Goal: Information Seeking & Learning: Learn about a topic

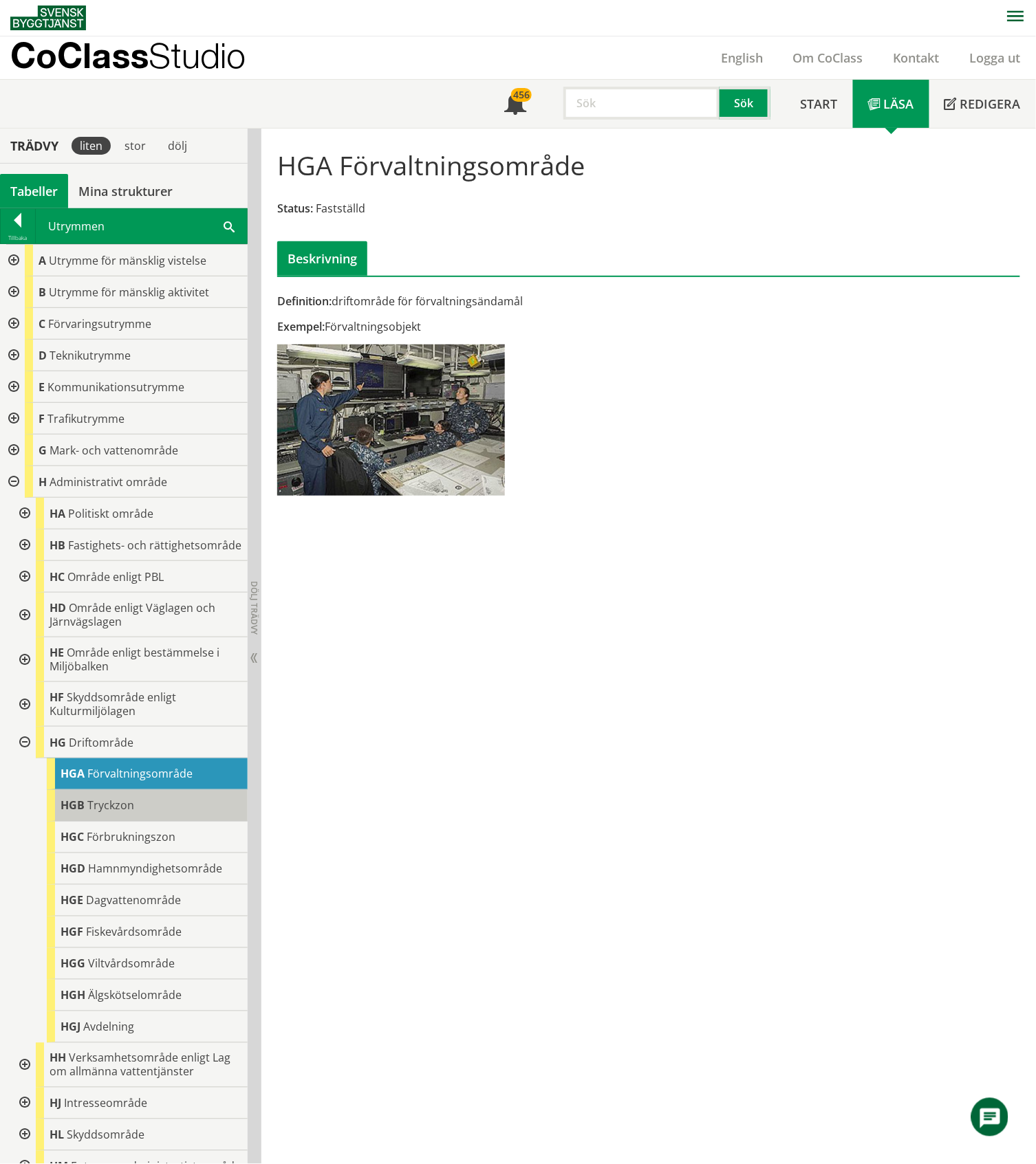
scroll to position [114, 0]
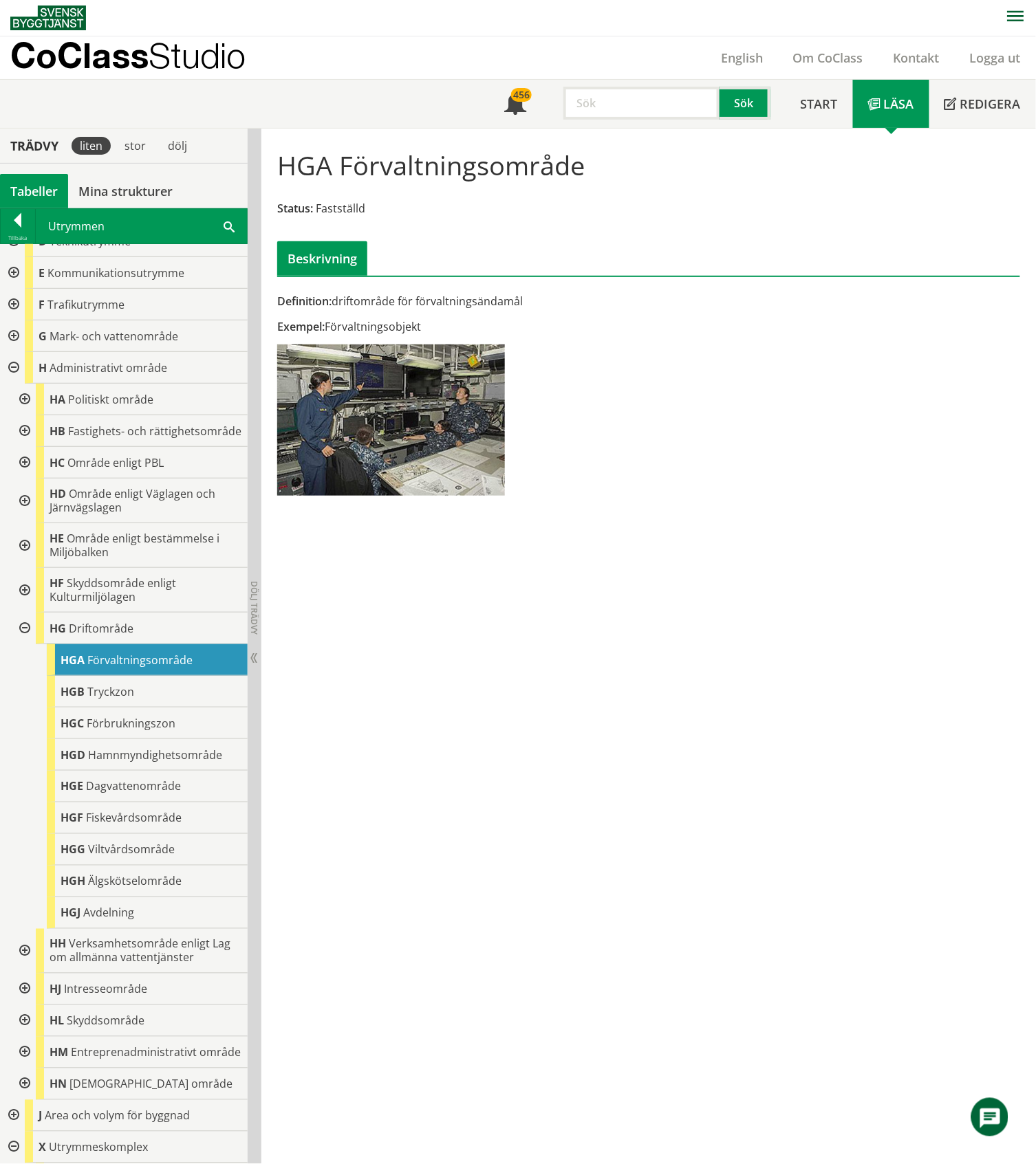
click at [40, 193] on div "Tabeller" at bounding box center [34, 191] width 68 height 34
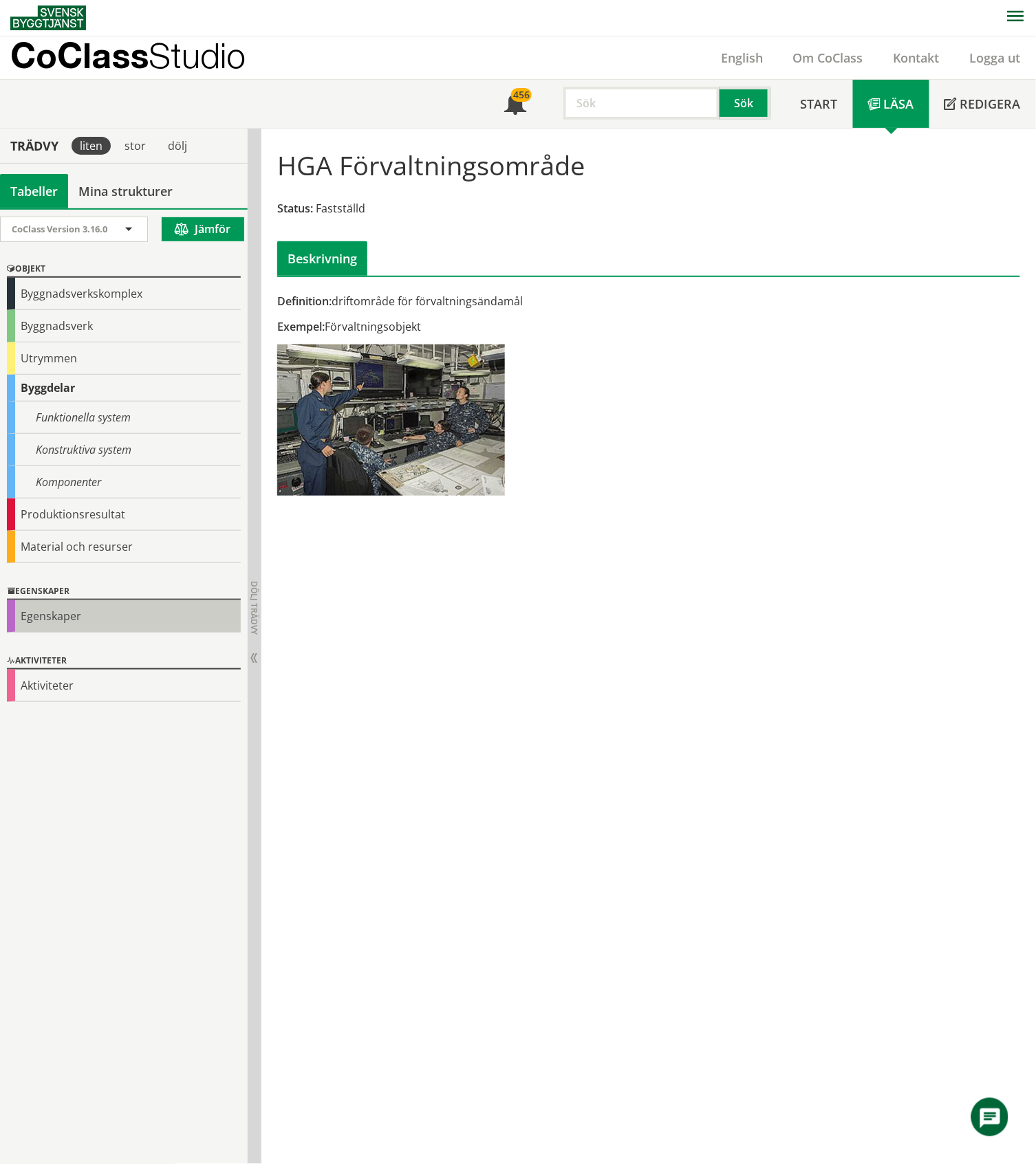
click at [64, 617] on div "Egenskaper" at bounding box center [123, 617] width 234 height 33
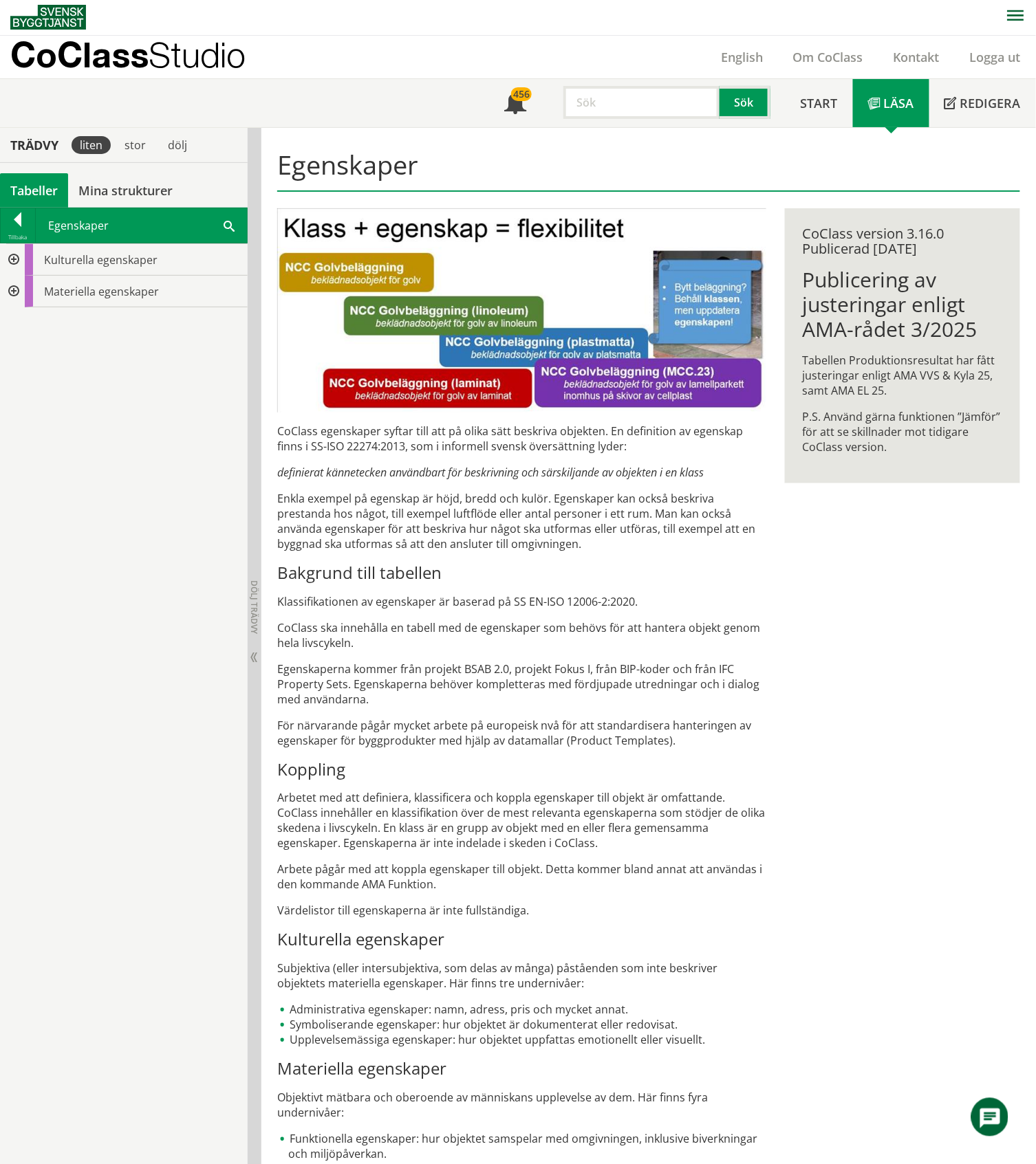
click at [12, 257] on div at bounding box center [12, 260] width 25 height 32
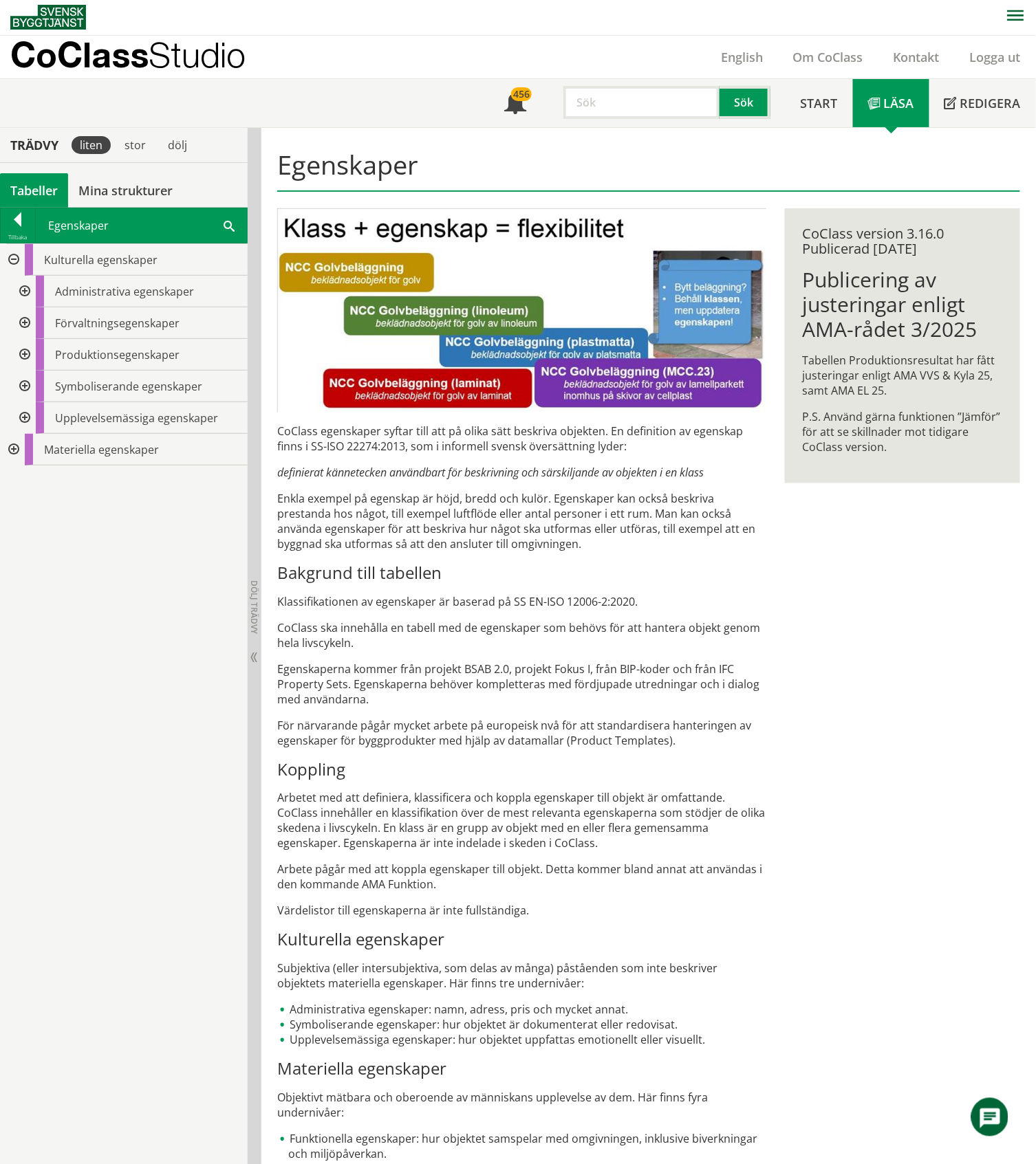
click at [23, 384] on div at bounding box center [23, 386] width 25 height 32
click at [36, 449] on div at bounding box center [34, 449] width 25 height 32
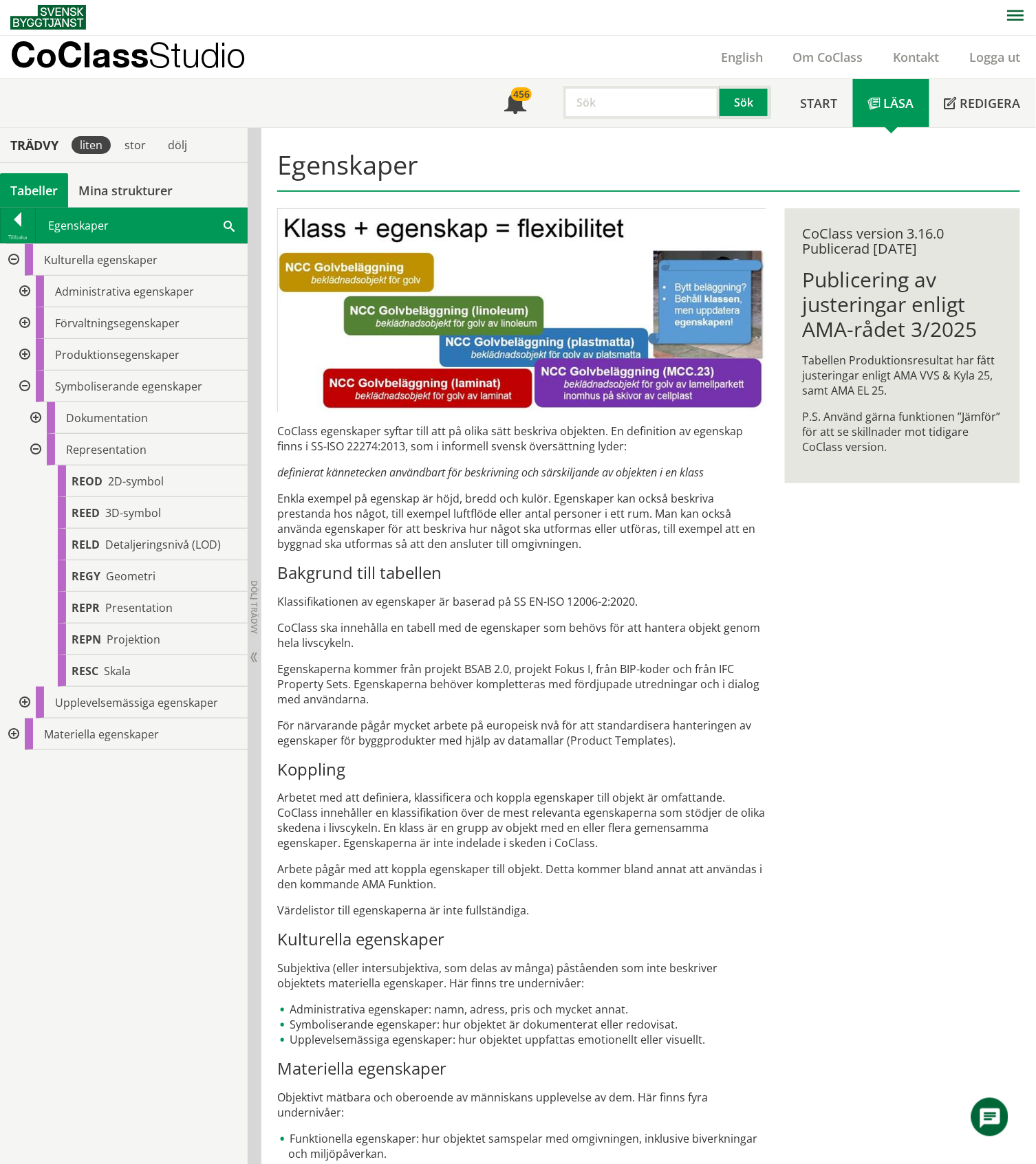
click at [36, 449] on div at bounding box center [34, 449] width 25 height 32
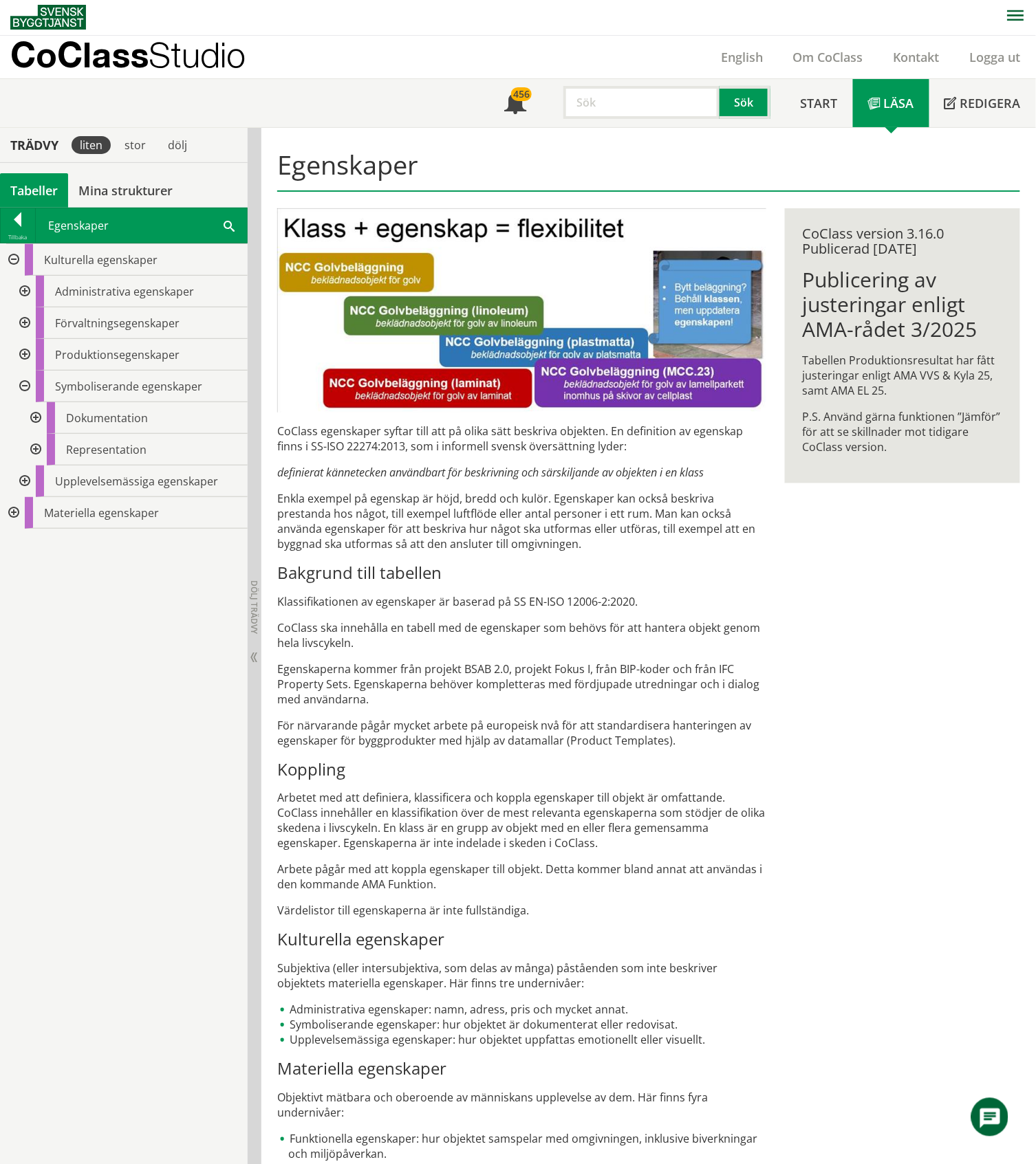
click at [25, 480] on div at bounding box center [23, 481] width 25 height 32
click at [33, 513] on div at bounding box center [34, 513] width 25 height 32
click at [36, 576] on div at bounding box center [34, 576] width 25 height 32
click at [31, 511] on div at bounding box center [34, 513] width 25 height 32
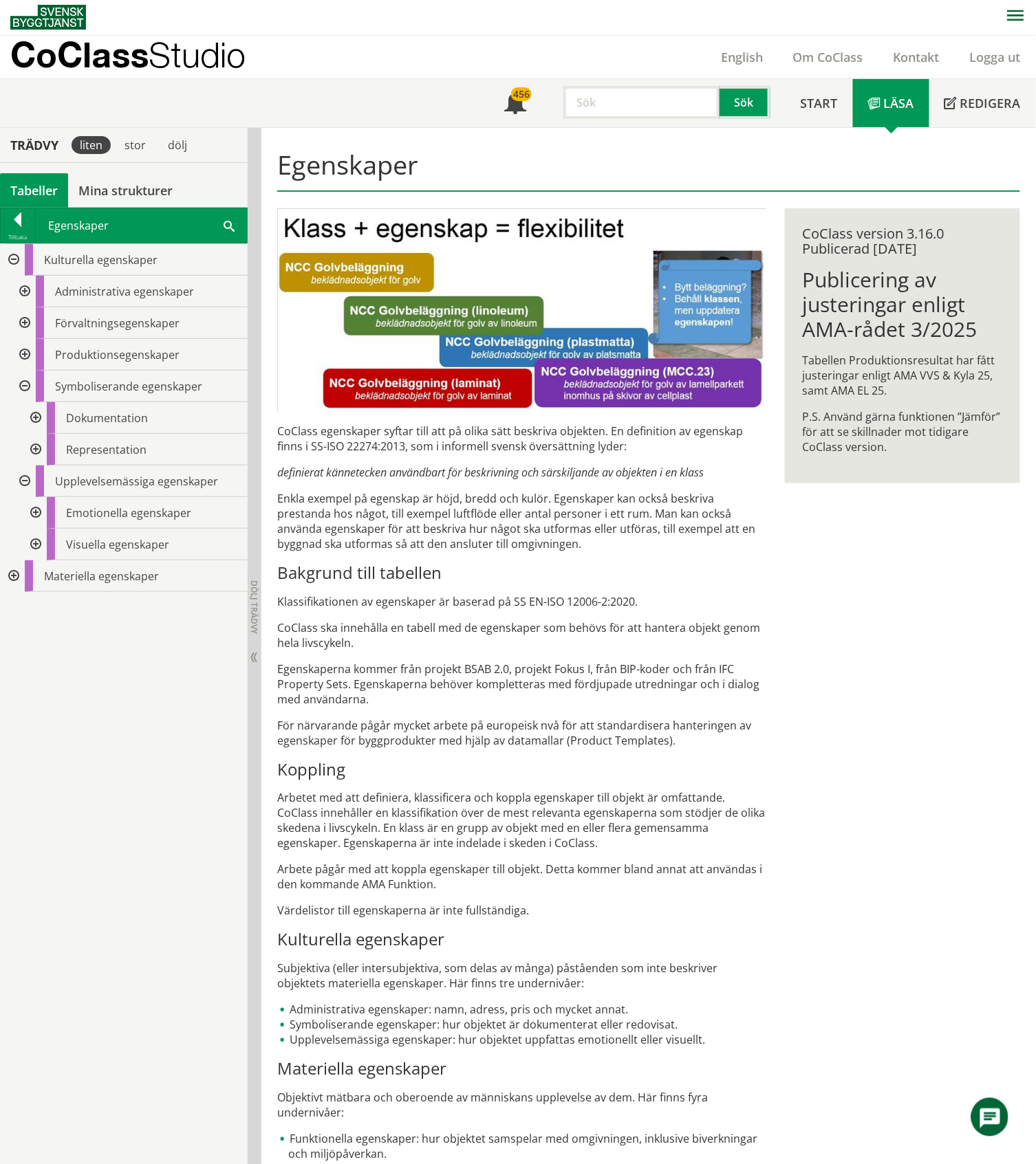
click at [22, 486] on div at bounding box center [23, 481] width 25 height 32
click at [21, 293] on div at bounding box center [23, 291] width 25 height 32
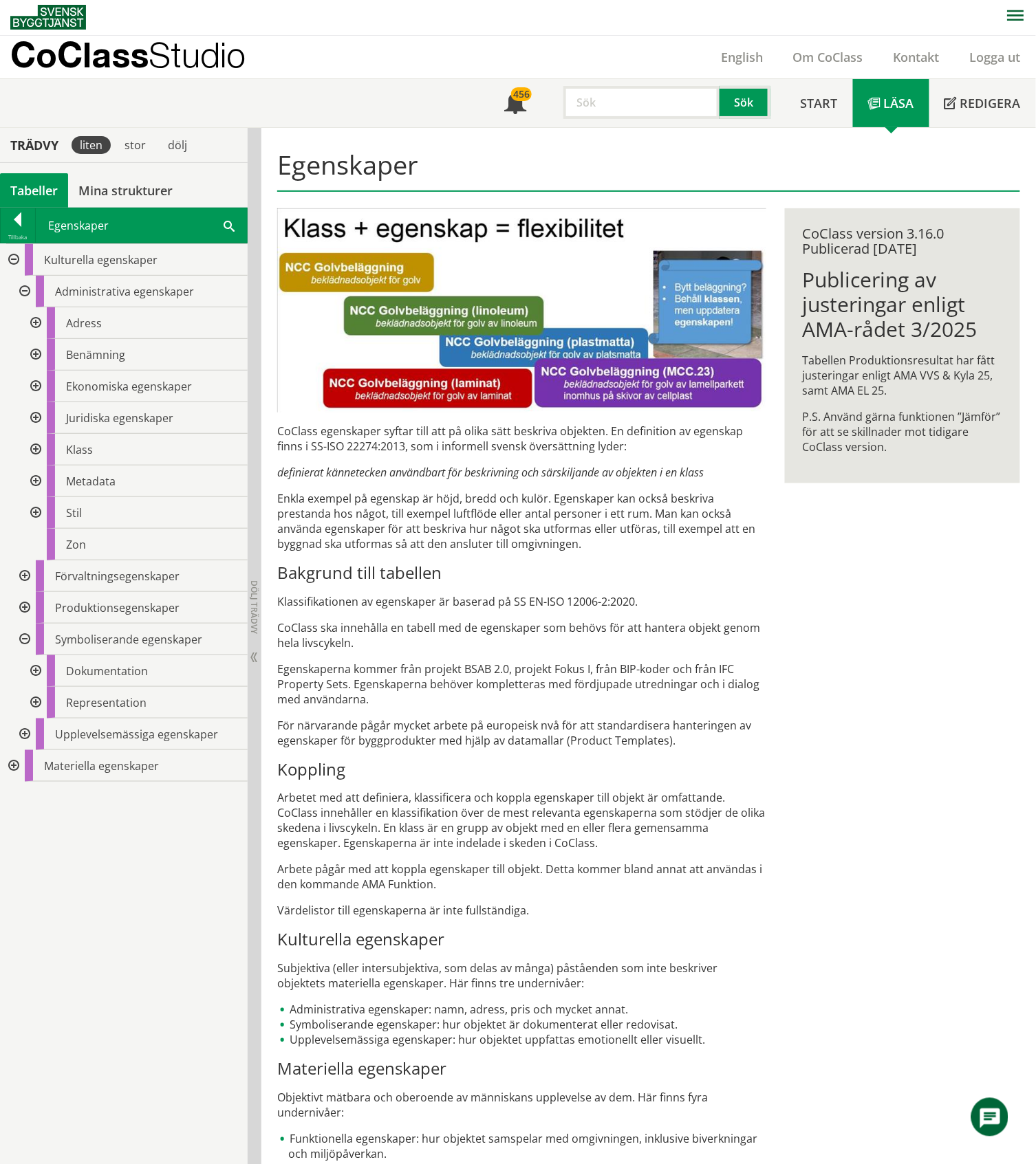
click at [34, 355] on div at bounding box center [34, 355] width 25 height 32
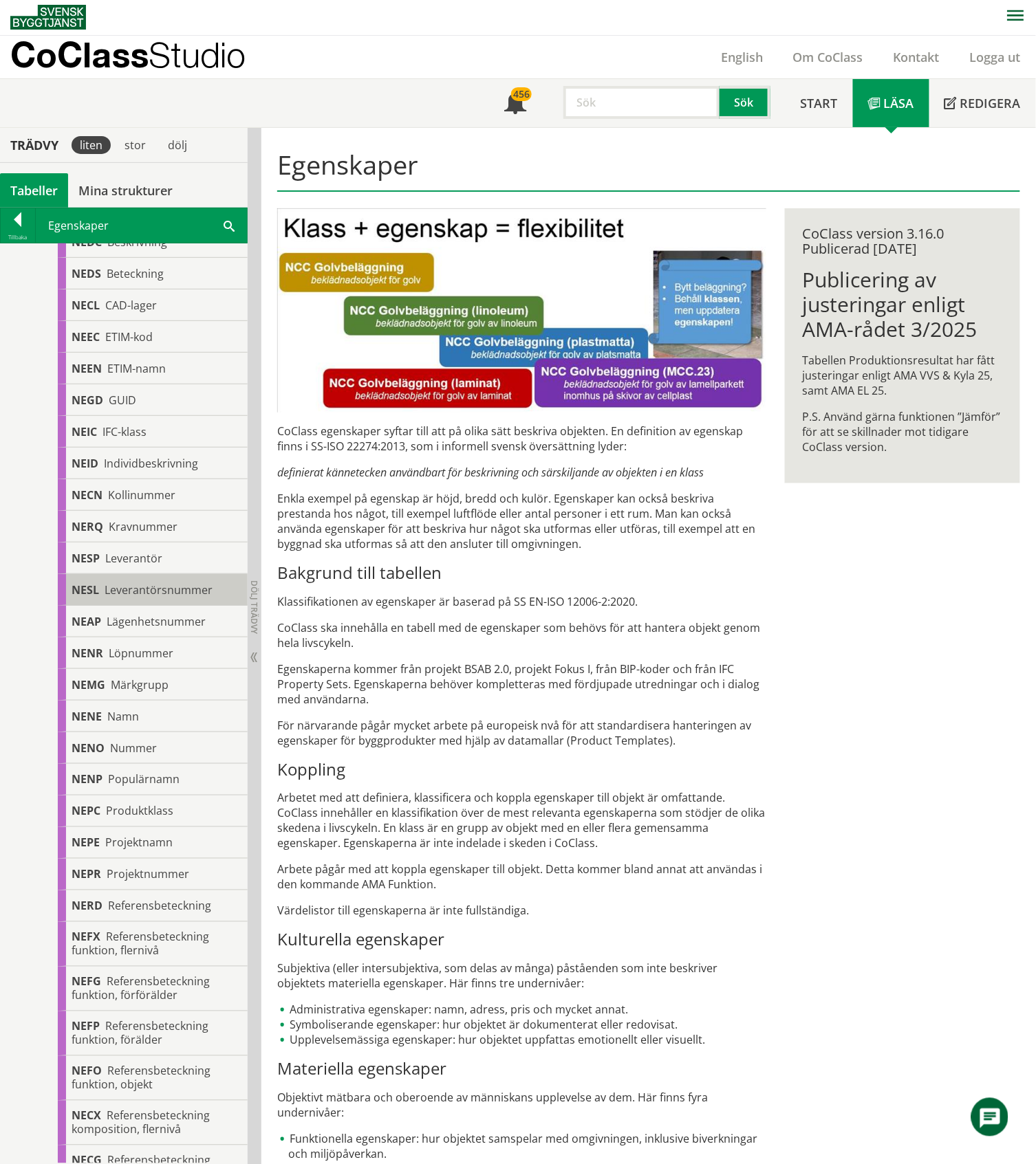
scroll to position [458, 0]
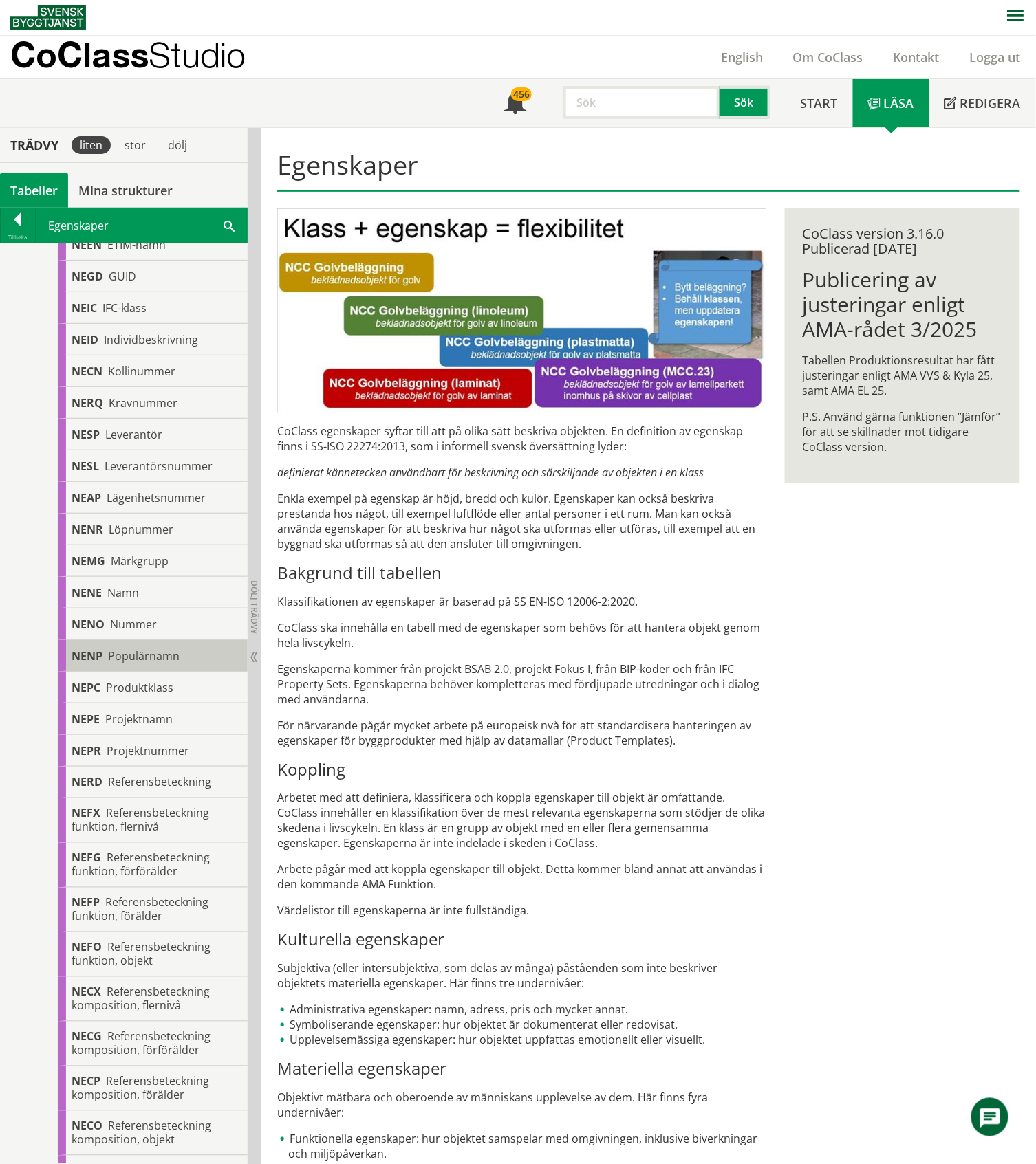
click at [165, 656] on span "Populärnamn" at bounding box center [144, 656] width 71 height 15
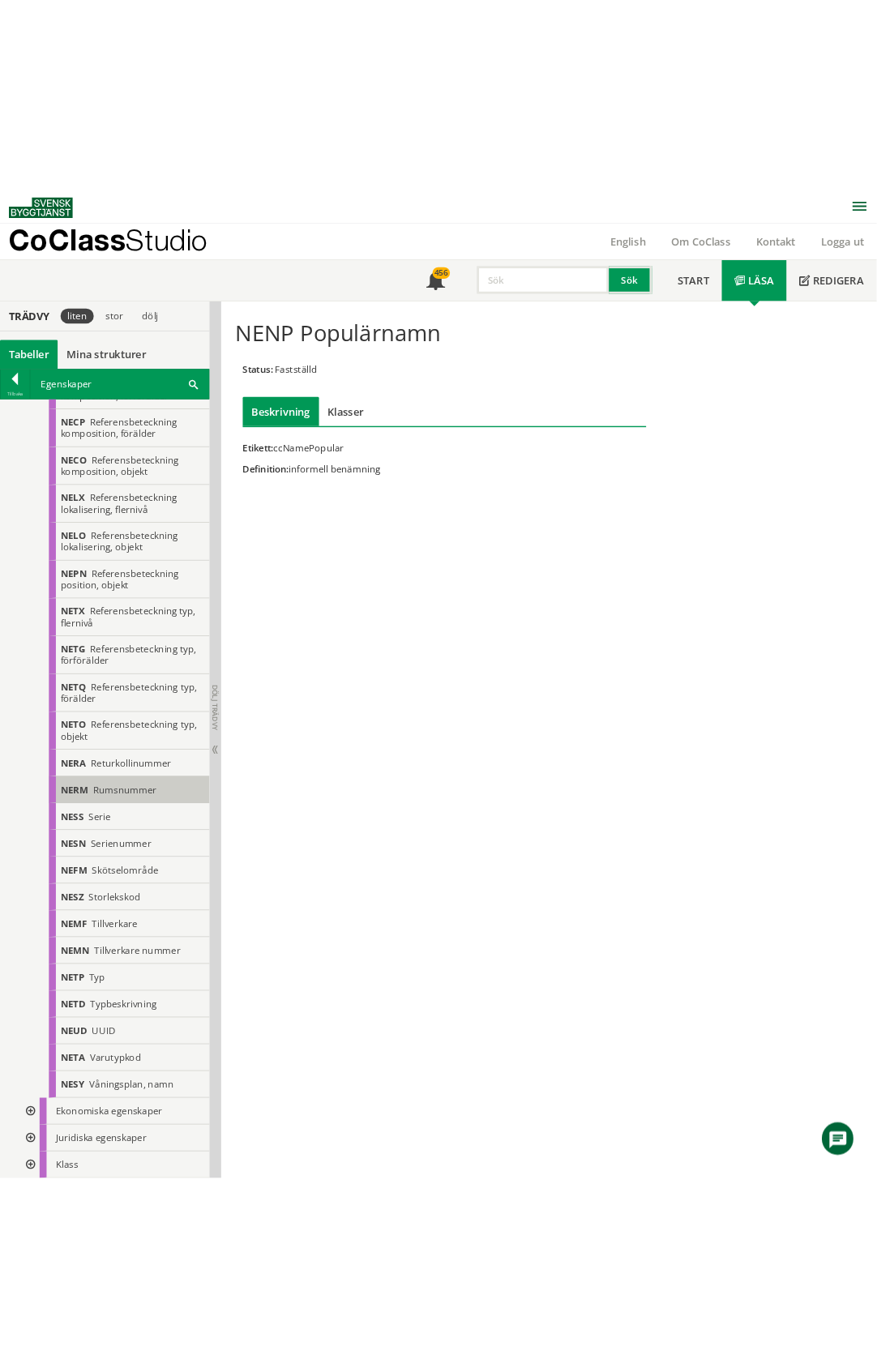
scroll to position [1622, 0]
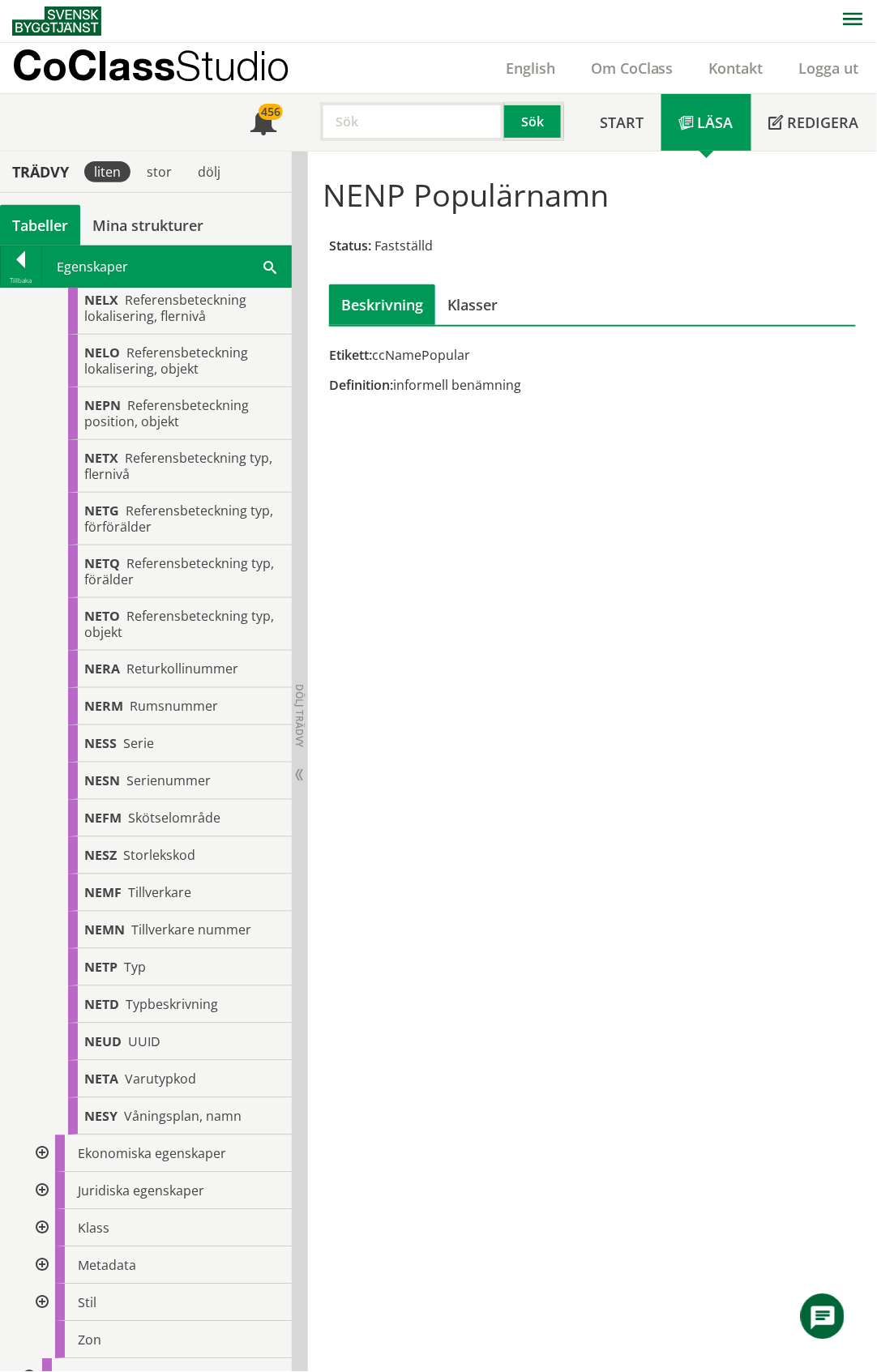
click at [42, 229] on div "Tabeller" at bounding box center [40, 225] width 80 height 40
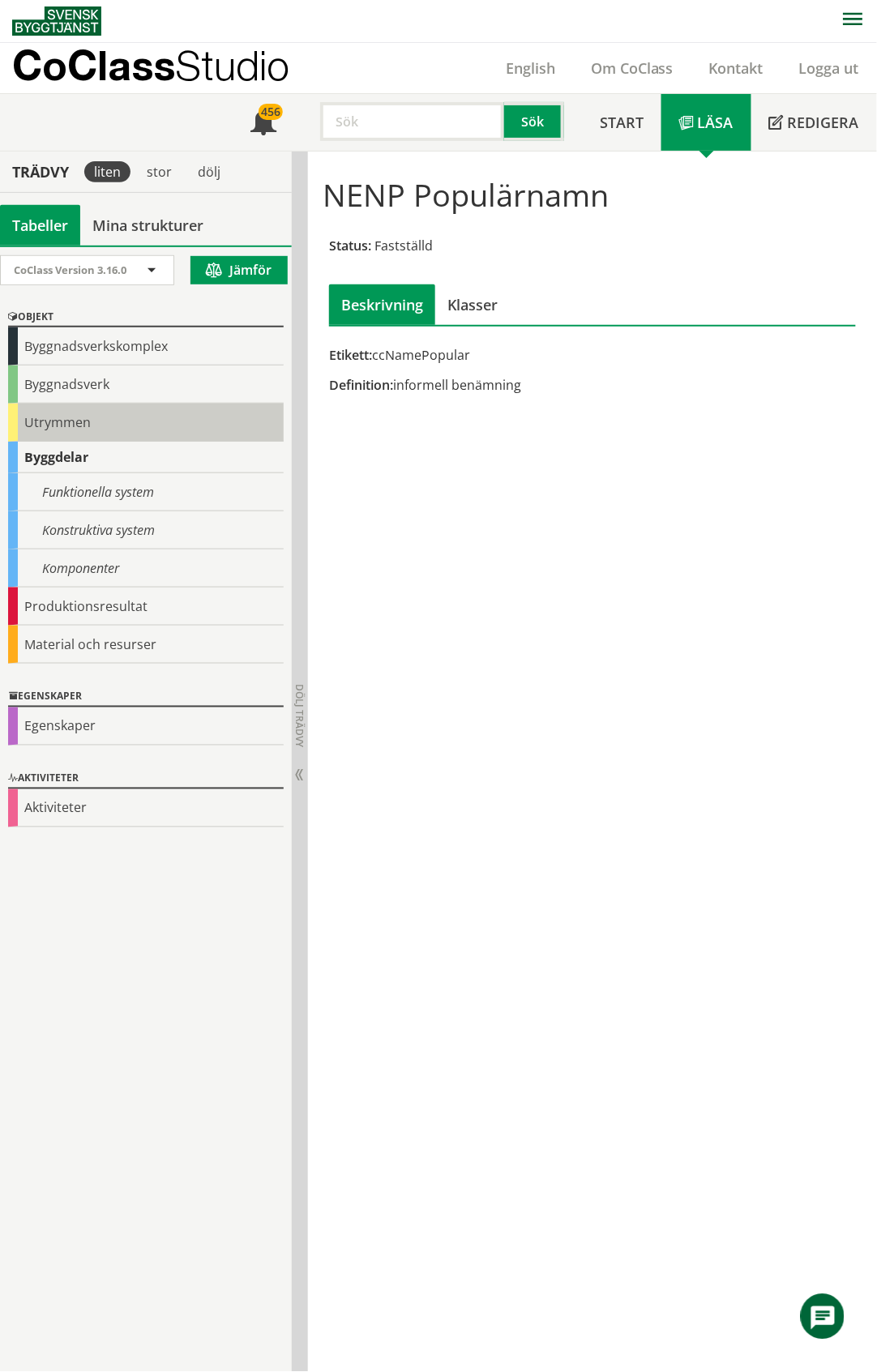
click at [92, 410] on div "Utrymmen" at bounding box center [145, 423] width 275 height 38
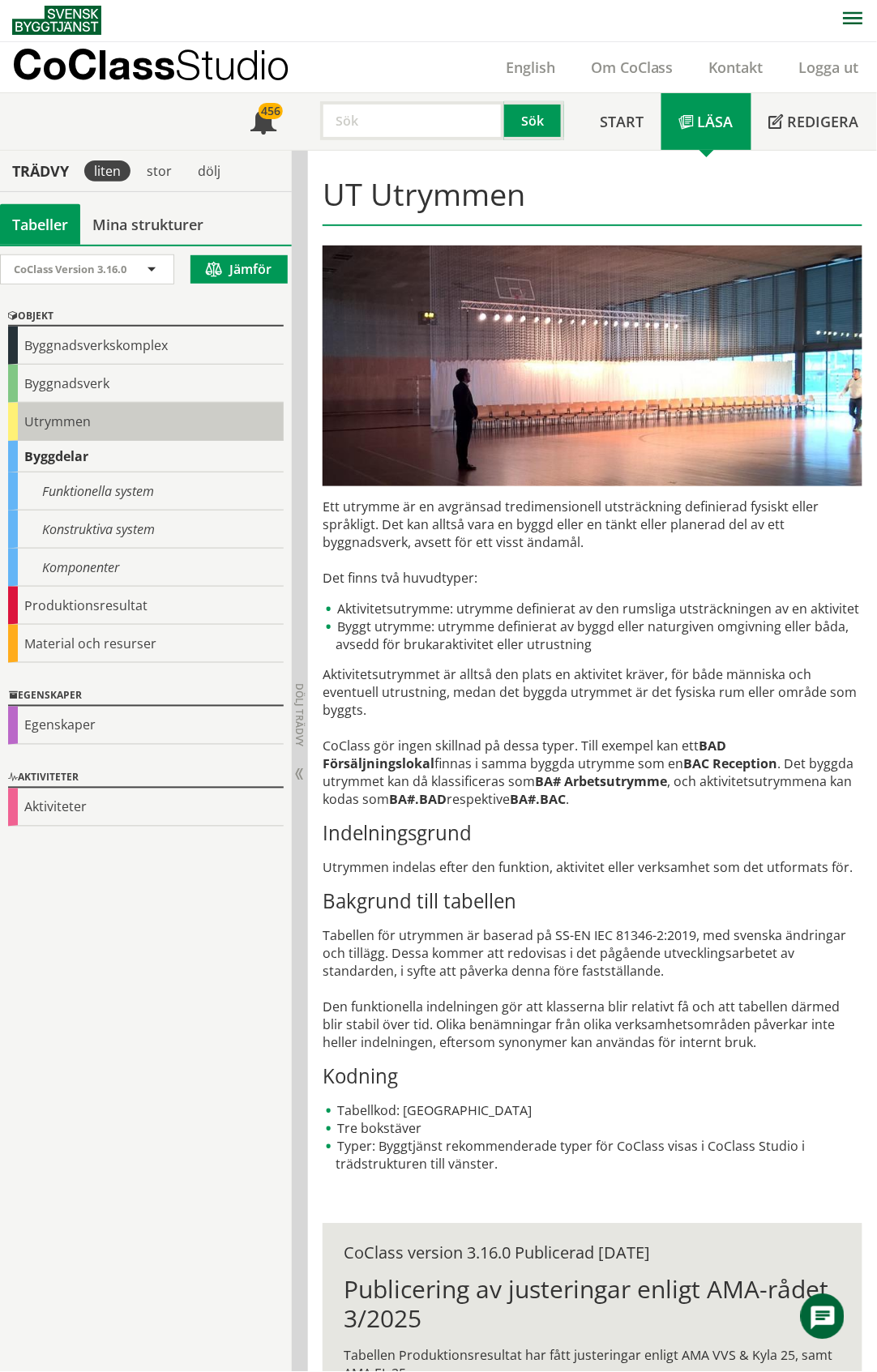
click at [72, 431] on div "Utrymmen" at bounding box center [145, 422] width 275 height 38
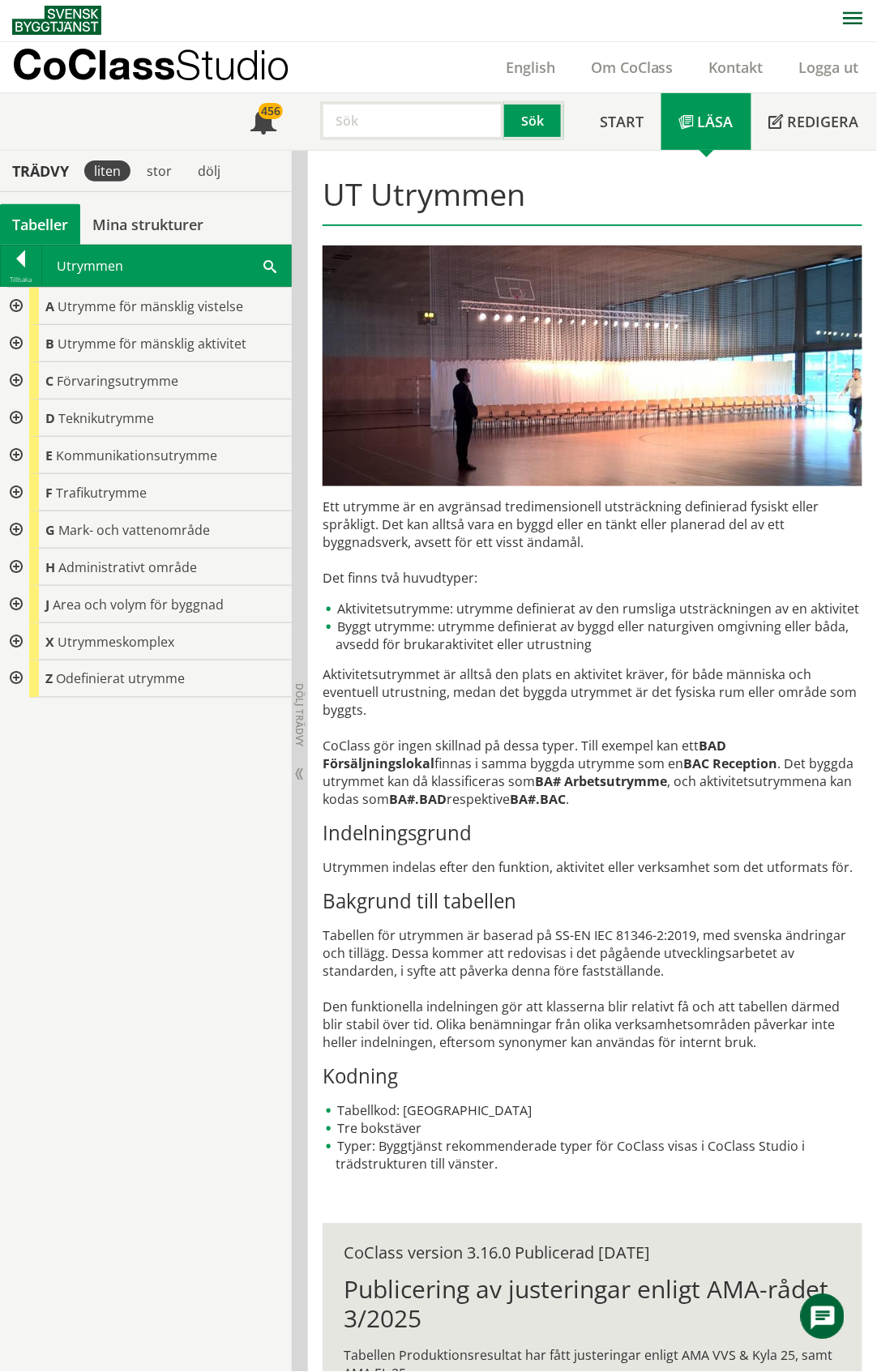
click at [17, 562] on div at bounding box center [15, 567] width 29 height 38
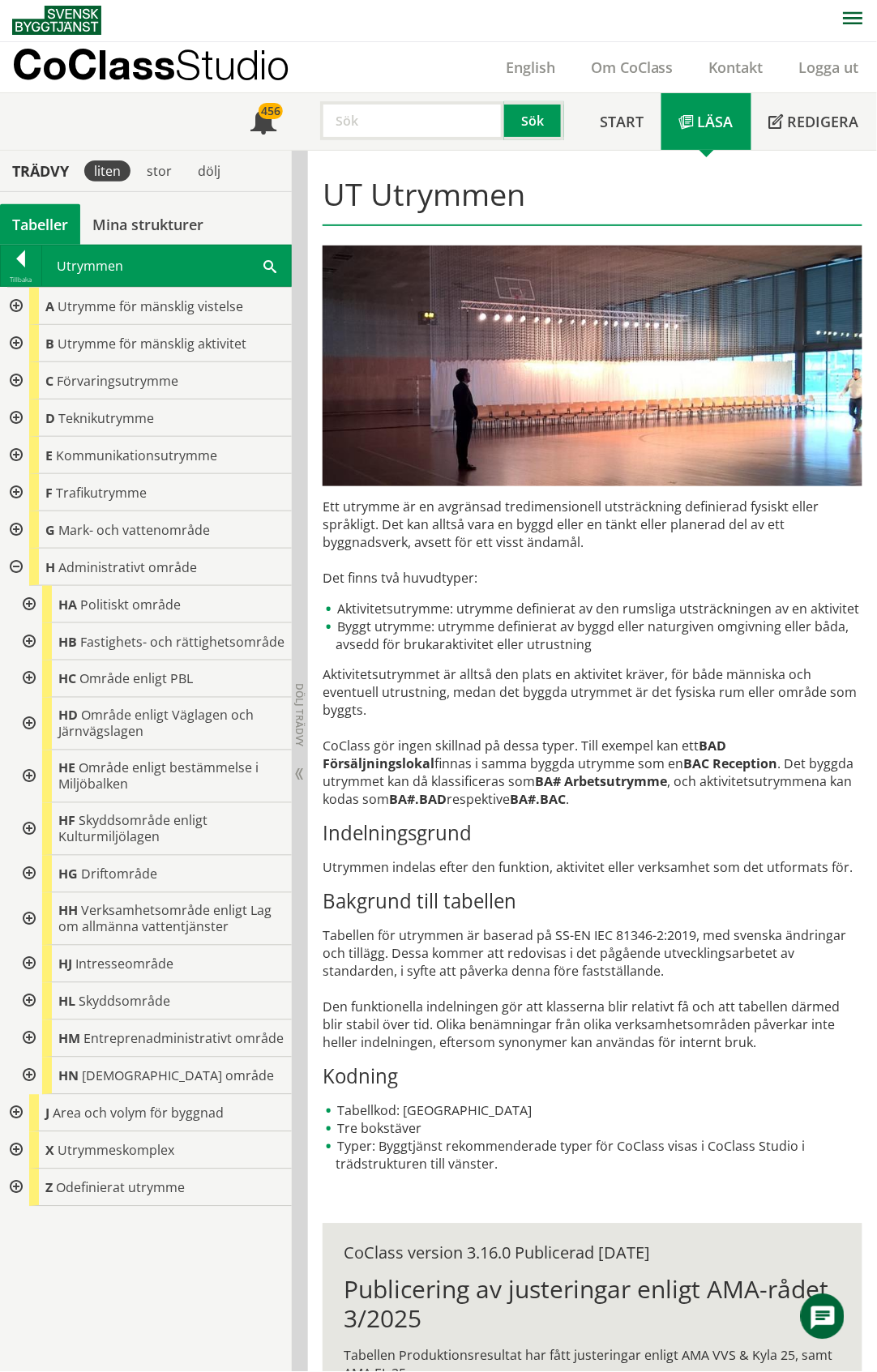
click at [27, 644] on div at bounding box center [27, 642] width 29 height 38
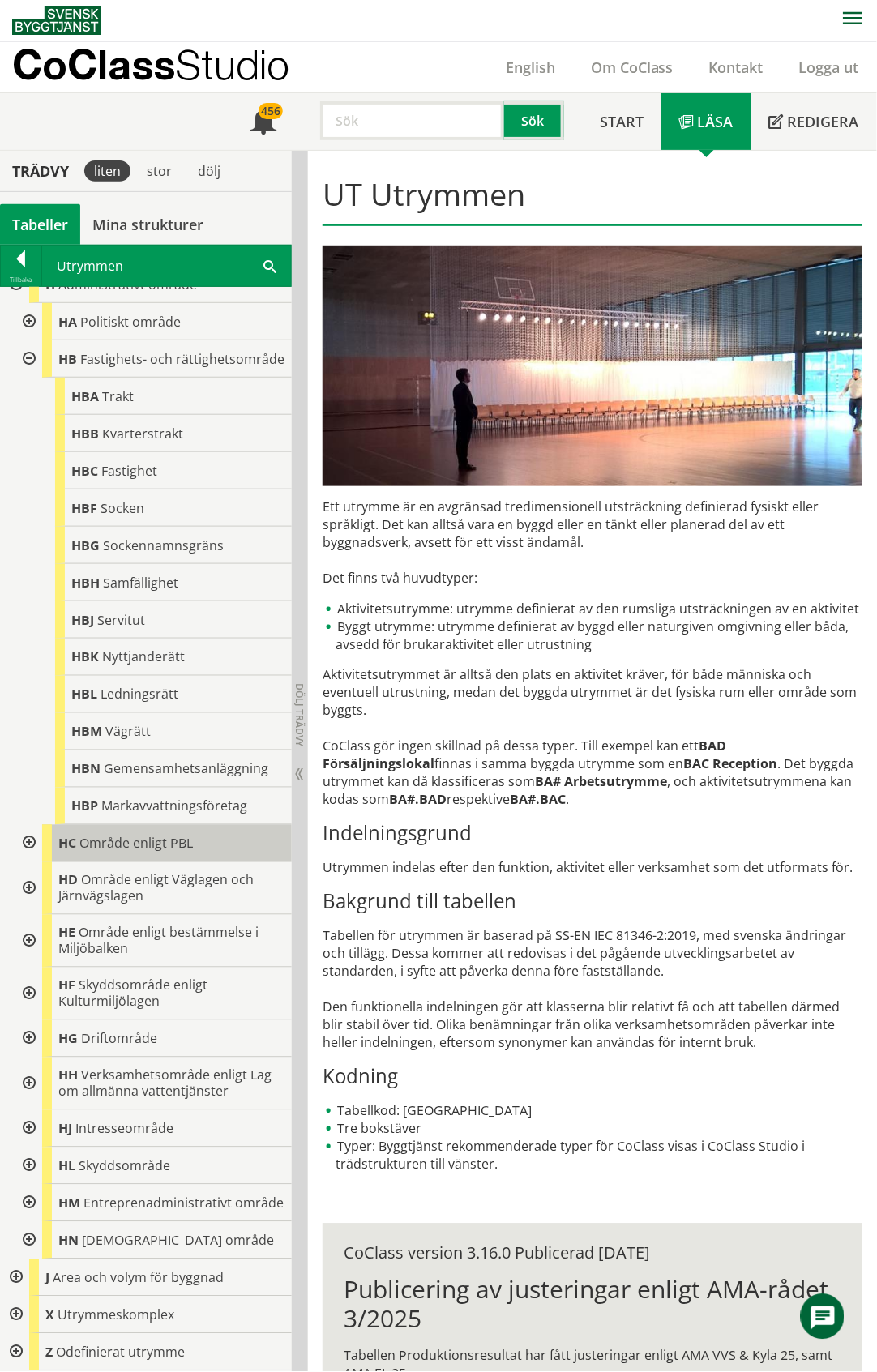
scroll to position [315, 0]
click at [32, 827] on div at bounding box center [27, 843] width 29 height 38
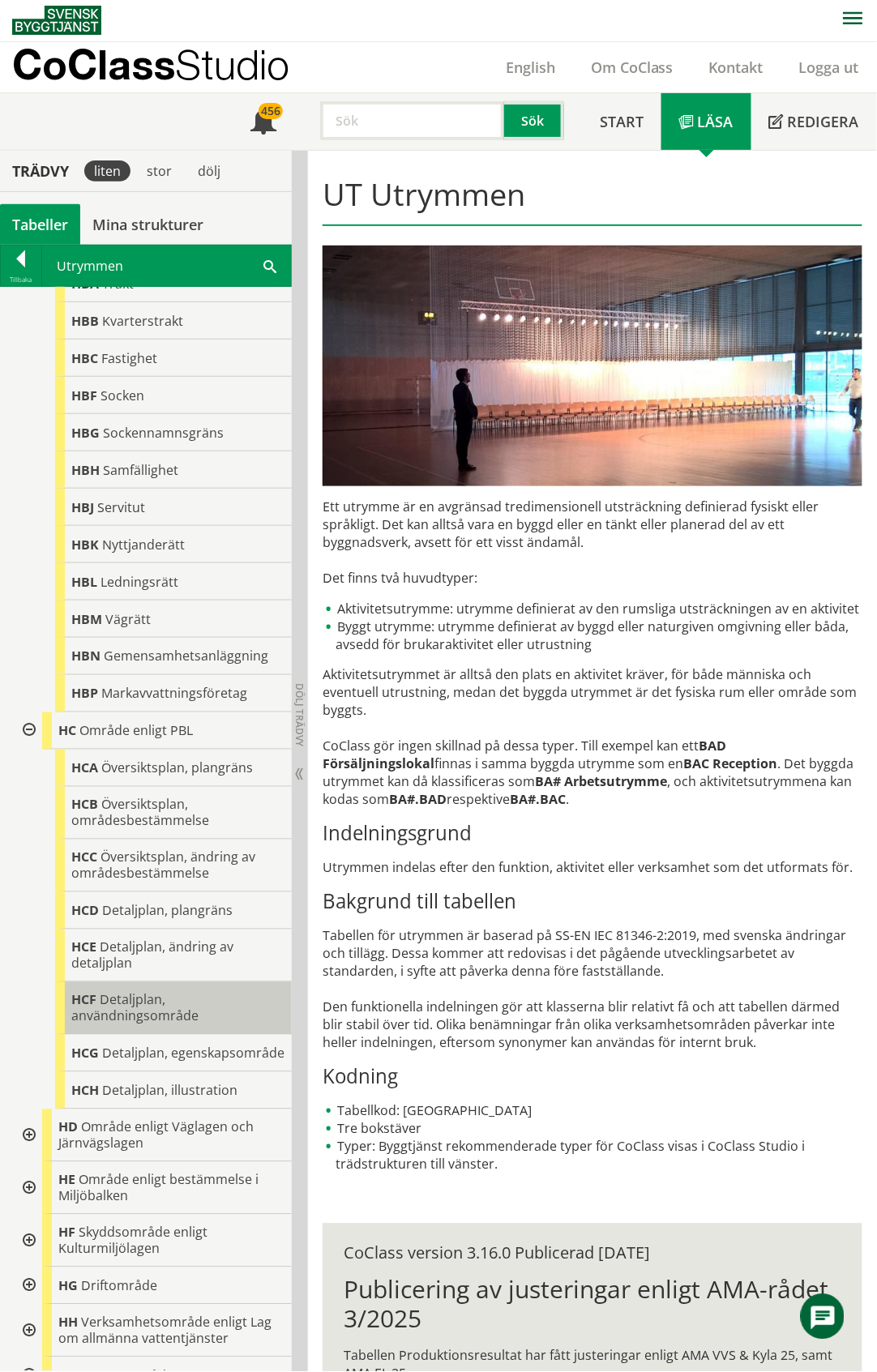
scroll to position [691, 0]
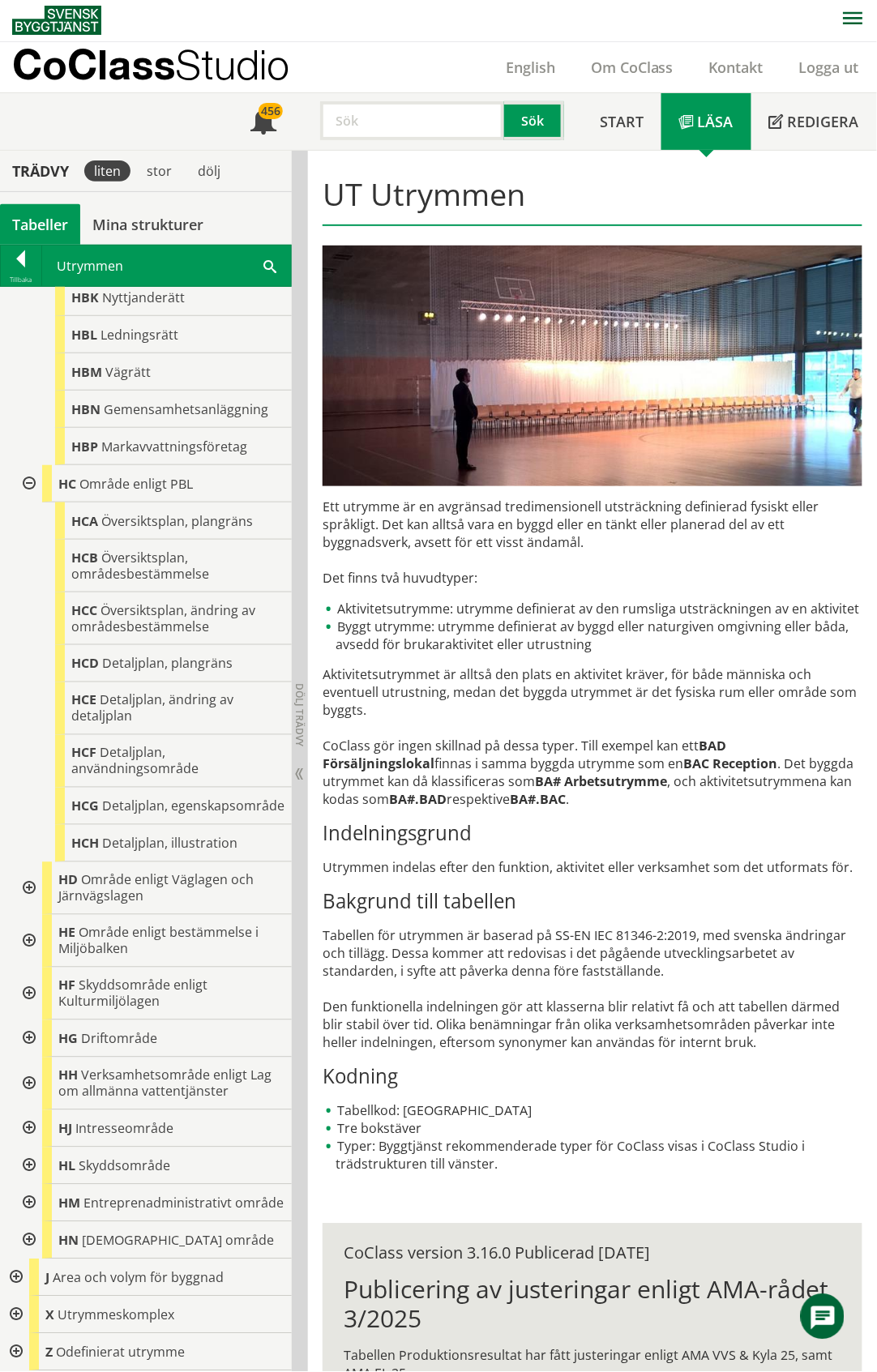
click at [24, 1114] on div at bounding box center [27, 1129] width 29 height 38
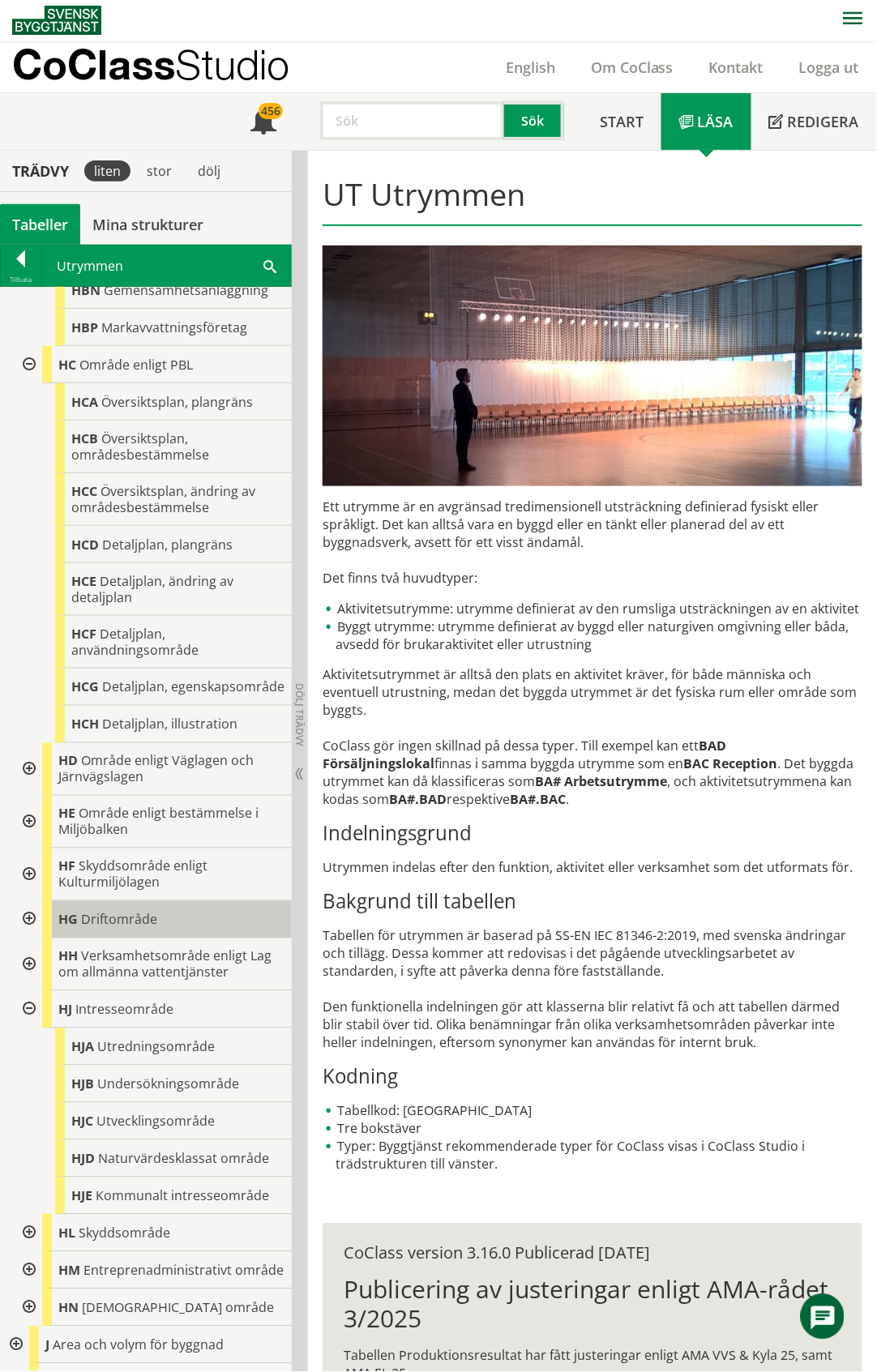
scroll to position [877, 0]
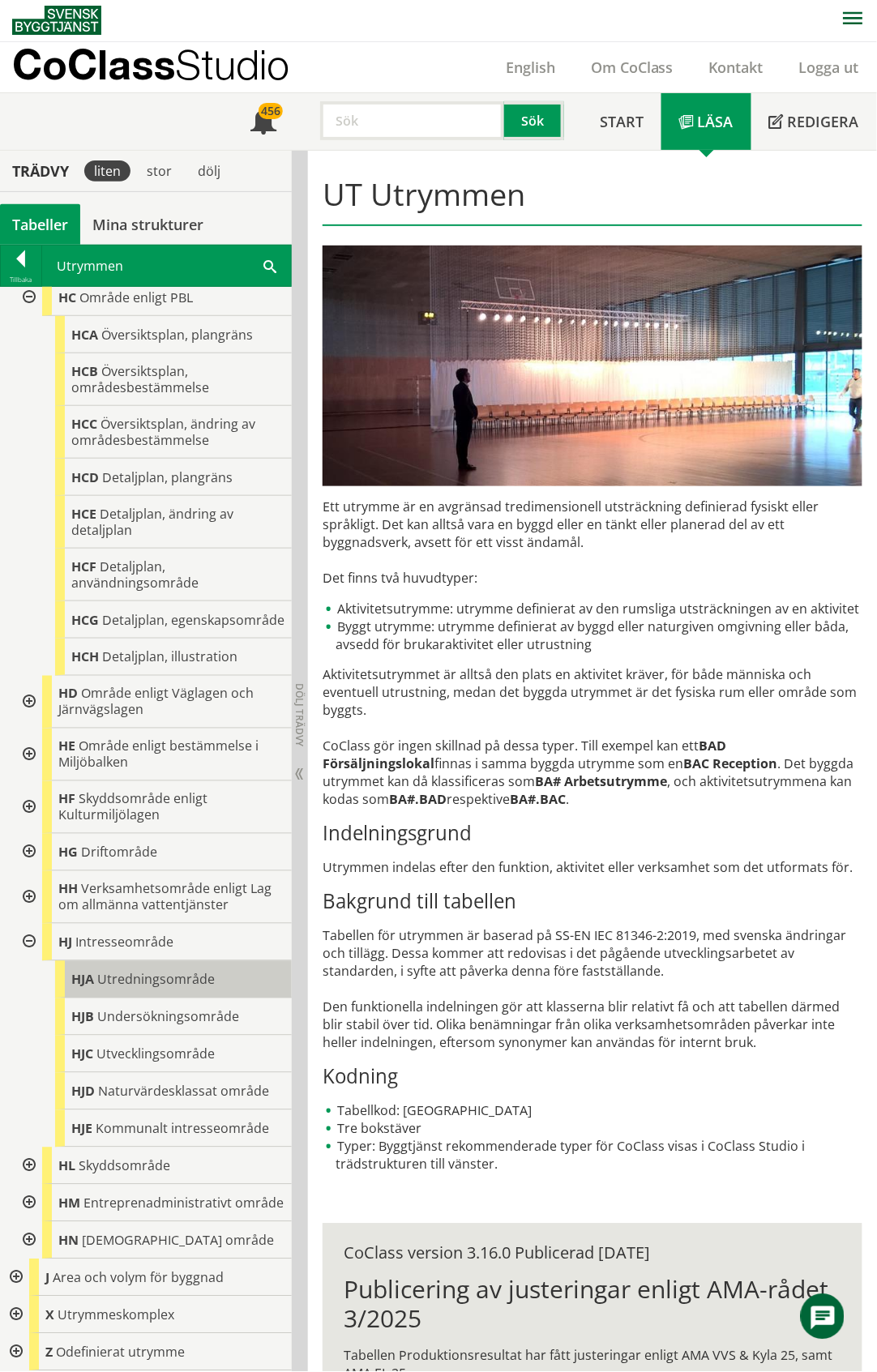
click at [151, 971] on span "Utredningsområde" at bounding box center [155, 980] width 118 height 17
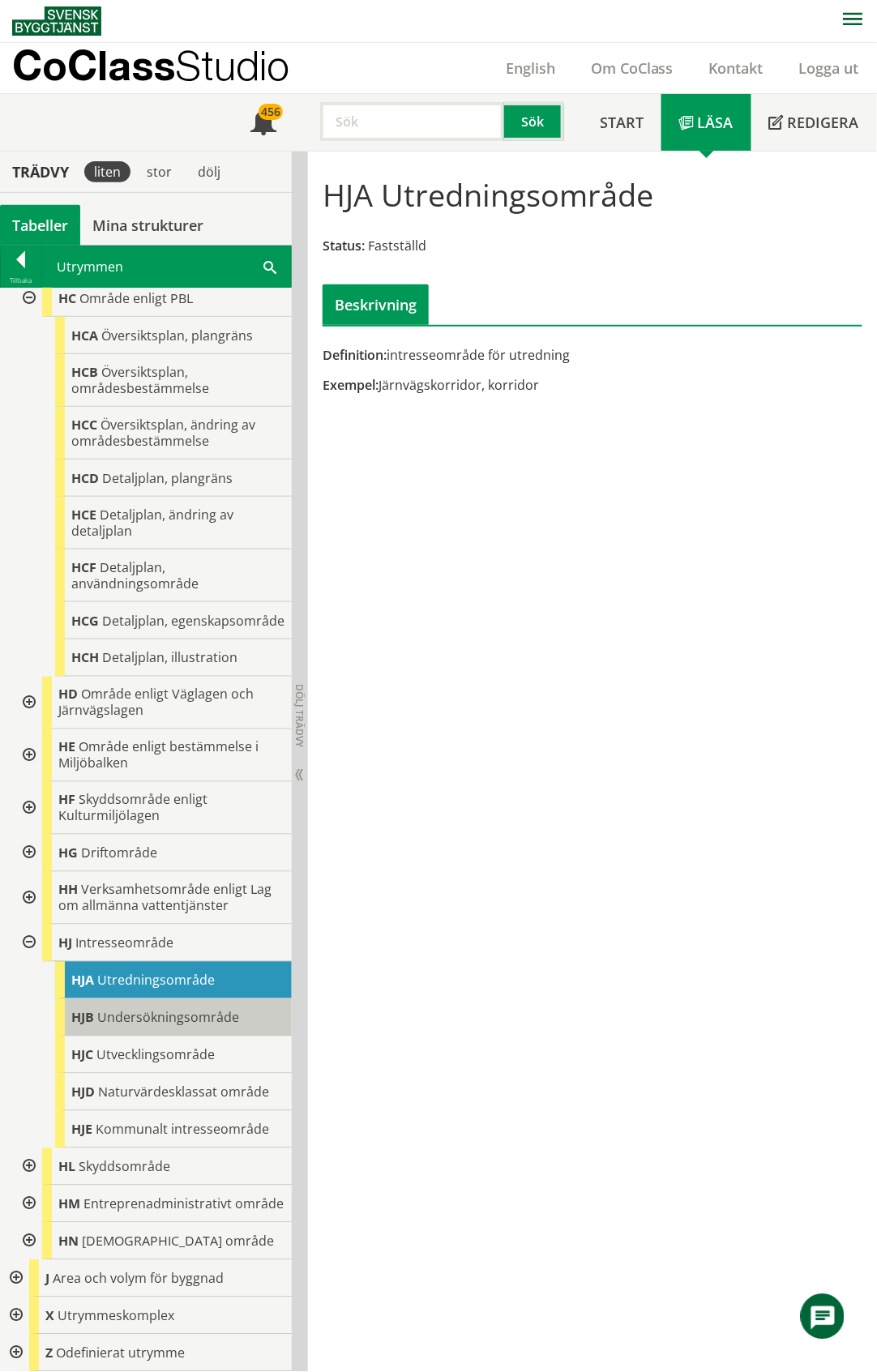
click at [134, 1002] on body "AMA AMA Beskrivningsverktyg AMA Funktion BSAB Bygginfo Byggjura Byggkatalogen […" at bounding box center [438, 685] width 877 height 1372
click at [193, 1010] on span "Undersökningsområde" at bounding box center [167, 1017] width 142 height 17
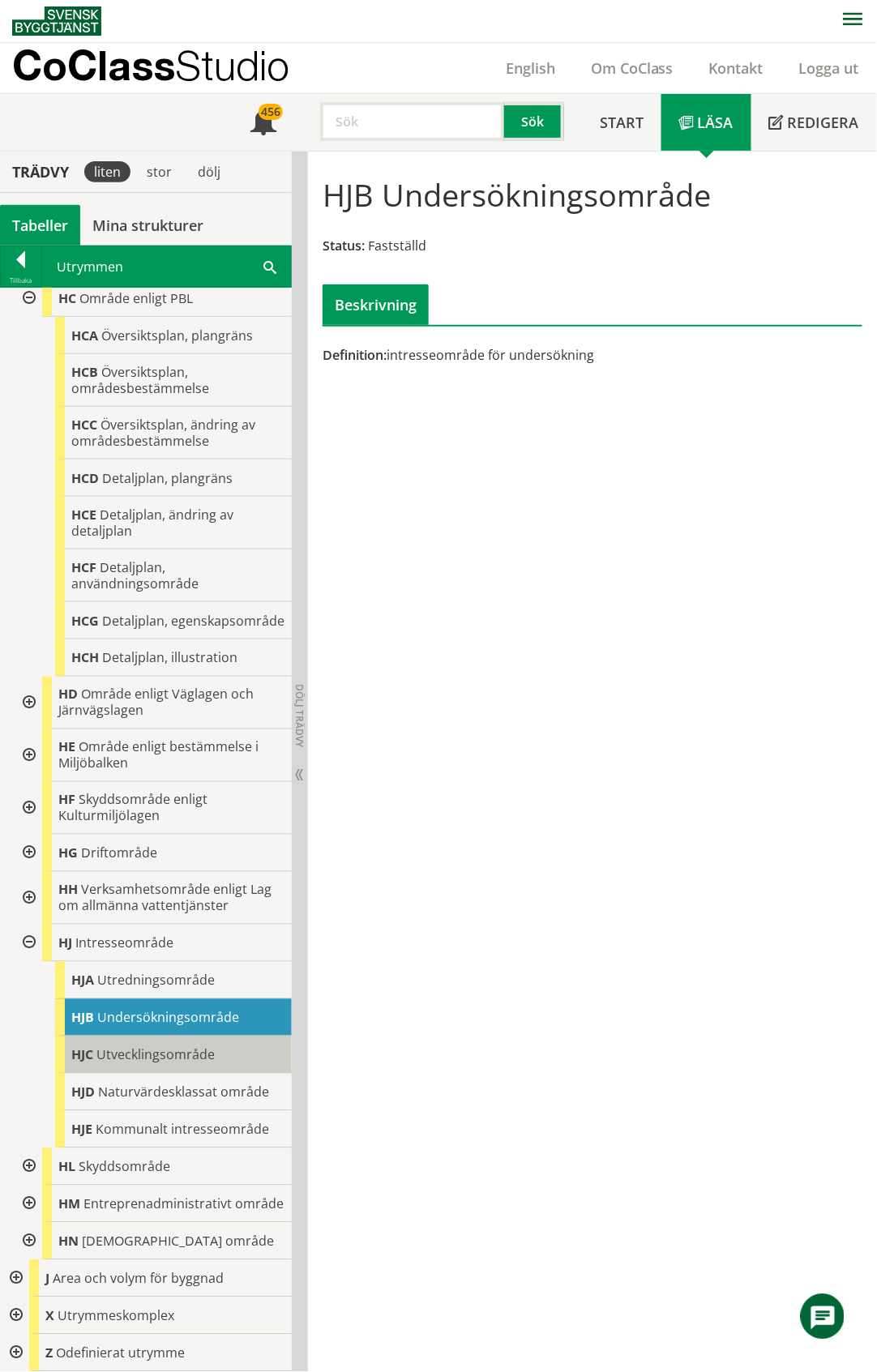
click at [216, 1045] on div "HJC Utvecklingsområde" at bounding box center [173, 1056] width 237 height 38
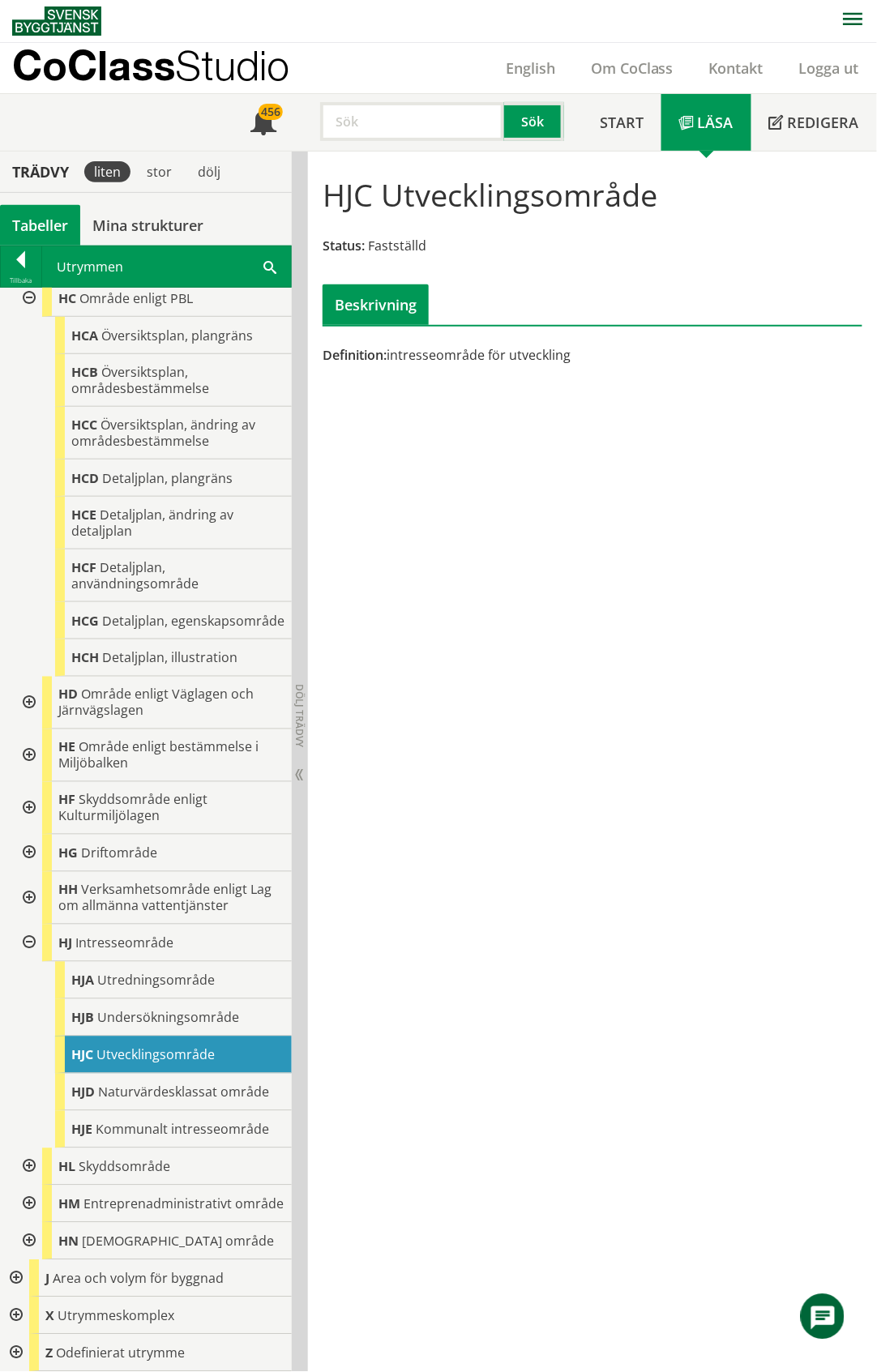
click at [27, 1152] on div at bounding box center [27, 1167] width 29 height 38
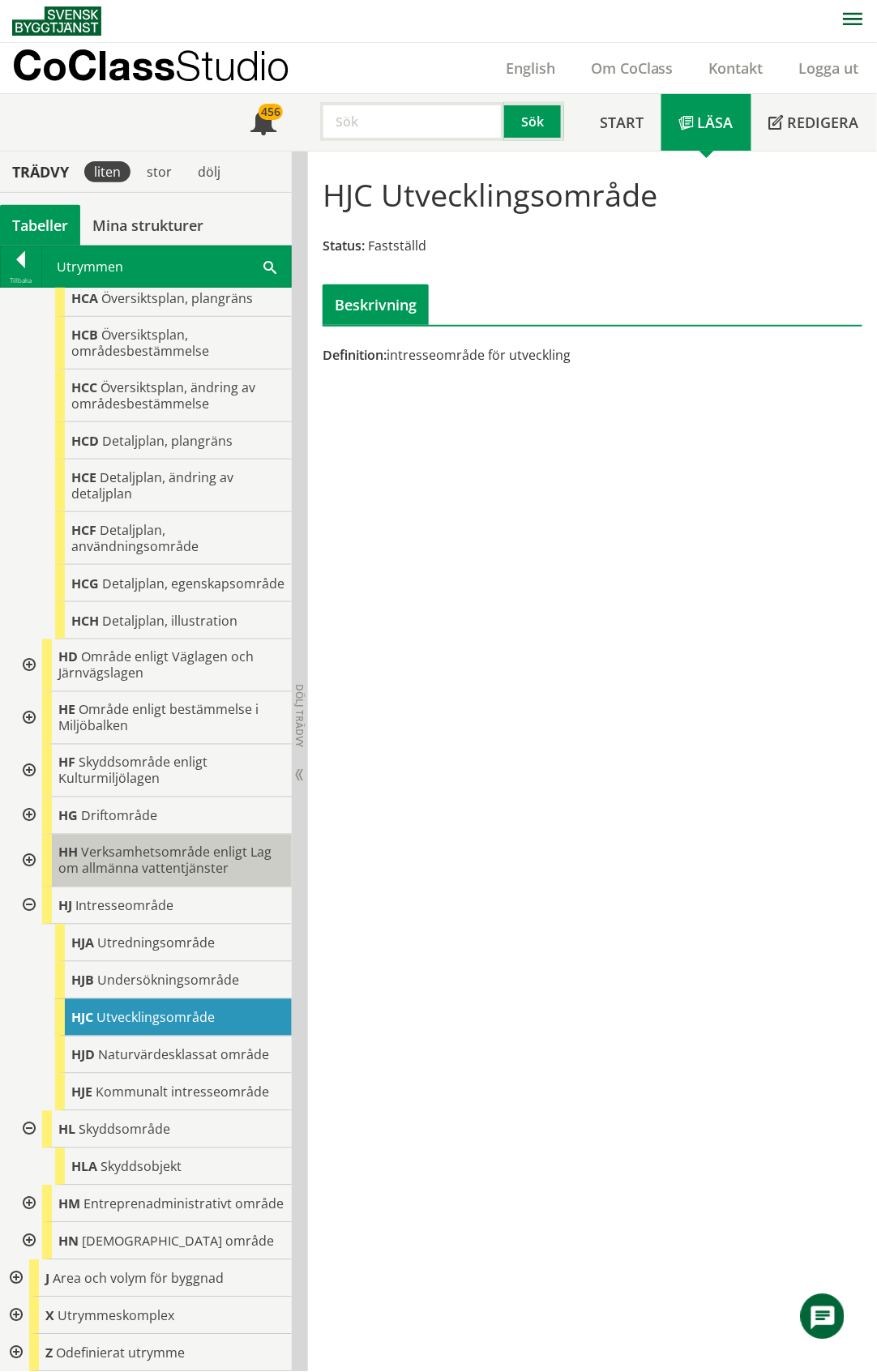
scroll to position [916, 0]
click at [30, 1195] on div at bounding box center [27, 1205] width 29 height 38
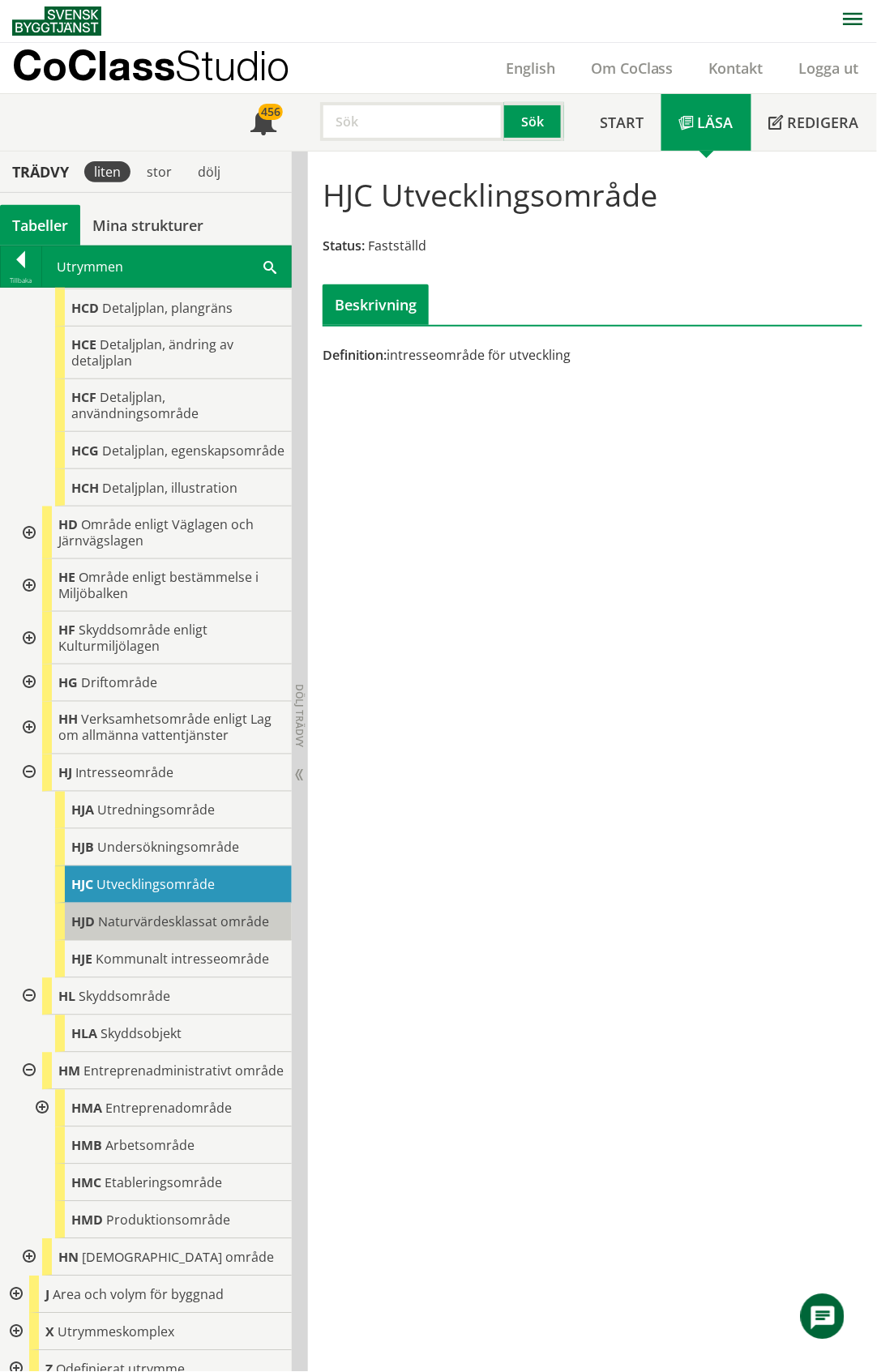
scroll to position [1065, 0]
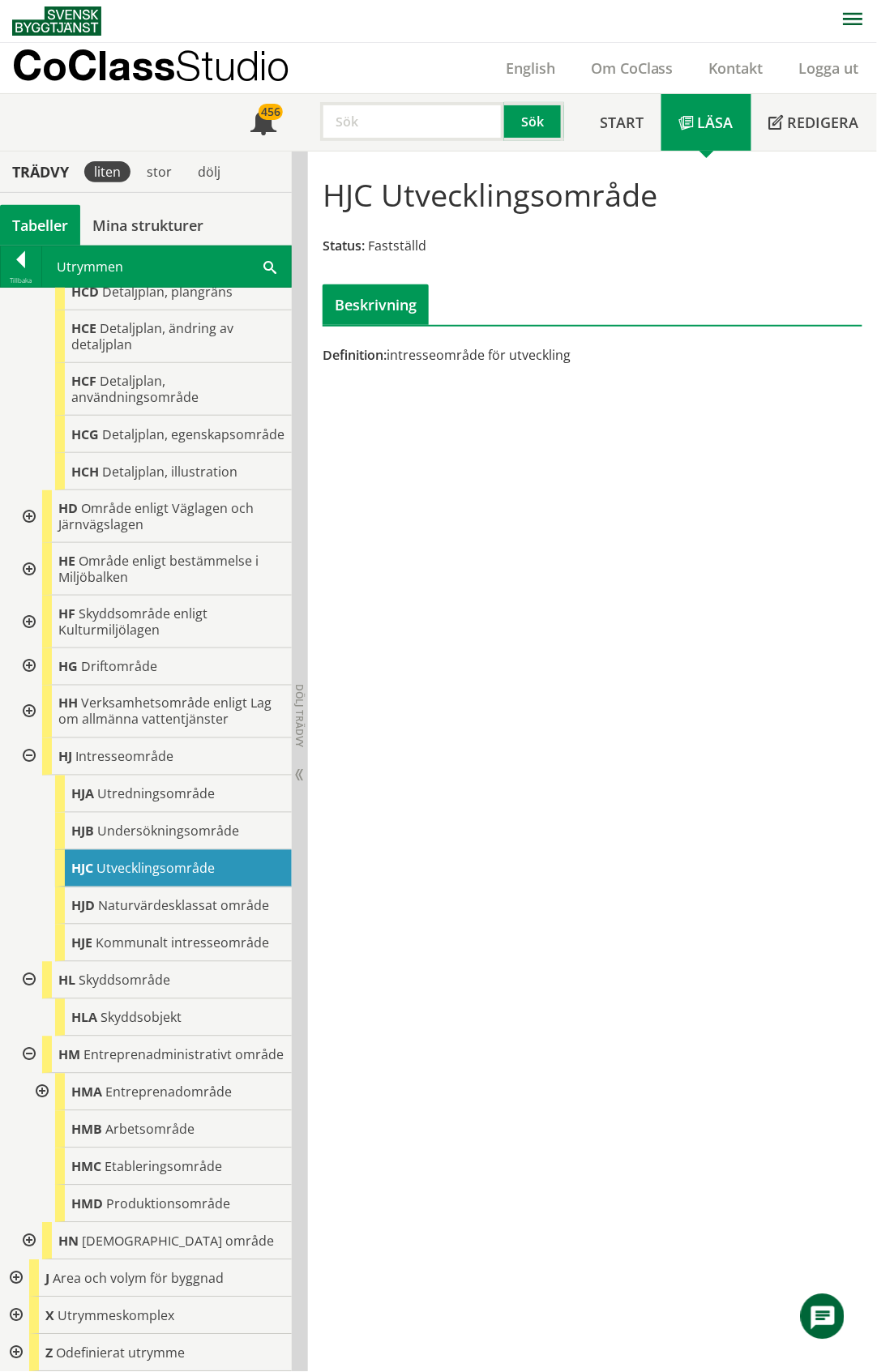
click at [39, 1089] on div at bounding box center [40, 1092] width 29 height 38
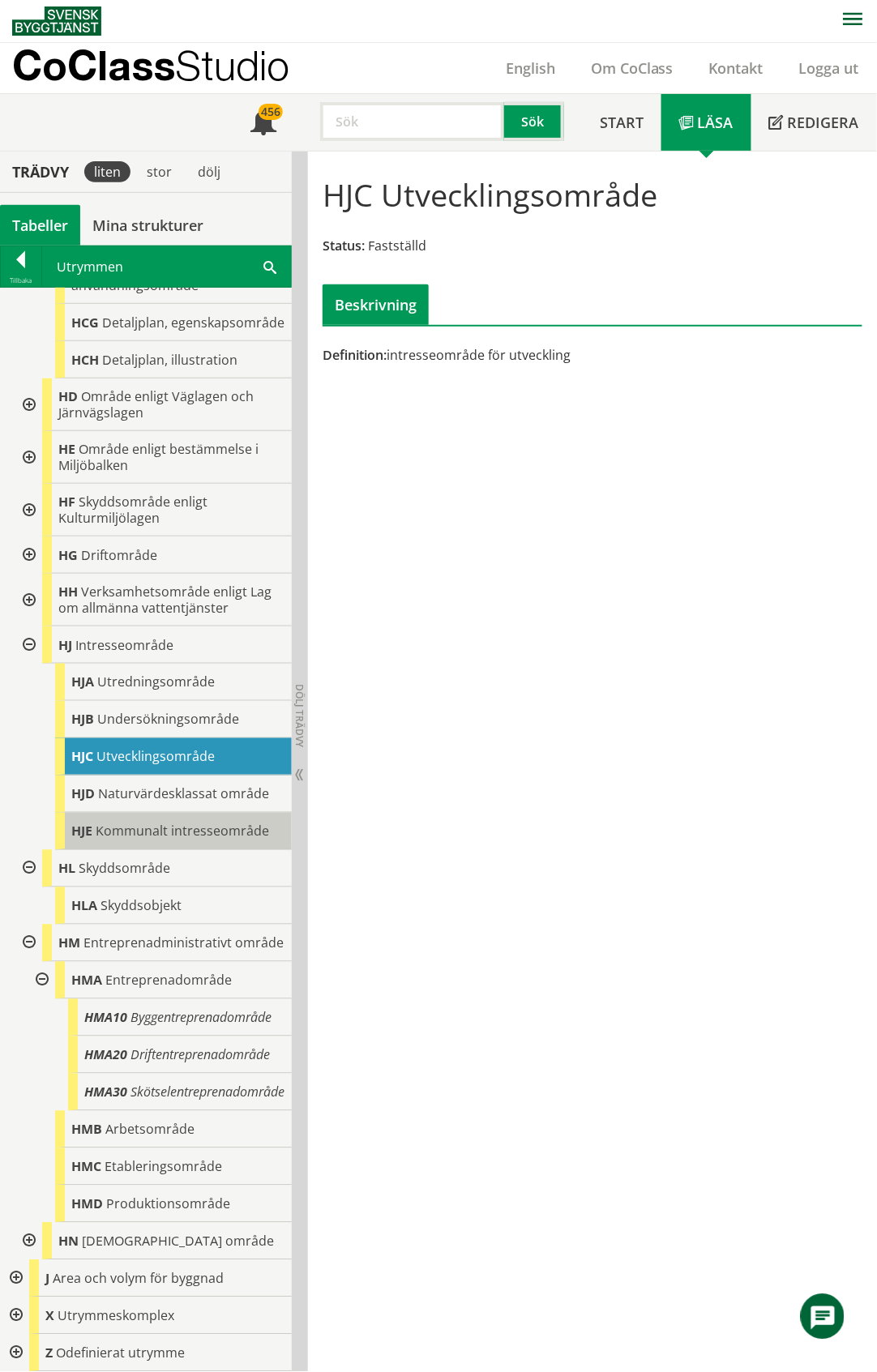
scroll to position [1223, 0]
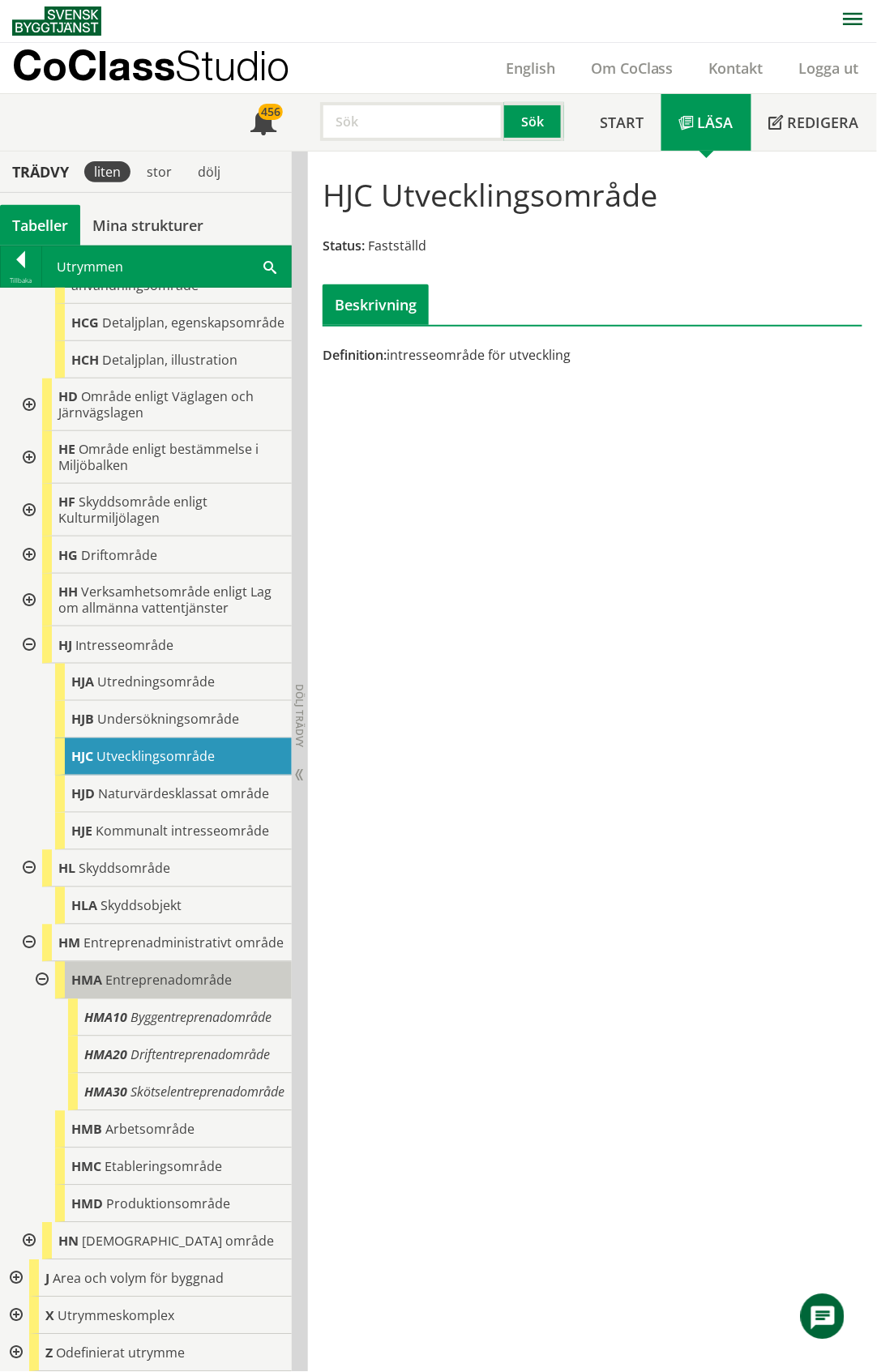
click at [157, 972] on span "Entreprenadområde" at bounding box center [168, 981] width 126 height 17
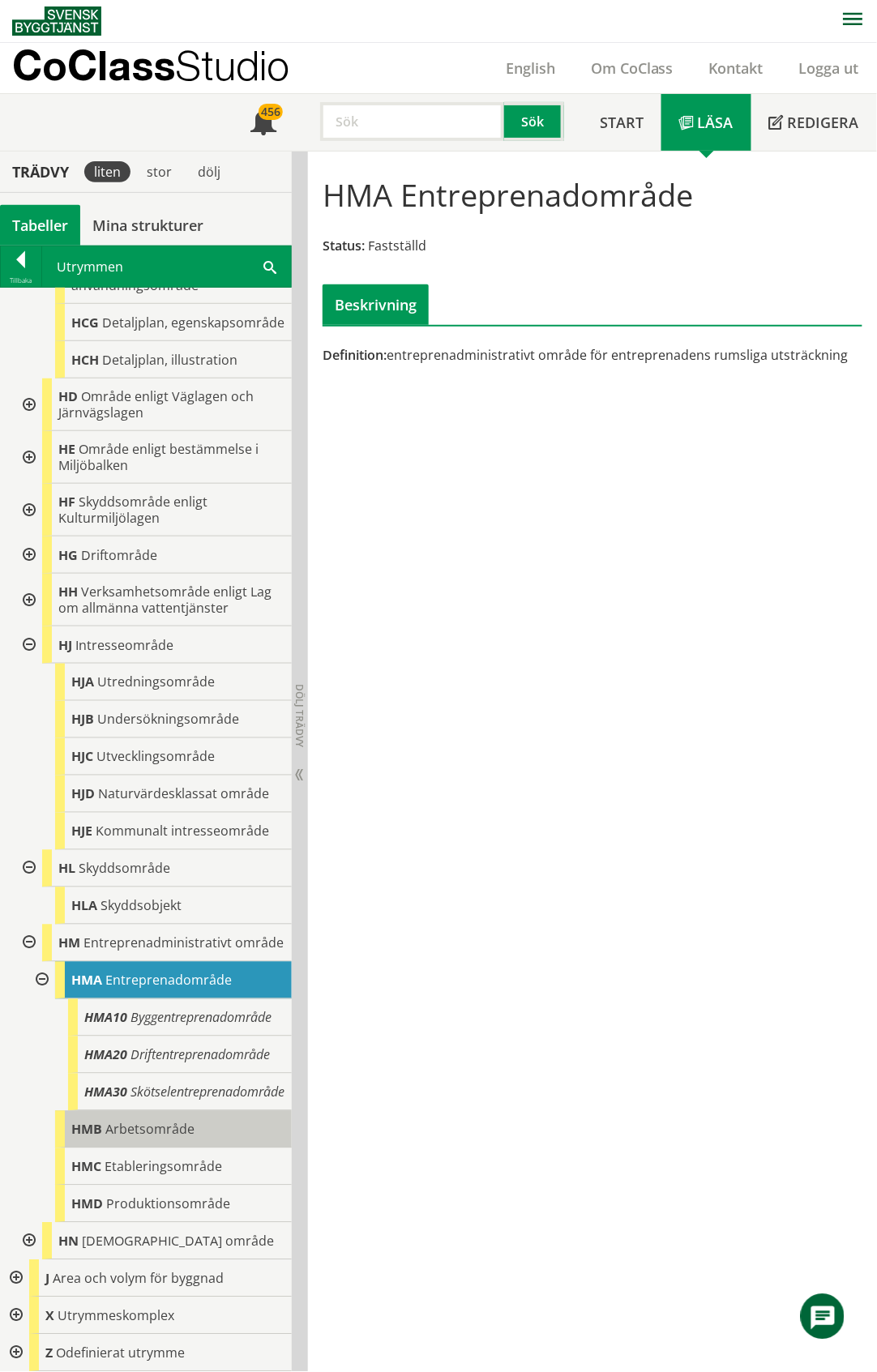
click at [163, 1135] on span "Arbetsområde" at bounding box center [149, 1130] width 89 height 17
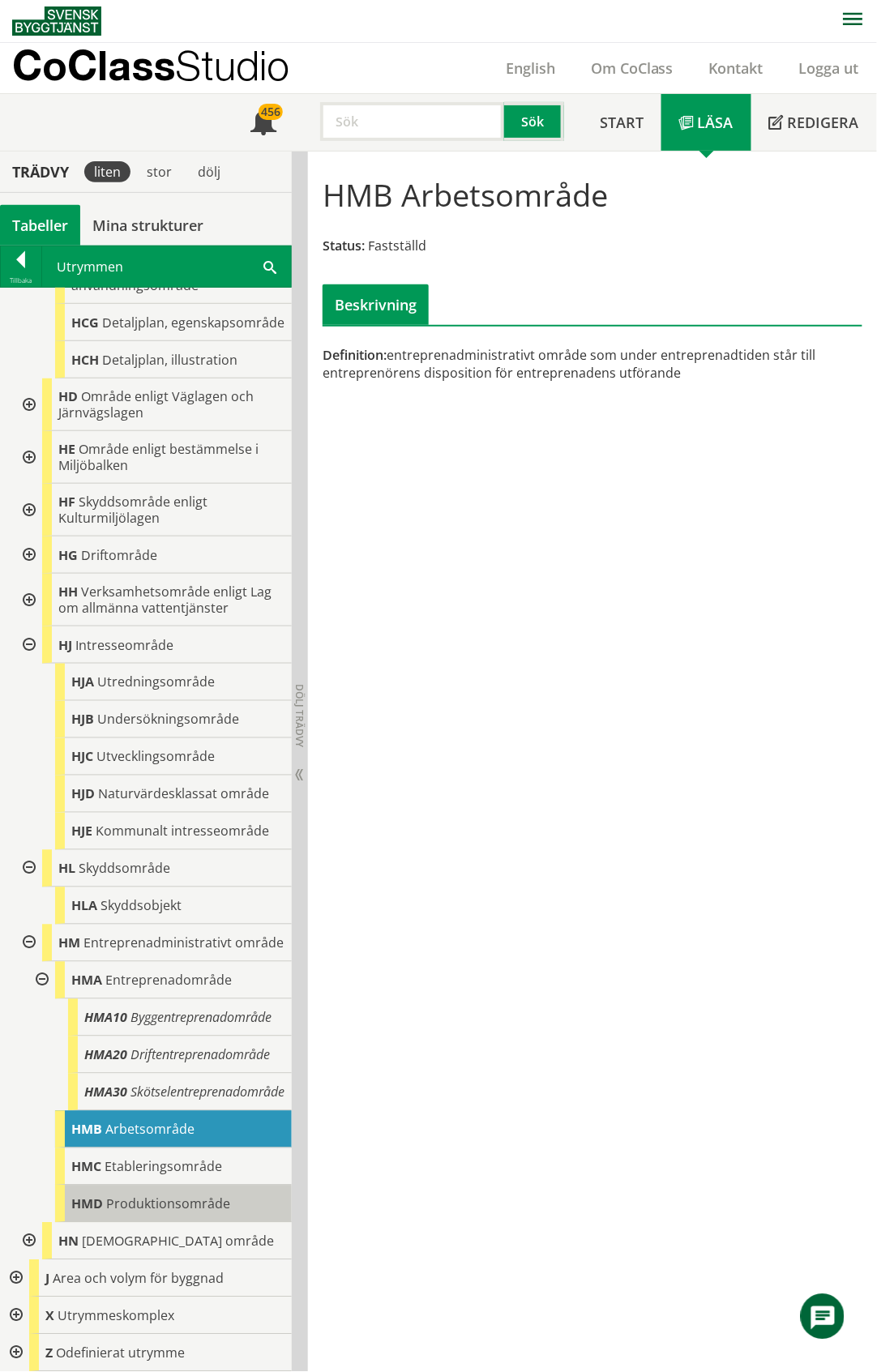
click at [151, 1208] on span "Produktionsområde" at bounding box center [168, 1204] width 124 height 17
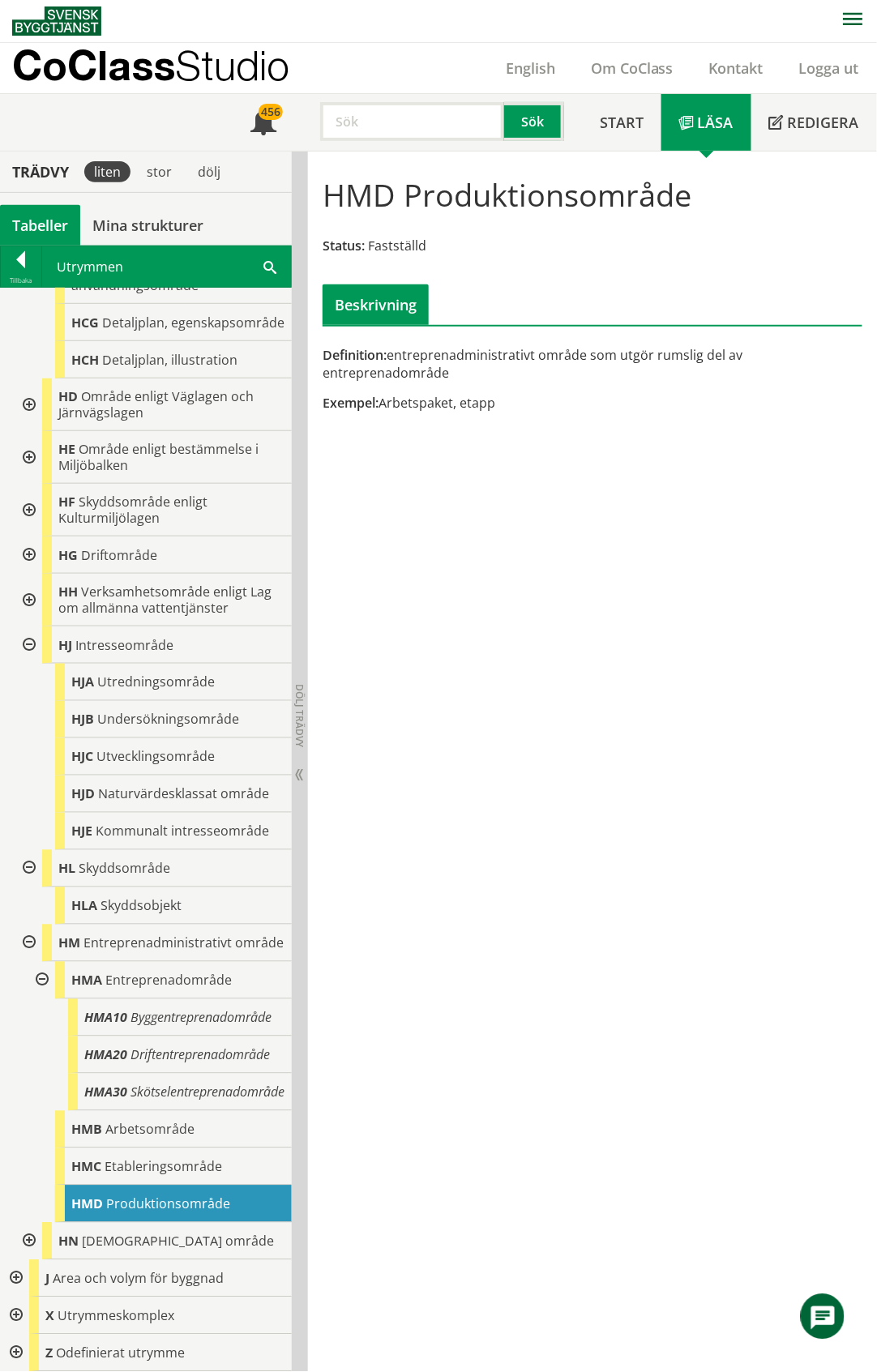
click at [44, 227] on div "Tabeller" at bounding box center [40, 225] width 80 height 40
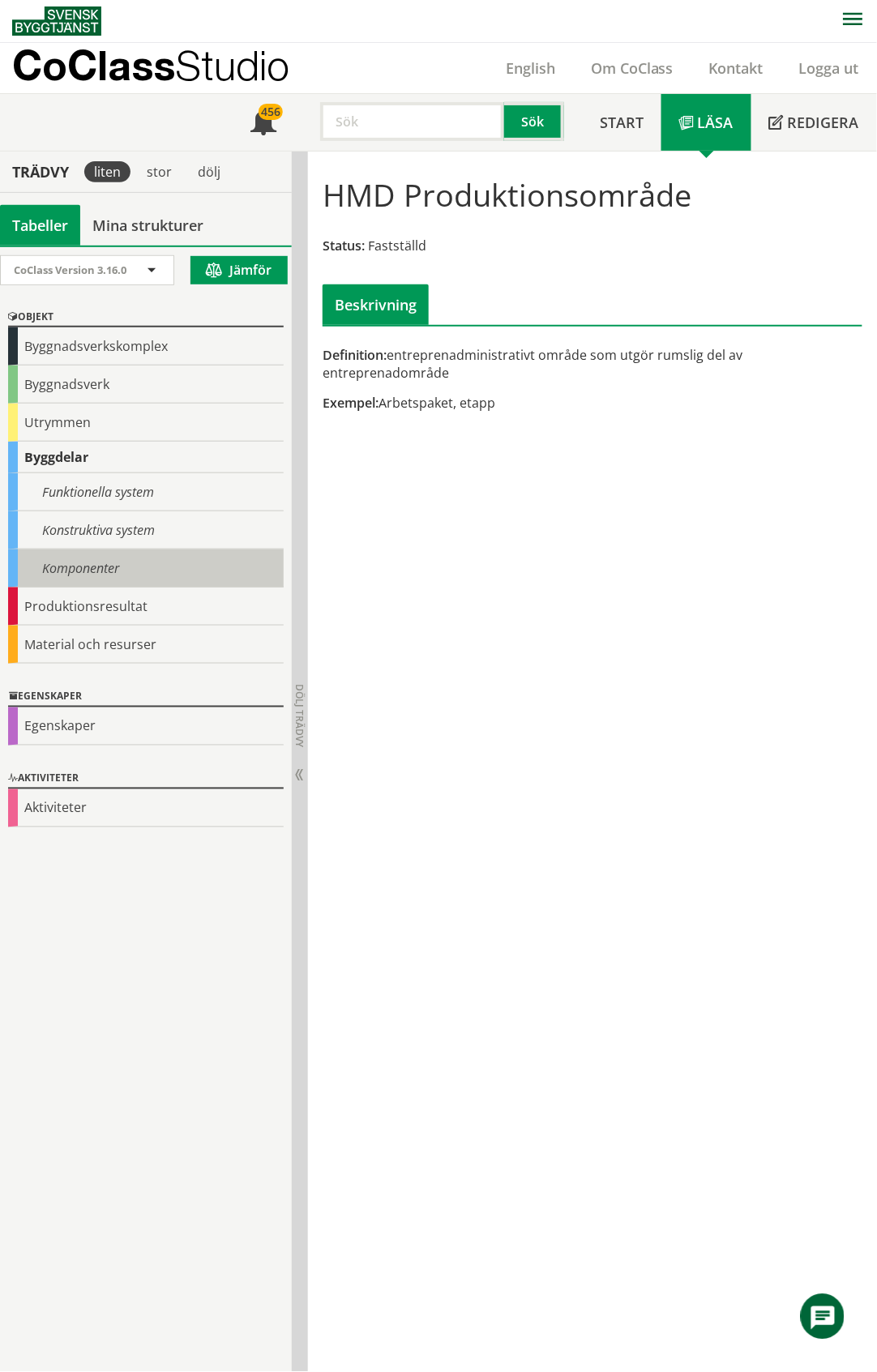
click at [102, 562] on div "Komponenter" at bounding box center [145, 569] width 275 height 38
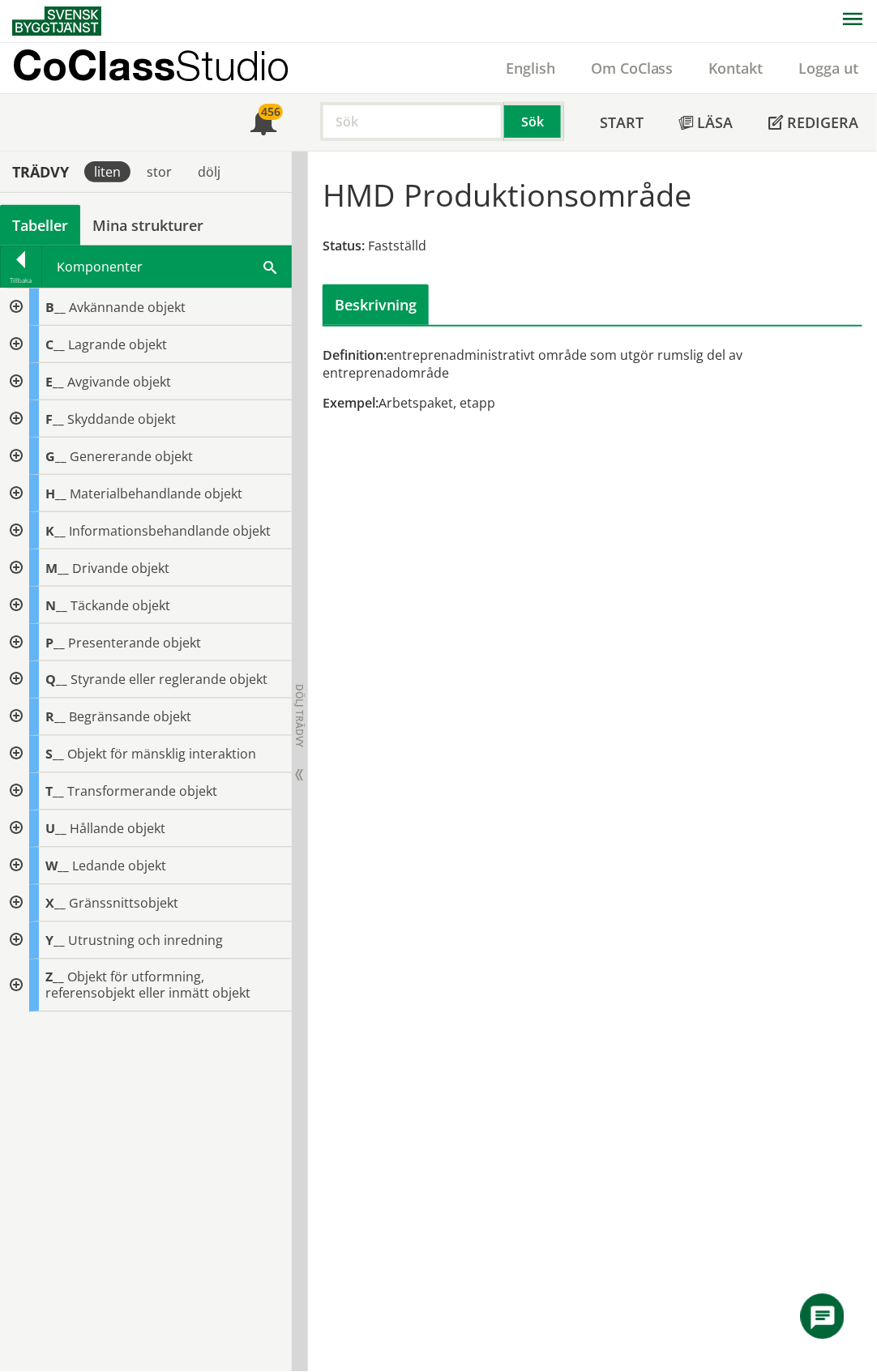
click at [91, 569] on span "Drivande objekt" at bounding box center [121, 568] width 97 height 17
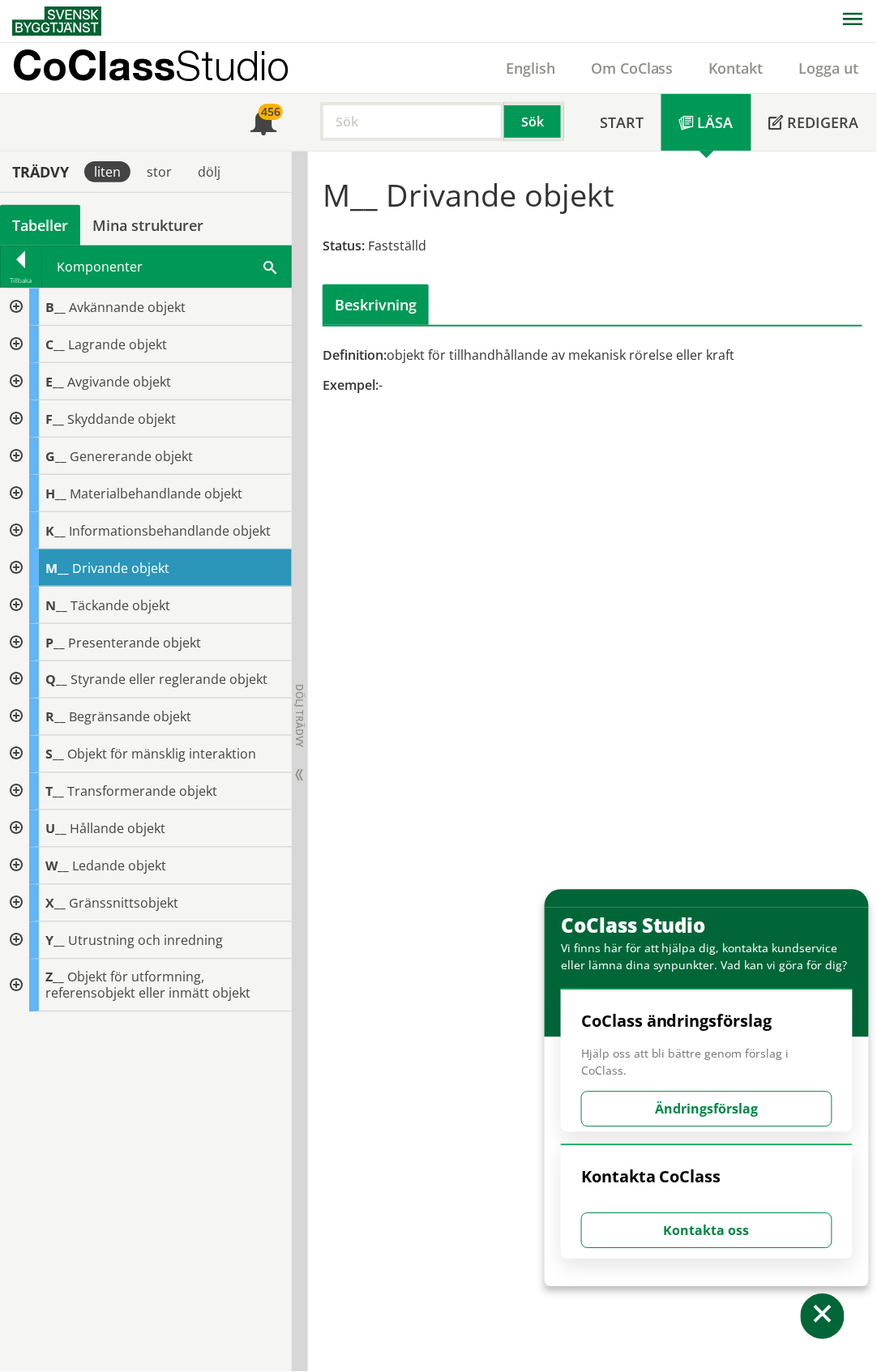
click at [17, 905] on div at bounding box center [15, 904] width 29 height 38
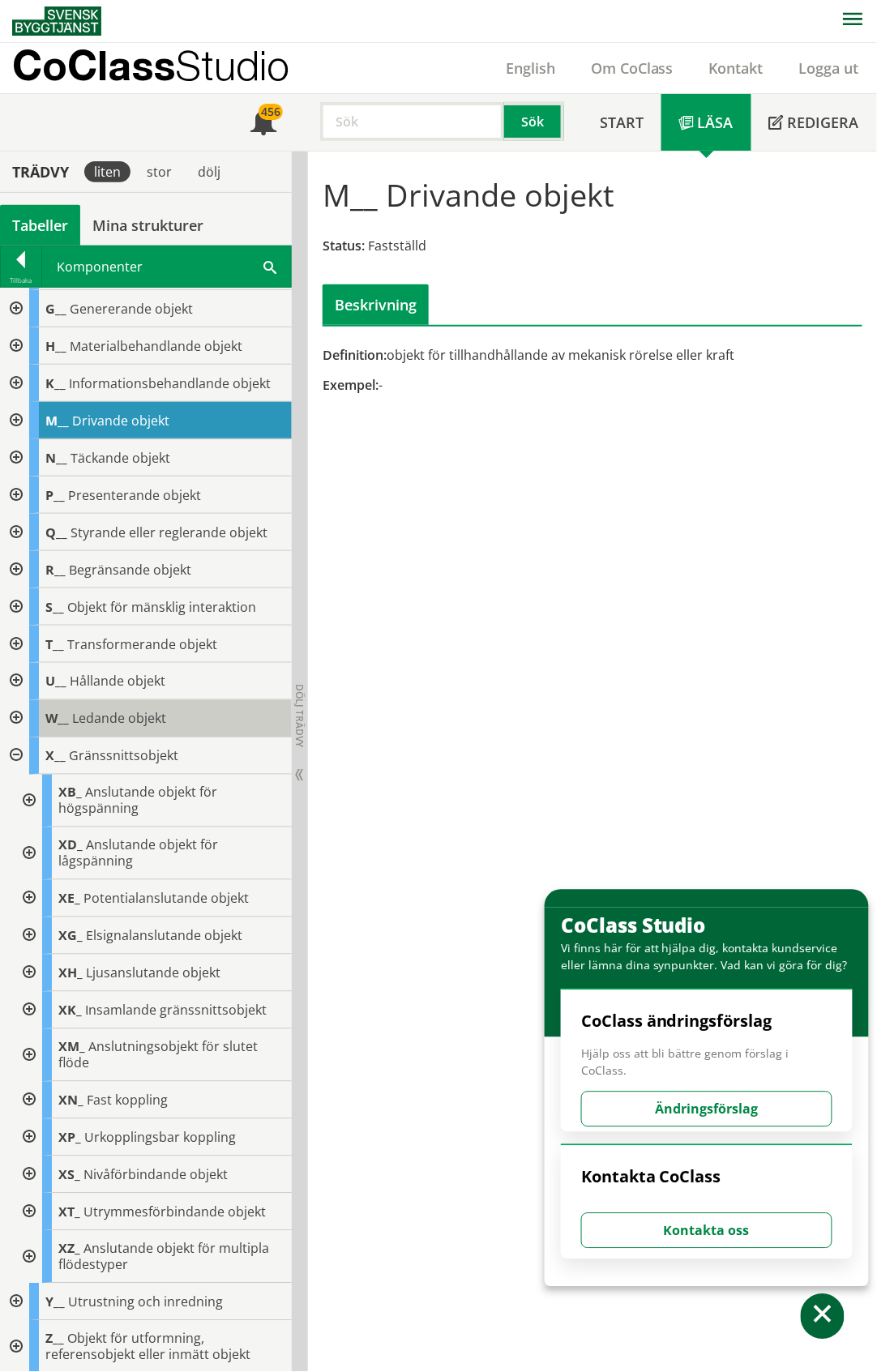
scroll to position [150, 0]
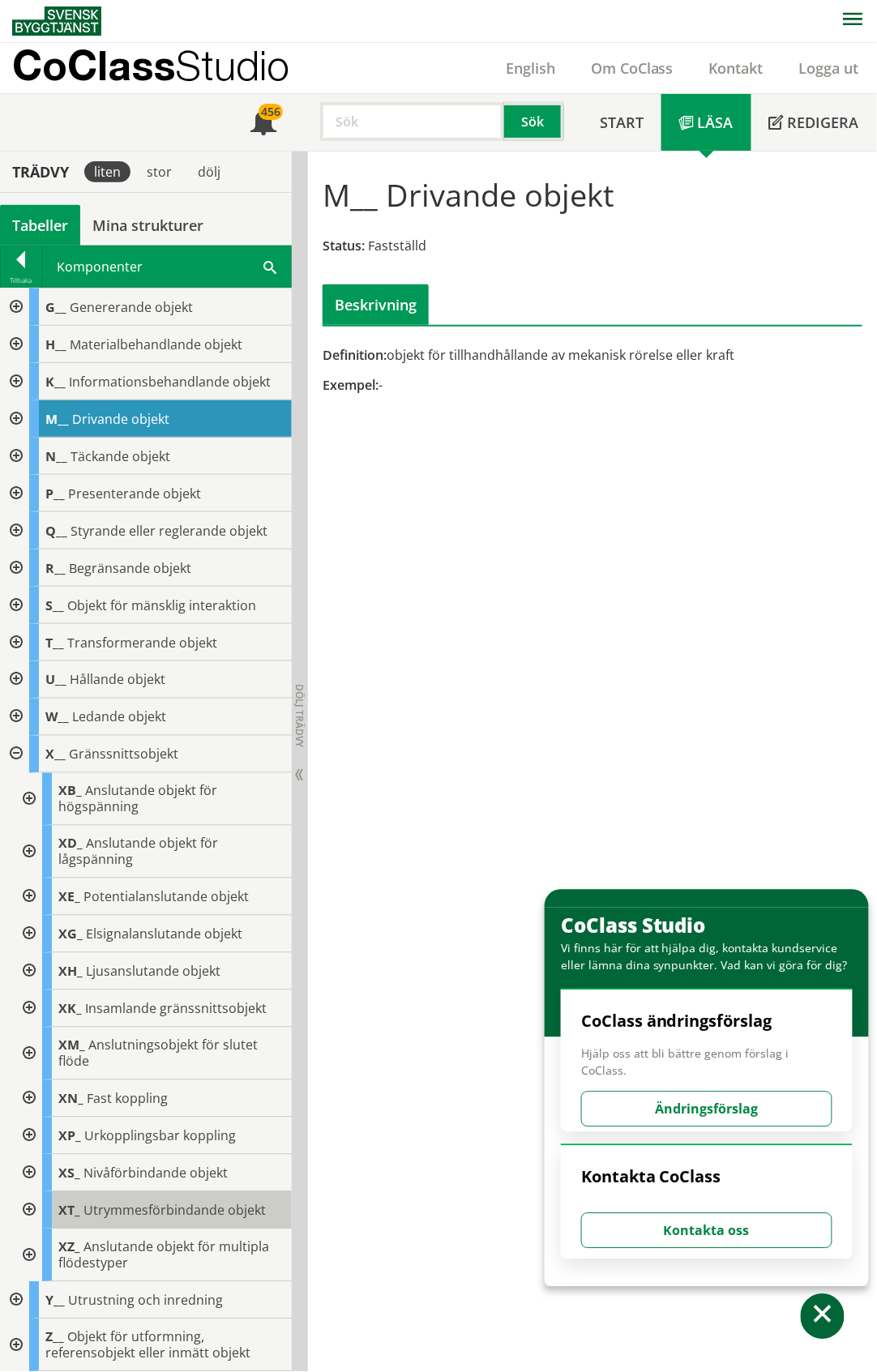
click at [89, 1205] on span "Utrymmesförbindande objekt" at bounding box center [174, 1210] width 182 height 17
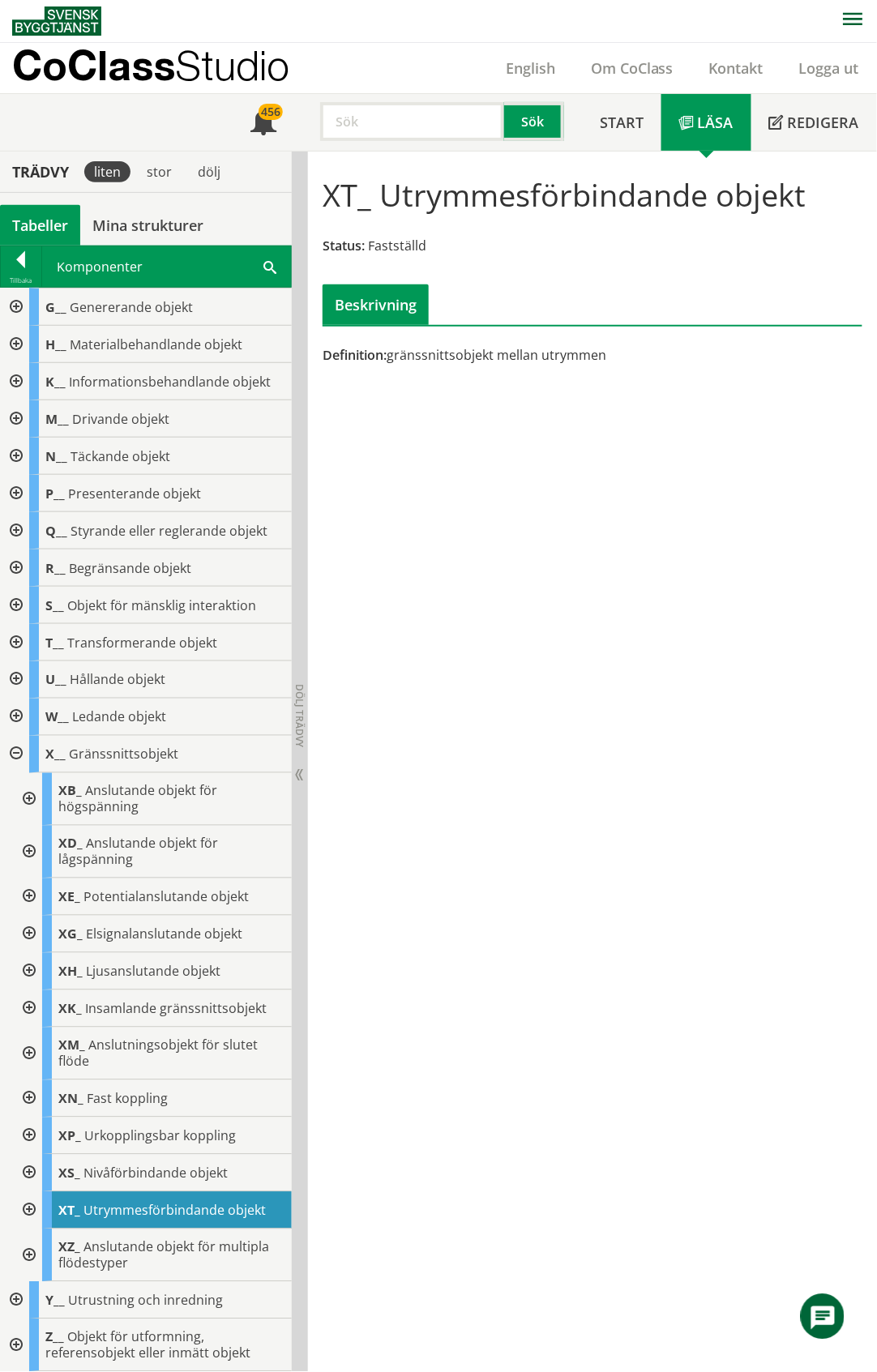
click at [29, 1211] on div at bounding box center [27, 1211] width 29 height 38
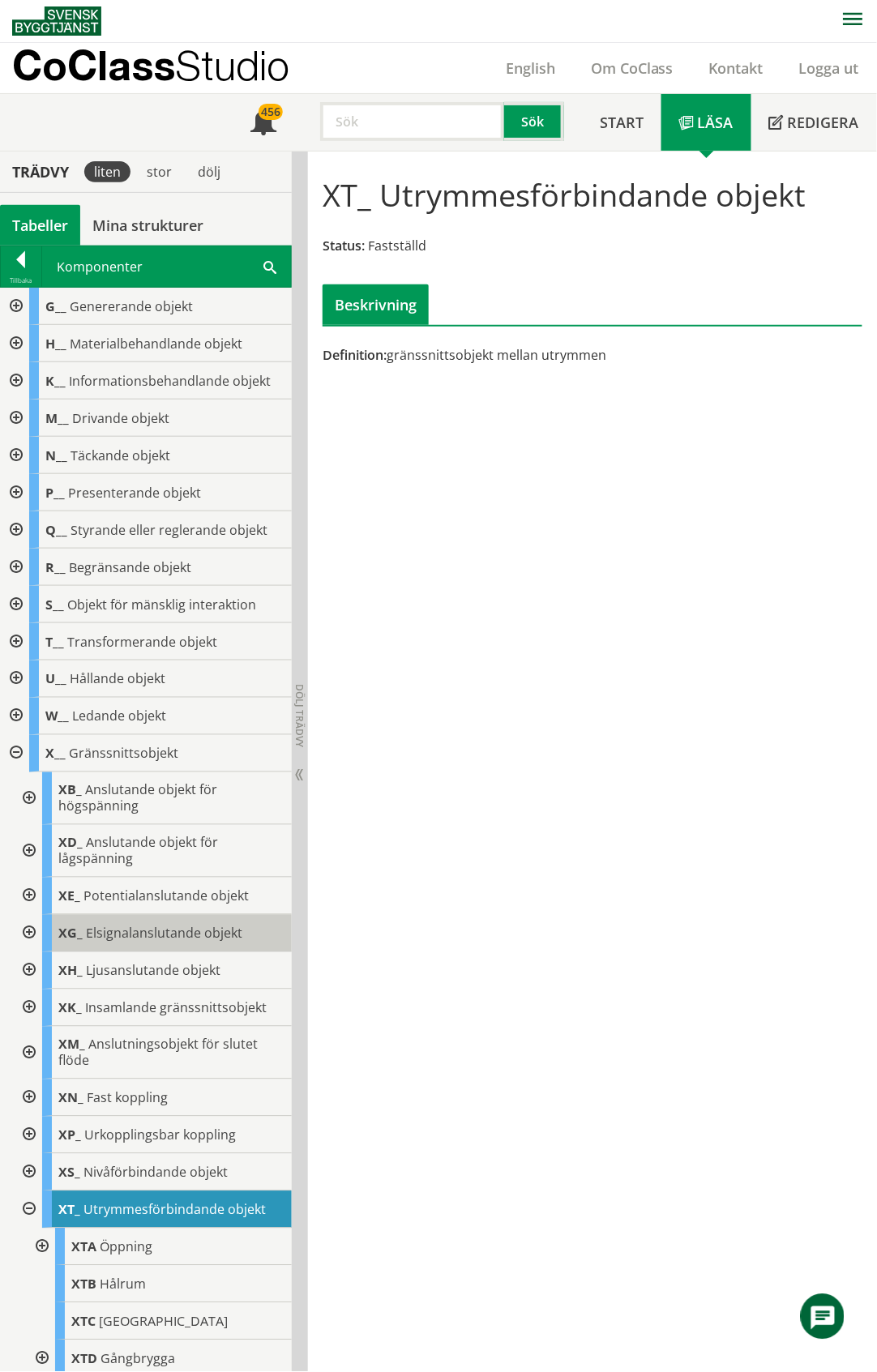
scroll to position [299, 0]
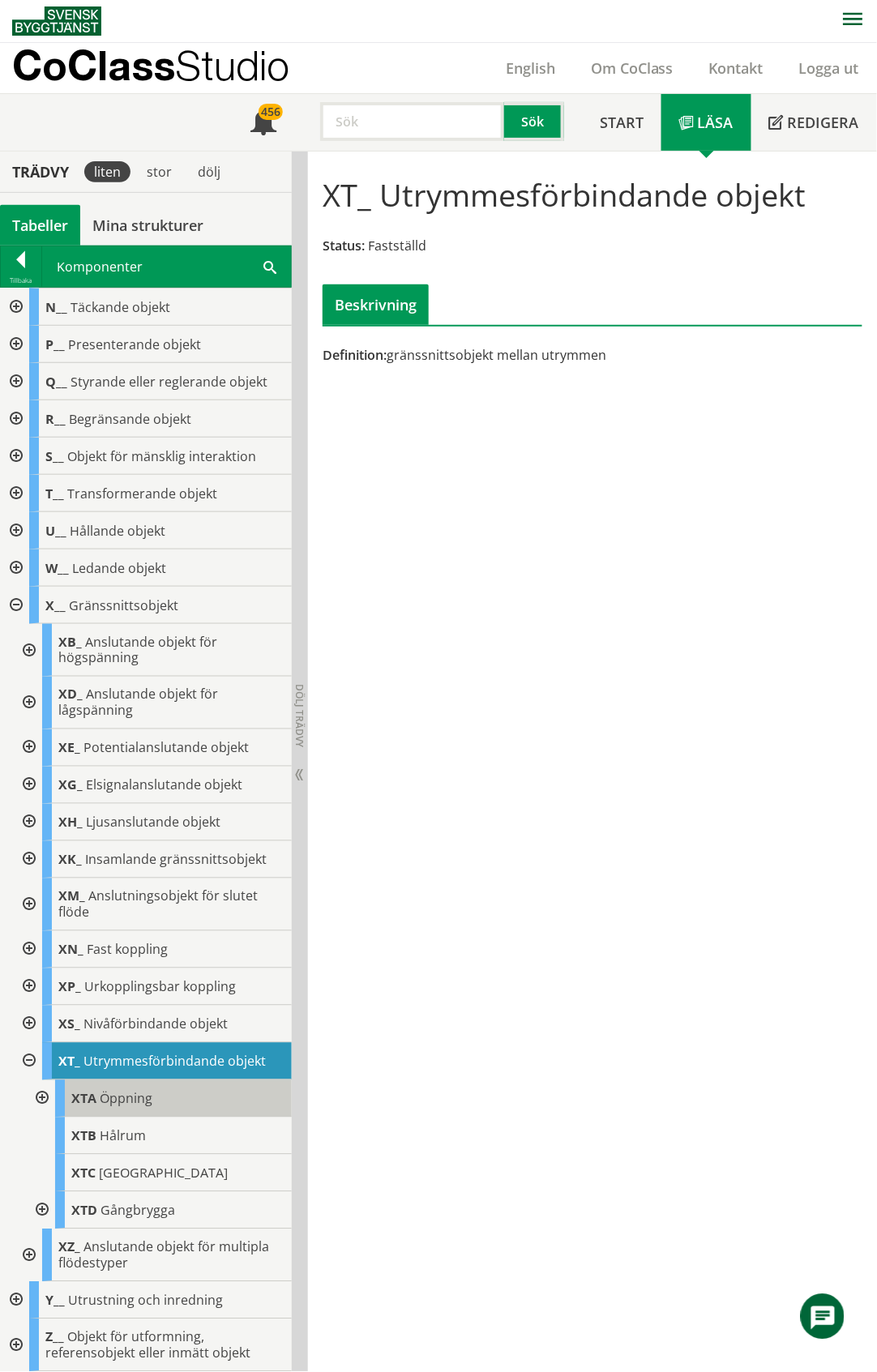
click at [157, 1100] on div "XTA Öppning" at bounding box center [173, 1099] width 237 height 38
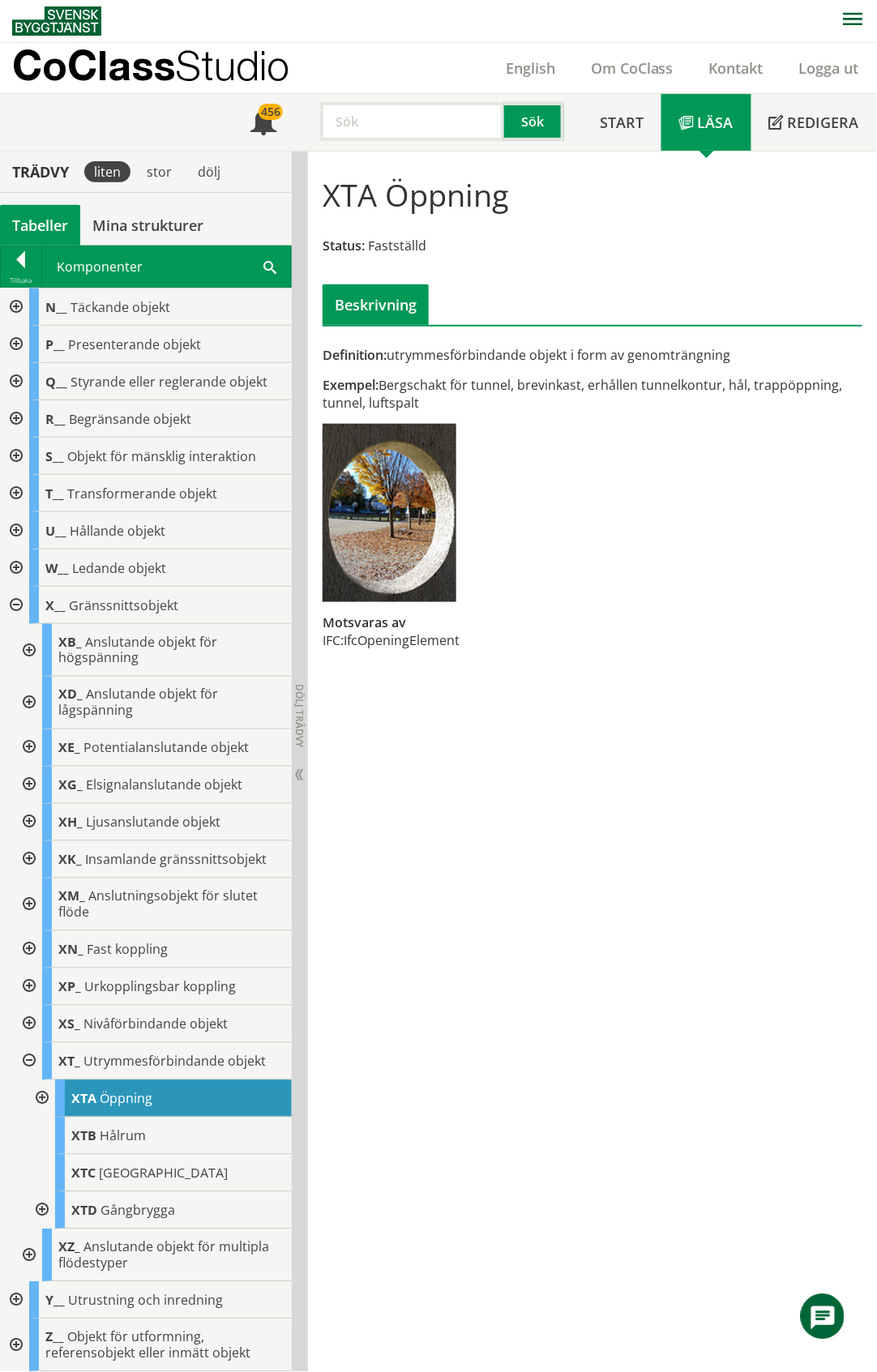
click at [46, 1099] on div at bounding box center [40, 1099] width 29 height 38
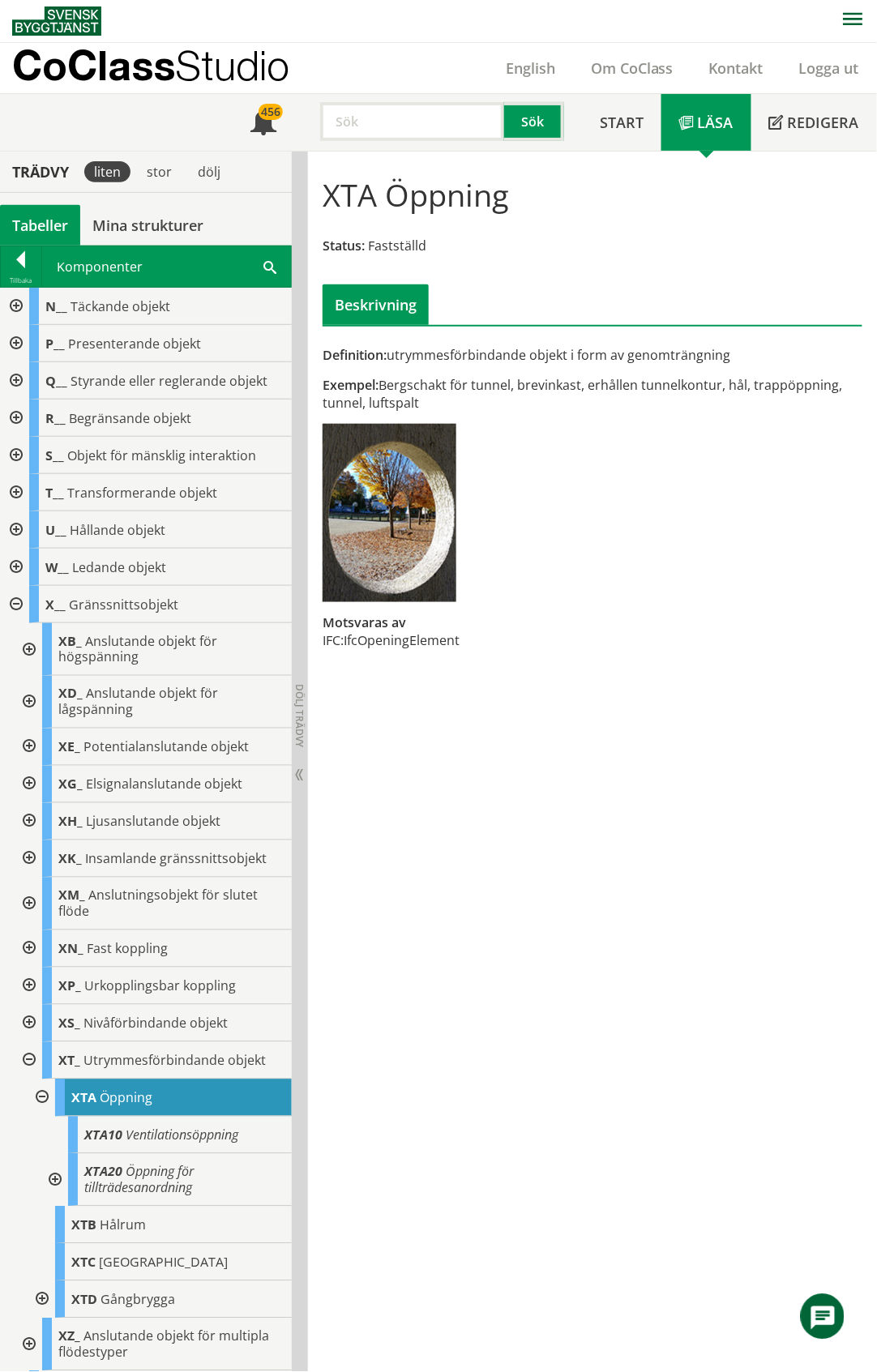
click at [26, 1064] on div at bounding box center [27, 1061] width 29 height 38
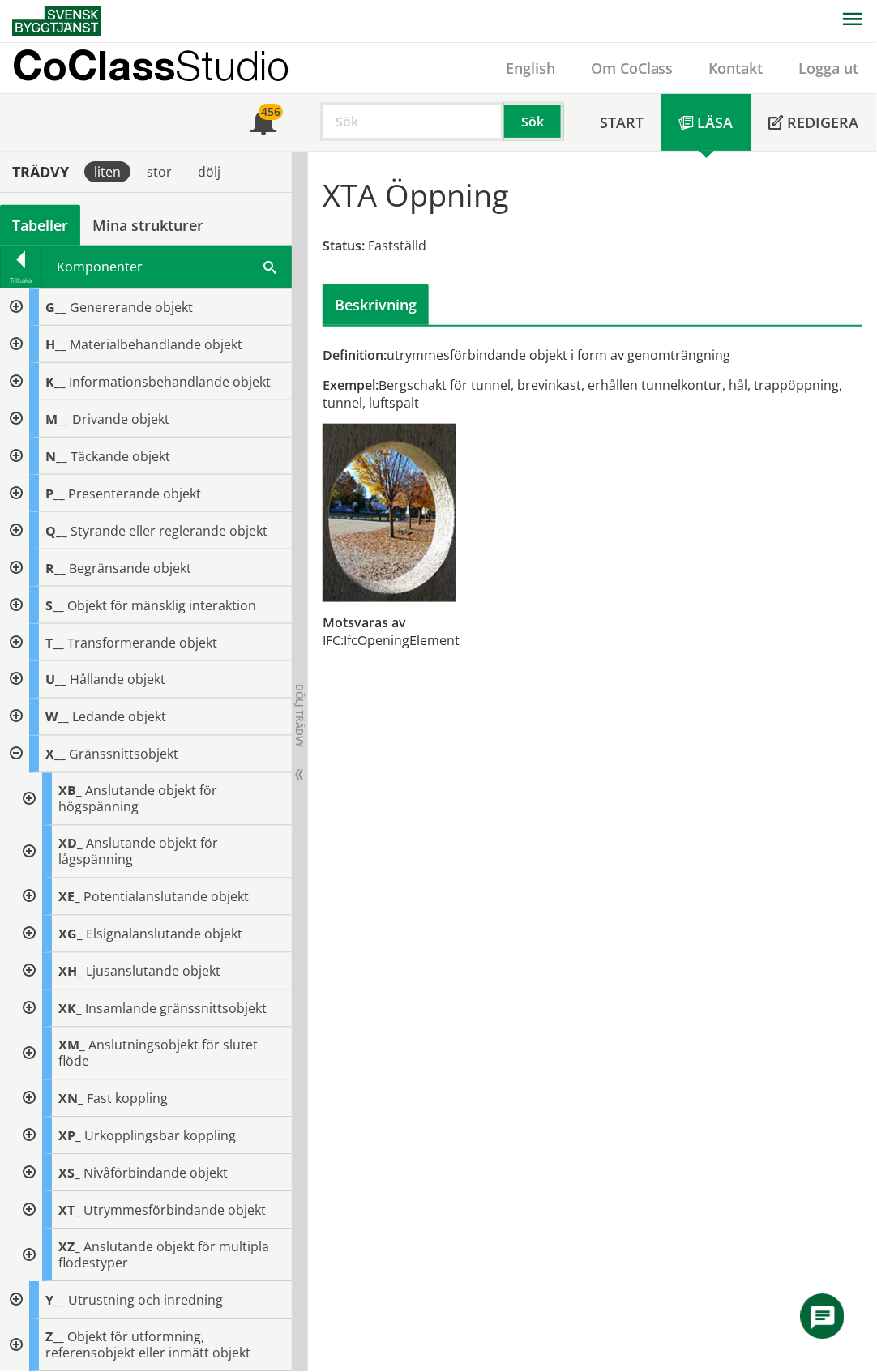
scroll to position [150, 0]
click at [13, 750] on div at bounding box center [15, 755] width 29 height 38
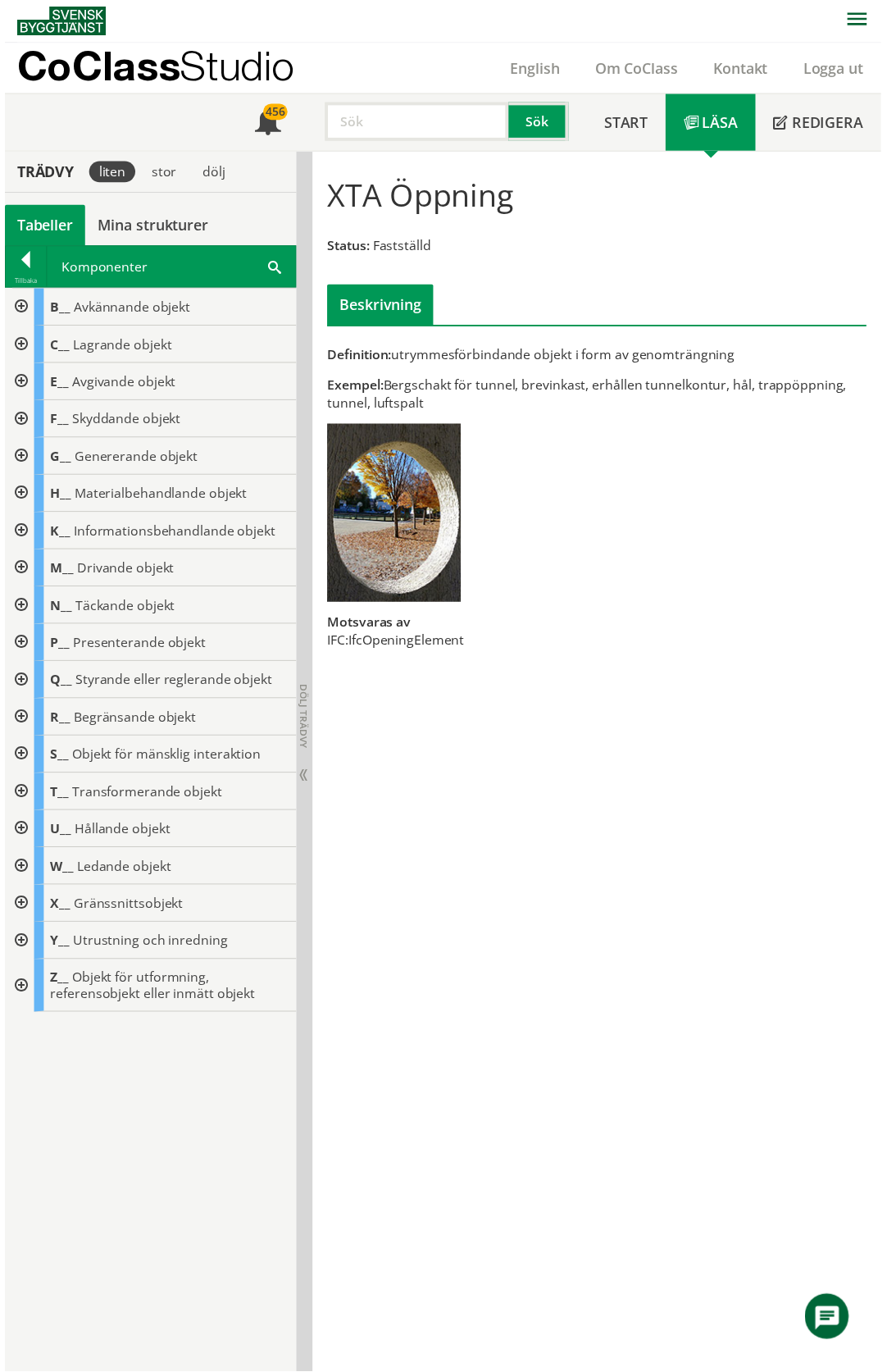
scroll to position [0, 0]
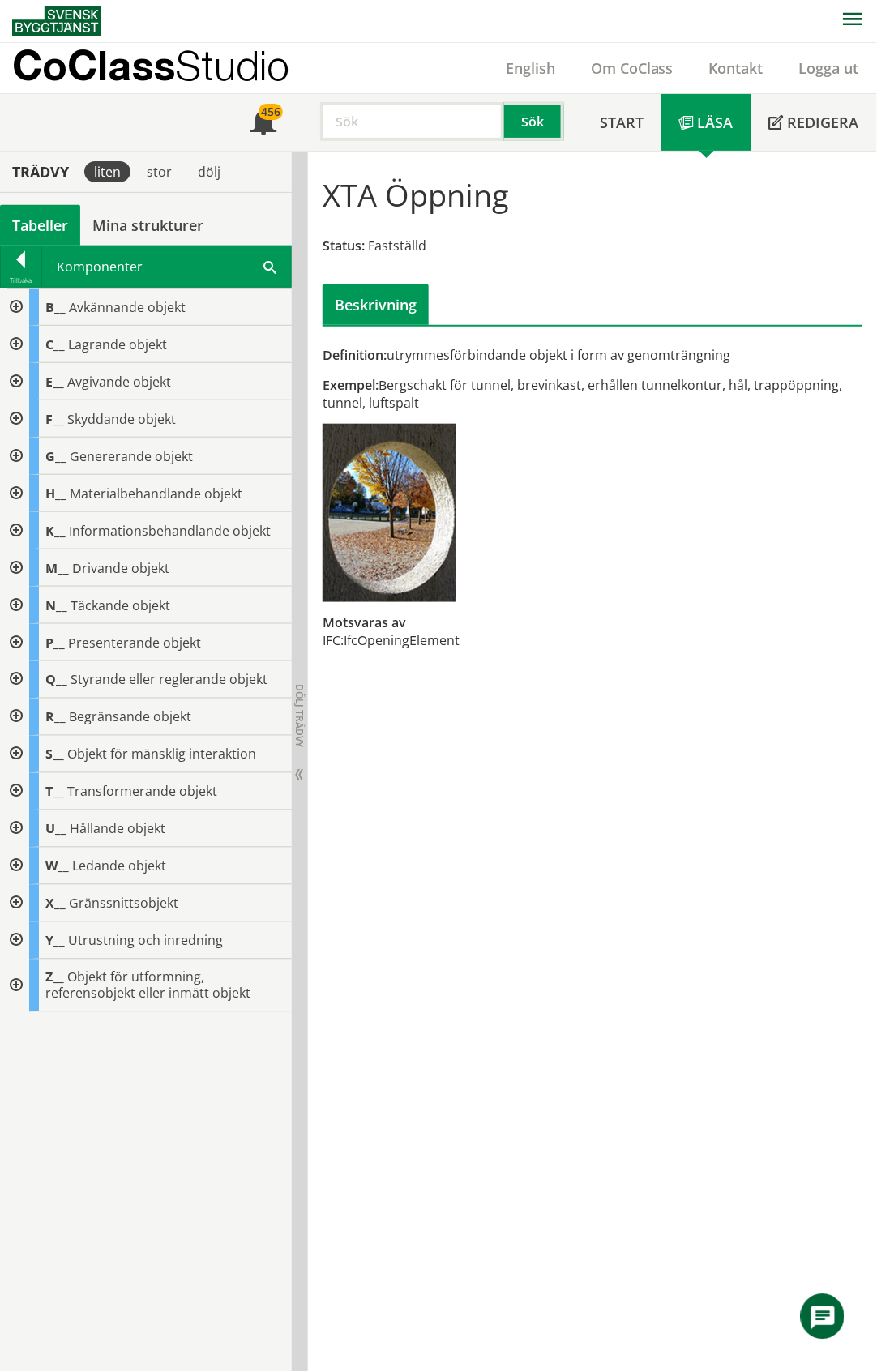
click at [16, 759] on div at bounding box center [15, 755] width 29 height 38
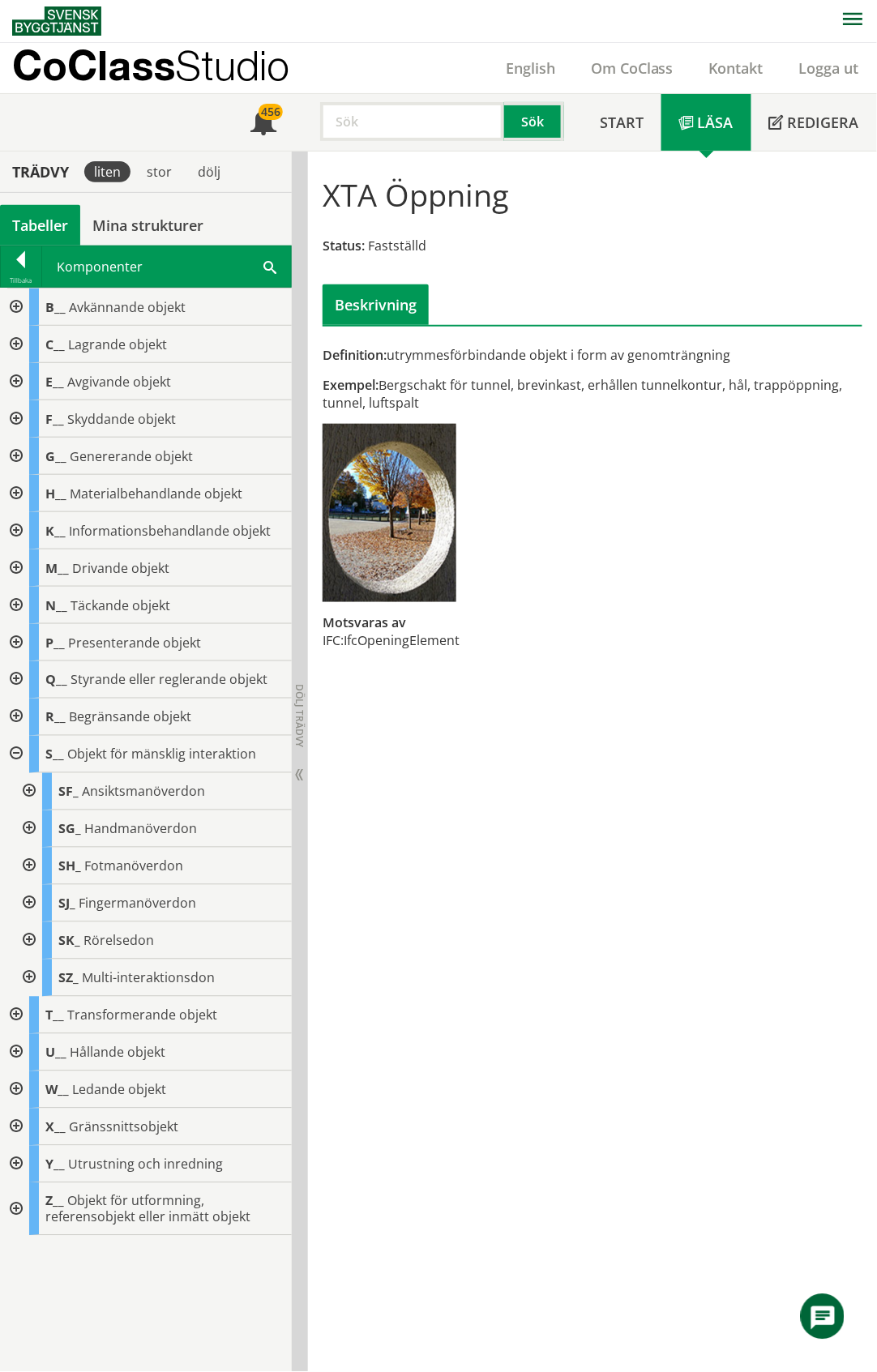
click at [27, 831] on div at bounding box center [27, 829] width 29 height 38
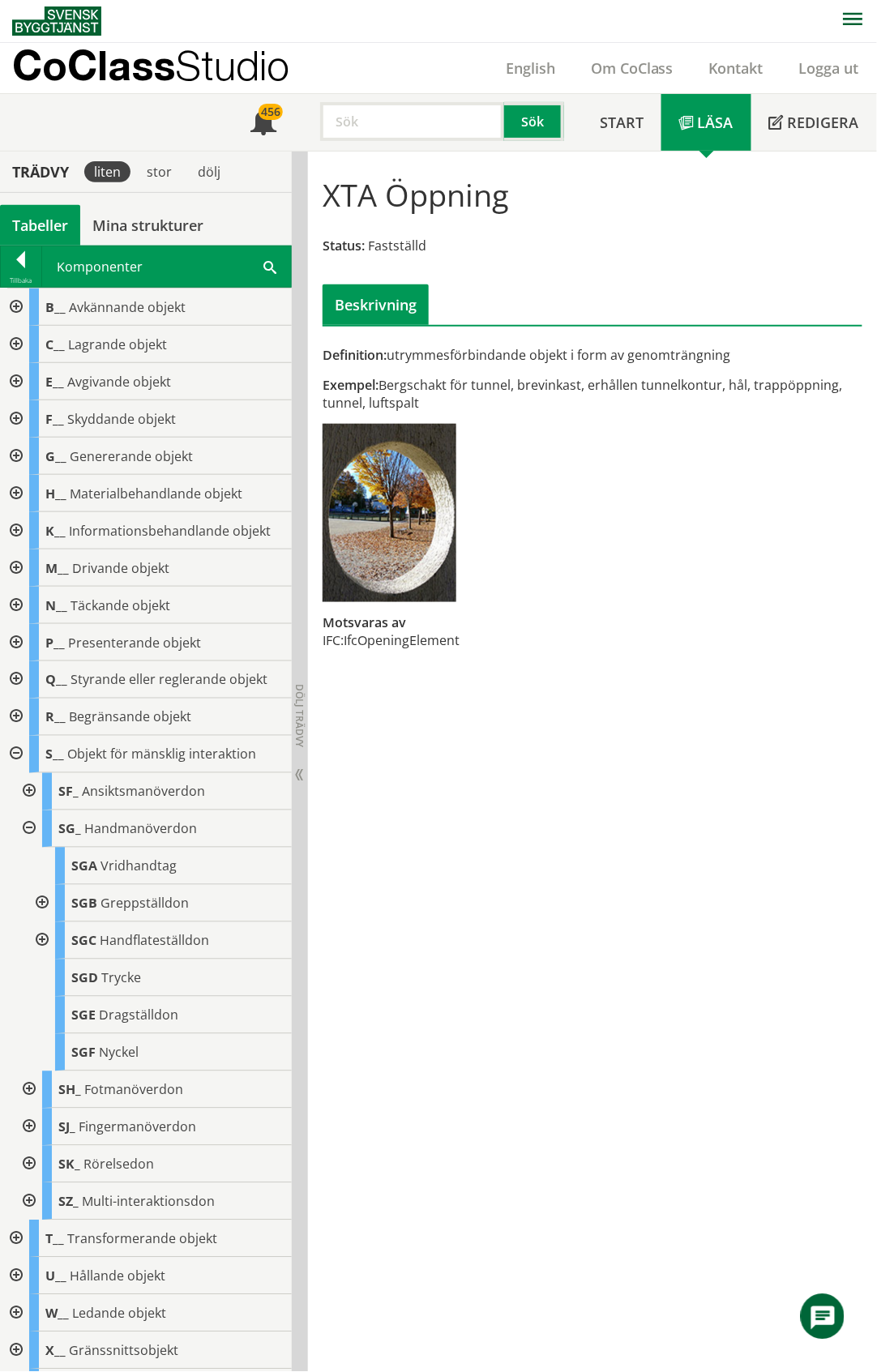
click at [31, 831] on div at bounding box center [27, 829] width 29 height 38
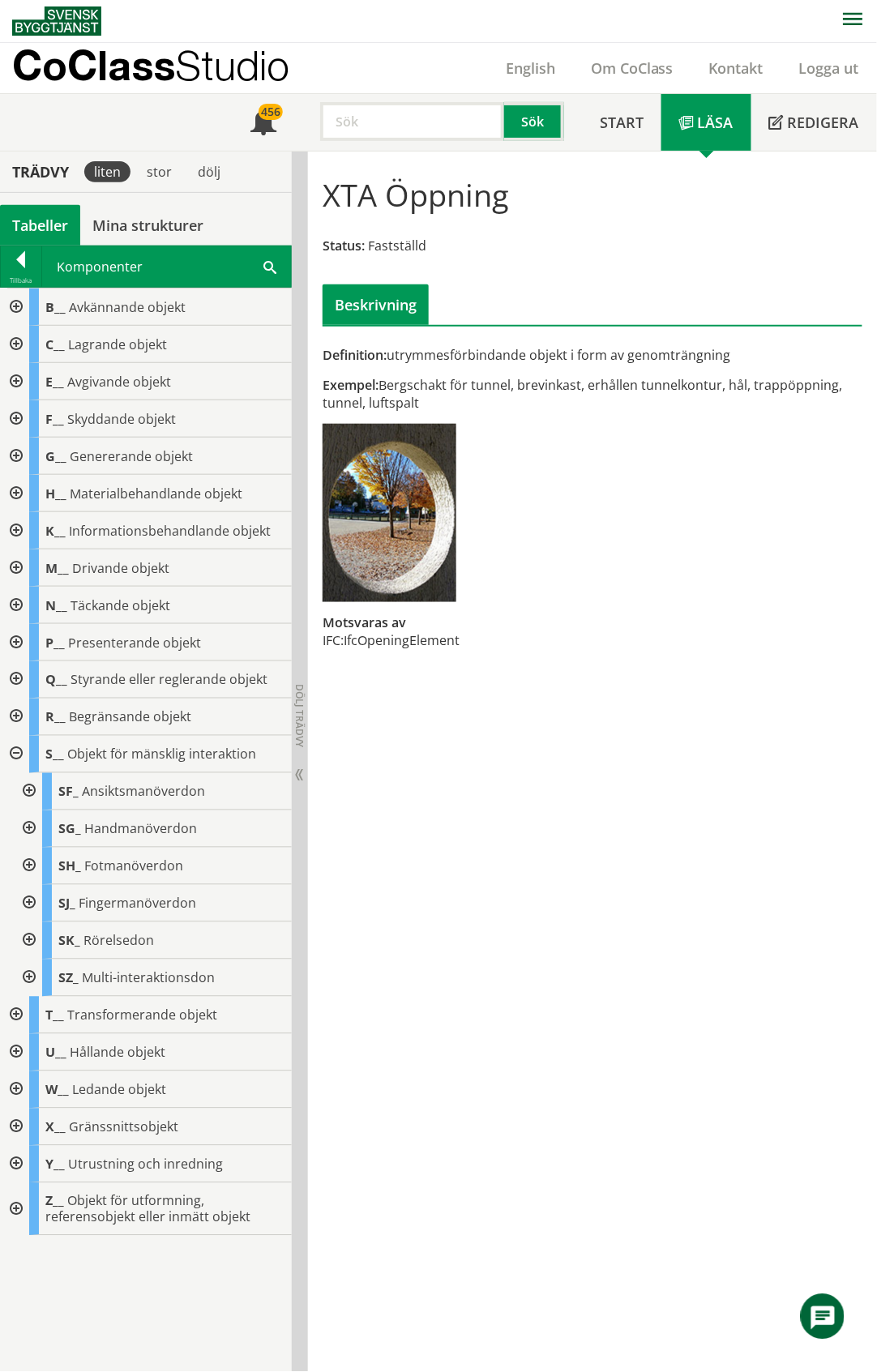
click at [34, 899] on div at bounding box center [27, 904] width 29 height 38
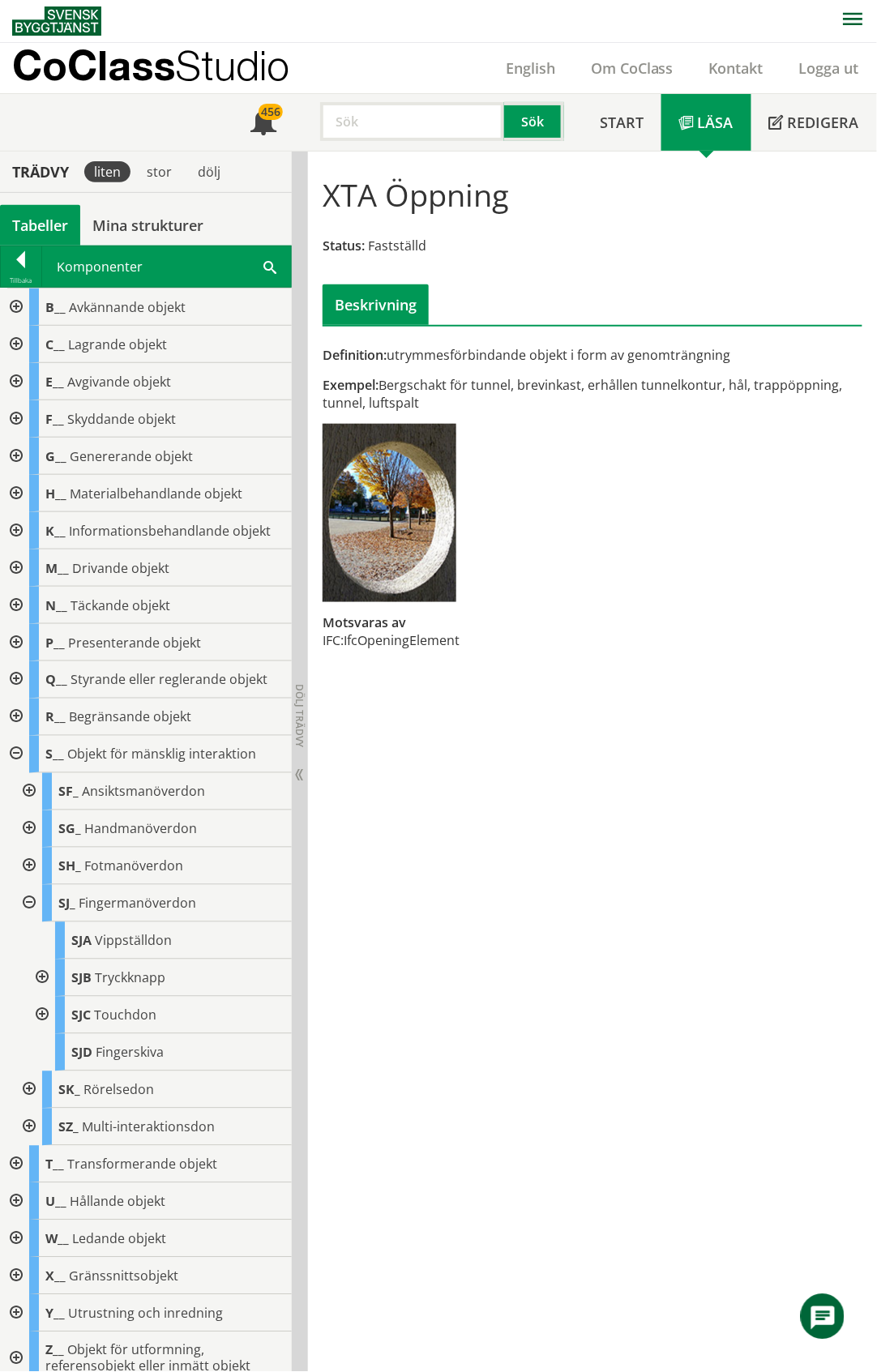
click at [33, 900] on div at bounding box center [27, 904] width 29 height 38
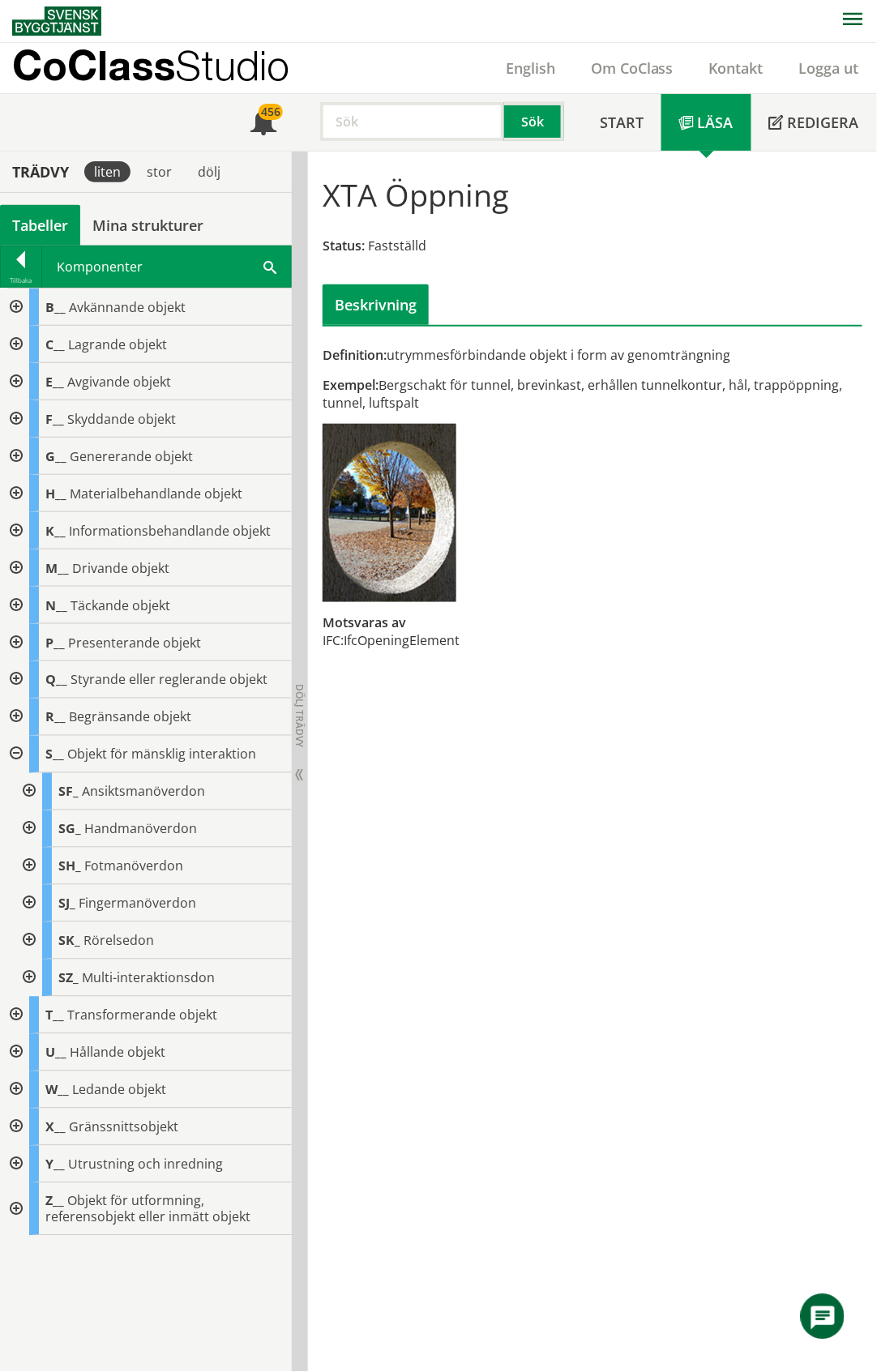
click at [27, 980] on div at bounding box center [27, 978] width 29 height 38
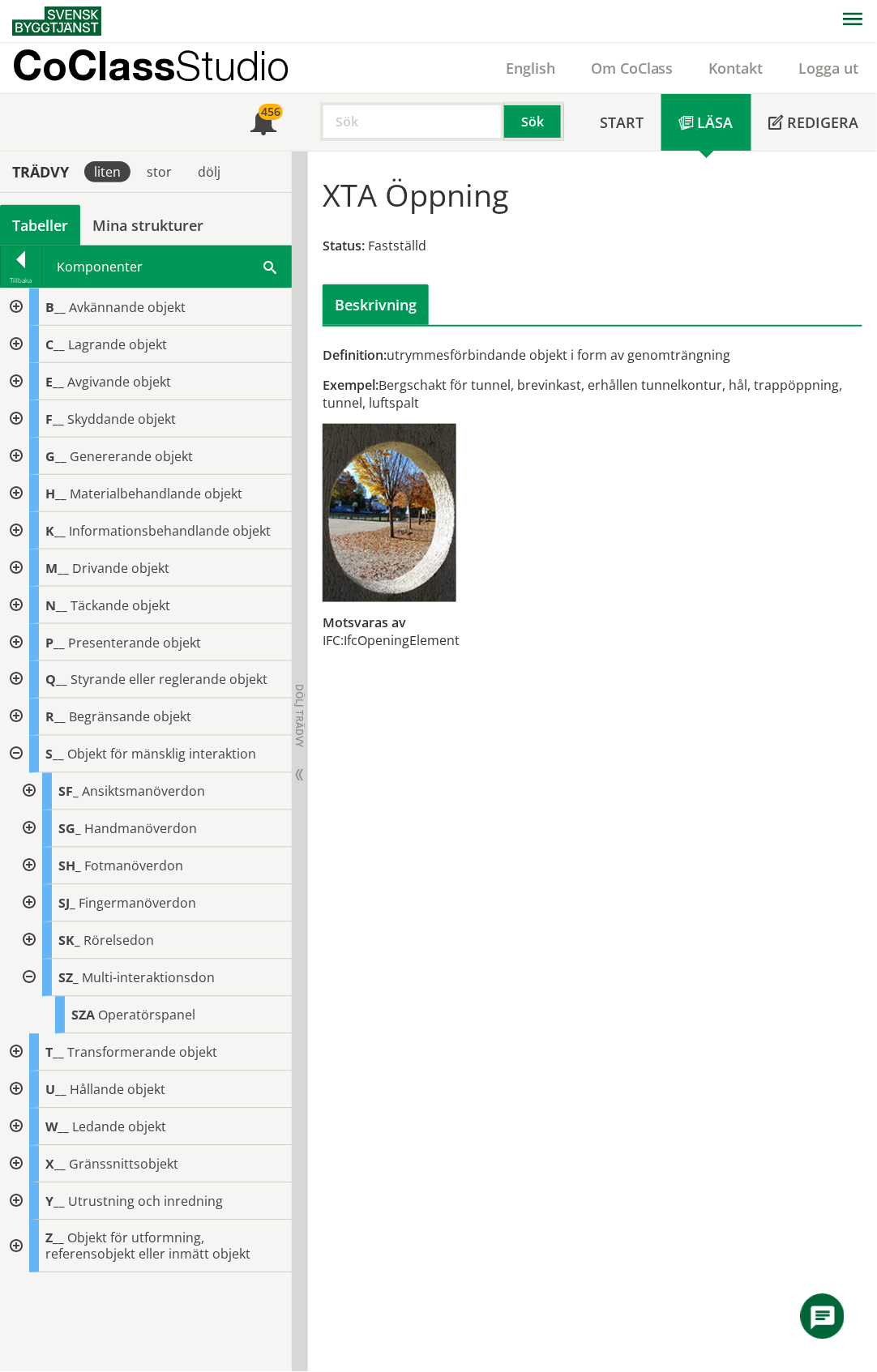
click at [27, 980] on div at bounding box center [27, 978] width 29 height 38
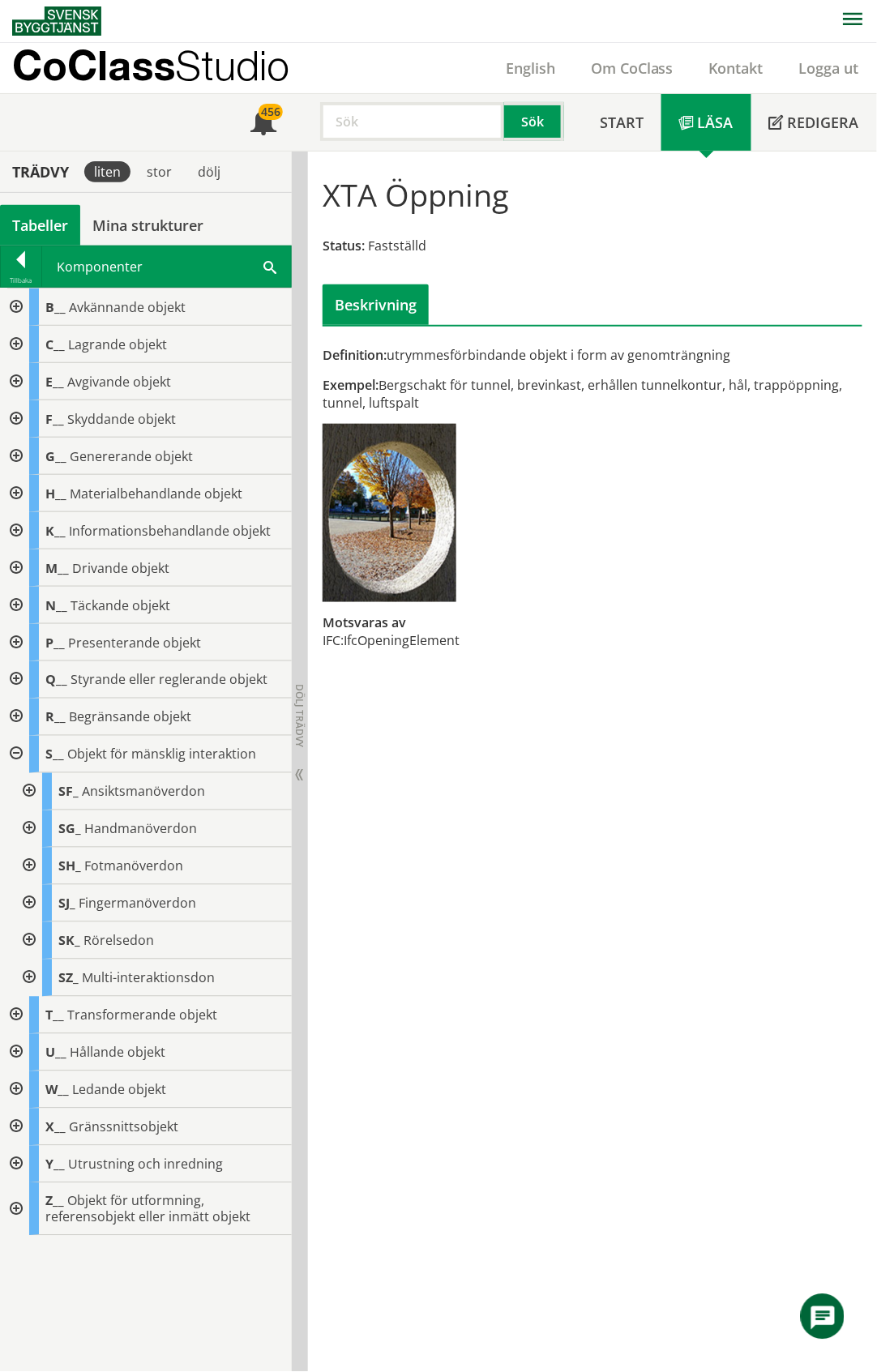
click at [17, 750] on div at bounding box center [15, 755] width 29 height 38
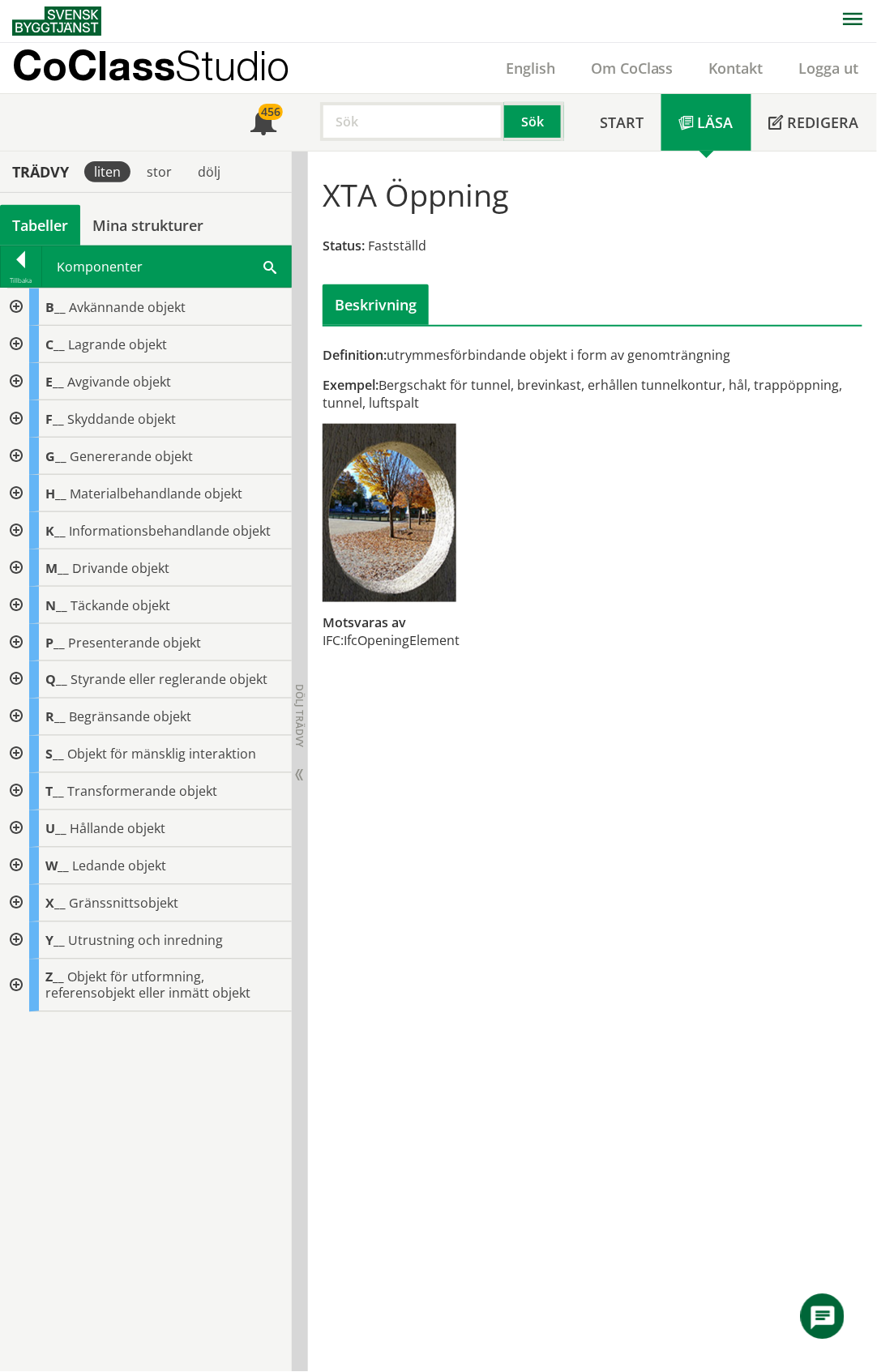
click at [419, 121] on input "text" at bounding box center [412, 122] width 184 height 39
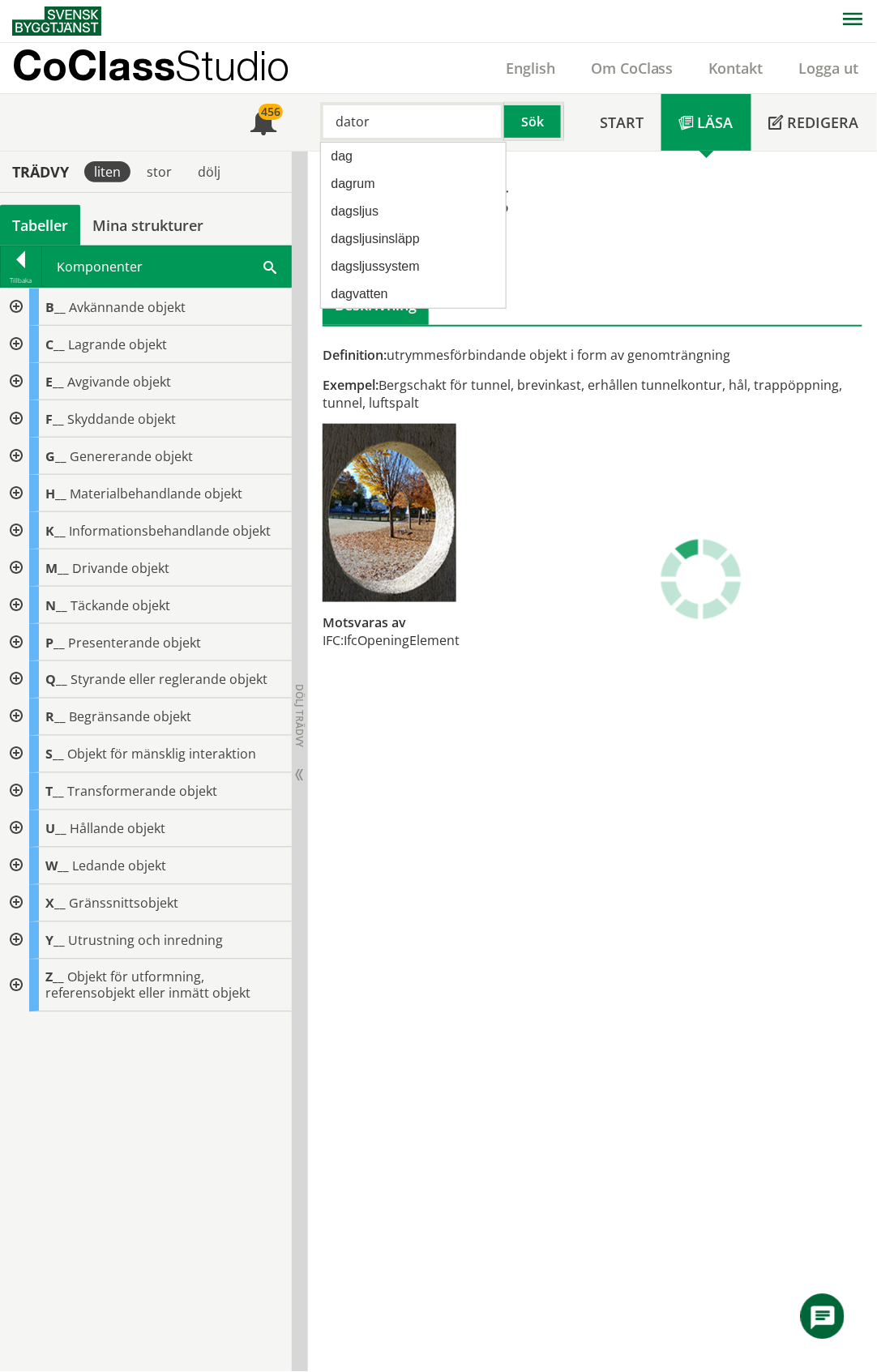
type input "dator"
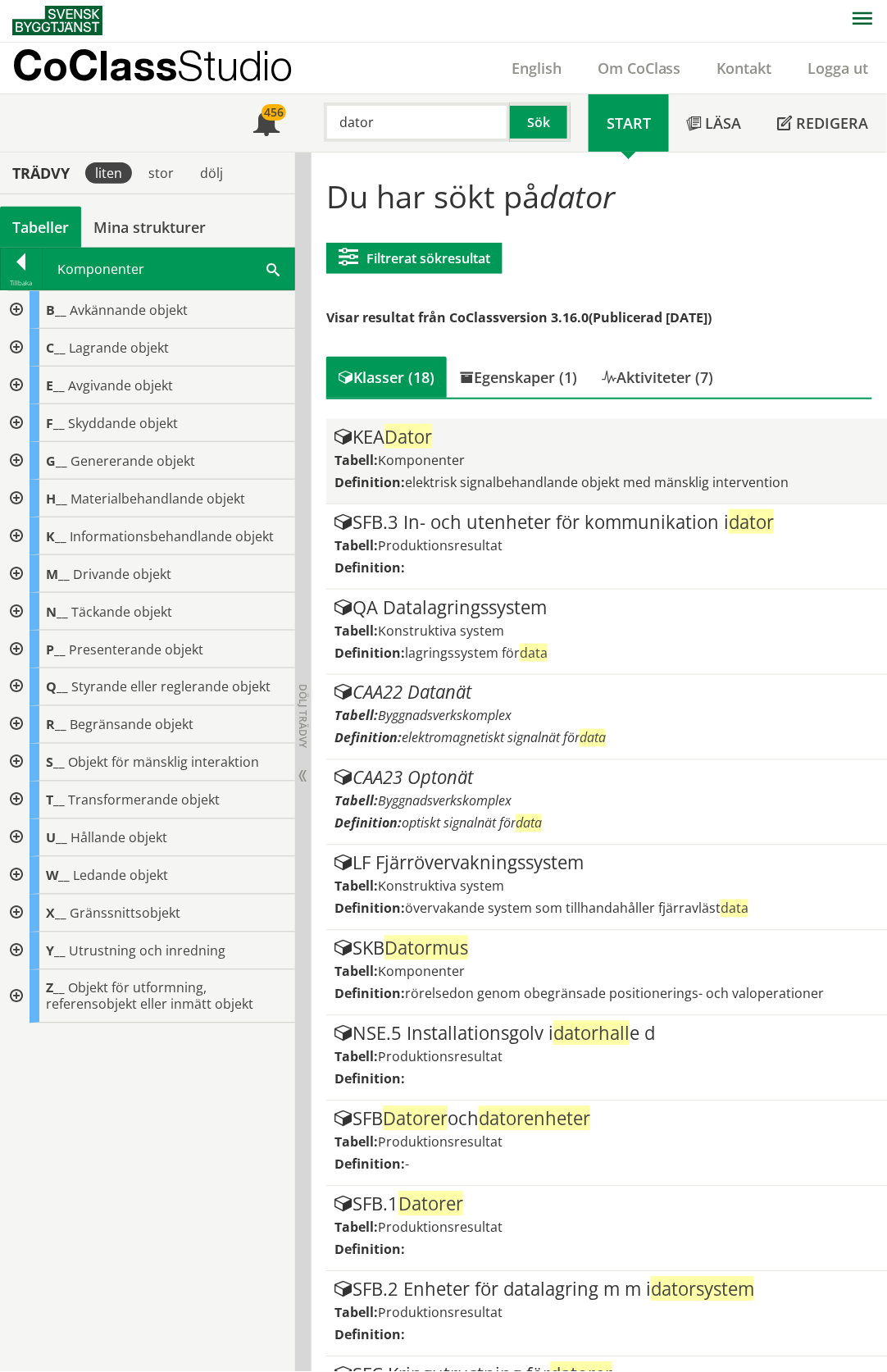
click at [479, 448] on div "KEA Dator Tabell: Komponenter Definition: elektrisk signalbehandlande objekt me…" at bounding box center [607, 462] width 545 height 68
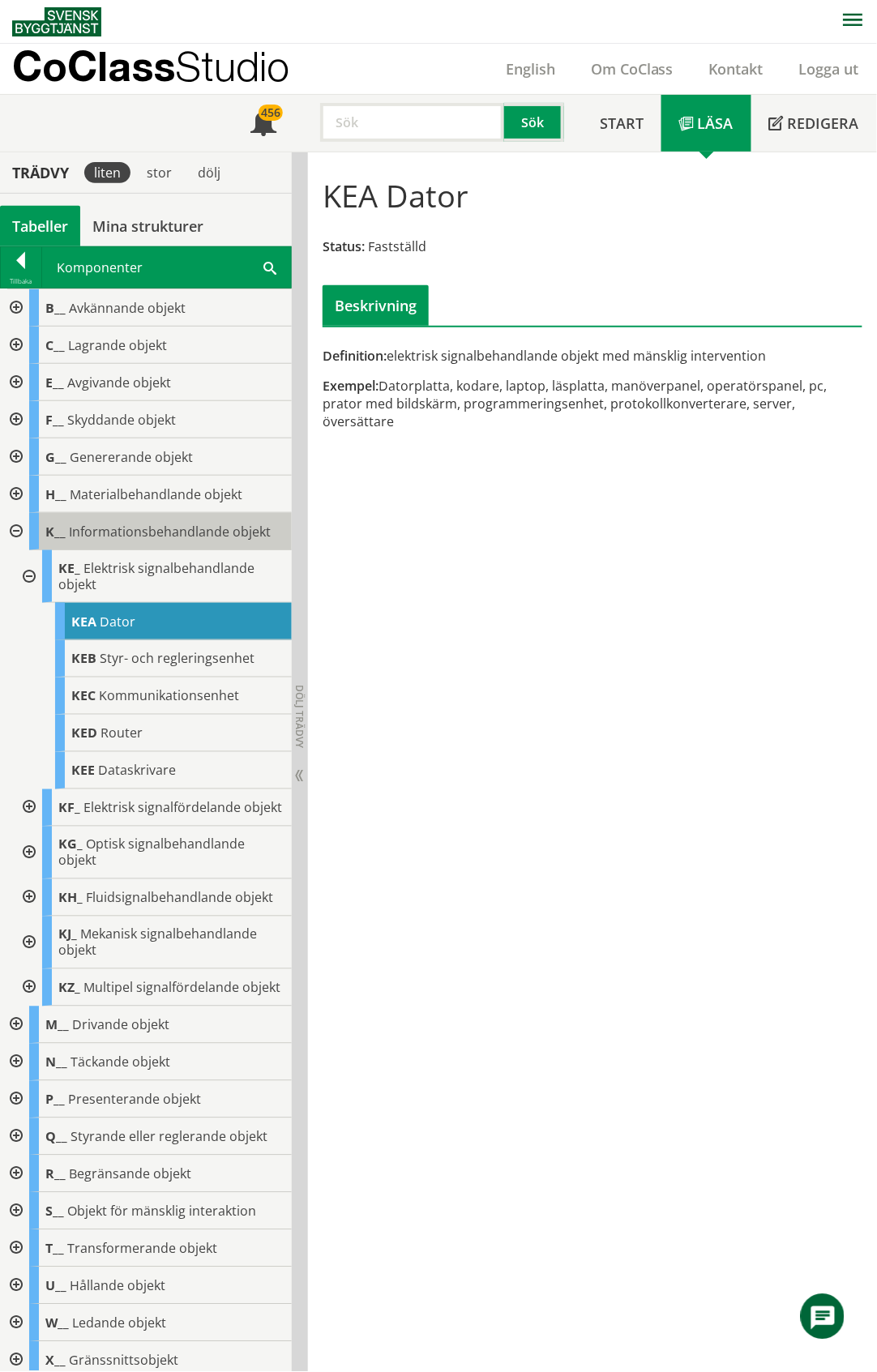
click at [157, 525] on span "Informationsbehandlande objekt" at bounding box center [169, 531] width 202 height 17
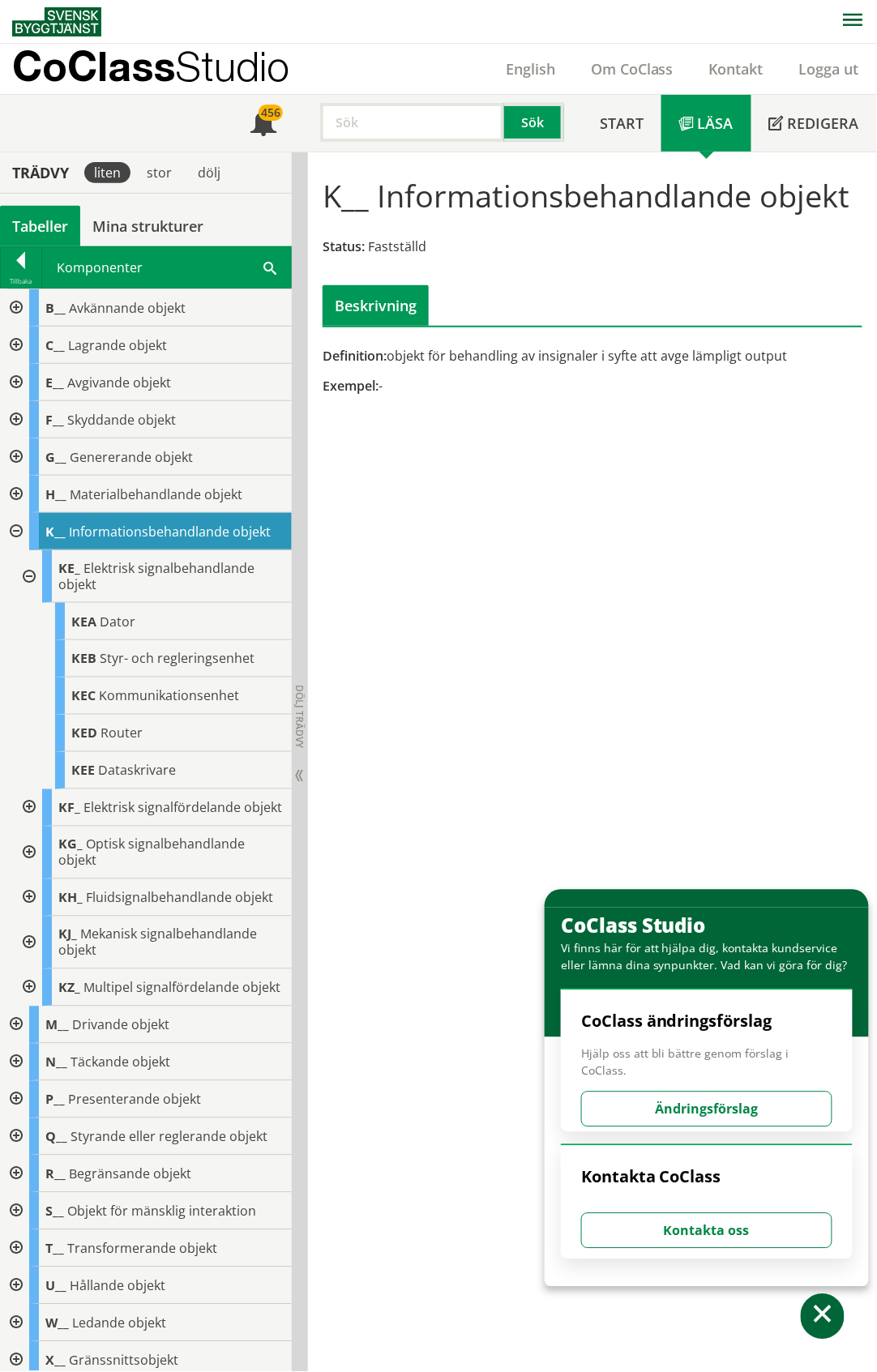
click at [16, 348] on div at bounding box center [15, 345] width 29 height 38
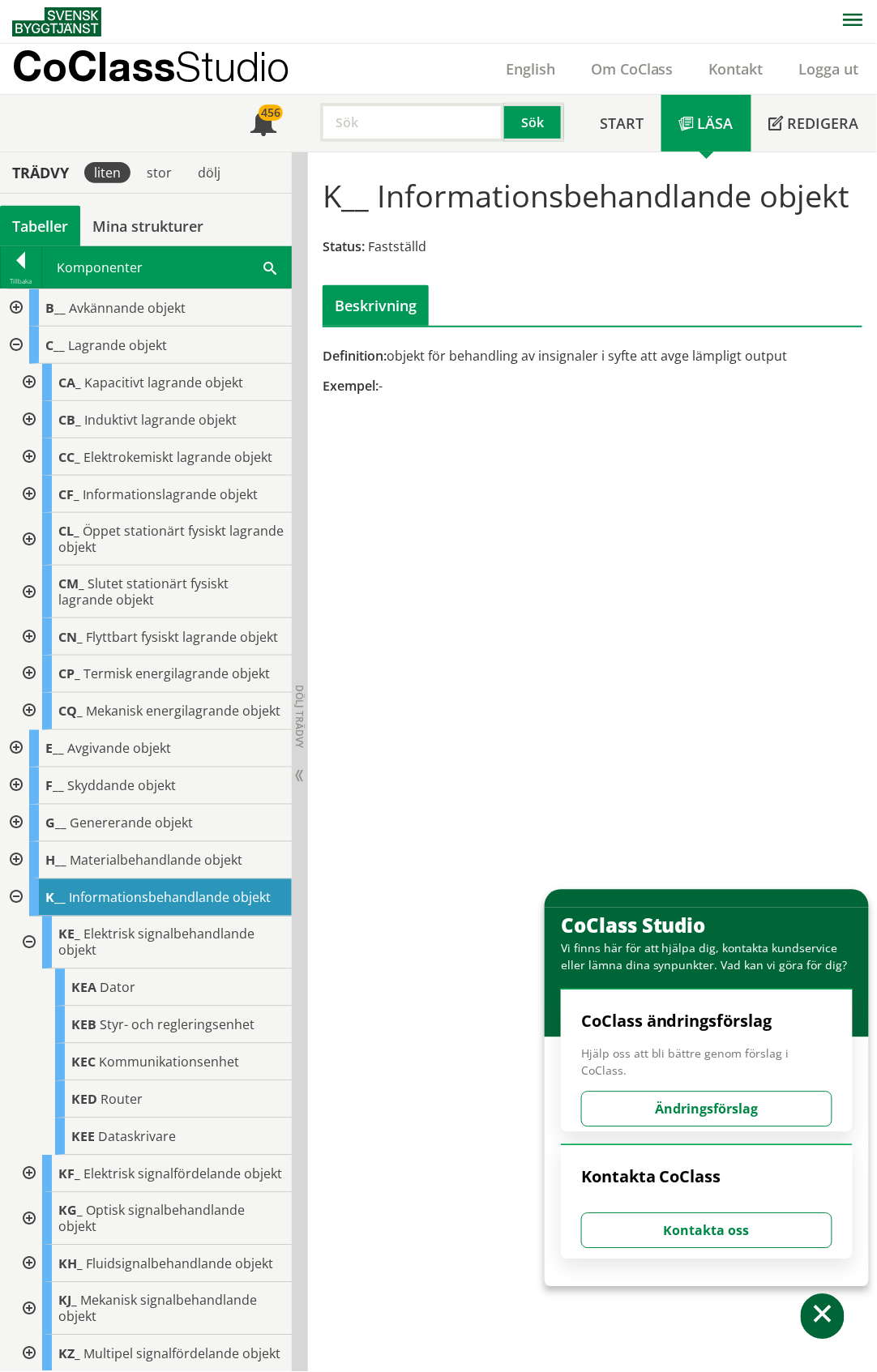
click at [29, 731] on div at bounding box center [27, 712] width 29 height 38
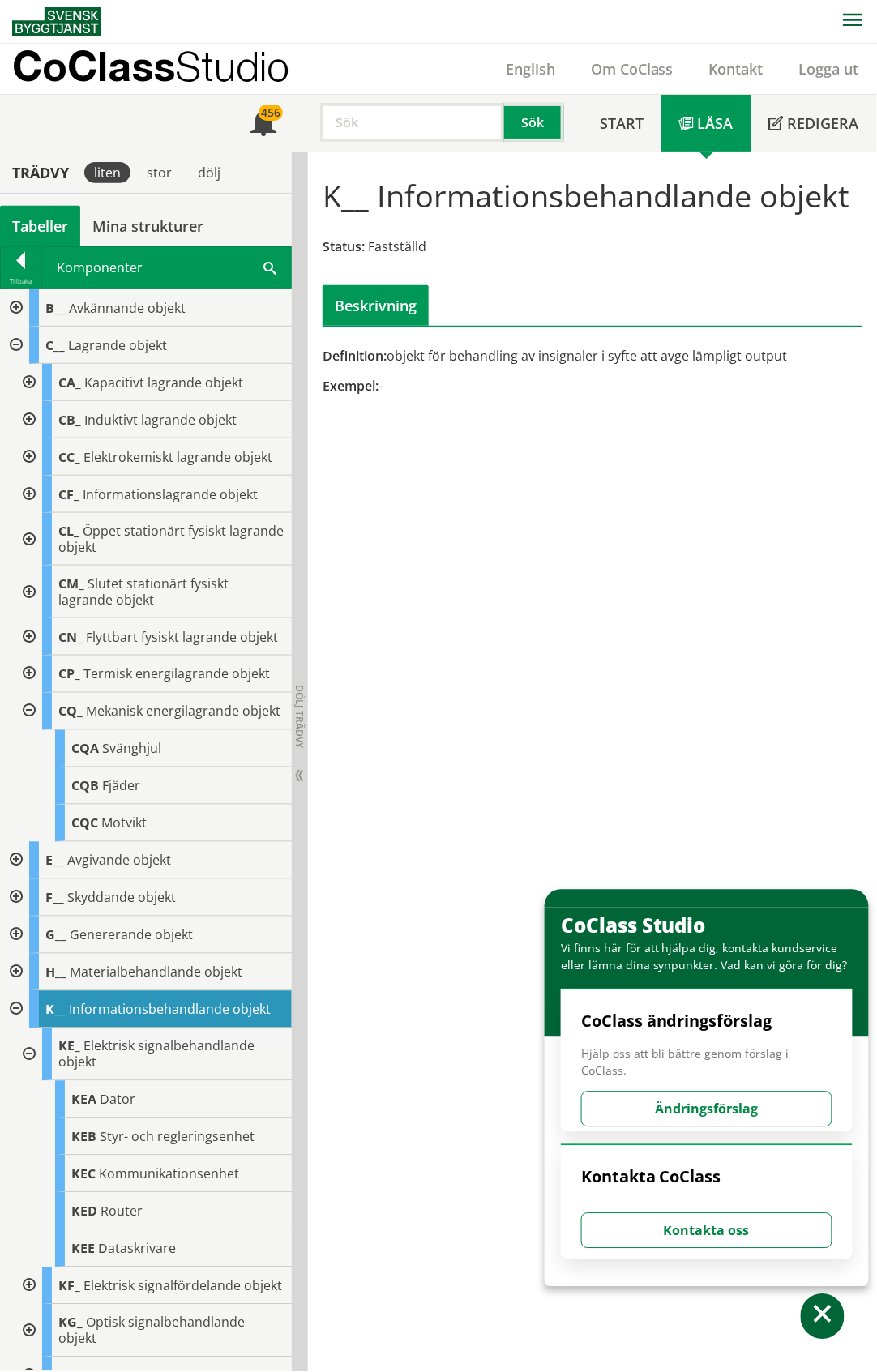
click at [29, 731] on div at bounding box center [27, 712] width 29 height 38
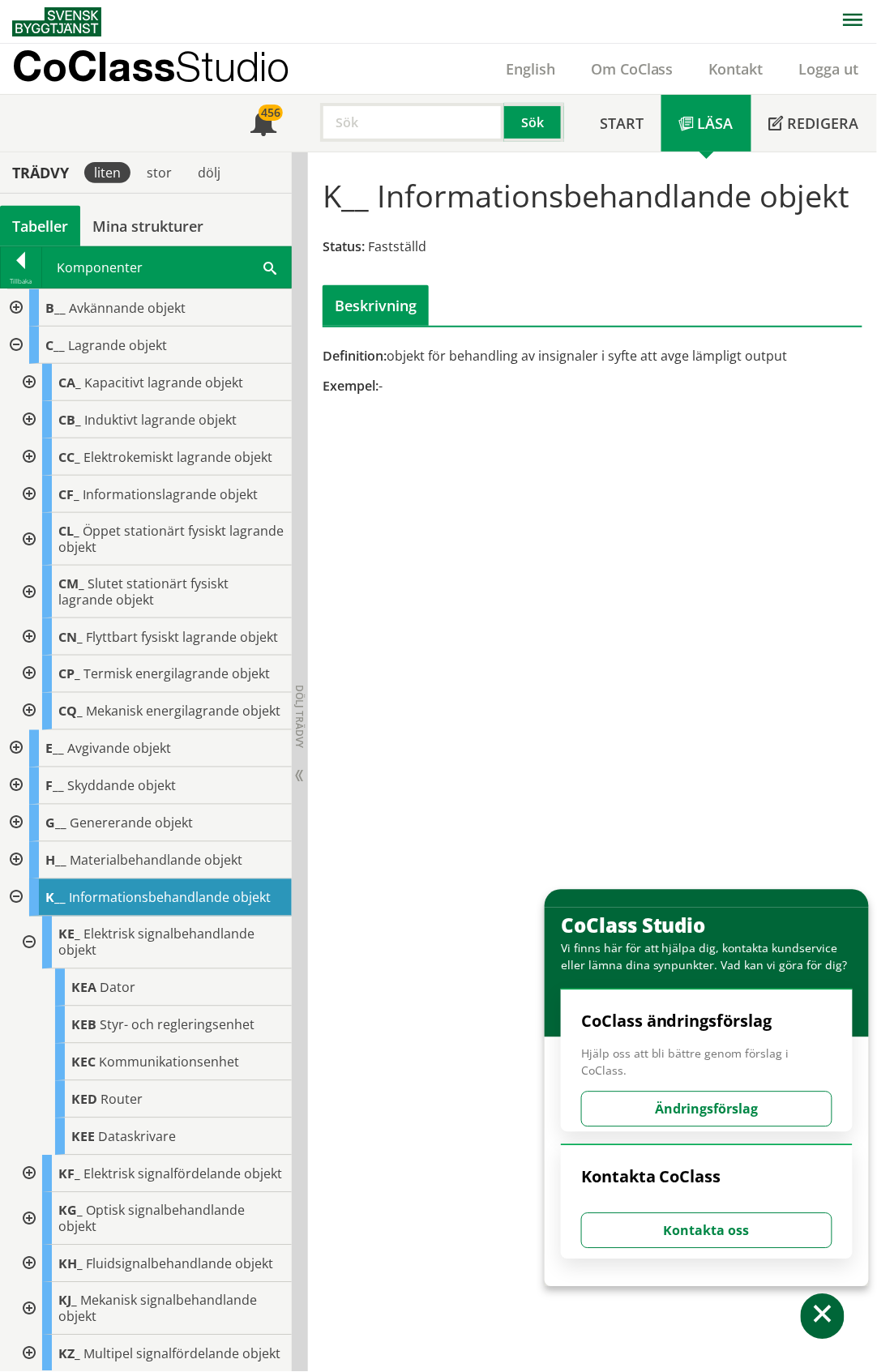
click at [29, 380] on div at bounding box center [27, 382] width 29 height 38
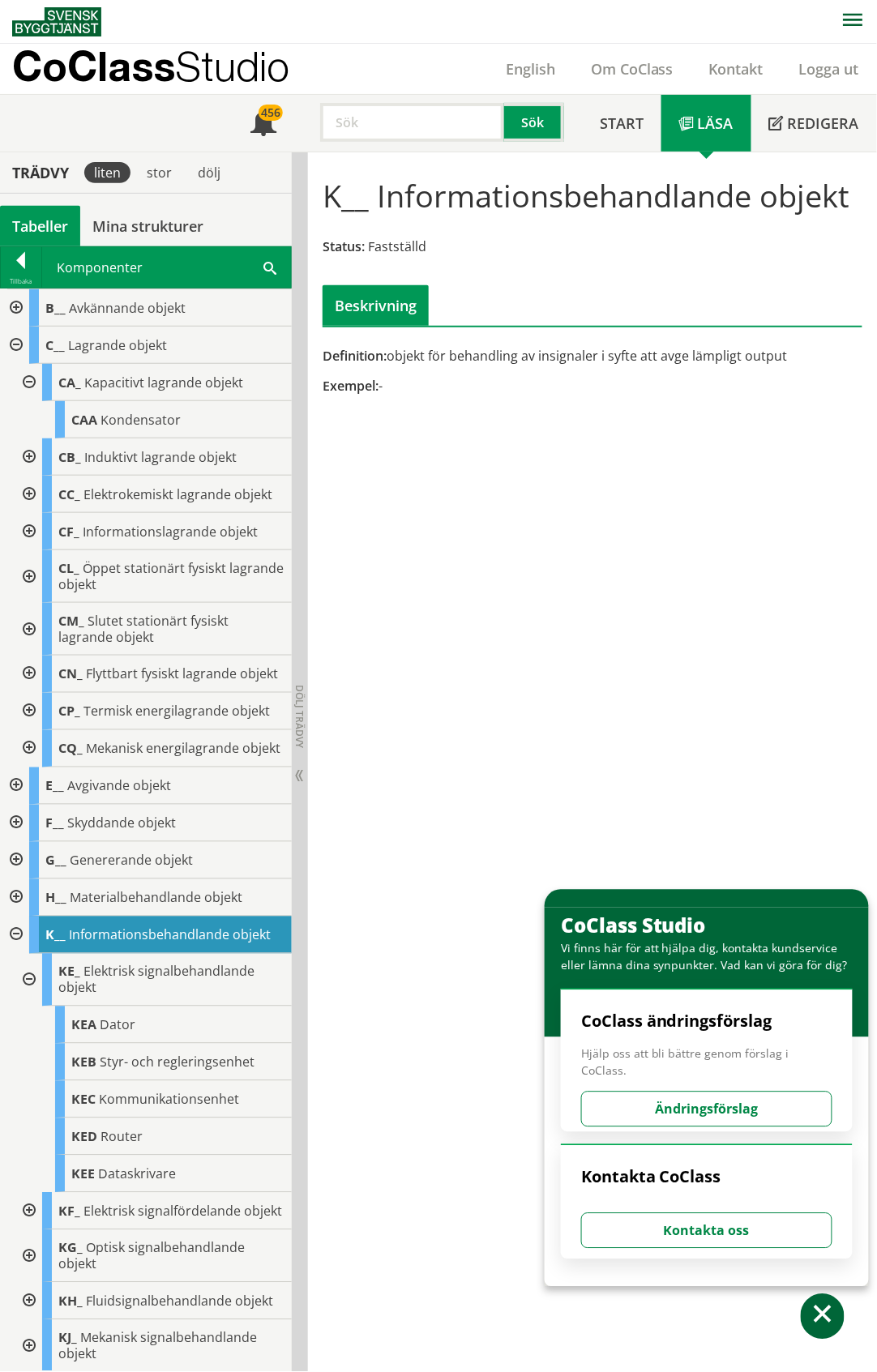
click at [27, 380] on div at bounding box center [27, 382] width 29 height 38
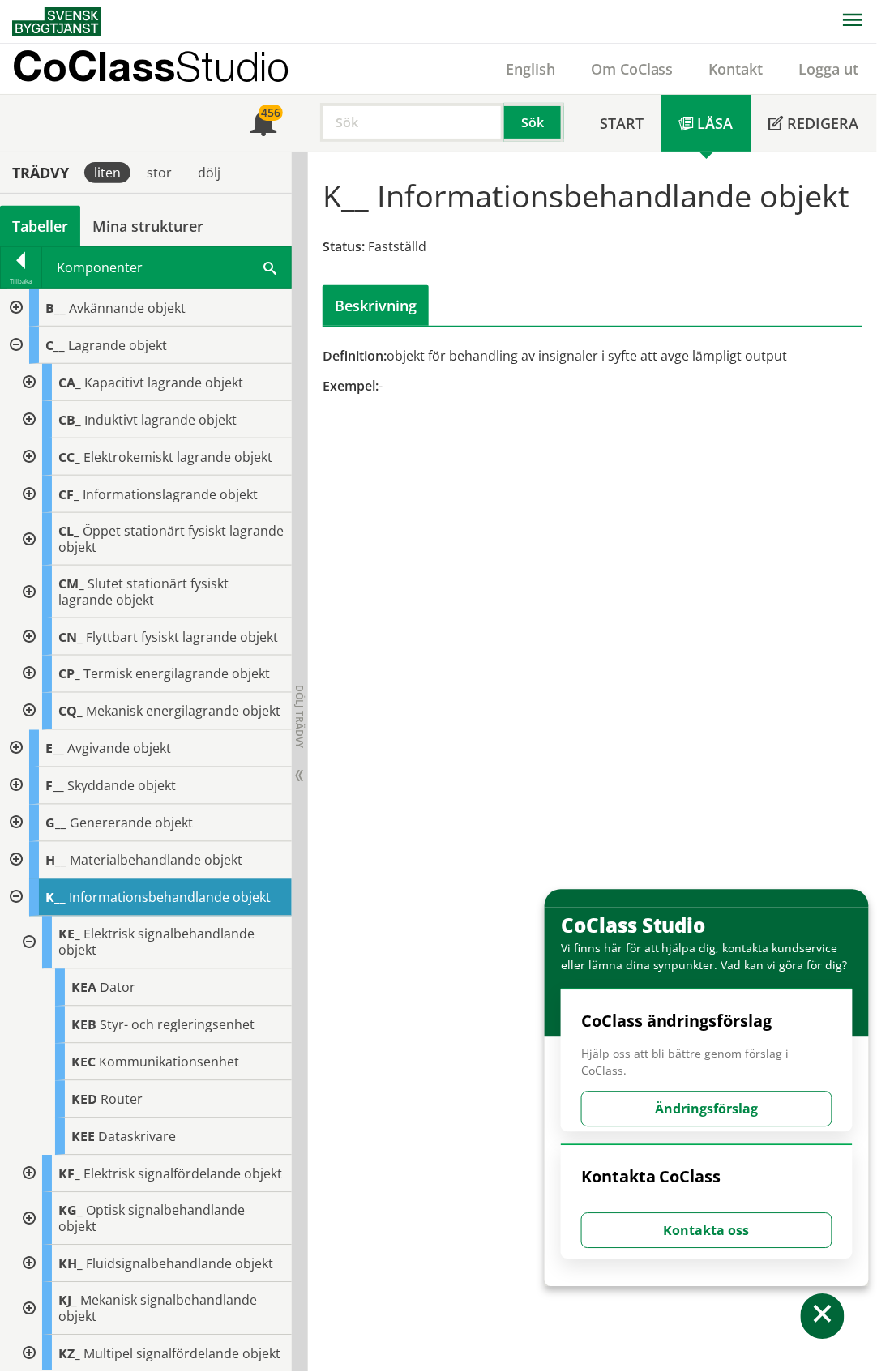
click at [27, 418] on div at bounding box center [27, 420] width 29 height 38
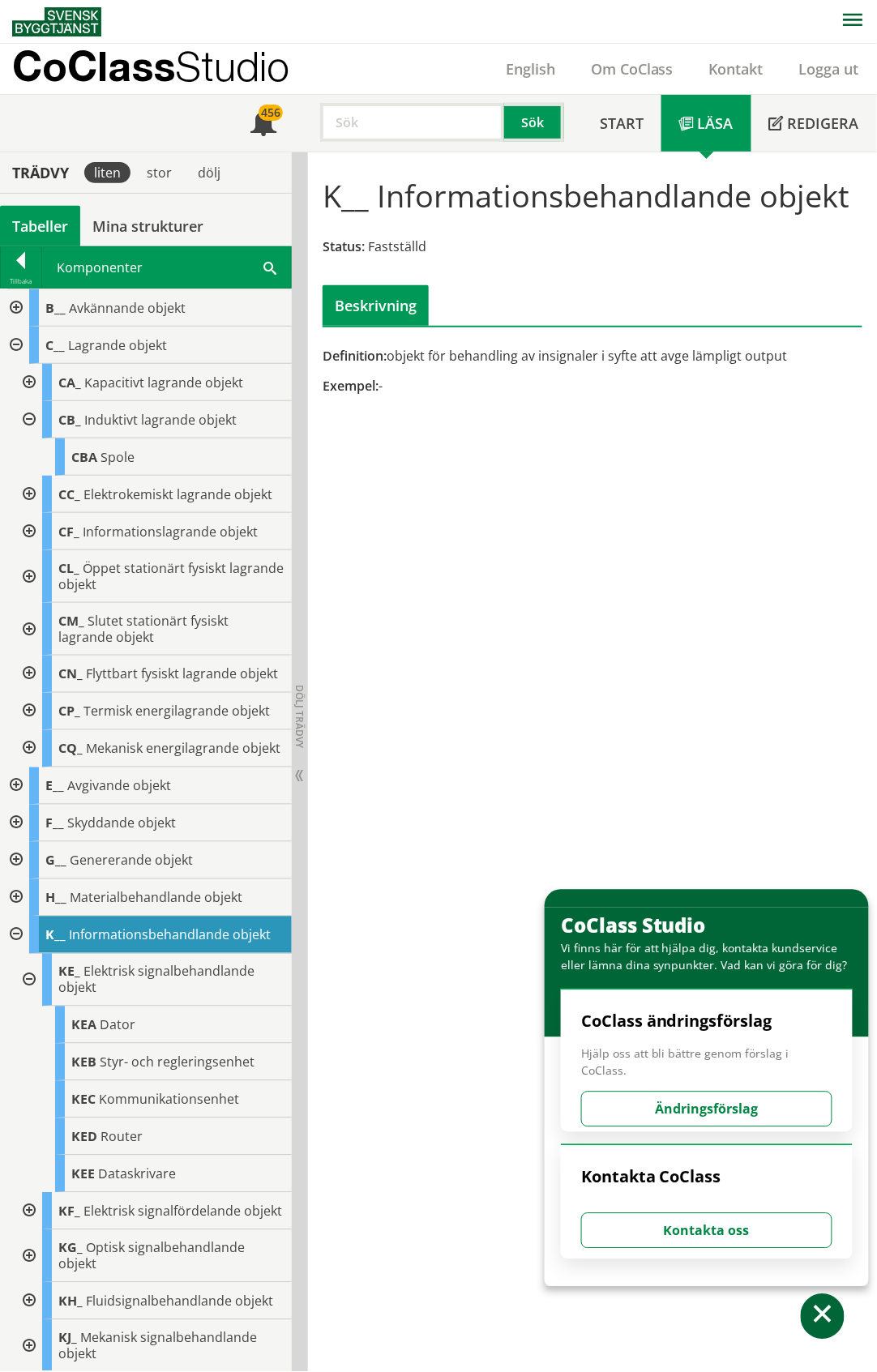
click at [27, 418] on div at bounding box center [27, 420] width 29 height 38
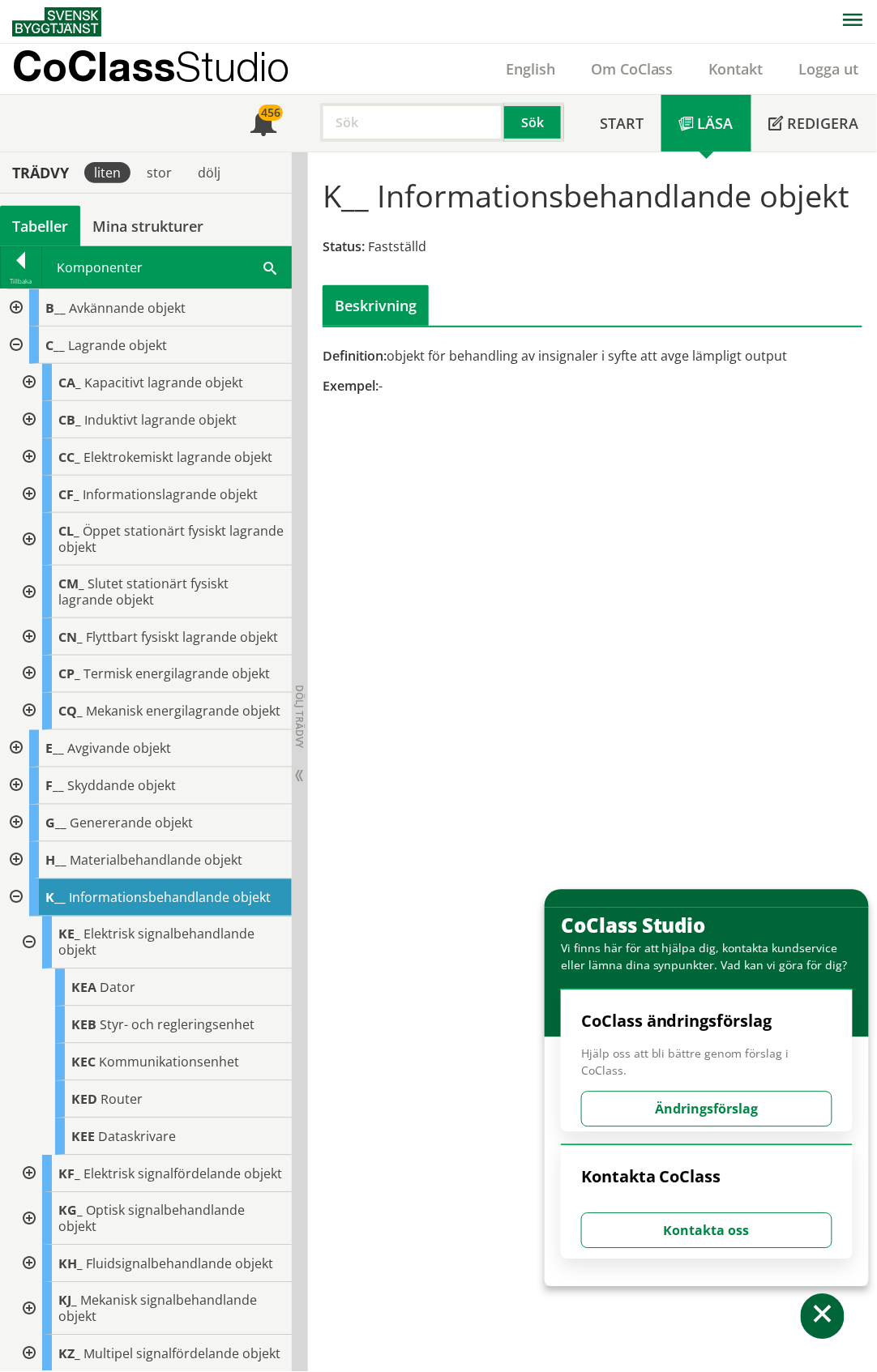
click at [25, 466] on div at bounding box center [27, 456] width 29 height 38
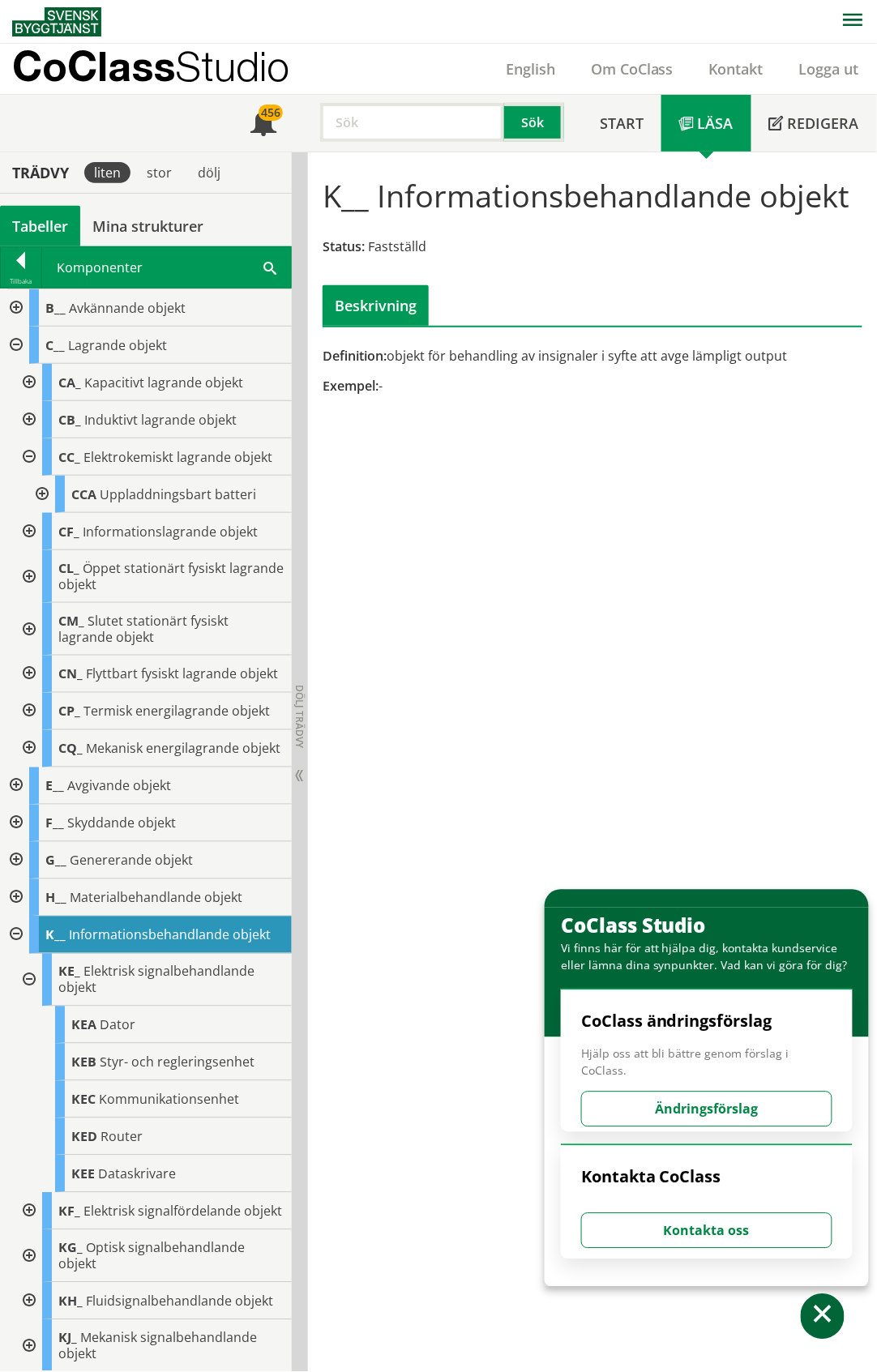
click at [26, 466] on div at bounding box center [27, 456] width 29 height 38
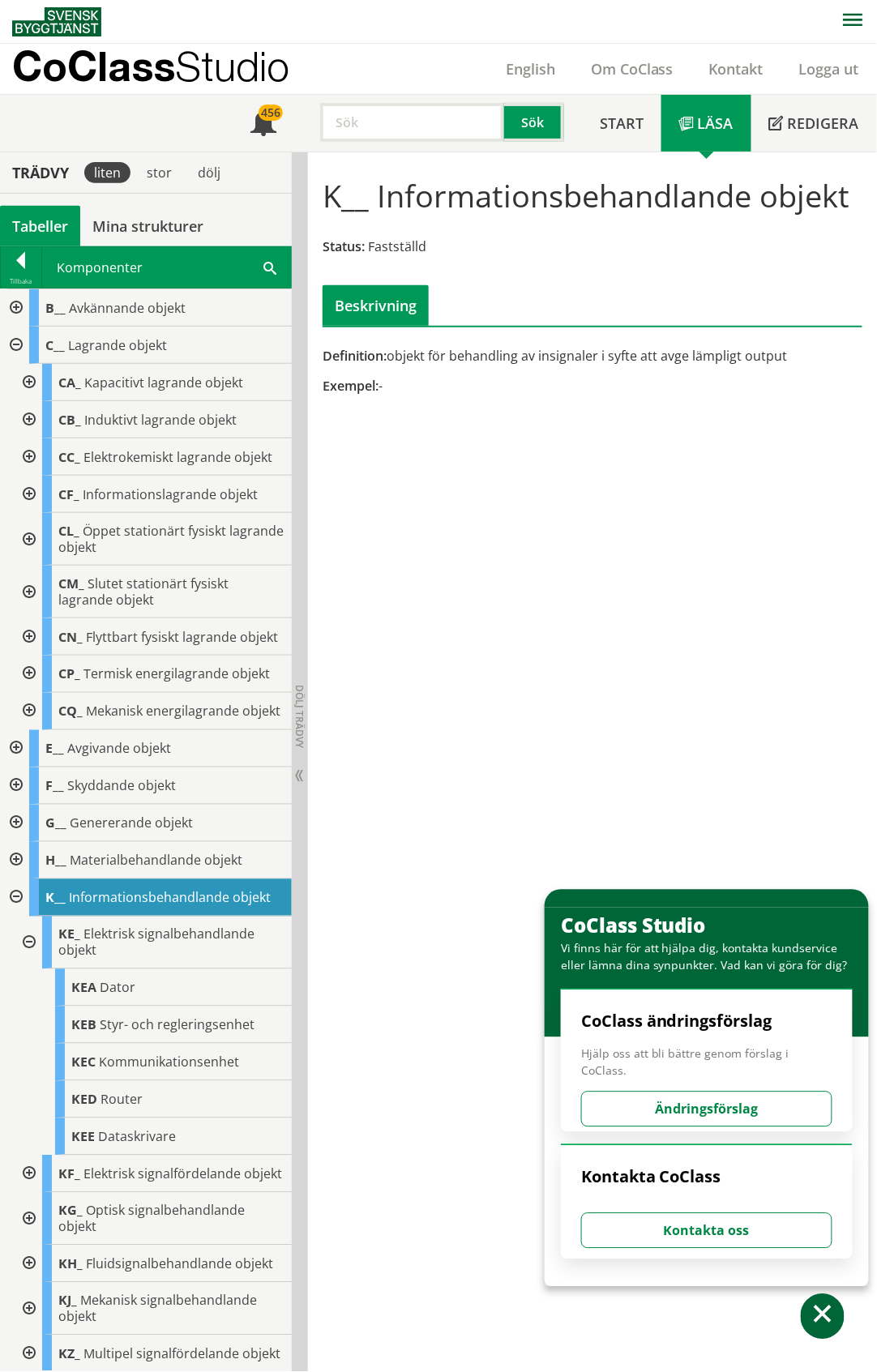
click at [31, 509] on div at bounding box center [27, 494] width 29 height 38
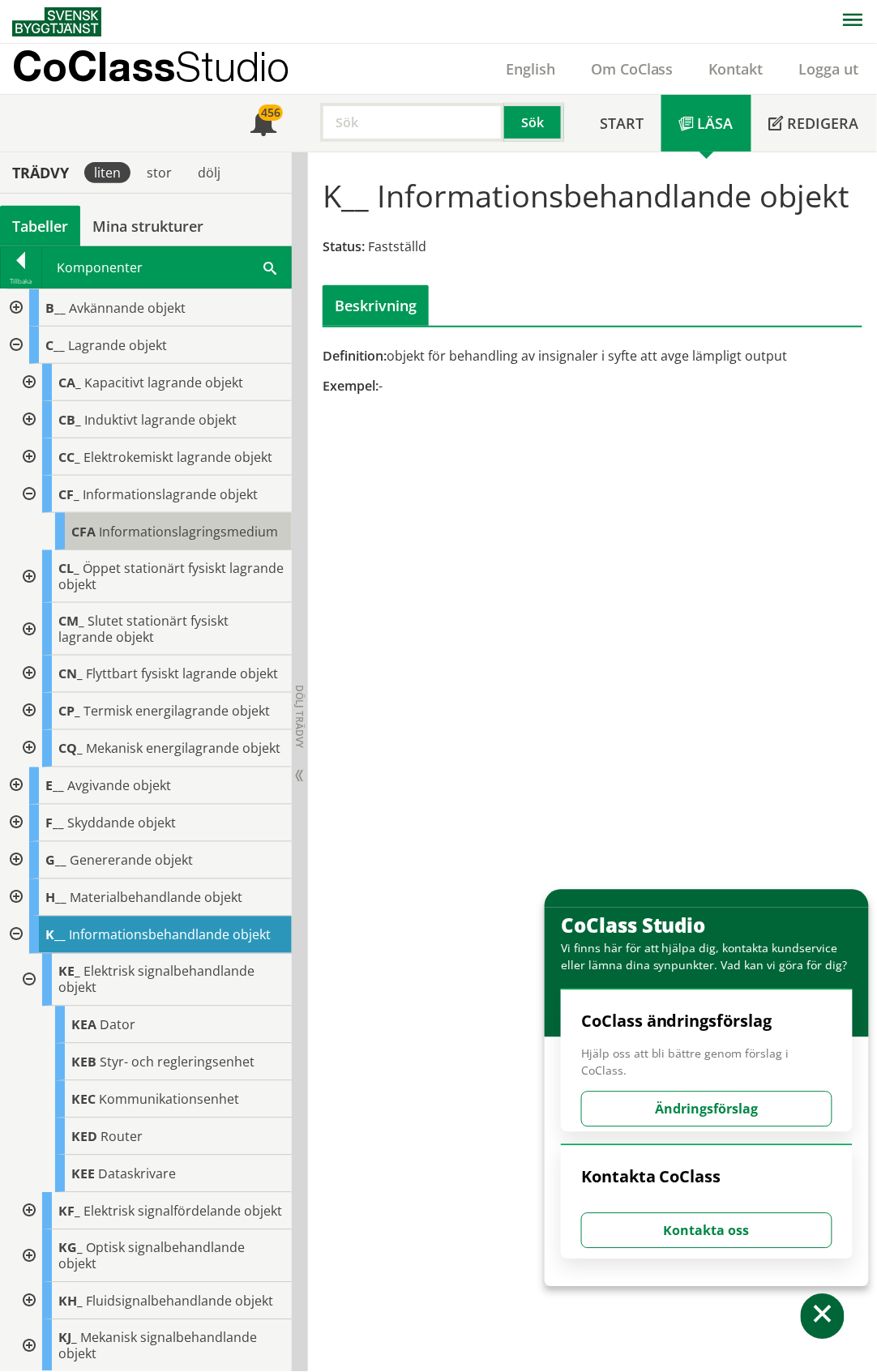
click at [131, 548] on div "CFA Informationslagringsmedium" at bounding box center [173, 531] width 237 height 38
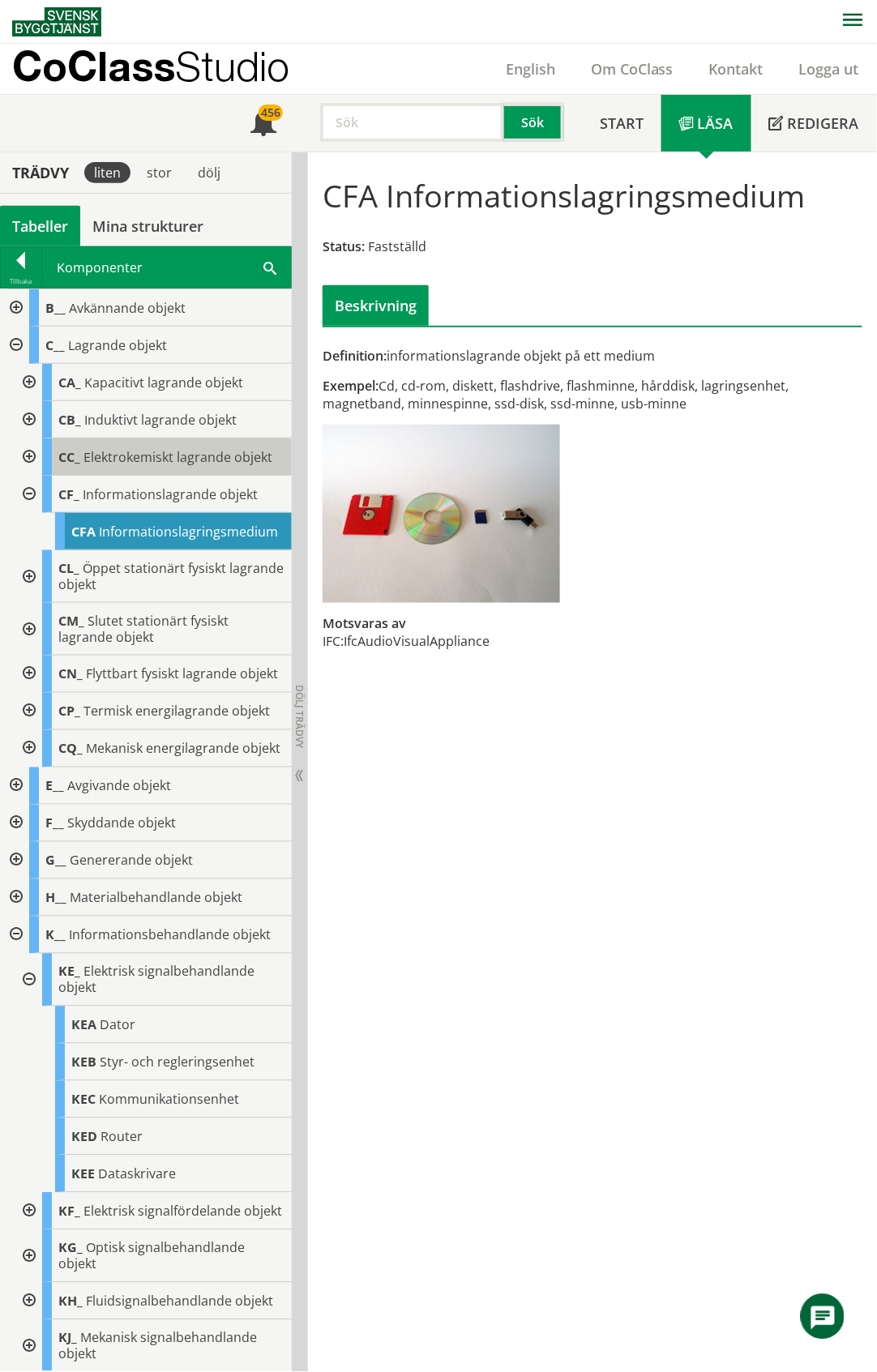
click at [137, 455] on span "Elektrokemiskt lagrande objekt" at bounding box center [177, 456] width 188 height 17
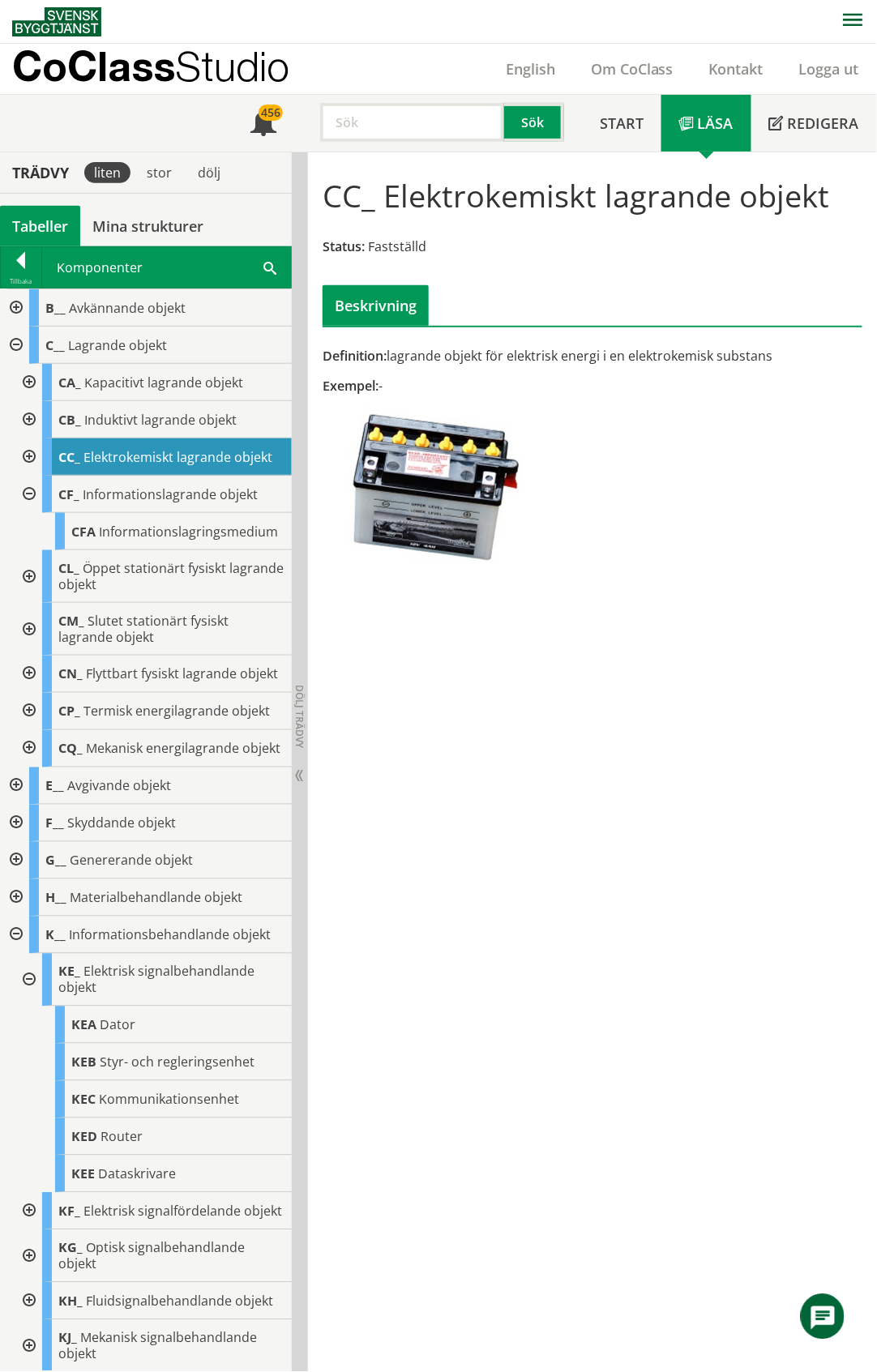
click at [27, 512] on div at bounding box center [27, 494] width 29 height 38
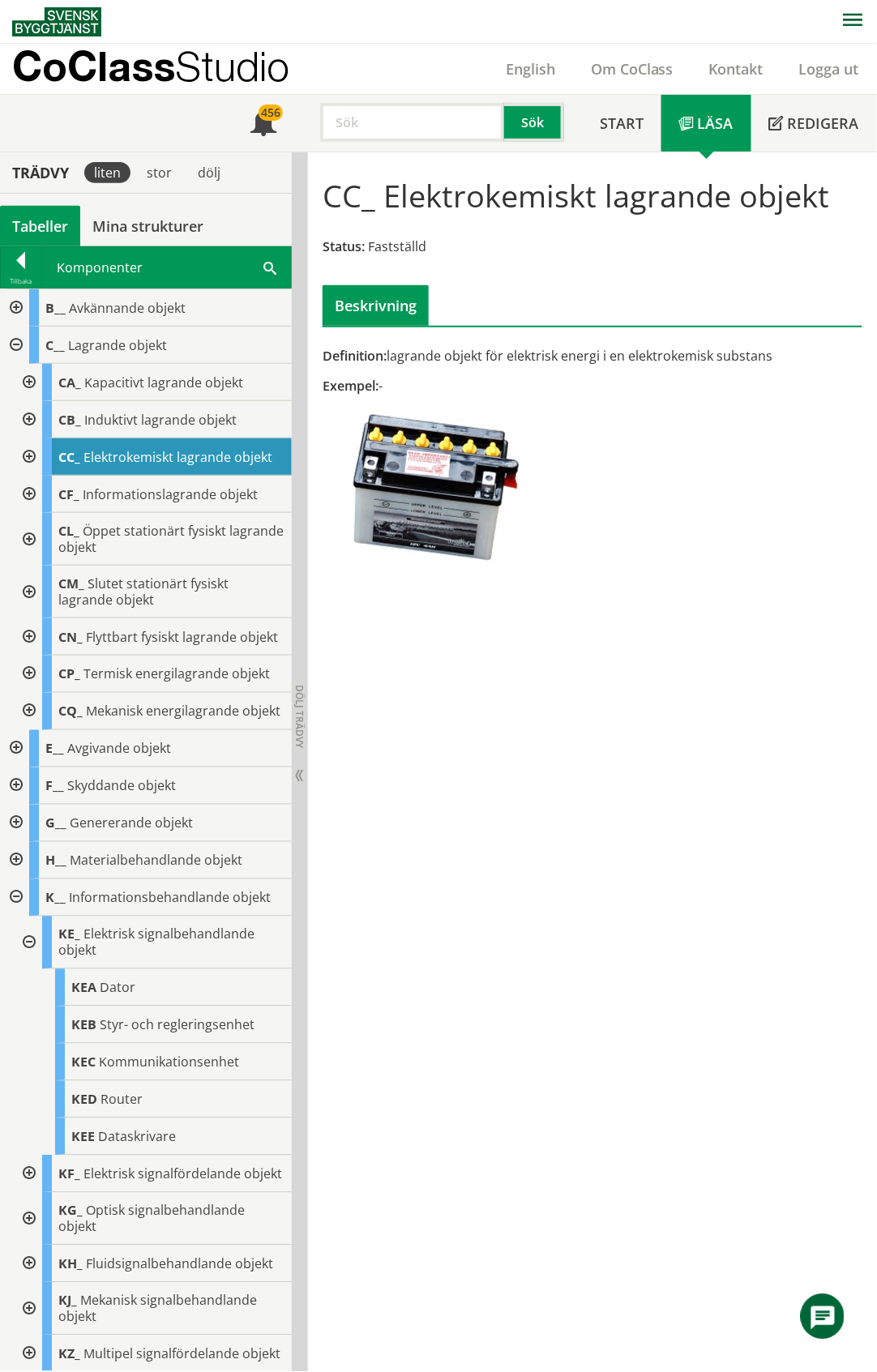
click at [29, 552] on div at bounding box center [27, 540] width 29 height 53
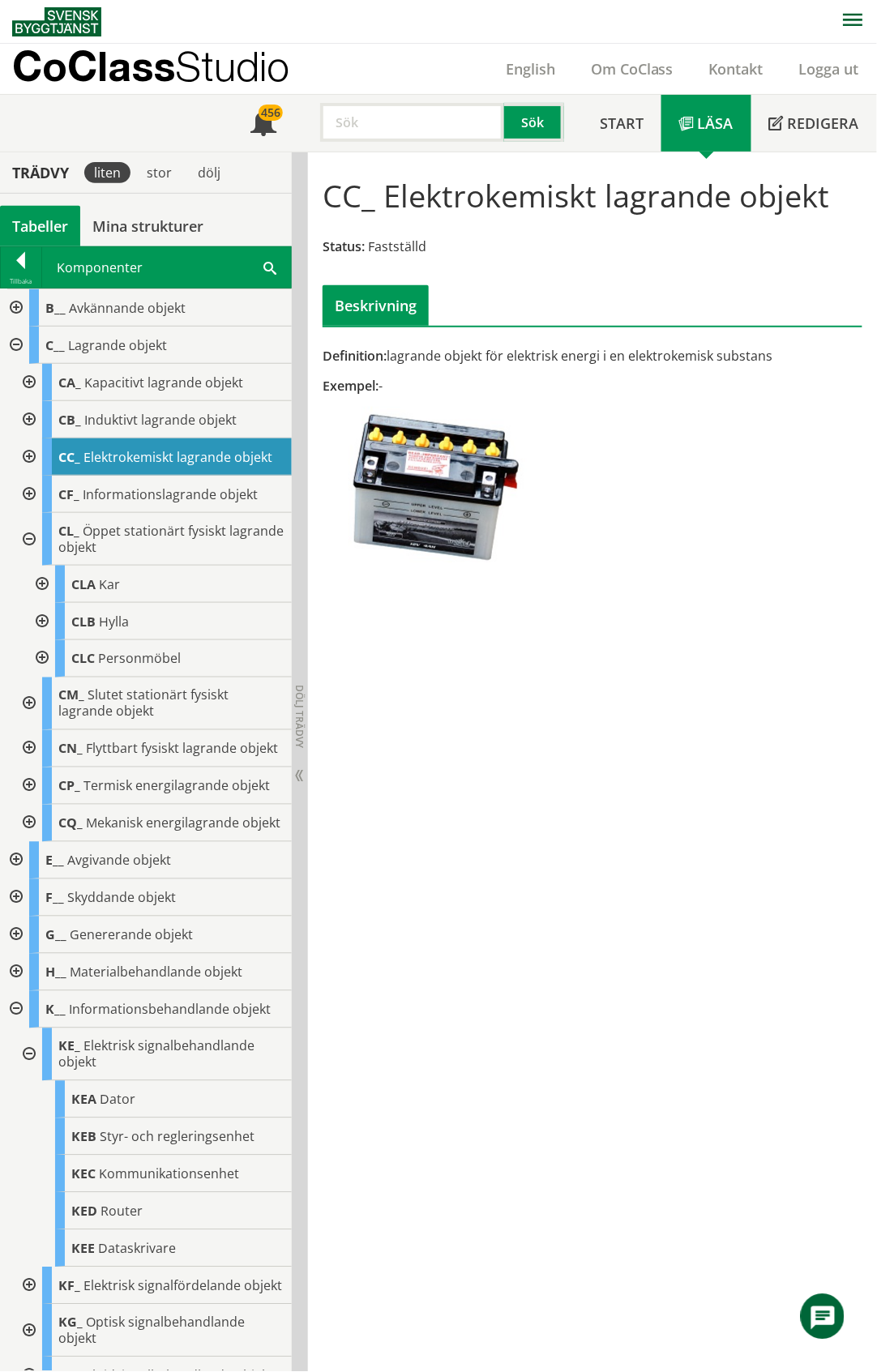
click at [29, 552] on div at bounding box center [27, 540] width 29 height 53
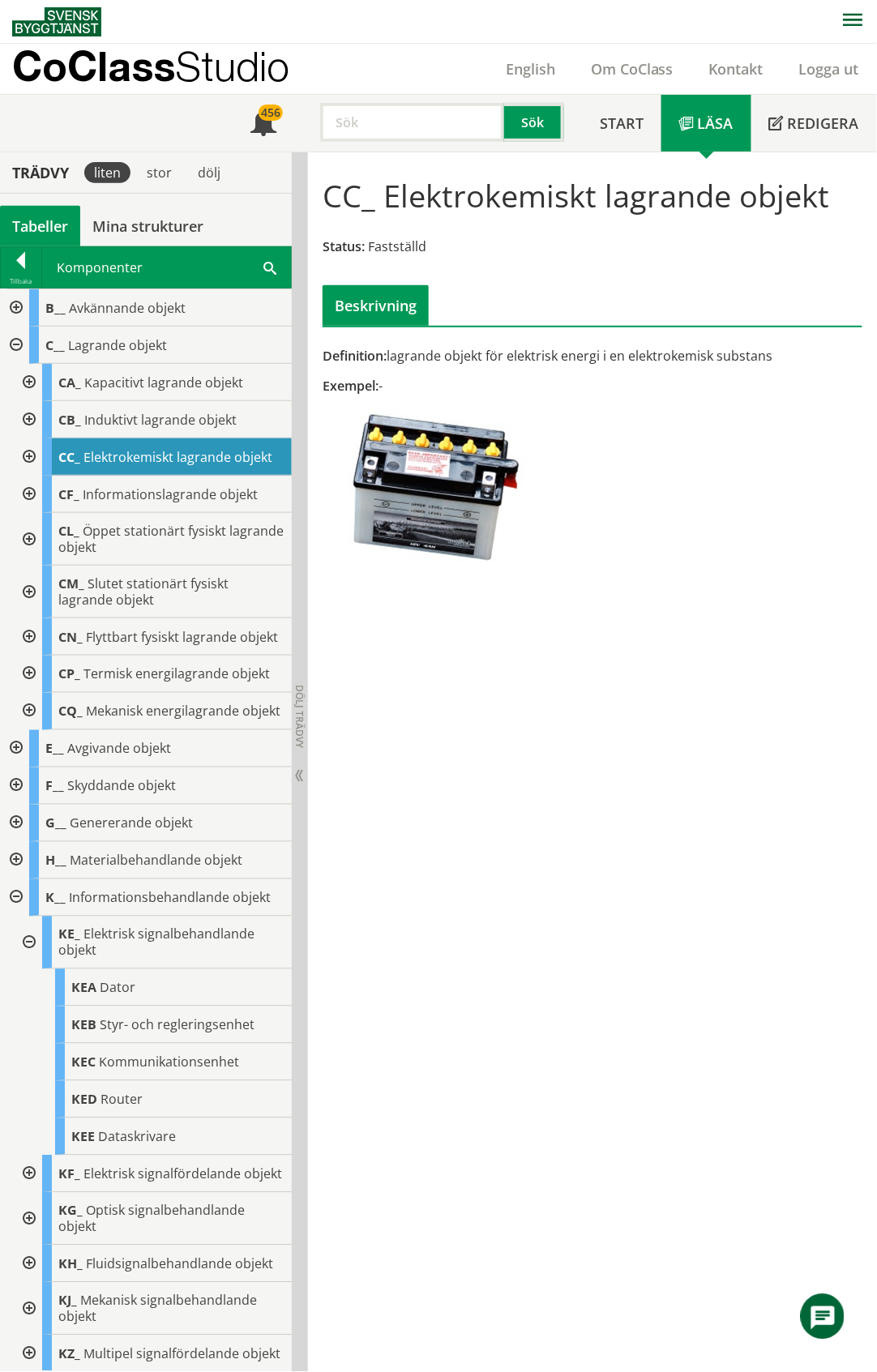
click at [29, 611] on div at bounding box center [27, 593] width 29 height 53
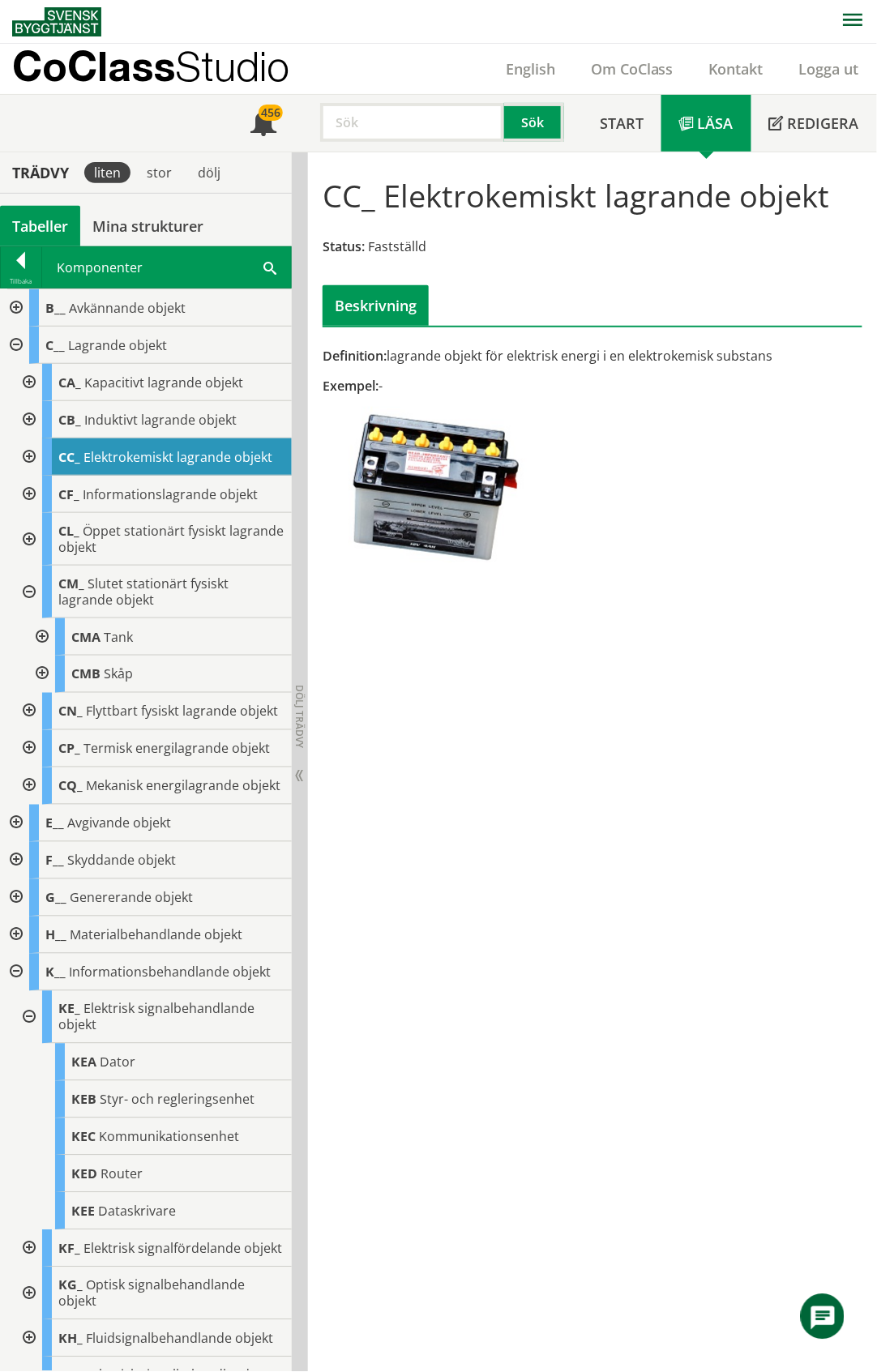
click at [27, 605] on div at bounding box center [27, 593] width 29 height 53
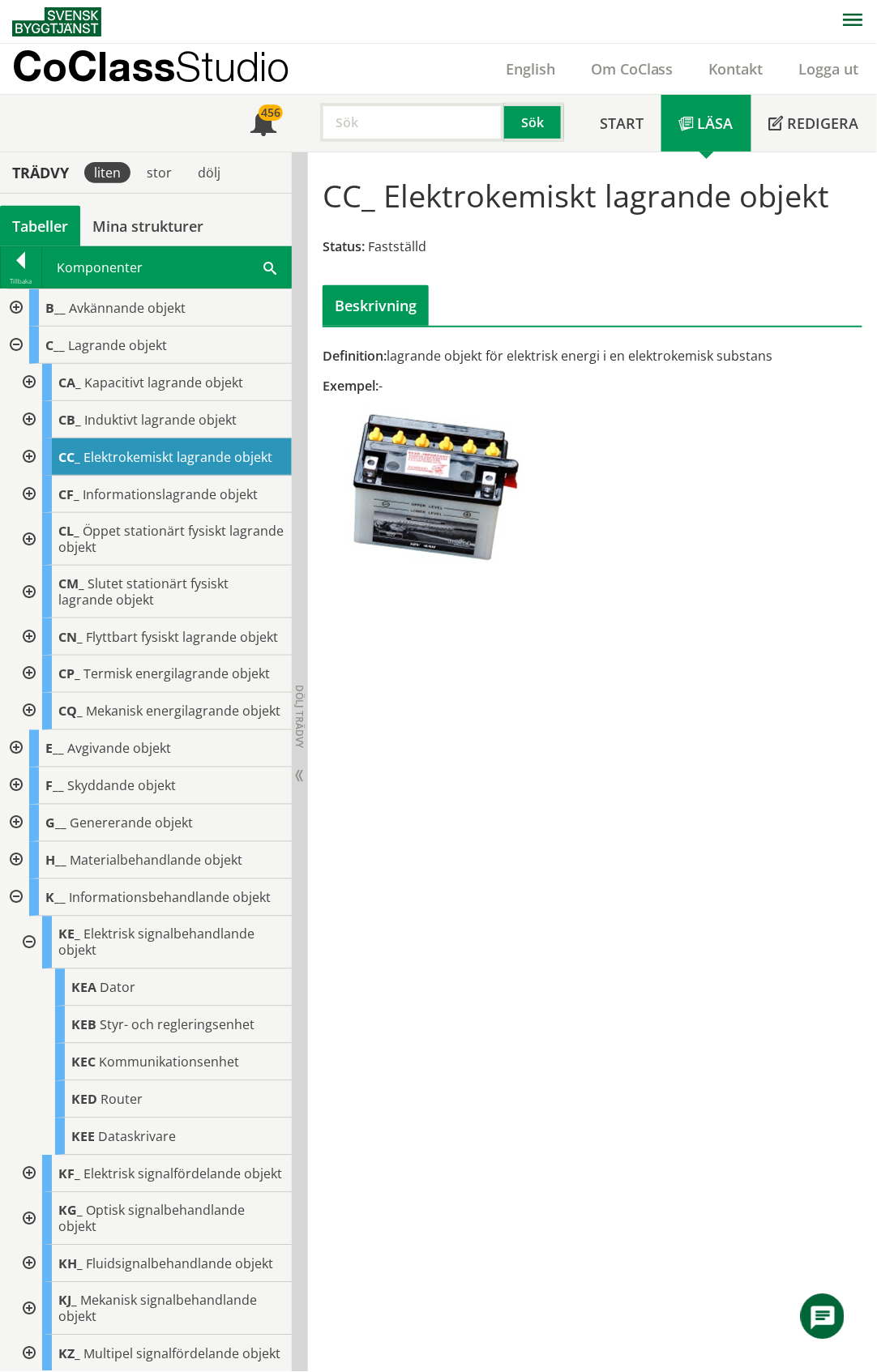
click at [32, 656] on div at bounding box center [27, 637] width 29 height 38
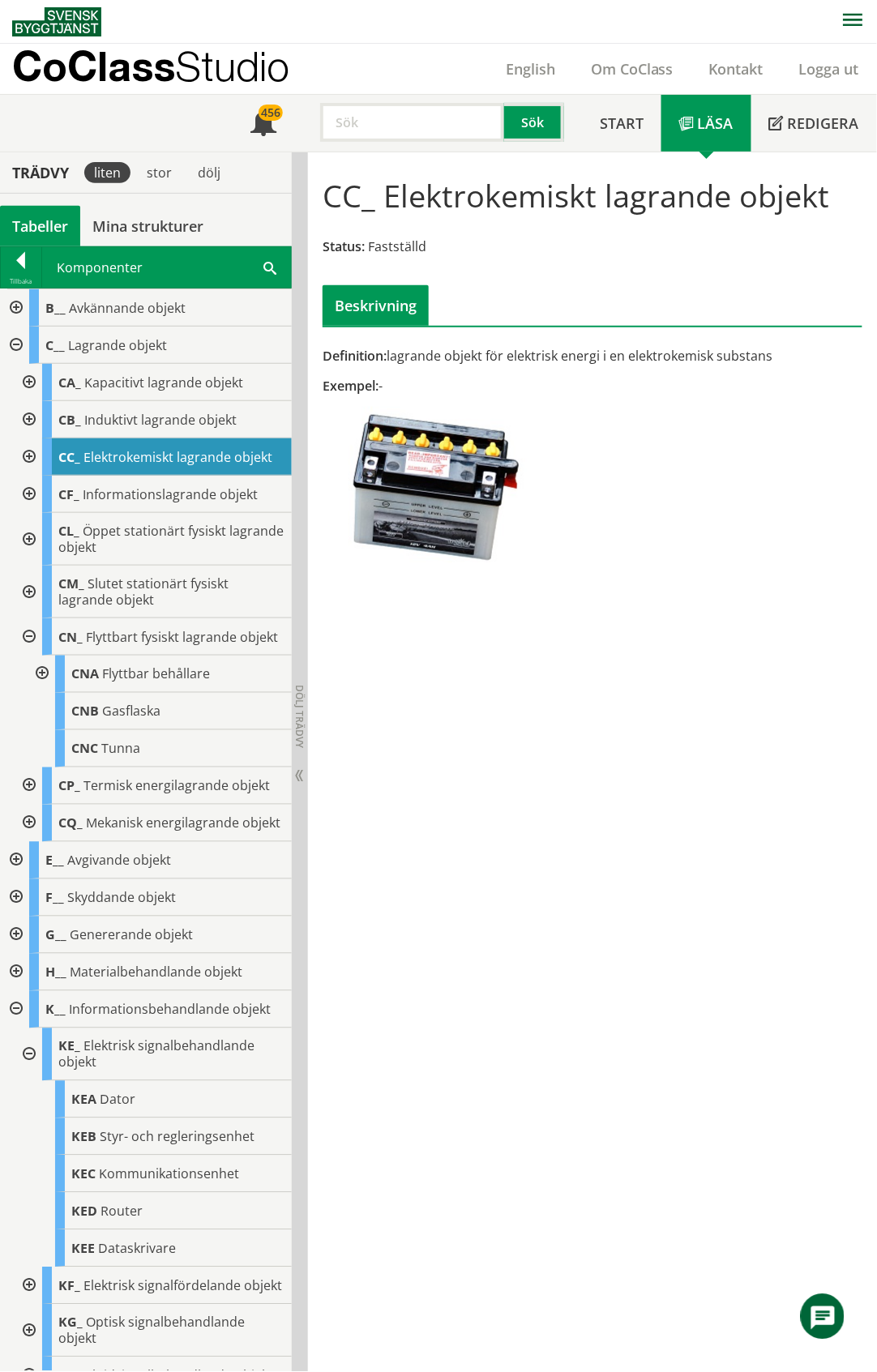
click at [31, 656] on div at bounding box center [27, 637] width 29 height 38
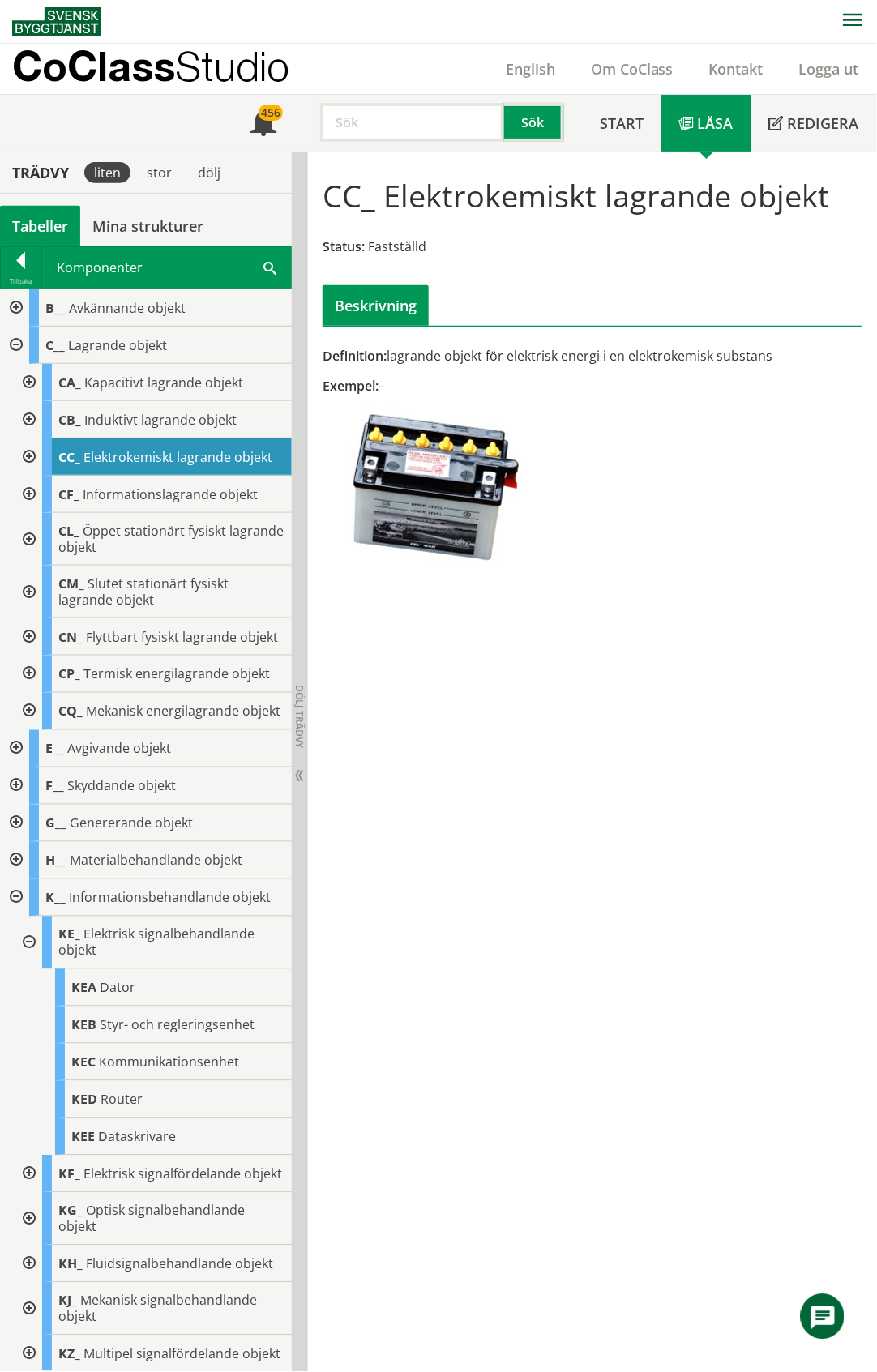
click at [29, 693] on div at bounding box center [27, 674] width 29 height 38
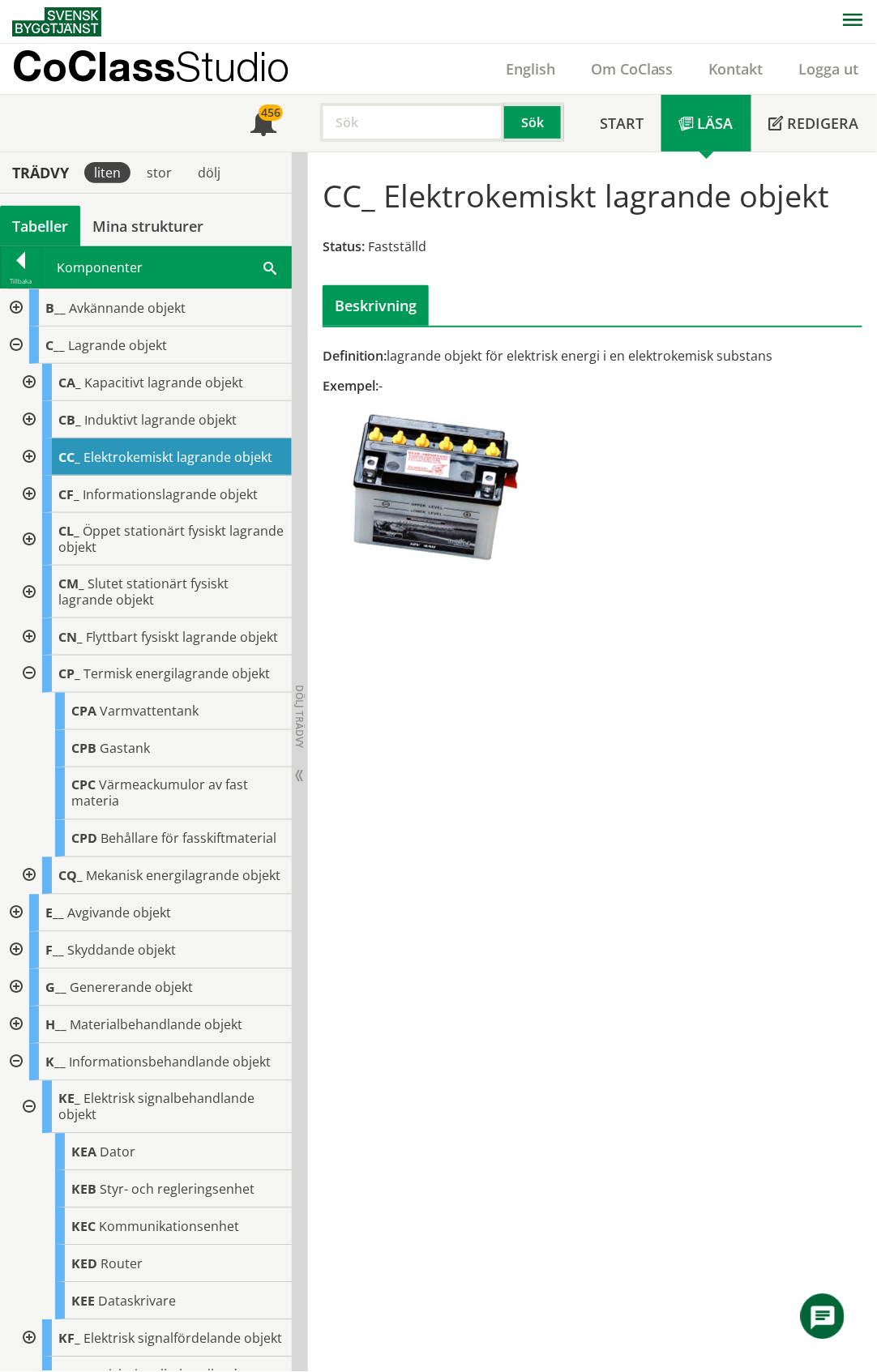
click at [27, 693] on div at bounding box center [27, 674] width 29 height 38
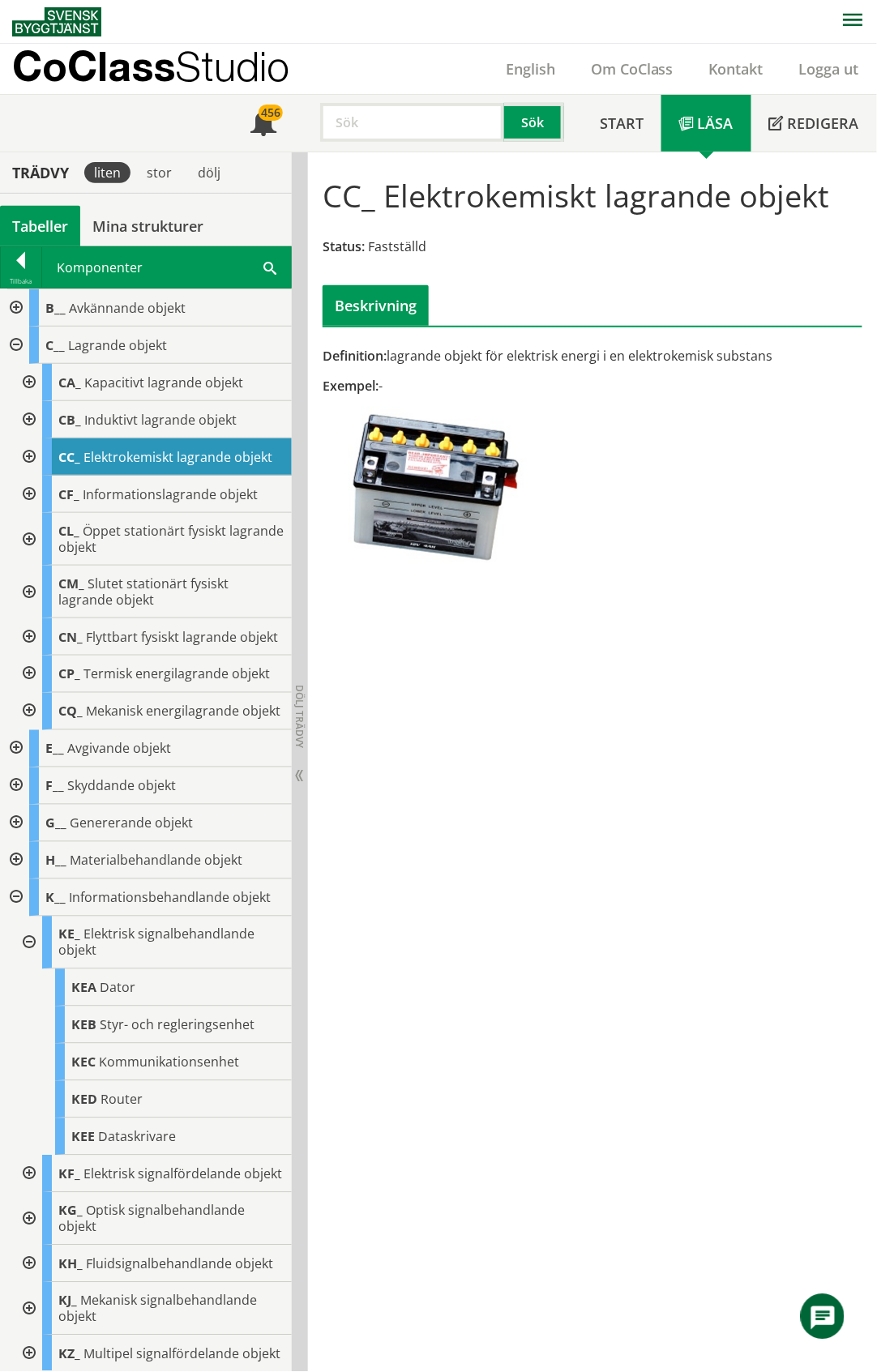
click at [27, 731] on div at bounding box center [27, 712] width 29 height 38
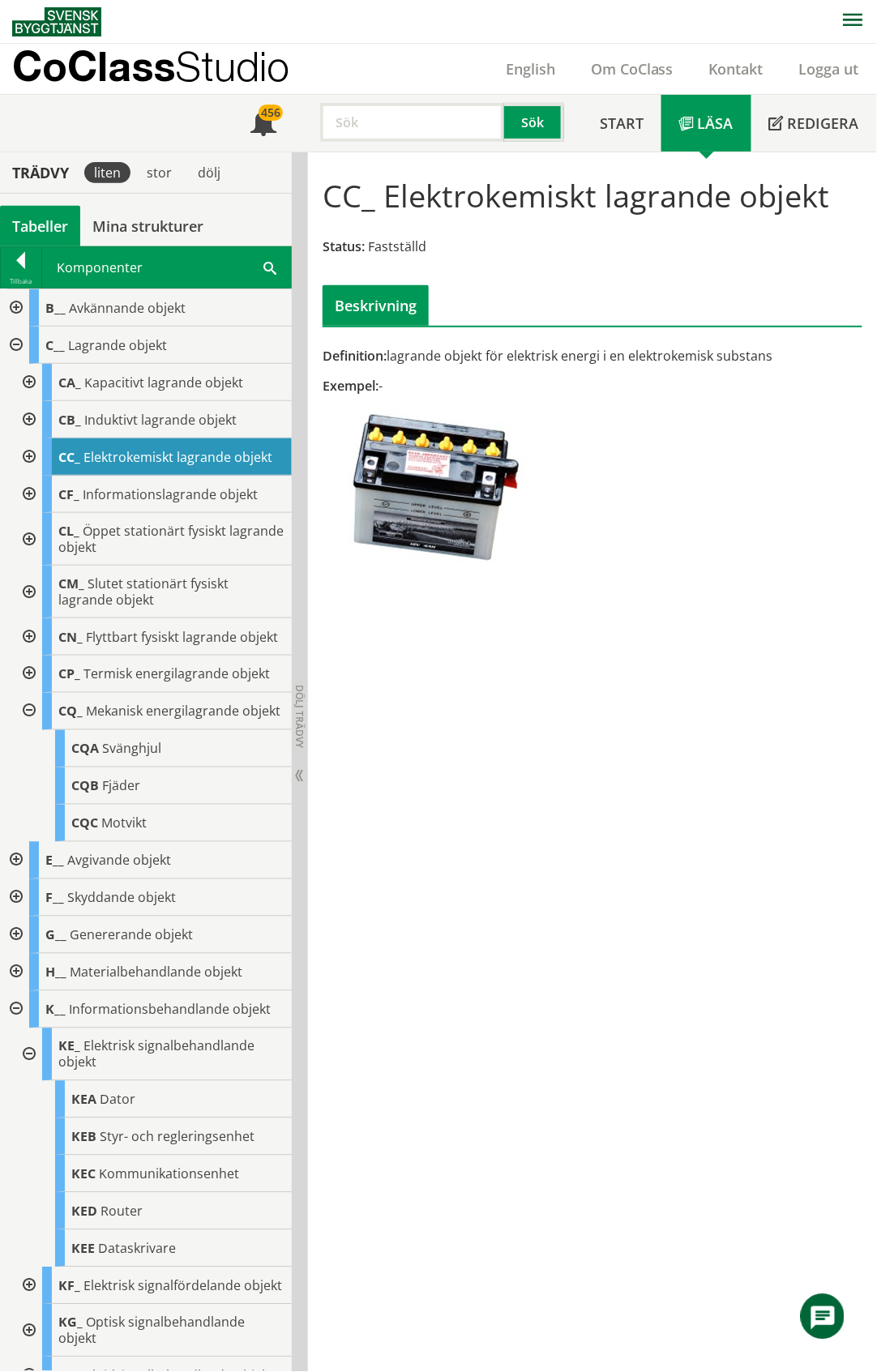
click at [29, 731] on div at bounding box center [27, 712] width 29 height 38
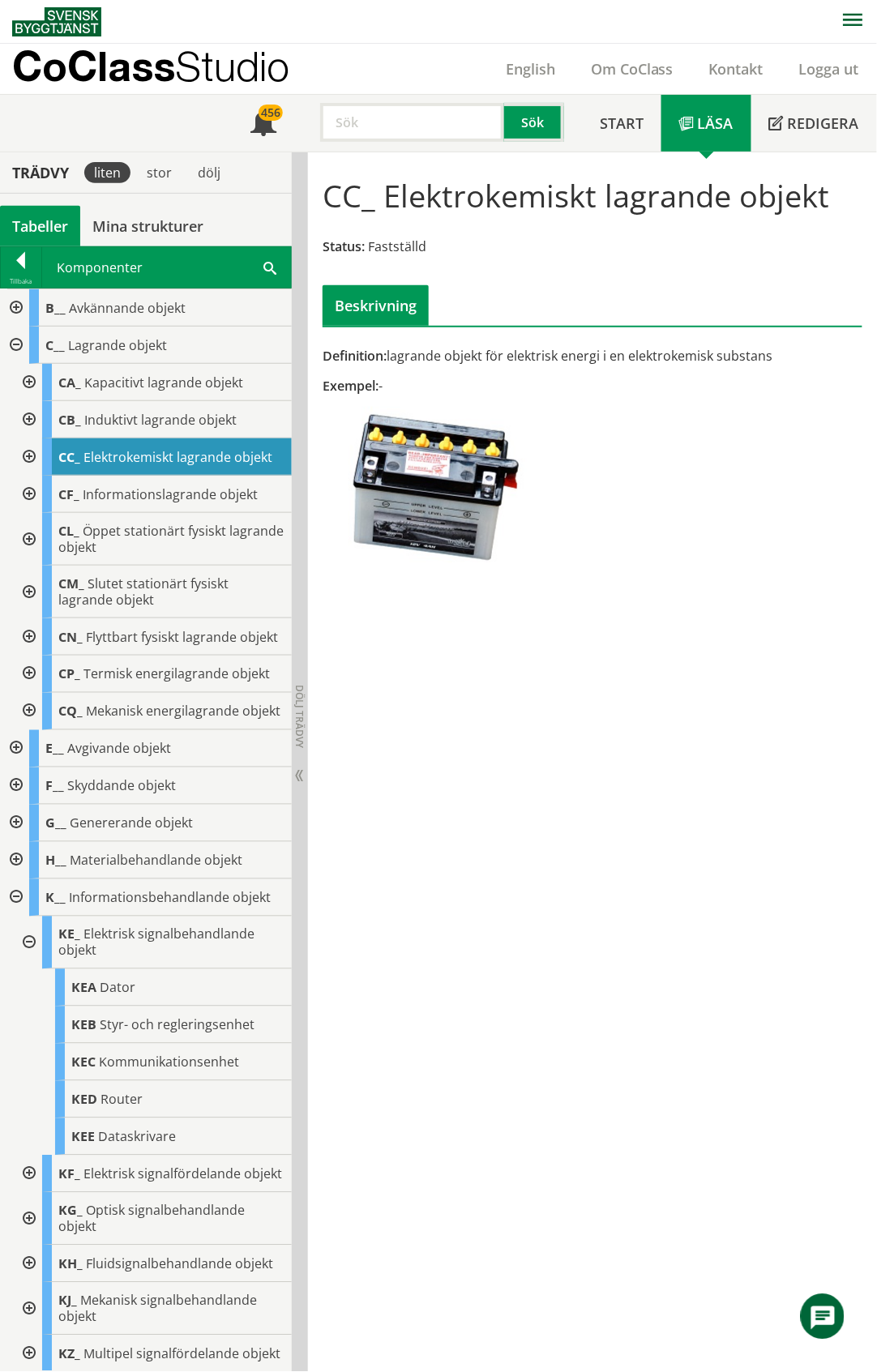
click at [19, 345] on div at bounding box center [15, 345] width 29 height 38
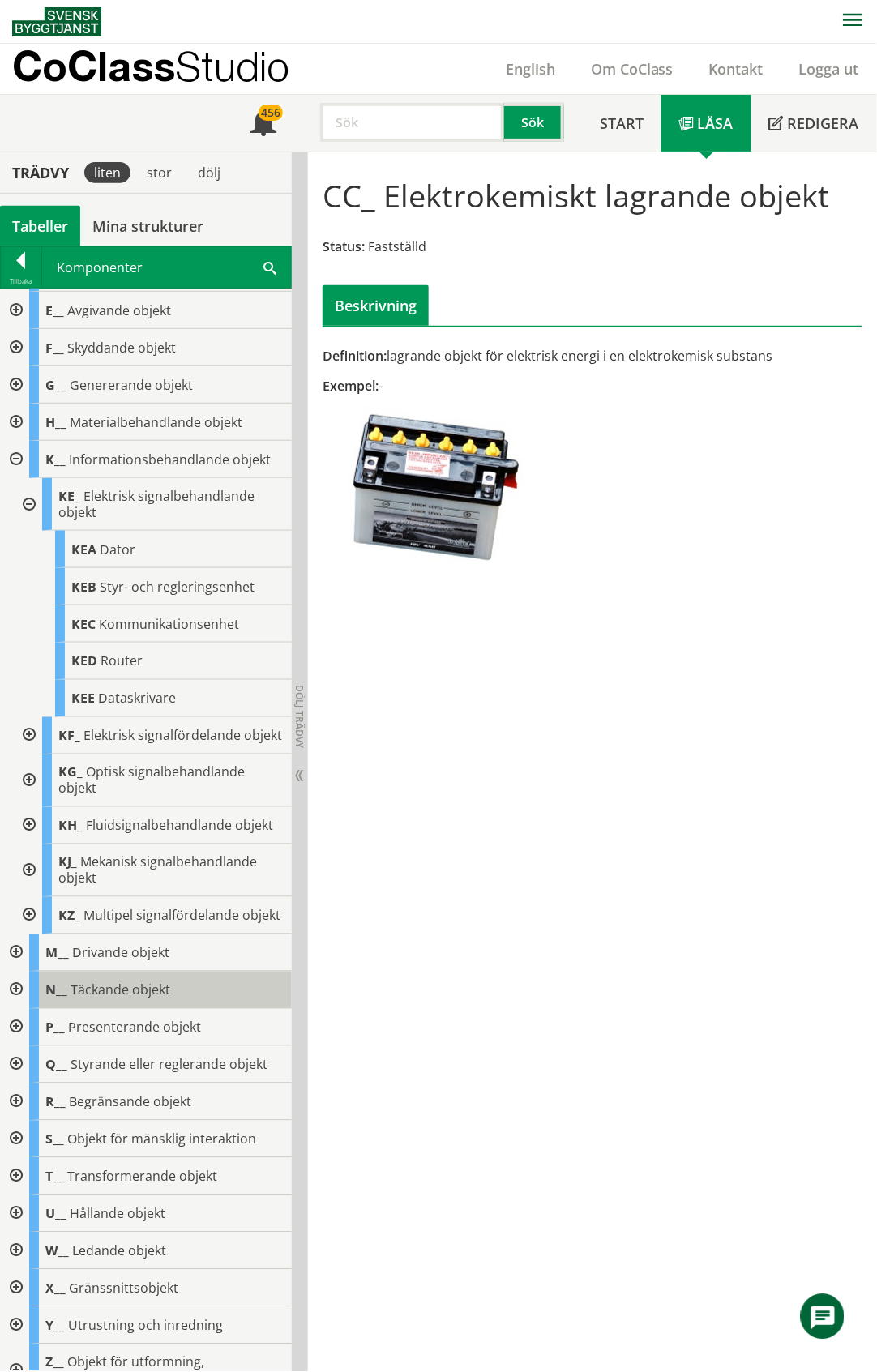
scroll to position [146, 0]
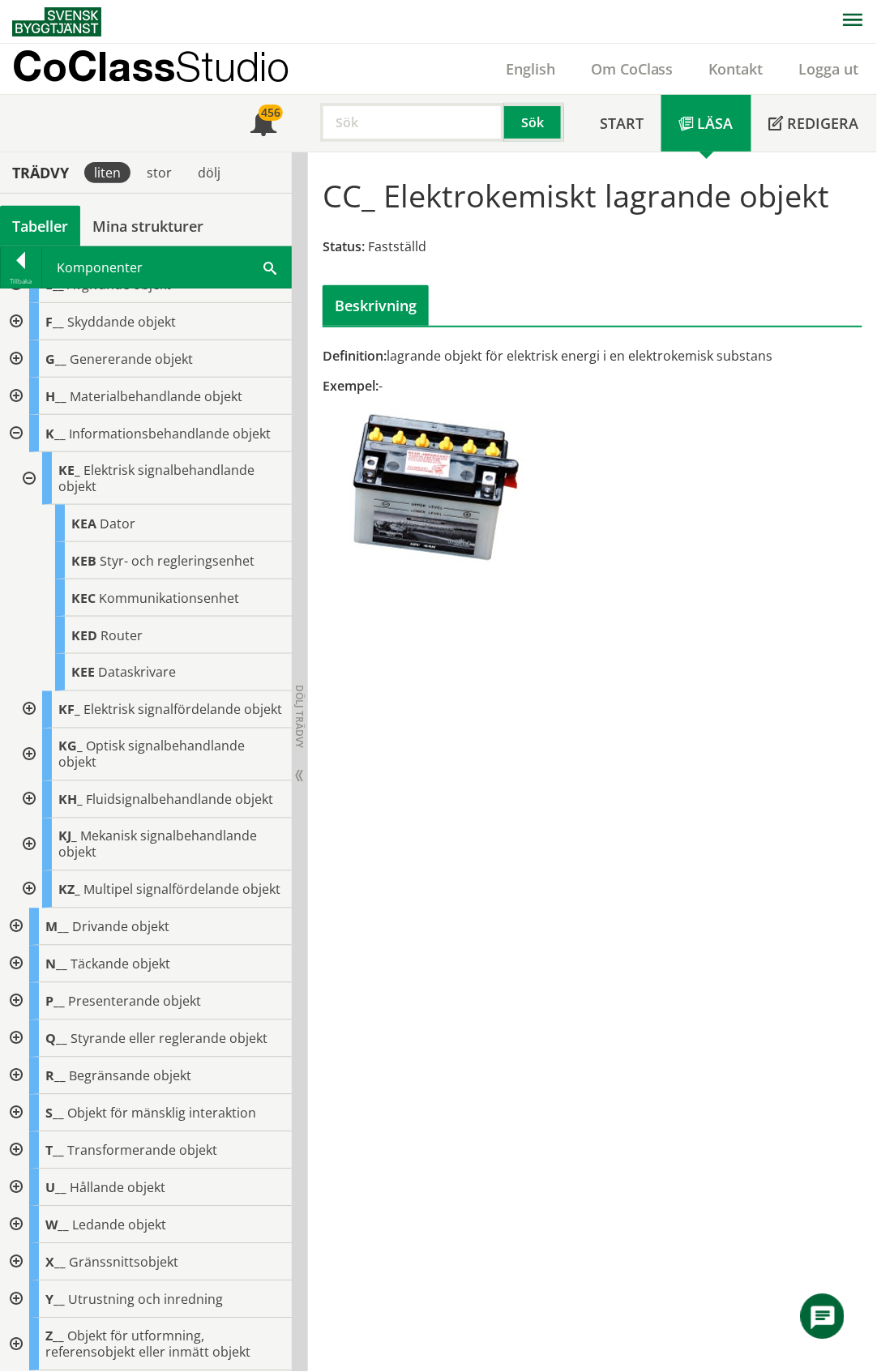
click at [19, 1038] on div at bounding box center [15, 1039] width 29 height 38
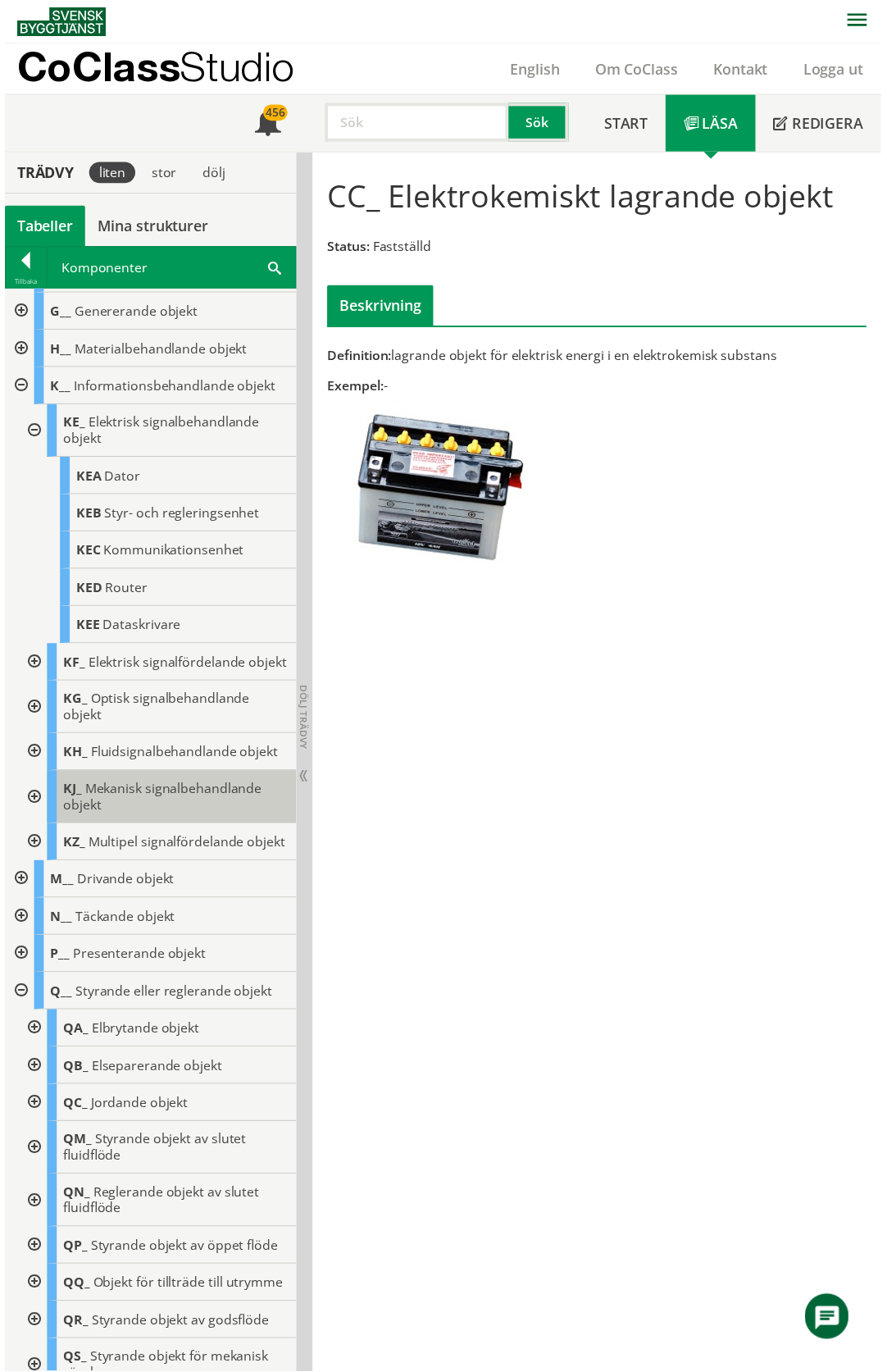
scroll to position [604, 0]
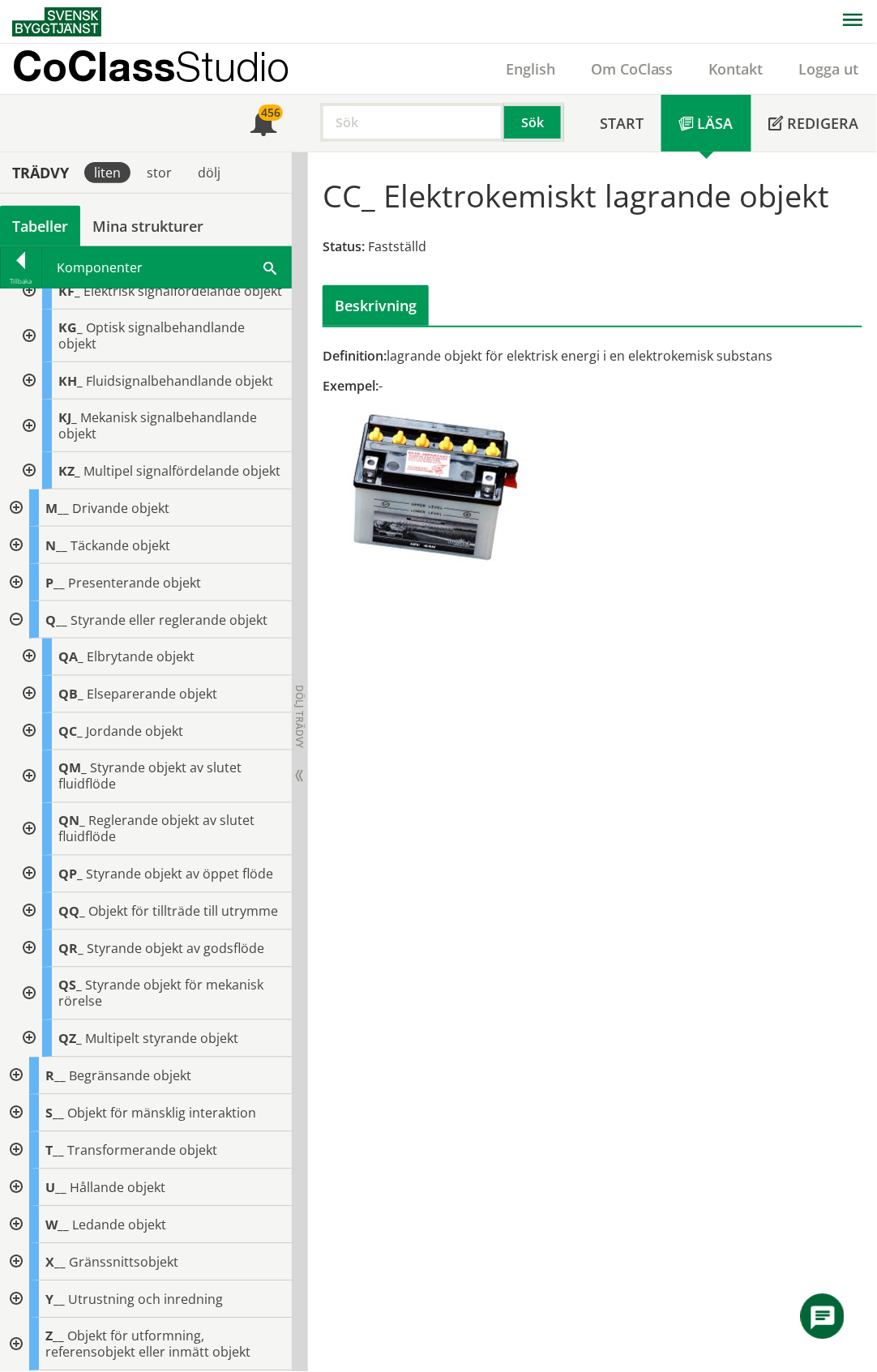
click at [27, 638] on div at bounding box center [27, 657] width 29 height 38
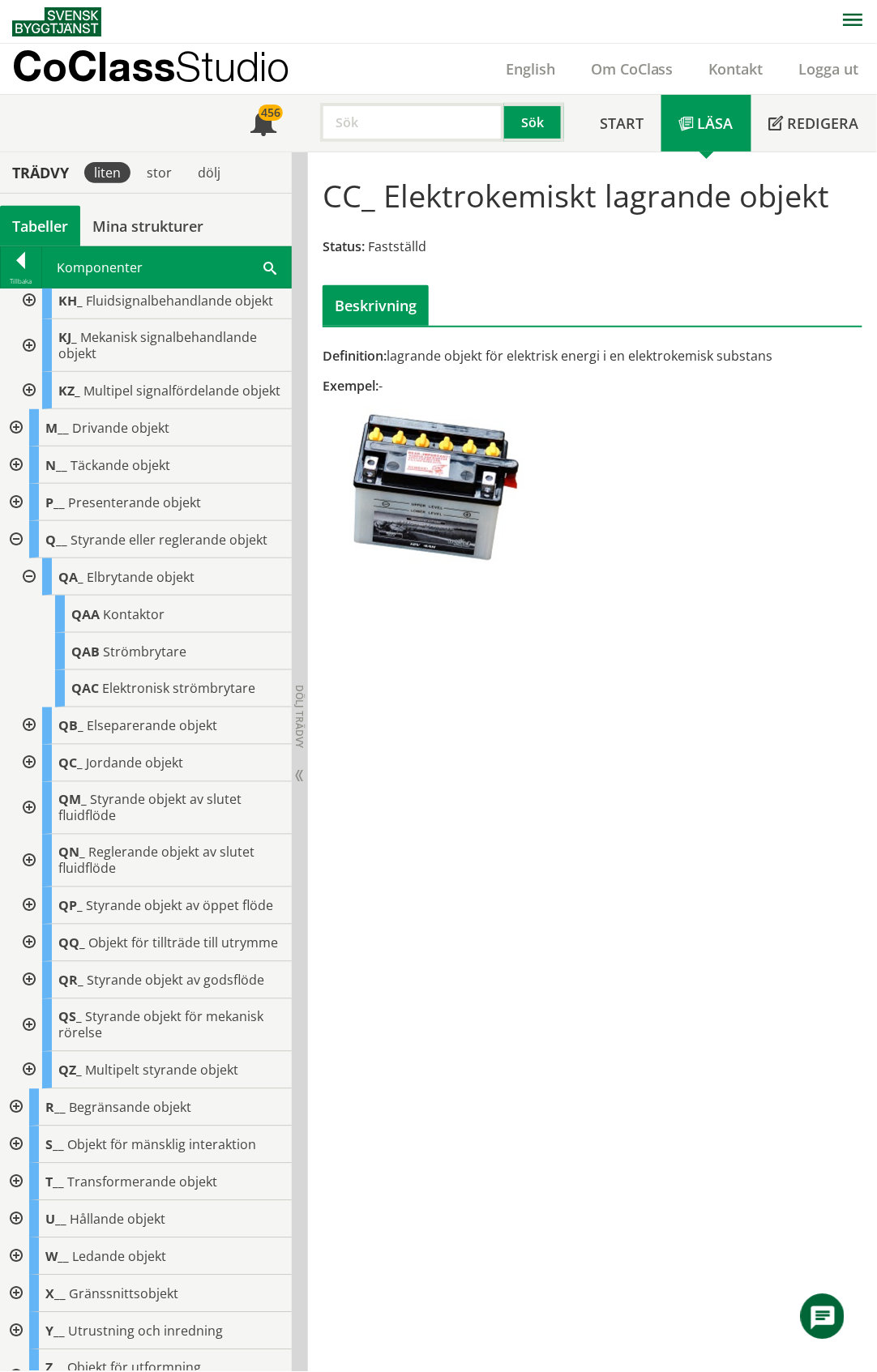
click at [27, 595] on div at bounding box center [27, 577] width 29 height 38
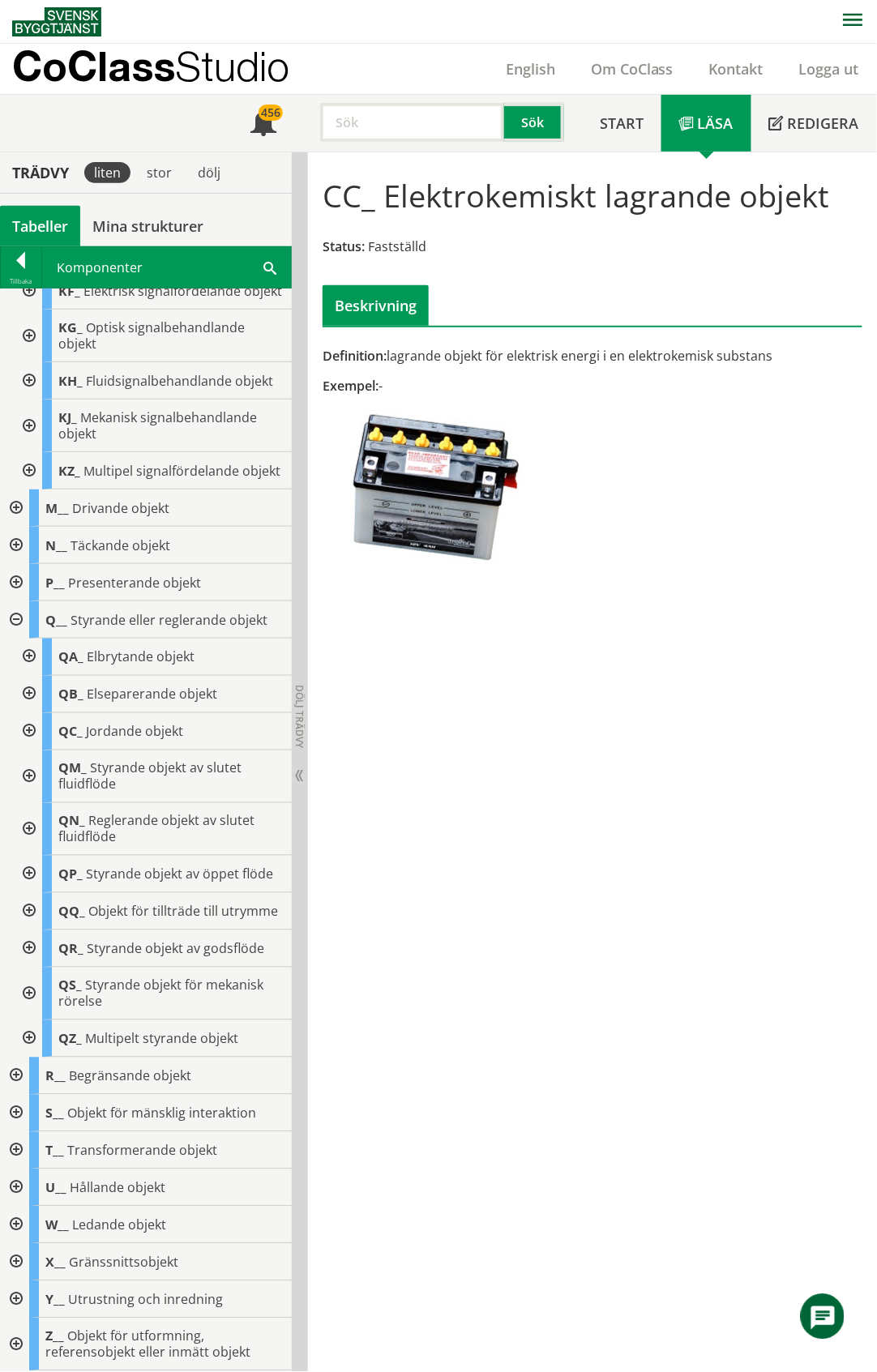
click at [30, 676] on div at bounding box center [27, 694] width 29 height 38
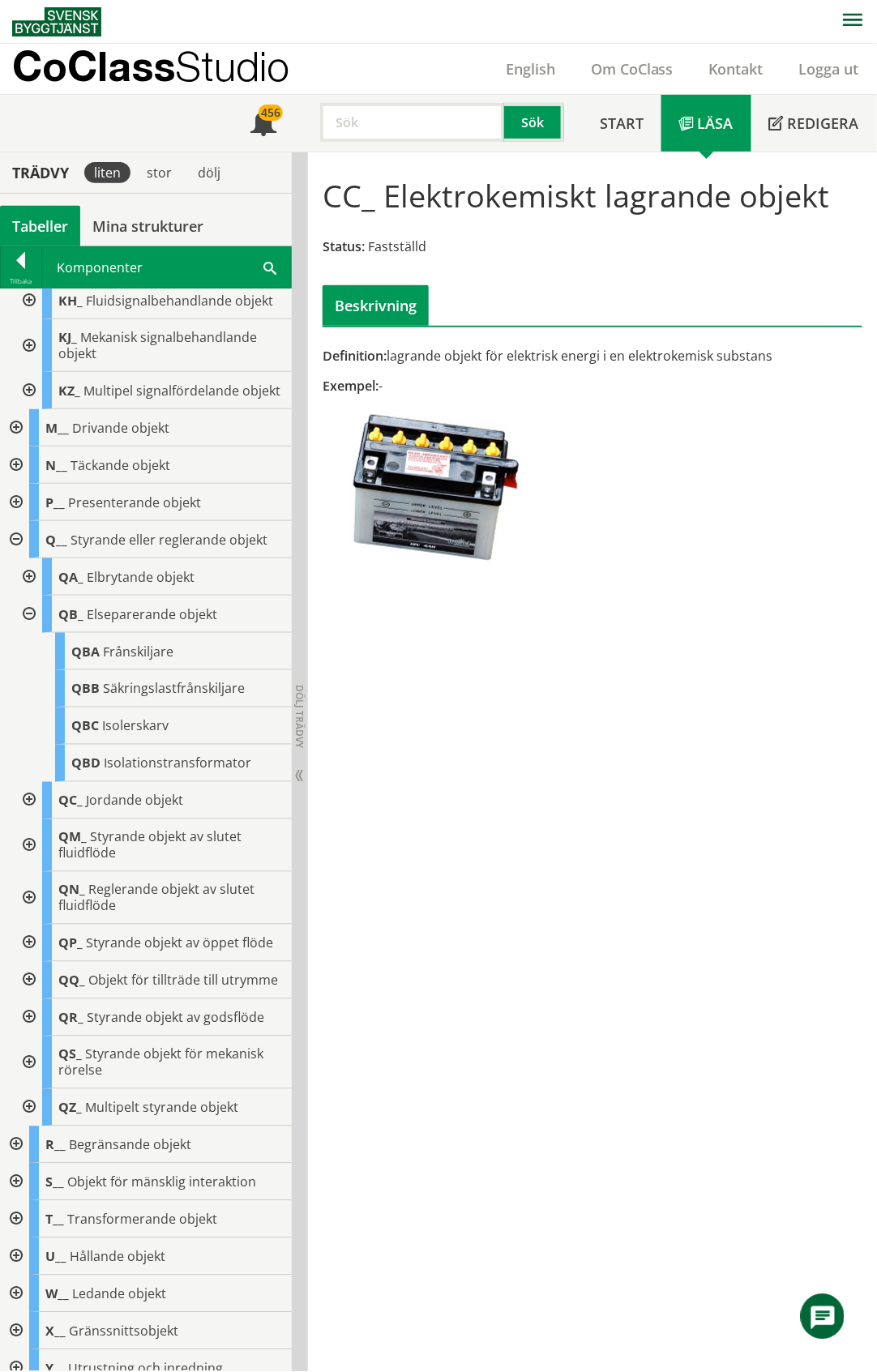
click at [29, 633] on div at bounding box center [27, 614] width 29 height 38
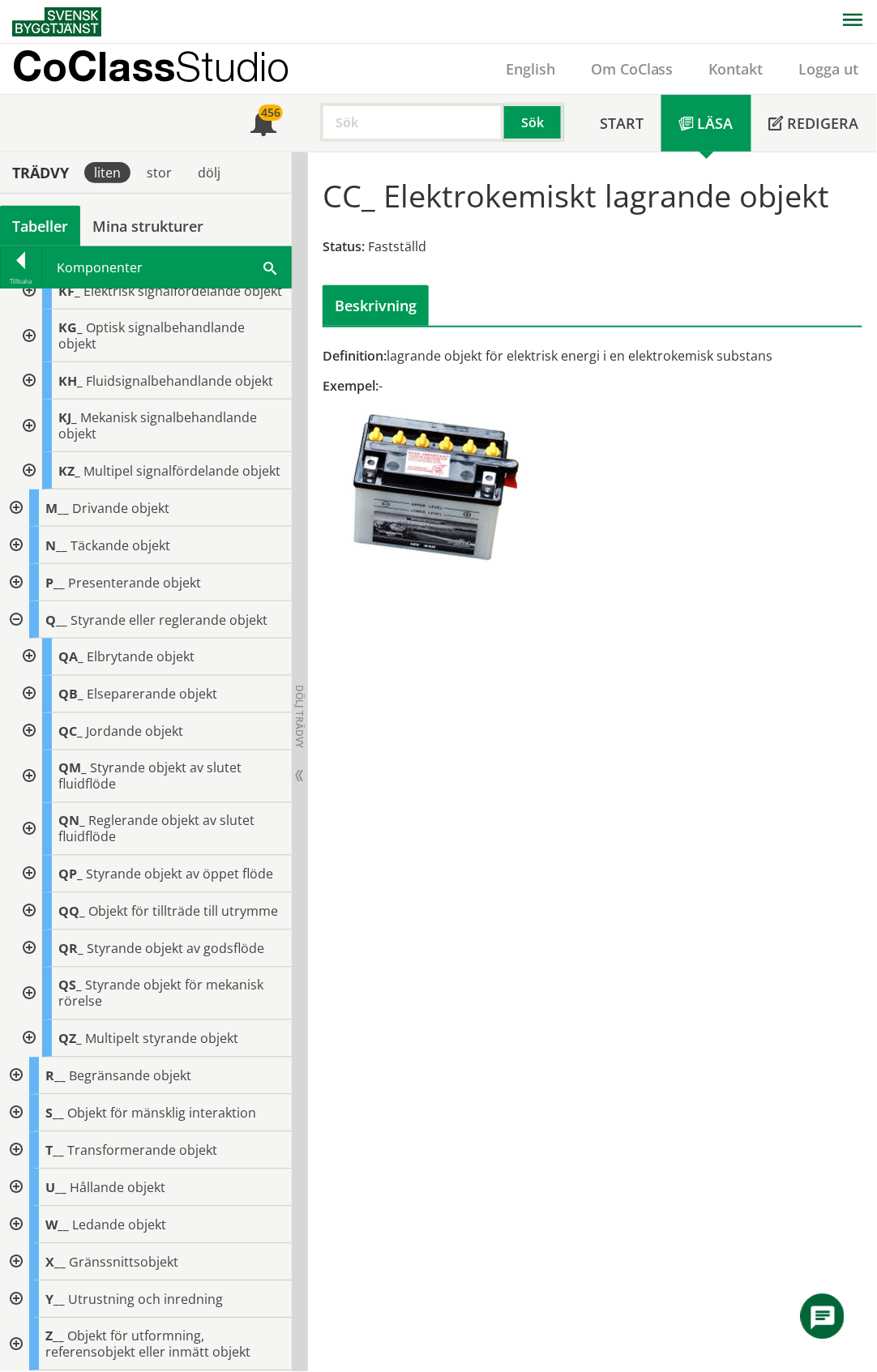
click at [27, 713] on div at bounding box center [27, 732] width 29 height 38
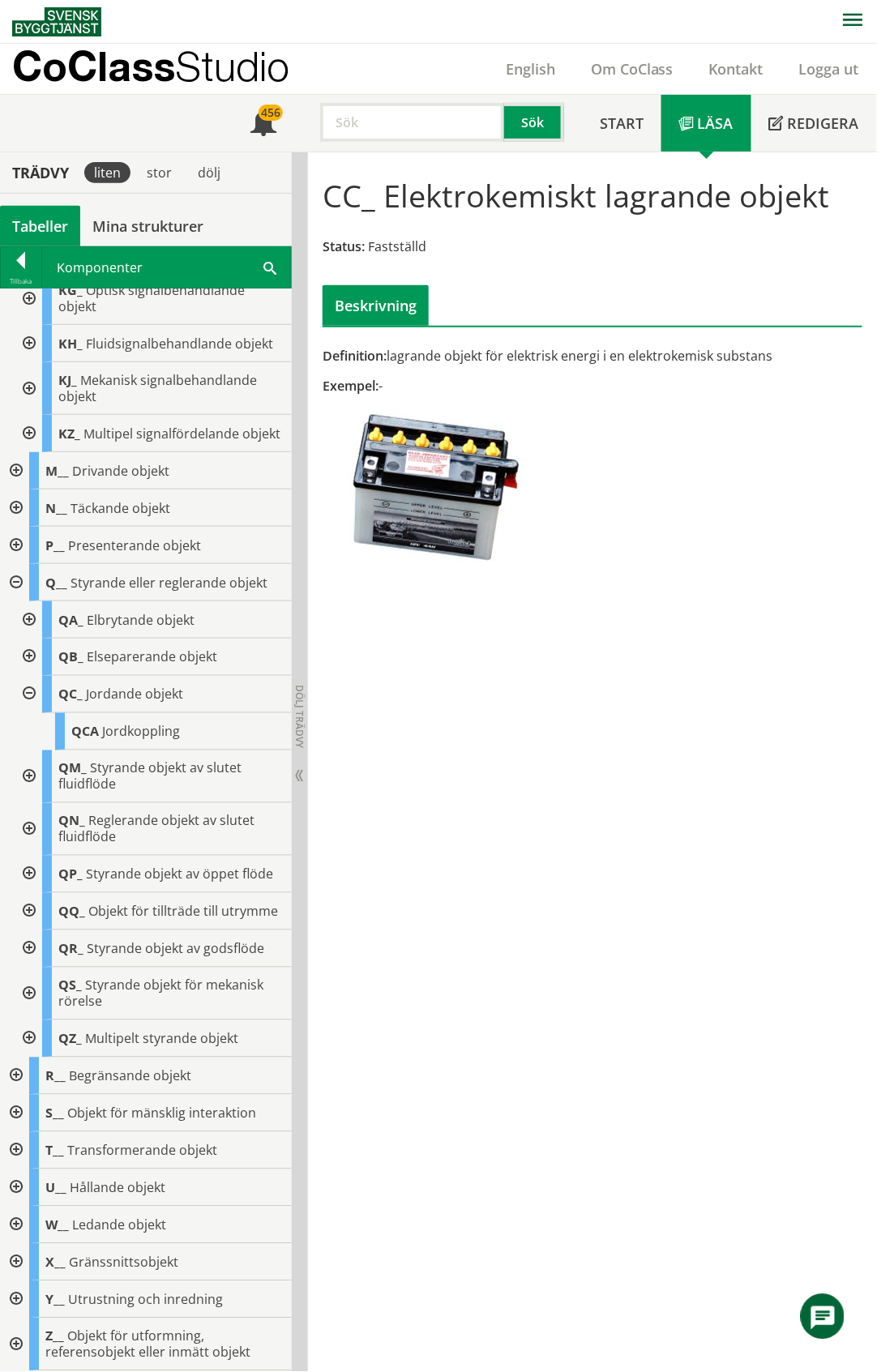
click at [27, 701] on div at bounding box center [27, 694] width 29 height 38
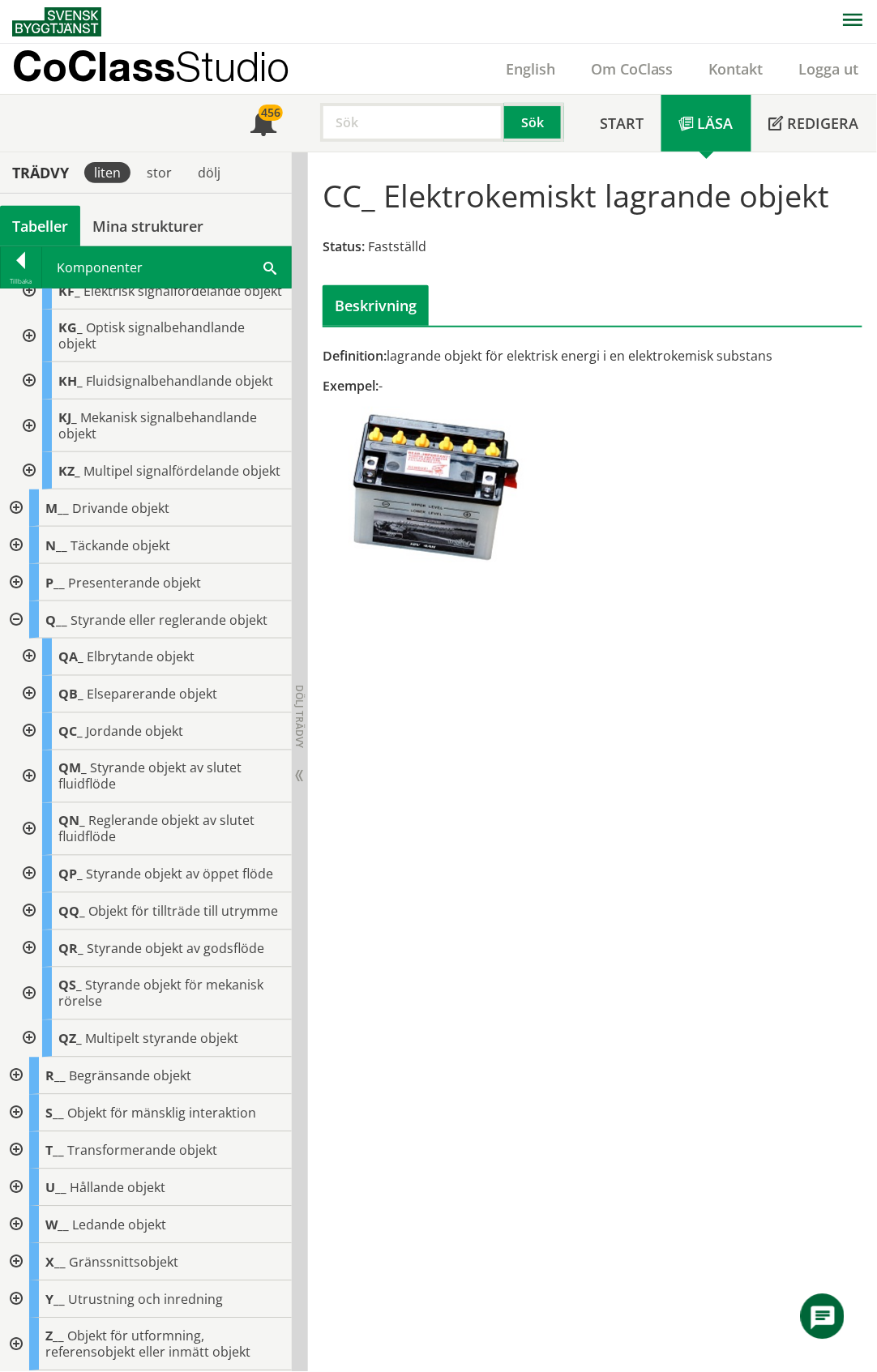
click at [33, 751] on div at bounding box center [27, 777] width 29 height 53
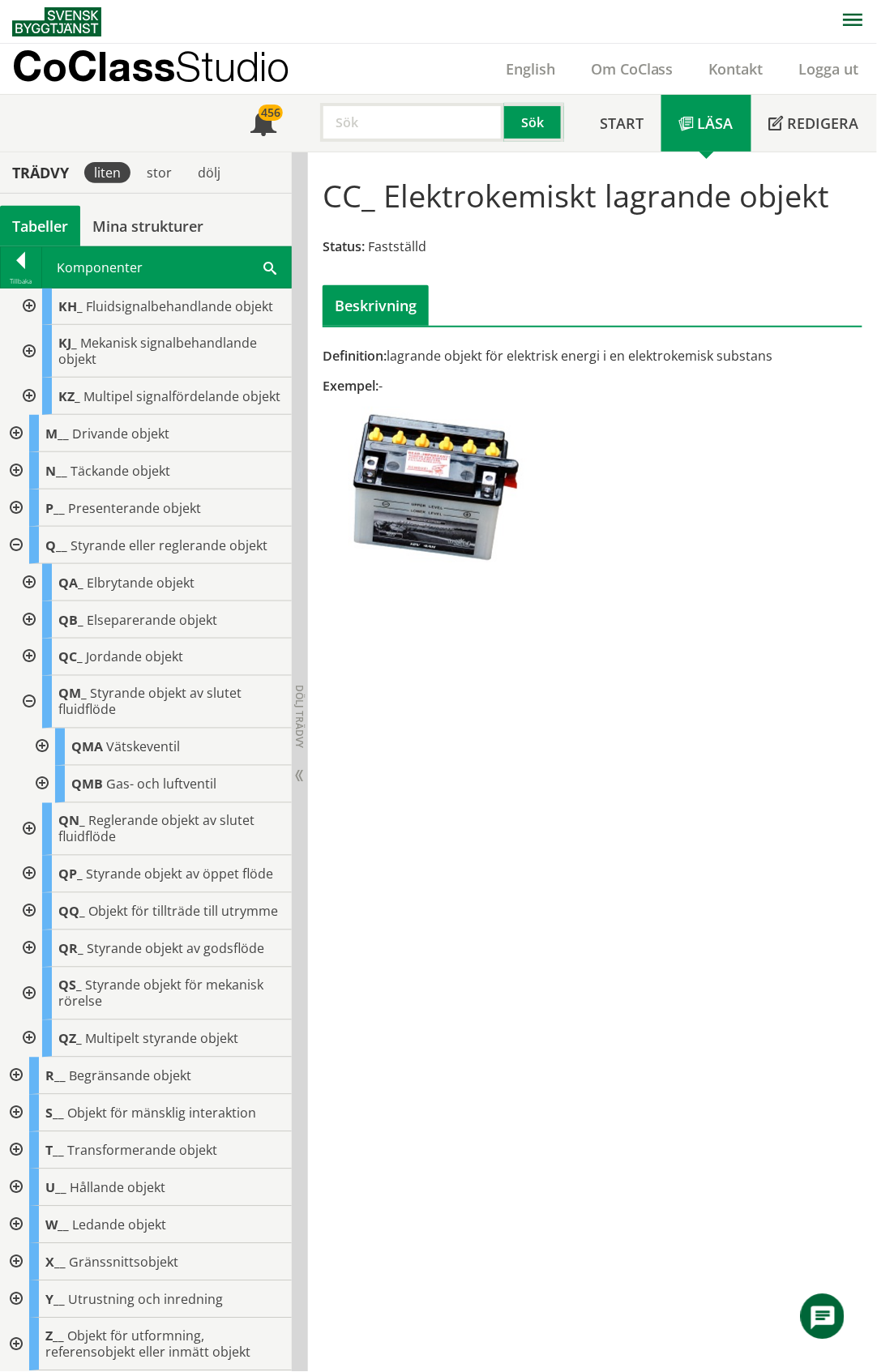
click at [30, 729] on div at bounding box center [27, 702] width 29 height 53
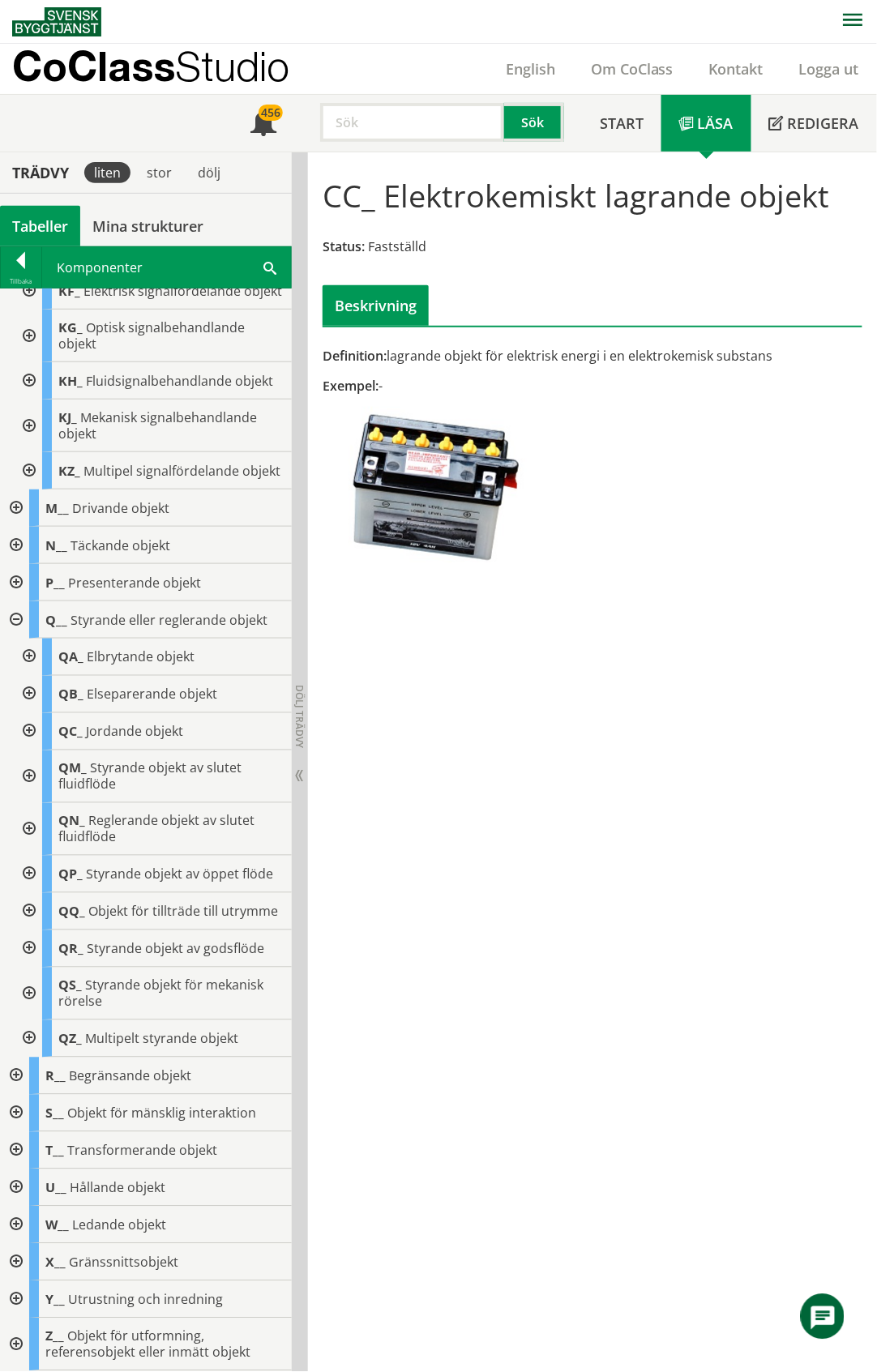
click at [31, 803] on div at bounding box center [27, 830] width 29 height 53
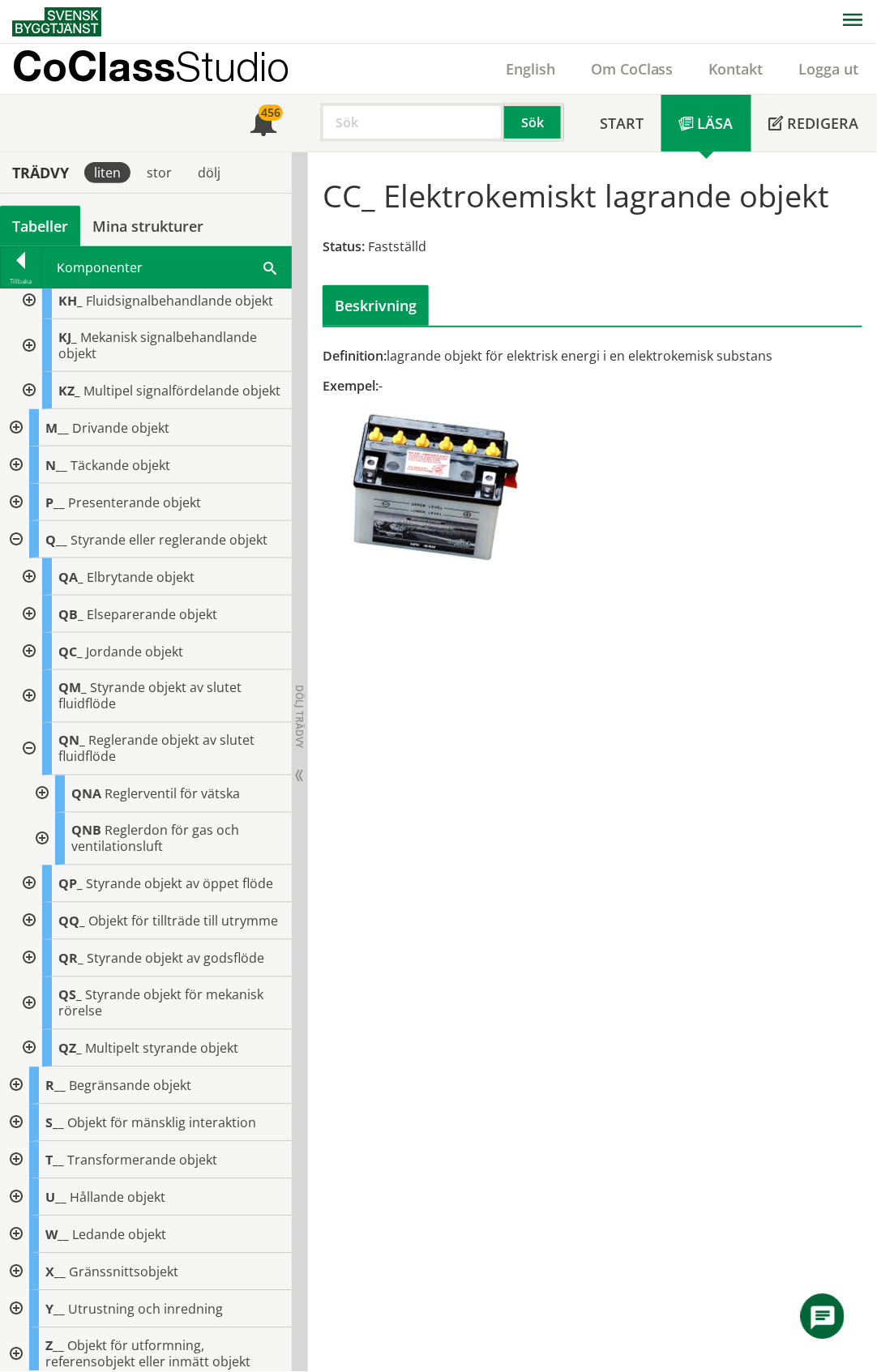
click at [31, 776] on div at bounding box center [27, 750] width 29 height 53
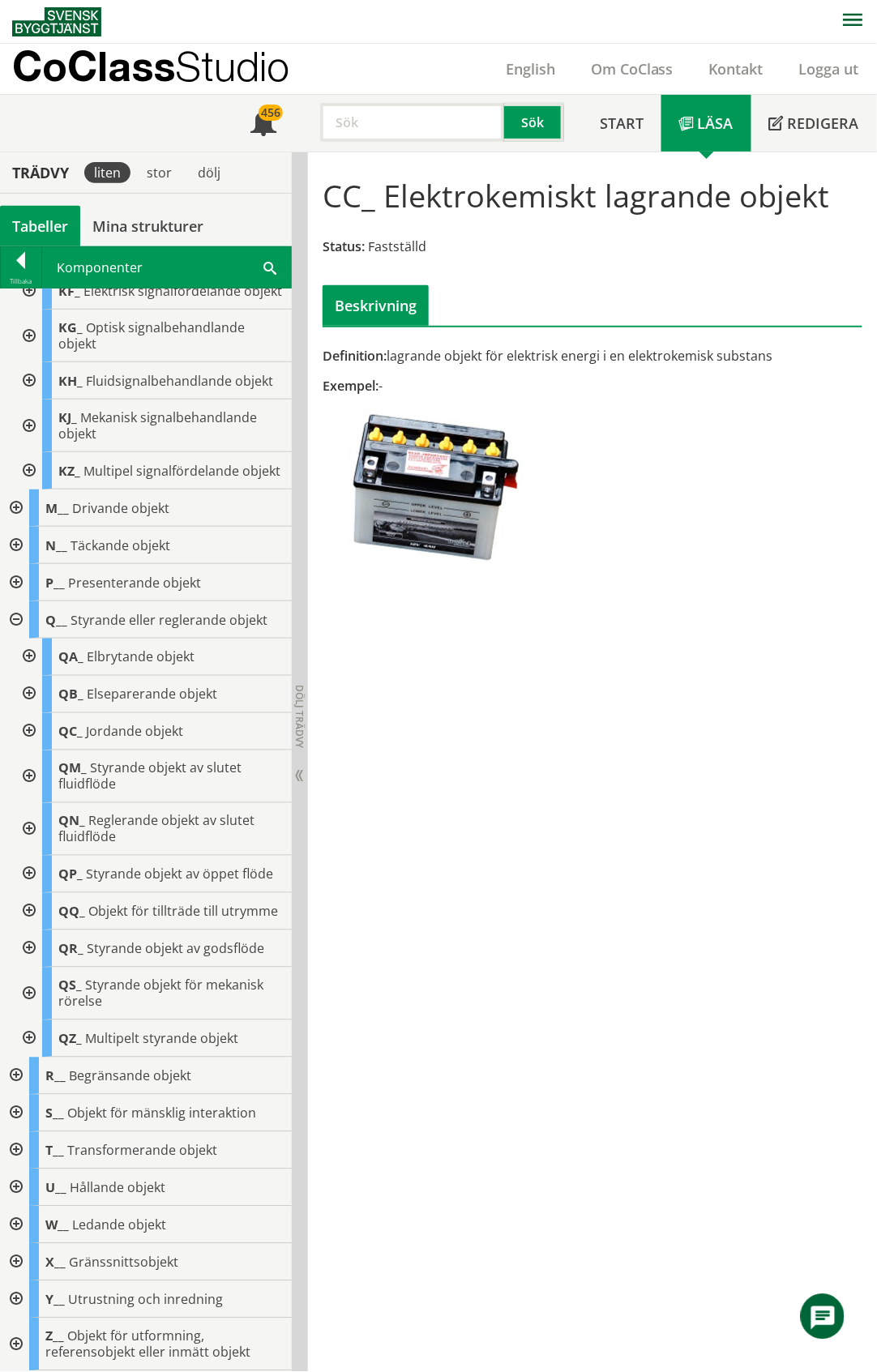
click at [31, 856] on div at bounding box center [27, 874] width 29 height 38
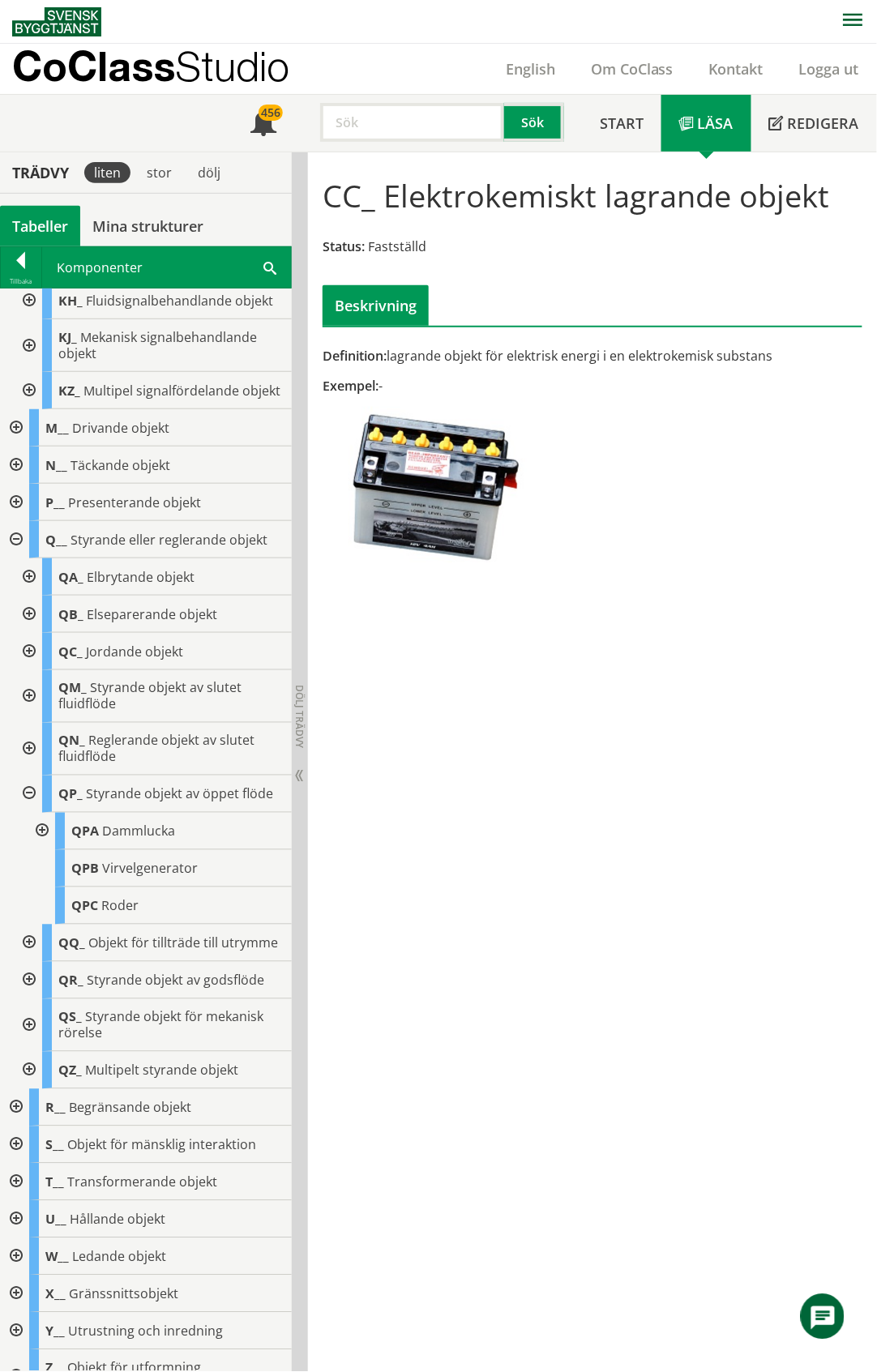
click at [31, 813] on div at bounding box center [27, 794] width 29 height 38
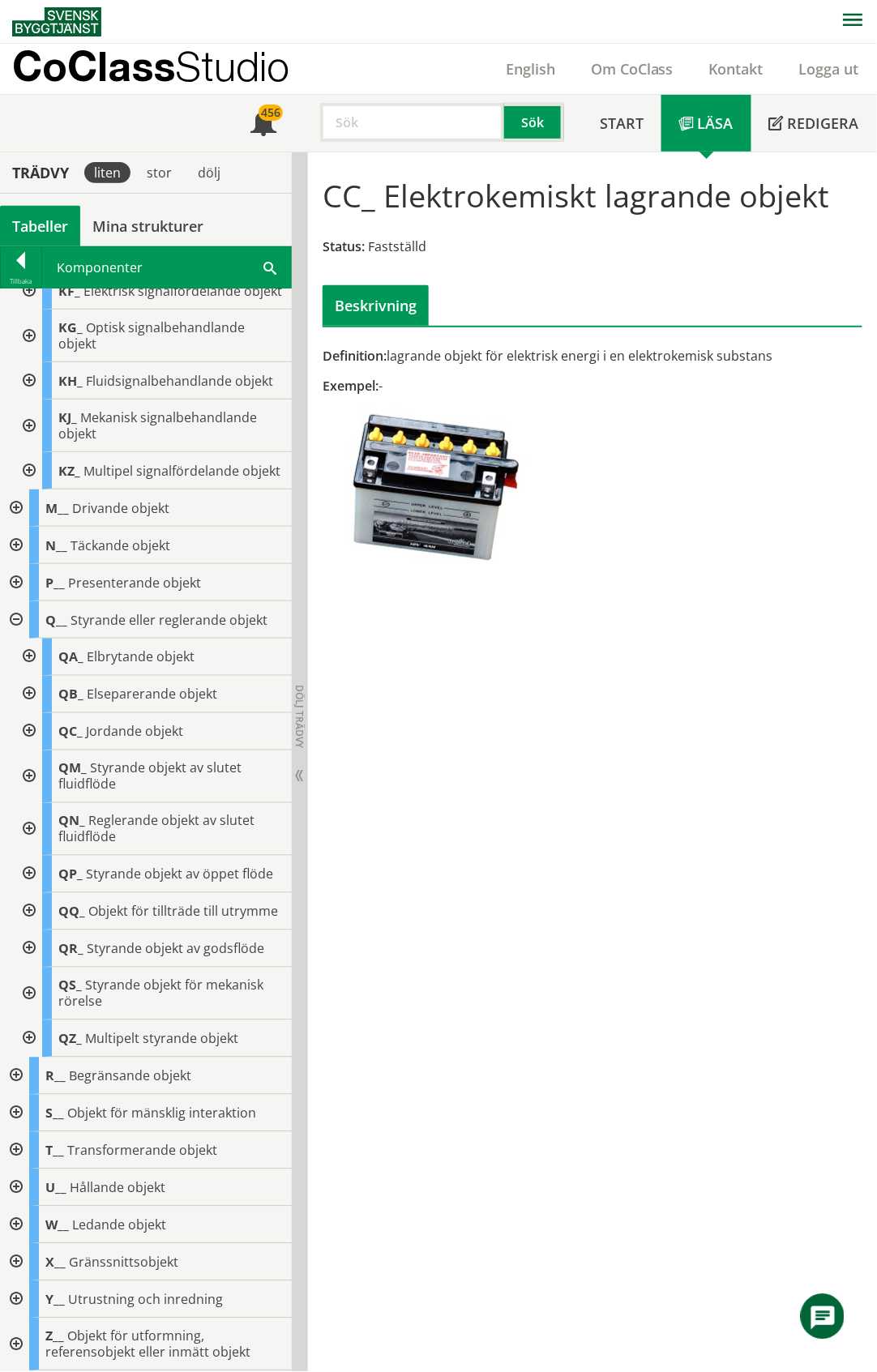
click at [30, 902] on div at bounding box center [27, 912] width 29 height 38
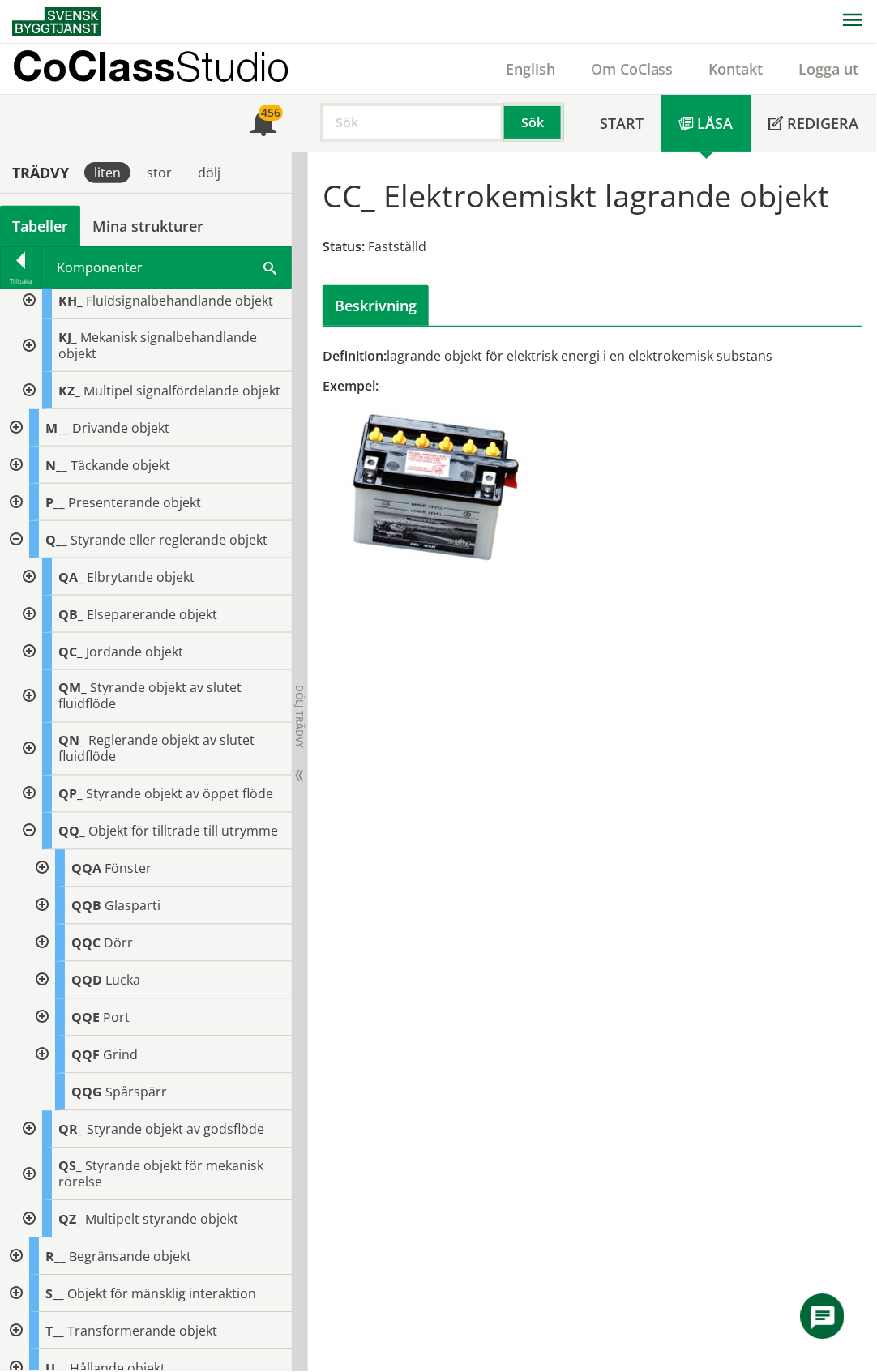
click at [29, 851] on div at bounding box center [27, 831] width 29 height 38
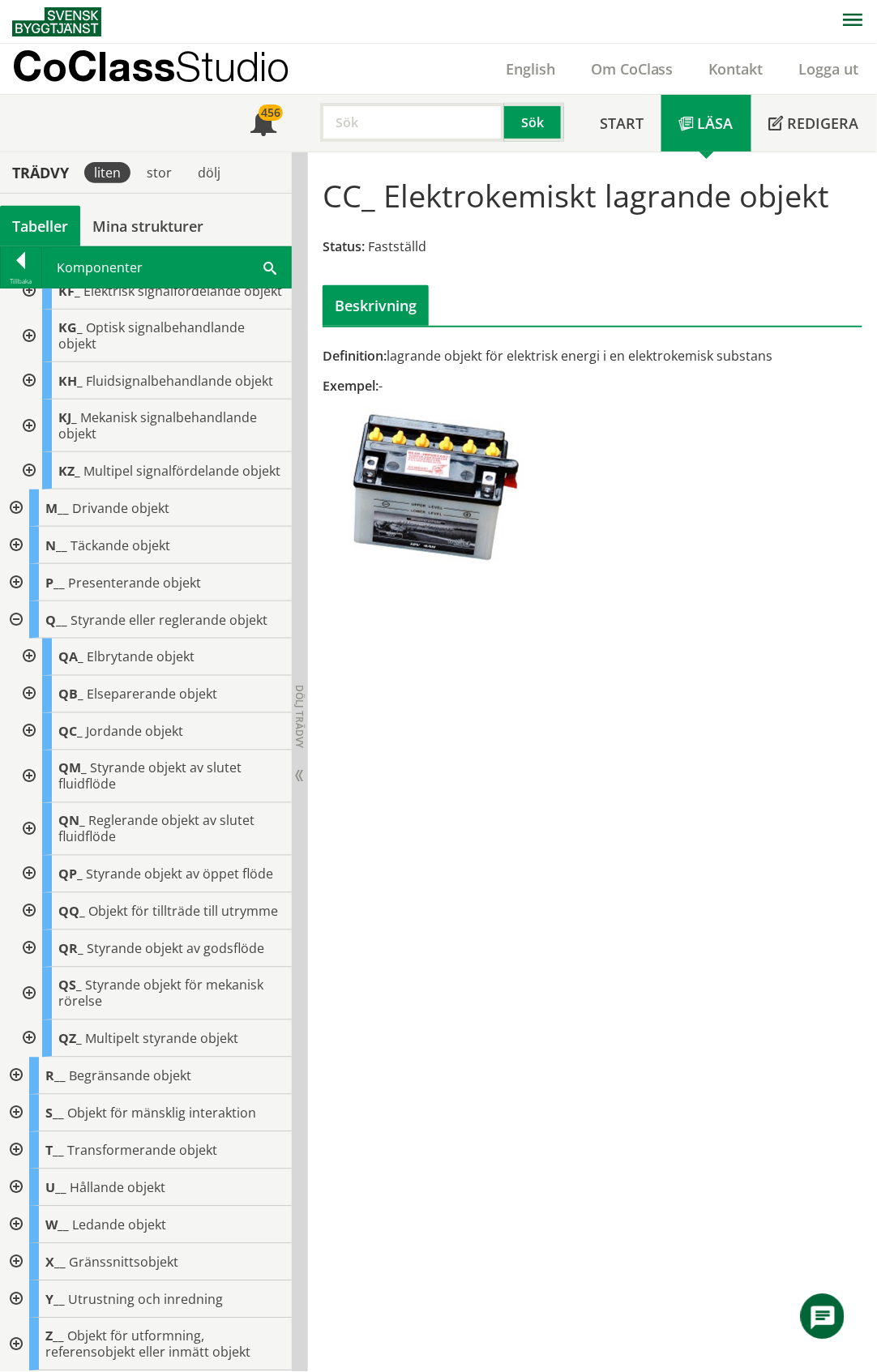
click at [27, 944] on div at bounding box center [27, 949] width 29 height 38
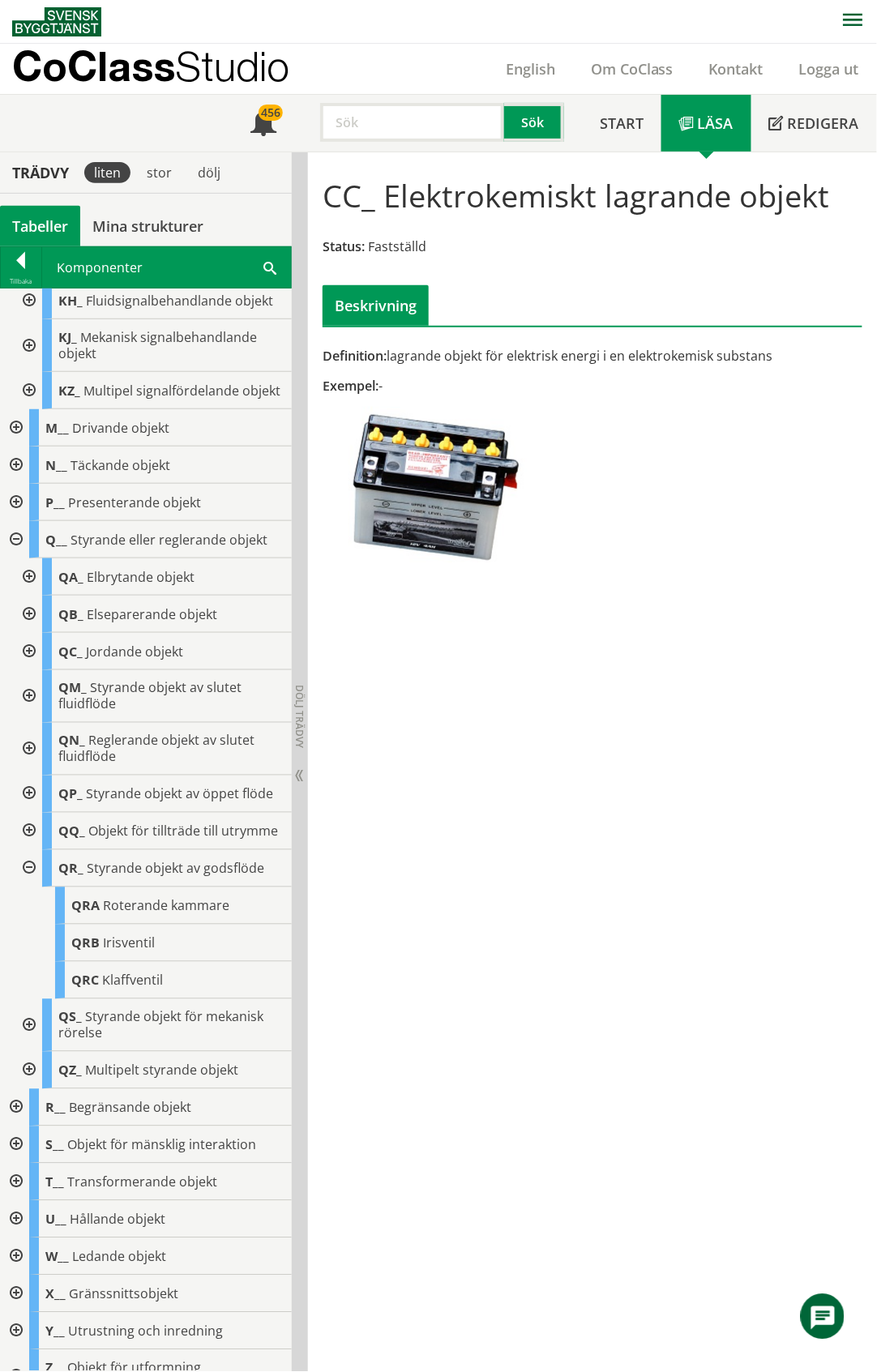
click at [27, 887] on div at bounding box center [27, 869] width 29 height 38
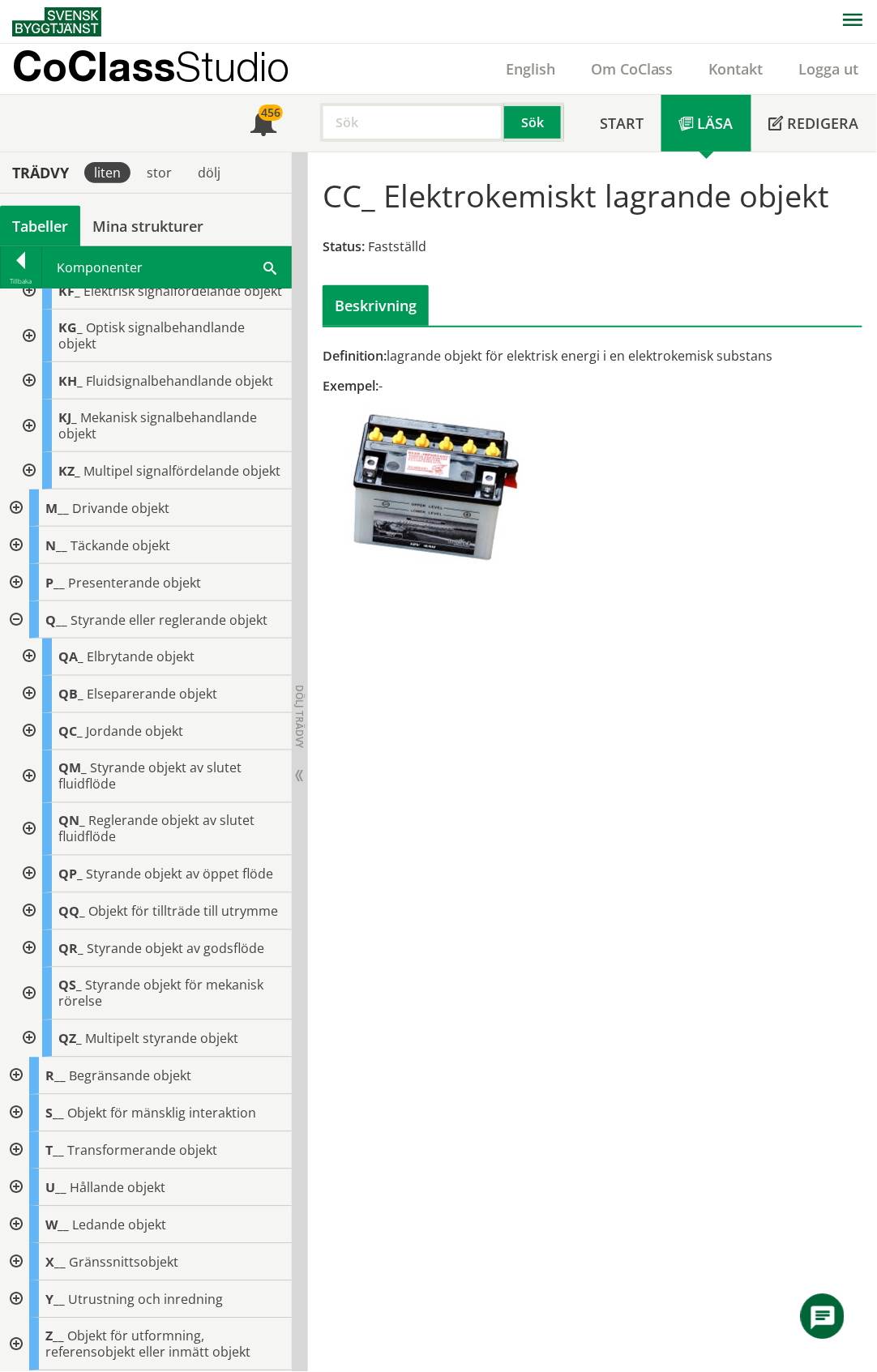
click at [384, 121] on input "text" at bounding box center [412, 123] width 184 height 39
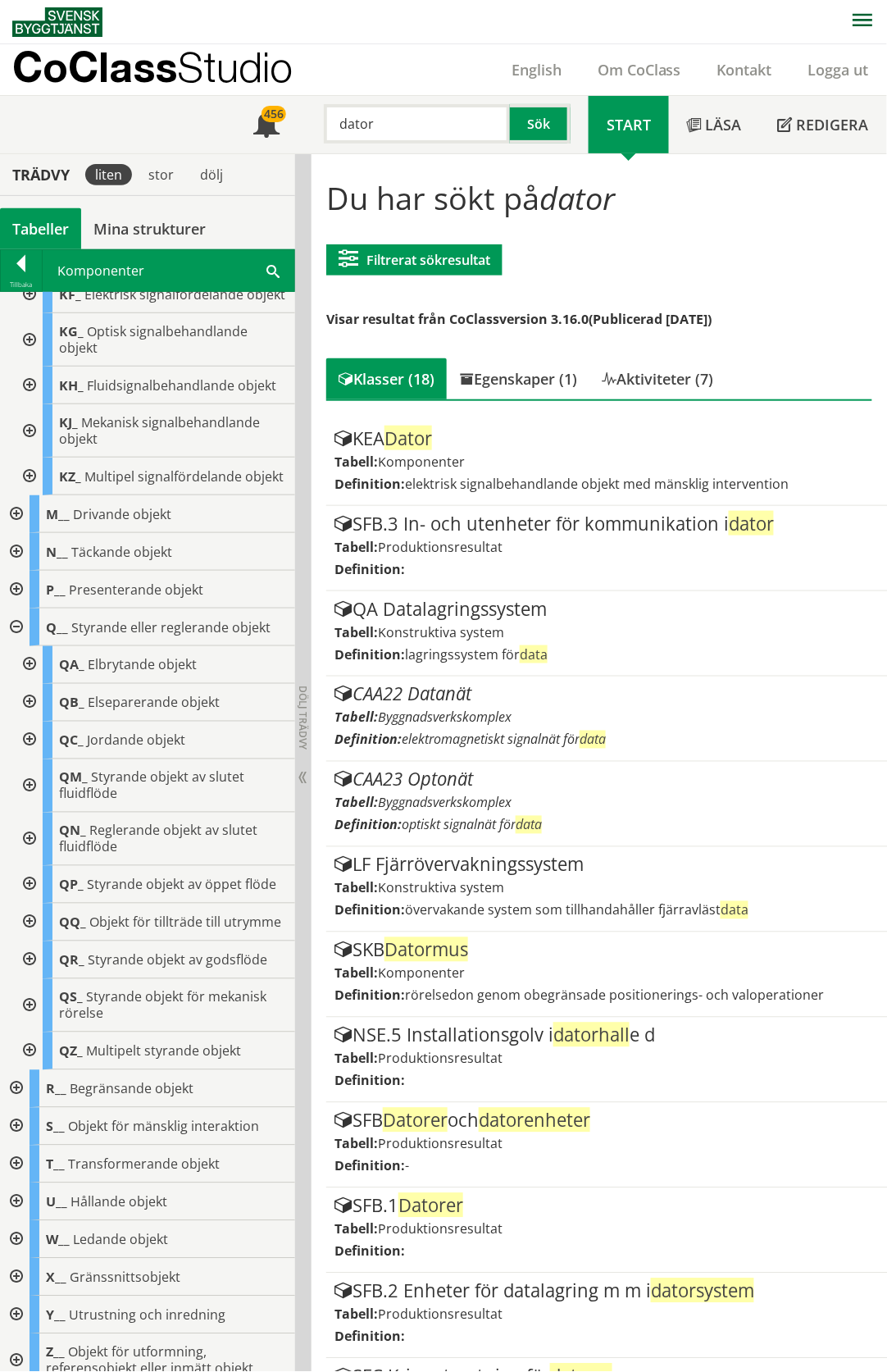
click at [15, 1122] on div at bounding box center [15, 1126] width 30 height 38
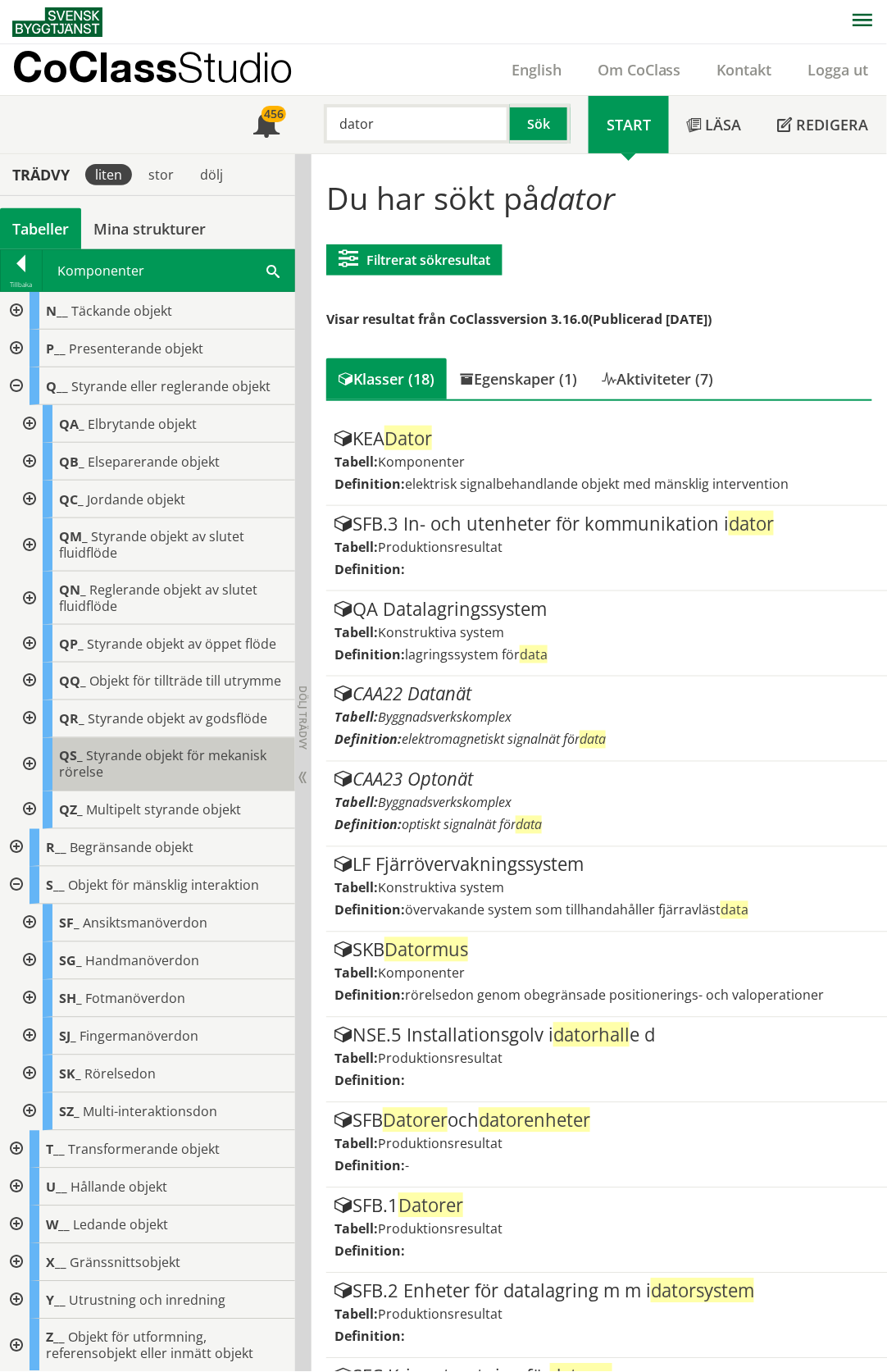
scroll to position [847, 0]
click at [30, 1070] on div at bounding box center [28, 1072] width 30 height 38
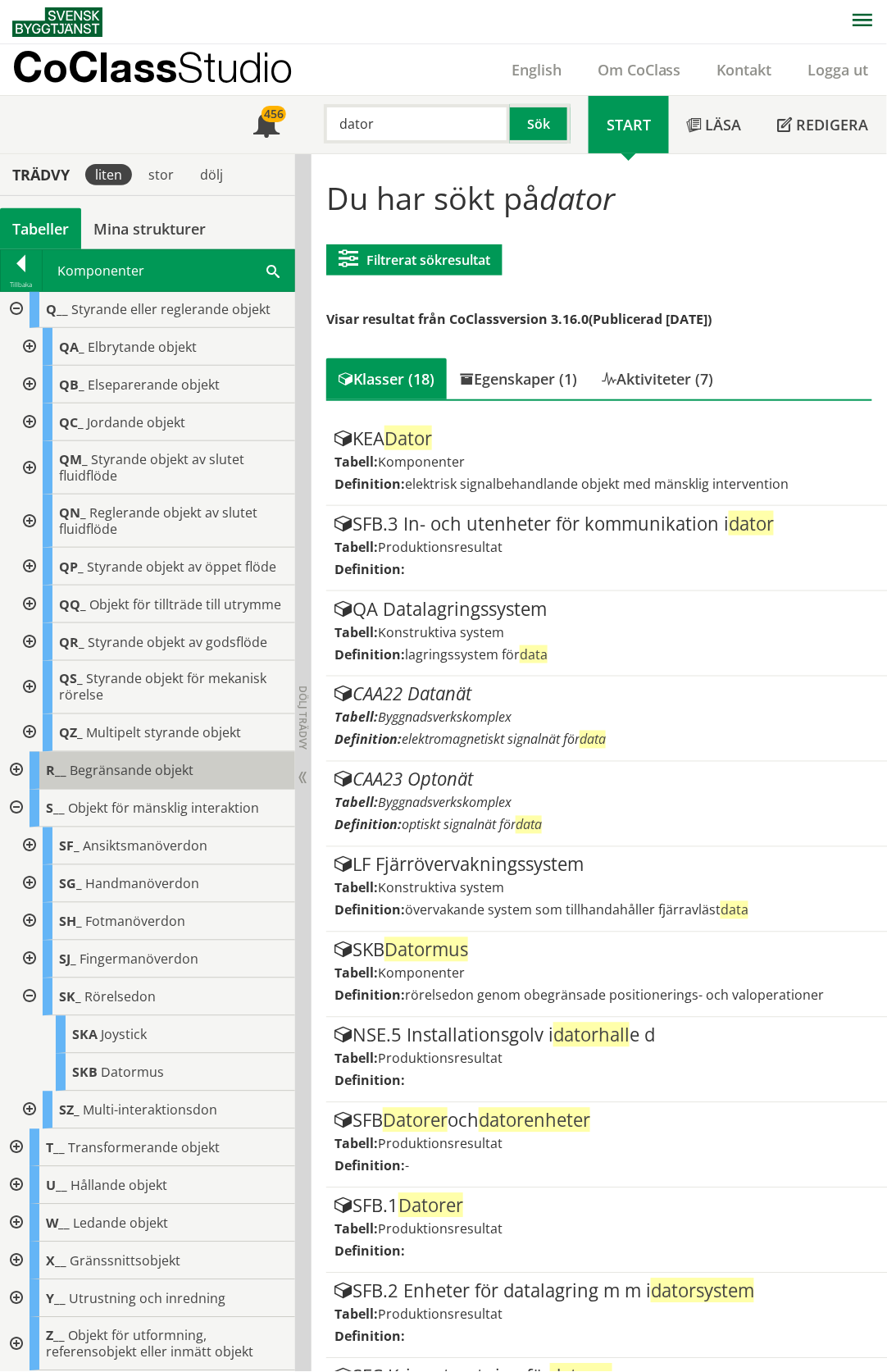
scroll to position [922, 0]
click at [31, 997] on div at bounding box center [28, 996] width 30 height 38
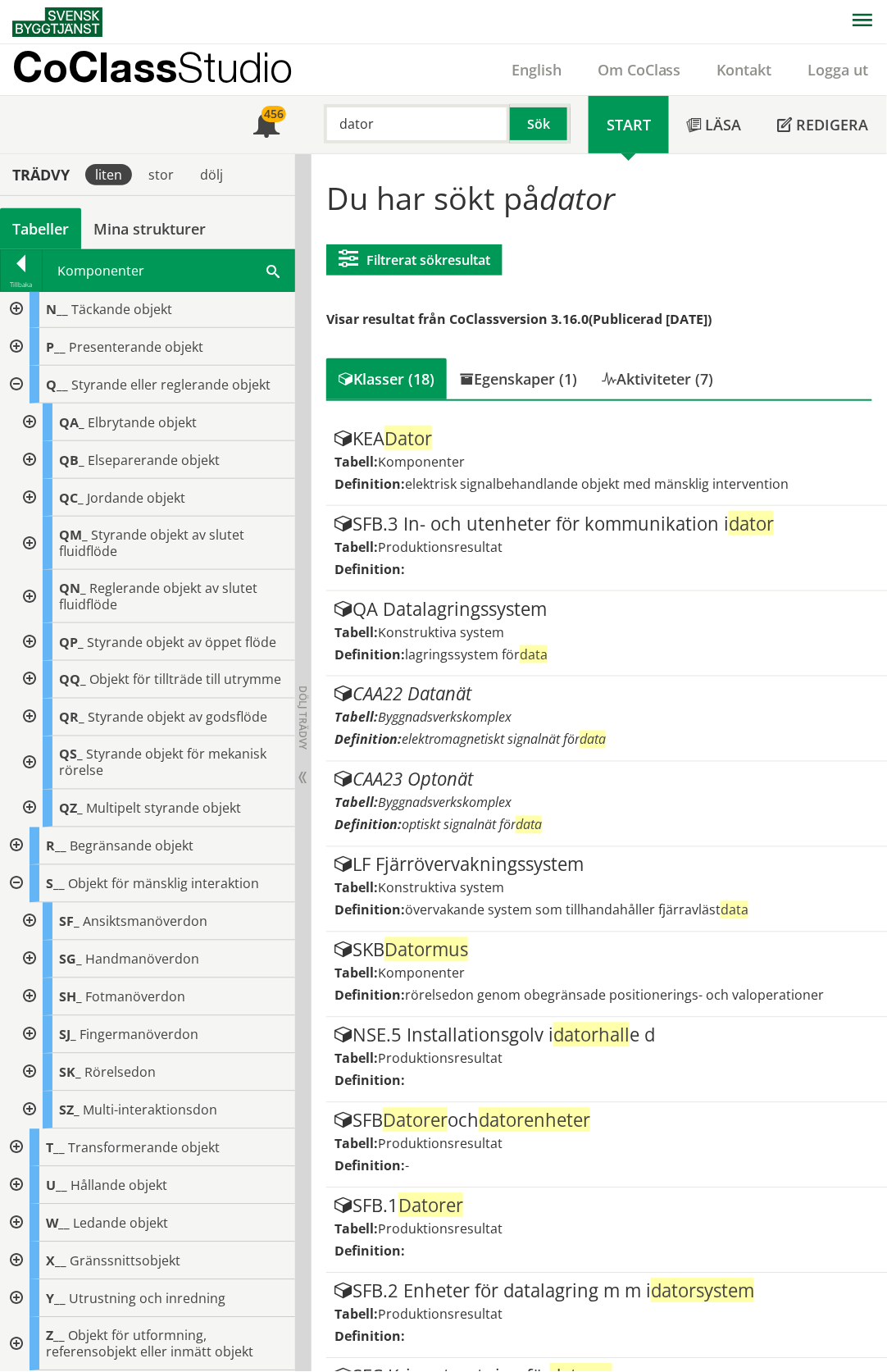
scroll to position [847, 0]
click at [33, 919] on div at bounding box center [28, 921] width 30 height 38
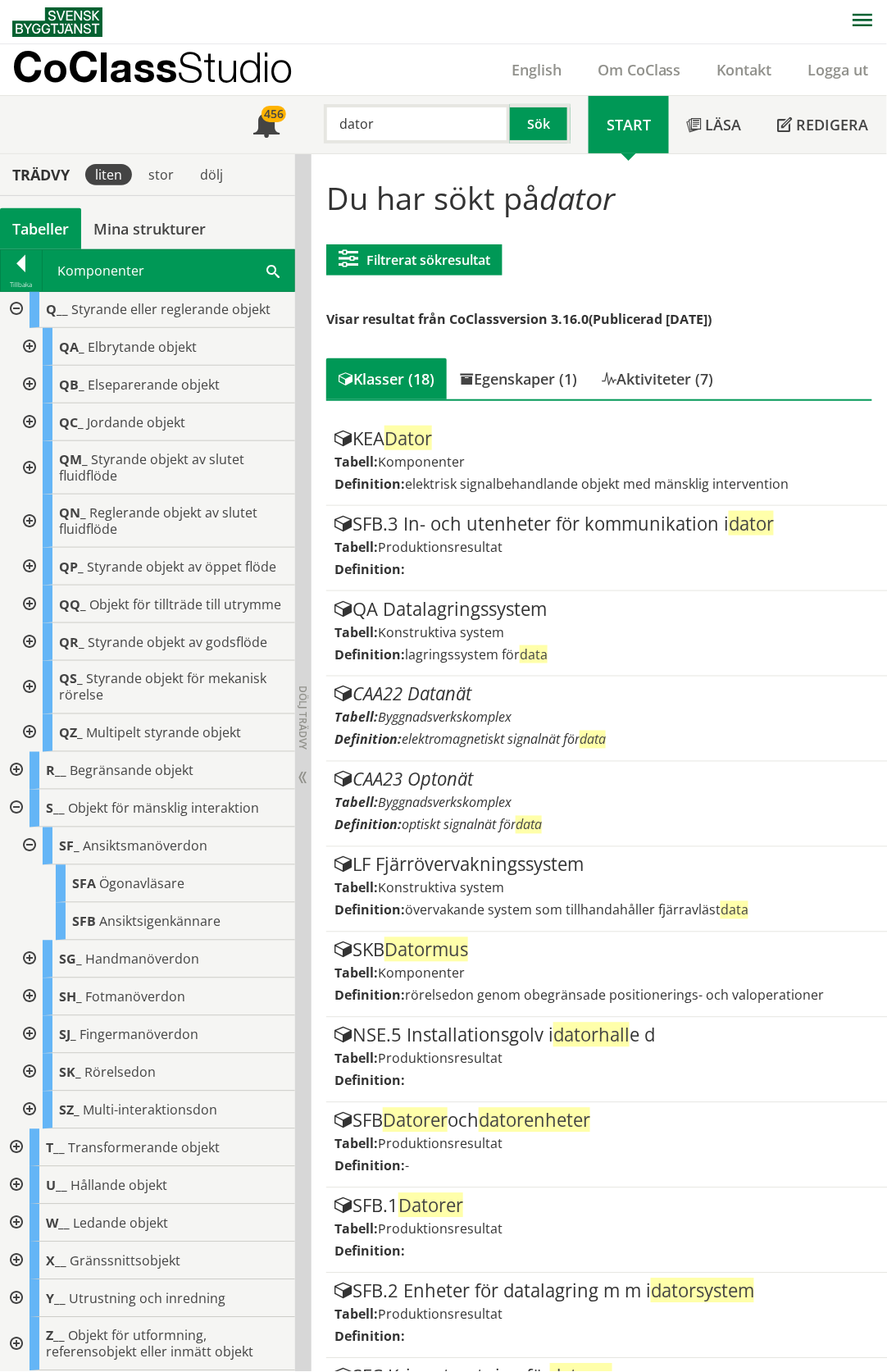
click at [30, 847] on div at bounding box center [28, 846] width 30 height 38
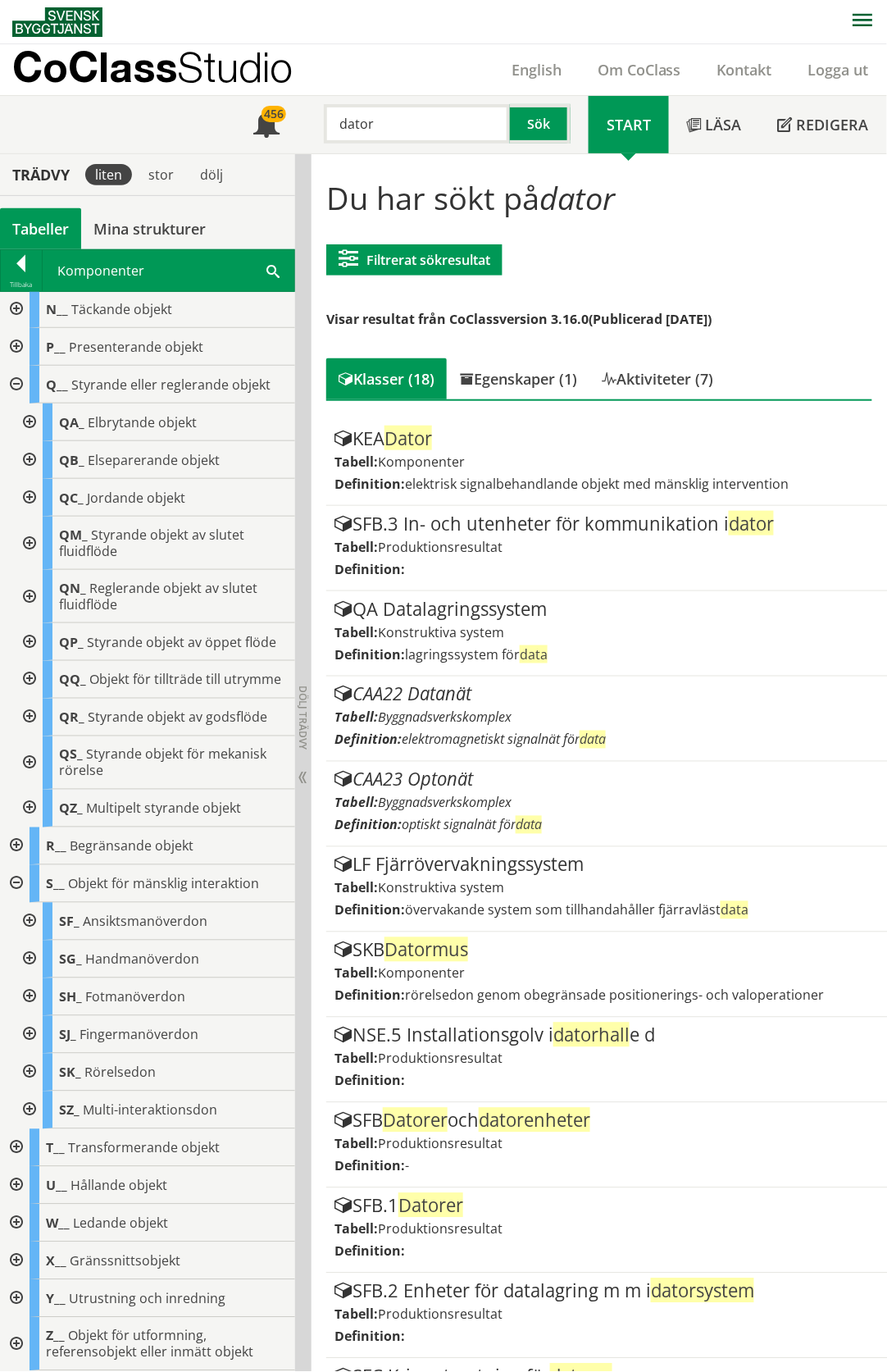
click at [31, 958] on div at bounding box center [28, 959] width 30 height 38
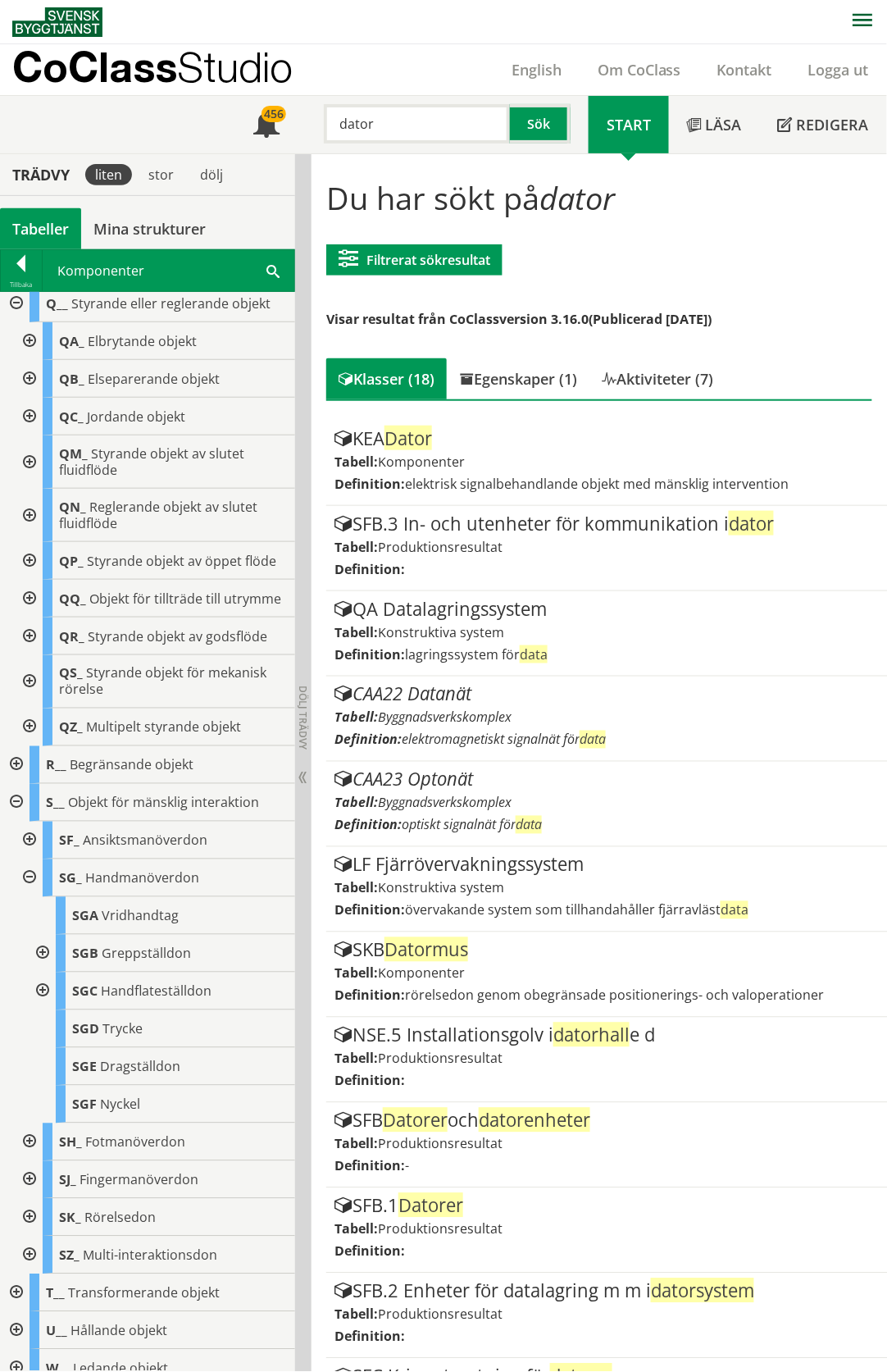
scroll to position [922, 0]
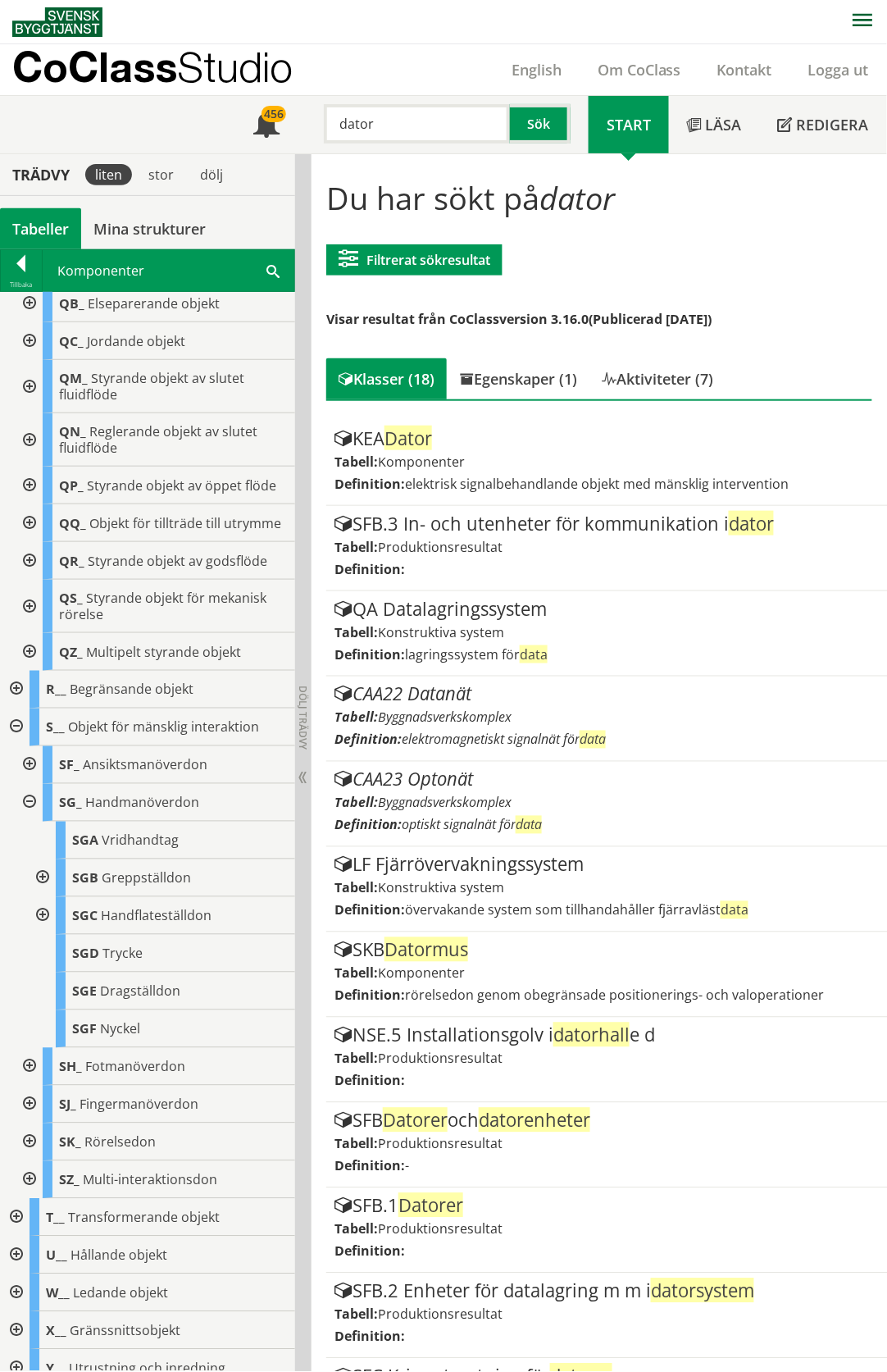
click at [43, 897] on div at bounding box center [41, 878] width 30 height 38
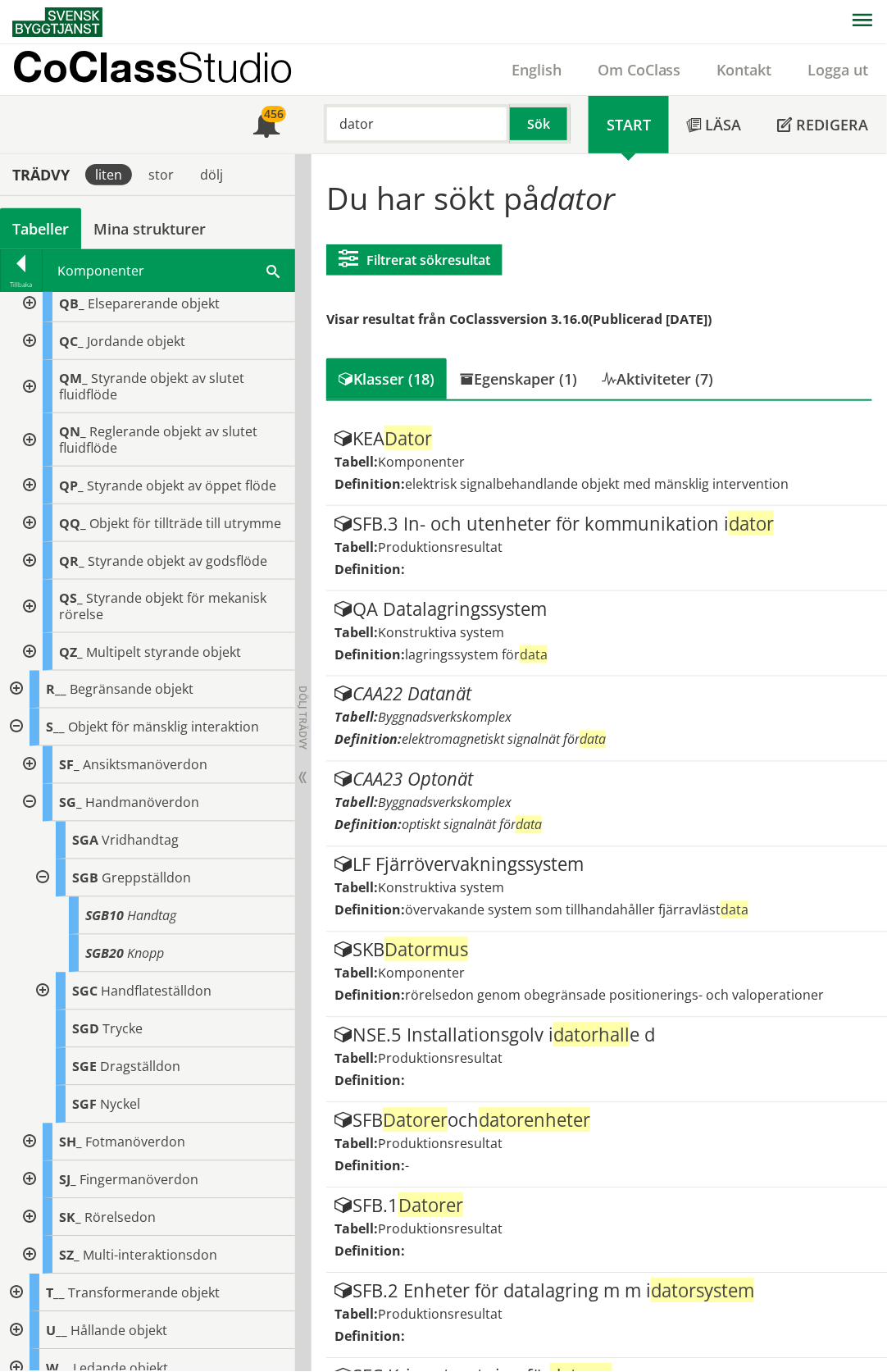
click at [43, 897] on div at bounding box center [41, 878] width 30 height 38
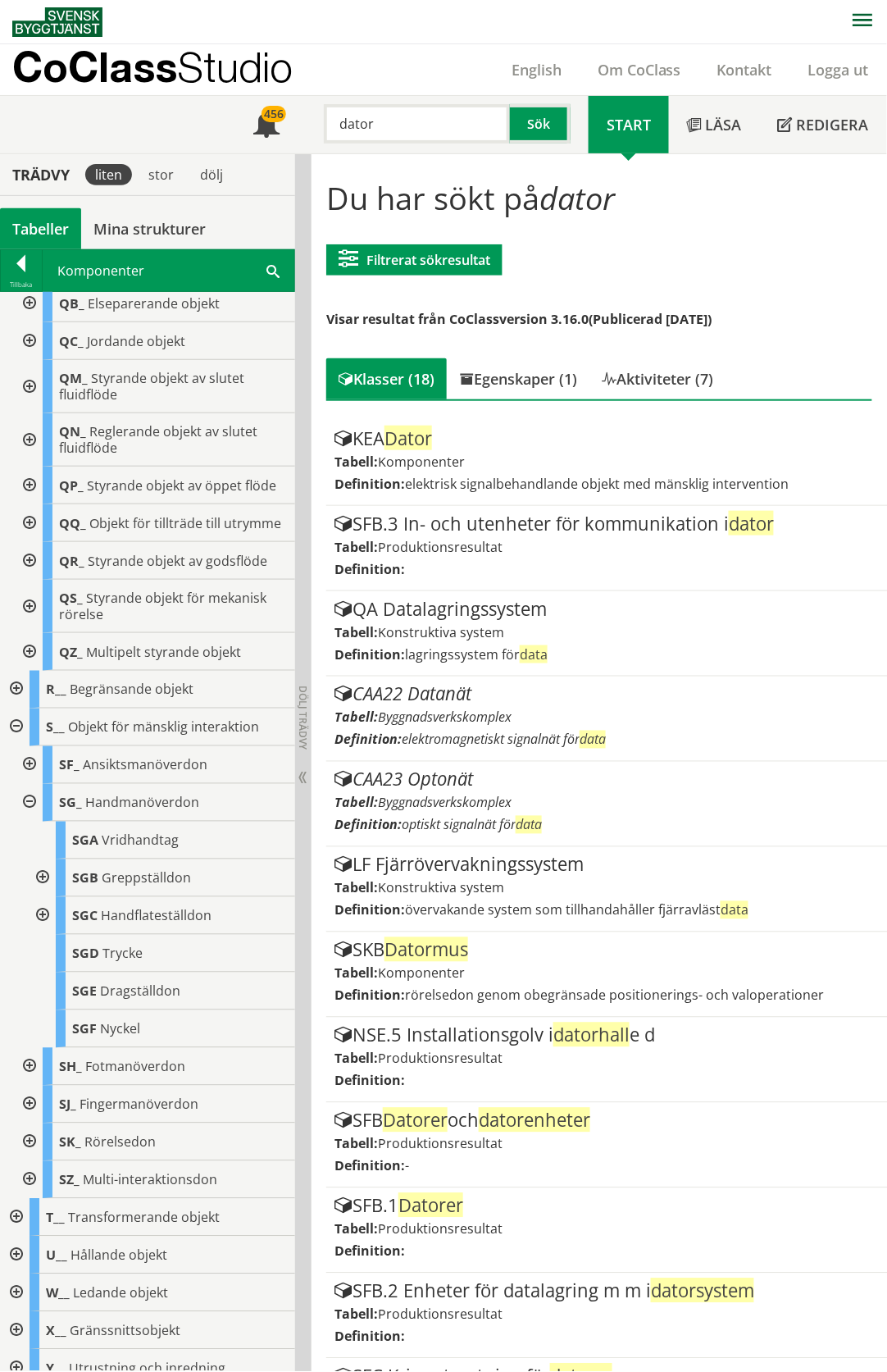
click at [40, 934] on div at bounding box center [41, 916] width 30 height 38
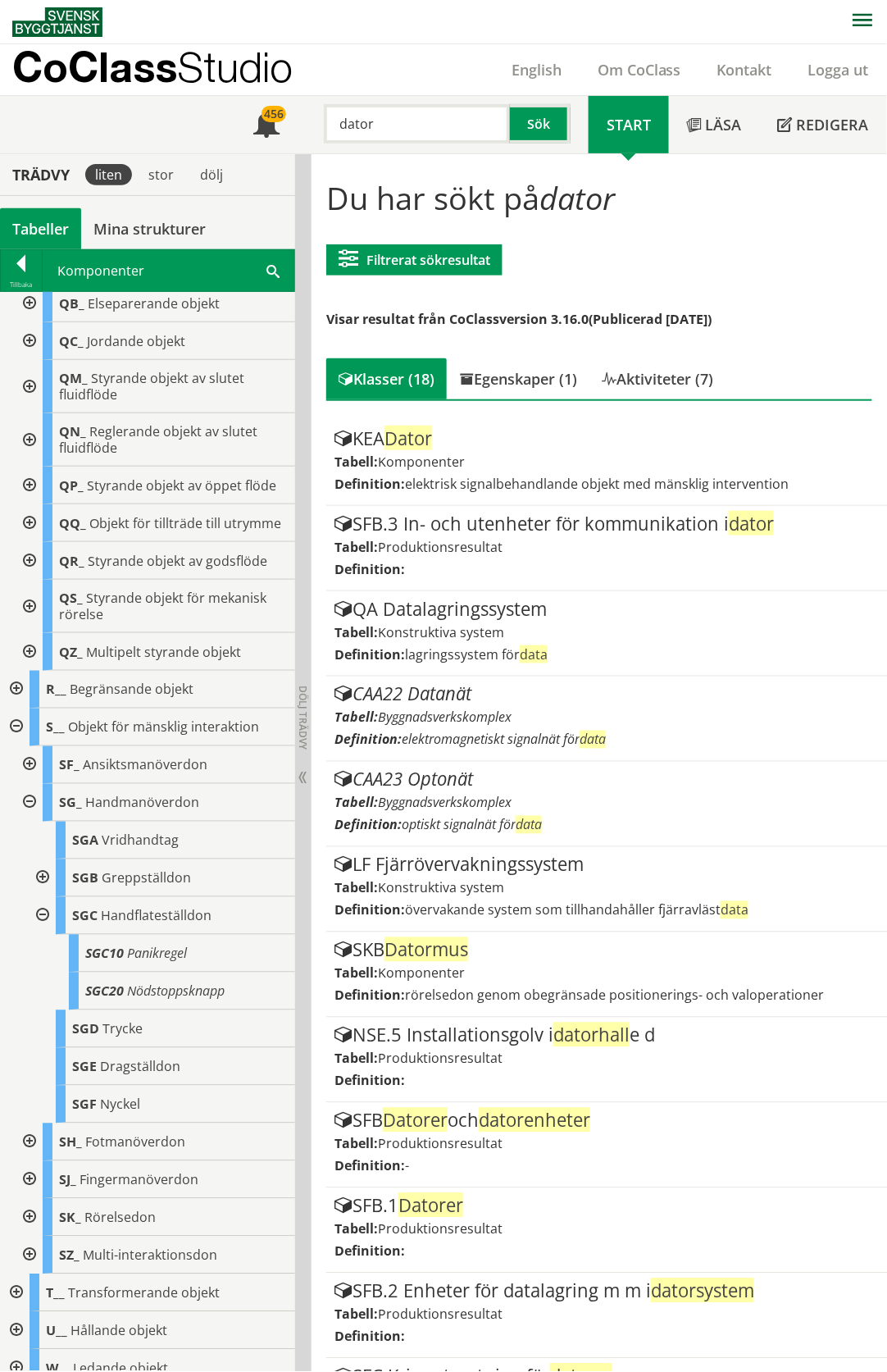
click at [41, 934] on div at bounding box center [41, 916] width 30 height 38
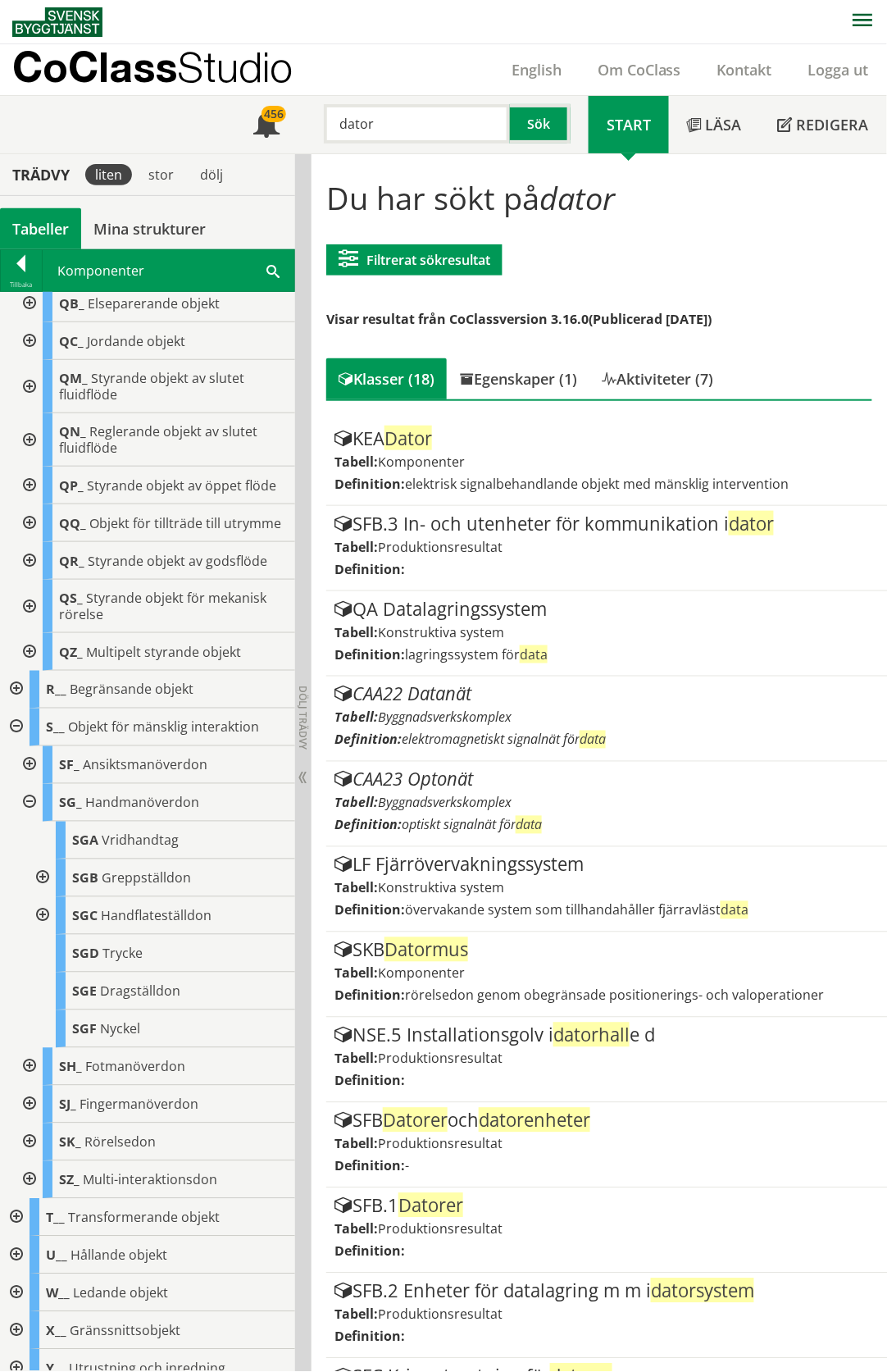
click at [31, 822] on div at bounding box center [28, 802] width 30 height 38
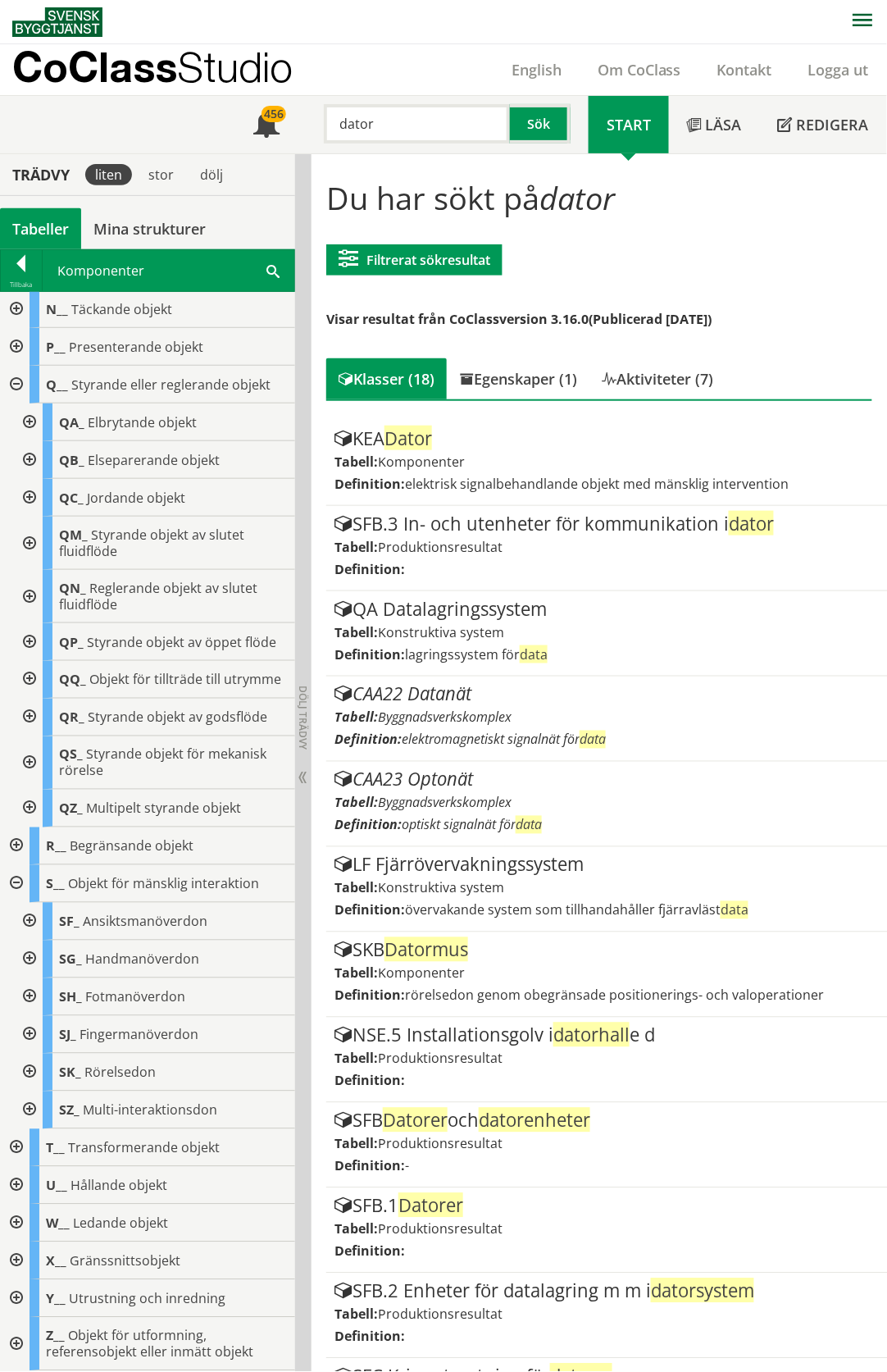
click at [31, 997] on div at bounding box center [28, 996] width 30 height 38
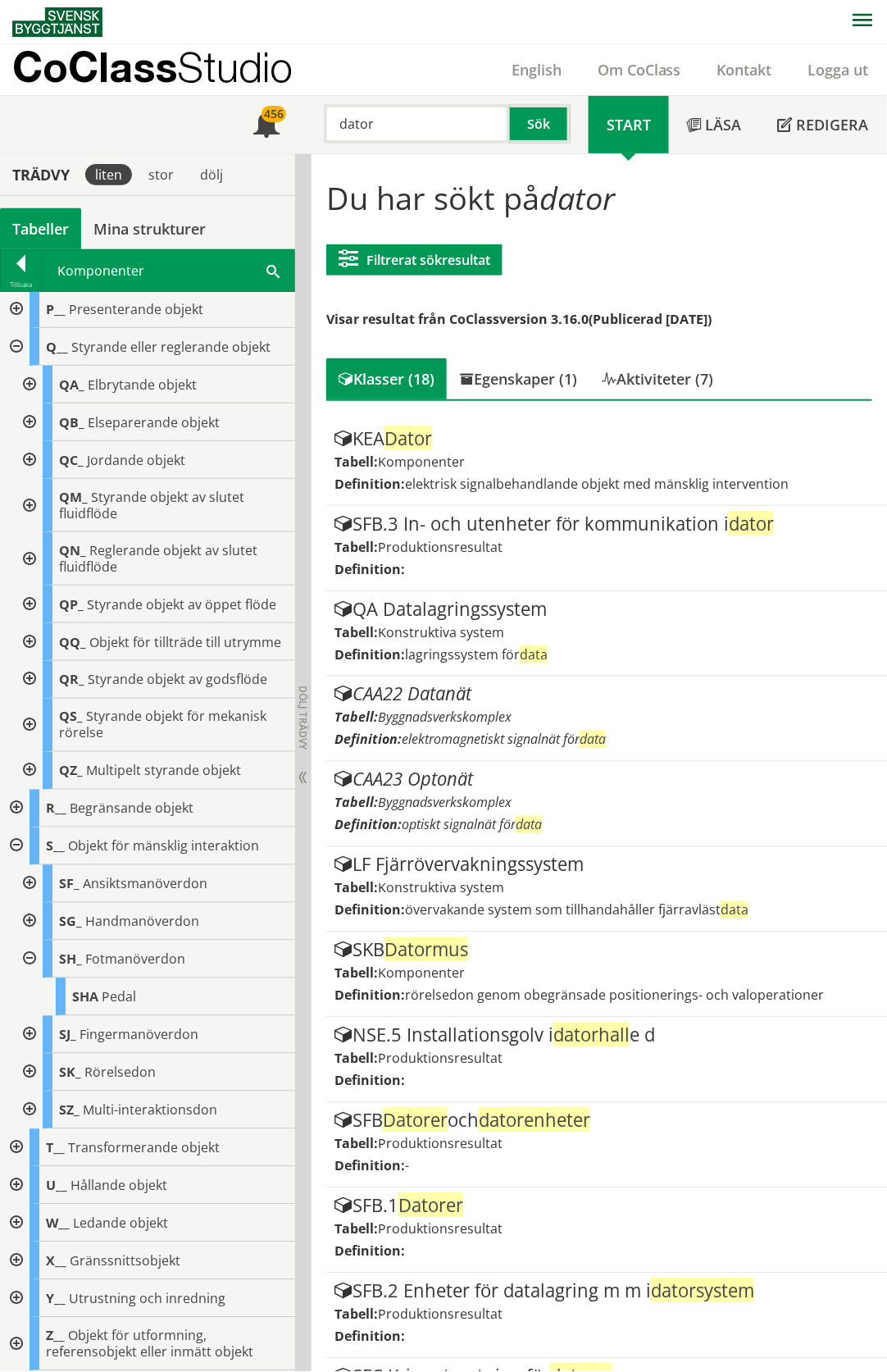
scroll to position [884, 0]
click at [31, 959] on div at bounding box center [28, 959] width 30 height 38
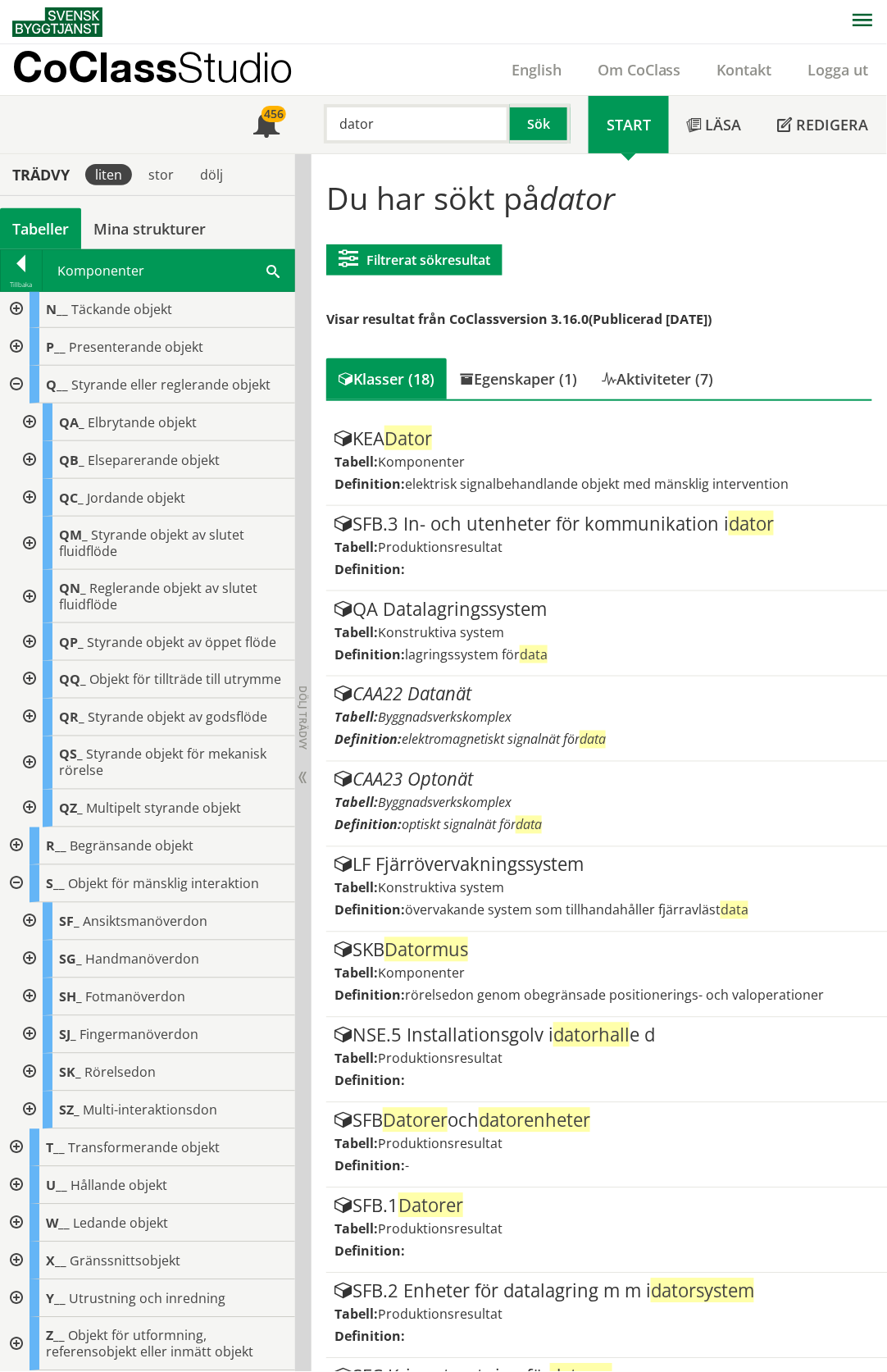
scroll to position [847, 0]
click at [31, 1034] on div at bounding box center [28, 1034] width 30 height 38
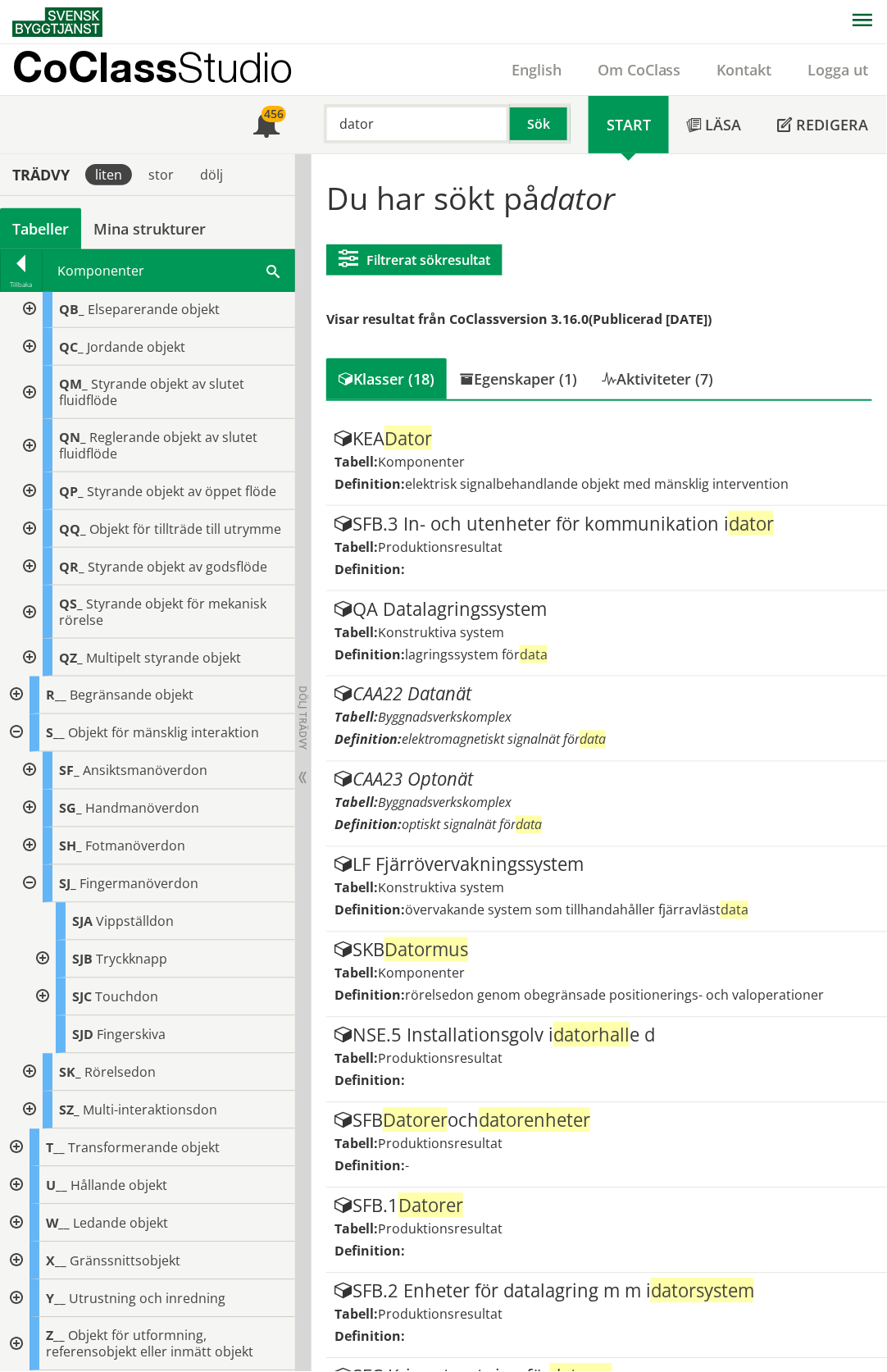
click at [44, 1016] on div at bounding box center [41, 996] width 30 height 38
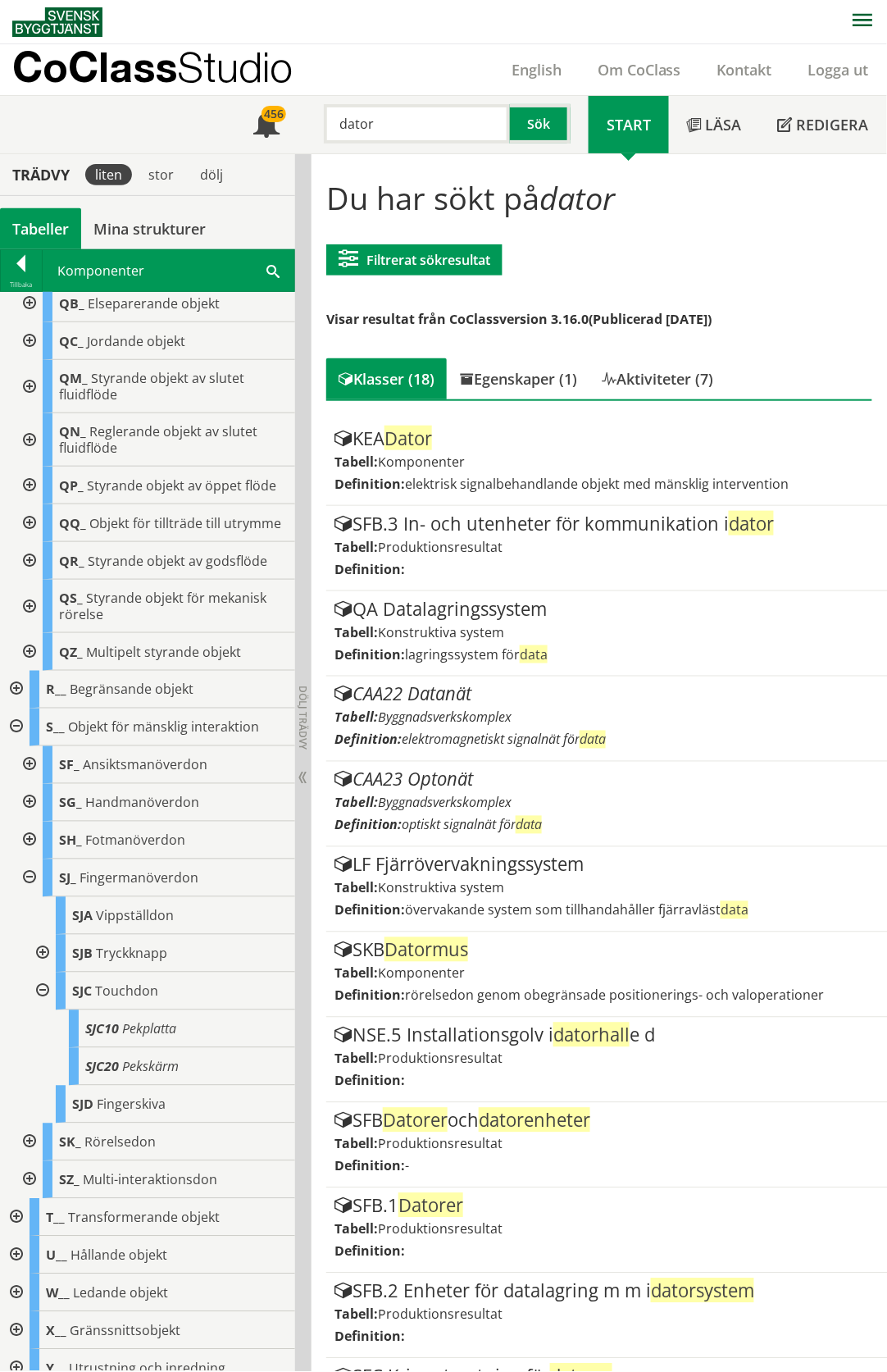
click at [31, 1161] on div at bounding box center [28, 1142] width 30 height 38
click at [27, 1161] on div at bounding box center [28, 1142] width 30 height 38
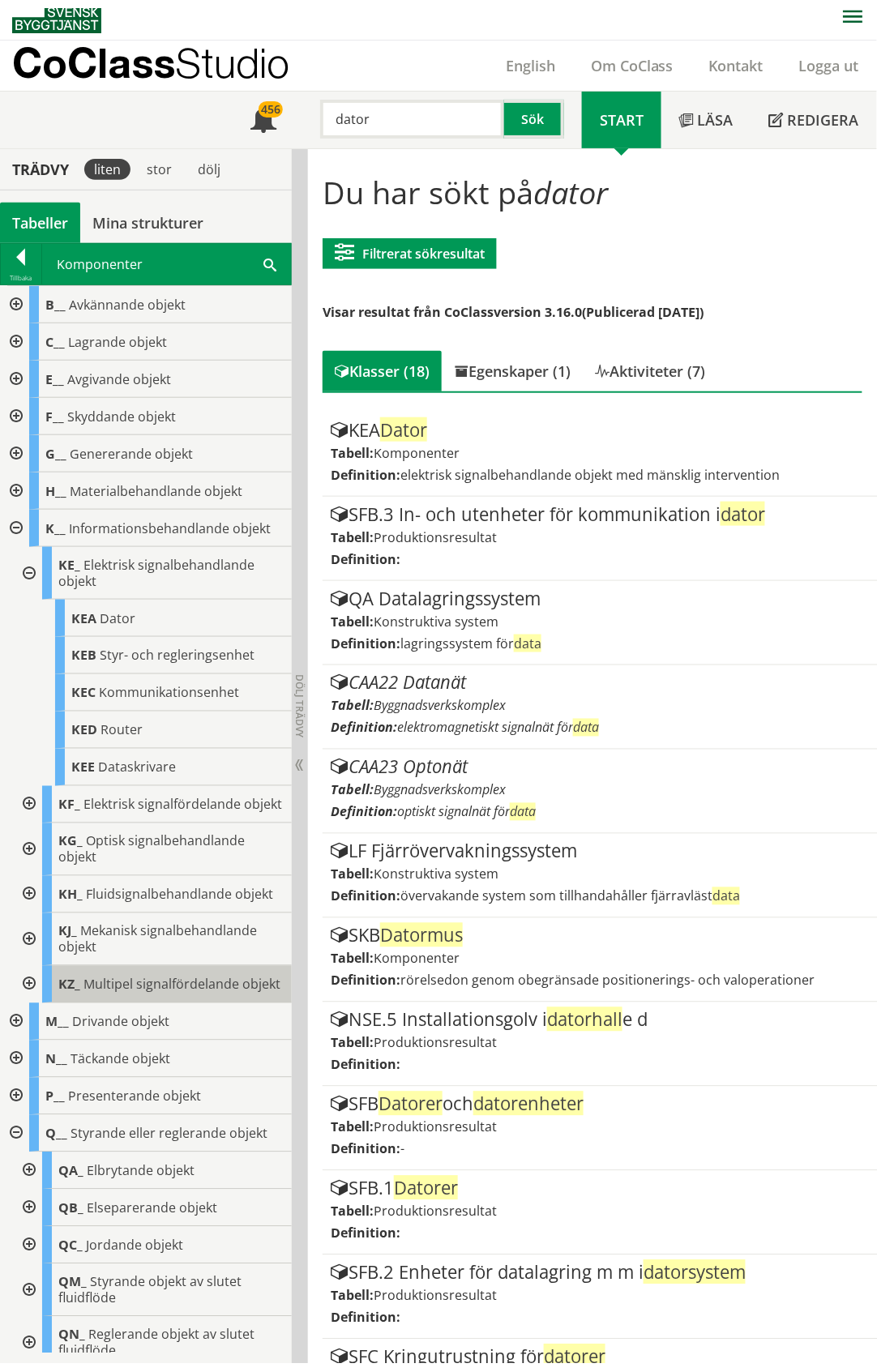
scroll to position [0, 0]
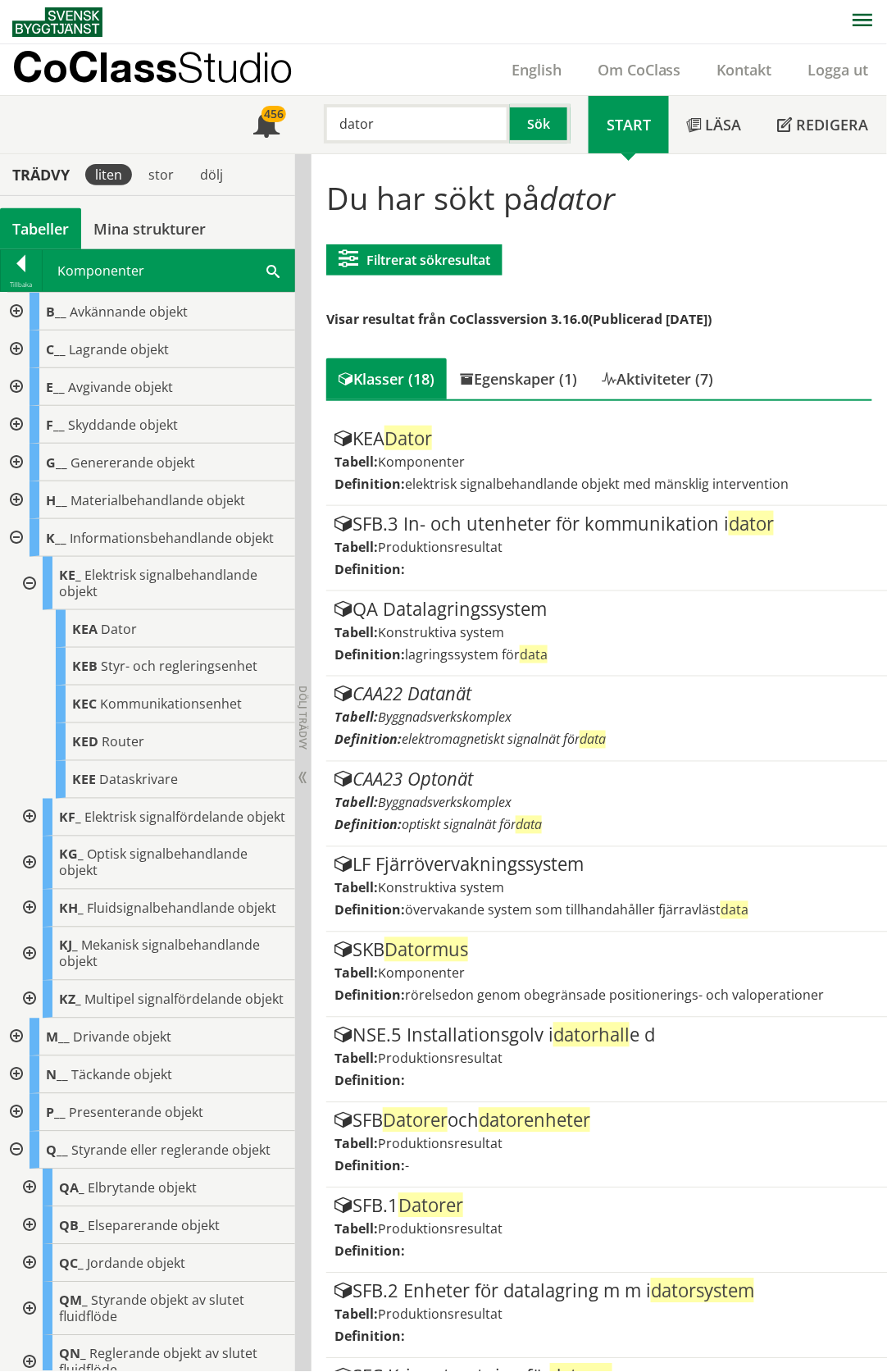
click at [31, 223] on div "Tabeller" at bounding box center [41, 229] width 81 height 41
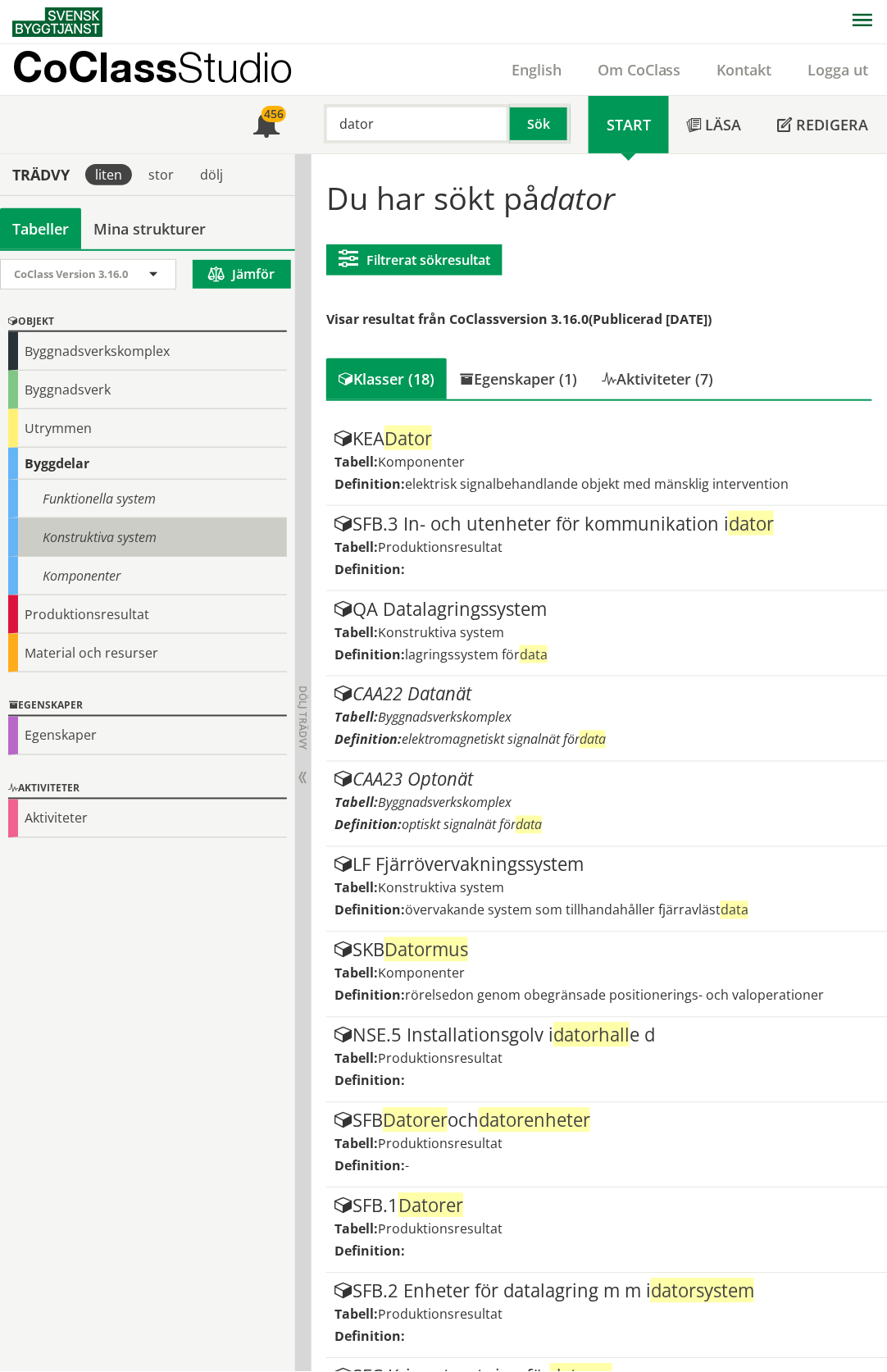
click at [83, 532] on div "Konstruktiva system" at bounding box center [147, 538] width 278 height 39
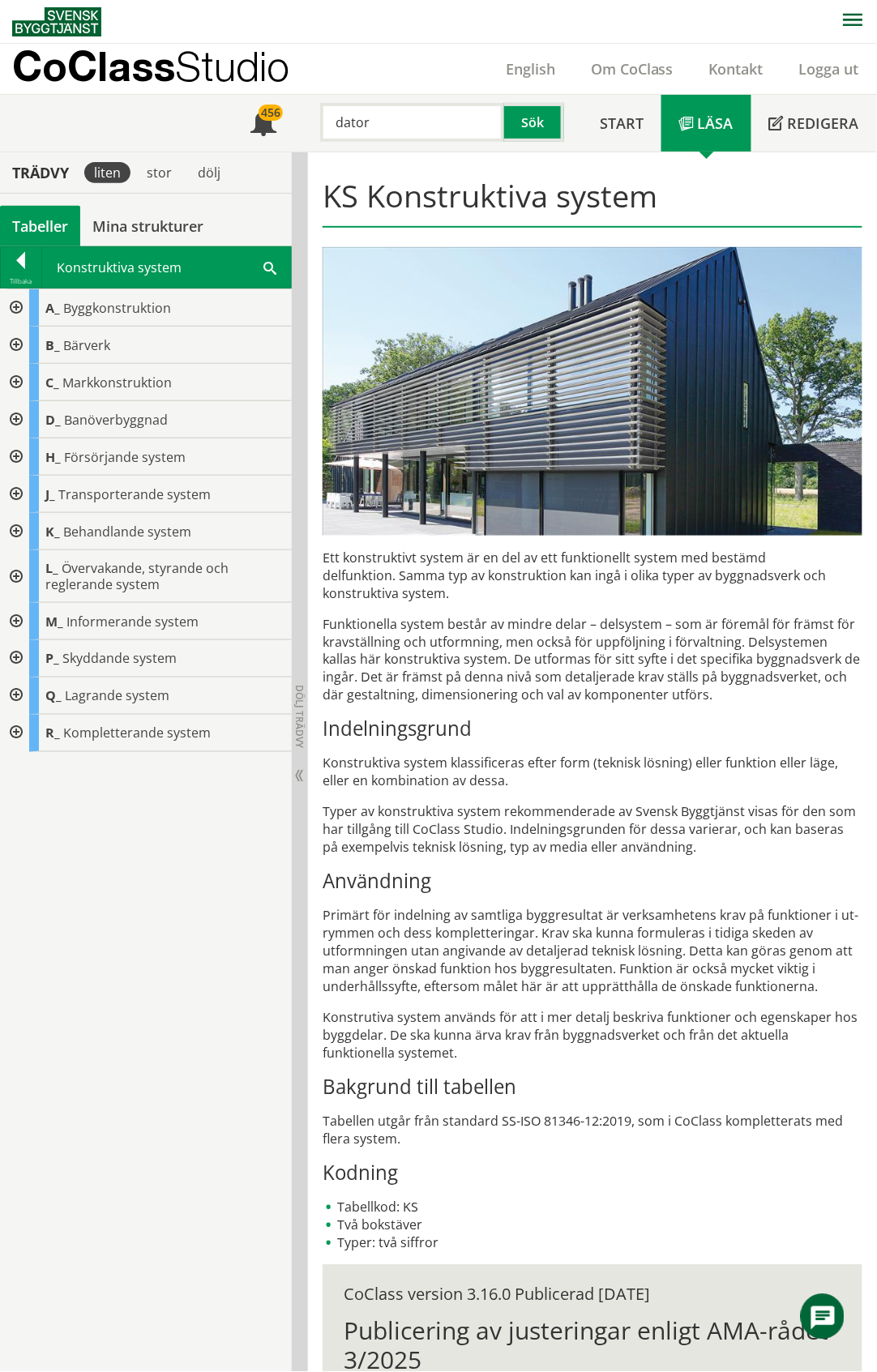
click at [15, 698] on div at bounding box center [15, 696] width 29 height 38
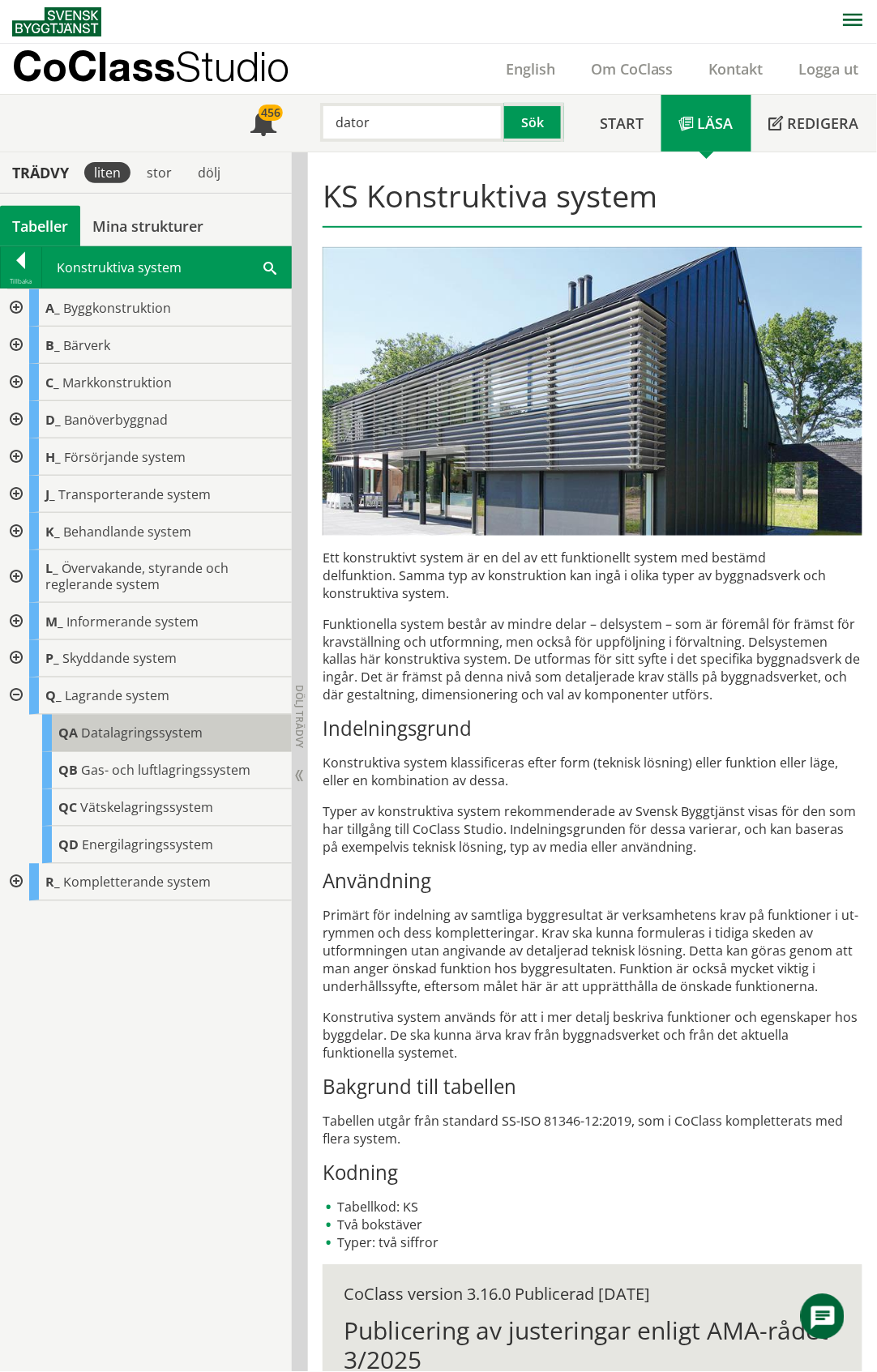
click at [137, 743] on span "Datalagringssystem" at bounding box center [142, 733] width 122 height 17
click at [157, 731] on span "Datalagringssystem" at bounding box center [142, 733] width 122 height 17
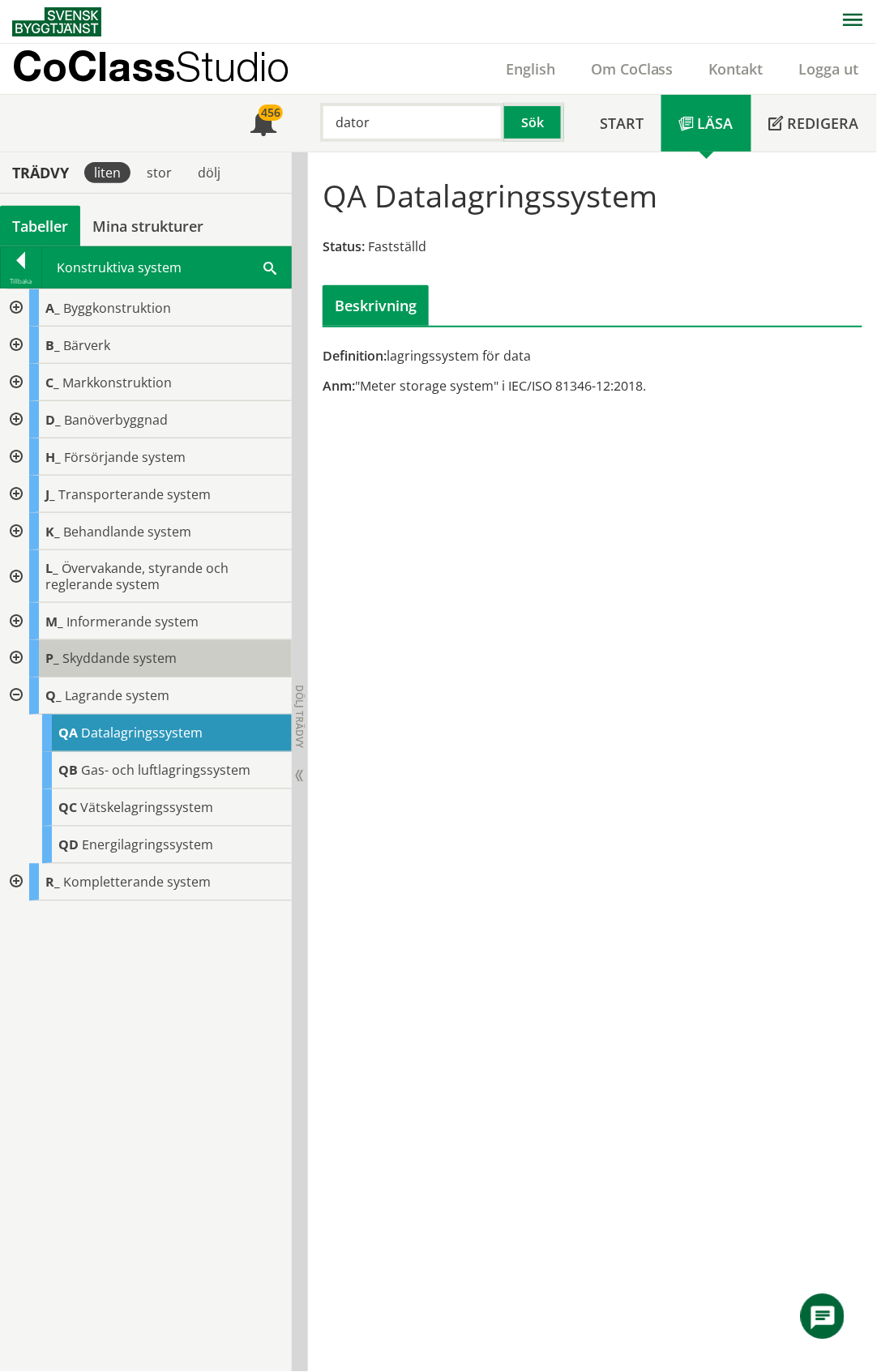
click at [163, 662] on span "Skyddande system" at bounding box center [119, 659] width 114 height 17
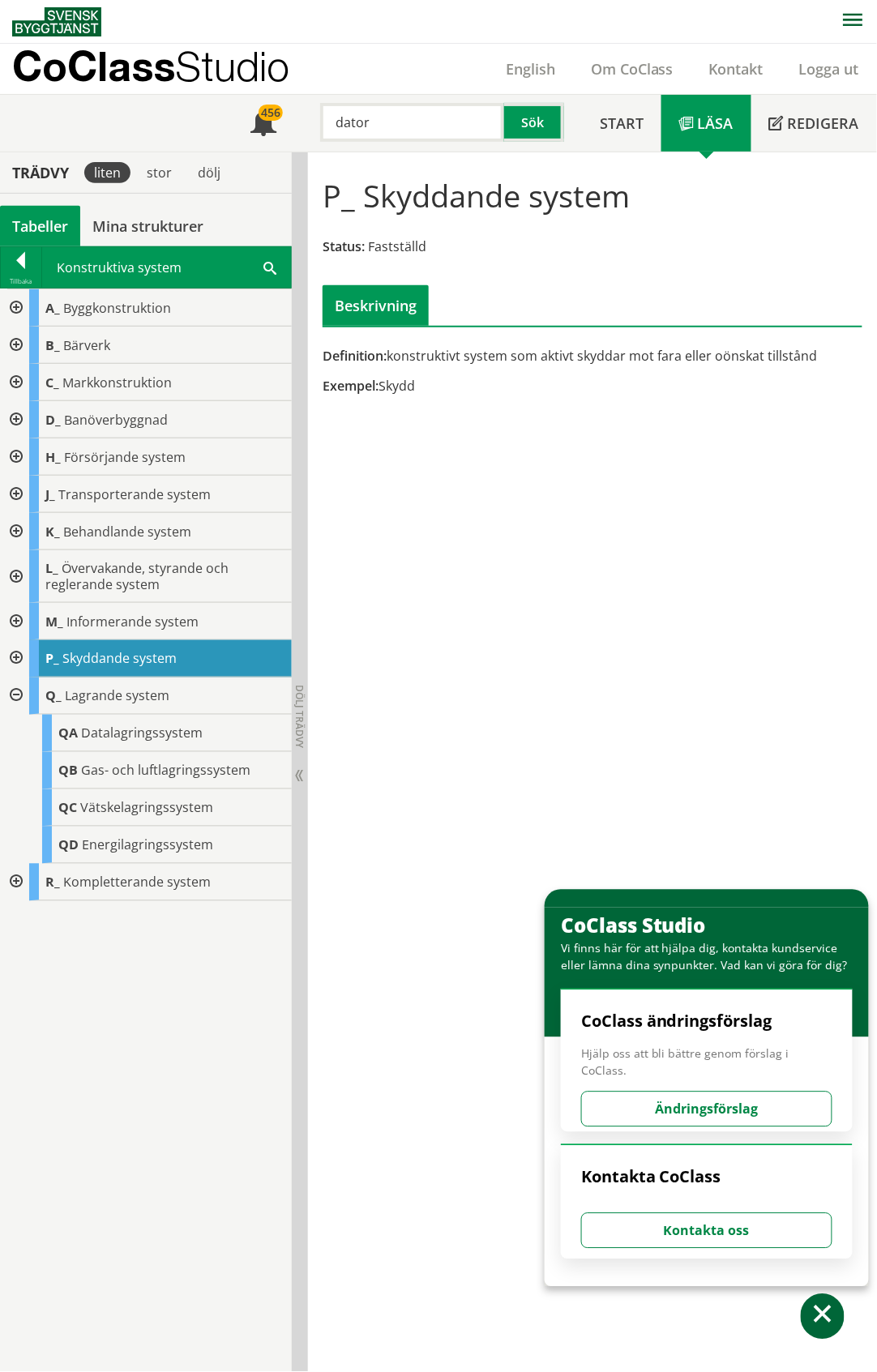
click at [15, 623] on div at bounding box center [15, 621] width 29 height 38
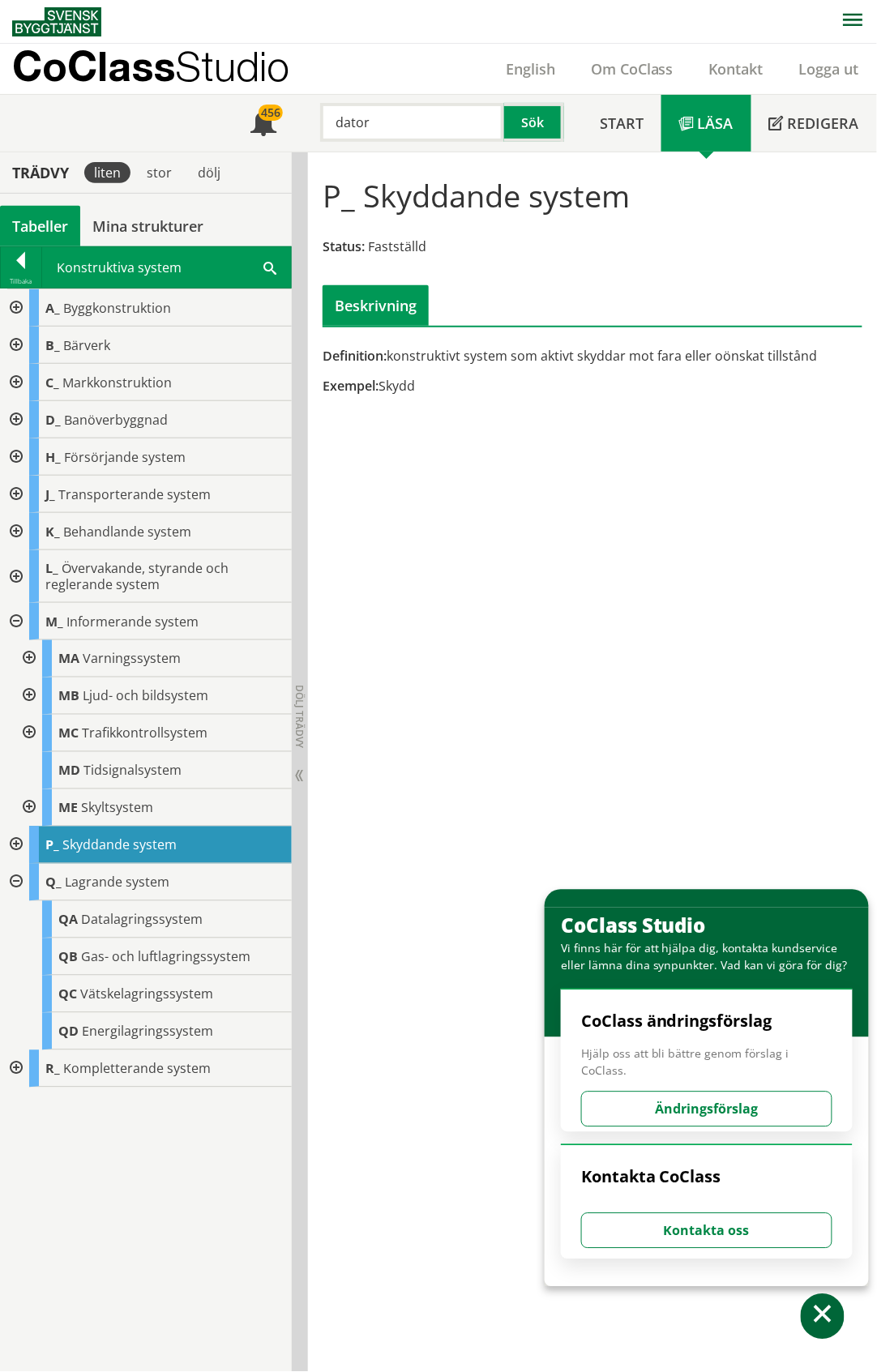
click at [32, 663] on div at bounding box center [27, 659] width 29 height 38
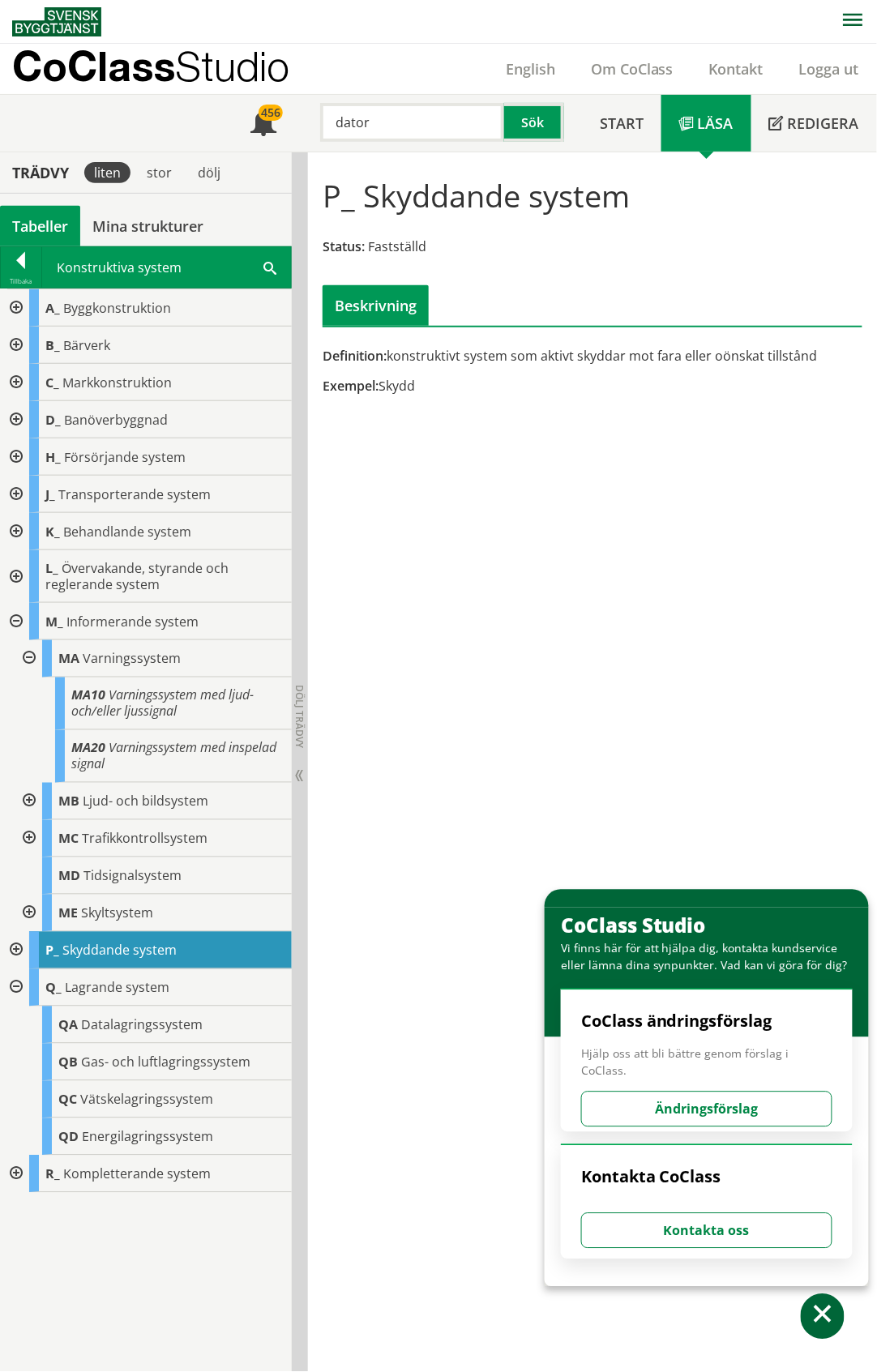
click at [30, 663] on div at bounding box center [27, 659] width 29 height 38
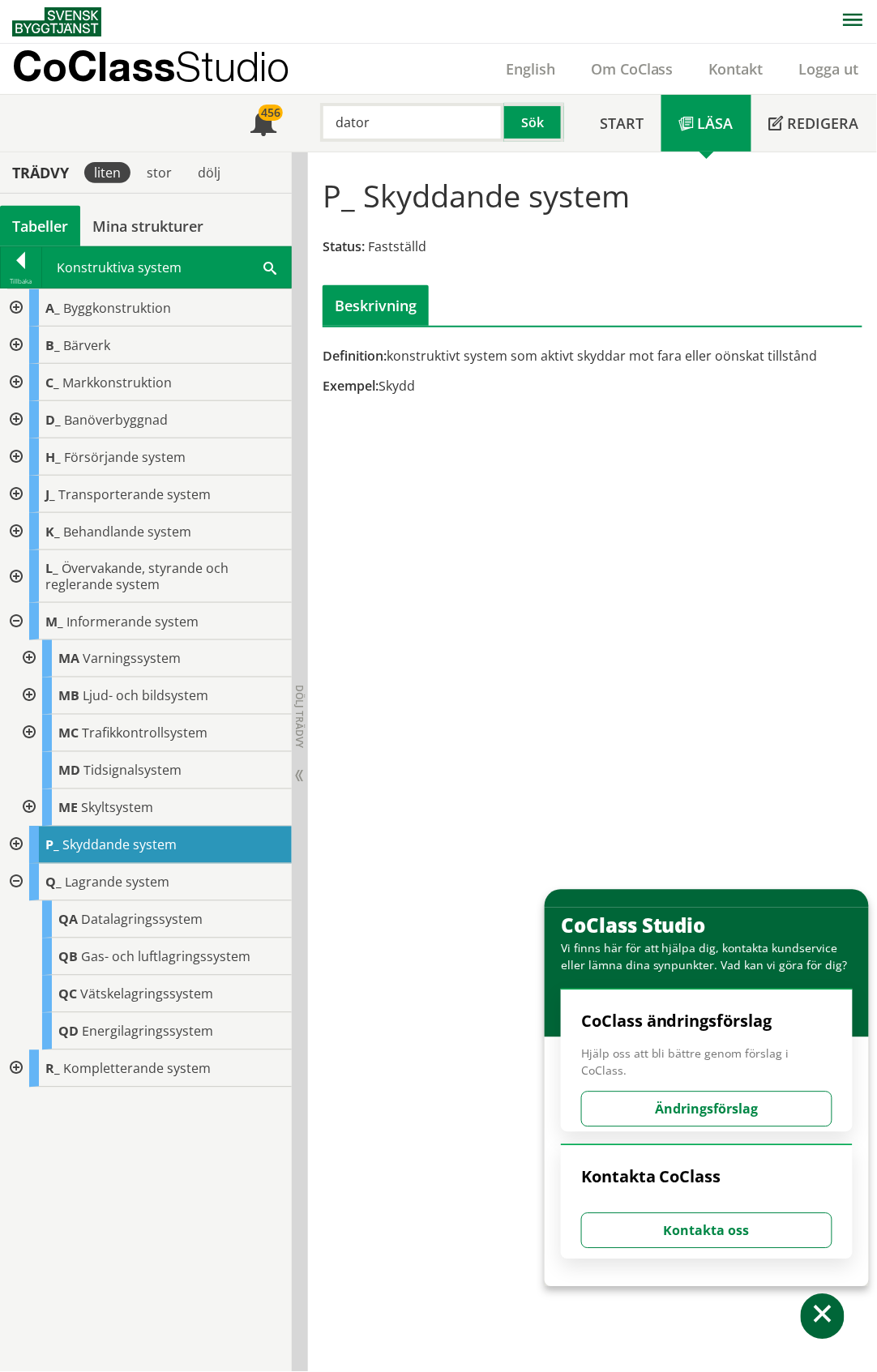
click at [26, 695] on div at bounding box center [27, 696] width 29 height 38
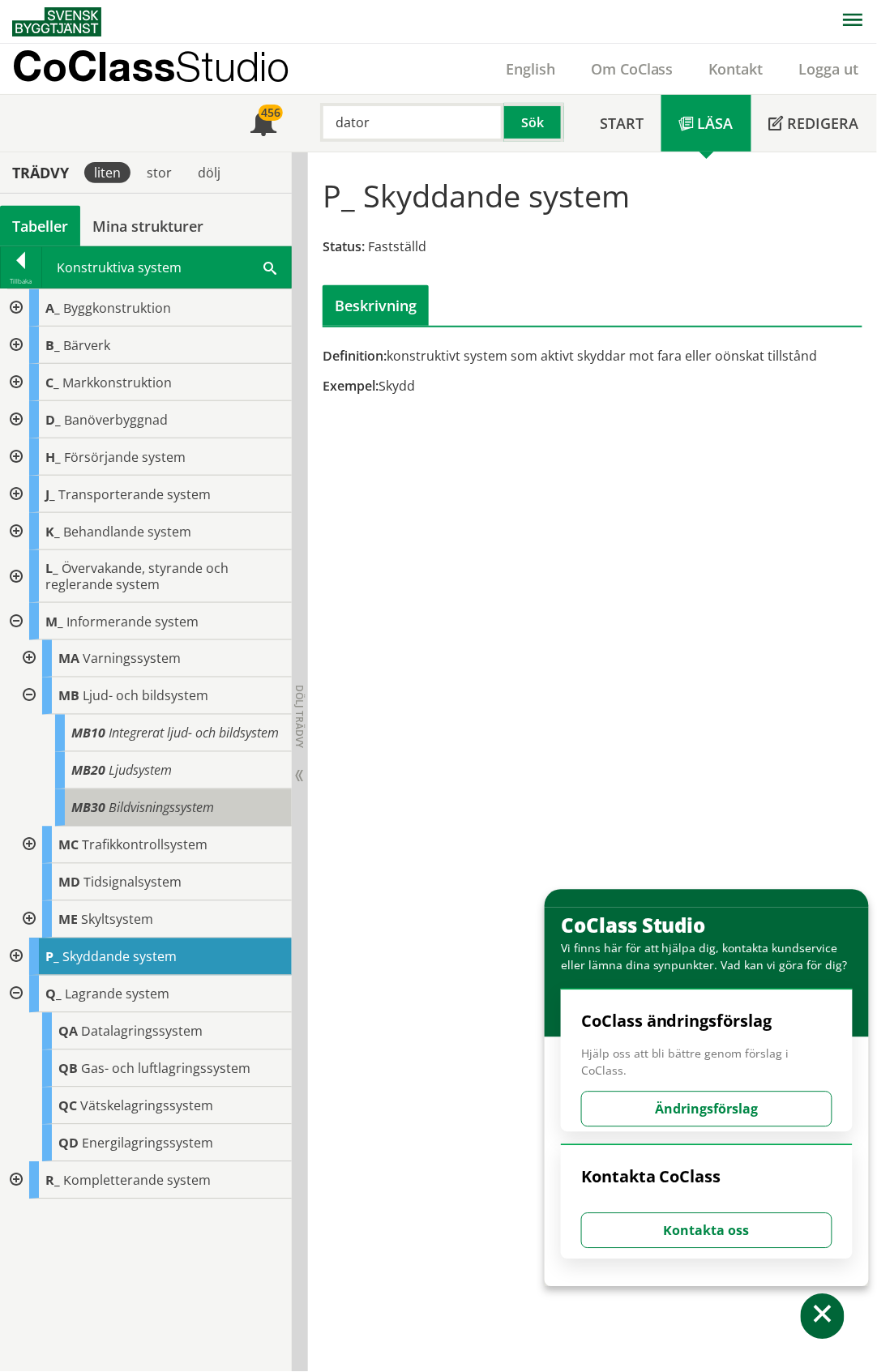
click at [147, 808] on span "Bildvisningssystem" at bounding box center [161, 808] width 105 height 17
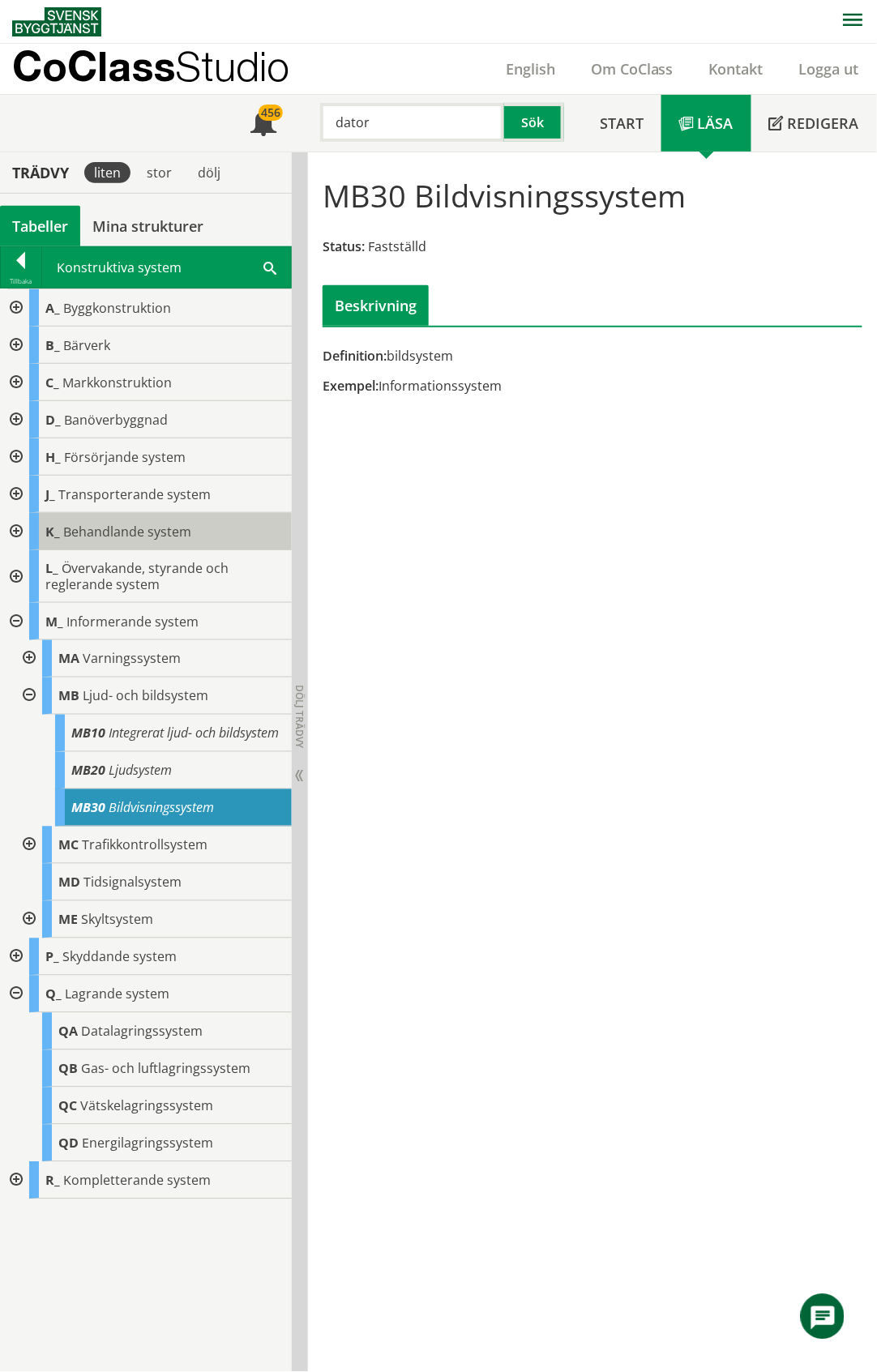
click at [164, 520] on div "K_ Behandlande system" at bounding box center [160, 531] width 262 height 38
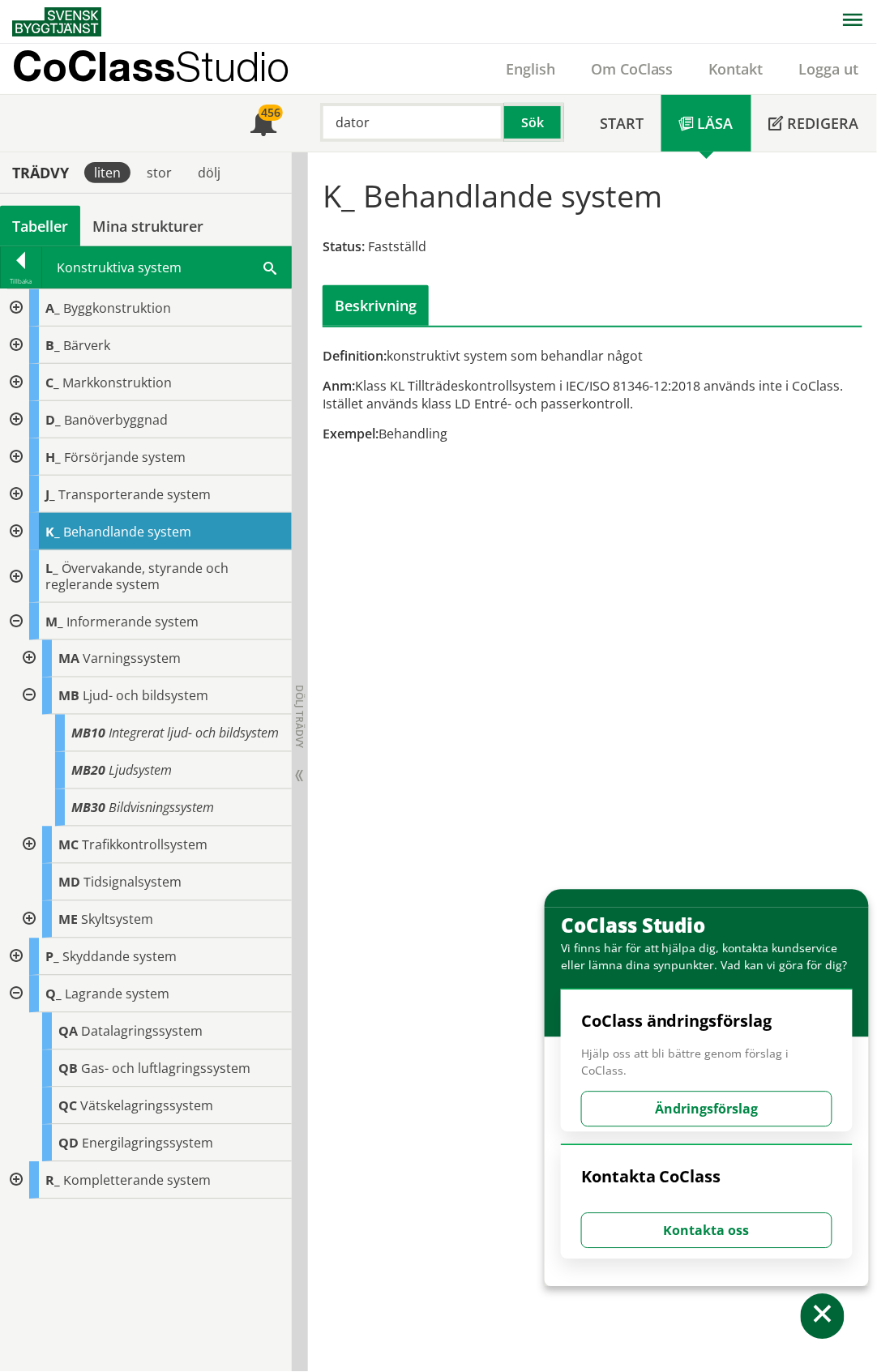
click at [16, 959] on div at bounding box center [15, 957] width 29 height 38
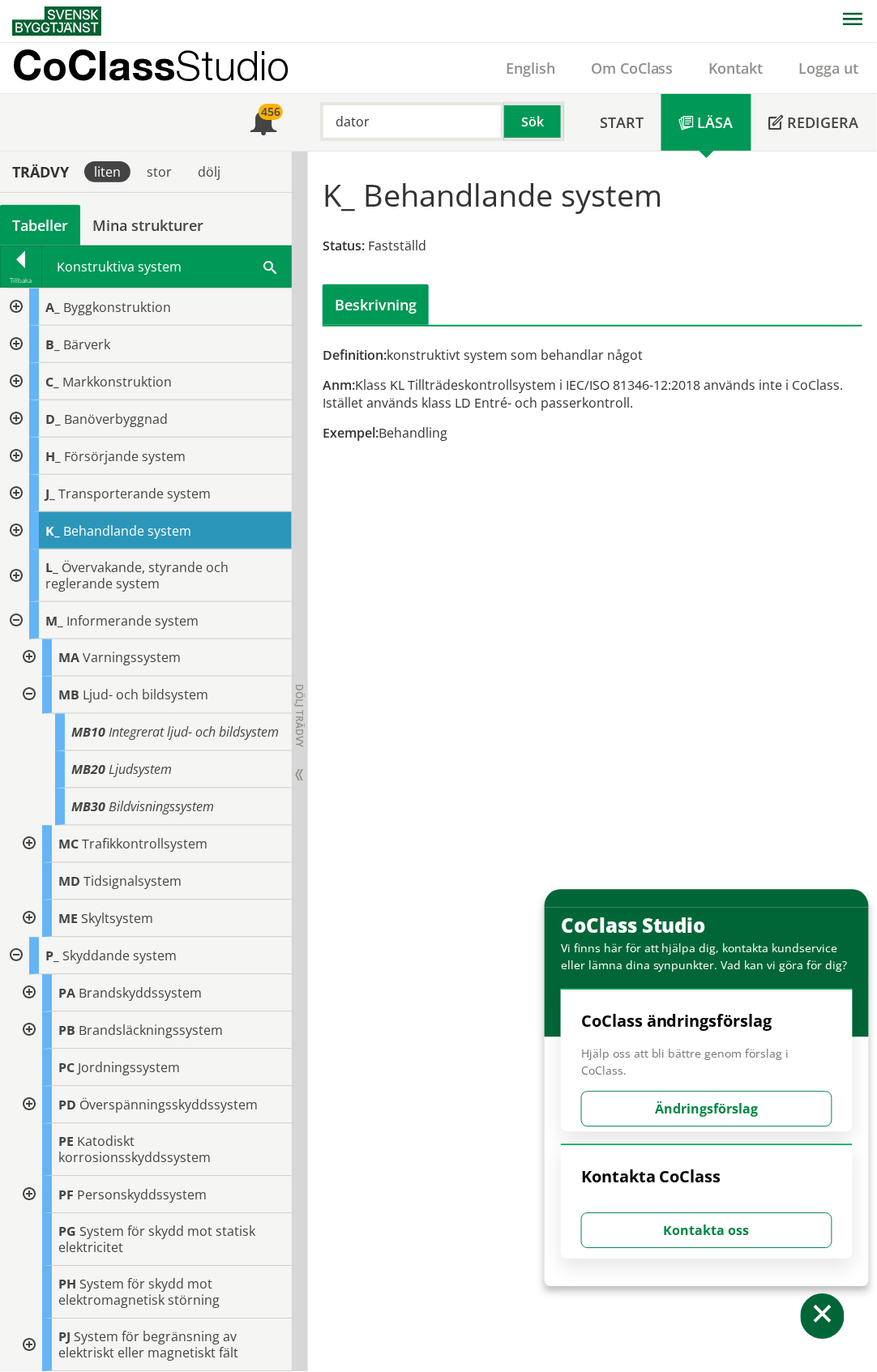
click at [29, 691] on div at bounding box center [27, 695] width 29 height 38
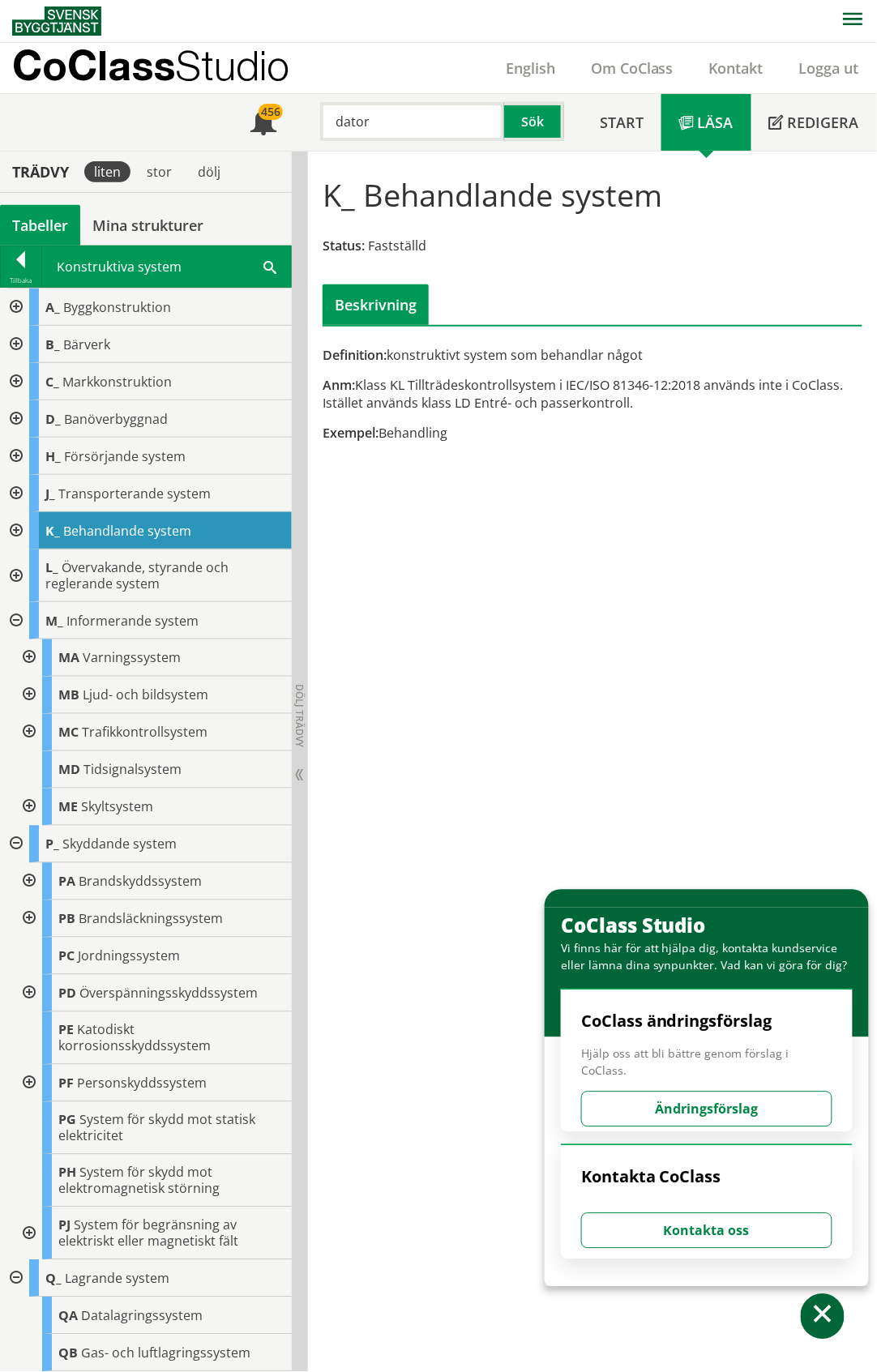
click at [26, 806] on div at bounding box center [27, 807] width 29 height 38
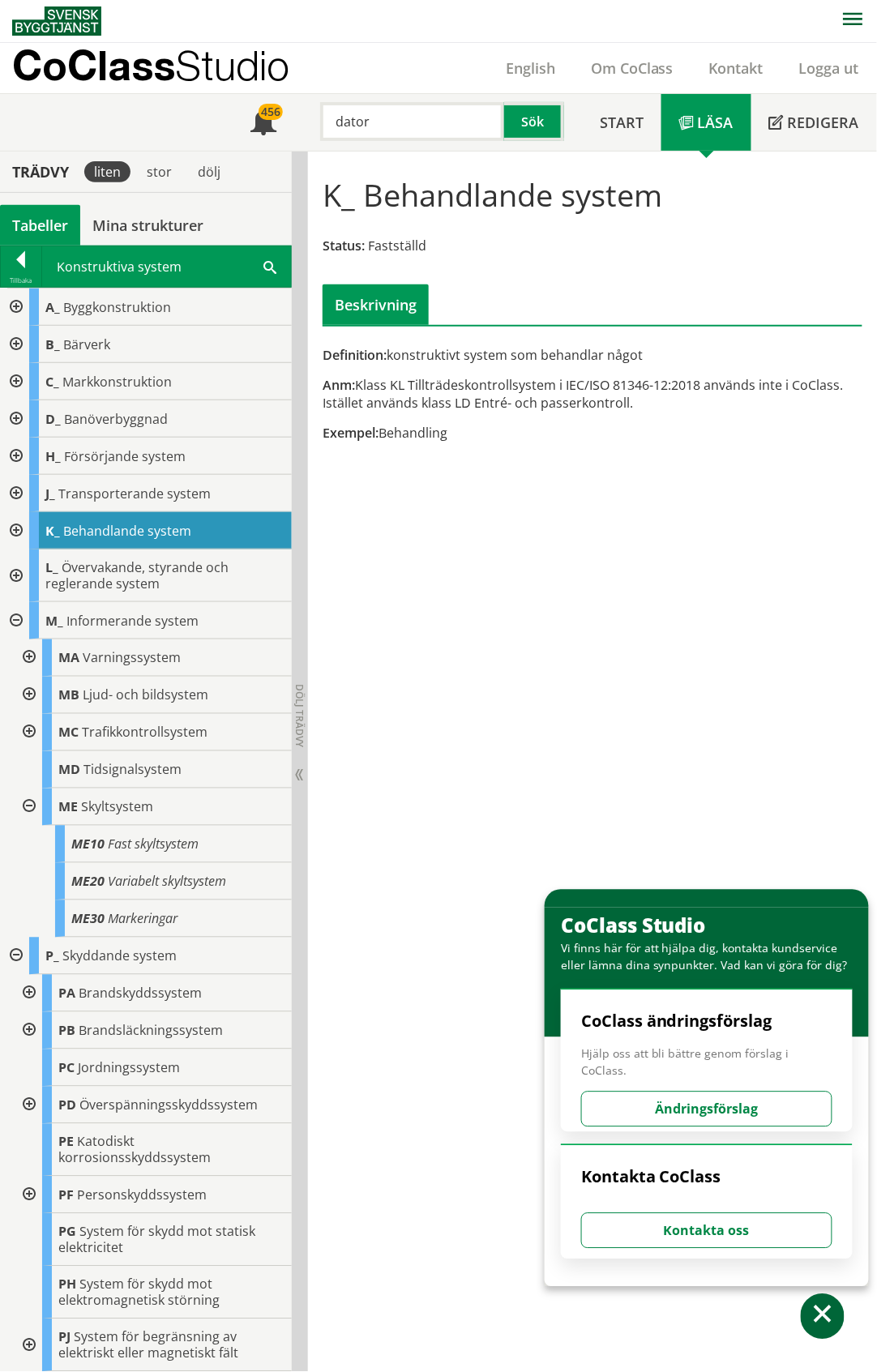
click at [26, 806] on div at bounding box center [27, 807] width 29 height 38
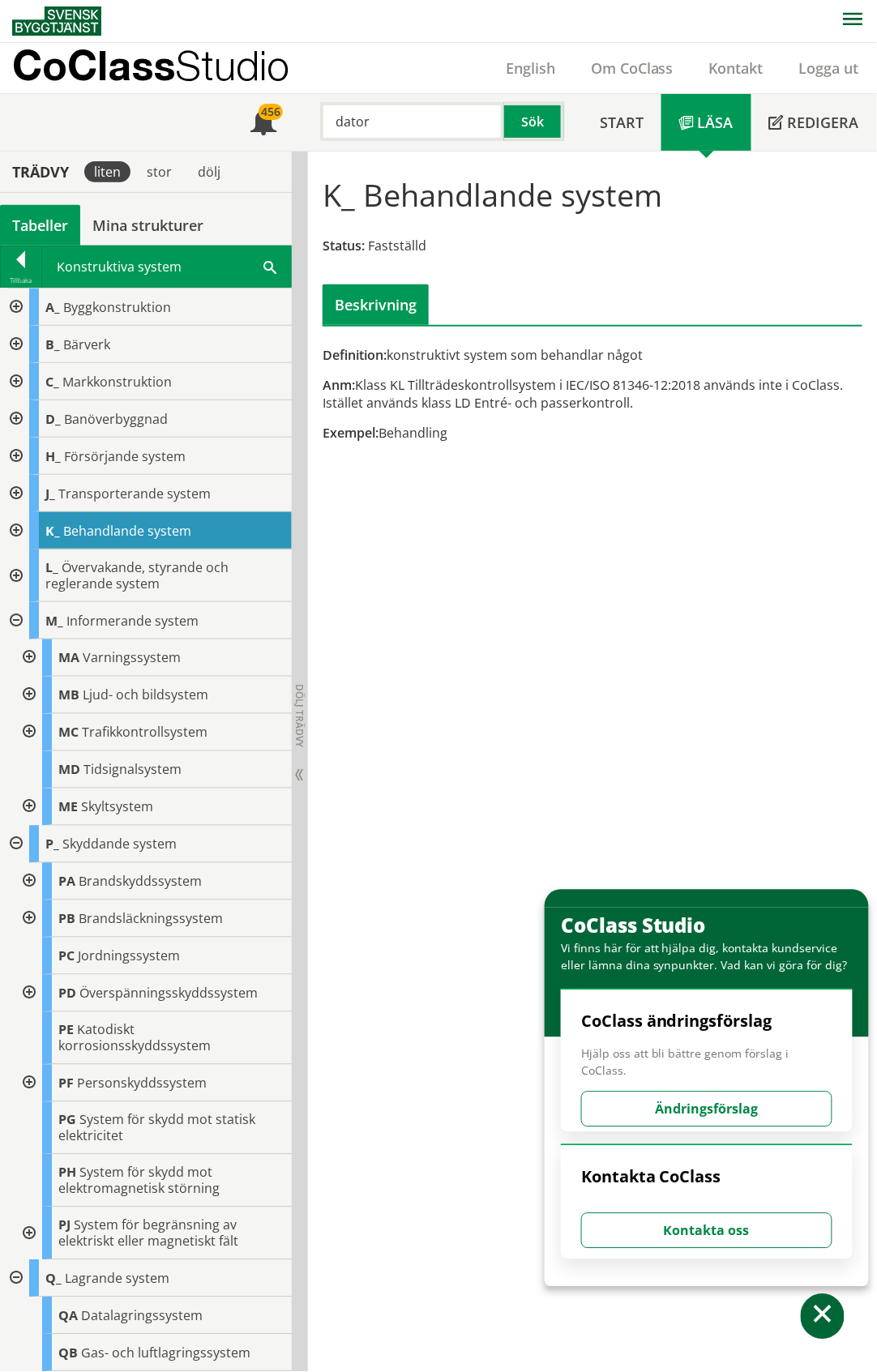
click at [27, 727] on div at bounding box center [27, 733] width 29 height 38
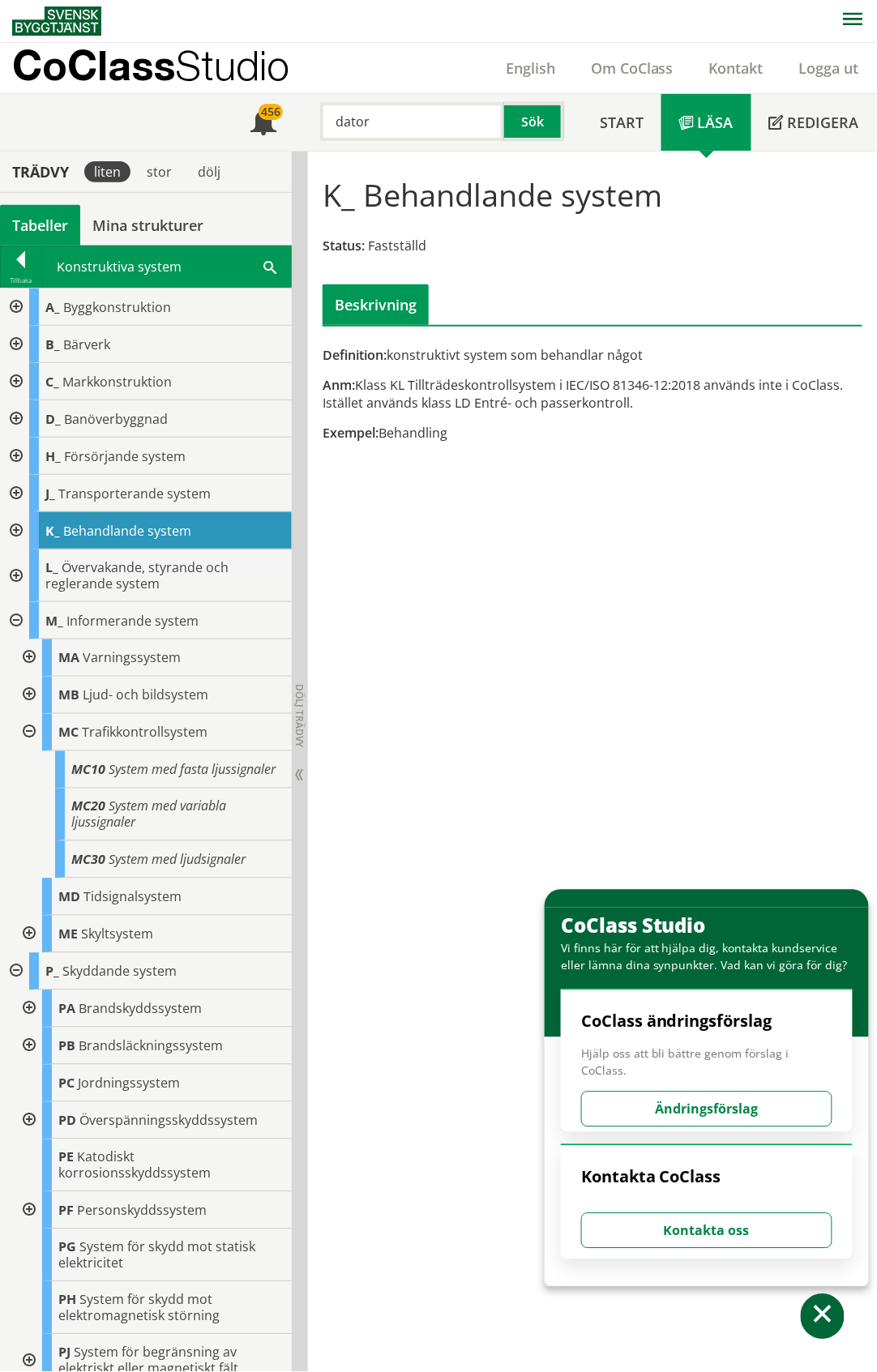
click at [27, 727] on div at bounding box center [27, 733] width 29 height 38
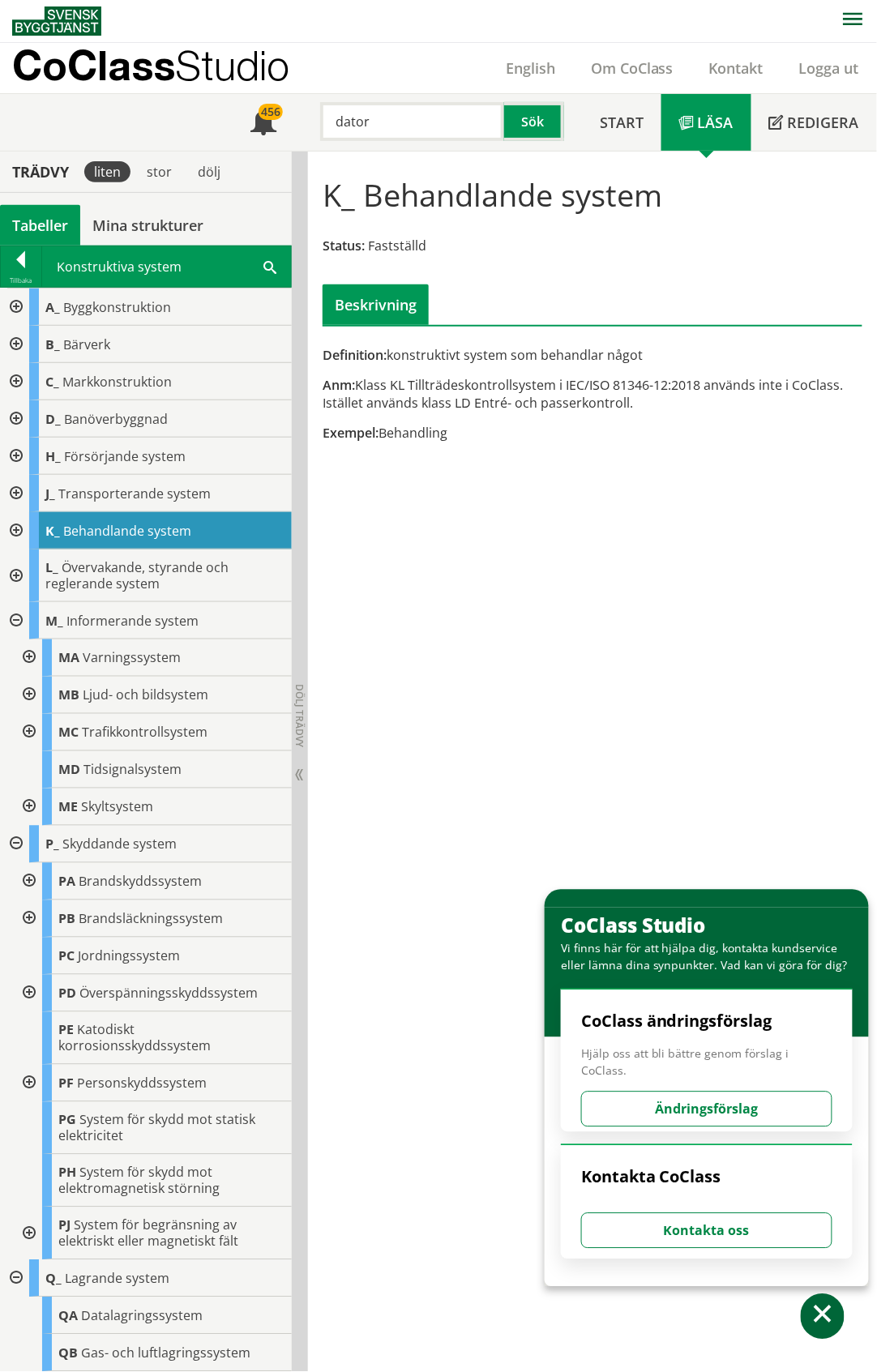
click at [17, 846] on div at bounding box center [15, 844] width 29 height 38
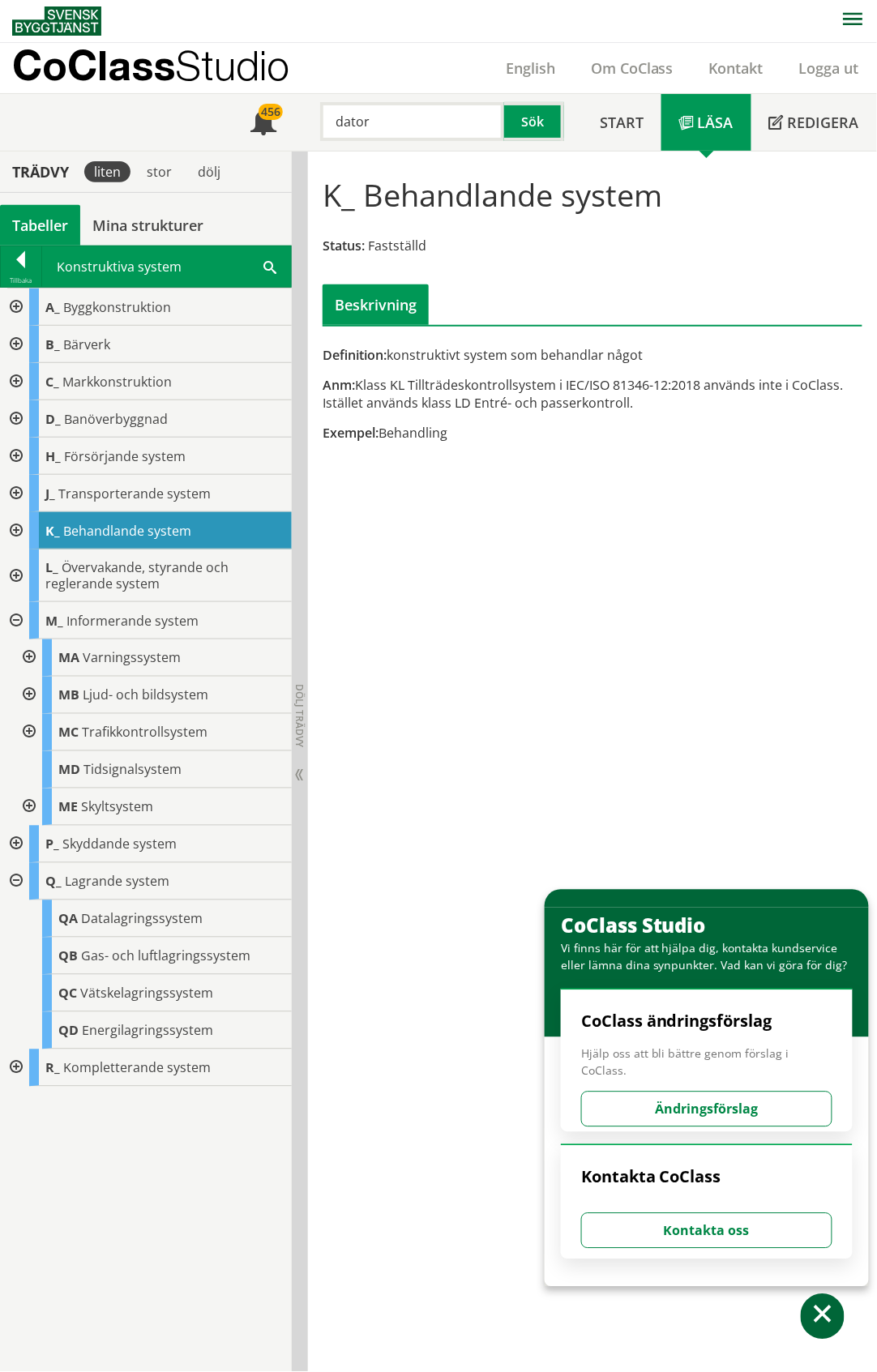
click at [16, 457] on div at bounding box center [15, 456] width 29 height 38
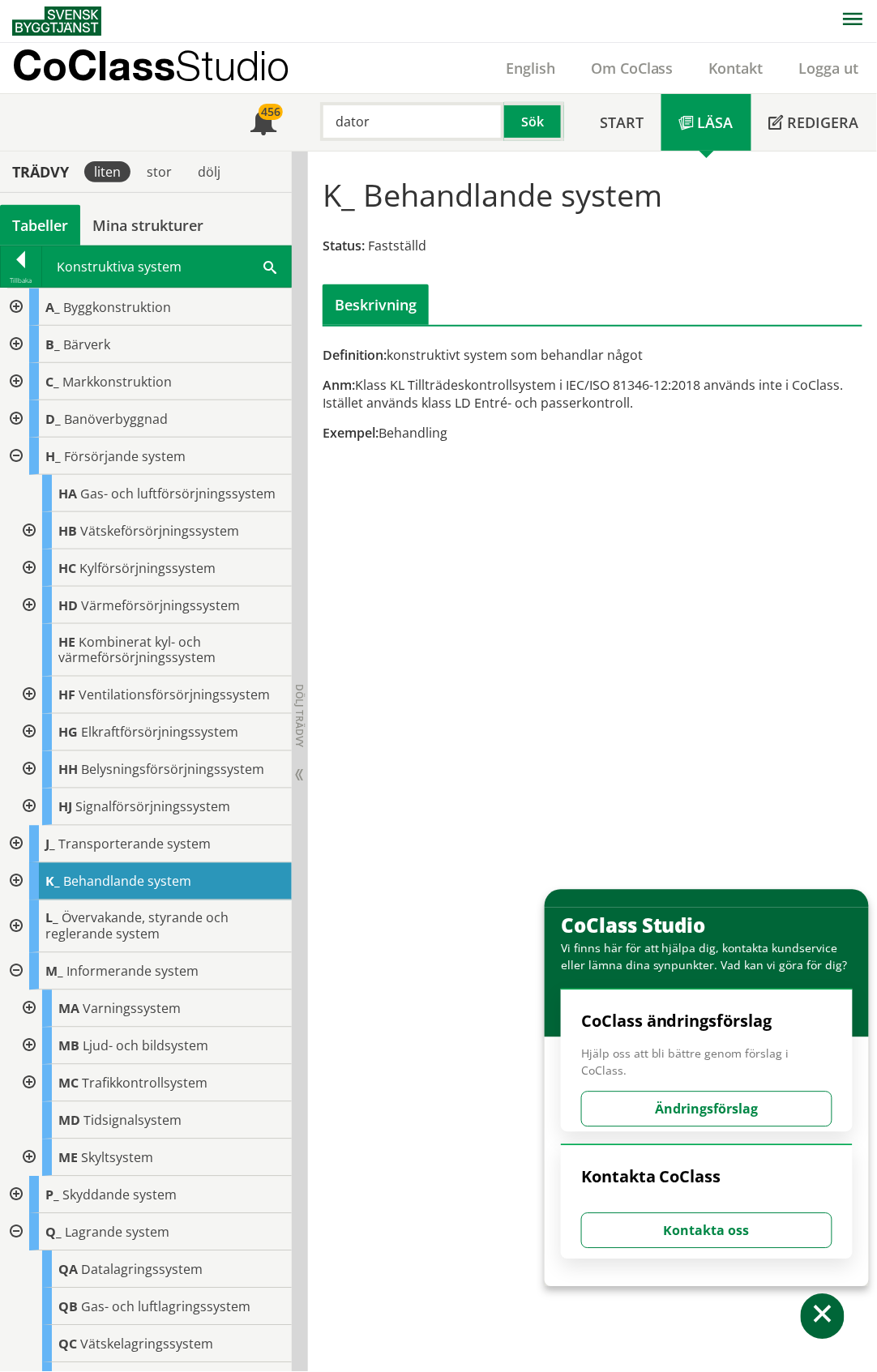
click at [16, 453] on div at bounding box center [15, 456] width 29 height 38
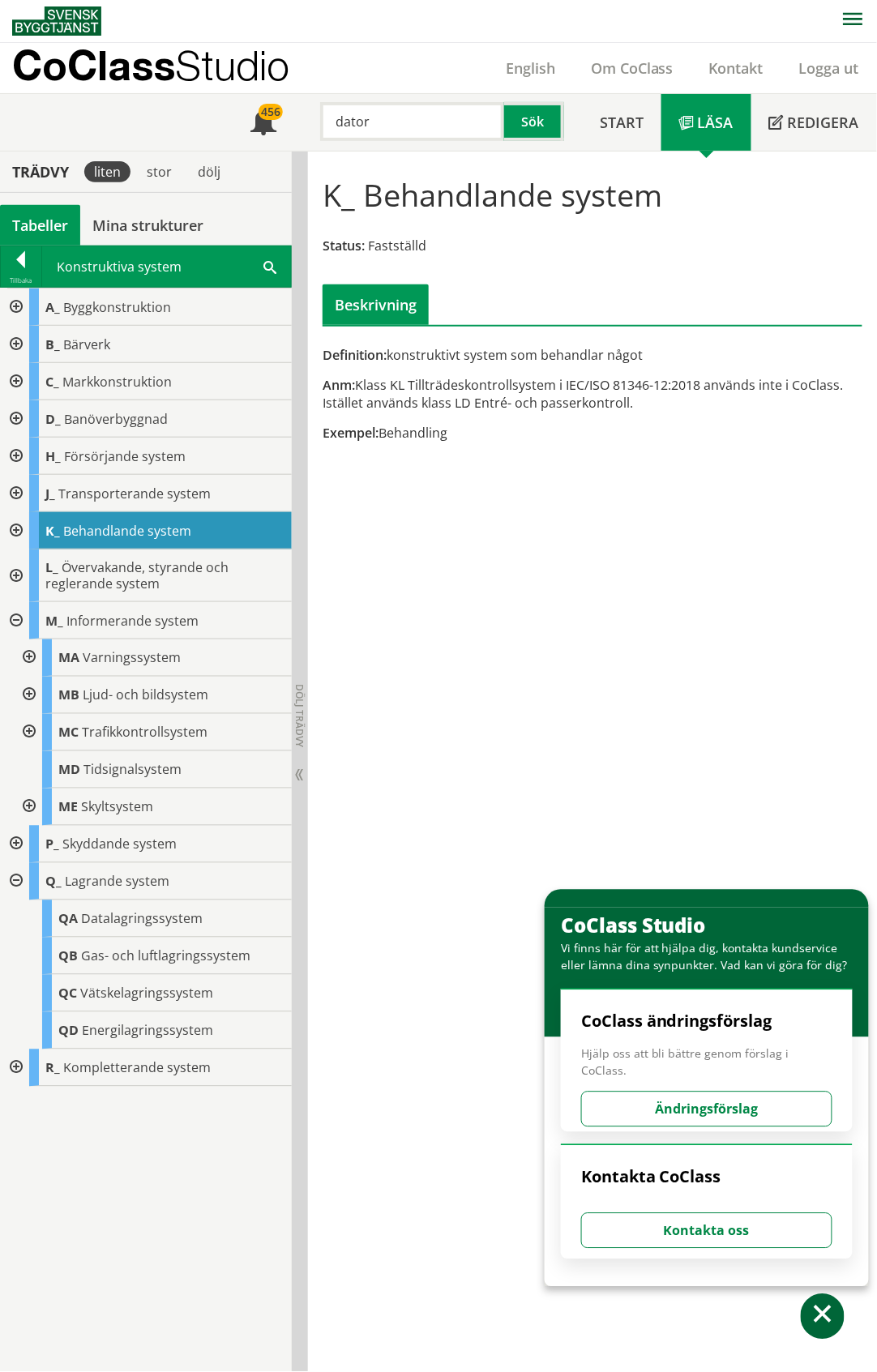
click at [15, 491] on div at bounding box center [15, 493] width 29 height 38
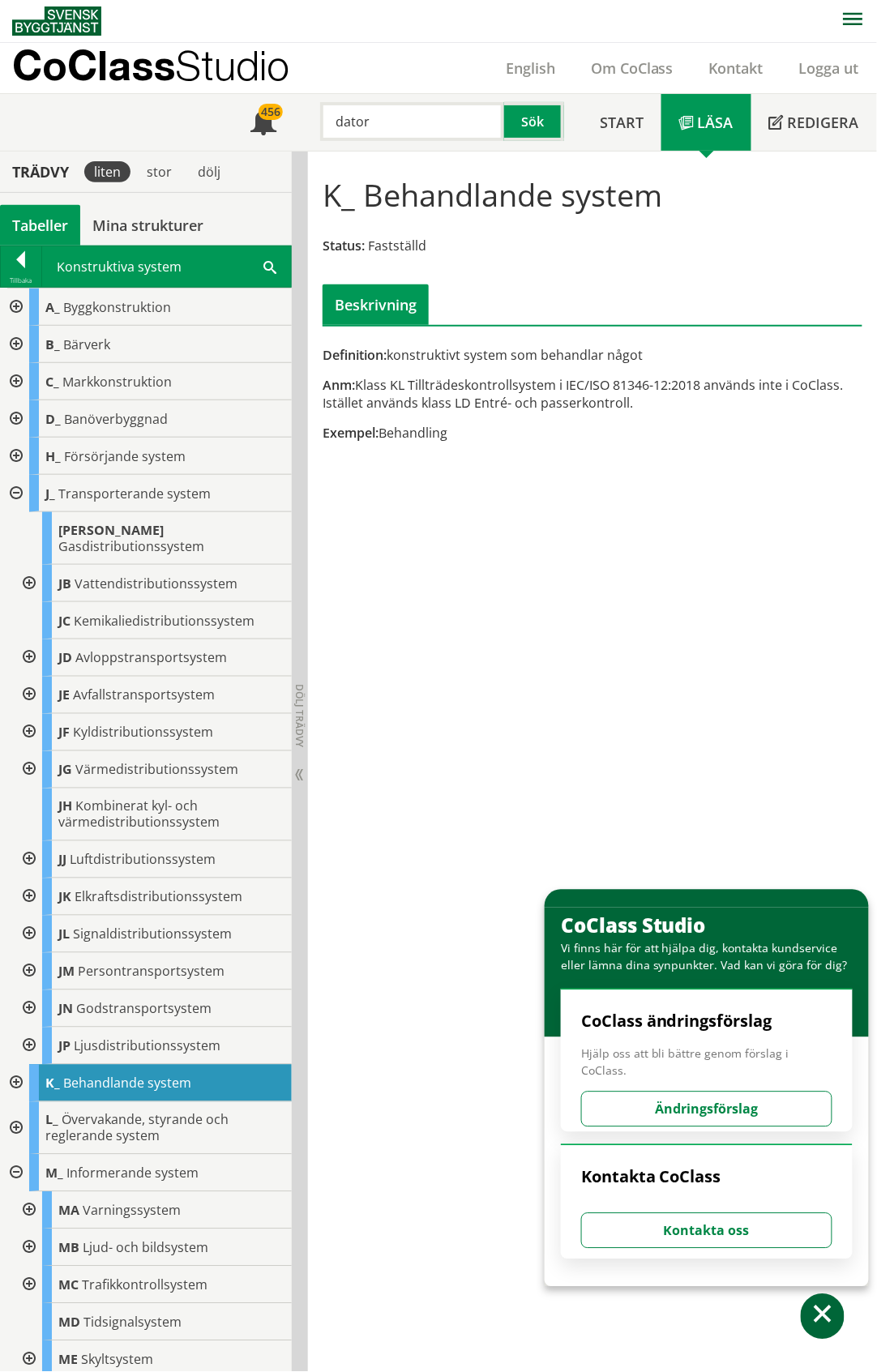
click at [15, 491] on div at bounding box center [15, 493] width 29 height 38
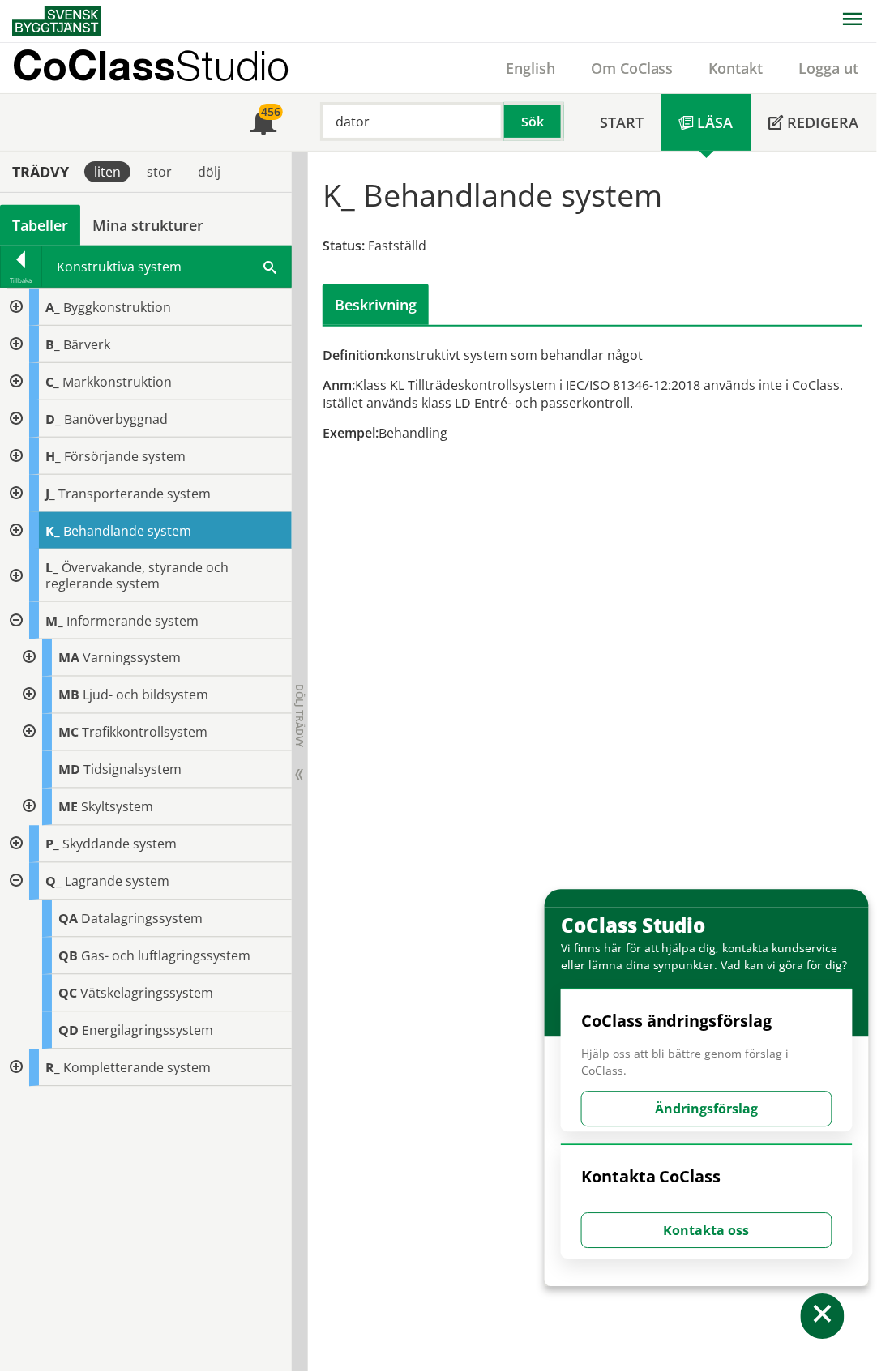
click at [25, 653] on div at bounding box center [27, 658] width 29 height 38
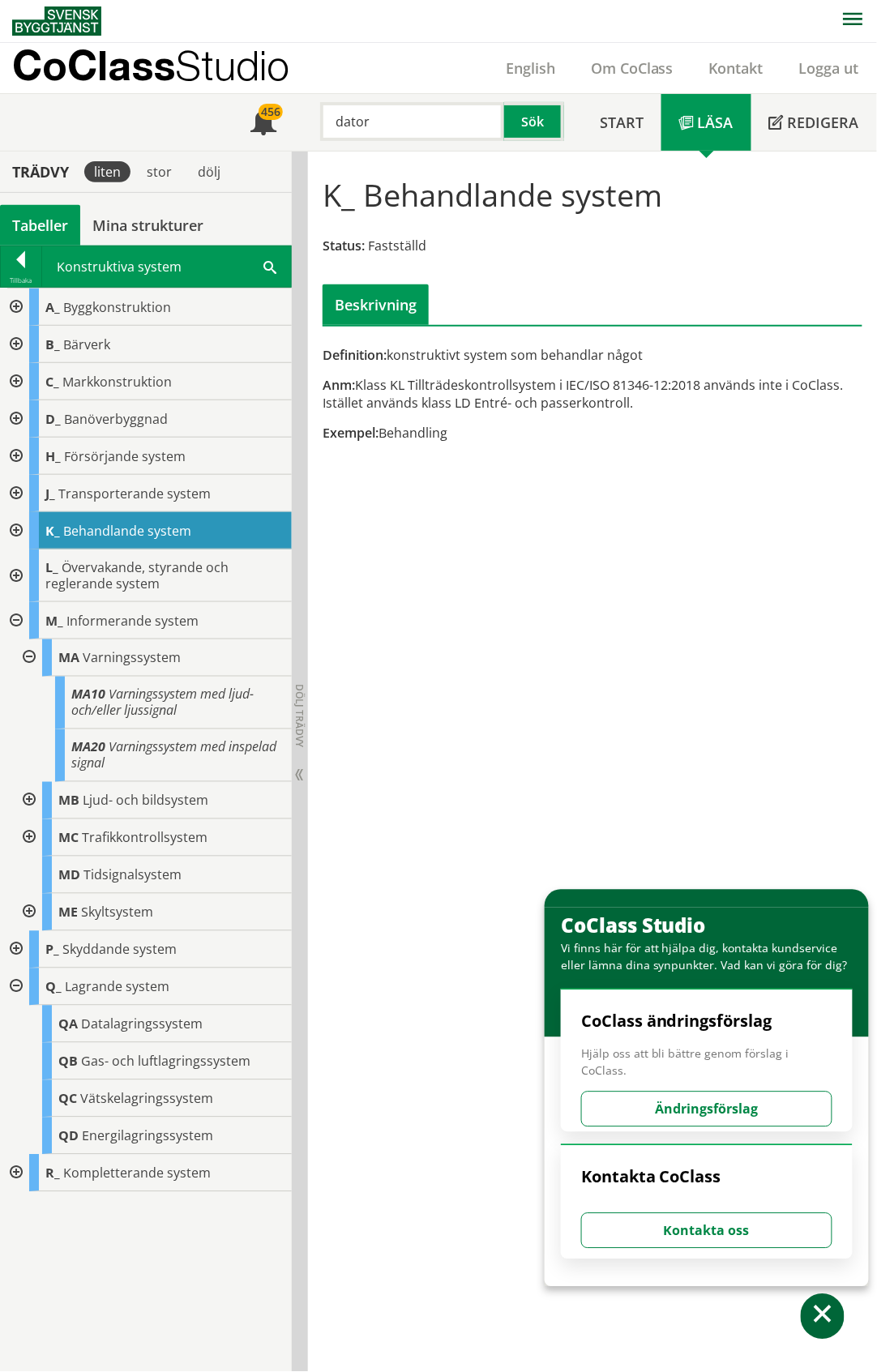
click at [25, 653] on div at bounding box center [27, 658] width 29 height 38
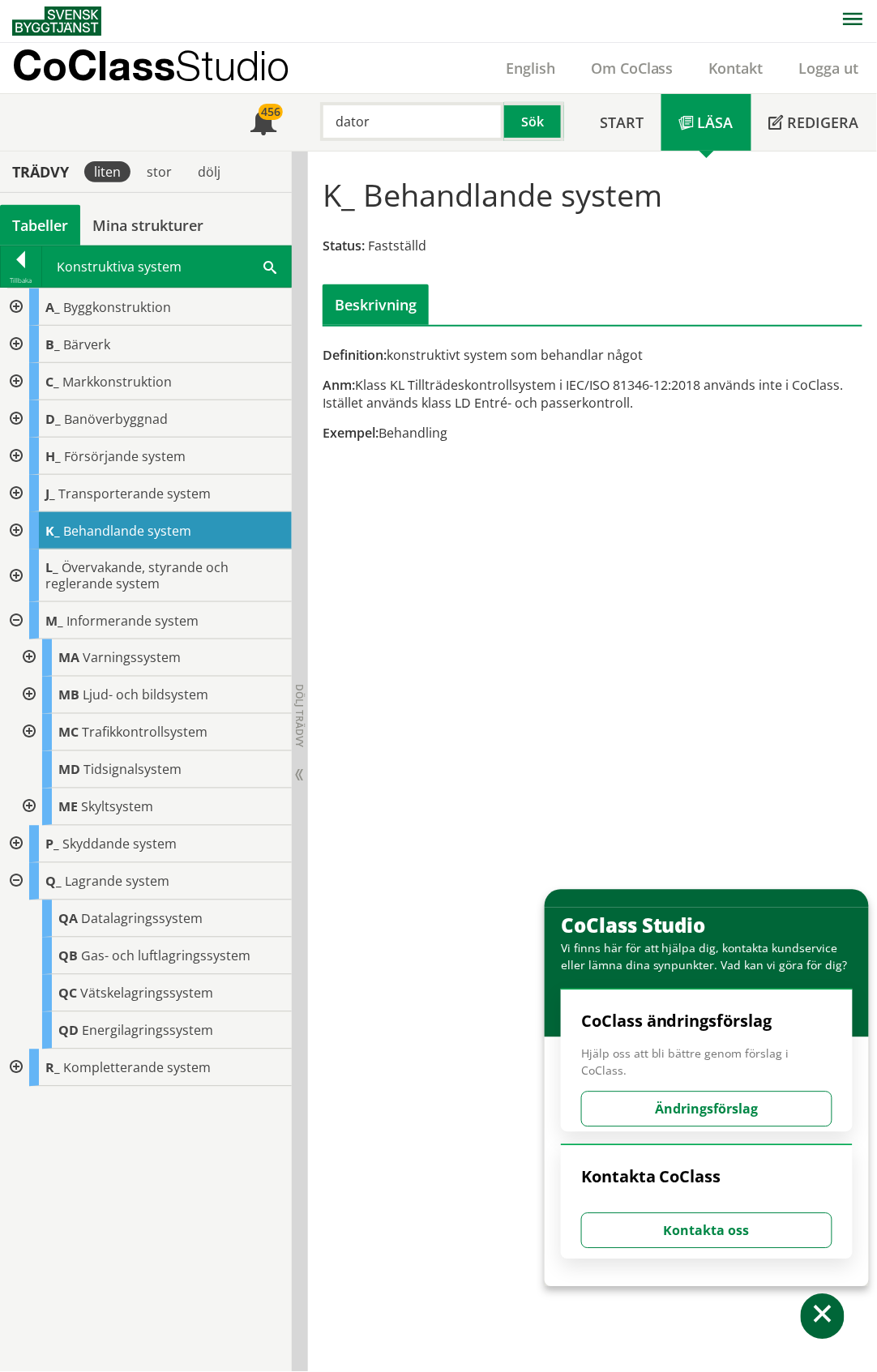
click at [30, 691] on div at bounding box center [27, 695] width 29 height 38
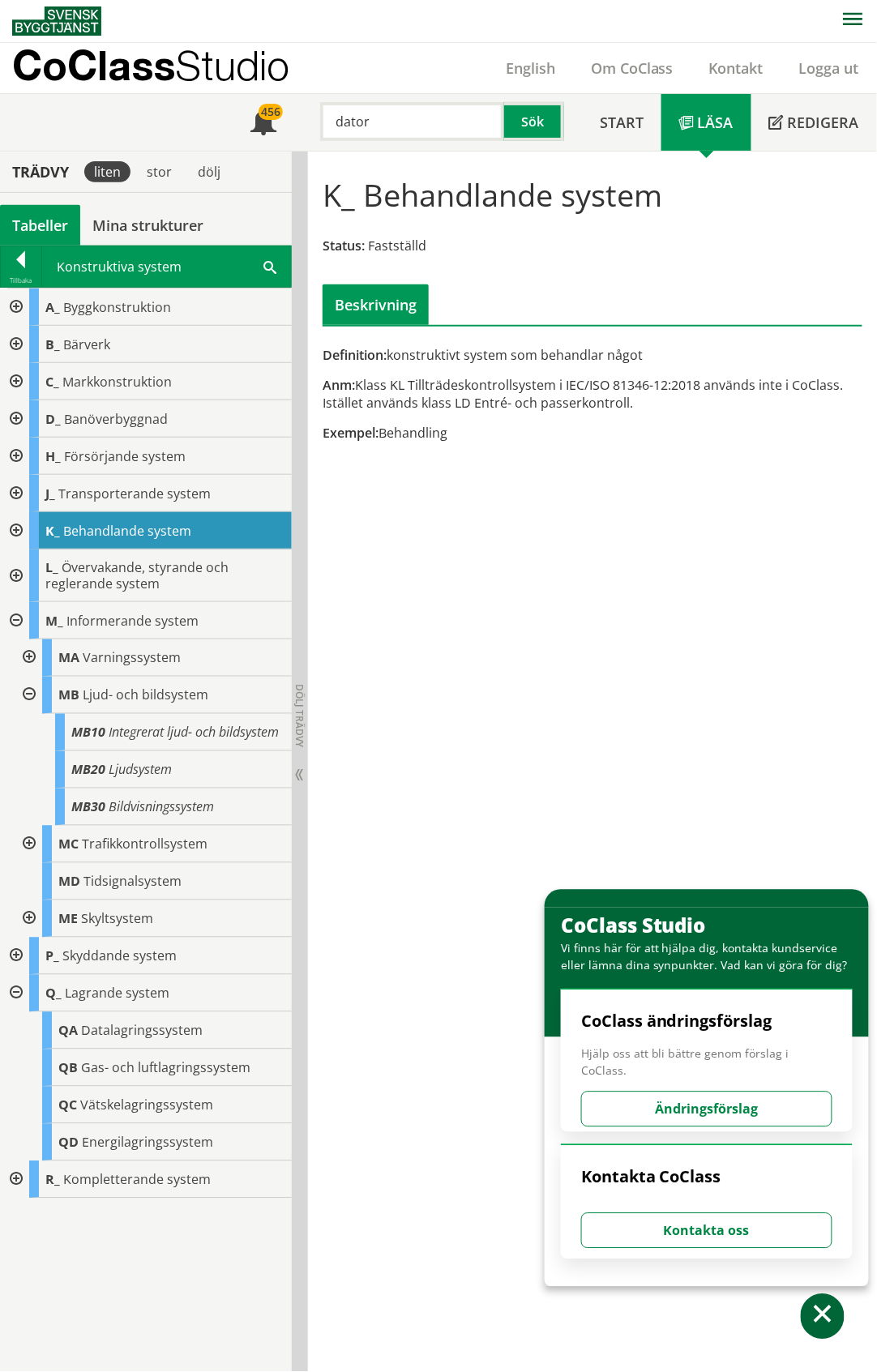
click at [14, 1184] on div at bounding box center [15, 1180] width 29 height 38
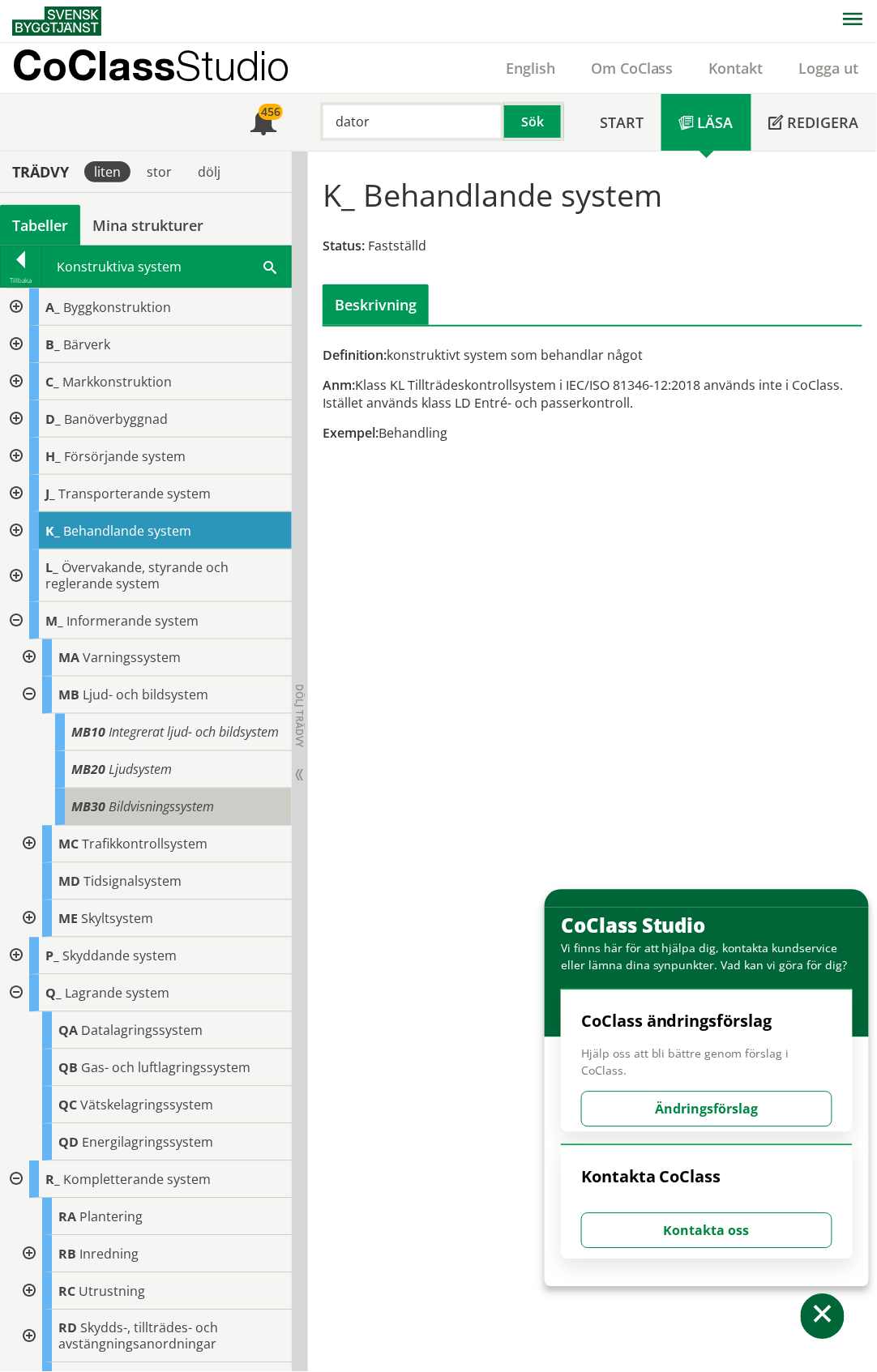
scroll to position [44, 0]
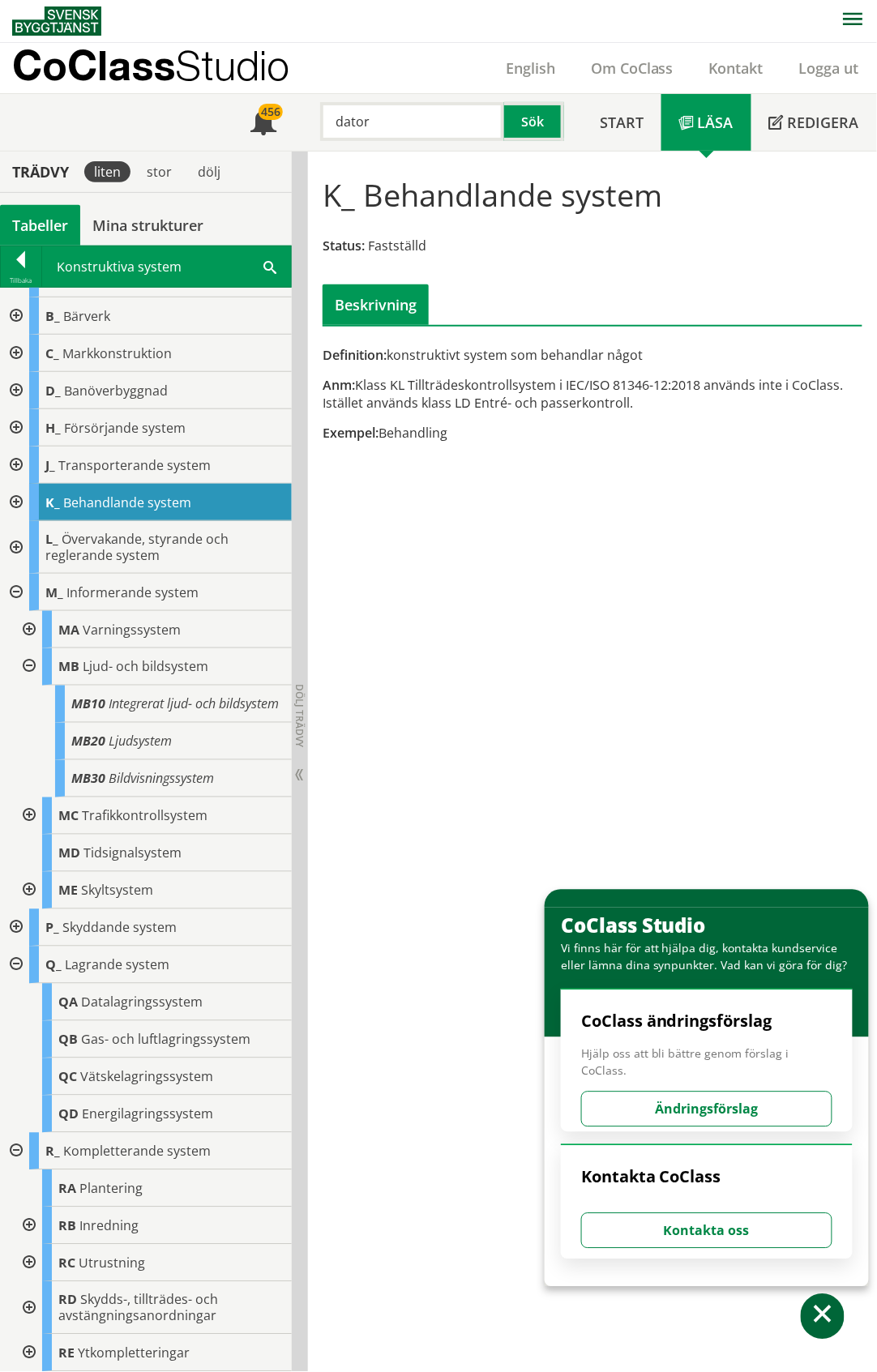
click at [21, 1258] on div at bounding box center [27, 1263] width 29 height 38
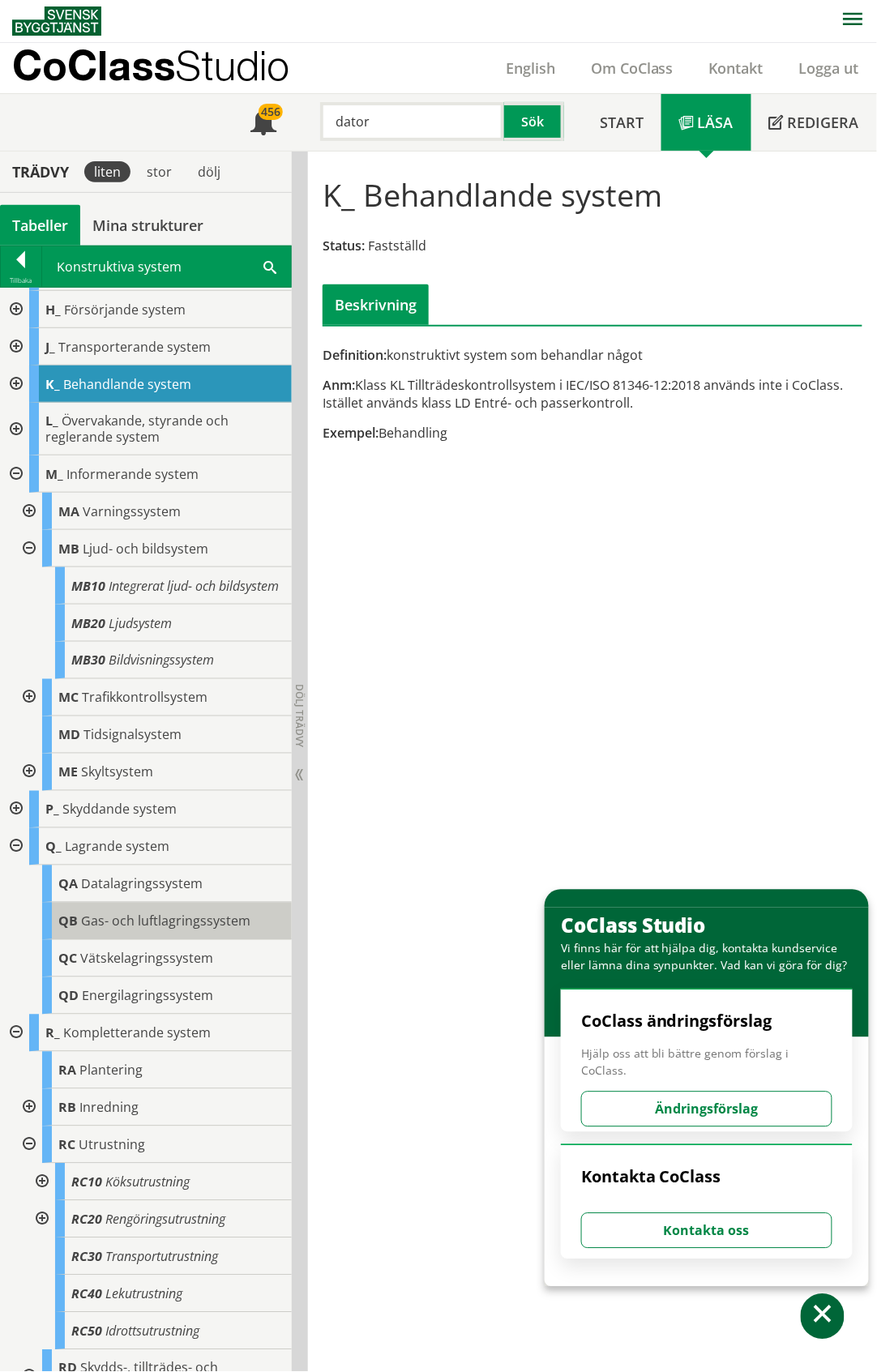
scroll to position [230, 0]
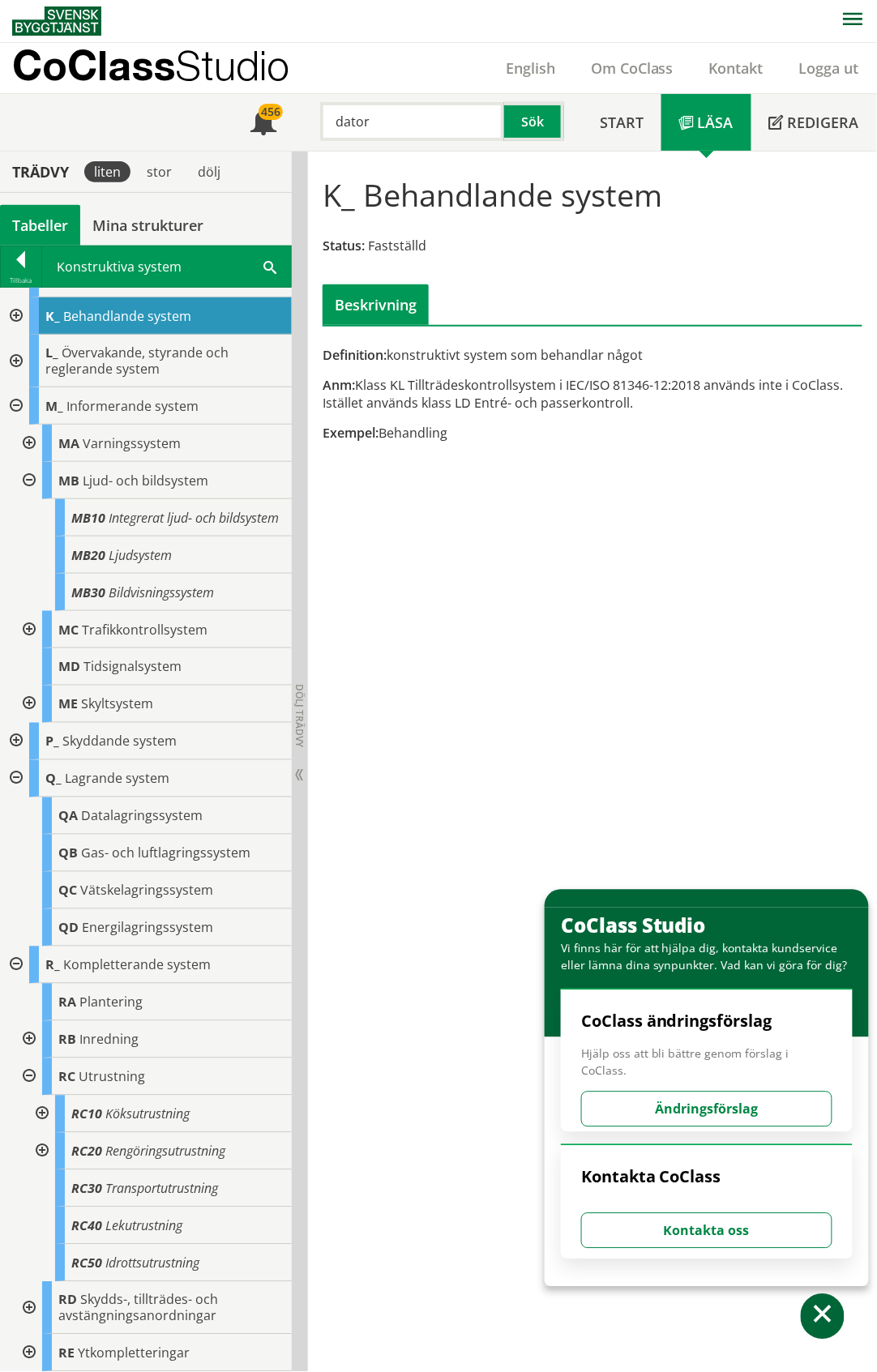
click at [13, 740] on div at bounding box center [15, 742] width 29 height 38
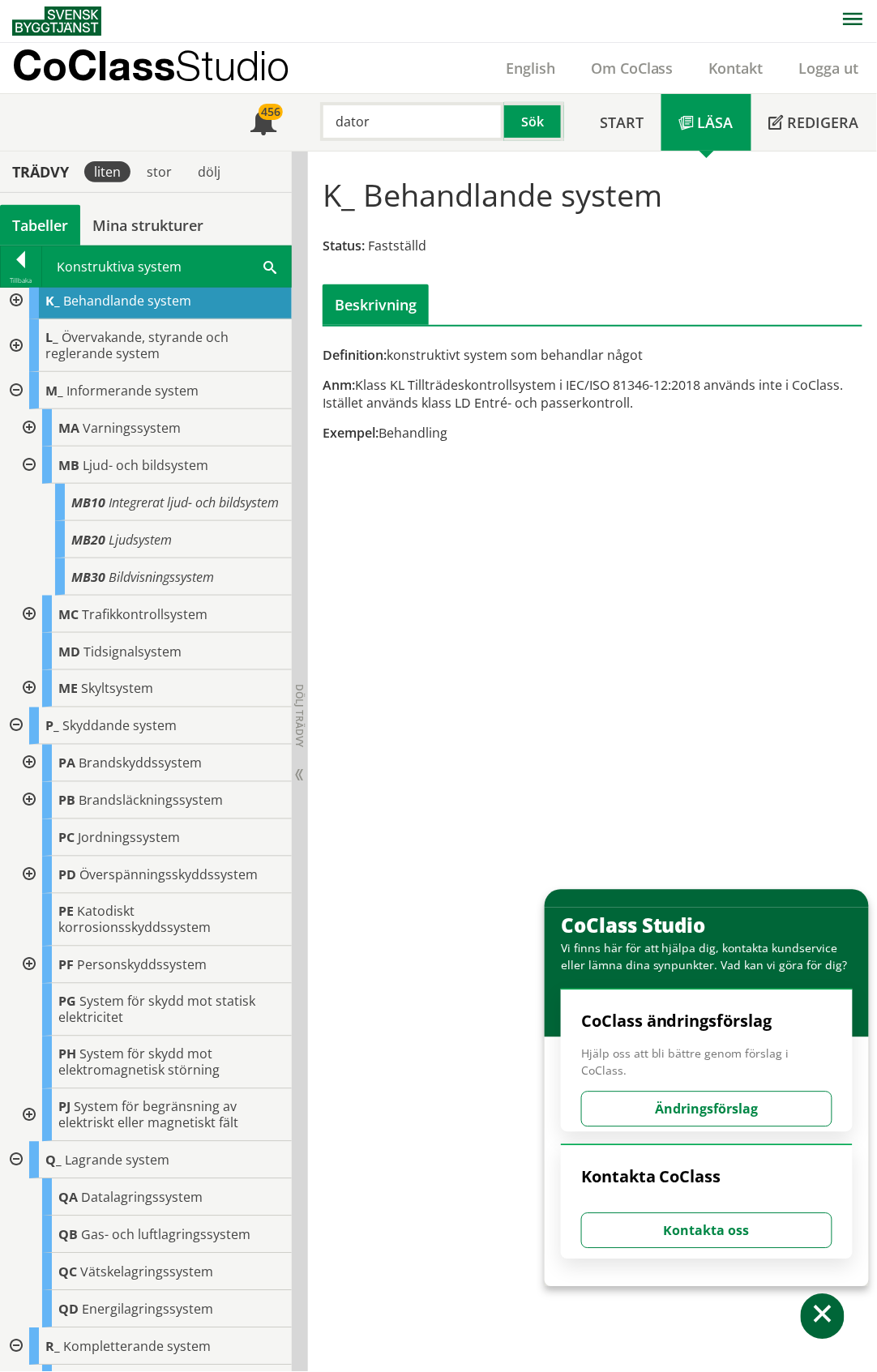
click at [26, 778] on div at bounding box center [27, 763] width 29 height 38
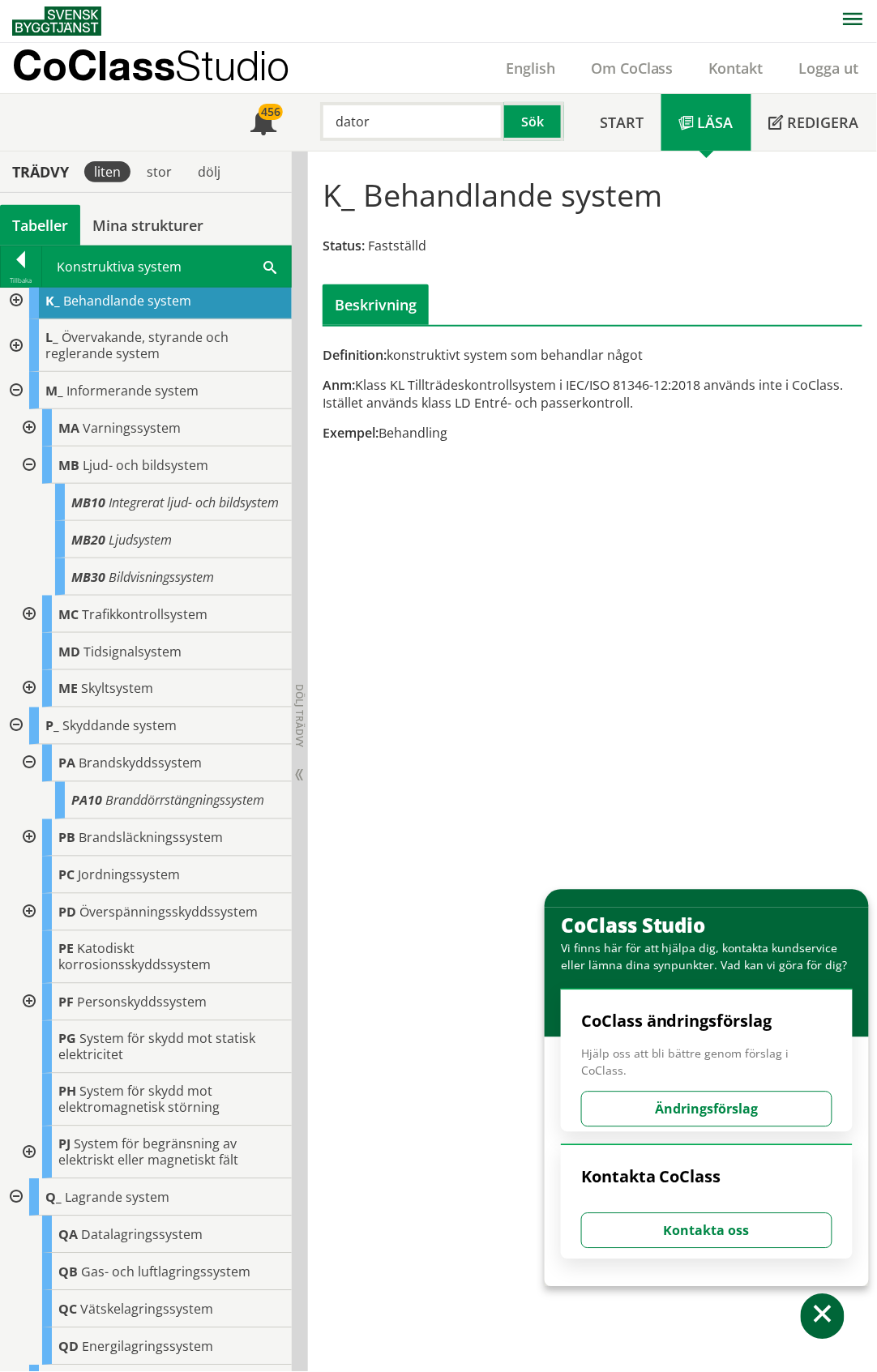
click at [26, 778] on div at bounding box center [27, 763] width 29 height 38
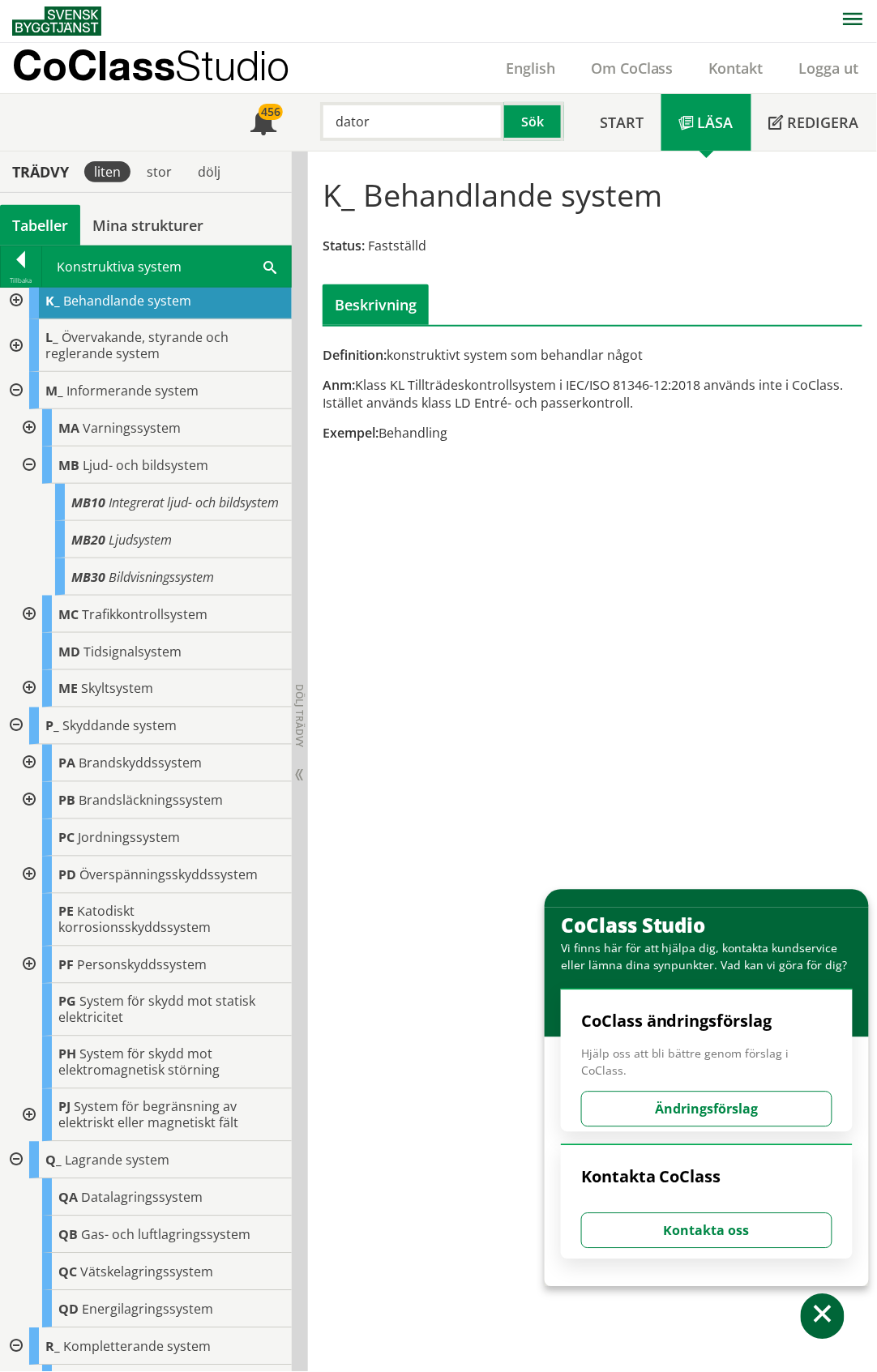
click at [30, 983] on div at bounding box center [27, 965] width 29 height 38
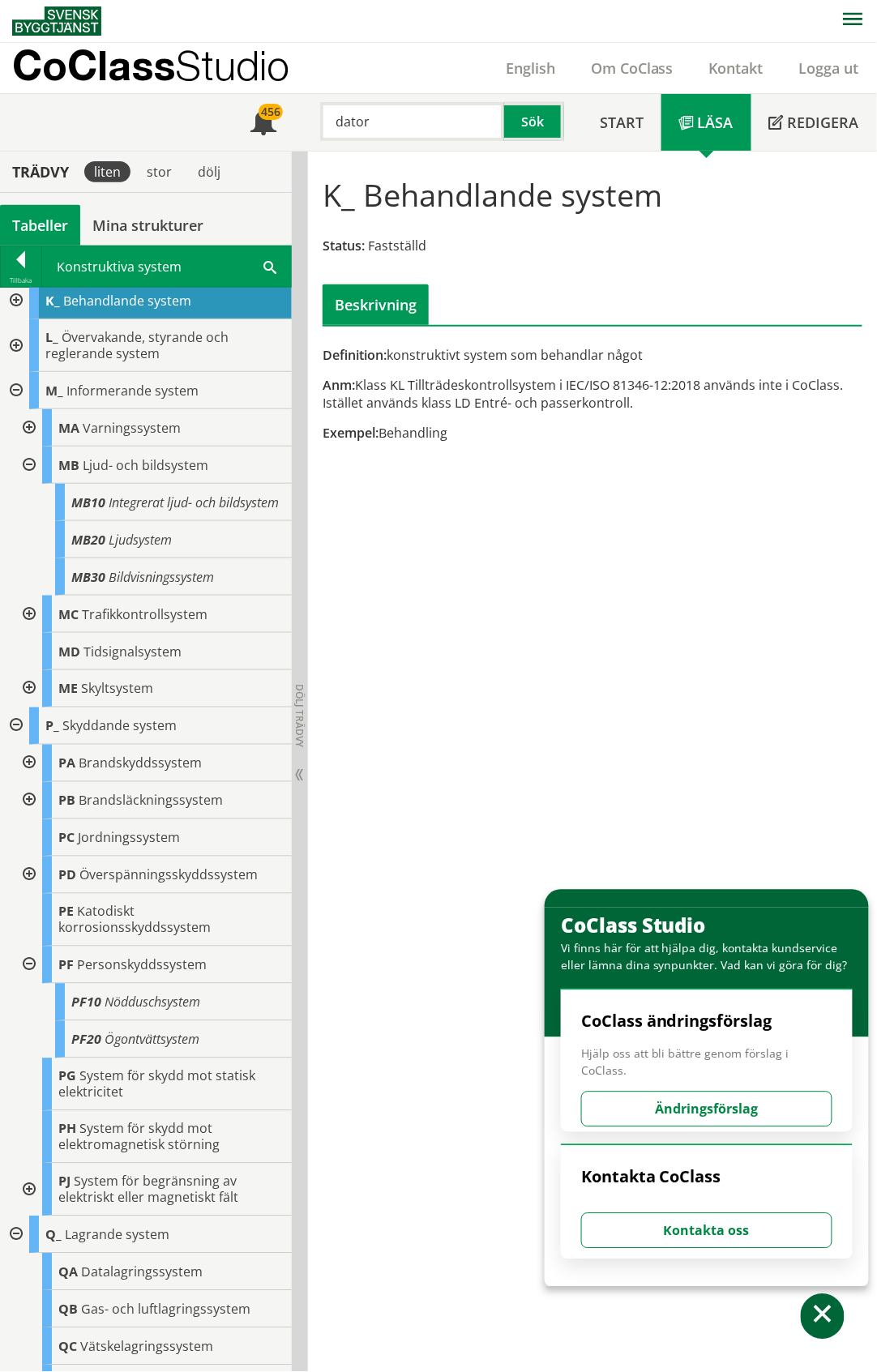
click at [27, 983] on div at bounding box center [27, 965] width 29 height 38
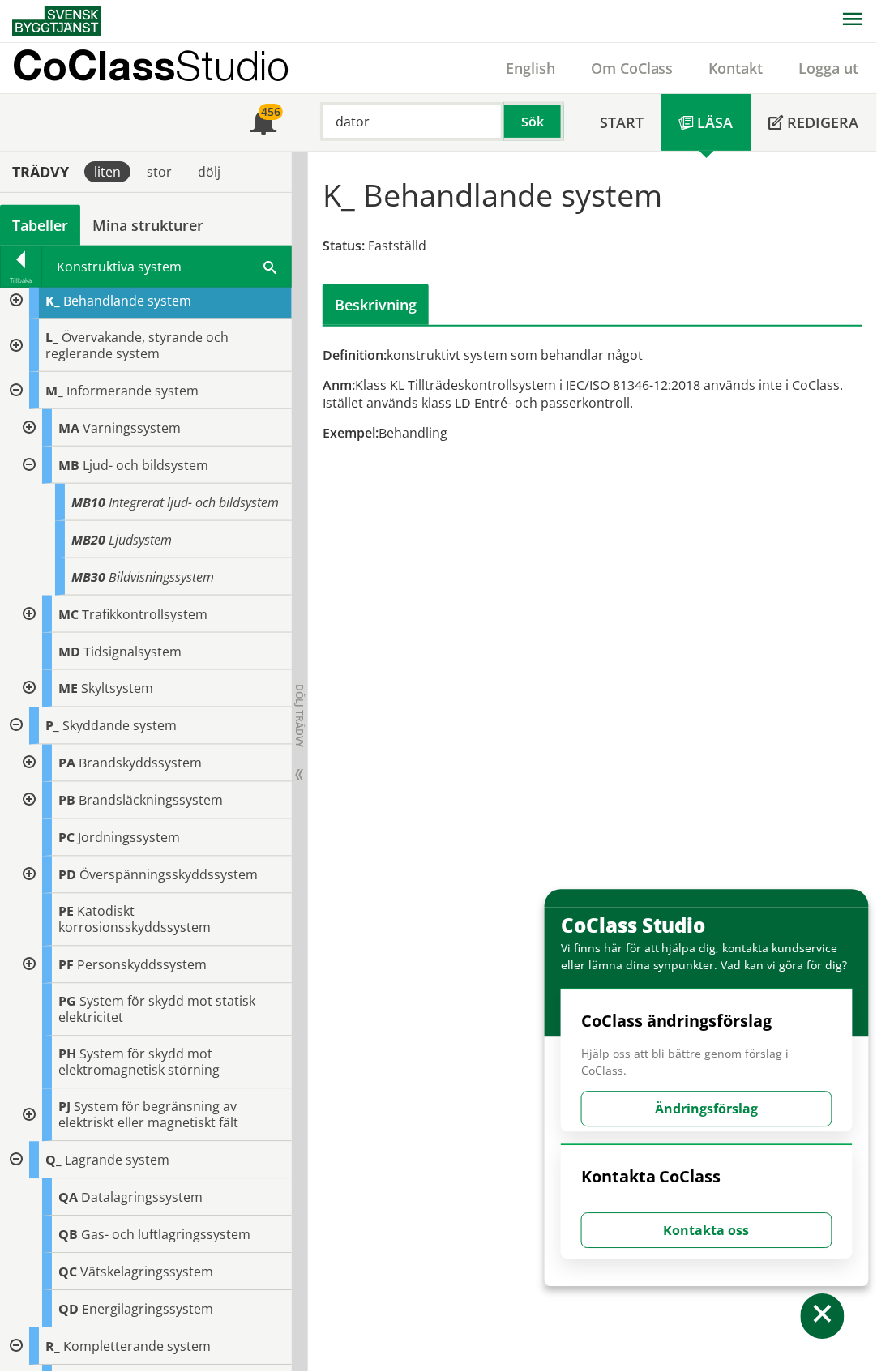
click at [26, 1130] on div at bounding box center [27, 1116] width 29 height 53
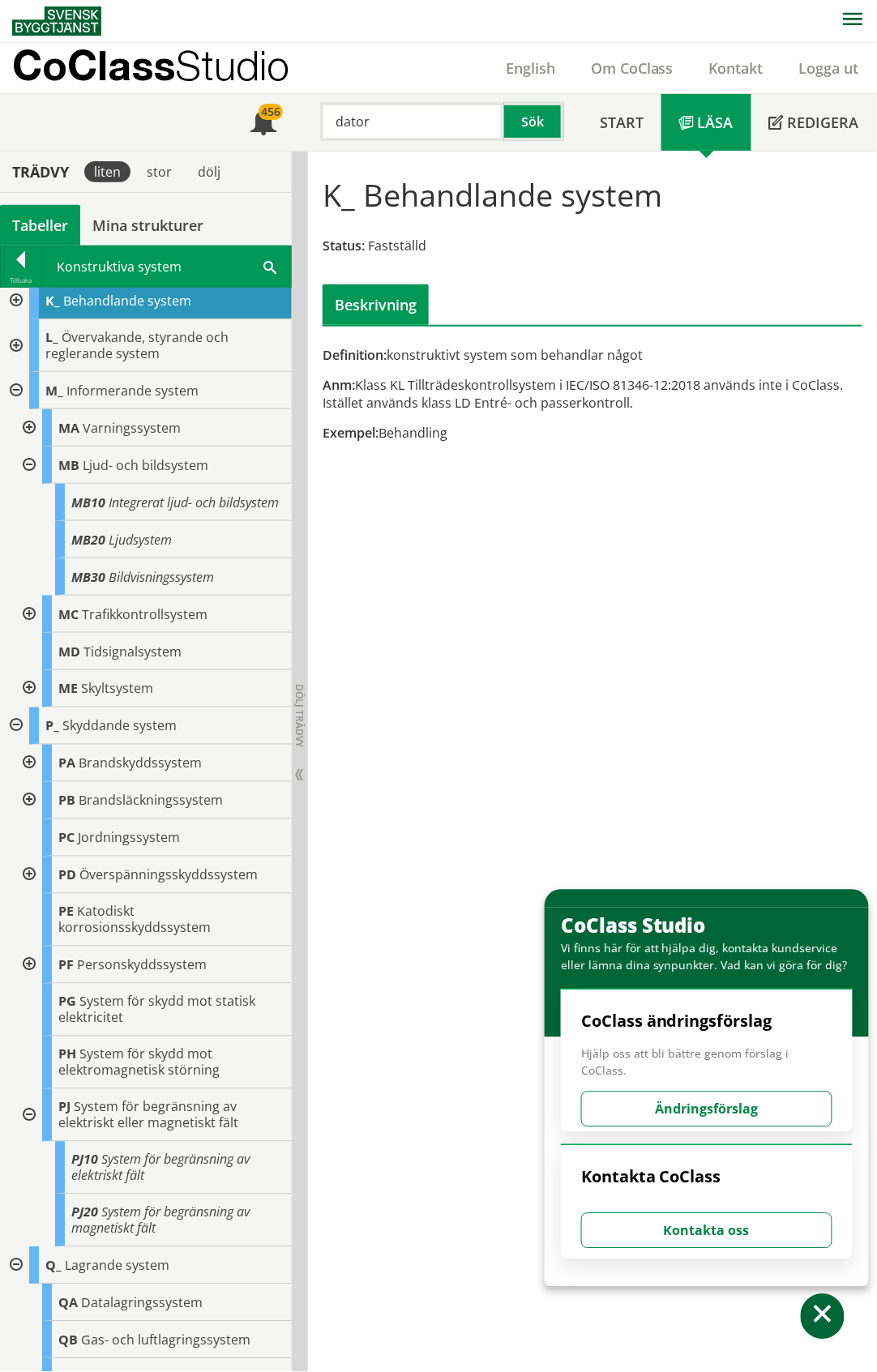
click at [26, 1130] on div at bounding box center [27, 1116] width 29 height 53
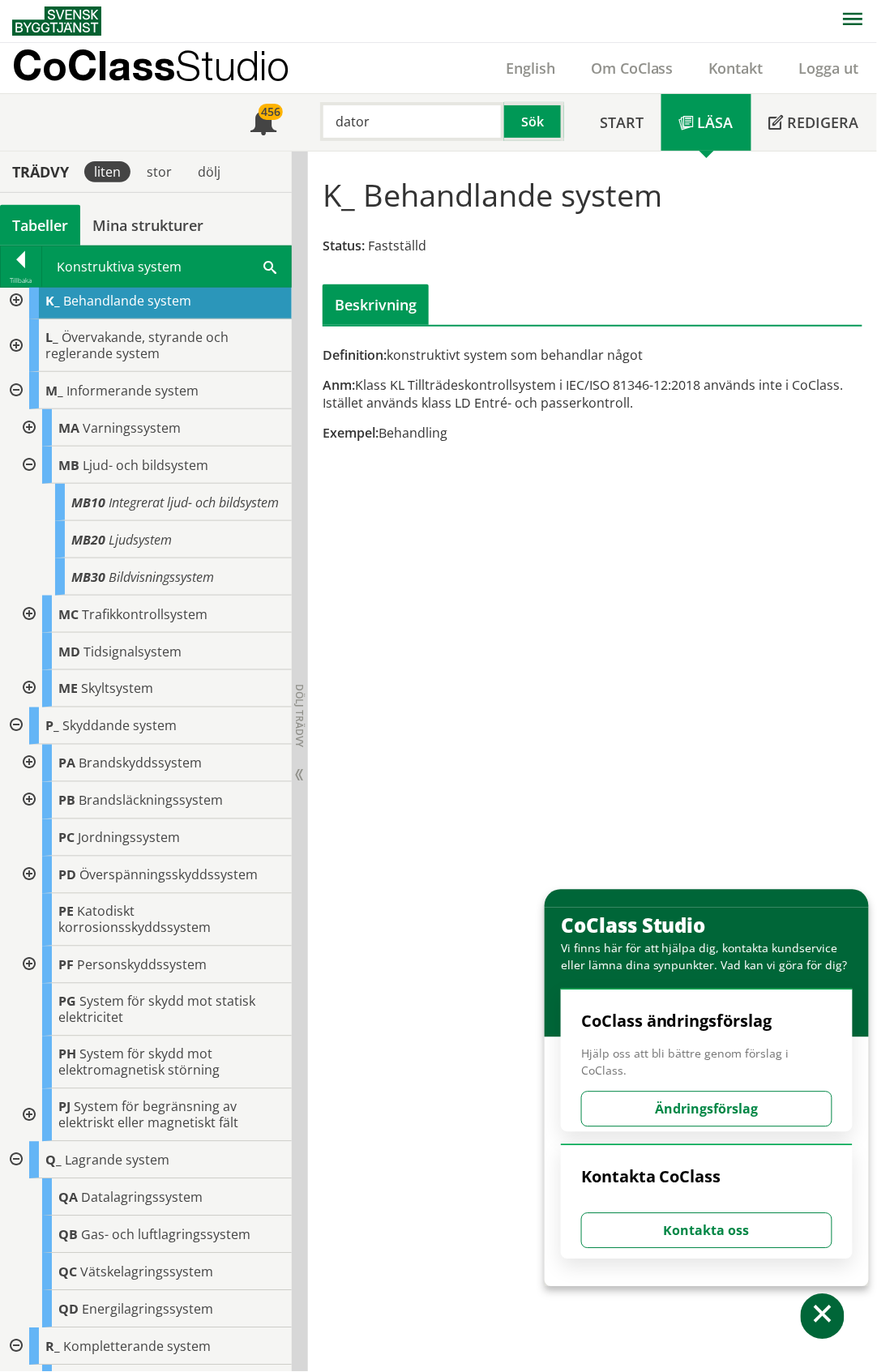
click at [16, 739] on div at bounding box center [15, 726] width 29 height 38
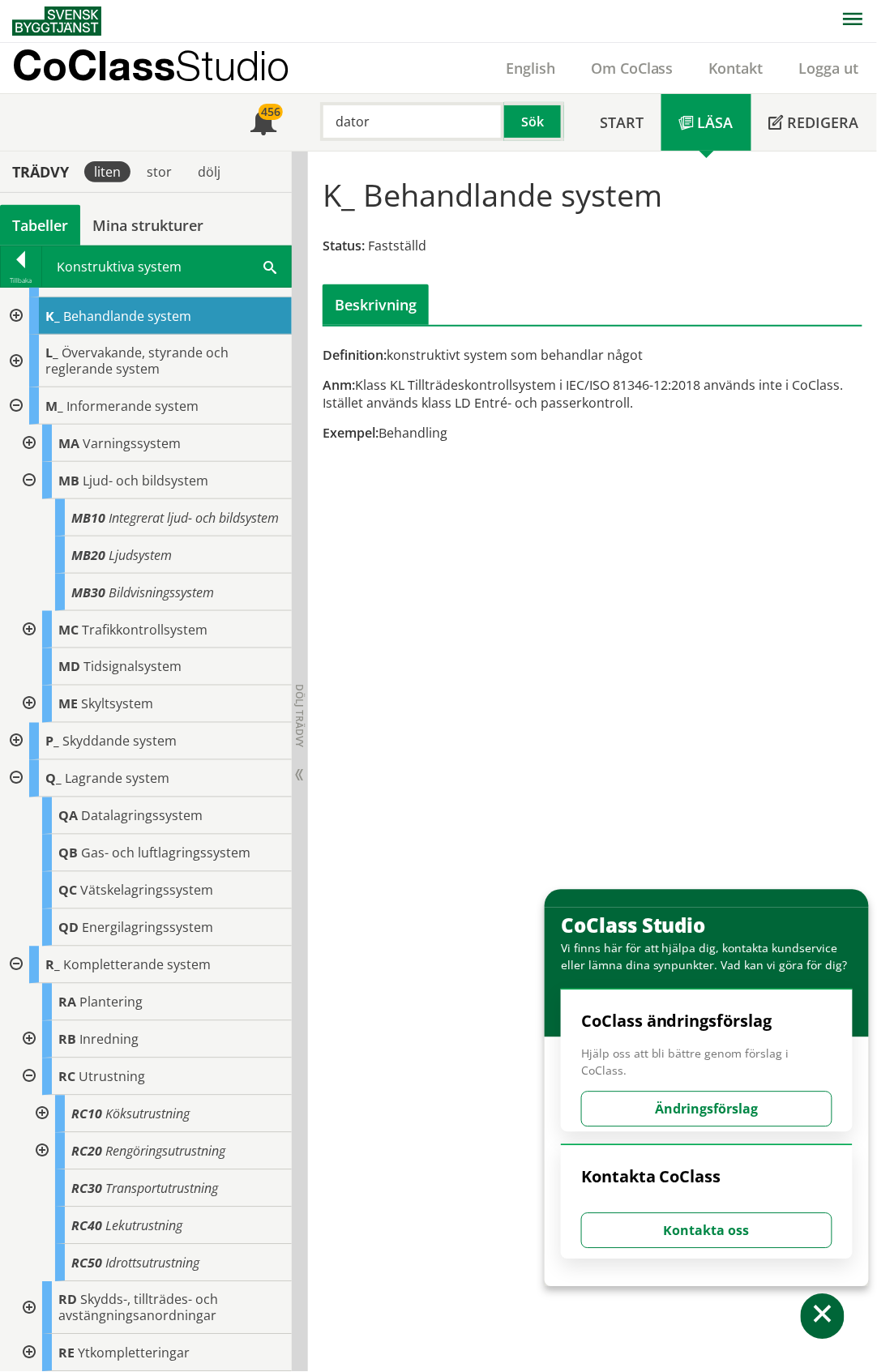
click at [29, 702] on div at bounding box center [27, 704] width 29 height 38
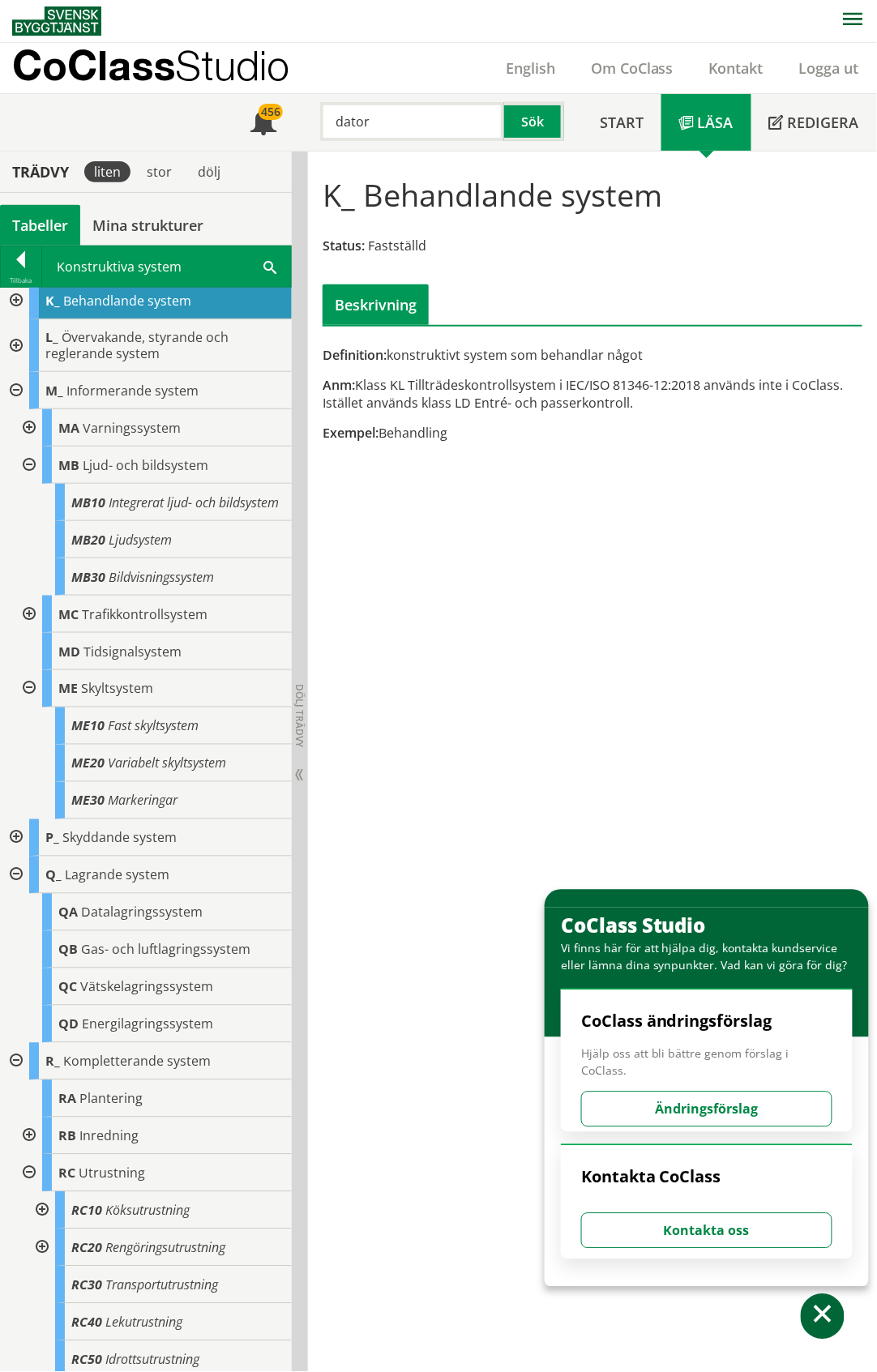
click at [29, 702] on div at bounding box center [27, 689] width 29 height 38
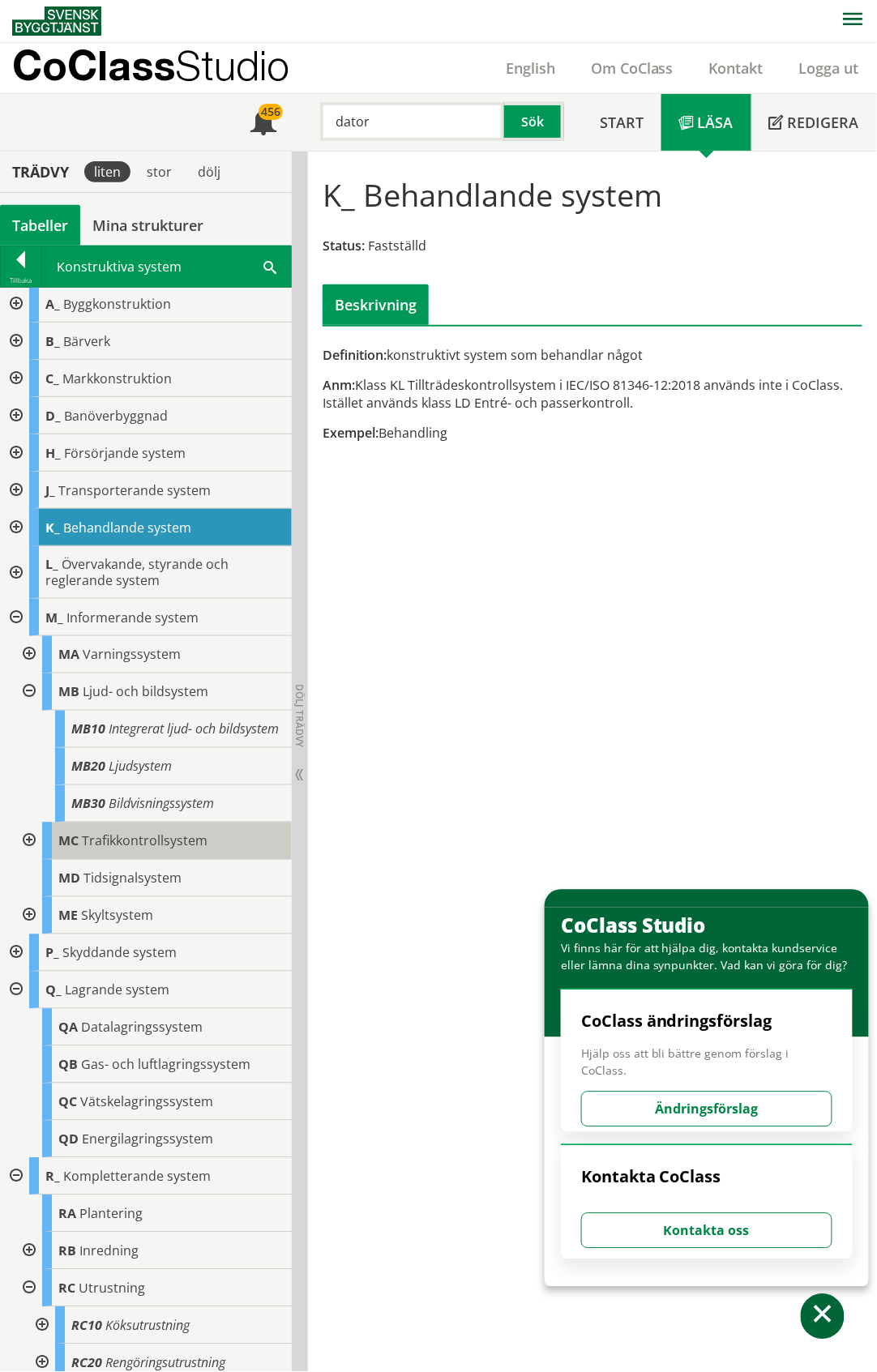
scroll to position [0, 0]
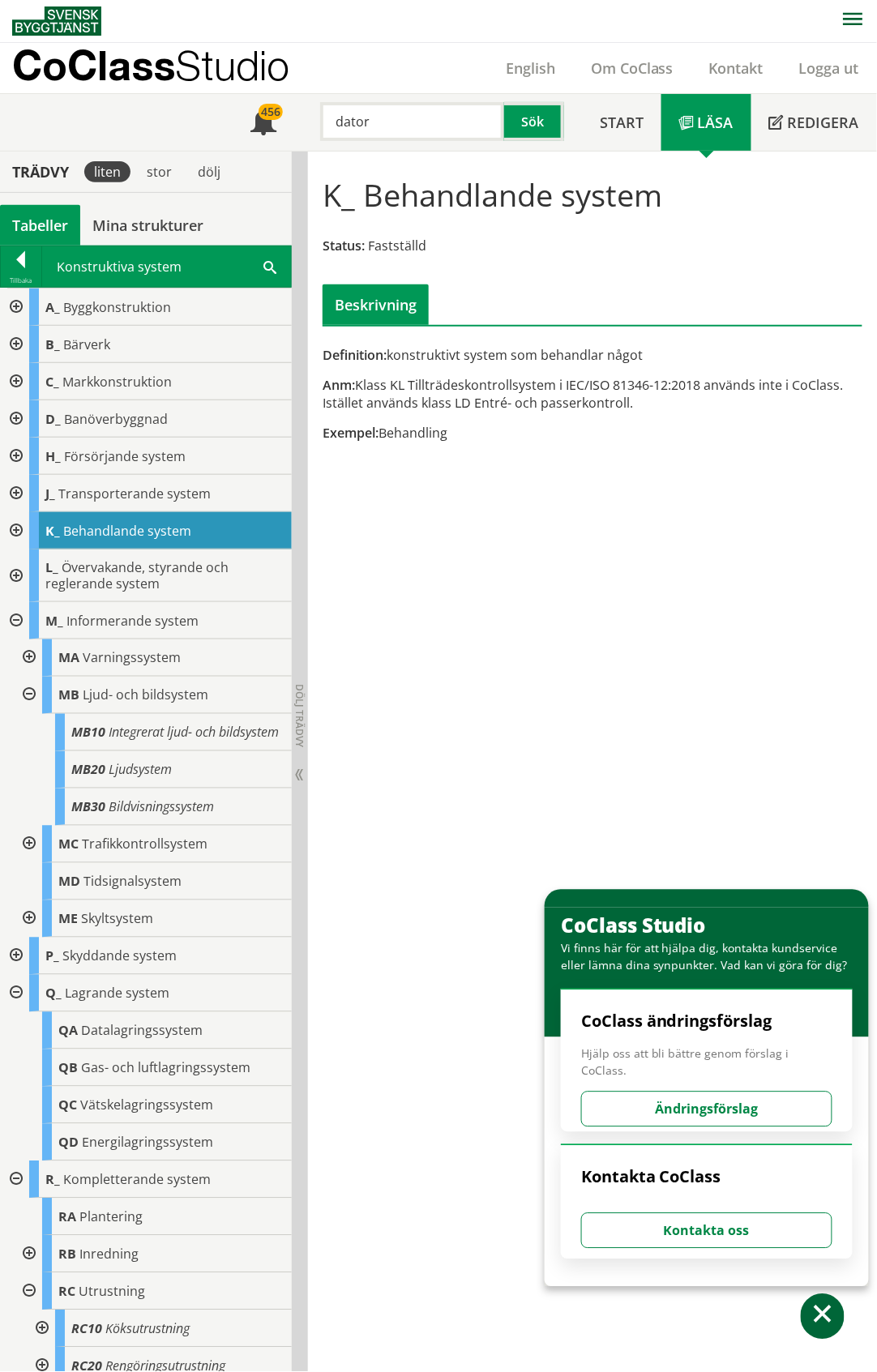
click at [27, 695] on div at bounding box center [27, 695] width 29 height 38
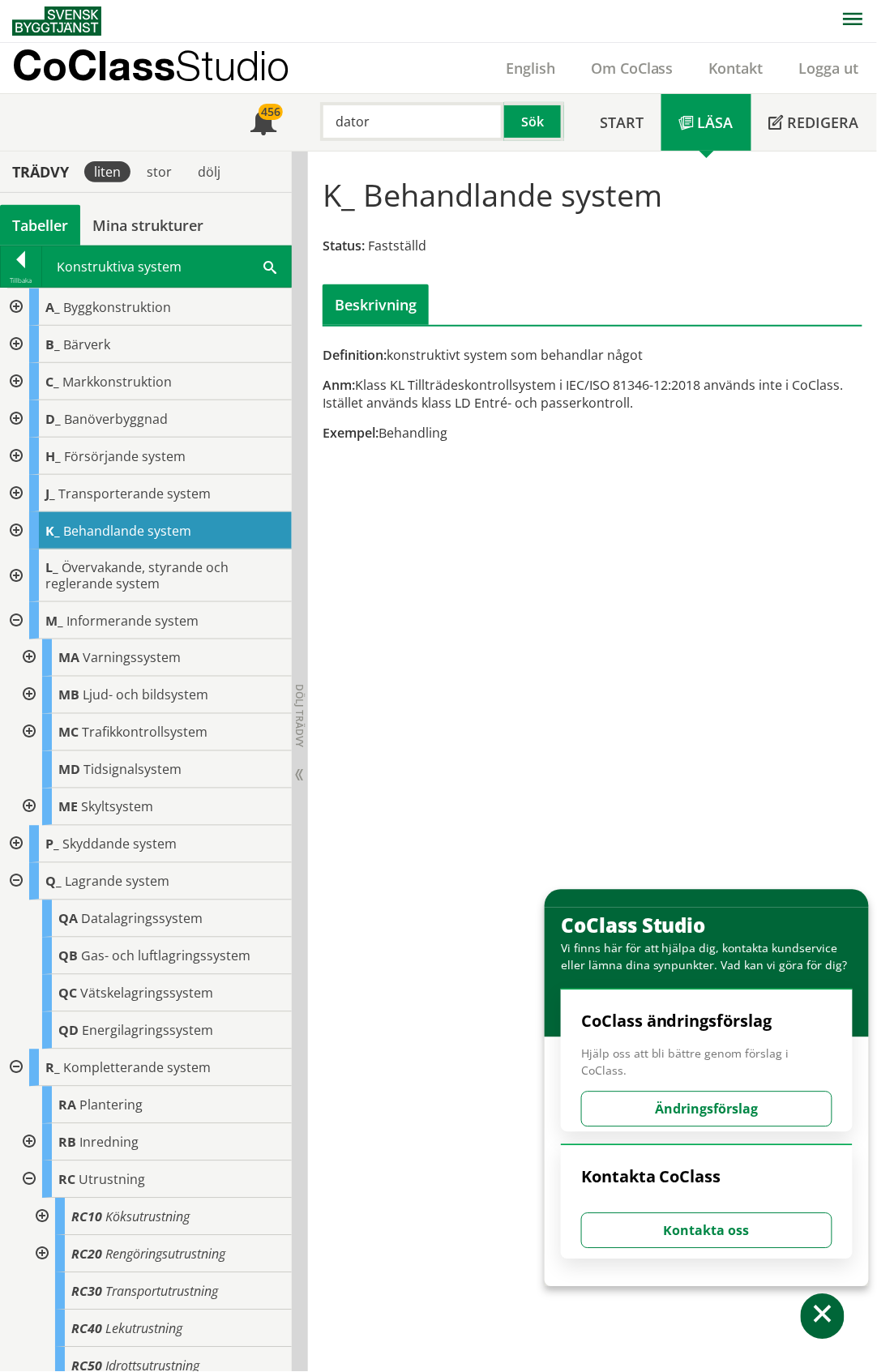
click at [17, 620] on div at bounding box center [15, 620] width 29 height 38
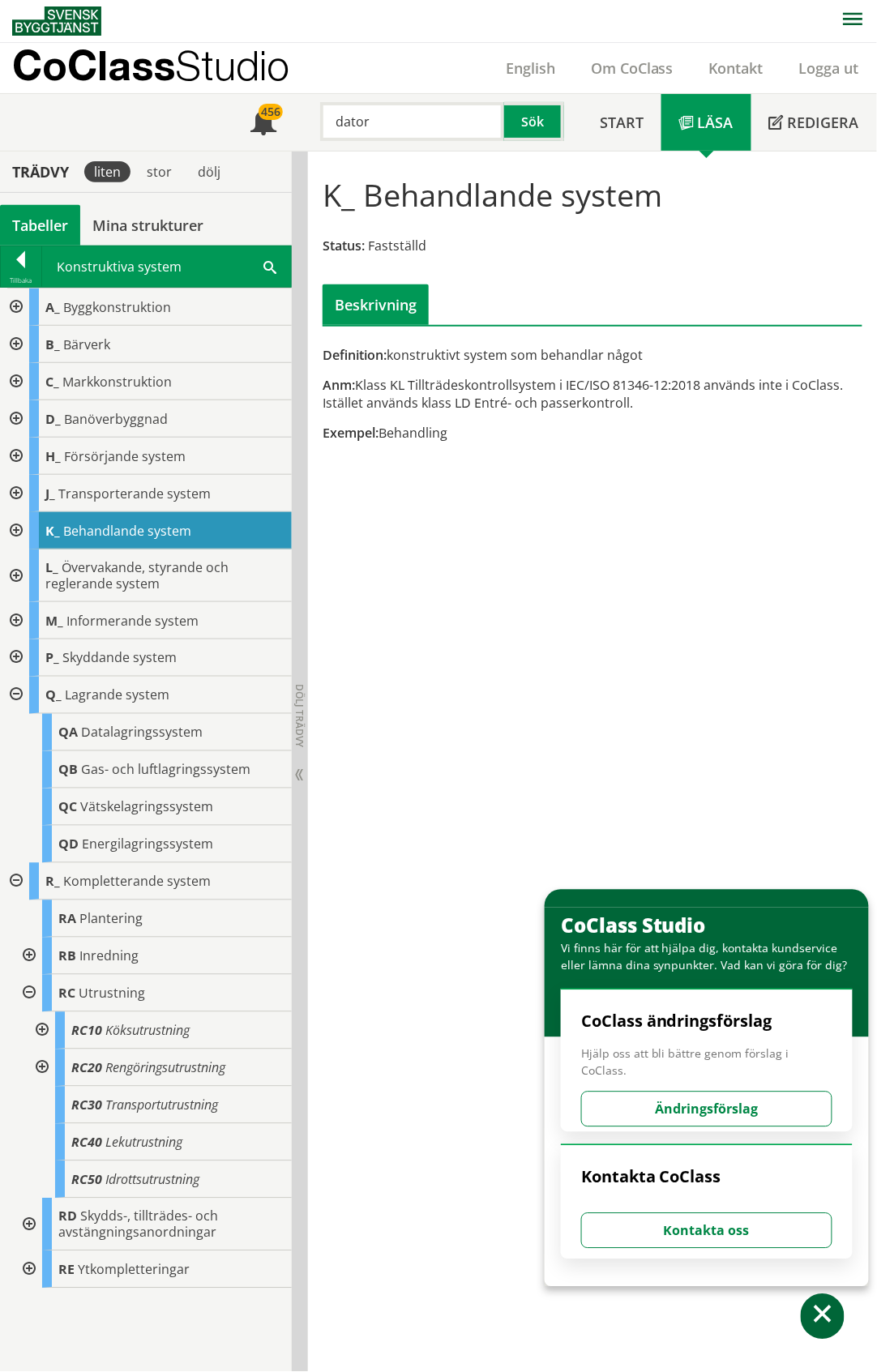
click at [20, 456] on div at bounding box center [15, 456] width 29 height 38
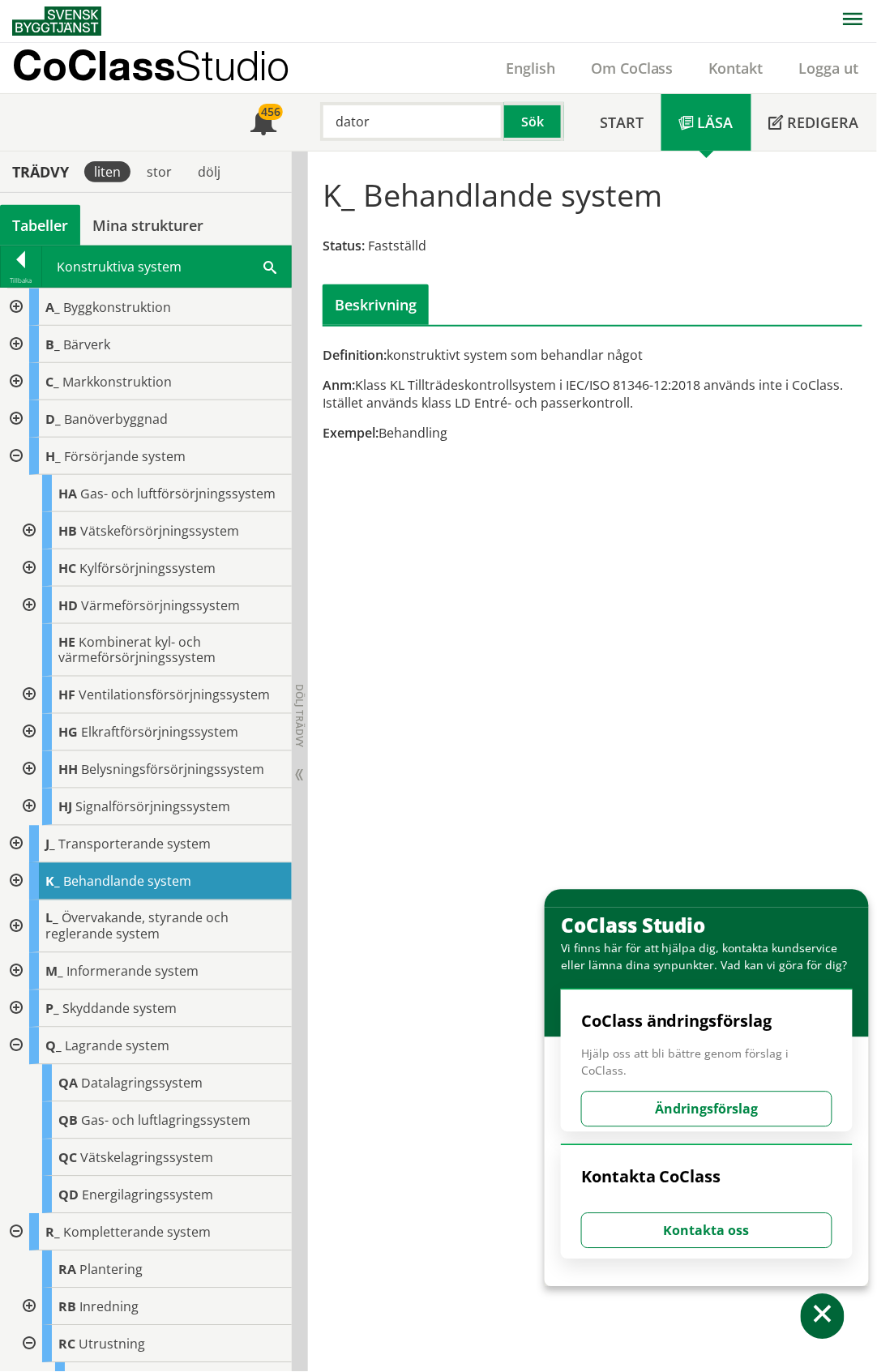
click at [20, 456] on div at bounding box center [15, 456] width 29 height 38
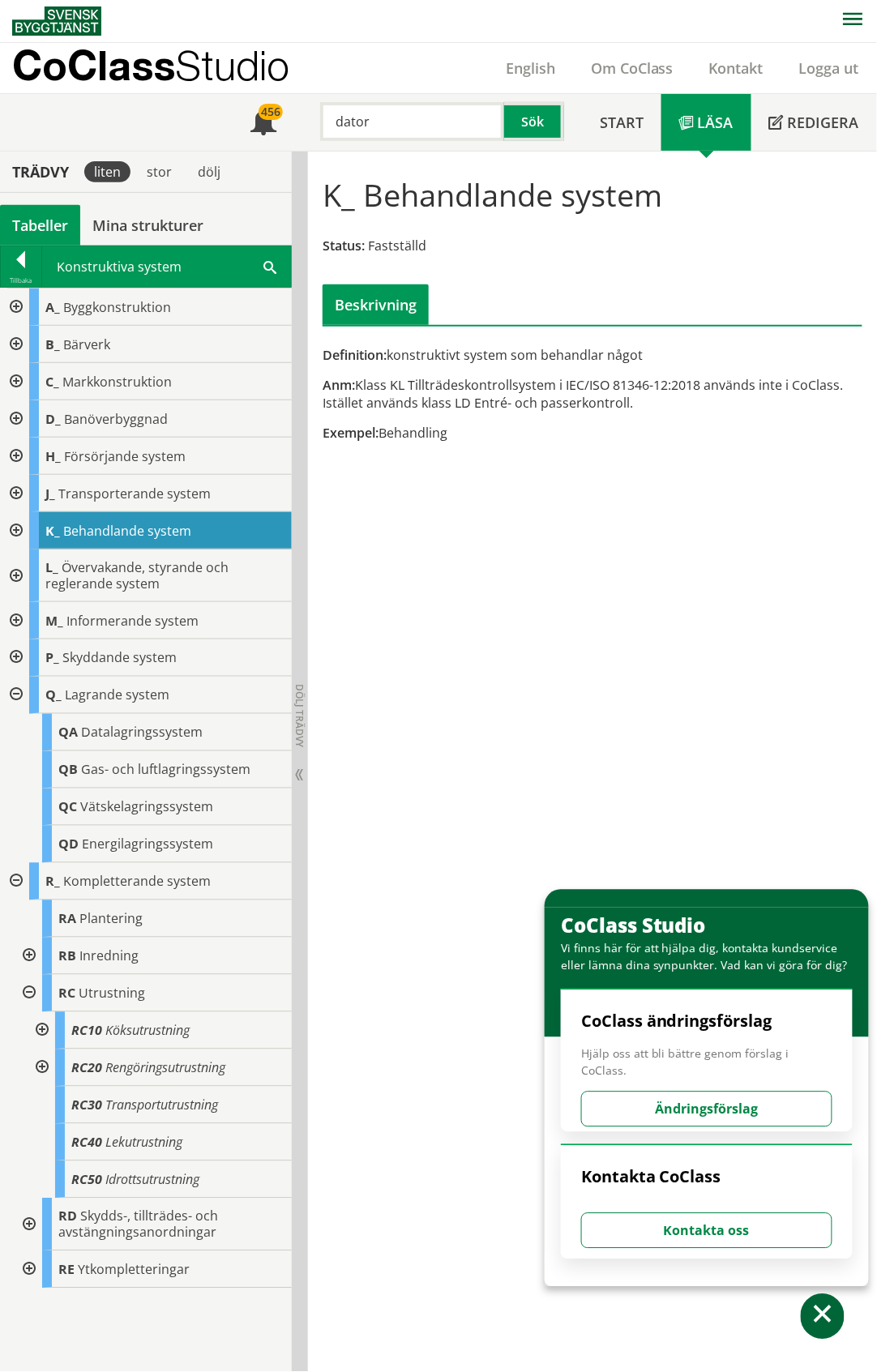
click at [37, 229] on div "Tabeller" at bounding box center [40, 225] width 80 height 40
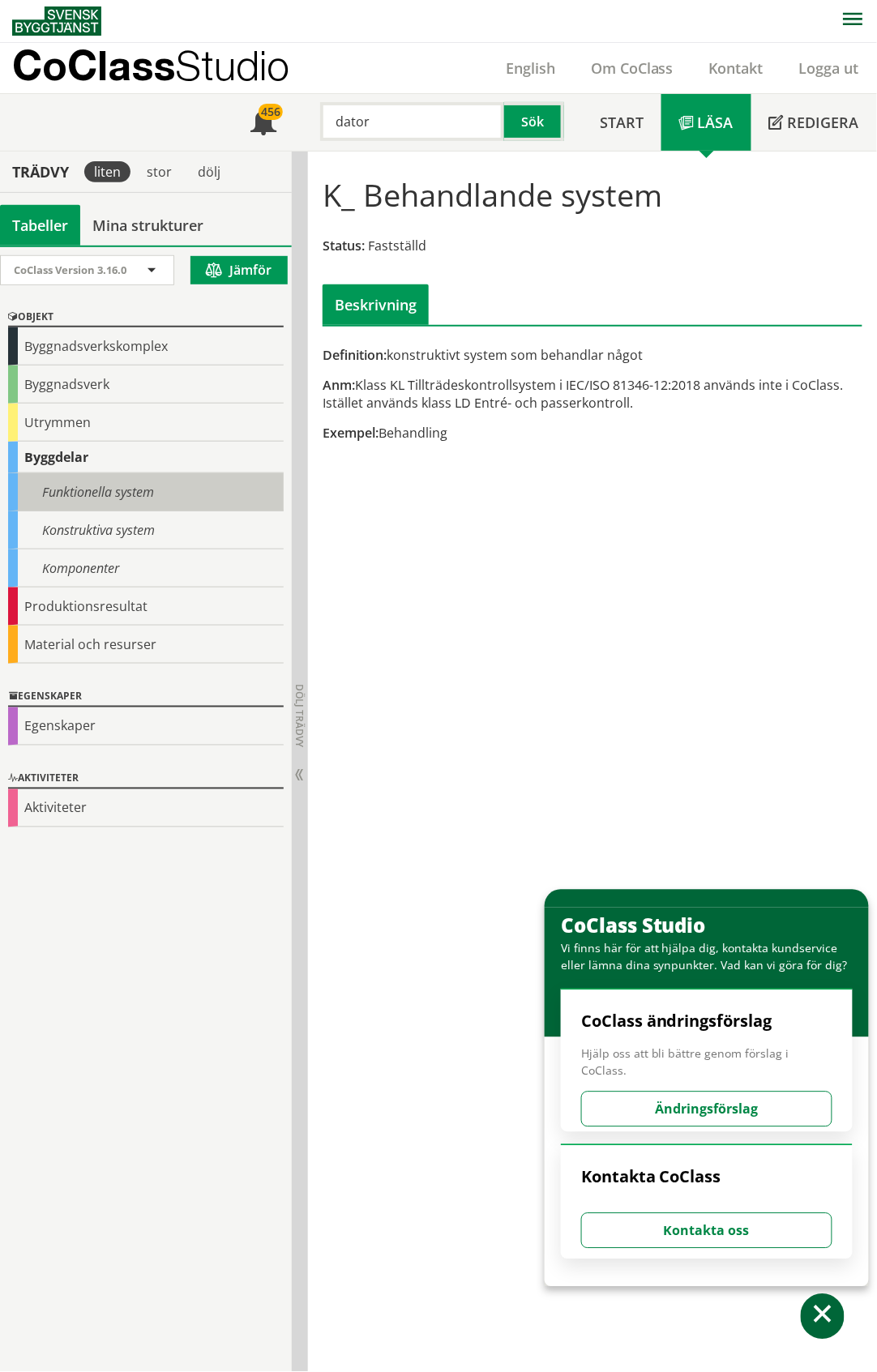
click at [112, 488] on div "Funktionella system" at bounding box center [145, 493] width 275 height 38
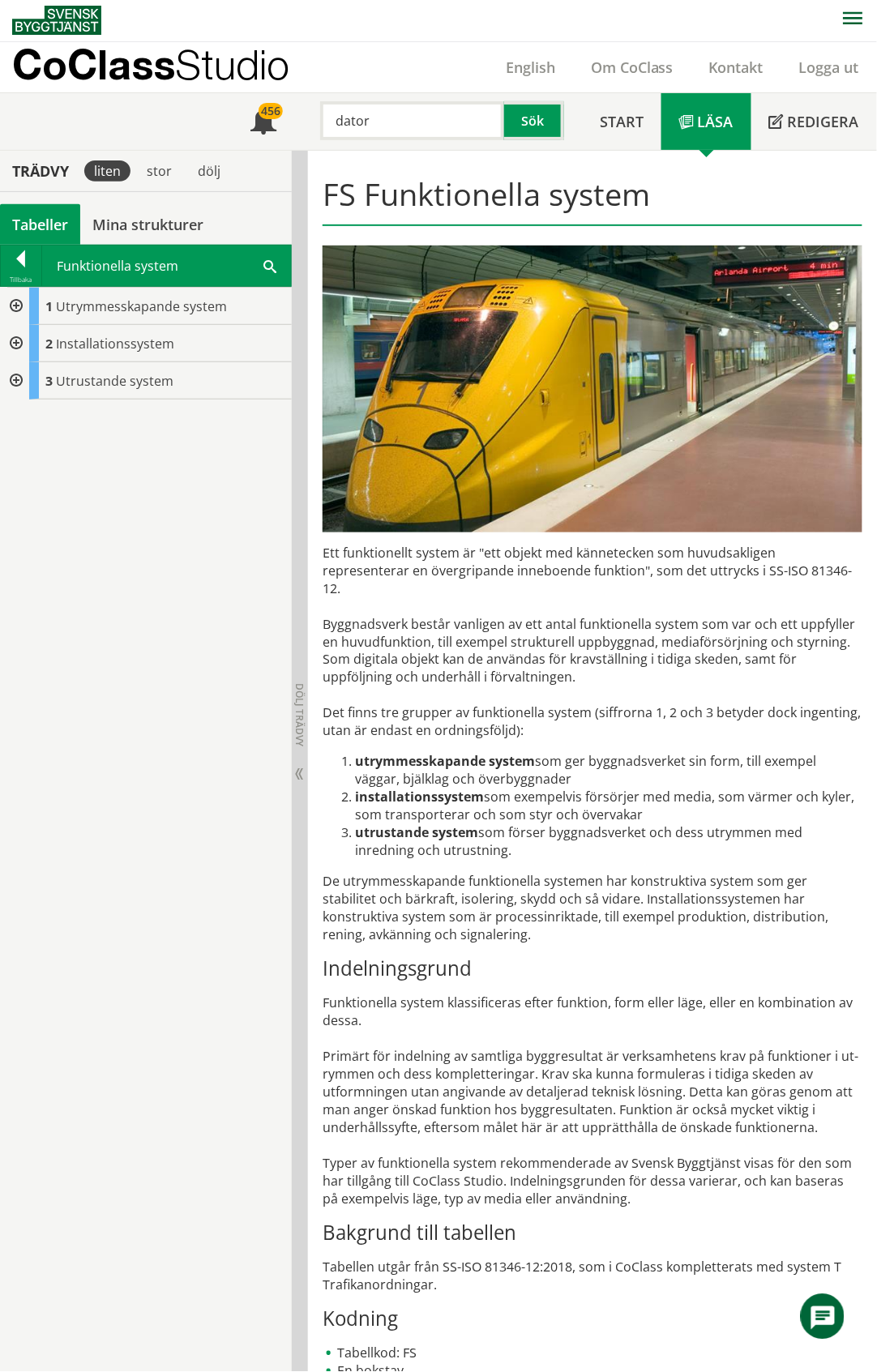
click at [13, 376] on div at bounding box center [15, 381] width 29 height 38
click at [14, 376] on div at bounding box center [15, 381] width 29 height 38
click at [13, 341] on div at bounding box center [15, 343] width 29 height 38
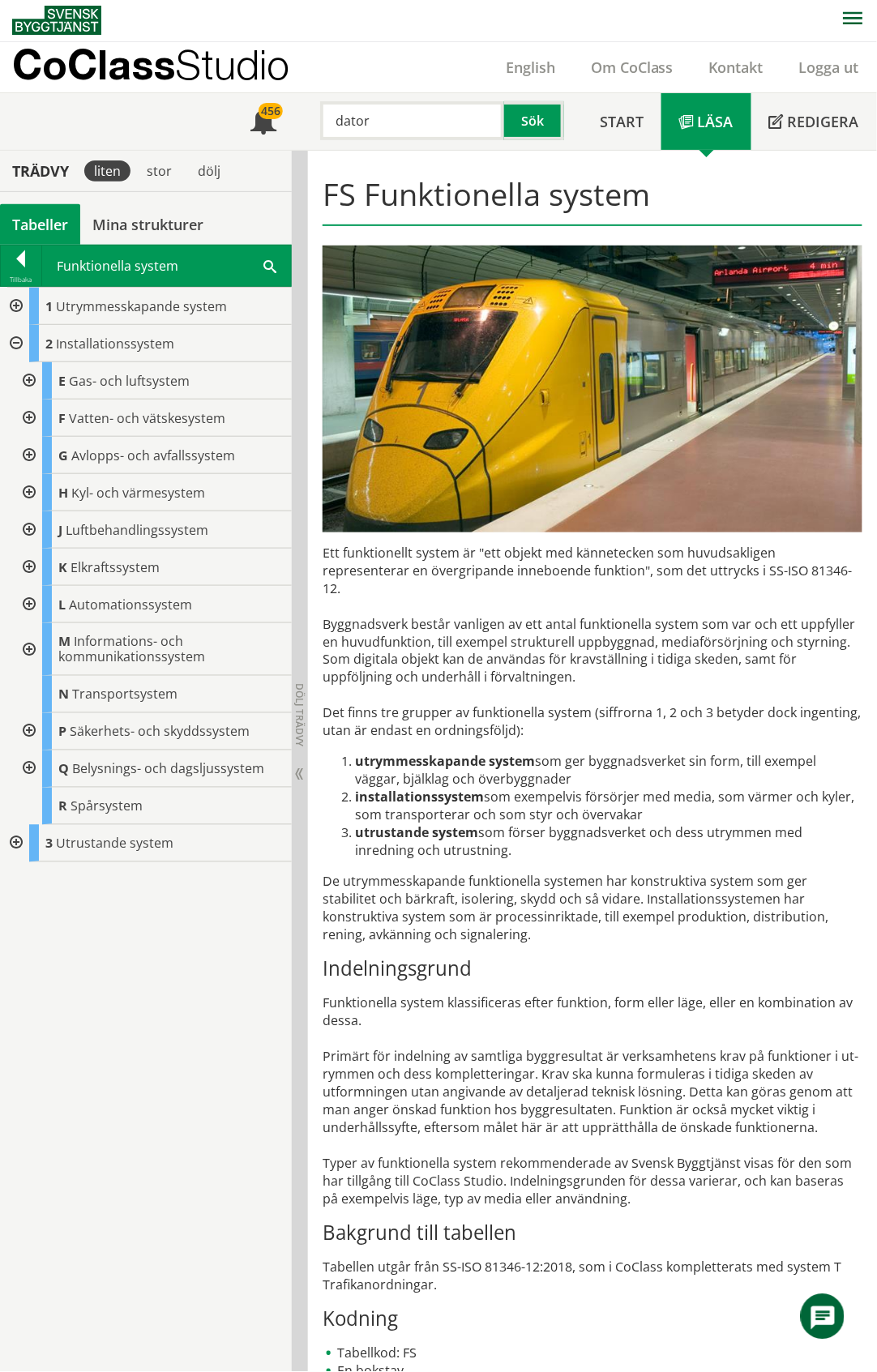
click at [27, 649] on div at bounding box center [27, 650] width 29 height 53
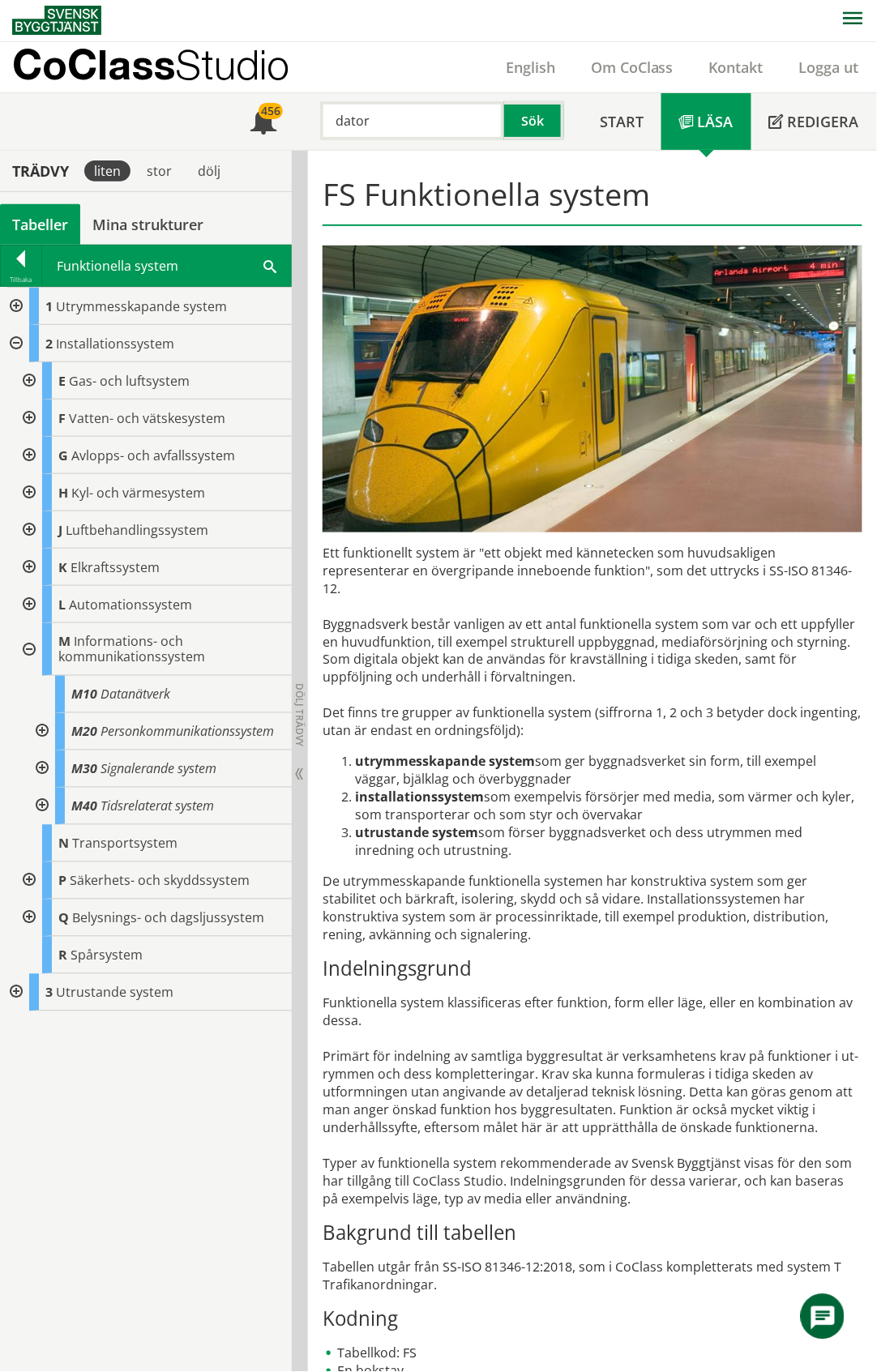
click at [43, 731] on div at bounding box center [40, 732] width 29 height 38
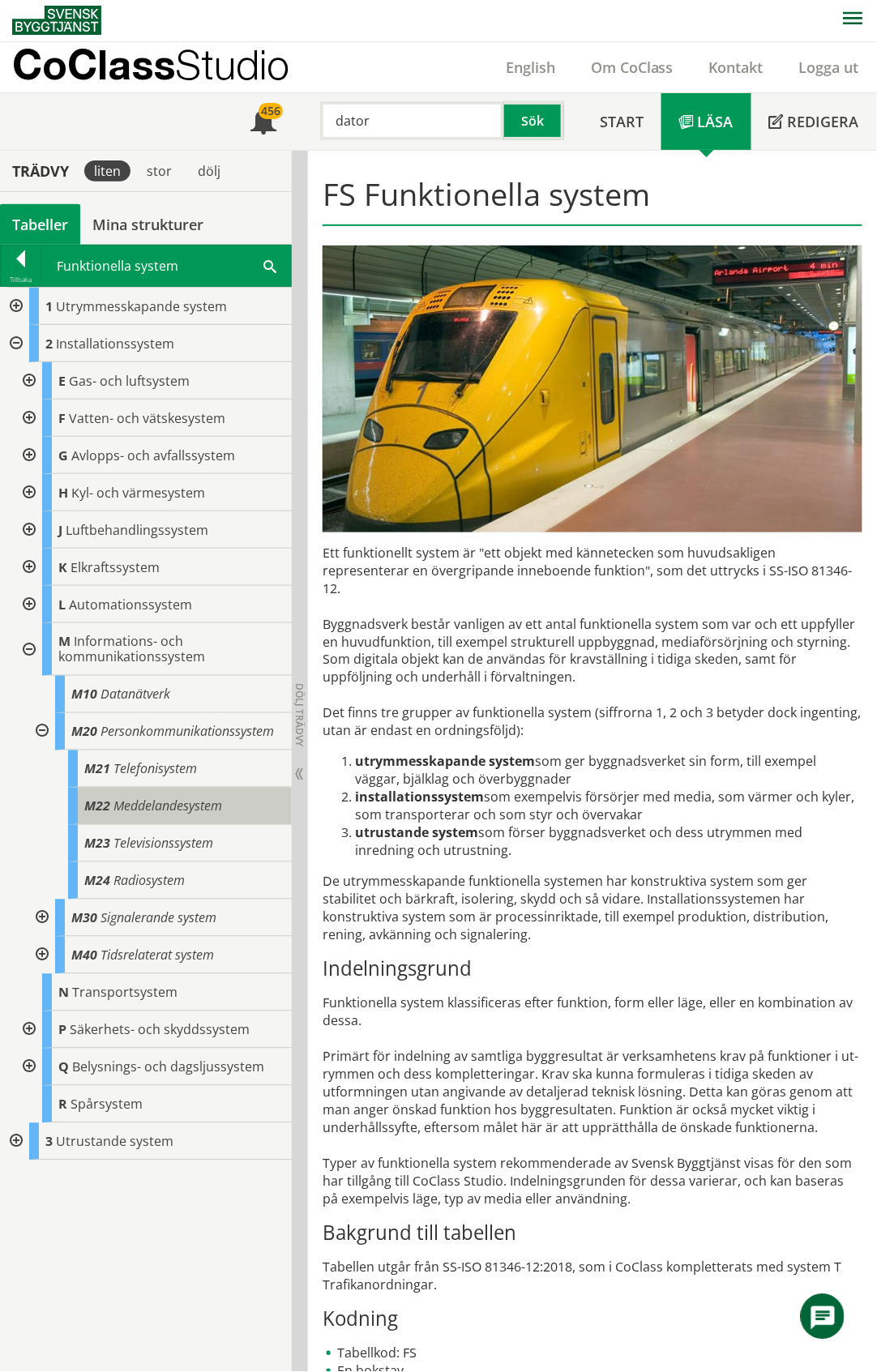
click at [164, 799] on span "Meddelandesystem" at bounding box center [167, 806] width 109 height 17
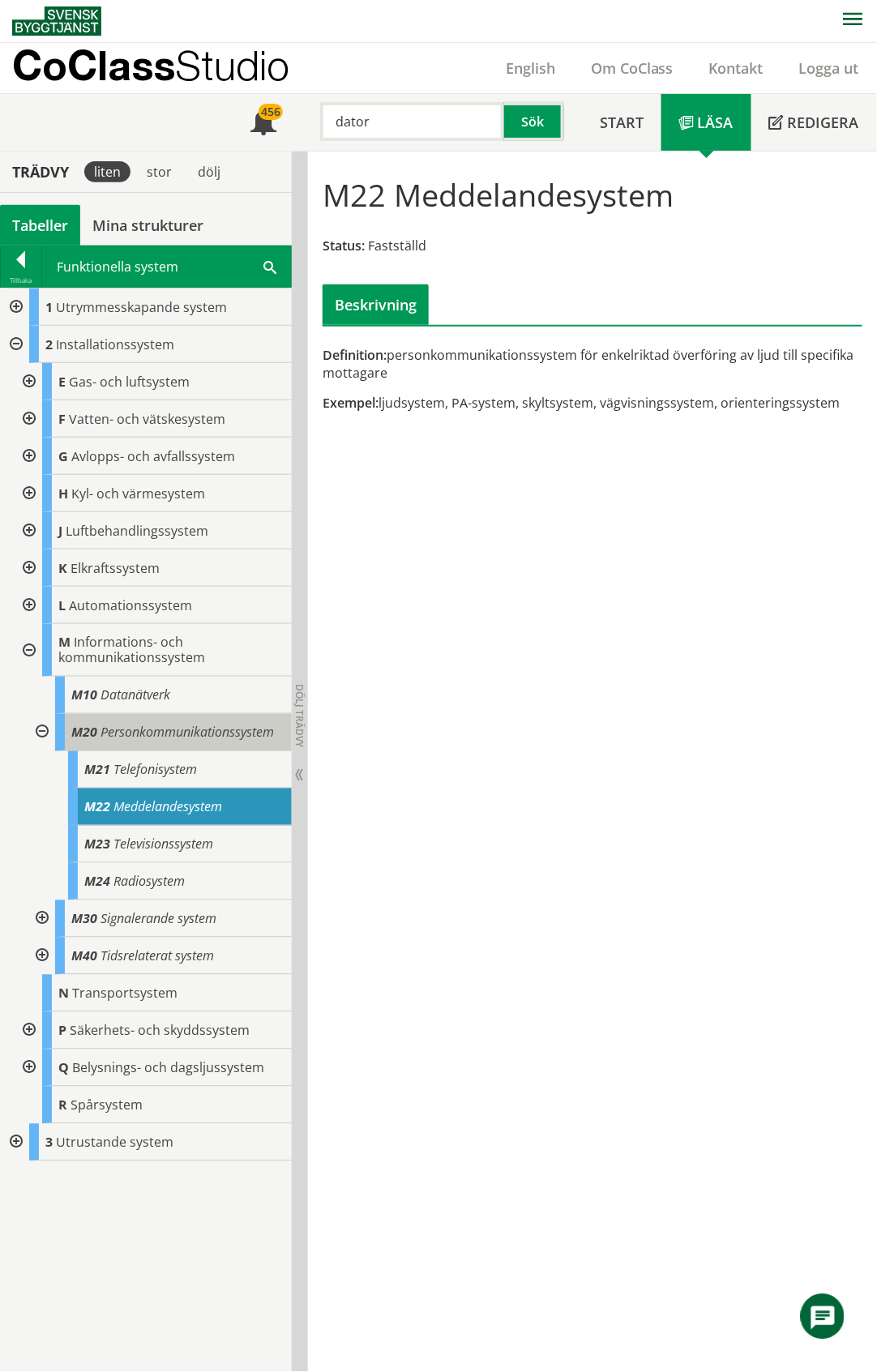
click at [153, 730] on body "AMA AMA Beskrivningsverktyg AMA Funktion BSAB Bygginfo Byggjura Byggkatalogen B…" at bounding box center [438, 685] width 877 height 1372
click at [210, 734] on span "Personkommunikationssystem" at bounding box center [187, 732] width 174 height 17
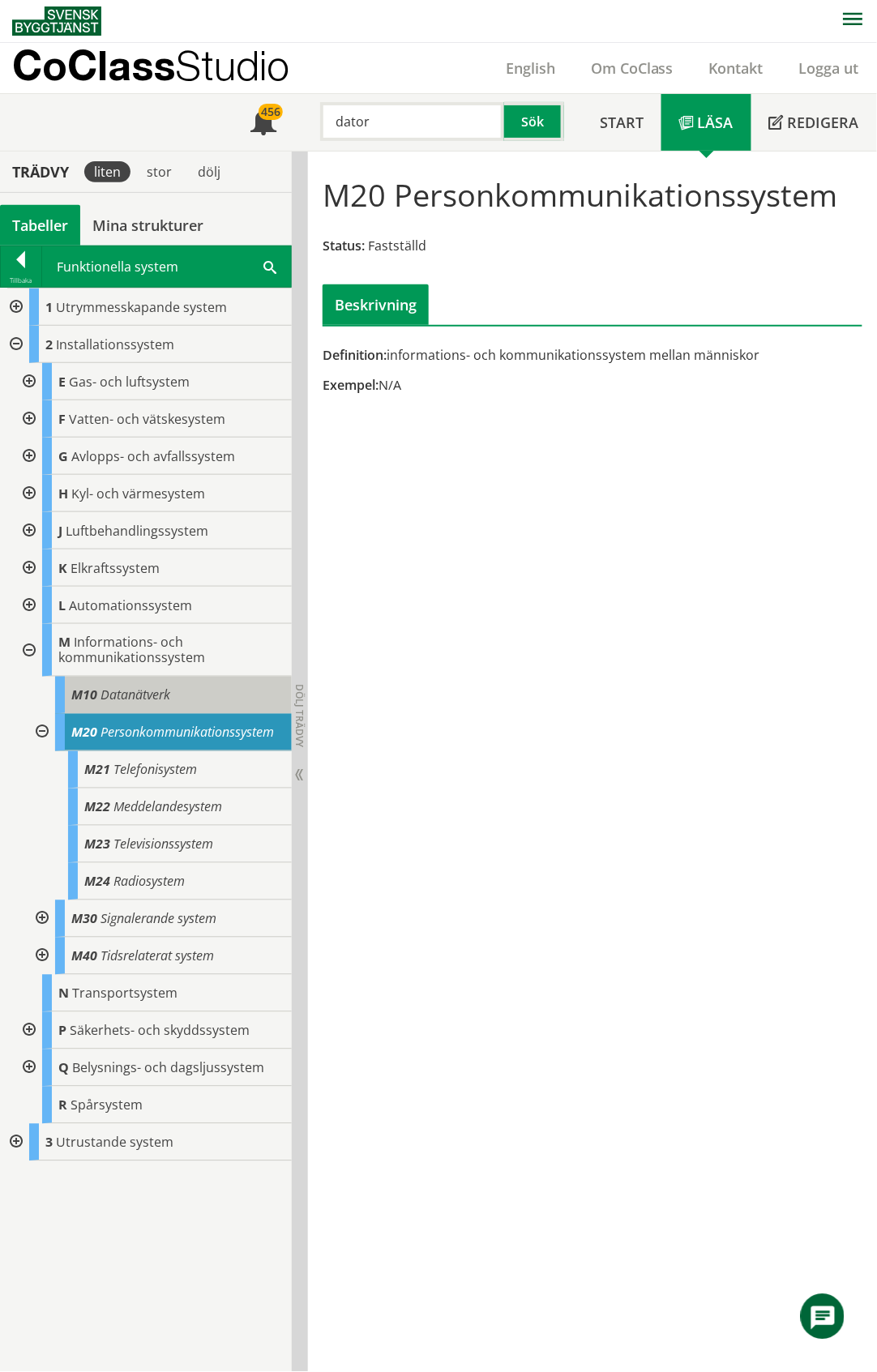
click at [144, 694] on span "Datanätverk" at bounding box center [135, 695] width 70 height 17
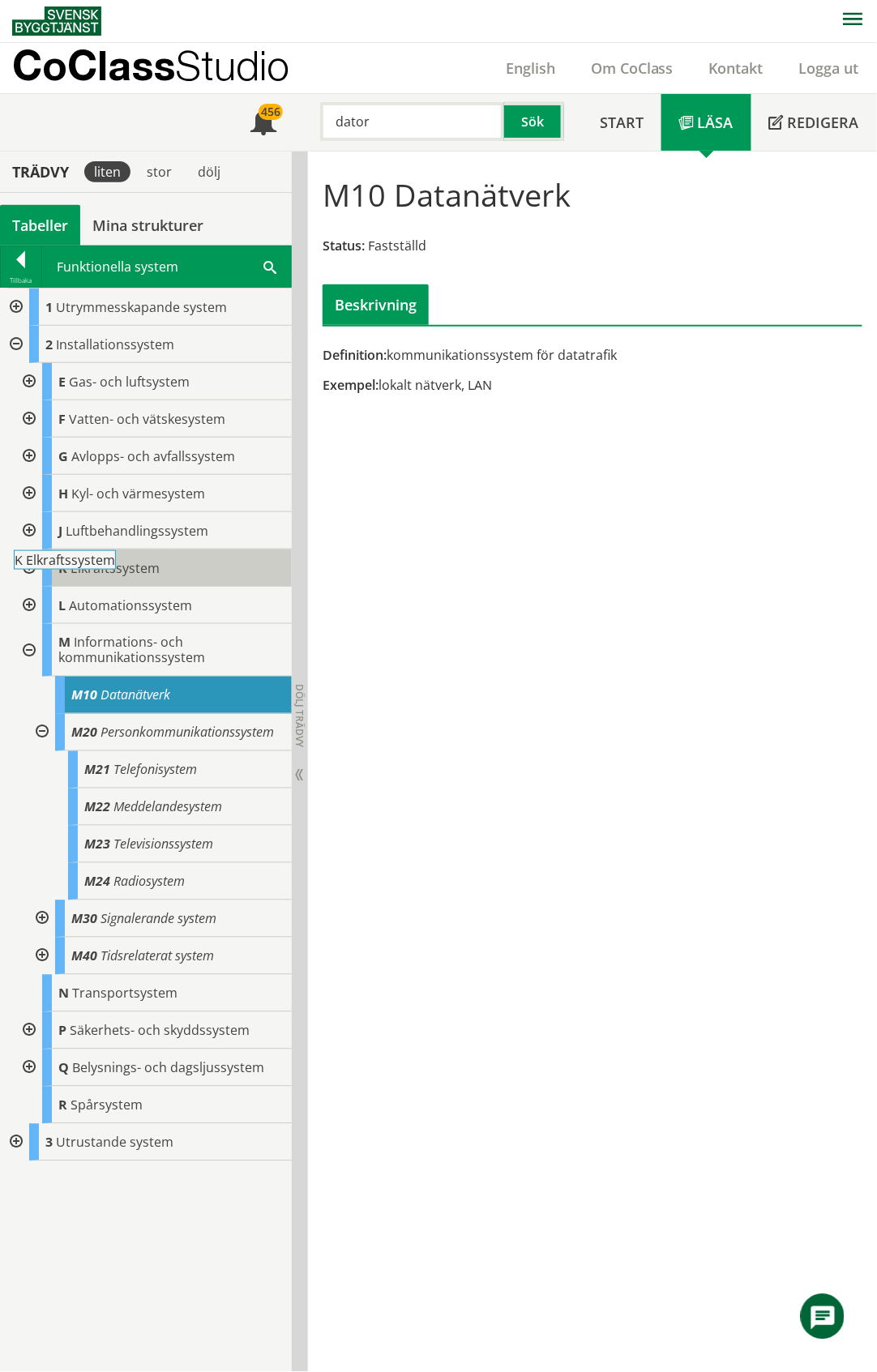
click at [169, 563] on div "K Elkraftssystem" at bounding box center [166, 568] width 250 height 38
click at [187, 569] on div "K Elkraftssystem" at bounding box center [166, 568] width 250 height 38
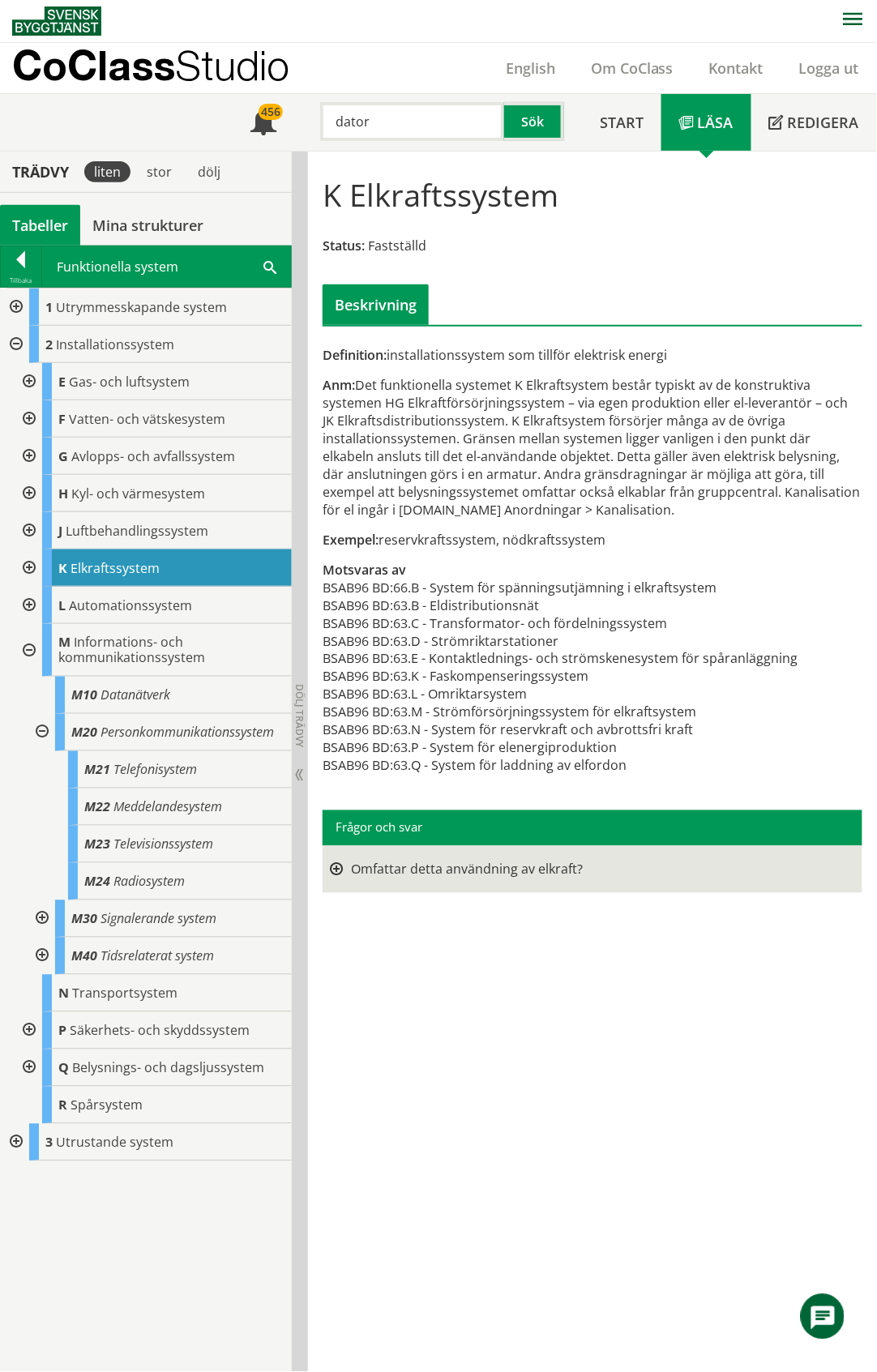
click at [25, 603] on div at bounding box center [27, 606] width 29 height 38
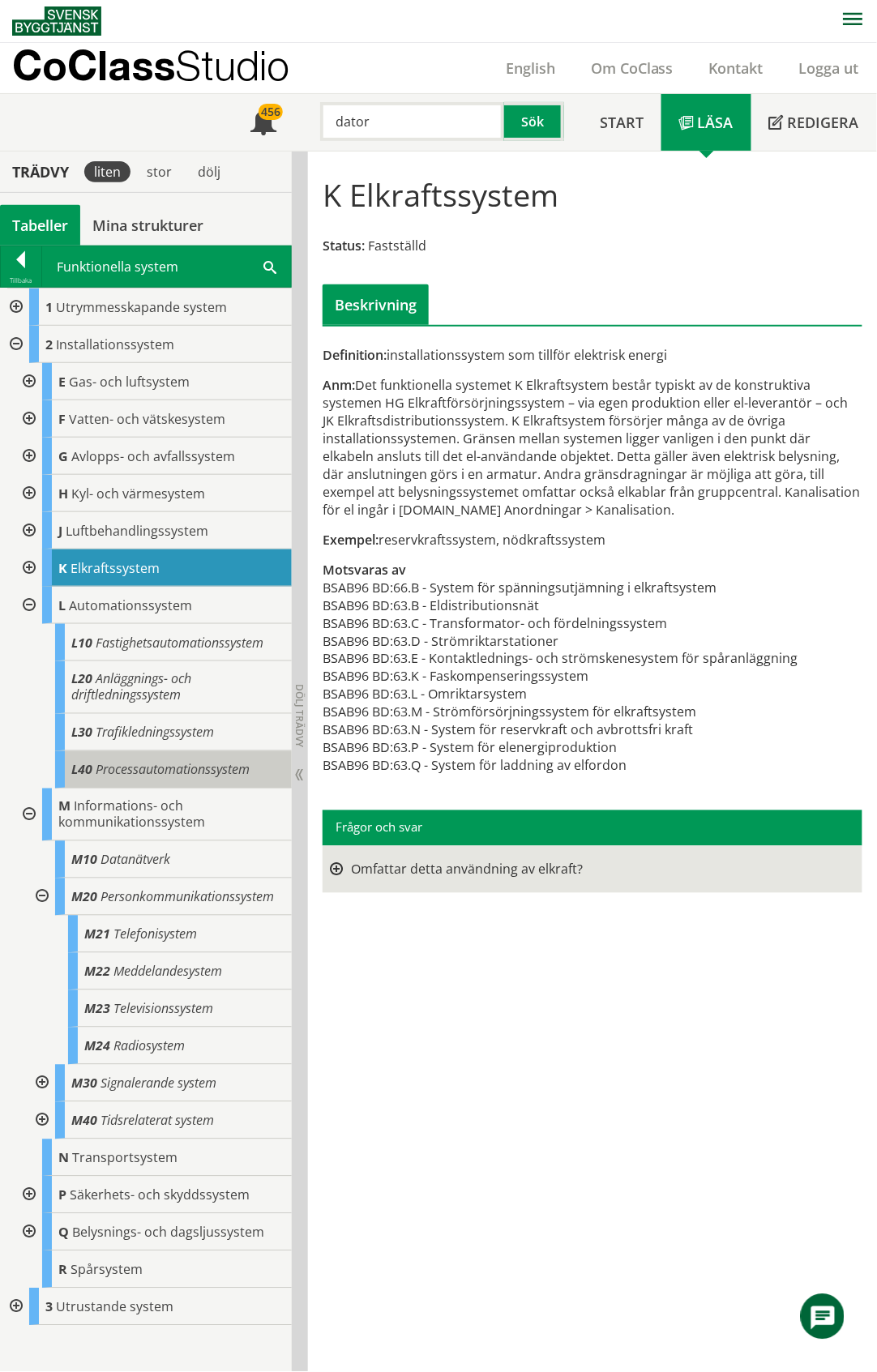
click at [193, 770] on span "Processautomationssystem" at bounding box center [173, 769] width 154 height 17
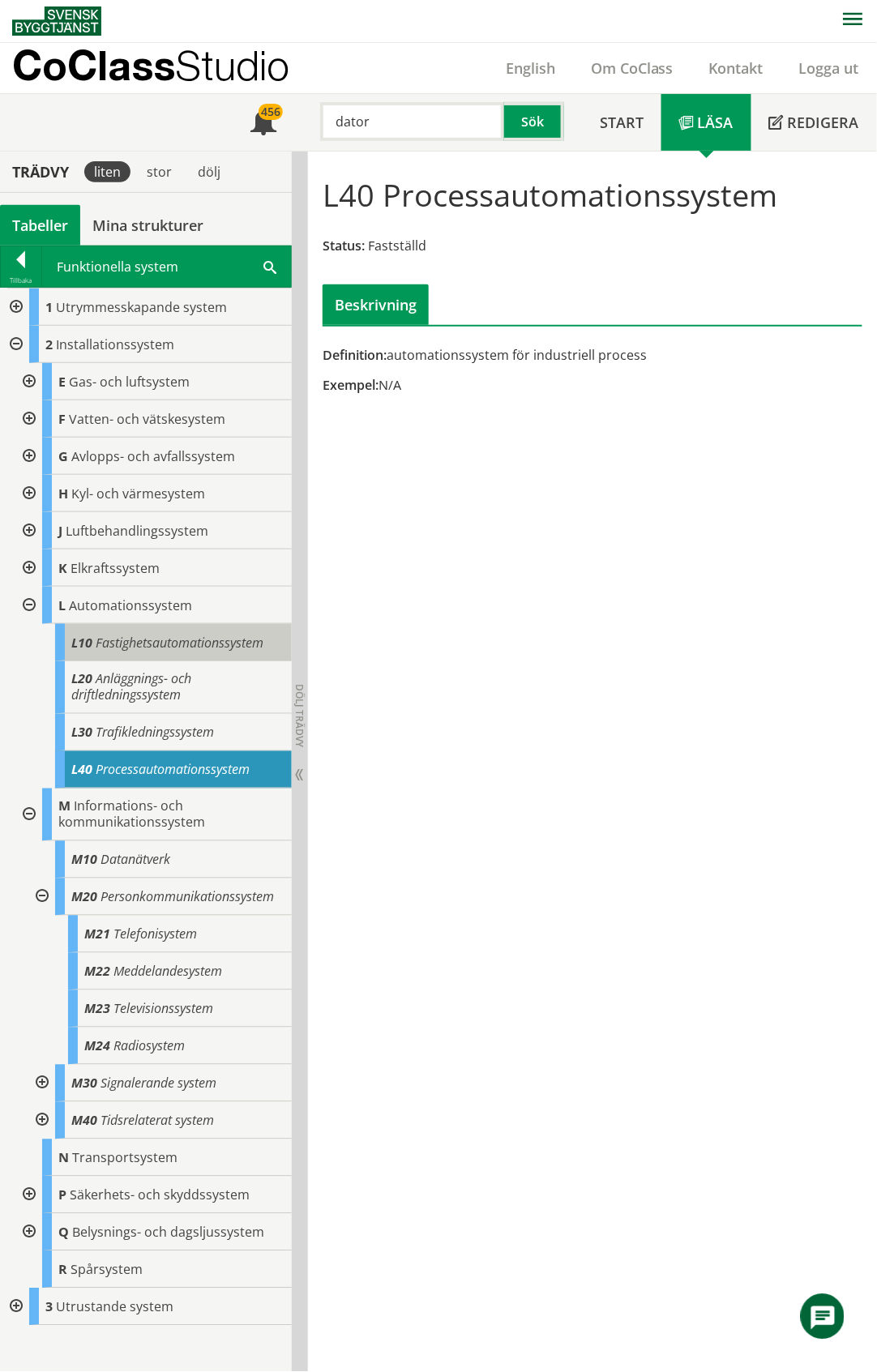
click at [166, 648] on span "Fastighetsautomationssystem" at bounding box center [179, 642] width 167 height 17
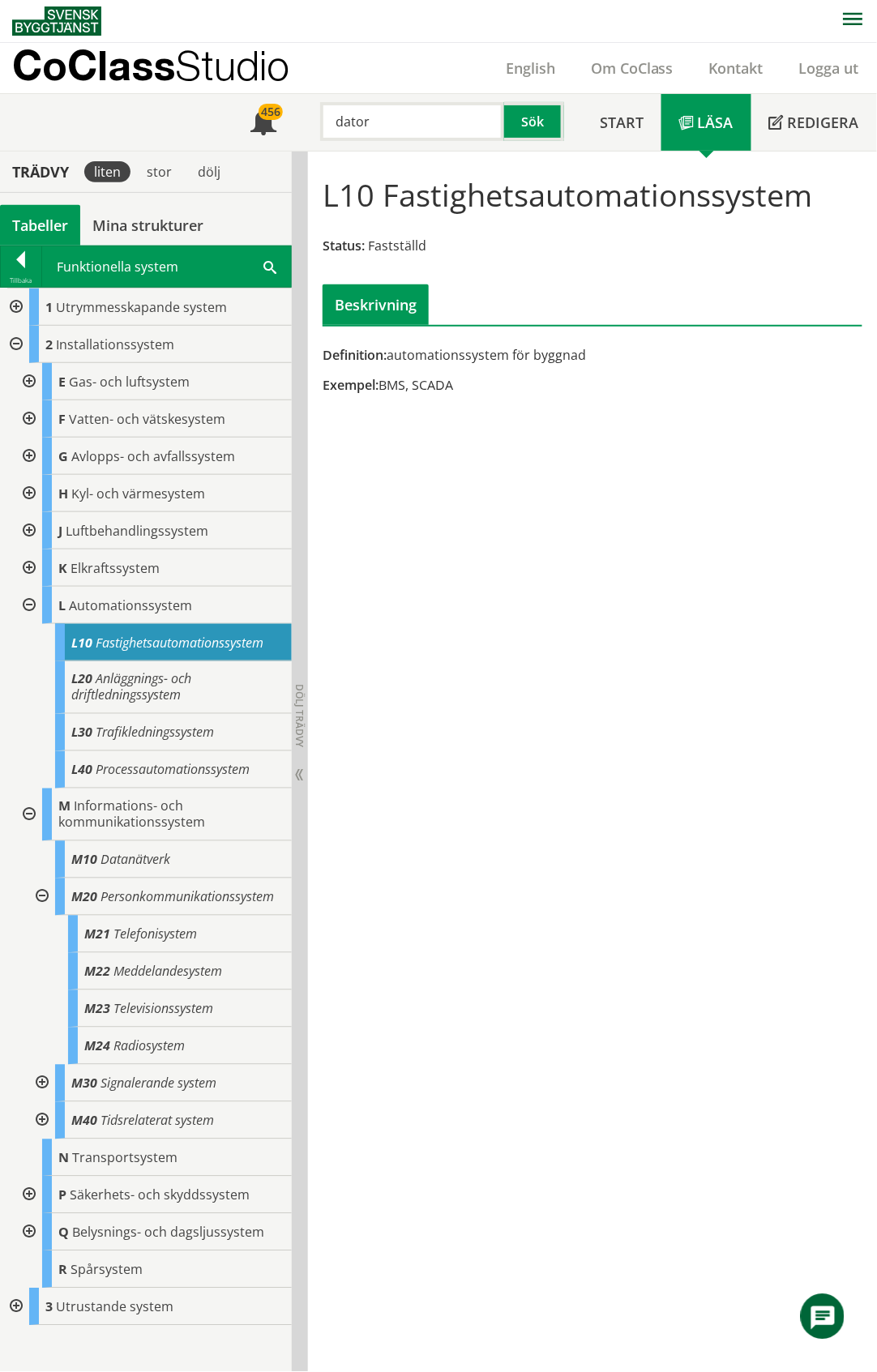
click at [40, 1085] on div at bounding box center [40, 1084] width 29 height 38
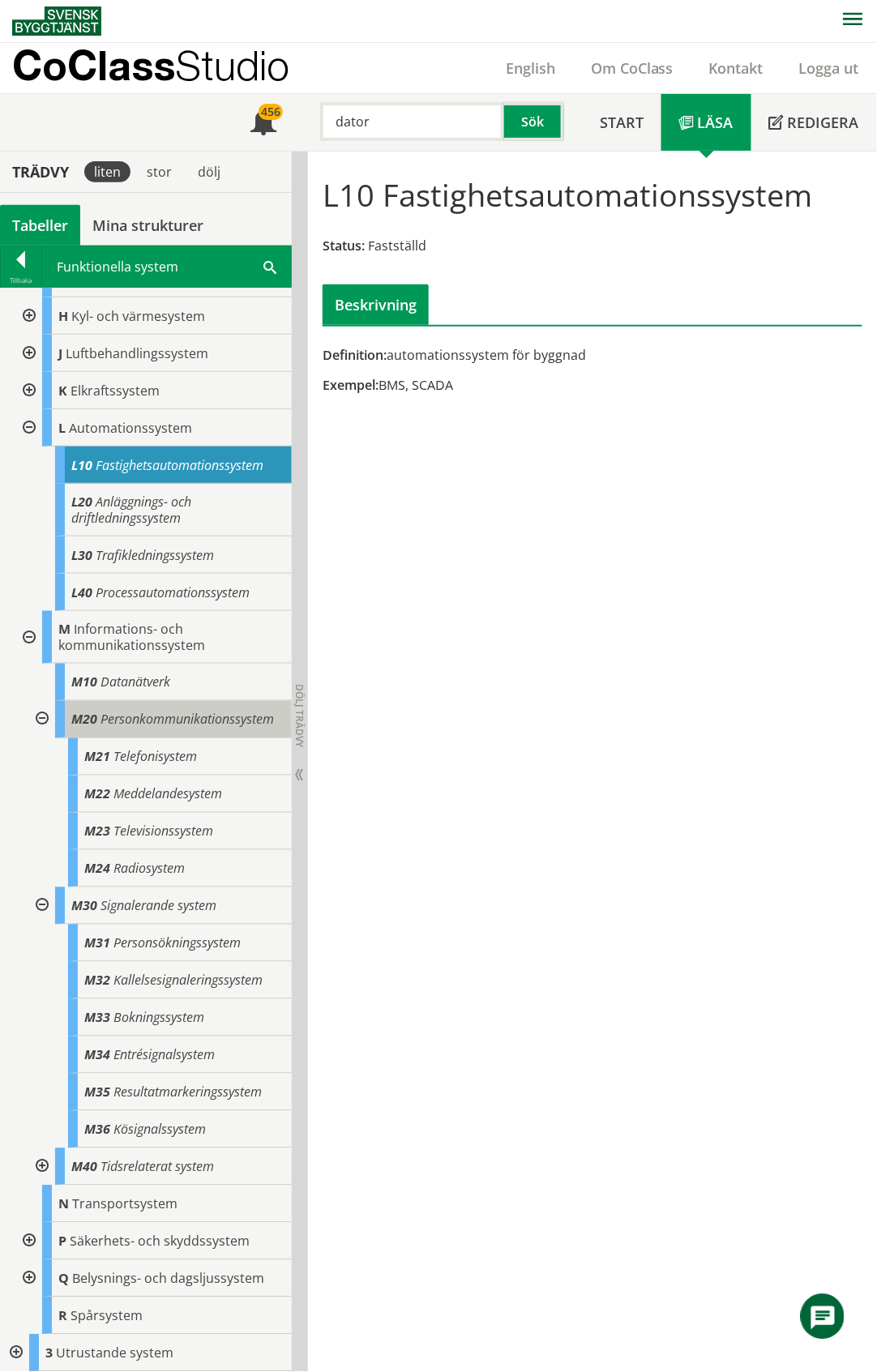
scroll to position [193, 0]
click at [42, 1167] on div at bounding box center [40, 1167] width 29 height 38
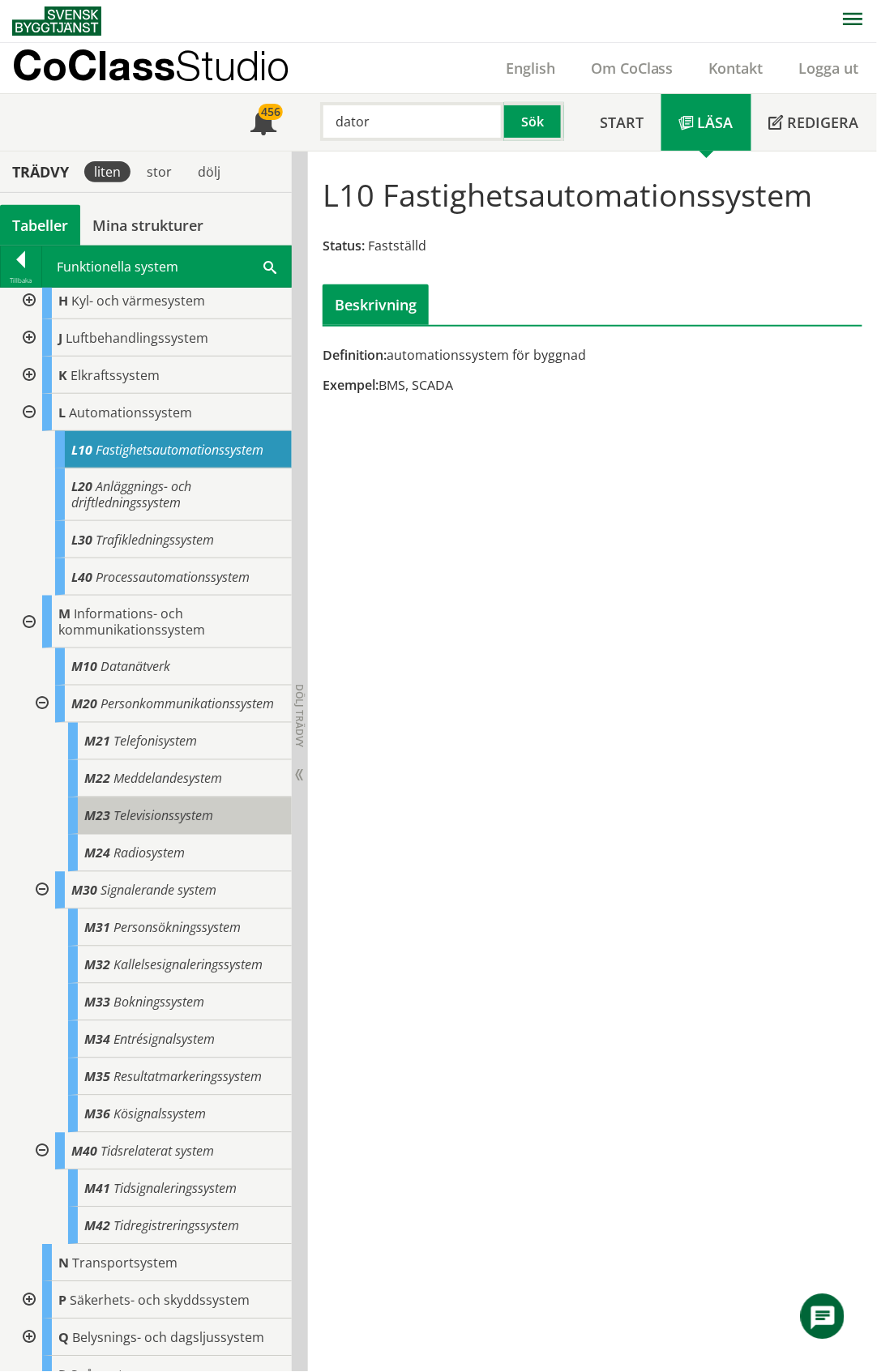
scroll to position [267, 0]
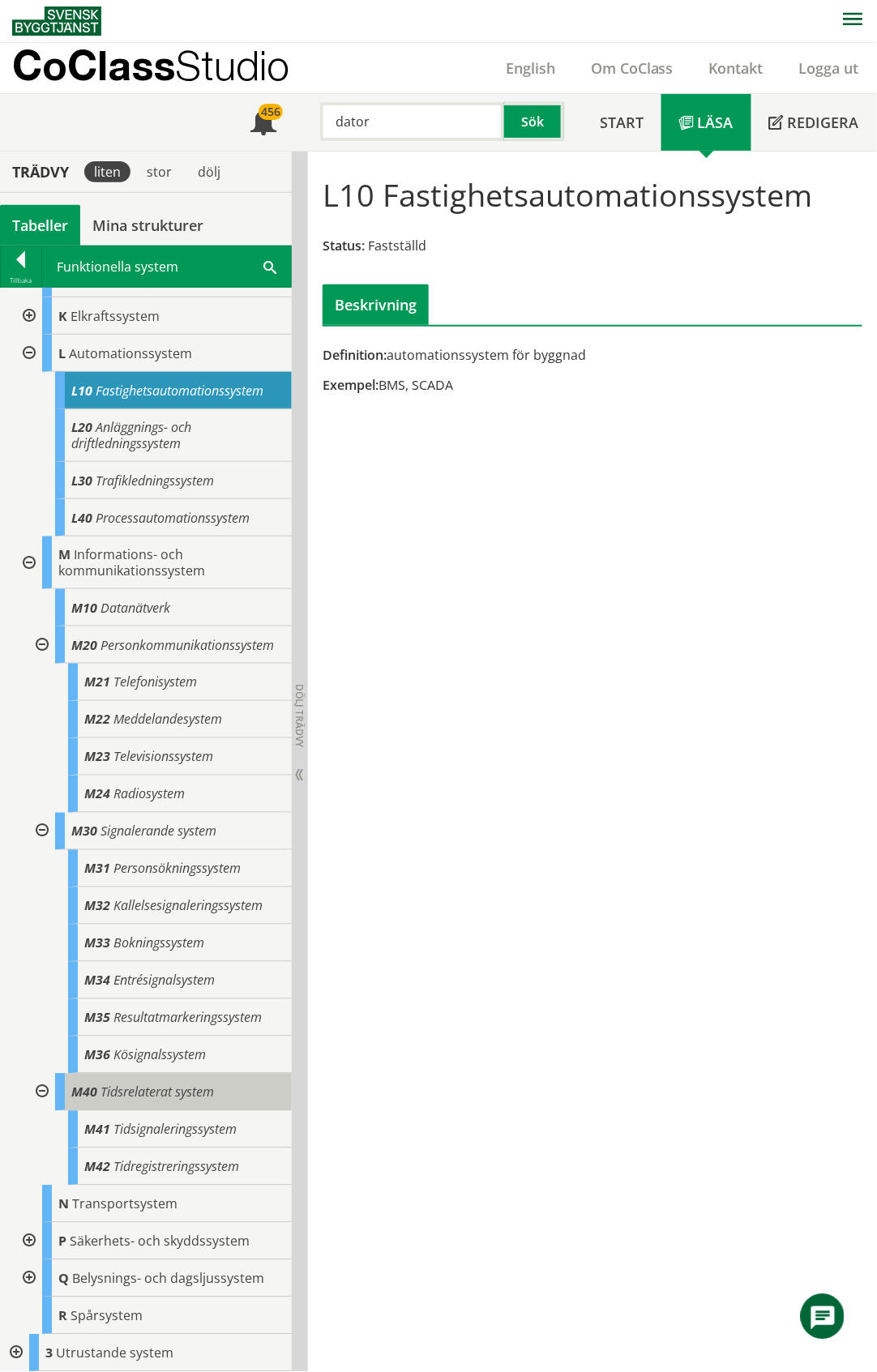
click at [198, 1094] on span "Tidsrelaterat system" at bounding box center [157, 1092] width 113 height 17
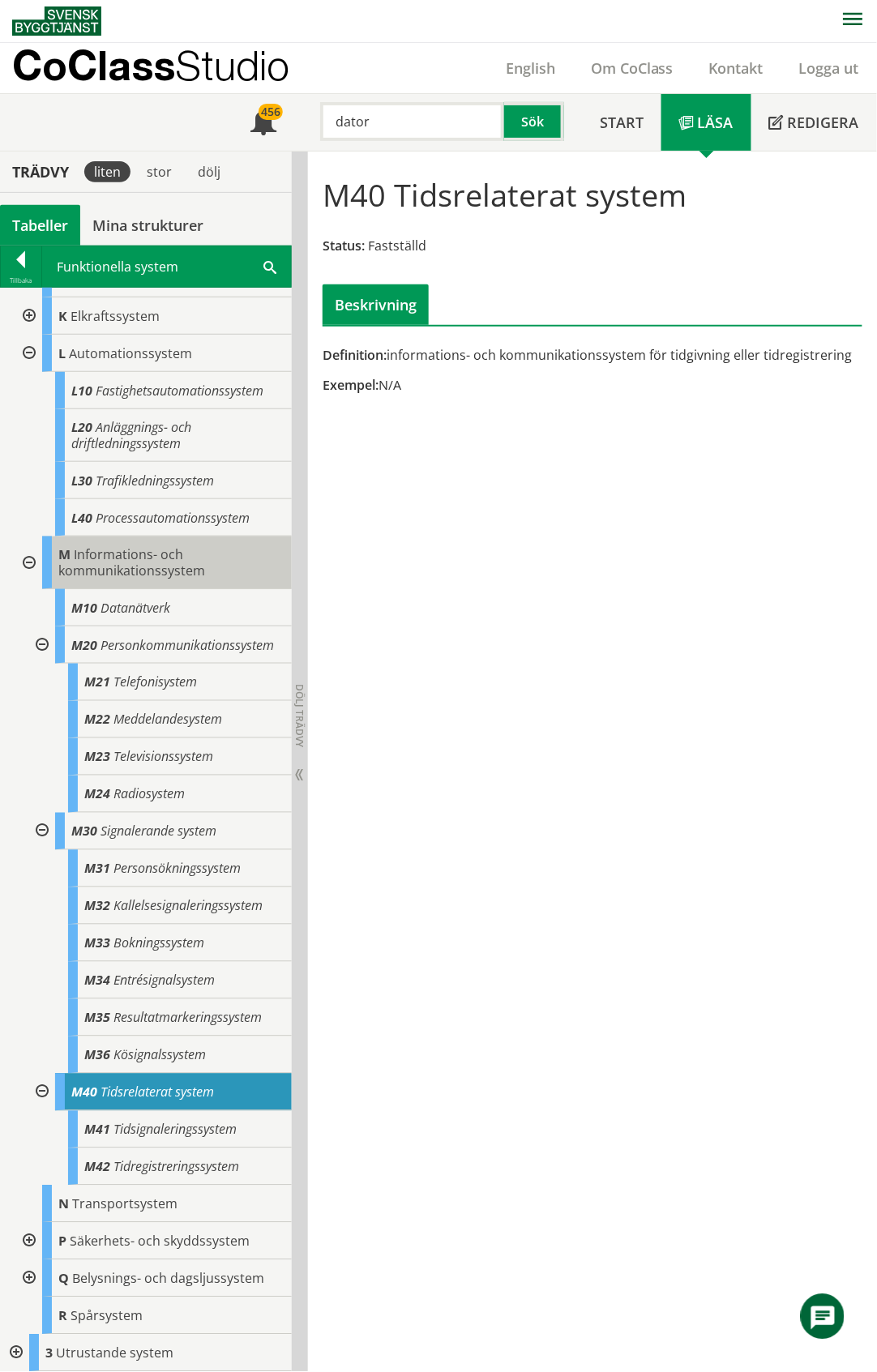
click at [178, 552] on span "Informations- och kommunikationssystem" at bounding box center [132, 562] width 146 height 34
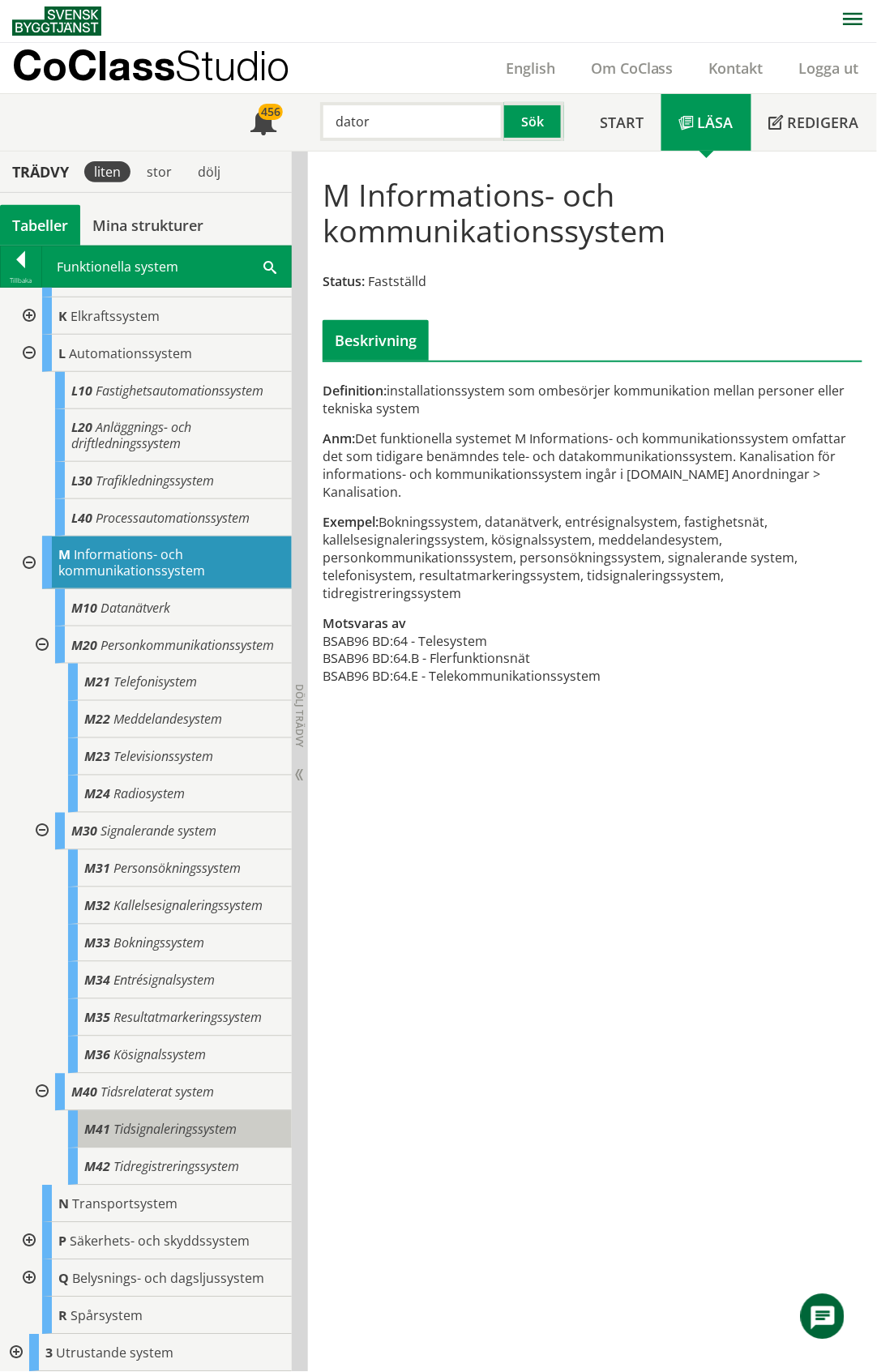
click at [198, 1131] on span "Tidsignaleringssystem" at bounding box center [175, 1130] width 123 height 17
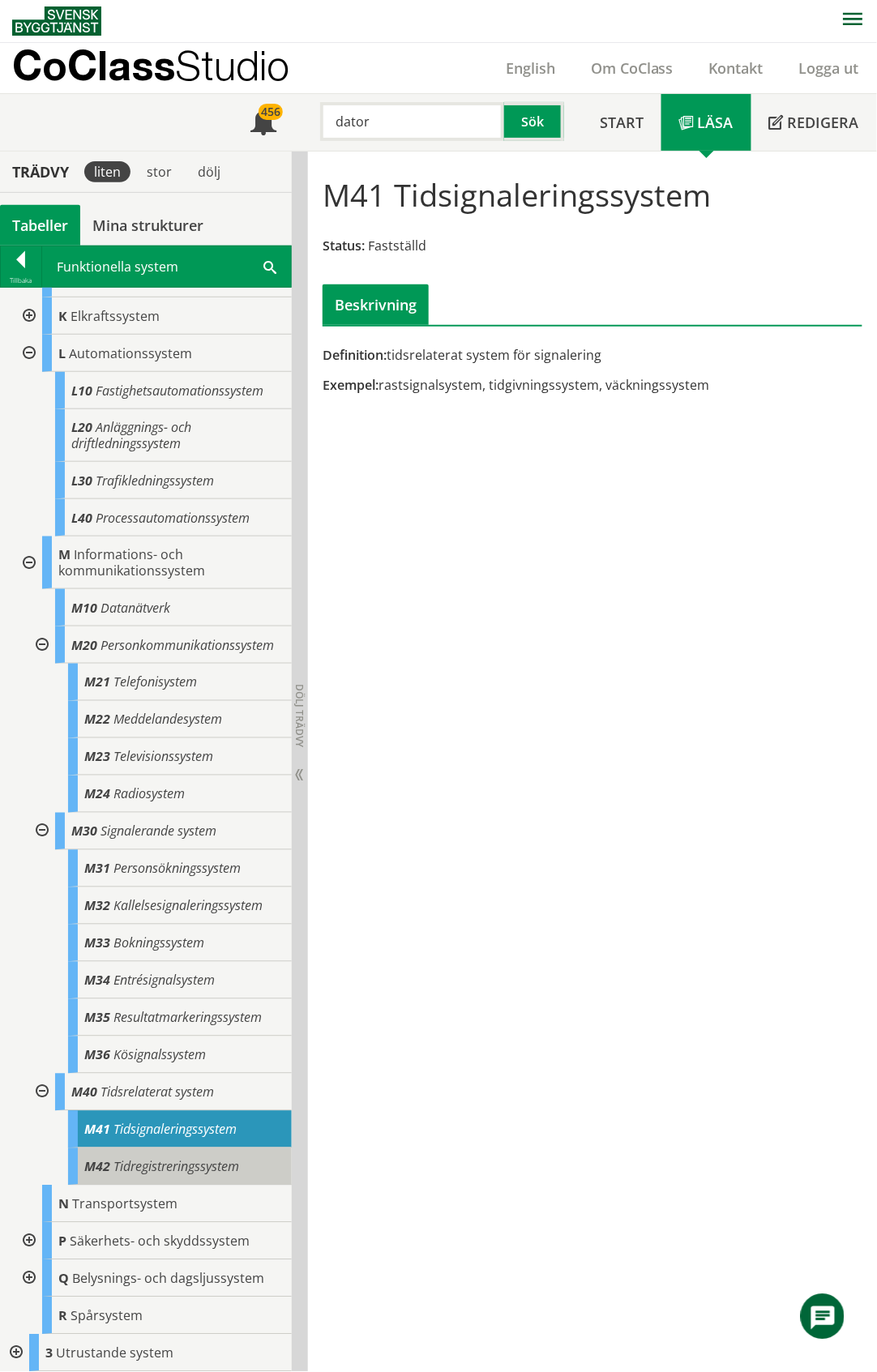
click at [183, 1171] on span "Tidregistreringssystem" at bounding box center [176, 1166] width 125 height 17
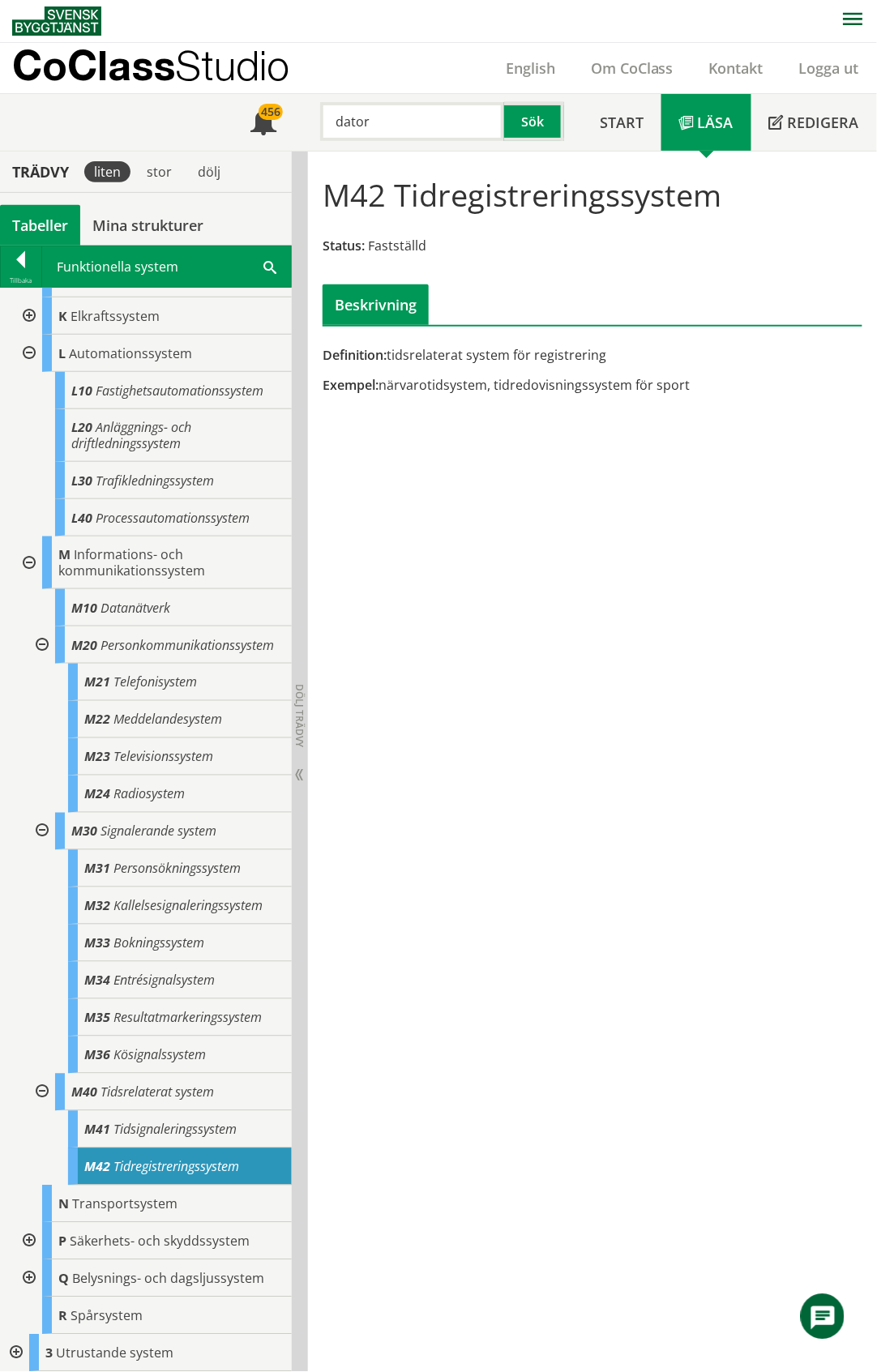
click at [27, 1238] on div at bounding box center [27, 1241] width 29 height 38
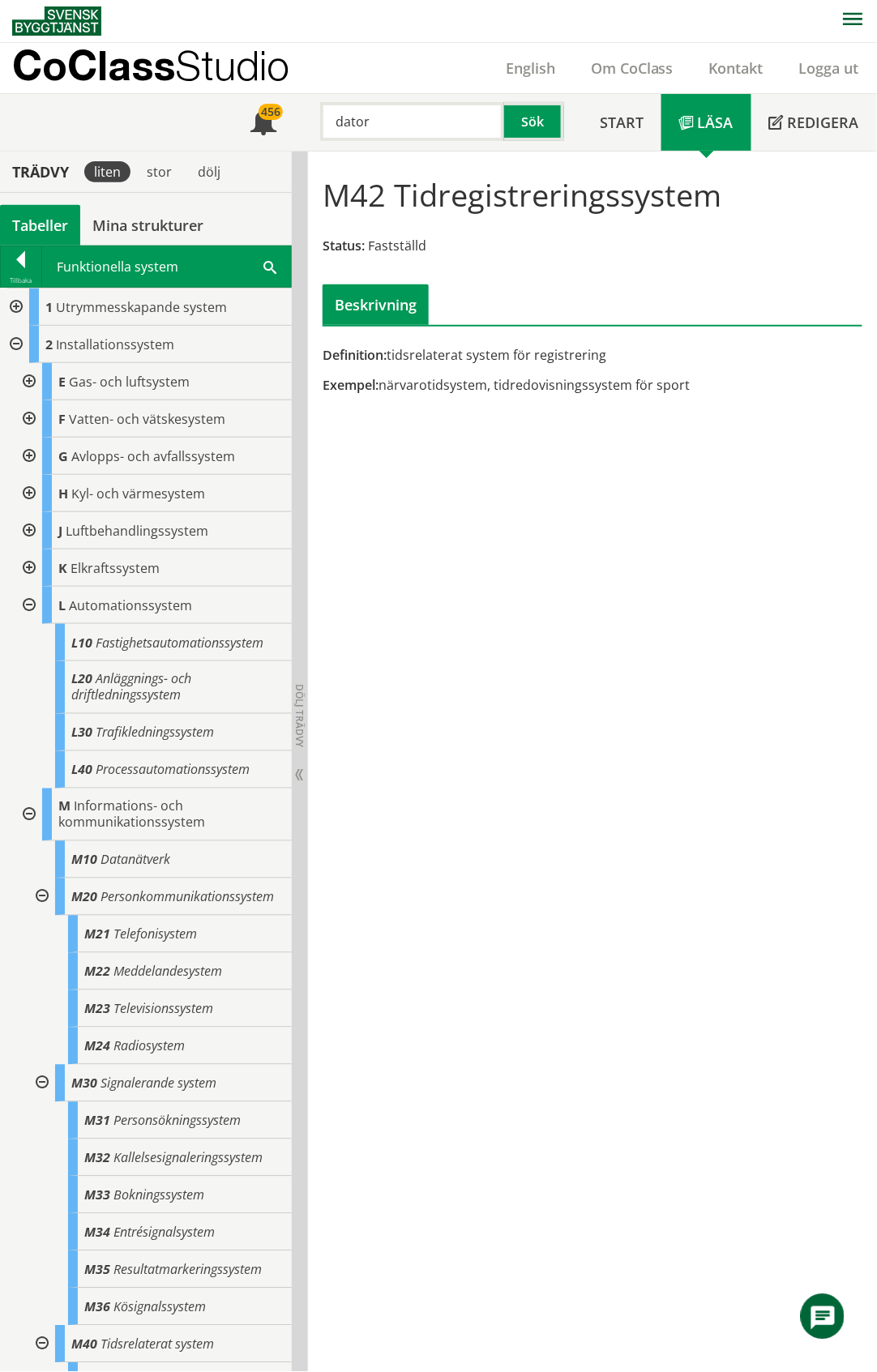
click at [27, 567] on div at bounding box center [27, 568] width 29 height 38
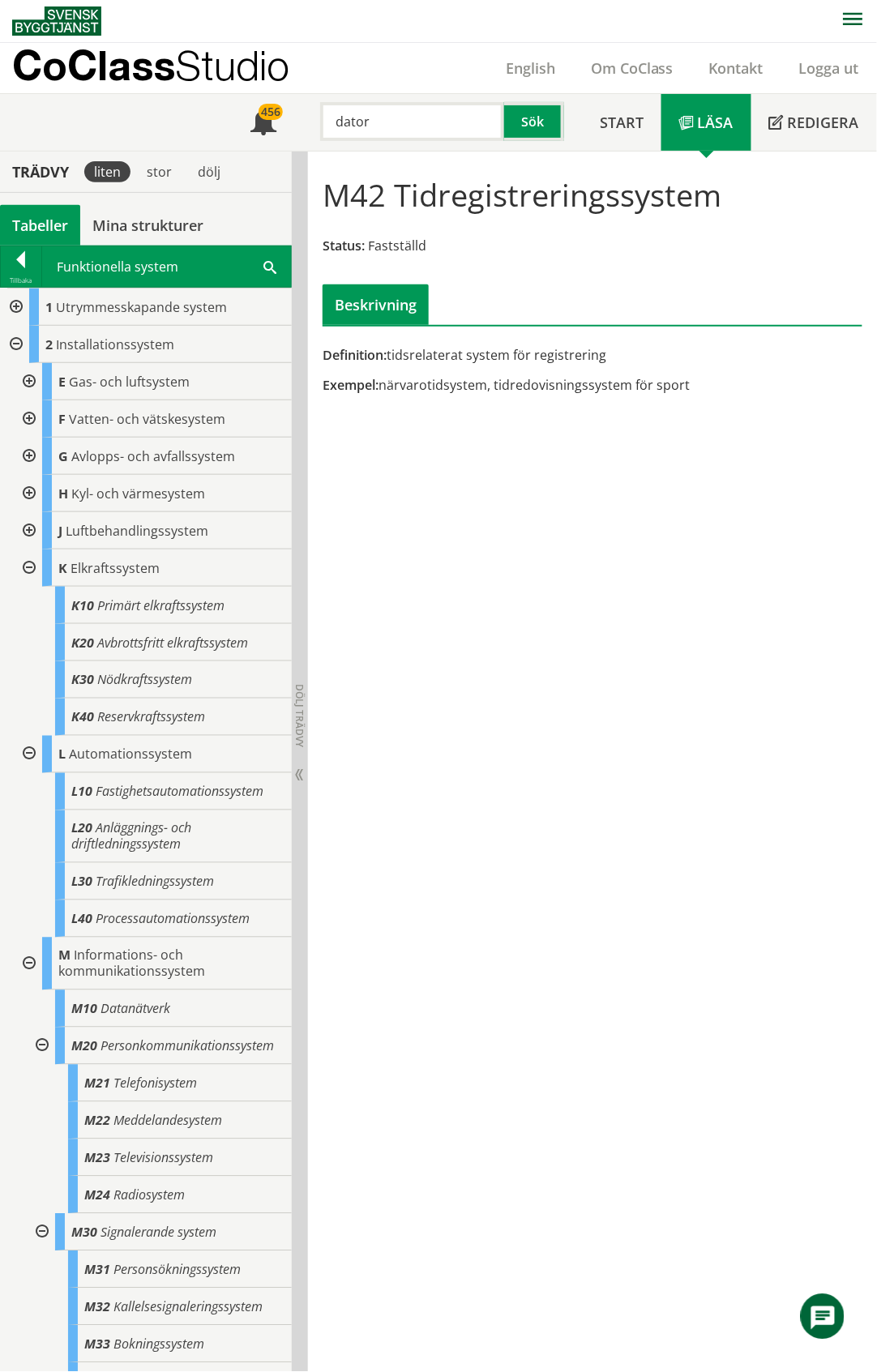
click at [27, 567] on div at bounding box center [27, 568] width 29 height 38
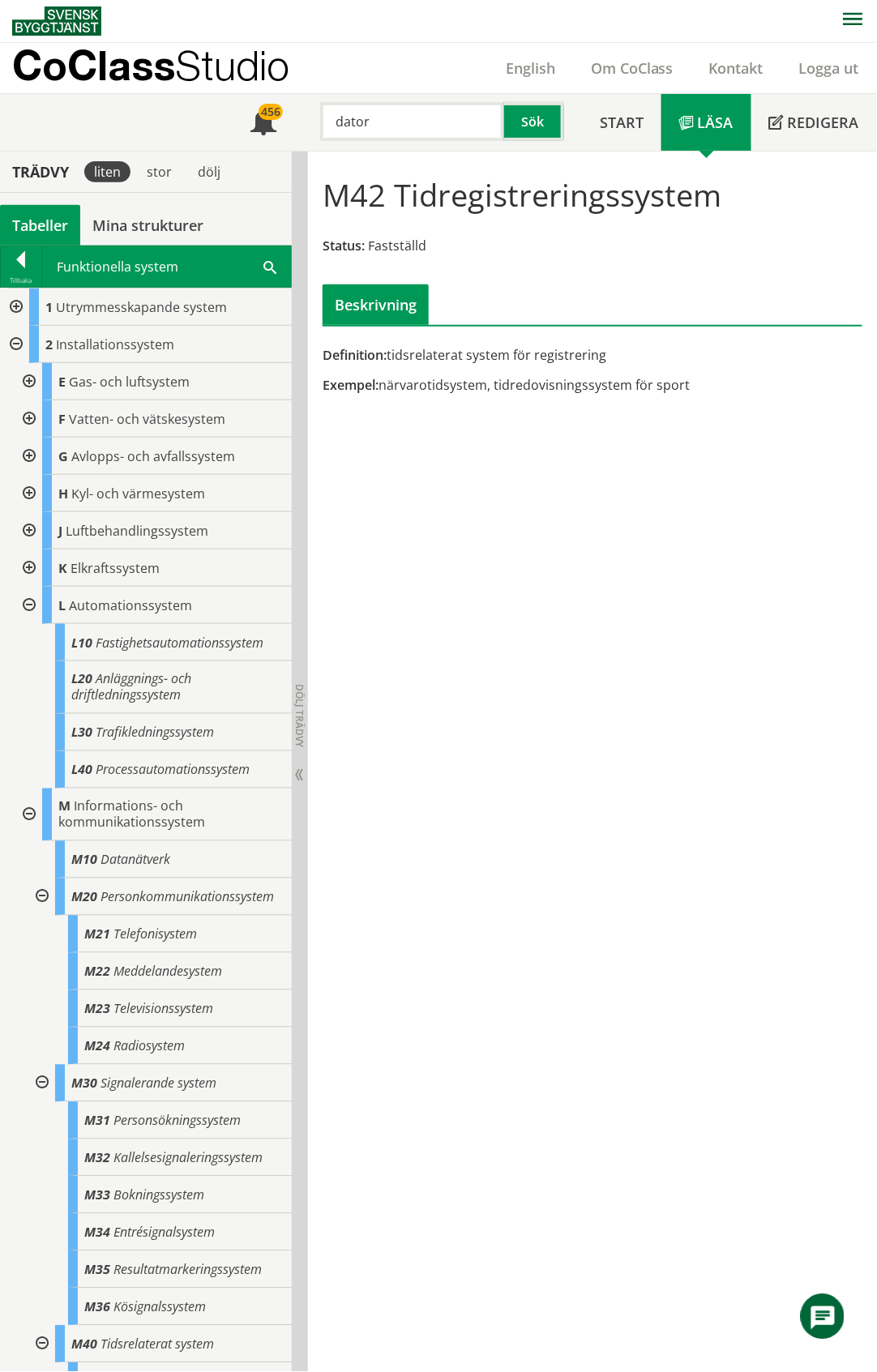
click at [388, 120] on input "dator" at bounding box center [412, 122] width 184 height 39
drag, startPoint x: 386, startPoint y: 123, endPoint x: 325, endPoint y: 124, distance: 61.0
click at [325, 124] on input "dator" at bounding box center [412, 122] width 184 height 39
type input "programvara"
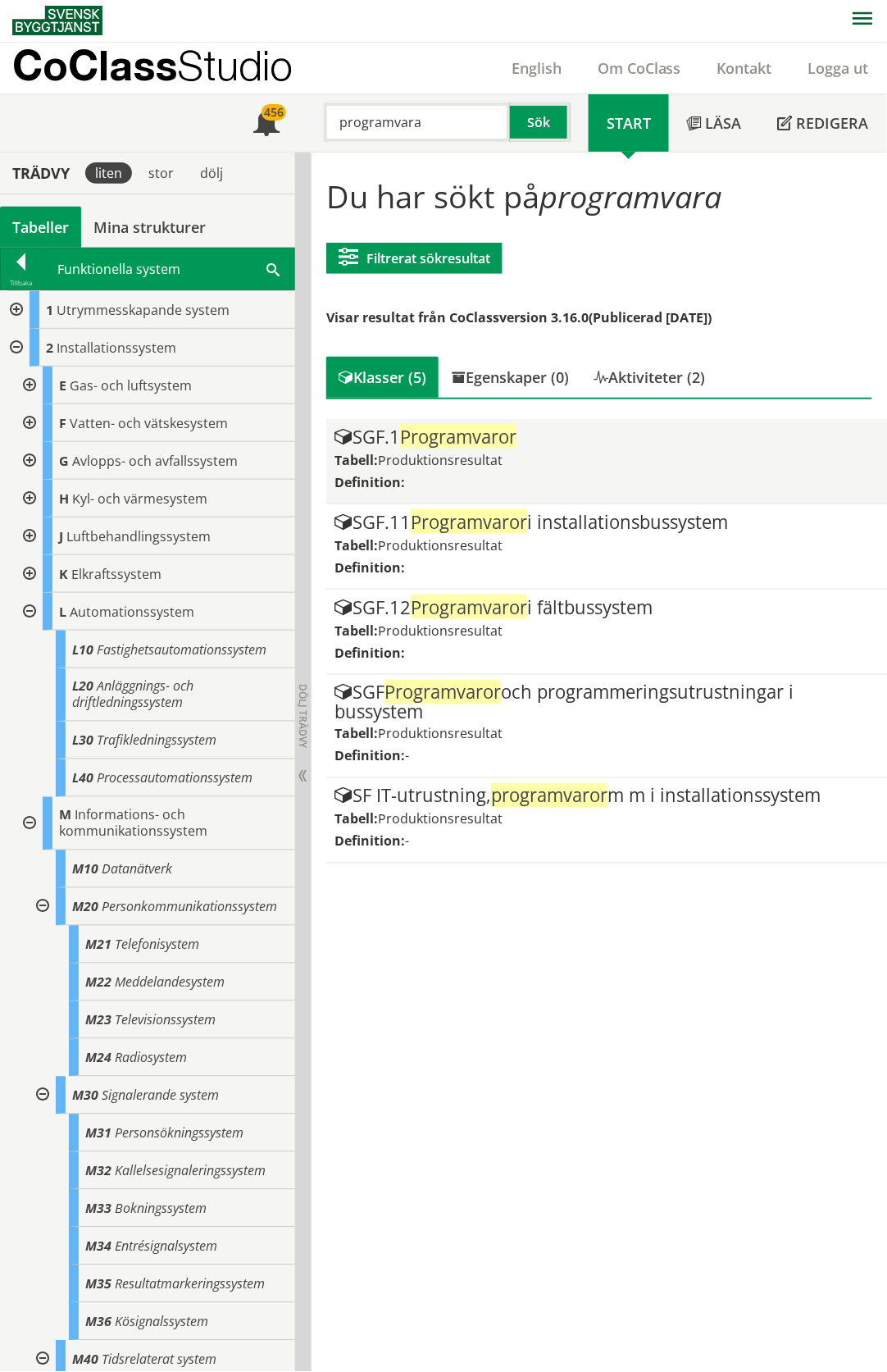
click at [531, 443] on div "SGF.1 Programvaror" at bounding box center [607, 437] width 545 height 19
click at [479, 456] on span "Produktionsresultat" at bounding box center [440, 459] width 125 height 18
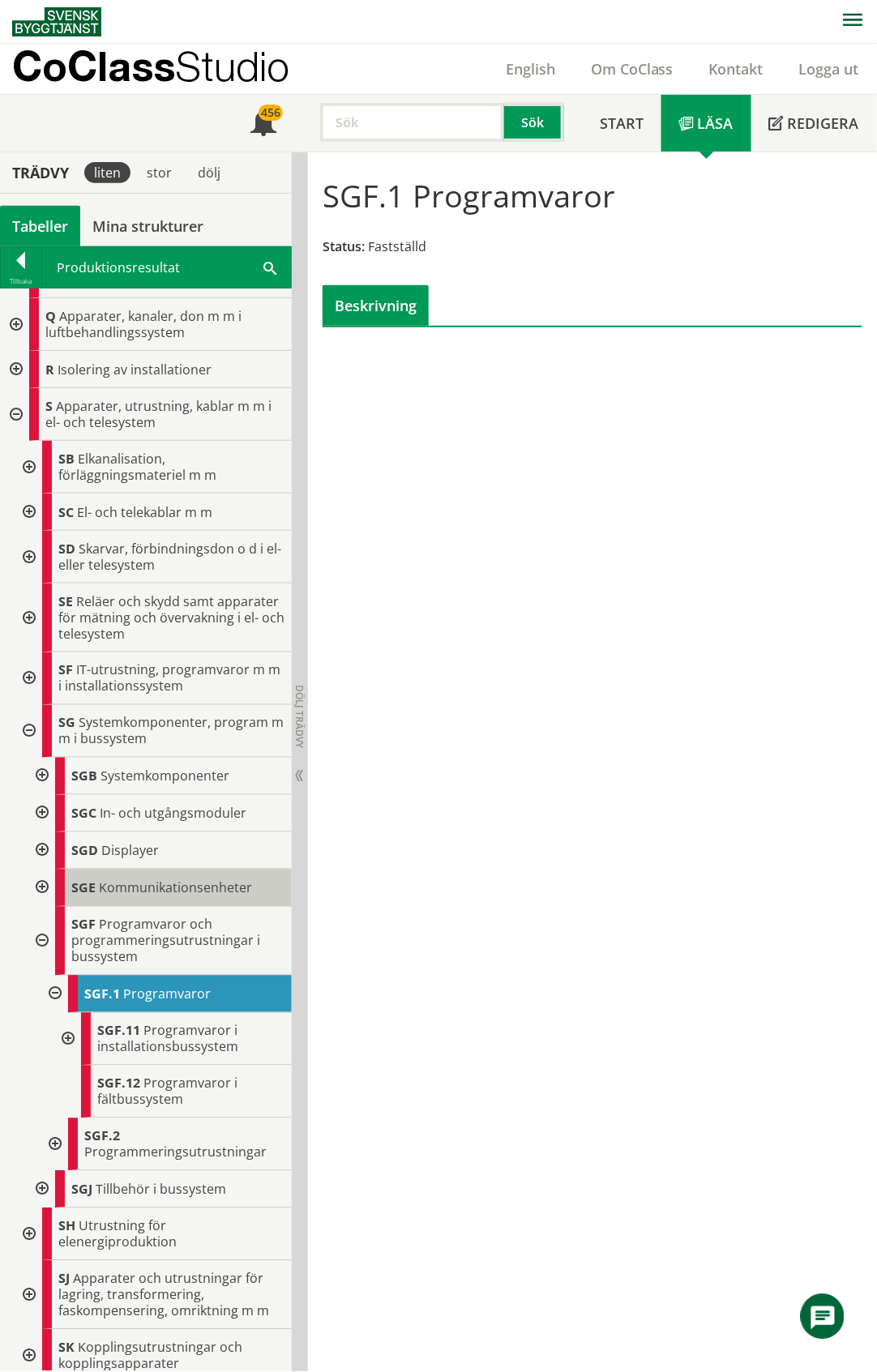
scroll to position [973, 0]
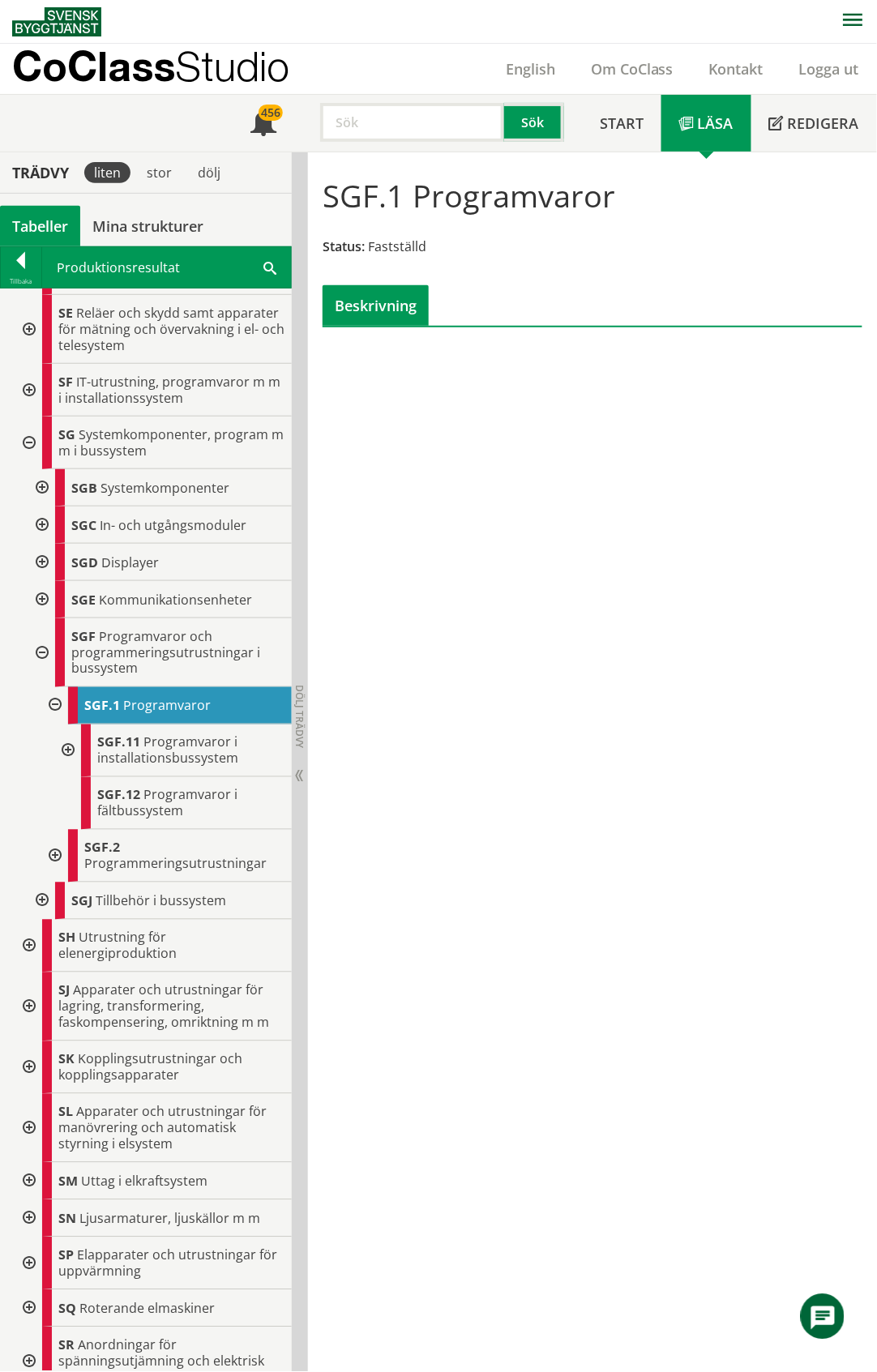
click at [53, 858] on div at bounding box center [54, 857] width 29 height 53
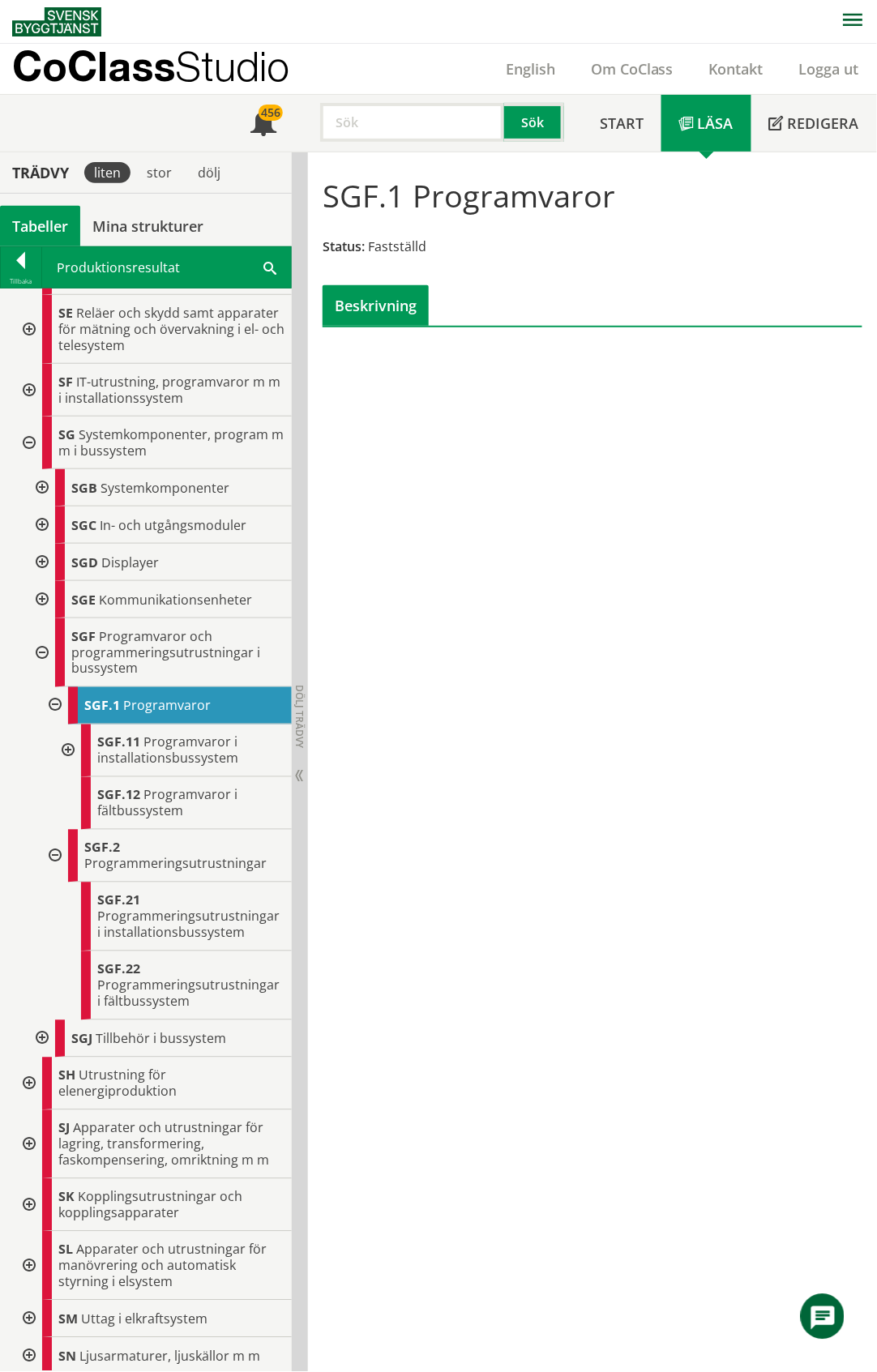
click at [42, 490] on div at bounding box center [40, 488] width 29 height 38
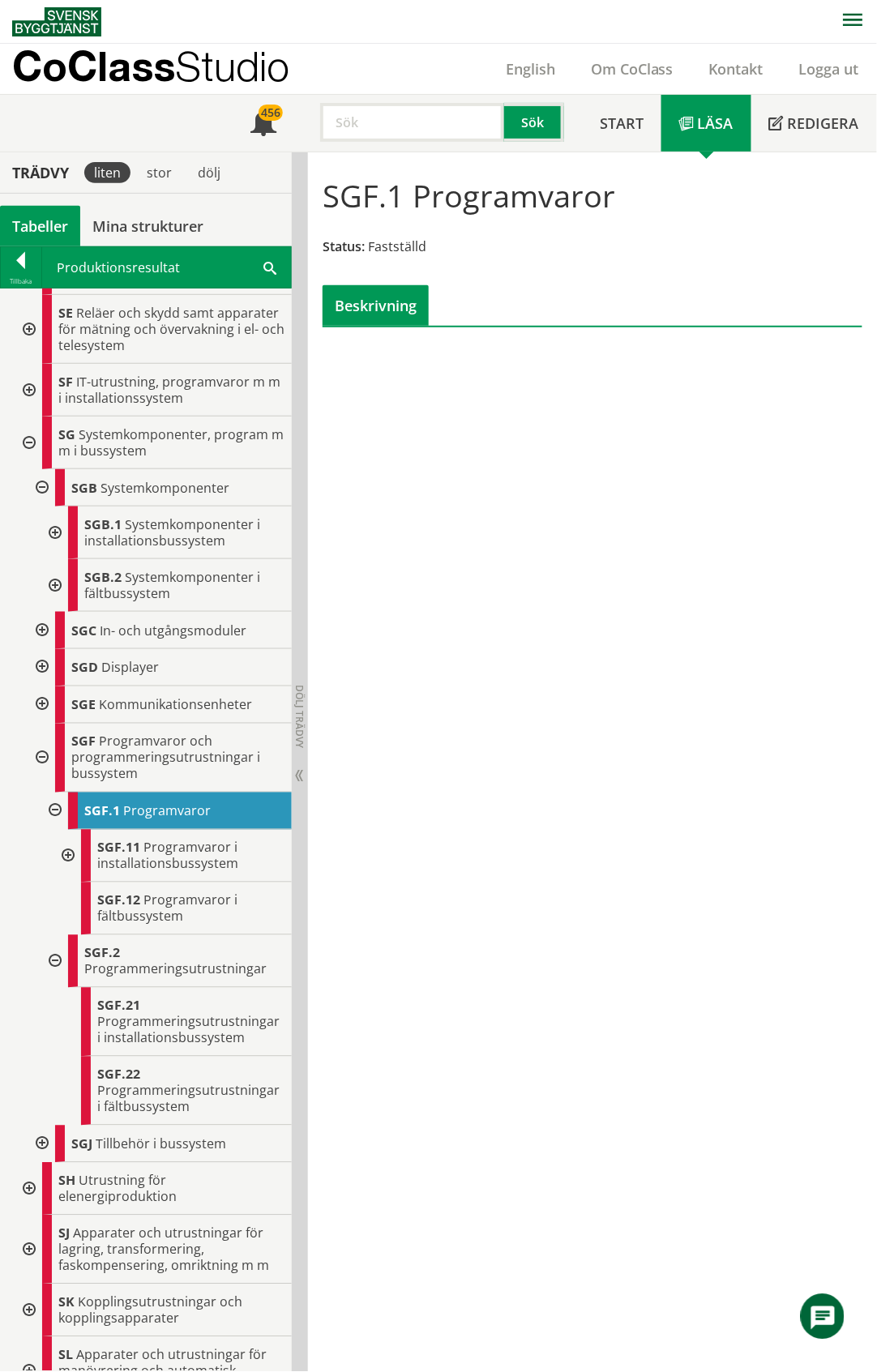
click at [56, 590] on div at bounding box center [54, 586] width 29 height 53
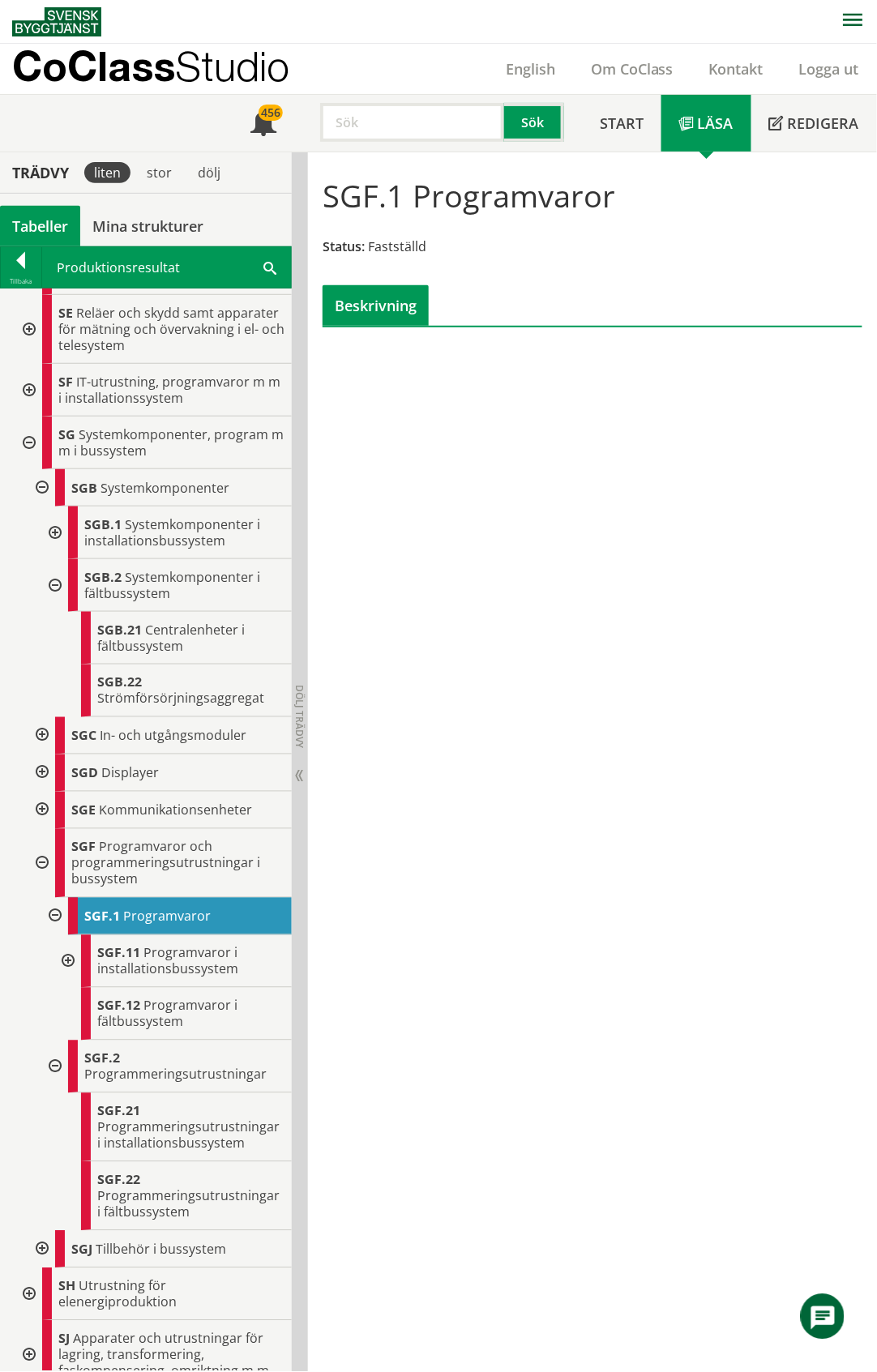
click at [56, 590] on div at bounding box center [54, 586] width 29 height 53
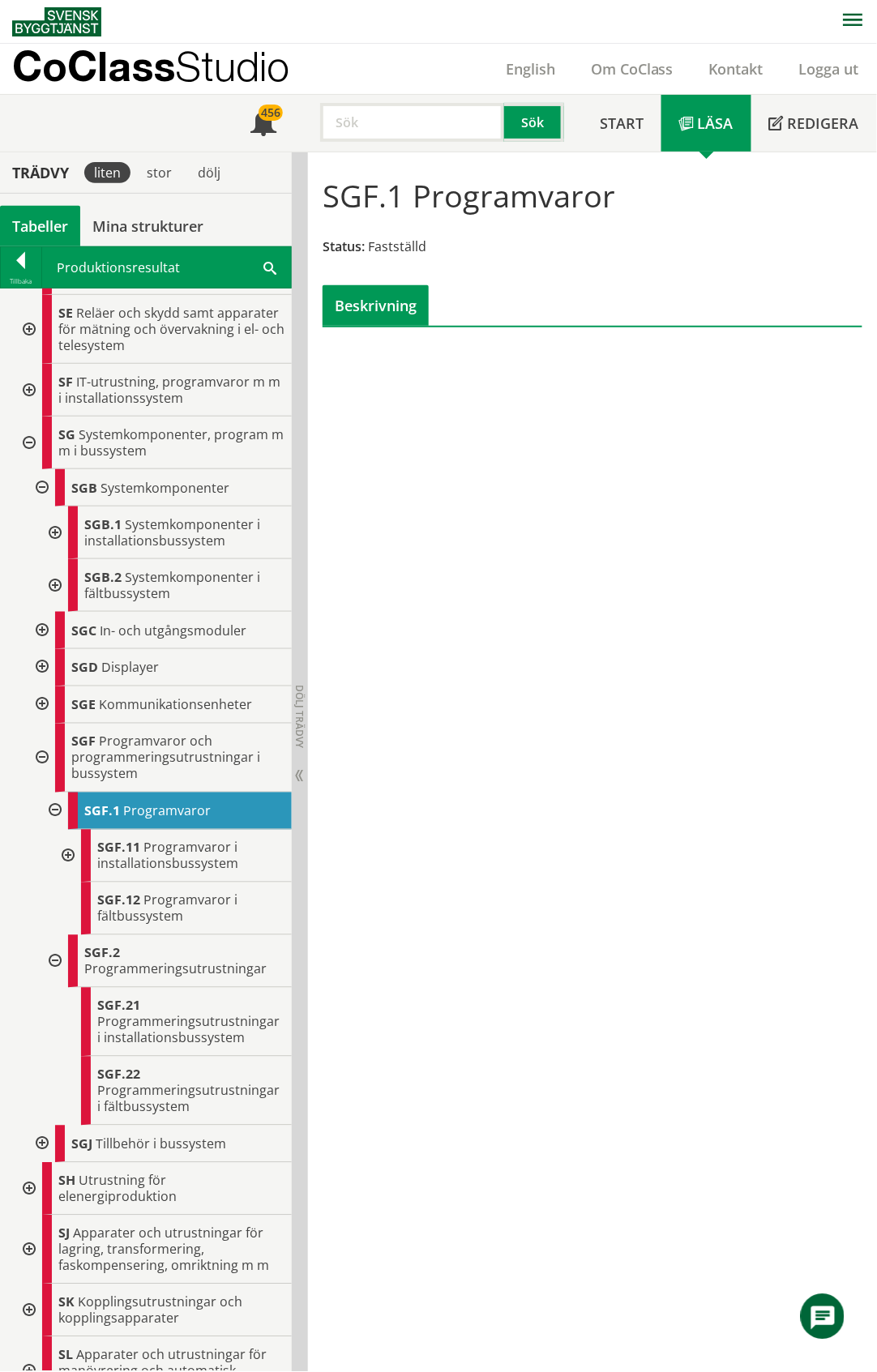
click at [56, 540] on div at bounding box center [54, 533] width 29 height 53
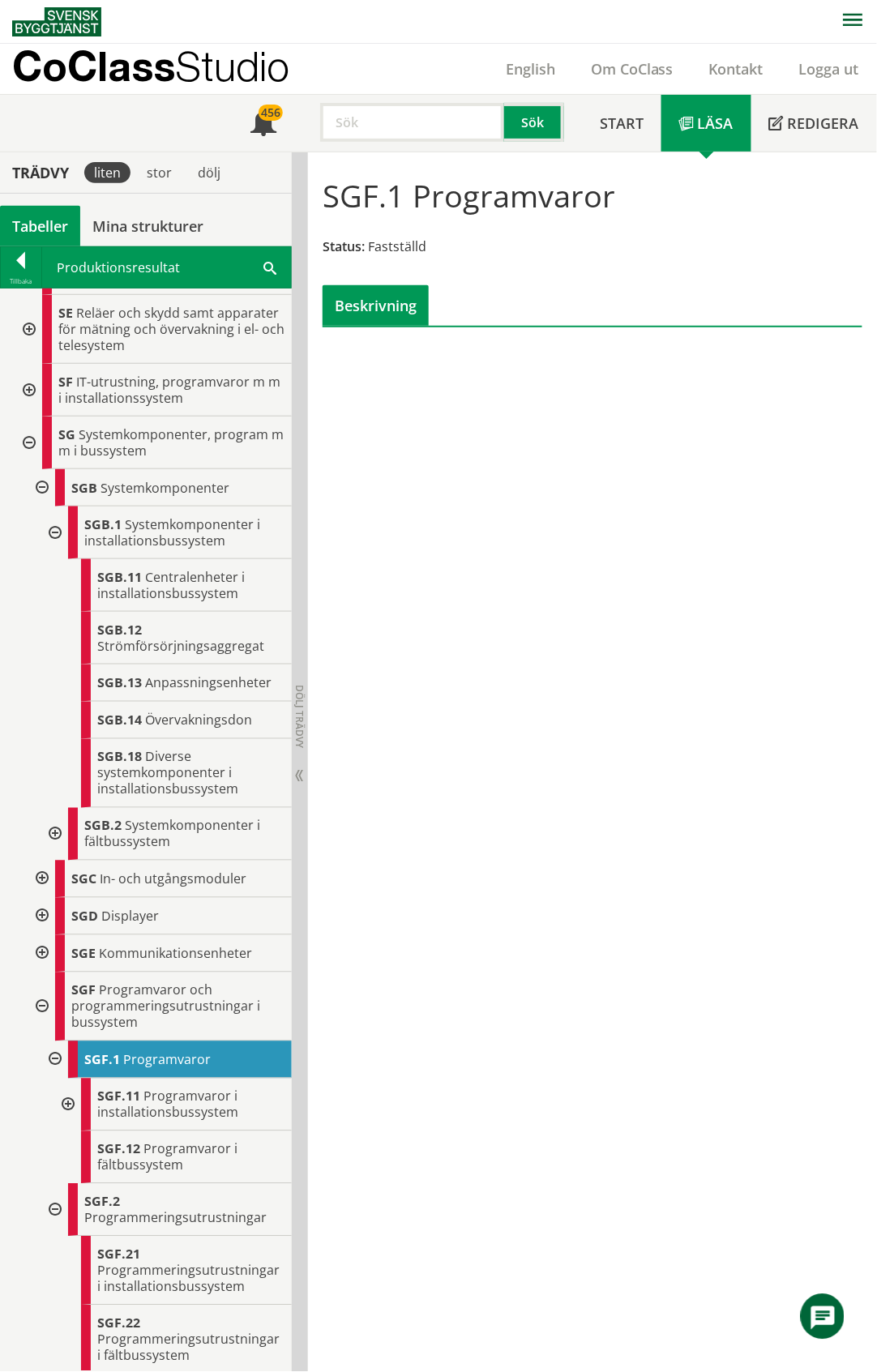
click at [57, 541] on div at bounding box center [54, 533] width 29 height 53
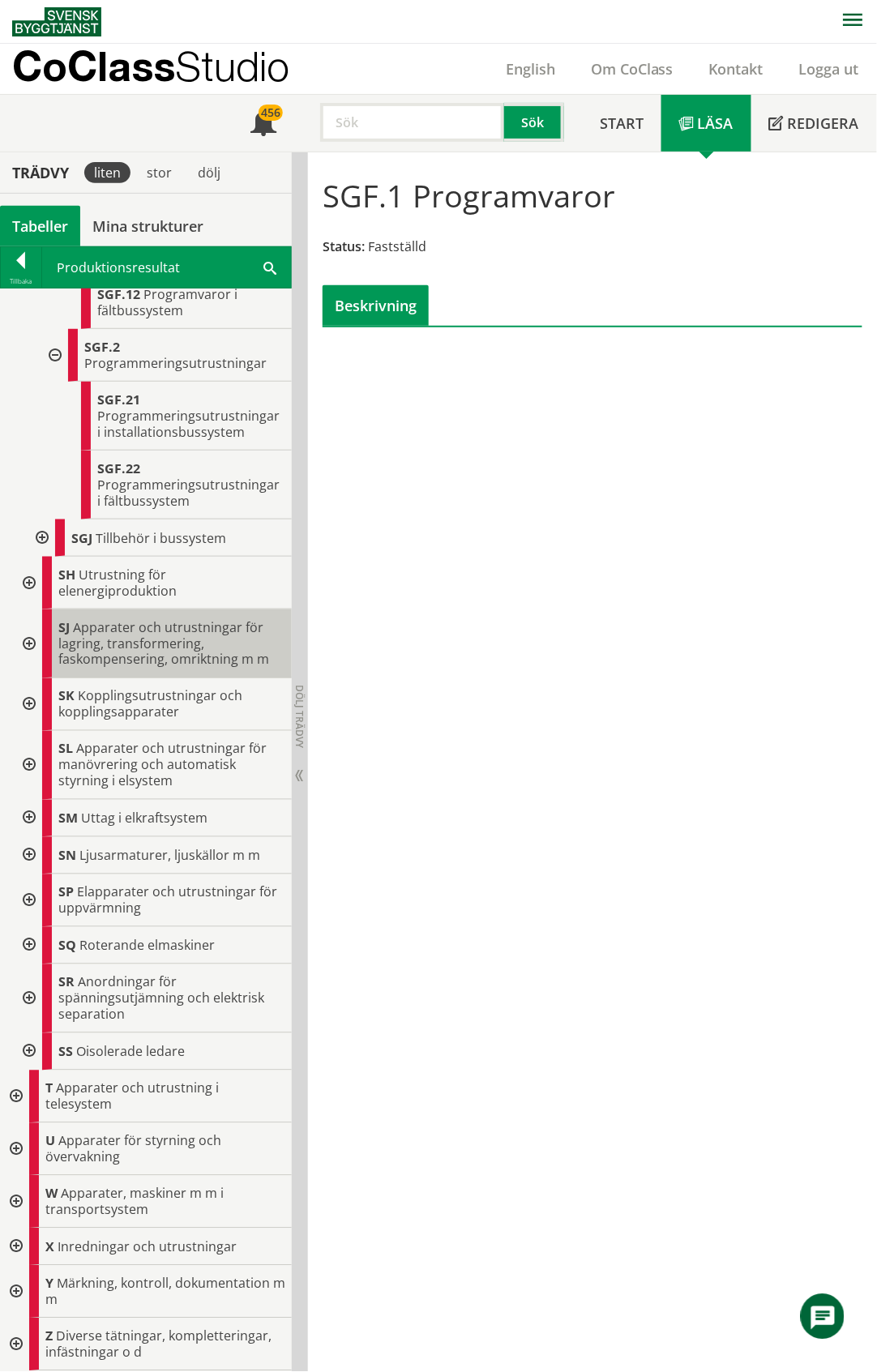
scroll to position [1586, 0]
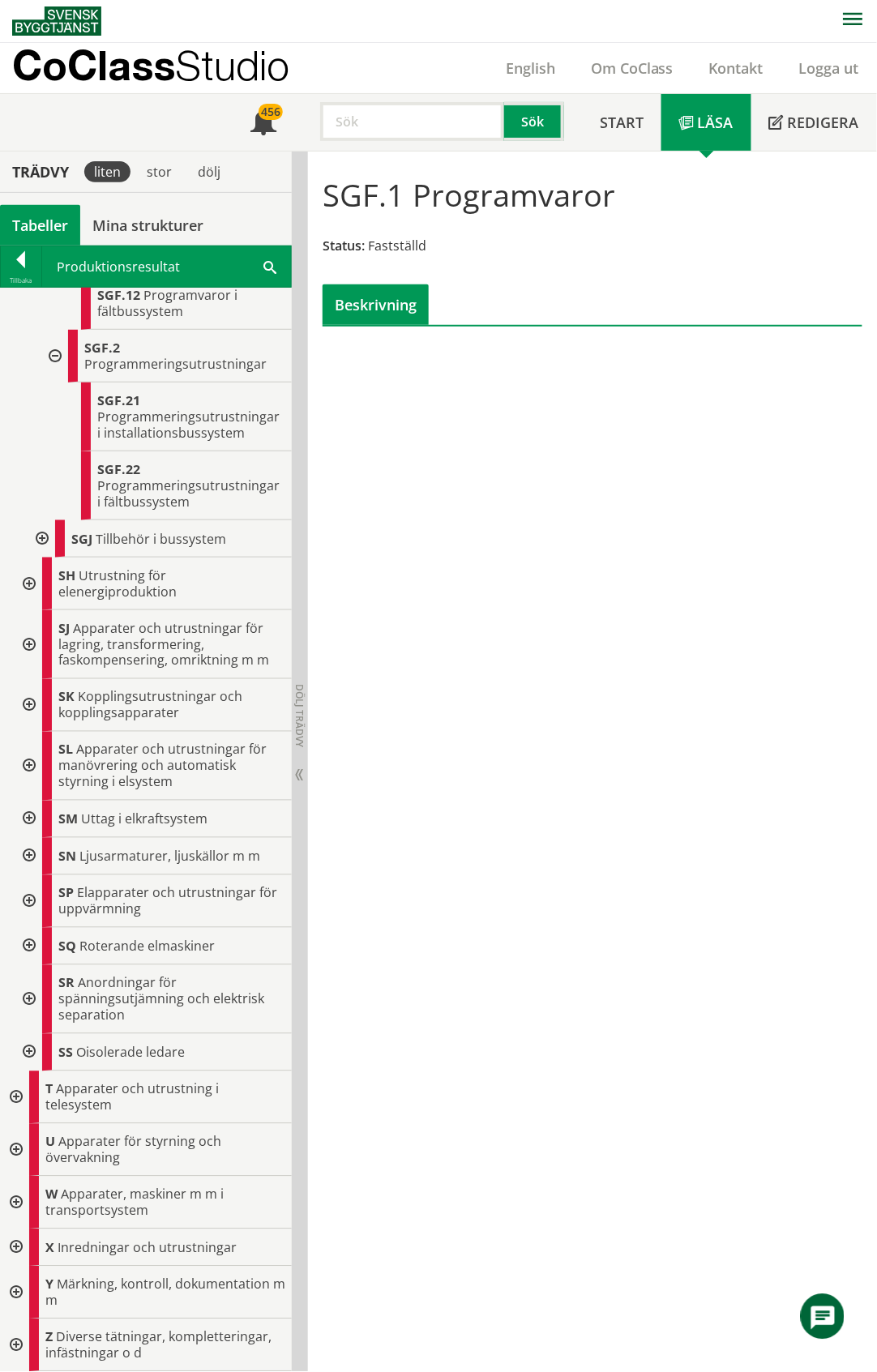
click at [13, 1247] on div at bounding box center [15, 1248] width 29 height 38
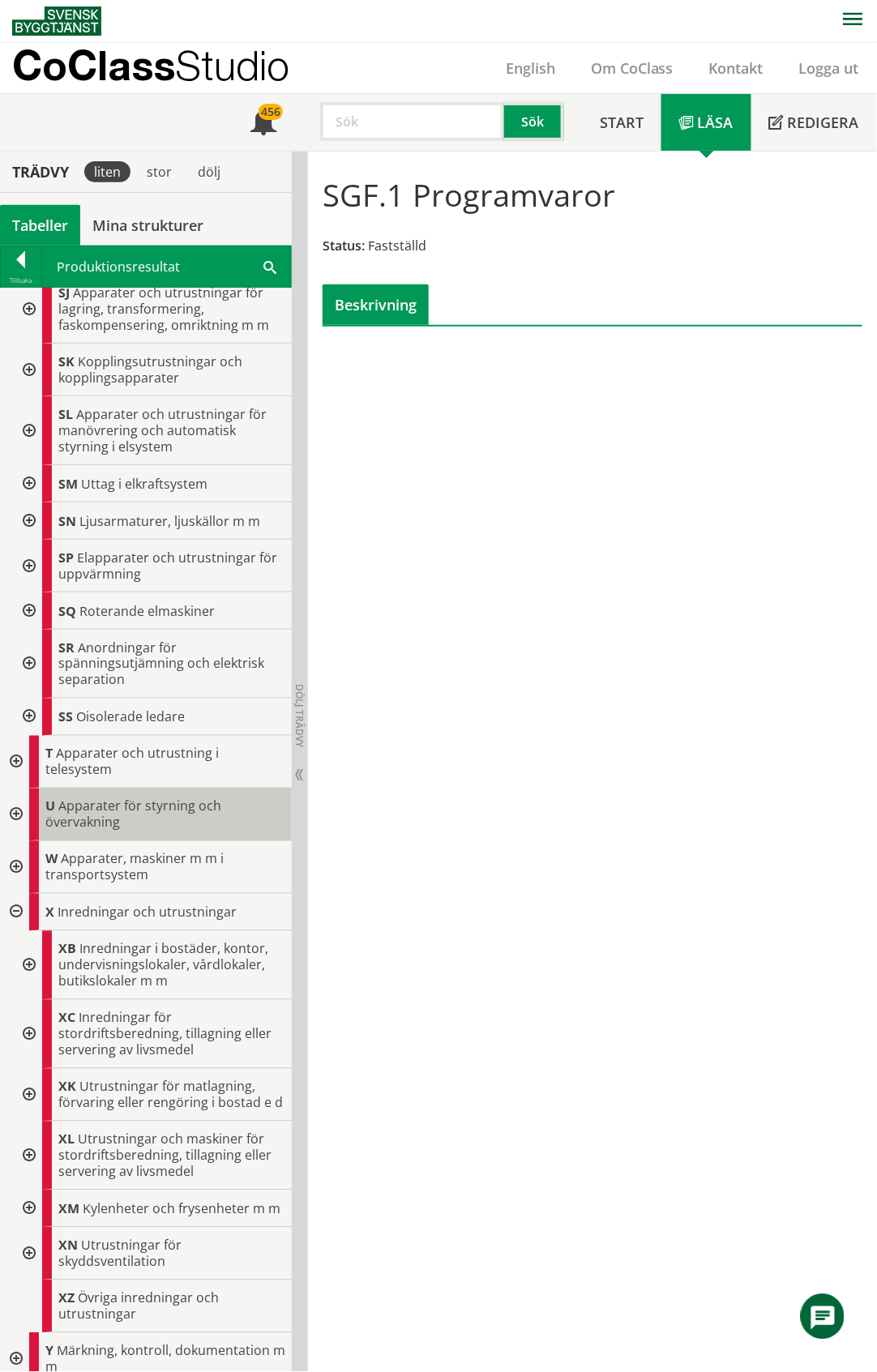
scroll to position [2021, 0]
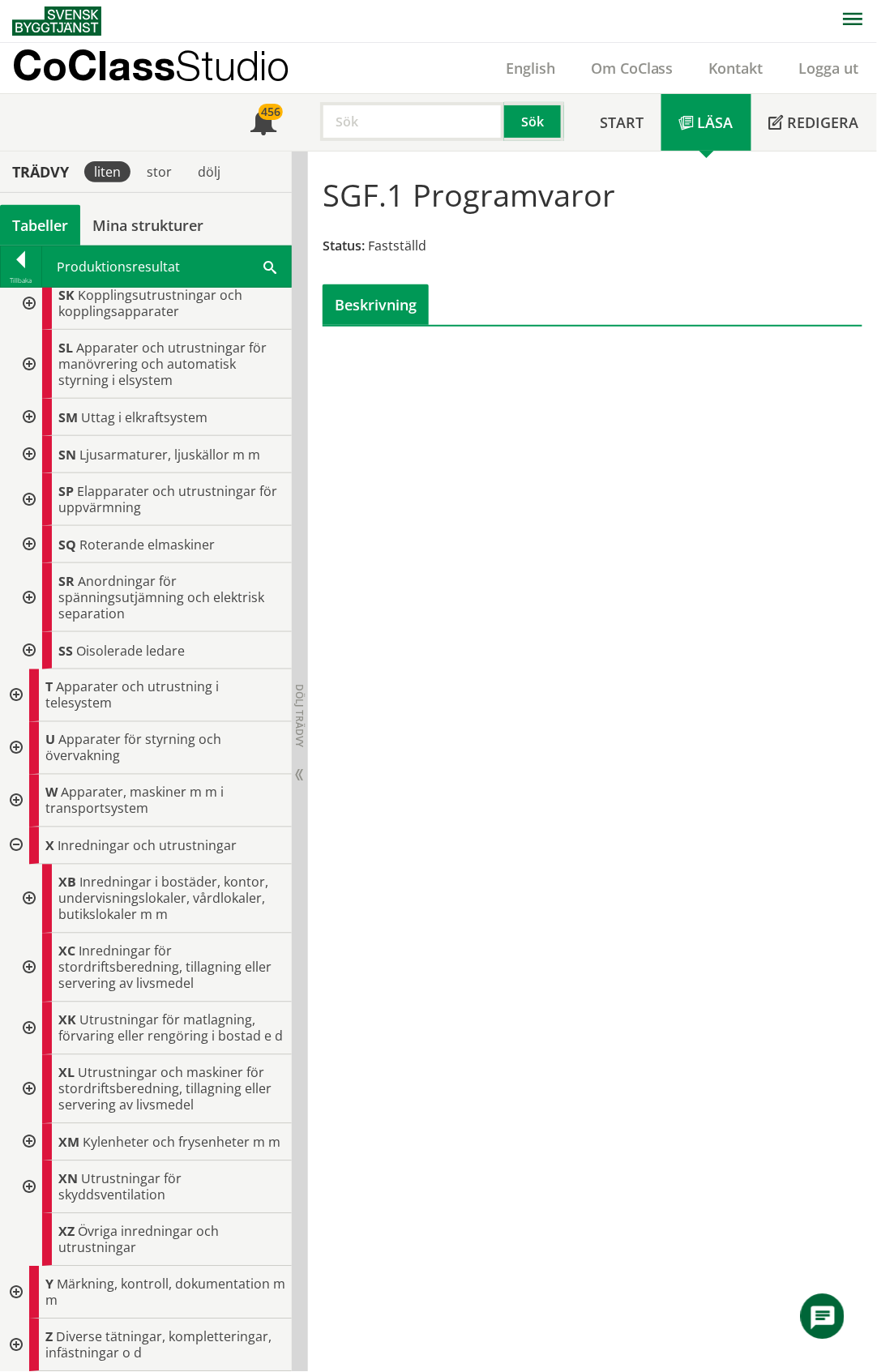
click at [16, 1295] on div at bounding box center [15, 1293] width 29 height 53
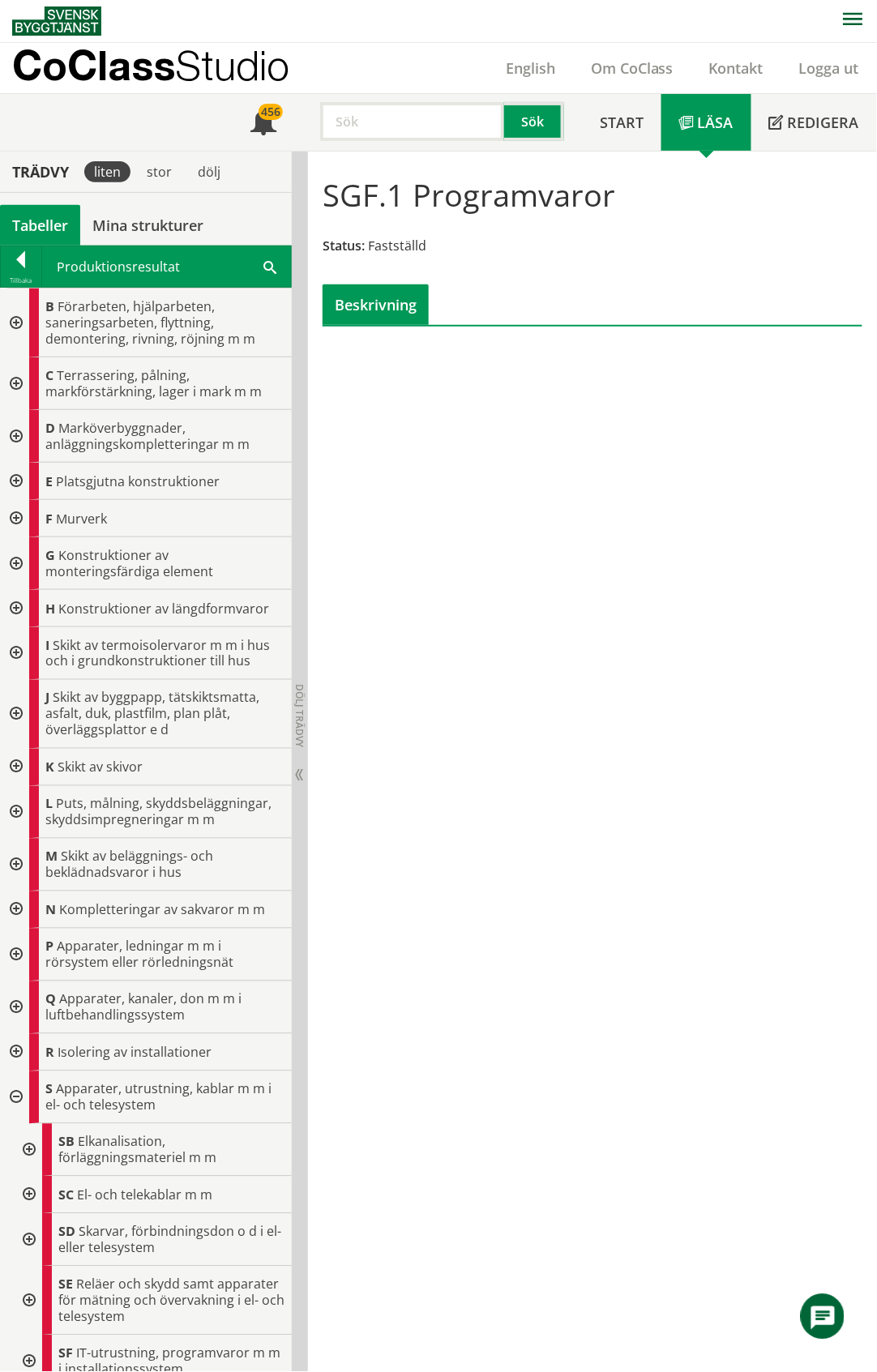
scroll to position [0, 0]
click at [56, 228] on div "Tabeller" at bounding box center [40, 226] width 80 height 40
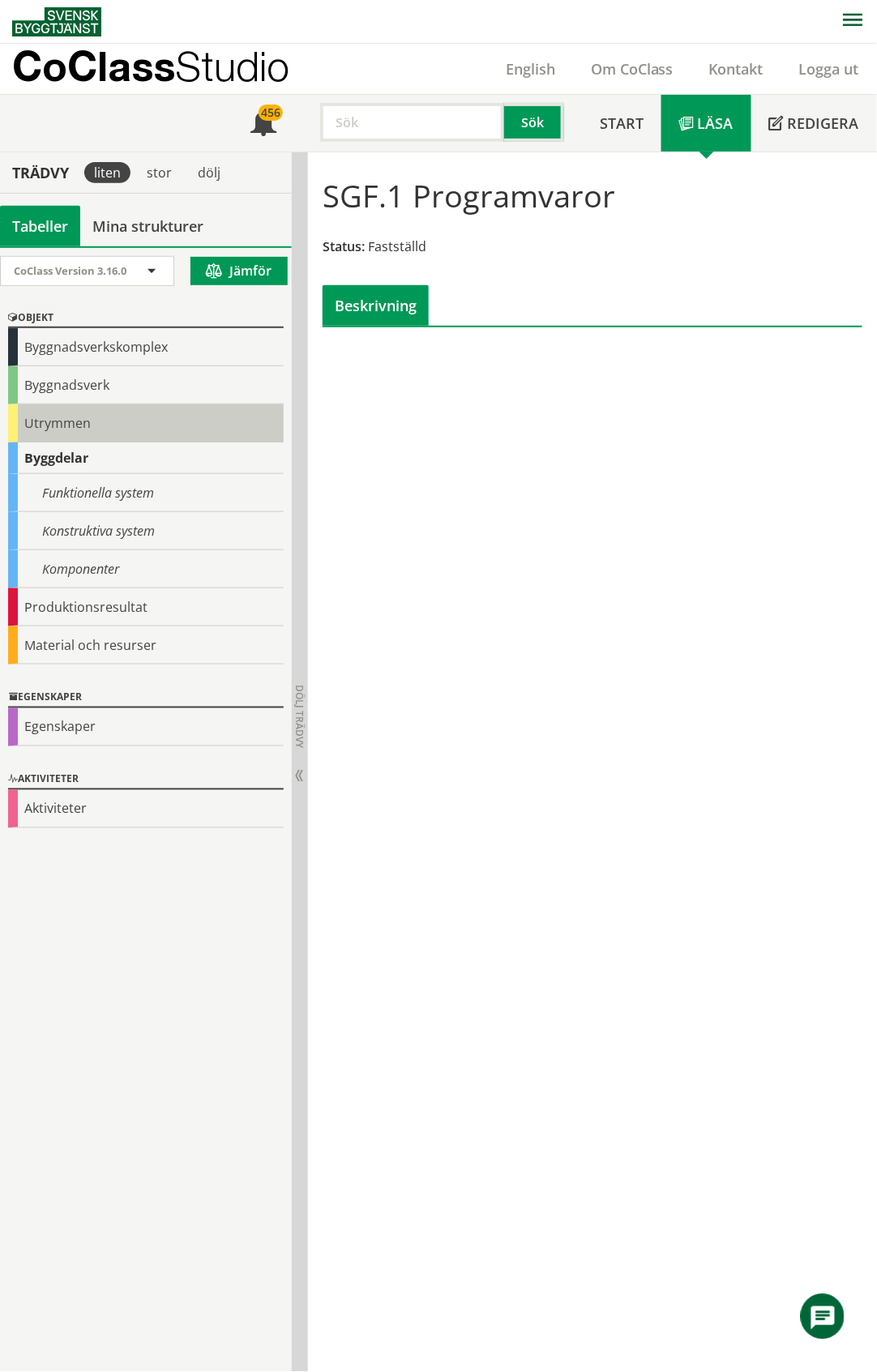
click at [66, 415] on div "Utrymmen" at bounding box center [145, 423] width 275 height 38
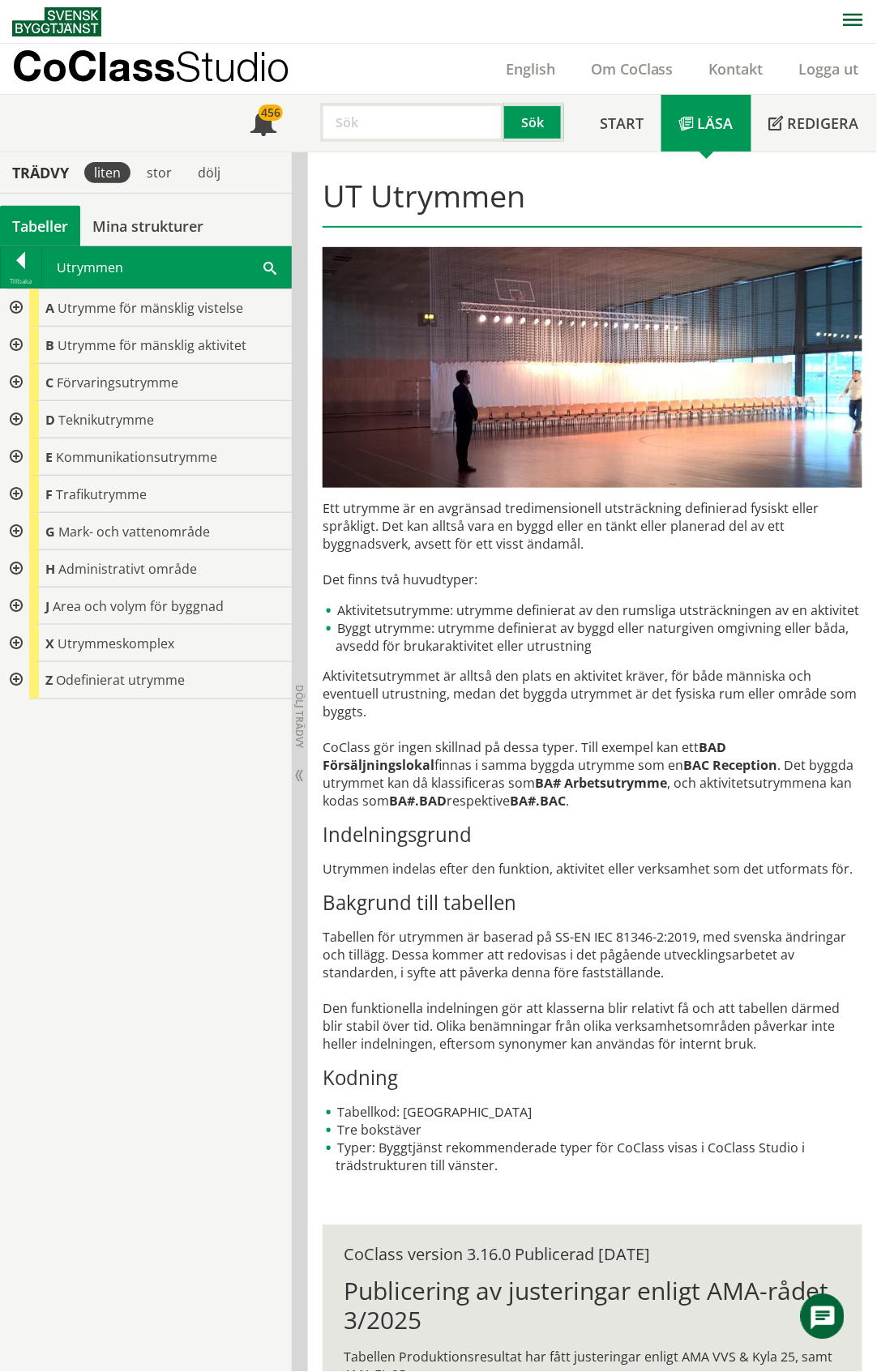
click at [11, 567] on div at bounding box center [15, 569] width 29 height 38
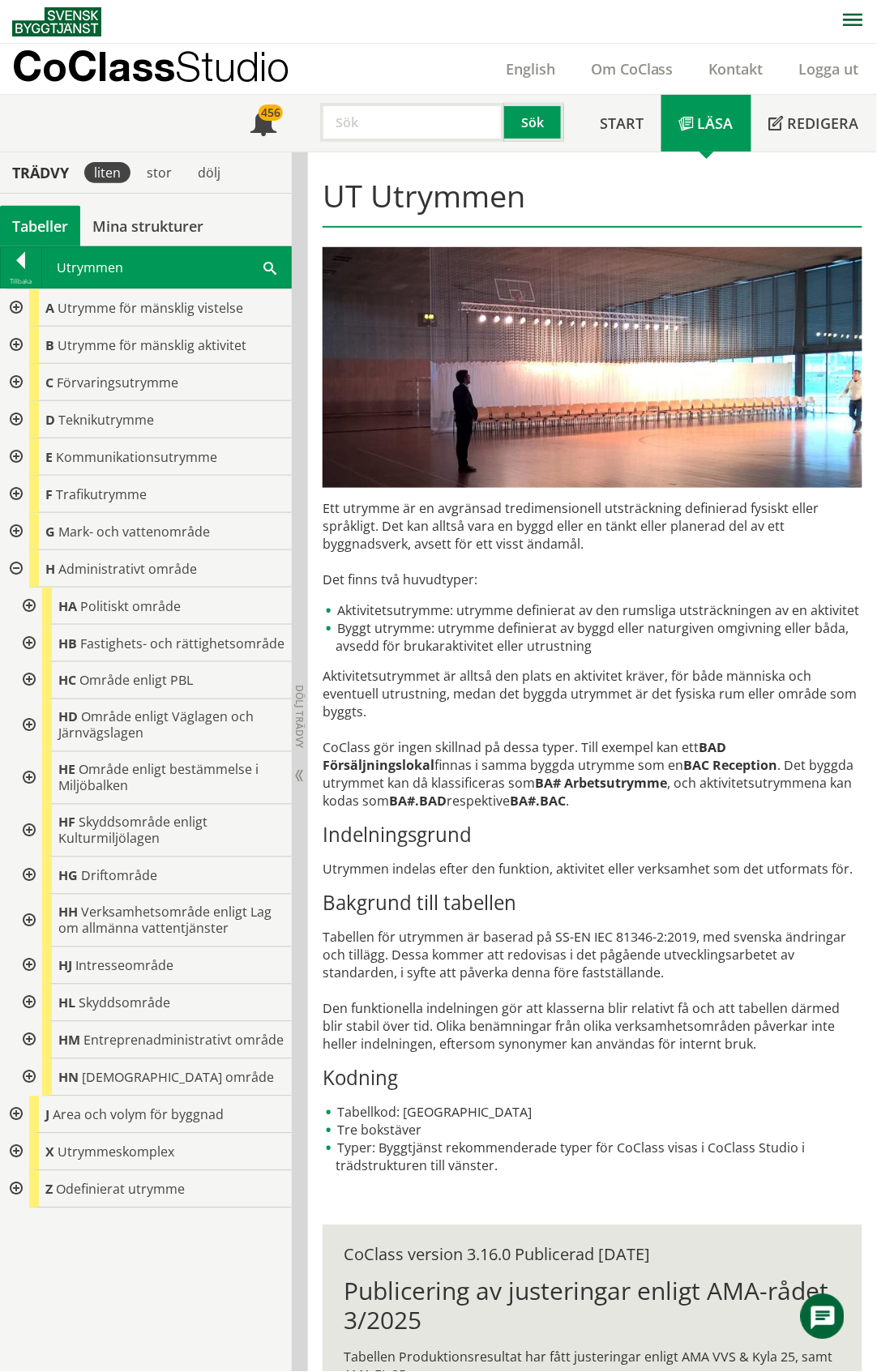
click at [30, 607] on div at bounding box center [27, 606] width 29 height 38
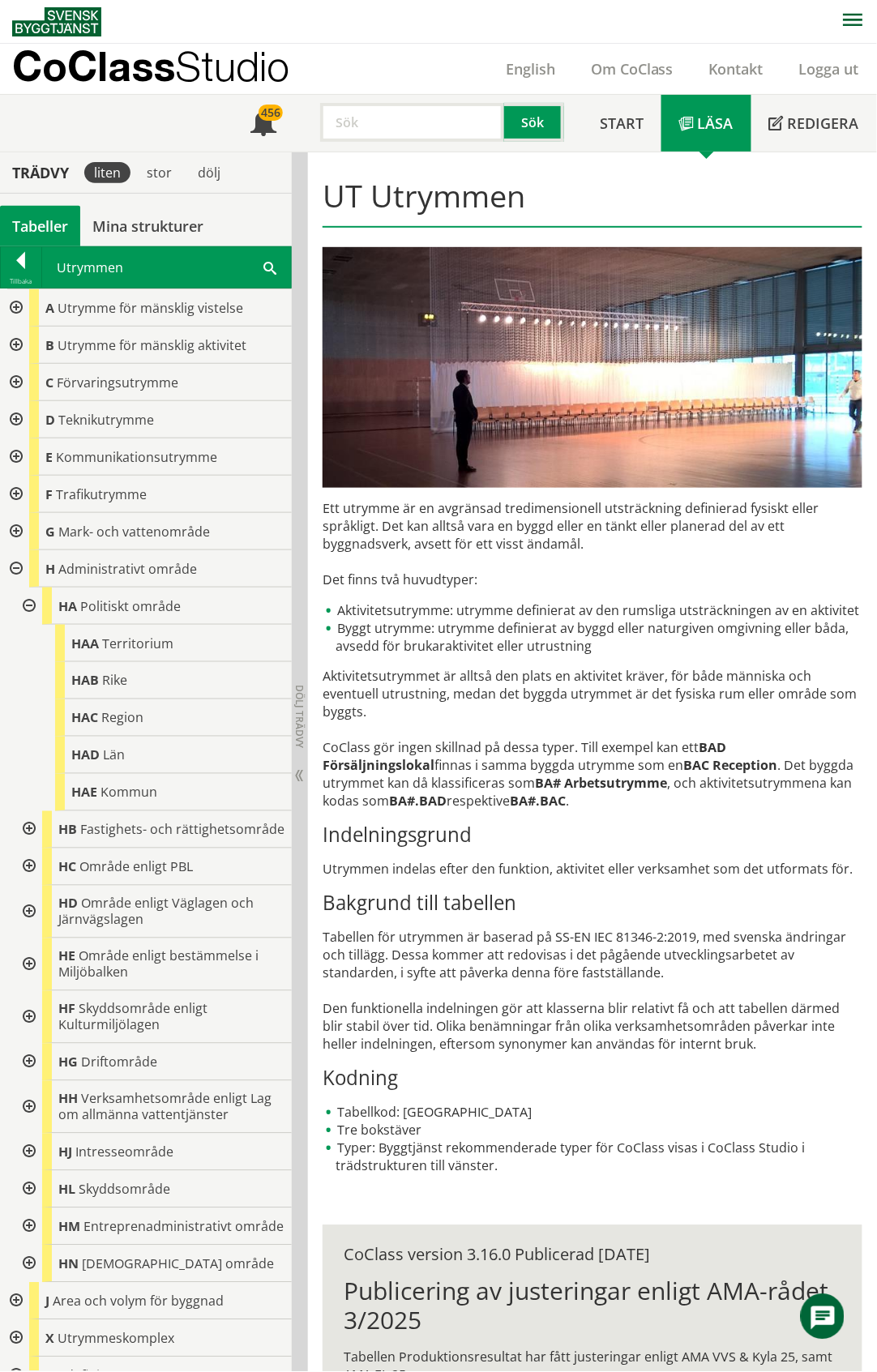
click at [30, 607] on div at bounding box center [27, 606] width 29 height 38
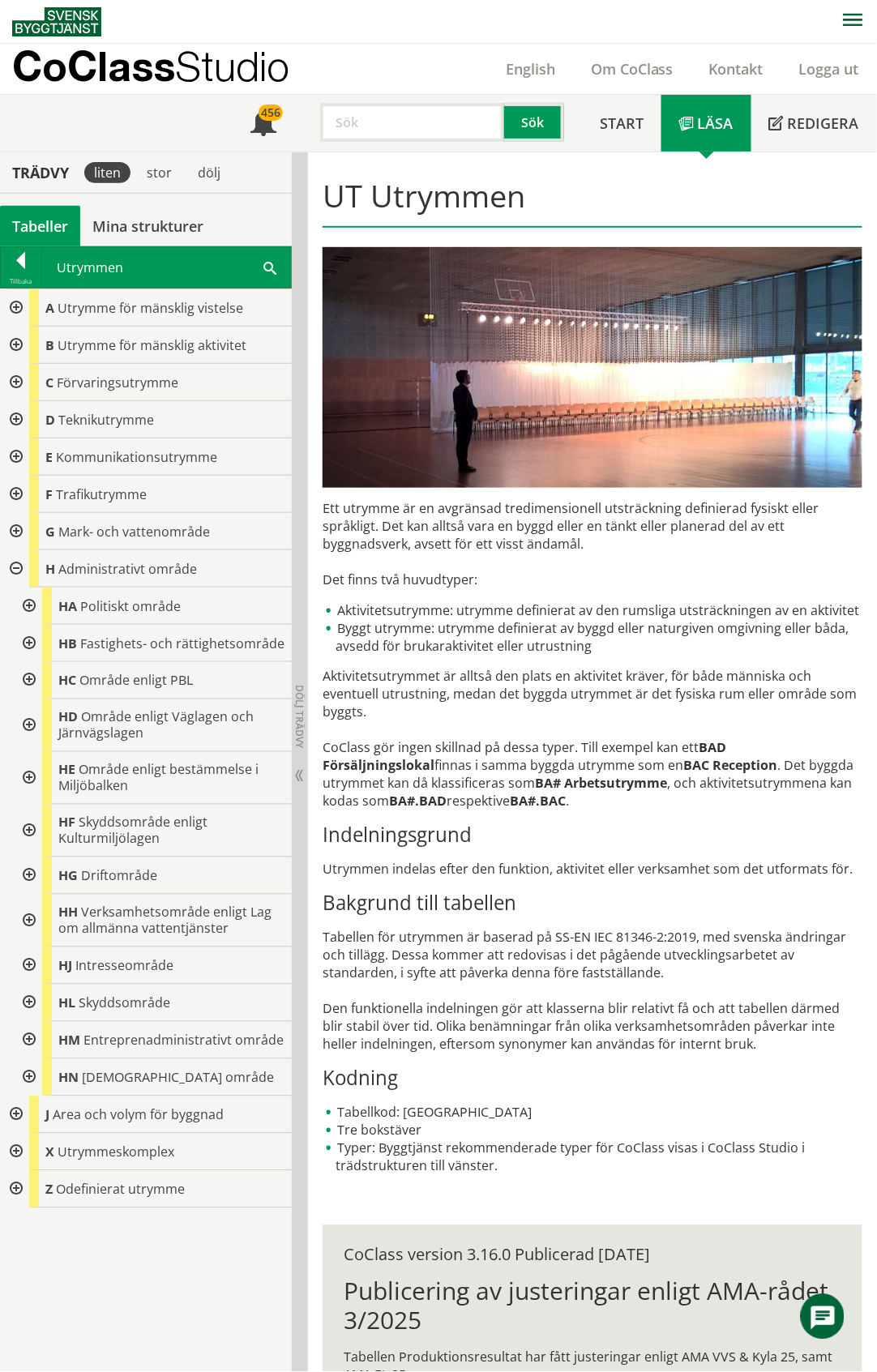
click at [15, 1194] on div at bounding box center [15, 1190] width 29 height 38
click at [14, 1190] on div at bounding box center [15, 1190] width 29 height 38
click at [14, 1155] on div at bounding box center [15, 1152] width 29 height 38
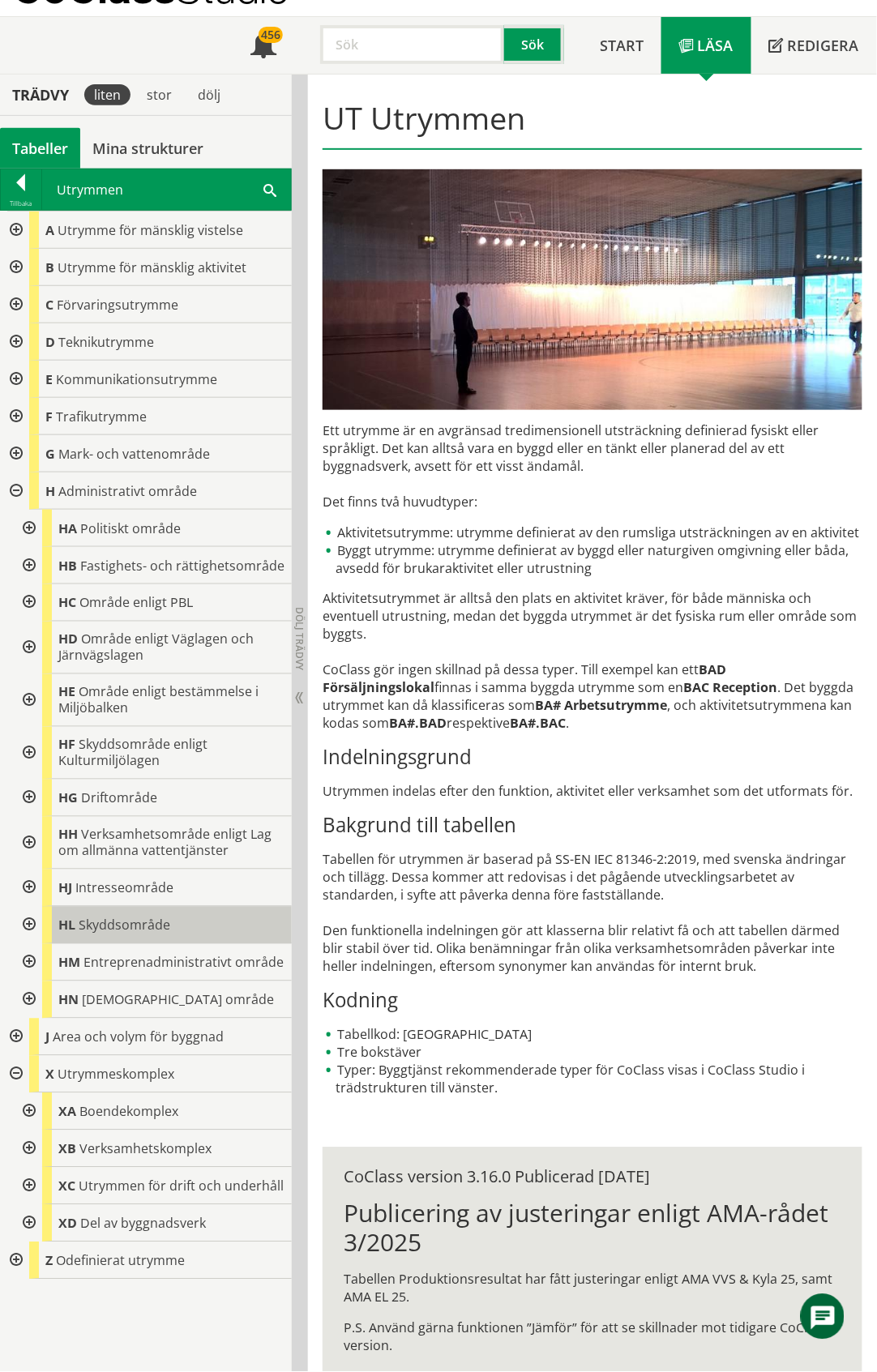
scroll to position [138, 0]
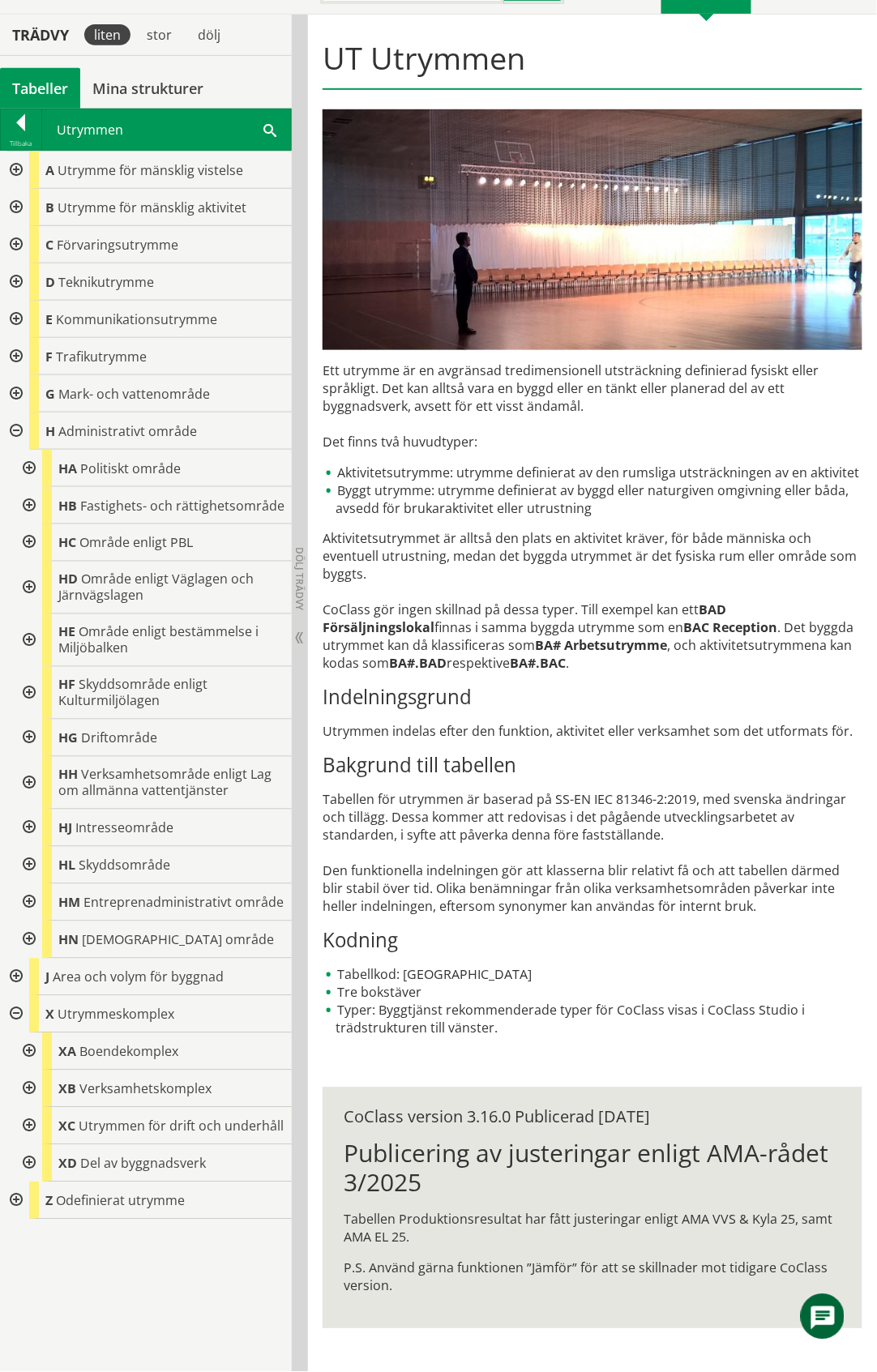
click at [27, 508] on div at bounding box center [27, 506] width 29 height 38
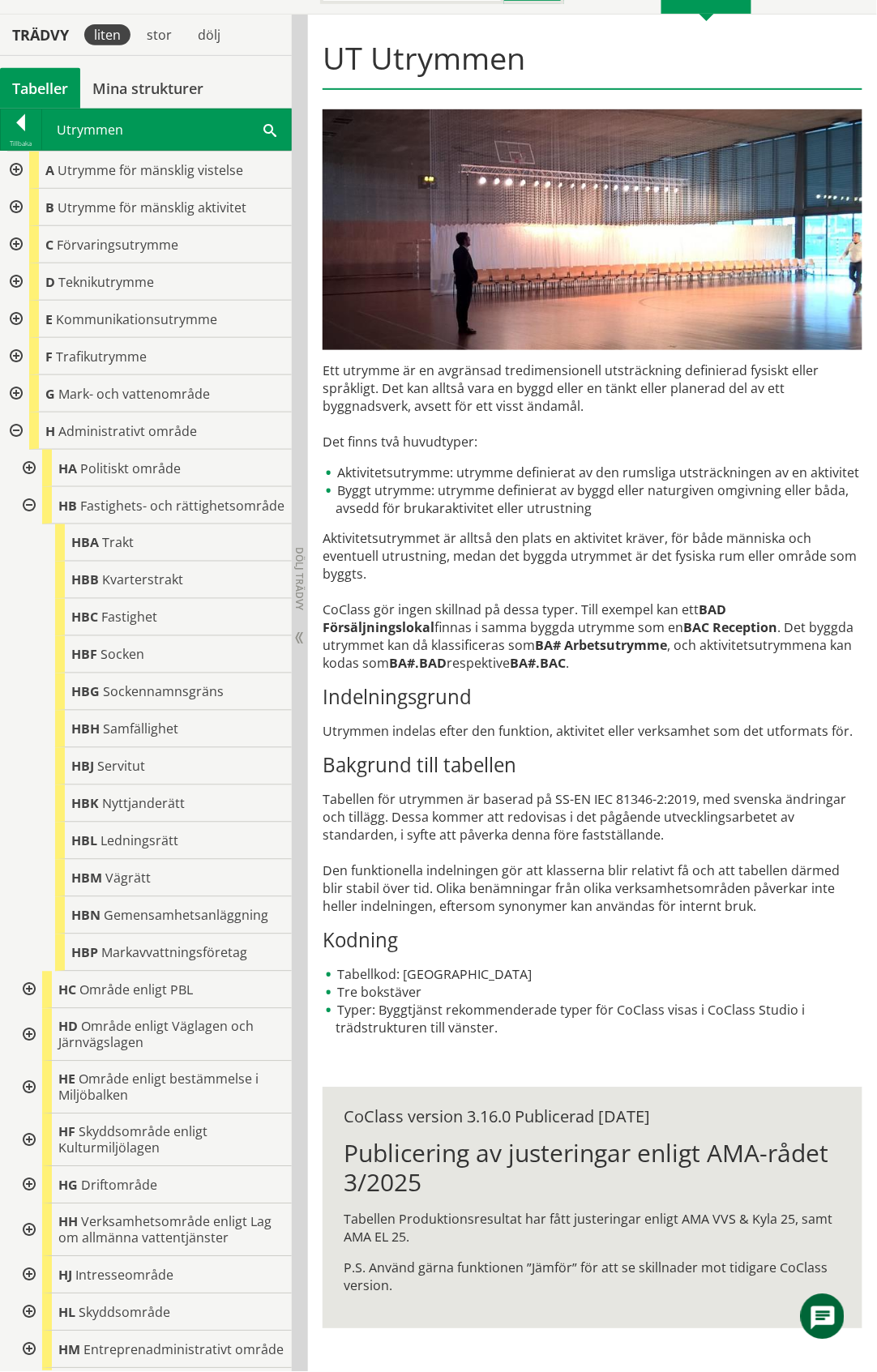
click at [27, 507] on div at bounding box center [27, 506] width 29 height 38
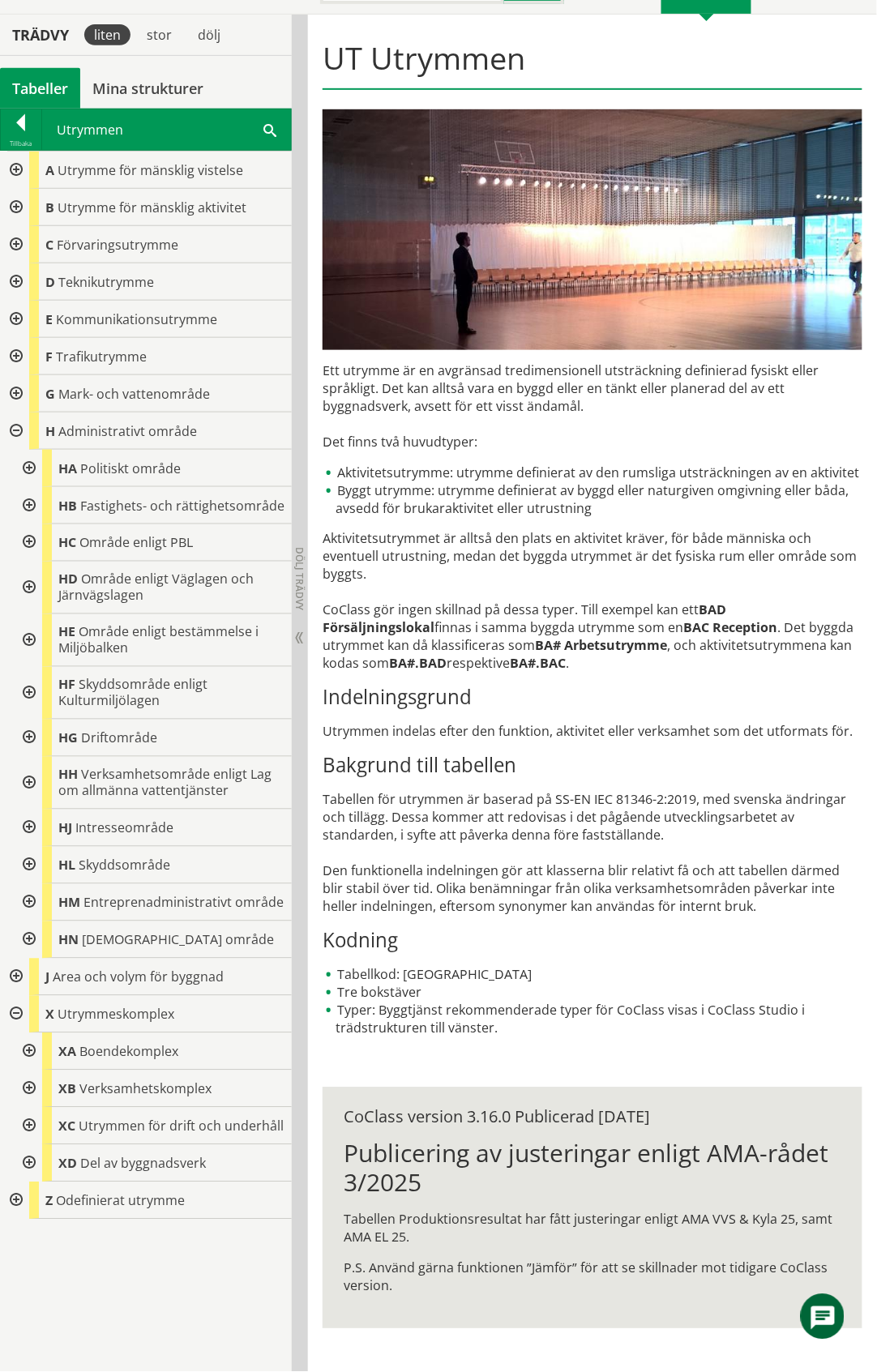
click at [29, 740] on div at bounding box center [27, 738] width 29 height 38
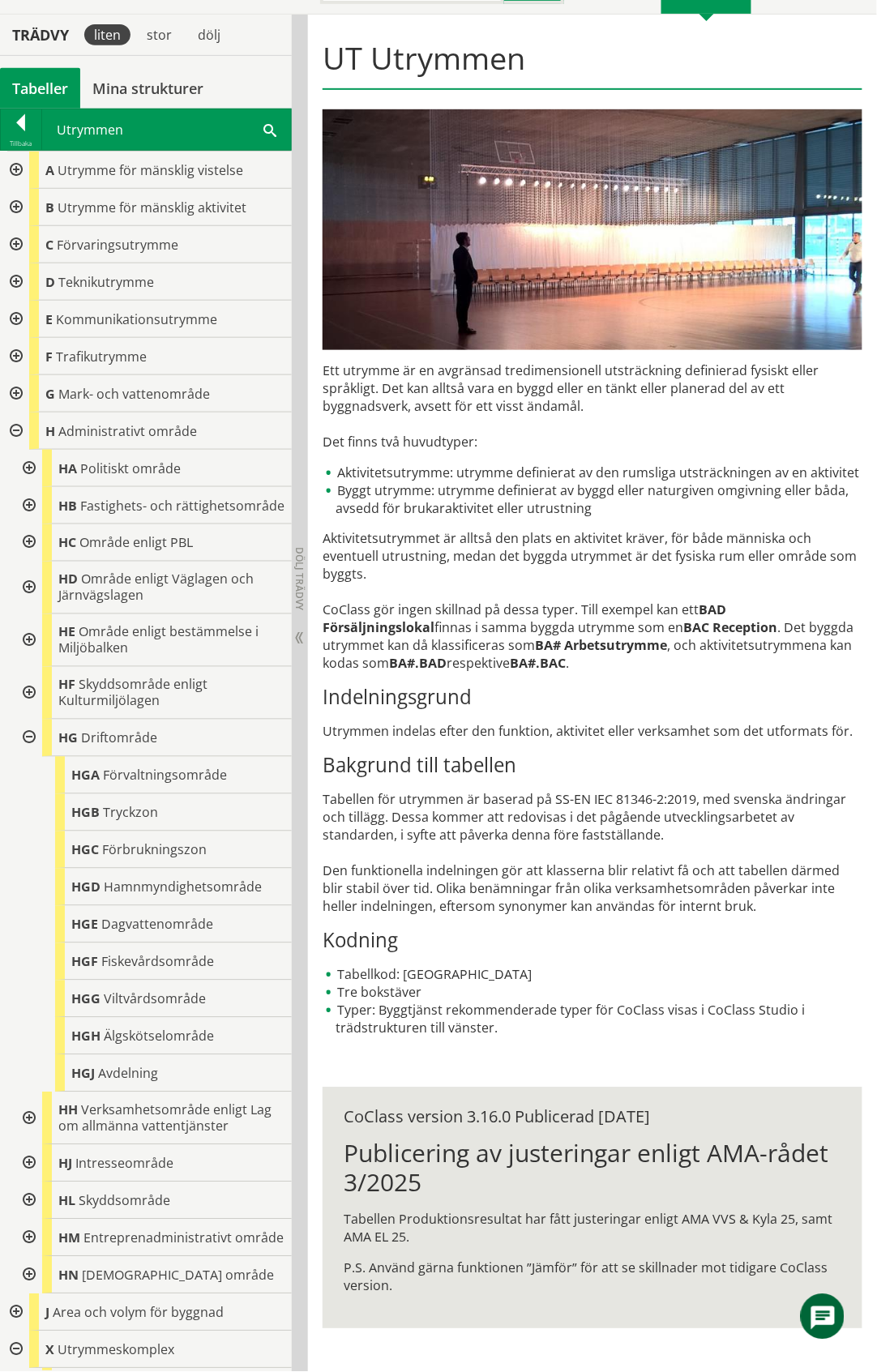
click at [33, 510] on div at bounding box center [27, 506] width 29 height 38
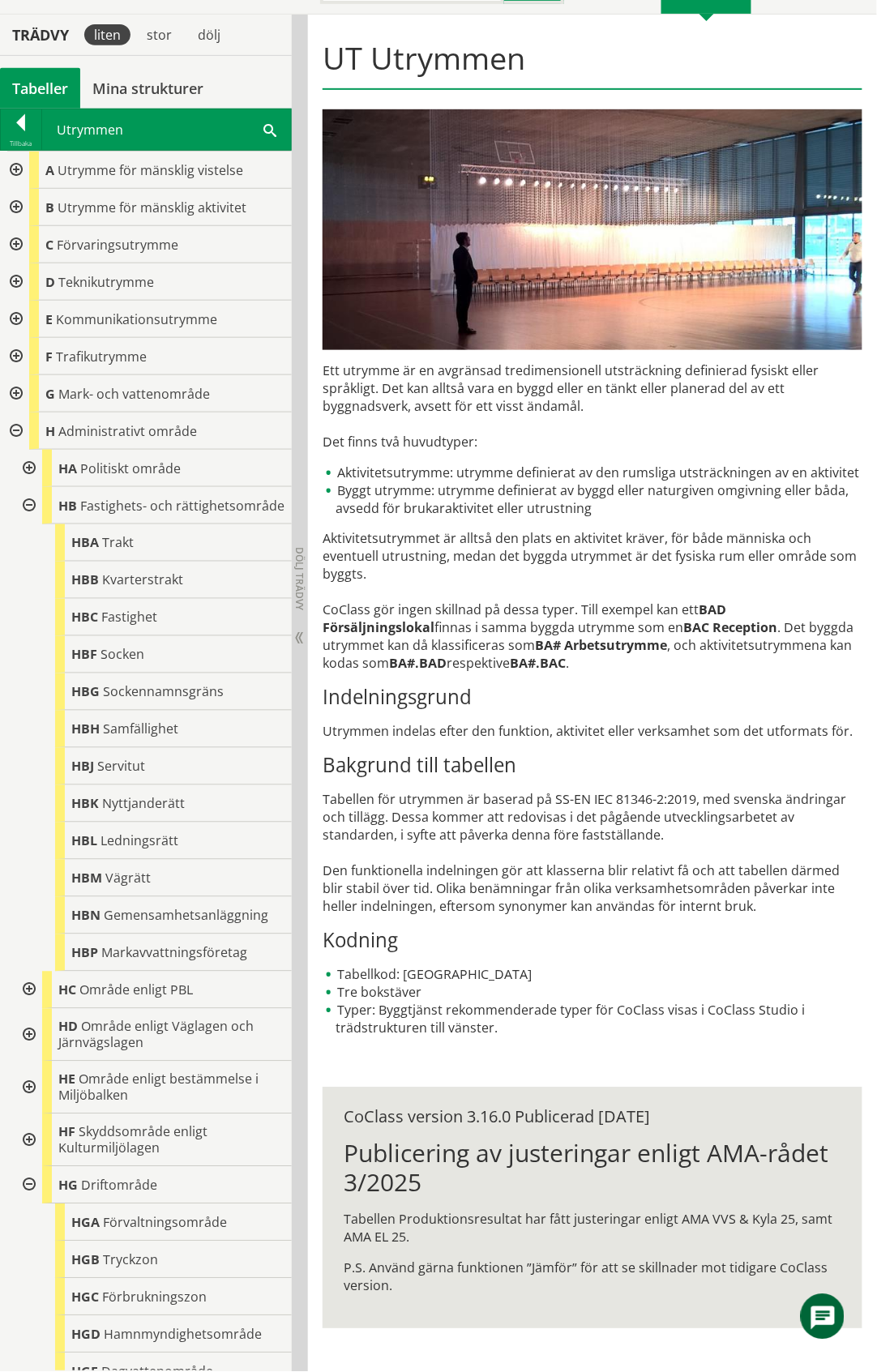
click at [31, 510] on div at bounding box center [27, 506] width 29 height 38
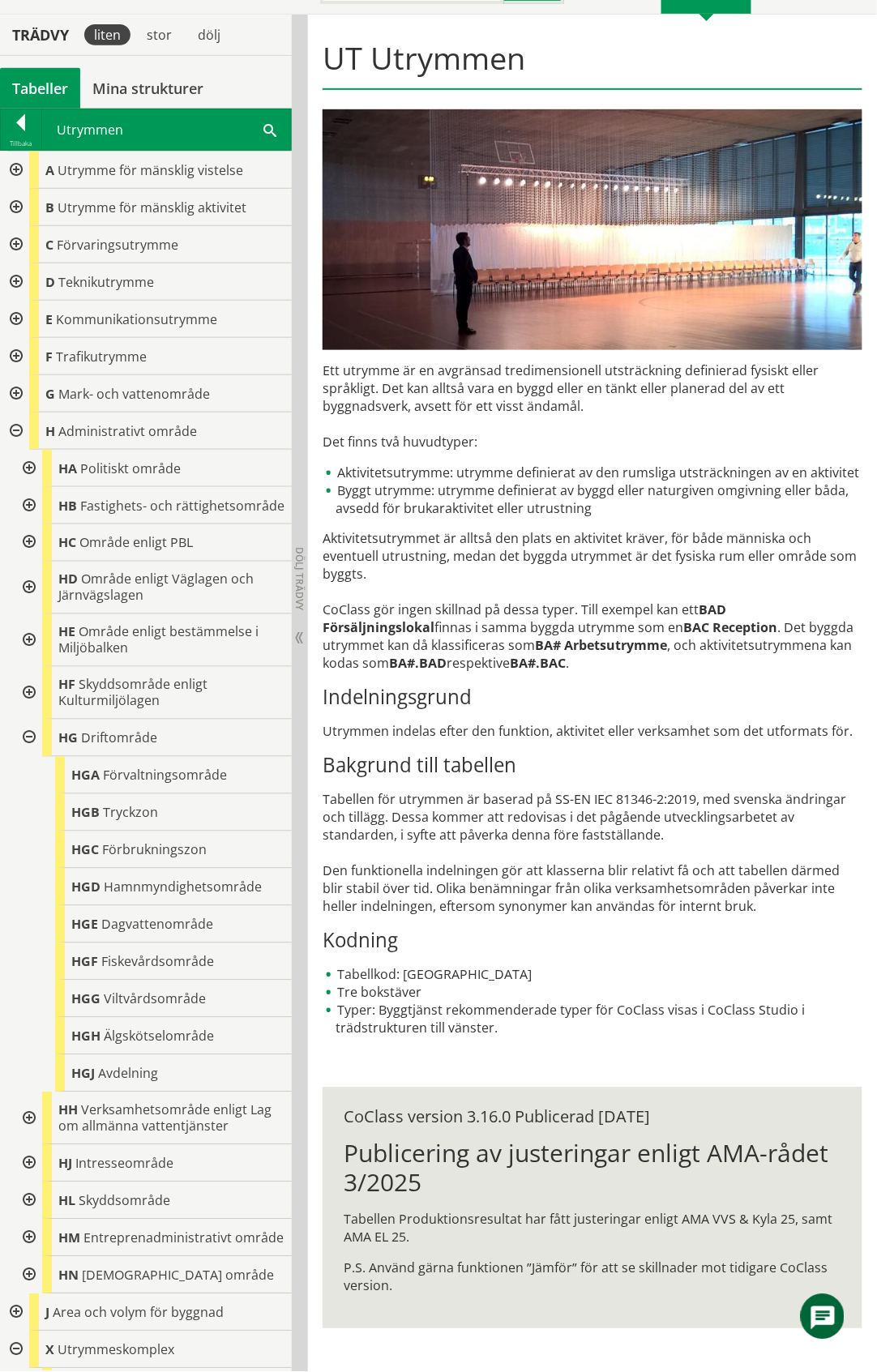
click at [29, 752] on div at bounding box center [27, 738] width 29 height 38
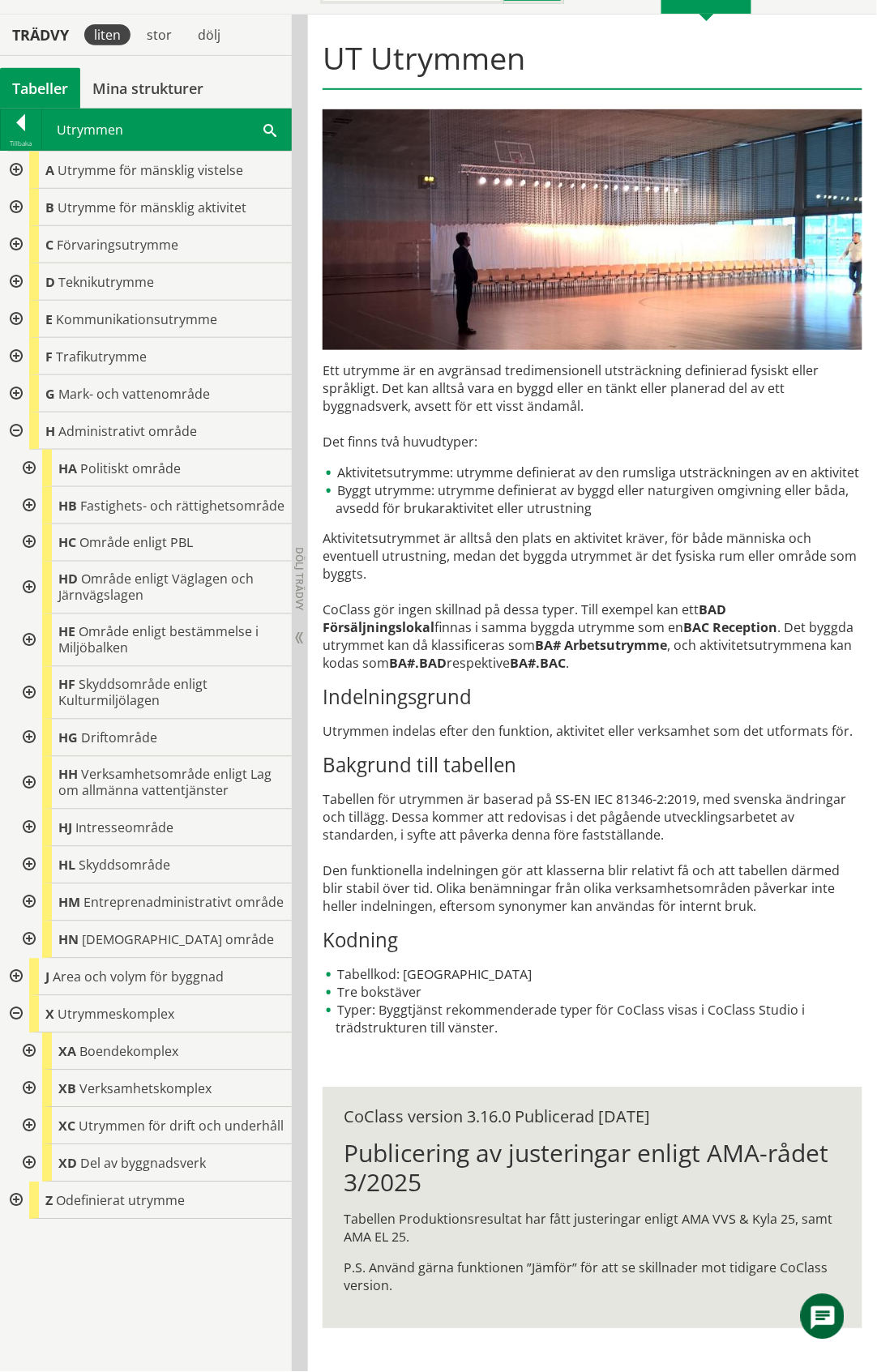
click at [27, 542] on div at bounding box center [27, 542] width 29 height 38
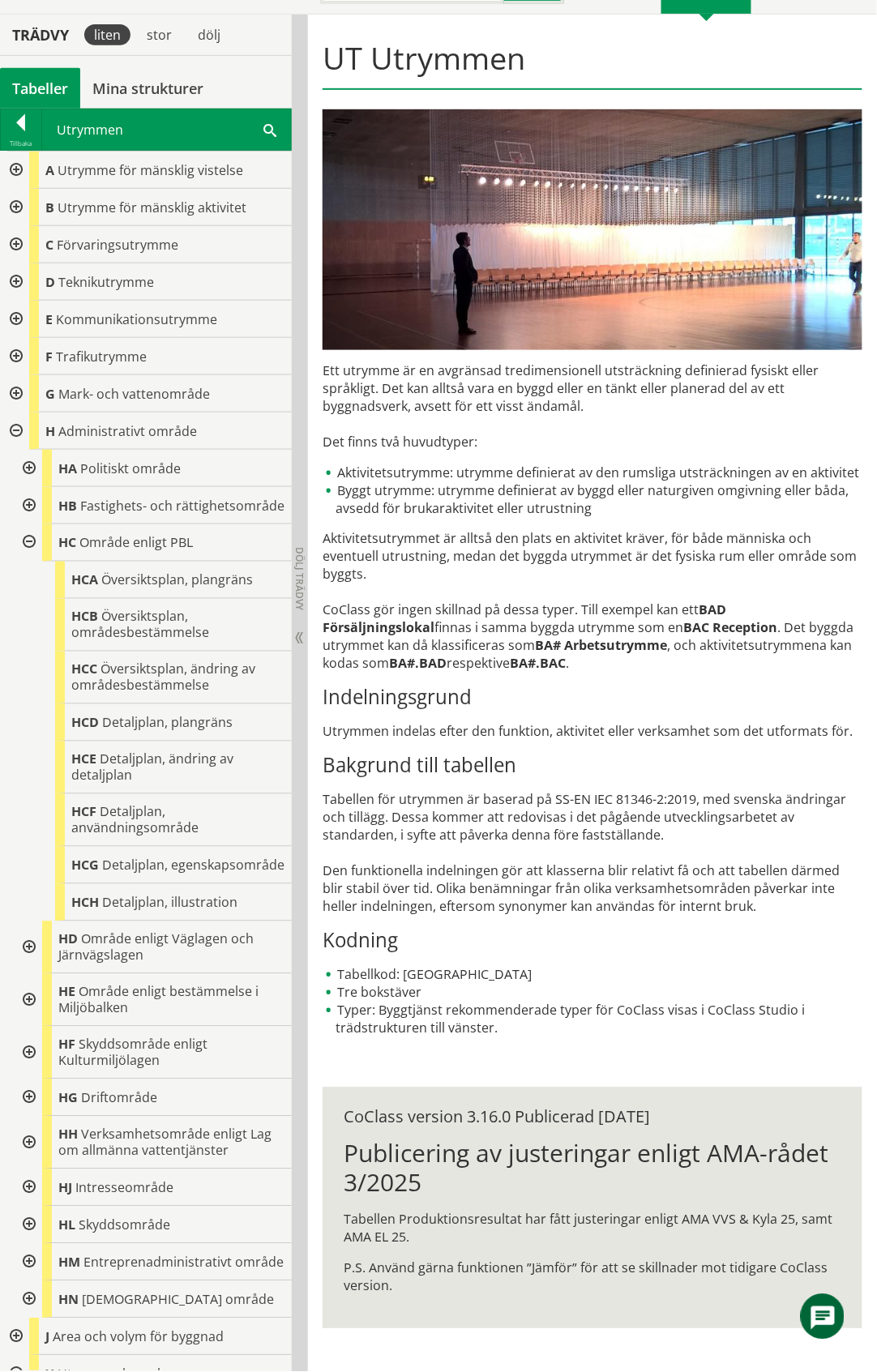
click at [27, 558] on div at bounding box center [27, 542] width 29 height 38
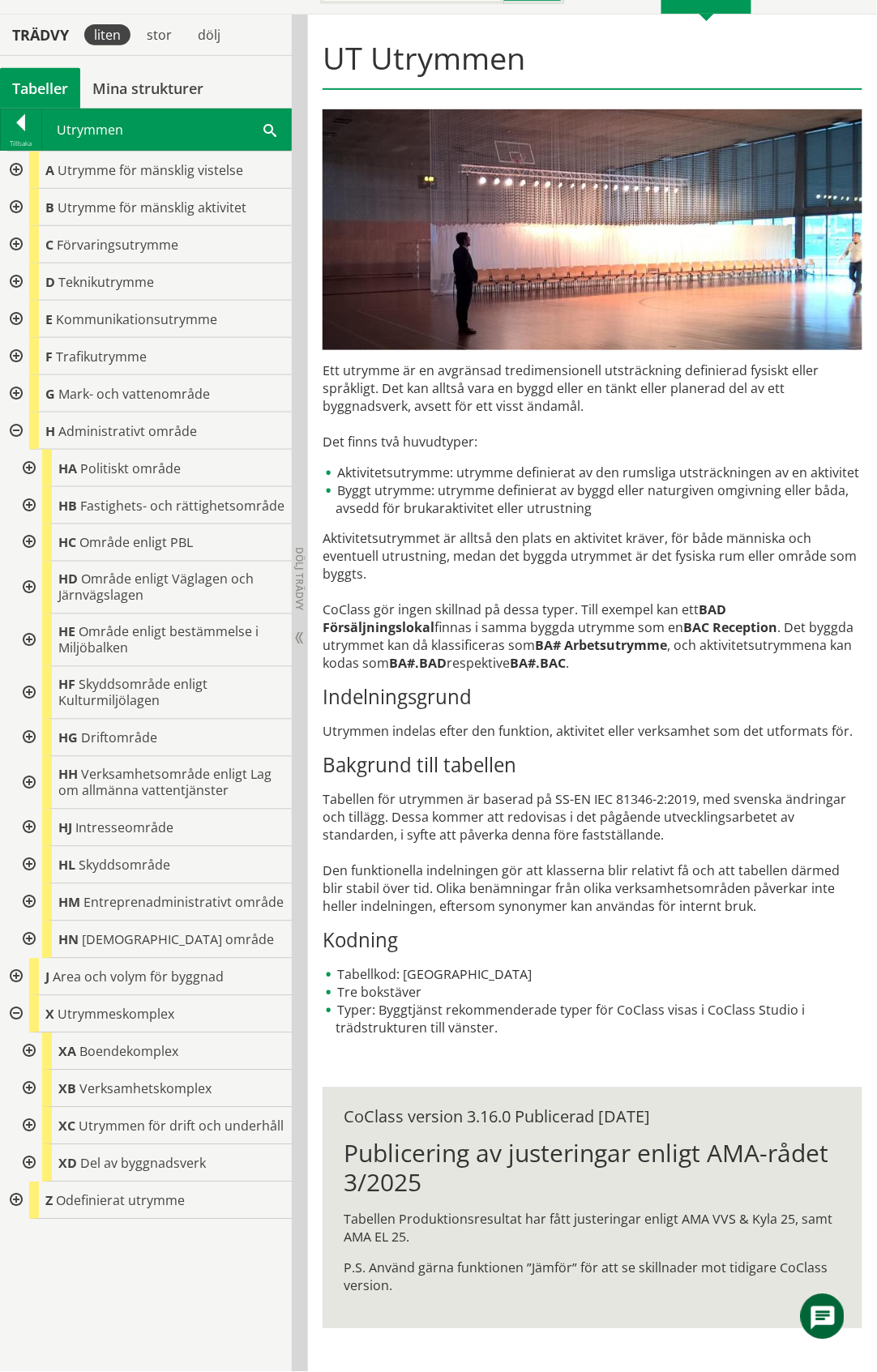
click at [25, 831] on div at bounding box center [27, 828] width 29 height 38
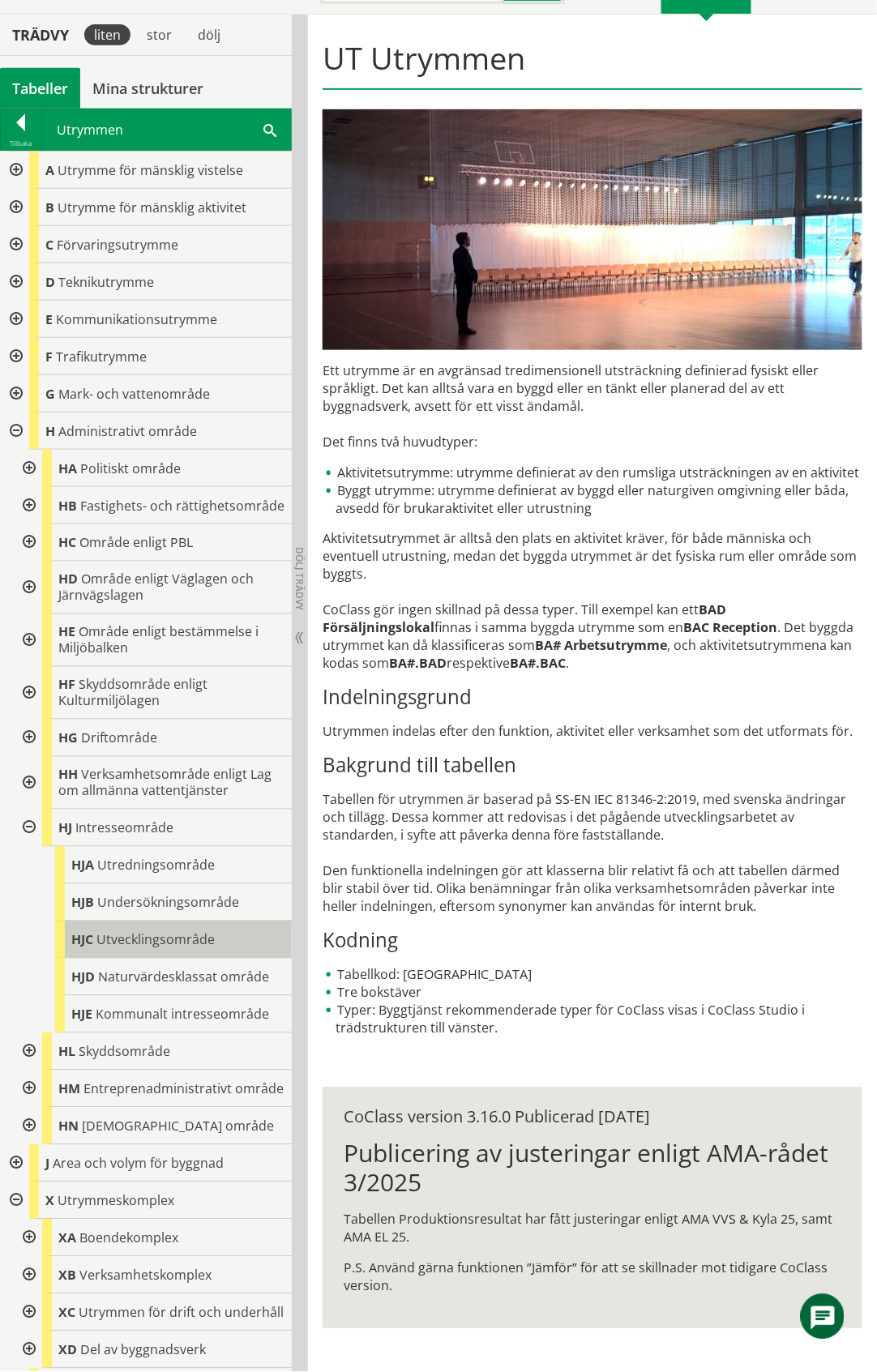
click at [185, 949] on span "Utvecklingsområde" at bounding box center [155, 939] width 118 height 17
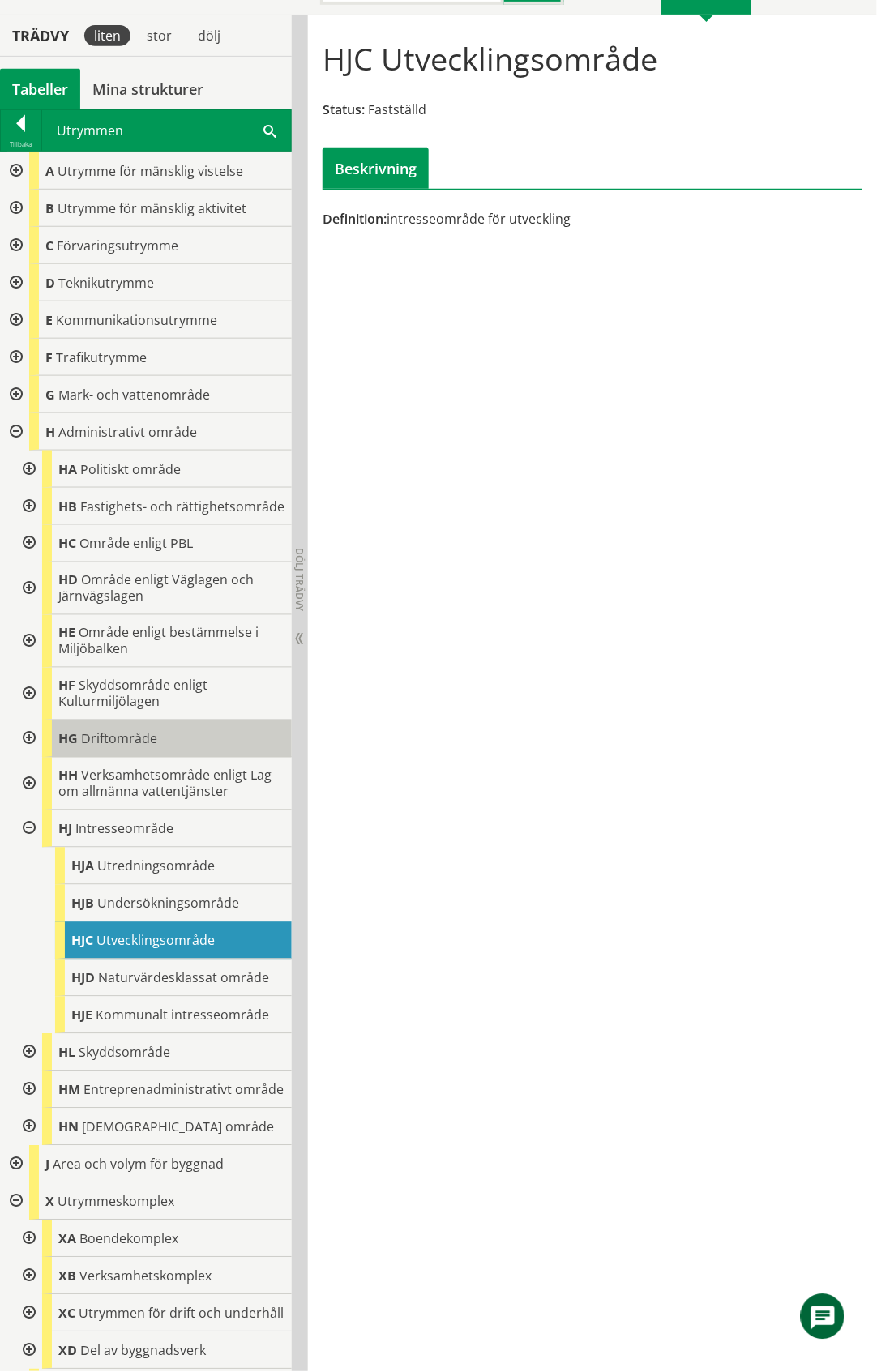
click at [153, 748] on span "Driftområde" at bounding box center [119, 739] width 76 height 17
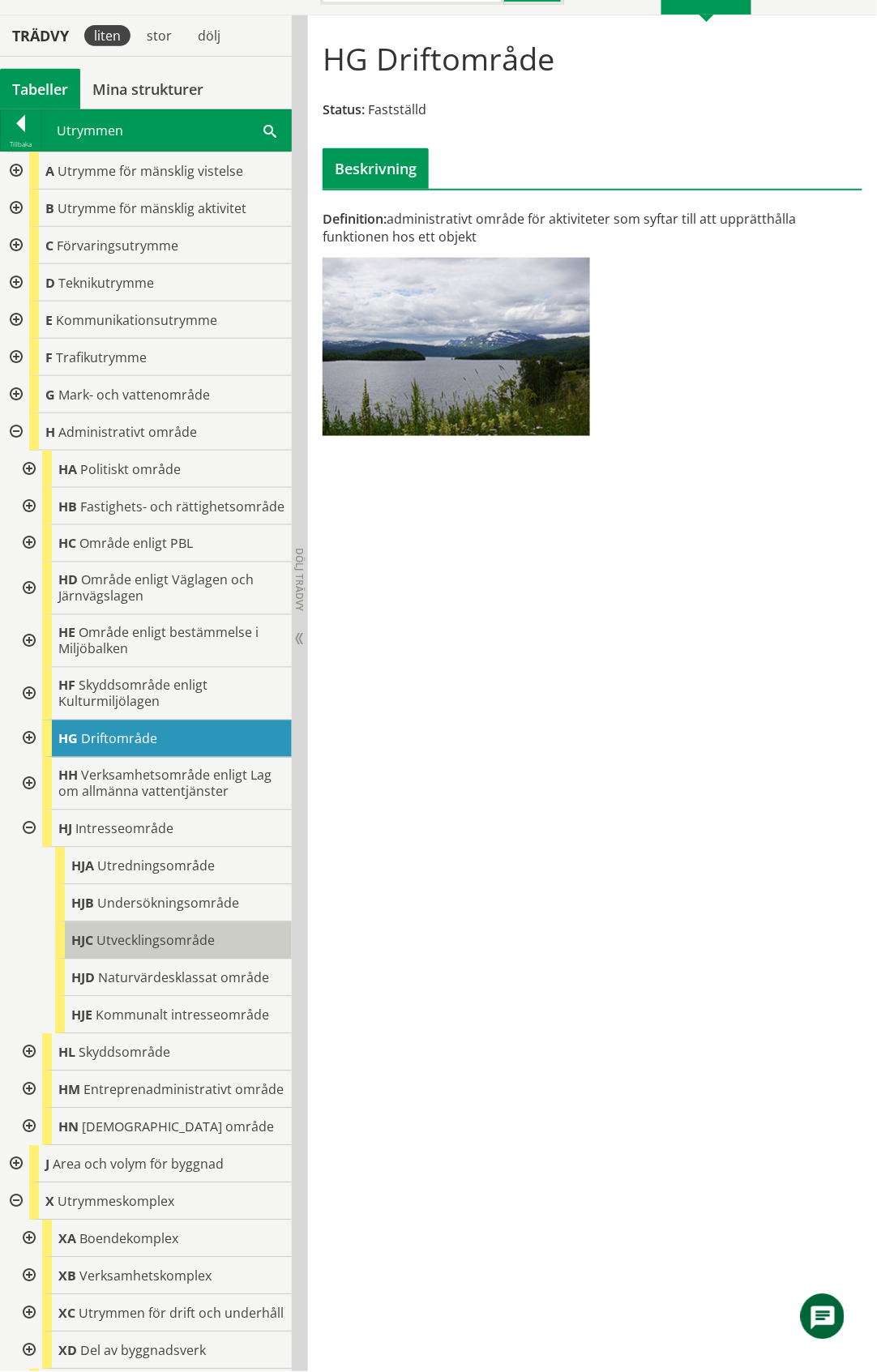
click at [170, 950] on span "Utvecklingsområde" at bounding box center [155, 940] width 118 height 17
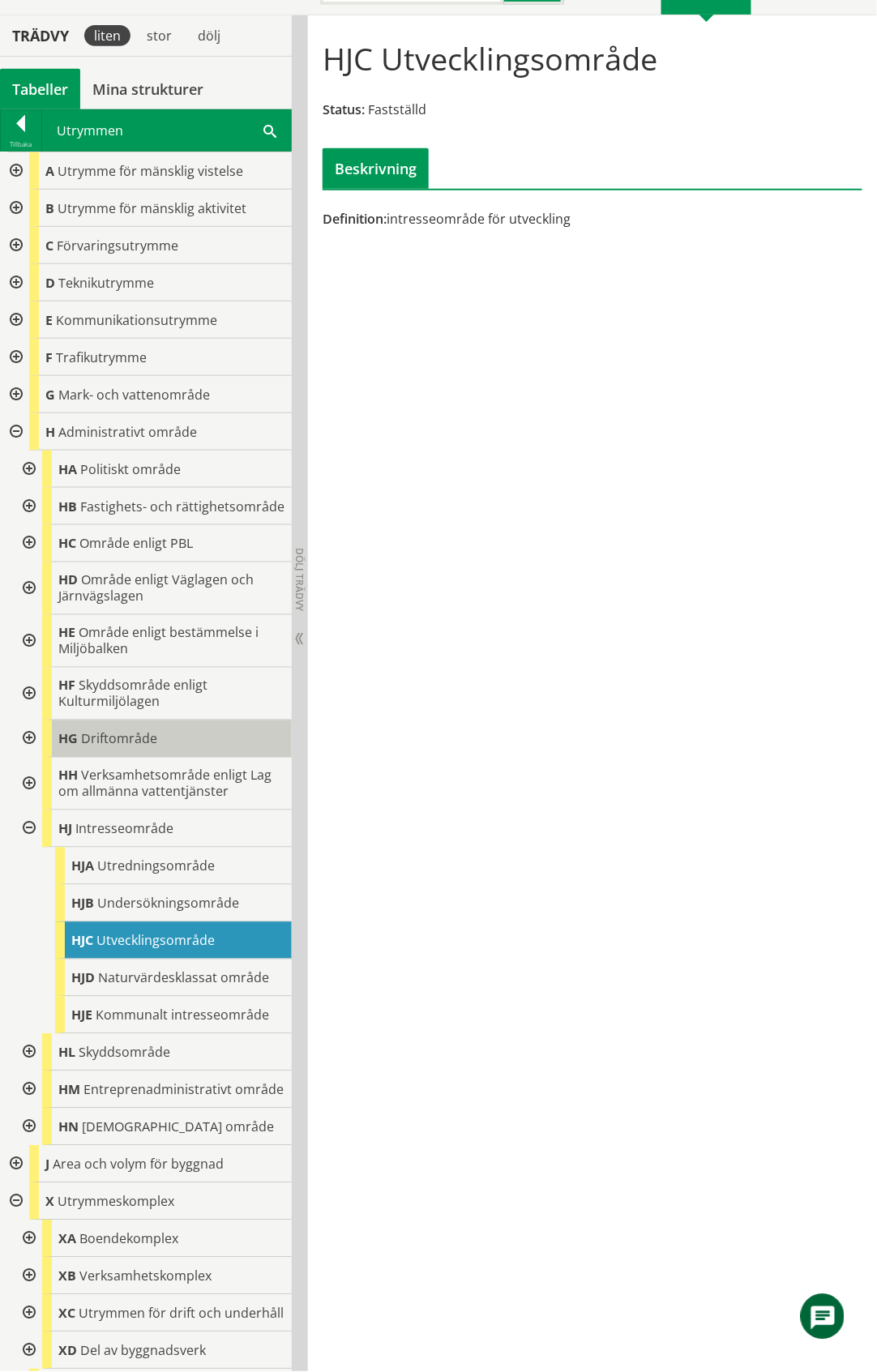
click at [134, 748] on span "Driftområde" at bounding box center [119, 739] width 76 height 17
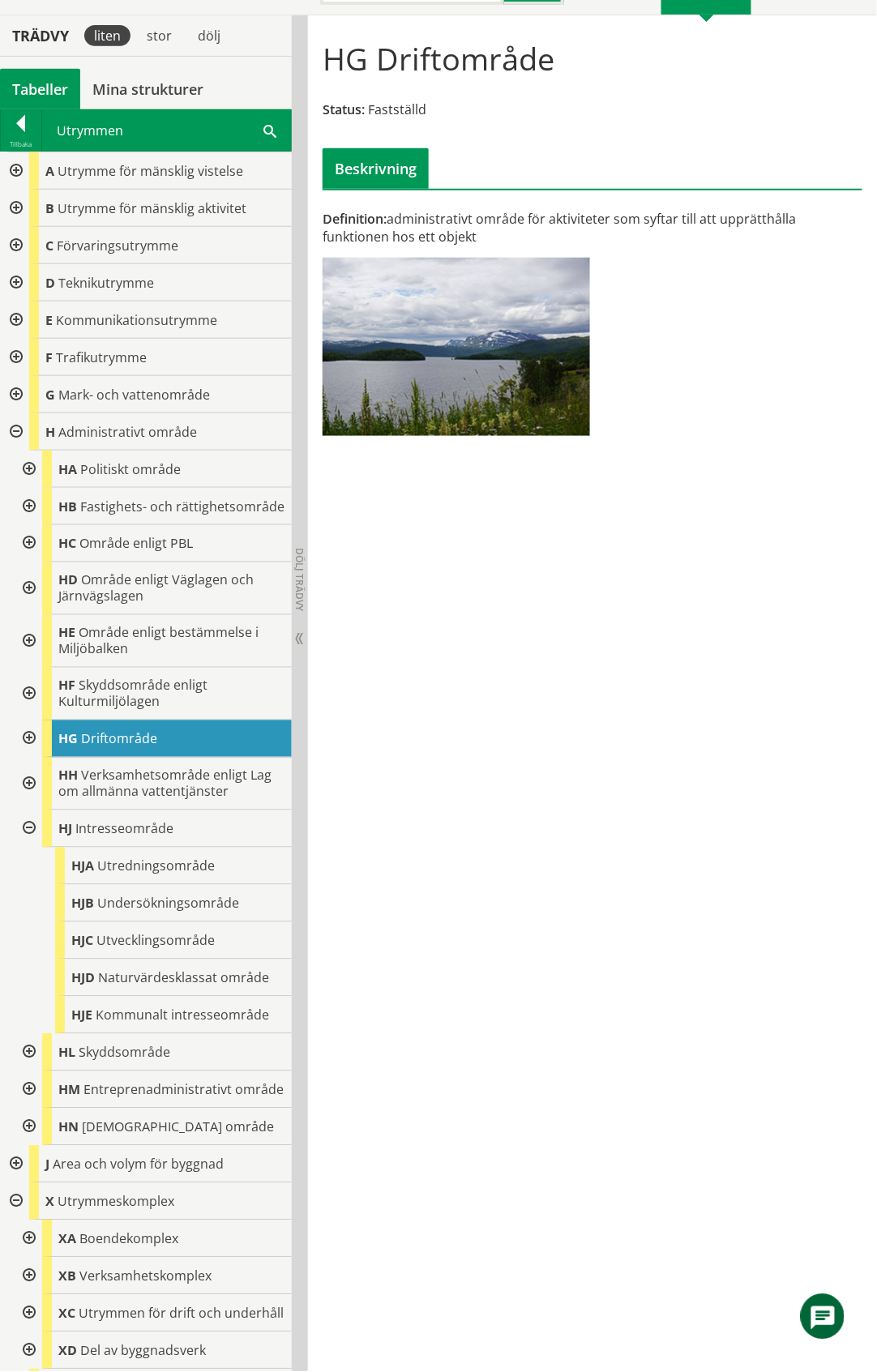
click at [44, 89] on div "Tabeller" at bounding box center [40, 89] width 80 height 40
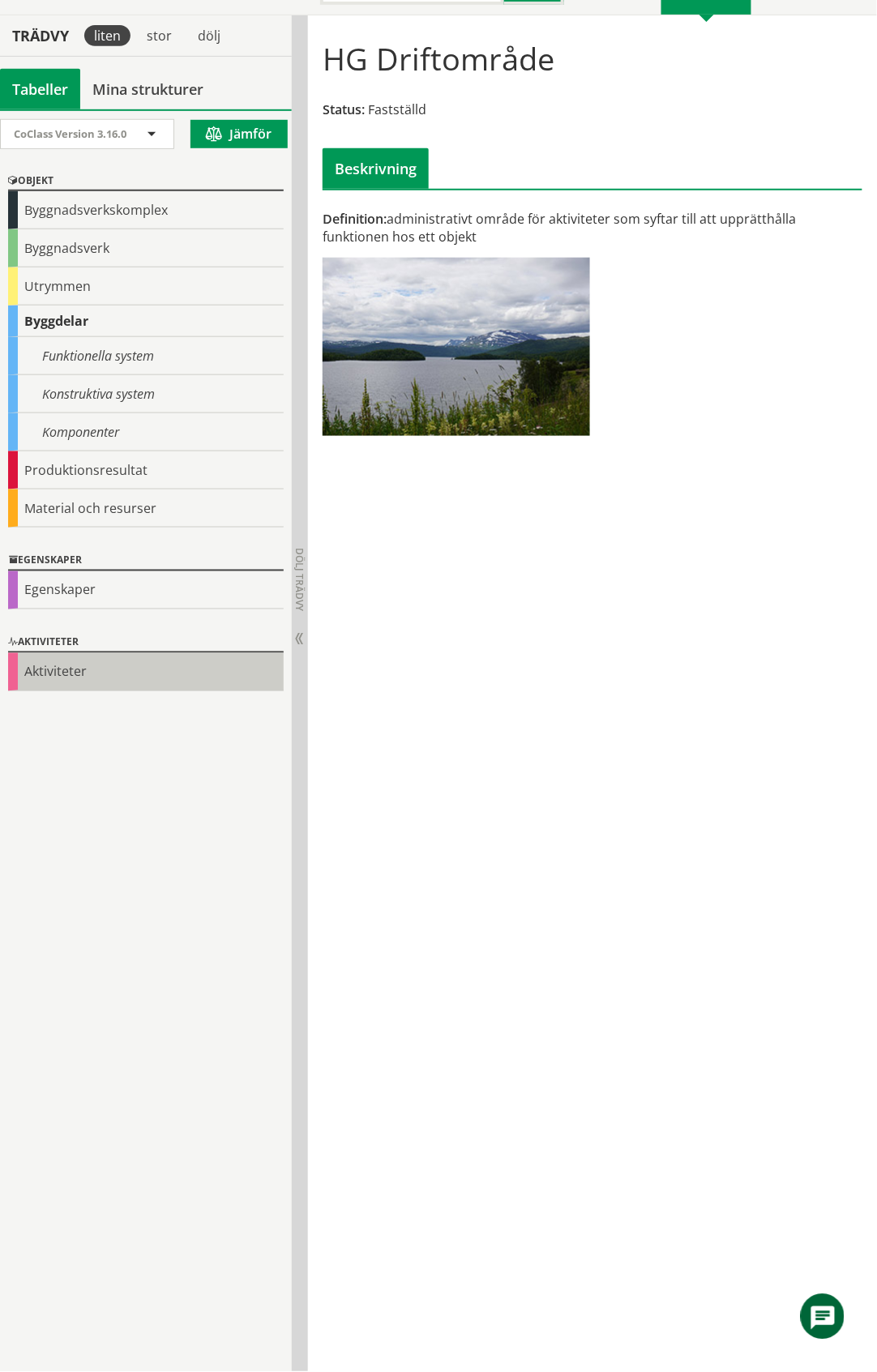
click at [63, 679] on div "Aktiviteter" at bounding box center [145, 672] width 275 height 38
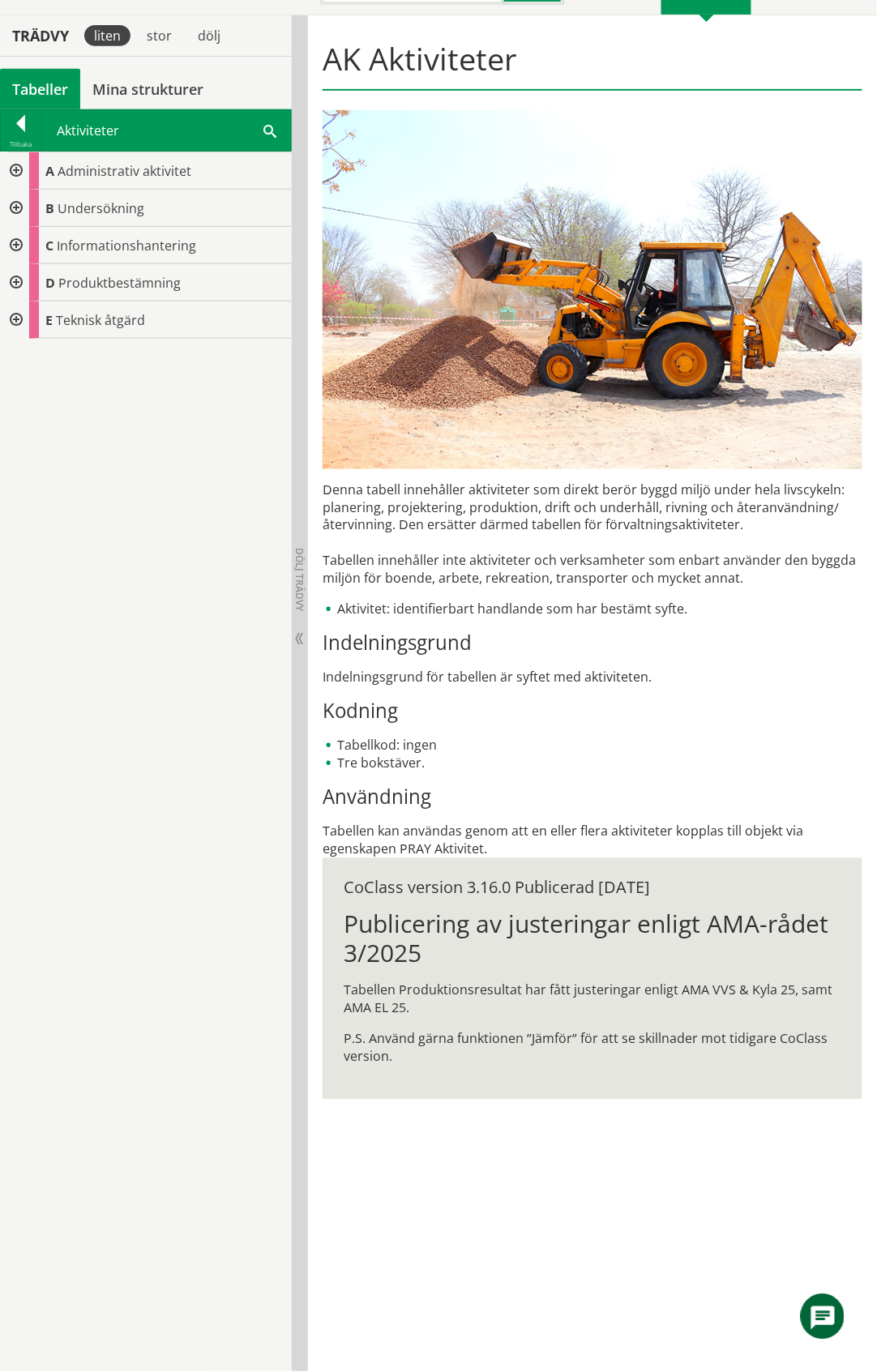
click at [13, 170] on div at bounding box center [15, 171] width 29 height 38
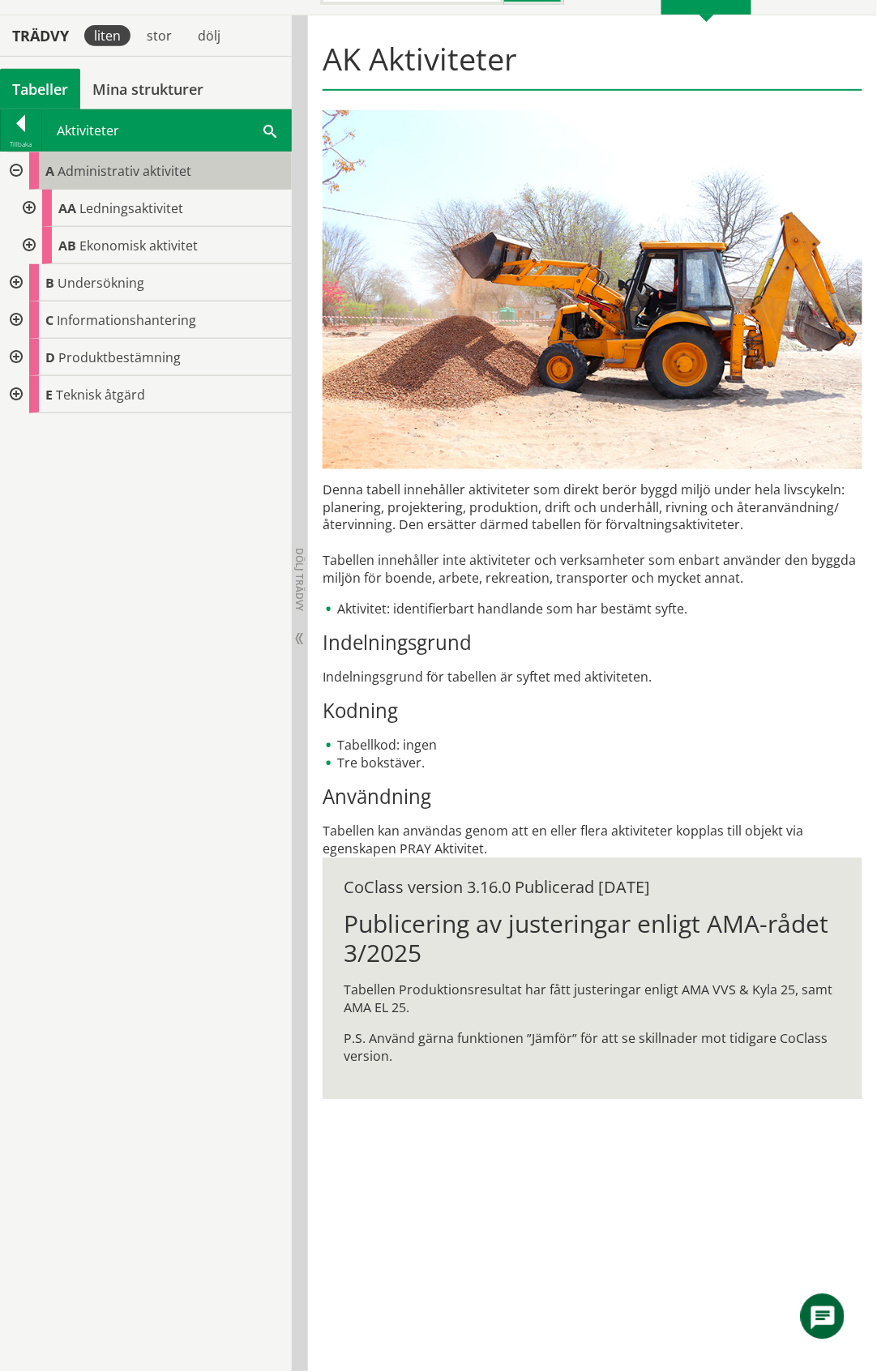
click at [133, 172] on span "Administrativ aktivitet" at bounding box center [124, 170] width 134 height 17
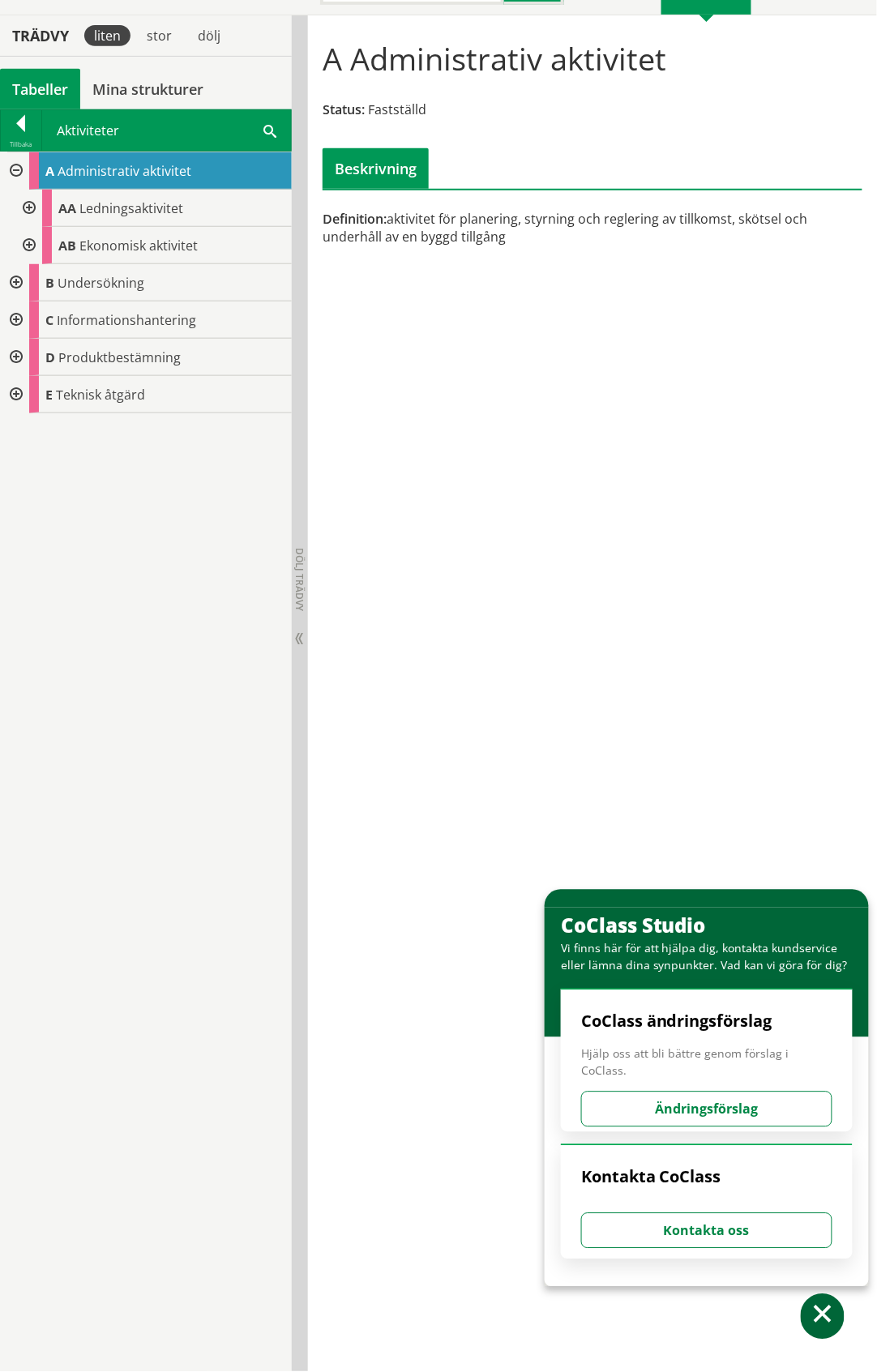
click at [29, 208] on div at bounding box center [27, 208] width 29 height 38
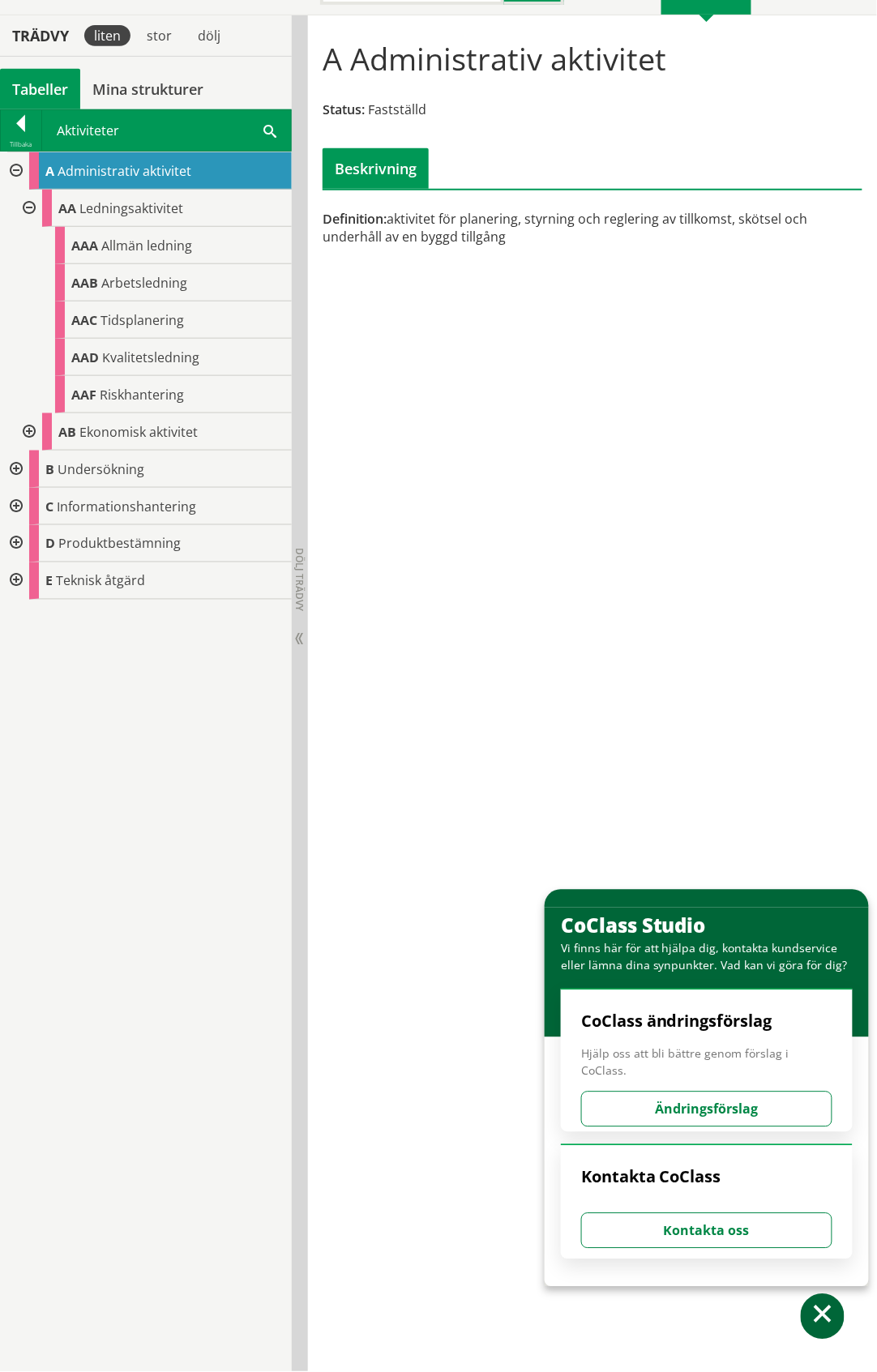
click at [10, 173] on div at bounding box center [15, 171] width 29 height 38
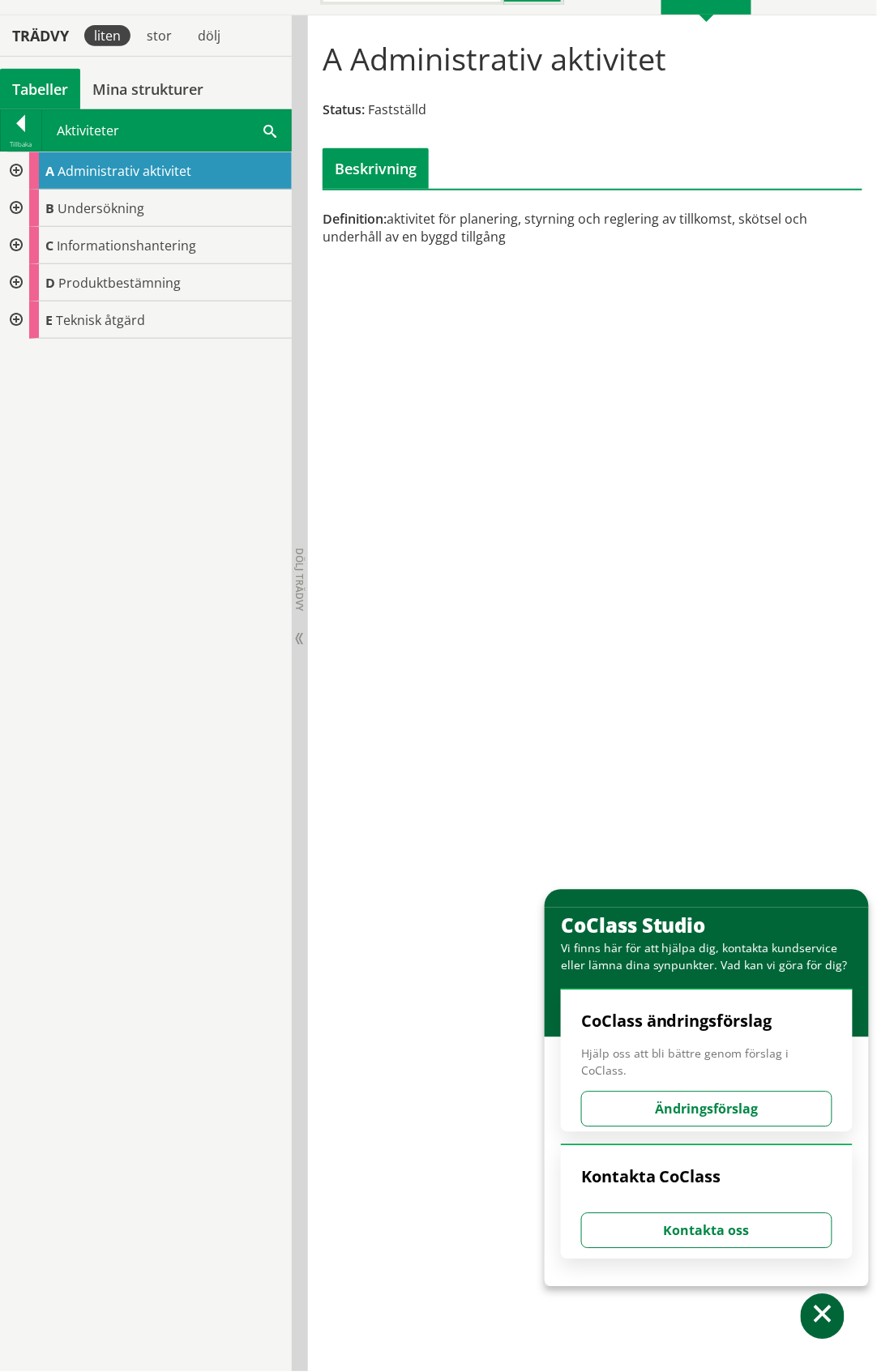
click at [16, 209] on div at bounding box center [15, 208] width 29 height 38
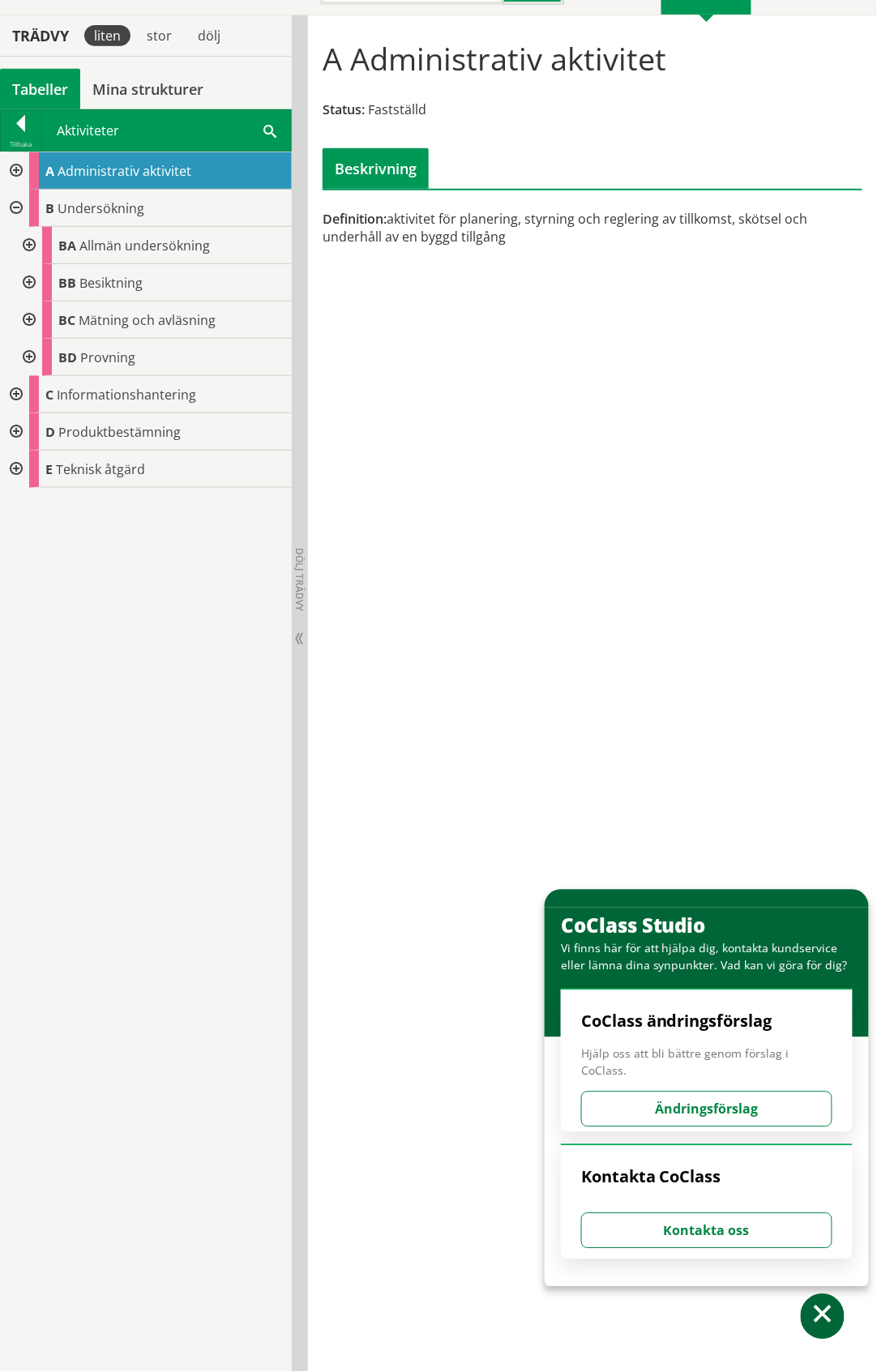
click at [16, 209] on div at bounding box center [15, 208] width 29 height 38
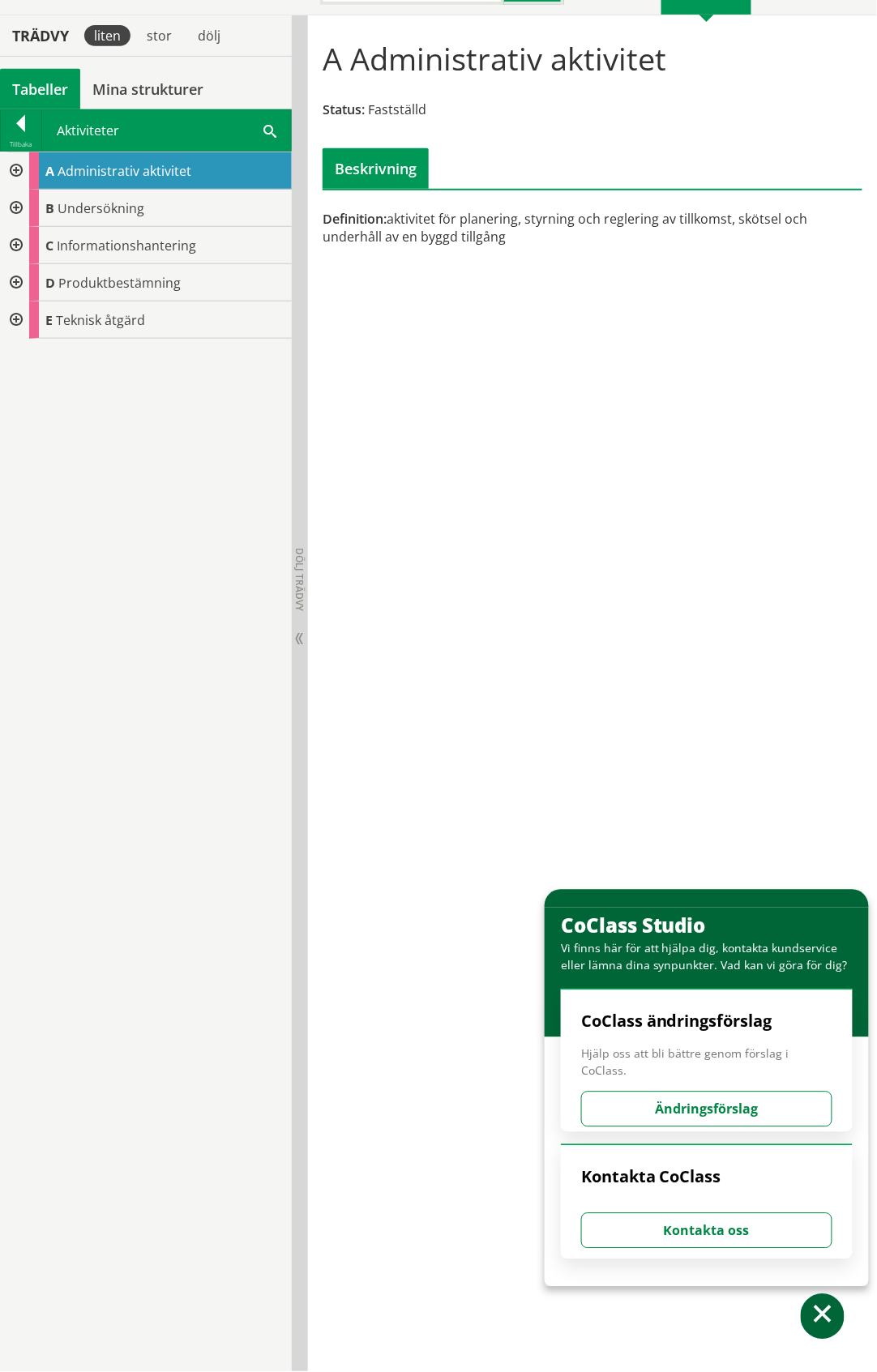
click at [19, 246] on div at bounding box center [15, 245] width 29 height 38
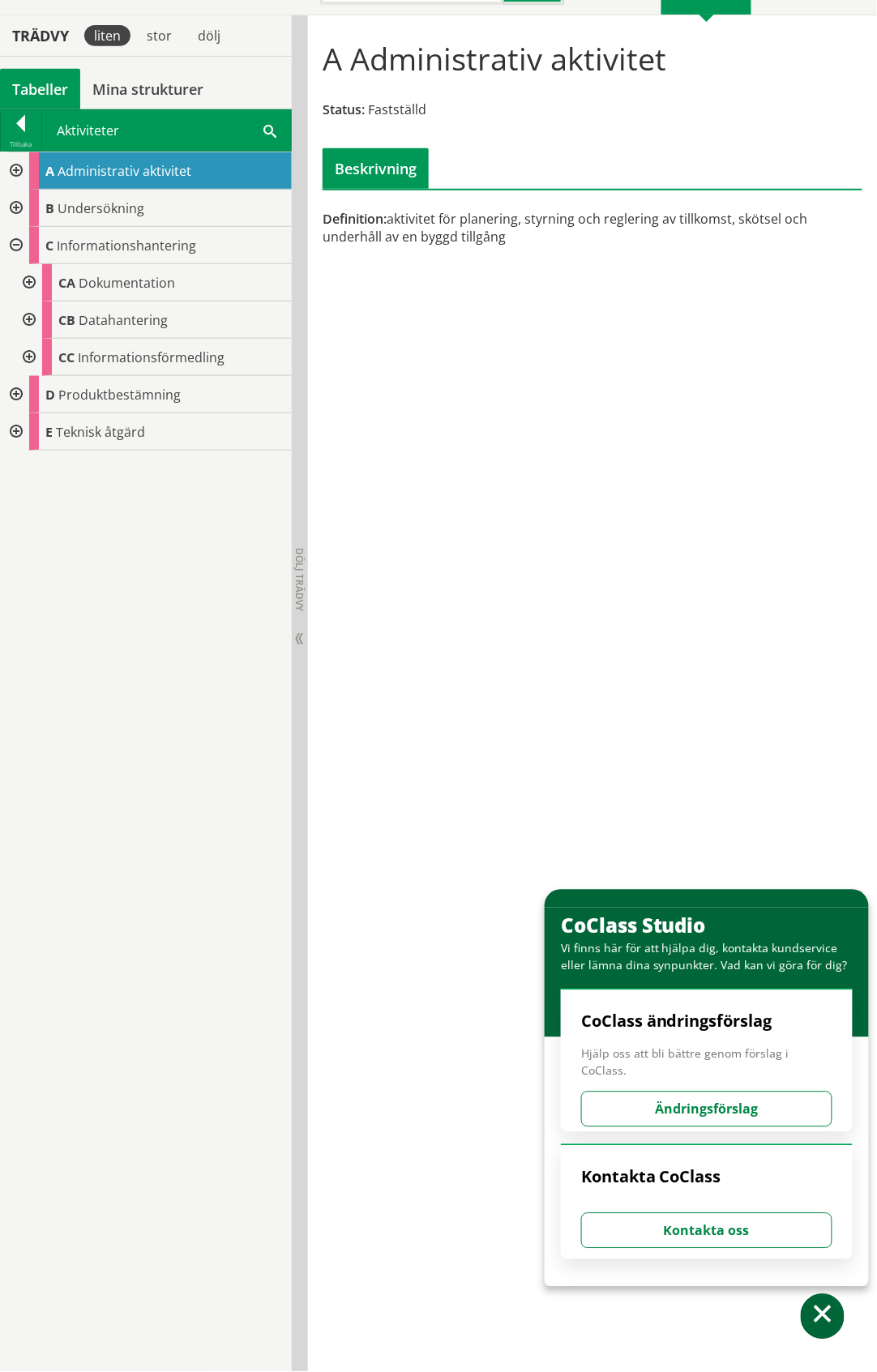
click at [30, 355] on div at bounding box center [27, 357] width 29 height 38
click at [27, 289] on div at bounding box center [27, 283] width 29 height 38
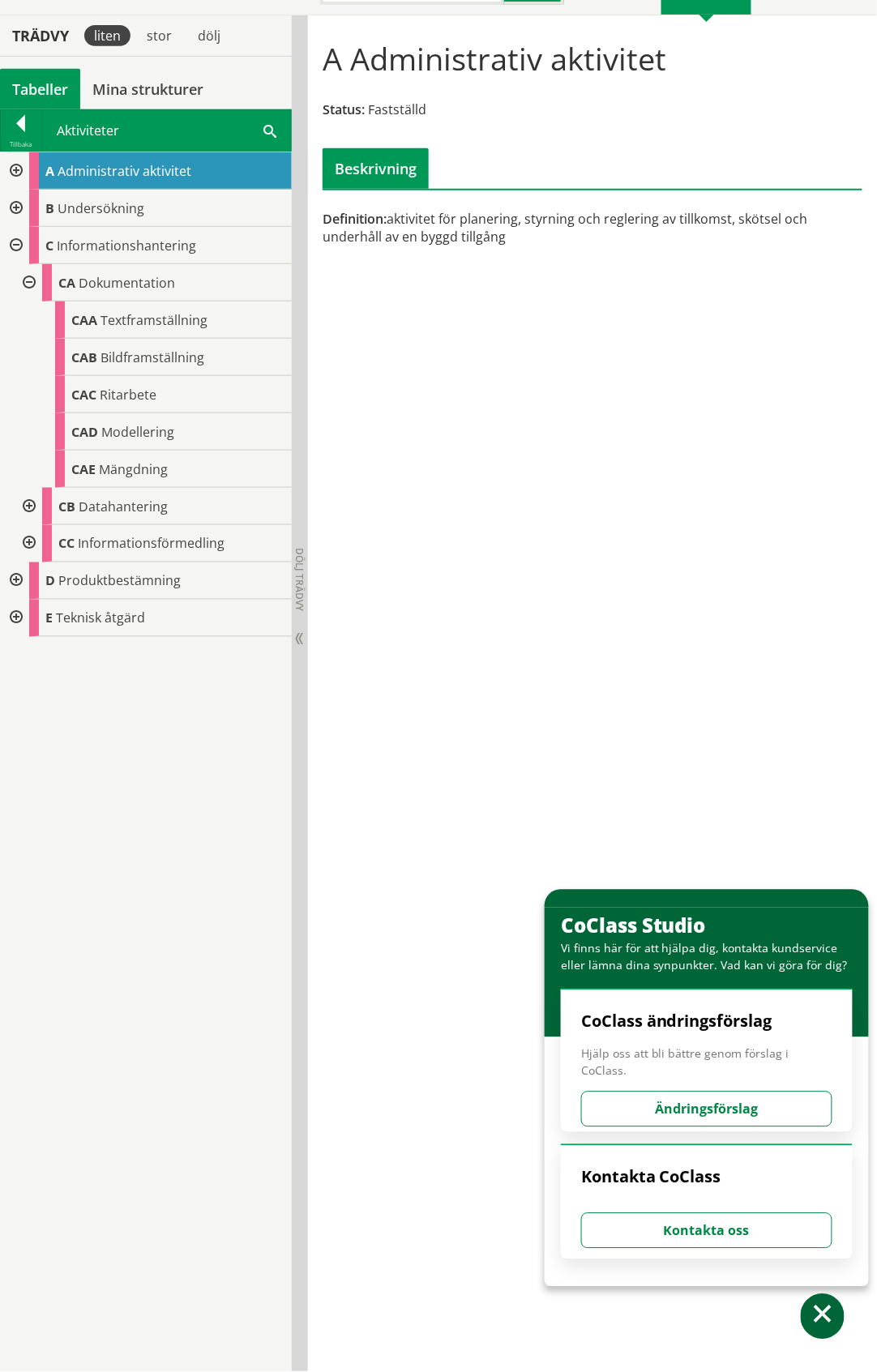
click at [26, 279] on div at bounding box center [27, 283] width 29 height 38
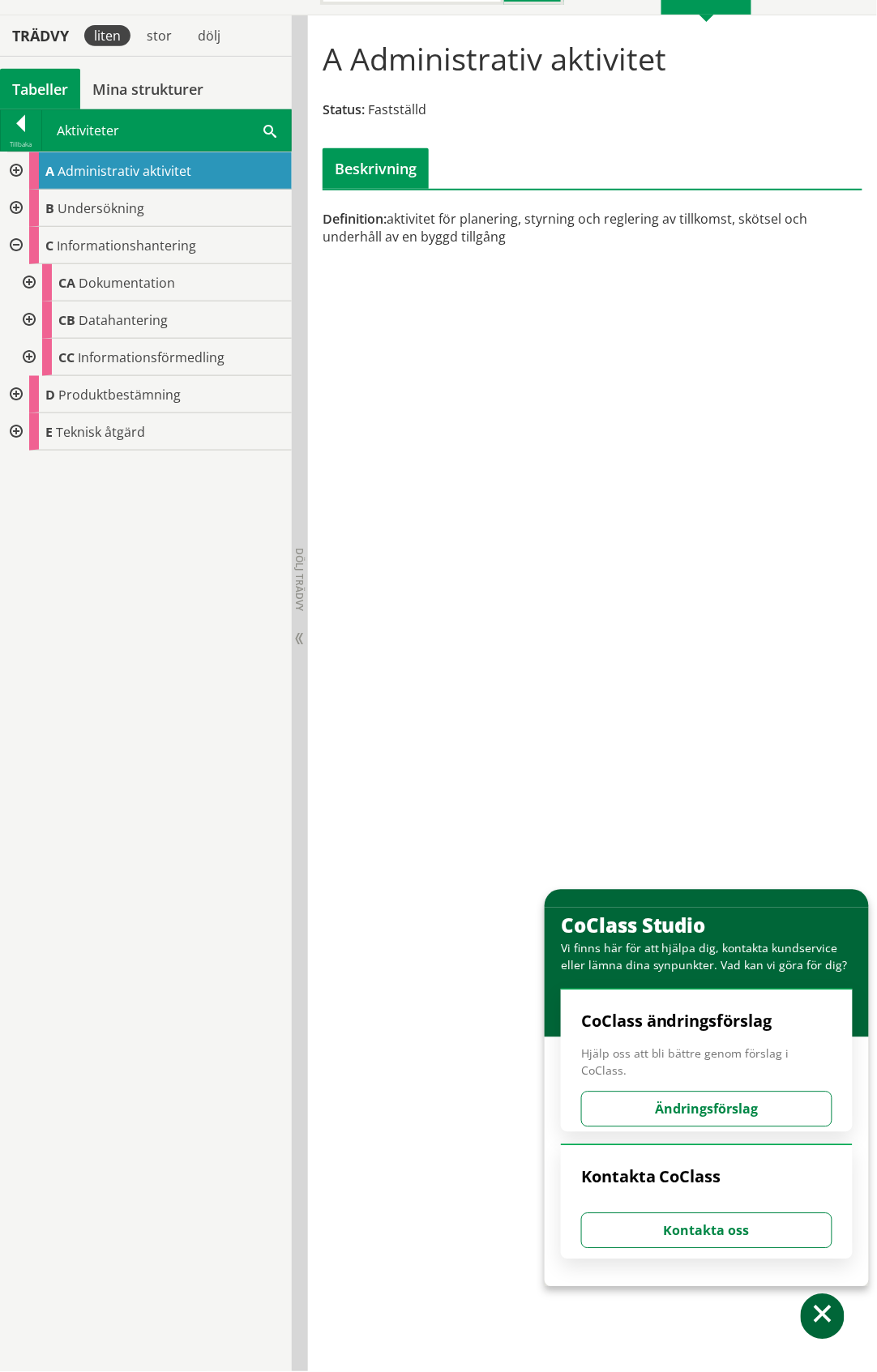
click at [30, 323] on div at bounding box center [27, 320] width 29 height 38
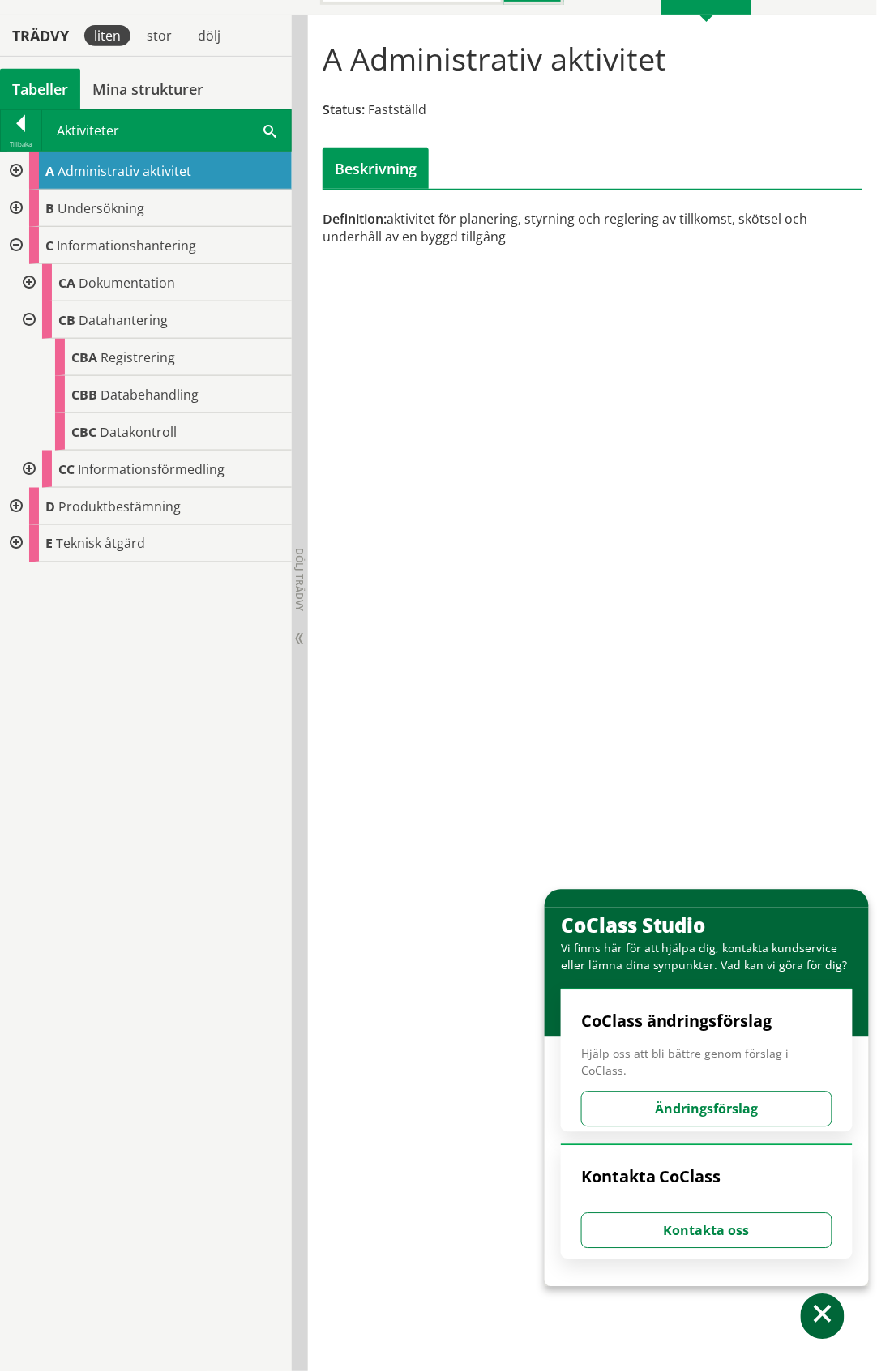
click at [30, 323] on div at bounding box center [27, 320] width 29 height 38
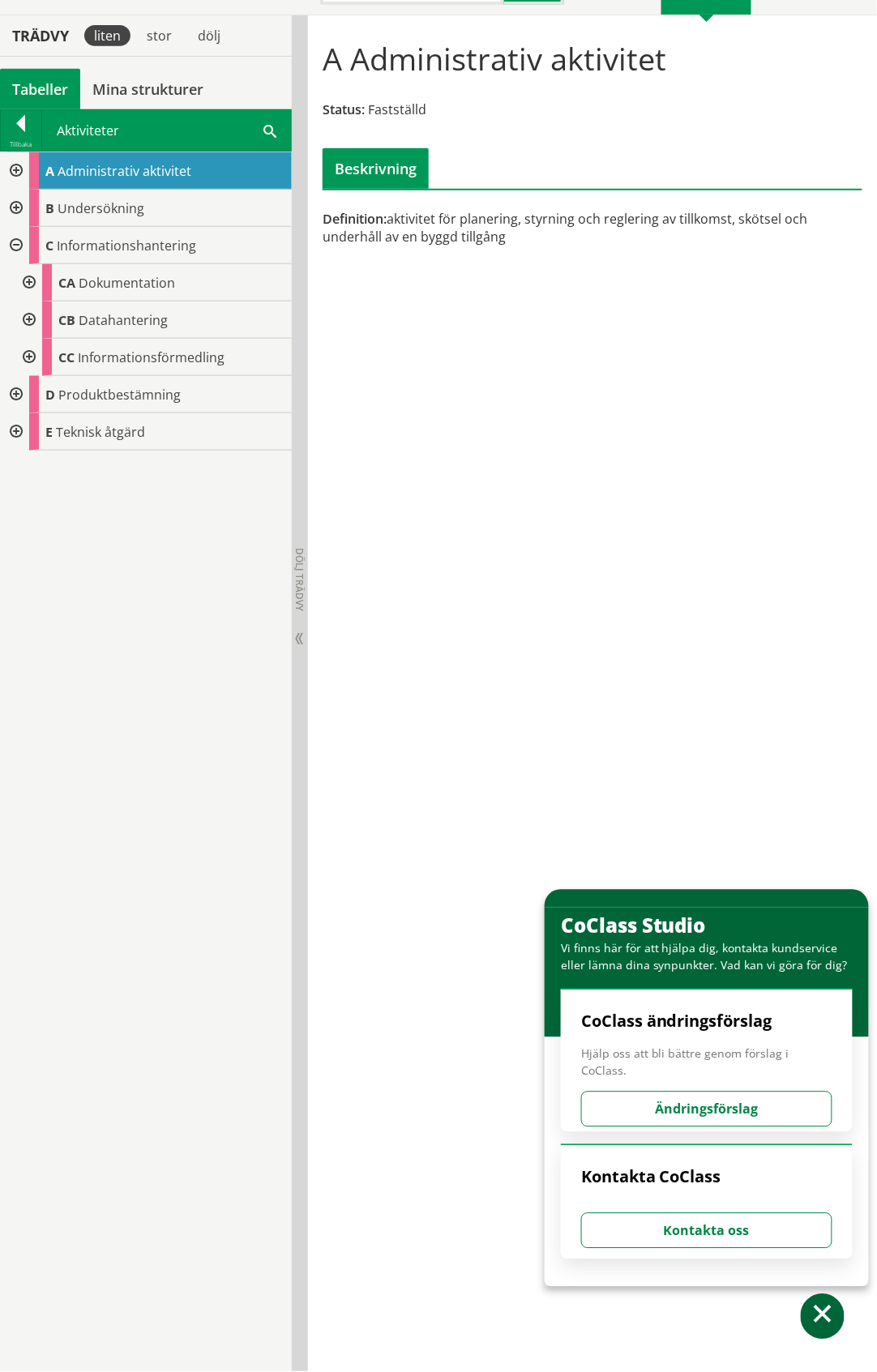
click at [27, 354] on div at bounding box center [27, 357] width 29 height 38
click at [29, 352] on div at bounding box center [27, 357] width 29 height 38
click at [17, 392] on div at bounding box center [15, 394] width 29 height 38
click at [29, 433] on div at bounding box center [27, 432] width 29 height 38
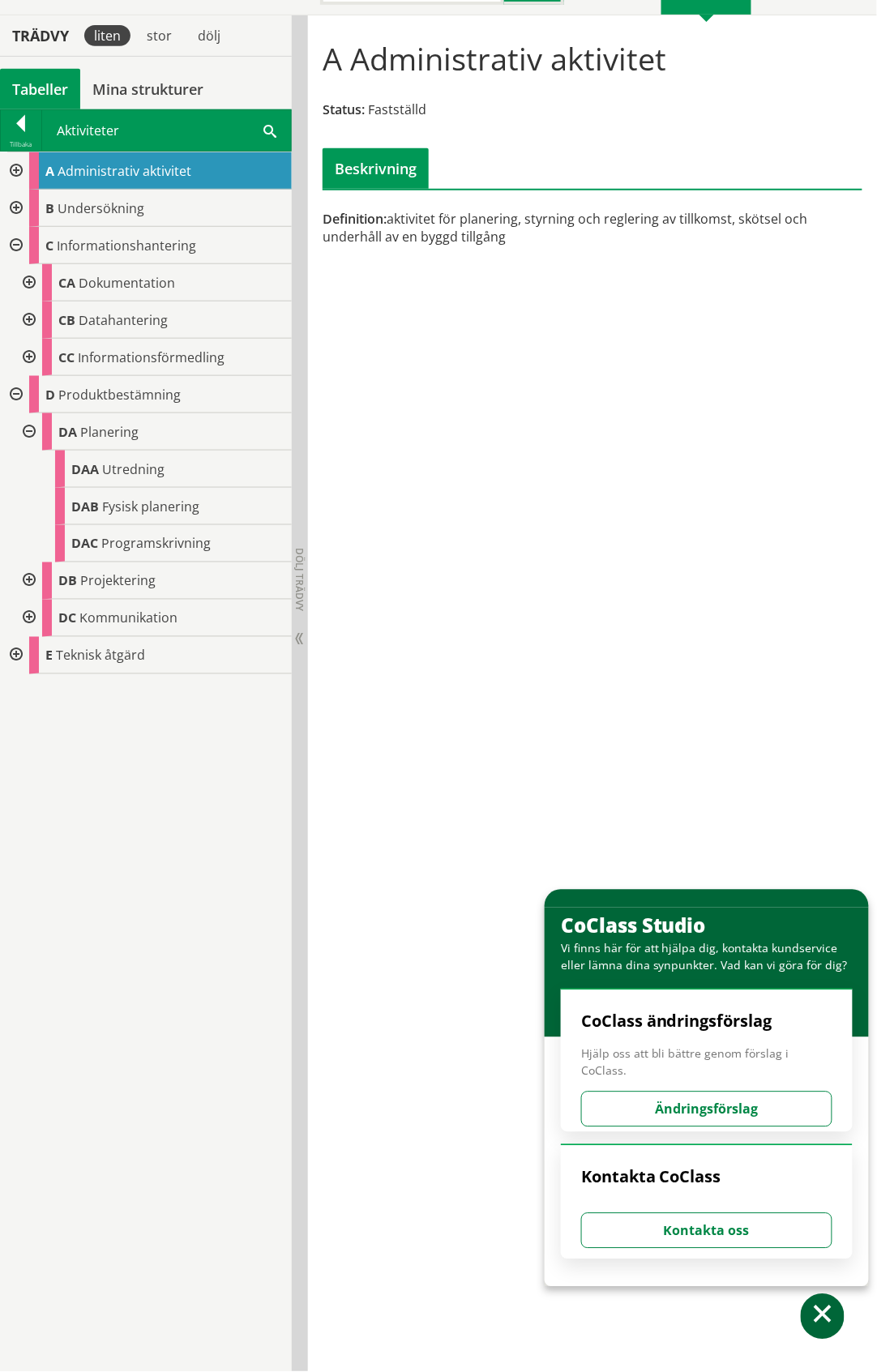
click at [29, 431] on div at bounding box center [27, 432] width 29 height 38
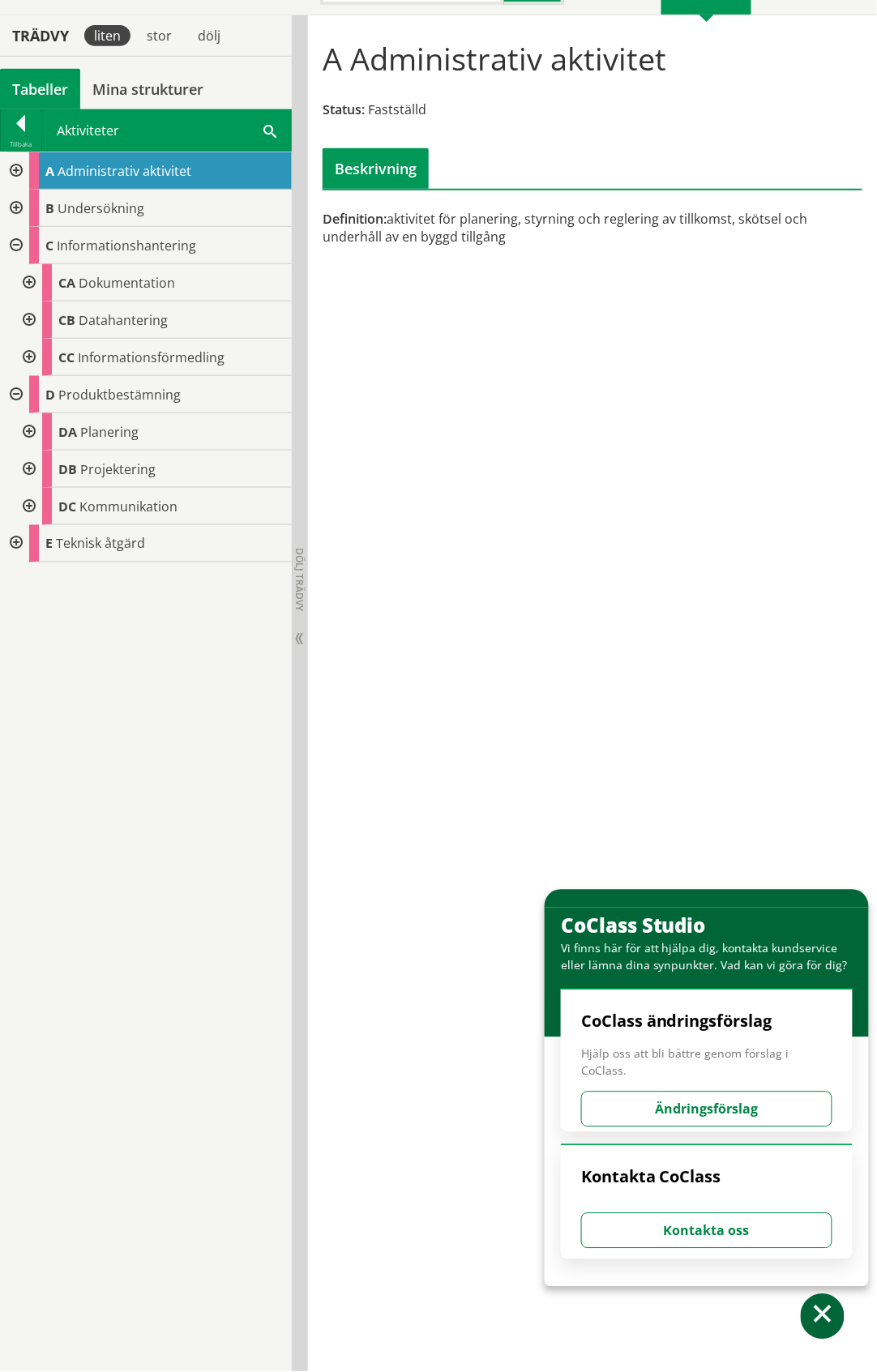
click at [29, 467] on div at bounding box center [27, 469] width 29 height 38
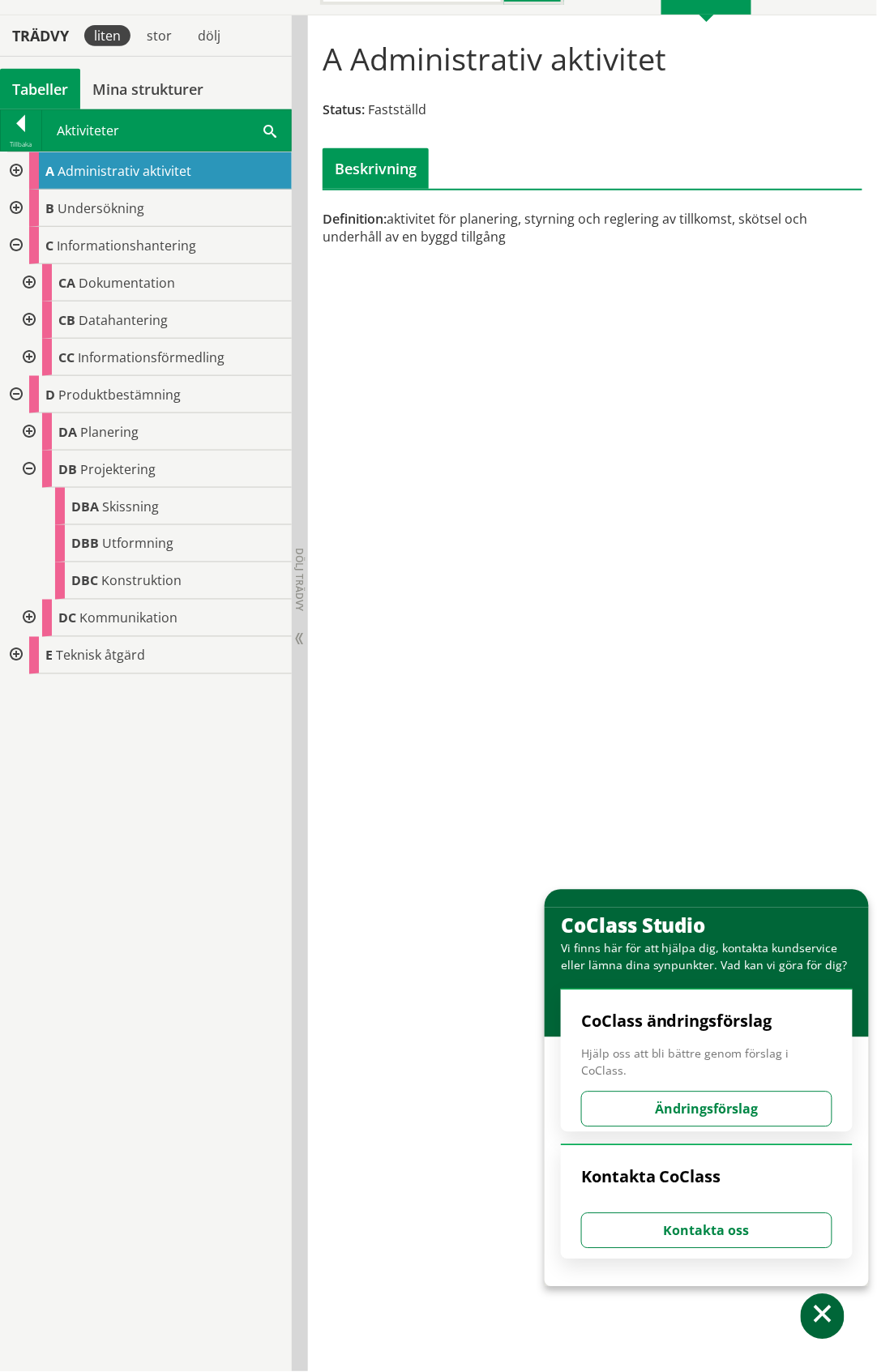
click at [29, 467] on div at bounding box center [27, 469] width 29 height 38
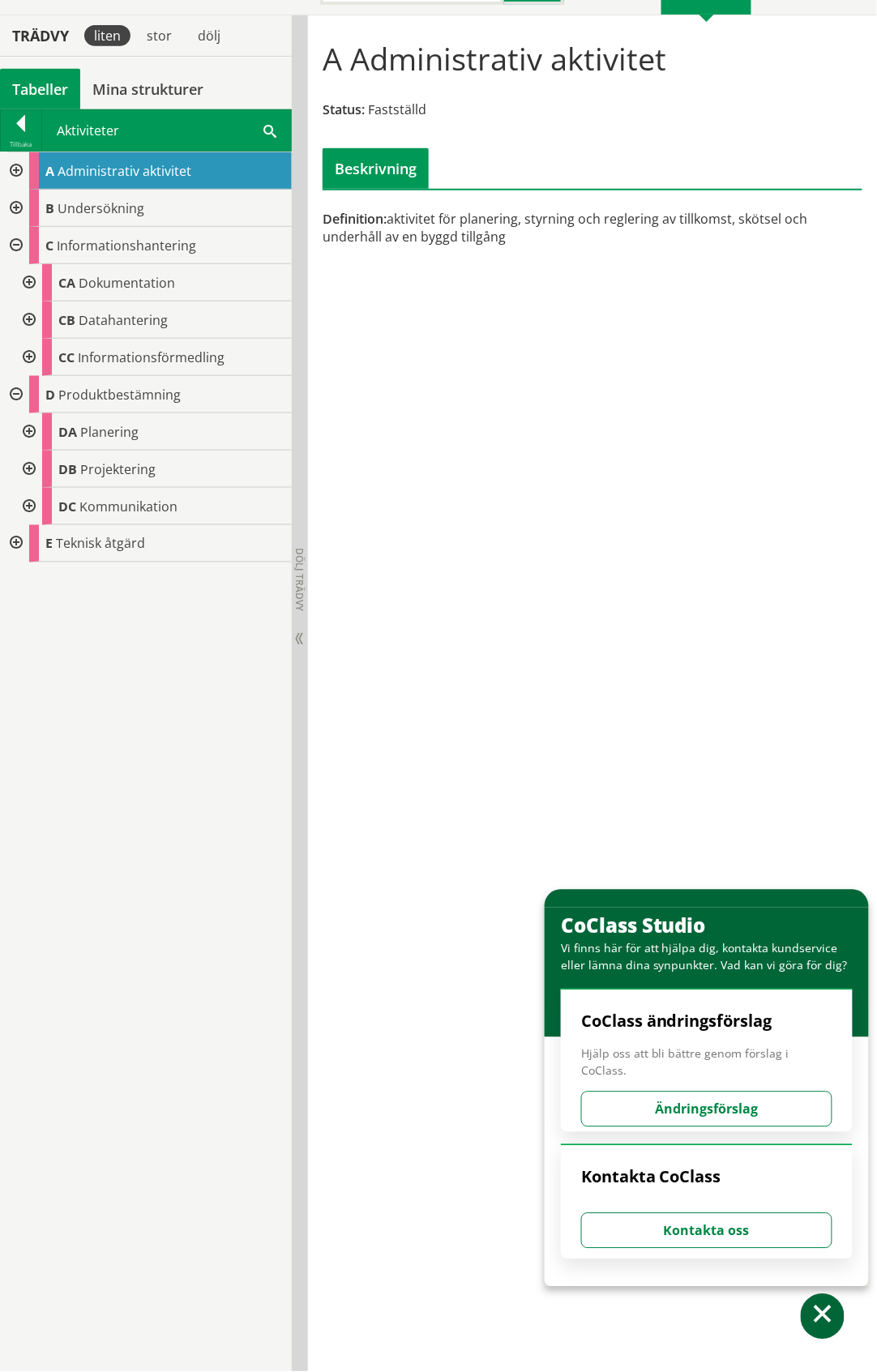
click at [31, 496] on div at bounding box center [27, 507] width 29 height 38
click at [17, 540] on div at bounding box center [15, 543] width 29 height 38
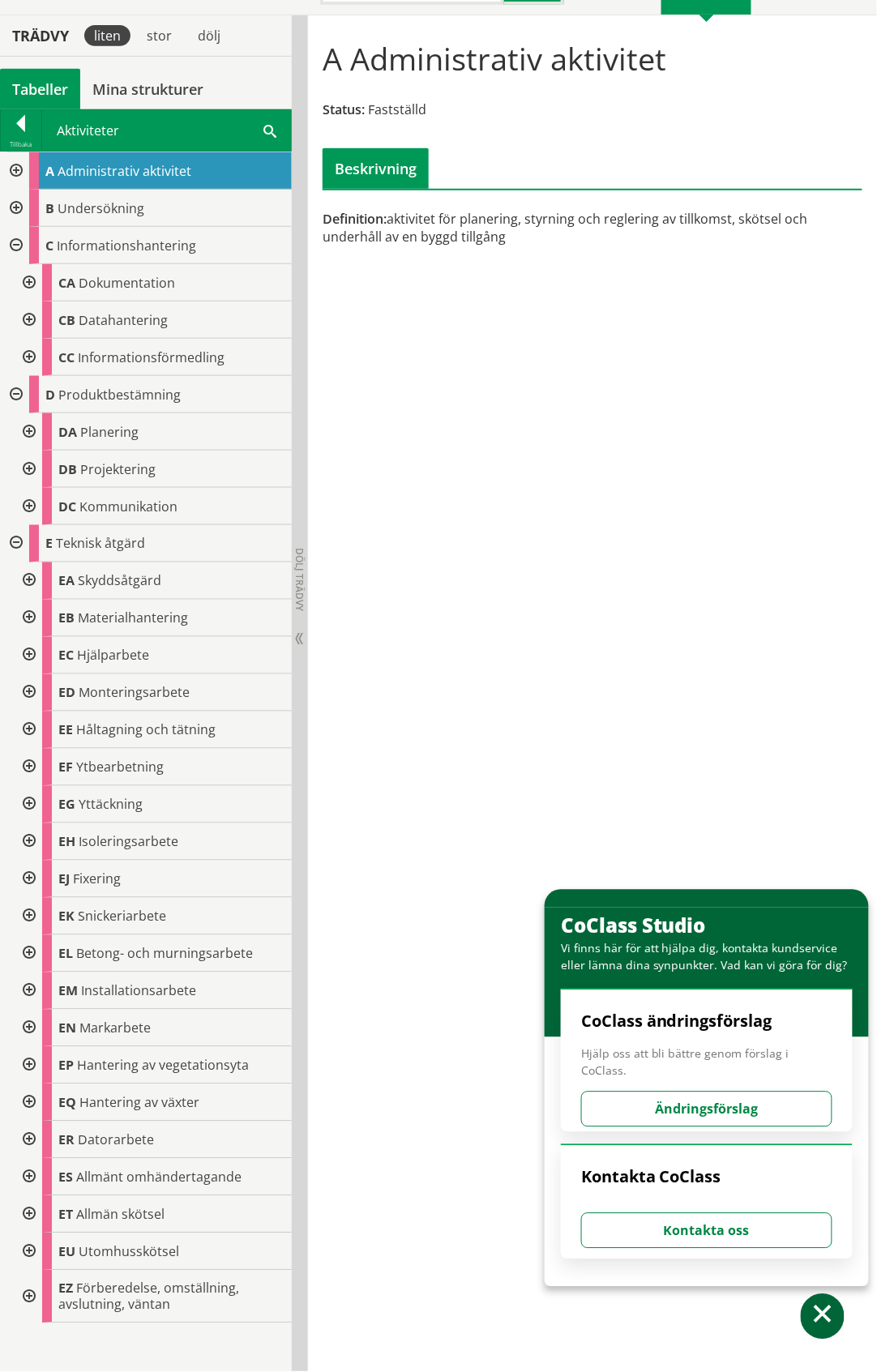
click at [32, 1138] on div at bounding box center [27, 1141] width 29 height 38
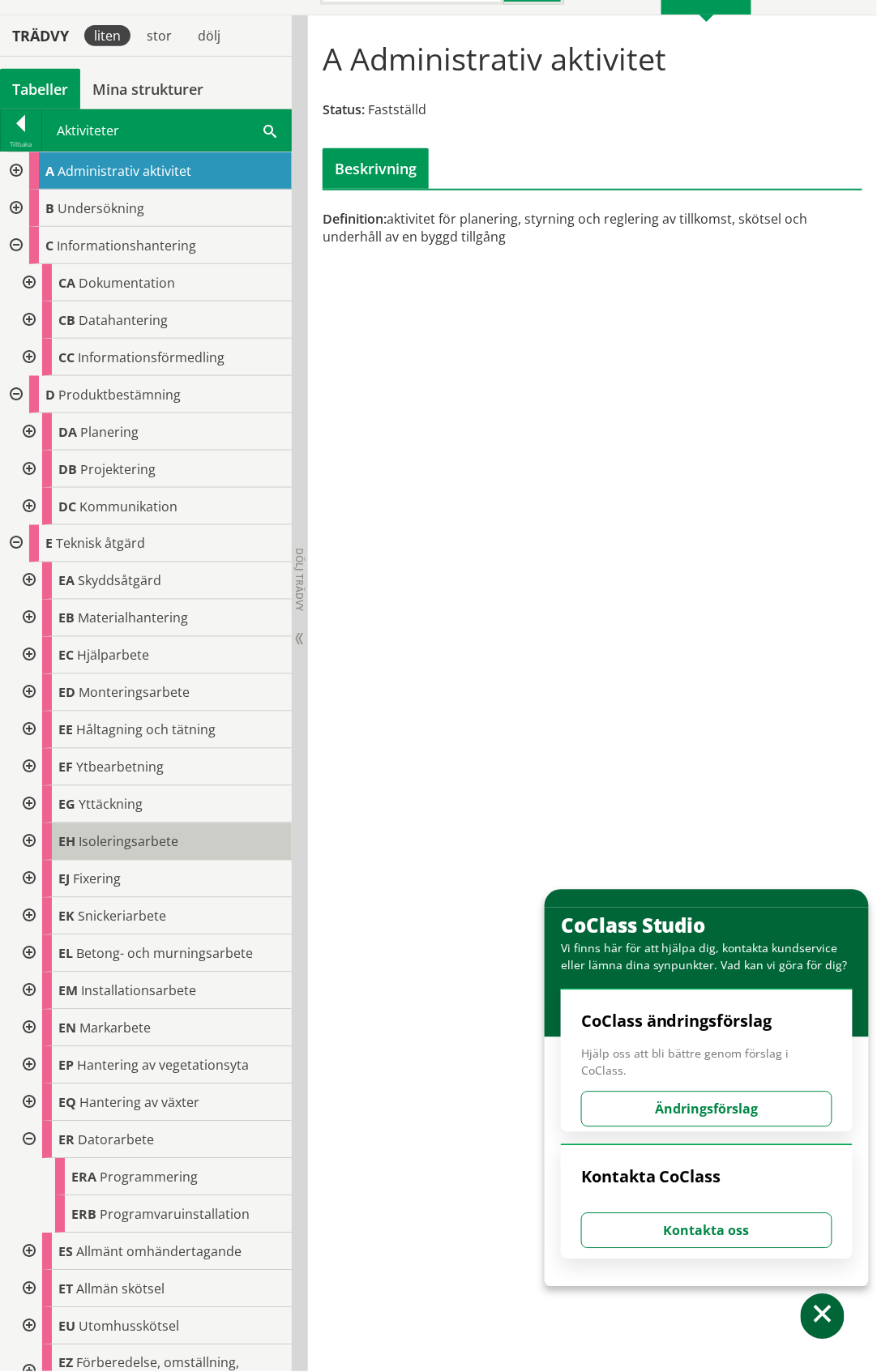
scroll to position [26, 0]
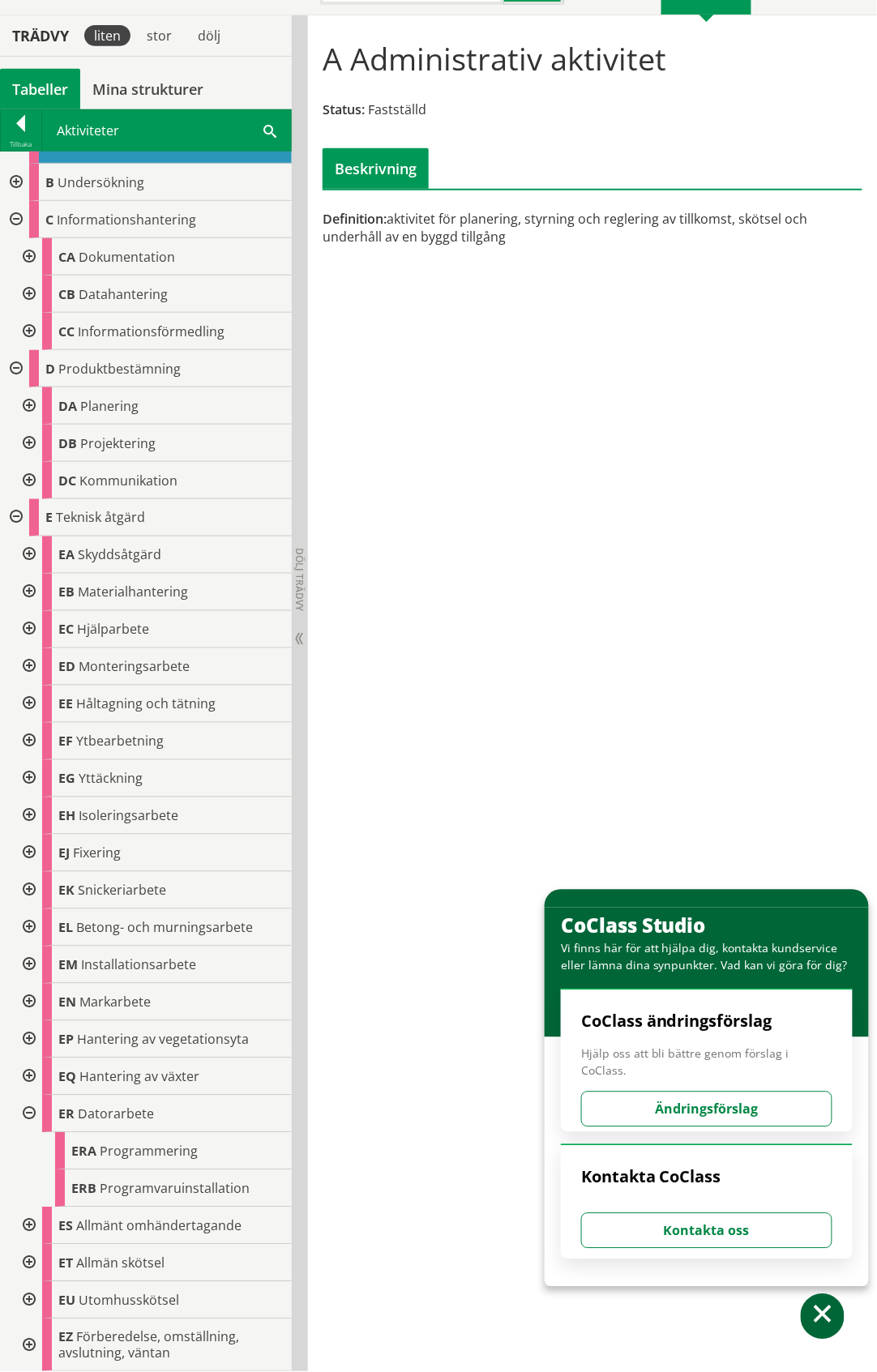
click at [29, 552] on div at bounding box center [27, 555] width 29 height 38
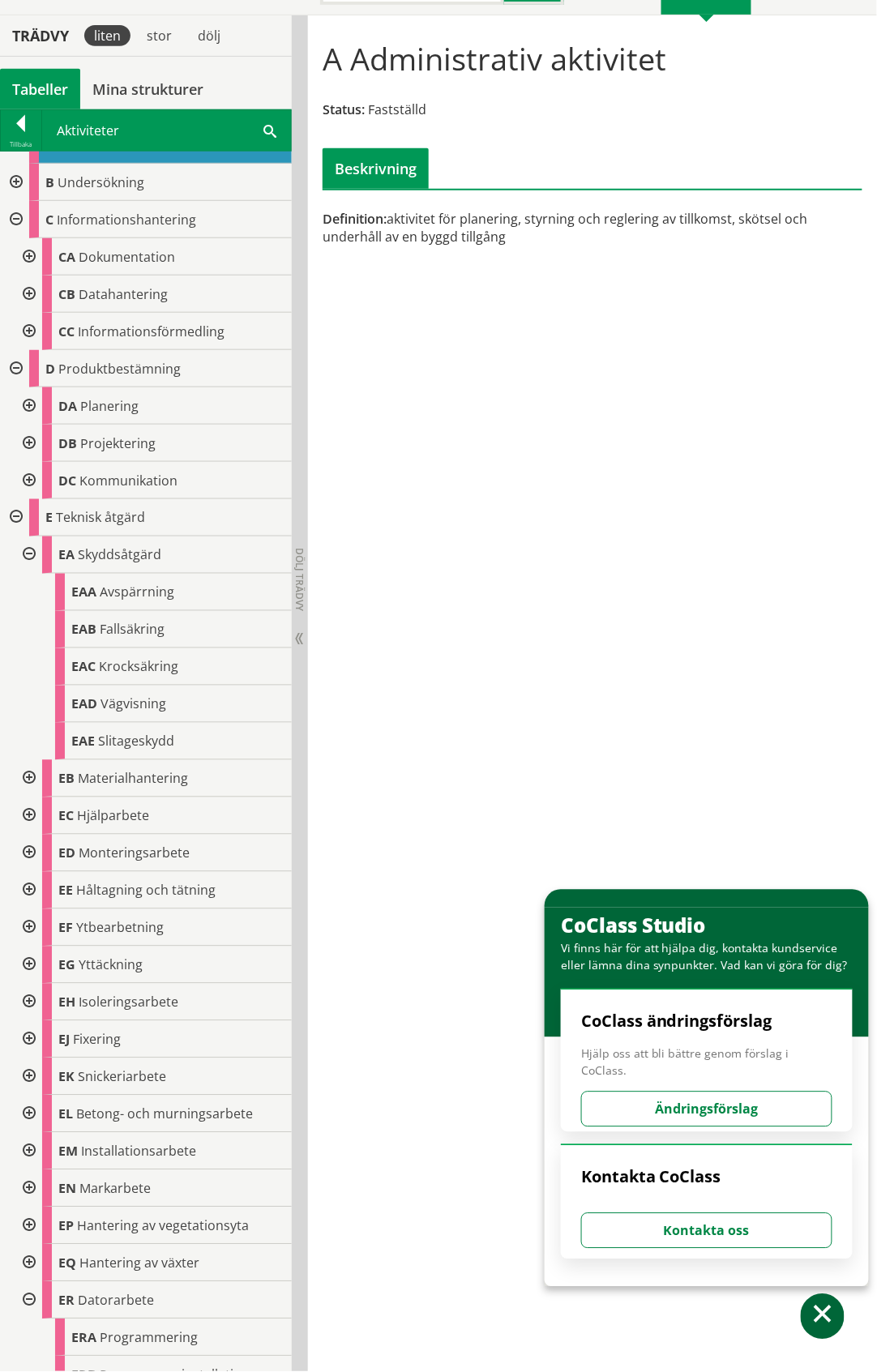
click at [29, 552] on div at bounding box center [27, 555] width 29 height 38
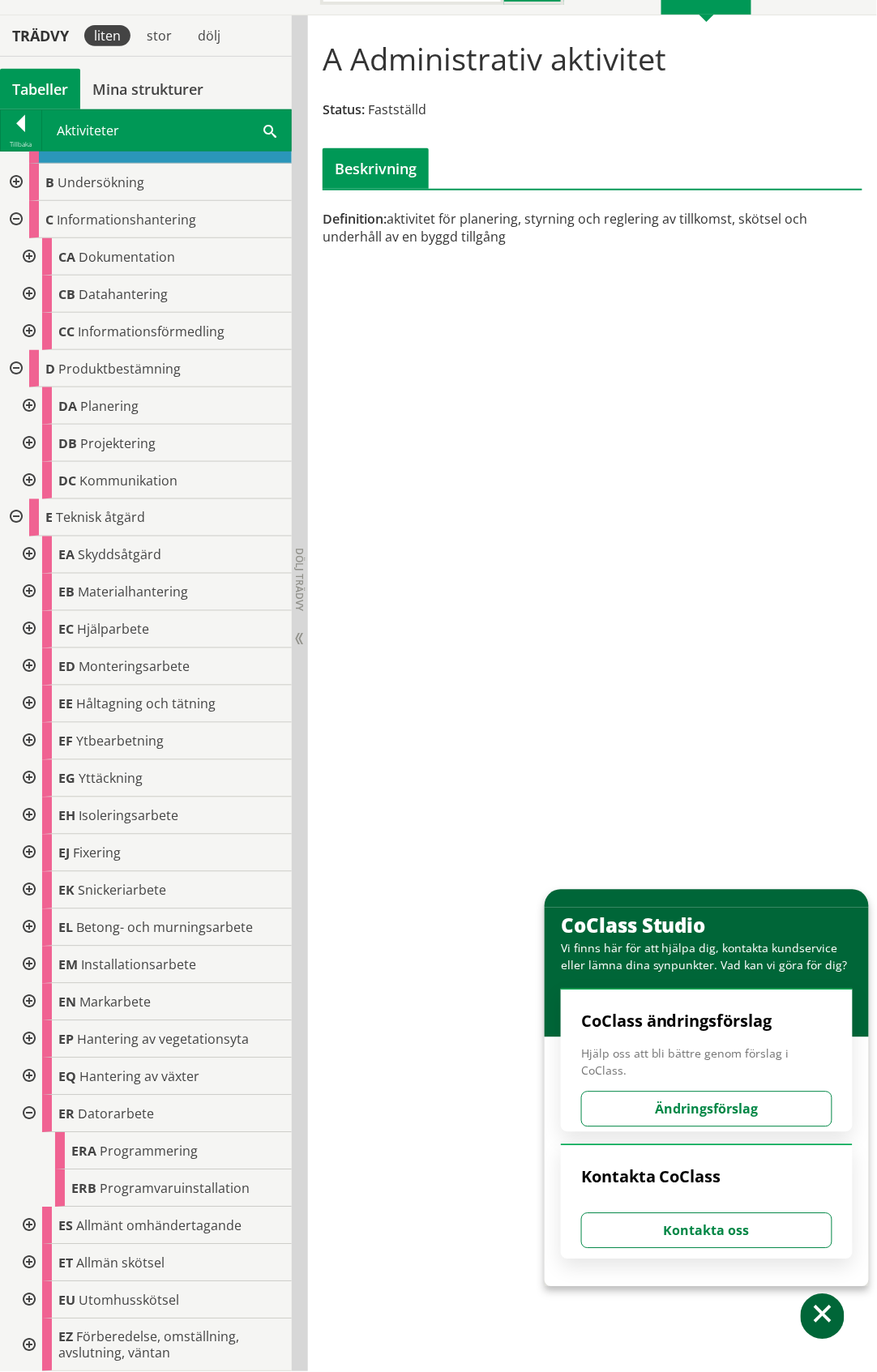
click at [27, 964] on div at bounding box center [27, 965] width 29 height 38
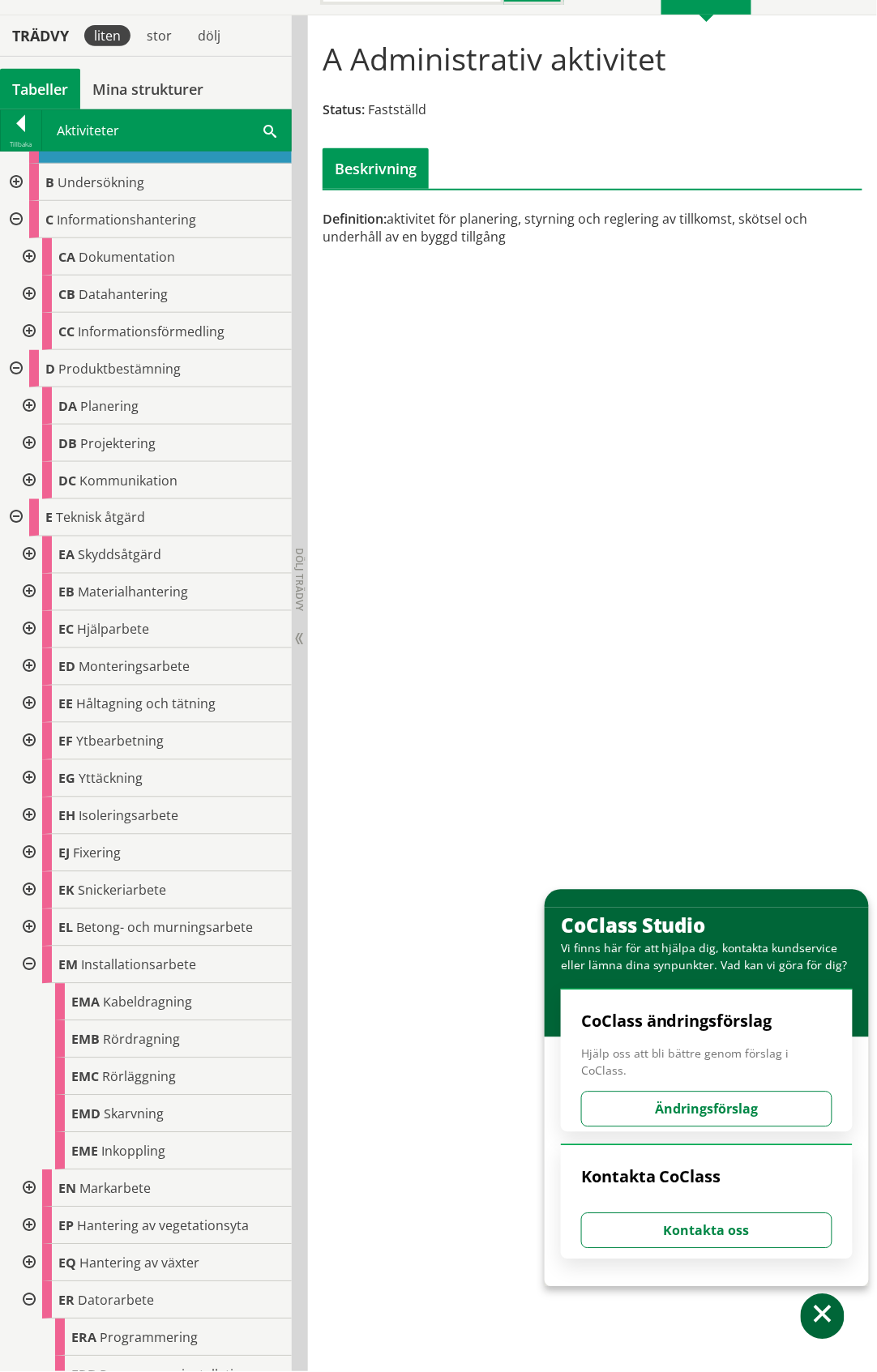
click at [27, 964] on div at bounding box center [27, 965] width 29 height 38
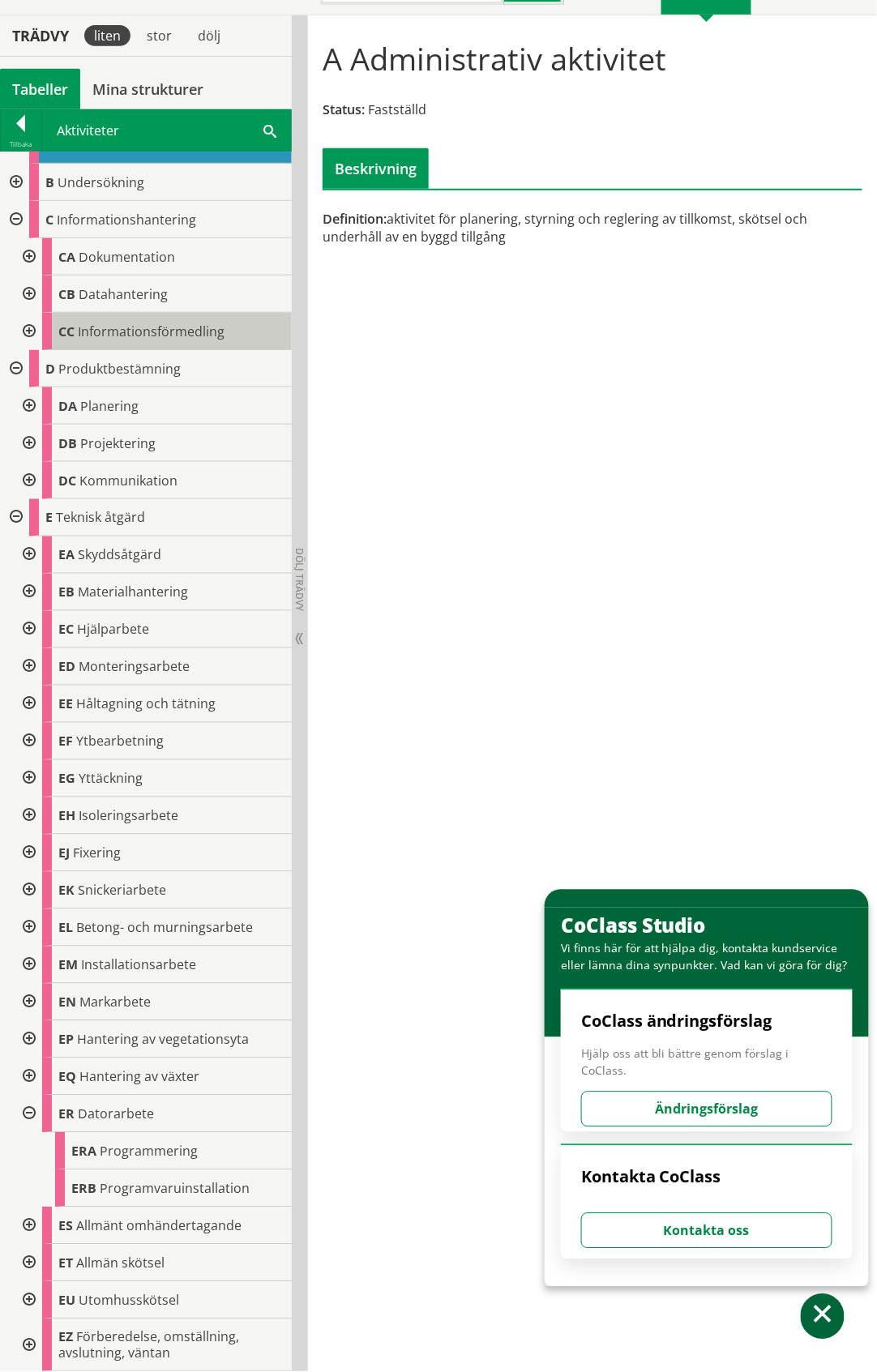
scroll to position [0, 0]
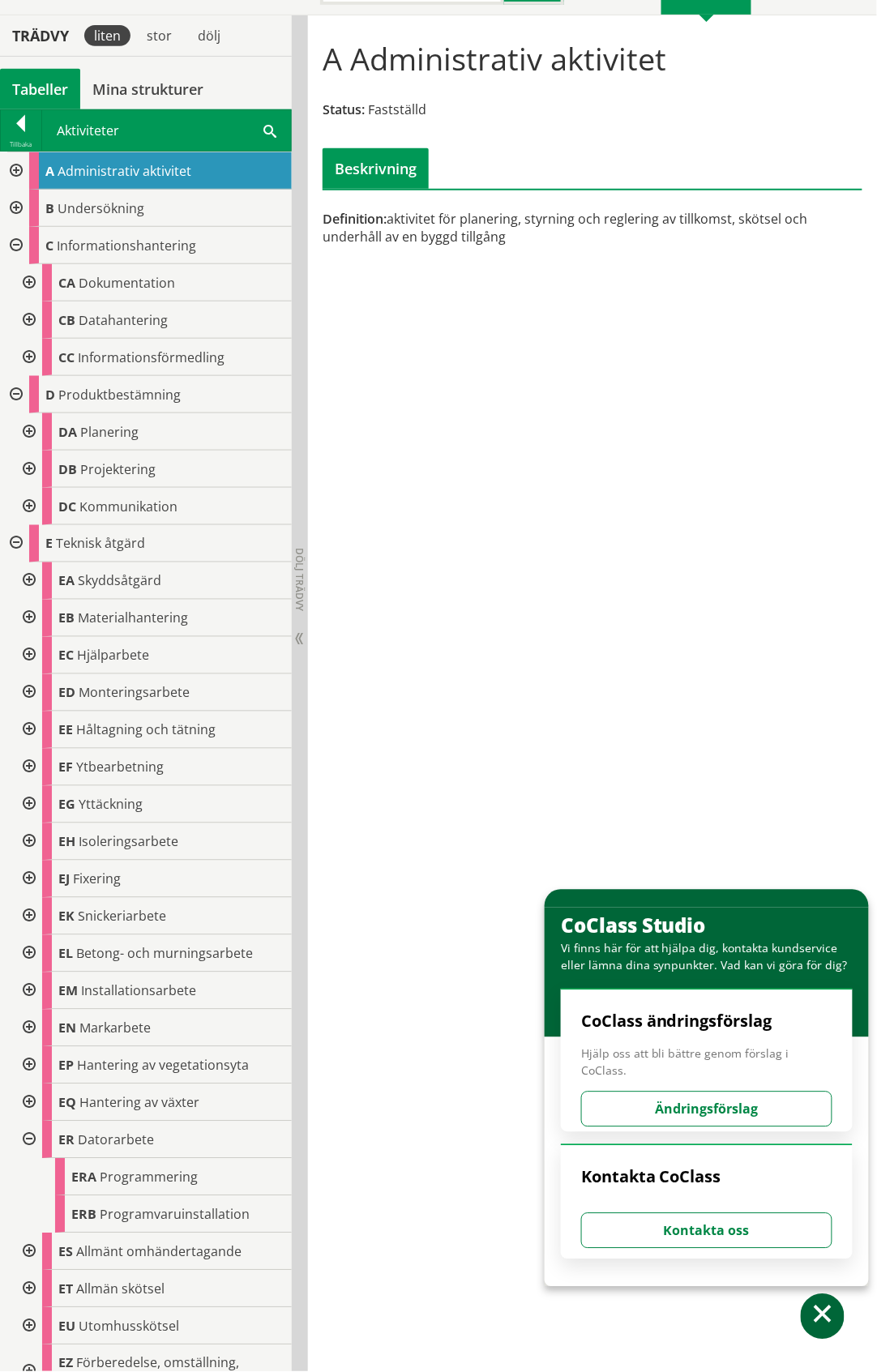
click at [31, 82] on div "Tabeller" at bounding box center [40, 89] width 80 height 40
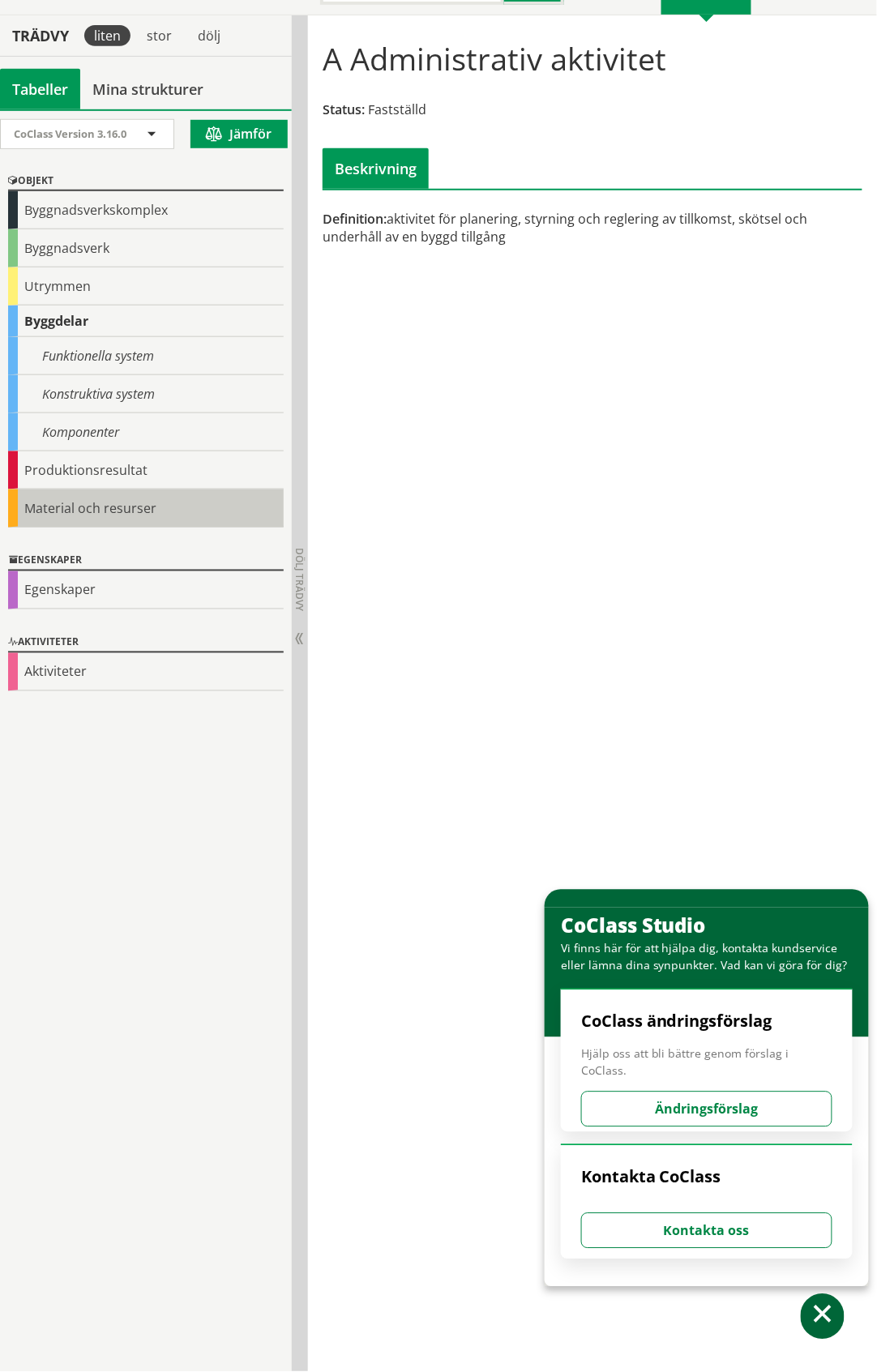
click at [91, 513] on div "Material och resurser" at bounding box center [145, 509] width 275 height 38
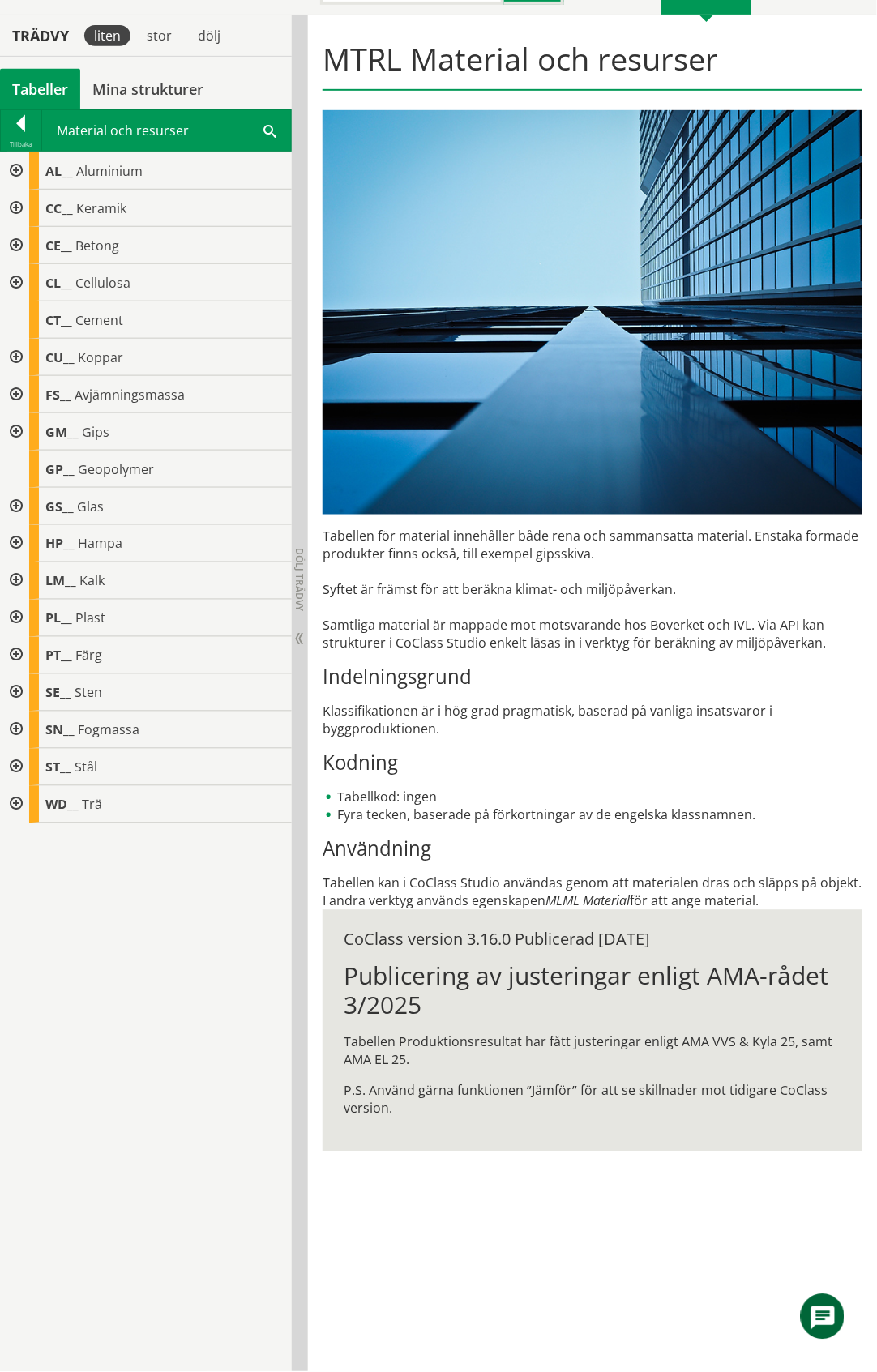
click at [39, 89] on div "Tabeller" at bounding box center [40, 89] width 80 height 40
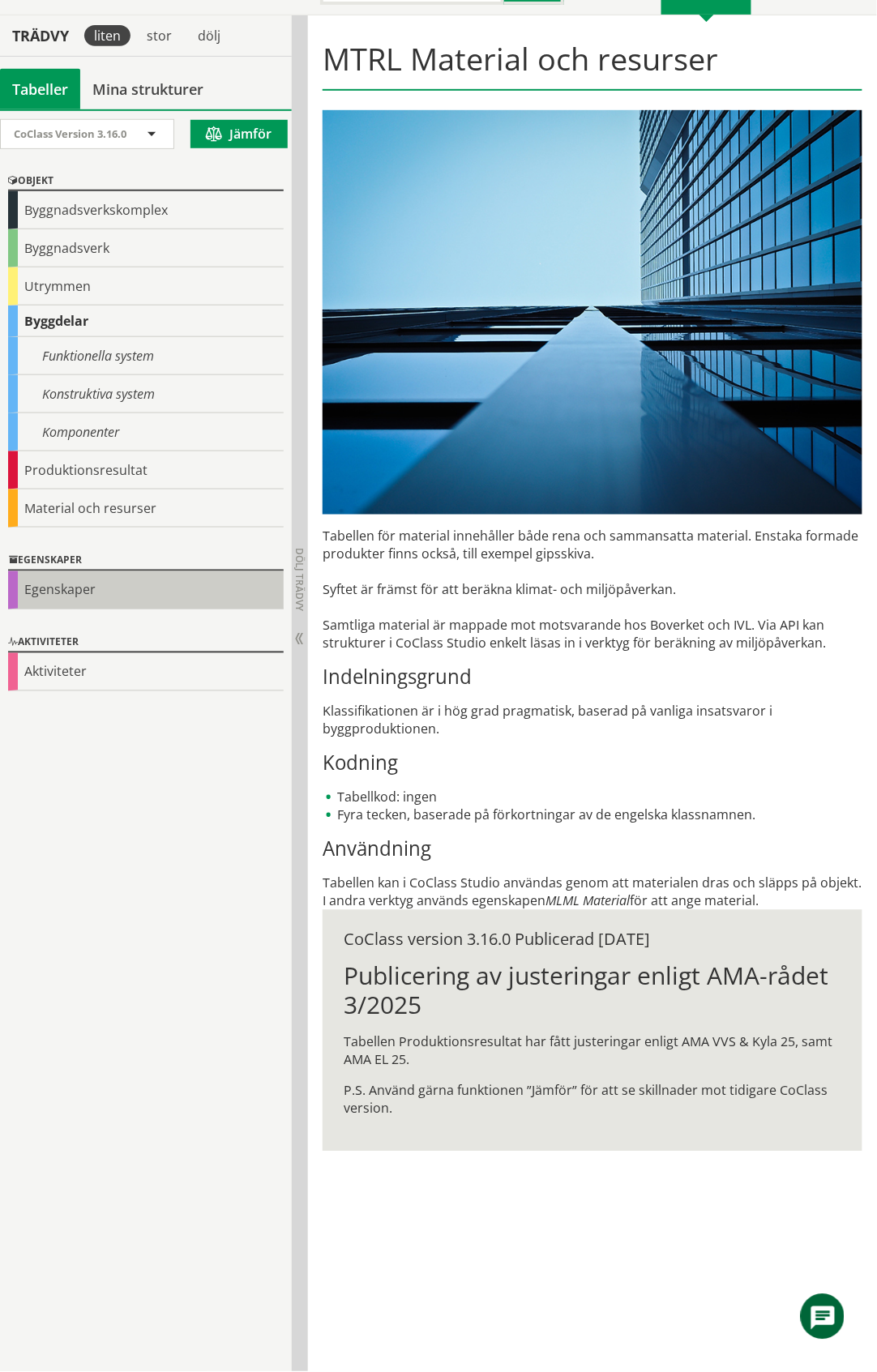
click at [80, 588] on div "Egenskaper" at bounding box center [145, 591] width 275 height 38
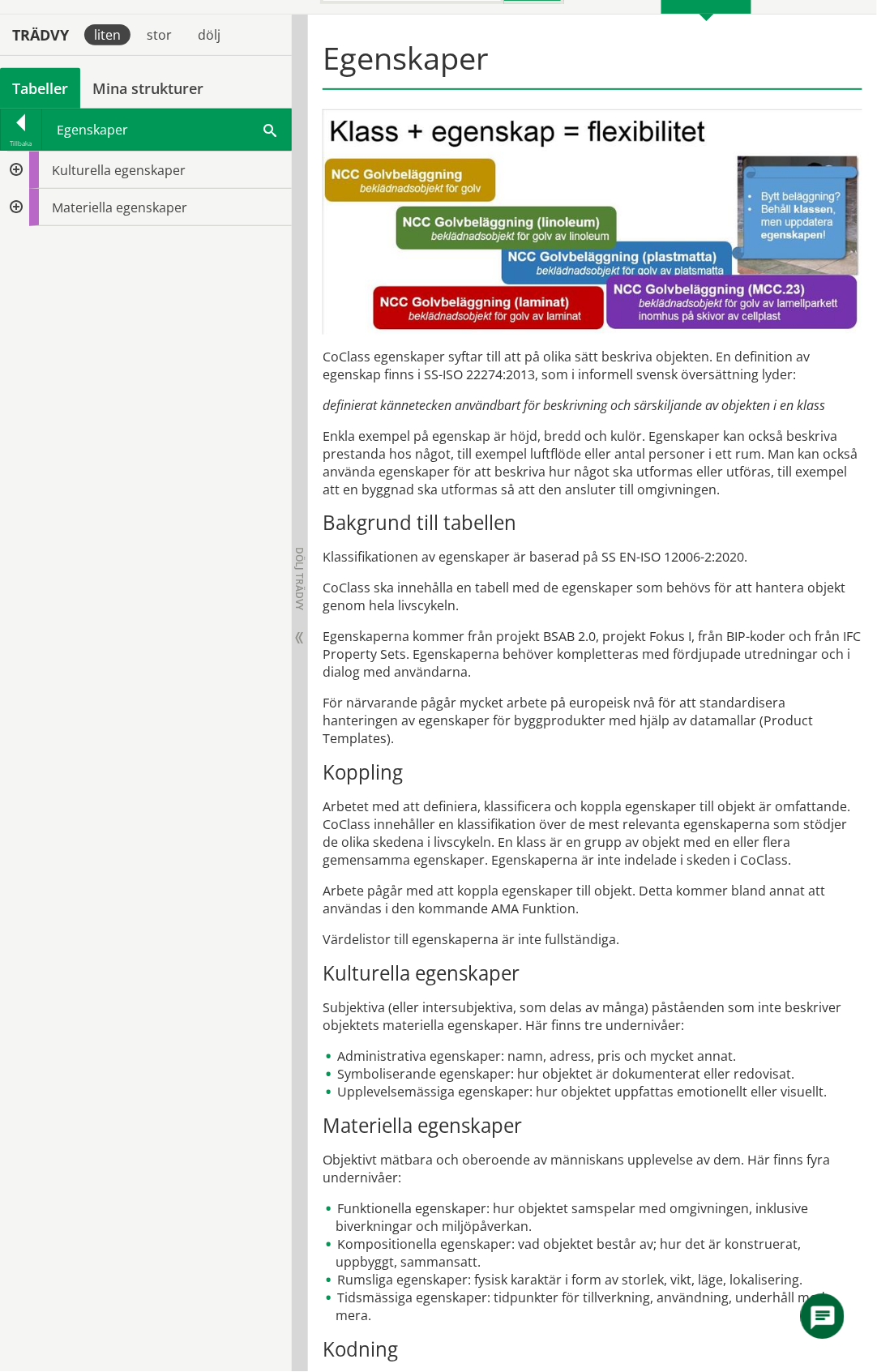
click at [11, 170] on div at bounding box center [15, 170] width 29 height 38
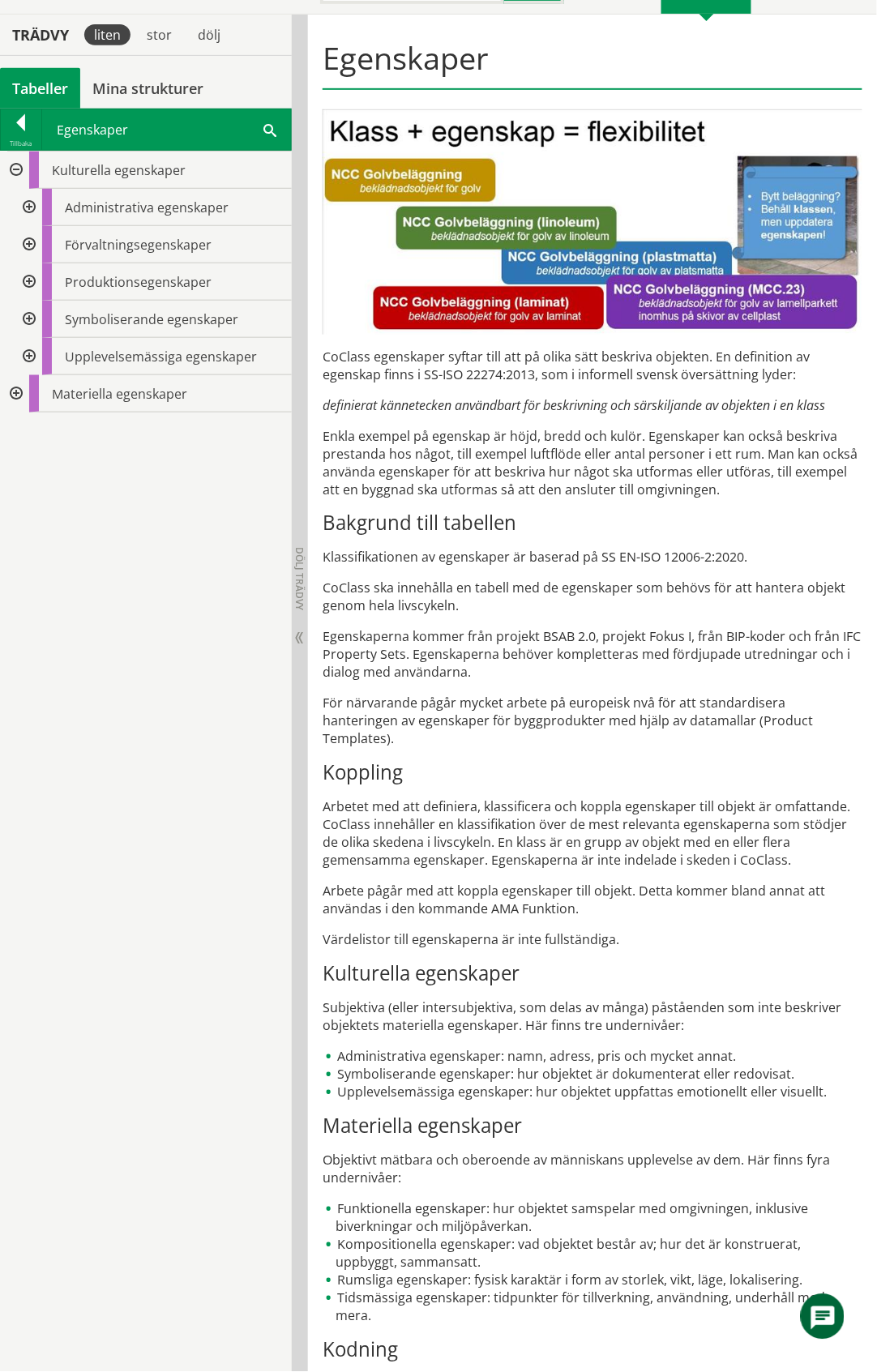
click at [30, 204] on div at bounding box center [27, 207] width 29 height 38
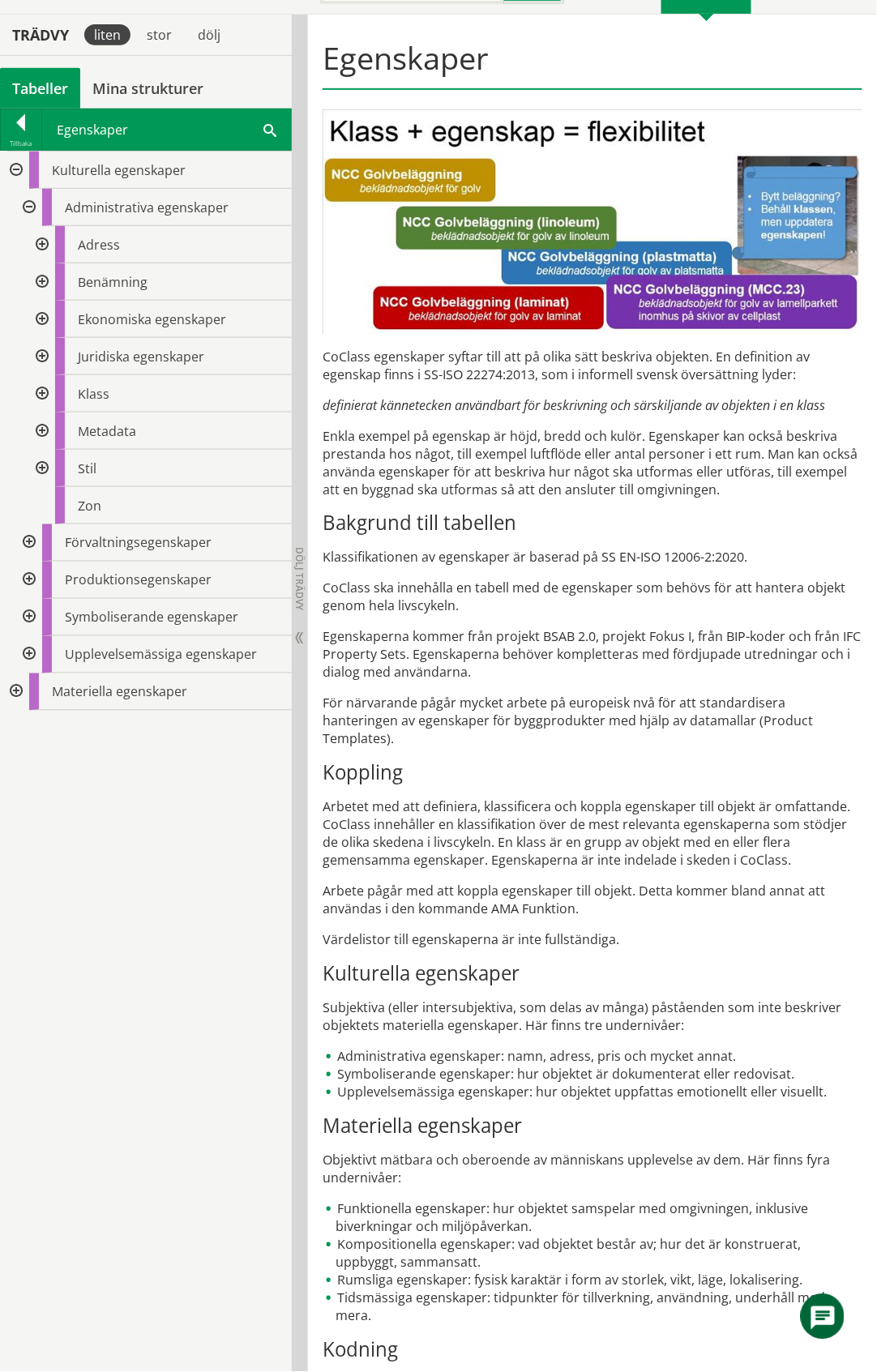
click at [44, 434] on div at bounding box center [40, 431] width 29 height 38
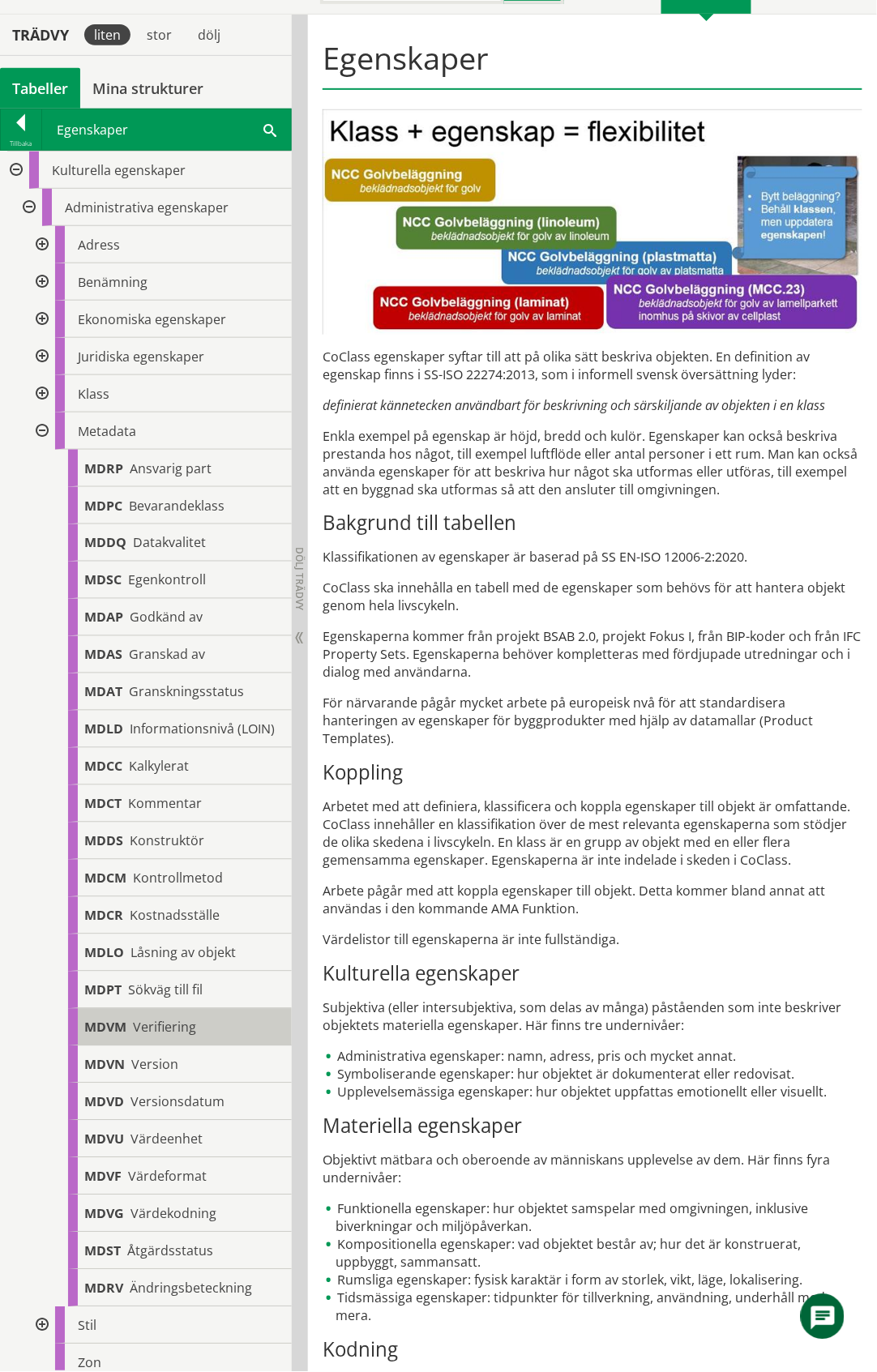
scroll to position [211, 0]
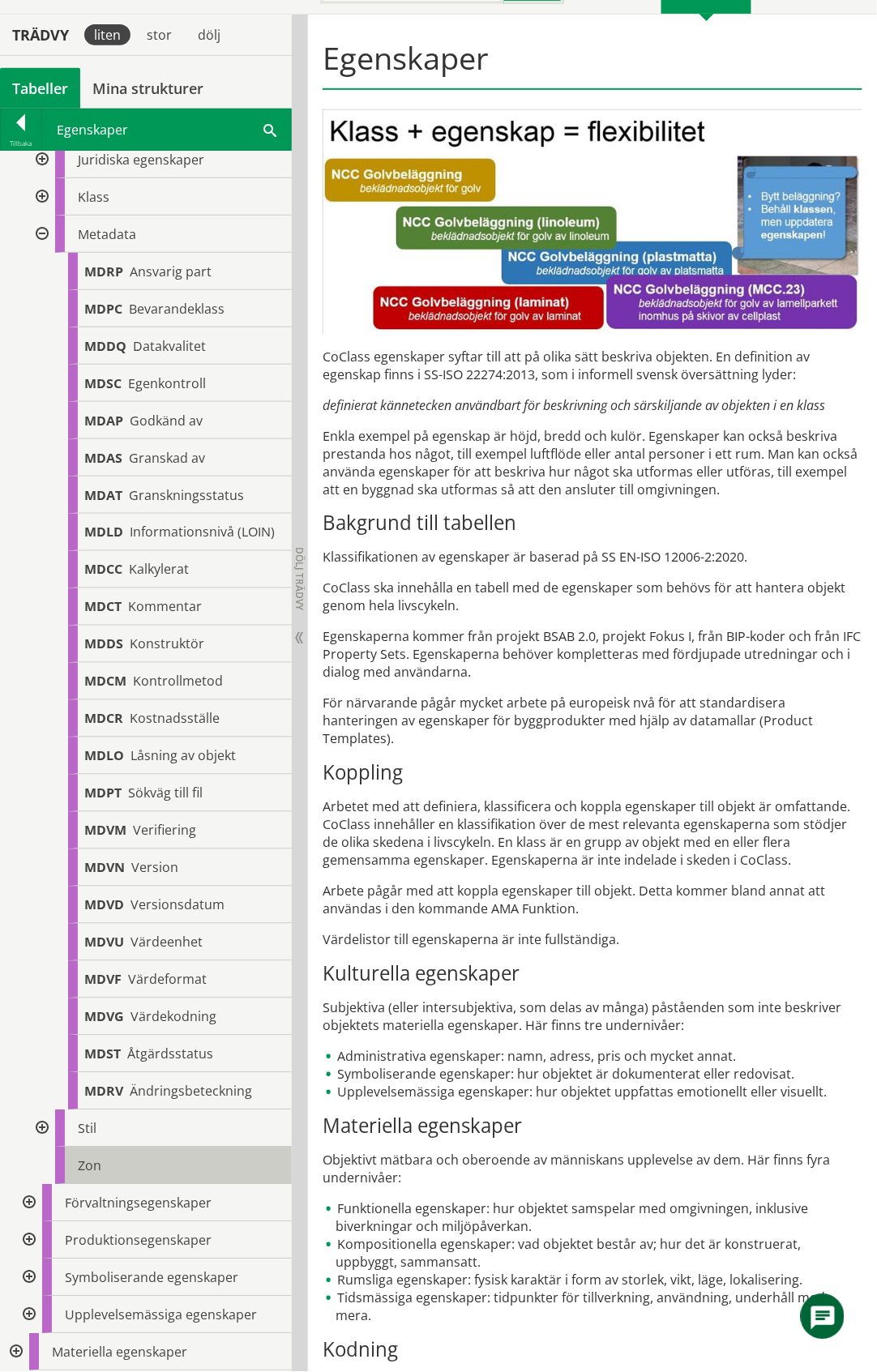
click at [103, 1164] on div "Zon" at bounding box center [173, 1166] width 237 height 38
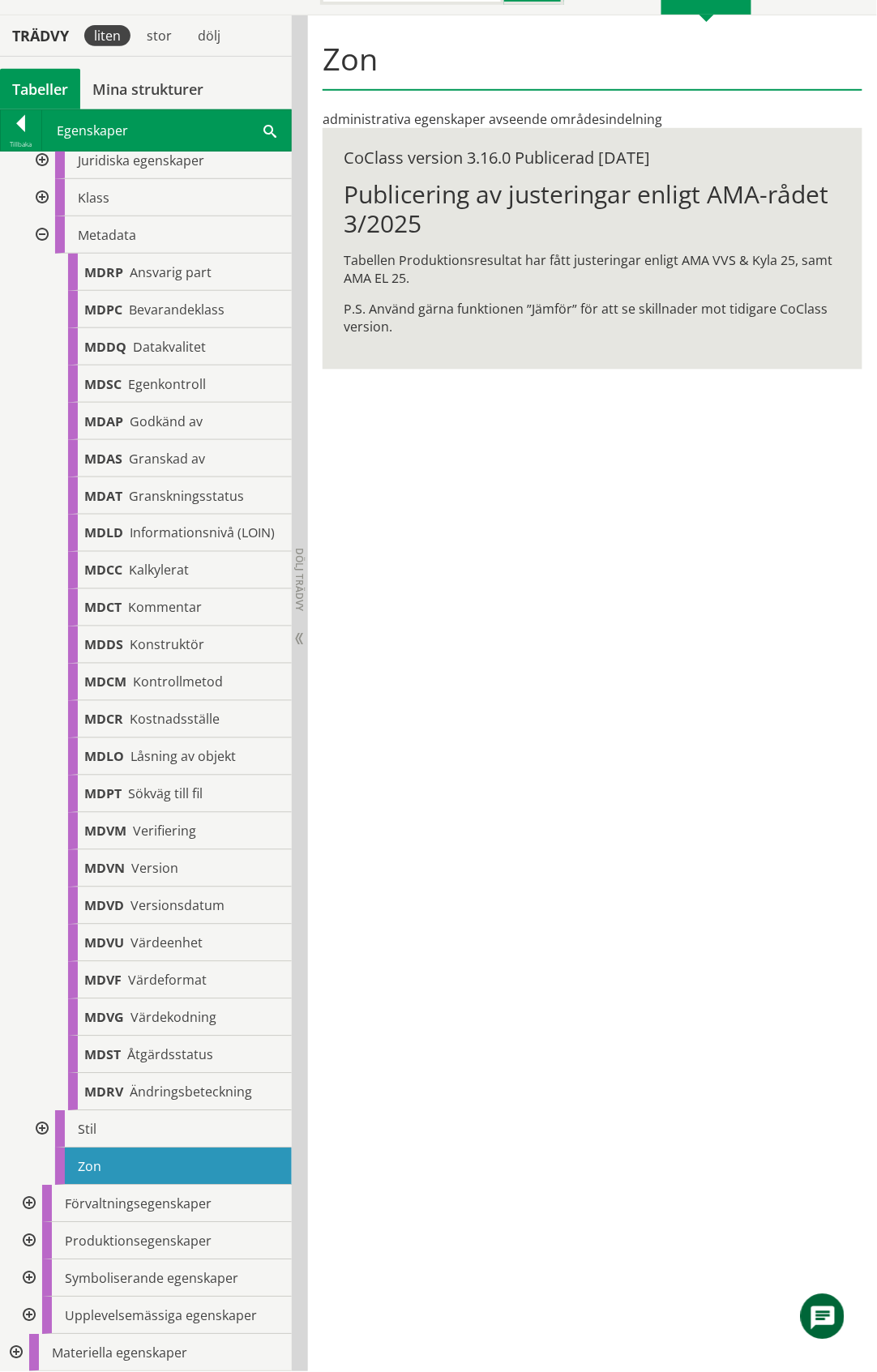
click at [39, 1132] on div at bounding box center [40, 1130] width 29 height 38
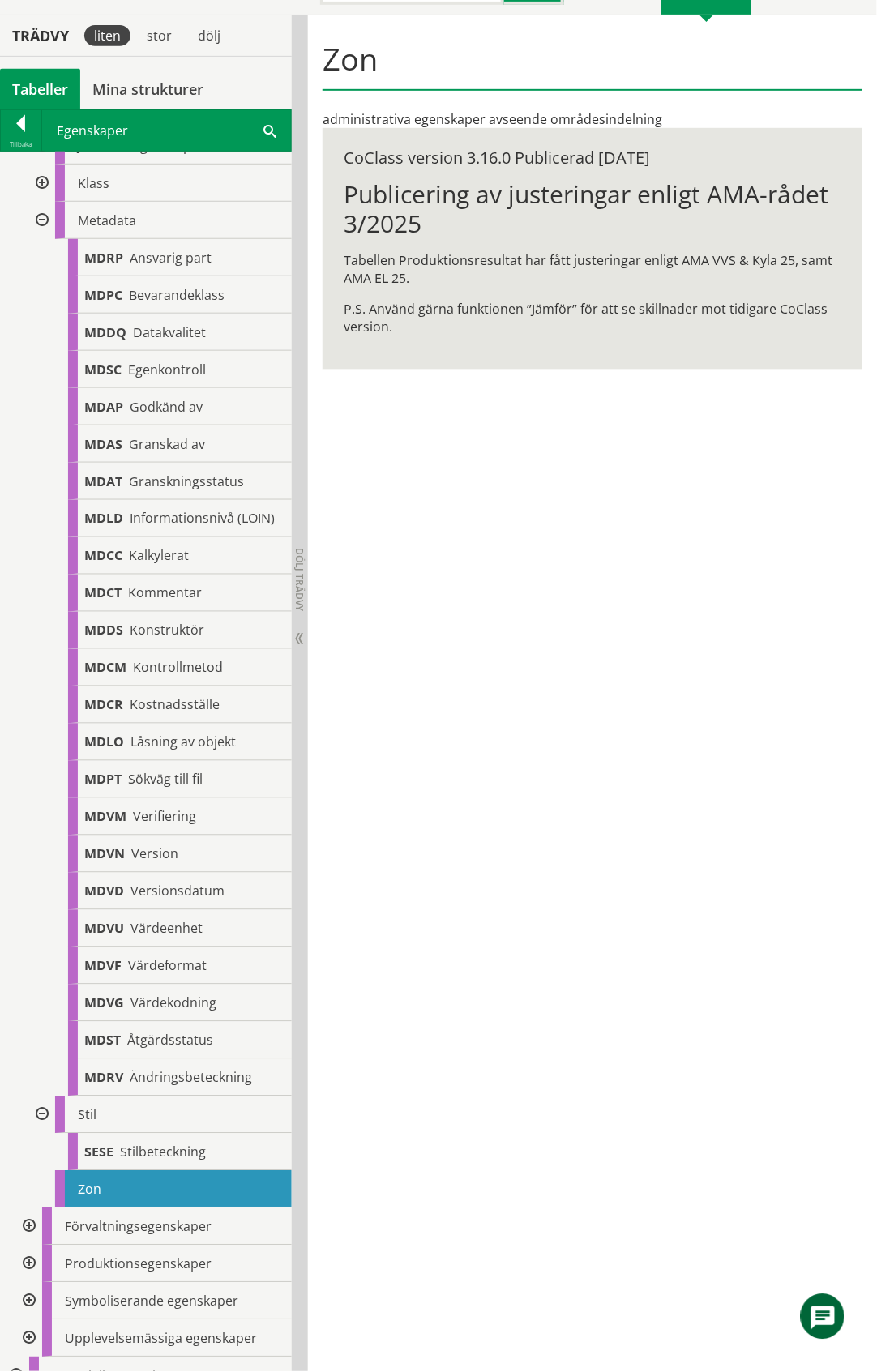
click at [39, 1131] on div at bounding box center [40, 1115] width 29 height 38
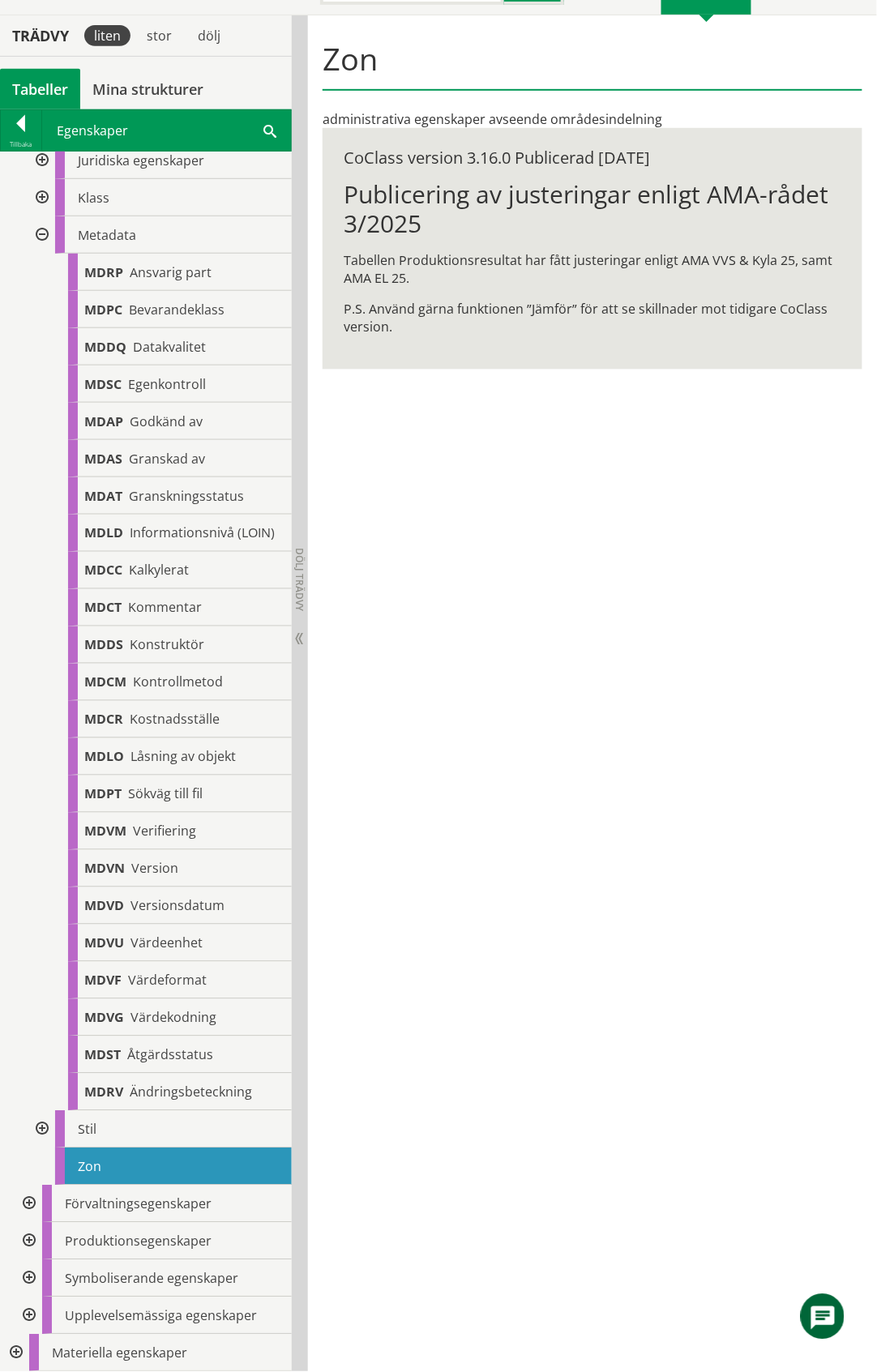
click at [29, 1201] on div at bounding box center [27, 1205] width 29 height 38
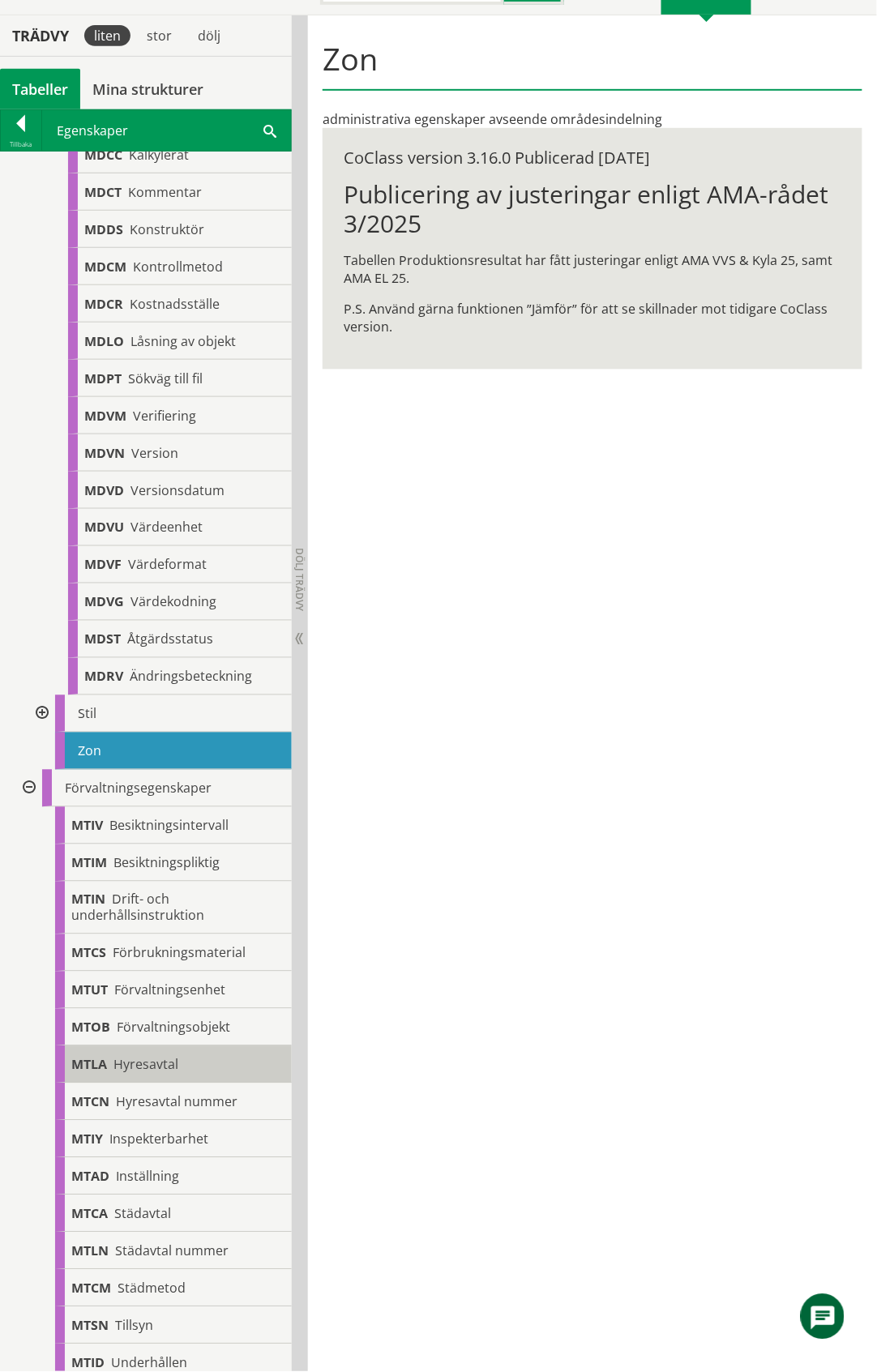
scroll to position [824, 0]
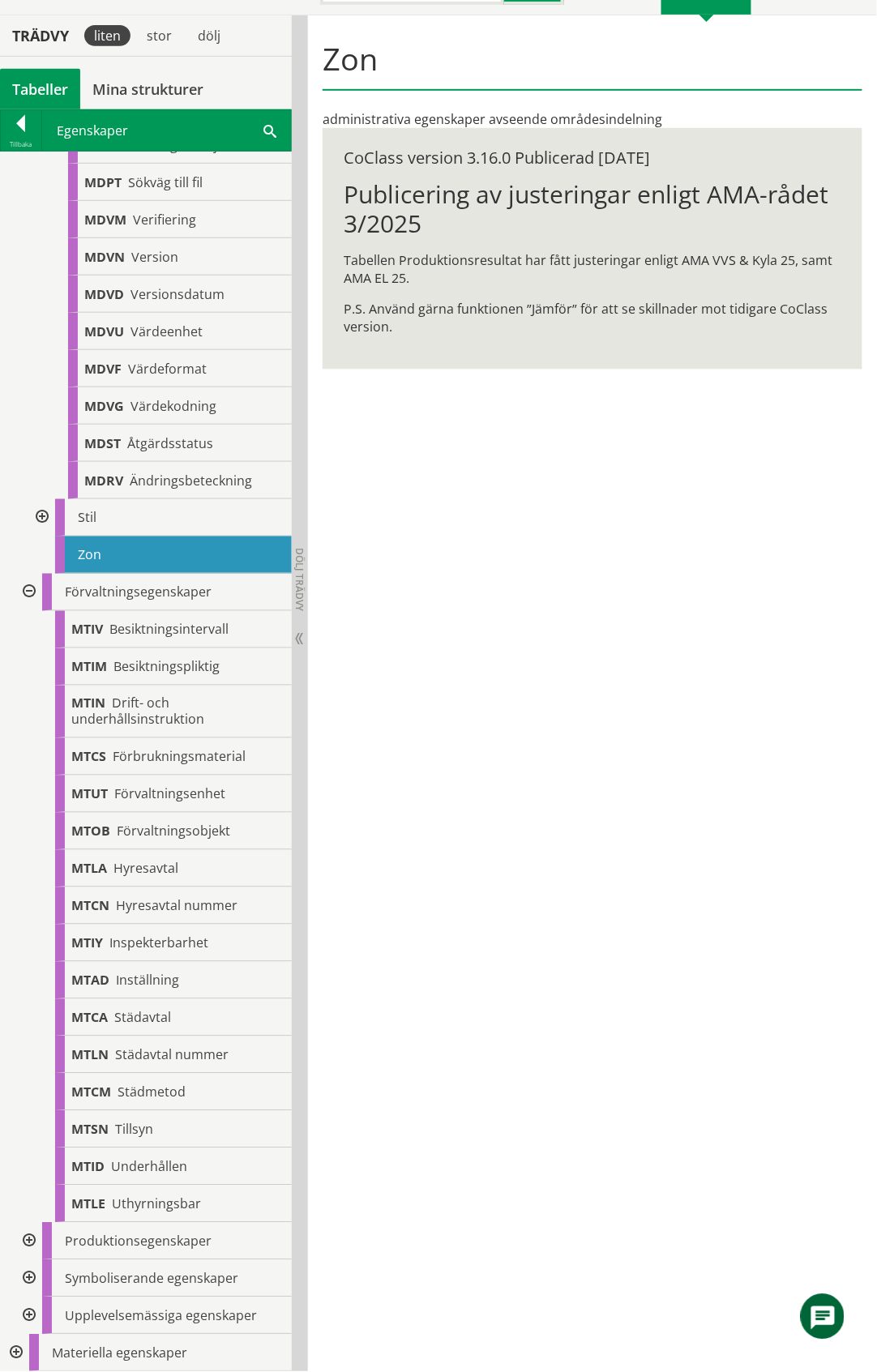
click at [27, 592] on div at bounding box center [27, 592] width 29 height 38
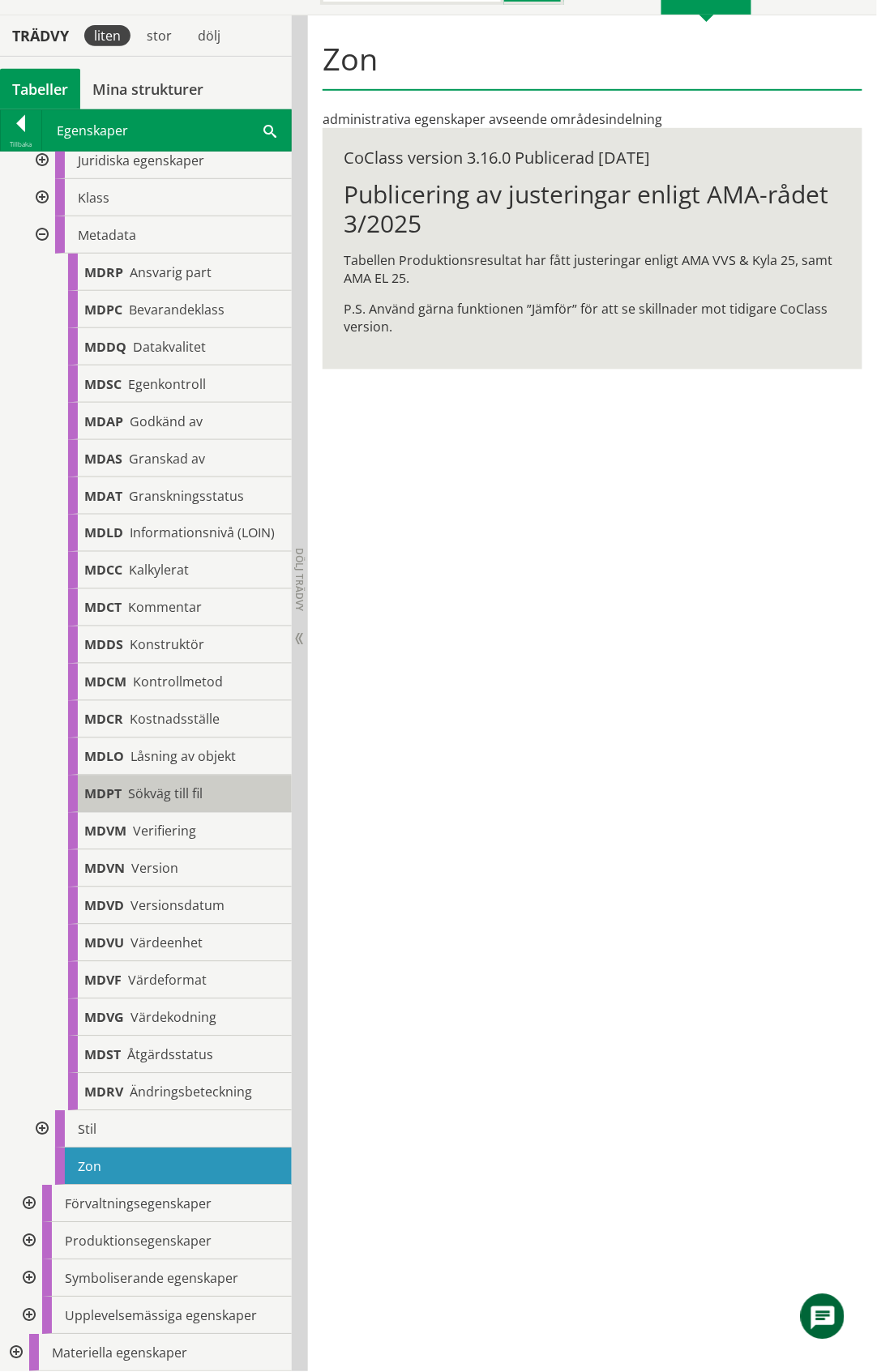
scroll to position [0, 0]
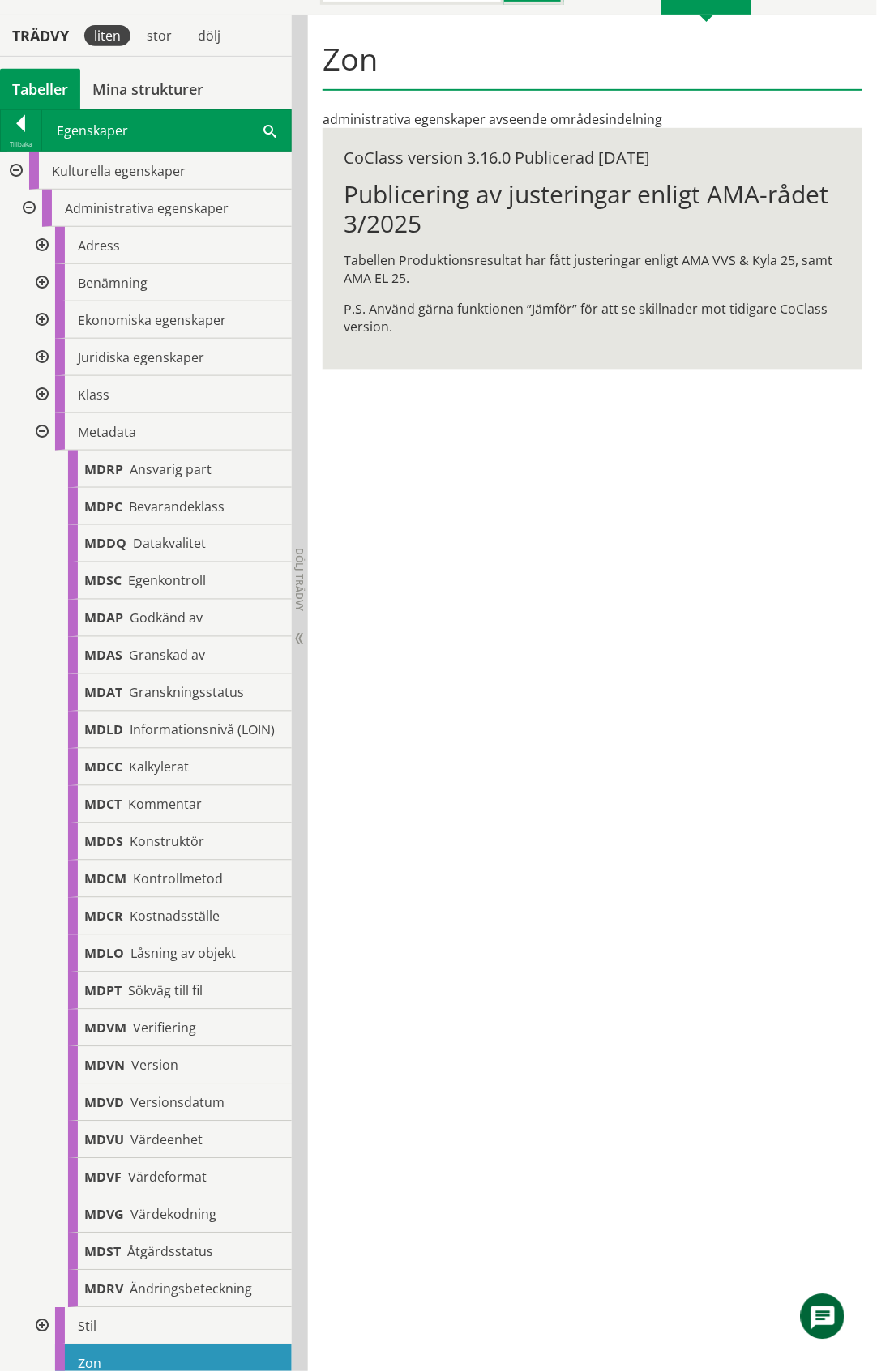
click at [40, 428] on div at bounding box center [40, 432] width 29 height 38
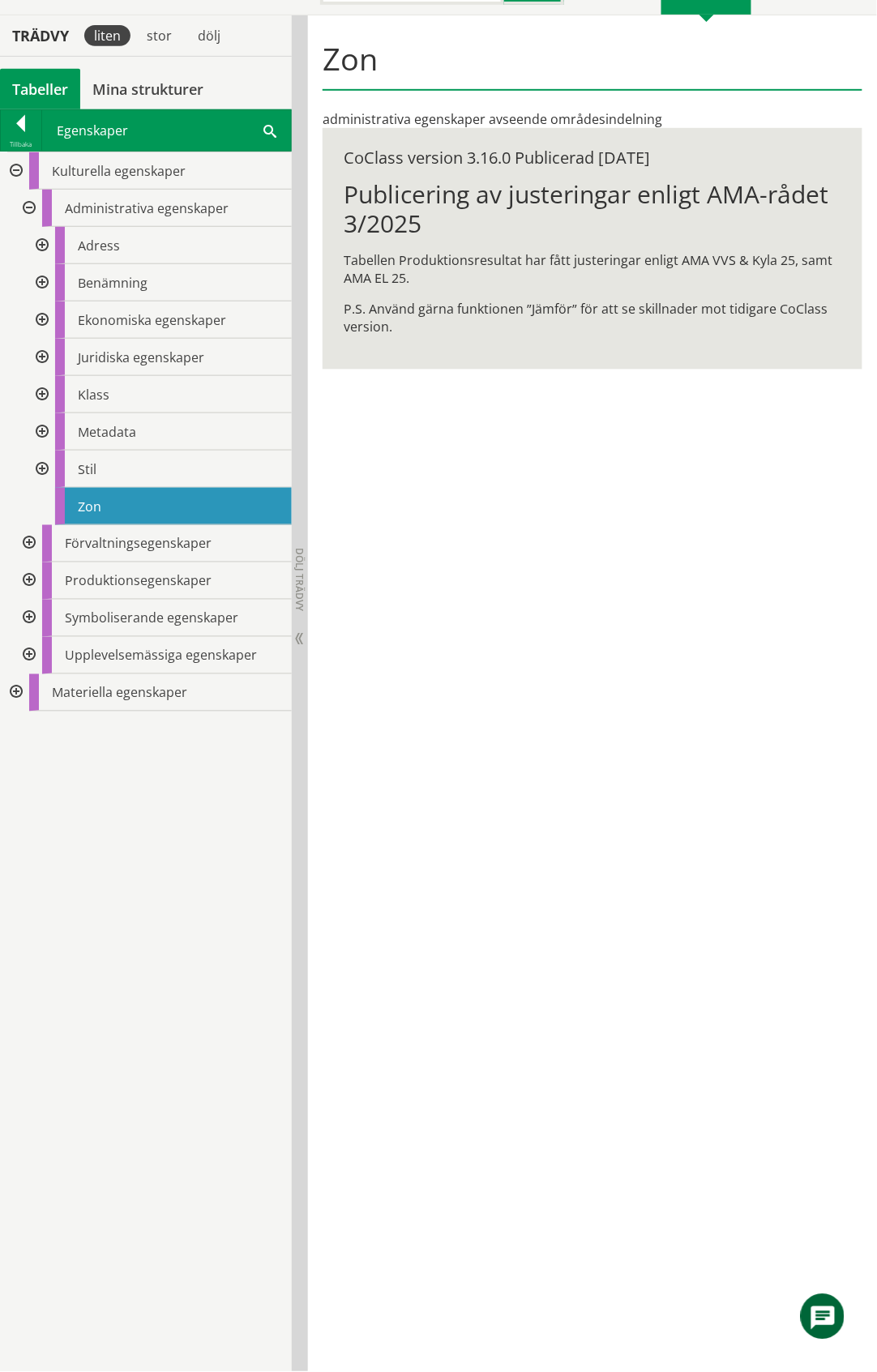
click at [37, 394] on div at bounding box center [40, 394] width 29 height 38
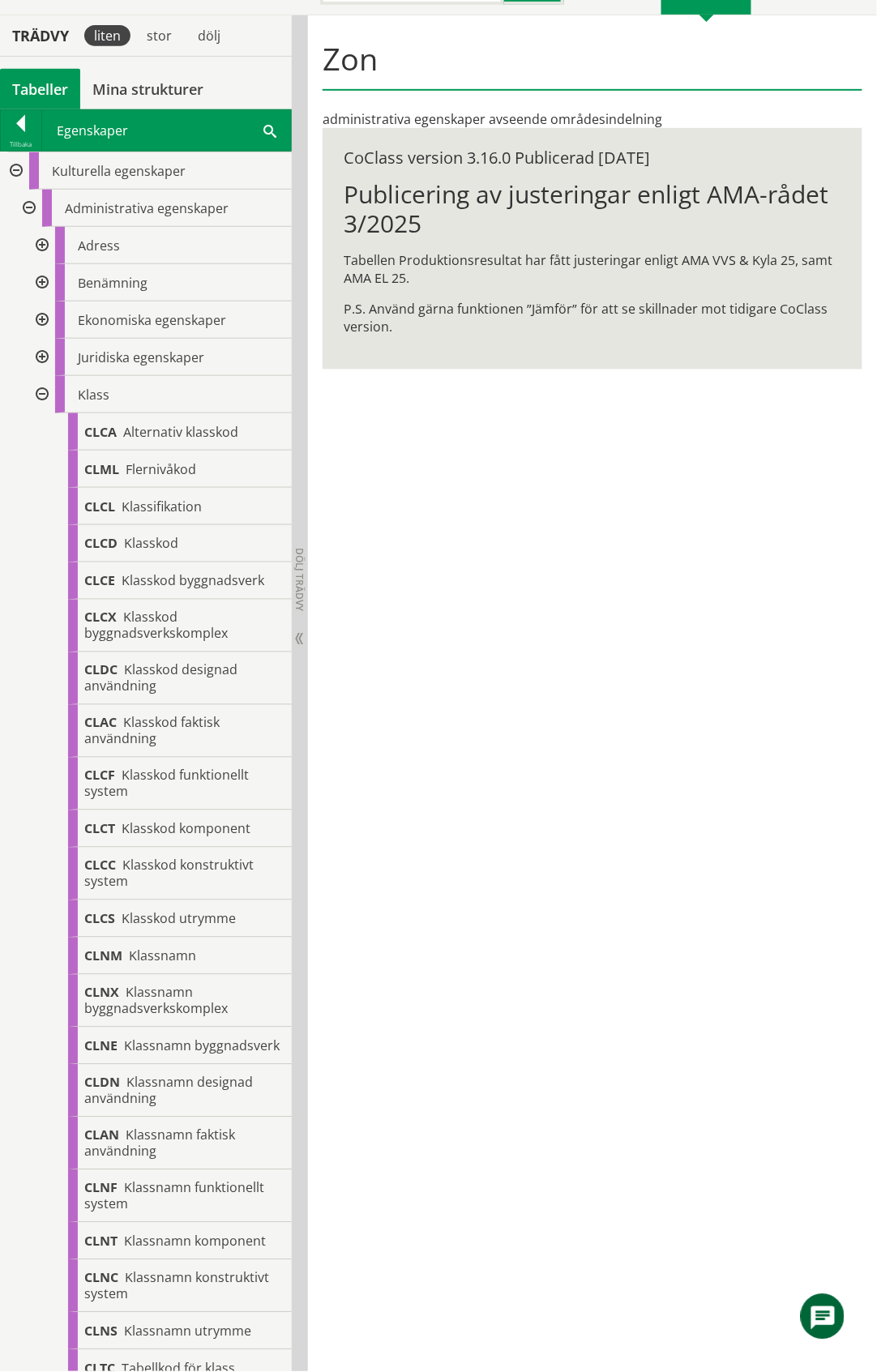
click at [39, 393] on div at bounding box center [40, 394] width 29 height 38
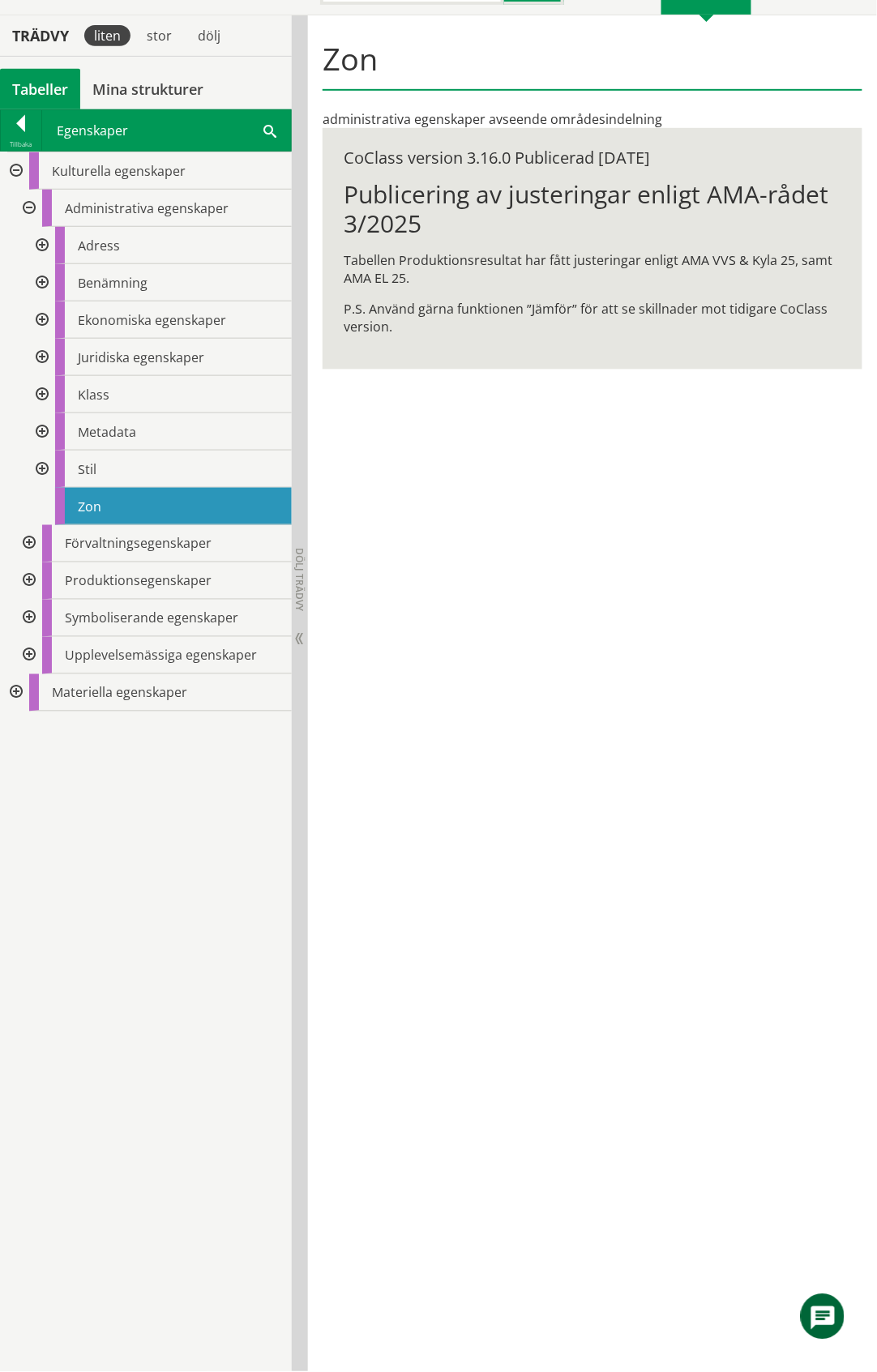
click at [40, 241] on div at bounding box center [40, 245] width 29 height 38
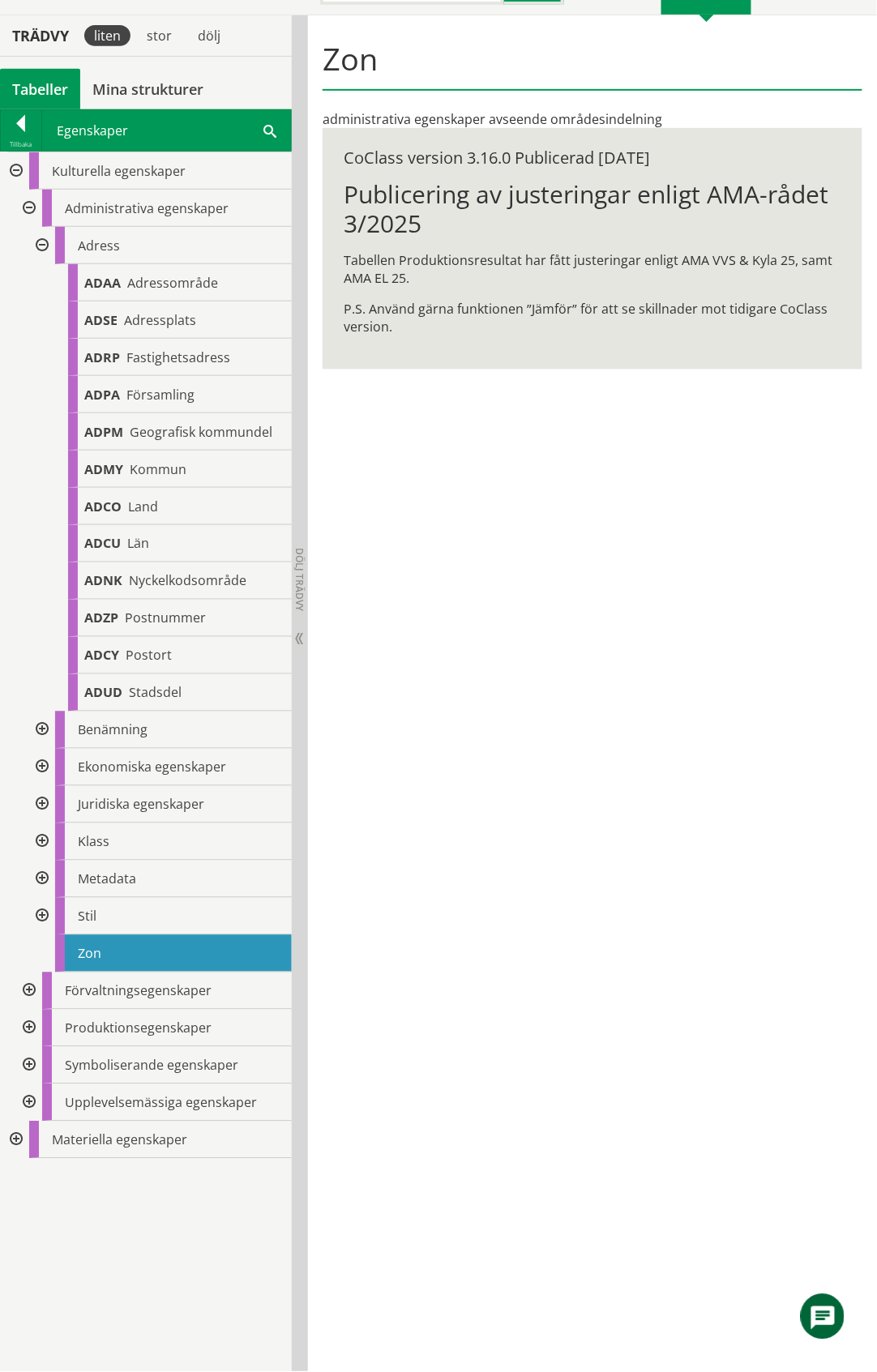
click at [40, 246] on div at bounding box center [40, 245] width 29 height 38
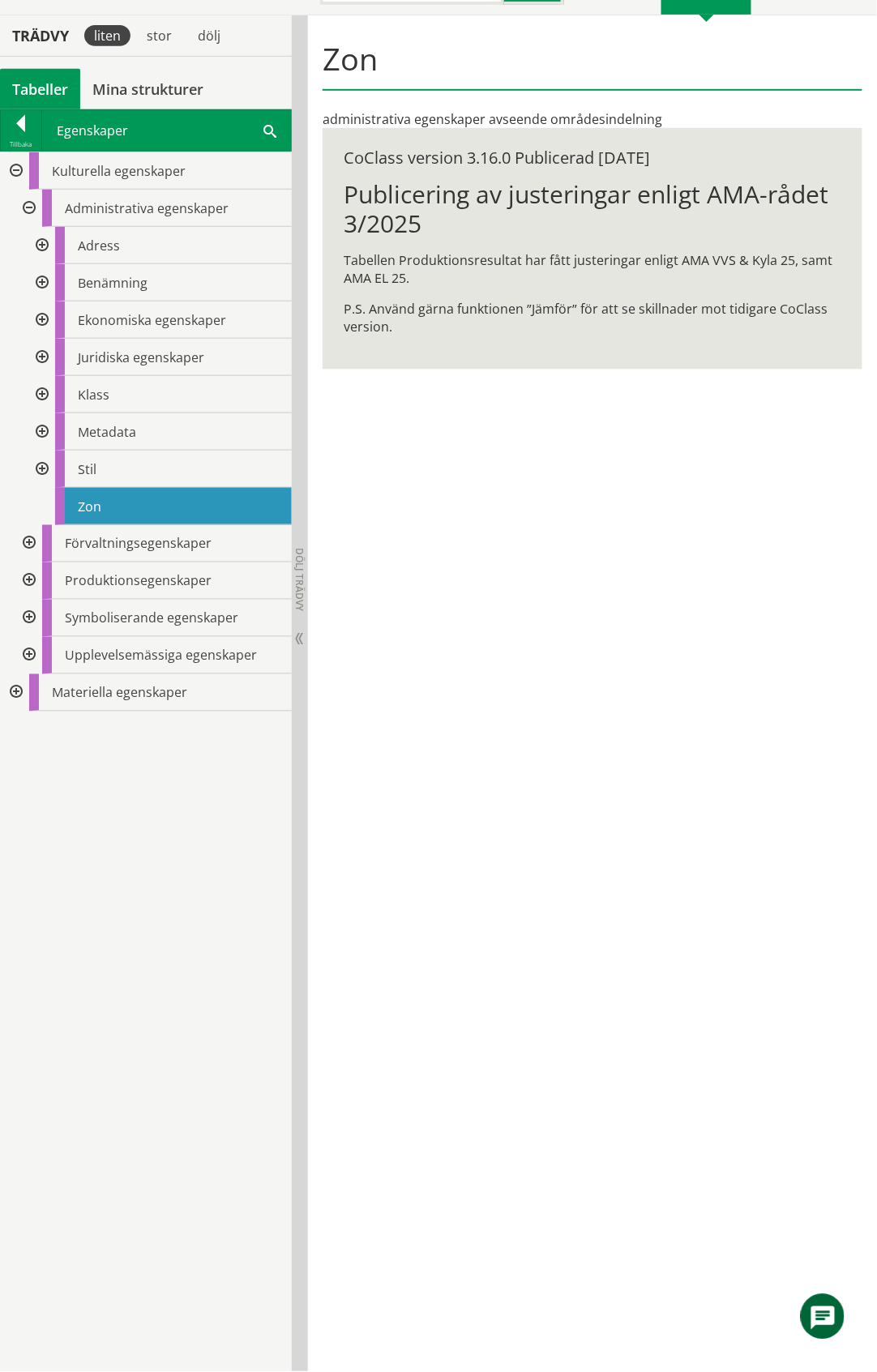
click at [40, 284] on div at bounding box center [40, 283] width 29 height 38
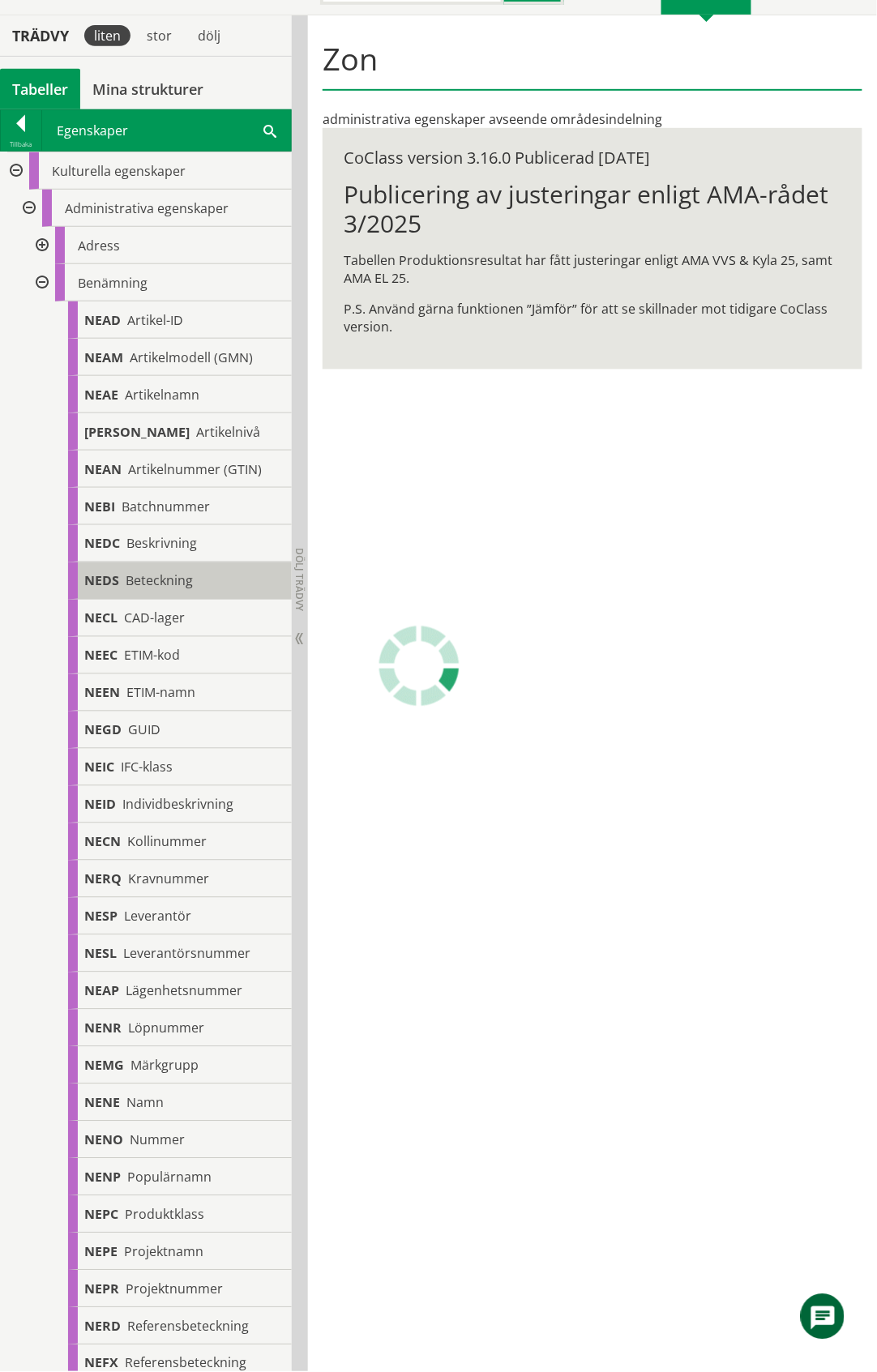
click at [186, 585] on span "Beteckning" at bounding box center [159, 581] width 68 height 17
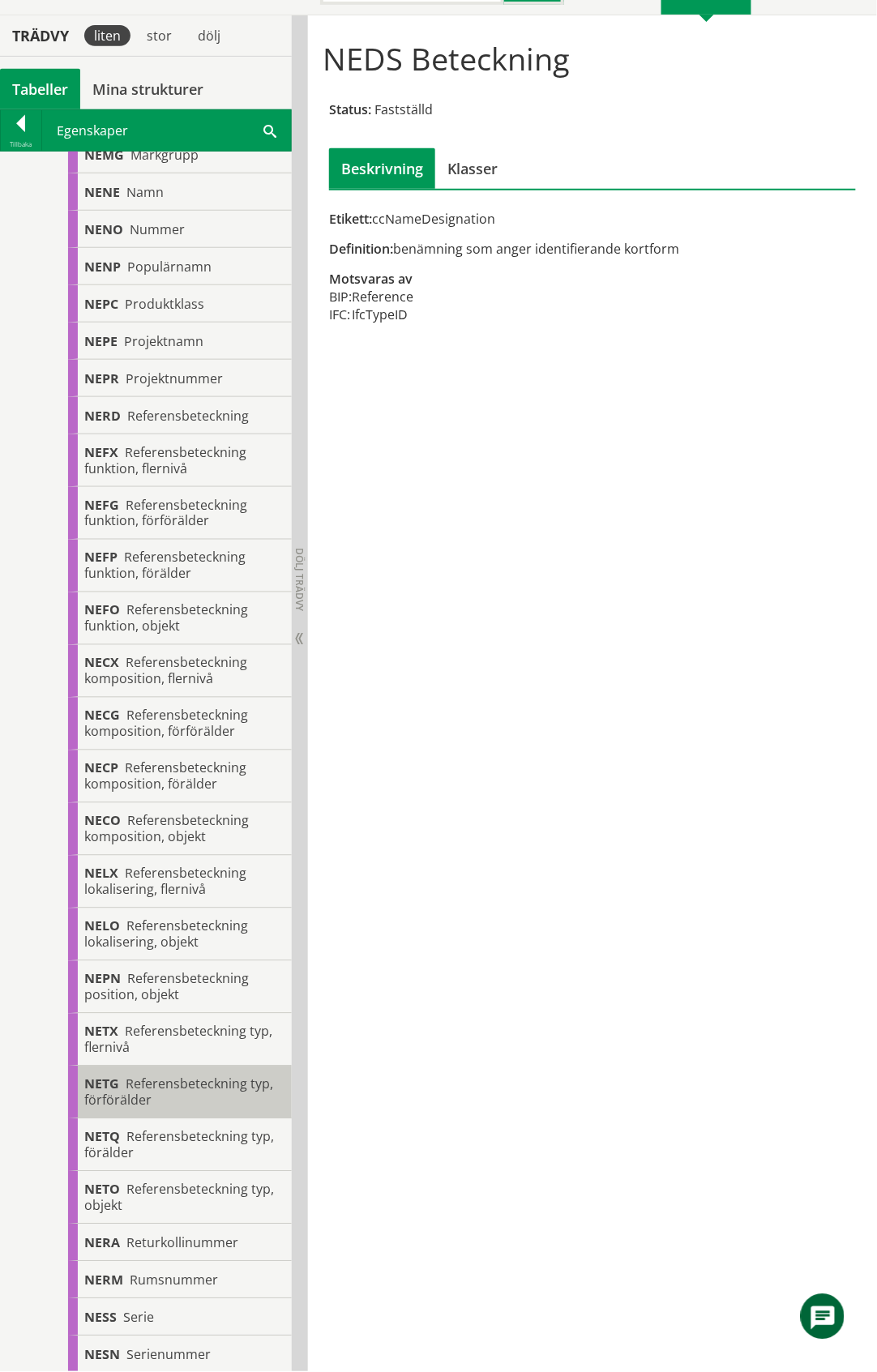
scroll to position [864, 0]
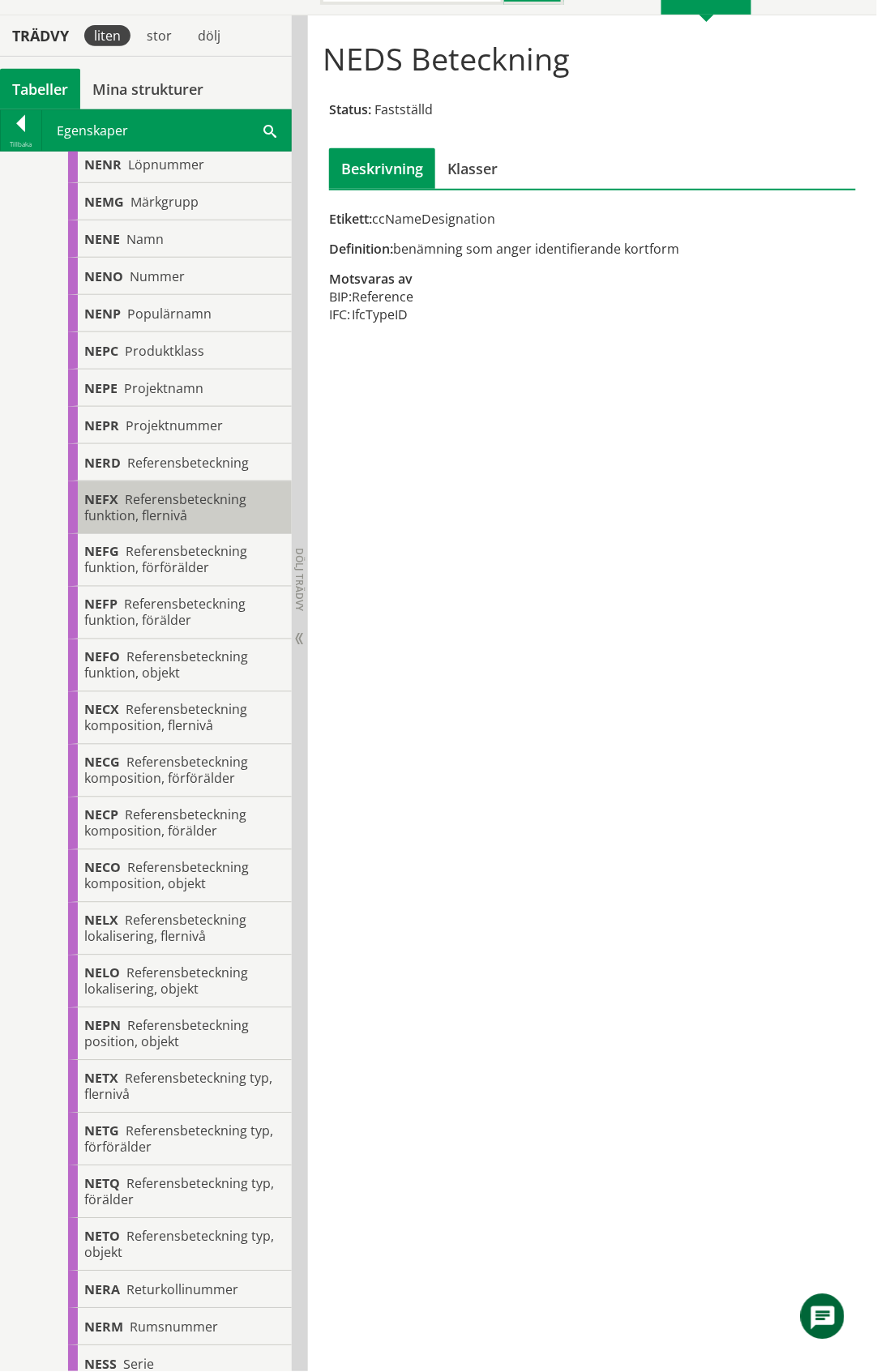
click at [198, 509] on div "NEFX Referensbeteckning funktion, flernivå" at bounding box center [179, 508] width 224 height 53
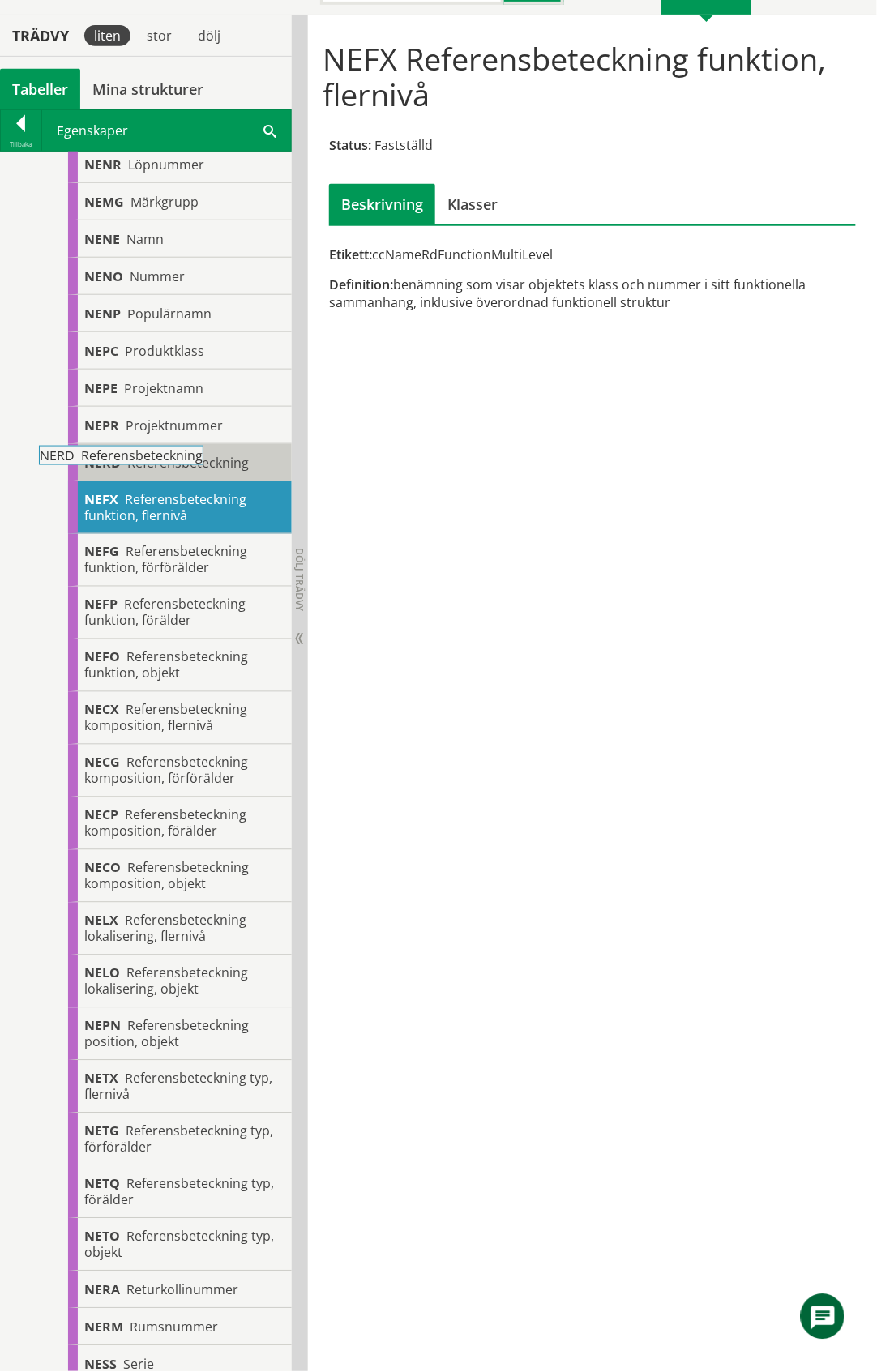
click at [157, 459] on body "AMA AMA Beskrivningsverktyg AMA Funktion BSAB Bygginfo Byggjura Byggkatalogen B…" at bounding box center [438, 549] width 877 height 1372
click at [204, 458] on body "AMA AMA Beskrivningsverktyg AMA Funktion BSAB Bygginfo Byggjura Byggkatalogen B…" at bounding box center [438, 549] width 877 height 1372
click at [240, 459] on span "Referensbeteckning" at bounding box center [187, 462] width 122 height 17
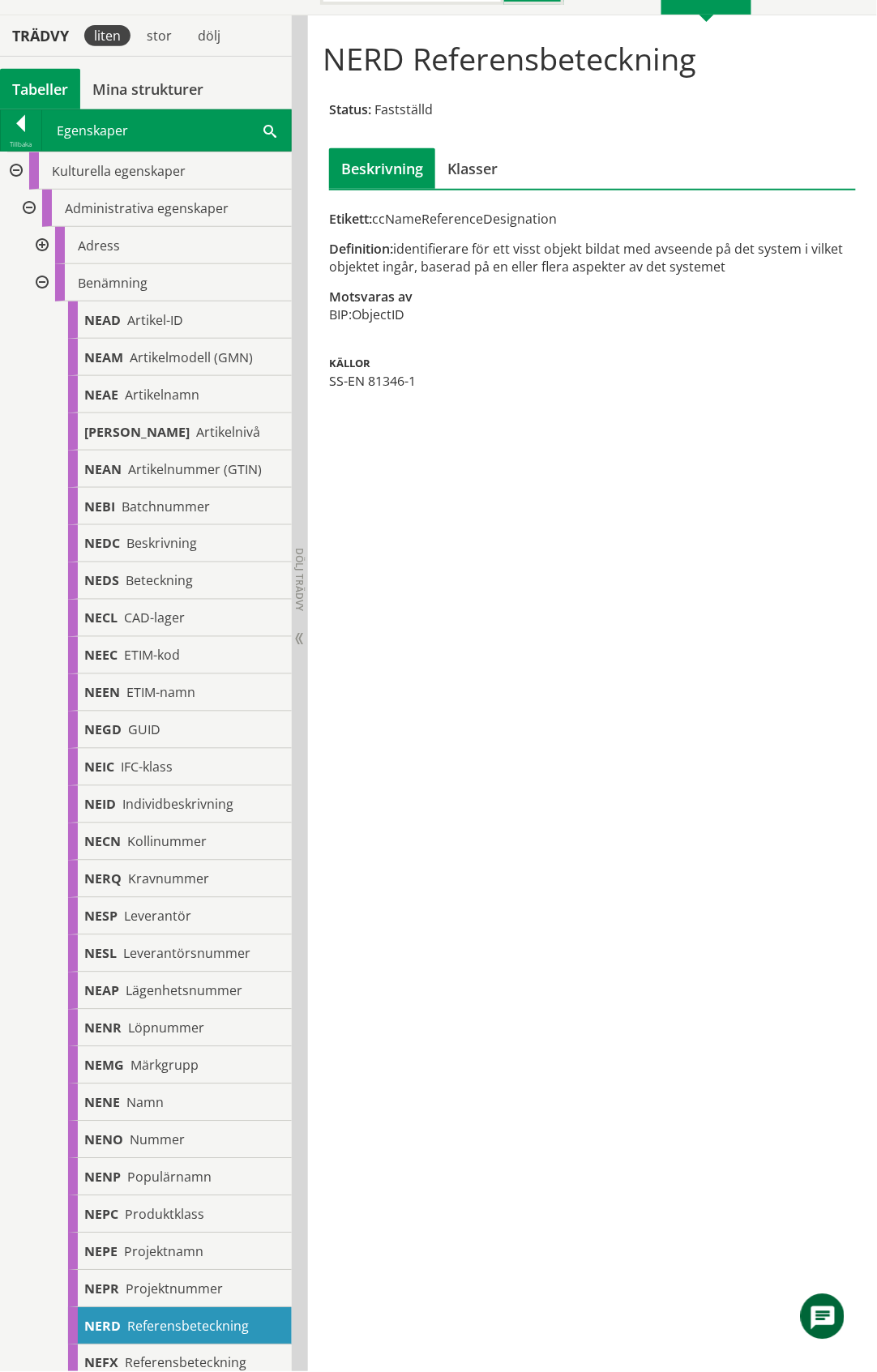
click at [39, 283] on div at bounding box center [40, 283] width 29 height 38
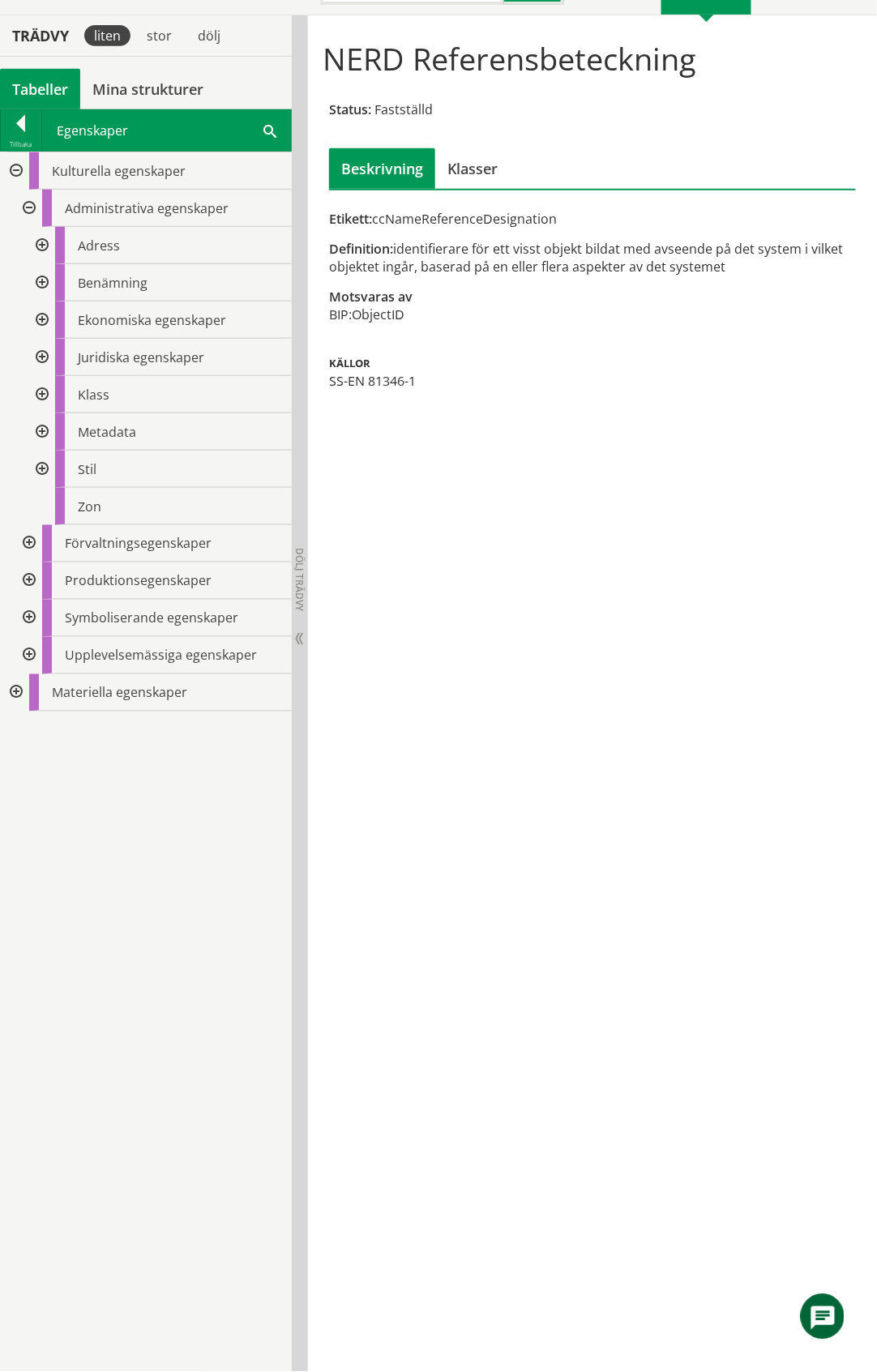
click at [42, 392] on div at bounding box center [40, 394] width 29 height 38
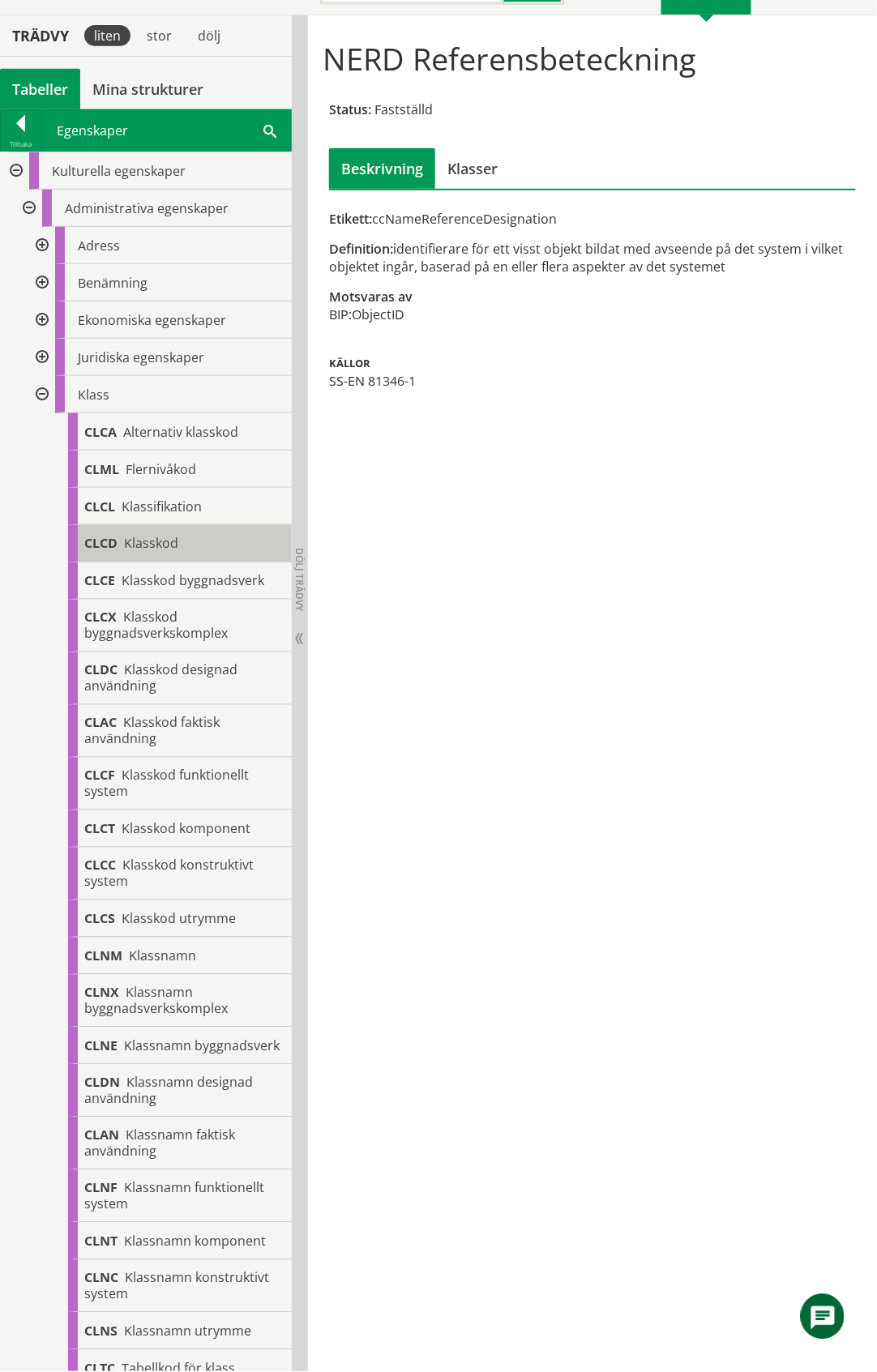
click at [187, 545] on div "CLCD Klasskod" at bounding box center [179, 543] width 224 height 38
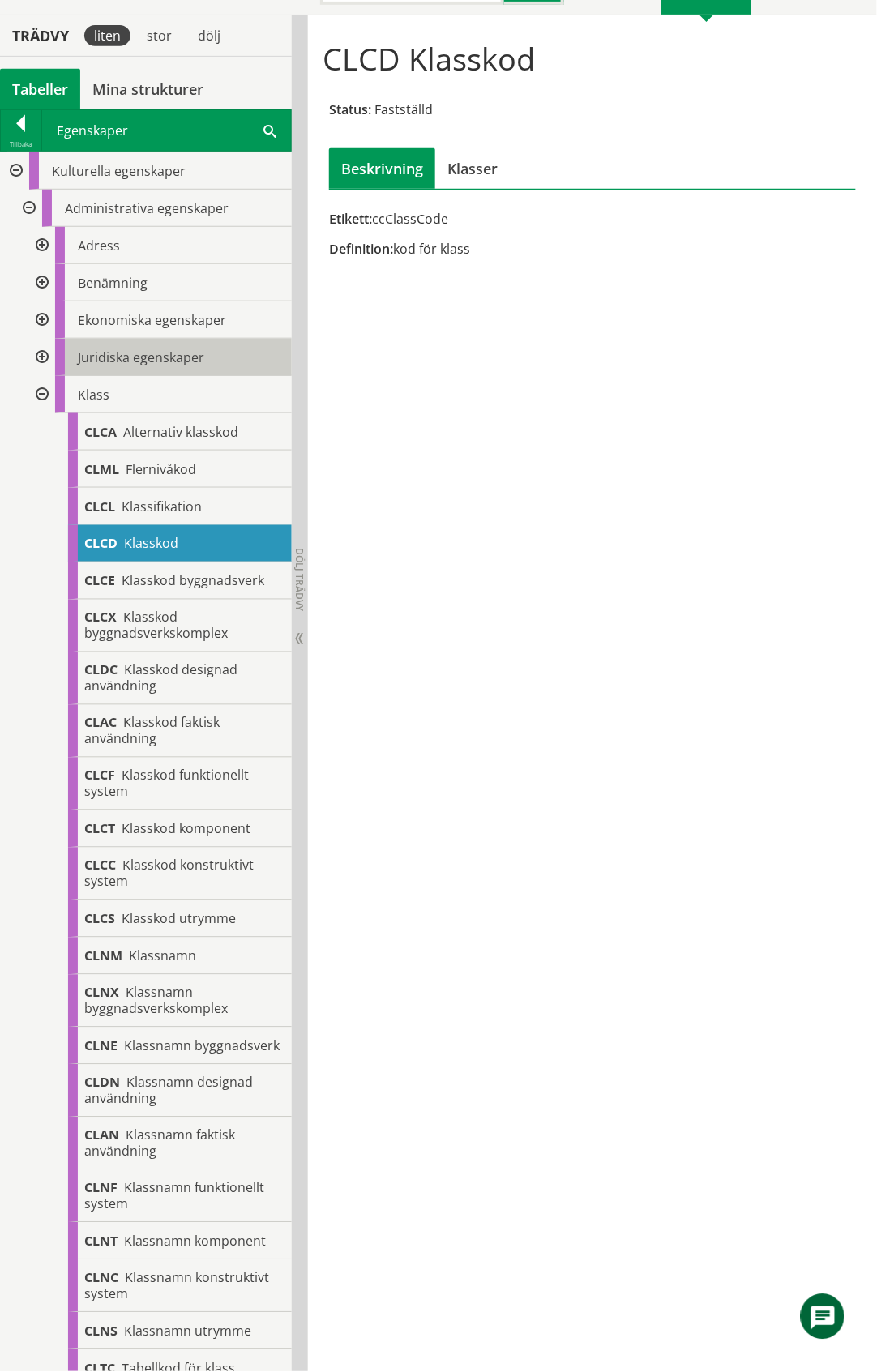
click at [180, 352] on span "Juridiska egenskaper" at bounding box center [141, 357] width 126 height 17
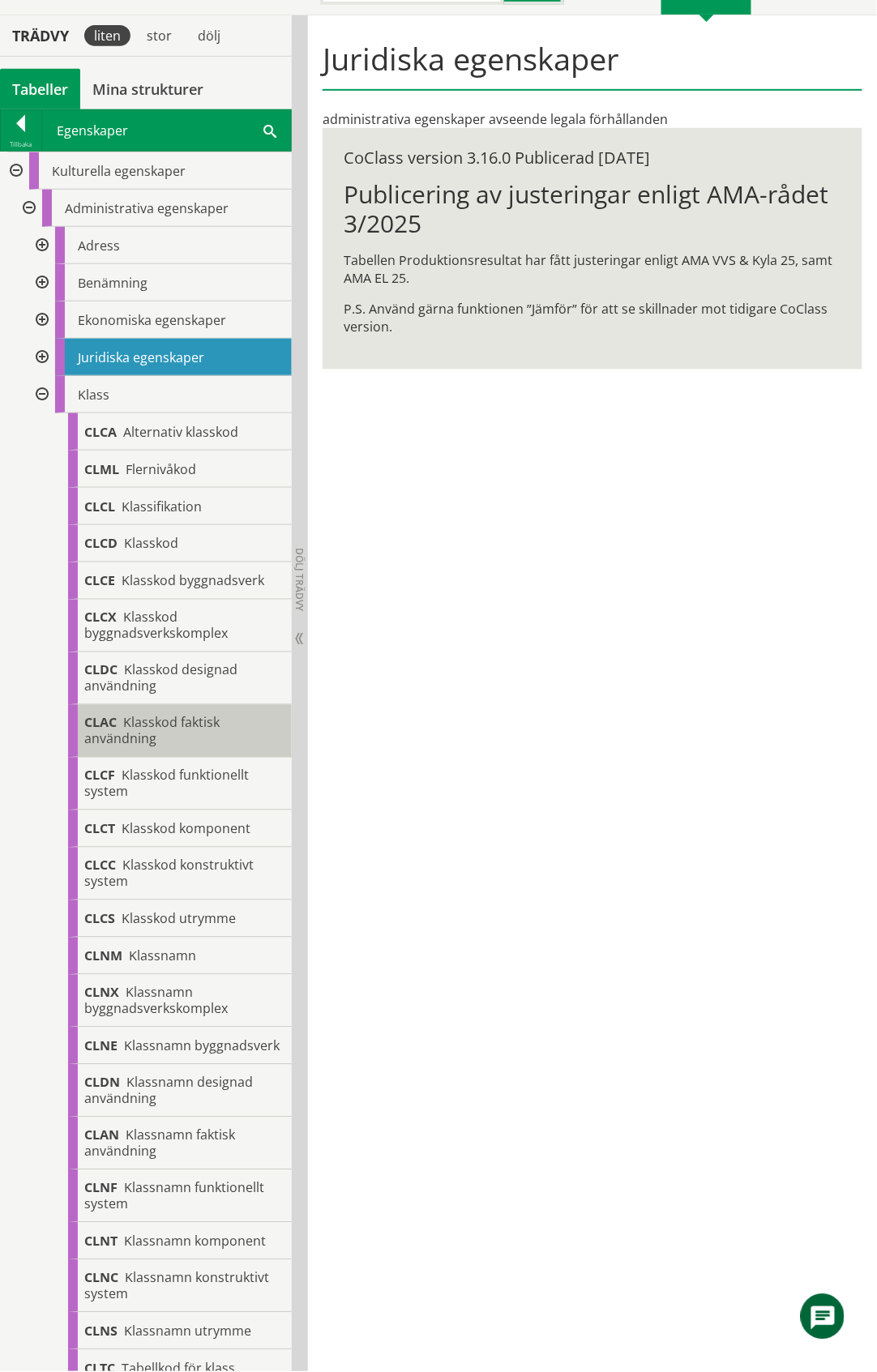
click at [155, 730] on span "Klasskod faktisk användning" at bounding box center [152, 731] width 135 height 34
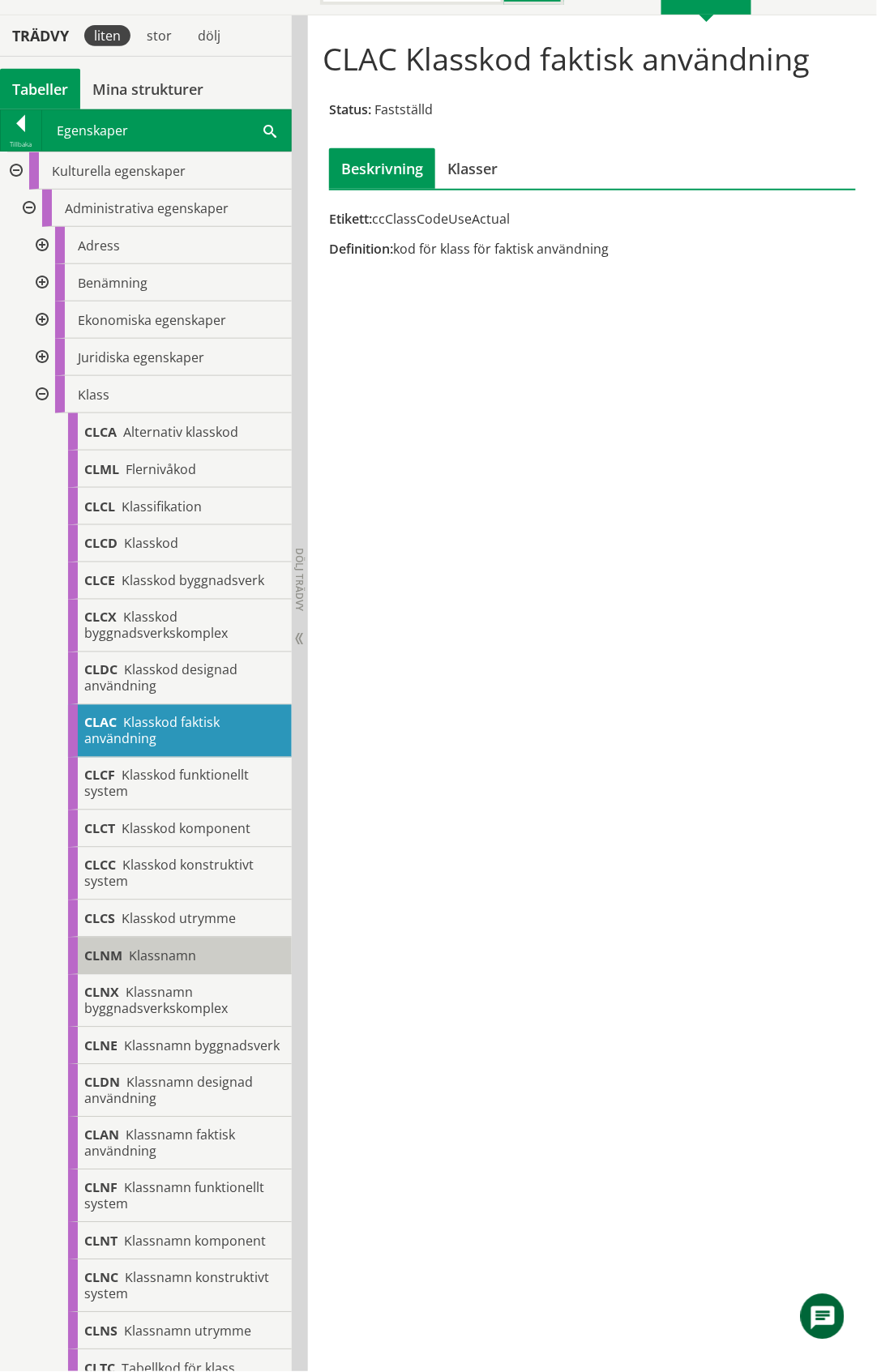
click at [170, 957] on span "Klassnamn" at bounding box center [163, 956] width 68 height 17
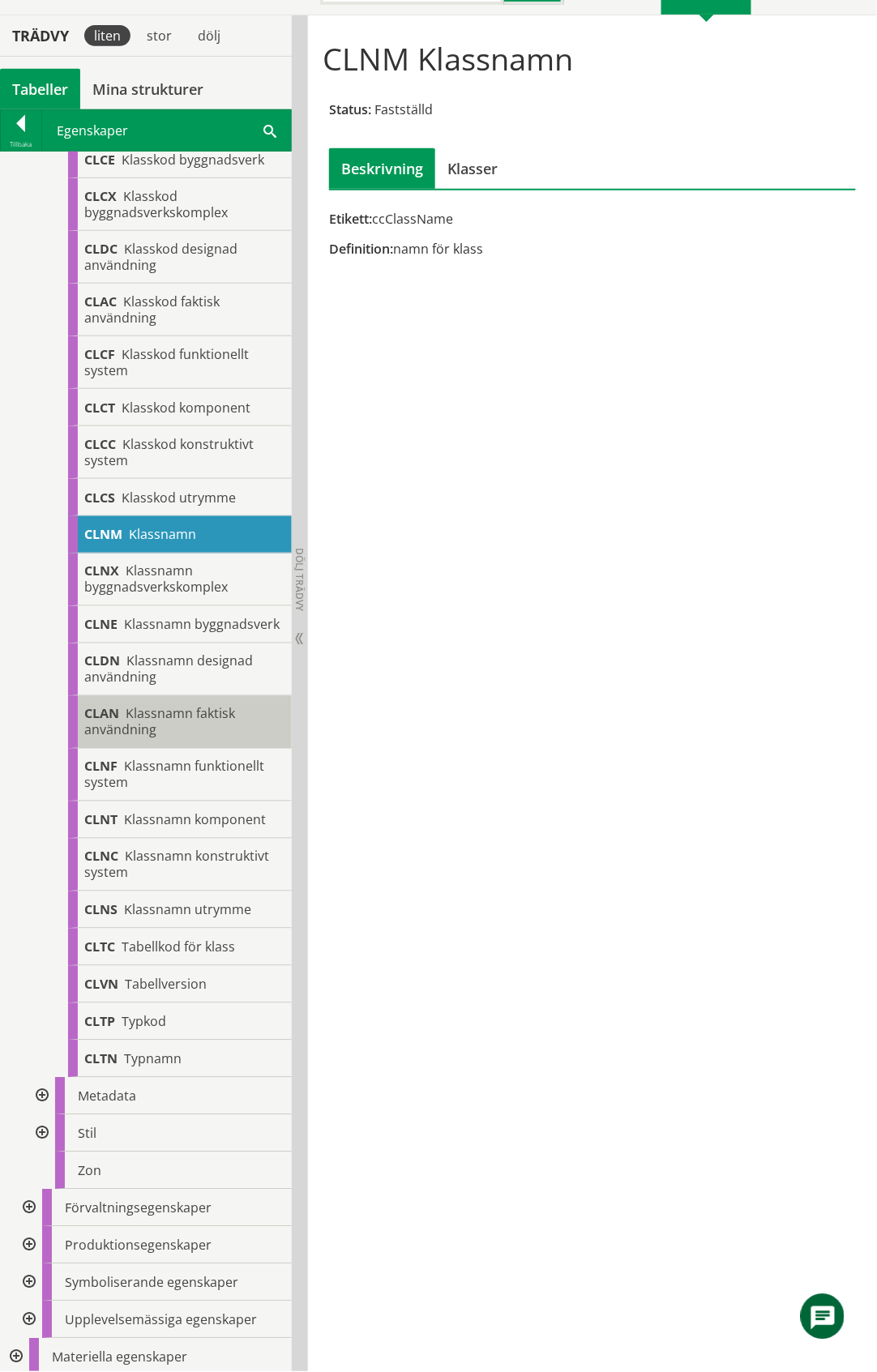
scroll to position [432, 0]
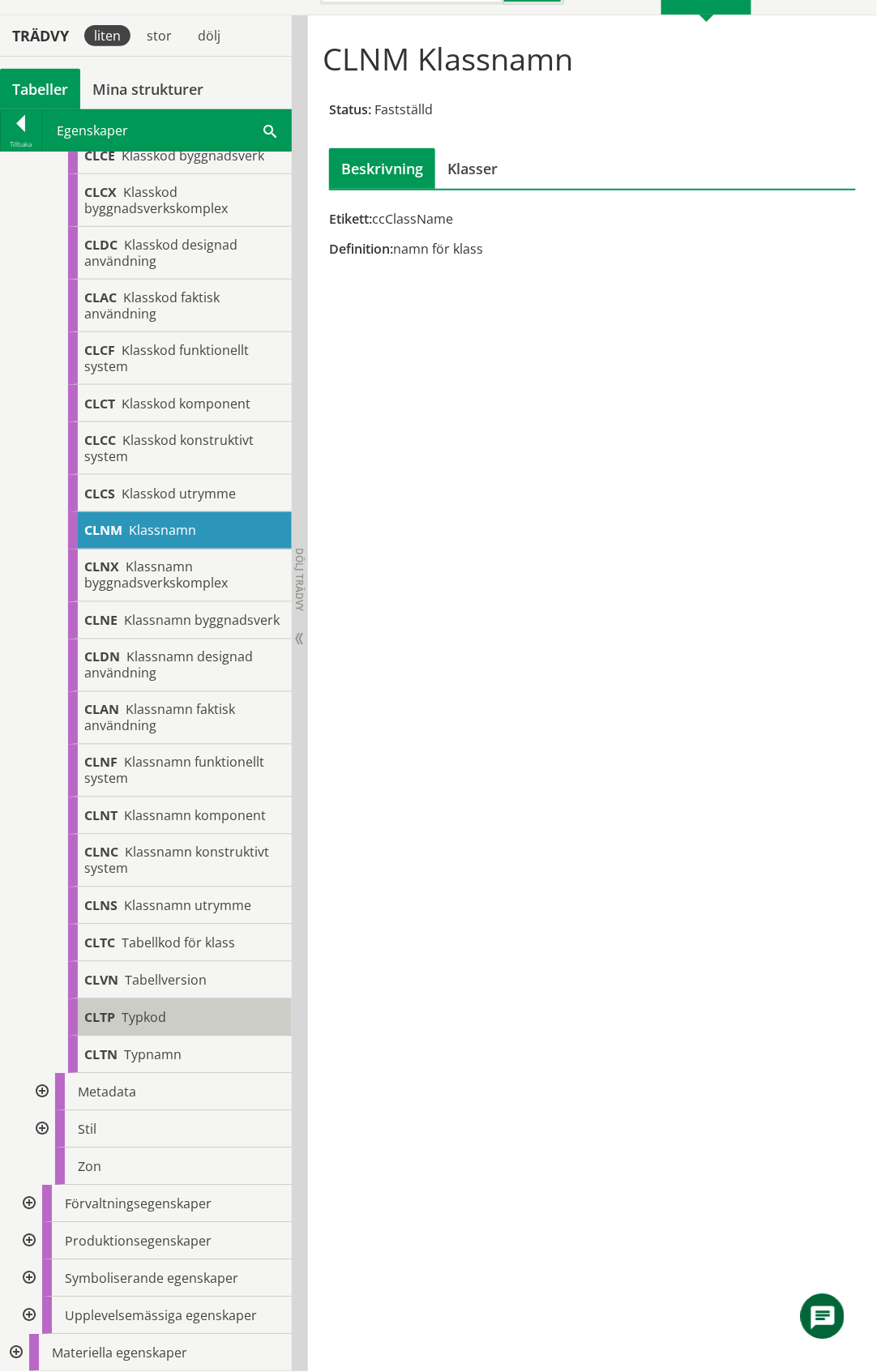
click at [147, 1024] on span "Typkod" at bounding box center [144, 1017] width 45 height 17
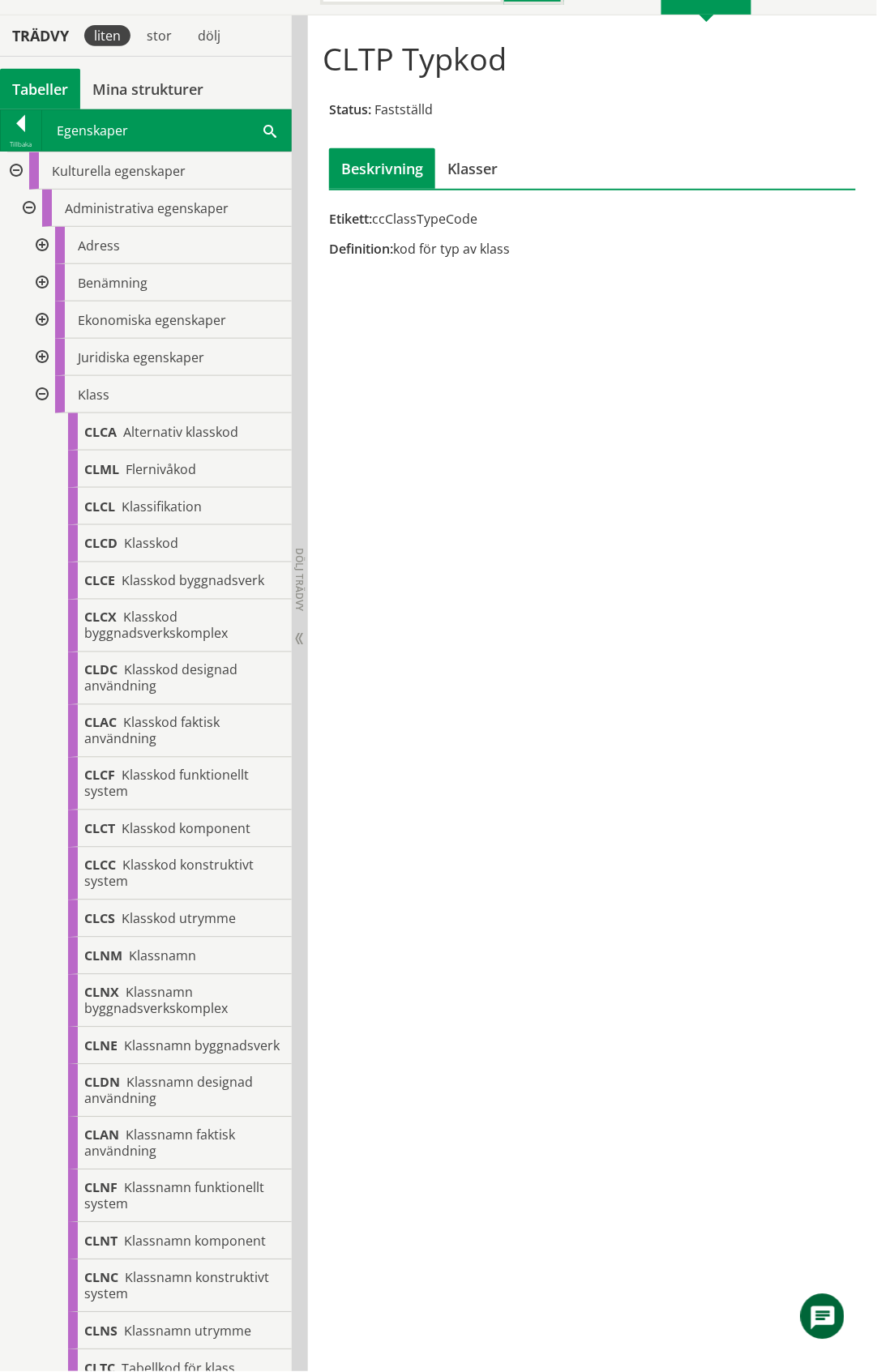
click at [40, 393] on div at bounding box center [40, 394] width 29 height 38
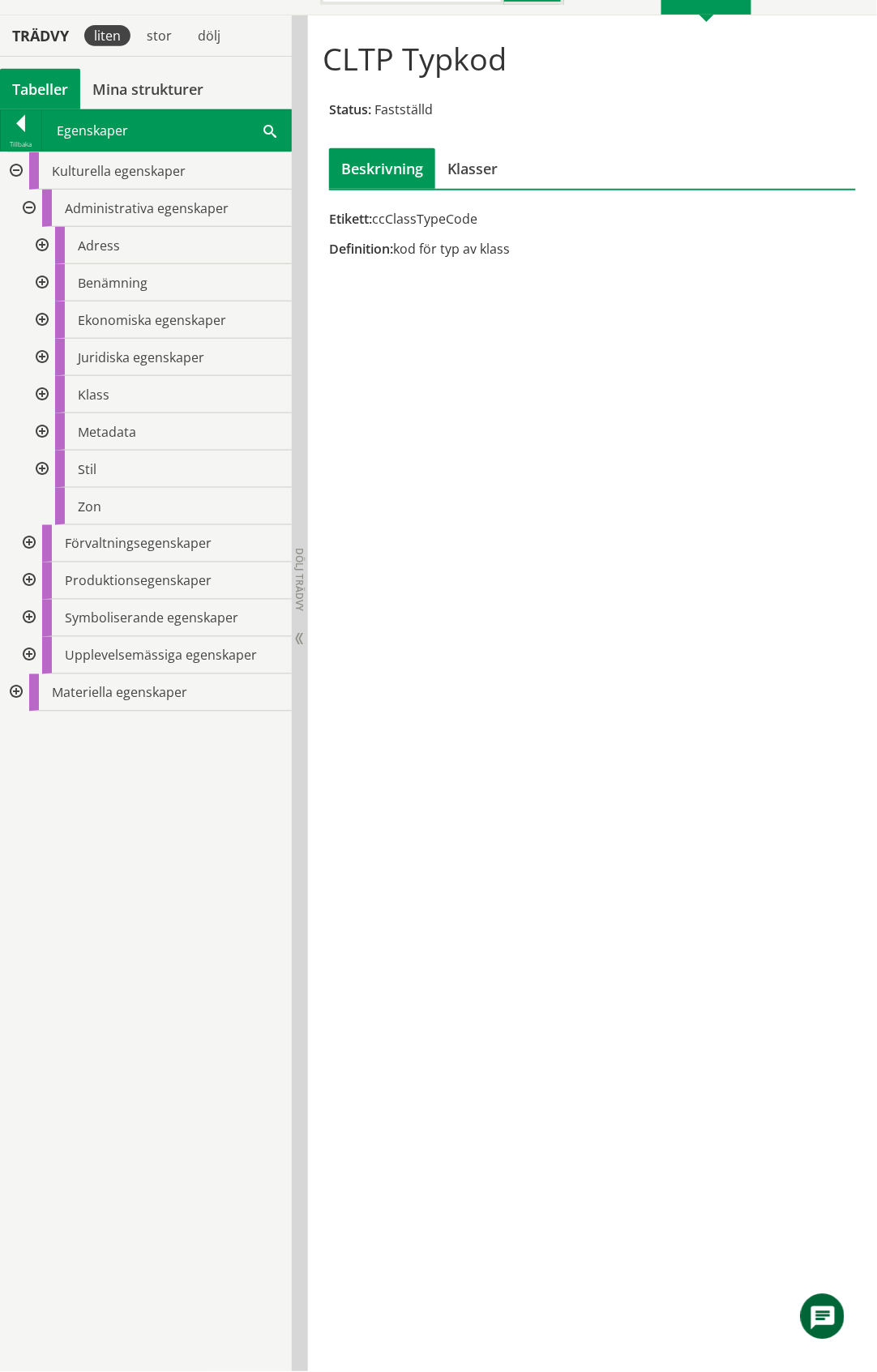
click at [40, 354] on div at bounding box center [40, 357] width 29 height 38
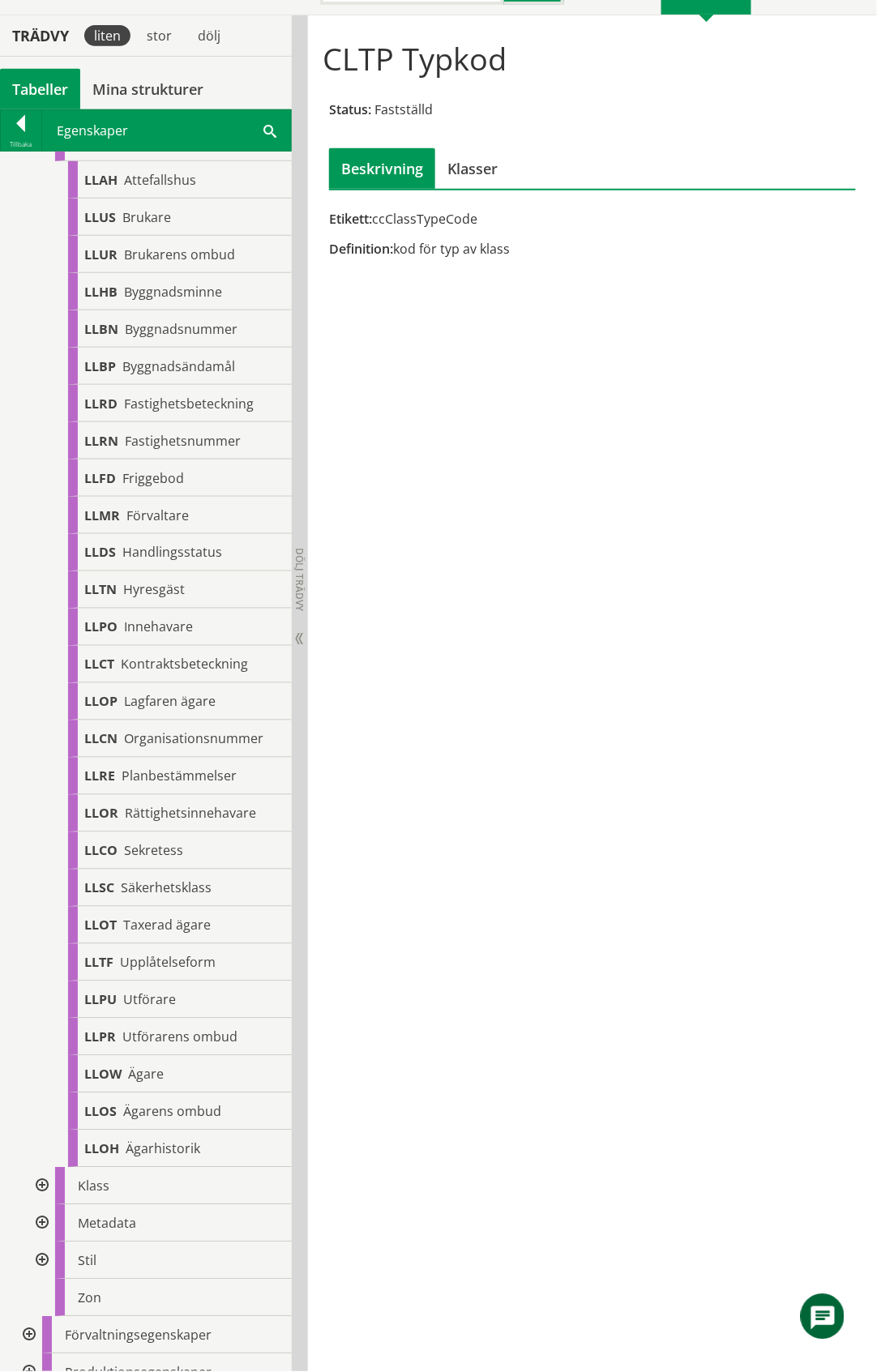
scroll to position [216, 0]
click at [182, 847] on span "Sekretess" at bounding box center [154, 850] width 59 height 17
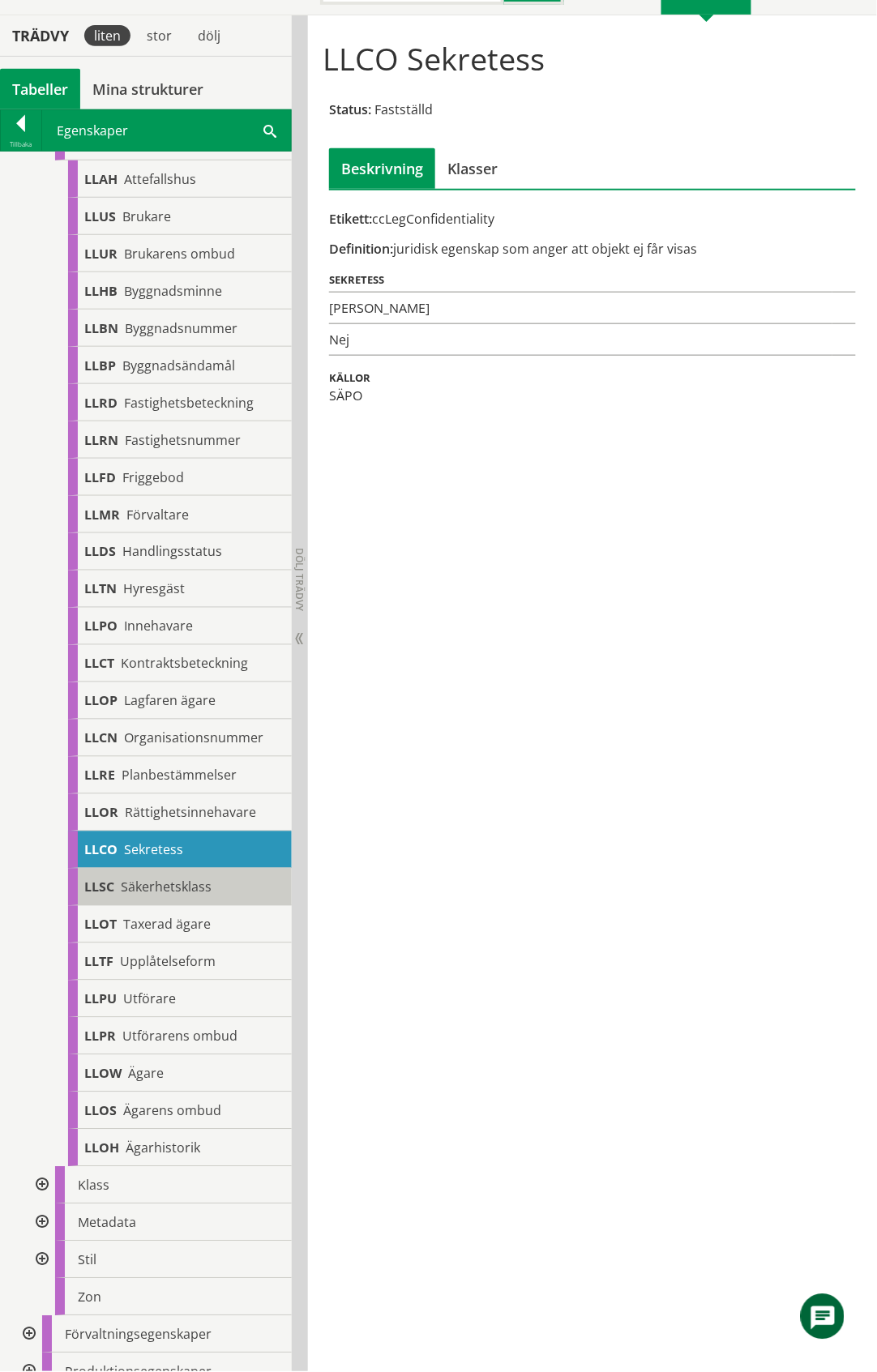
click at [170, 888] on span "Säkerhetsklass" at bounding box center [166, 887] width 91 height 17
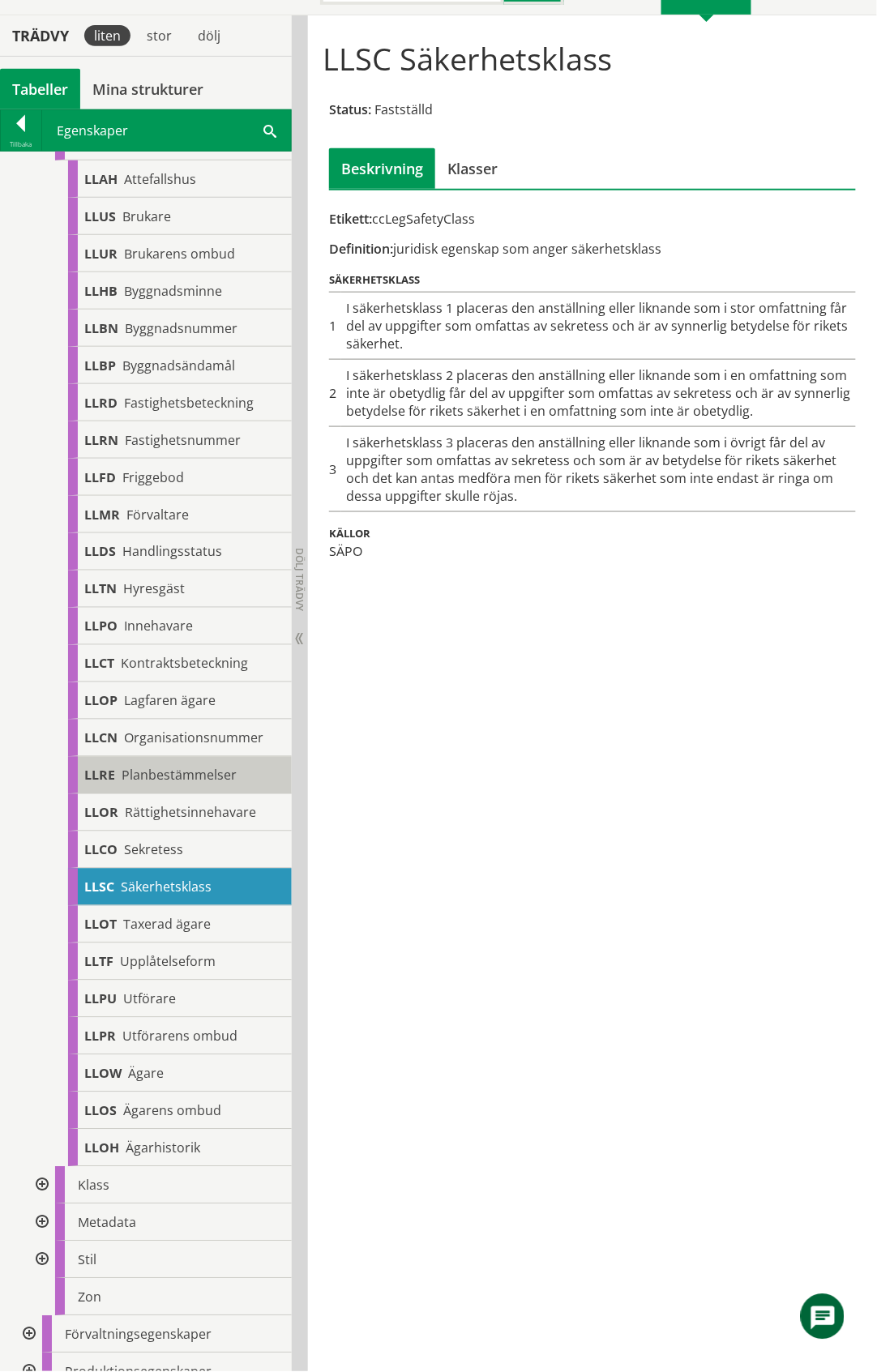
click at [188, 776] on span "Planbestämmelser" at bounding box center [179, 775] width 115 height 17
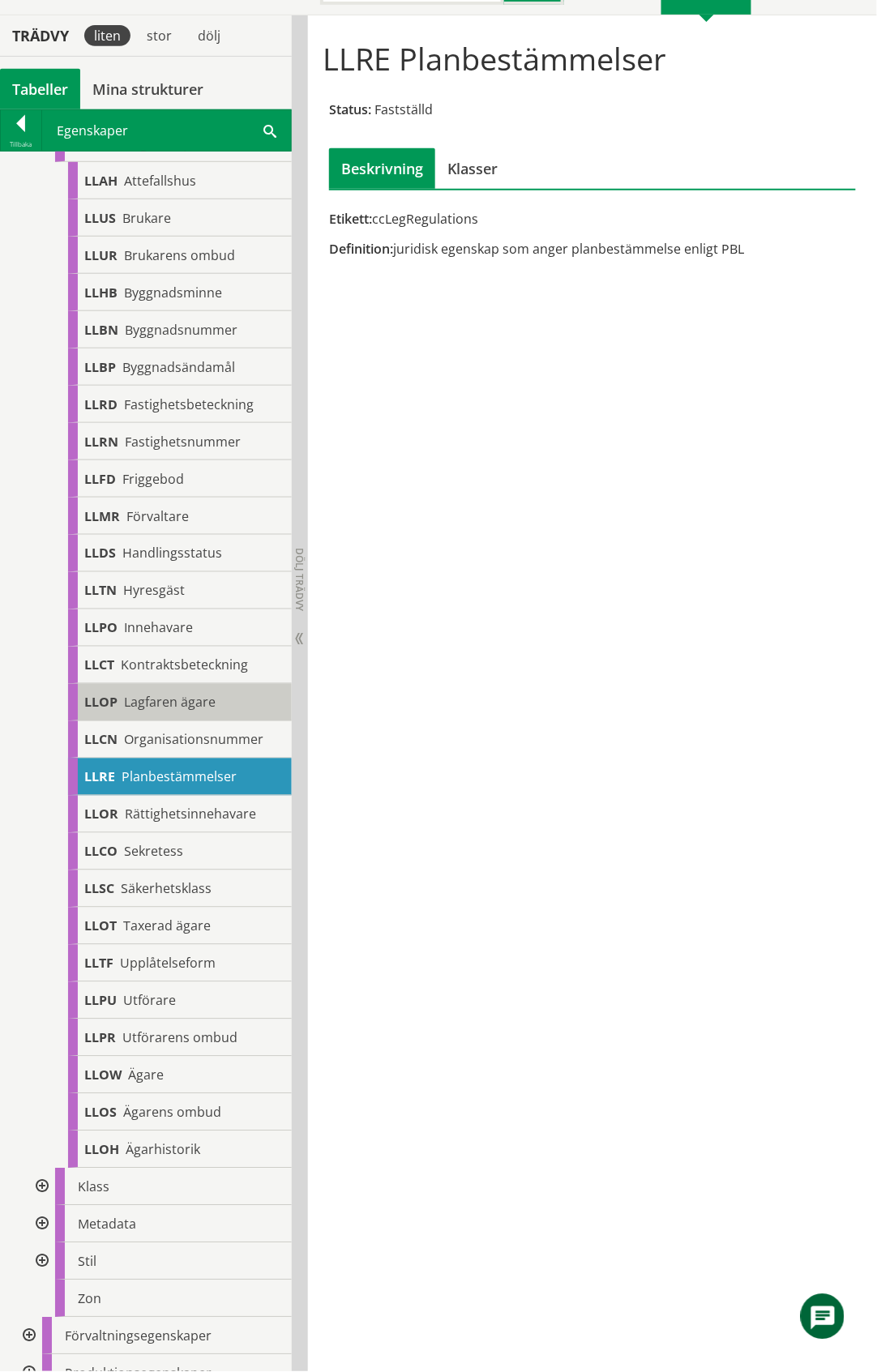
scroll to position [216, 0]
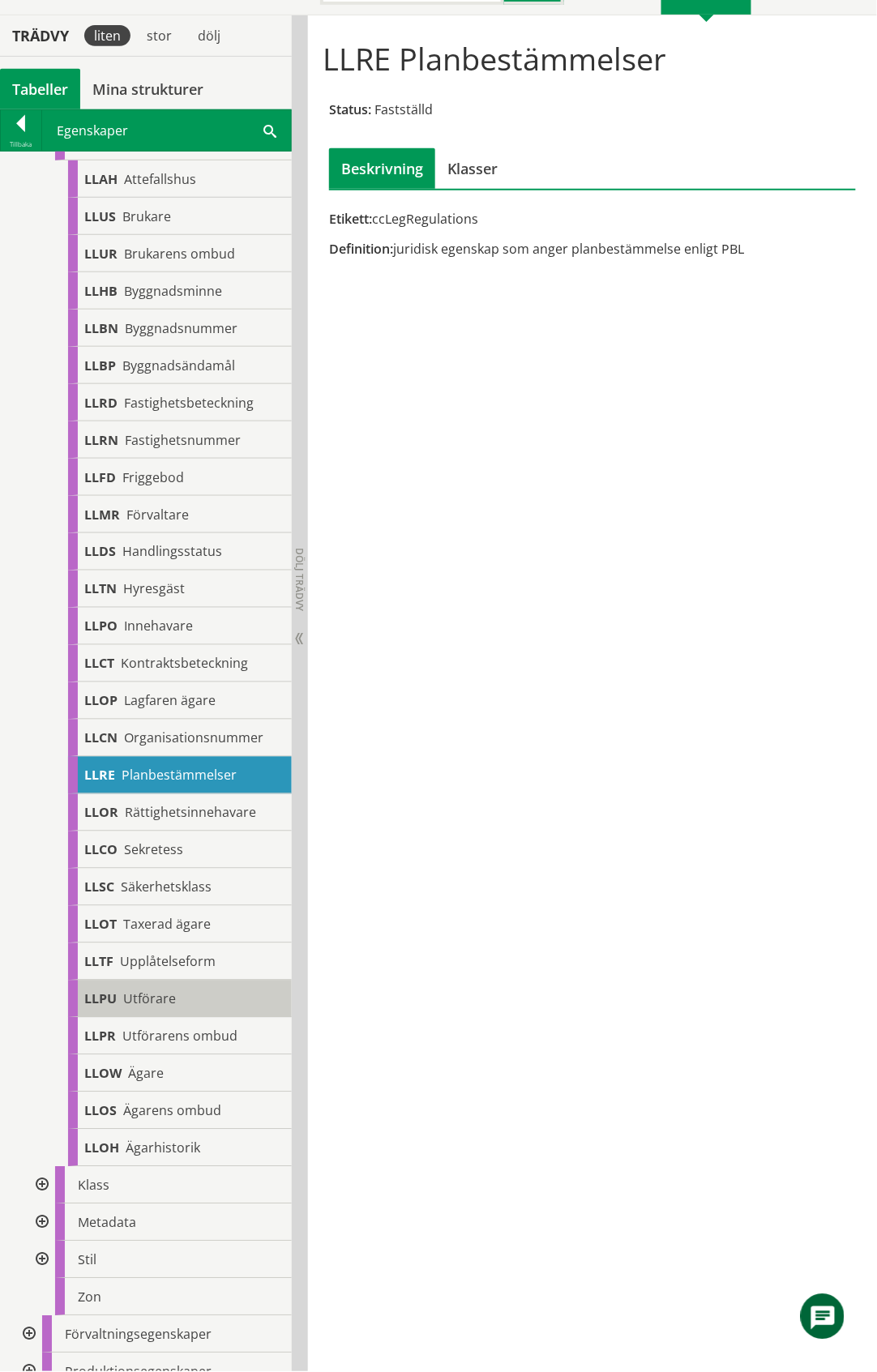
click at [168, 995] on span "Utförare" at bounding box center [150, 999] width 53 height 17
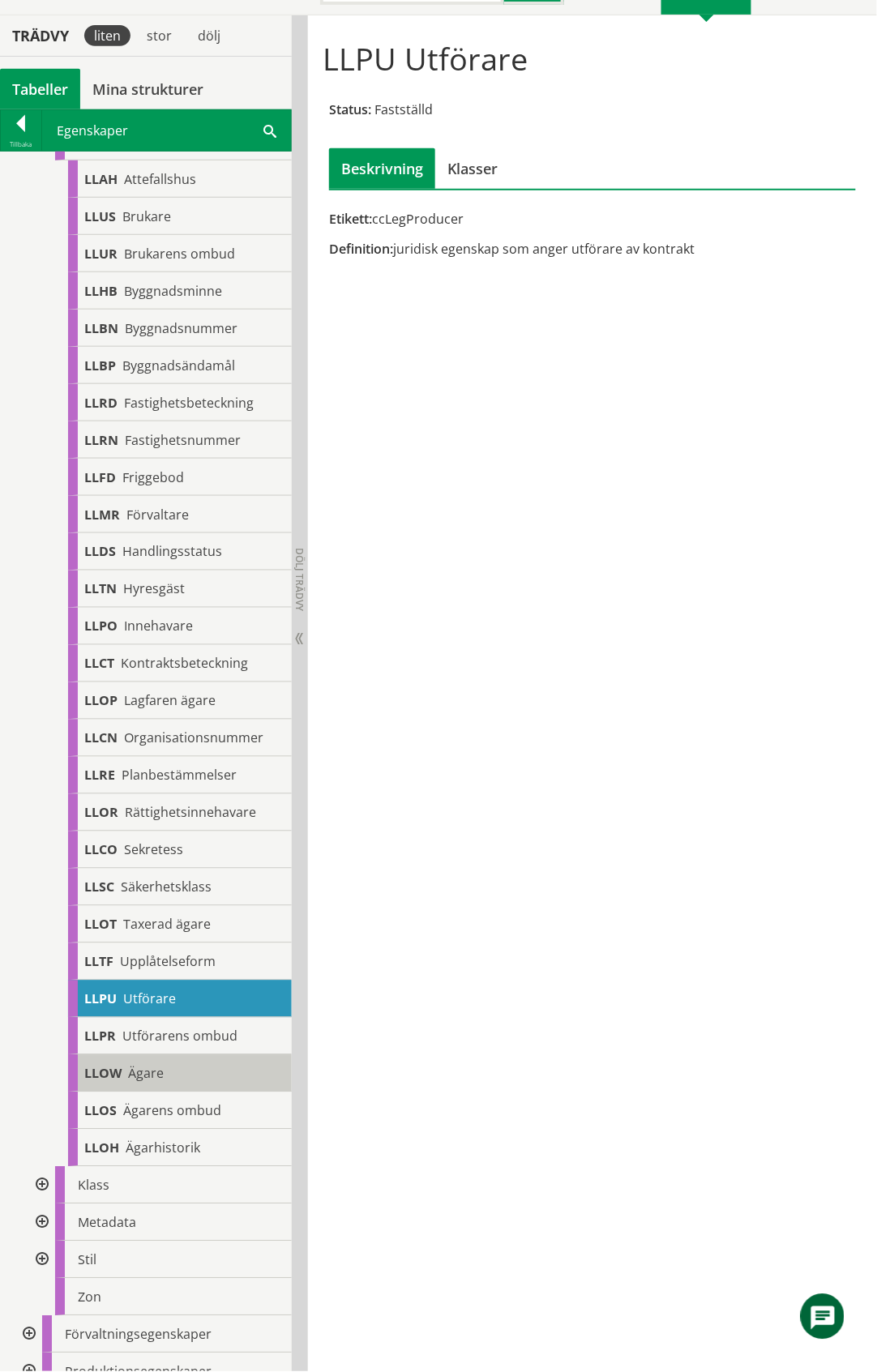
click at [170, 1066] on div "LLOW Ägare" at bounding box center [179, 1074] width 224 height 38
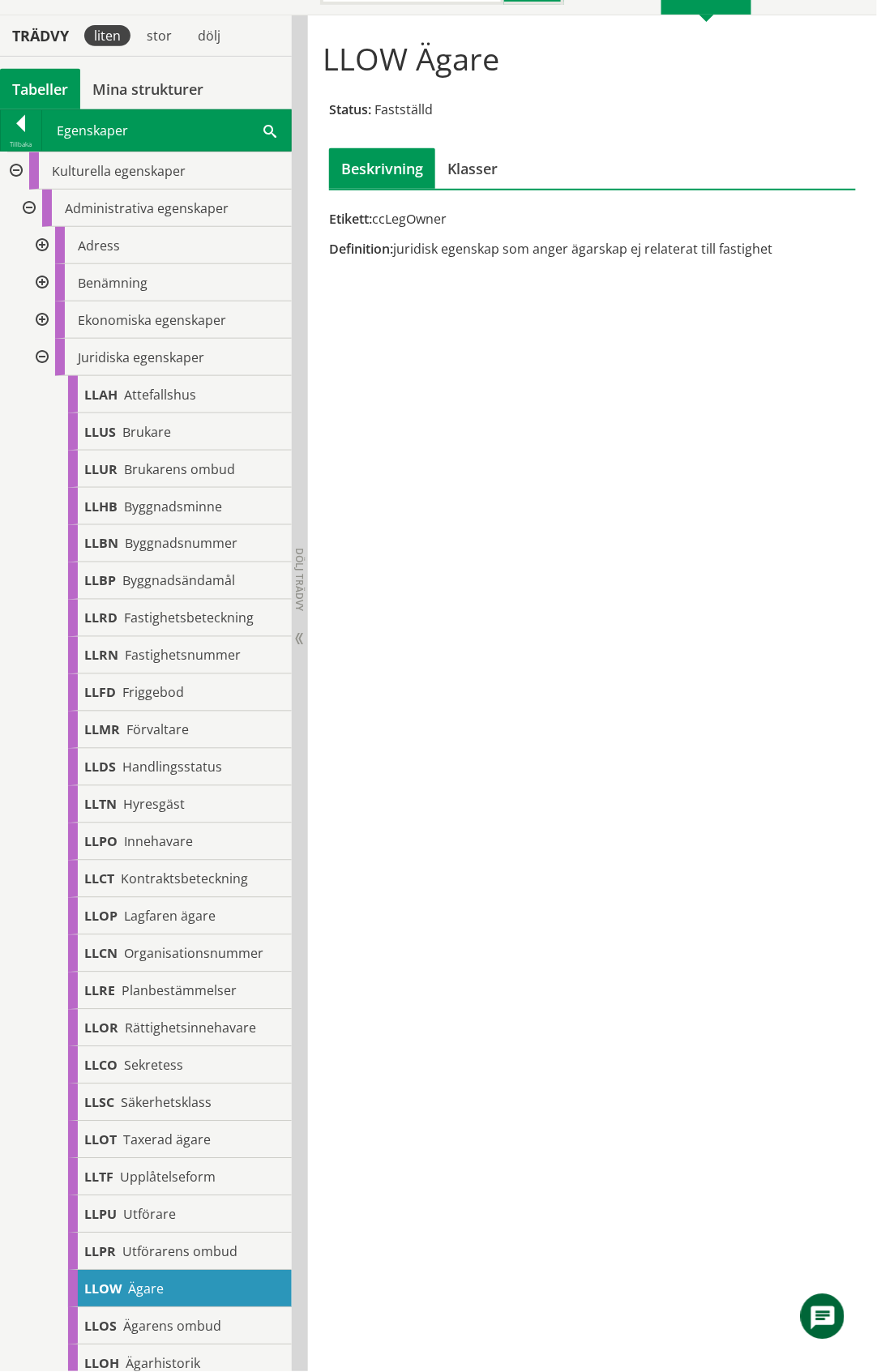
click at [39, 245] on div at bounding box center [40, 245] width 29 height 38
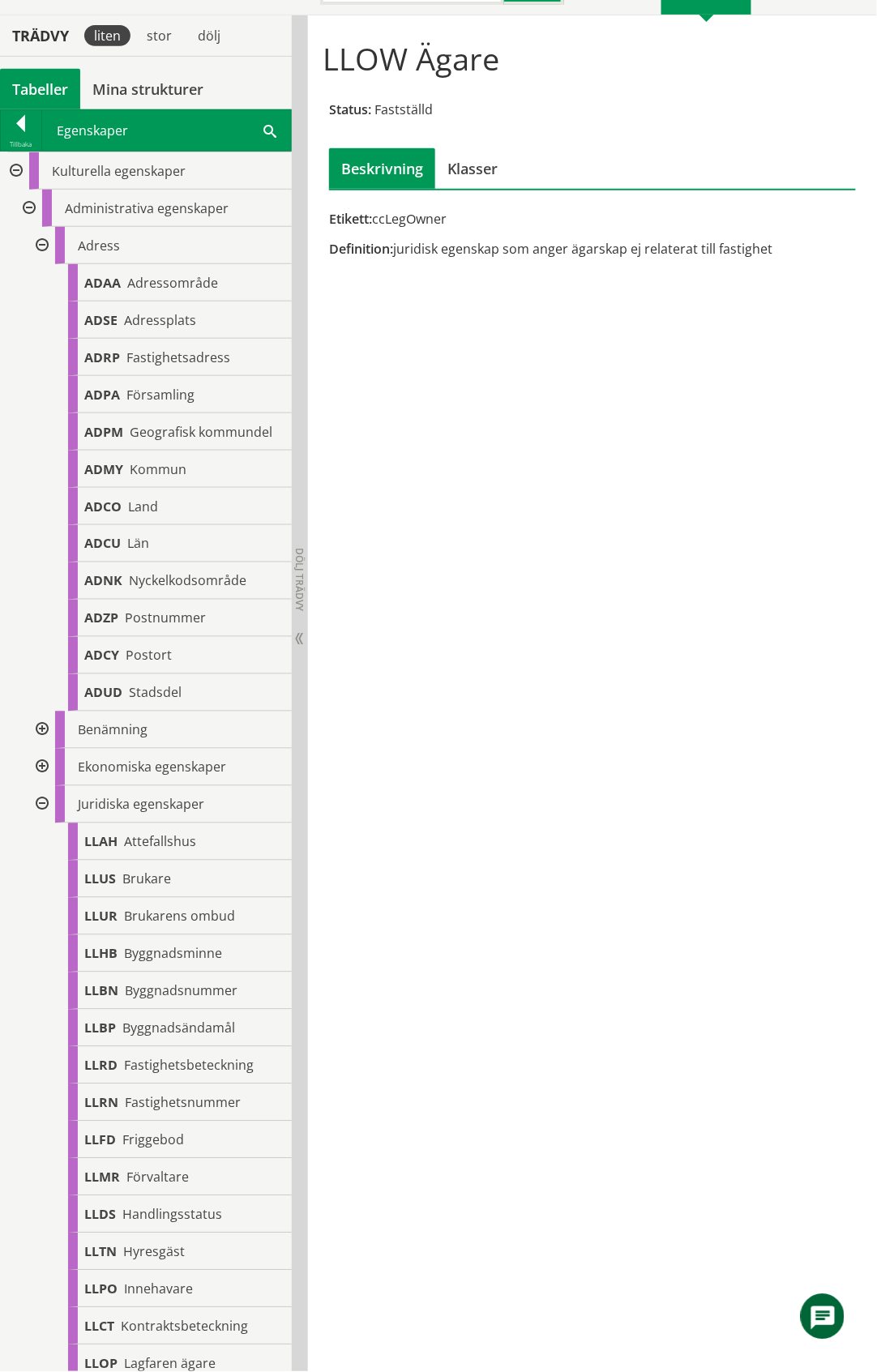
click at [39, 245] on div at bounding box center [40, 245] width 29 height 38
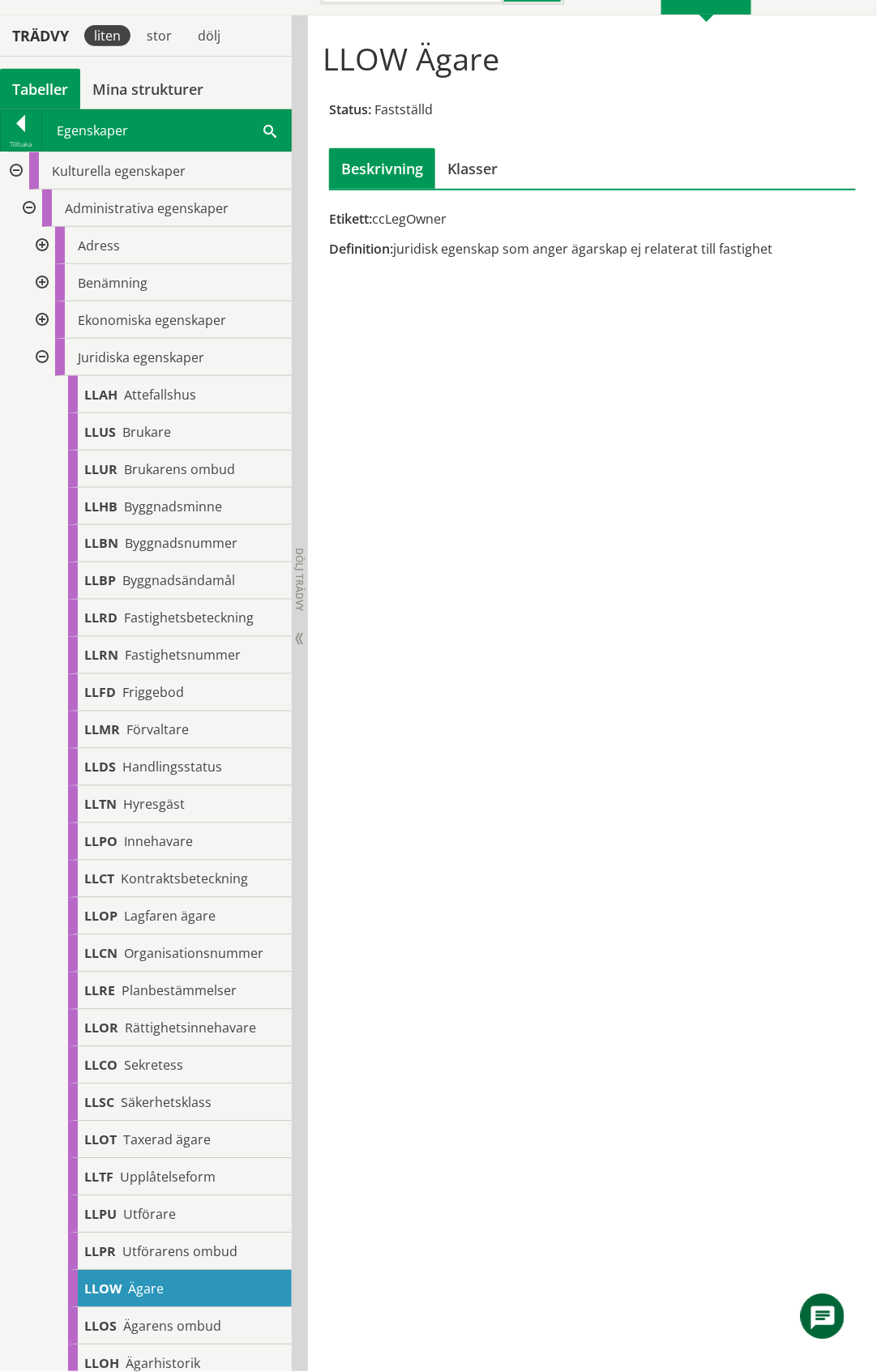
click at [42, 284] on div at bounding box center [40, 283] width 29 height 38
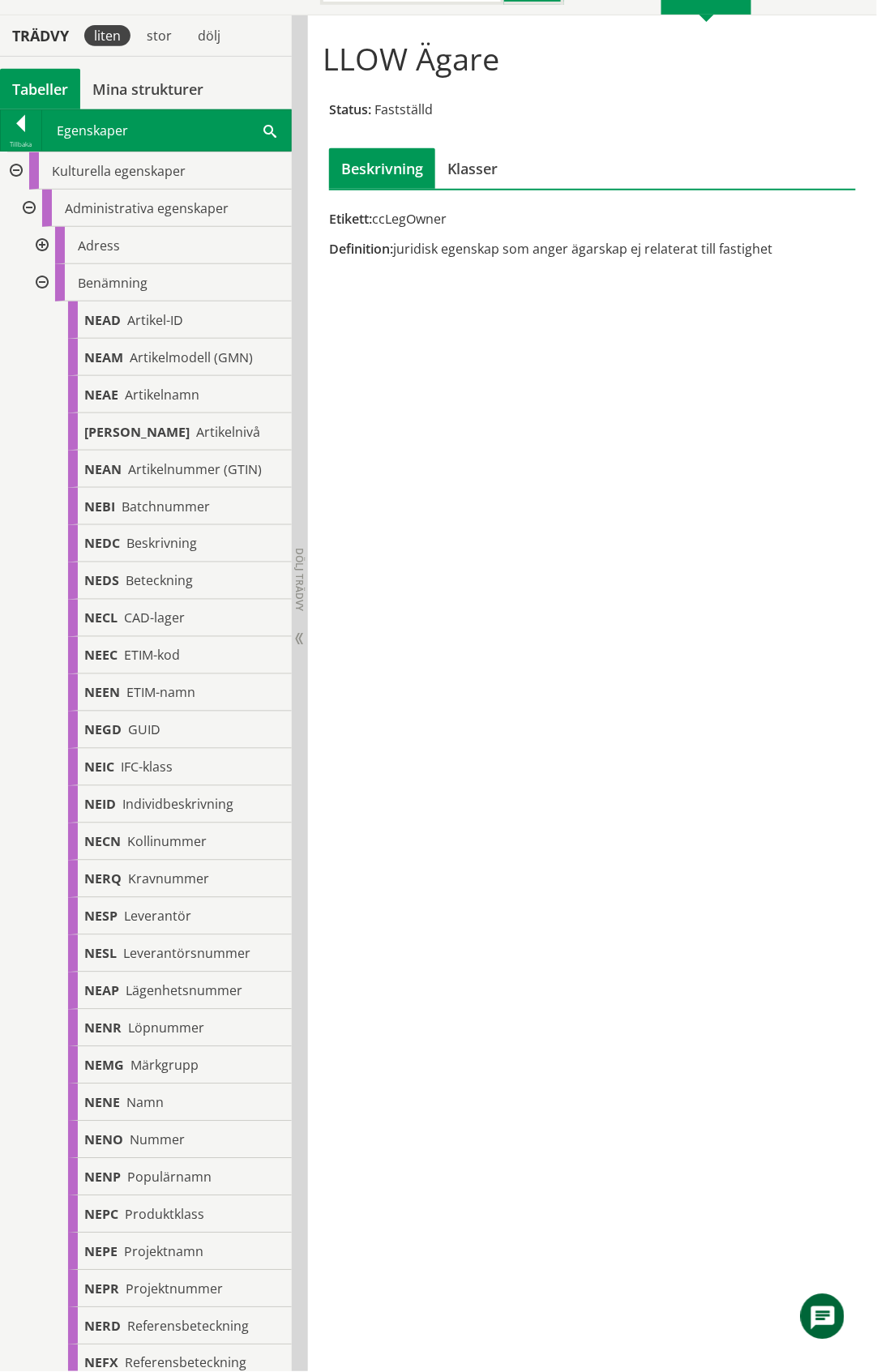
click at [42, 284] on div at bounding box center [40, 283] width 29 height 38
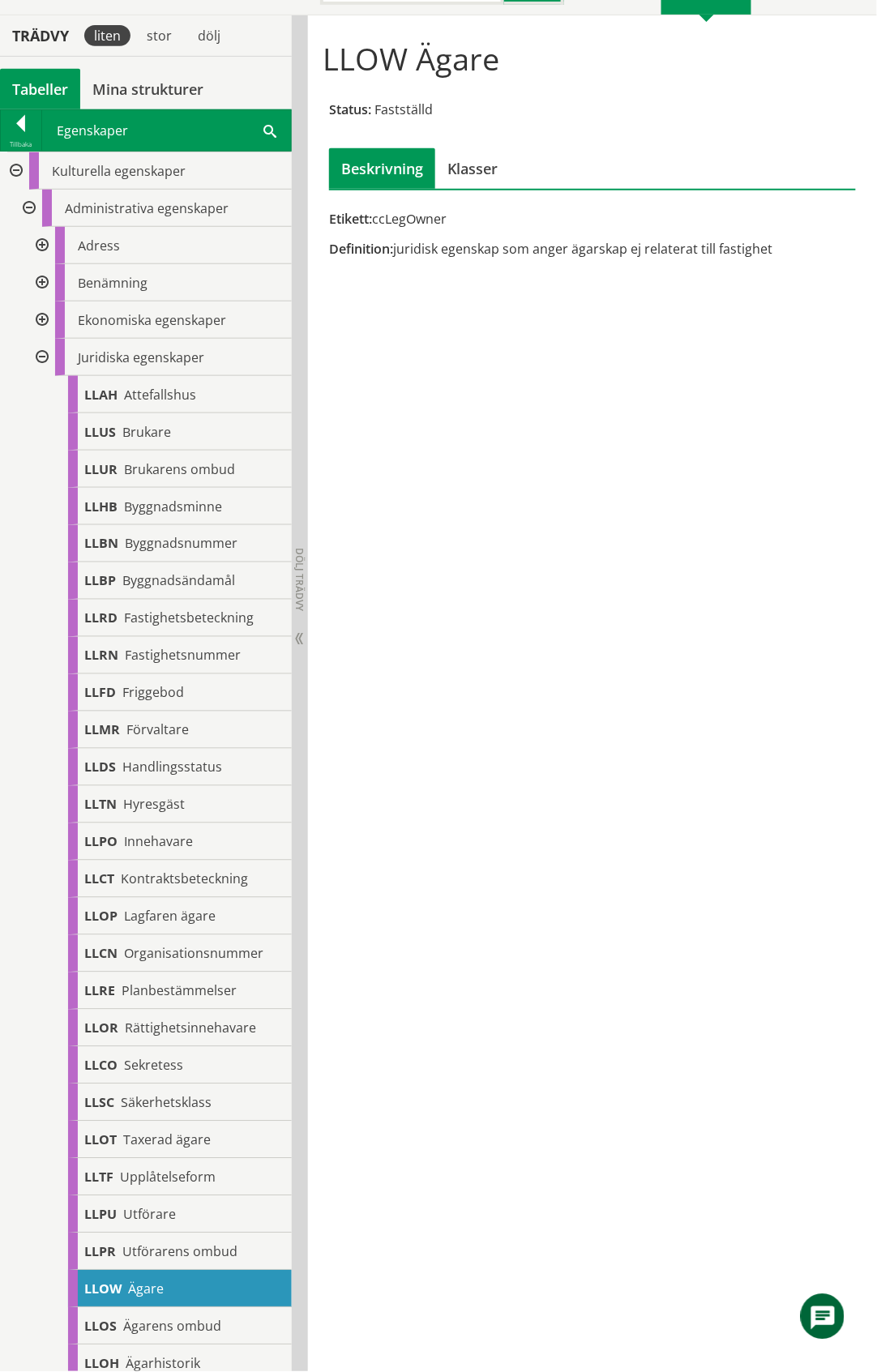
click at [39, 316] on div at bounding box center [40, 320] width 29 height 38
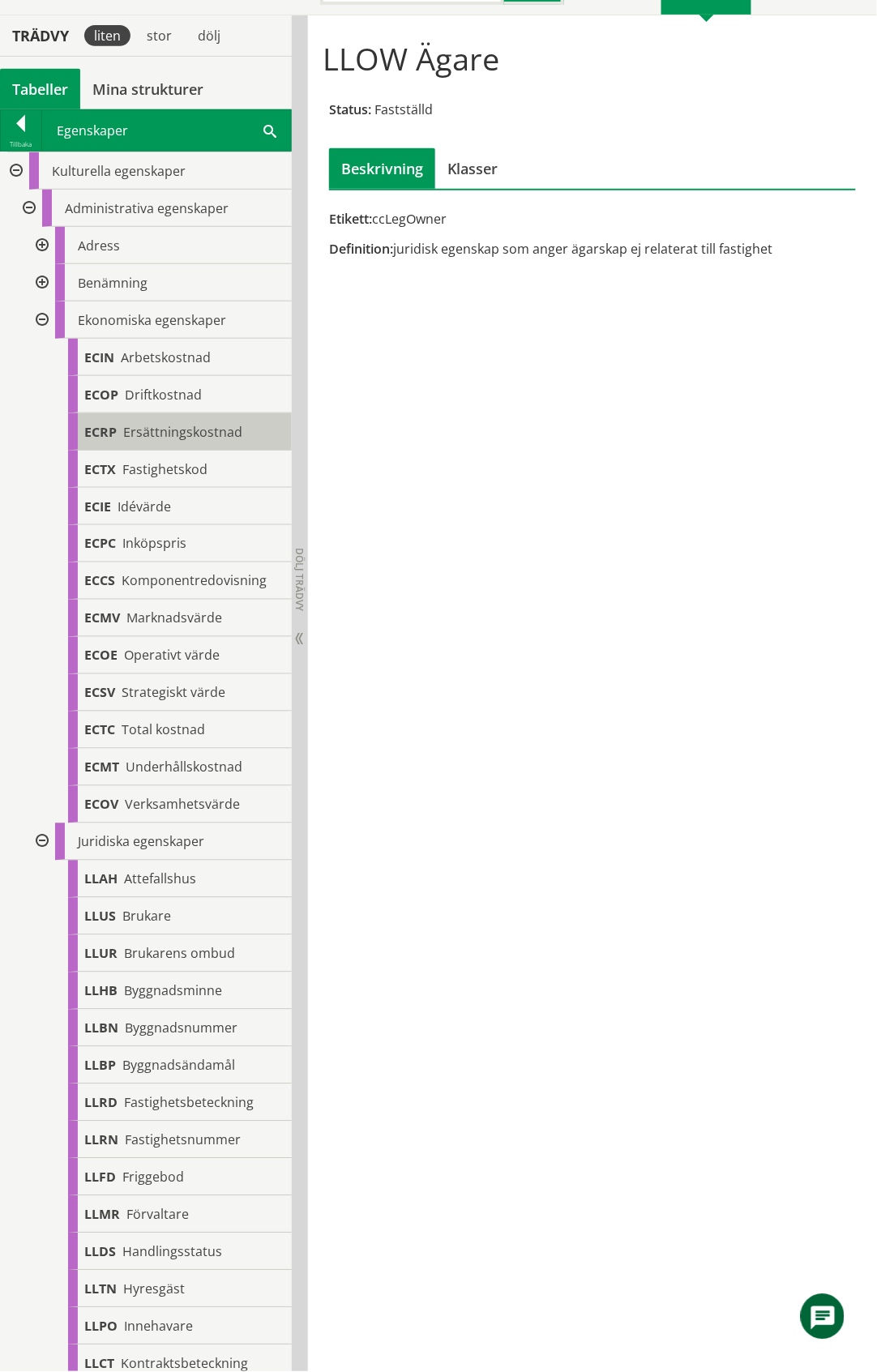
click at [175, 430] on span "Ersättningskostnad" at bounding box center [183, 432] width 119 height 17
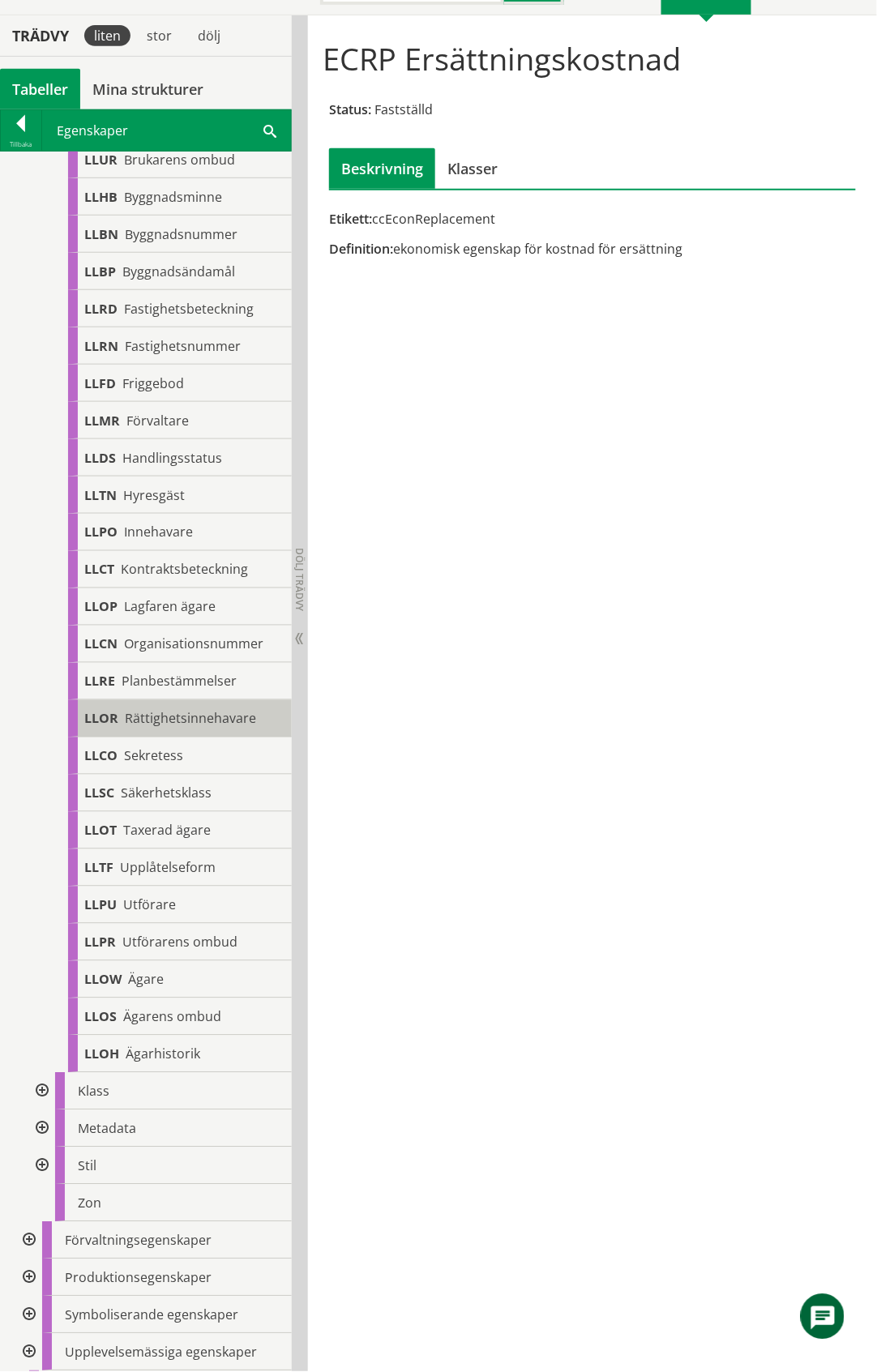
scroll to position [831, 0]
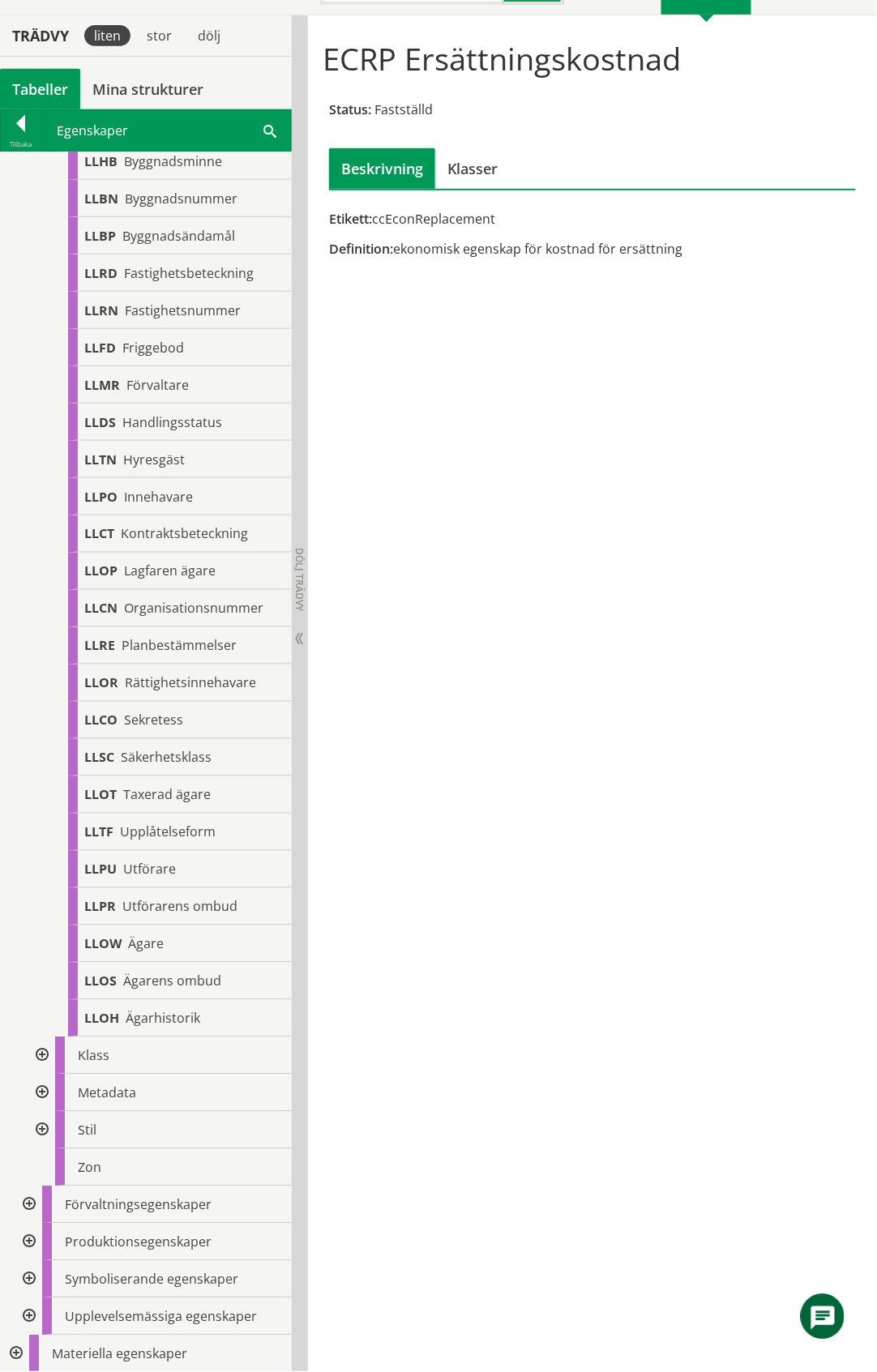
click at [47, 1094] on div at bounding box center [40, 1093] width 29 height 38
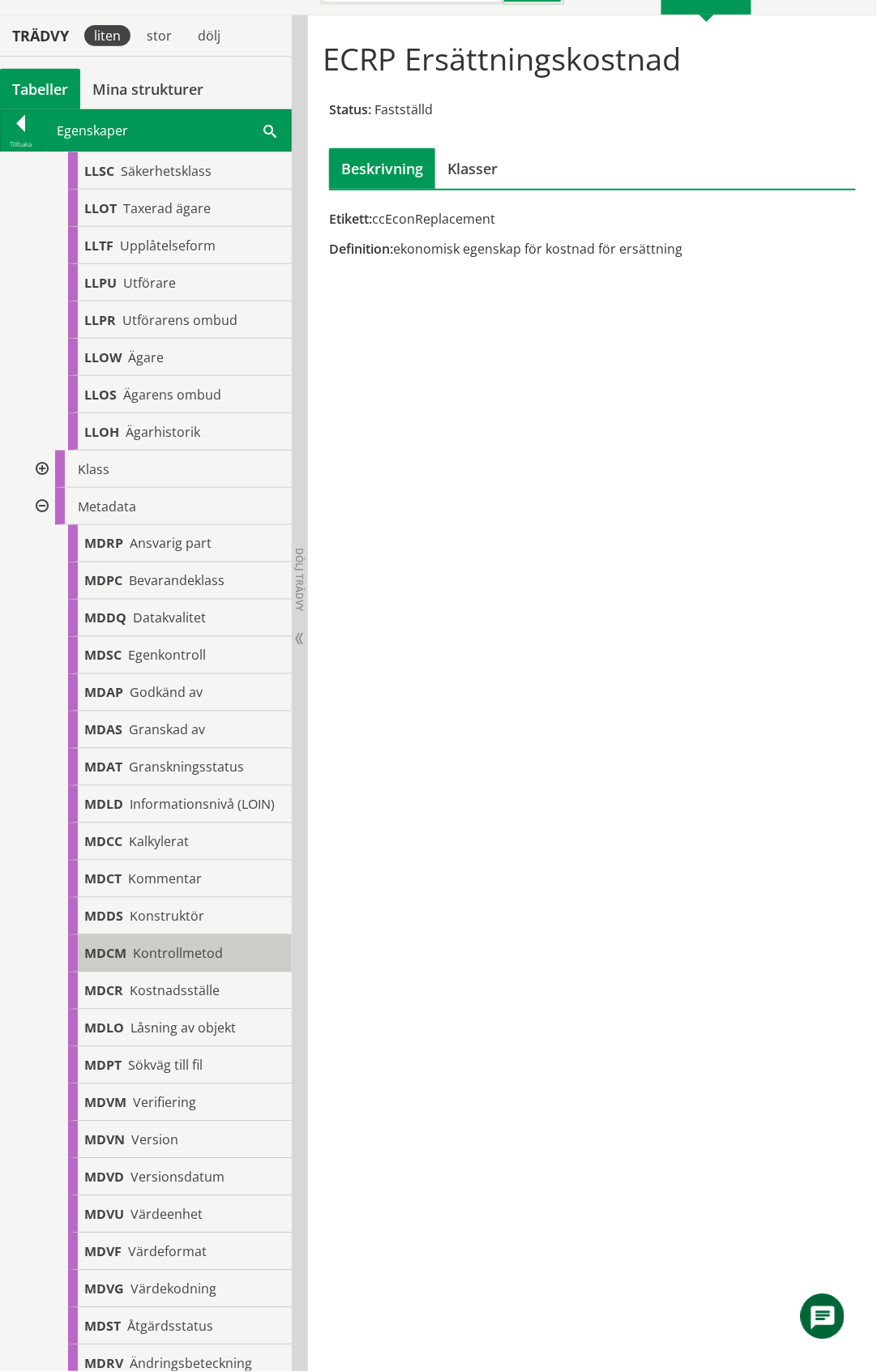
scroll to position [1586, 0]
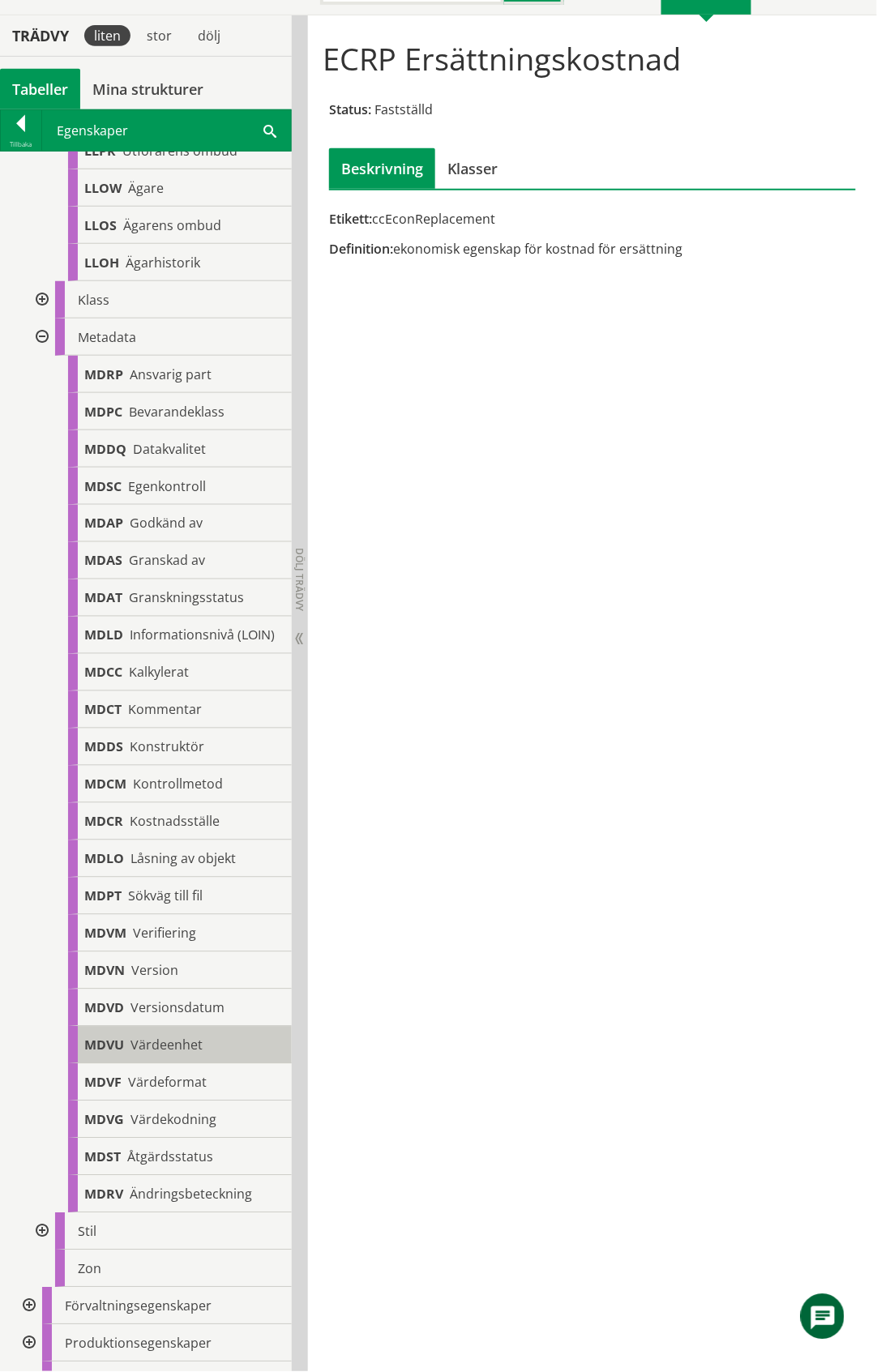
click at [175, 1055] on span "Värdeenhet" at bounding box center [166, 1045] width 72 height 17
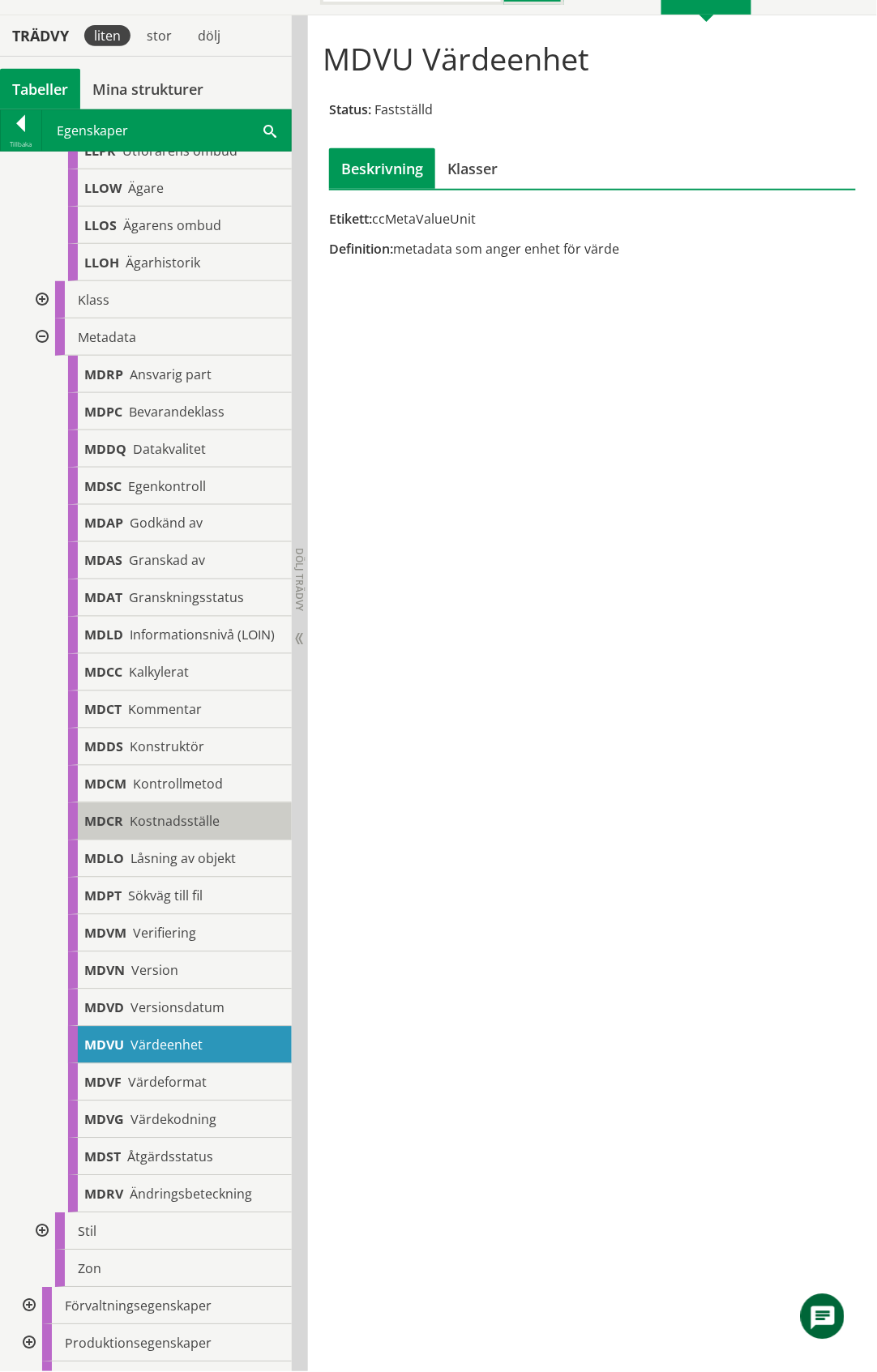
click at [176, 831] on span "Kostnadsställe" at bounding box center [175, 821] width 90 height 17
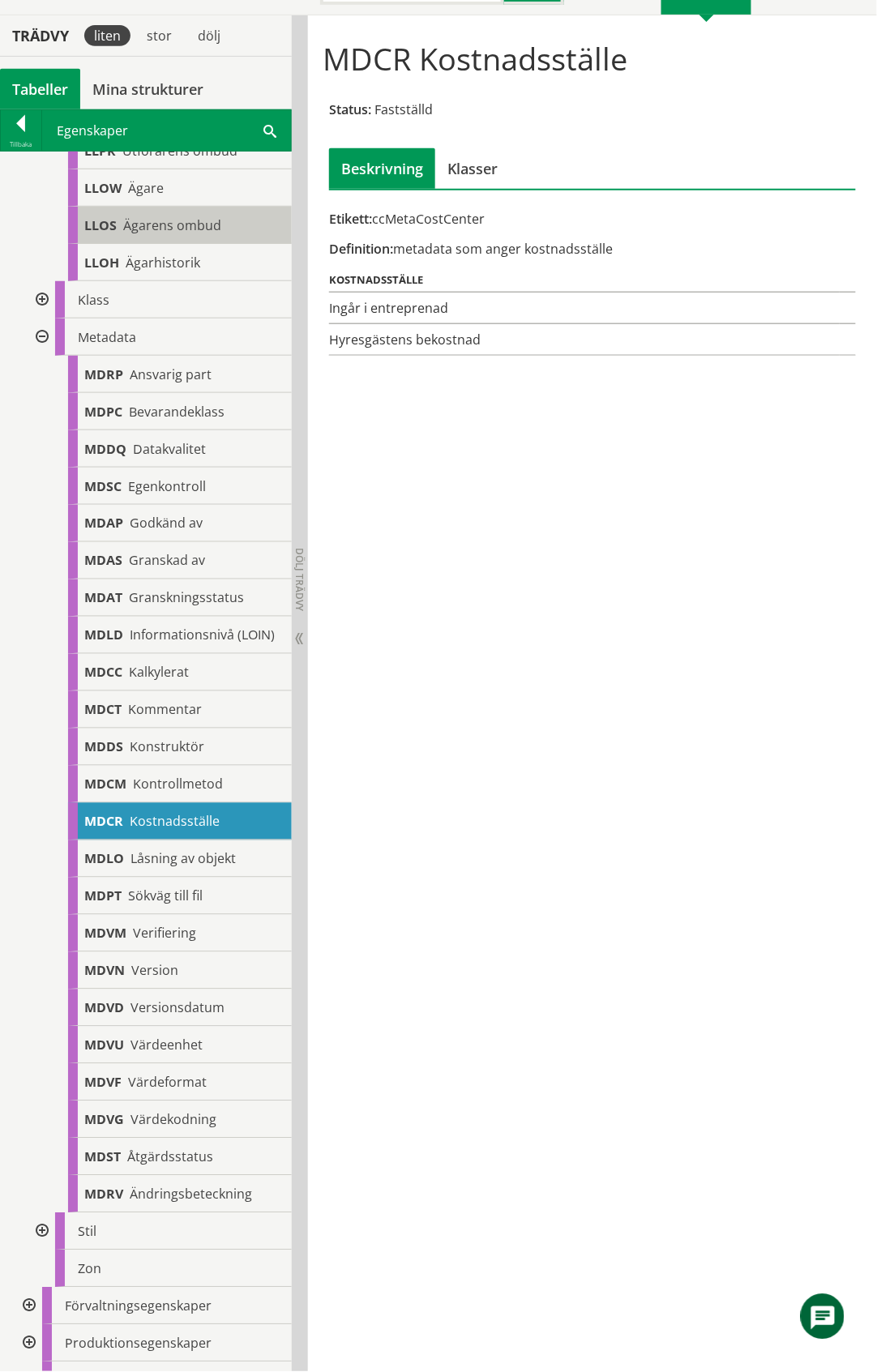
click at [209, 228] on span "Ägarens ombud" at bounding box center [172, 225] width 98 height 17
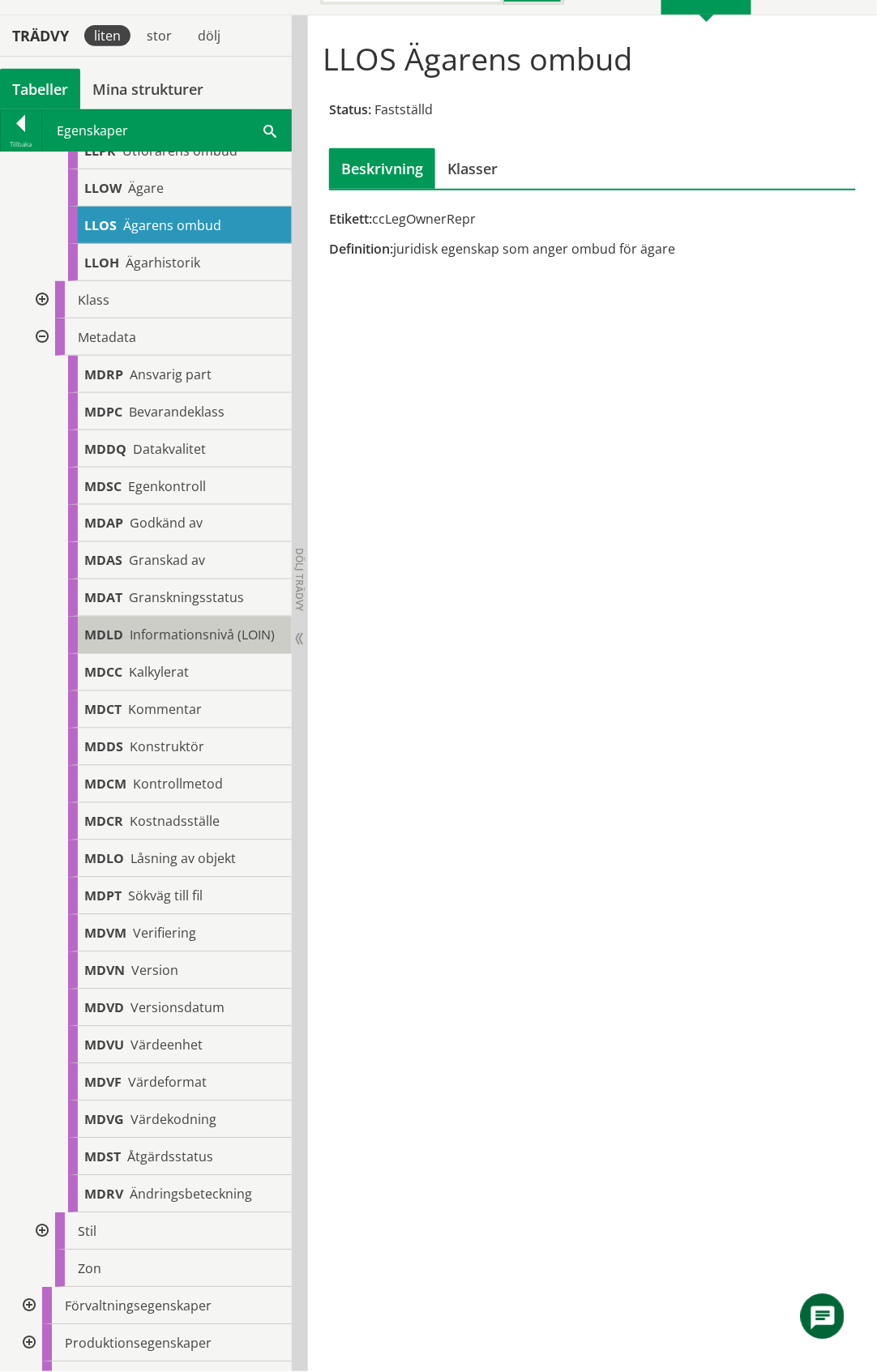
click at [187, 642] on span "Informationsnivå (LOIN)" at bounding box center [202, 635] width 145 height 17
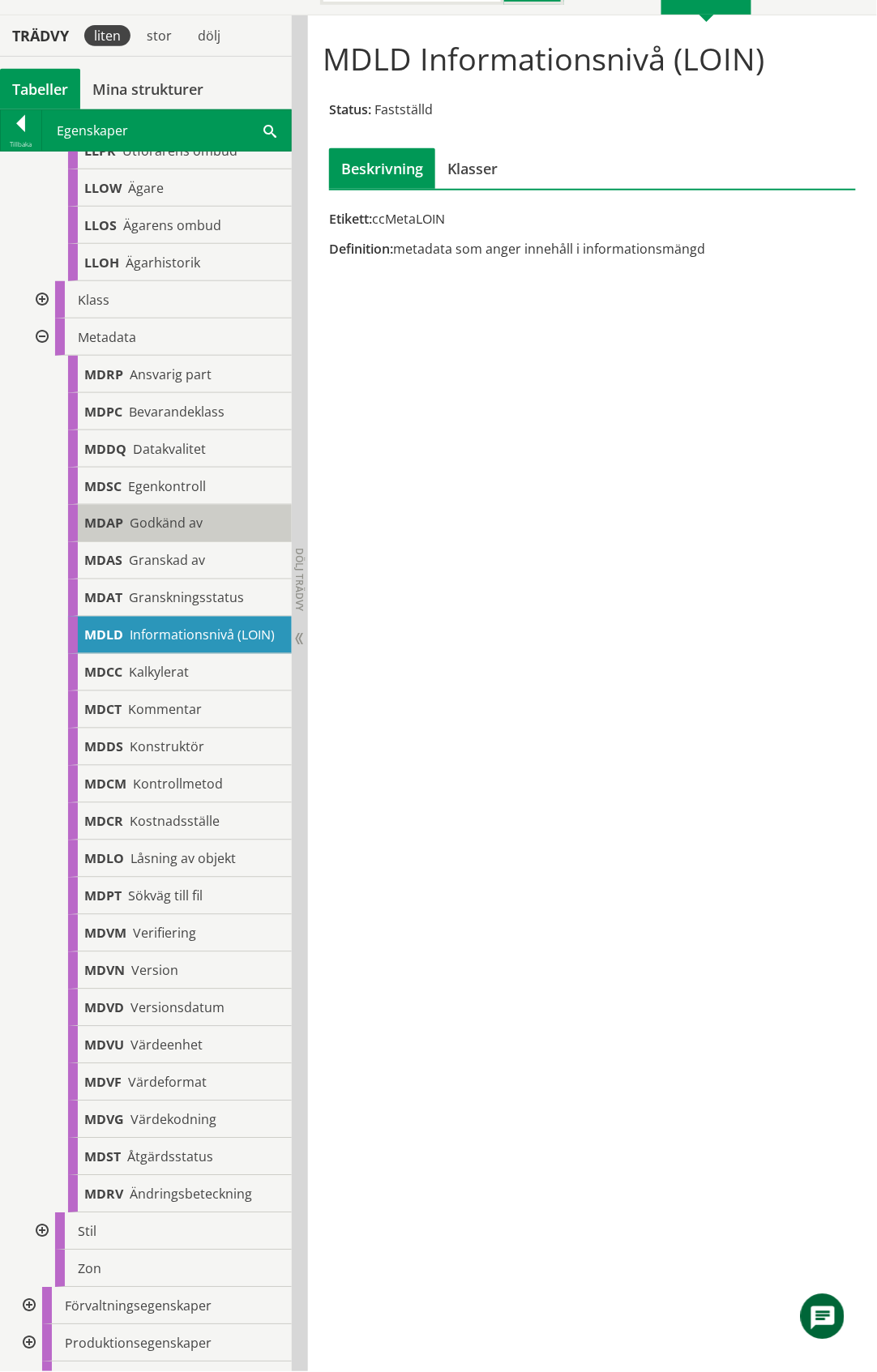
click at [198, 515] on span "Godkänd av" at bounding box center [166, 523] width 73 height 17
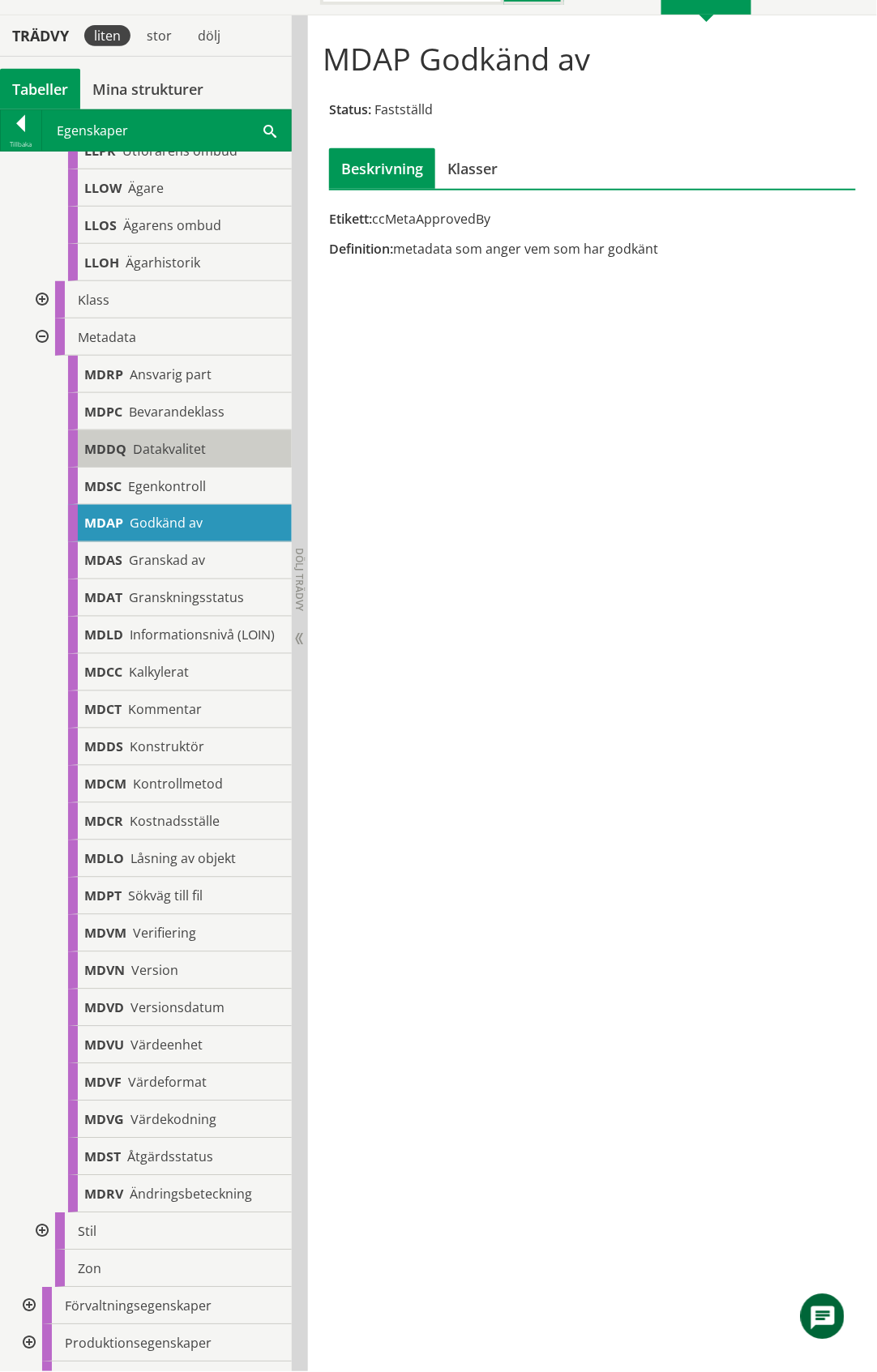
click at [174, 443] on span "Datakvalitet" at bounding box center [169, 448] width 73 height 17
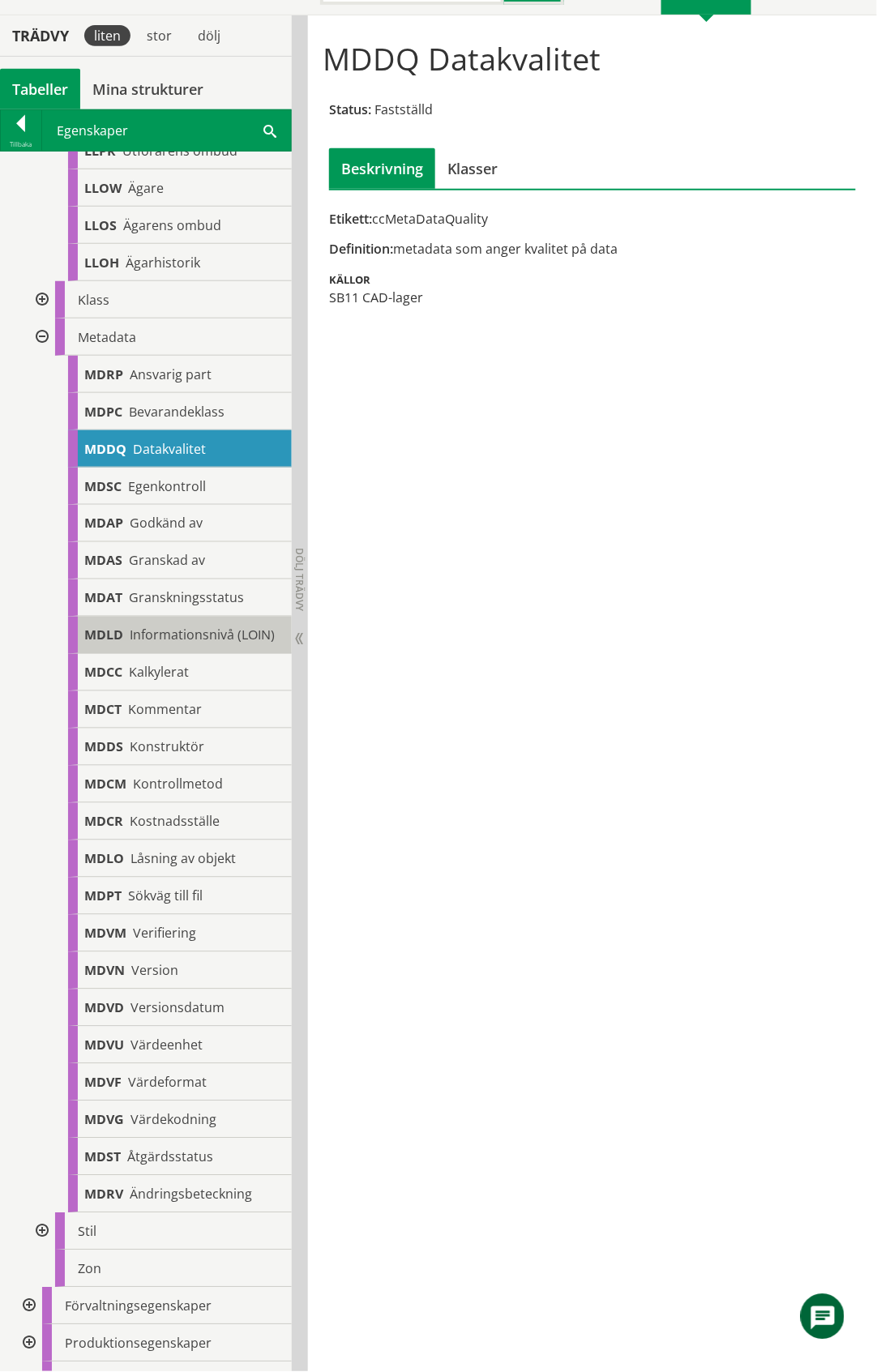
click at [225, 636] on span "Informationsnivå (LOIN)" at bounding box center [202, 635] width 145 height 17
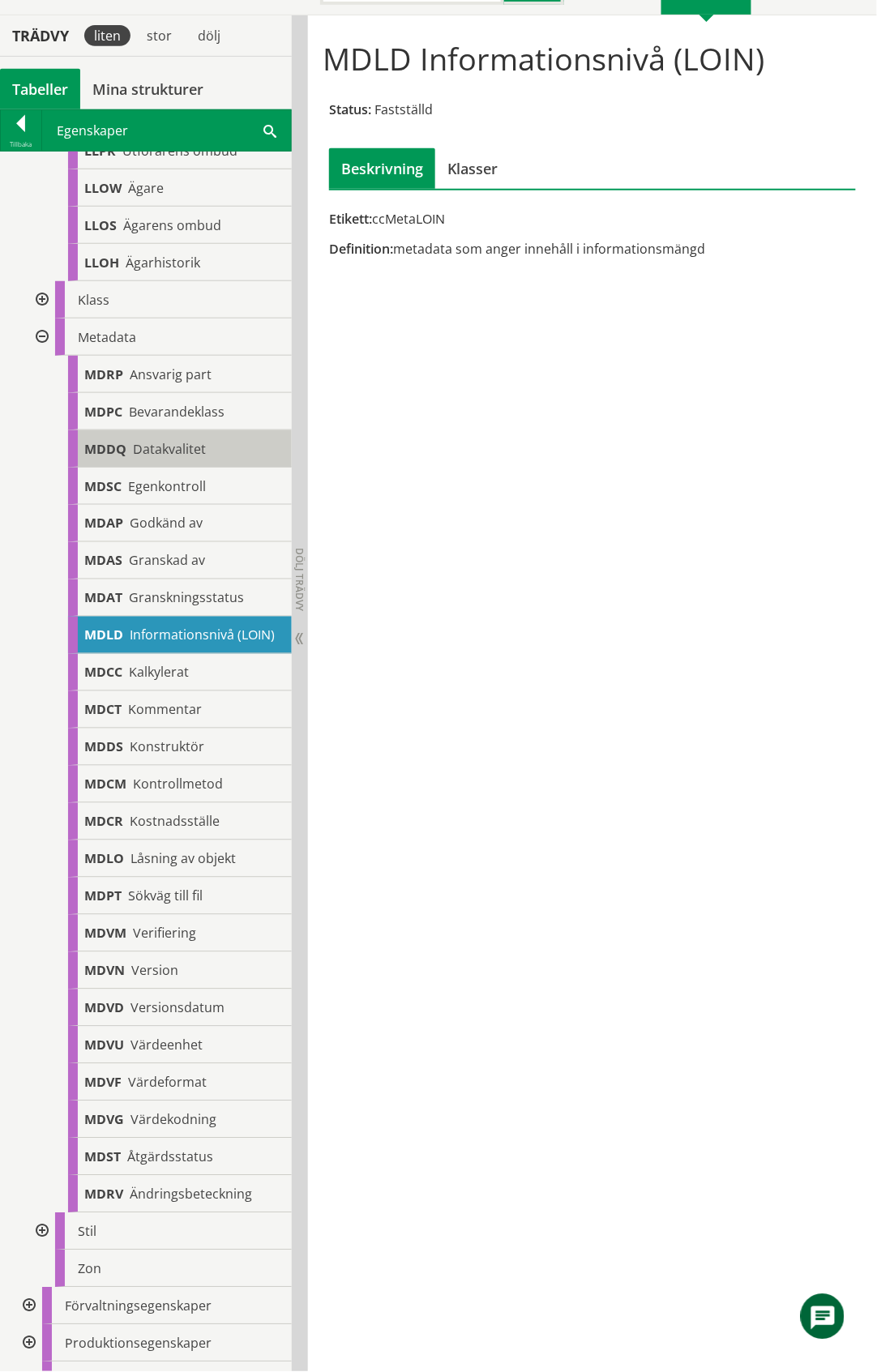
click at [188, 445] on span "Datakvalitet" at bounding box center [169, 448] width 73 height 17
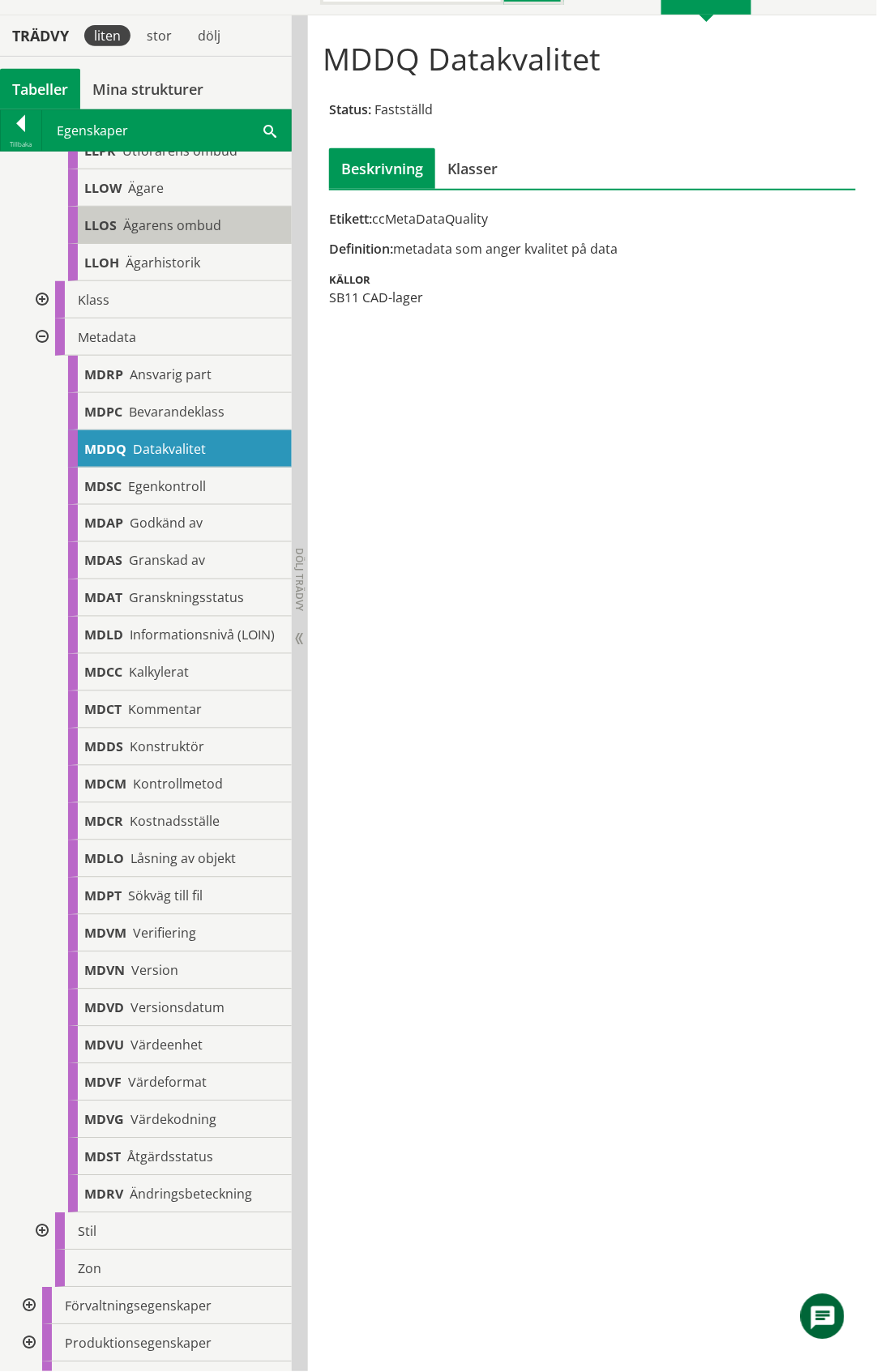
click at [196, 224] on span "Ägarens ombud" at bounding box center [172, 225] width 98 height 17
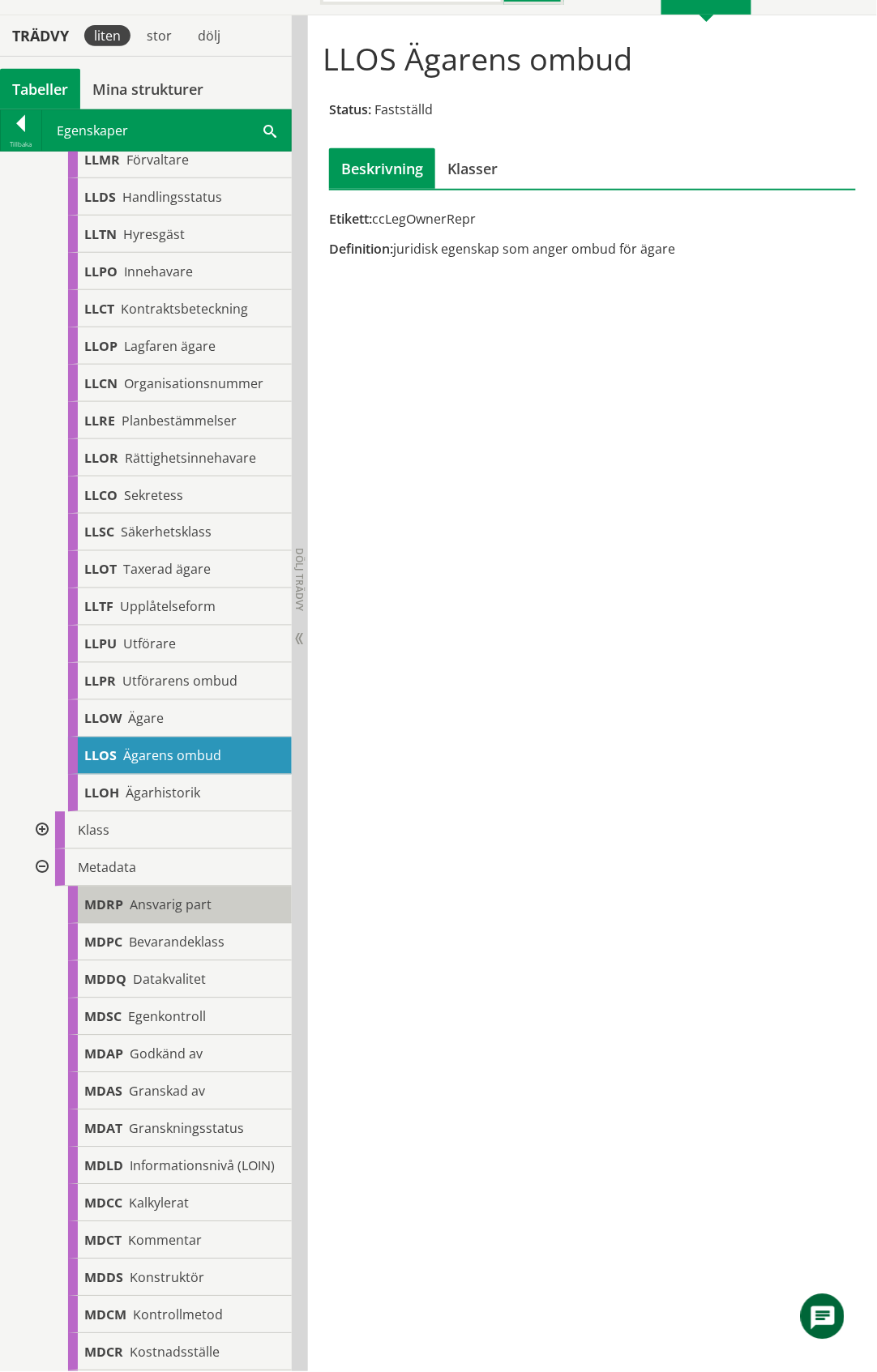
scroll to position [1055, 0]
click at [40, 870] on div at bounding box center [40, 869] width 29 height 38
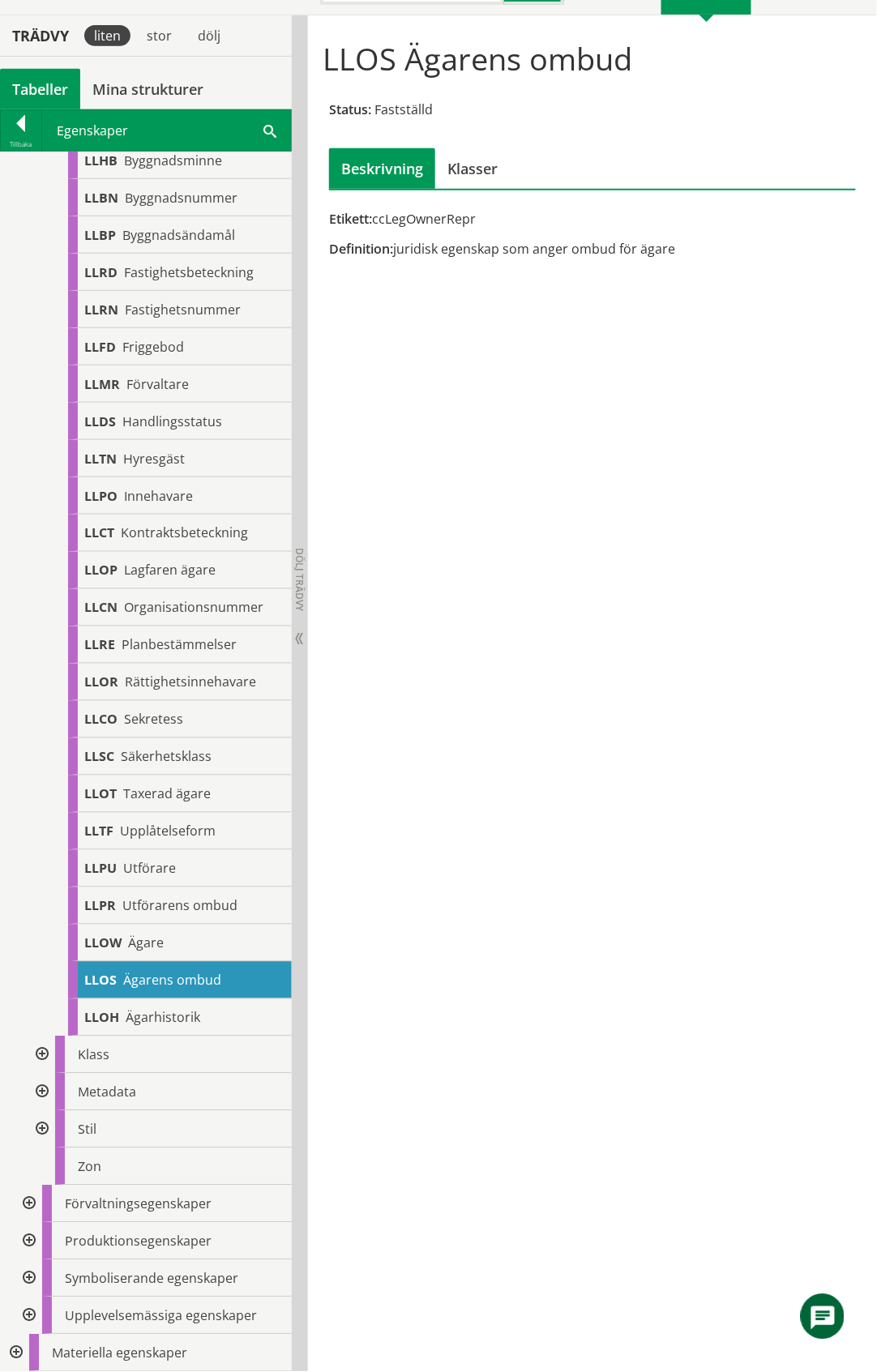
scroll to position [831, 0]
click at [31, 1206] on div at bounding box center [27, 1205] width 29 height 38
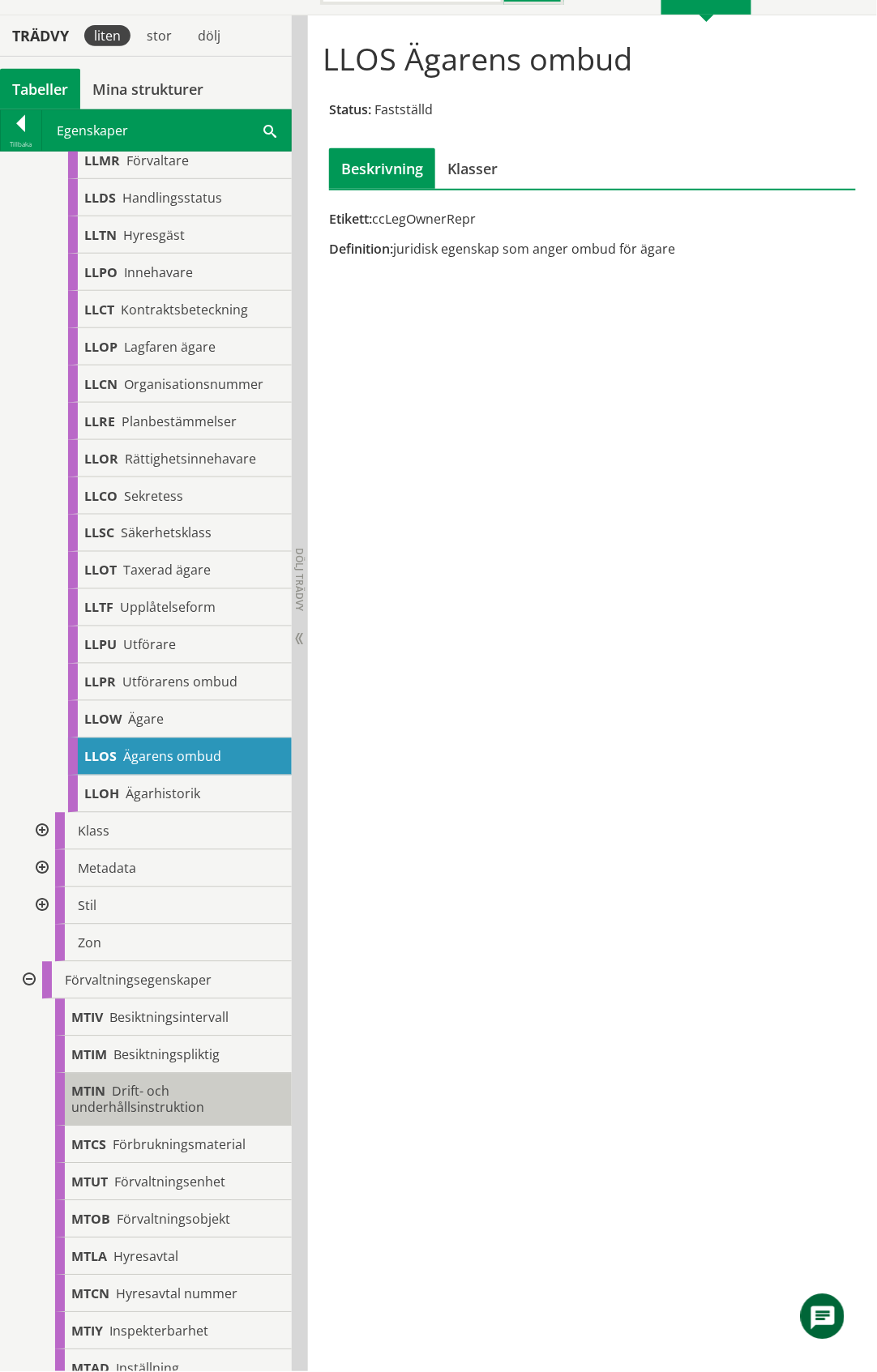
scroll to position [1443, 0]
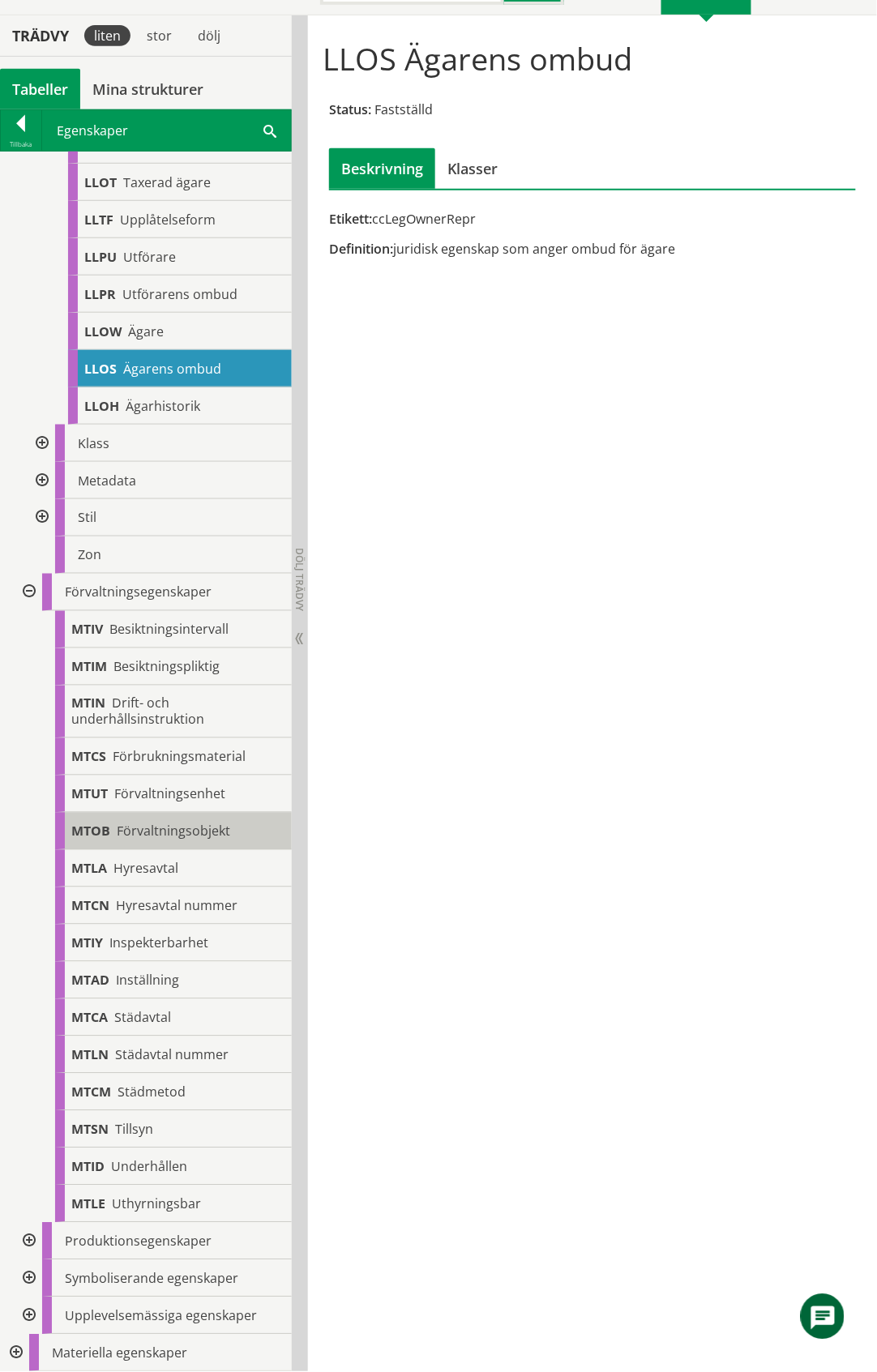
click at [195, 834] on span "Förvaltningsobjekt" at bounding box center [174, 831] width 113 height 17
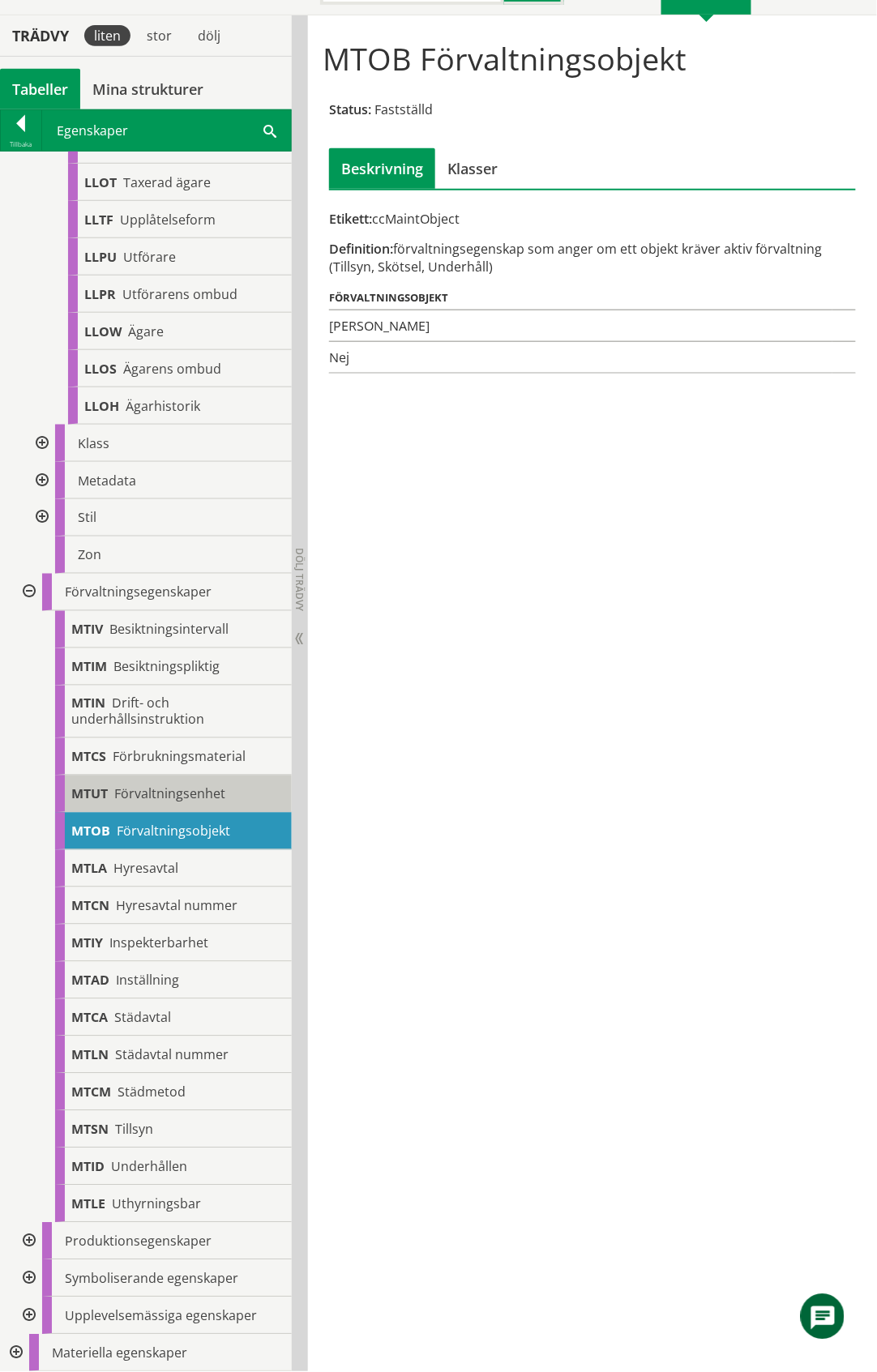
click at [199, 792] on span "Förvaltningsenhet" at bounding box center [169, 794] width 111 height 17
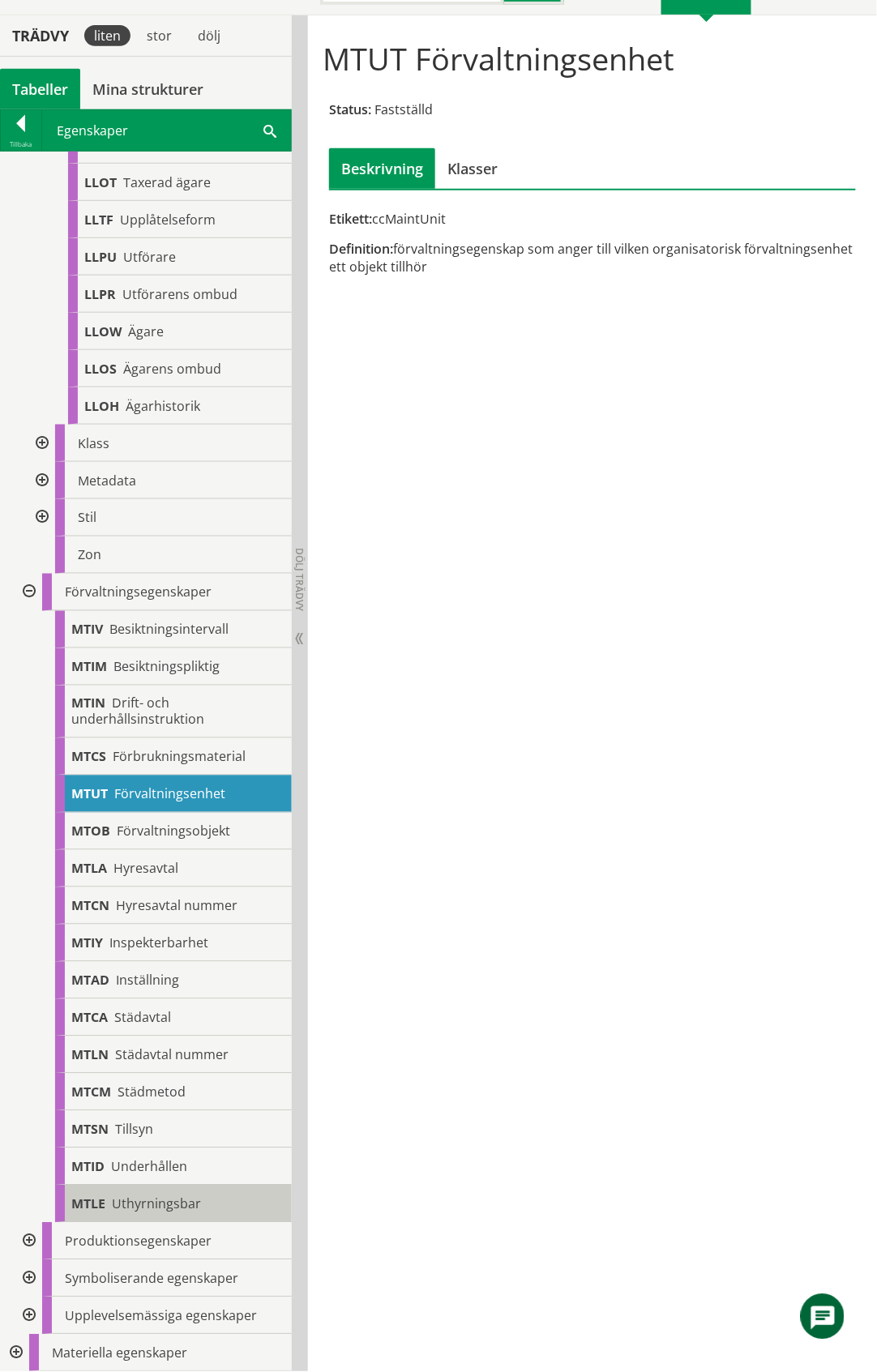
click at [195, 1207] on span "Uthyrningsbar" at bounding box center [155, 1204] width 89 height 17
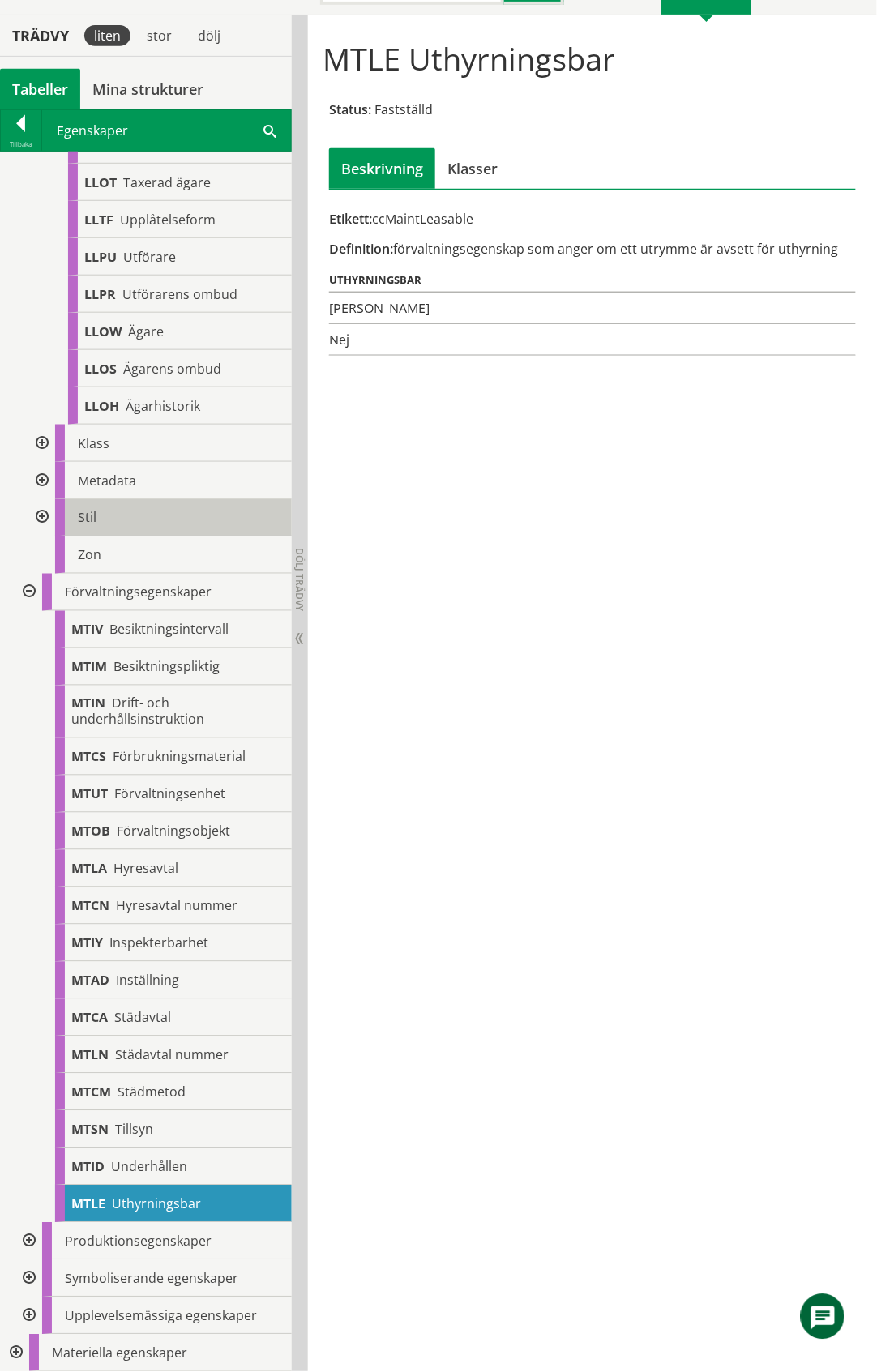
click at [163, 522] on div "Stil" at bounding box center [173, 518] width 237 height 38
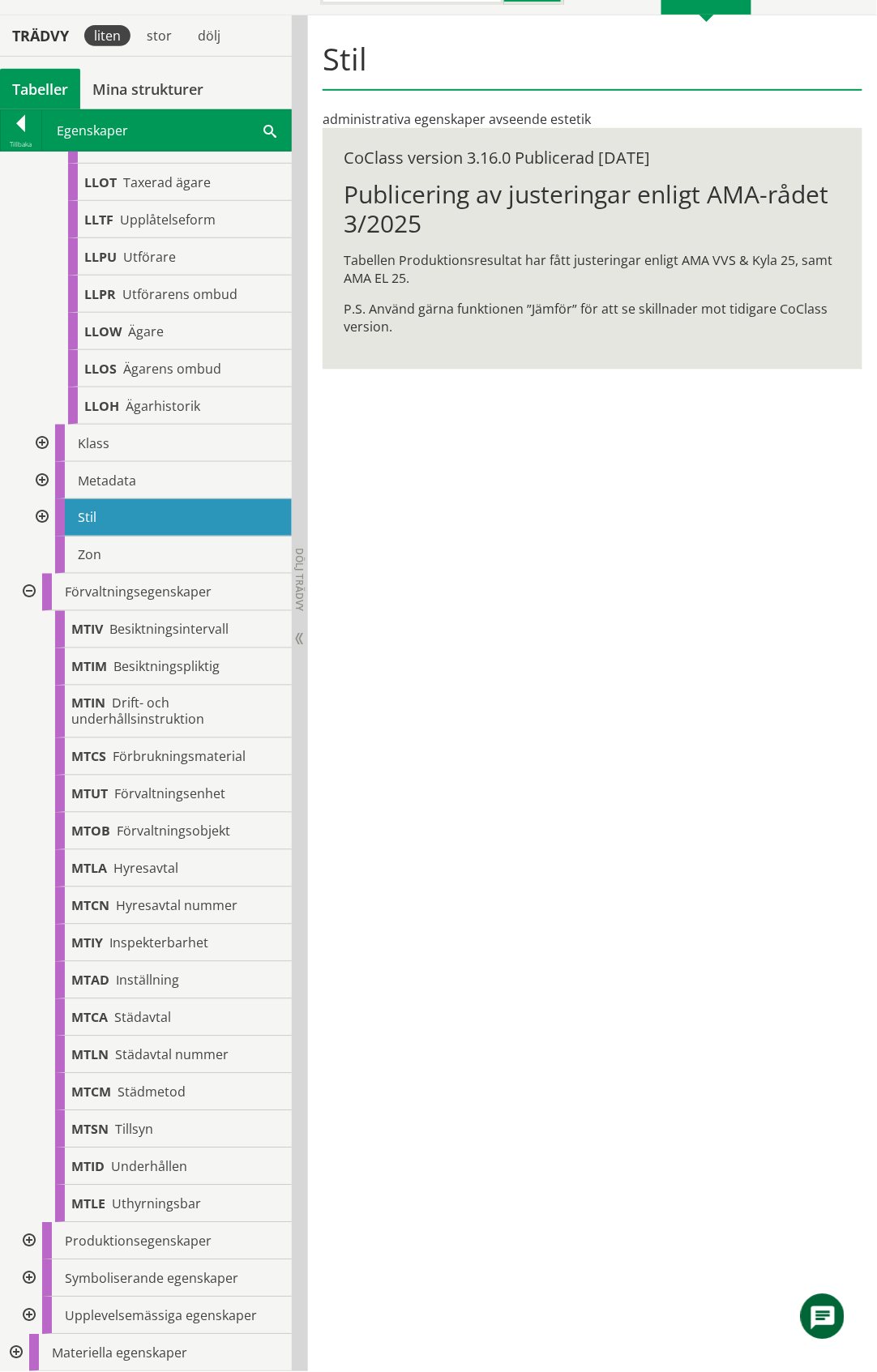
click at [27, 1243] on div at bounding box center [27, 1241] width 29 height 38
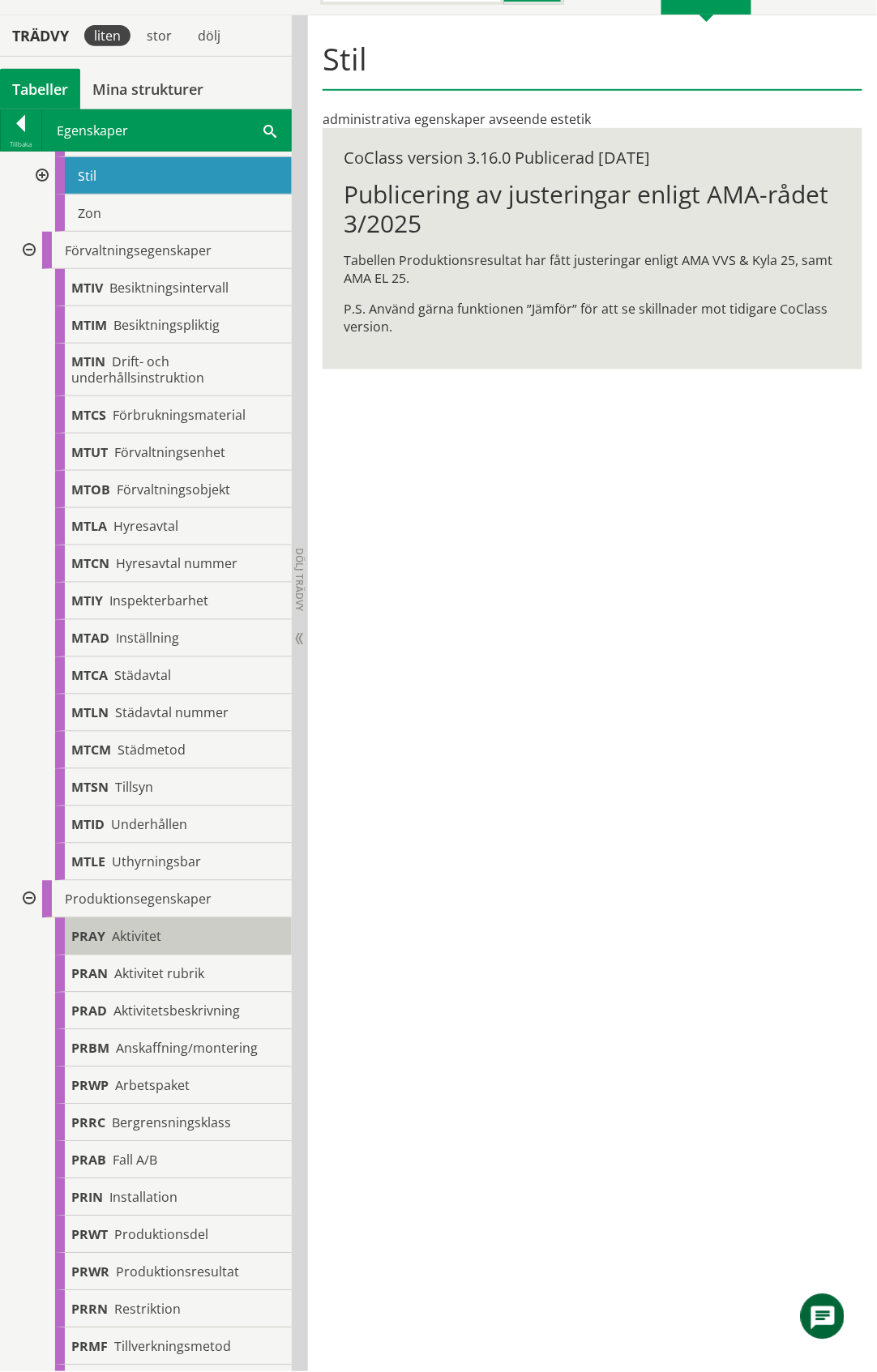
scroll to position [1927, 0]
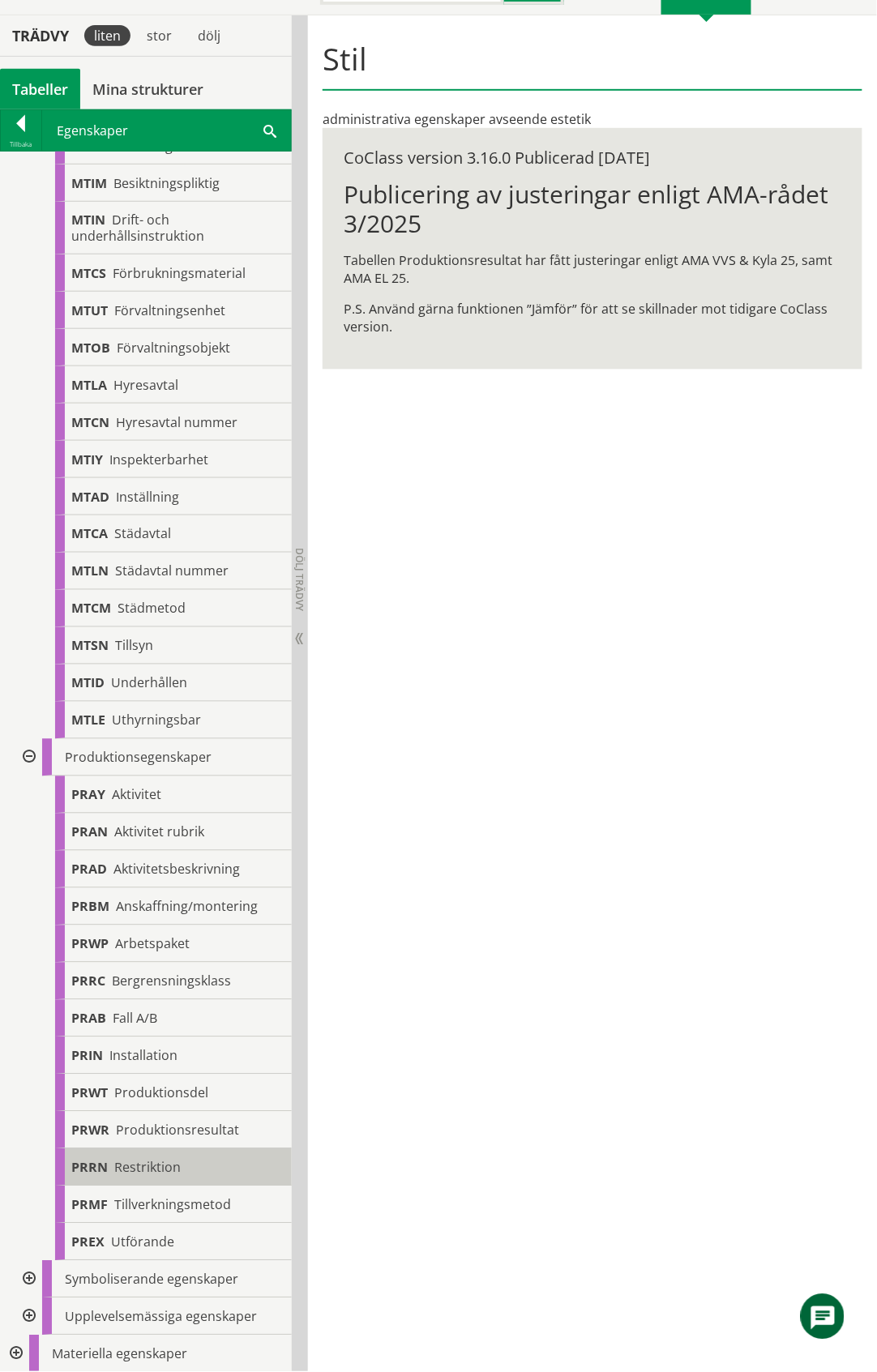
click at [160, 1172] on span "Restriktion" at bounding box center [147, 1167] width 67 height 17
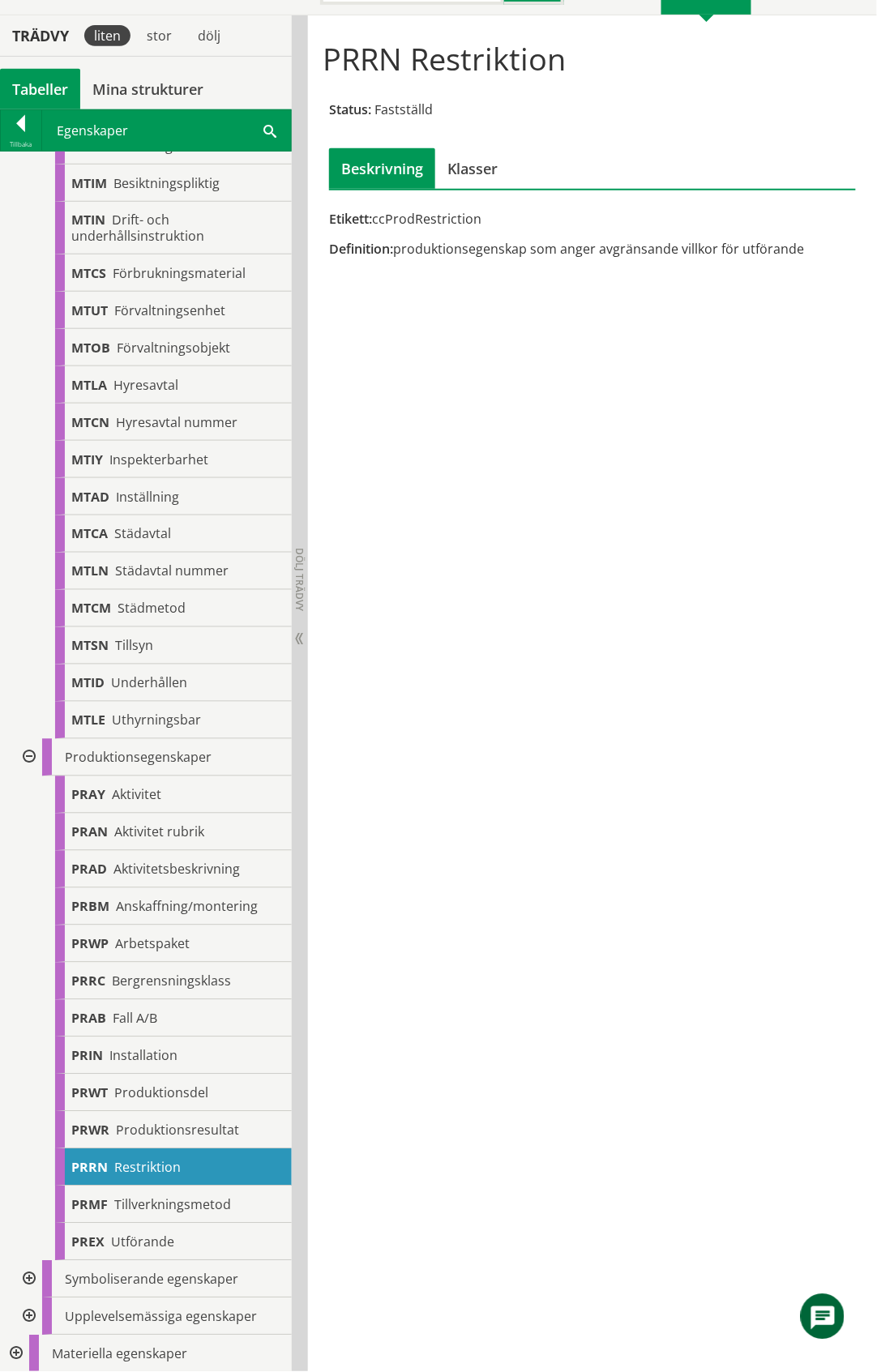
click at [29, 1282] on div at bounding box center [27, 1280] width 29 height 38
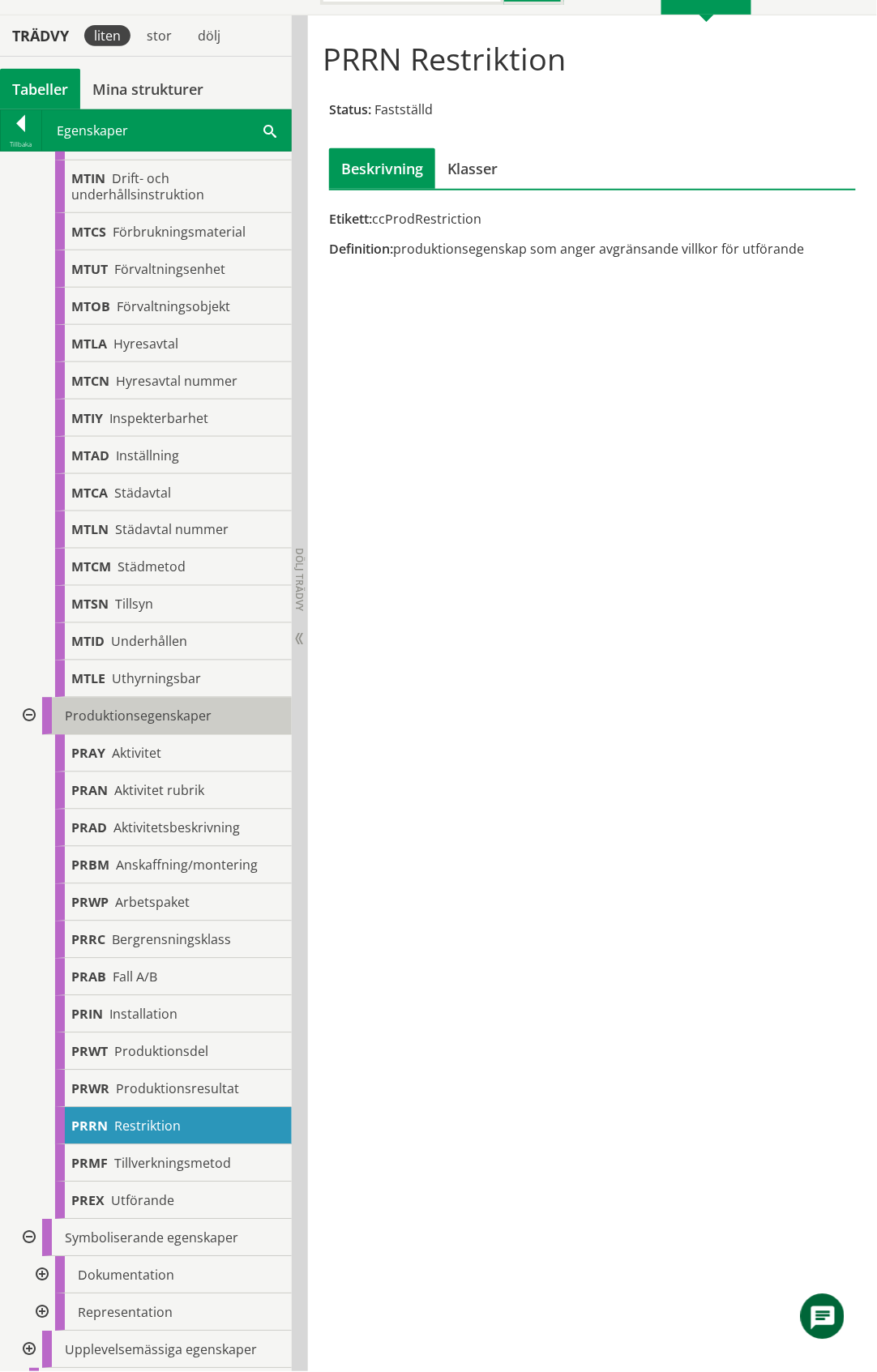
scroll to position [2001, 0]
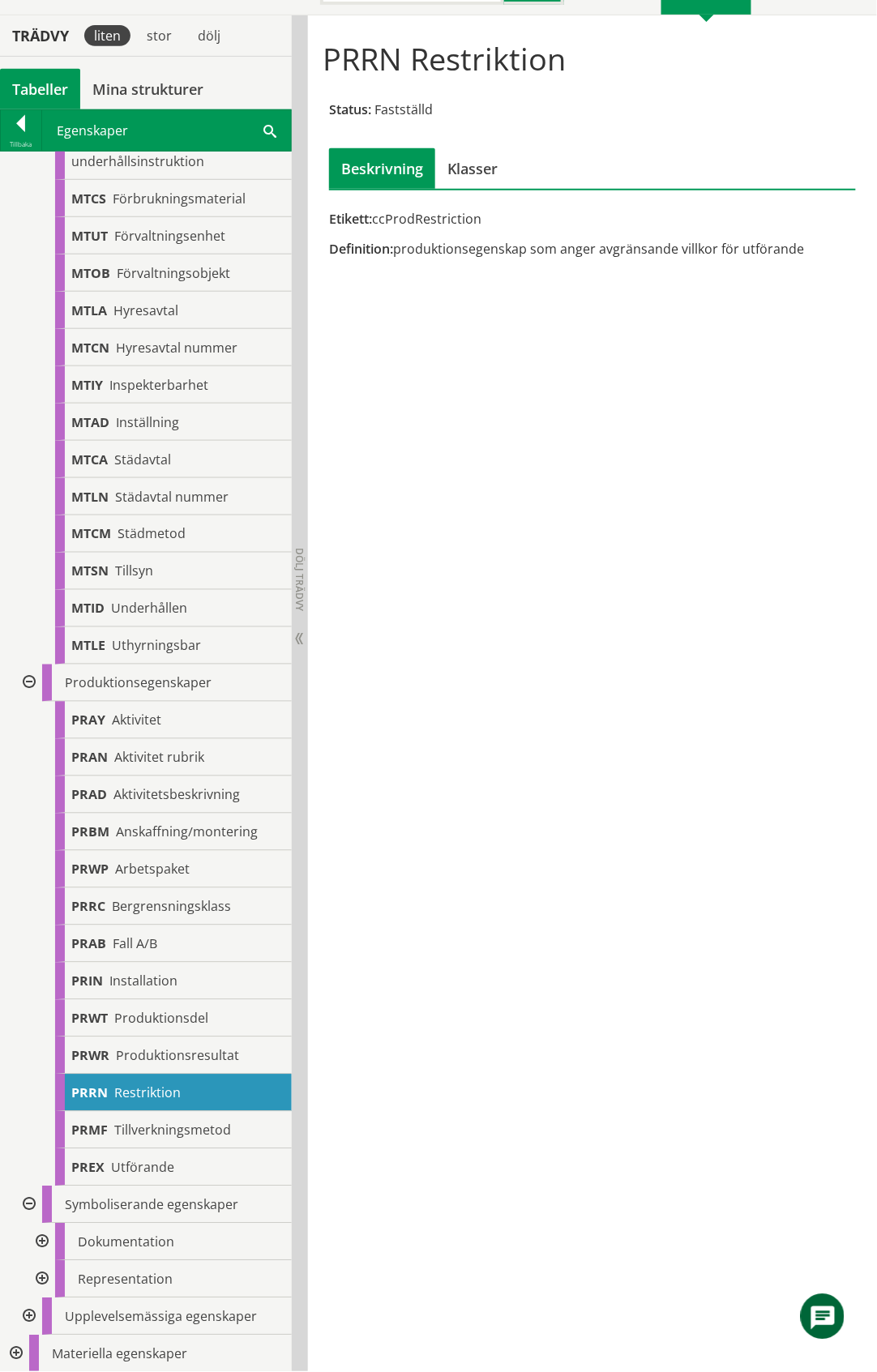
click at [26, 680] on div at bounding box center [27, 683] width 29 height 38
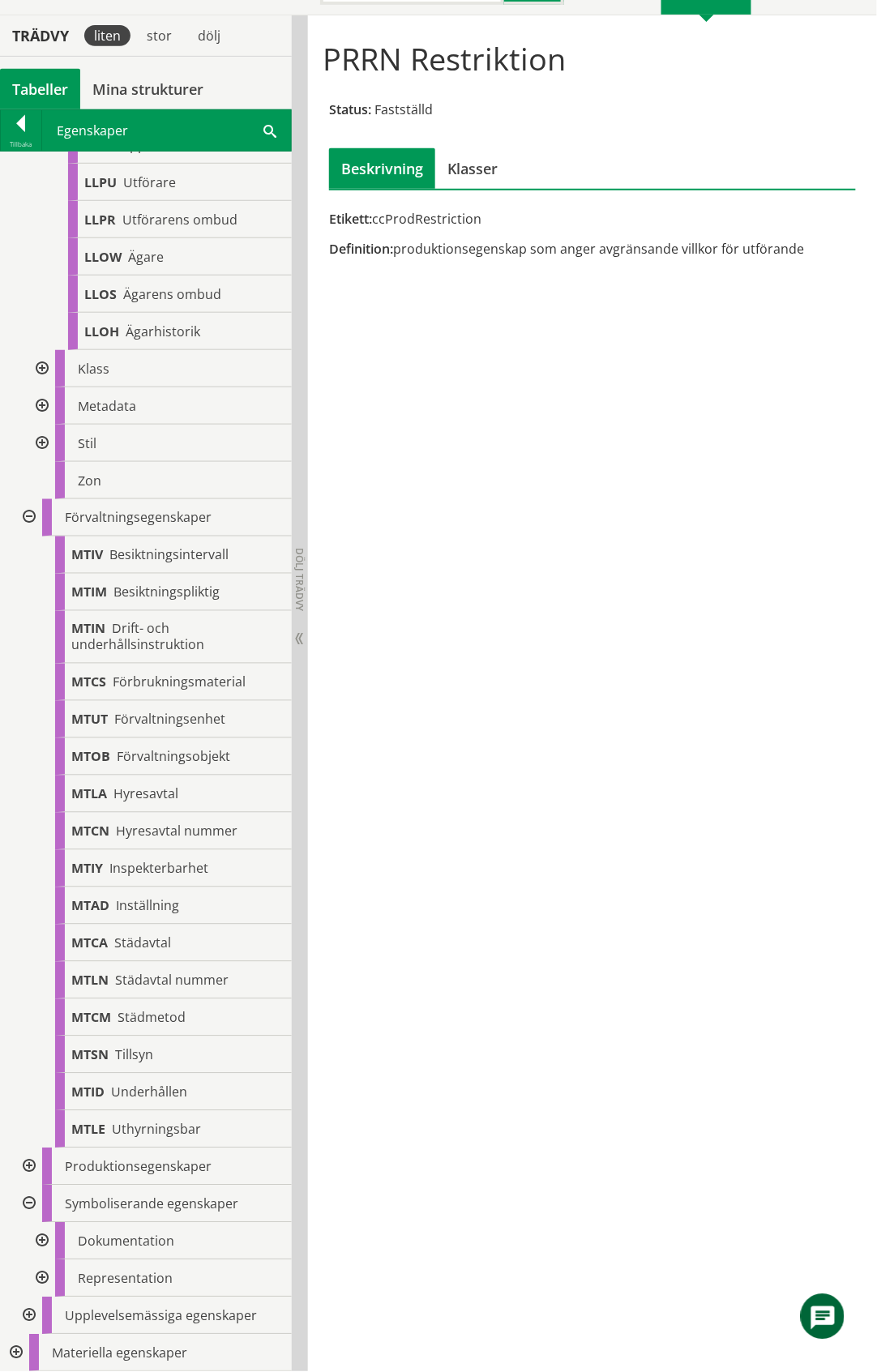
scroll to position [1517, 0]
click at [39, 1237] on div at bounding box center [40, 1241] width 29 height 38
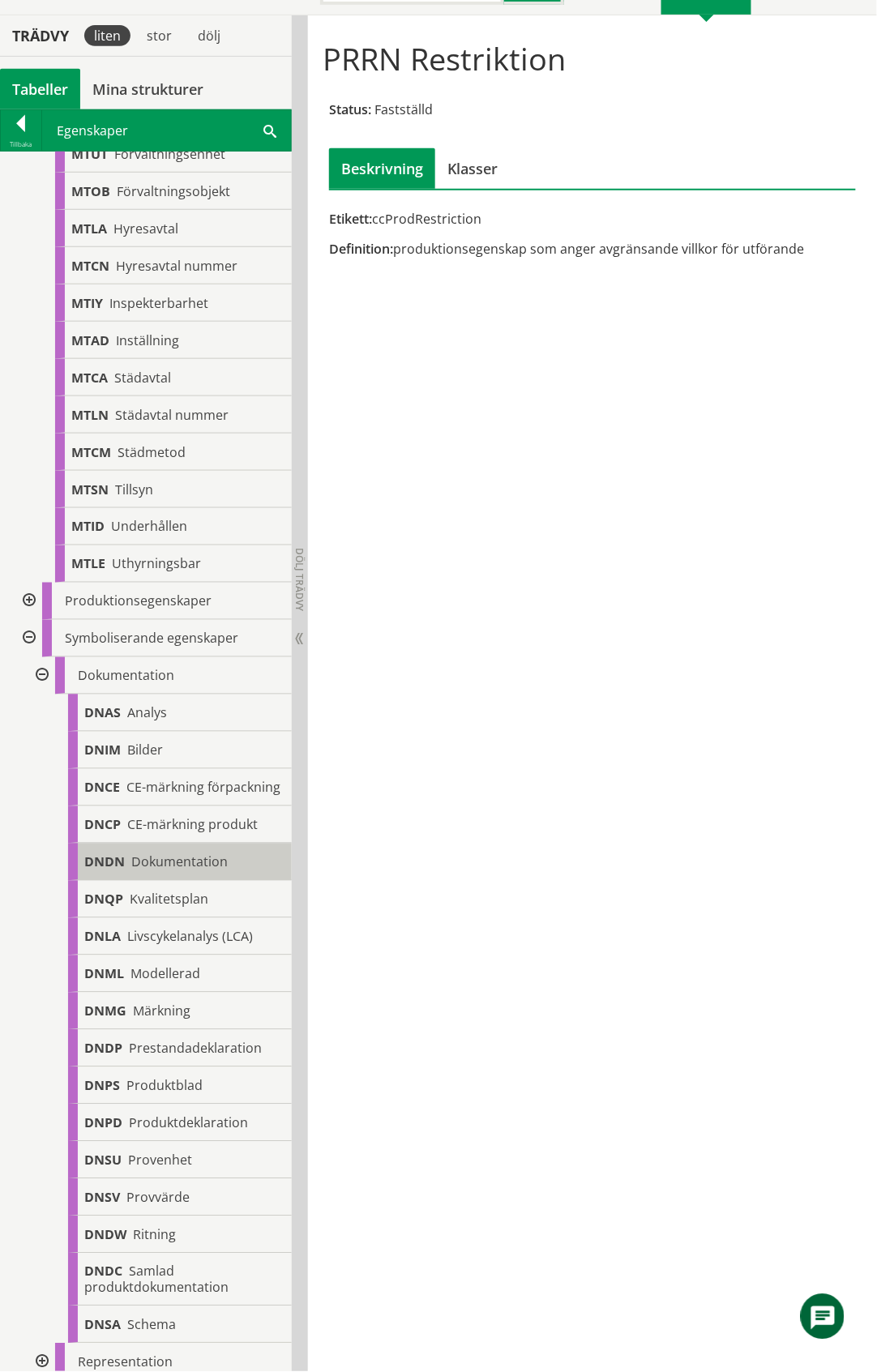
scroll to position [2182, 0]
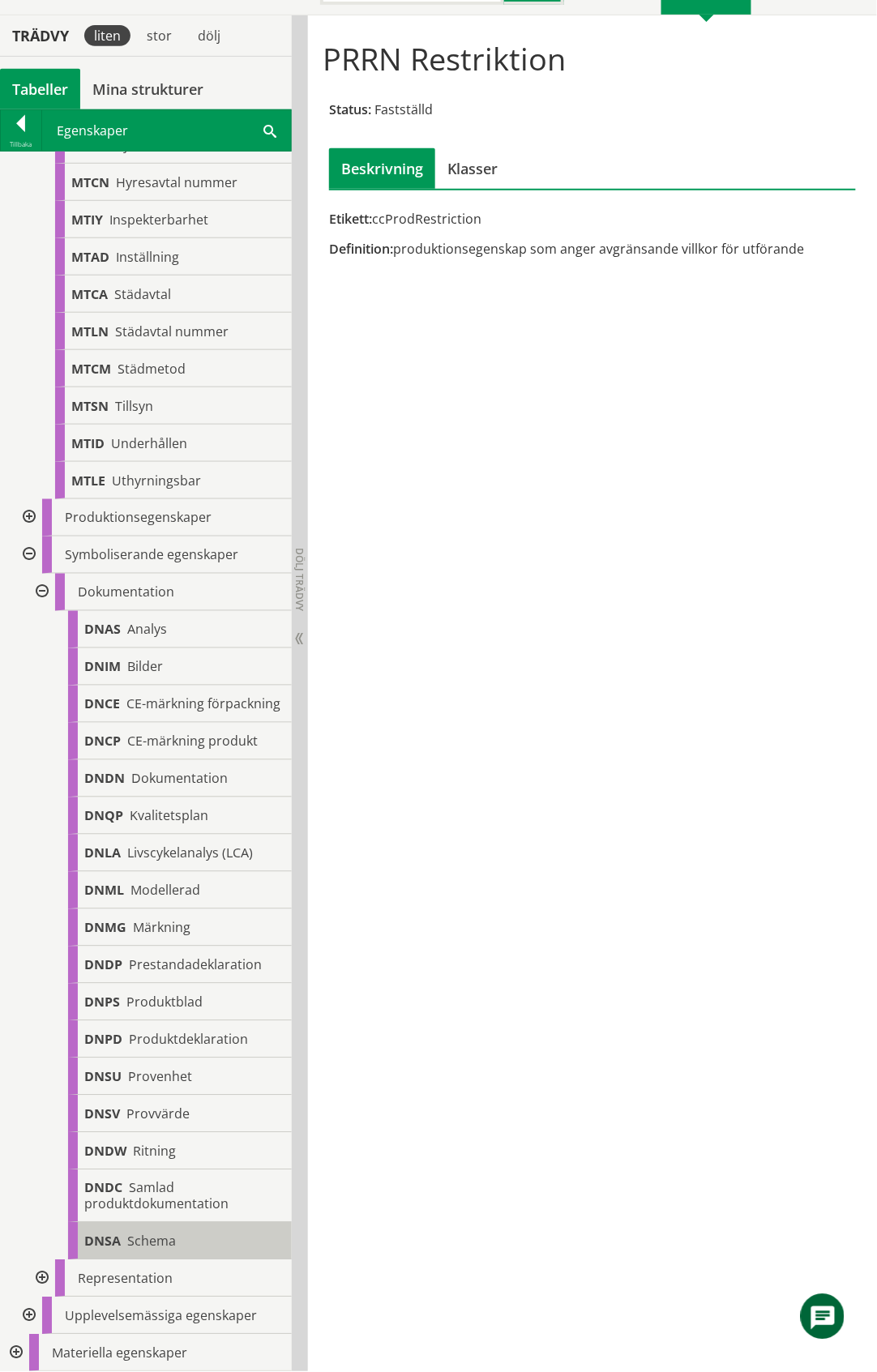
click at [168, 1242] on span "Schema" at bounding box center [151, 1241] width 48 height 17
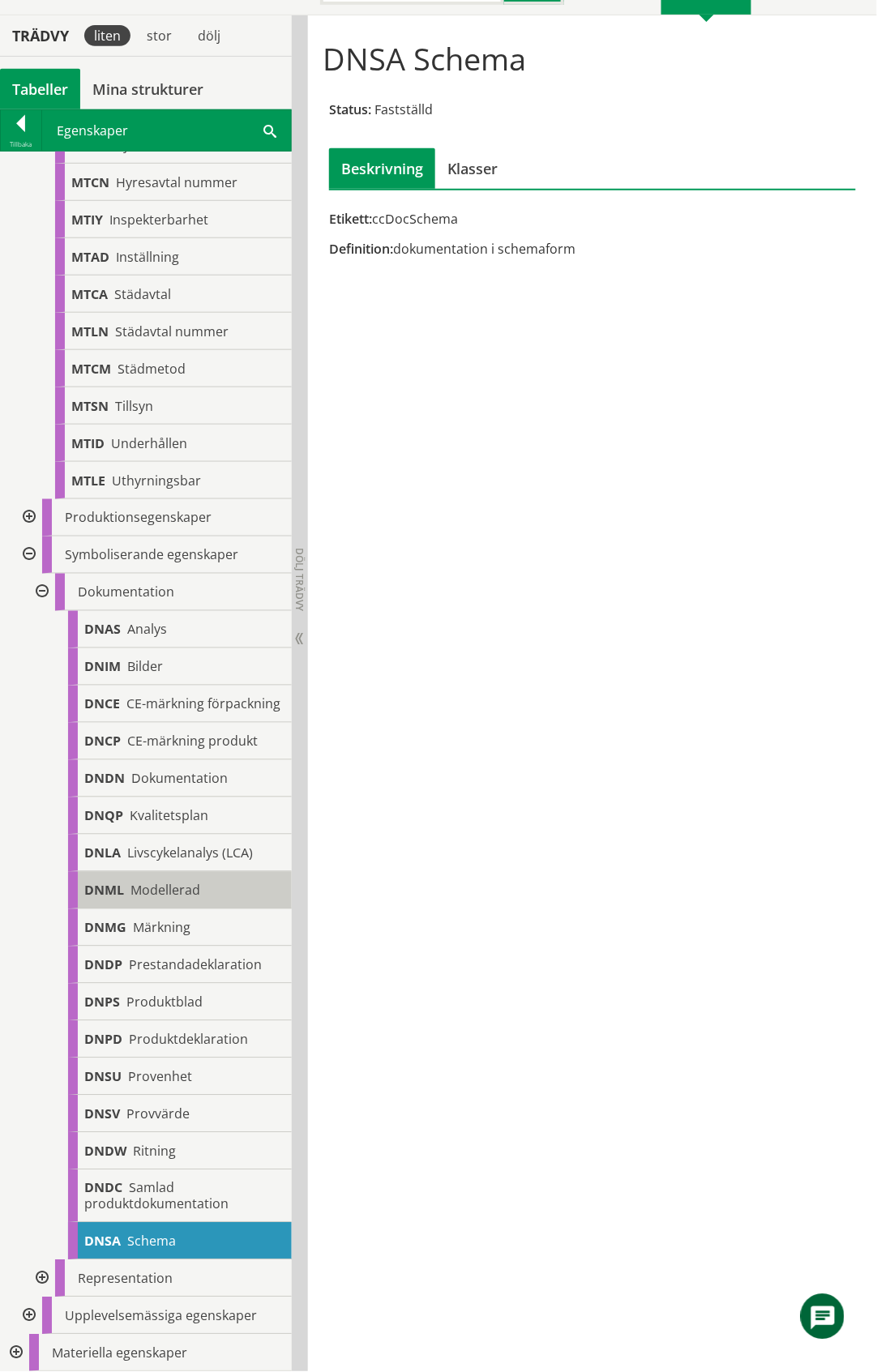
click at [176, 887] on span "Modellerad" at bounding box center [166, 890] width 70 height 17
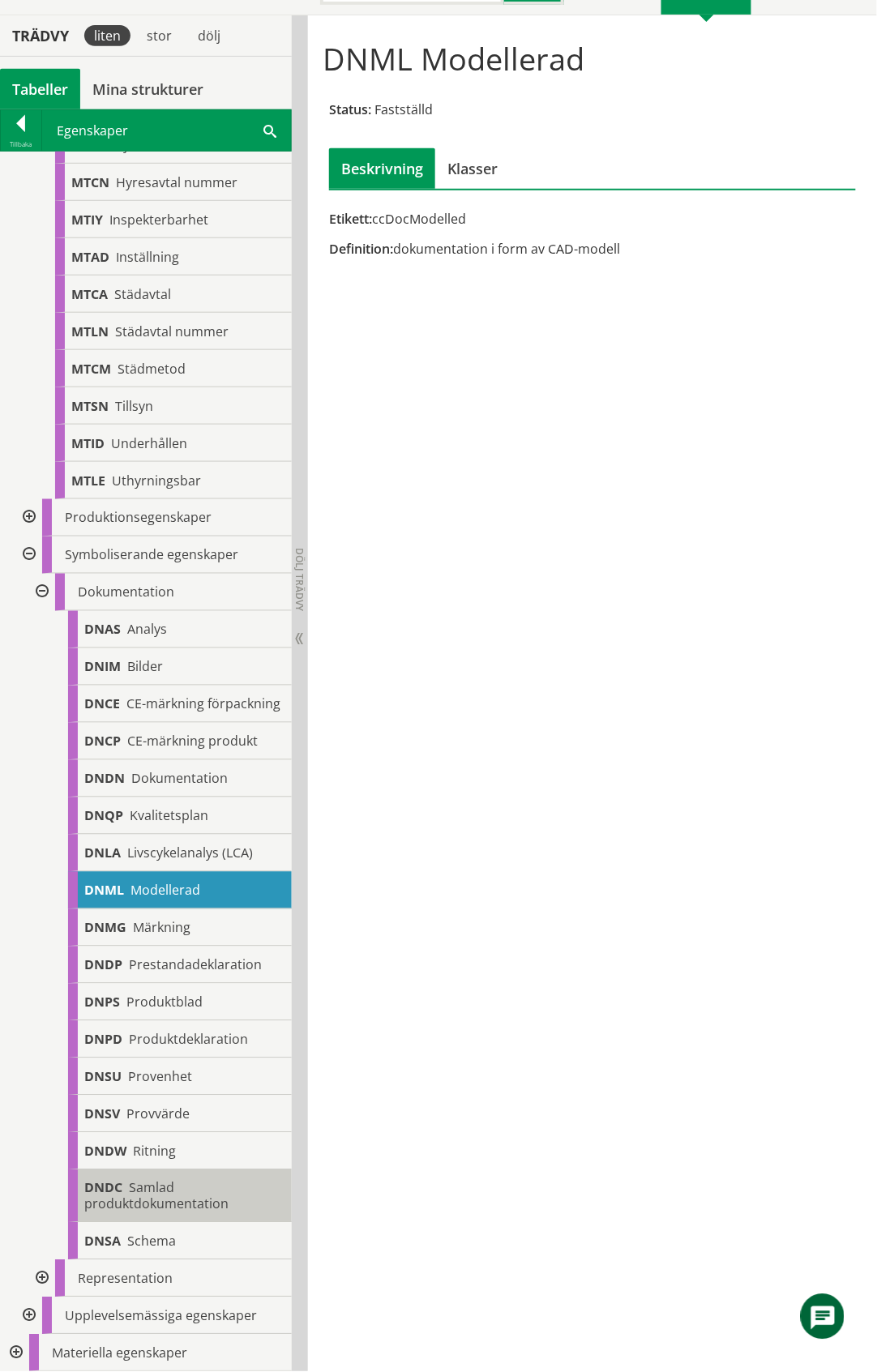
click at [160, 1200] on span "Samlad produktdokumentation" at bounding box center [156, 1196] width 144 height 34
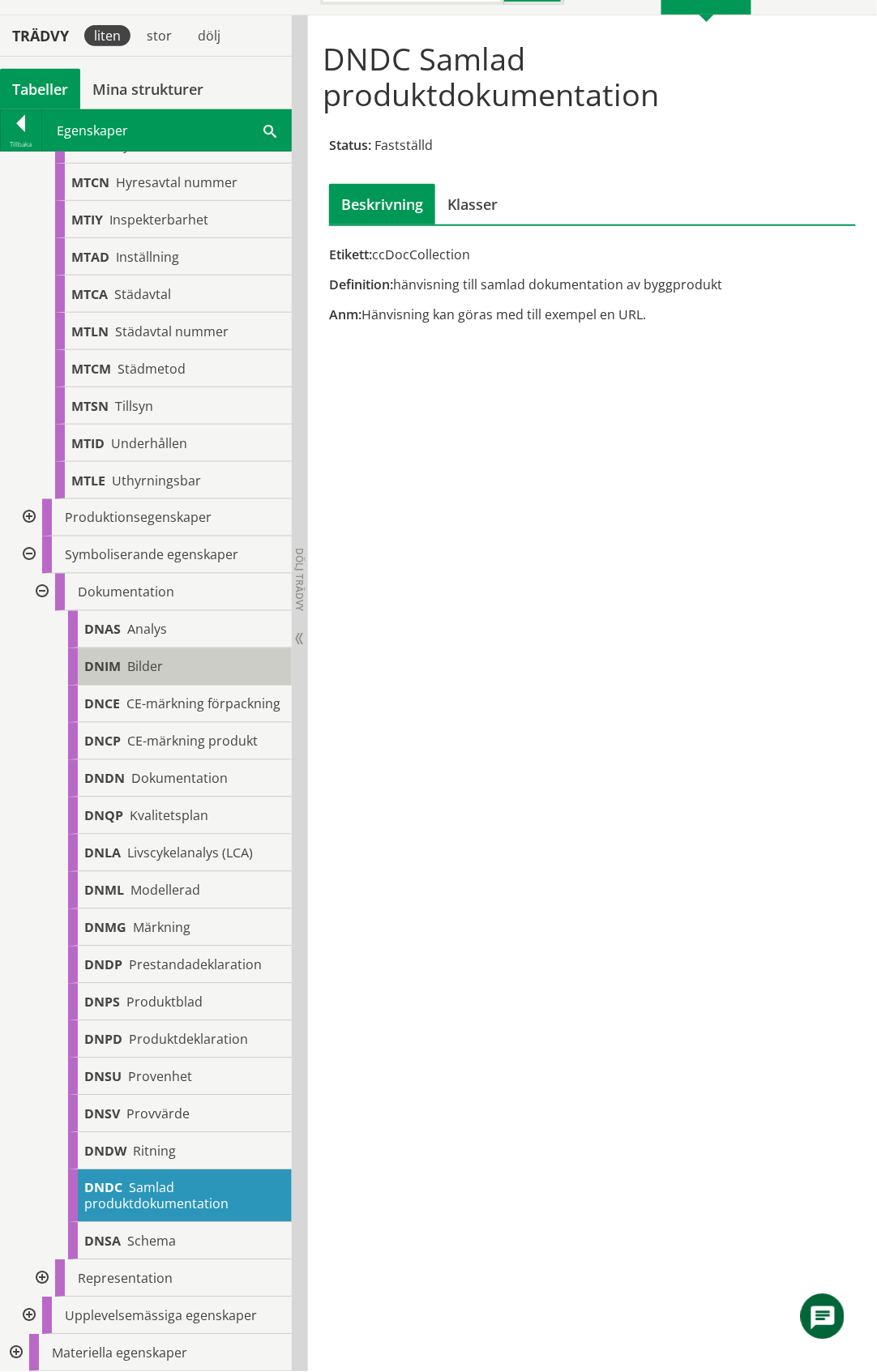
click at [144, 659] on span "Bilder" at bounding box center [144, 667] width 36 height 17
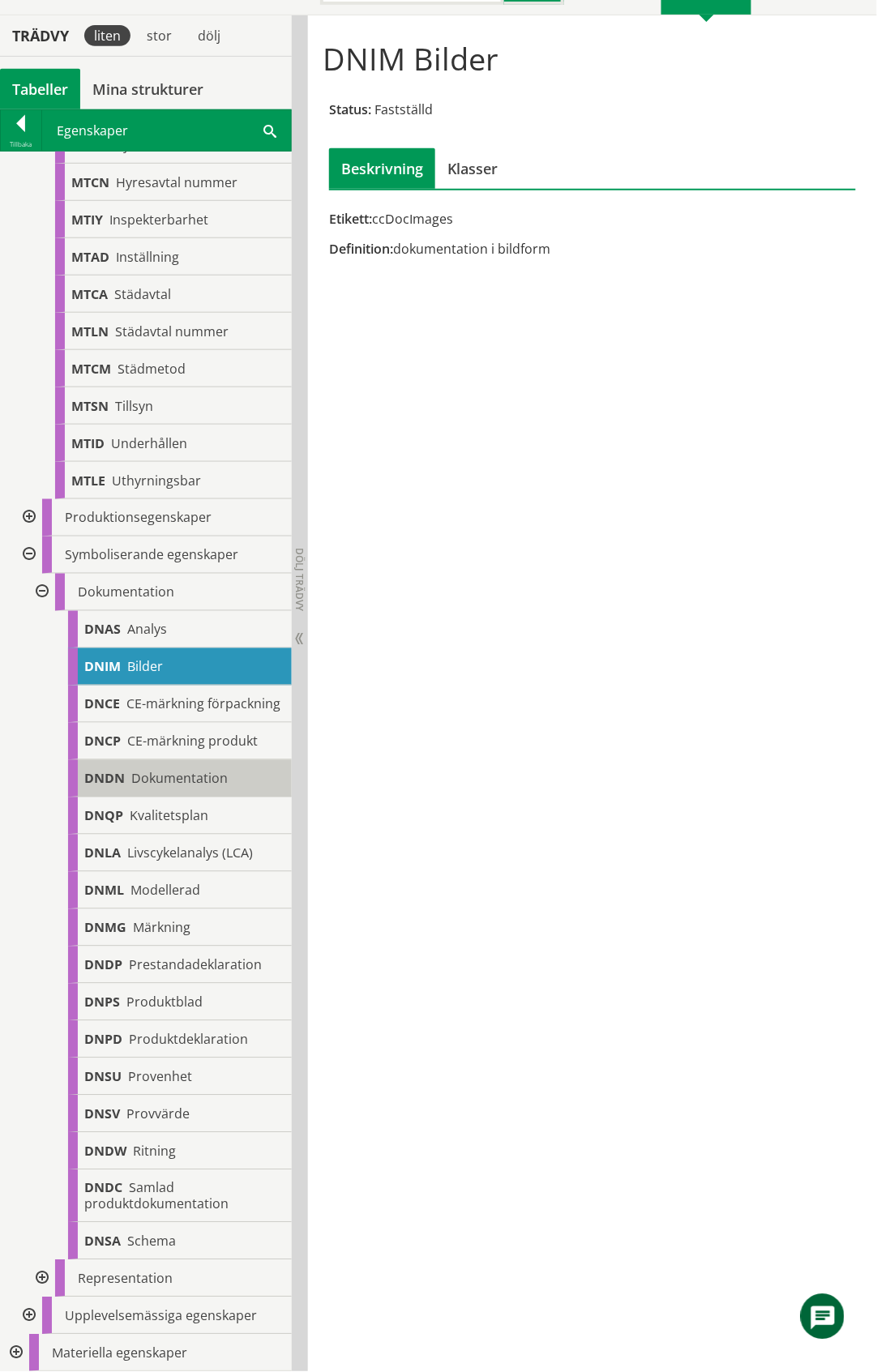
click at [214, 776] on span "Dokumentation" at bounding box center [179, 778] width 96 height 17
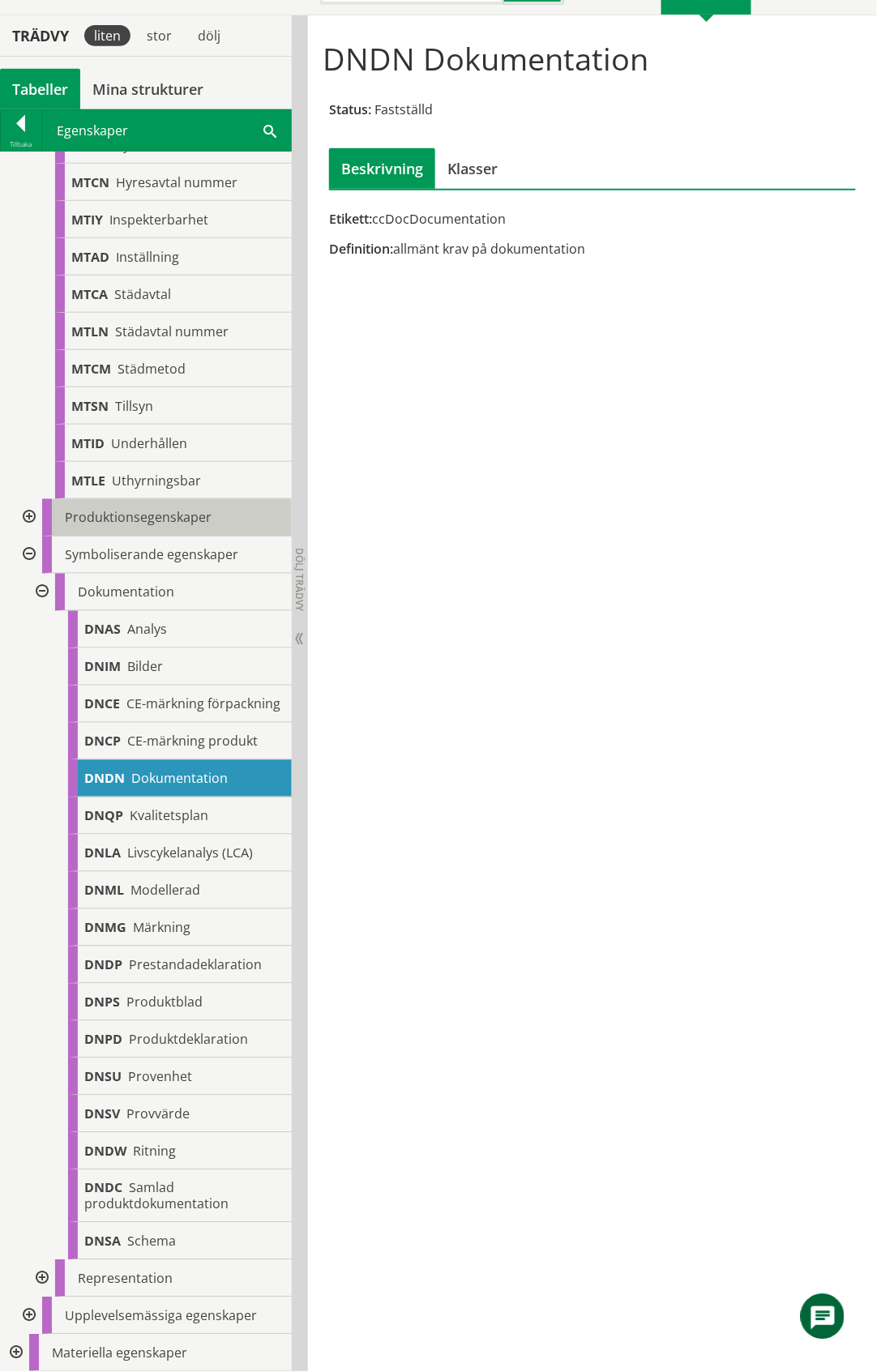
click at [143, 509] on span "Produktionsegenskaper" at bounding box center [138, 518] width 146 height 17
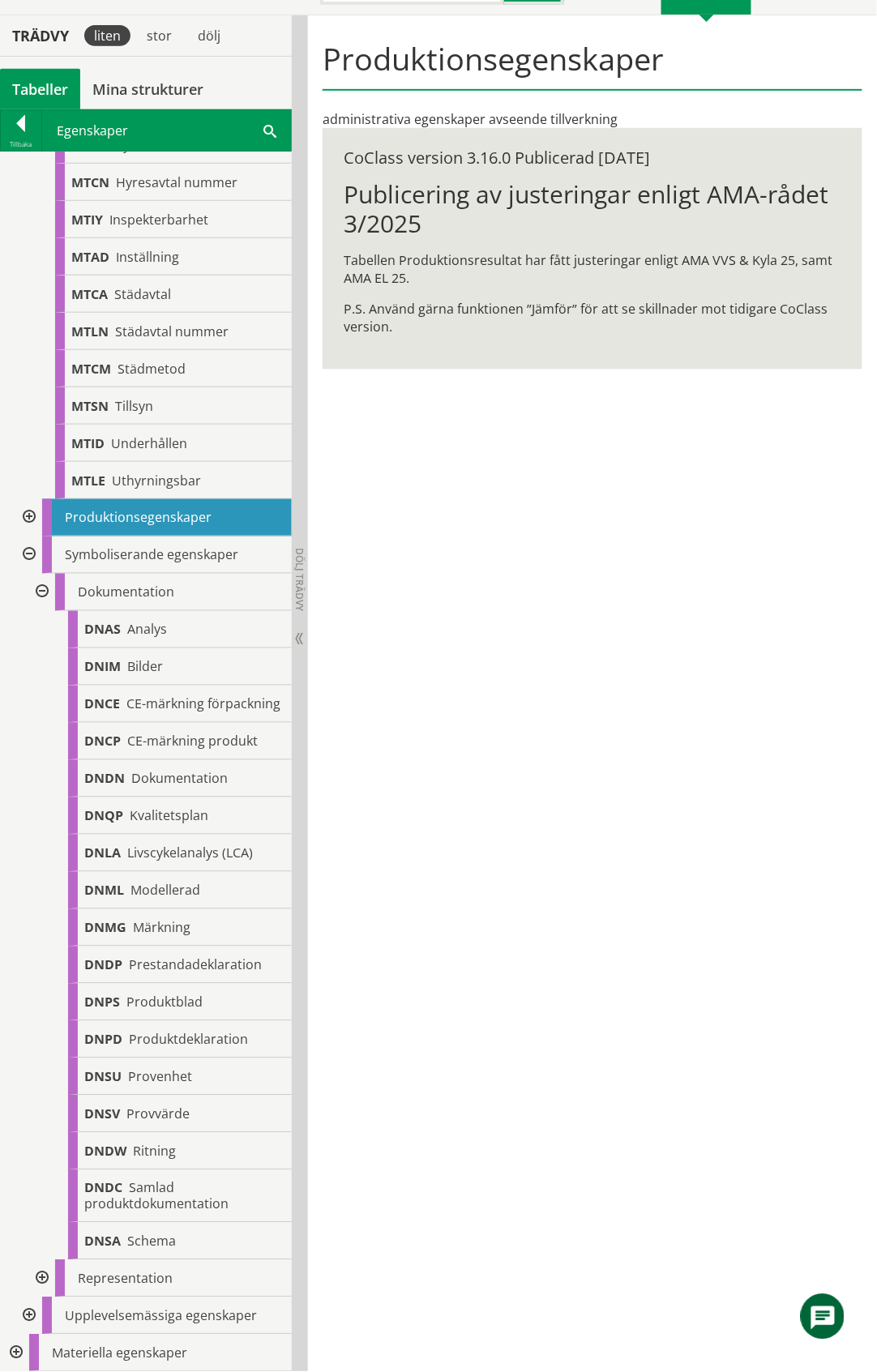
click at [42, 1281] on div at bounding box center [40, 1279] width 29 height 38
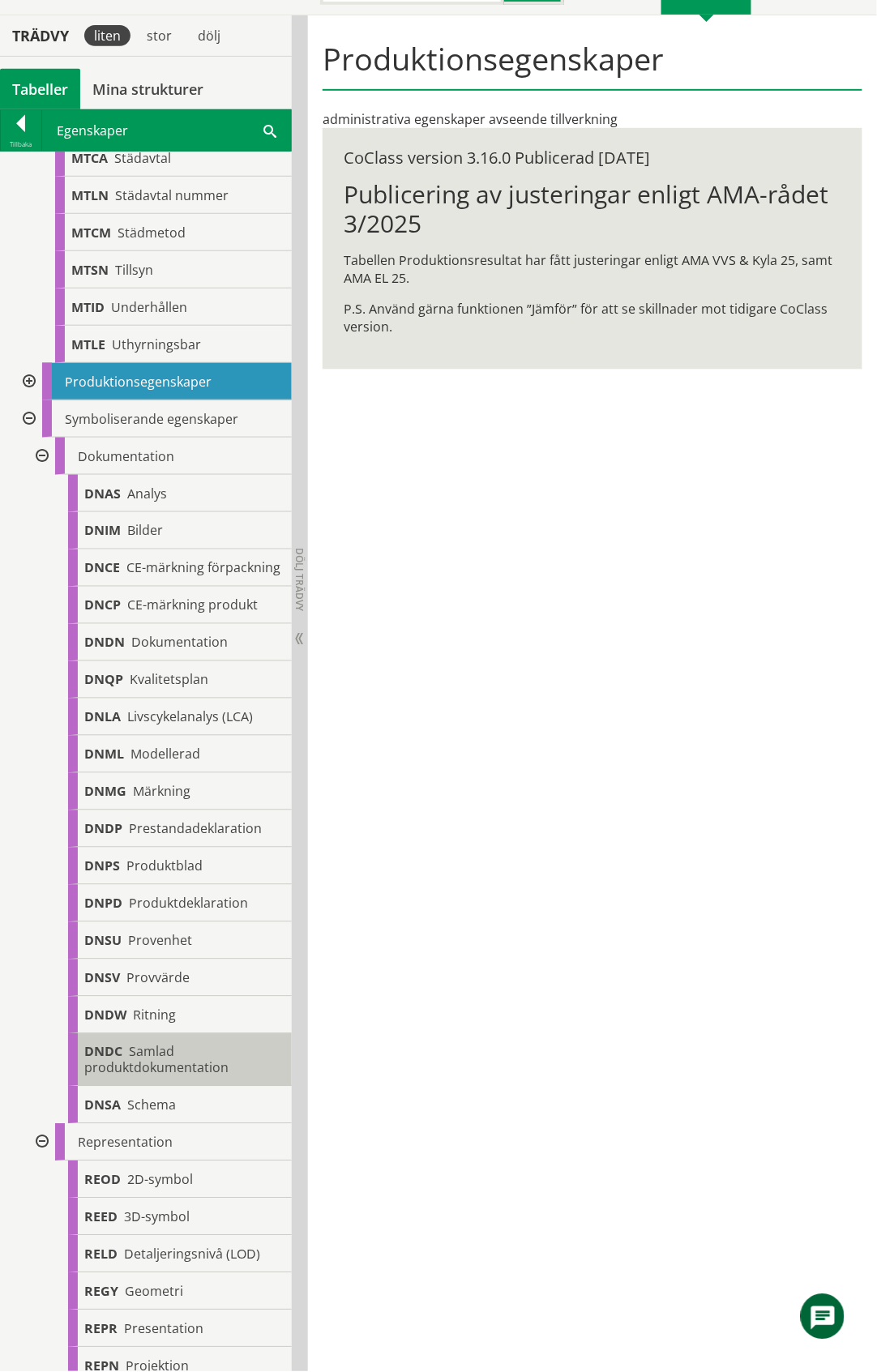
scroll to position [2443, 0]
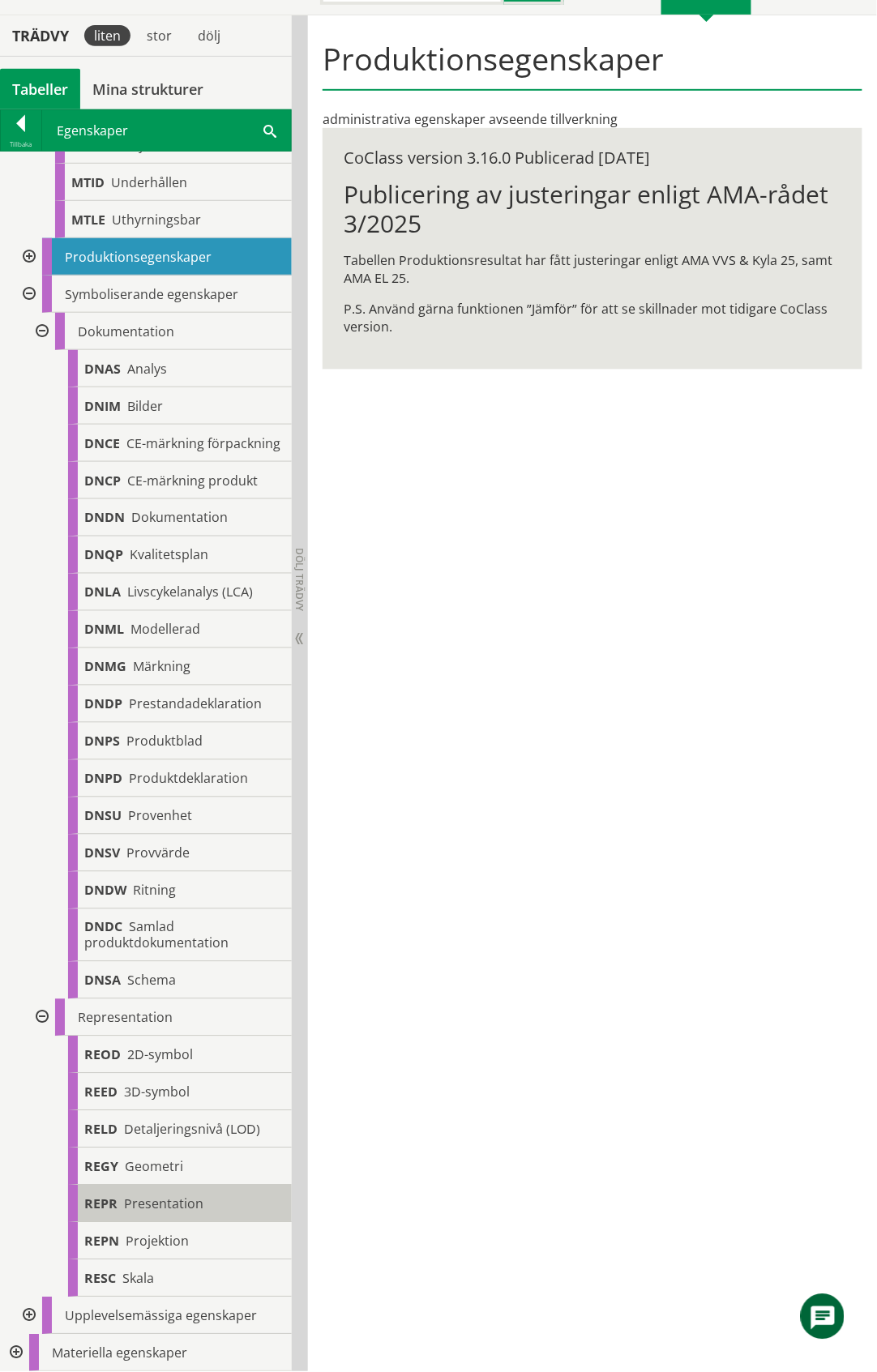
click at [193, 1201] on span "Presentation" at bounding box center [164, 1204] width 80 height 17
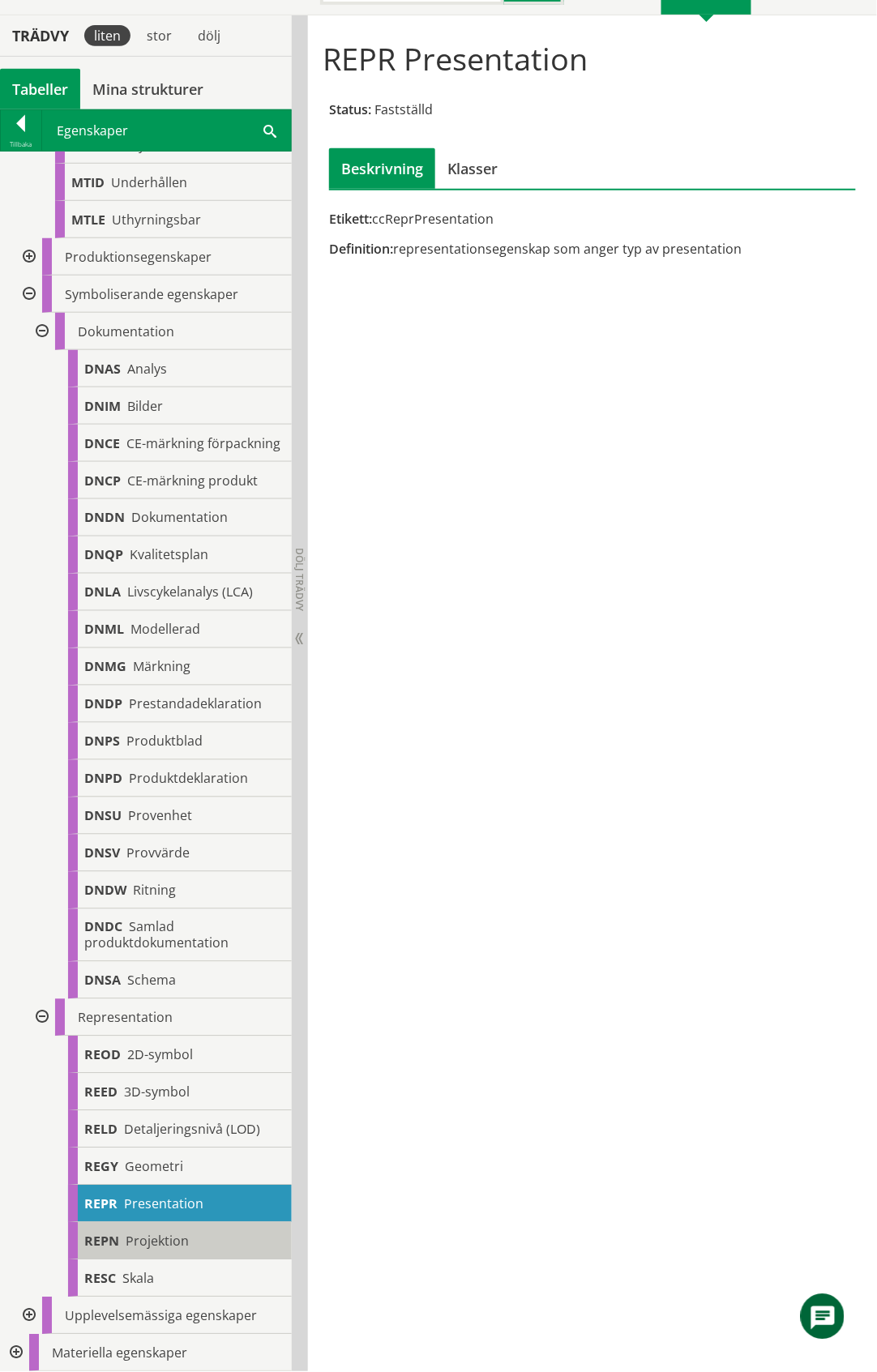
click at [146, 1237] on span "Projektion" at bounding box center [156, 1241] width 63 height 17
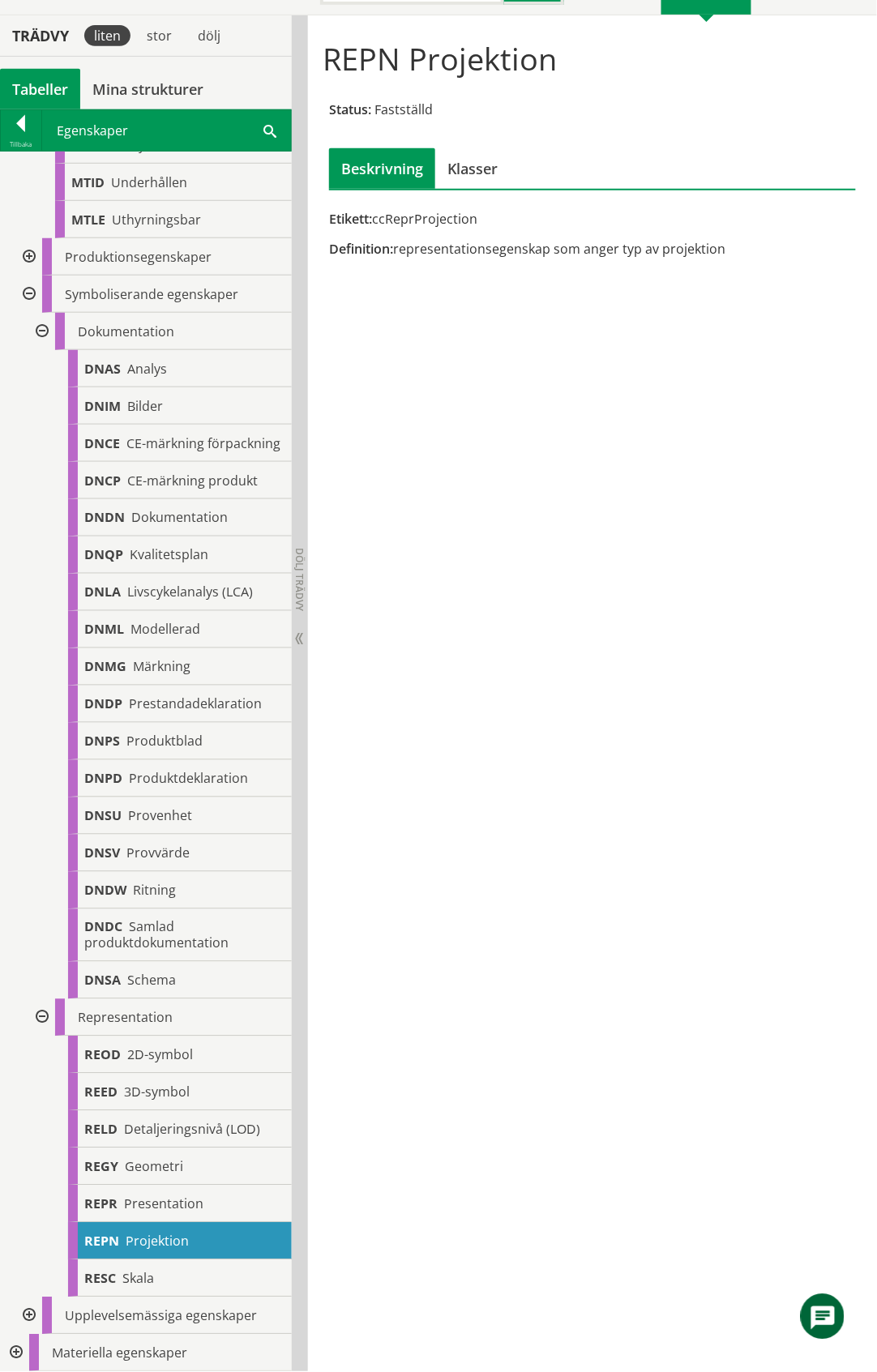
click at [26, 1320] on div at bounding box center [27, 1316] width 29 height 38
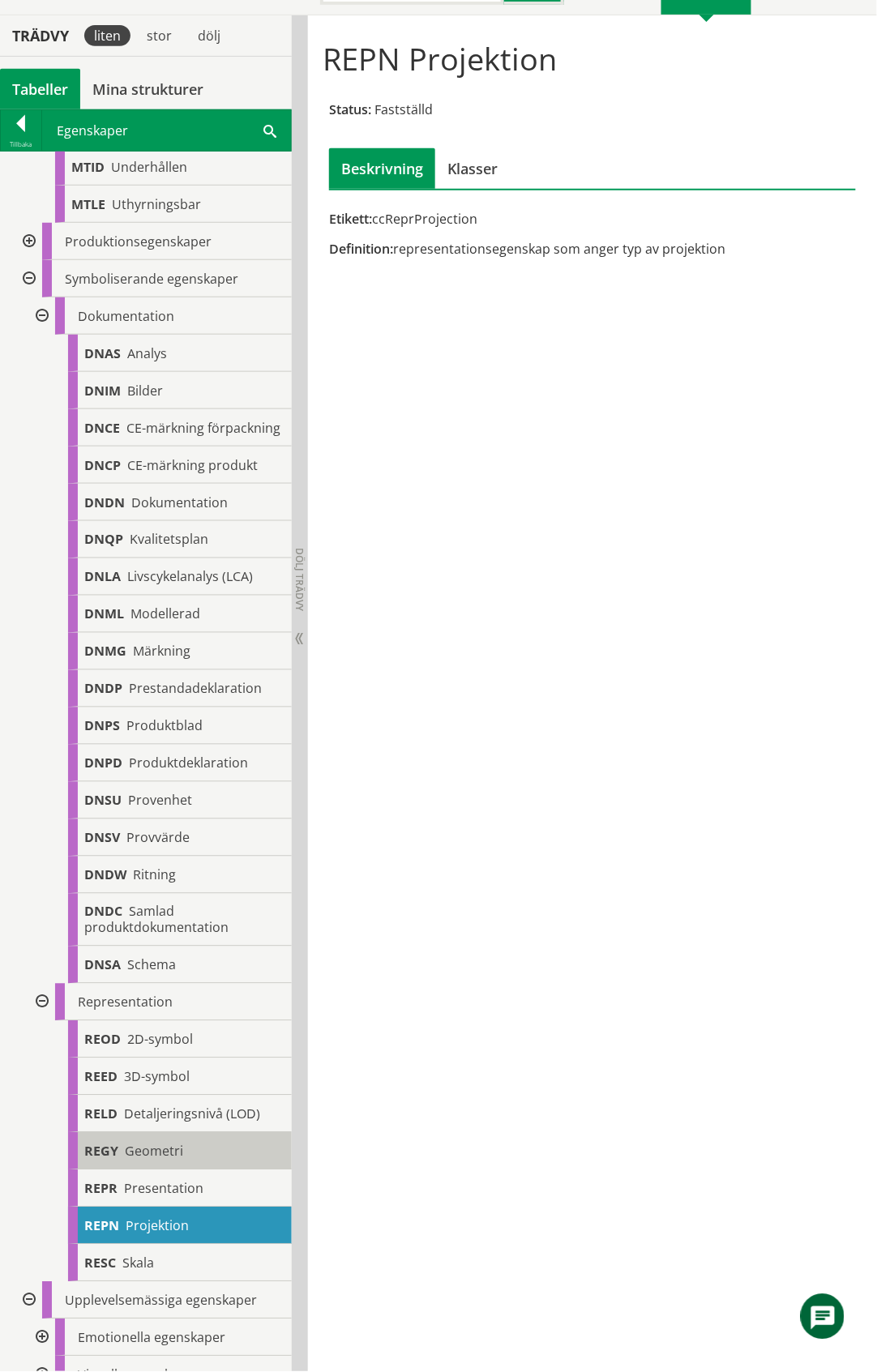
scroll to position [2518, 0]
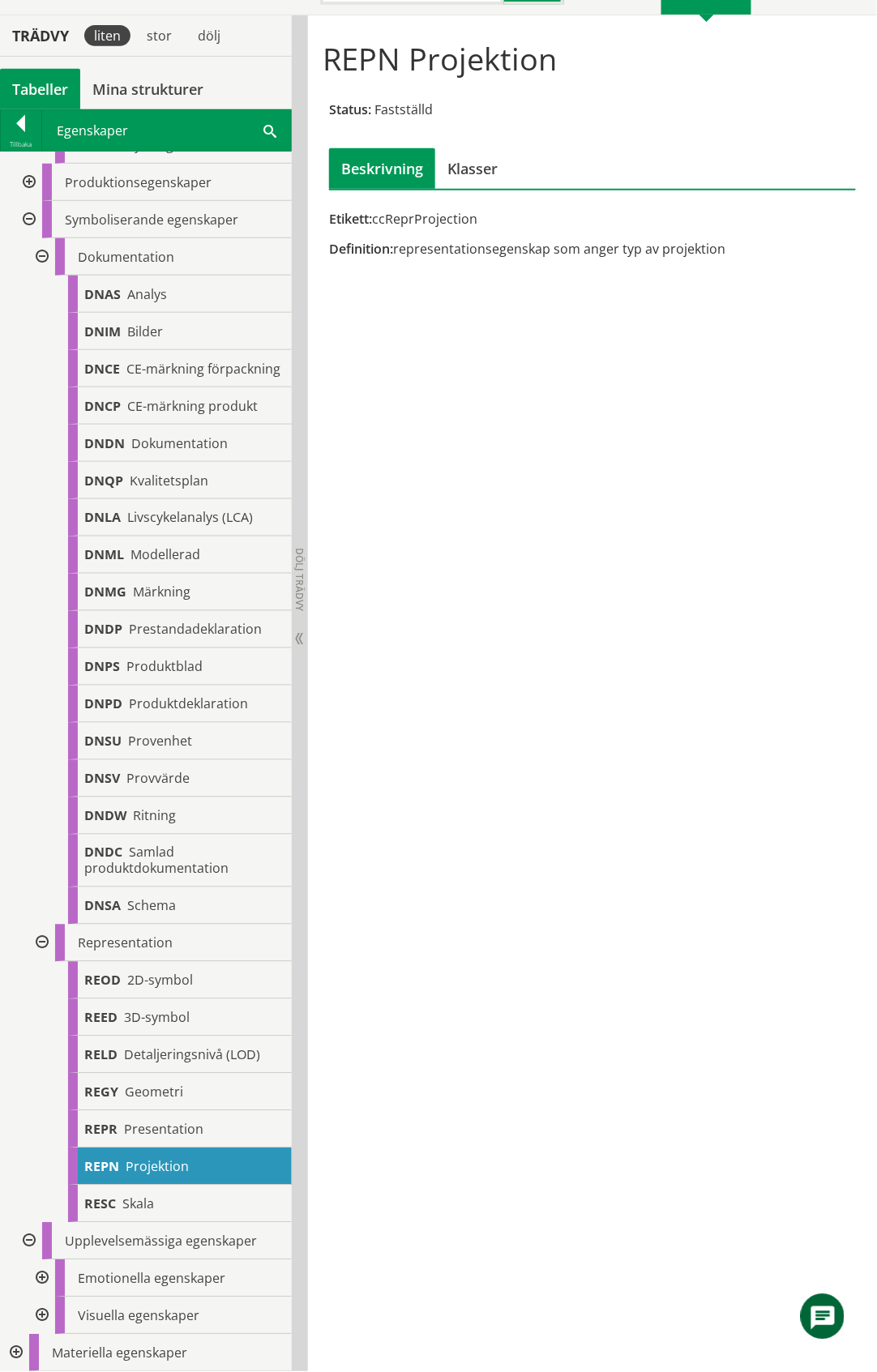
click at [40, 1276] on div at bounding box center [40, 1279] width 29 height 38
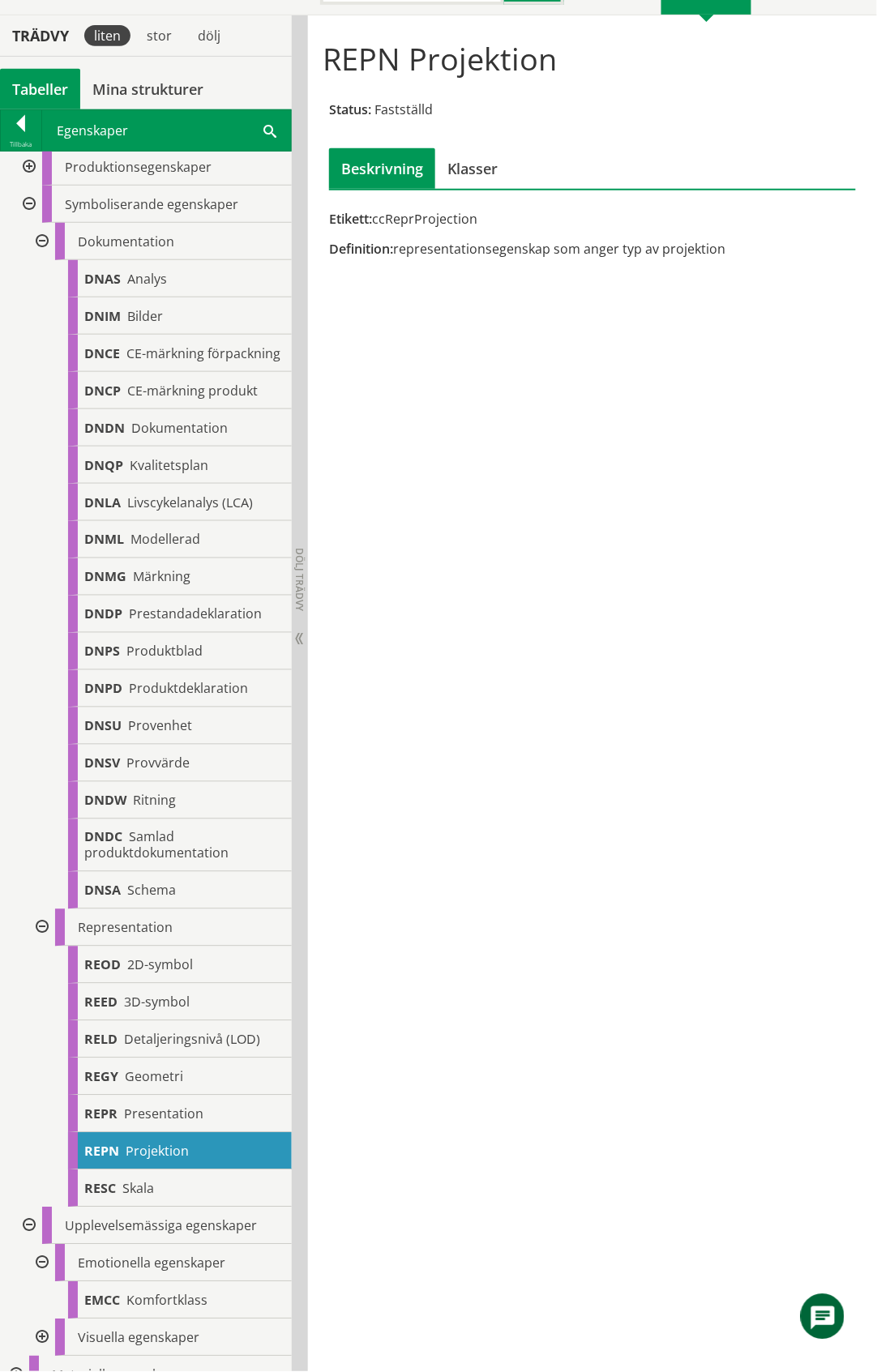
click at [40, 1276] on div at bounding box center [40, 1263] width 29 height 38
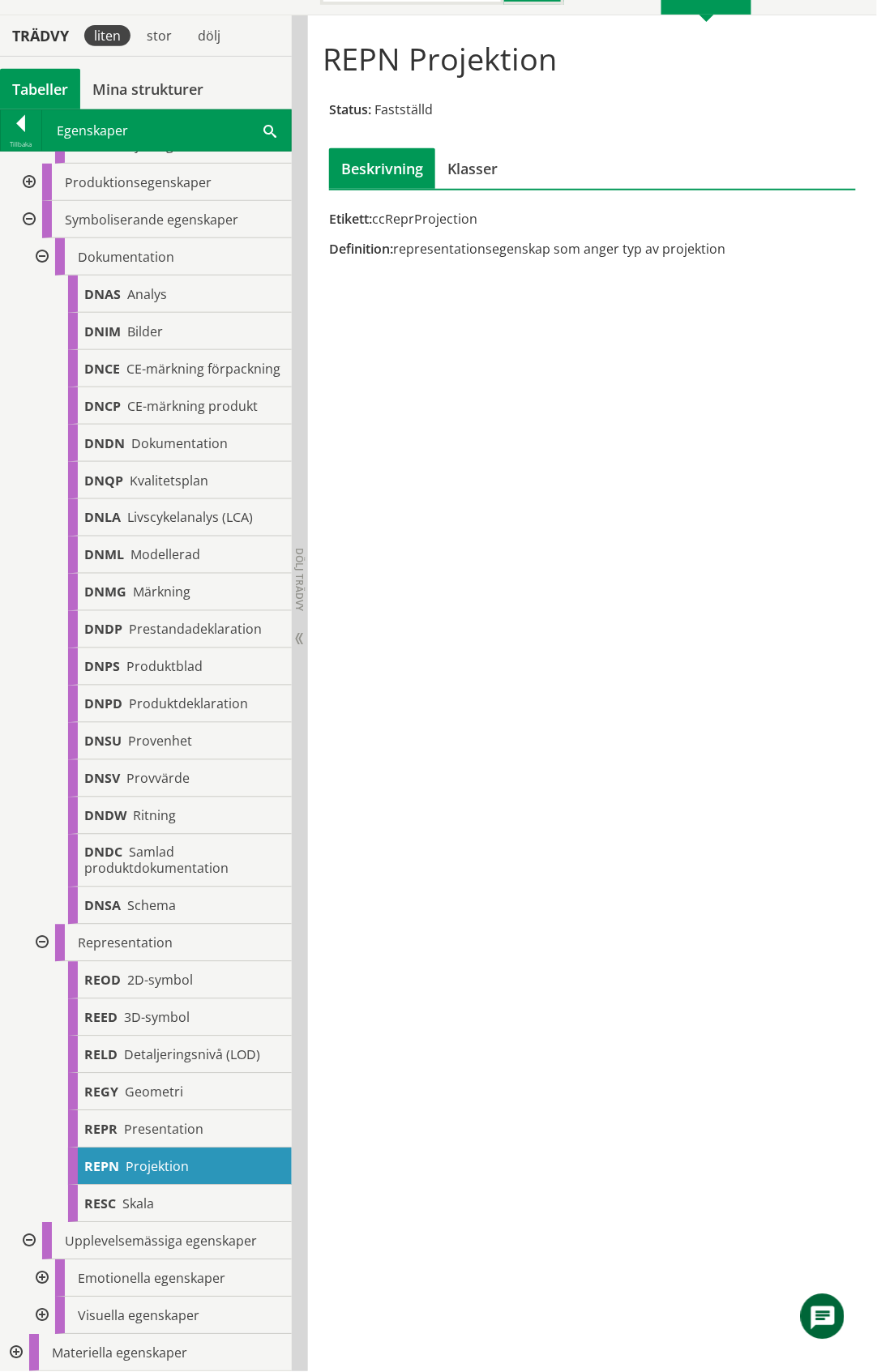
click at [39, 1316] on div at bounding box center [40, 1316] width 29 height 38
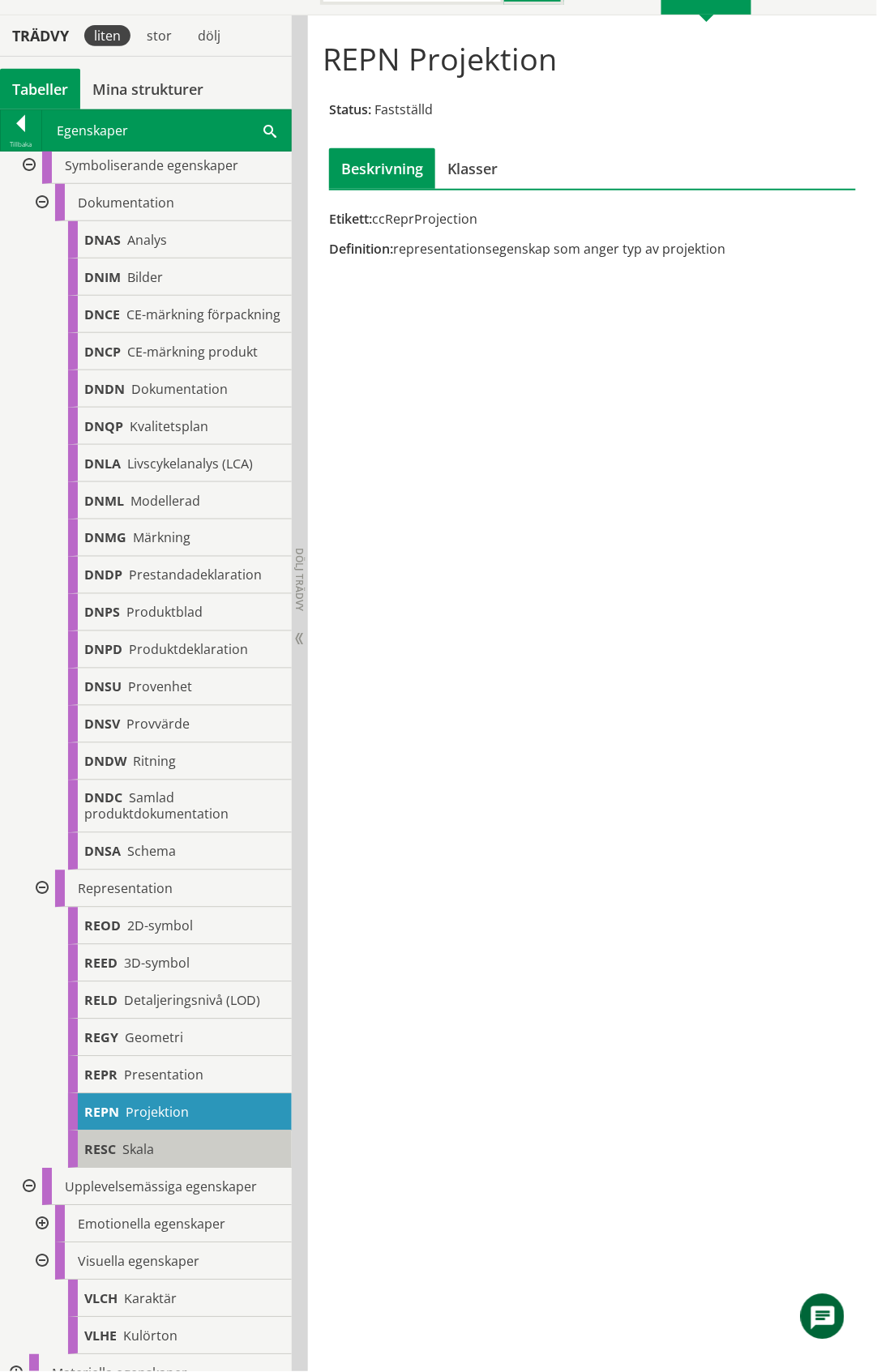
scroll to position [2592, 0]
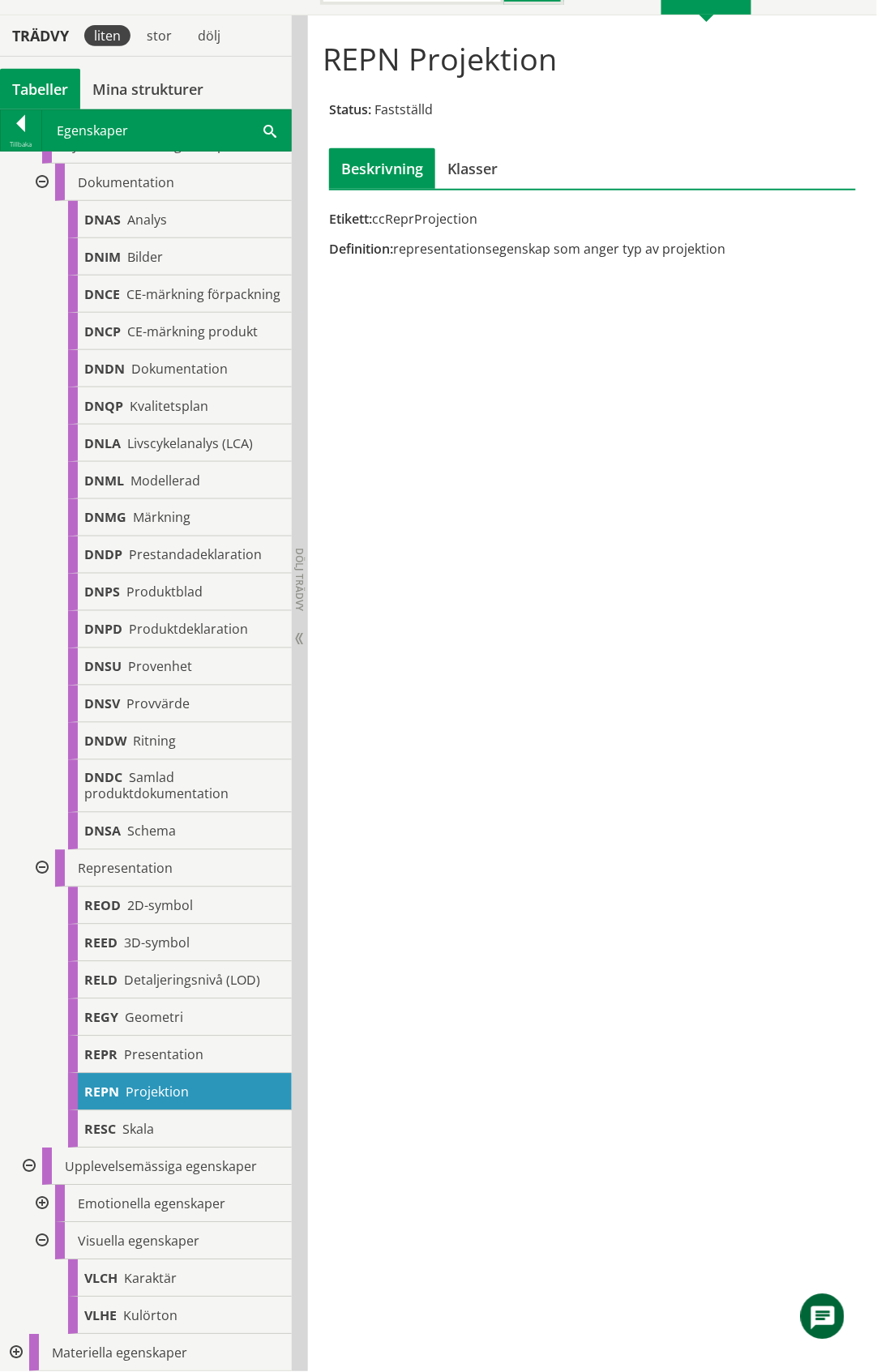
click at [40, 1242] on div at bounding box center [40, 1241] width 29 height 38
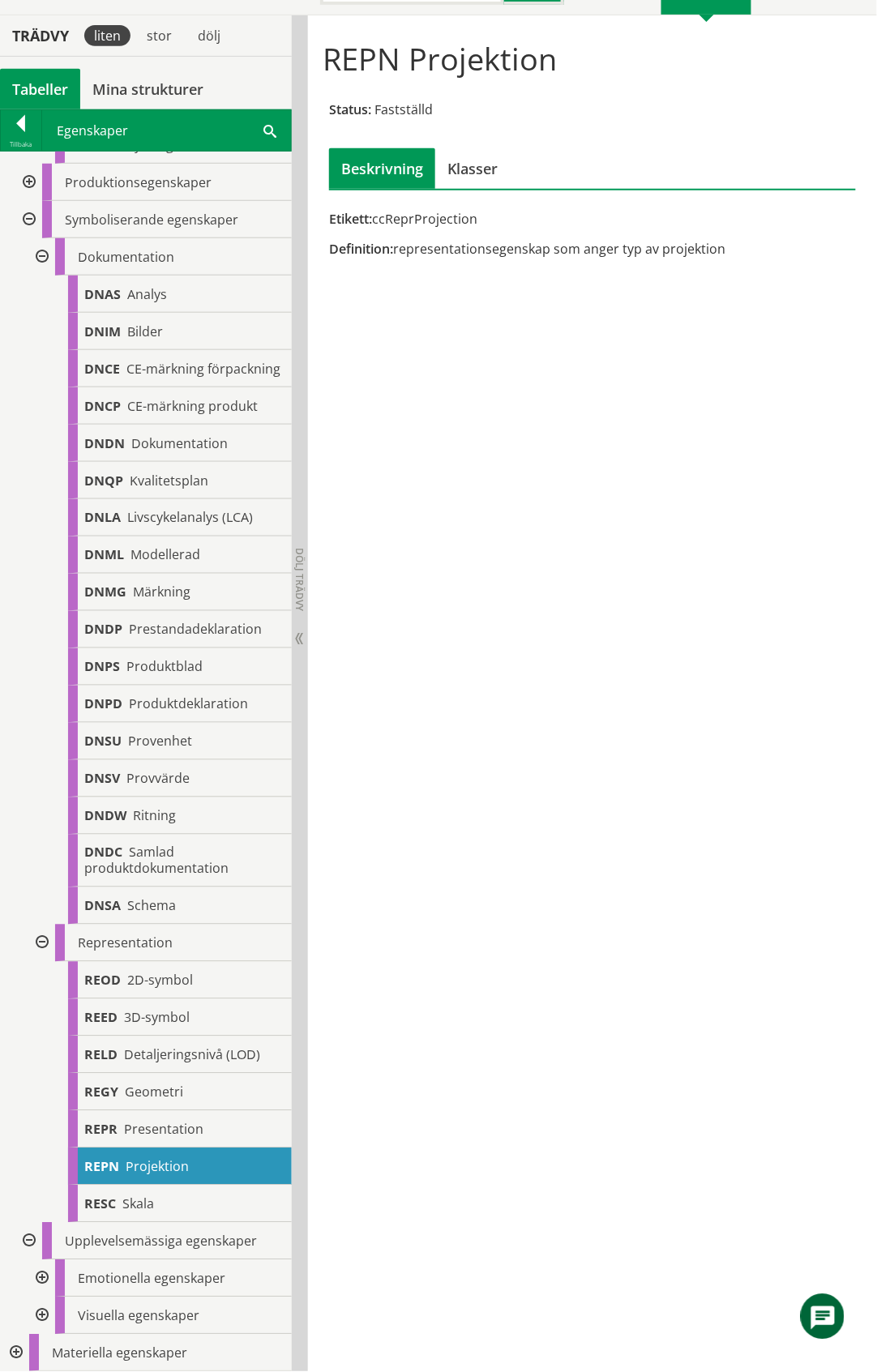
scroll to position [2518, 0]
click at [27, 1244] on div at bounding box center [27, 1241] width 29 height 38
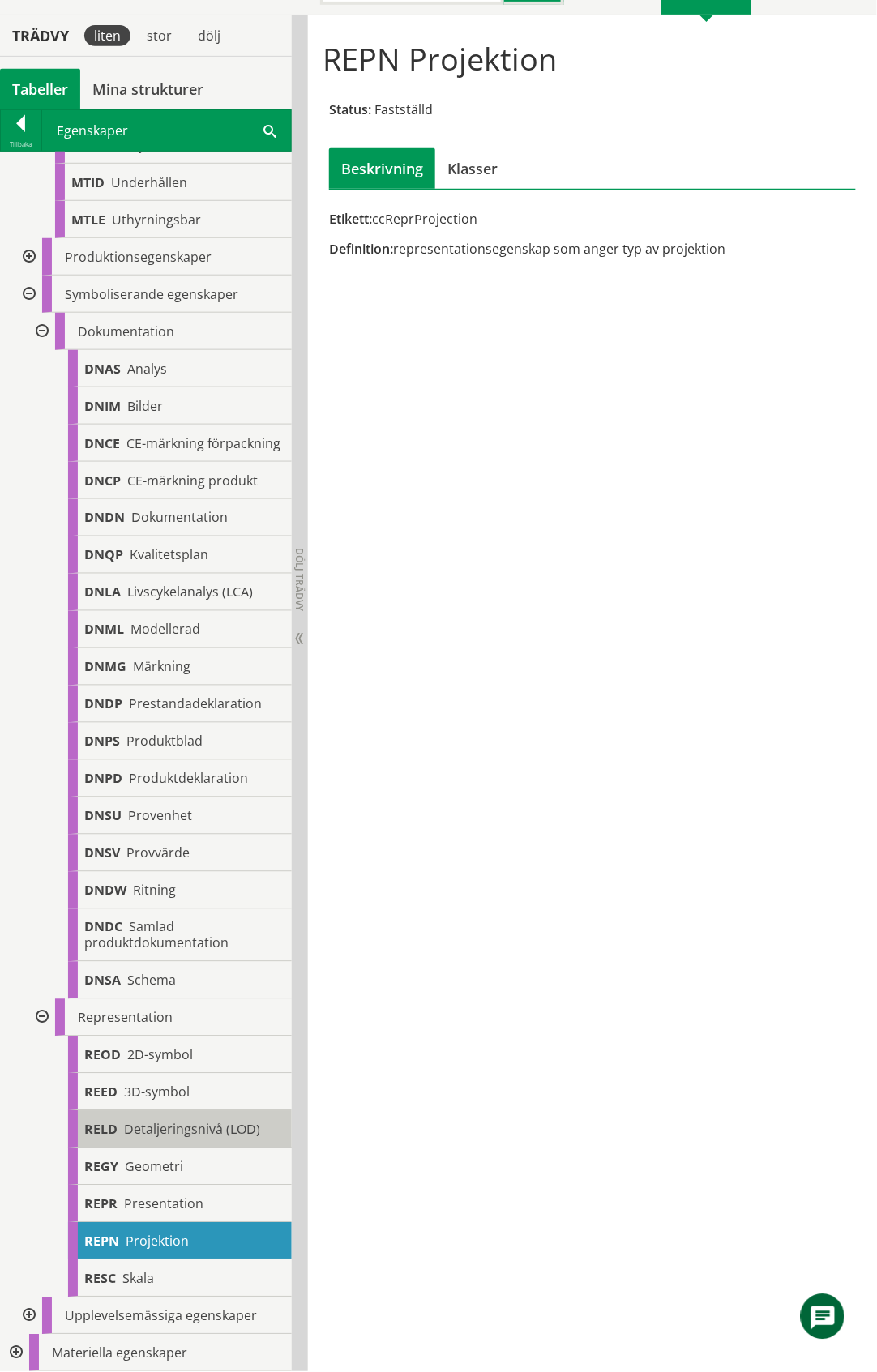
click at [180, 1122] on span "Detaljeringsnivå (LOD)" at bounding box center [192, 1130] width 136 height 17
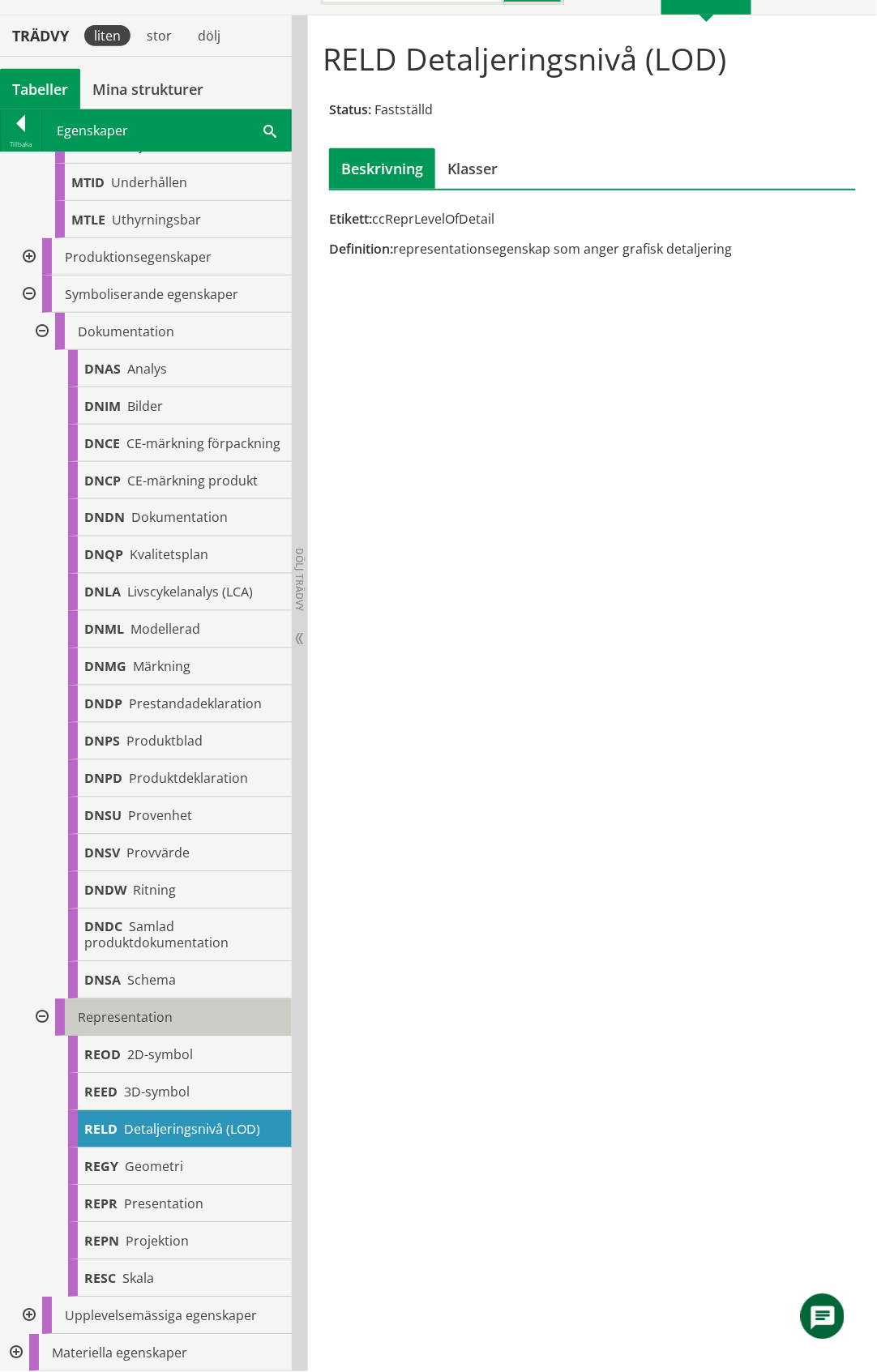
click at [199, 1016] on div "Representation" at bounding box center [173, 1018] width 237 height 38
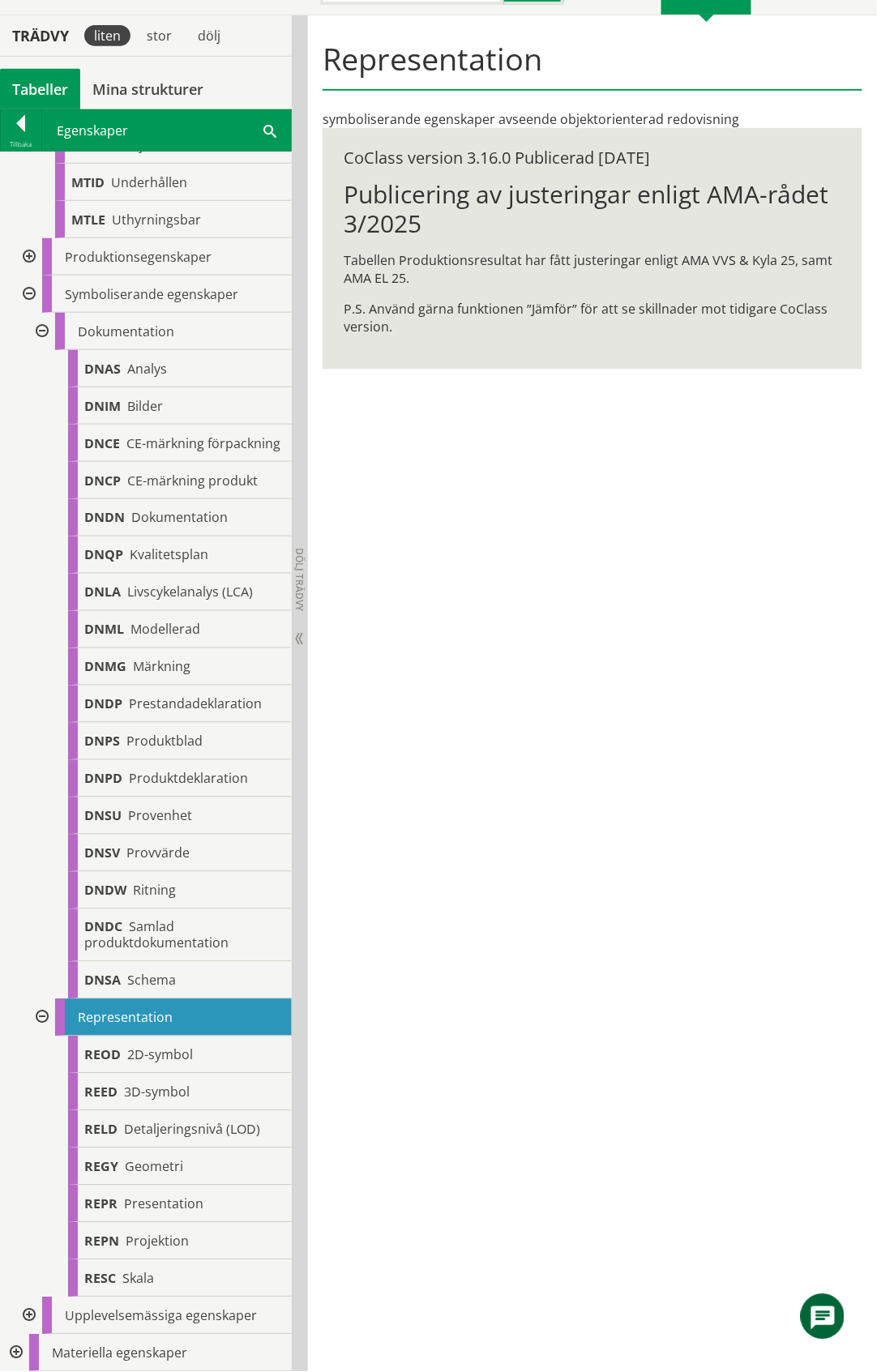
click at [42, 89] on div "Tabeller" at bounding box center [40, 89] width 80 height 40
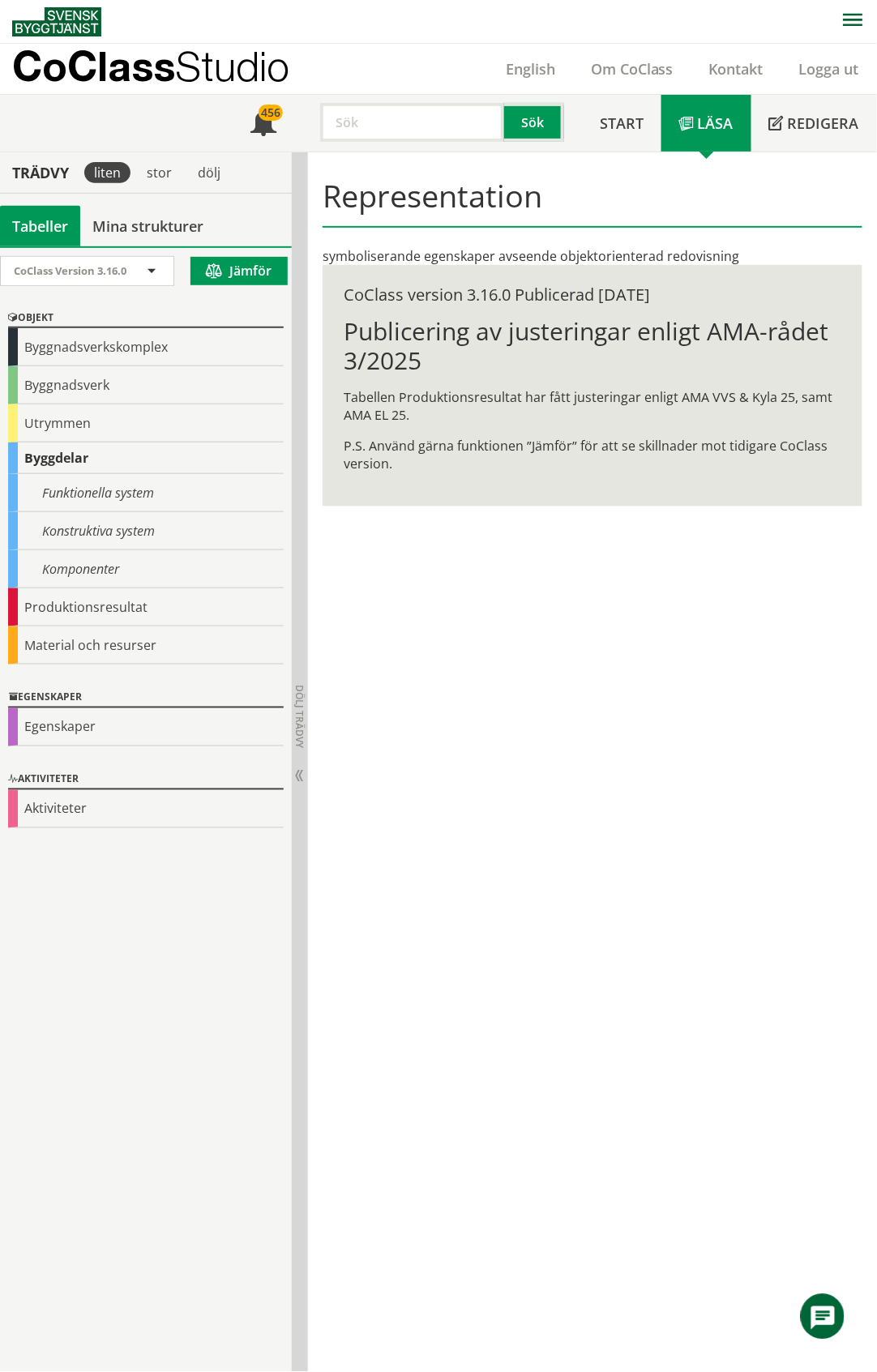
click at [419, 124] on input "text" at bounding box center [412, 123] width 184 height 39
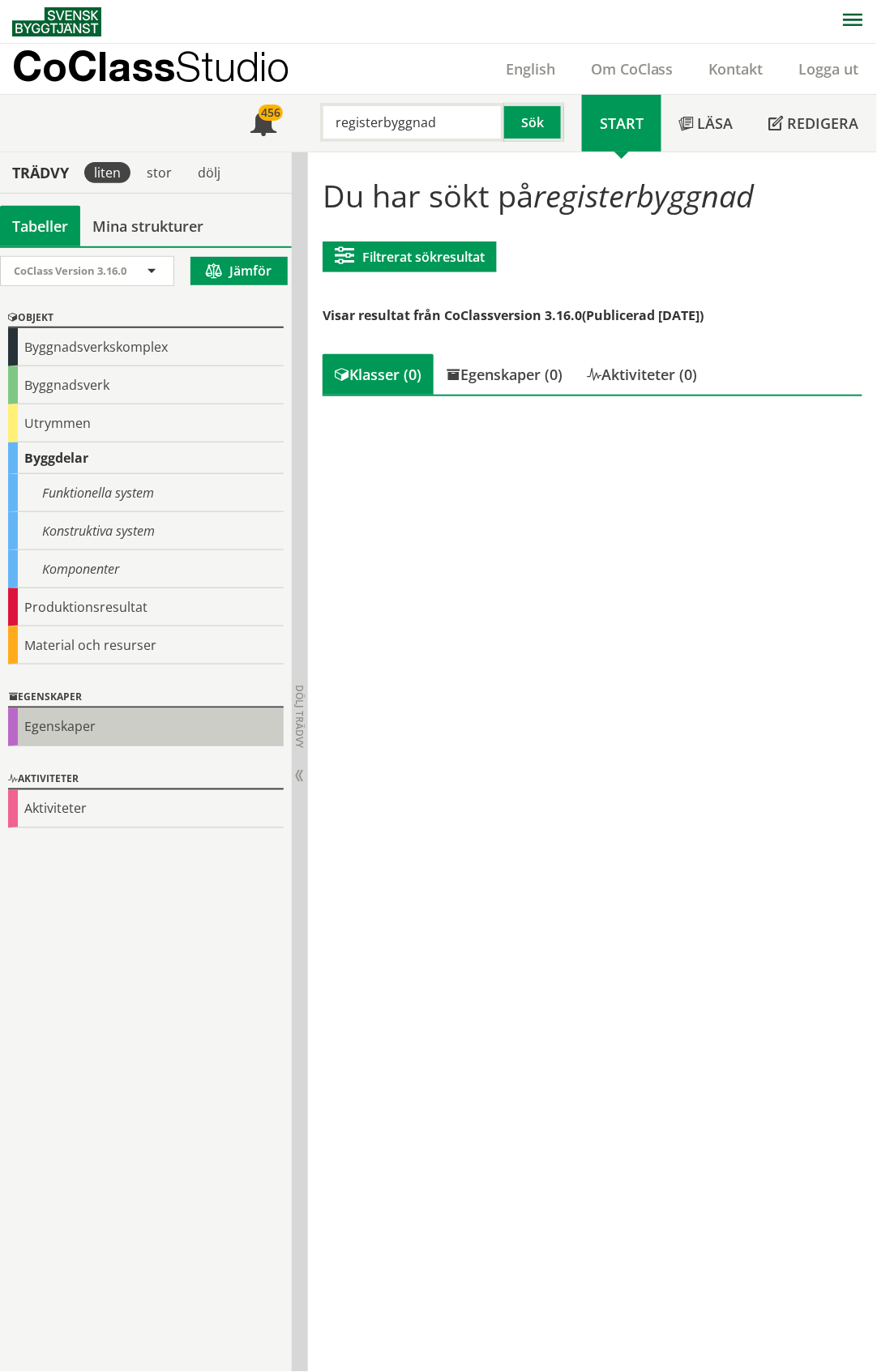
click at [59, 731] on div "Egenskaper" at bounding box center [145, 728] width 275 height 38
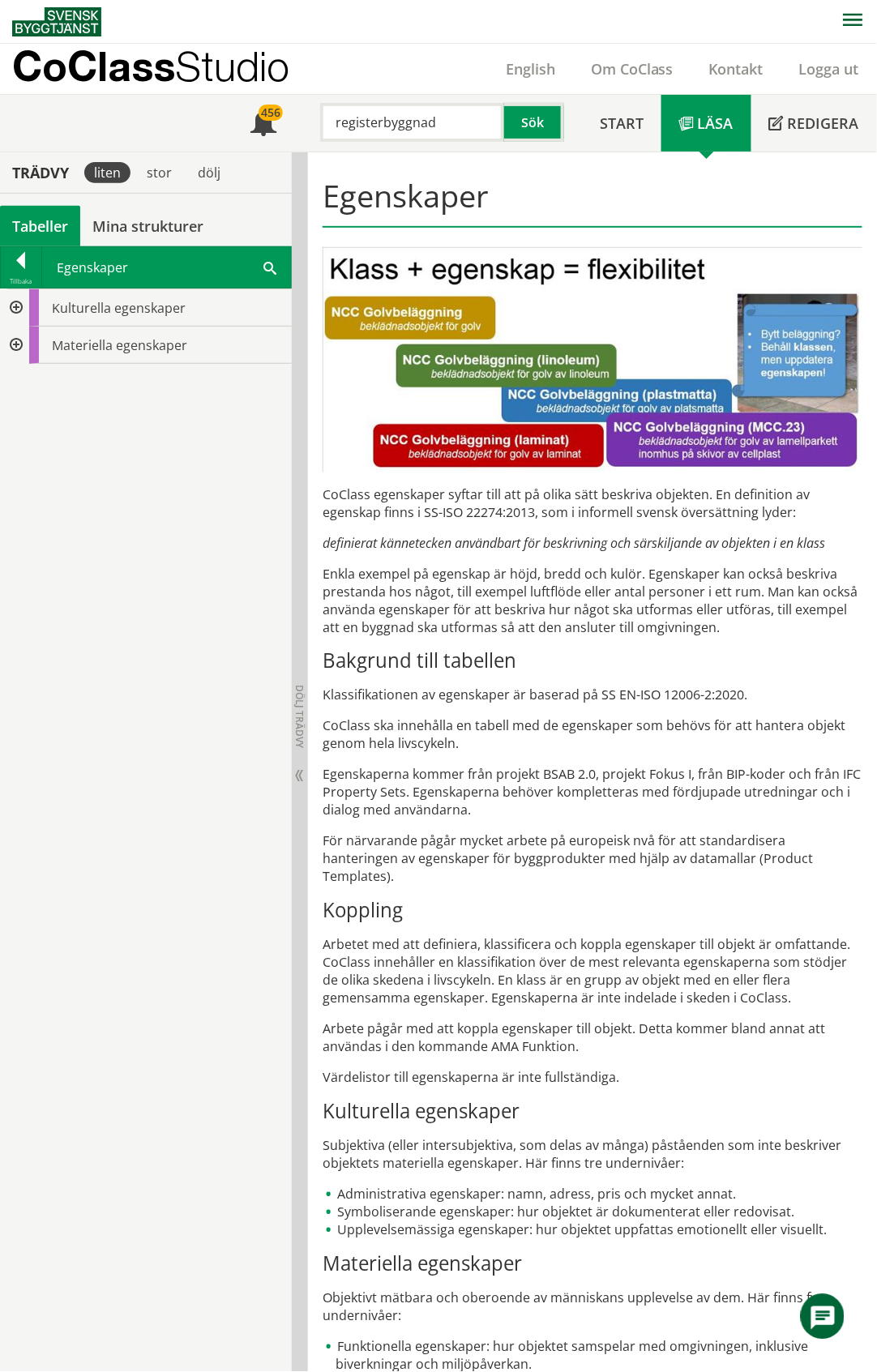
click at [15, 309] on div at bounding box center [15, 307] width 29 height 38
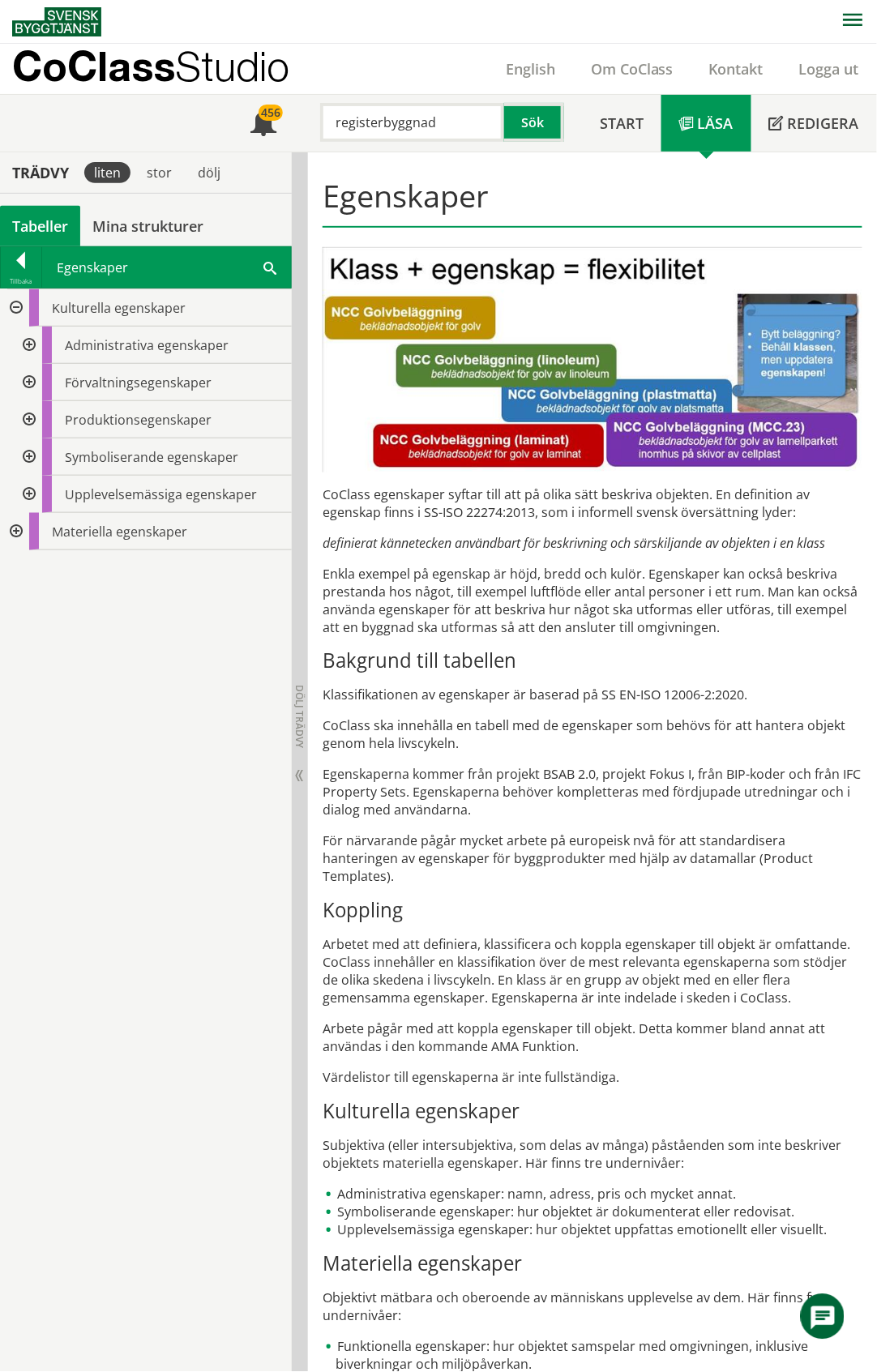
click at [26, 346] on div at bounding box center [27, 345] width 29 height 38
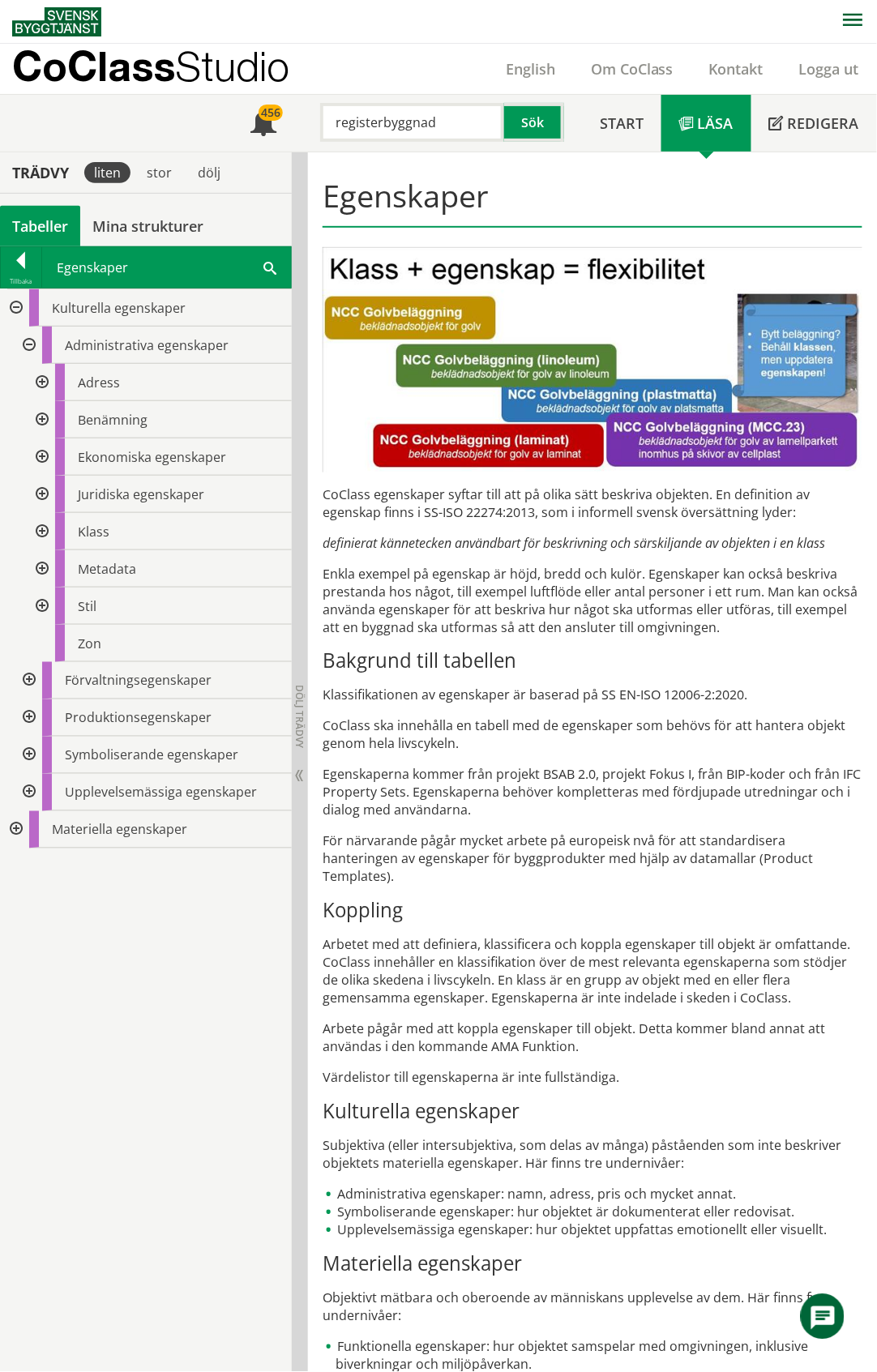
click at [42, 496] on div at bounding box center [40, 494] width 29 height 38
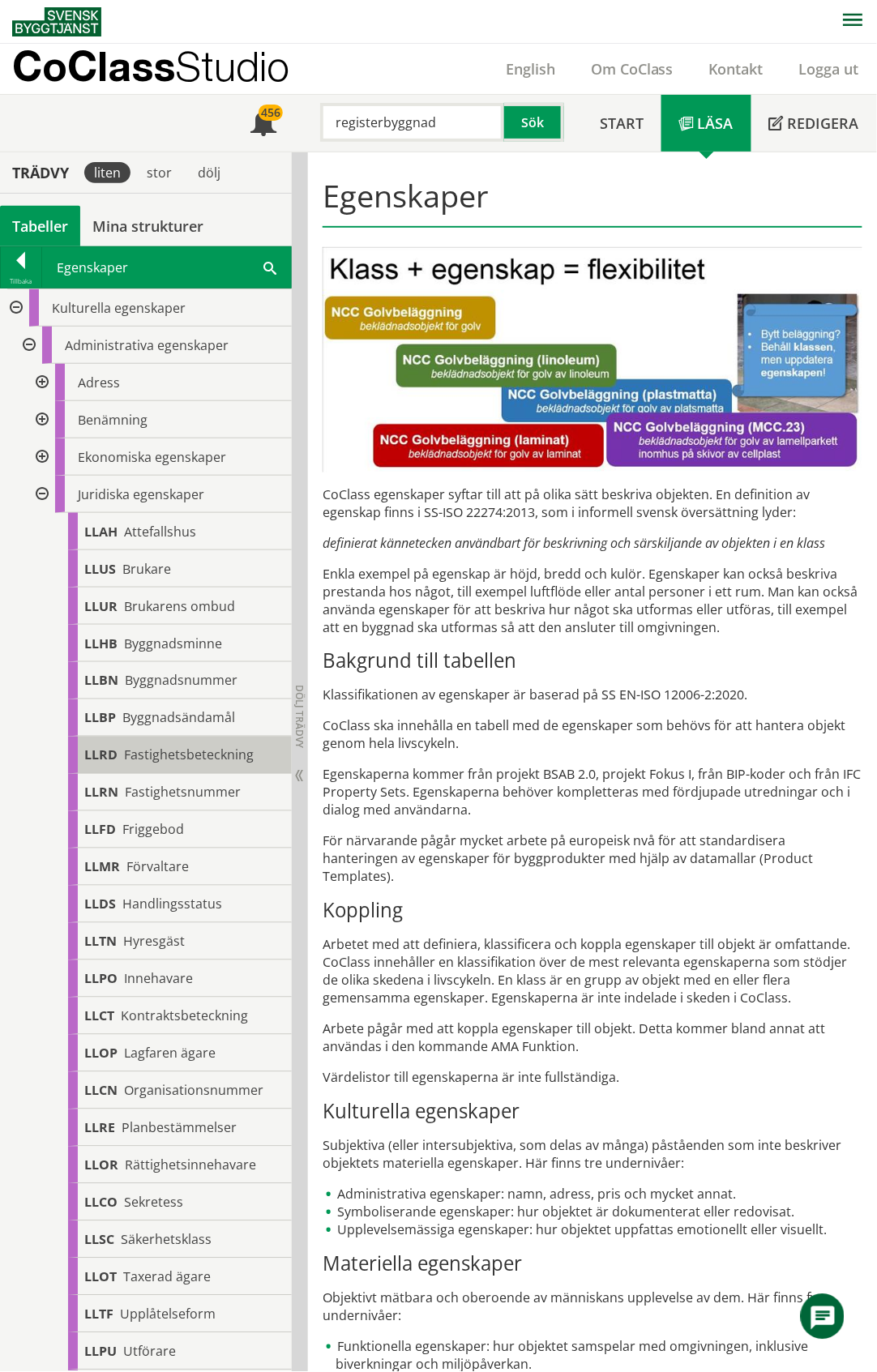
click at [180, 756] on span "Fastighetsbeteckning" at bounding box center [189, 755] width 130 height 17
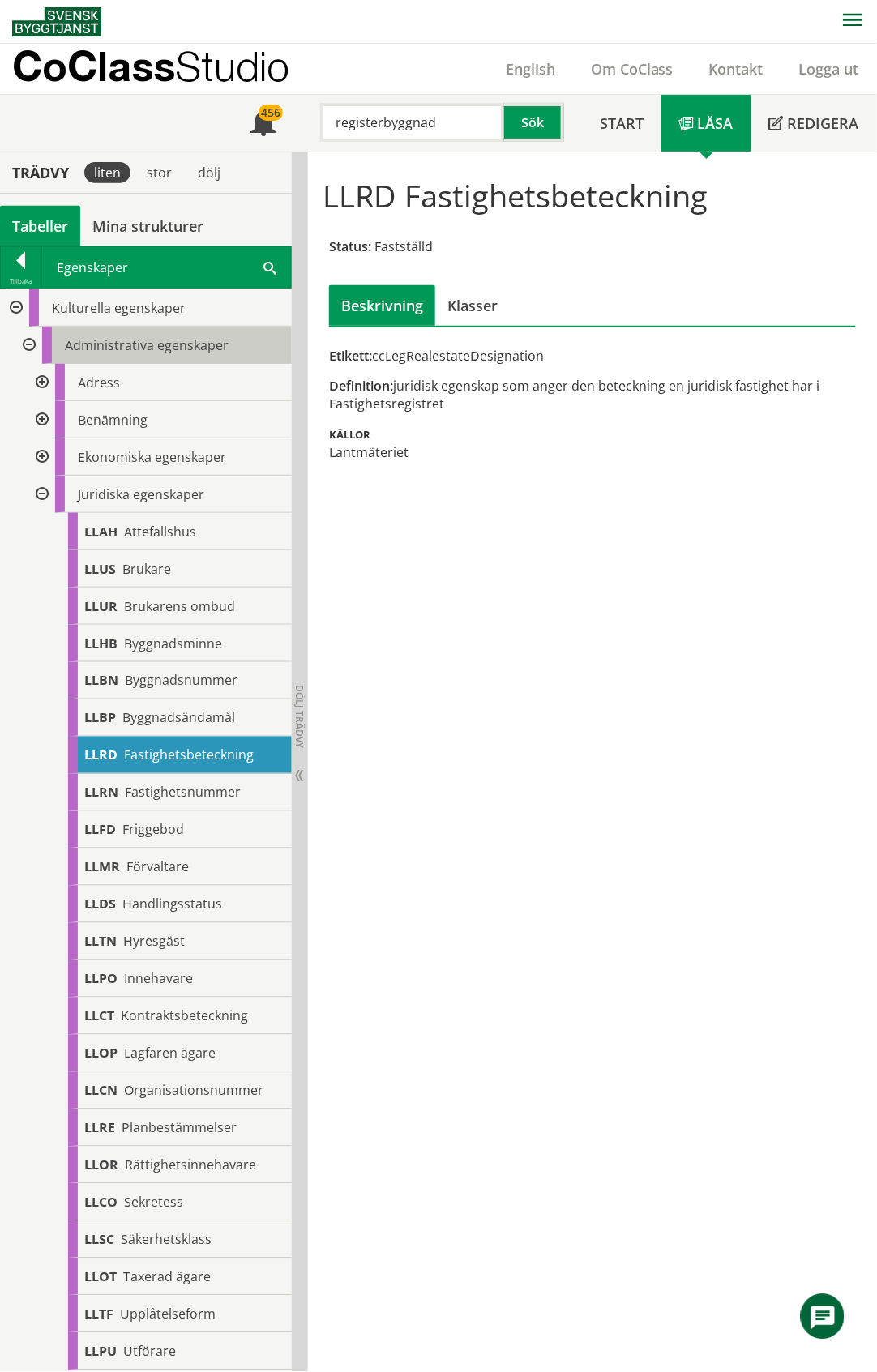
click at [175, 347] on span "Administrativa egenskaper" at bounding box center [146, 345] width 164 height 17
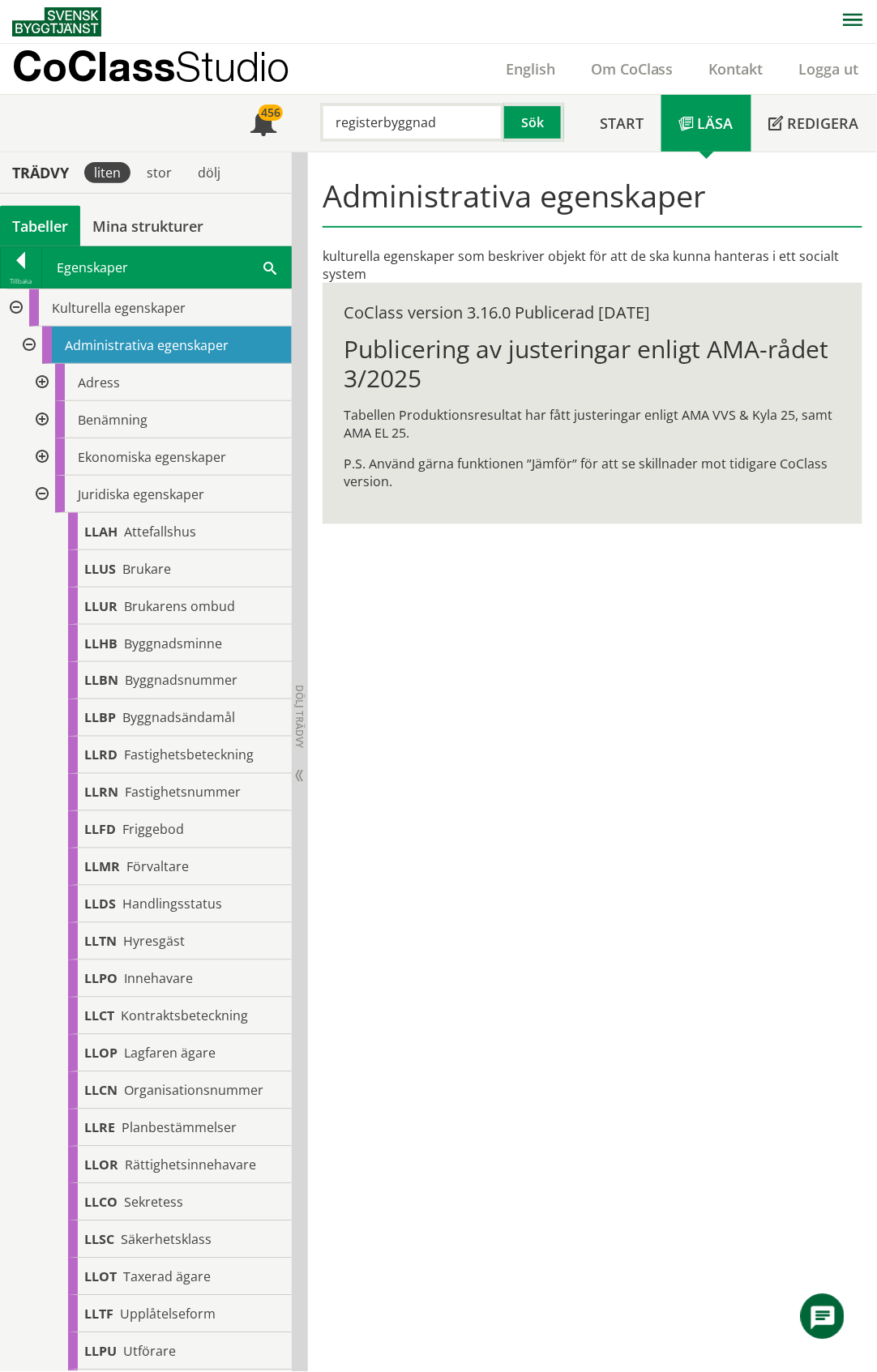
click at [37, 384] on div at bounding box center [40, 382] width 29 height 38
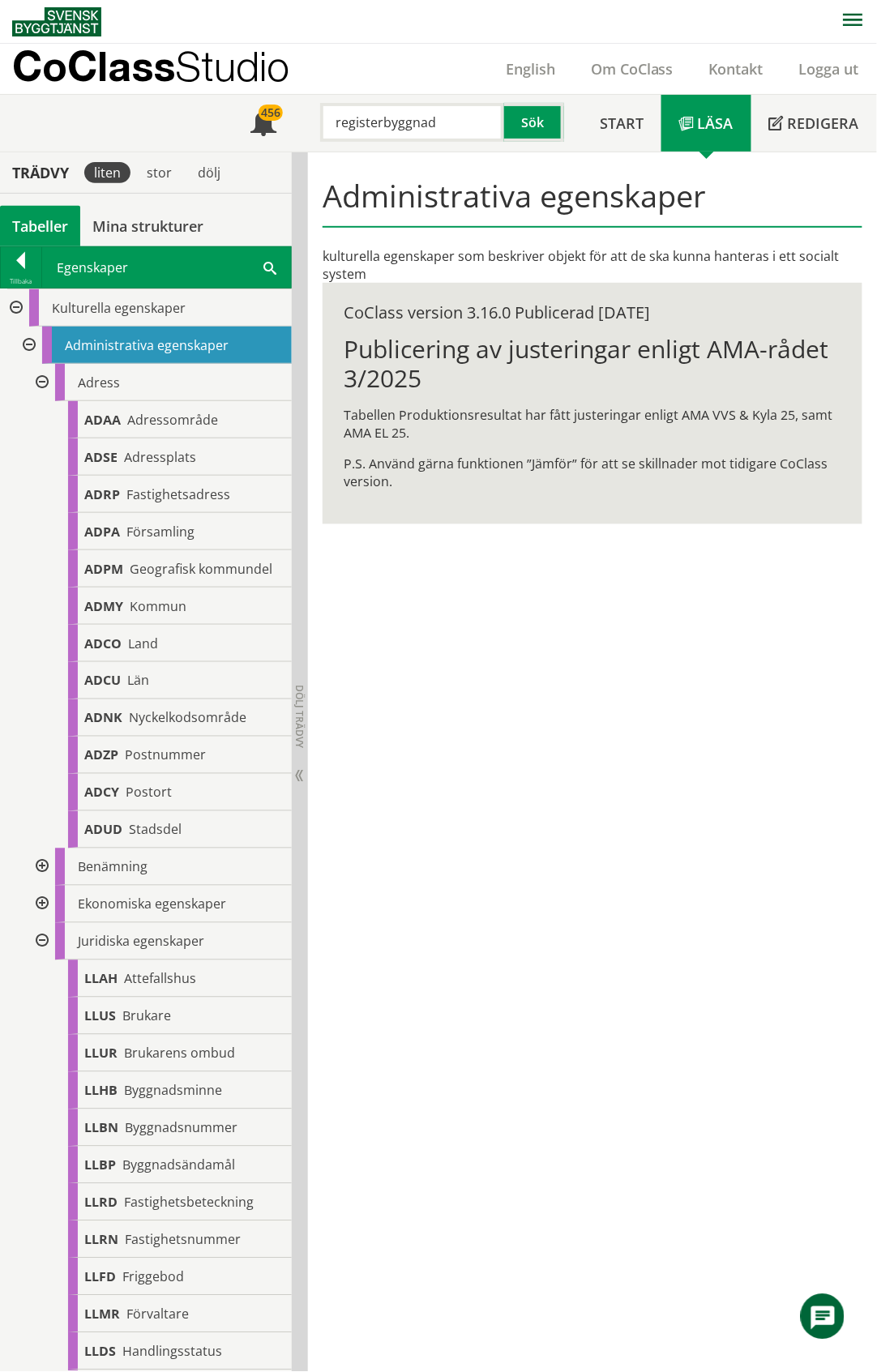
click at [40, 382] on div at bounding box center [40, 382] width 29 height 38
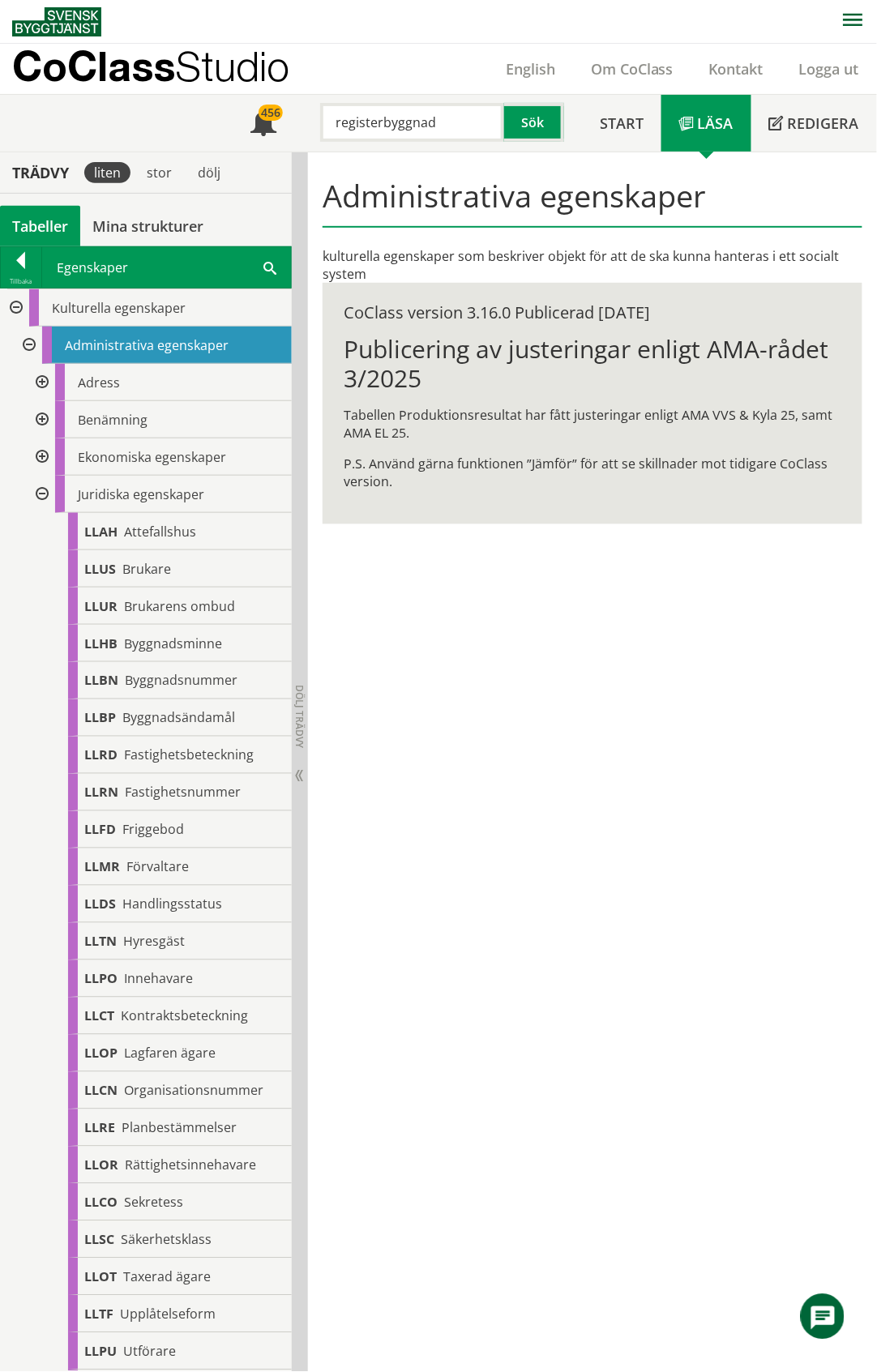
click at [42, 455] on div at bounding box center [40, 456] width 29 height 38
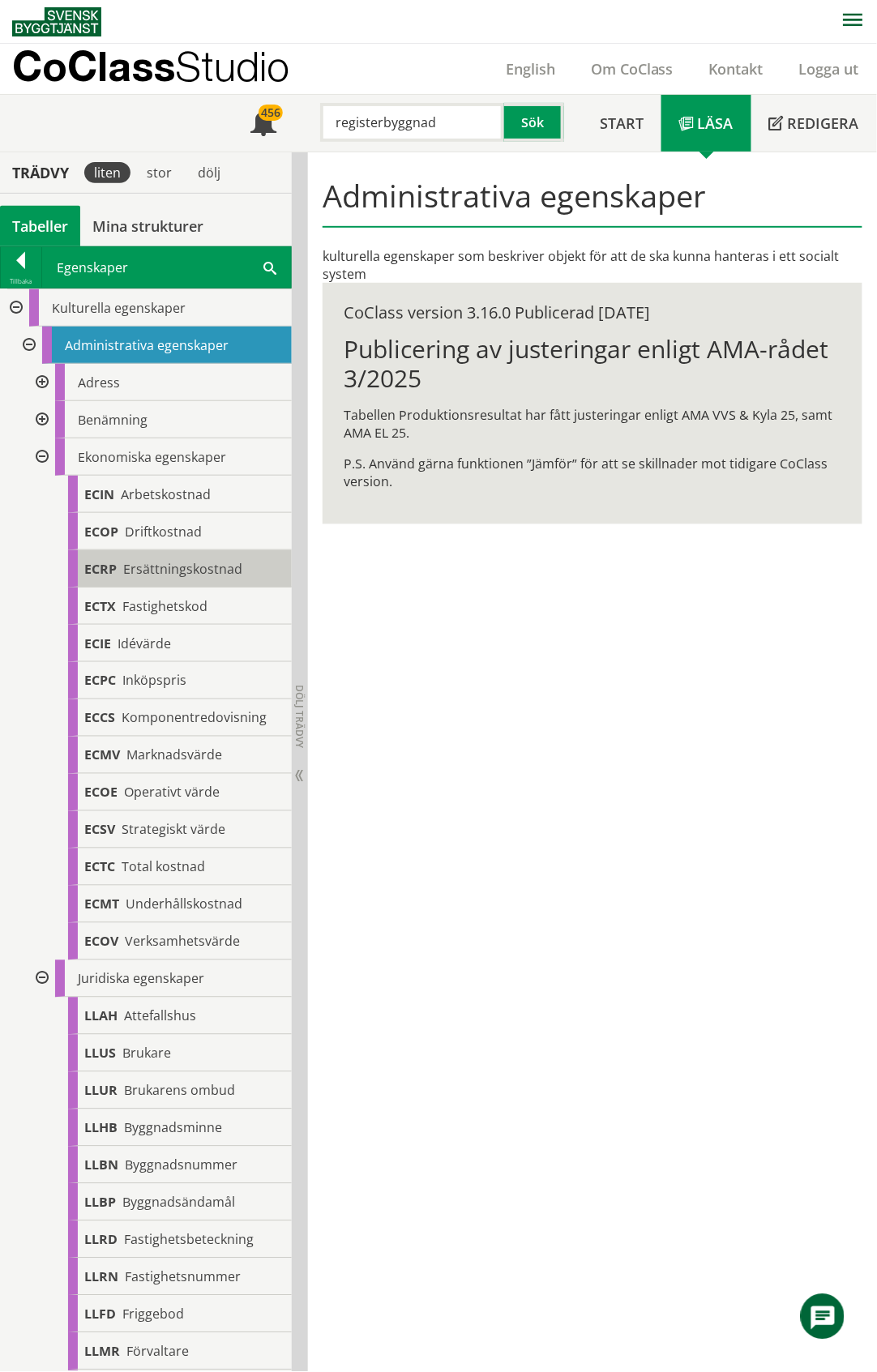
click at [185, 572] on span "Ersättningskostnad" at bounding box center [183, 568] width 119 height 17
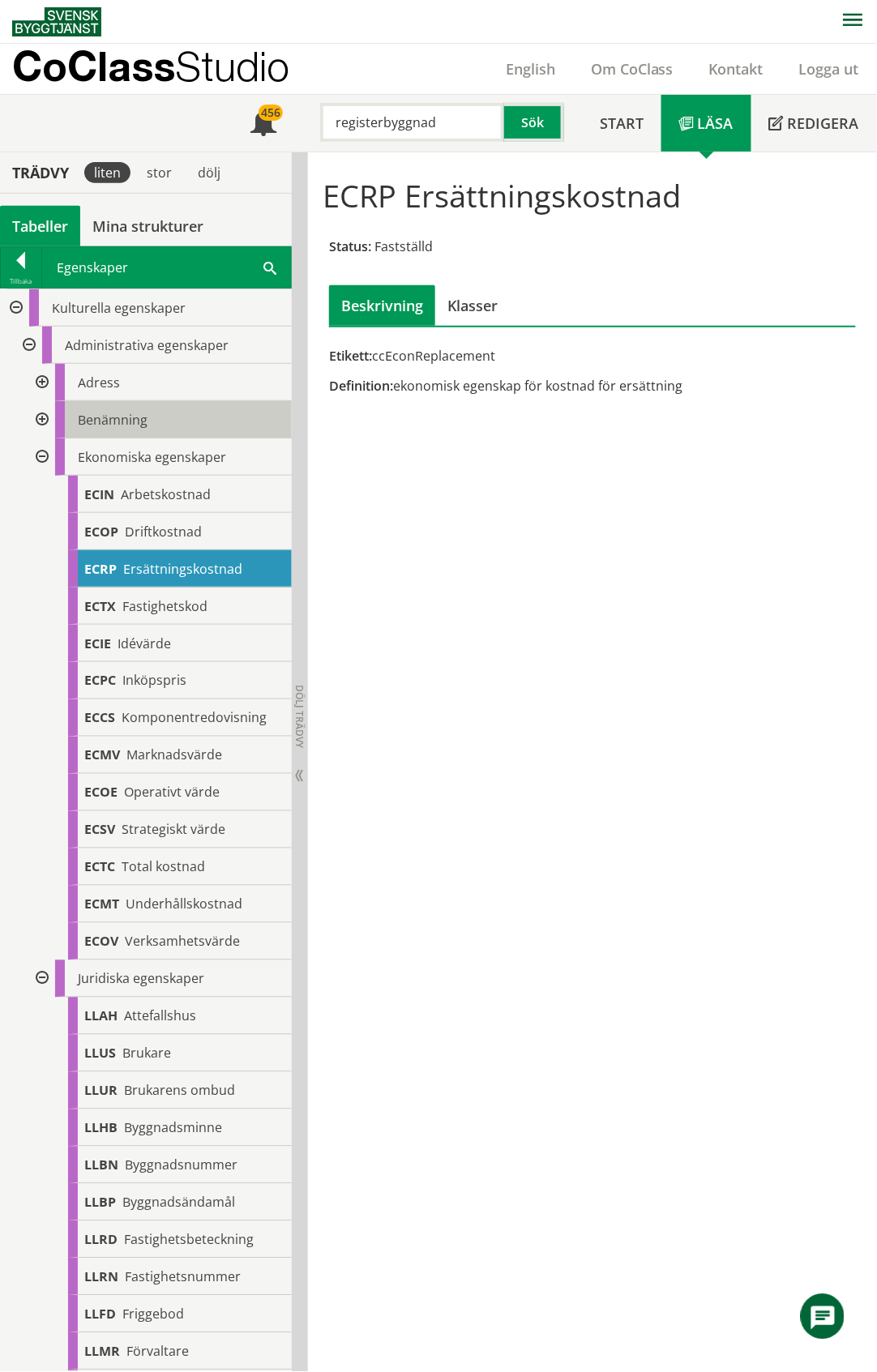
click at [126, 422] on span "Benämning" at bounding box center [112, 419] width 70 height 17
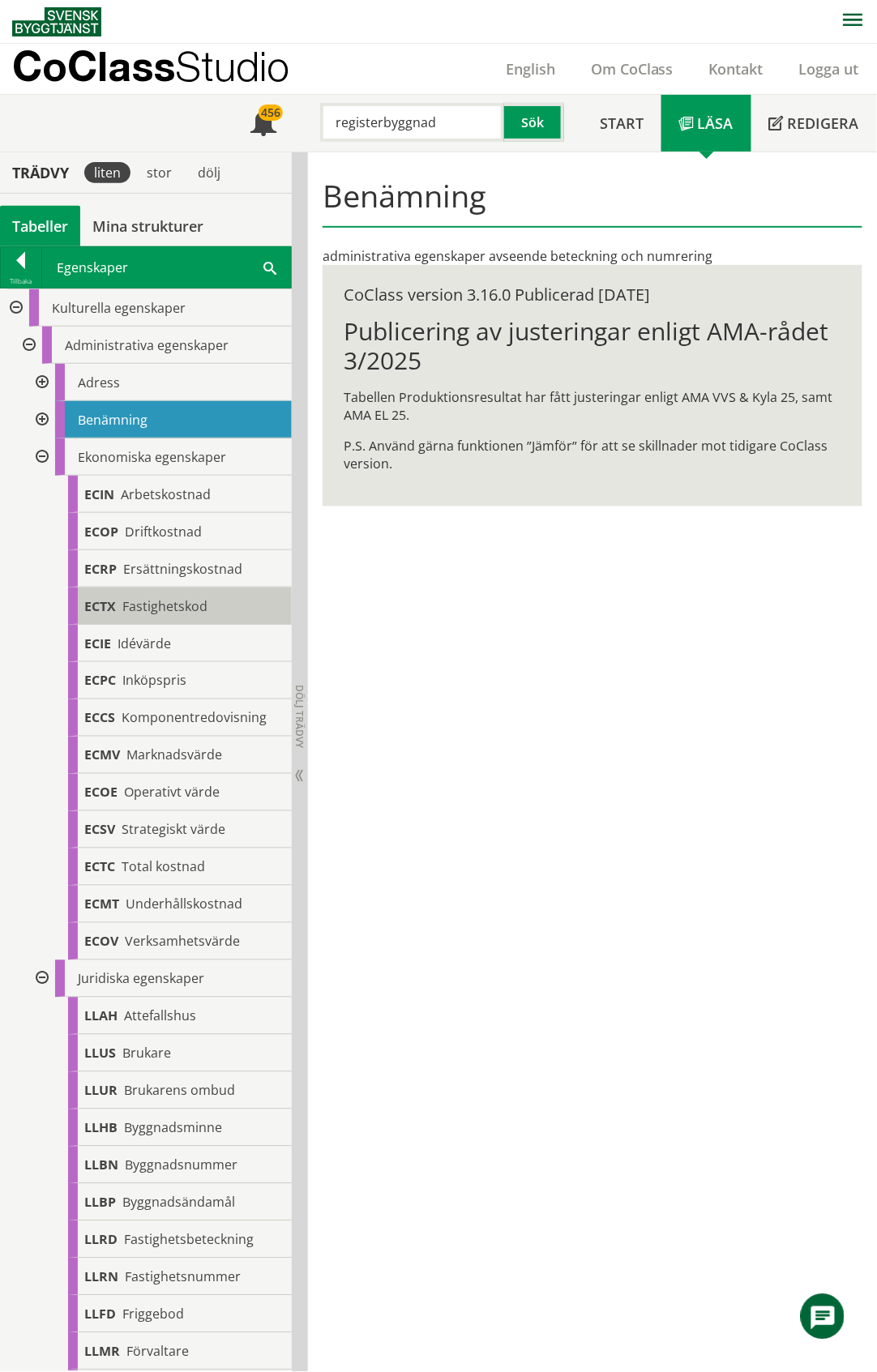
click at [174, 606] on span "Fastighetskod" at bounding box center [165, 606] width 85 height 17
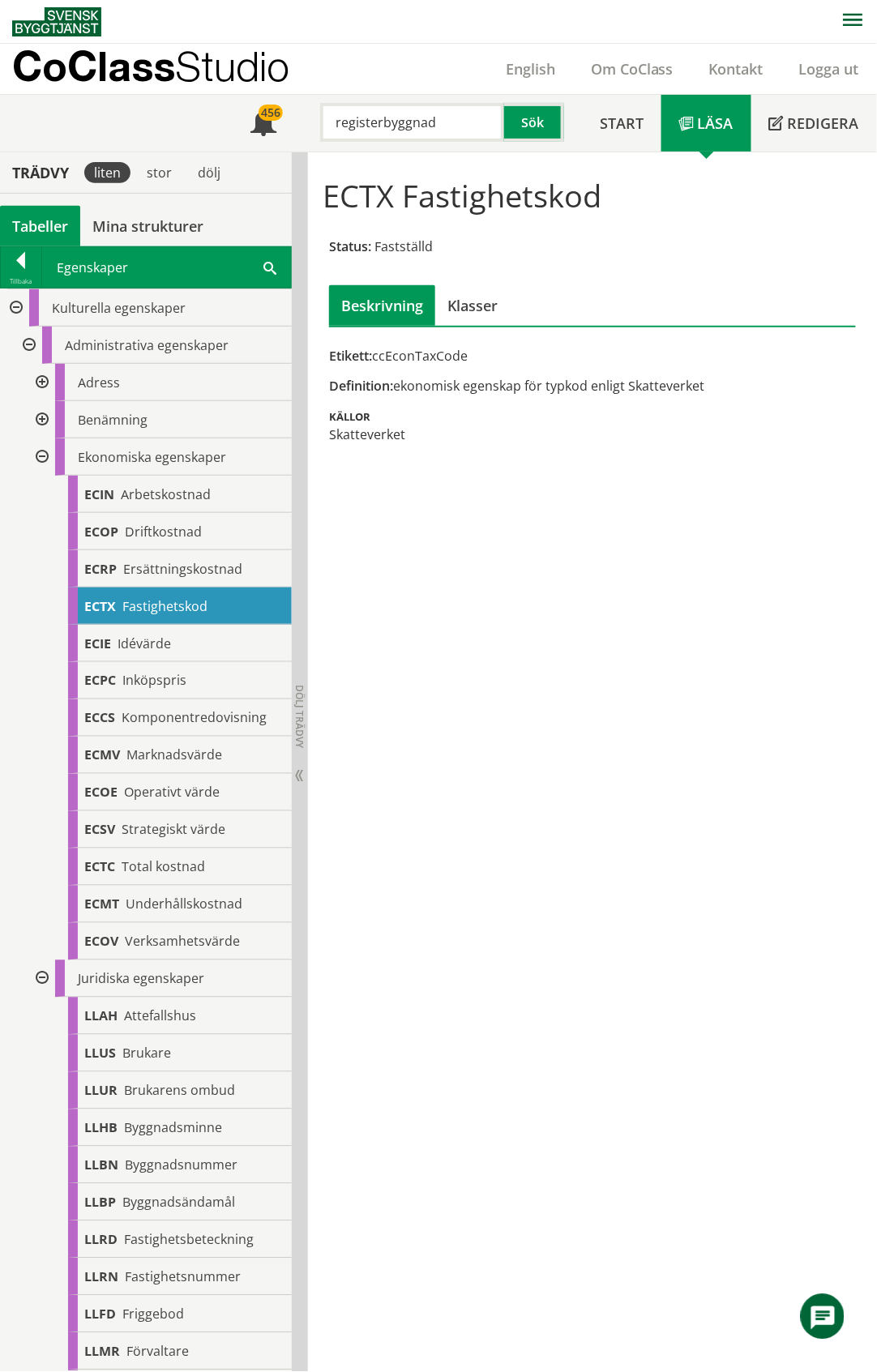
click at [39, 224] on div "Tabeller" at bounding box center [40, 226] width 80 height 40
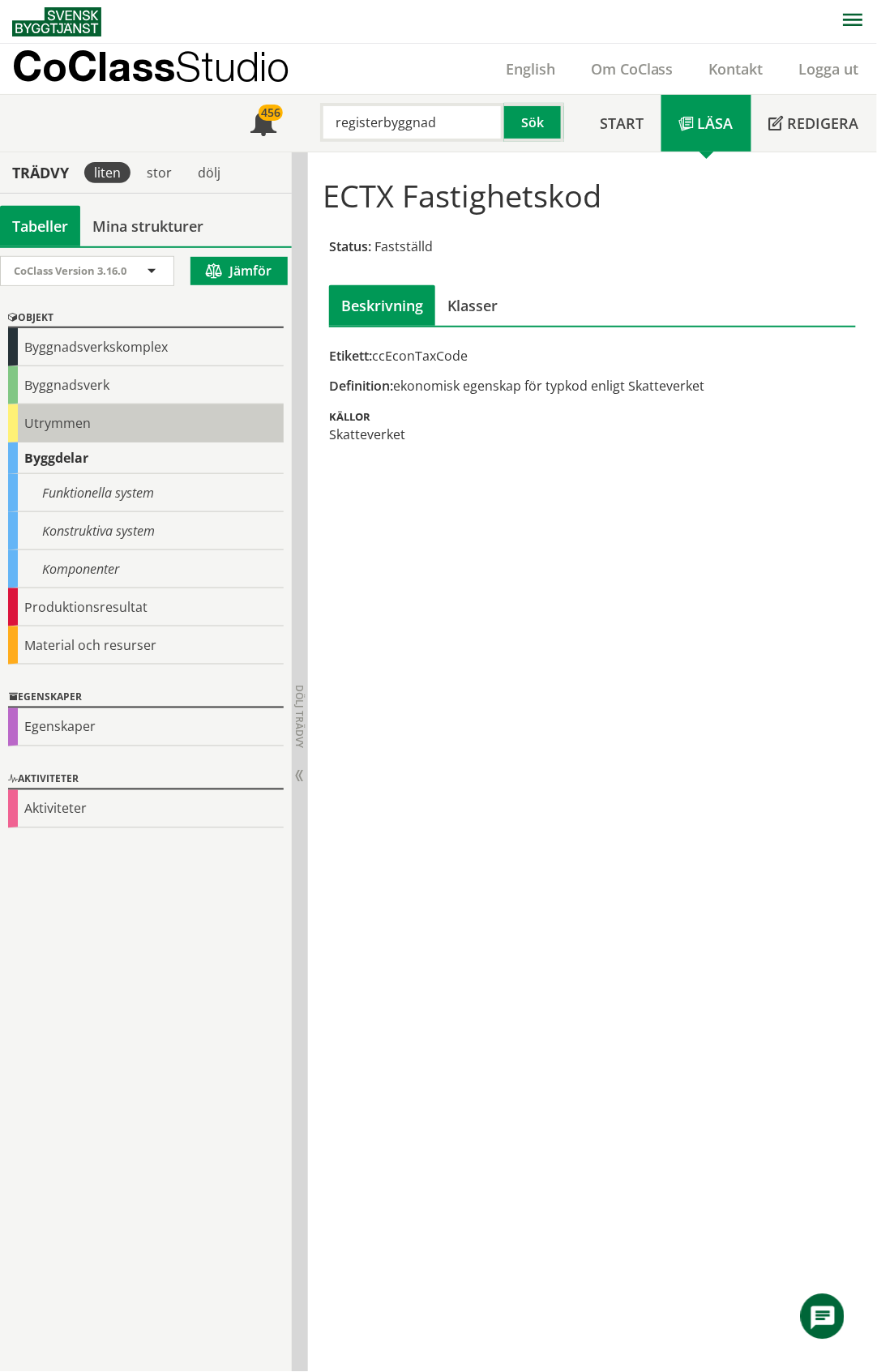
click at [55, 423] on div "Utrymmen" at bounding box center [145, 423] width 275 height 38
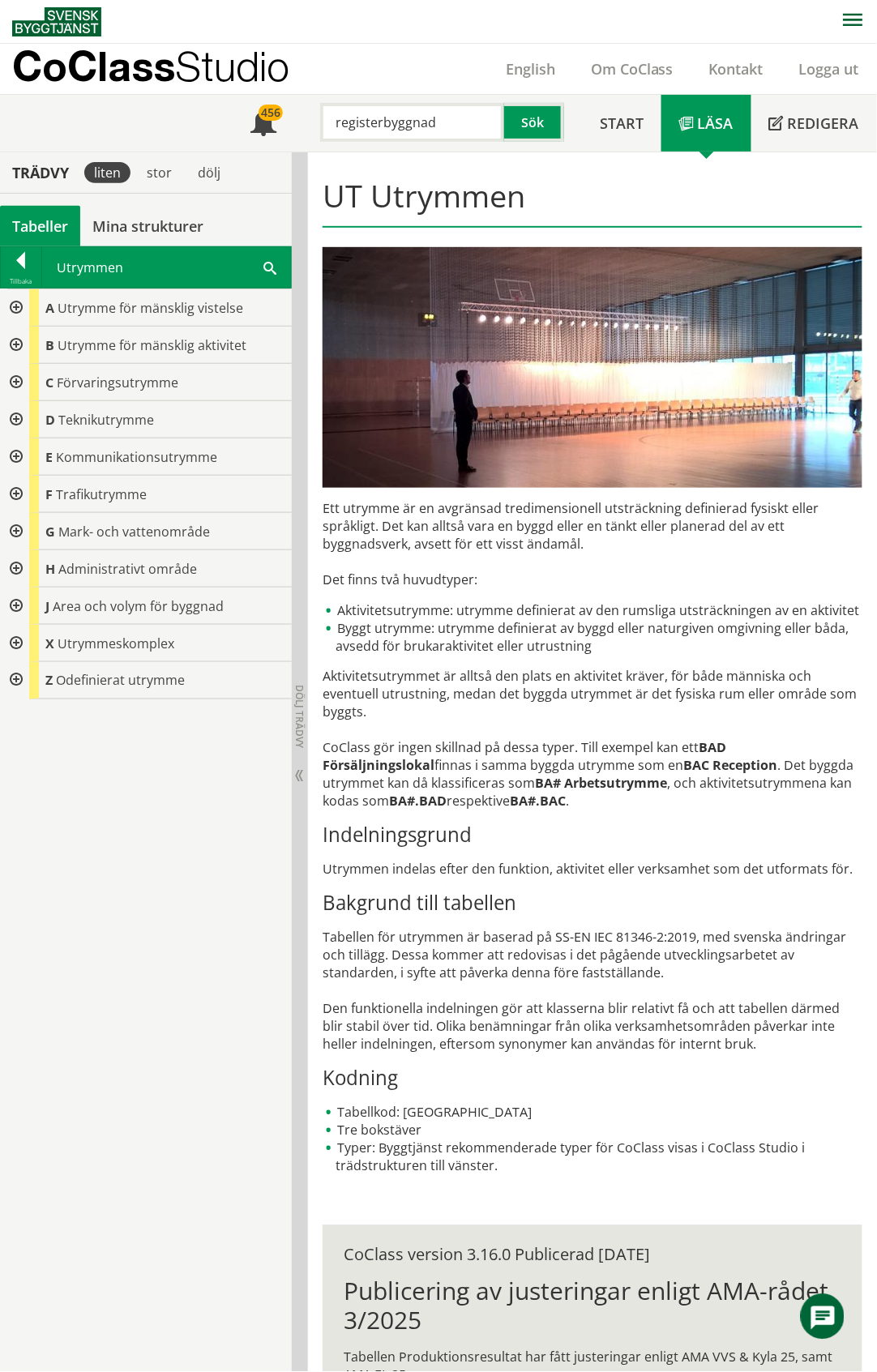
click at [16, 640] on div at bounding box center [15, 643] width 29 height 38
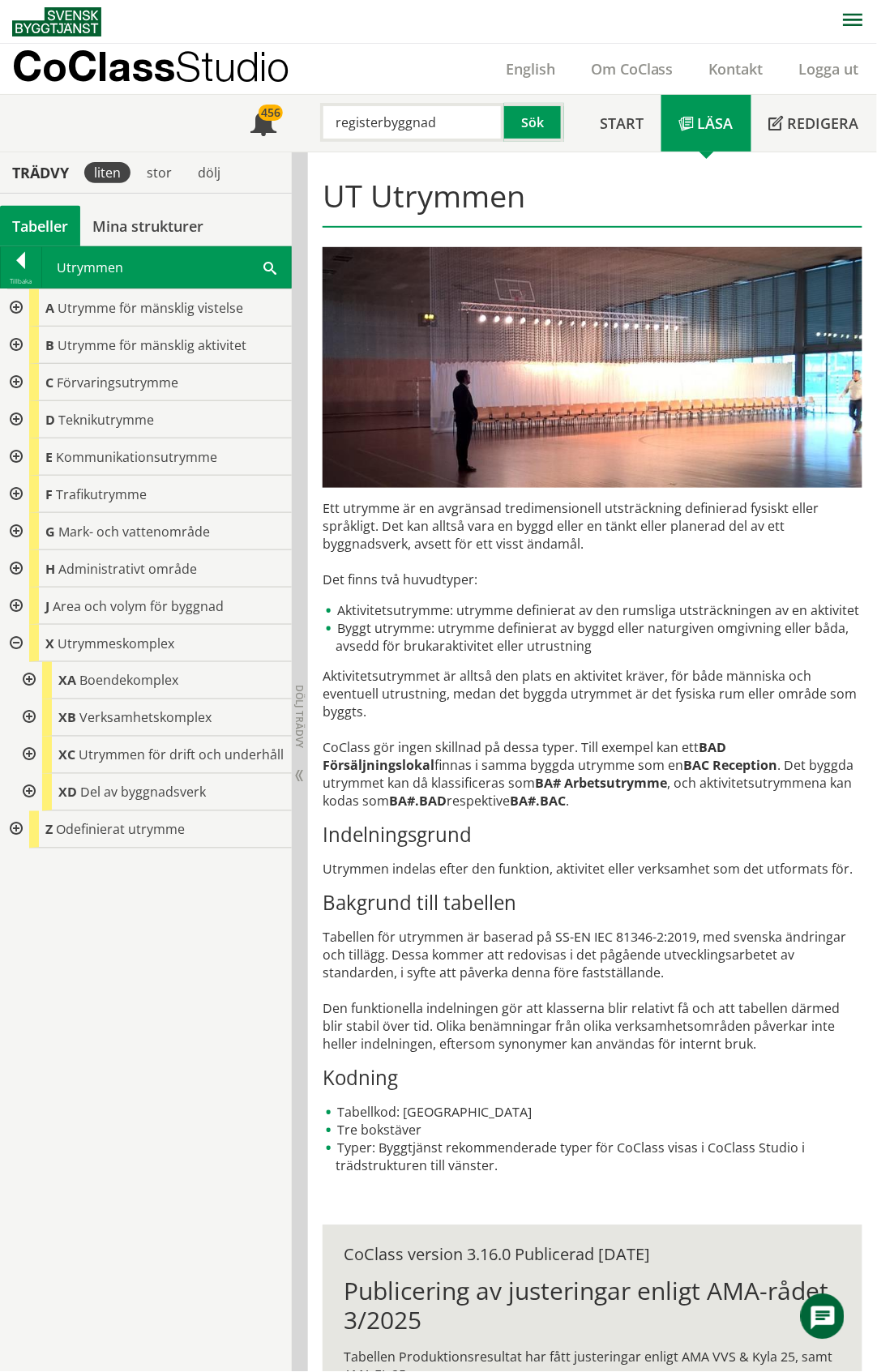
click at [13, 607] on div at bounding box center [15, 606] width 29 height 38
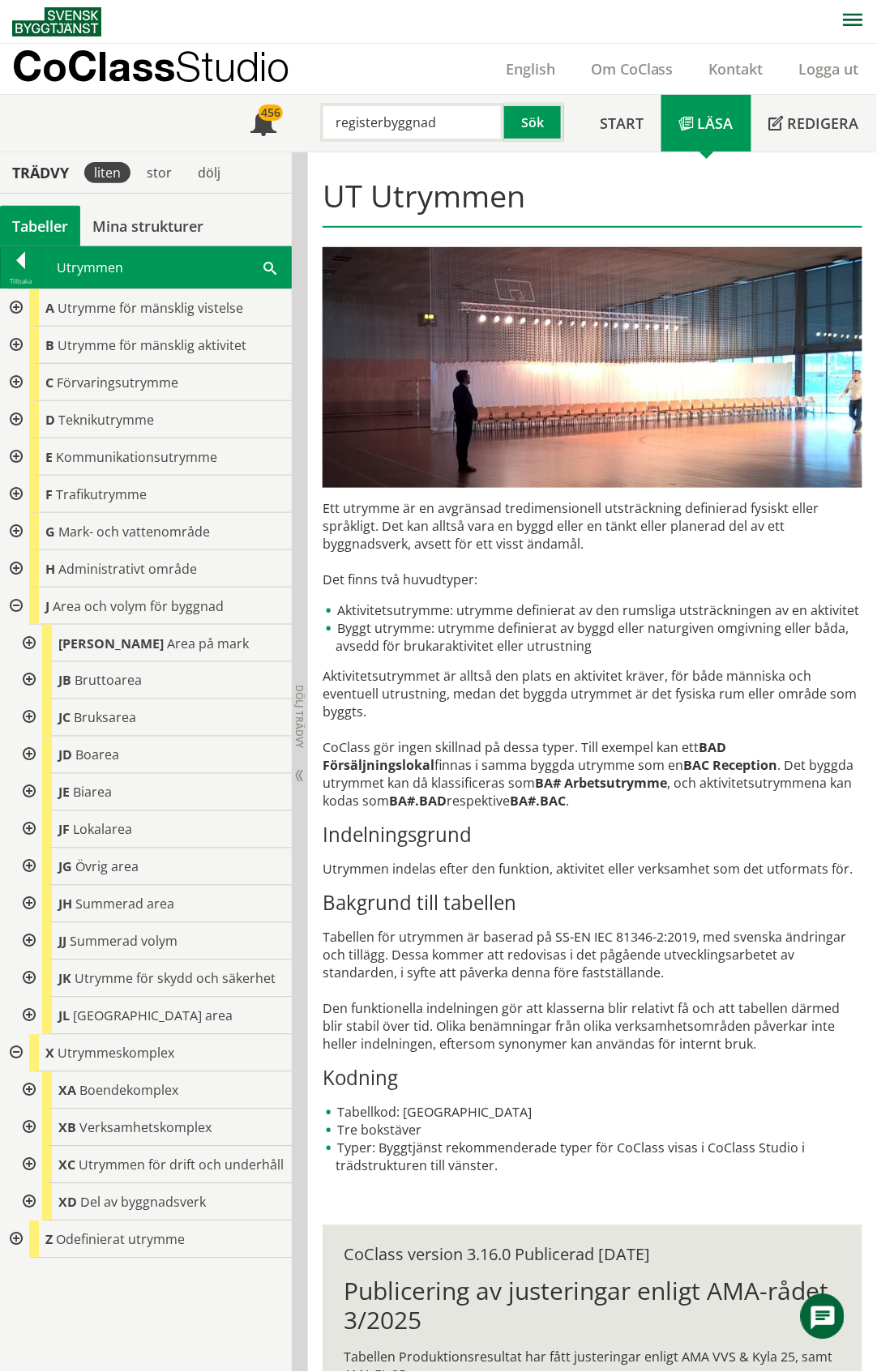
click at [25, 1013] on div at bounding box center [27, 1016] width 29 height 38
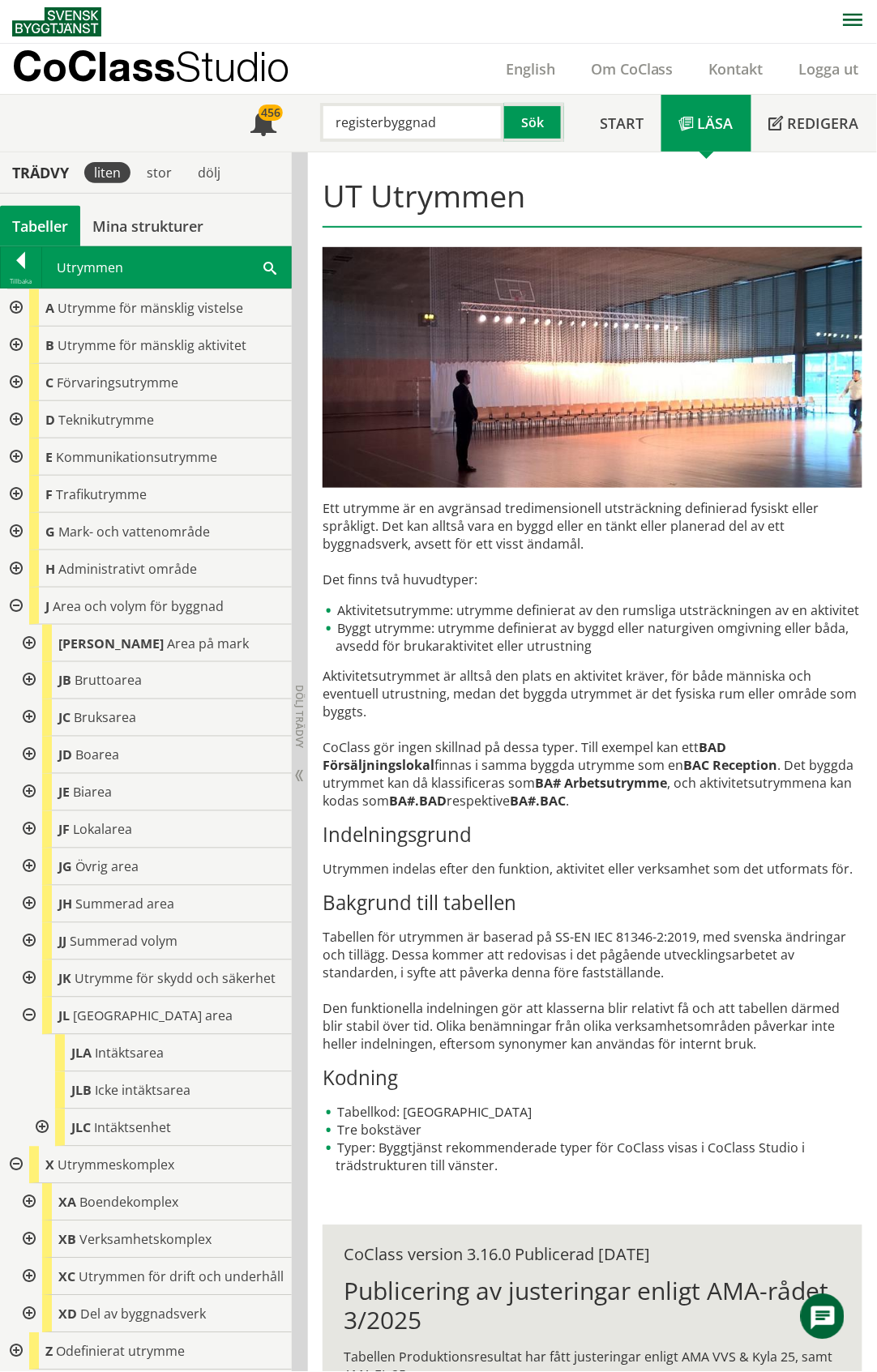
click at [42, 1130] on div at bounding box center [40, 1128] width 29 height 38
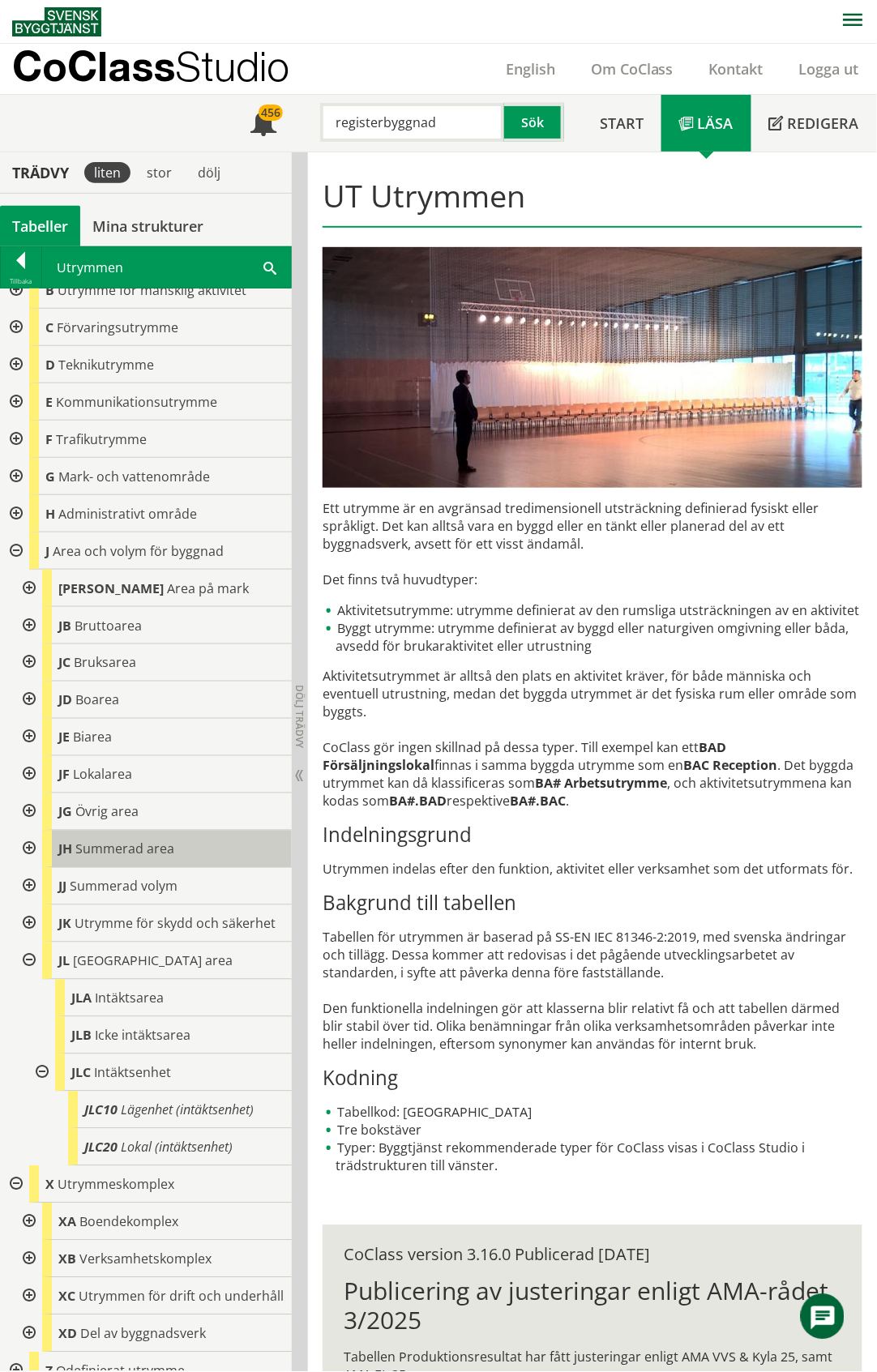
scroll to position [104, 0]
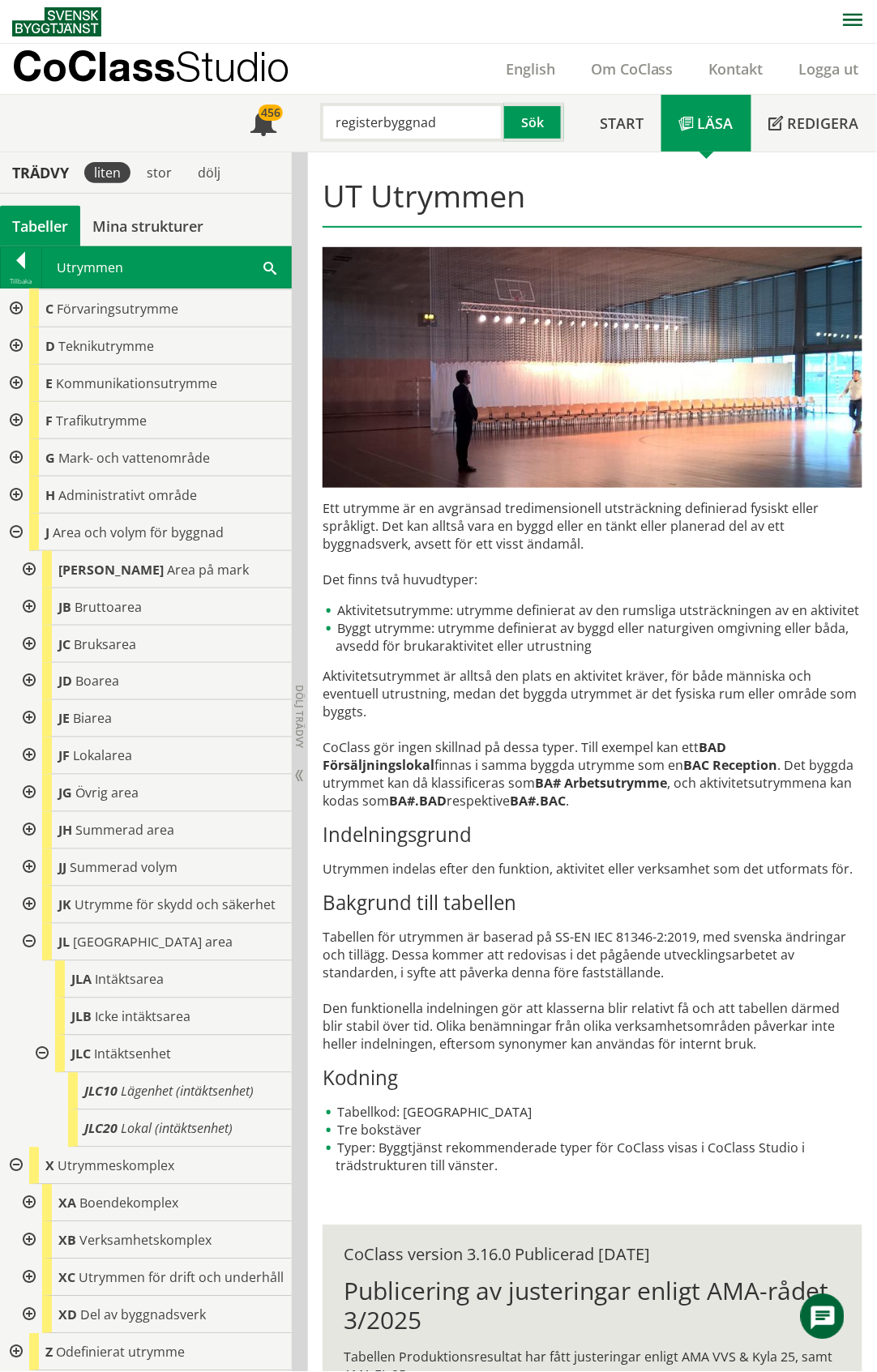
click at [24, 1187] on div at bounding box center [27, 1204] width 29 height 38
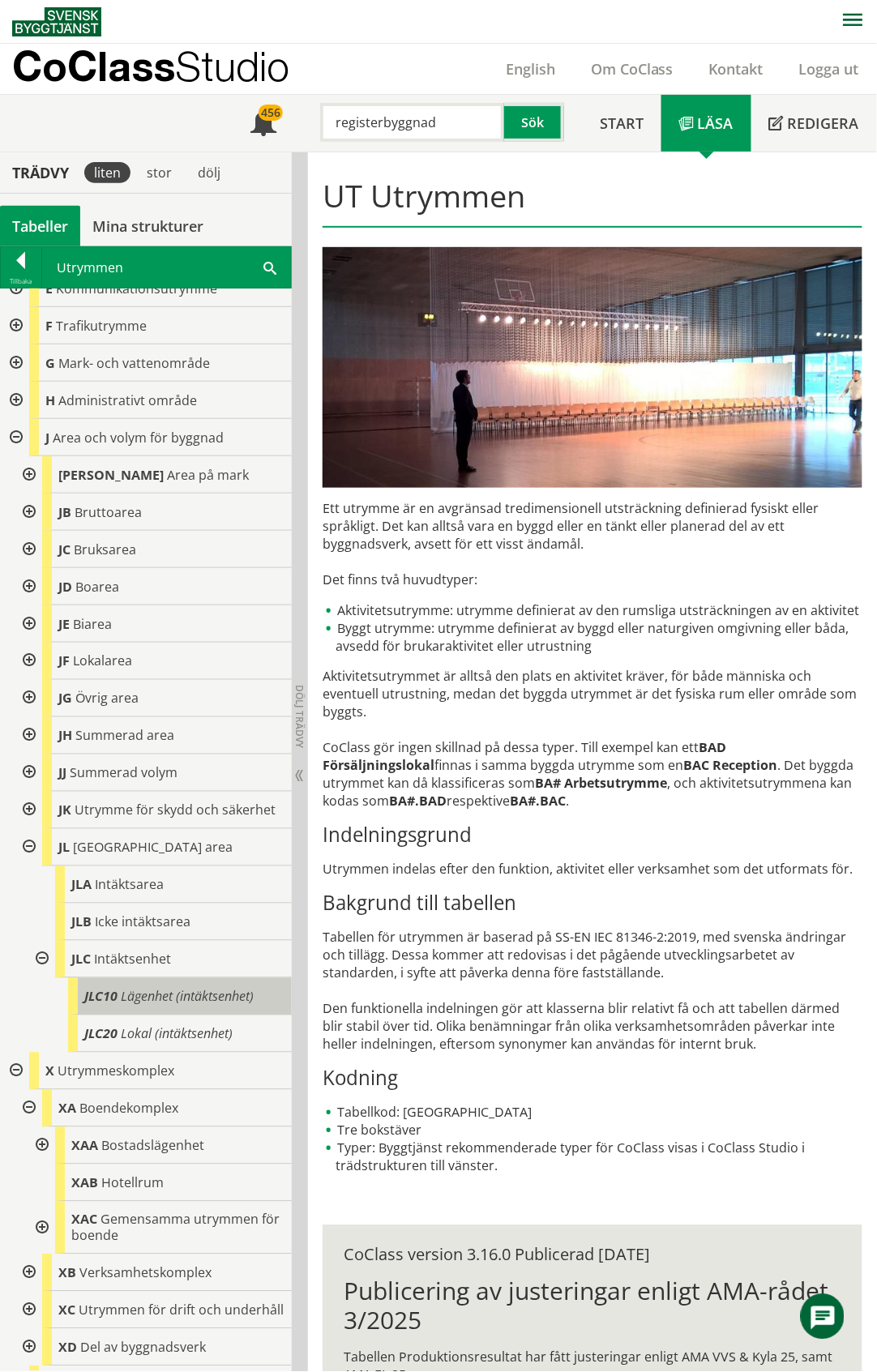
scroll to position [231, 0]
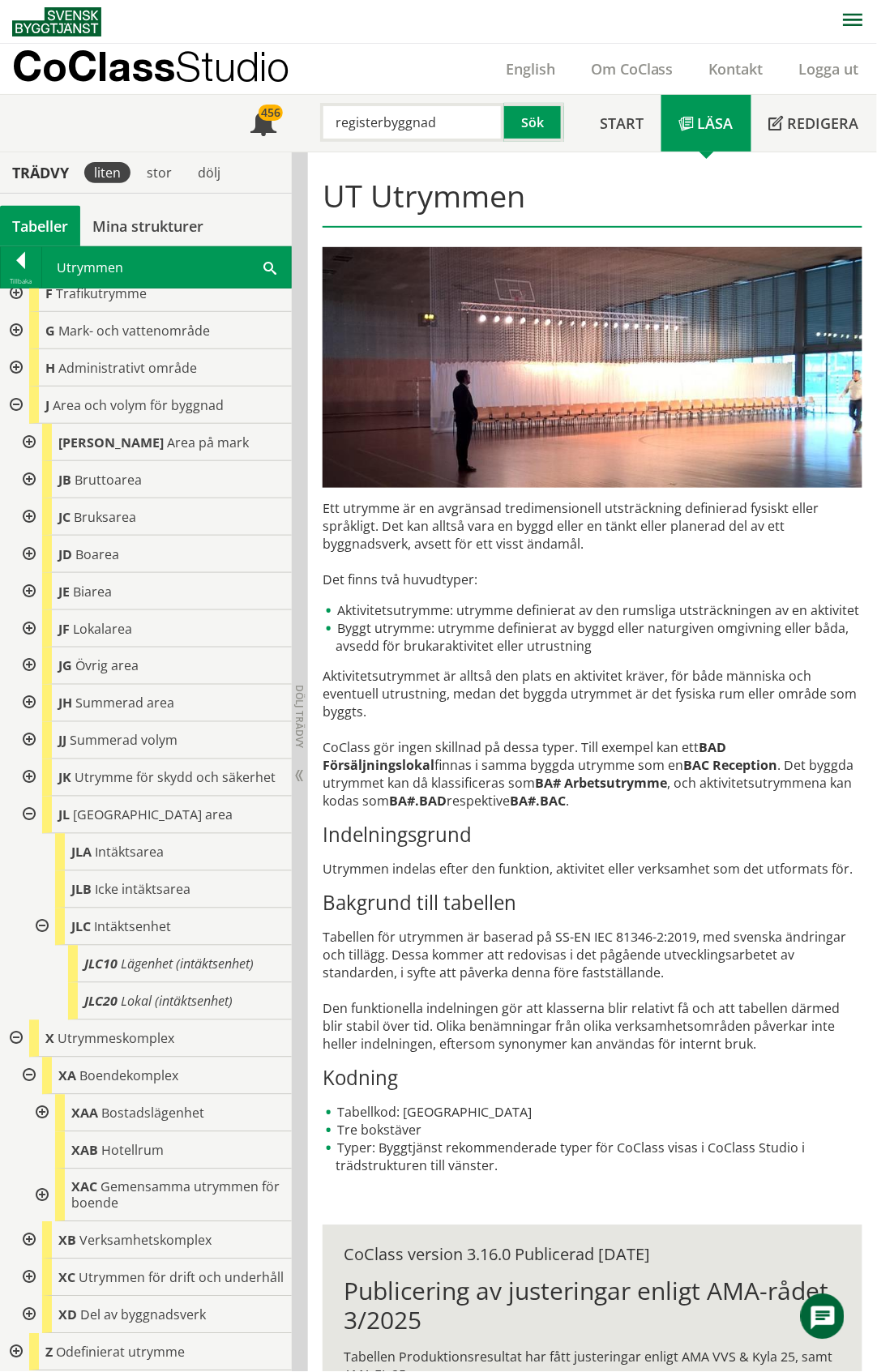
click at [39, 1098] on div at bounding box center [40, 1113] width 29 height 38
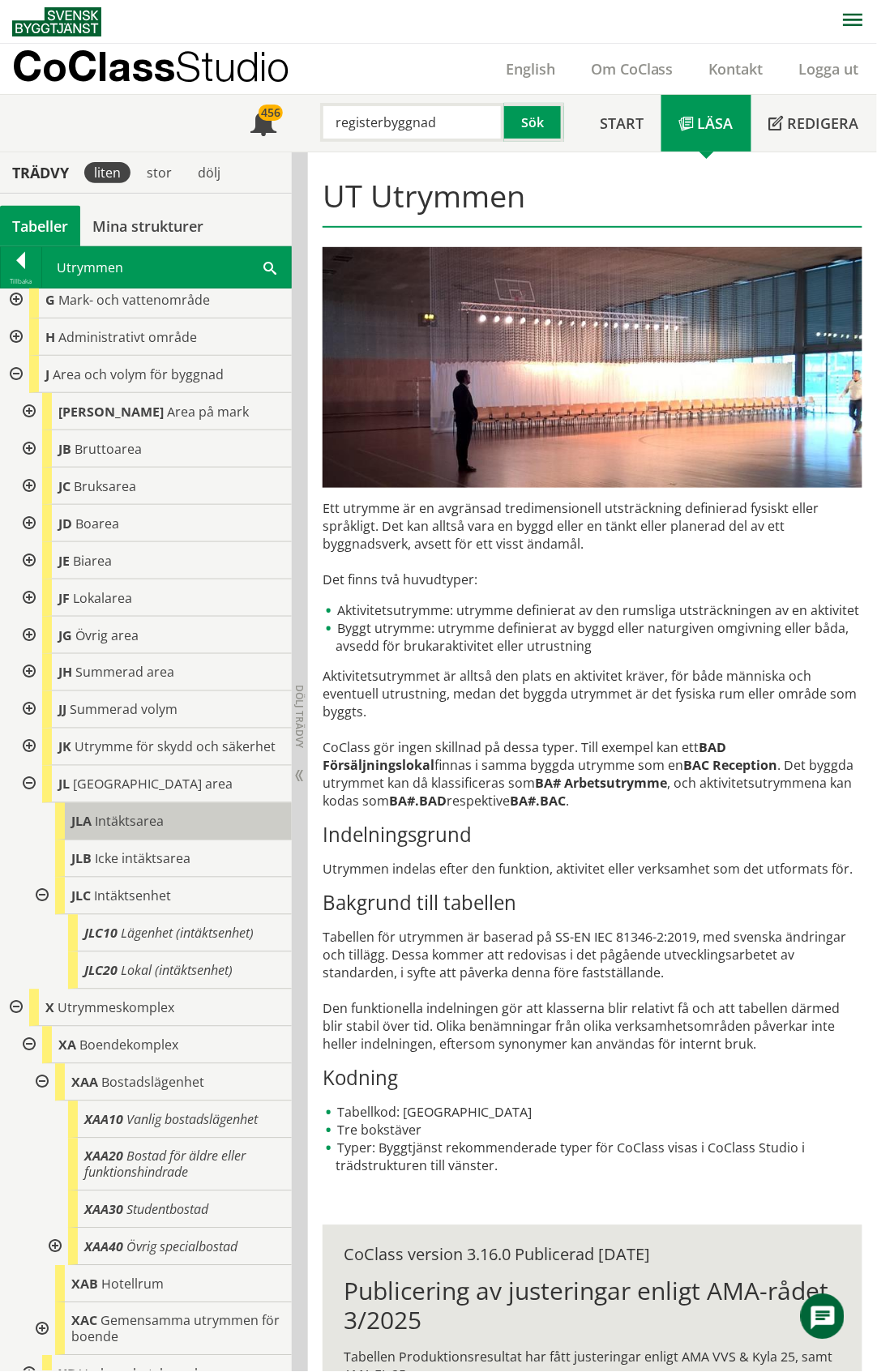
scroll to position [397, 0]
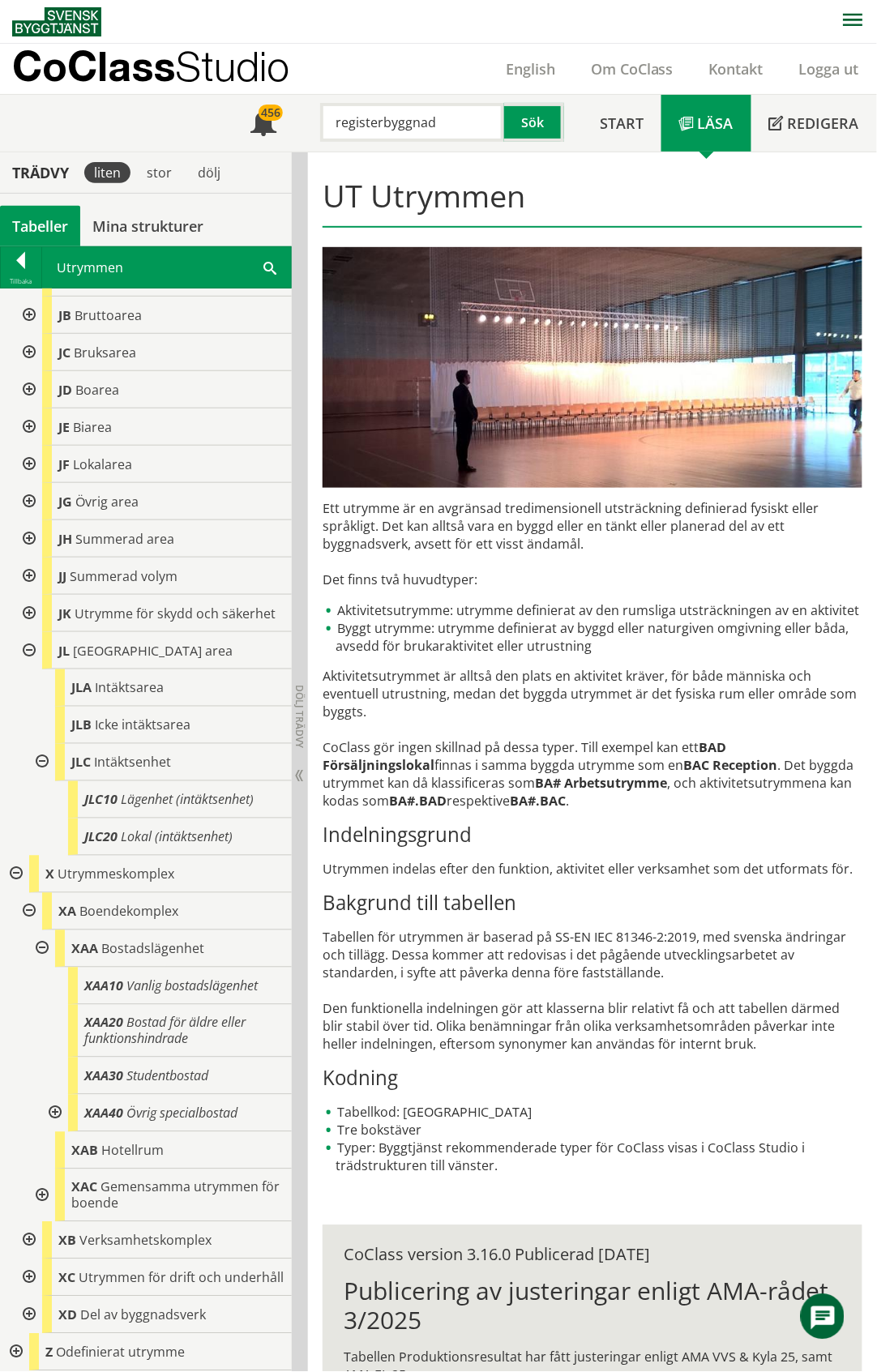
click at [27, 1229] on div at bounding box center [27, 1240] width 29 height 38
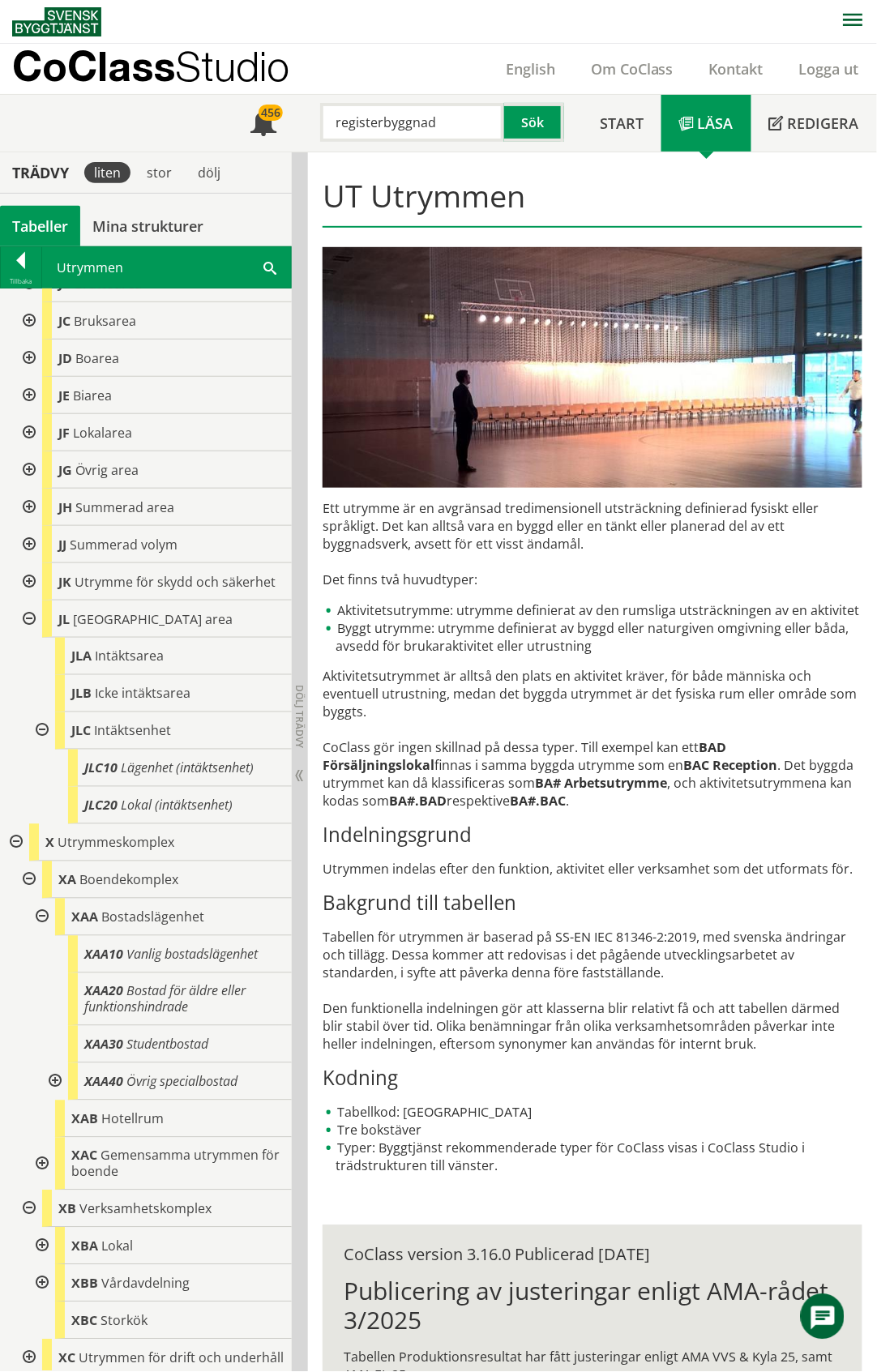
click at [39, 1261] on div at bounding box center [40, 1247] width 29 height 38
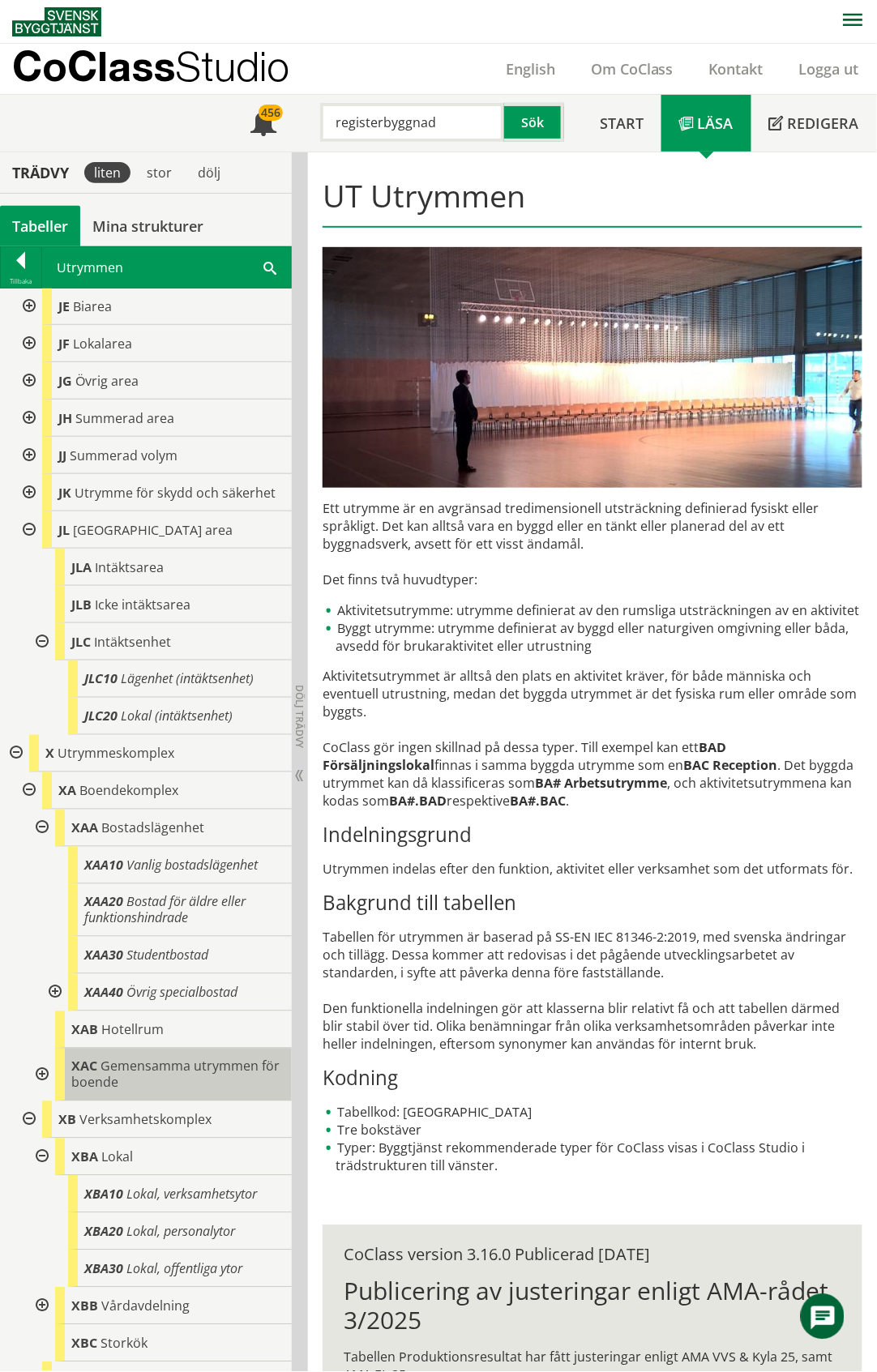
scroll to position [621, 0]
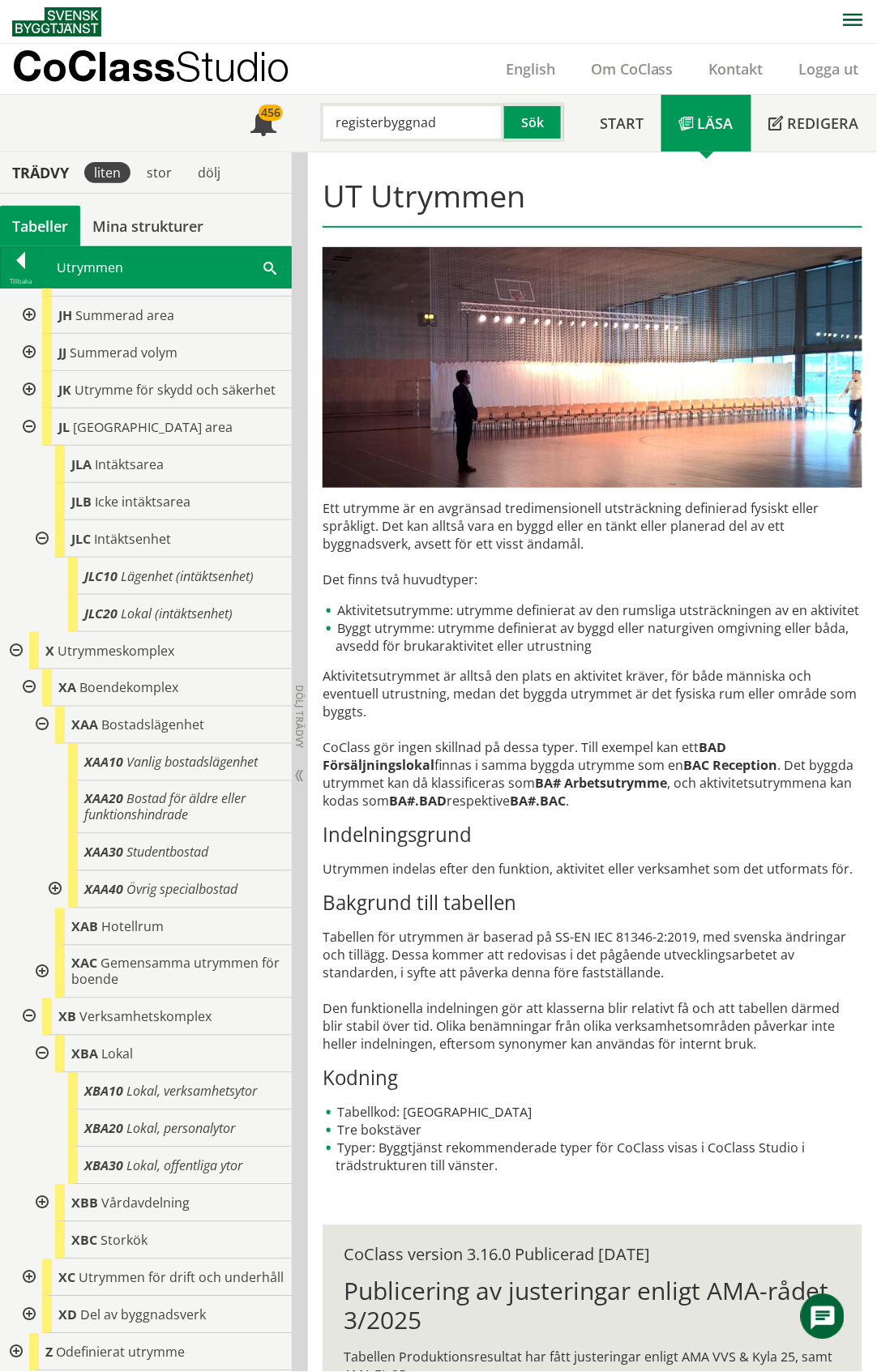
click at [55, 874] on div at bounding box center [54, 890] width 29 height 38
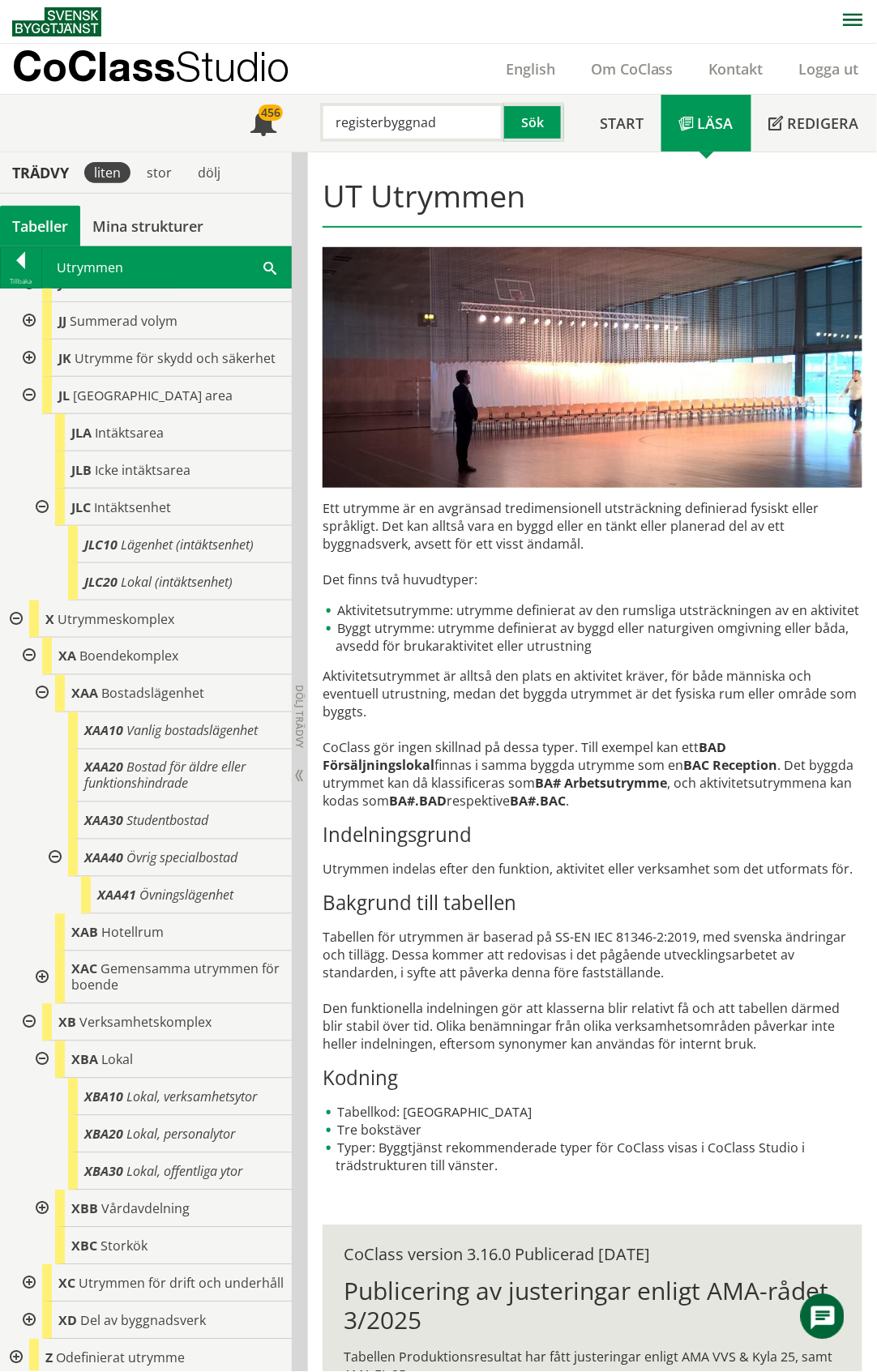
click at [52, 874] on div at bounding box center [54, 858] width 29 height 38
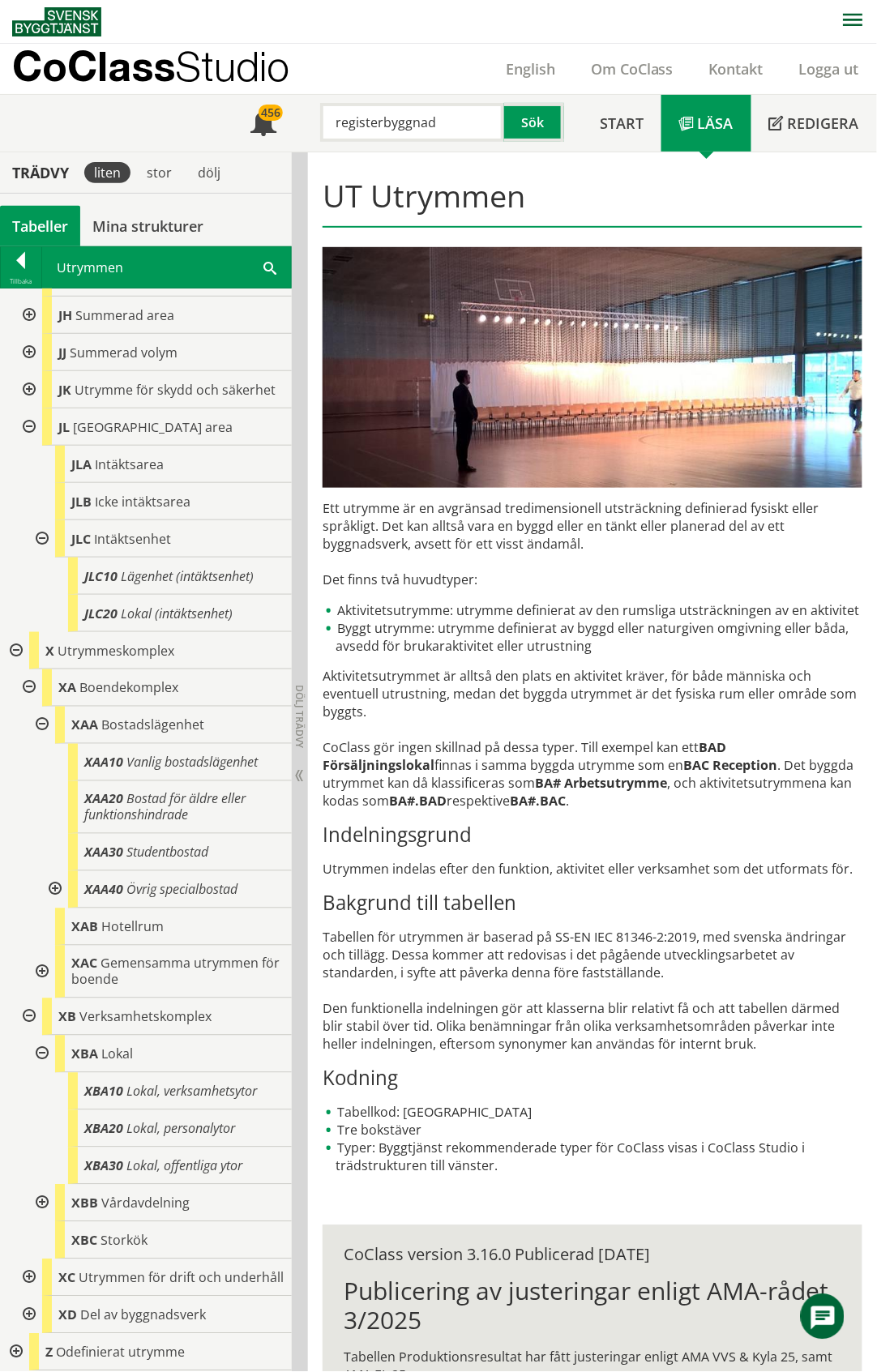
click at [42, 958] on div at bounding box center [40, 972] width 29 height 53
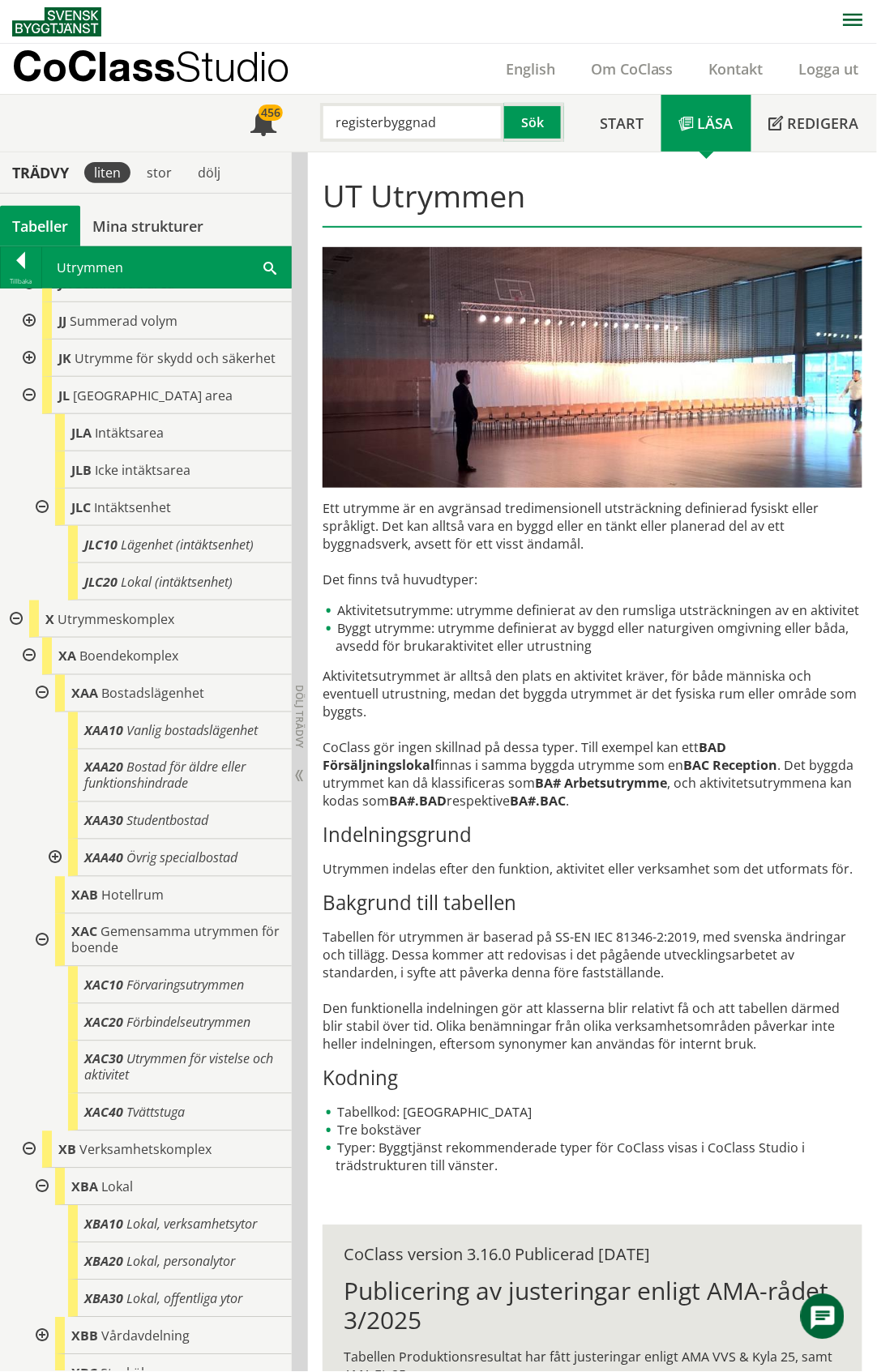
click at [39, 957] on div at bounding box center [40, 941] width 29 height 53
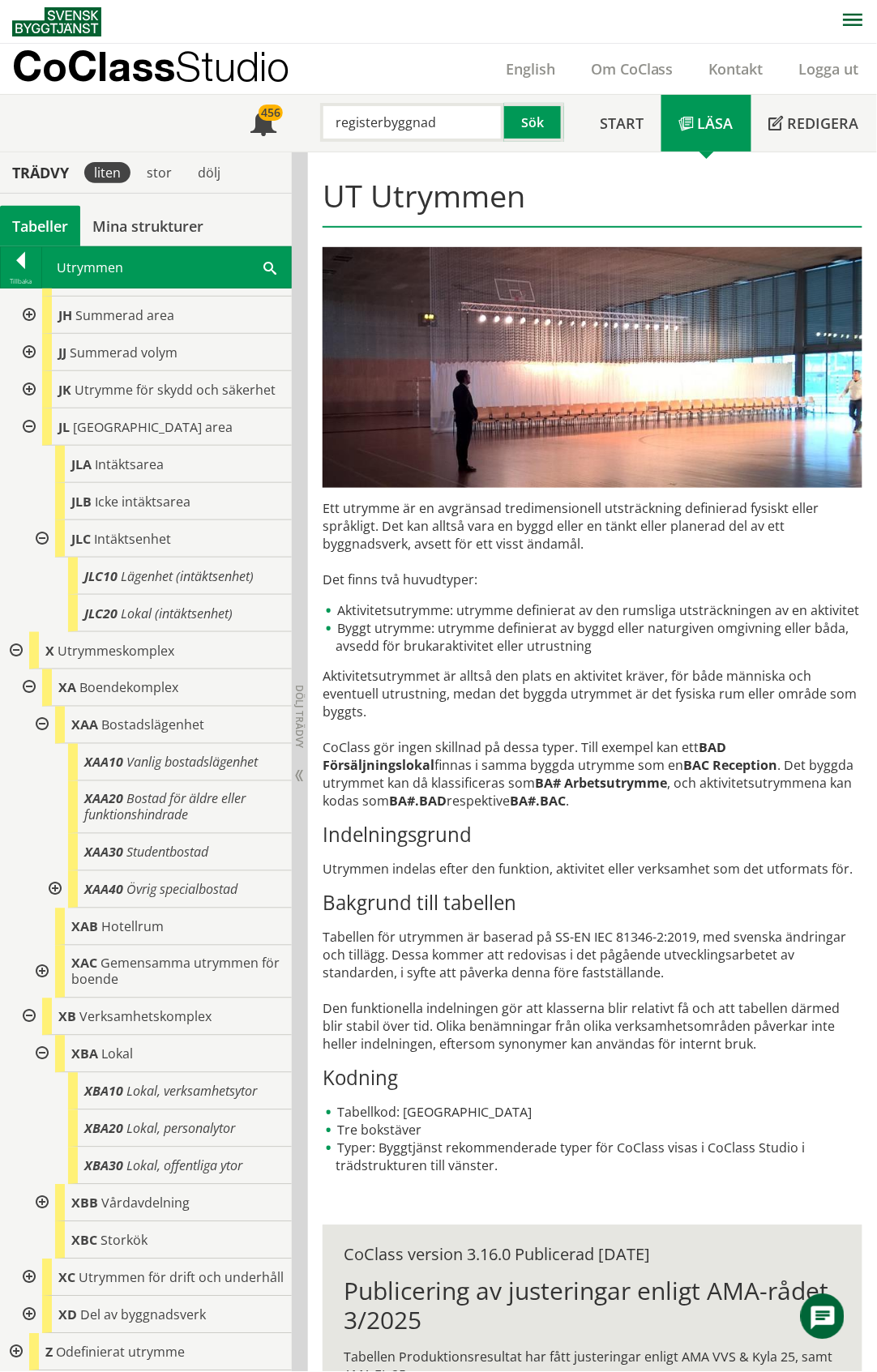
click at [30, 1315] on div at bounding box center [27, 1315] width 29 height 38
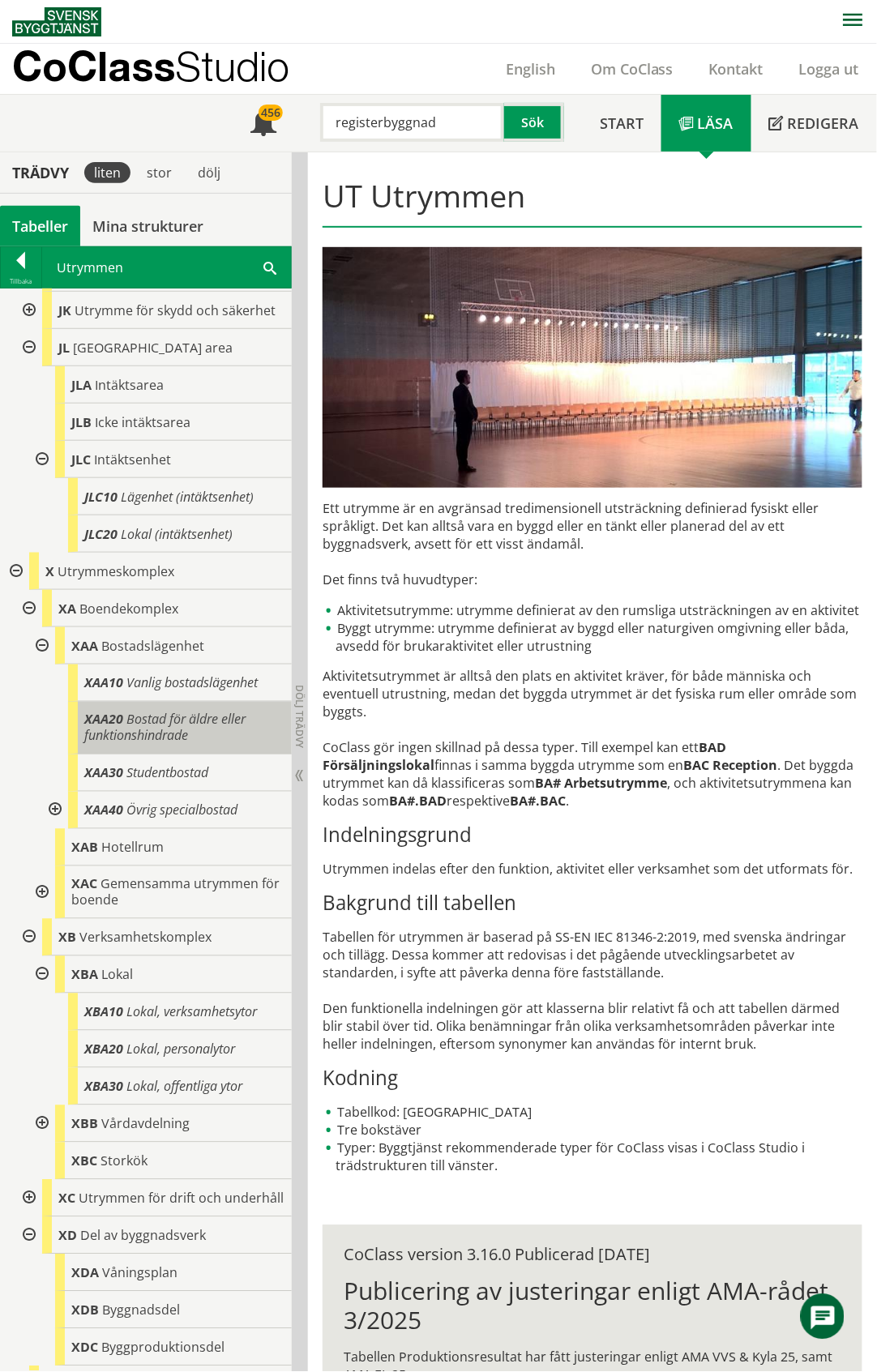
scroll to position [733, 0]
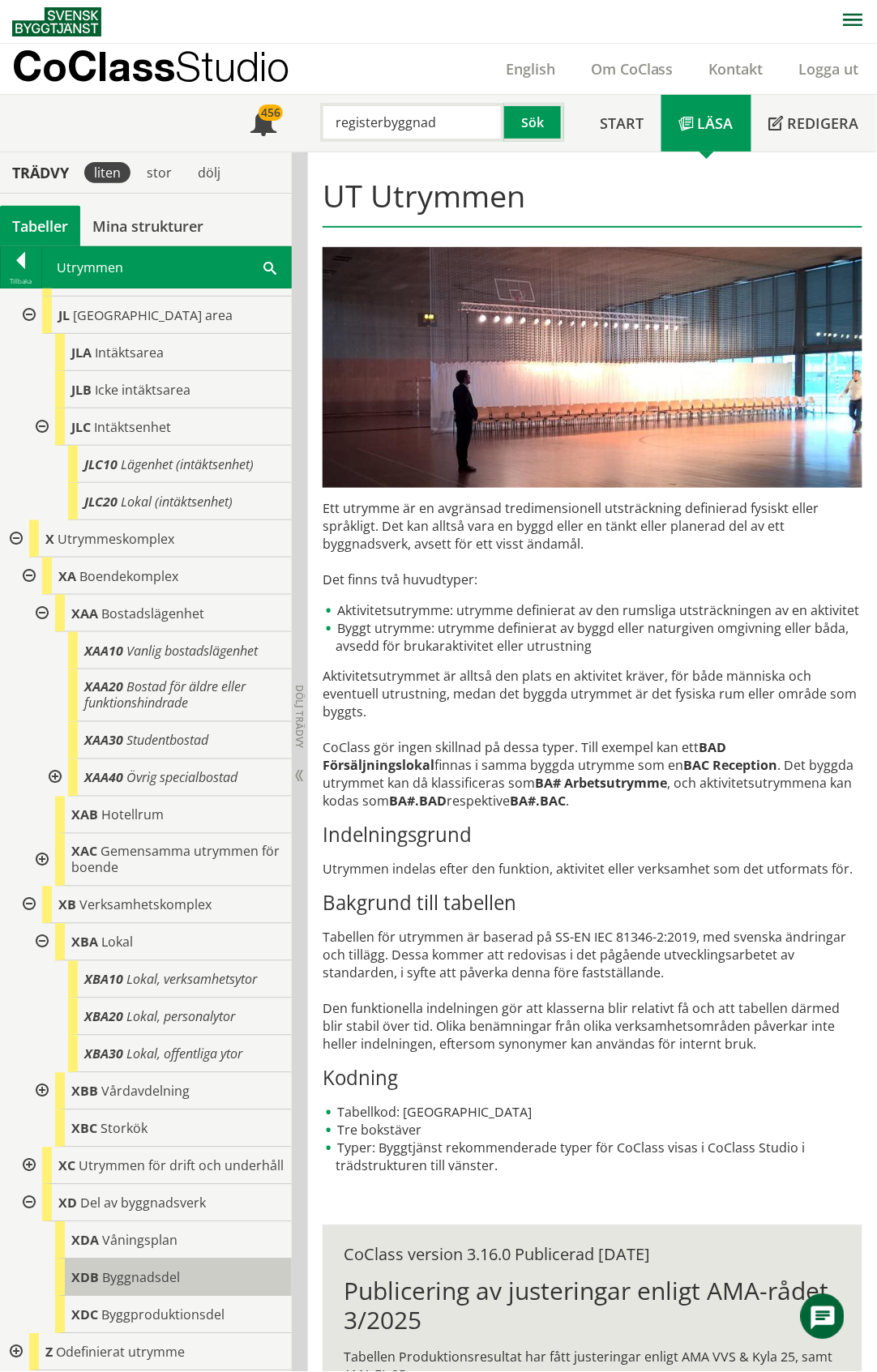
click at [170, 1284] on span "Byggnadsdel" at bounding box center [141, 1278] width 78 height 17
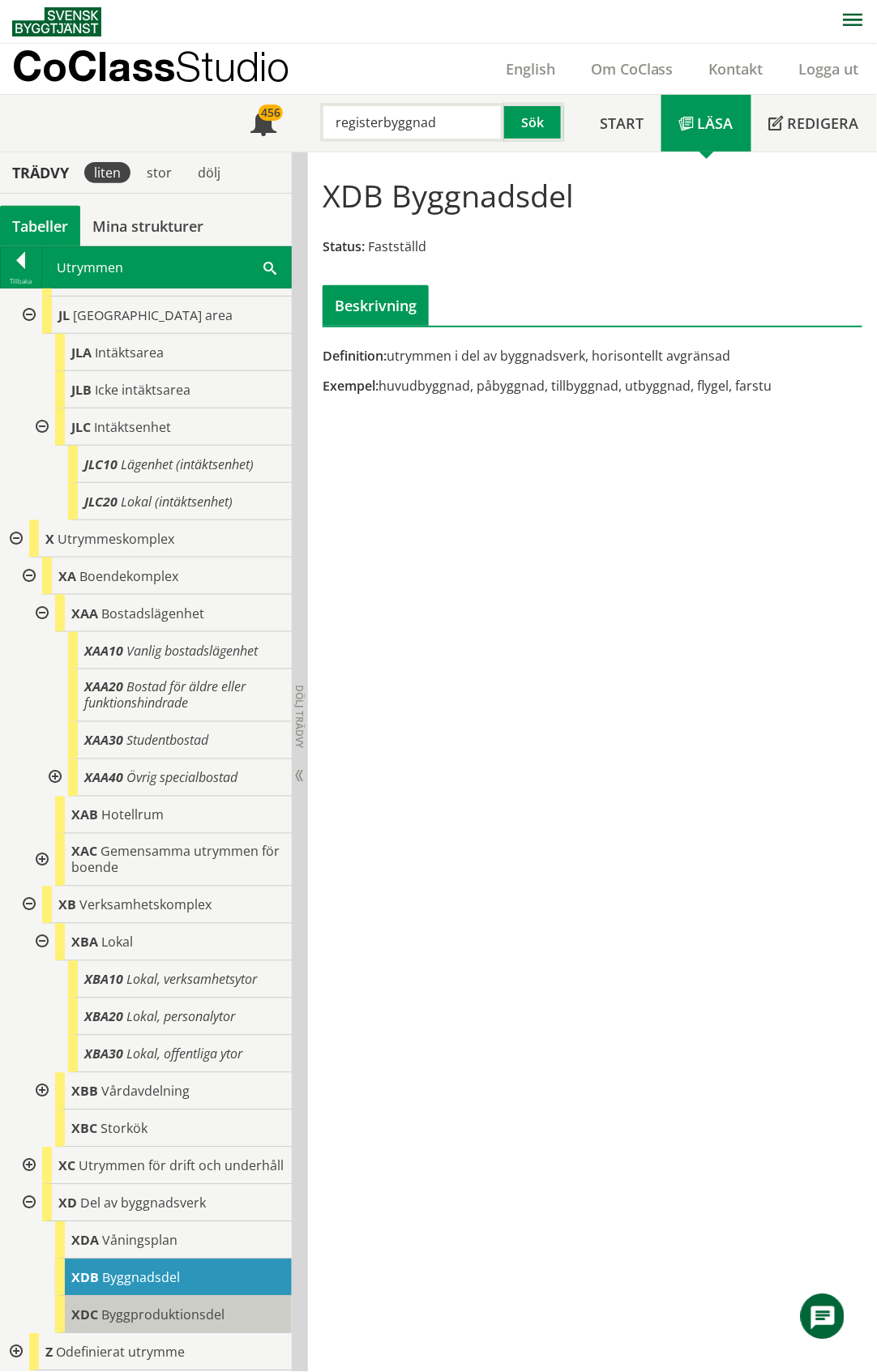
click at [205, 1318] on span "Byggproduktionsdel" at bounding box center [163, 1315] width 123 height 17
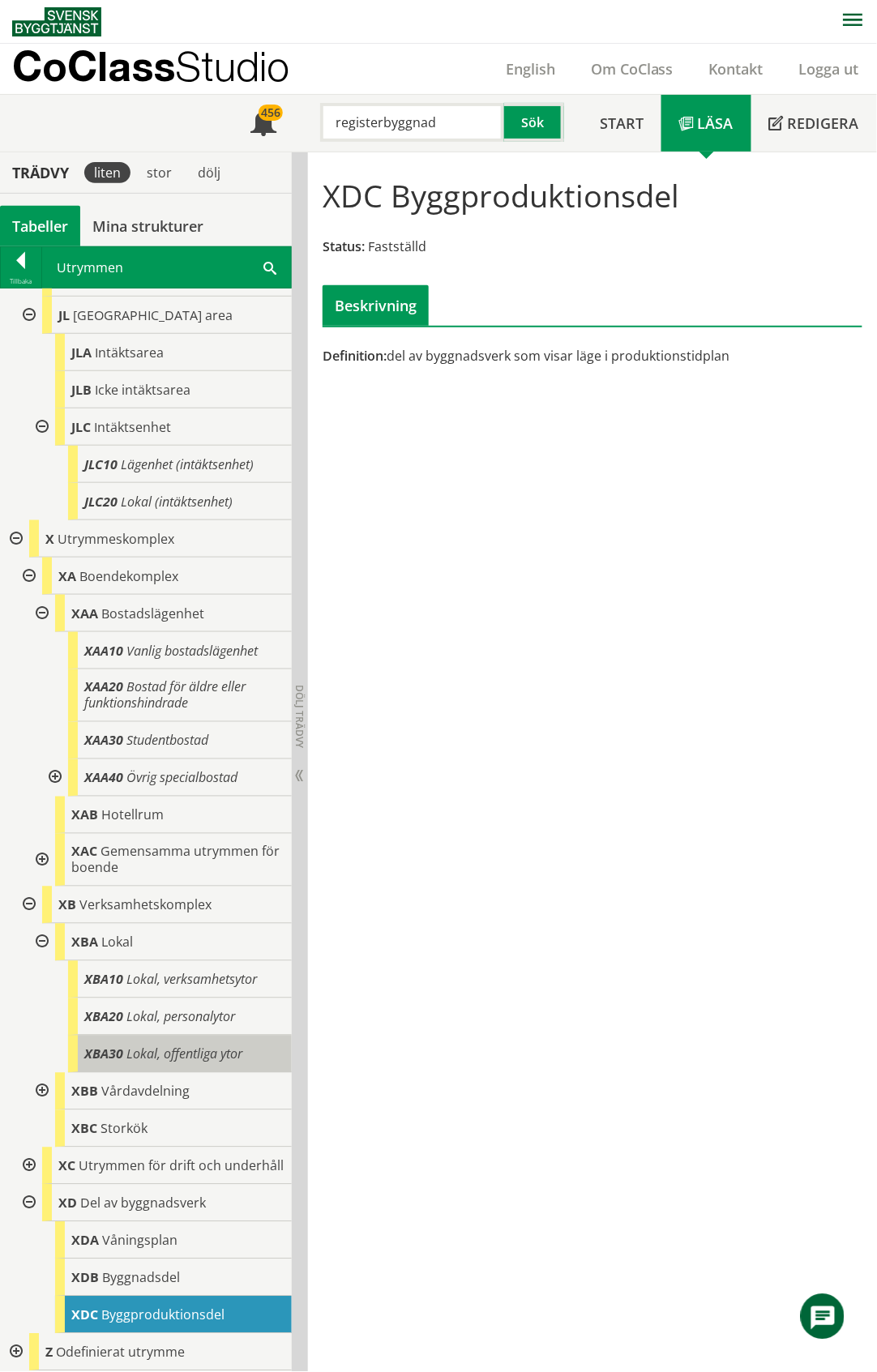
click at [195, 1045] on span "Lokal, offentliga ytor" at bounding box center [184, 1054] width 116 height 17
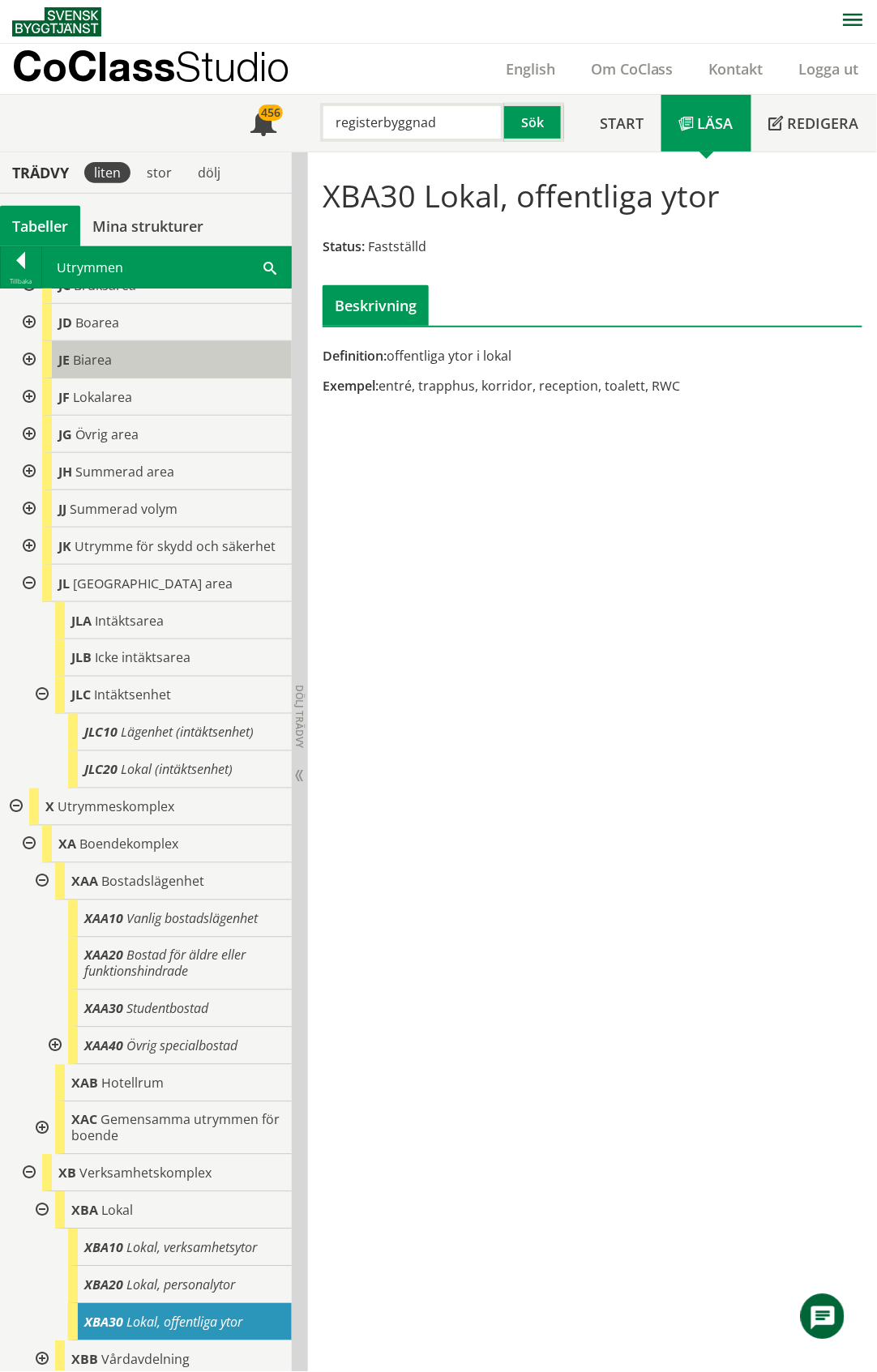
scroll to position [409, 0]
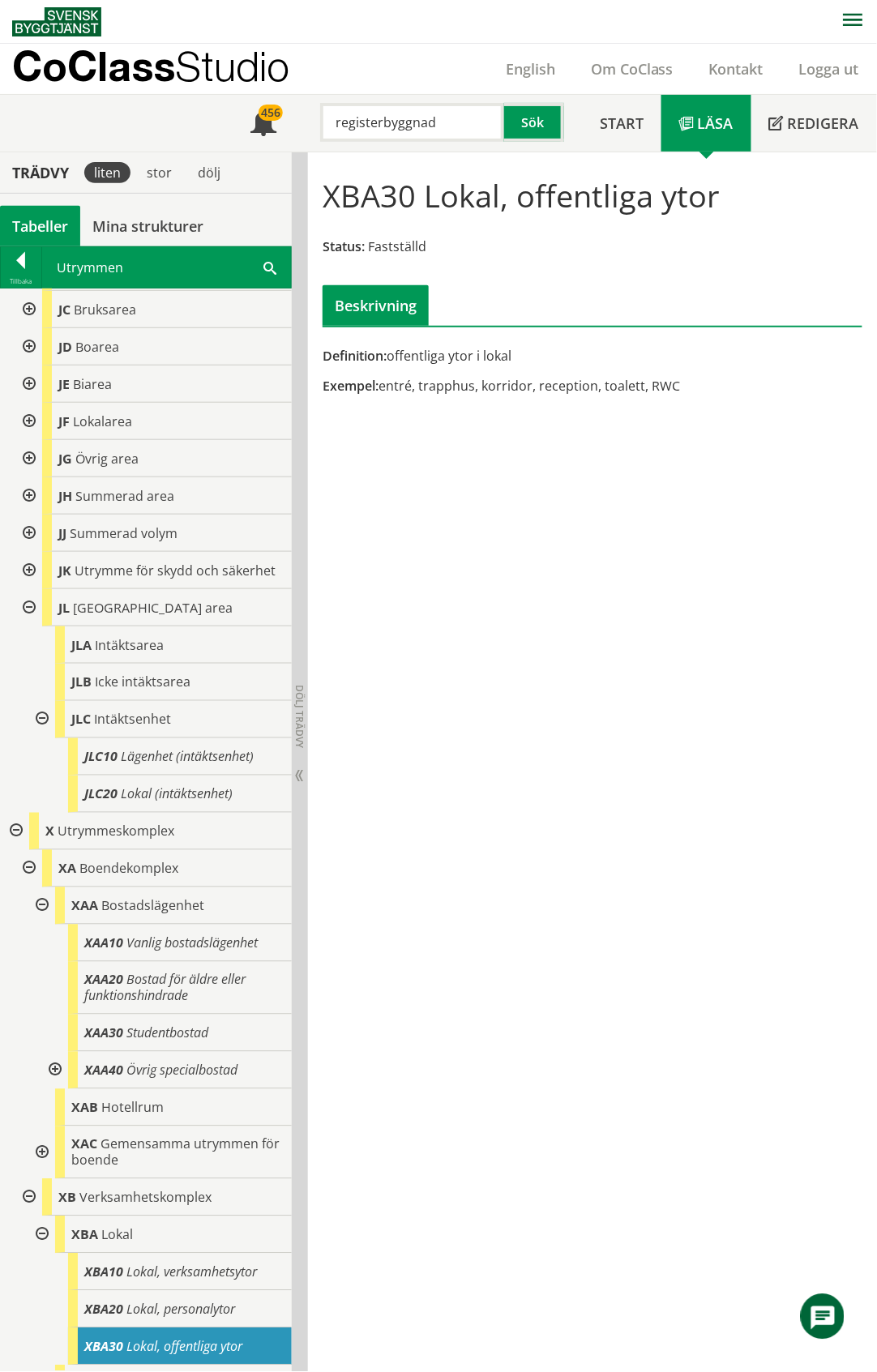
click at [39, 225] on div "Tabeller" at bounding box center [40, 226] width 80 height 40
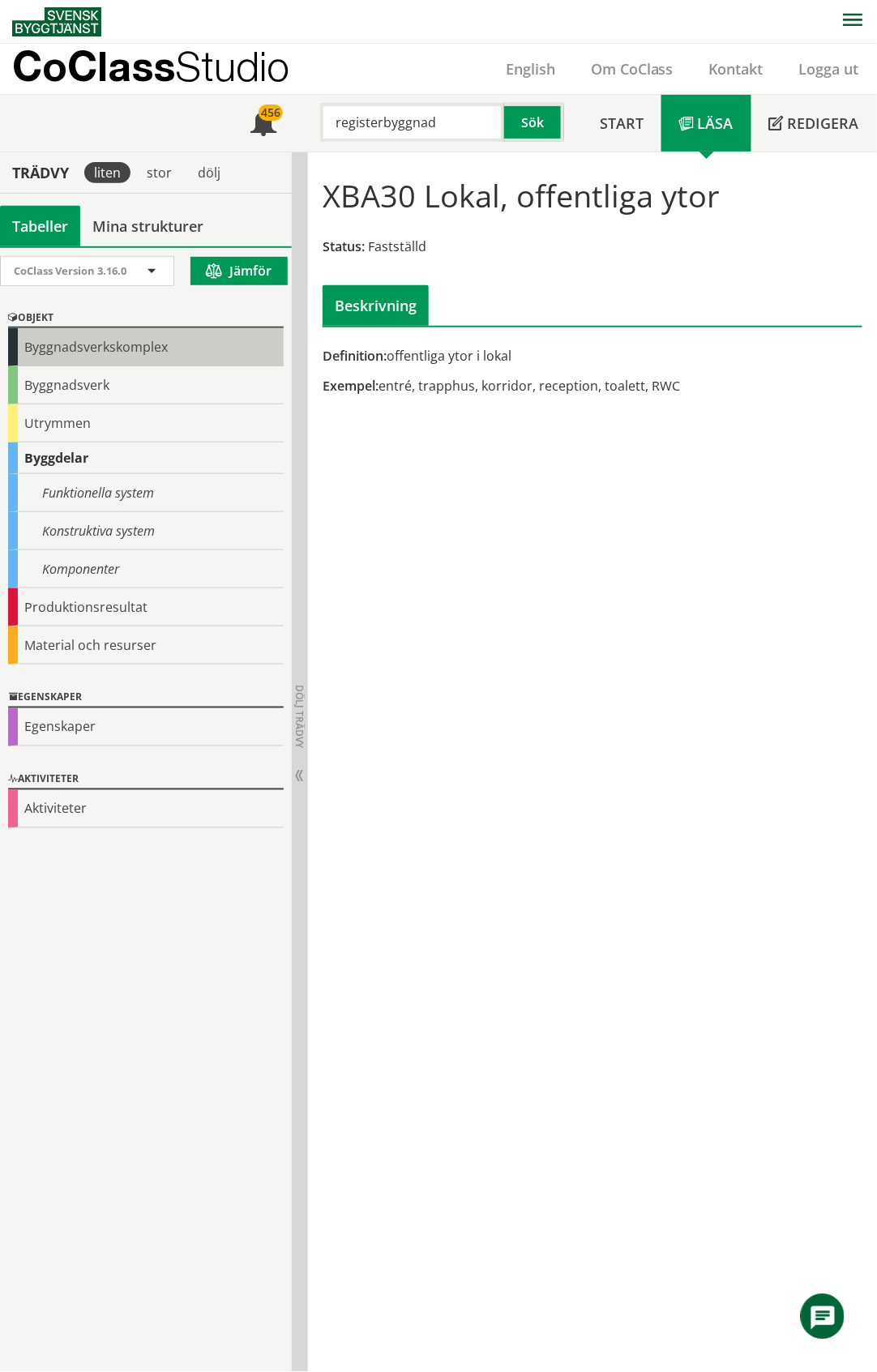
click at [147, 346] on div "Byggnadsverkskomplex" at bounding box center [145, 348] width 275 height 38
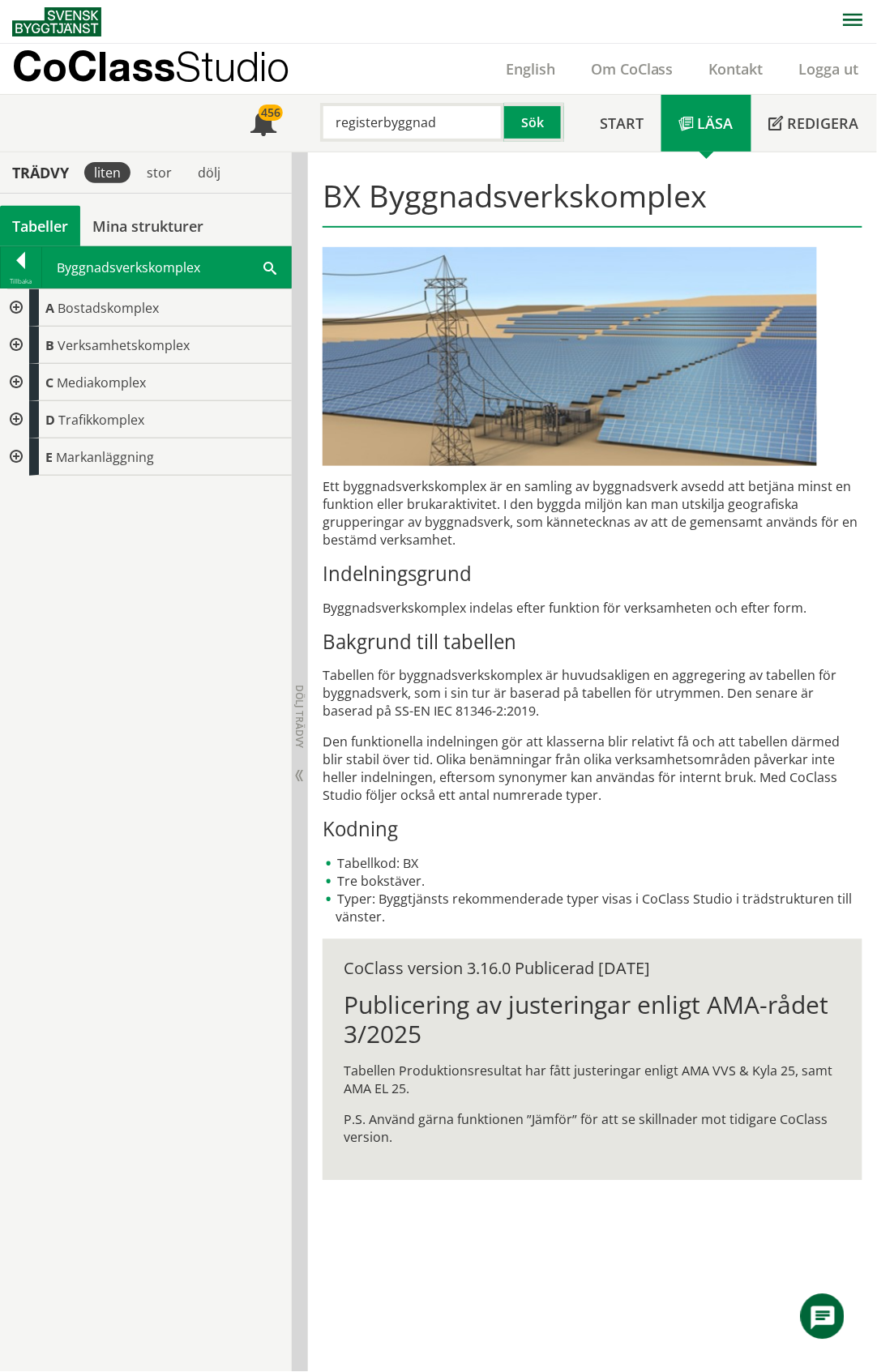
click at [14, 383] on div at bounding box center [15, 382] width 29 height 38
click at [24, 456] on div at bounding box center [27, 456] width 29 height 38
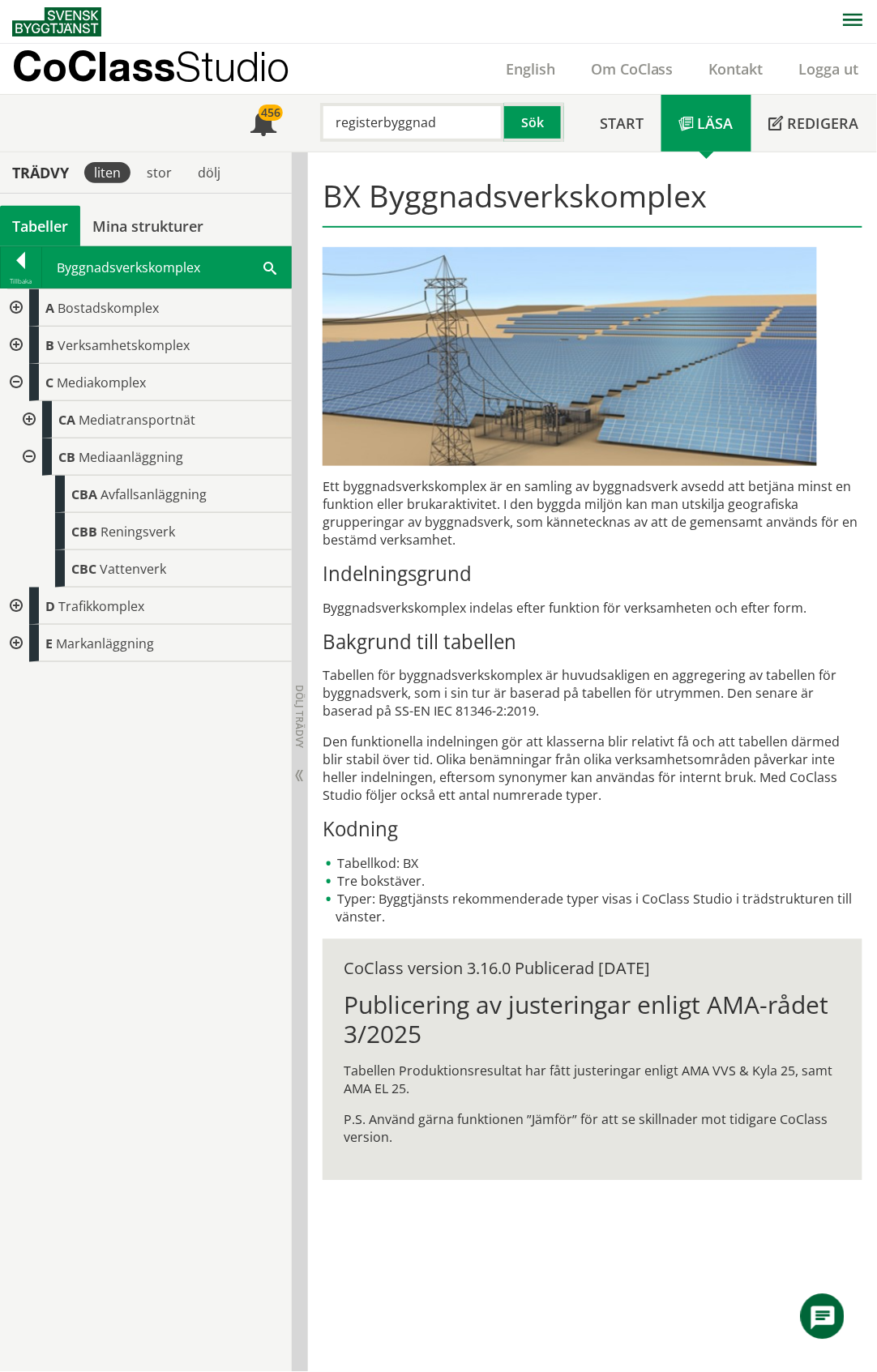
click at [24, 456] on div at bounding box center [27, 456] width 29 height 38
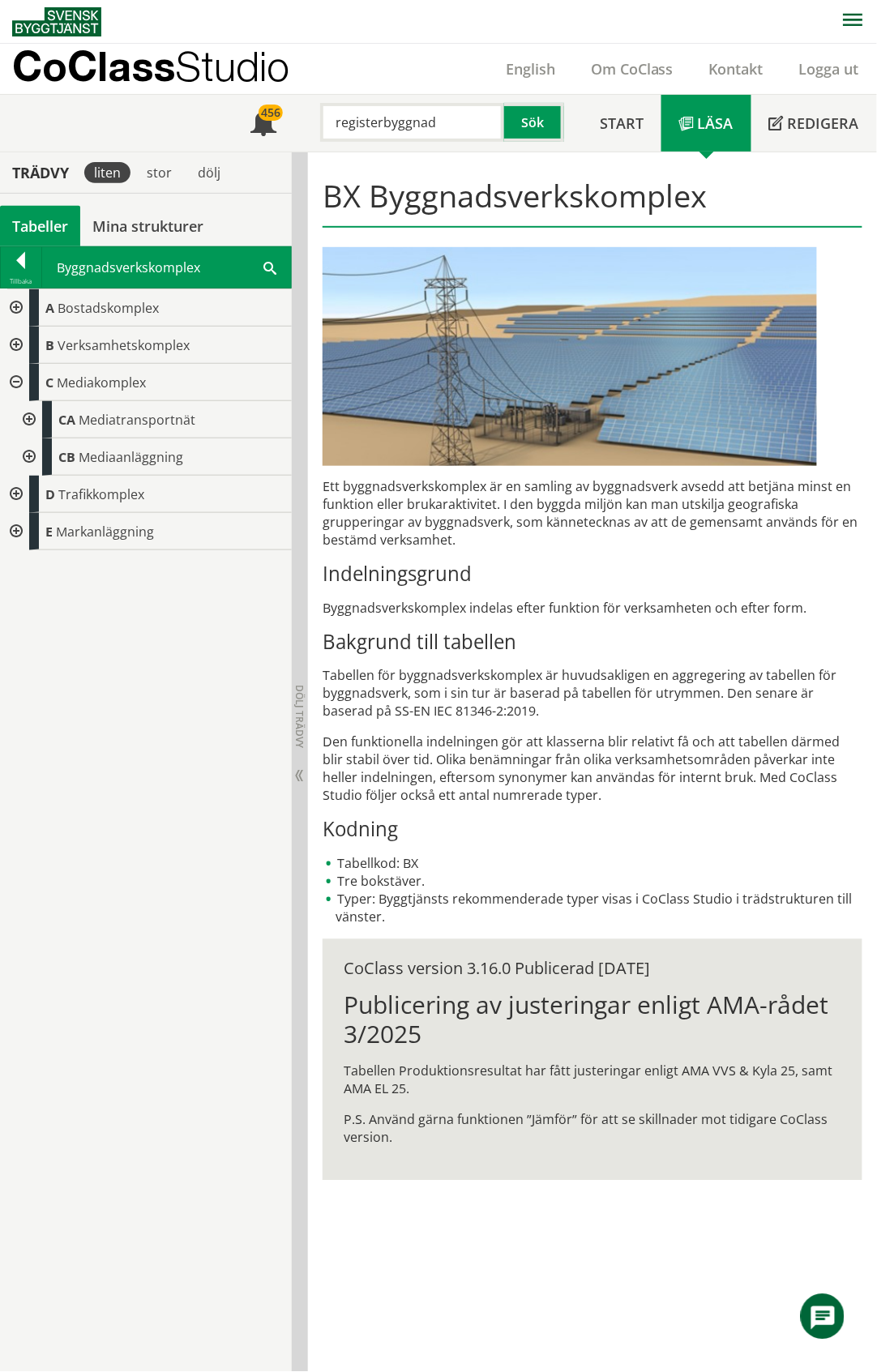
click at [26, 416] on div at bounding box center [27, 420] width 29 height 38
click at [40, 458] on div at bounding box center [40, 456] width 29 height 38
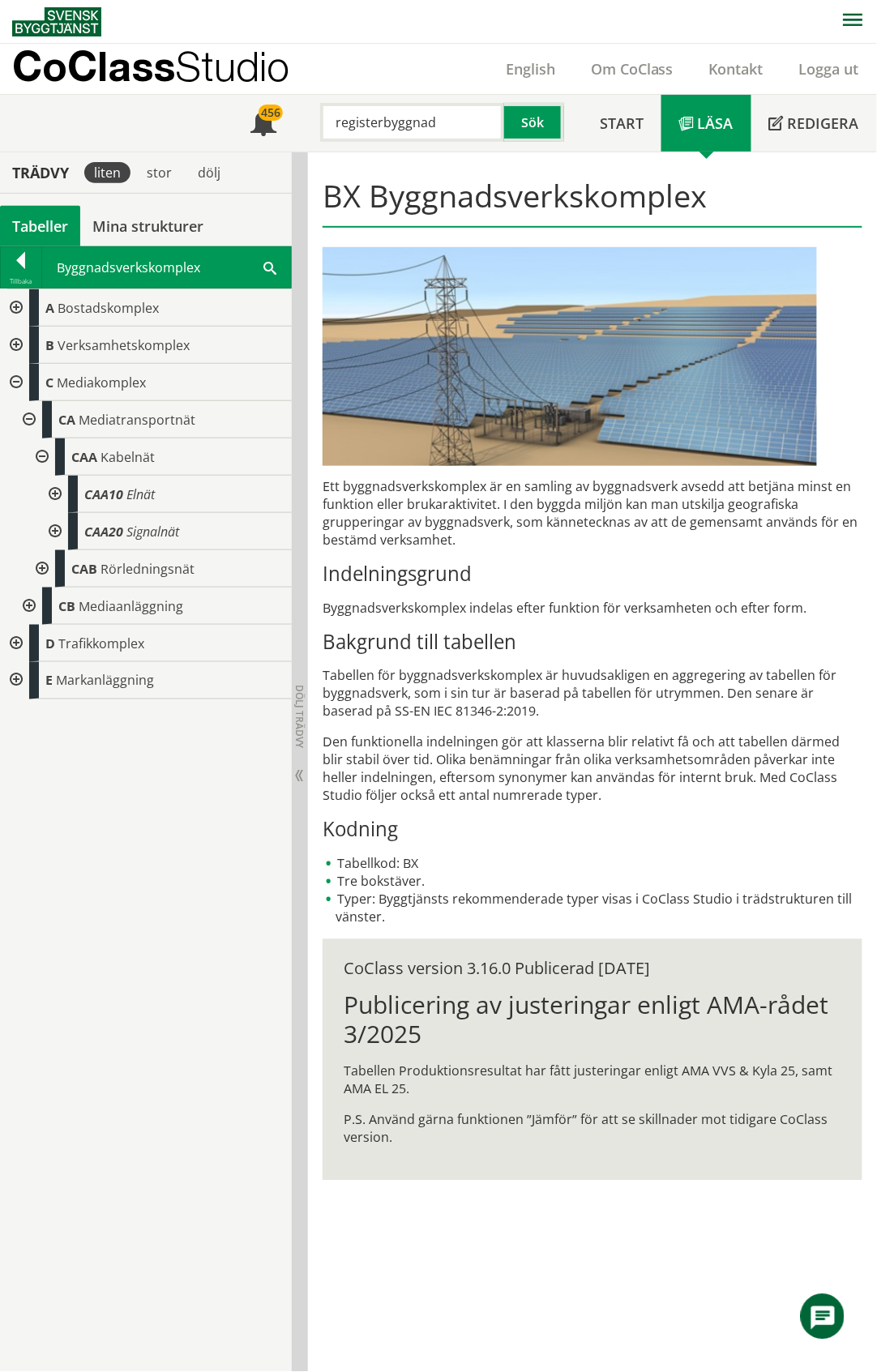
click at [40, 458] on div at bounding box center [40, 456] width 29 height 38
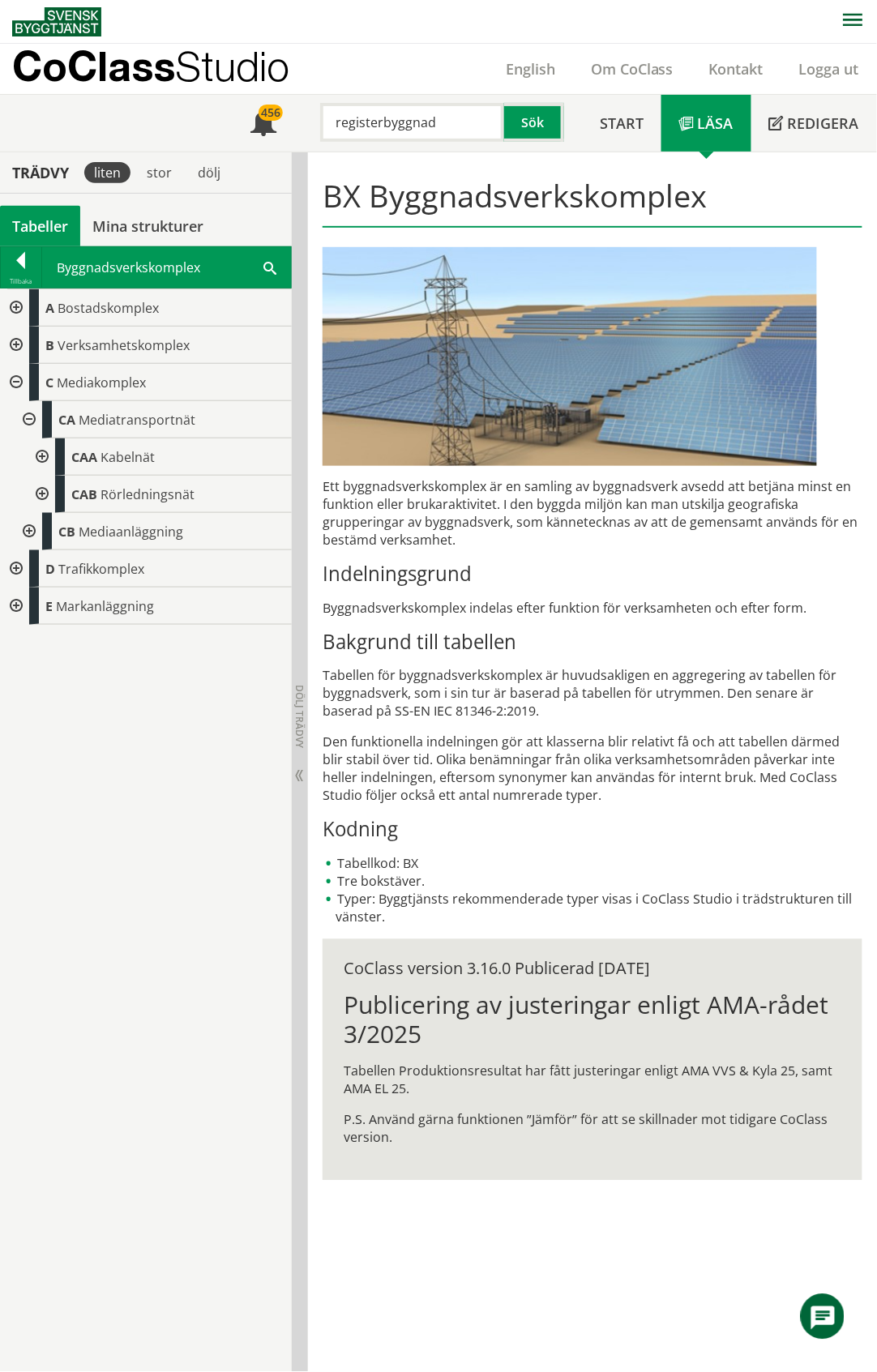
click at [40, 496] on div at bounding box center [40, 494] width 29 height 38
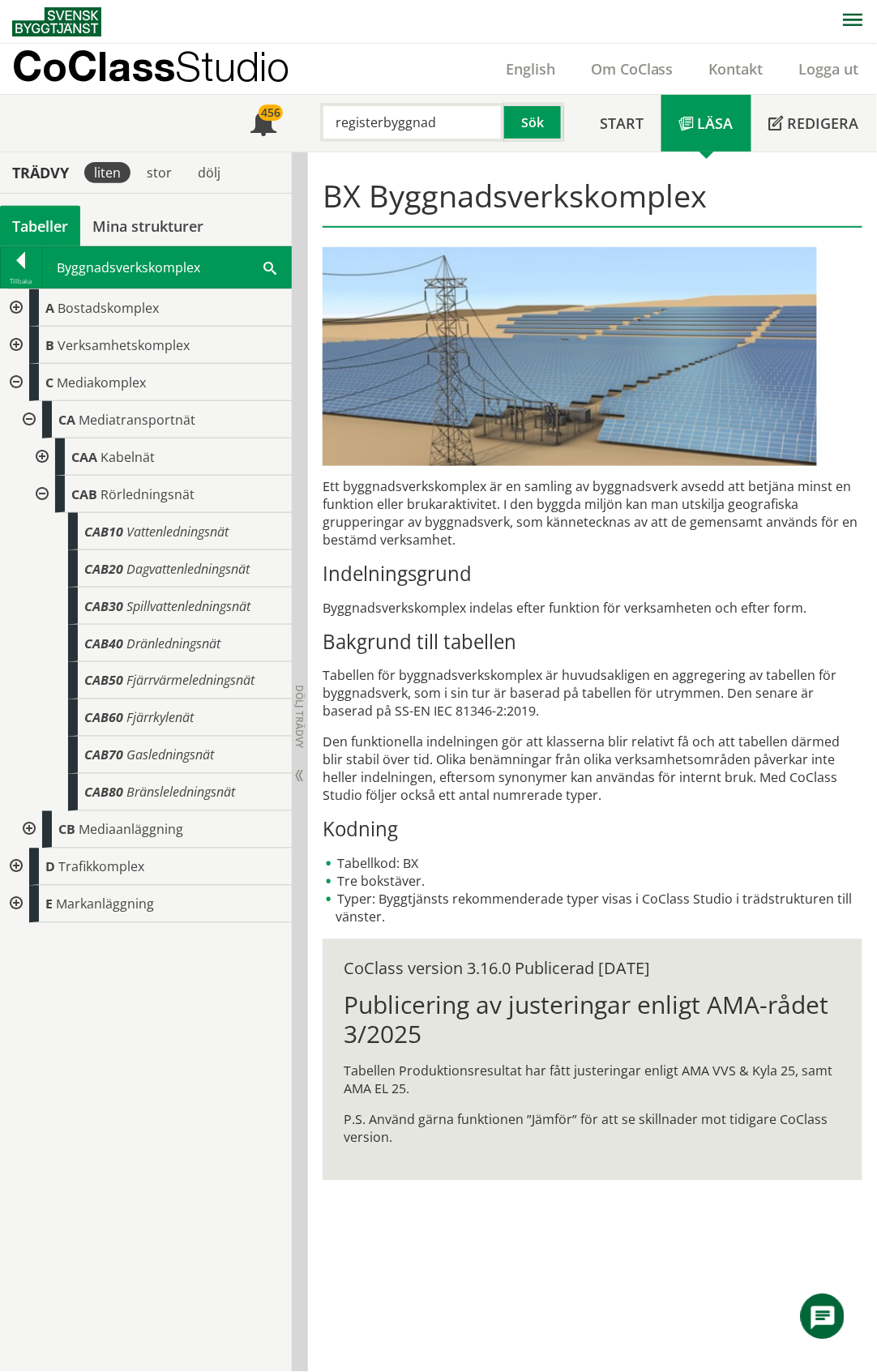
click at [40, 496] on div at bounding box center [40, 494] width 29 height 38
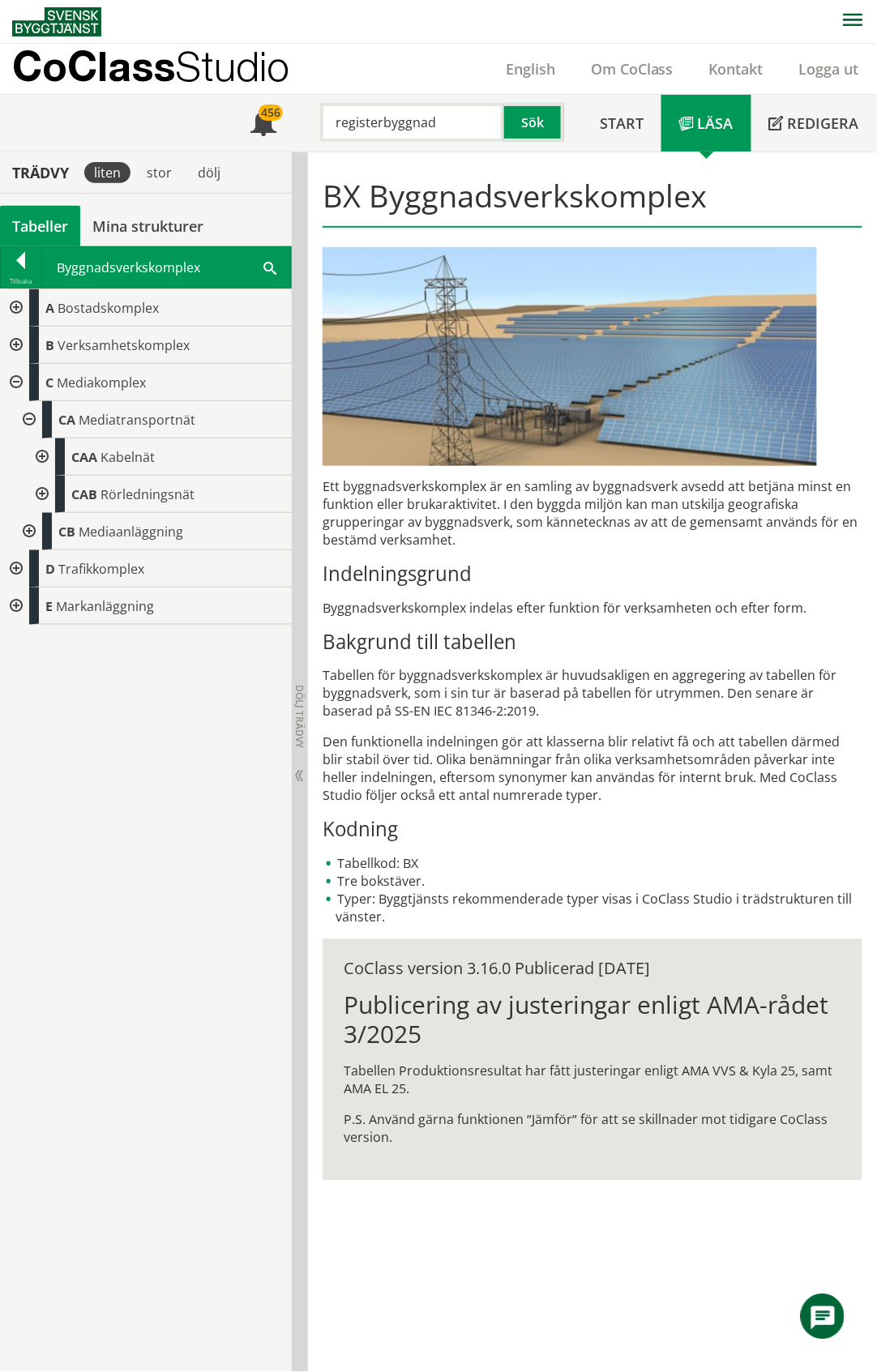
click at [30, 423] on div at bounding box center [27, 420] width 29 height 38
click at [16, 384] on div at bounding box center [15, 382] width 29 height 38
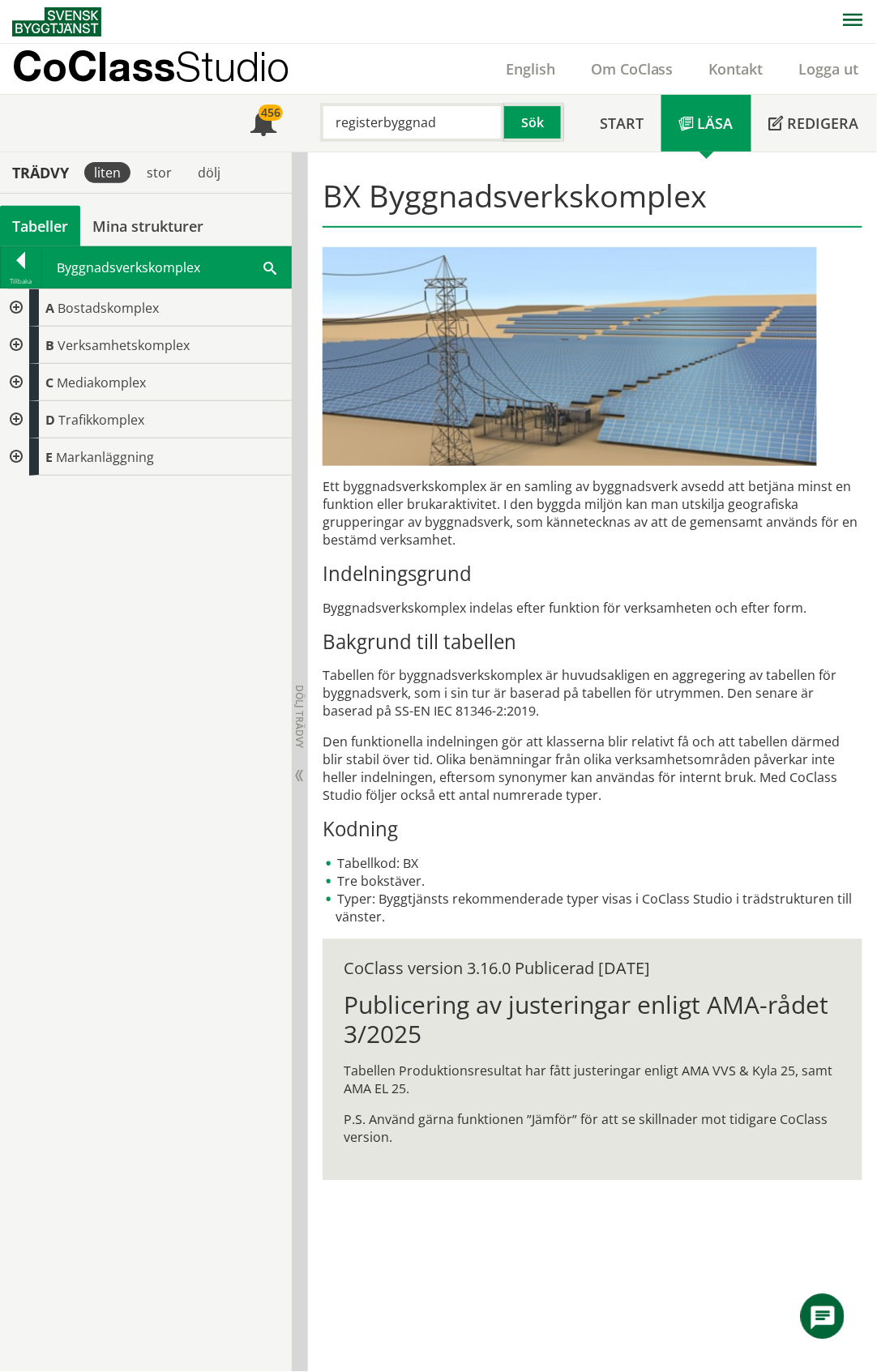
click at [15, 306] on div at bounding box center [15, 307] width 29 height 38
click at [29, 347] on div at bounding box center [27, 345] width 29 height 38
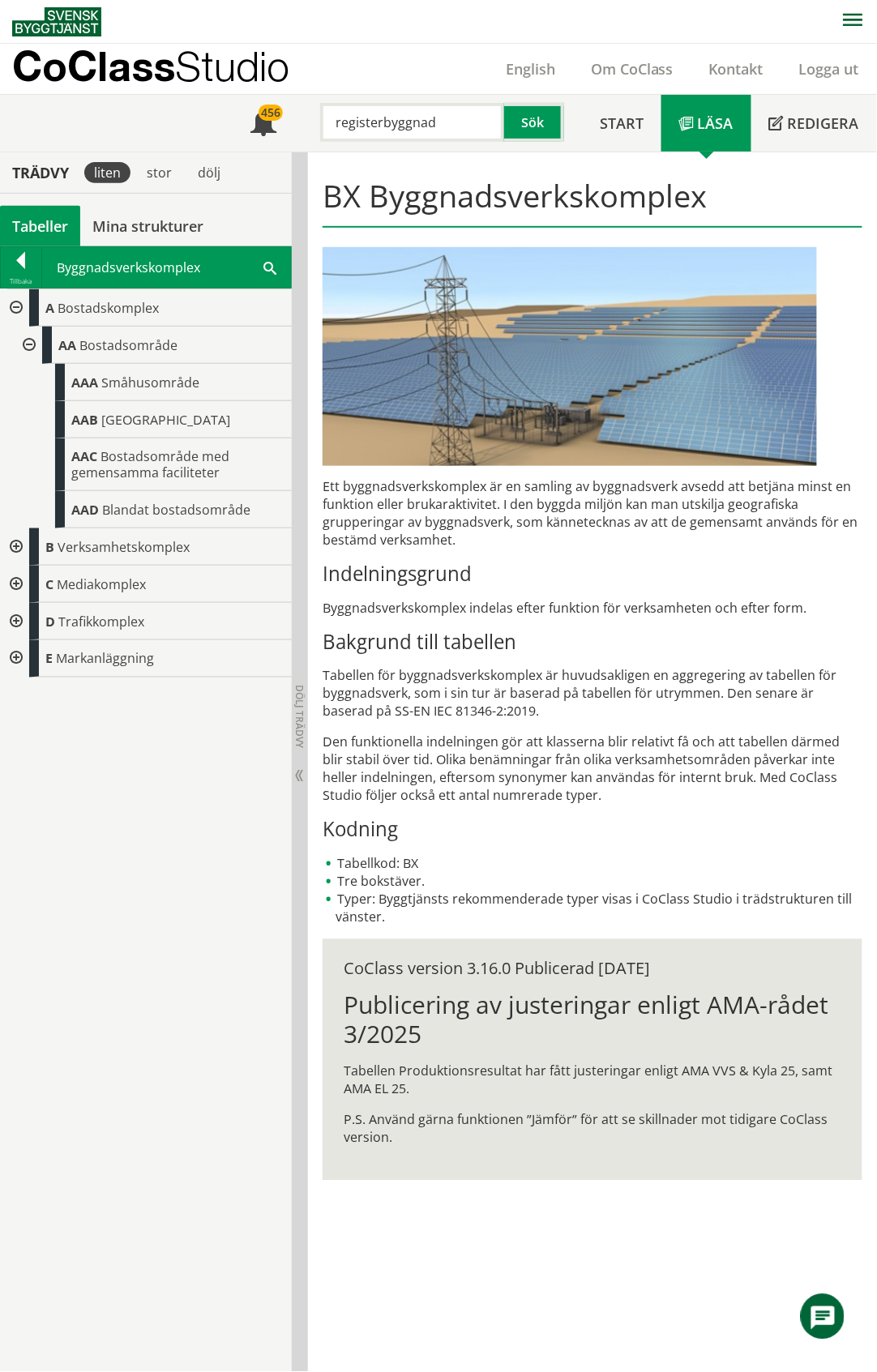
click at [16, 310] on div at bounding box center [15, 307] width 29 height 38
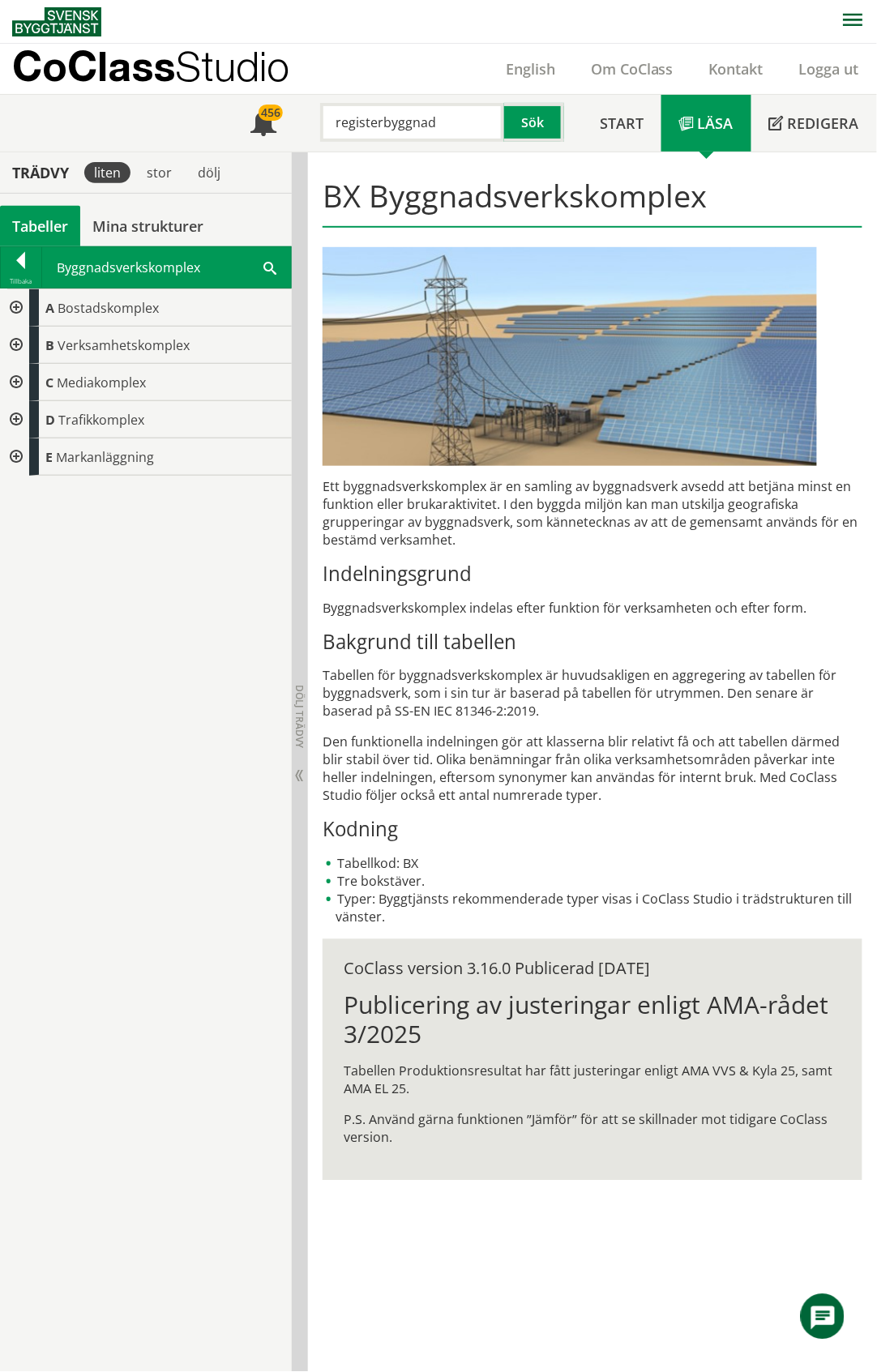
click at [16, 344] on div at bounding box center [15, 345] width 29 height 38
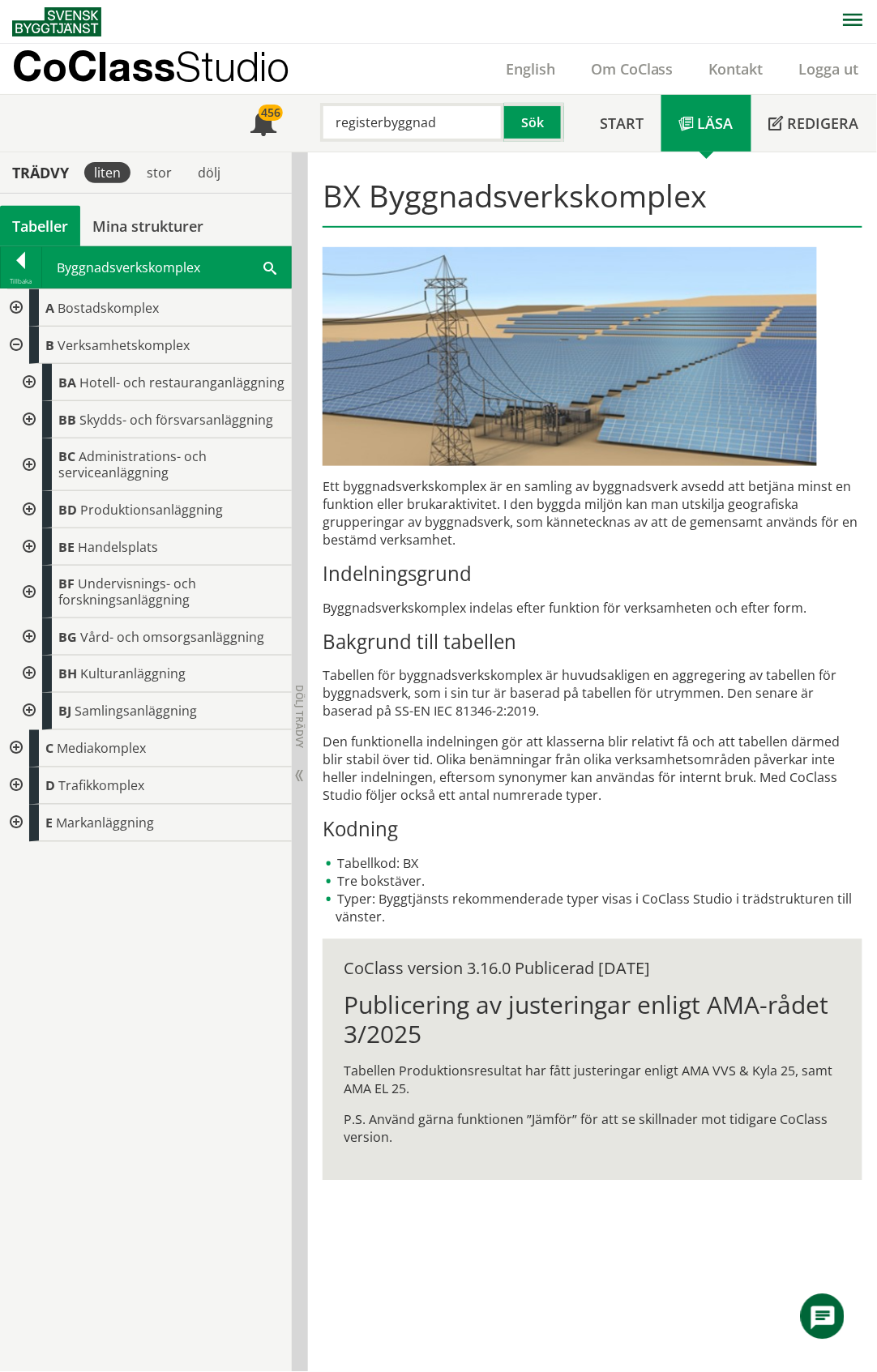
click at [24, 506] on div at bounding box center [27, 509] width 29 height 38
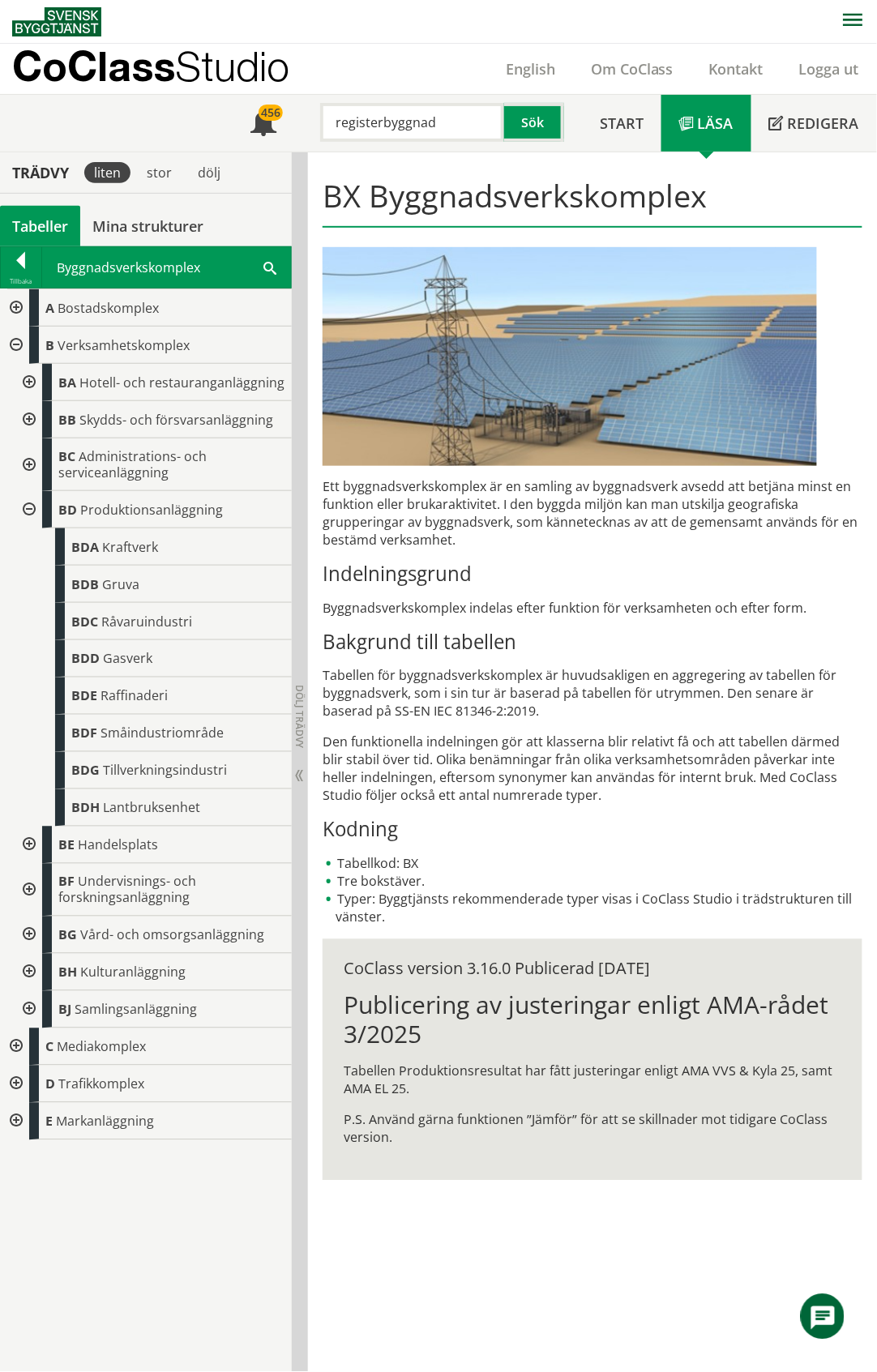
click at [25, 507] on div at bounding box center [27, 509] width 29 height 38
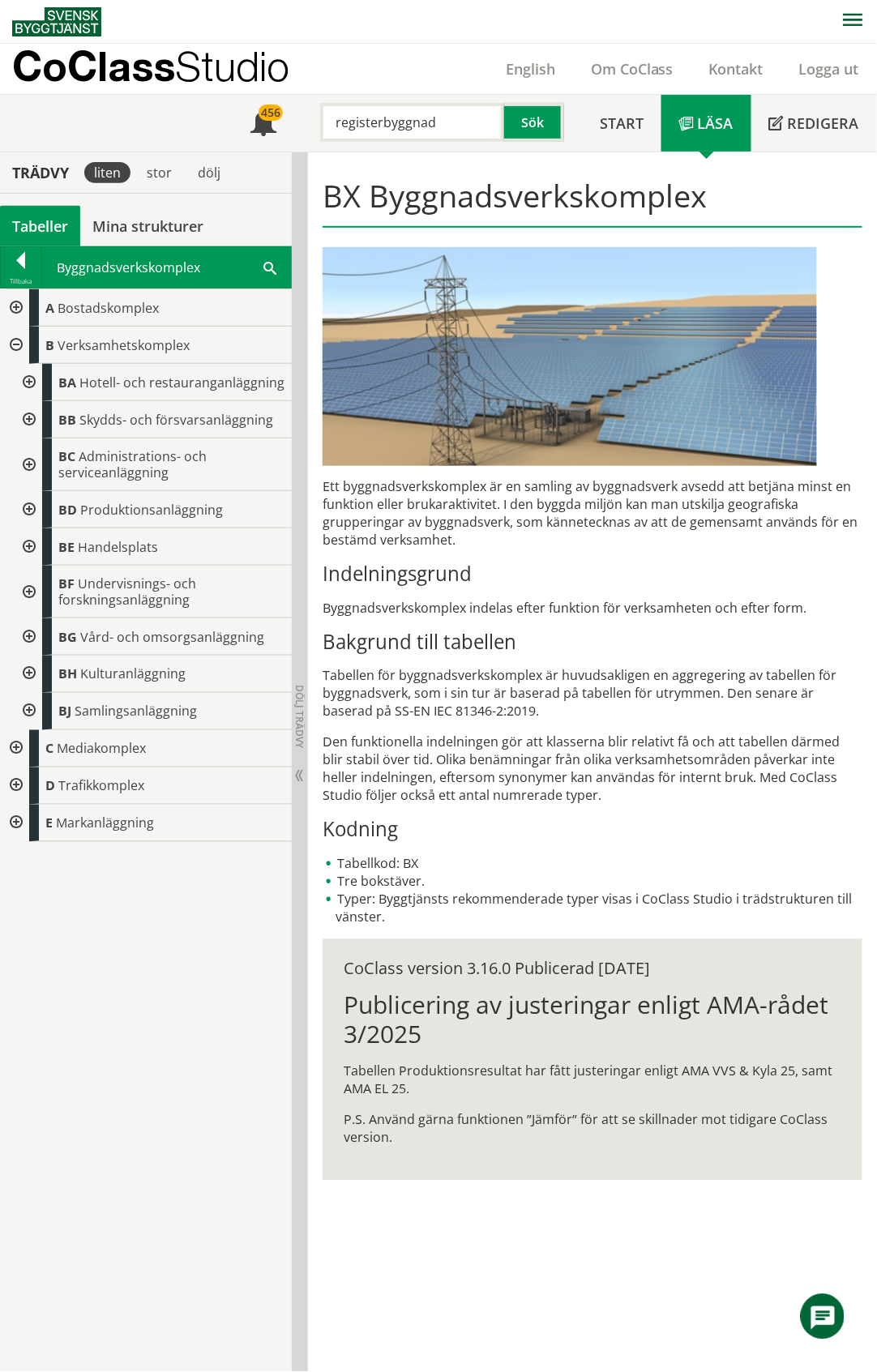
click at [29, 711] on div at bounding box center [27, 712] width 29 height 38
click at [27, 638] on div at bounding box center [27, 637] width 29 height 38
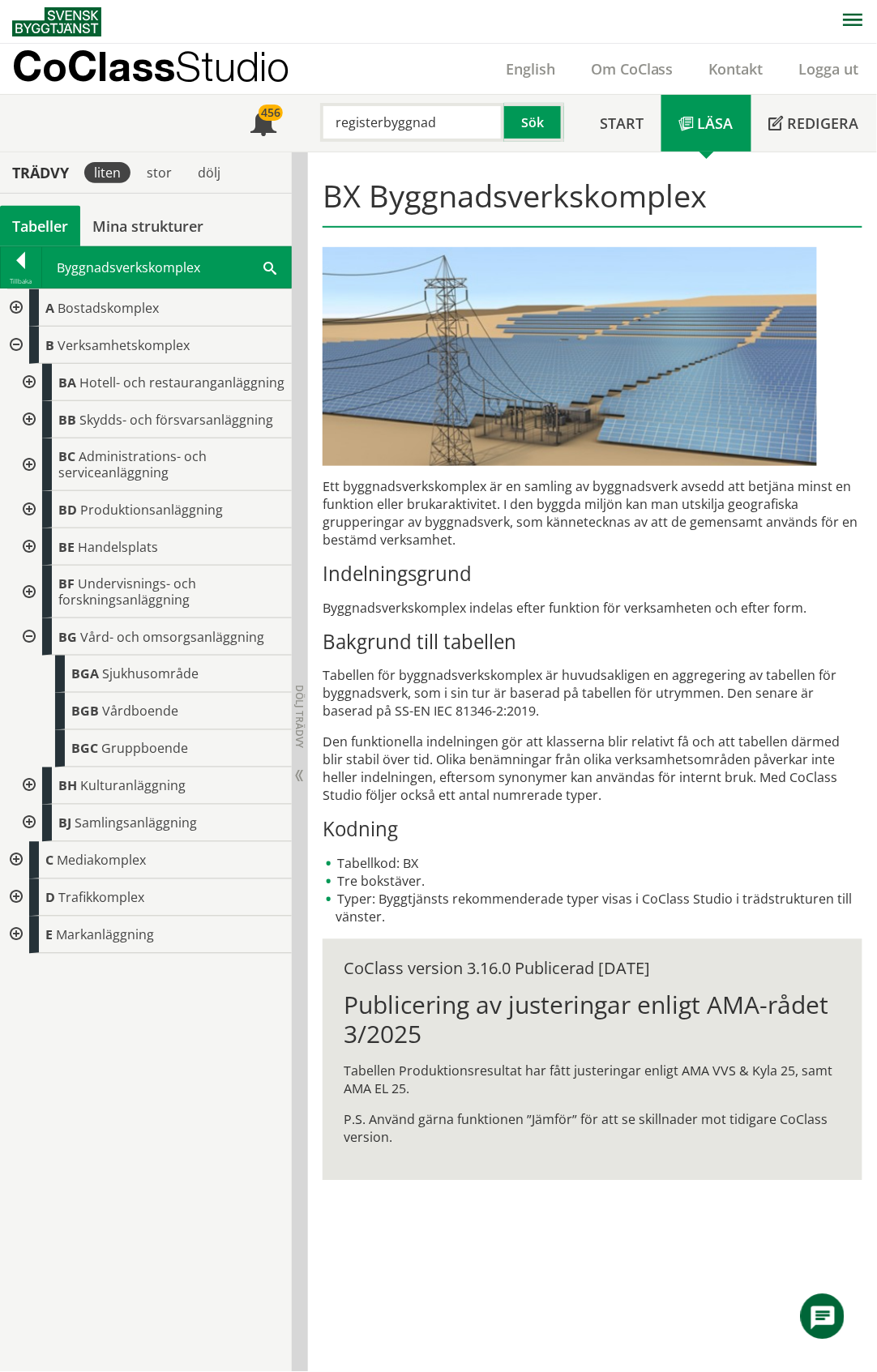
click at [27, 638] on div at bounding box center [27, 637] width 29 height 38
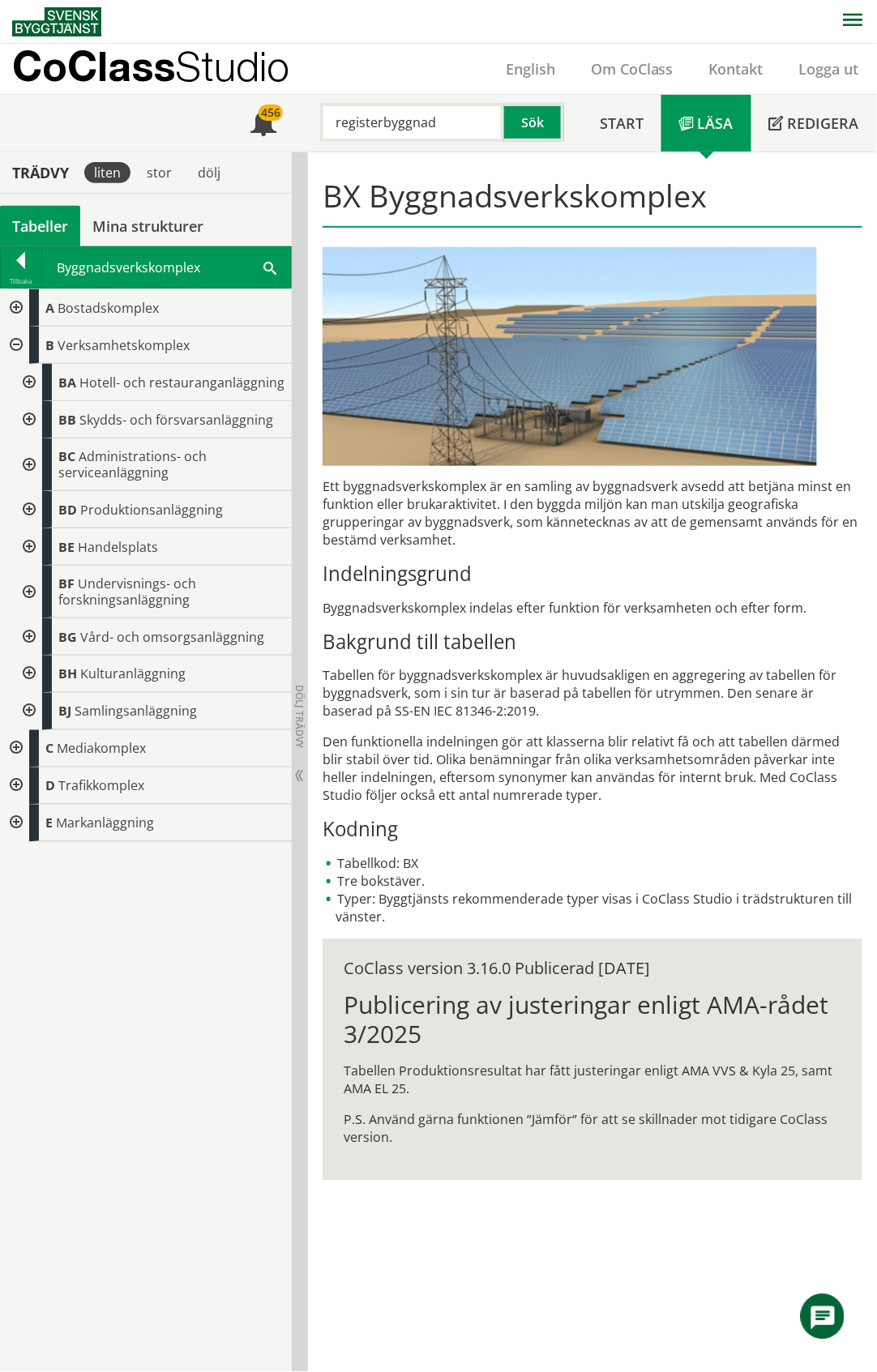
click at [14, 347] on div at bounding box center [15, 345] width 29 height 38
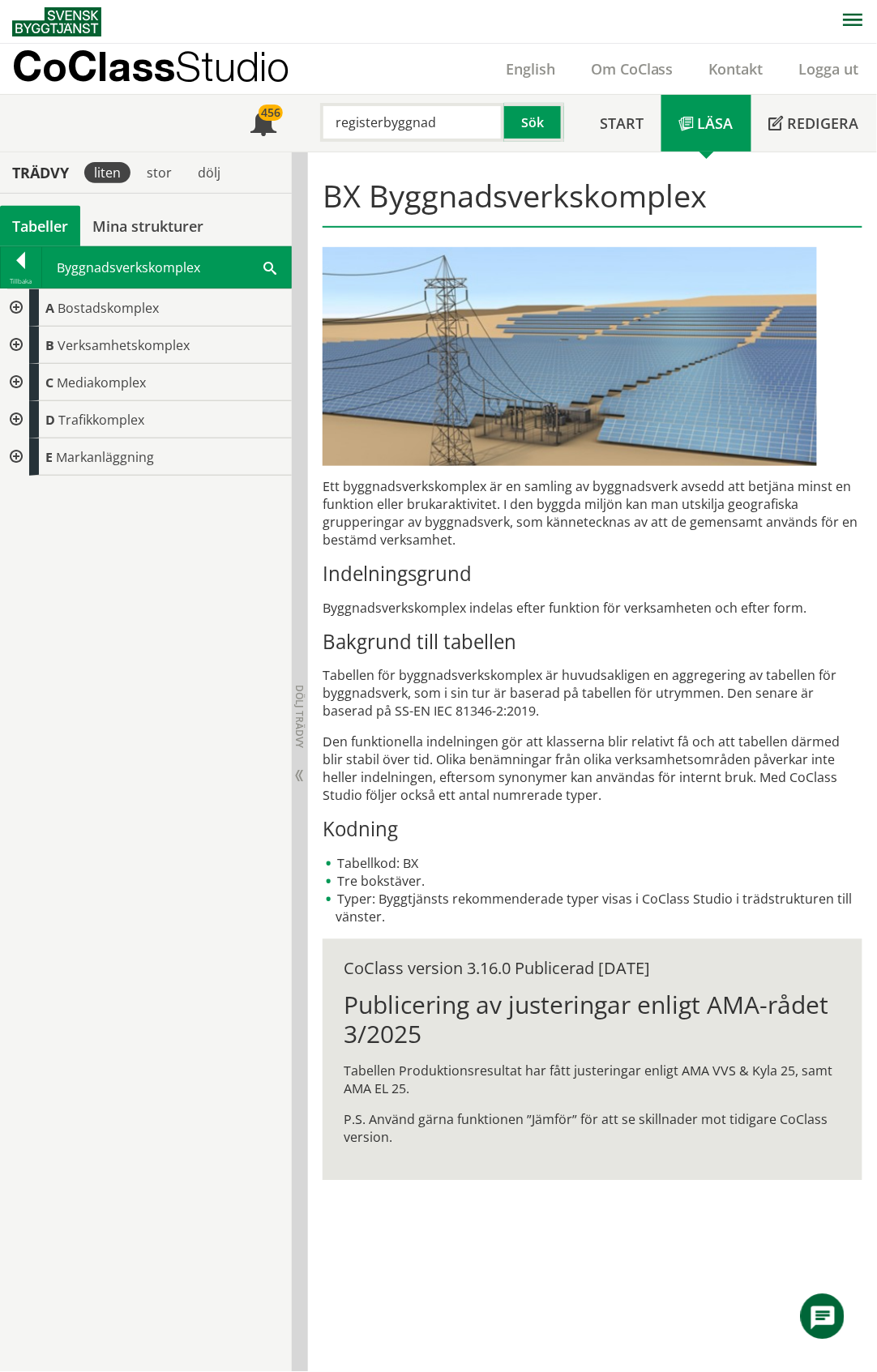
click at [16, 423] on div at bounding box center [15, 420] width 29 height 38
click at [26, 455] on div at bounding box center [27, 456] width 29 height 38
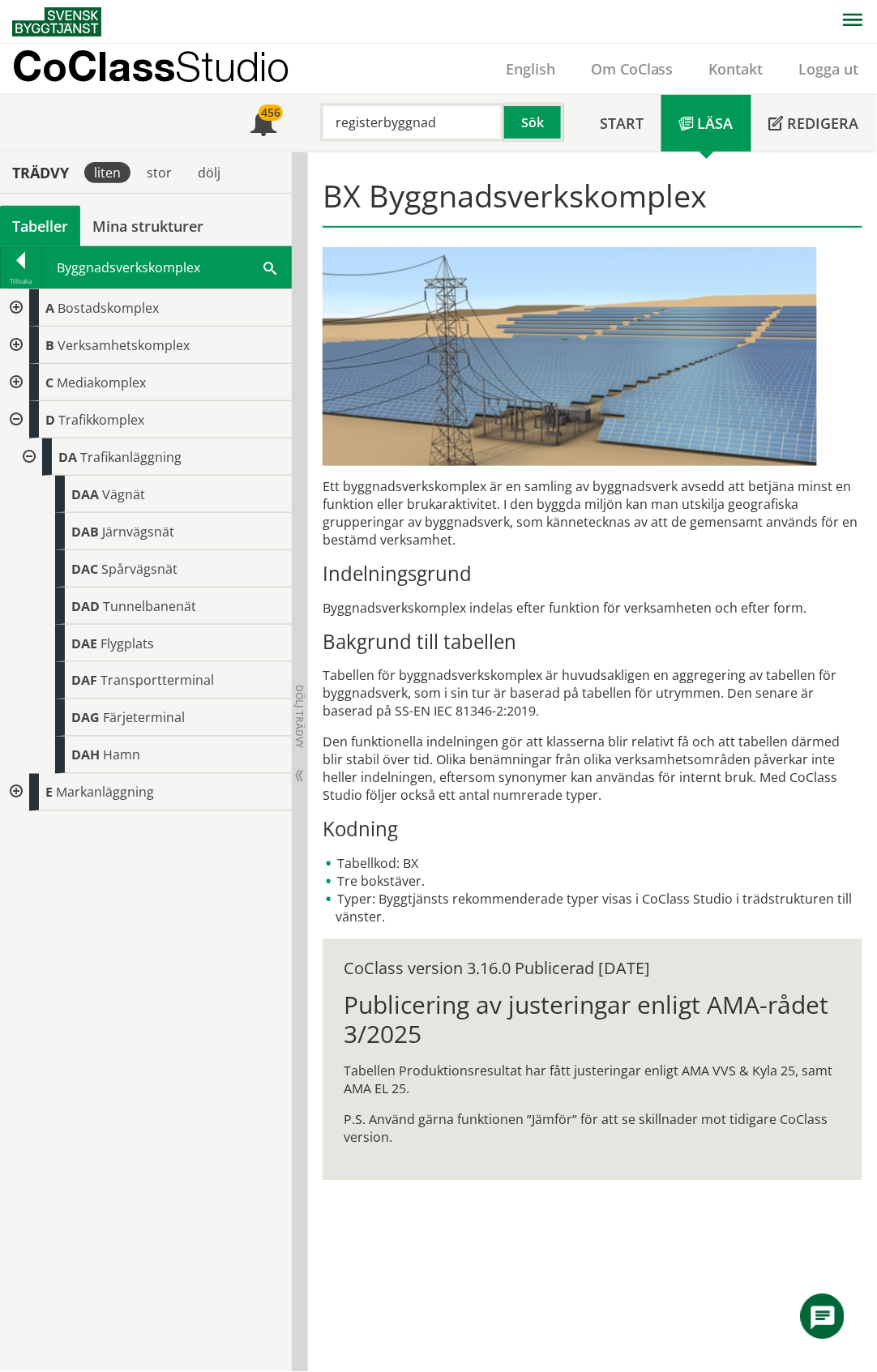
click at [26, 455] on div at bounding box center [27, 456] width 29 height 38
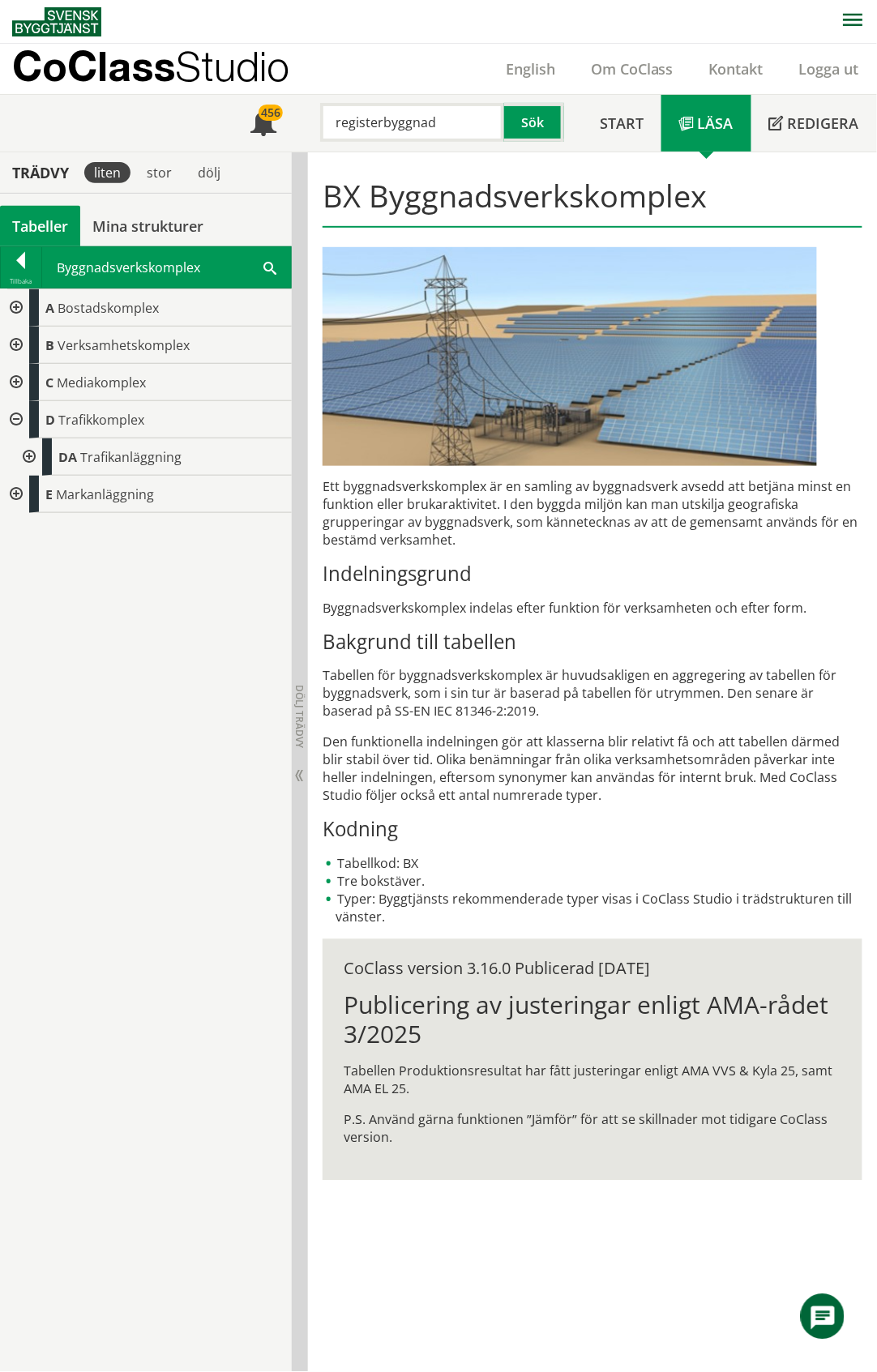
click at [16, 419] on div at bounding box center [15, 420] width 29 height 38
click at [17, 456] on div at bounding box center [15, 456] width 29 height 38
click at [32, 489] on div at bounding box center [27, 494] width 29 height 38
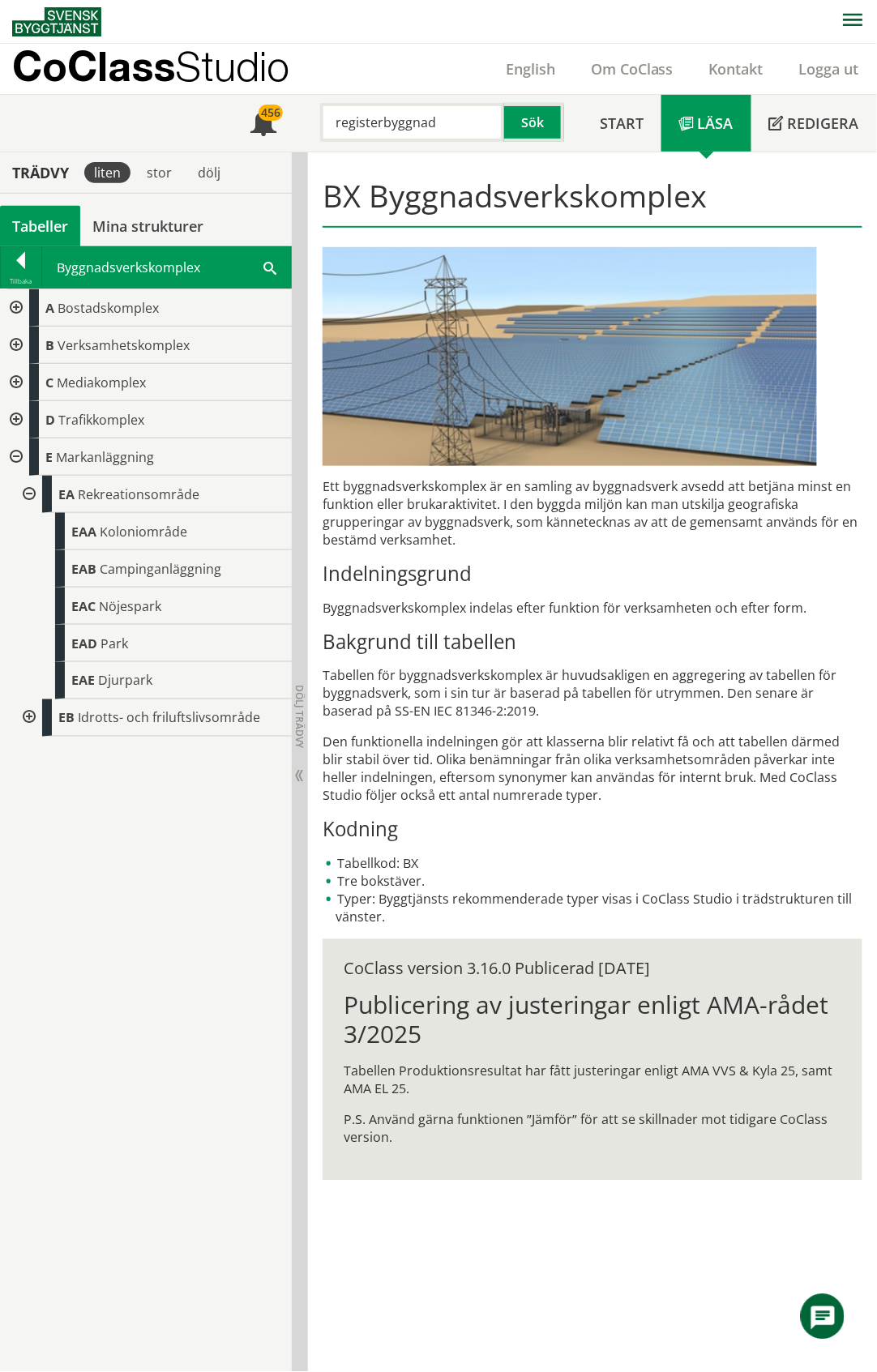
click at [31, 497] on div at bounding box center [27, 494] width 29 height 38
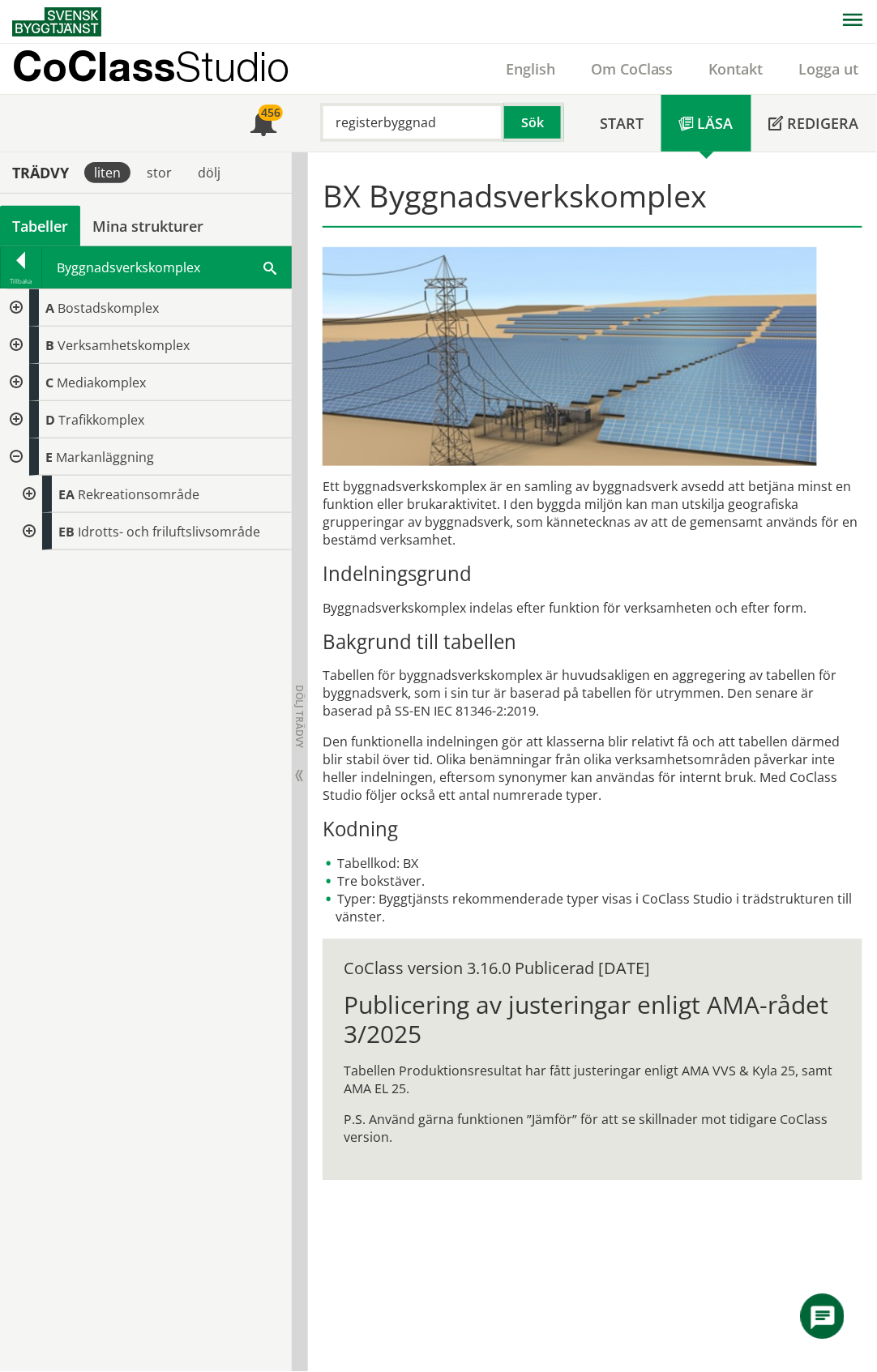
click at [30, 529] on div at bounding box center [27, 531] width 29 height 38
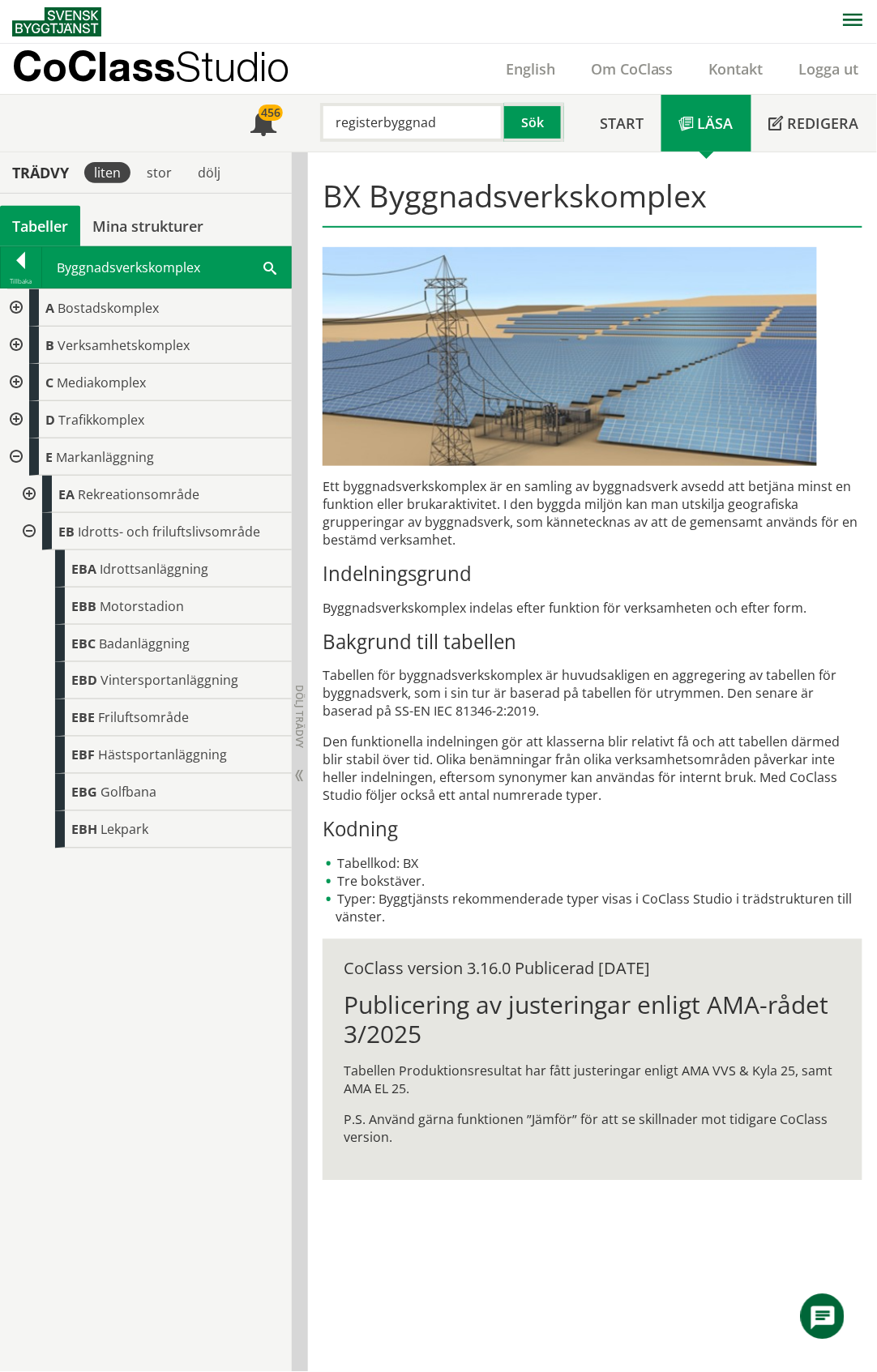
click at [30, 531] on div at bounding box center [27, 531] width 29 height 38
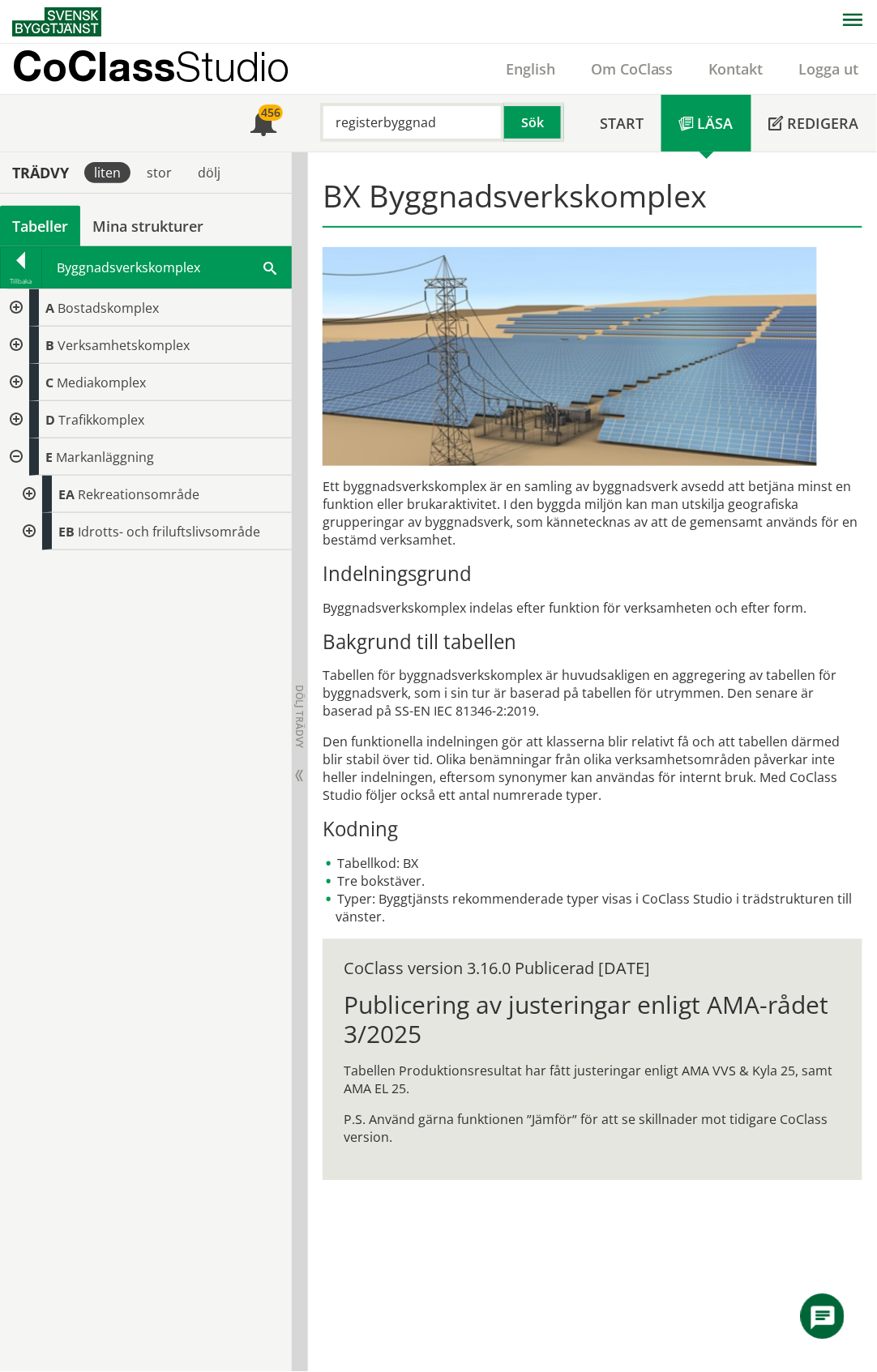
click at [13, 458] on div at bounding box center [15, 456] width 29 height 38
click at [19, 308] on div at bounding box center [15, 307] width 29 height 38
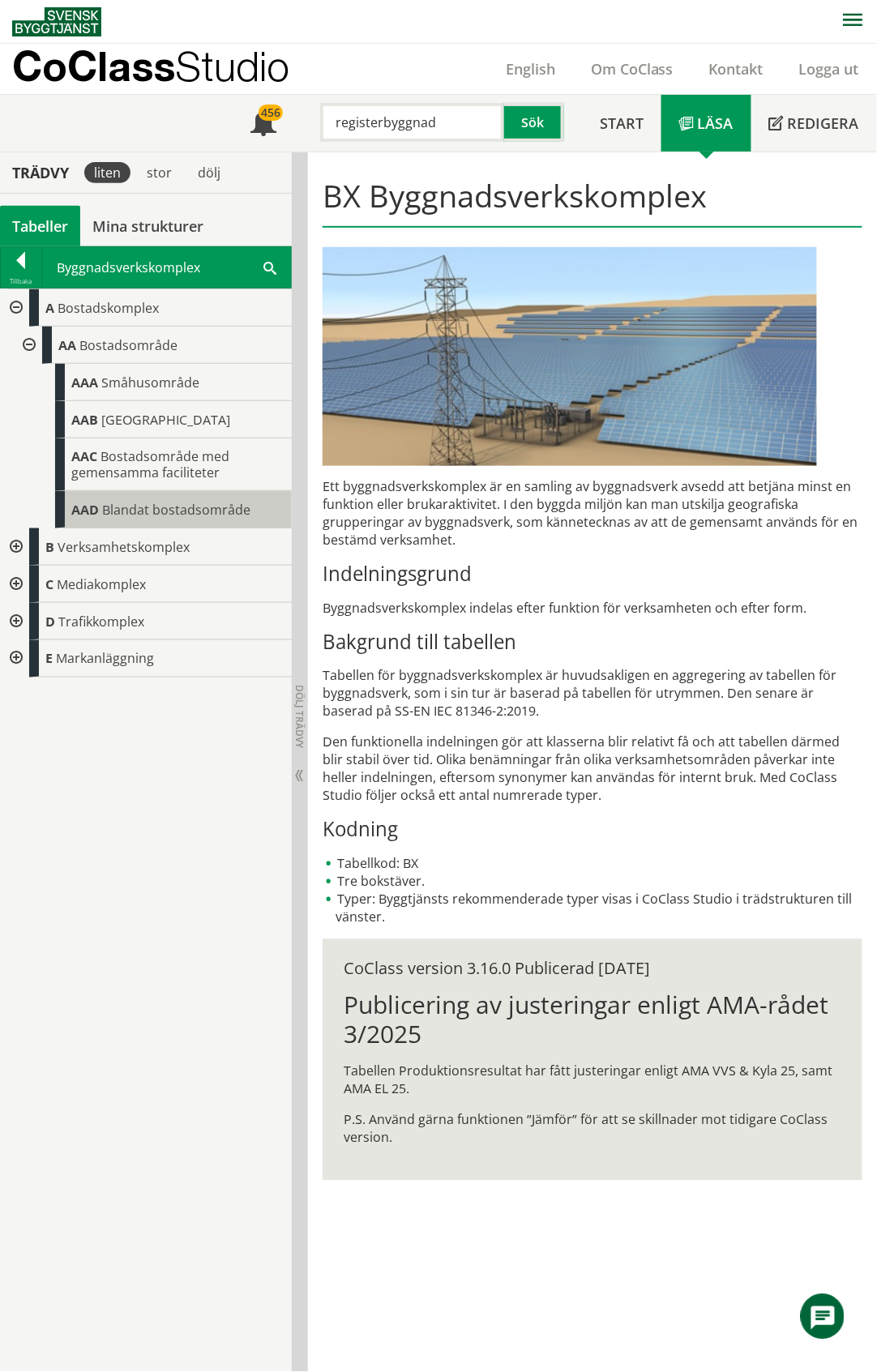
click at [168, 508] on span "Blandat bostadsområde" at bounding box center [176, 509] width 148 height 17
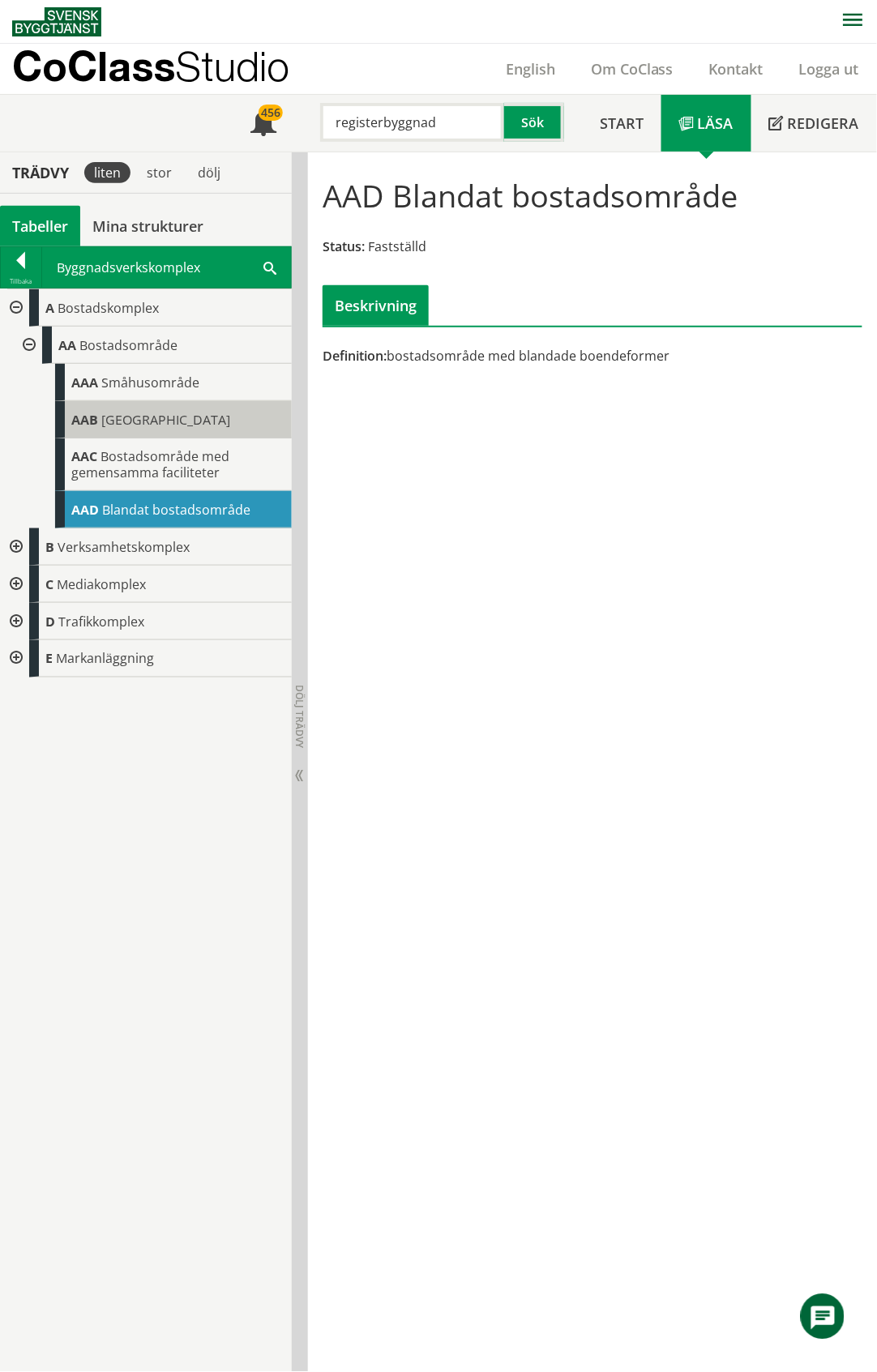
click at [166, 423] on span "Flerbostadshusområde" at bounding box center [166, 419] width 129 height 17
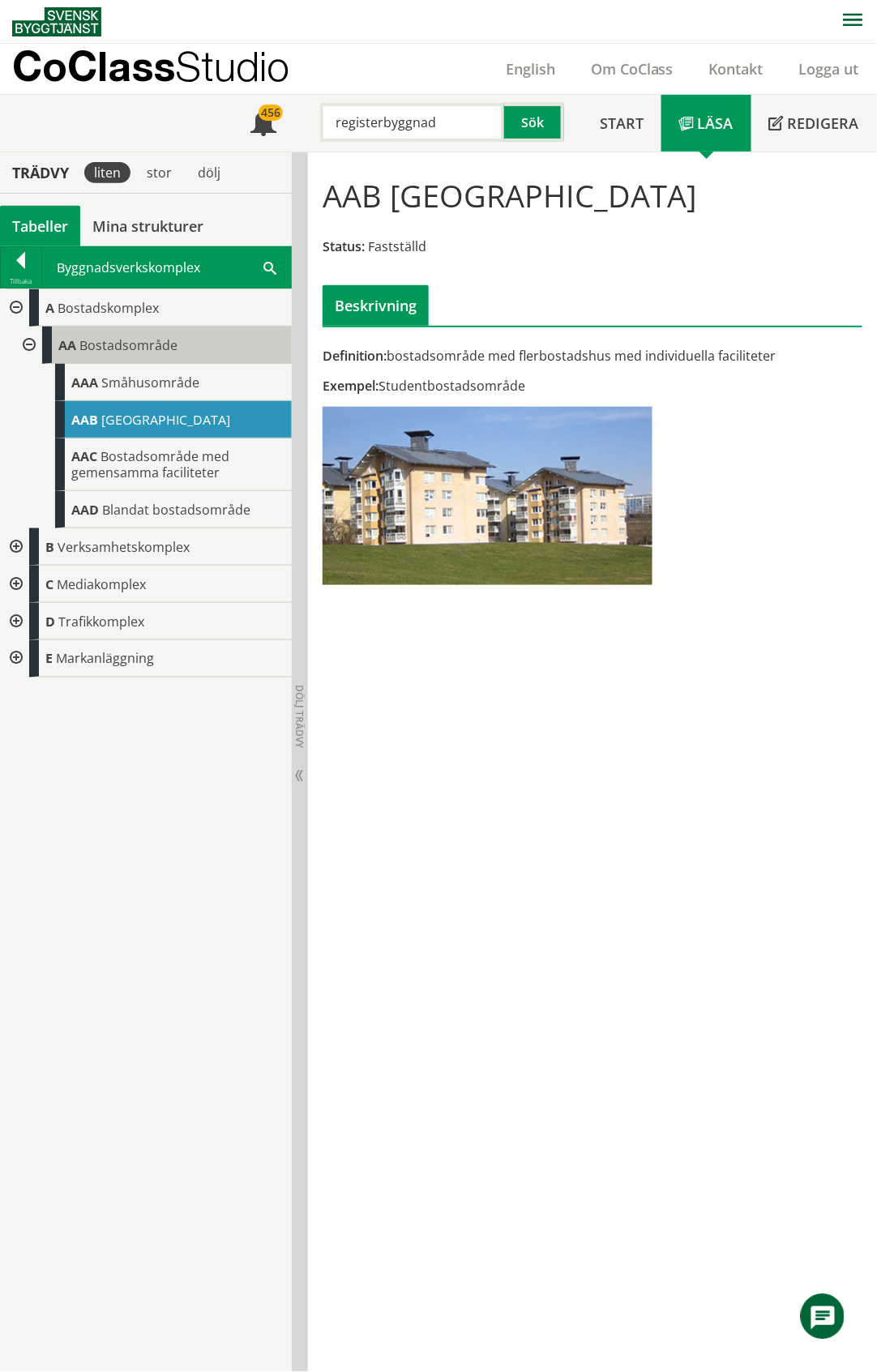
click at [123, 338] on span "Bostadsområde" at bounding box center [128, 345] width 98 height 17
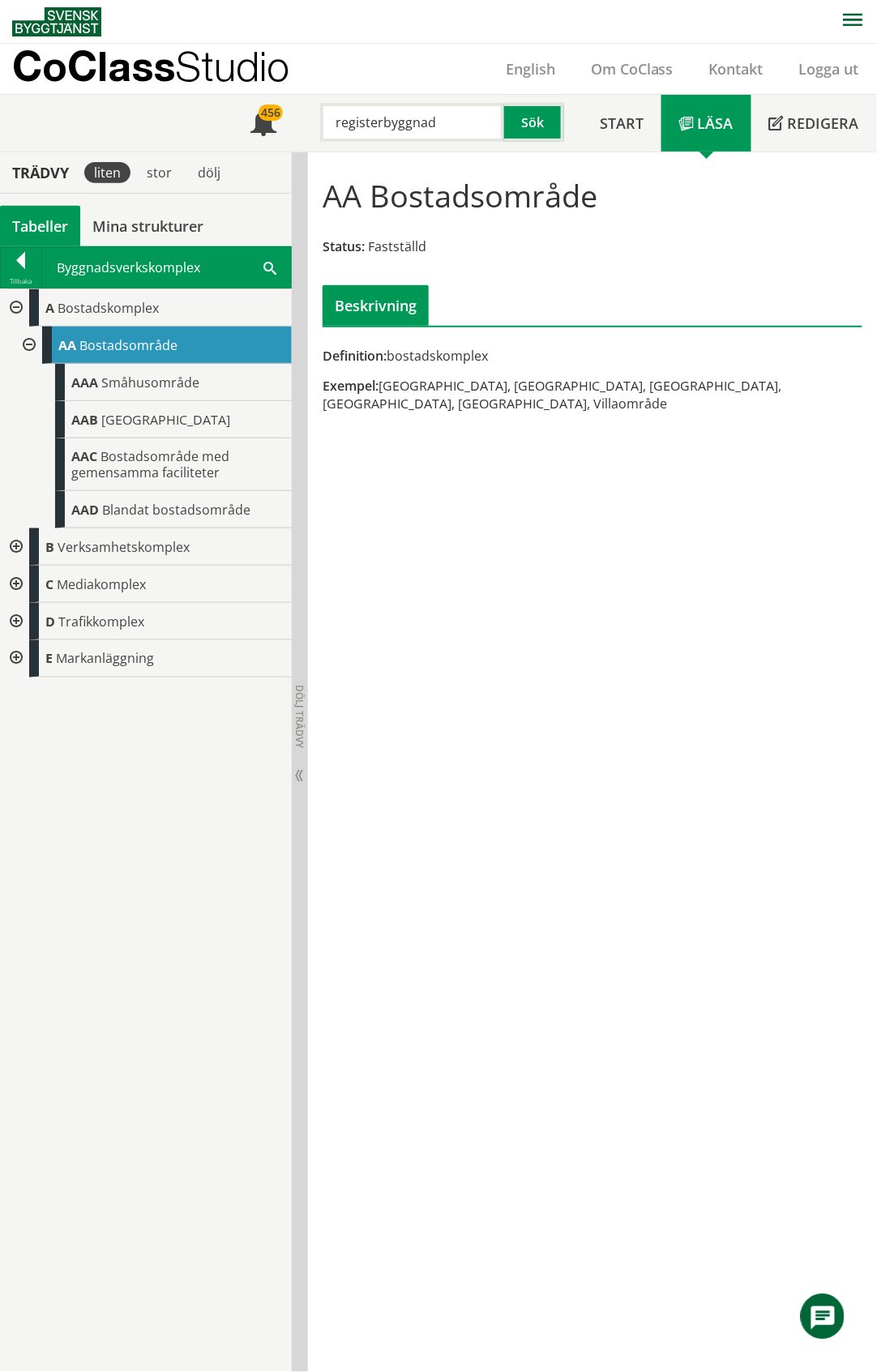
click at [27, 347] on div at bounding box center [27, 345] width 29 height 38
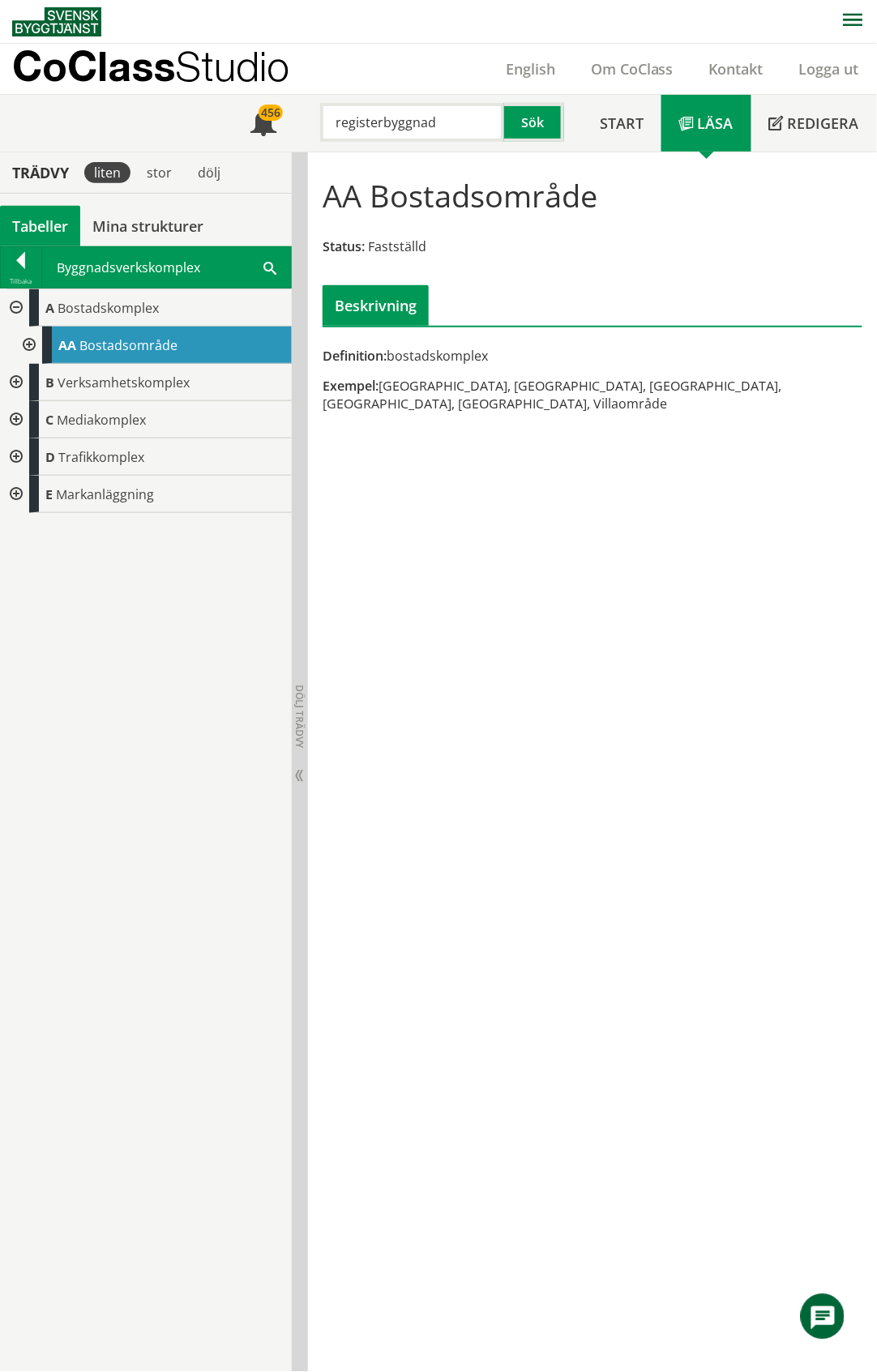
click at [17, 312] on div at bounding box center [15, 307] width 29 height 38
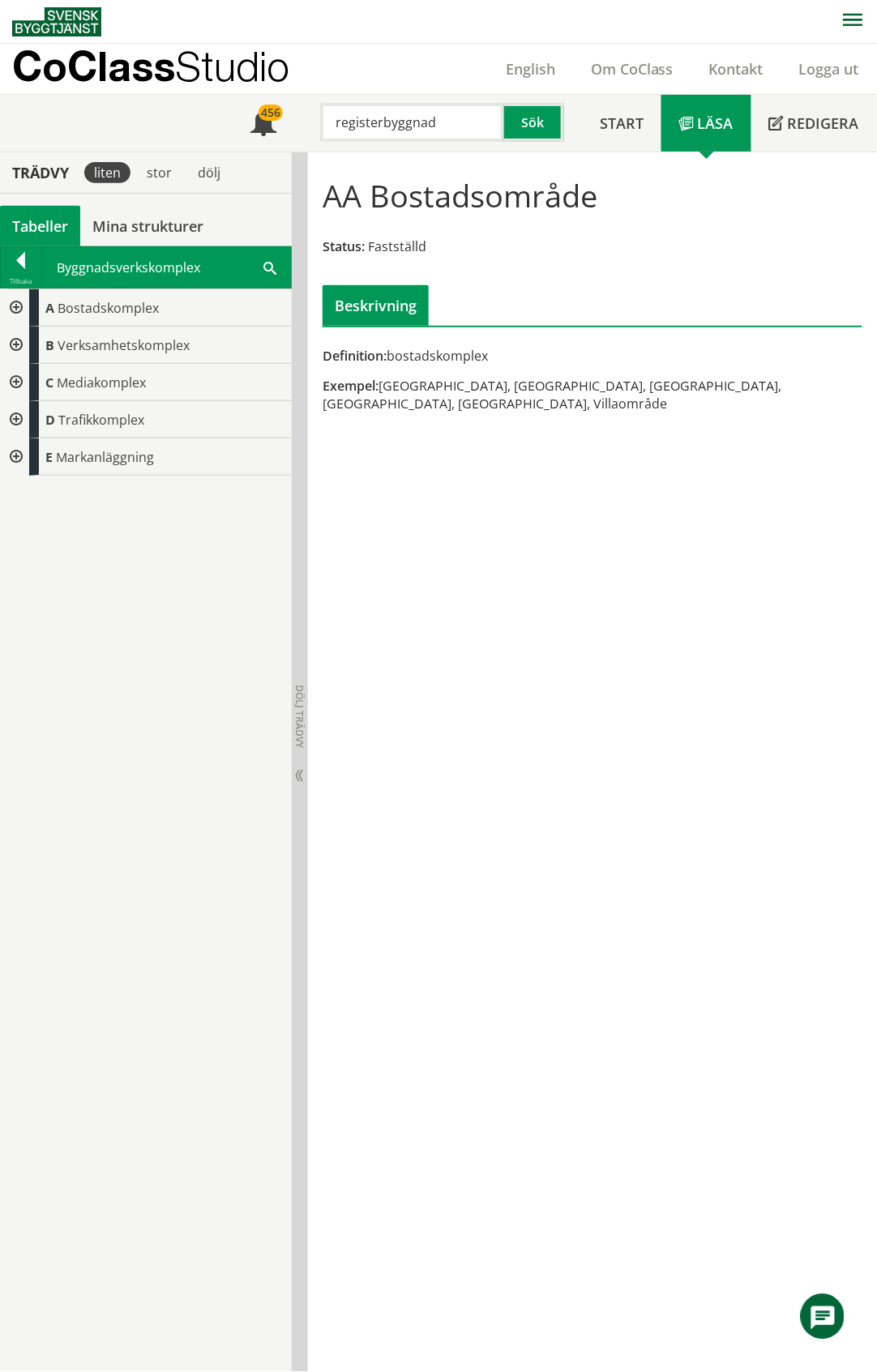
click at [34, 225] on div "Tabeller" at bounding box center [40, 226] width 80 height 40
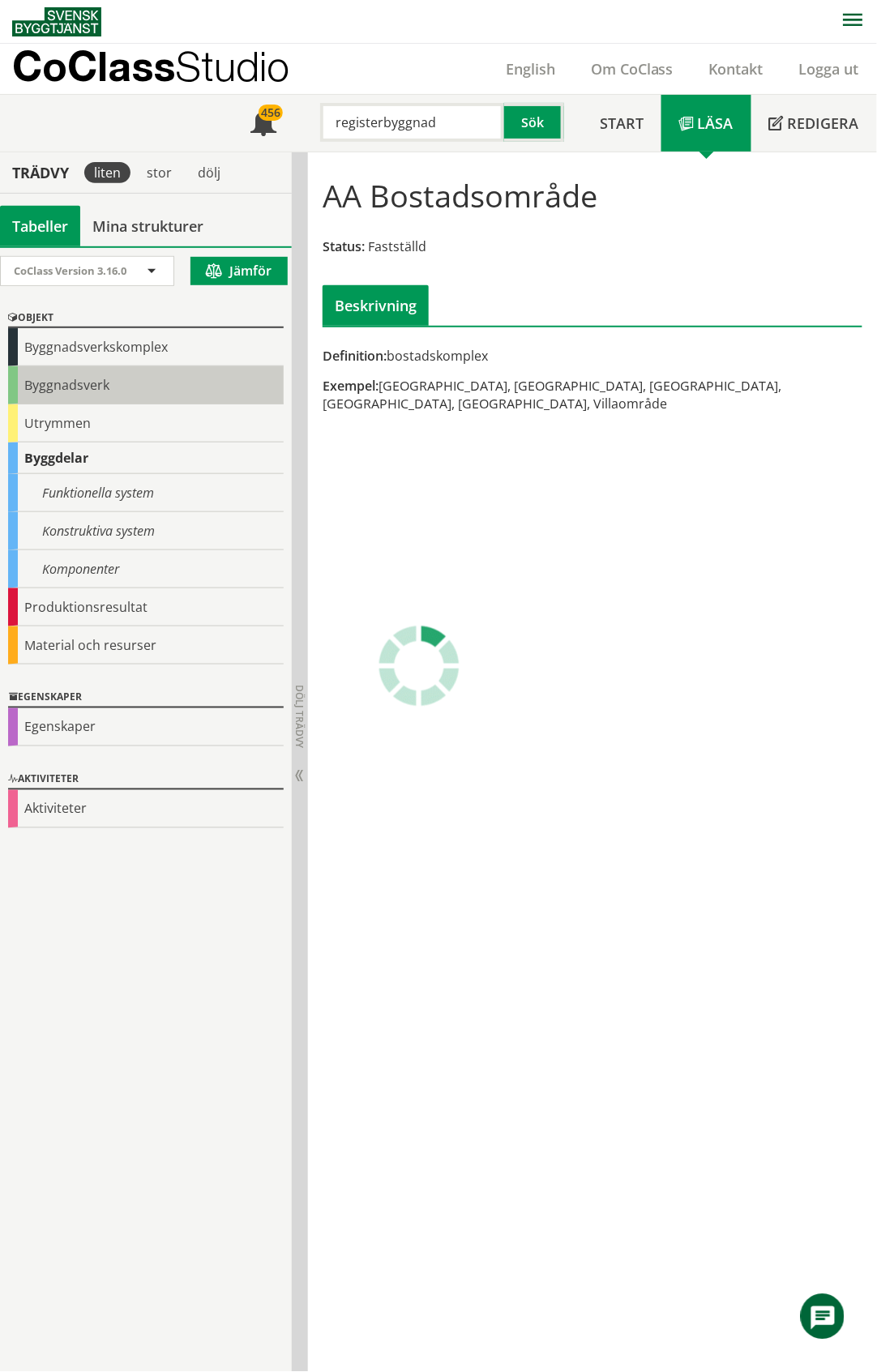
click at [55, 383] on div "Byggnadsverk" at bounding box center [145, 386] width 275 height 38
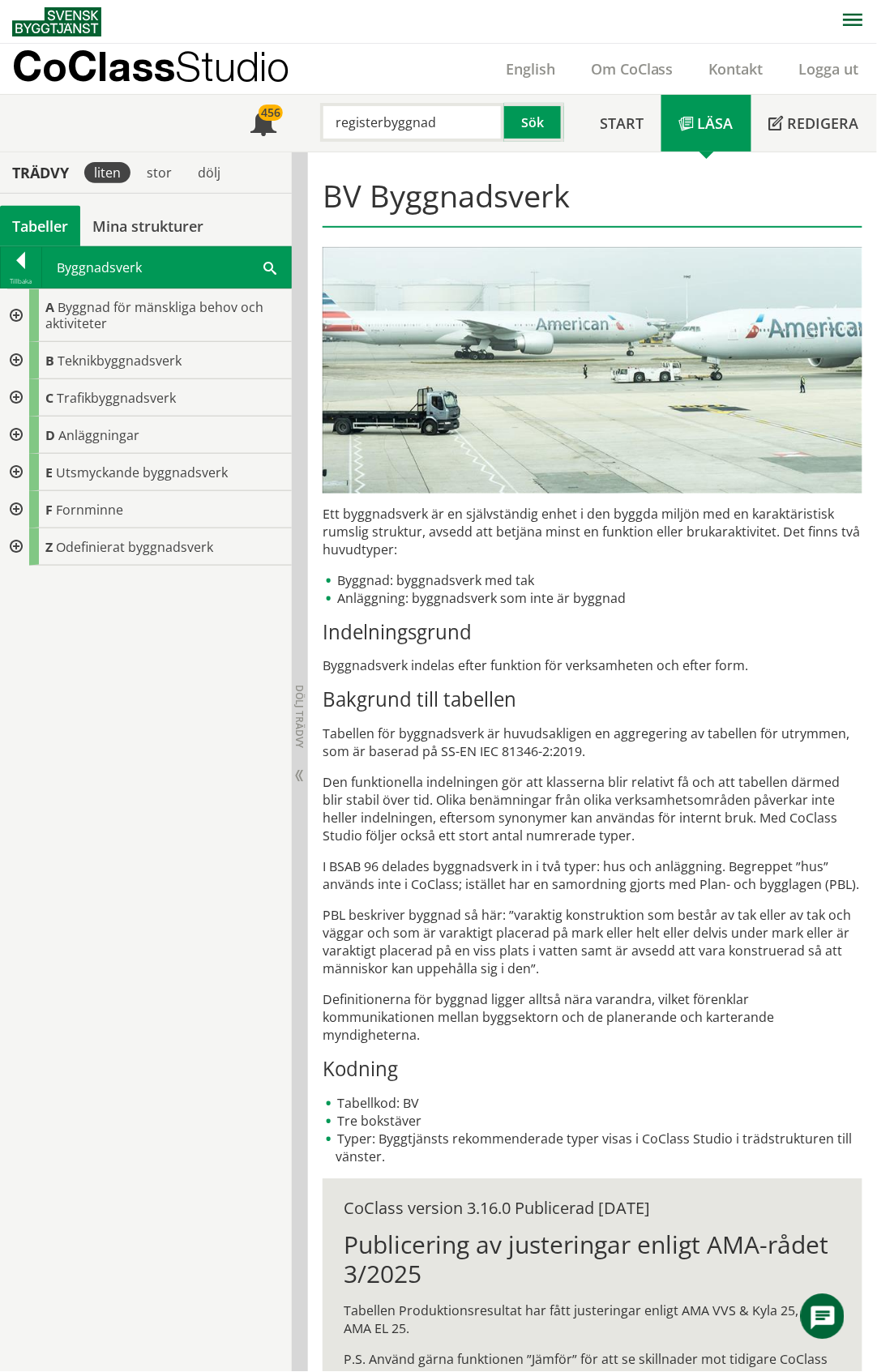
click at [13, 317] on div at bounding box center [15, 316] width 29 height 53
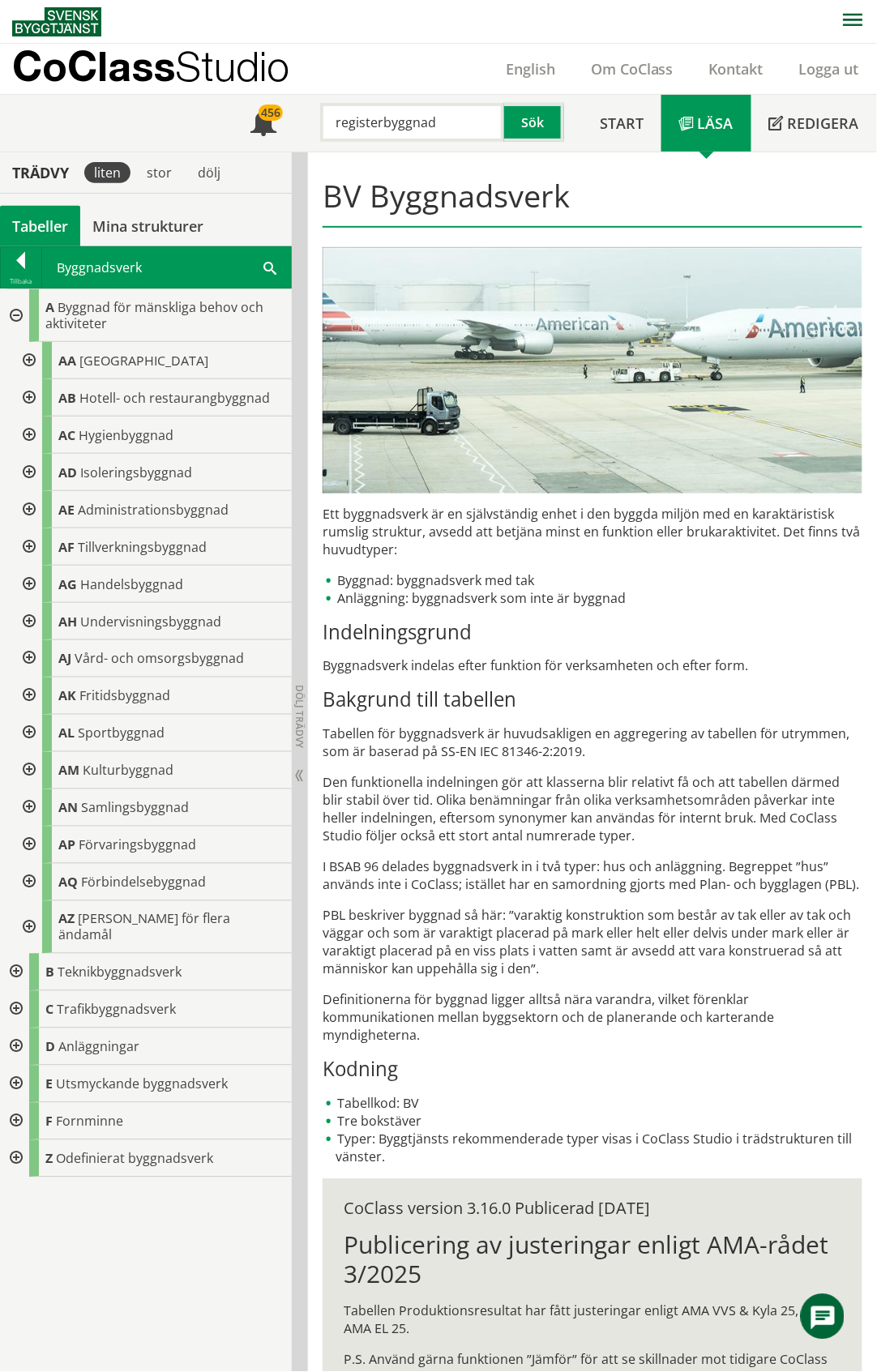
click at [29, 365] on div at bounding box center [27, 360] width 29 height 38
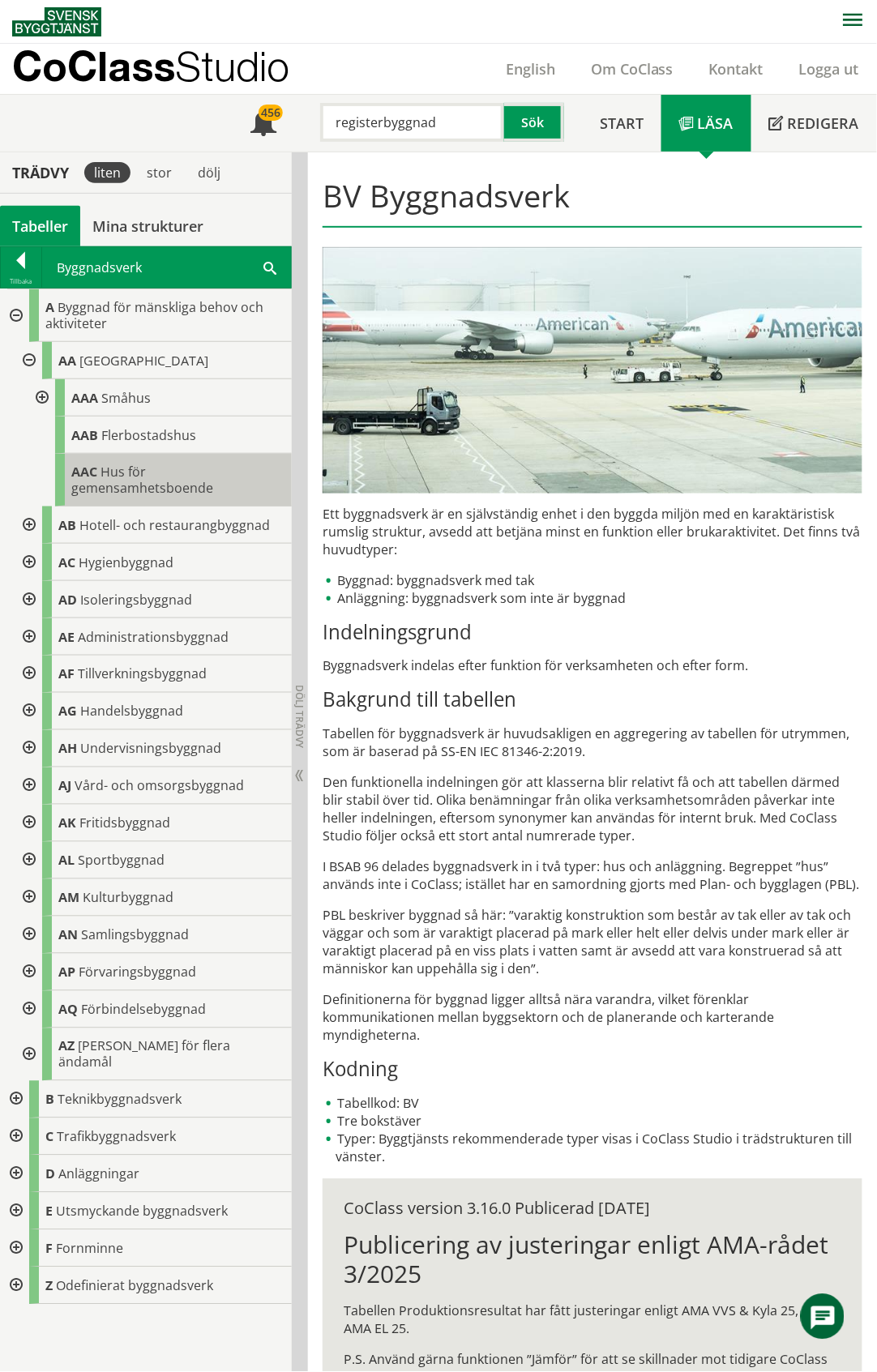
click at [185, 484] on span "Hus för gemensamhetsboende" at bounding box center [142, 479] width 142 height 34
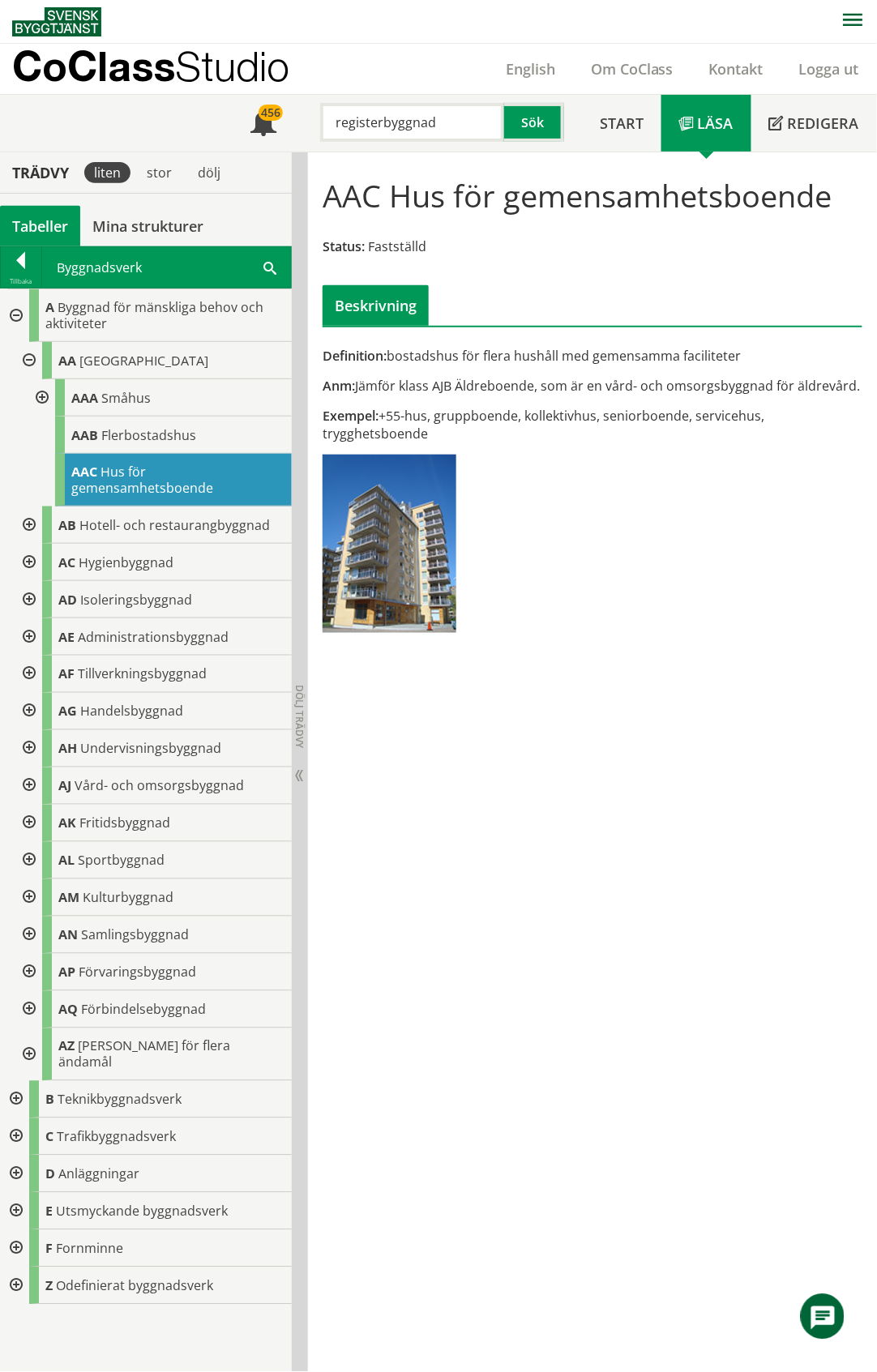
click at [40, 397] on div at bounding box center [40, 398] width 29 height 38
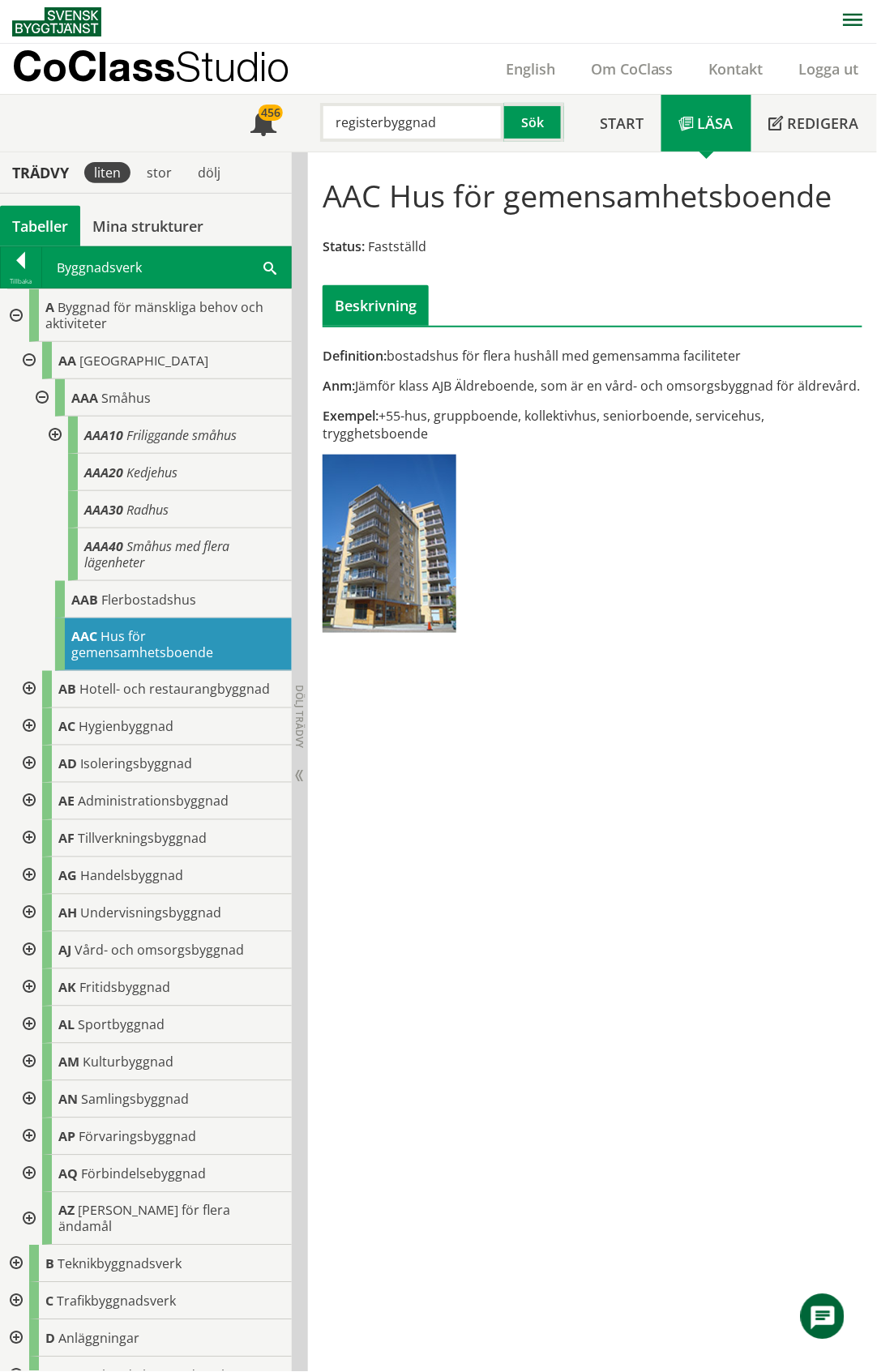
click at [40, 397] on div at bounding box center [40, 398] width 29 height 38
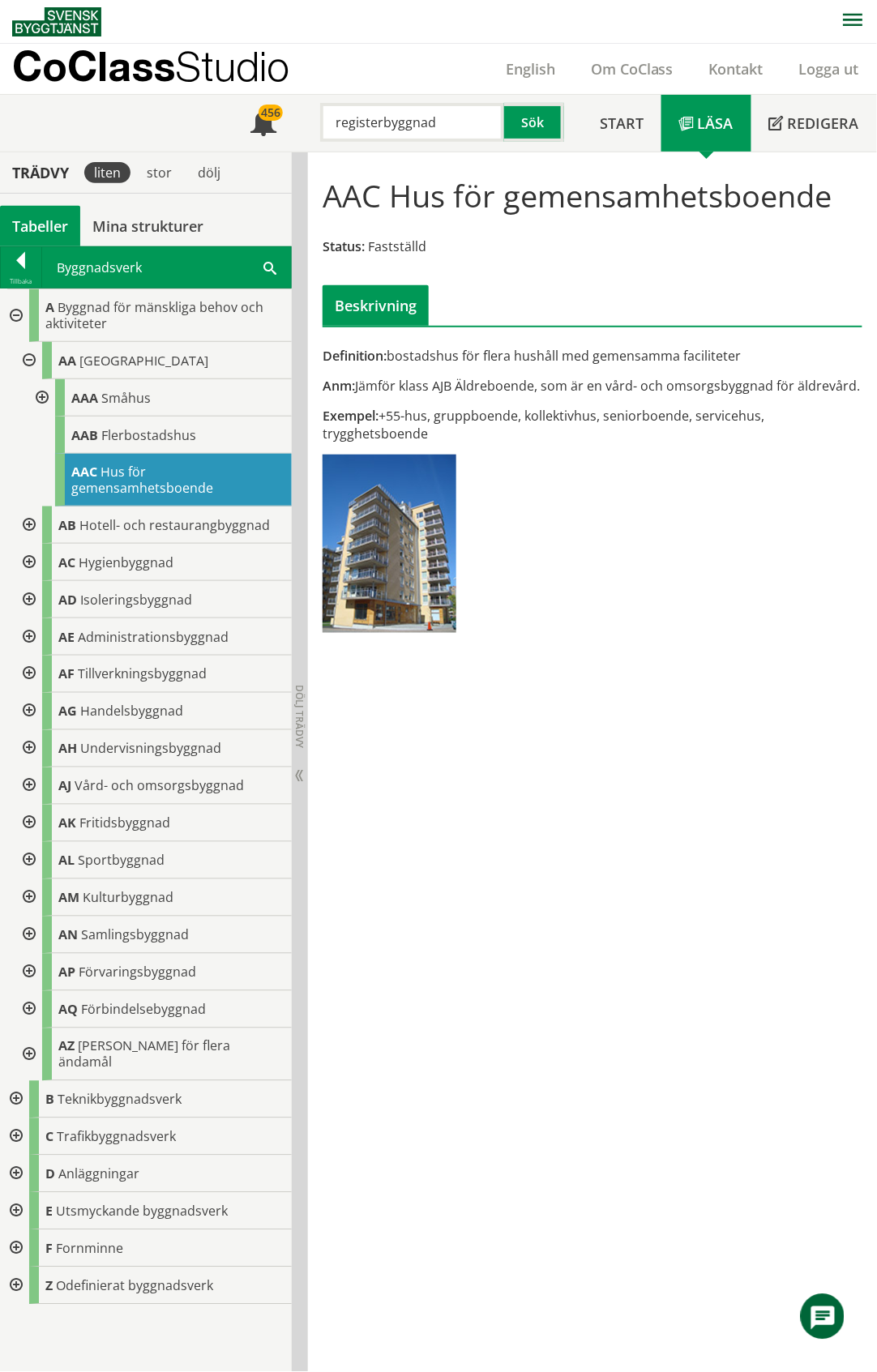
click at [27, 1045] on div at bounding box center [27, 1056] width 29 height 53
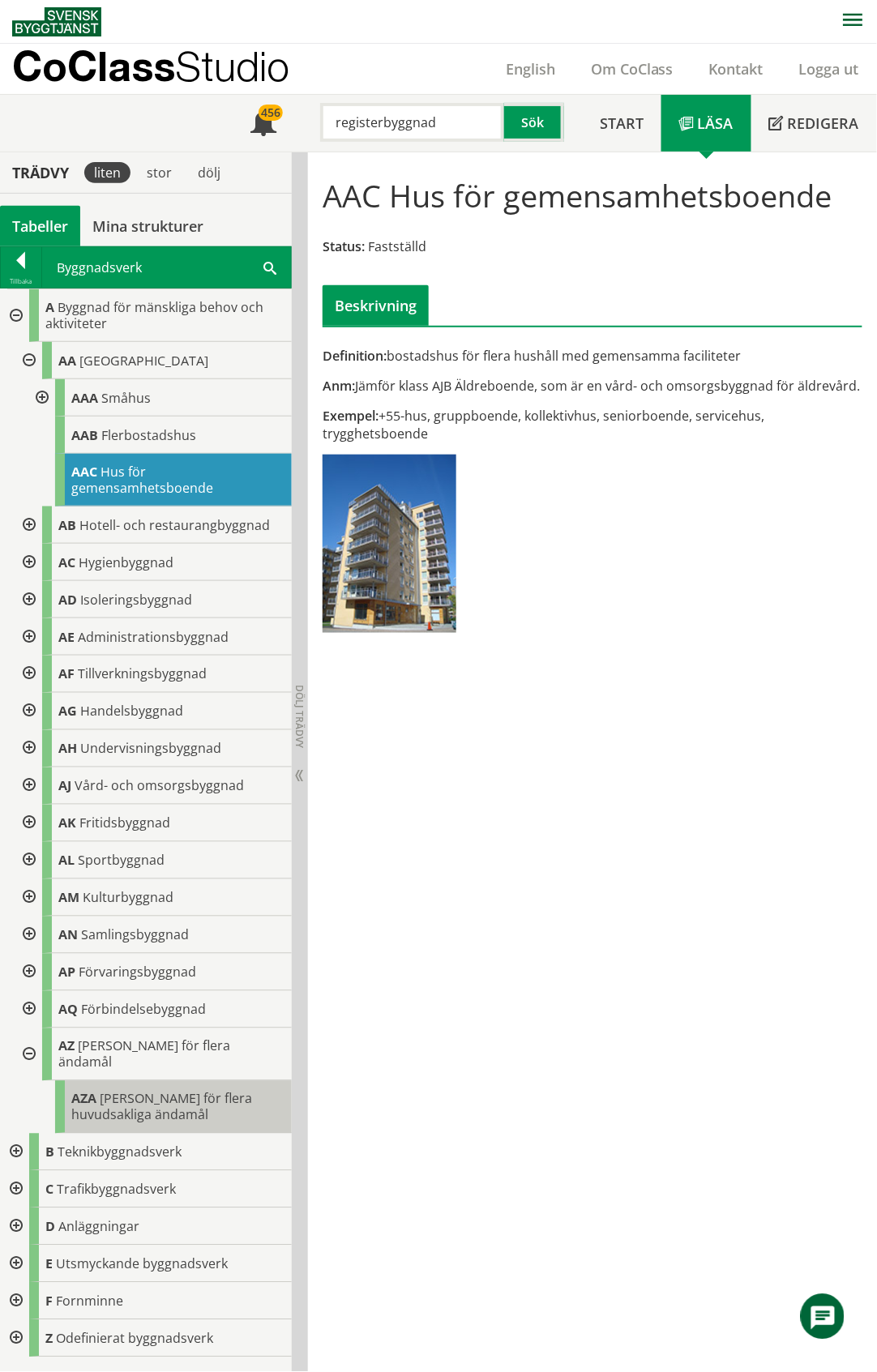
click at [146, 1090] on span "Byggnad för flera huvudsakliga ändamål" at bounding box center [162, 1107] width 181 height 34
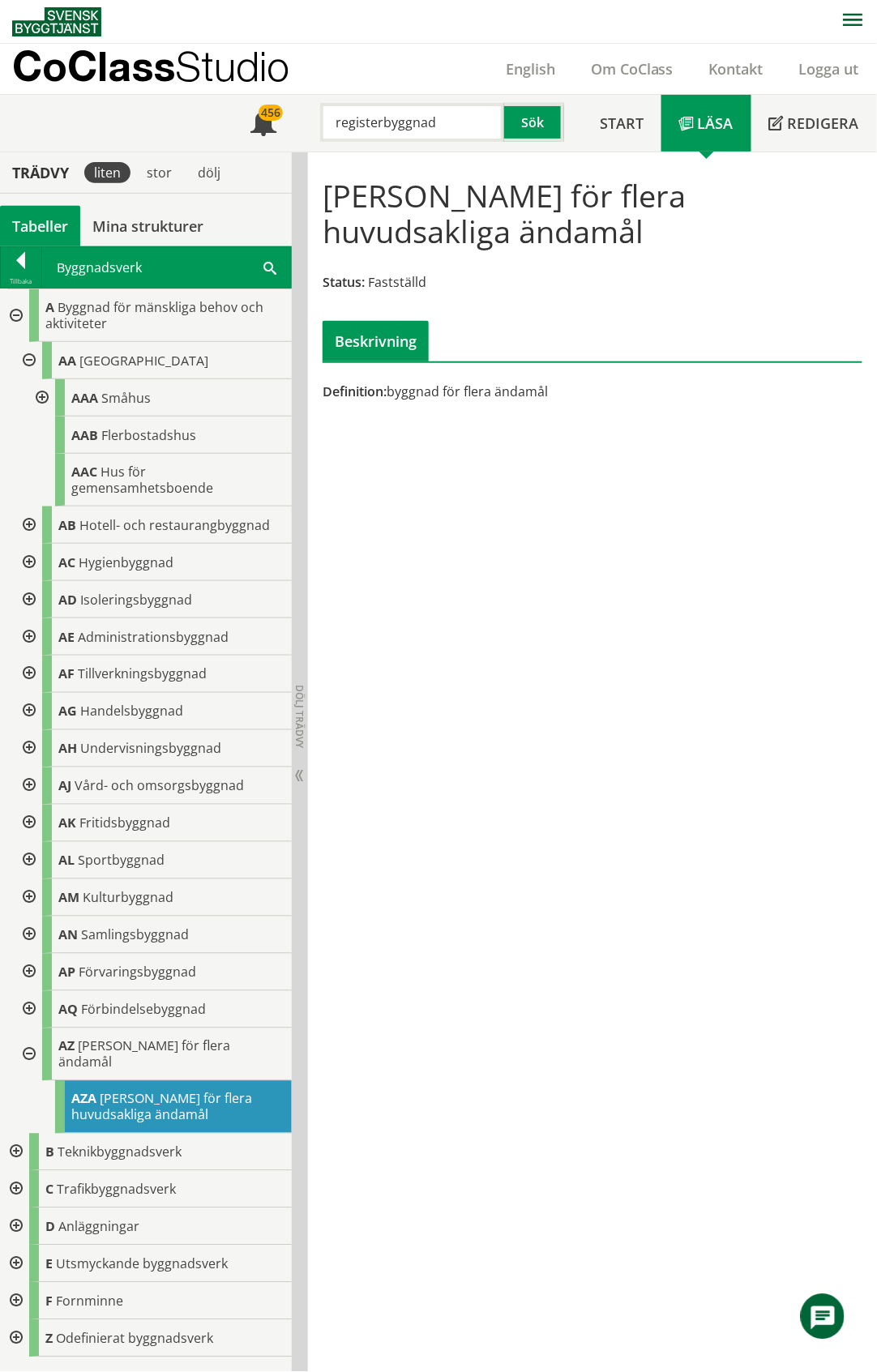
click at [29, 1051] on div at bounding box center [27, 1056] width 29 height 53
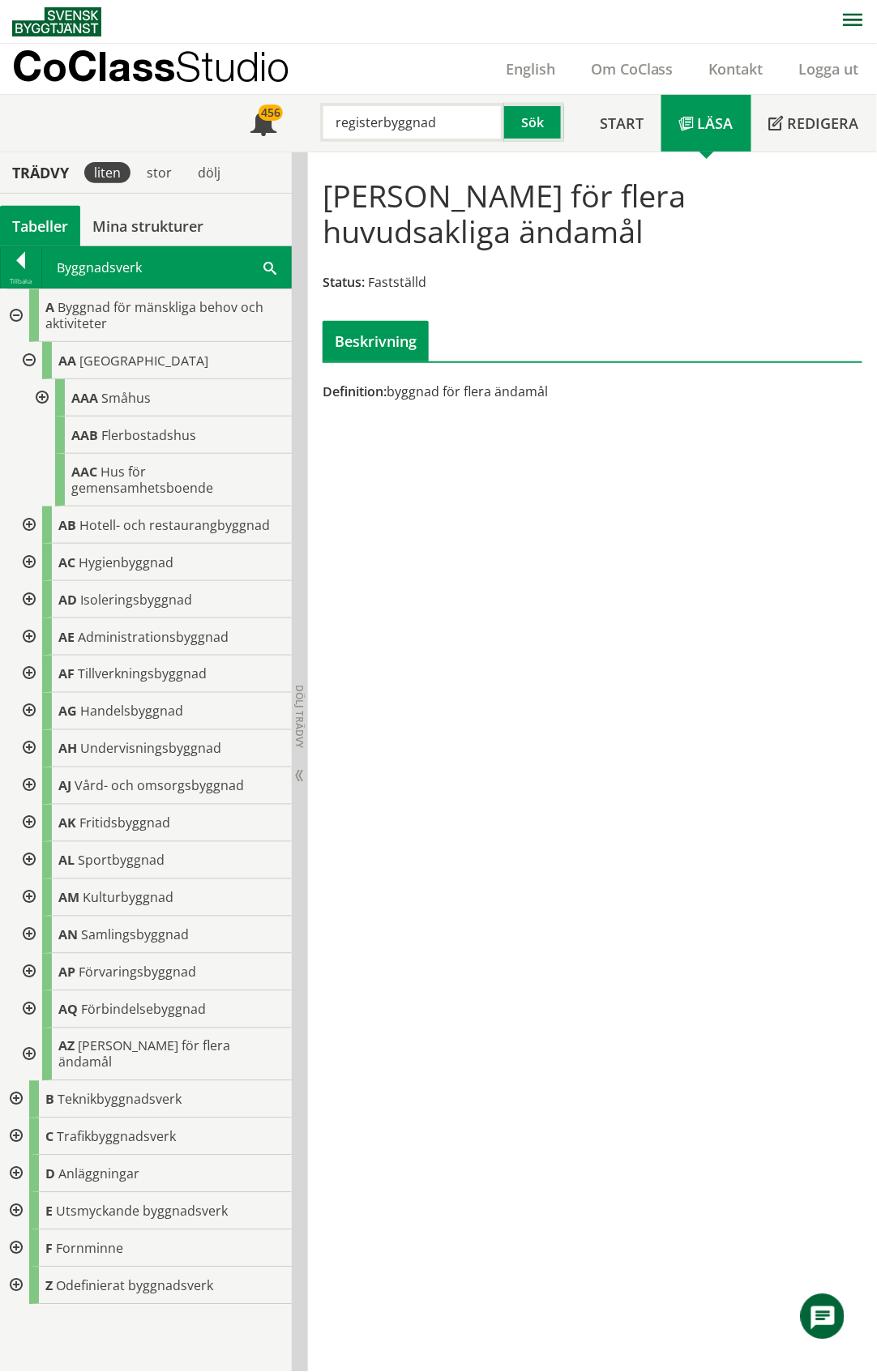
click at [16, 1161] on div at bounding box center [15, 1174] width 29 height 38
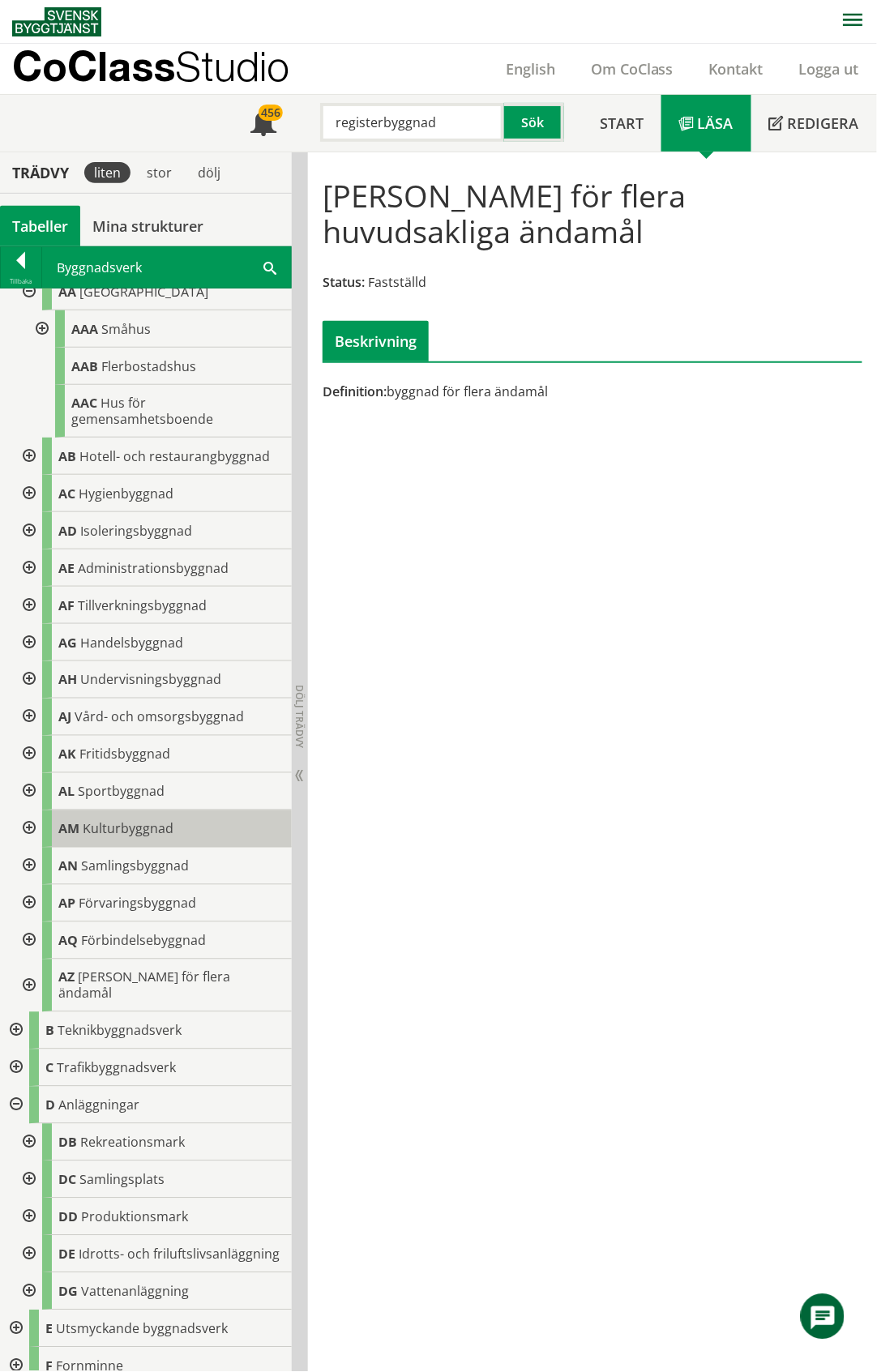
scroll to position [121, 0]
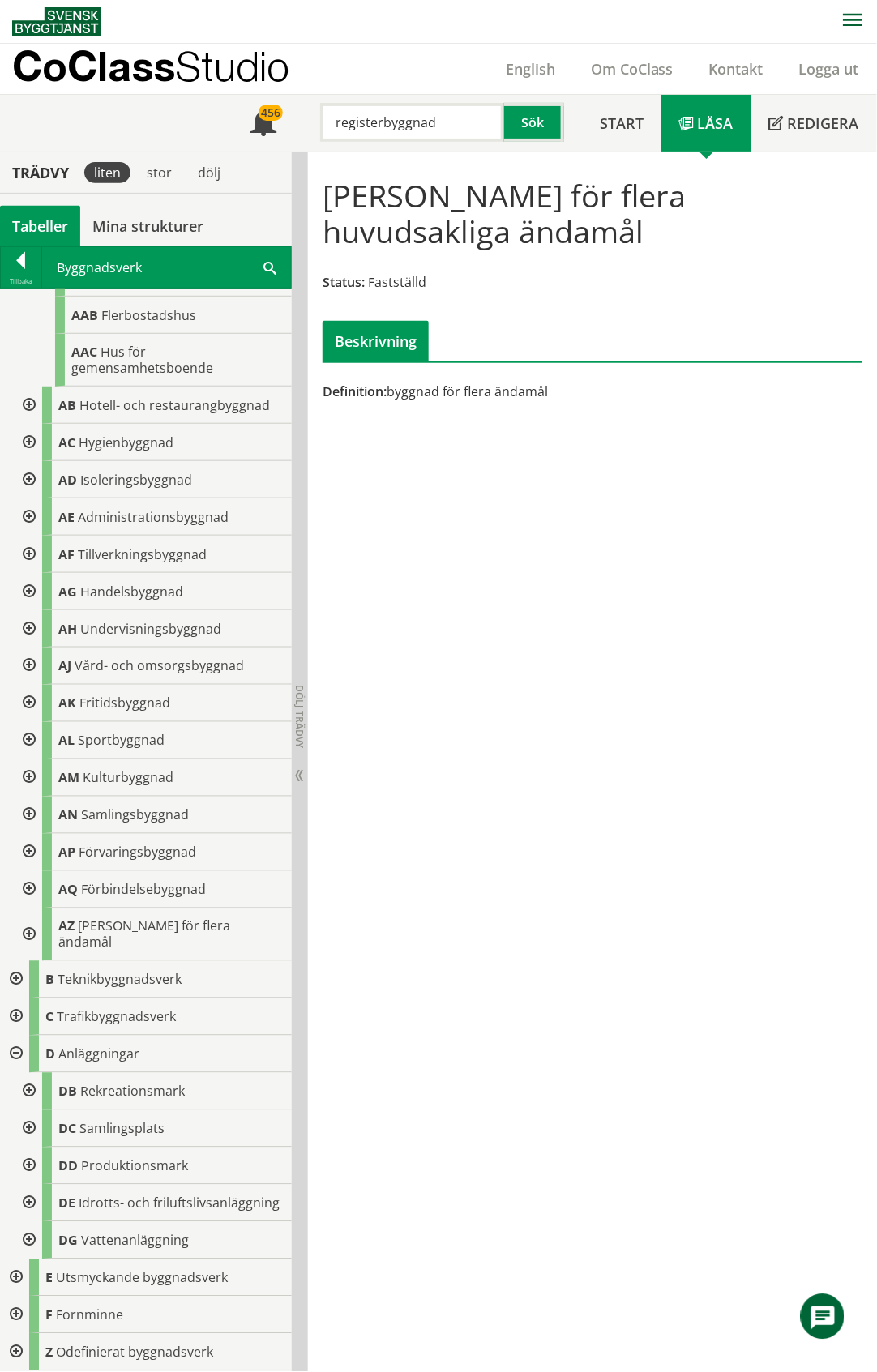
click at [26, 1073] on div at bounding box center [27, 1091] width 29 height 38
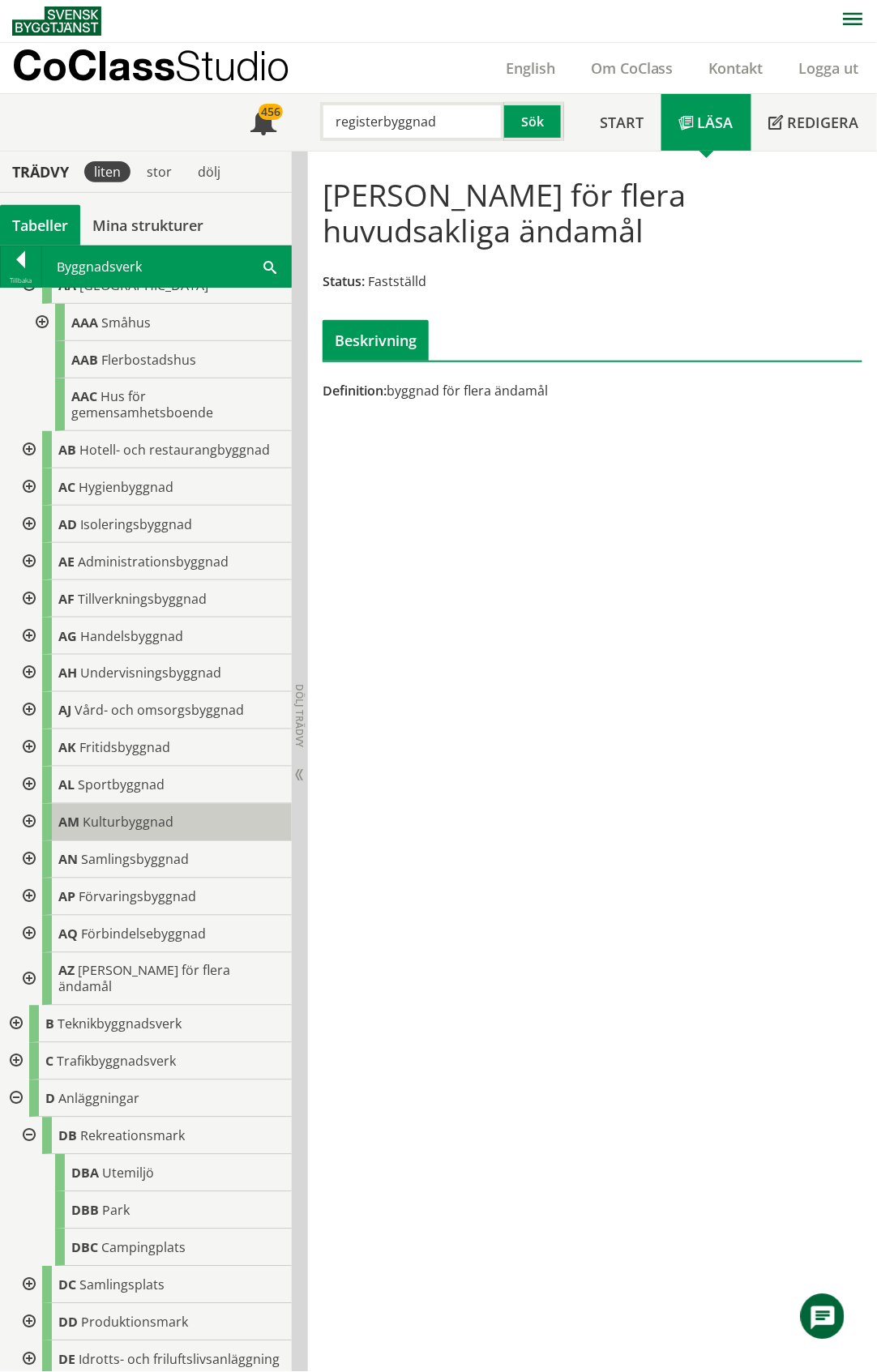
scroll to position [0, 0]
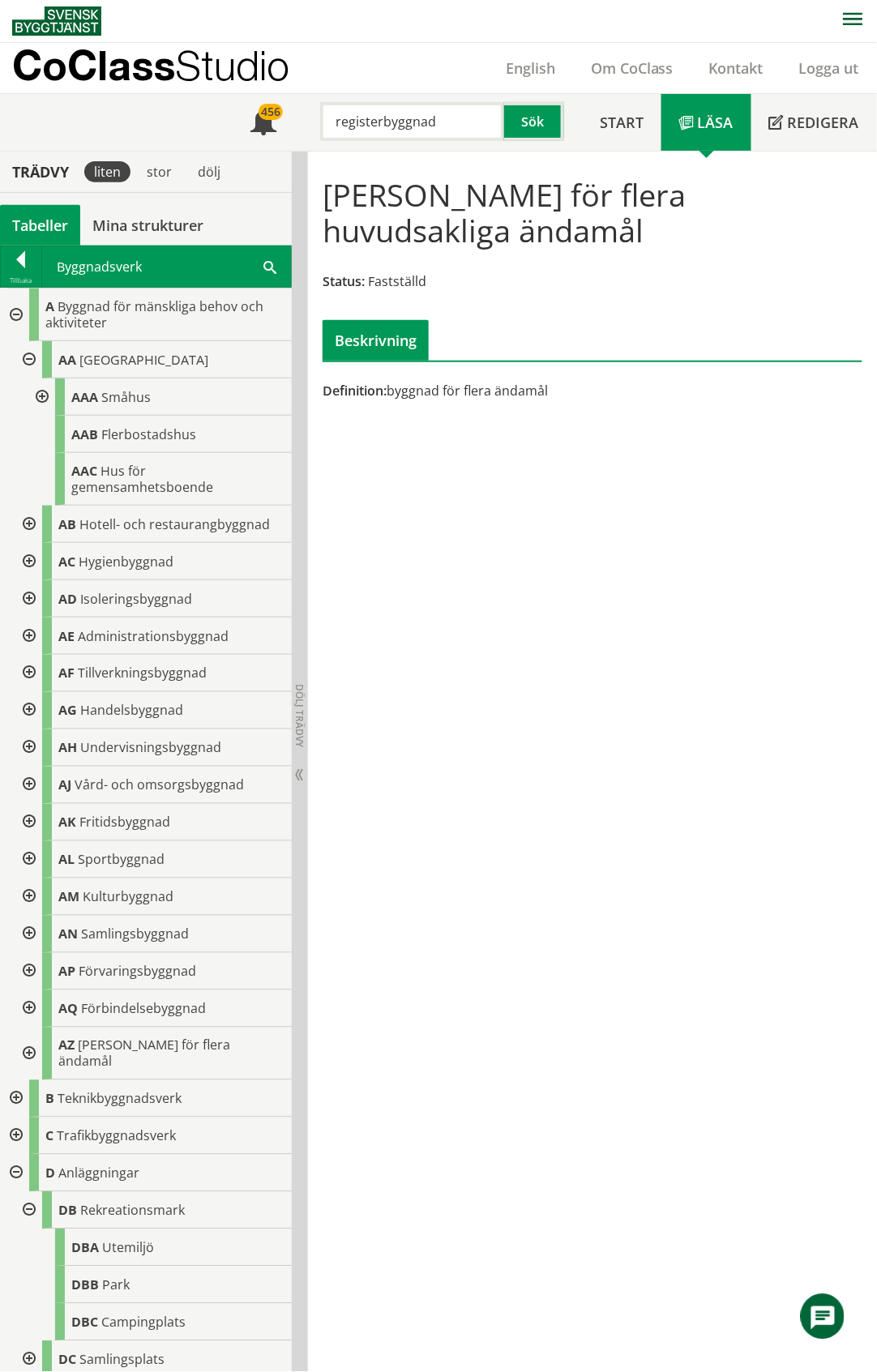
click at [36, 218] on div "Tabeller" at bounding box center [40, 225] width 80 height 40
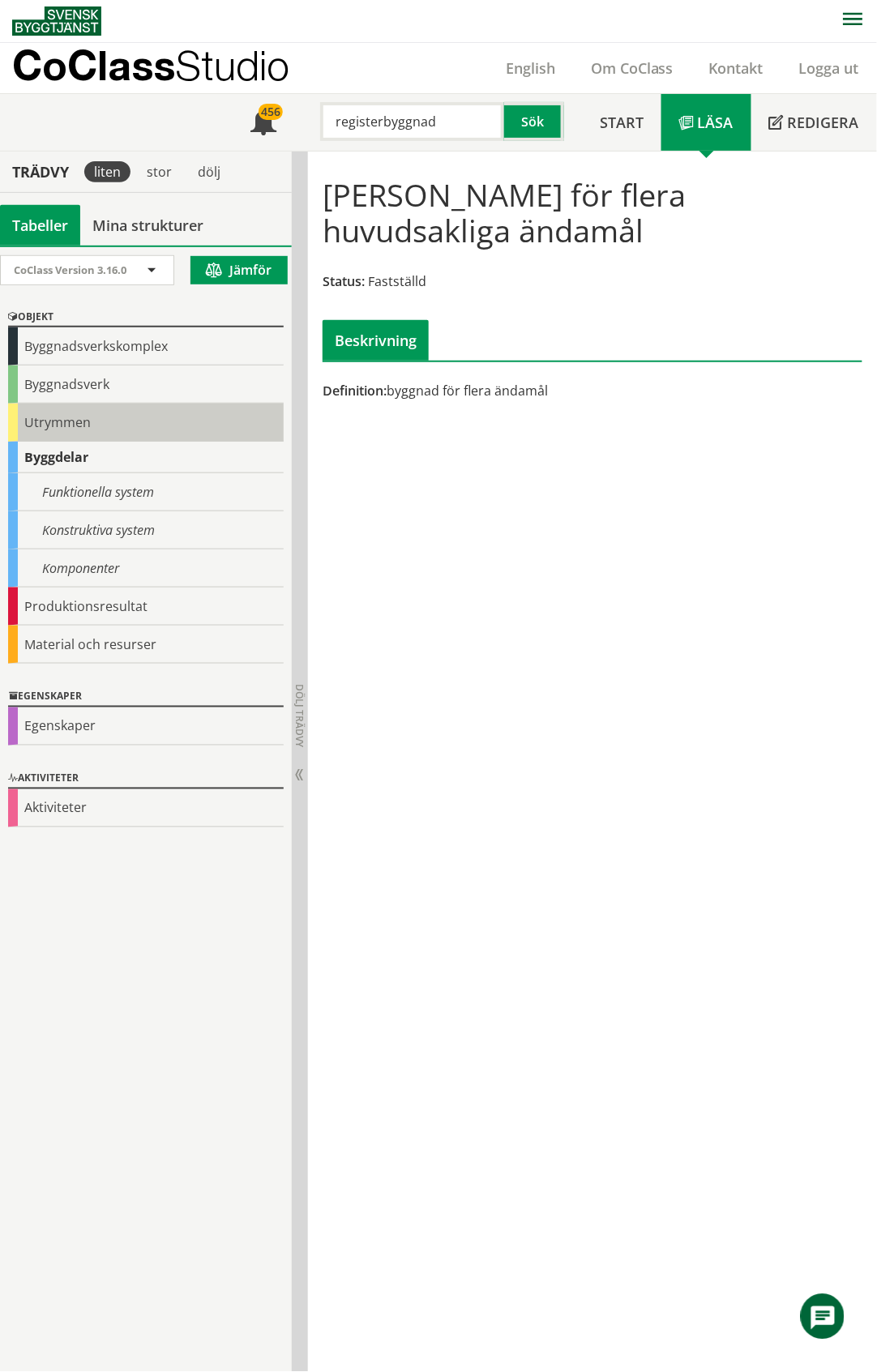
click at [47, 420] on div "Utrymmen" at bounding box center [145, 423] width 275 height 38
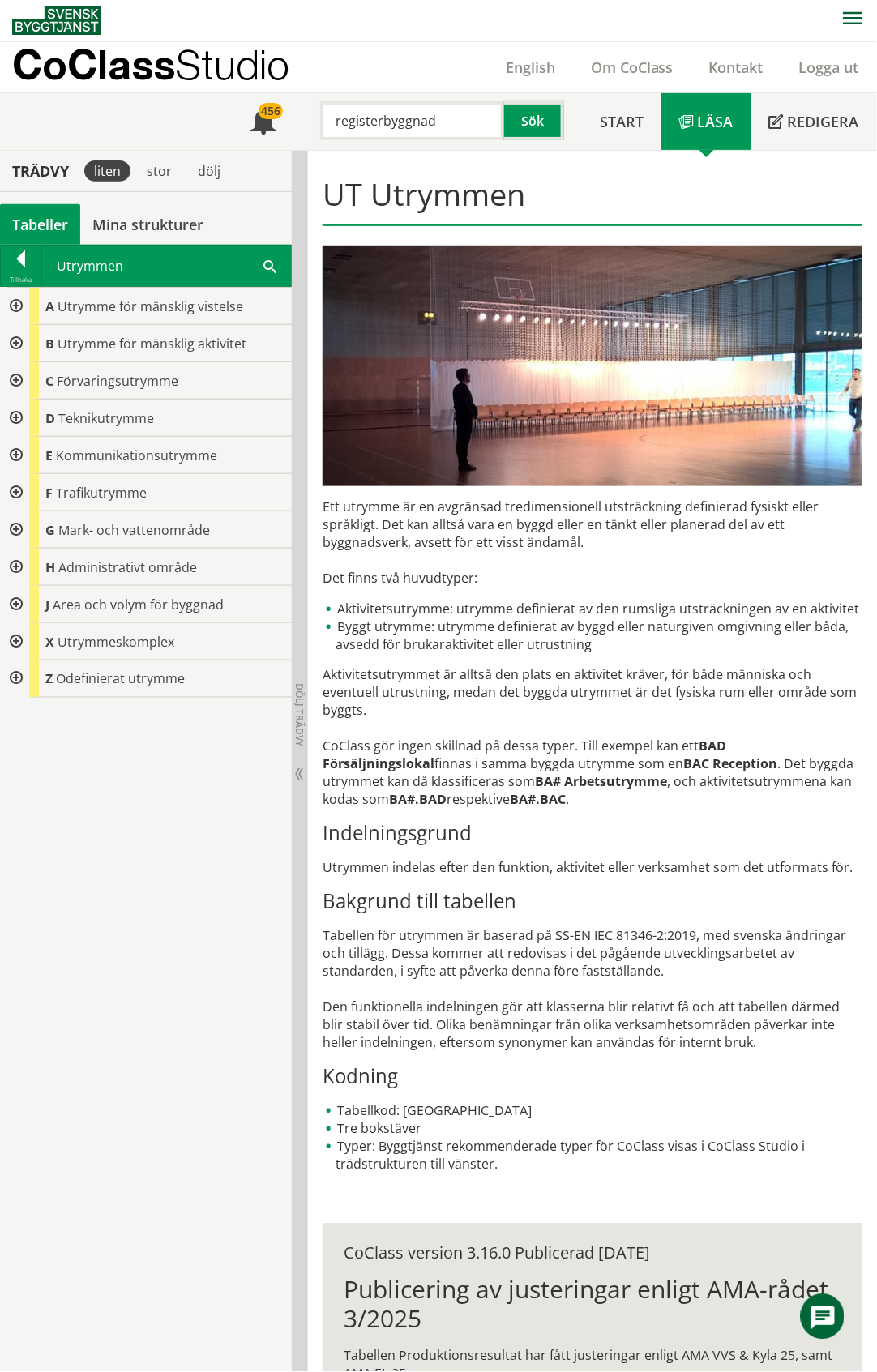
click at [16, 306] on div at bounding box center [15, 306] width 29 height 38
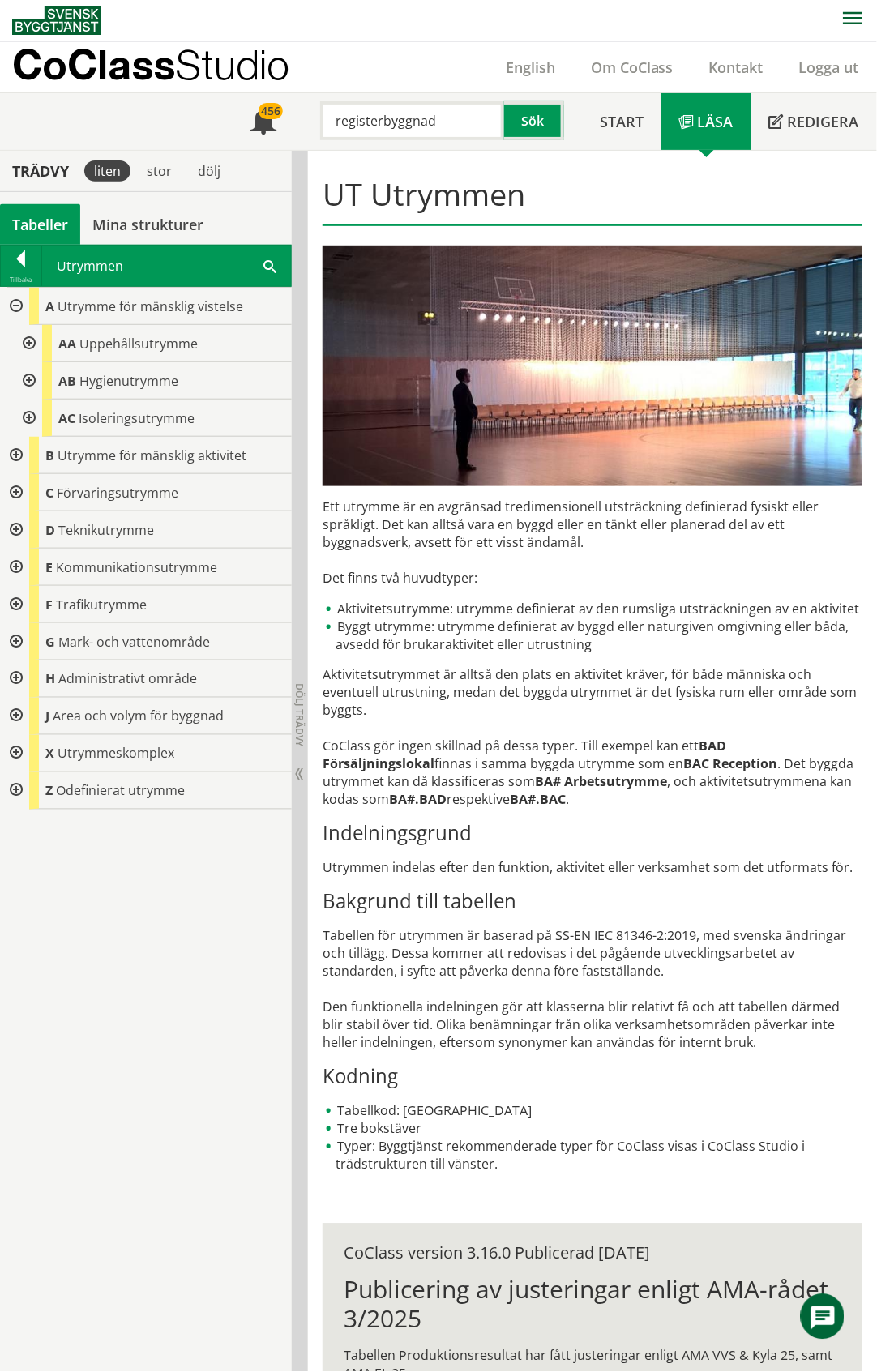
click at [27, 381] on div at bounding box center [27, 381] width 29 height 38
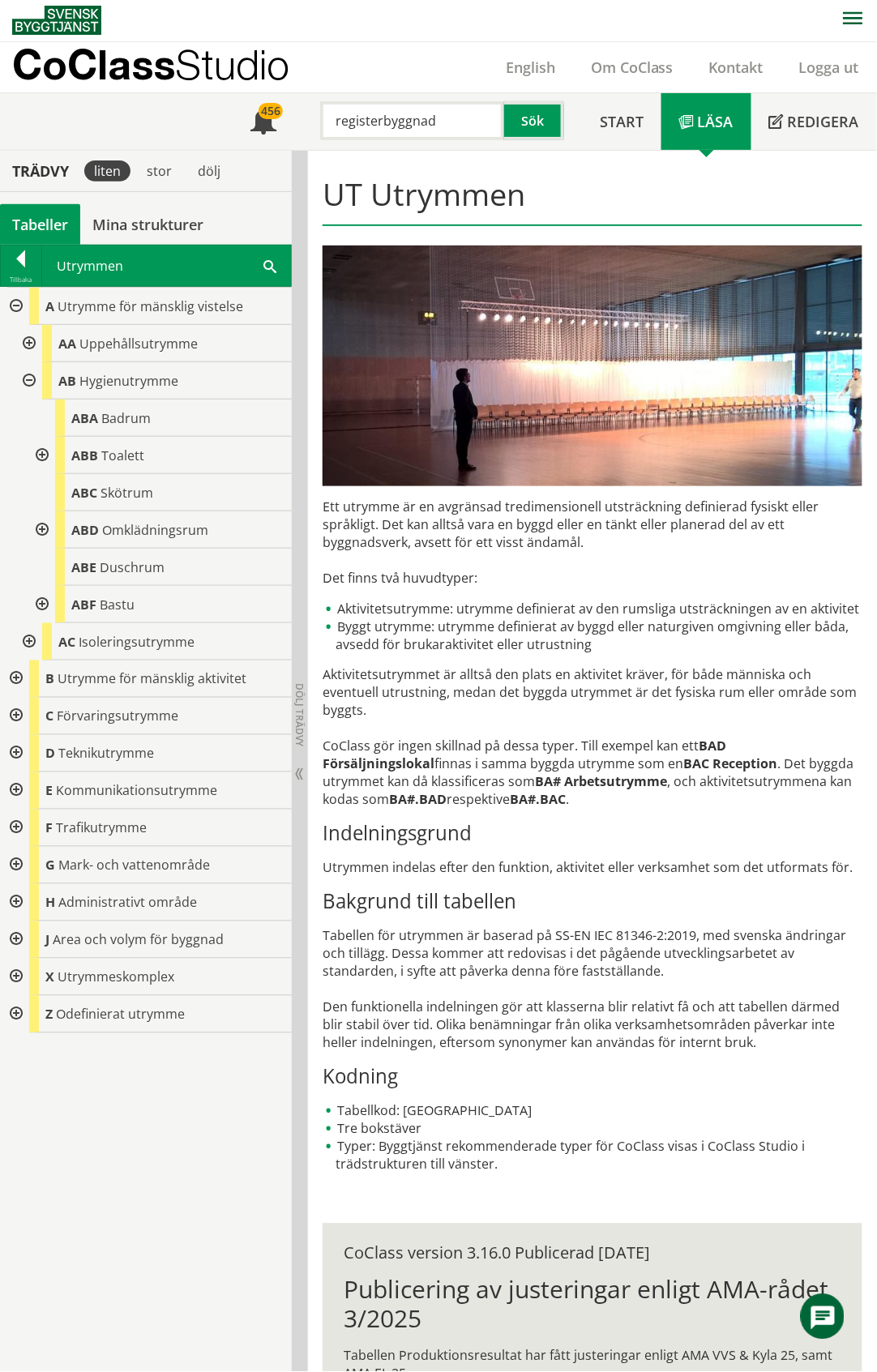
click at [27, 381] on div at bounding box center [27, 381] width 29 height 38
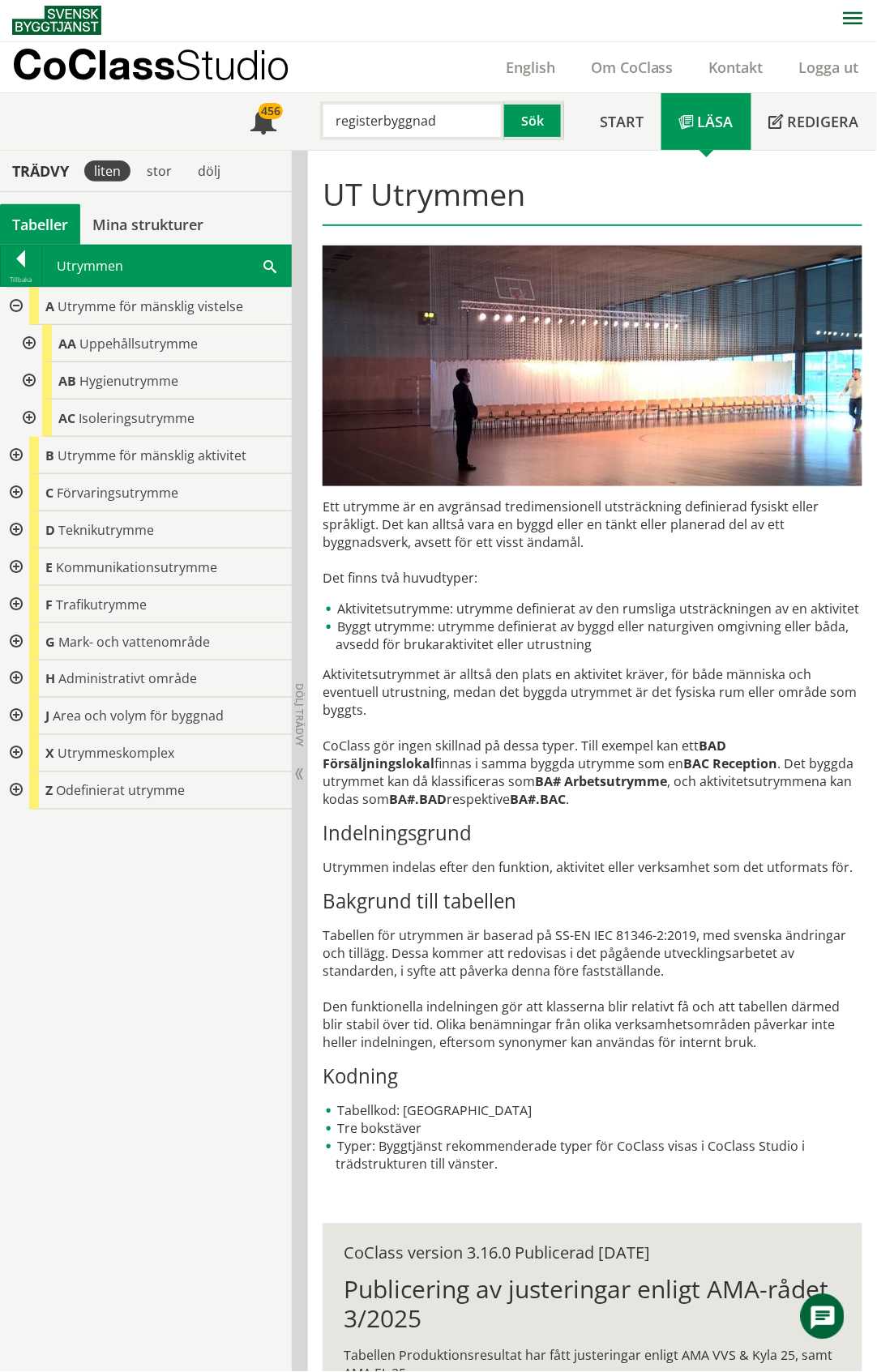
click at [30, 342] on div at bounding box center [27, 343] width 29 height 38
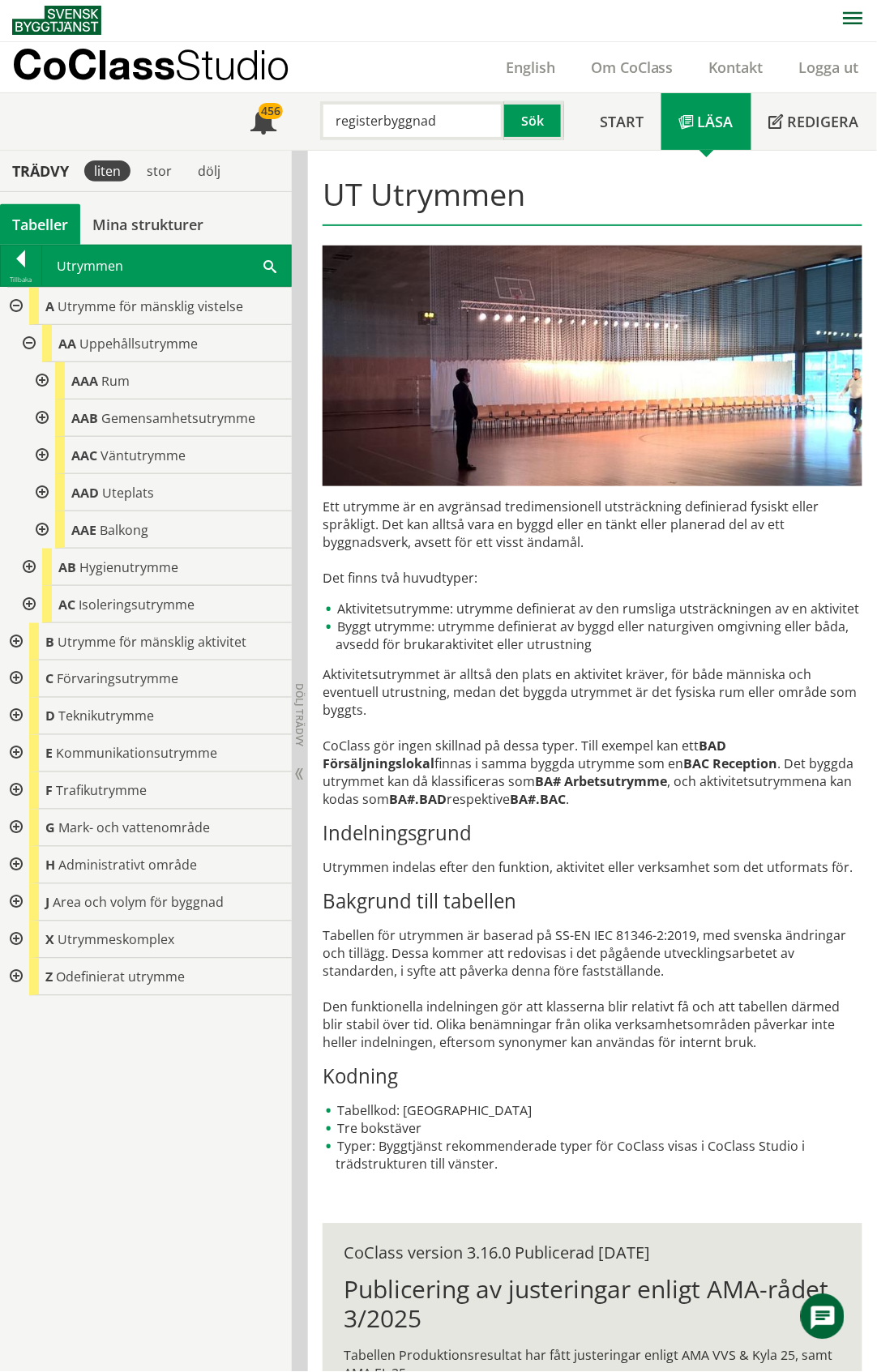
click at [42, 377] on div at bounding box center [40, 381] width 29 height 38
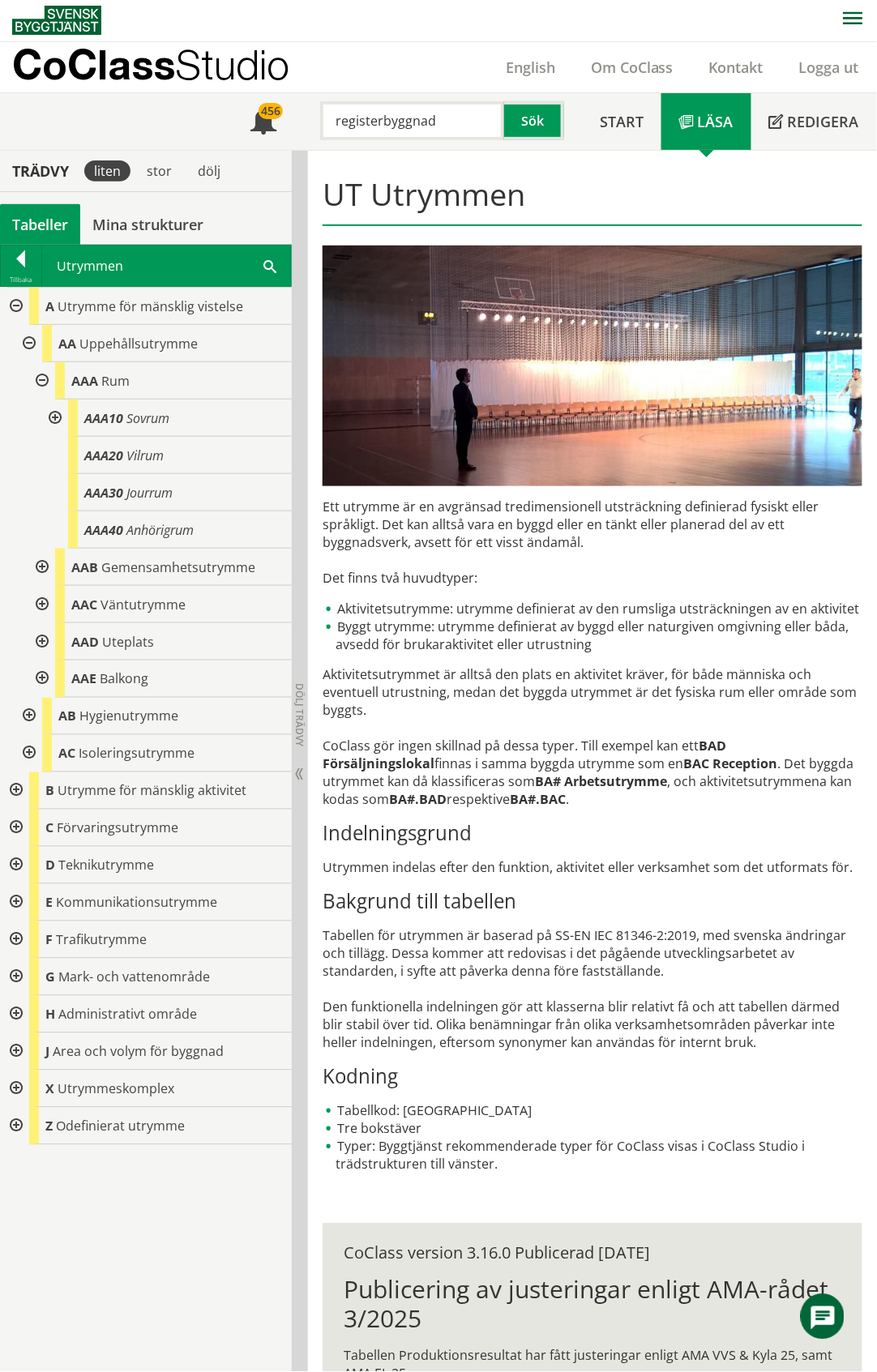
click at [42, 377] on div at bounding box center [40, 381] width 29 height 38
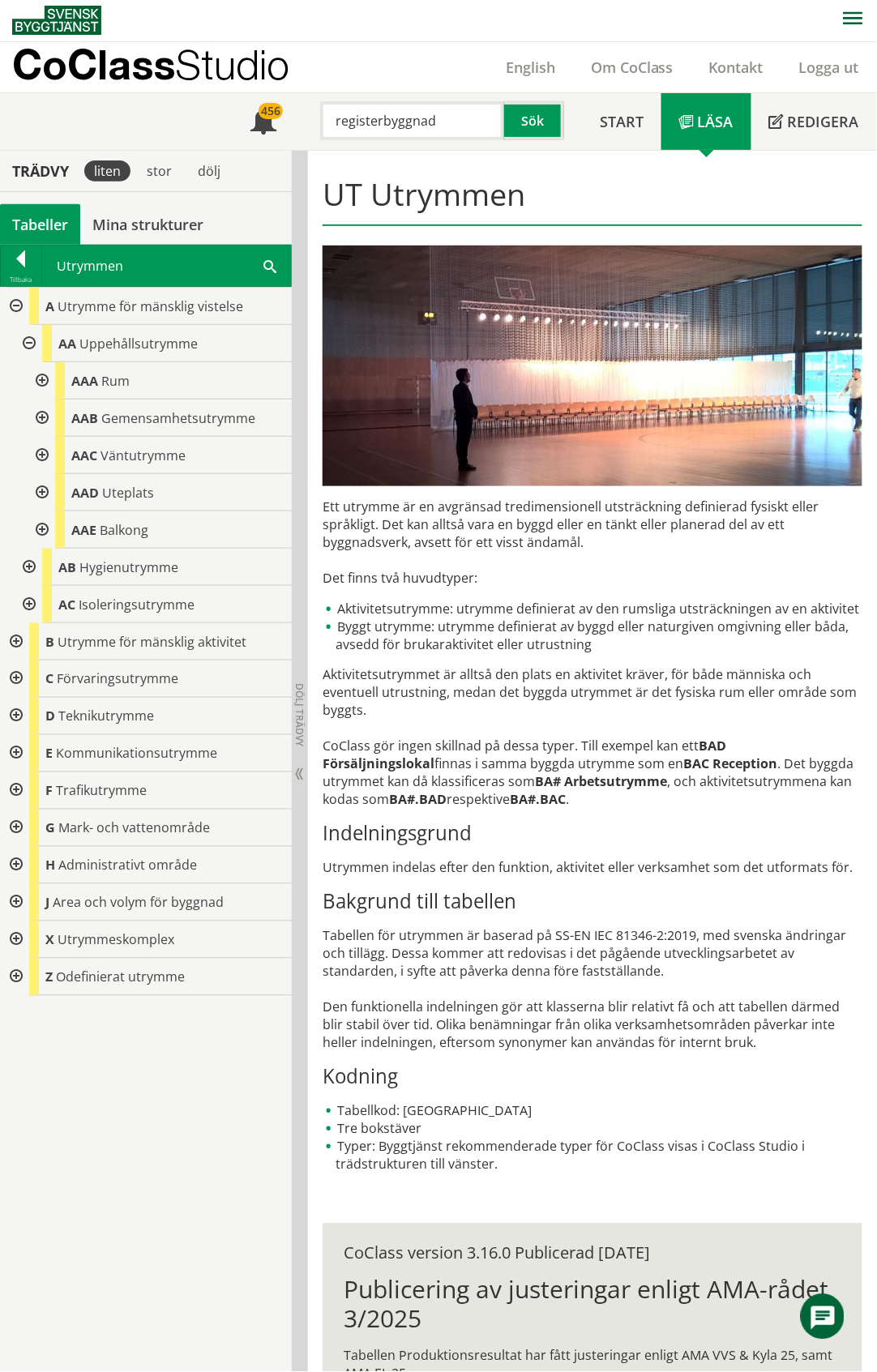
click at [13, 645] on div at bounding box center [15, 642] width 29 height 38
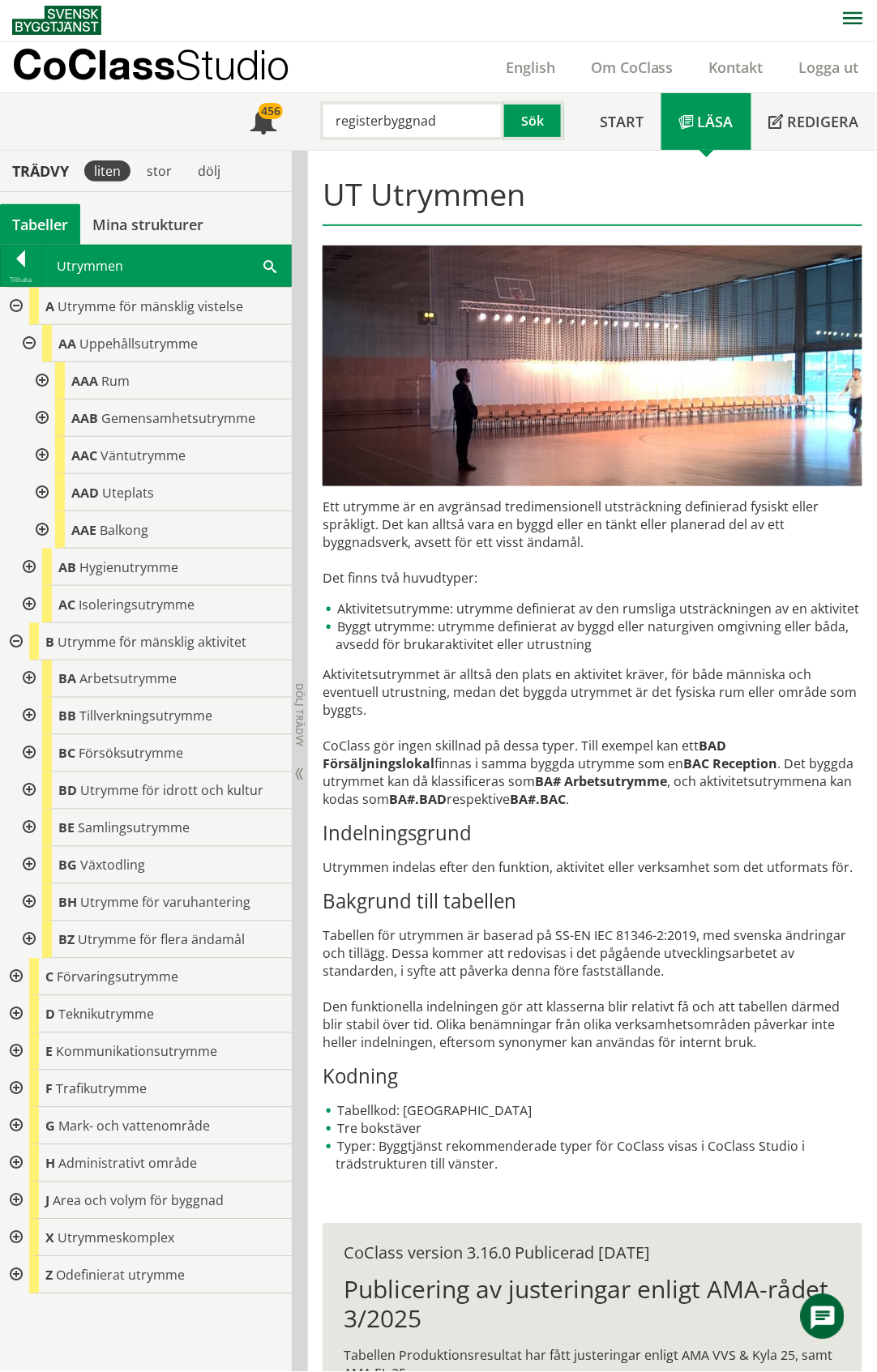
click at [27, 680] on div at bounding box center [27, 679] width 29 height 38
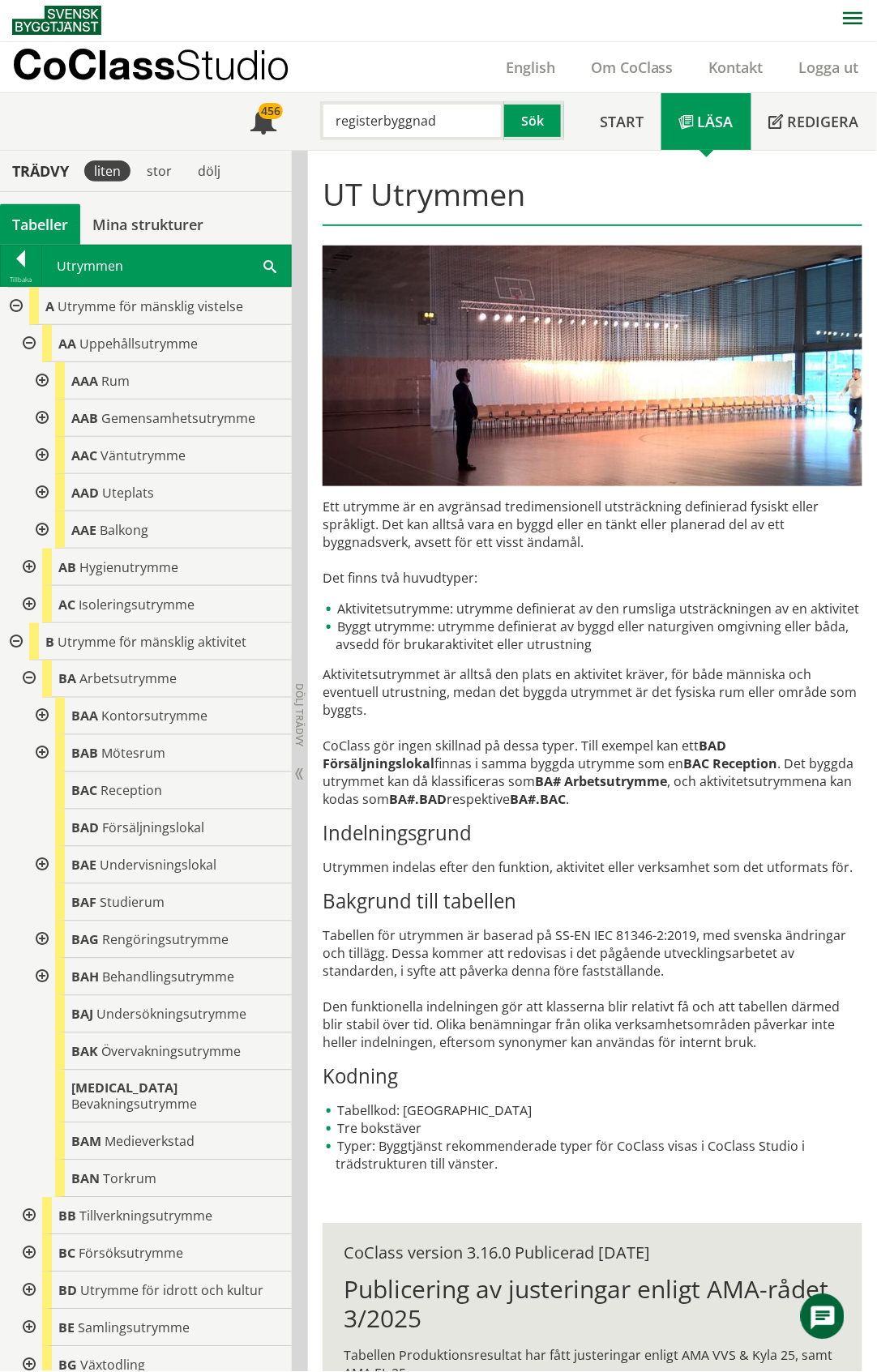
click at [26, 680] on div at bounding box center [27, 679] width 29 height 38
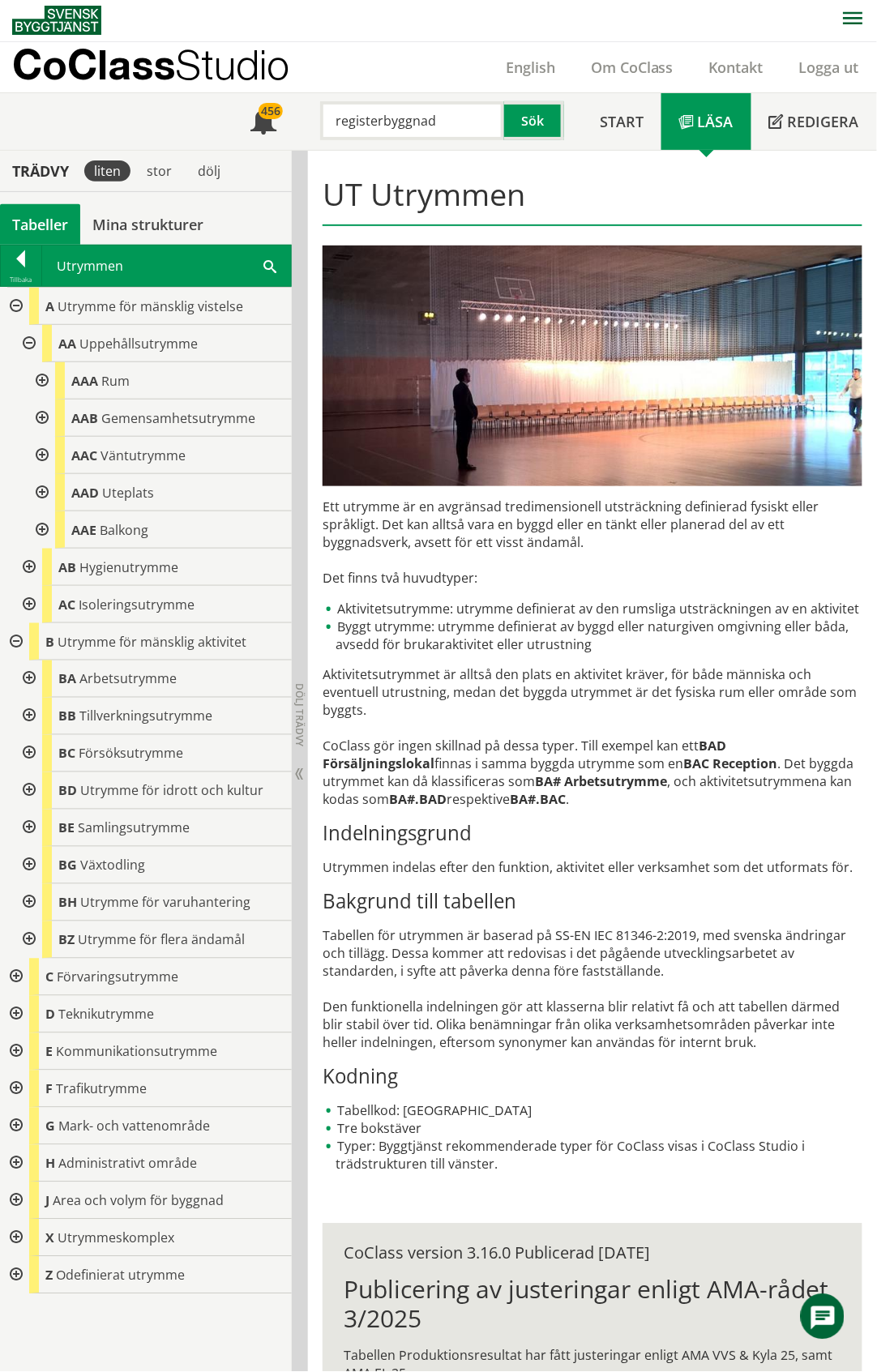
click at [26, 715] on div at bounding box center [27, 716] width 29 height 38
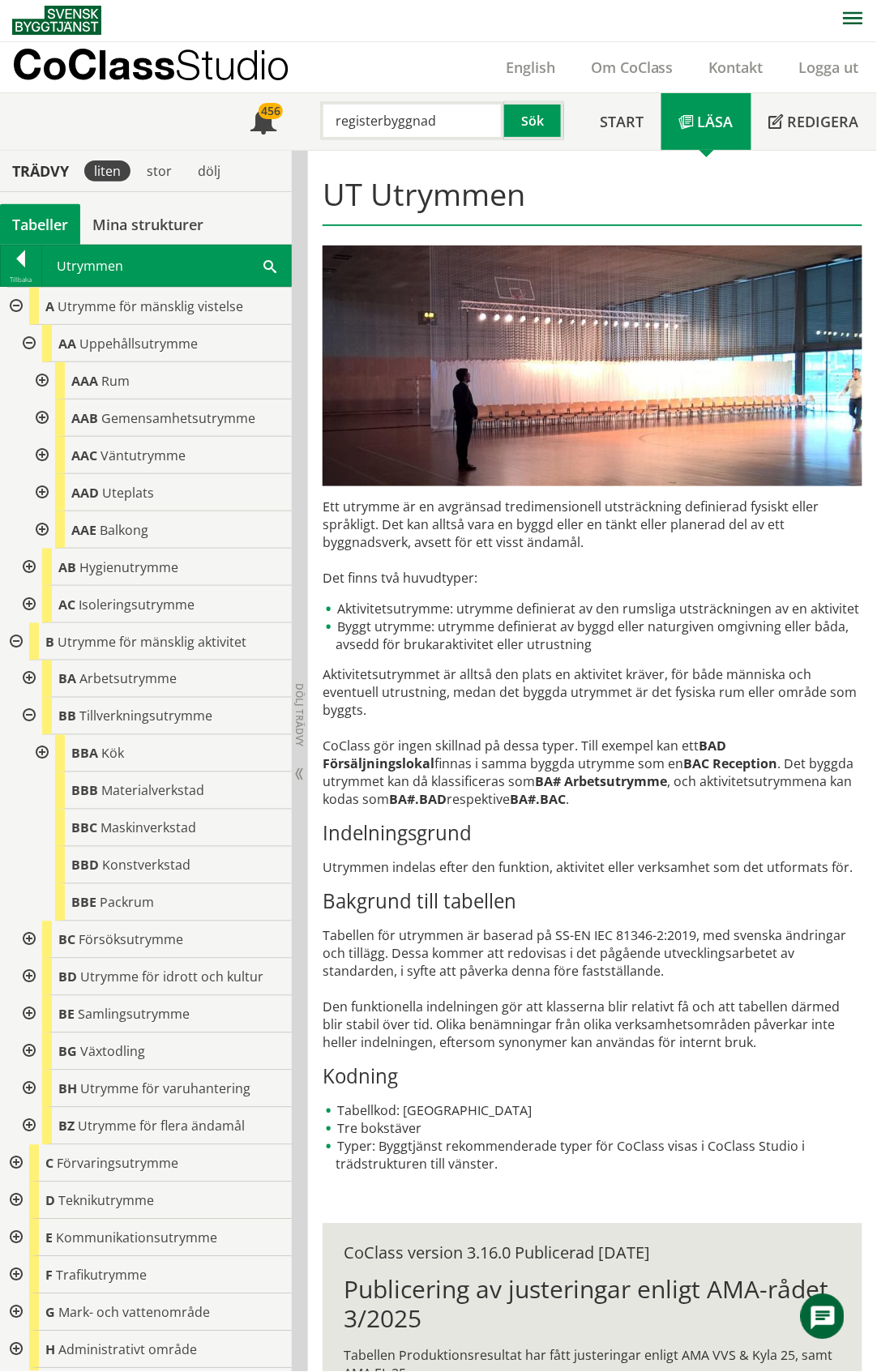
click at [27, 715] on div at bounding box center [27, 716] width 29 height 38
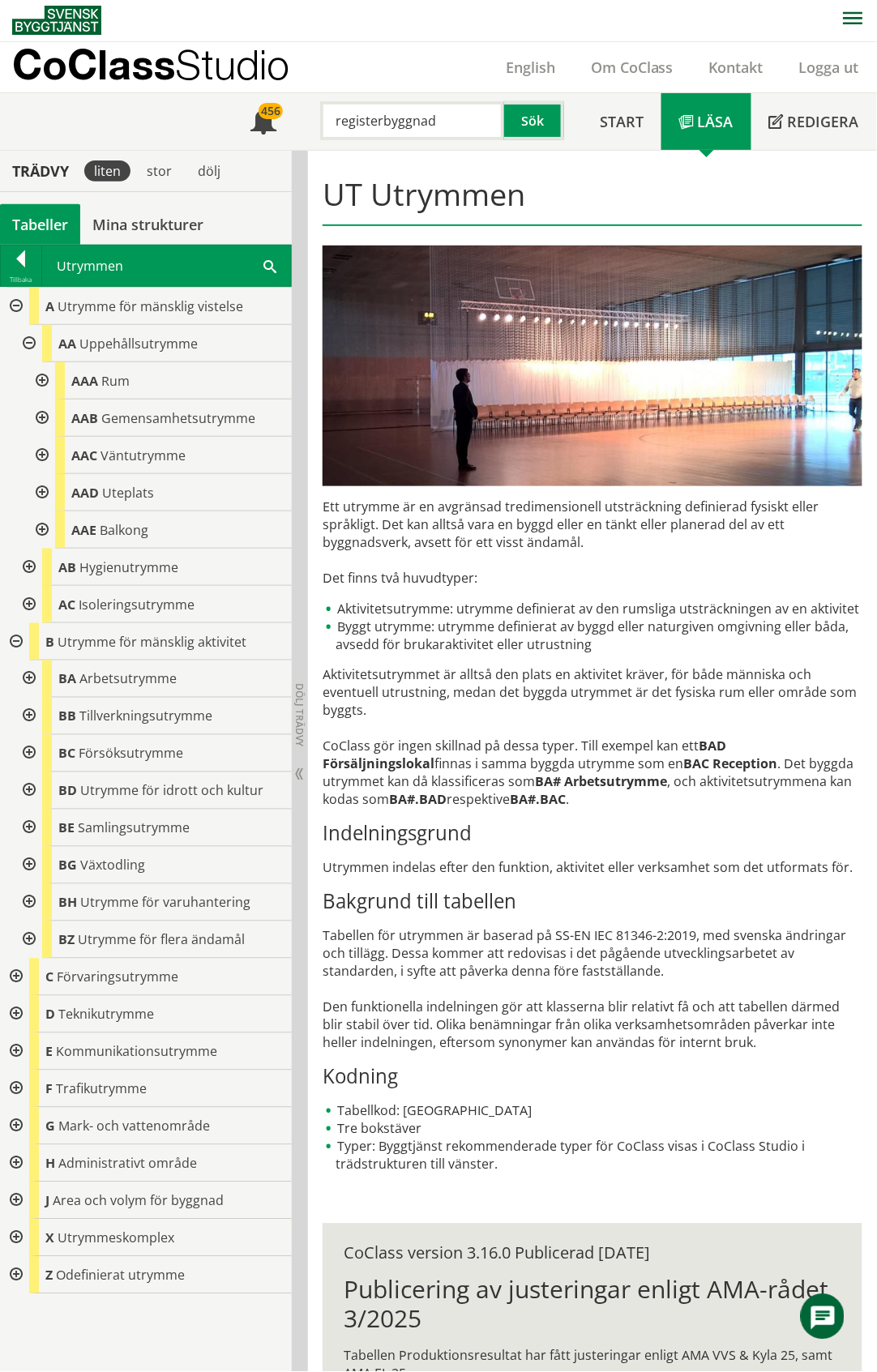
click at [39, 224] on div "Tabeller" at bounding box center [40, 224] width 80 height 40
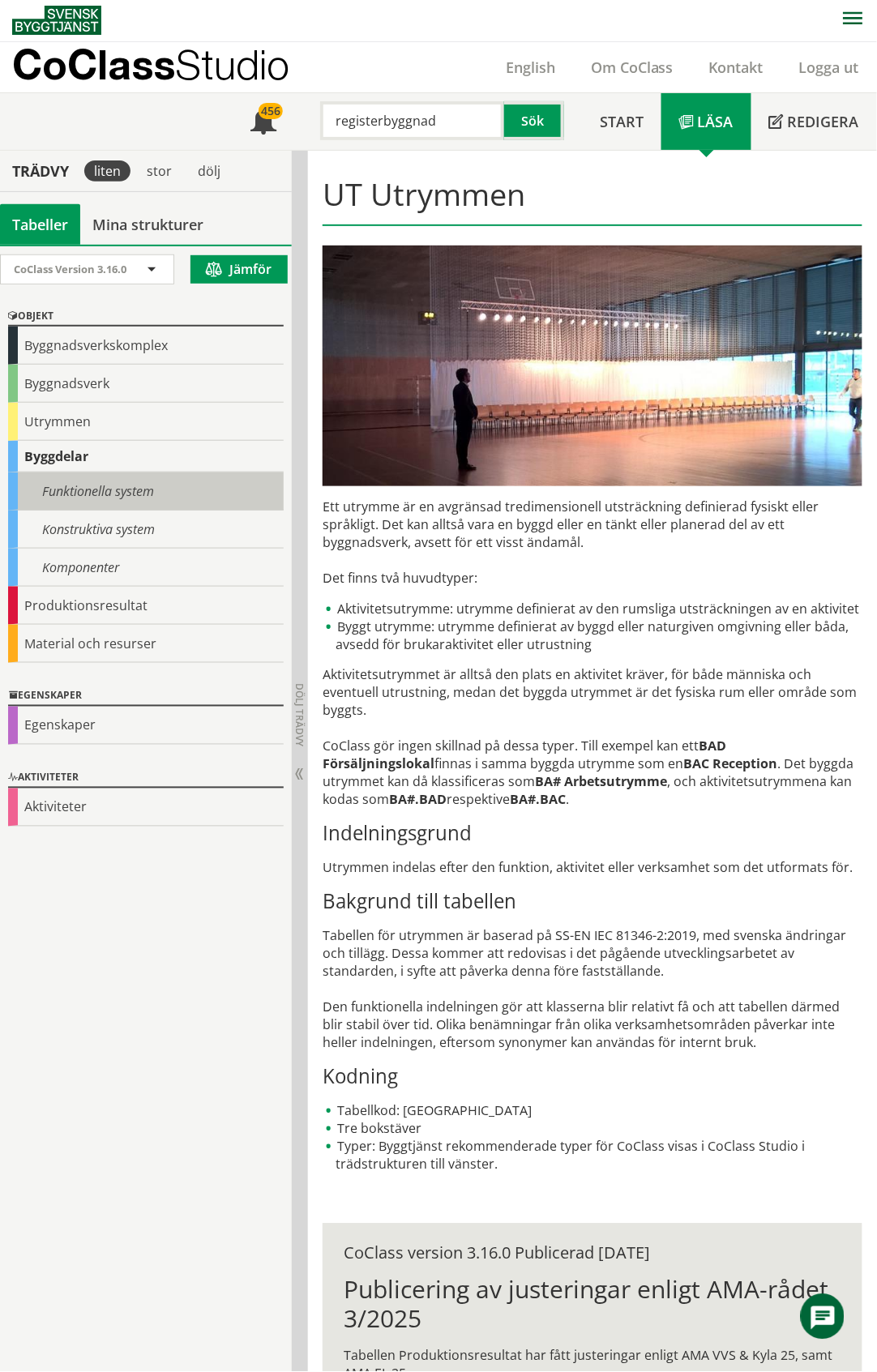
click at [57, 491] on div "Funktionella system" at bounding box center [145, 492] width 275 height 38
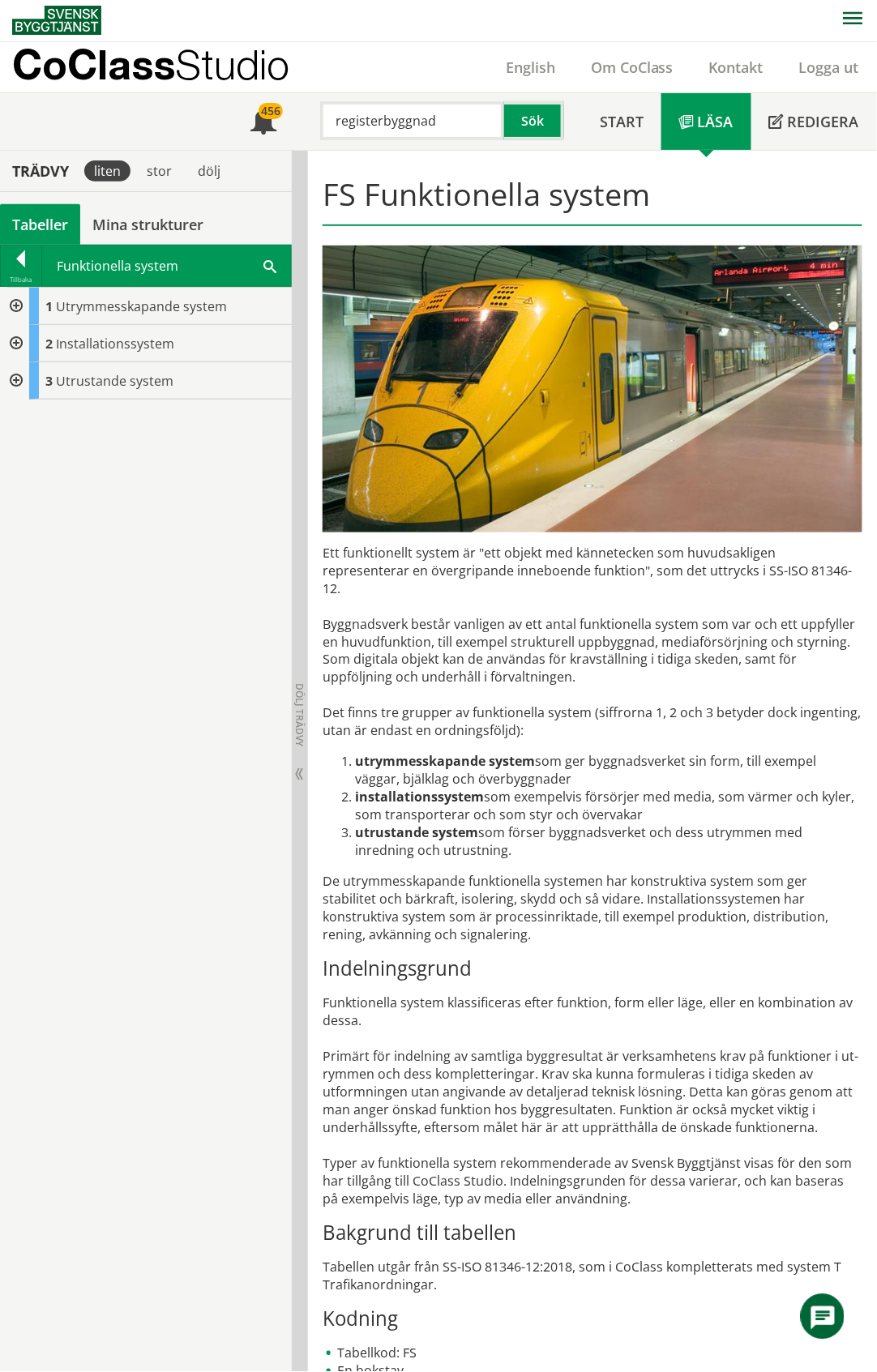
click at [17, 381] on div at bounding box center [15, 381] width 29 height 38
click at [120, 423] on span "Anordningar" at bounding box center [107, 418] width 78 height 17
click at [122, 413] on span "Anordningar" at bounding box center [107, 418] width 78 height 17
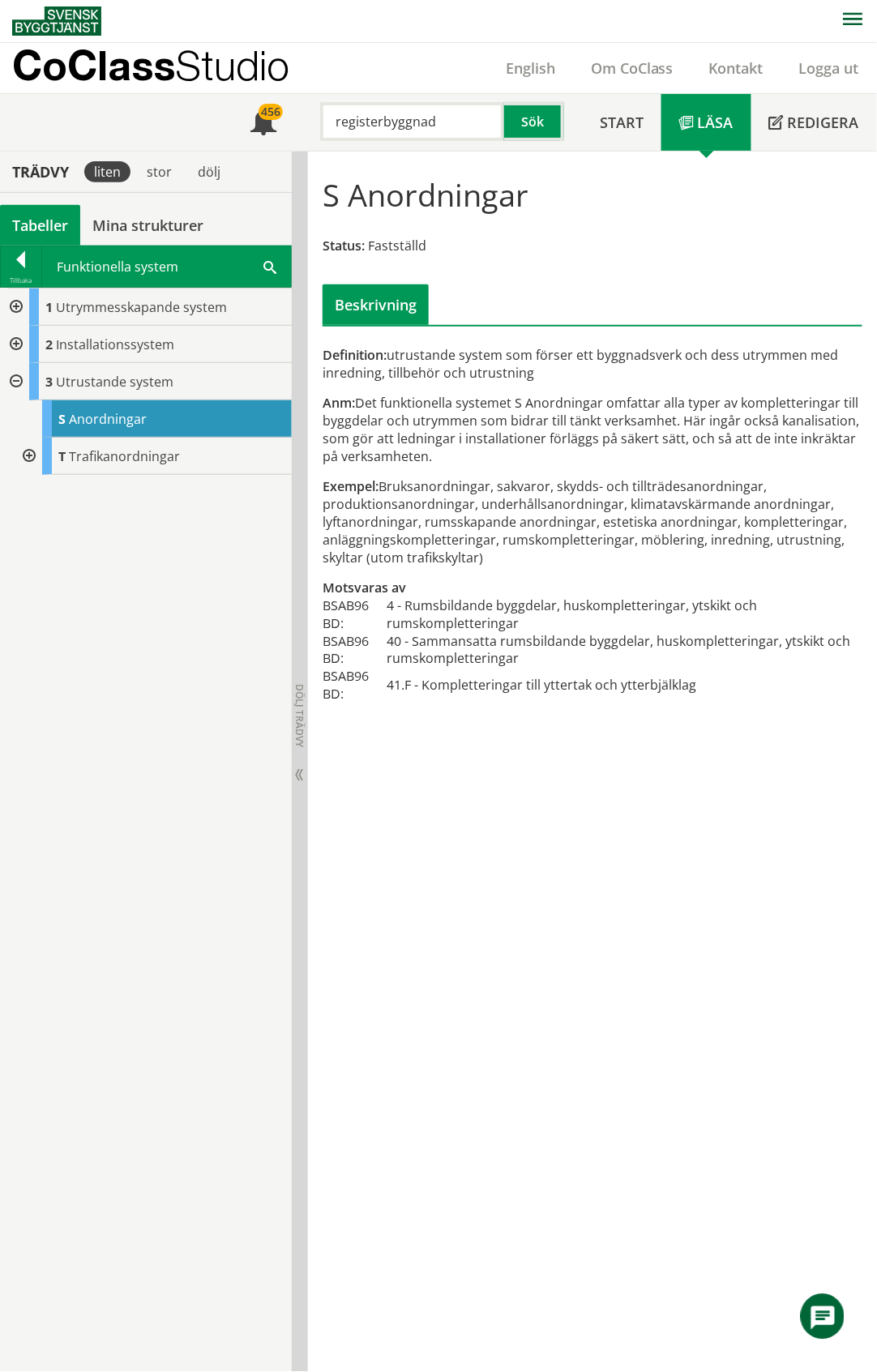
click at [14, 378] on div at bounding box center [15, 381] width 29 height 38
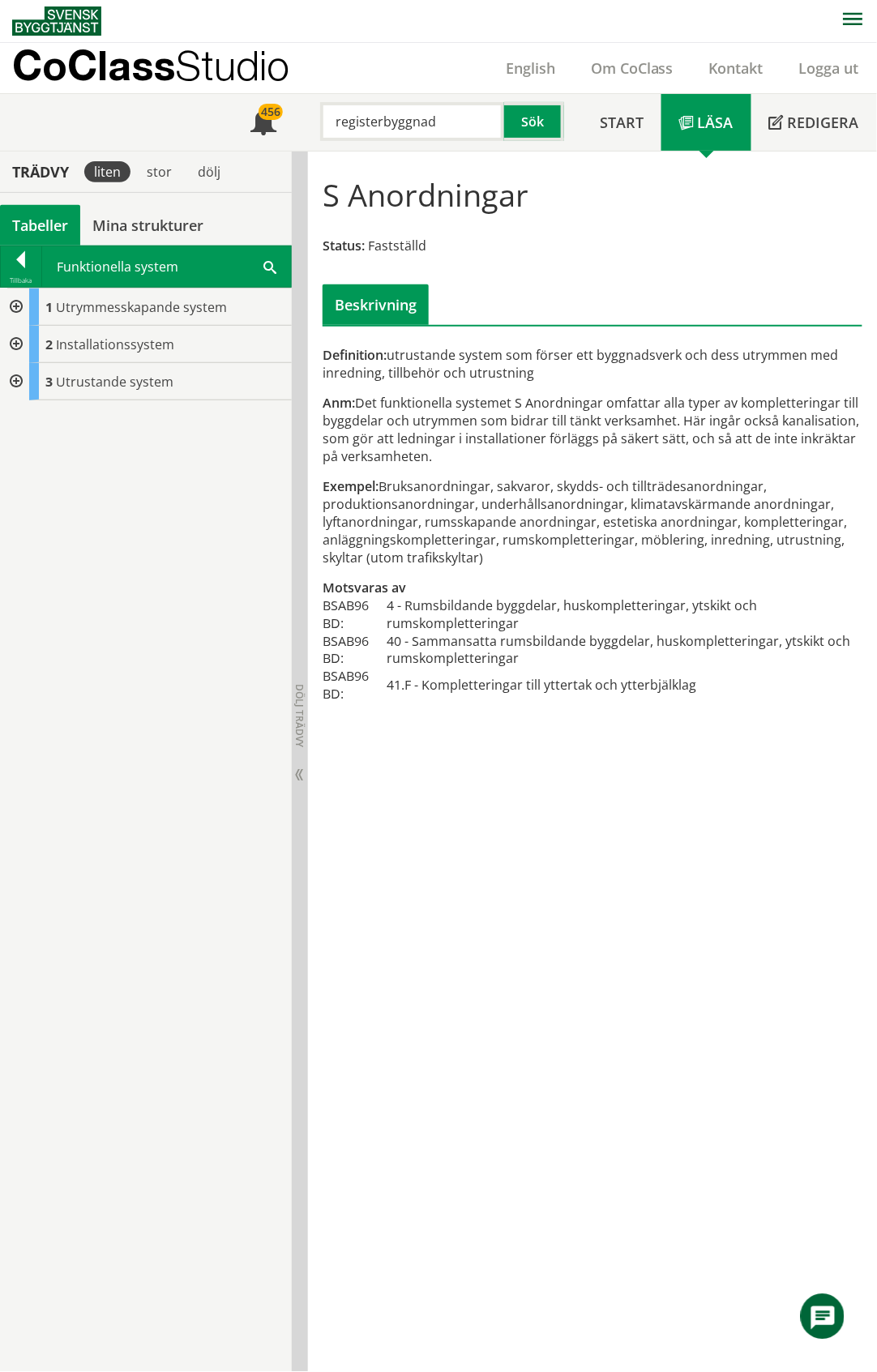
click at [17, 341] on div at bounding box center [15, 344] width 29 height 38
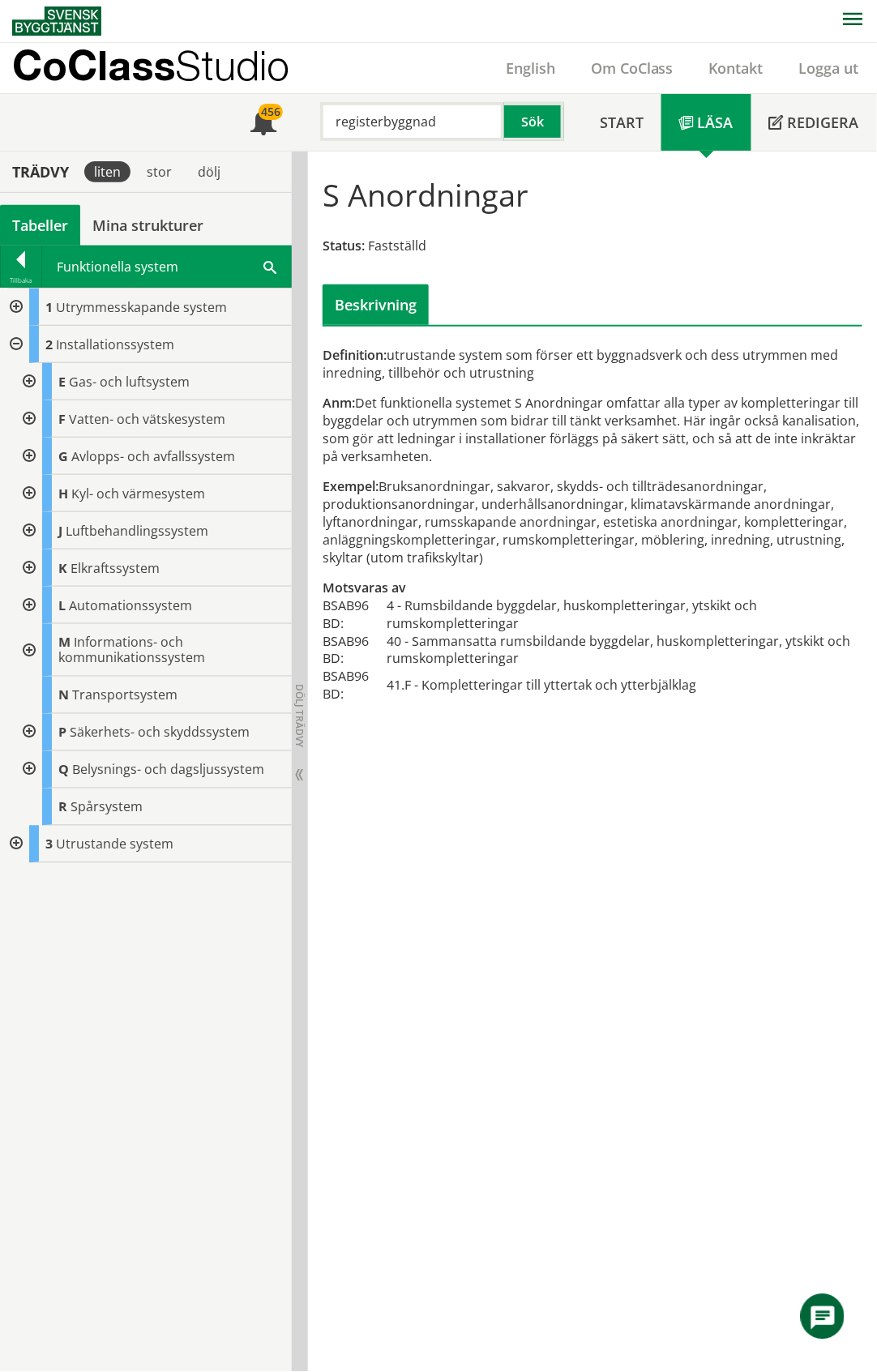
click at [17, 341] on div at bounding box center [15, 344] width 29 height 38
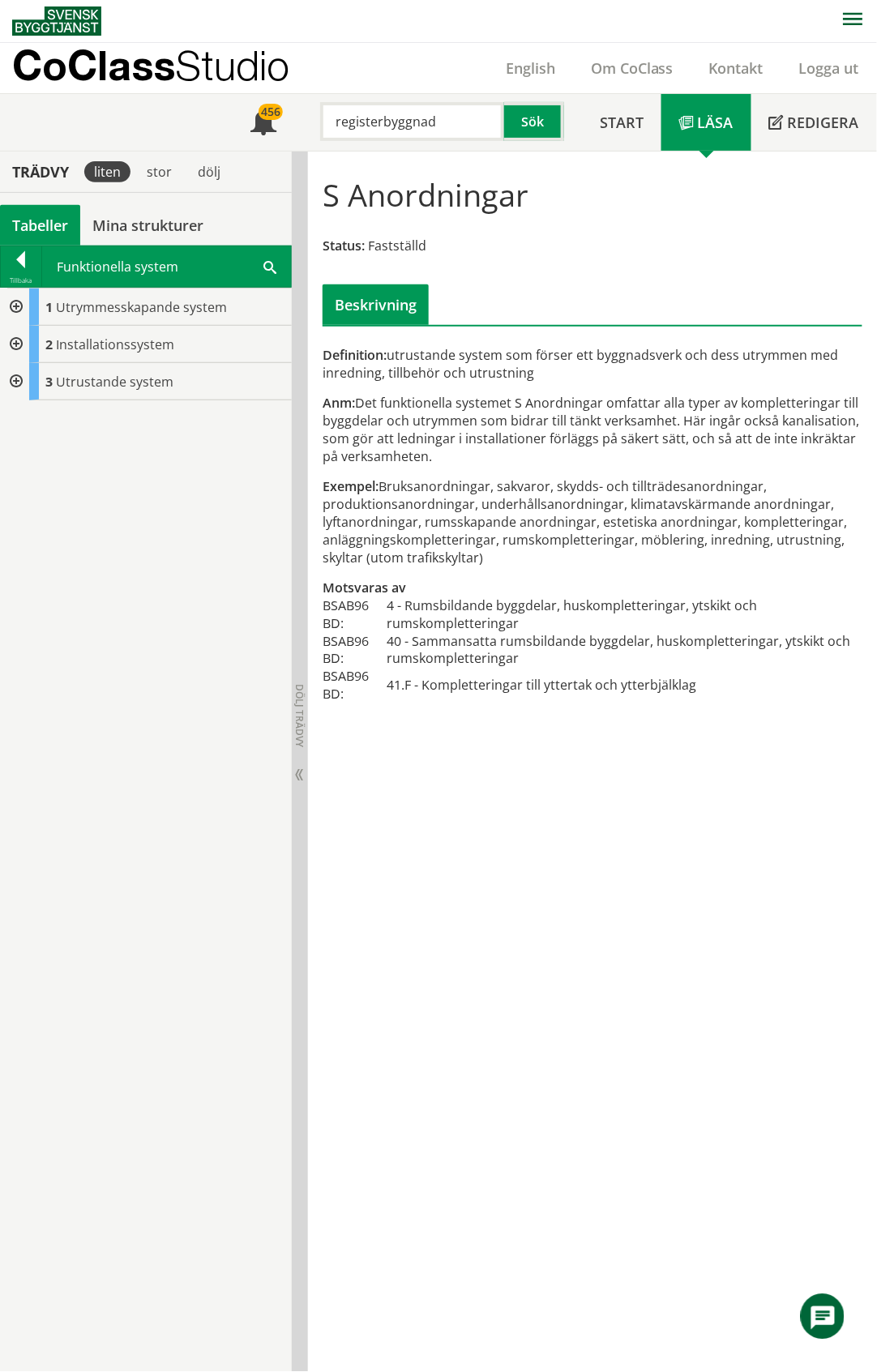
click at [17, 341] on div at bounding box center [15, 344] width 29 height 38
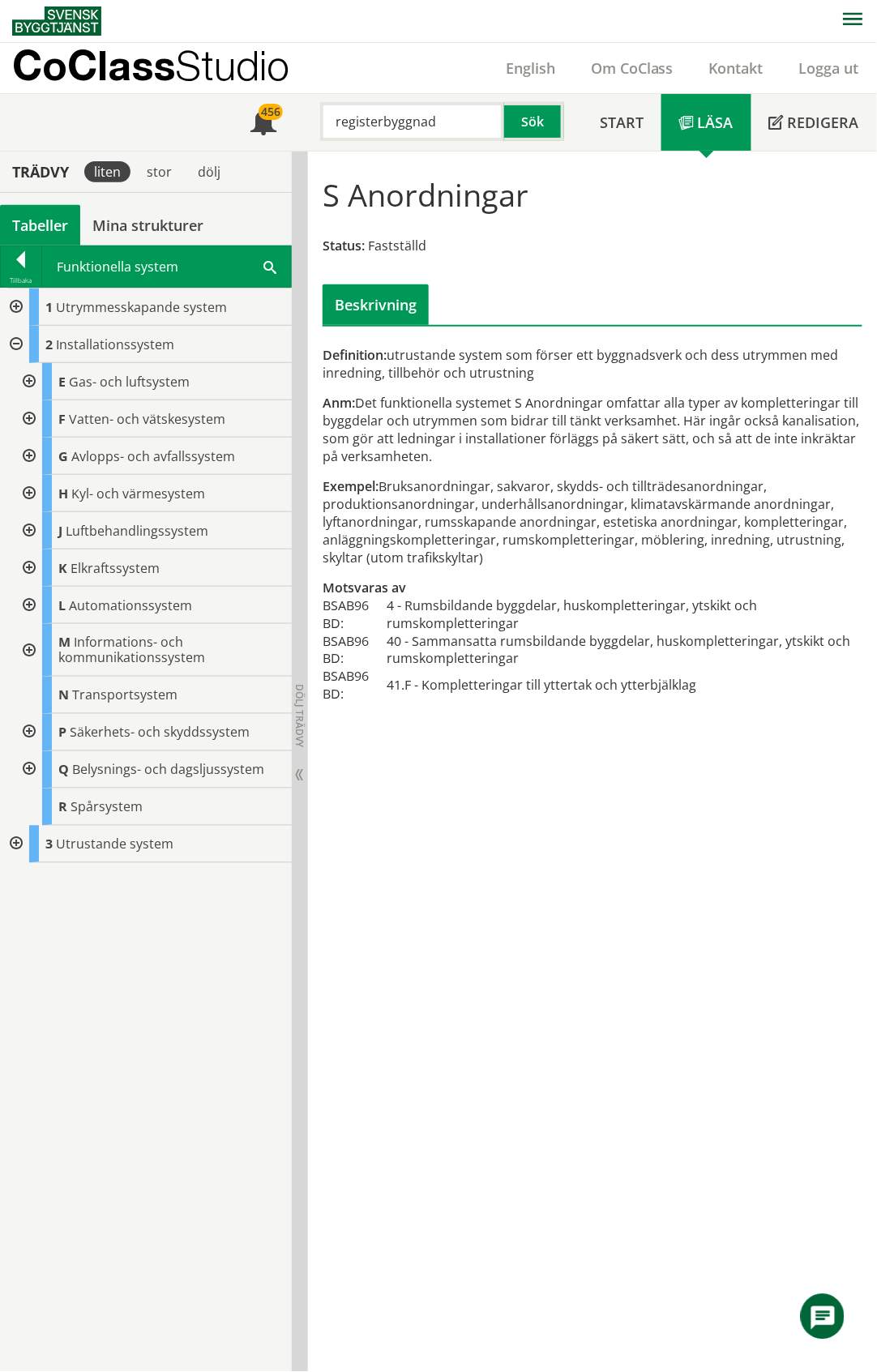
click at [19, 340] on div at bounding box center [15, 344] width 29 height 38
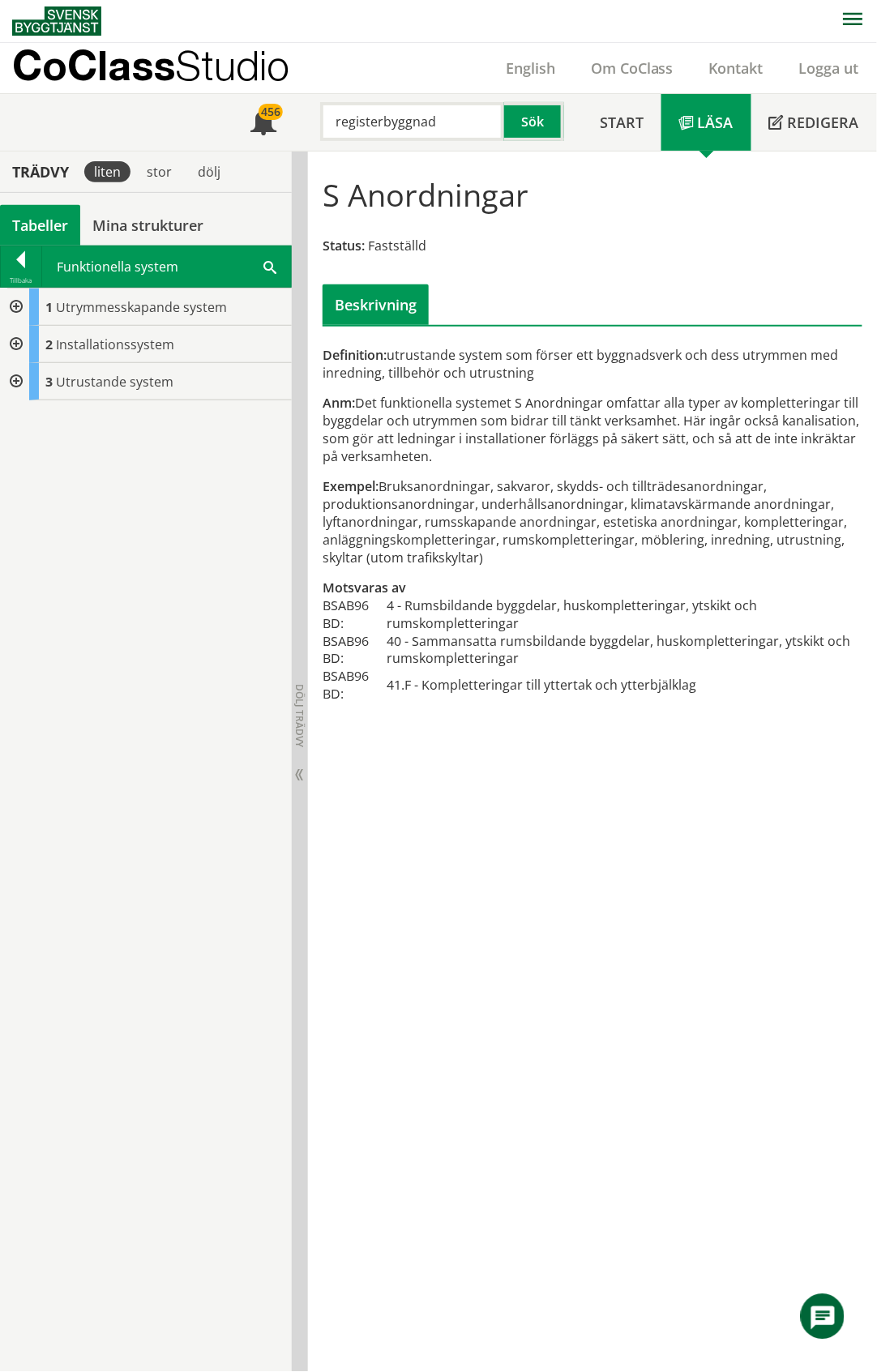
click at [21, 309] on div at bounding box center [15, 307] width 29 height 38
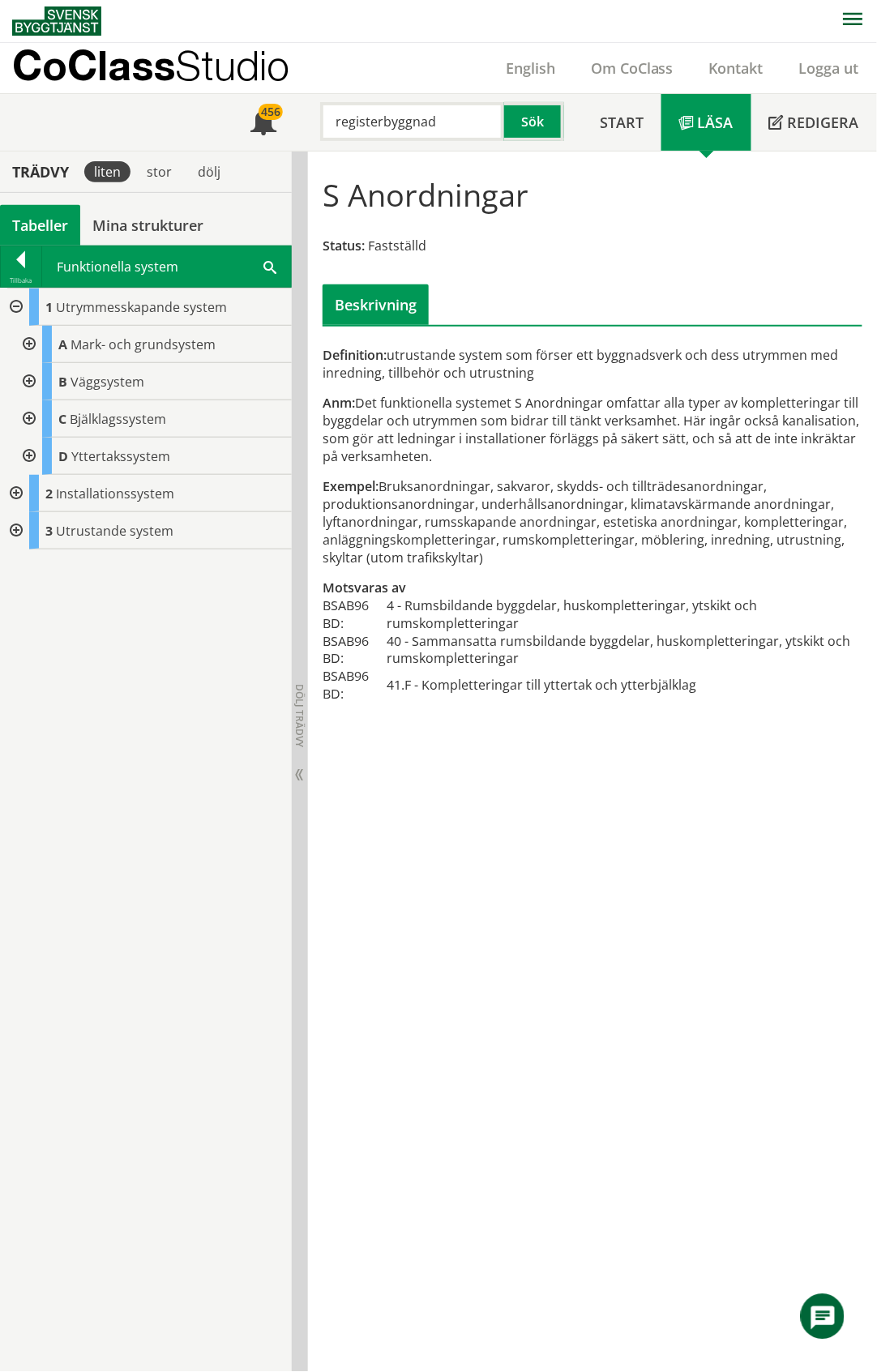
click at [17, 306] on div at bounding box center [15, 307] width 29 height 38
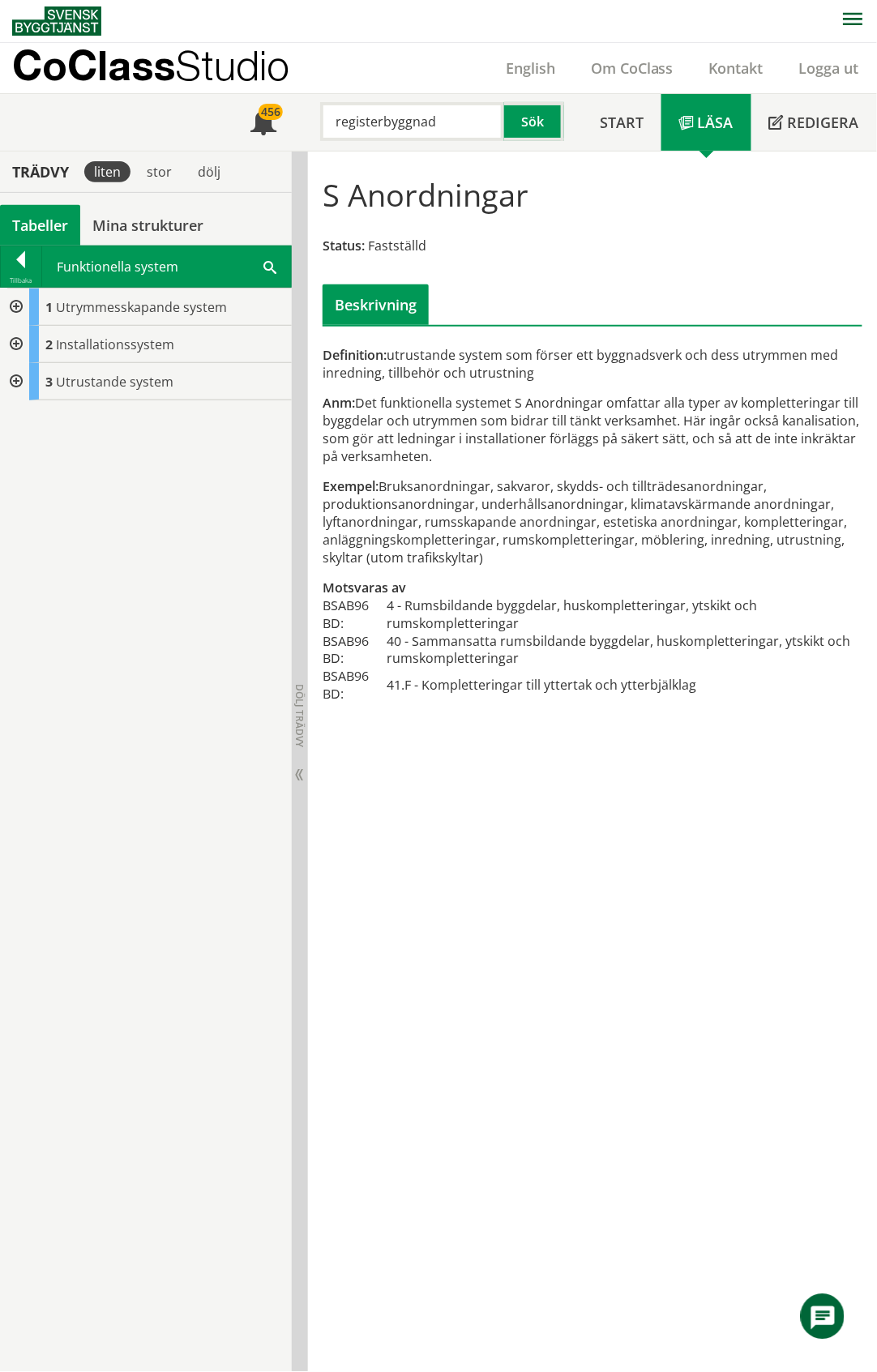
click at [15, 345] on div at bounding box center [15, 344] width 29 height 38
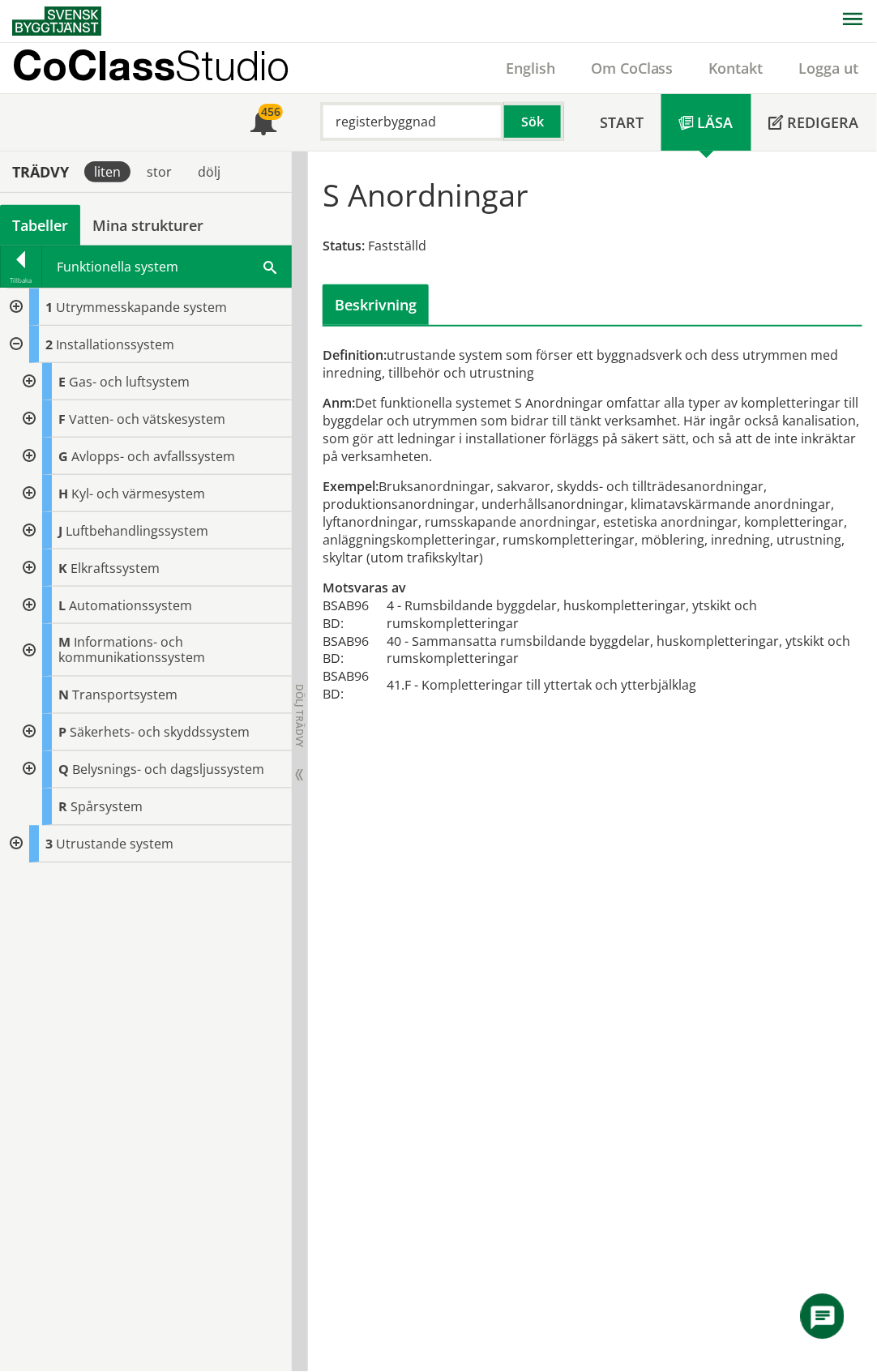
click at [27, 381] on div at bounding box center [27, 381] width 29 height 38
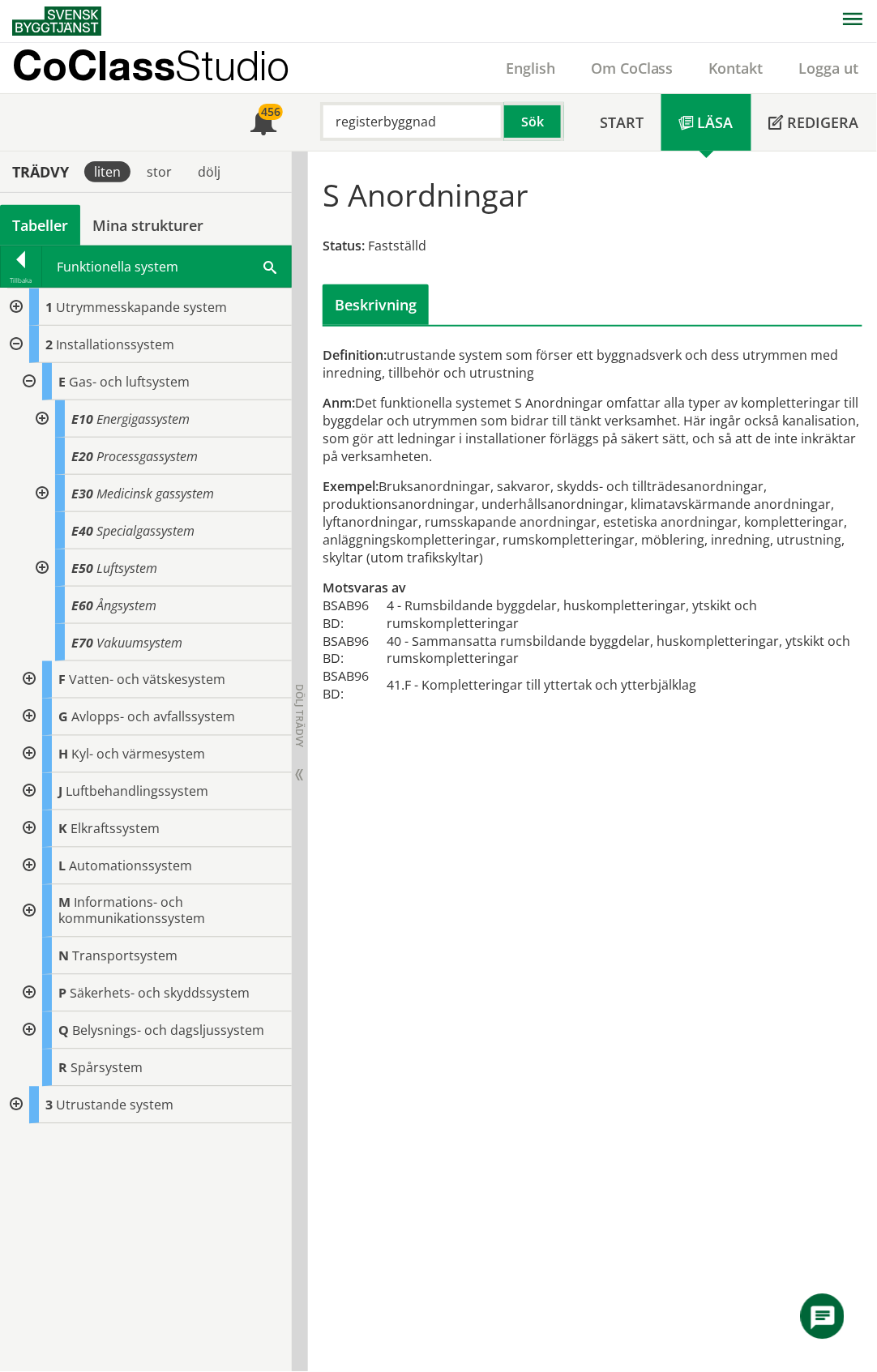
click at [44, 564] on div at bounding box center [40, 568] width 29 height 38
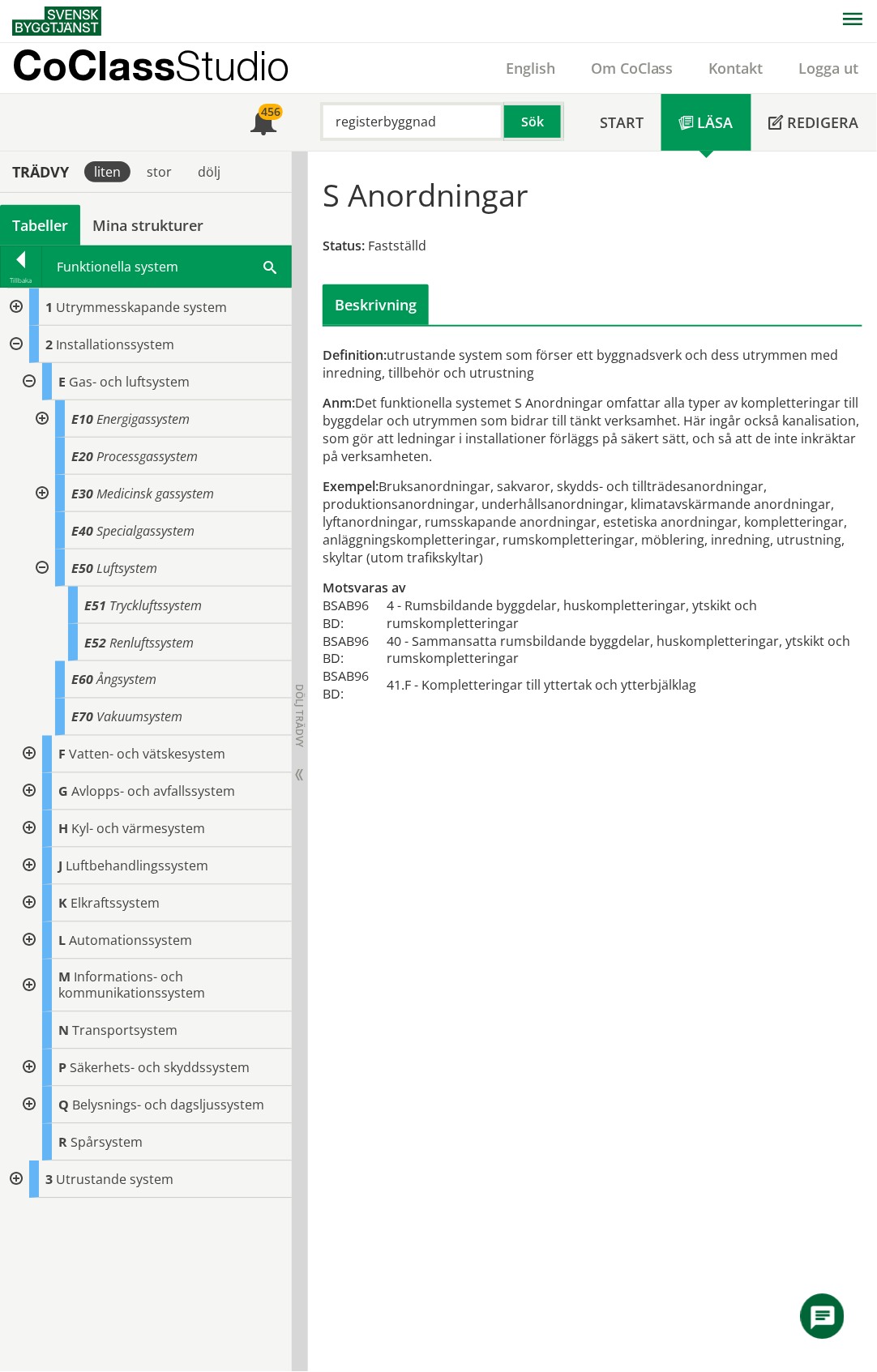
click at [44, 565] on div at bounding box center [40, 568] width 29 height 38
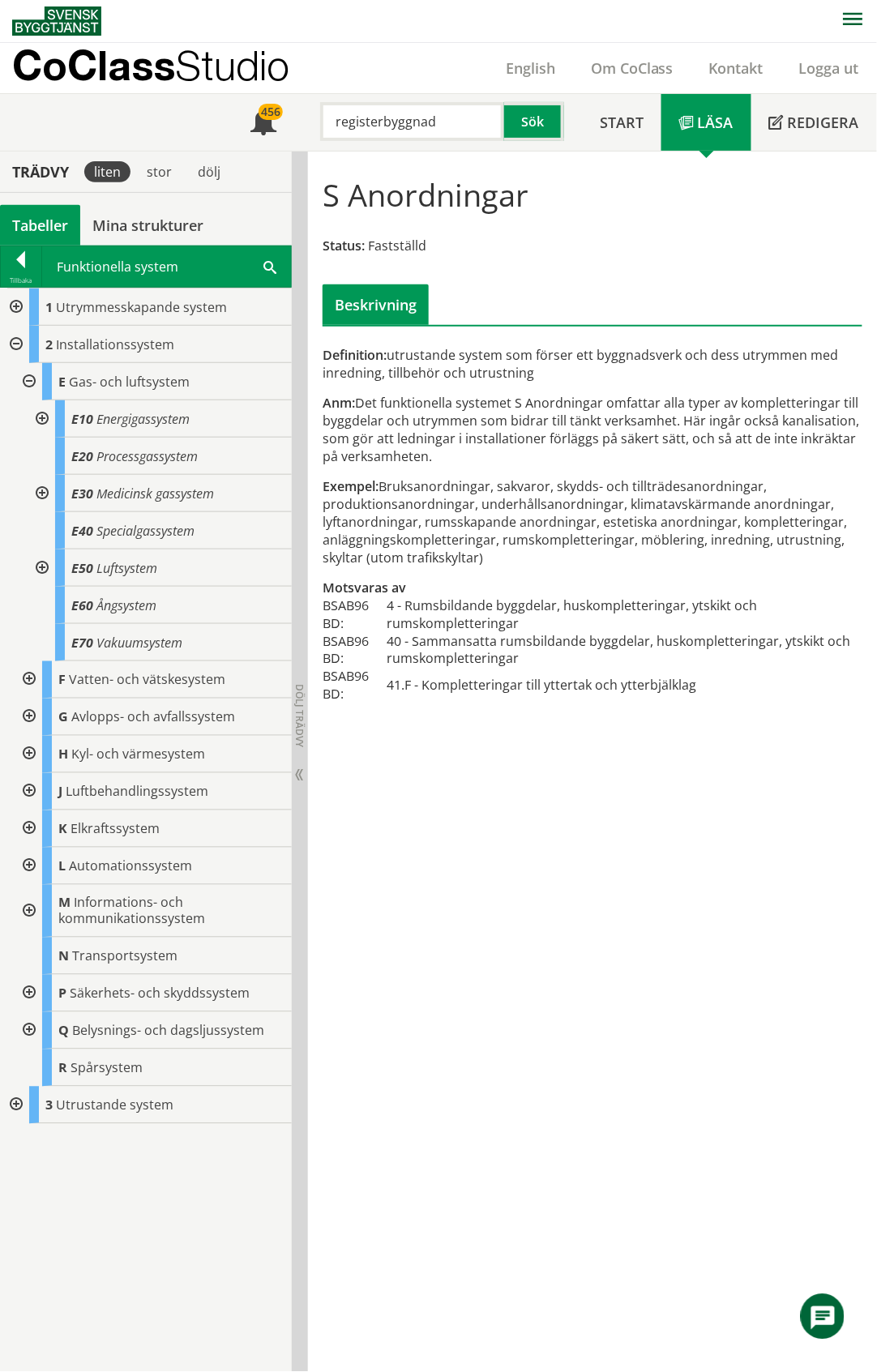
click at [37, 419] on div at bounding box center [40, 419] width 29 height 38
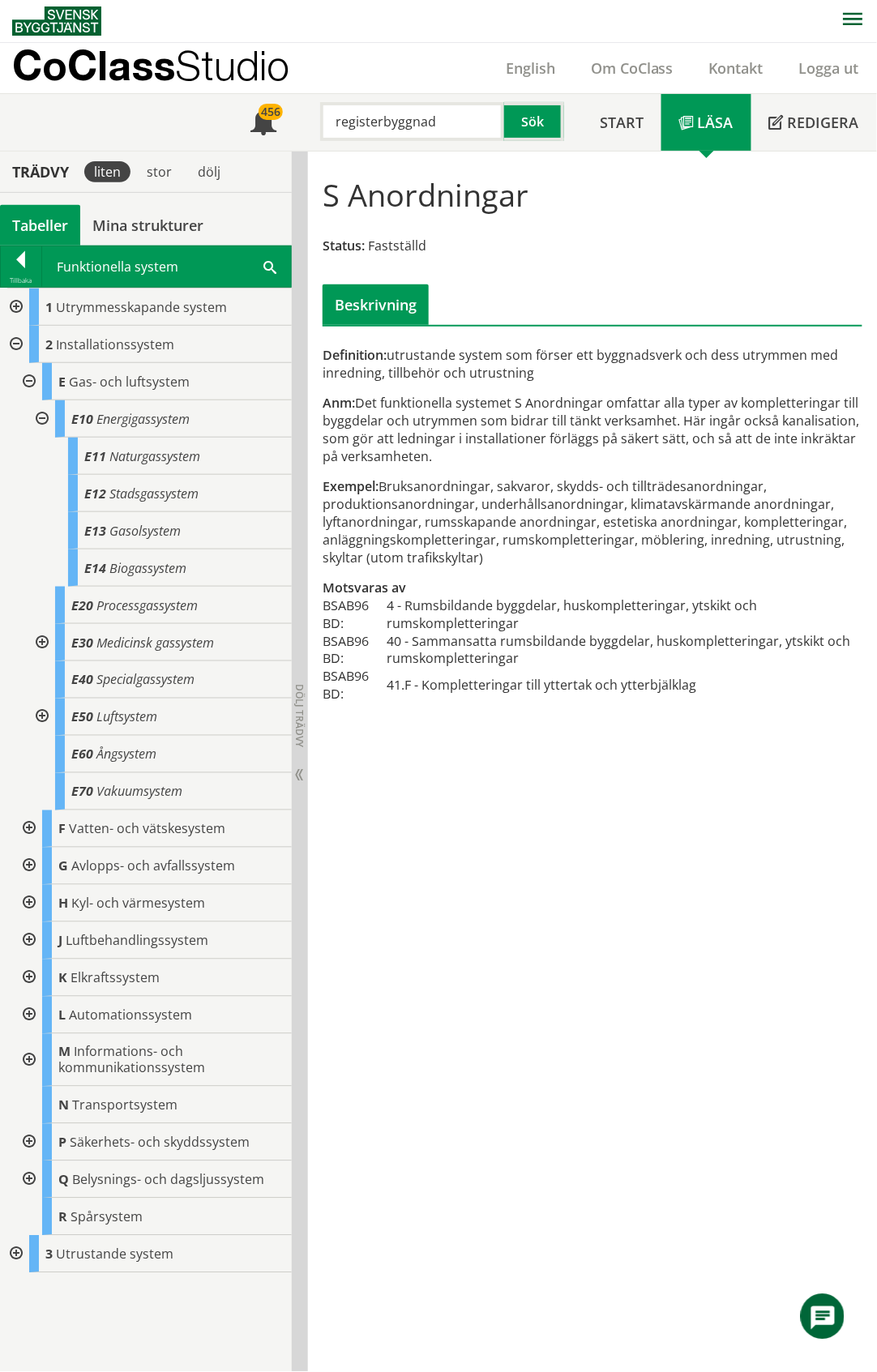
click at [37, 419] on div at bounding box center [40, 419] width 29 height 38
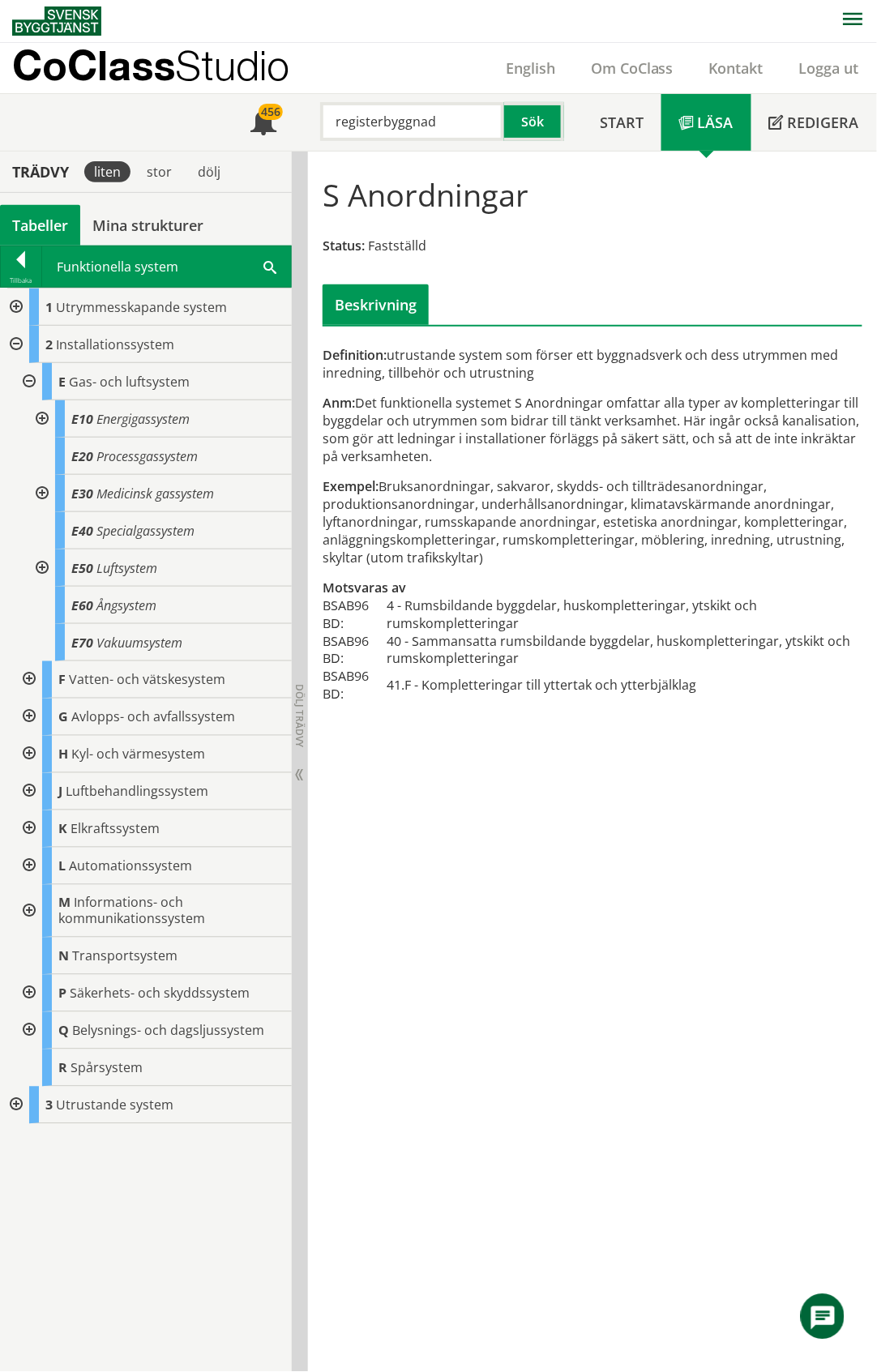
click at [30, 381] on div at bounding box center [27, 381] width 29 height 38
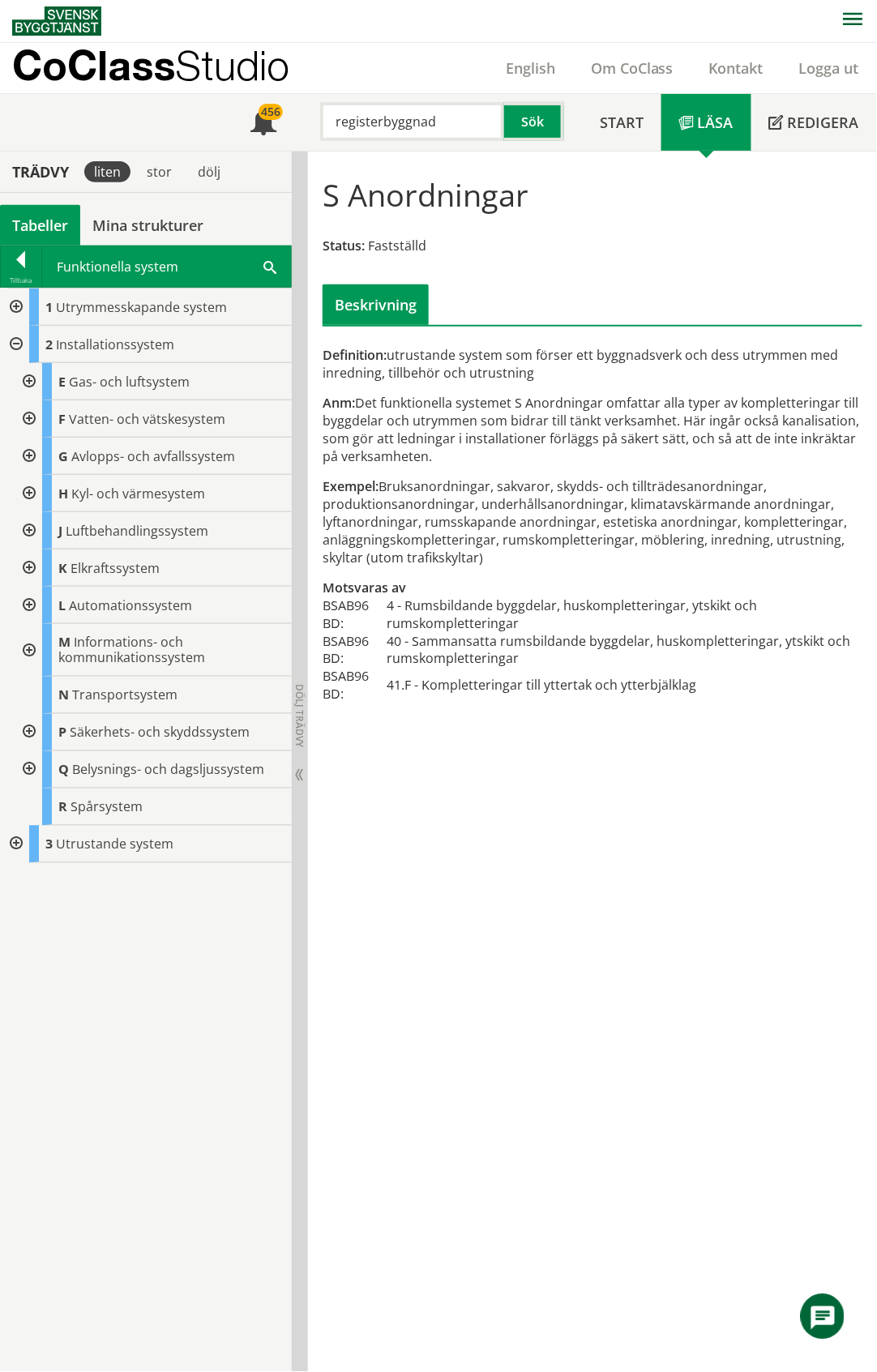
click at [27, 650] on div at bounding box center [27, 650] width 29 height 53
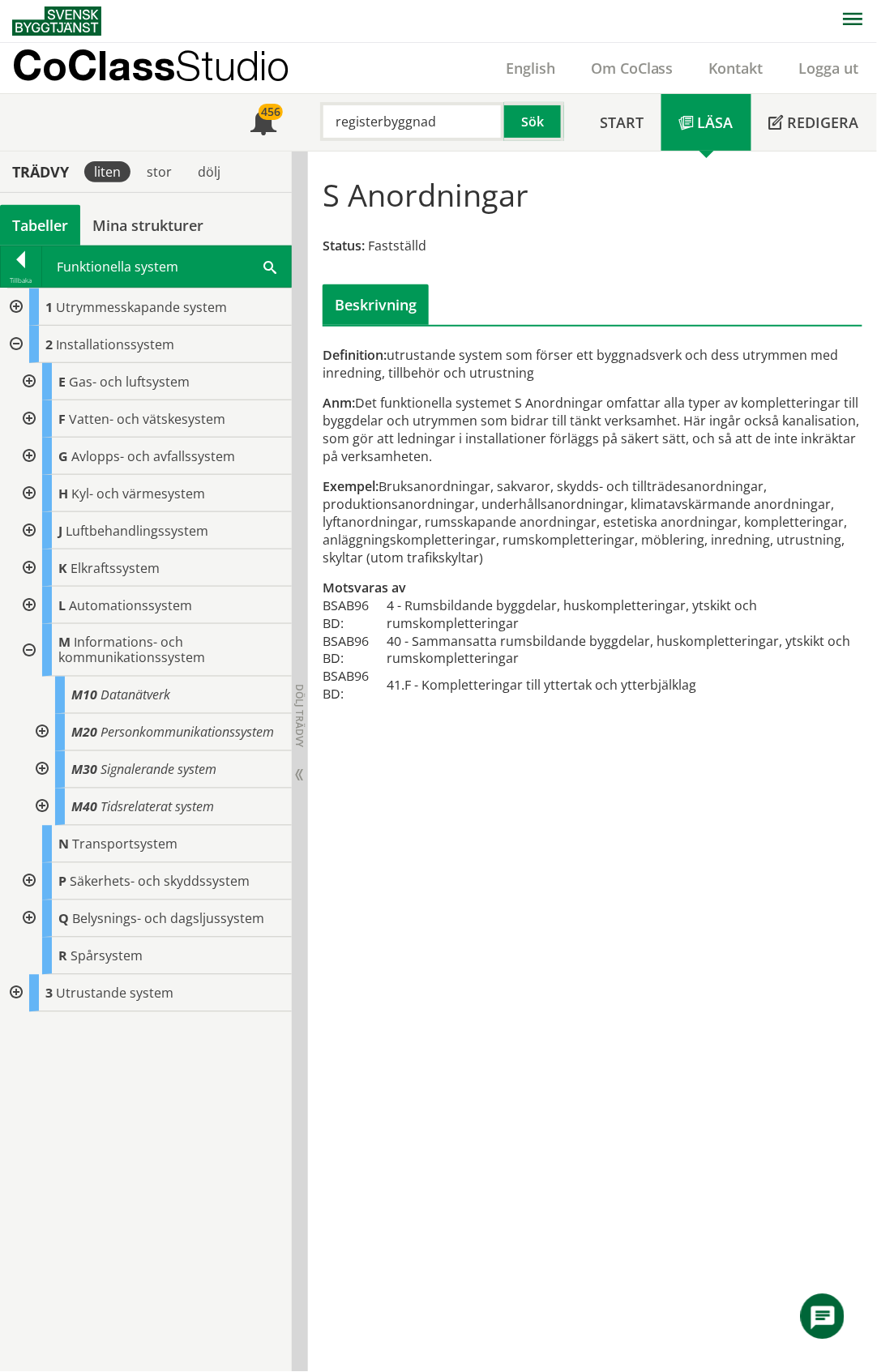
click at [25, 650] on div at bounding box center [27, 650] width 29 height 53
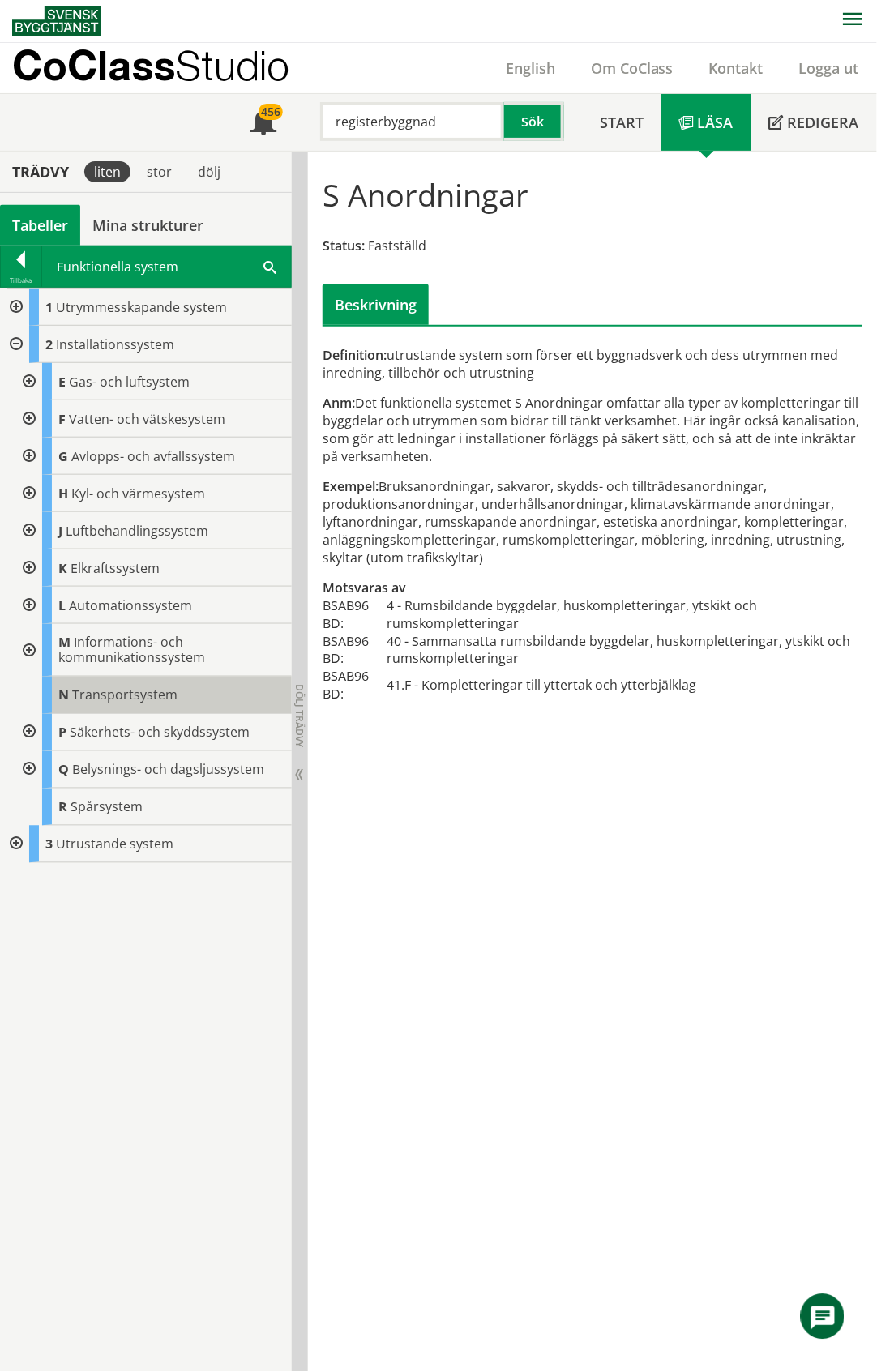
click at [113, 695] on span "Transportsystem" at bounding box center [124, 695] width 105 height 17
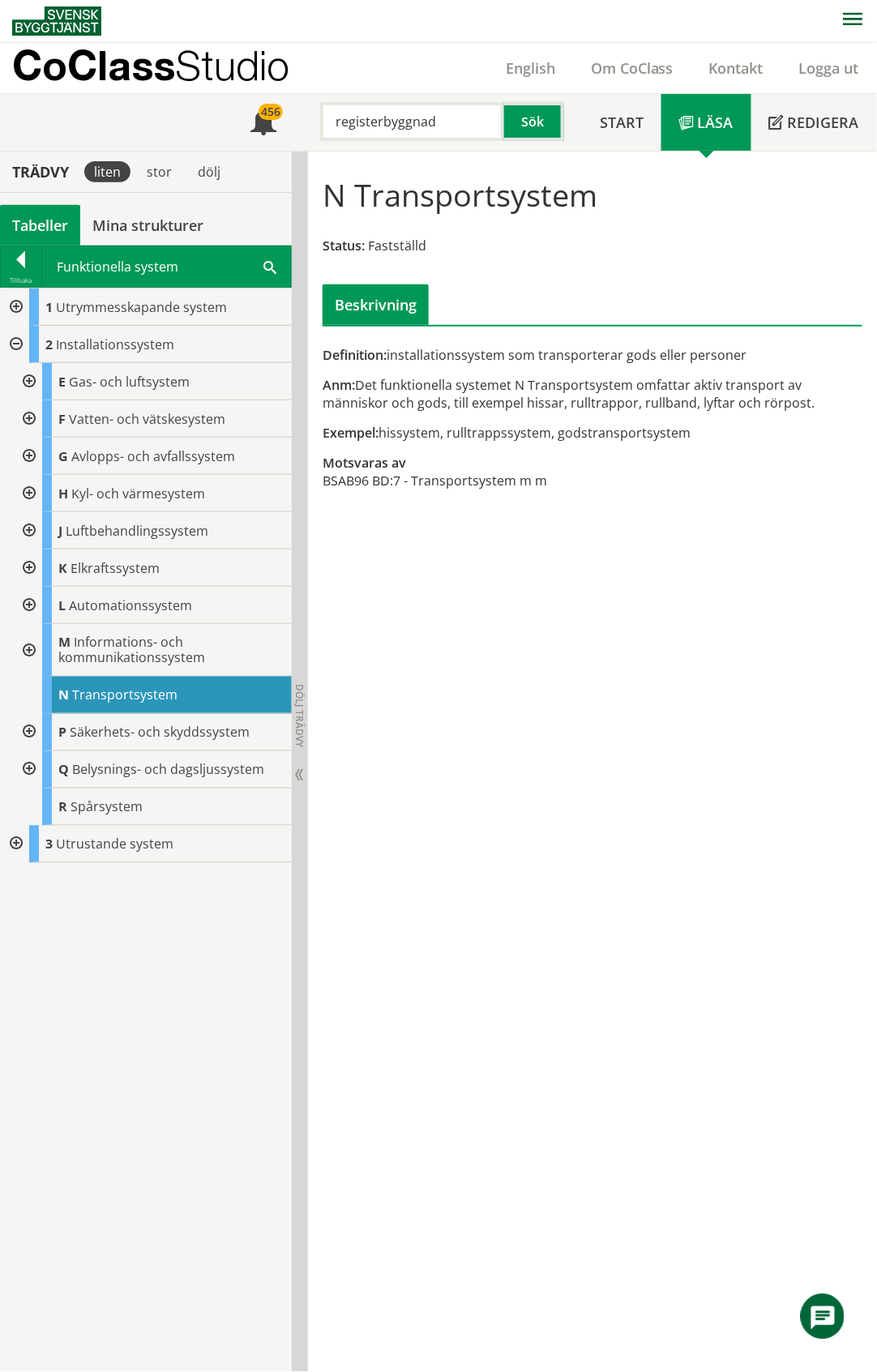
click at [27, 731] on div at bounding box center [27, 733] width 29 height 38
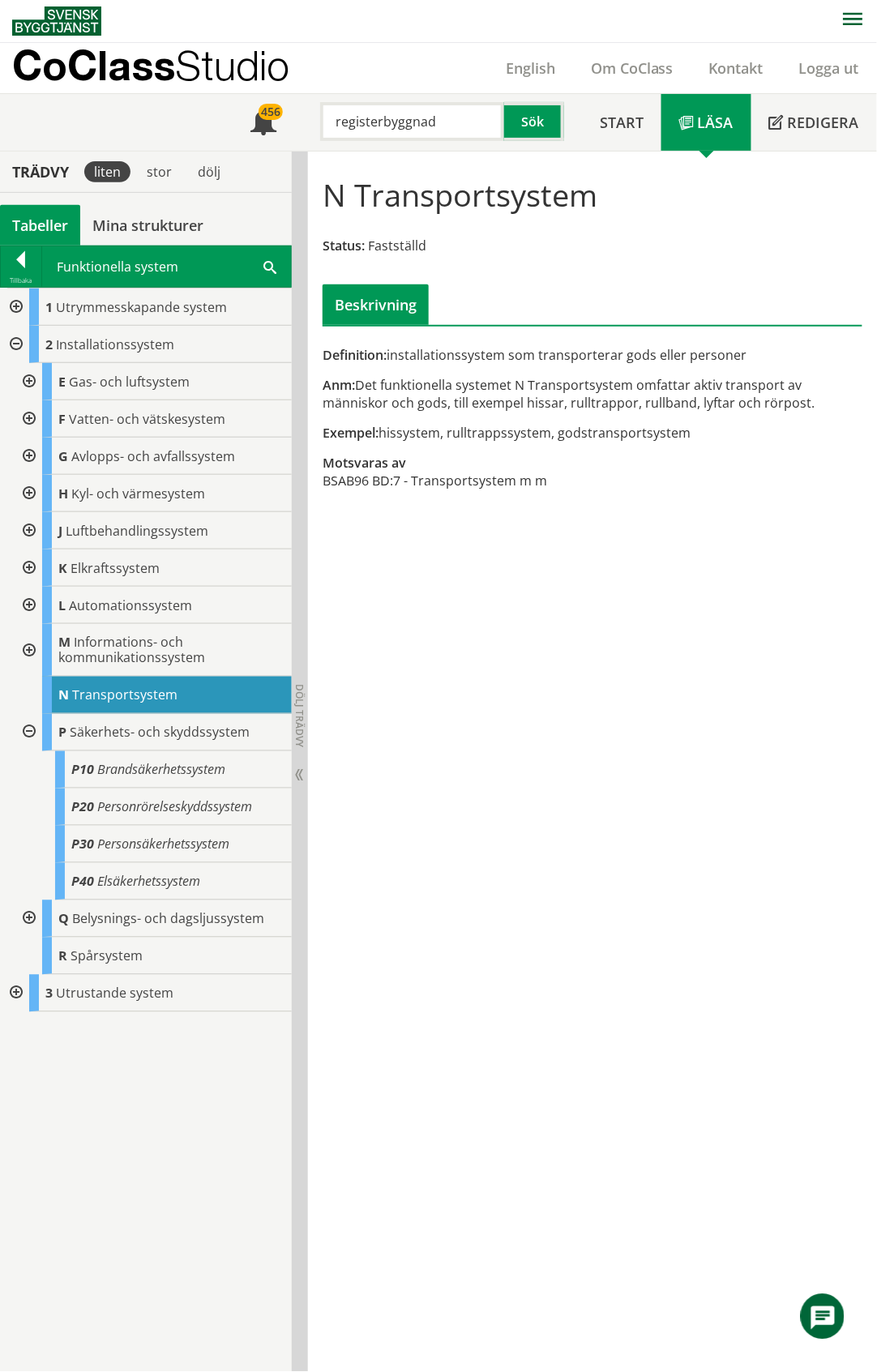
click at [27, 731] on div at bounding box center [27, 733] width 29 height 38
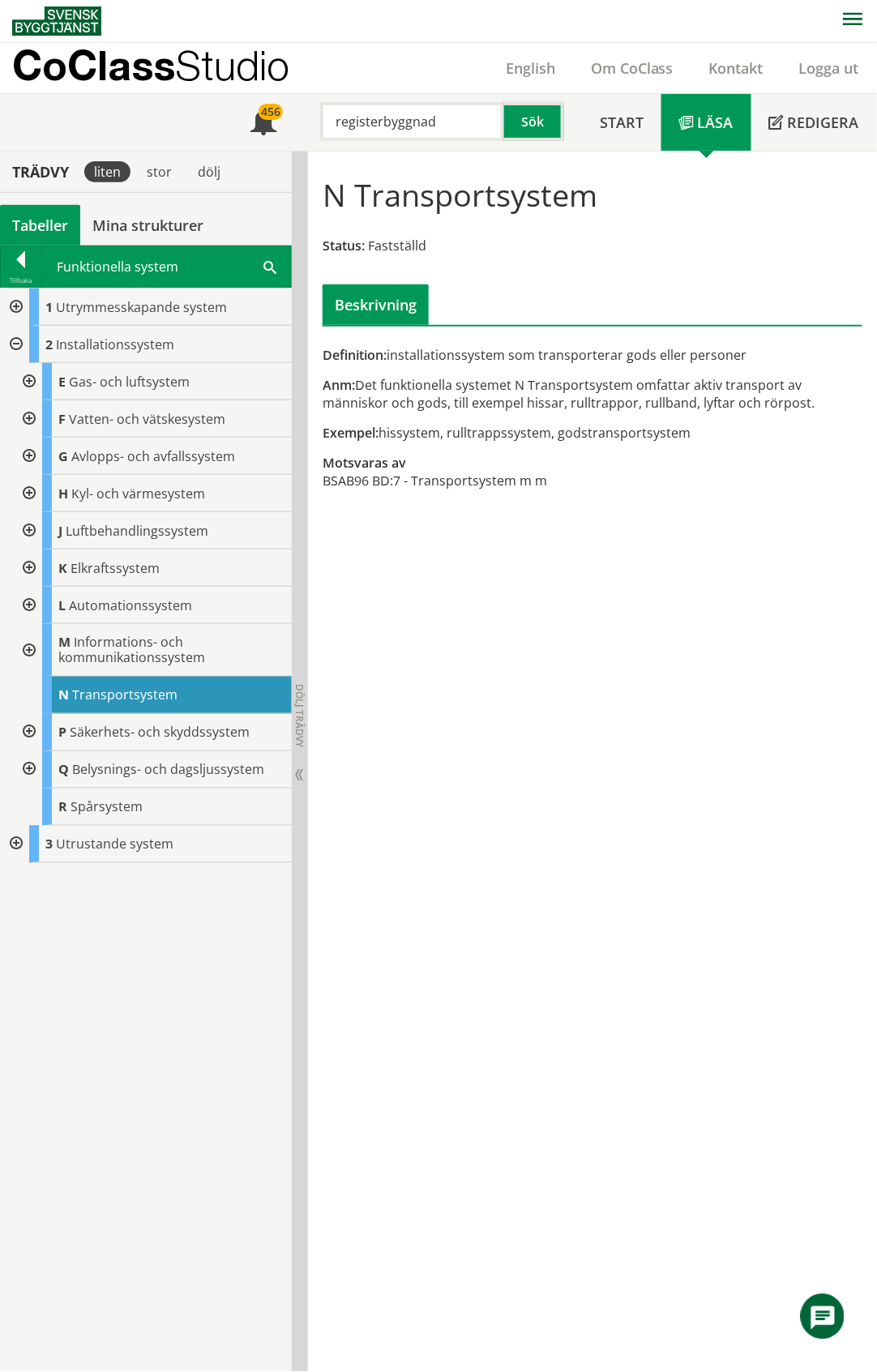
click at [29, 770] on div at bounding box center [27, 770] width 29 height 38
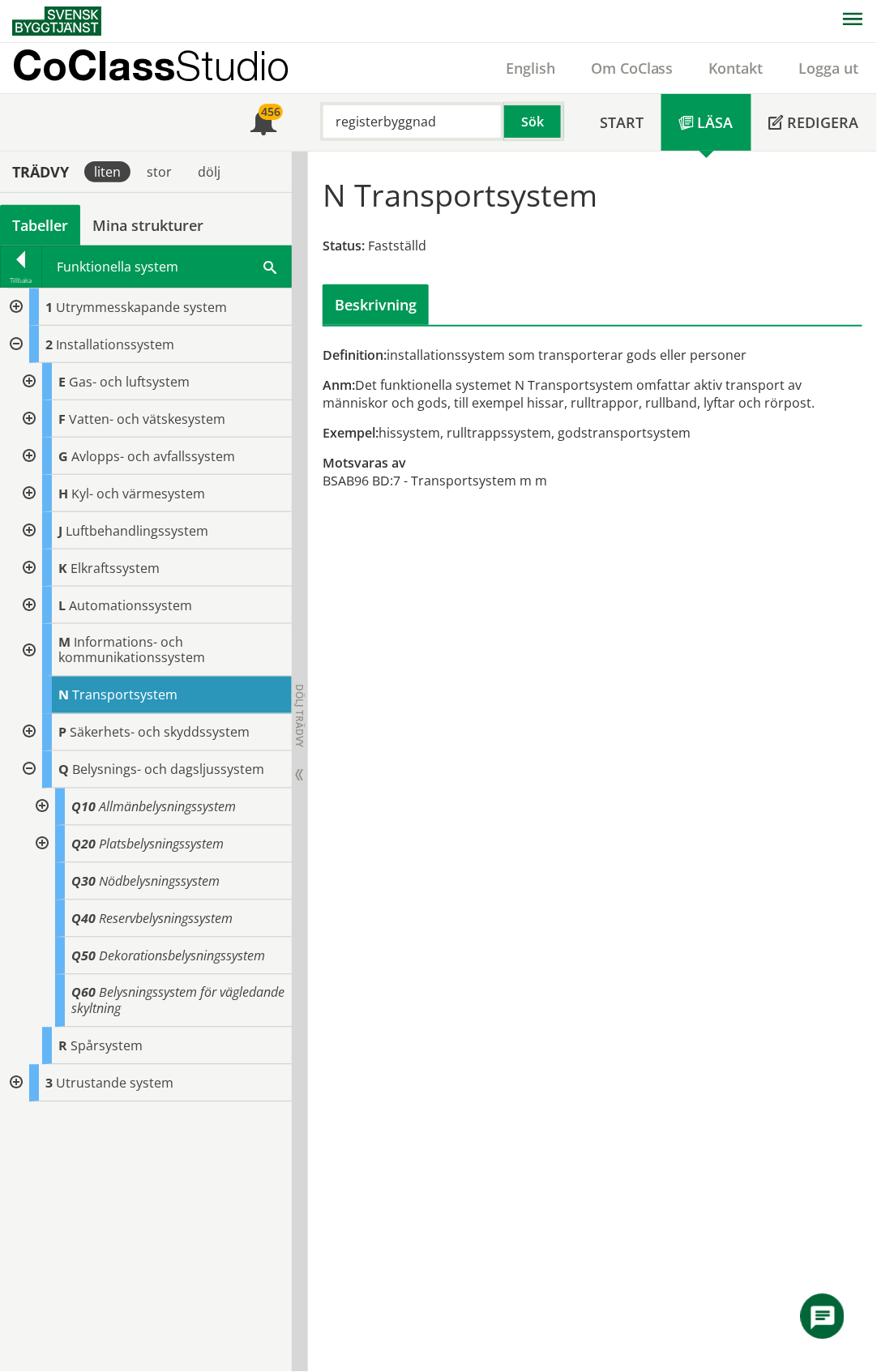
click at [29, 770] on div at bounding box center [27, 770] width 29 height 38
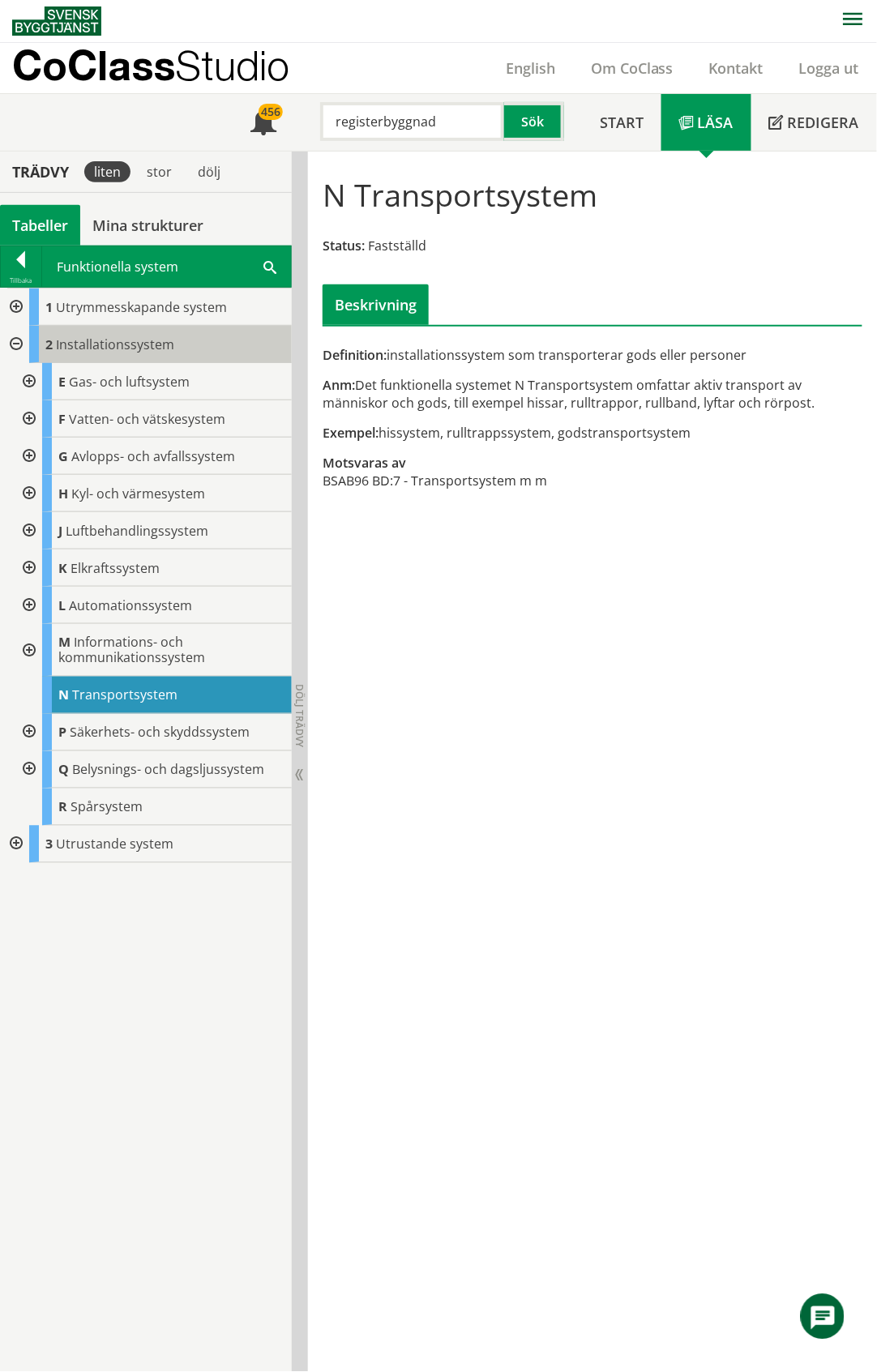
click at [154, 338] on span "Installationssystem" at bounding box center [114, 344] width 118 height 17
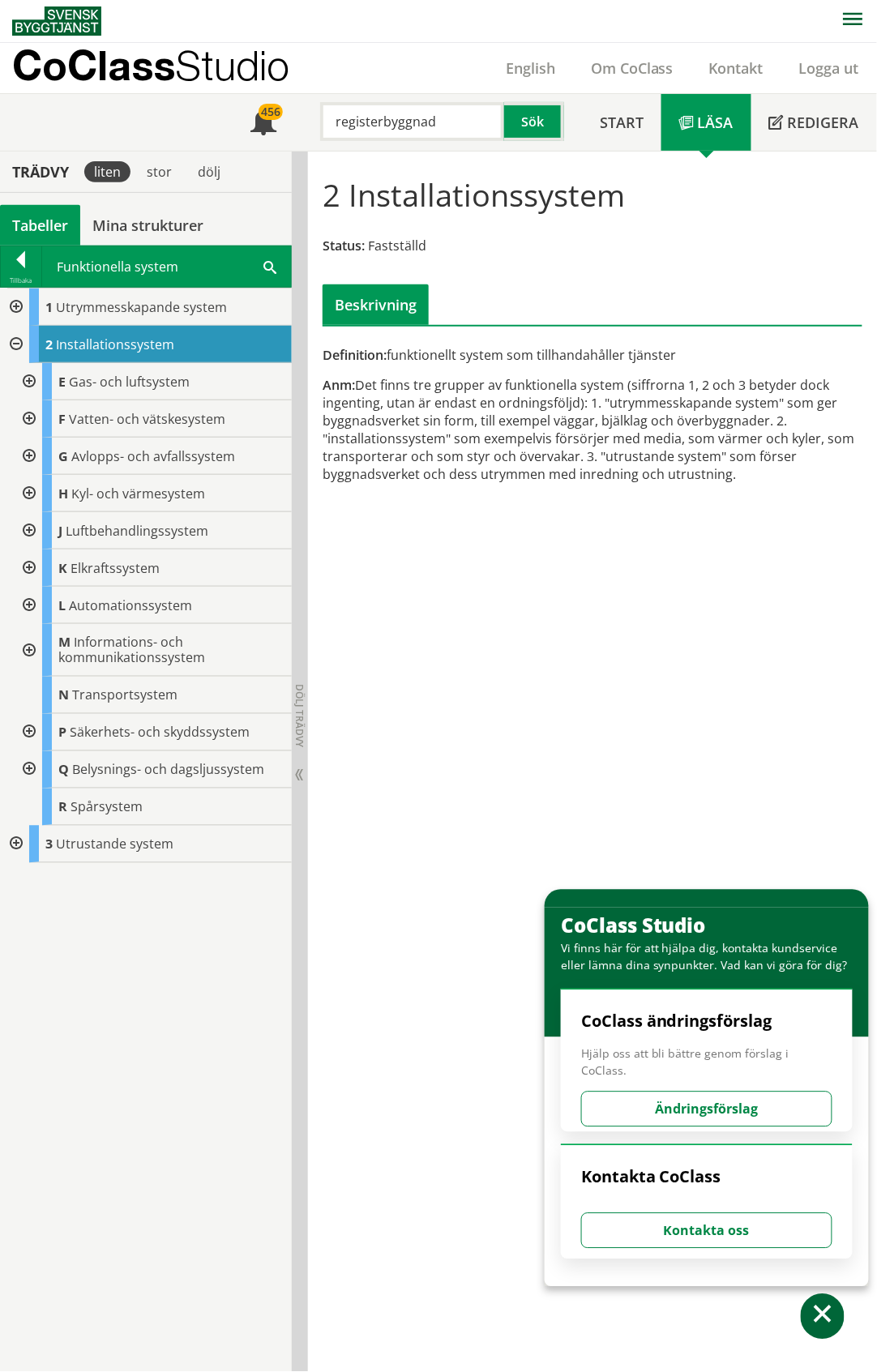
click at [14, 846] on div at bounding box center [15, 844] width 29 height 38
click at [108, 880] on span "Anordningar" at bounding box center [107, 882] width 78 height 17
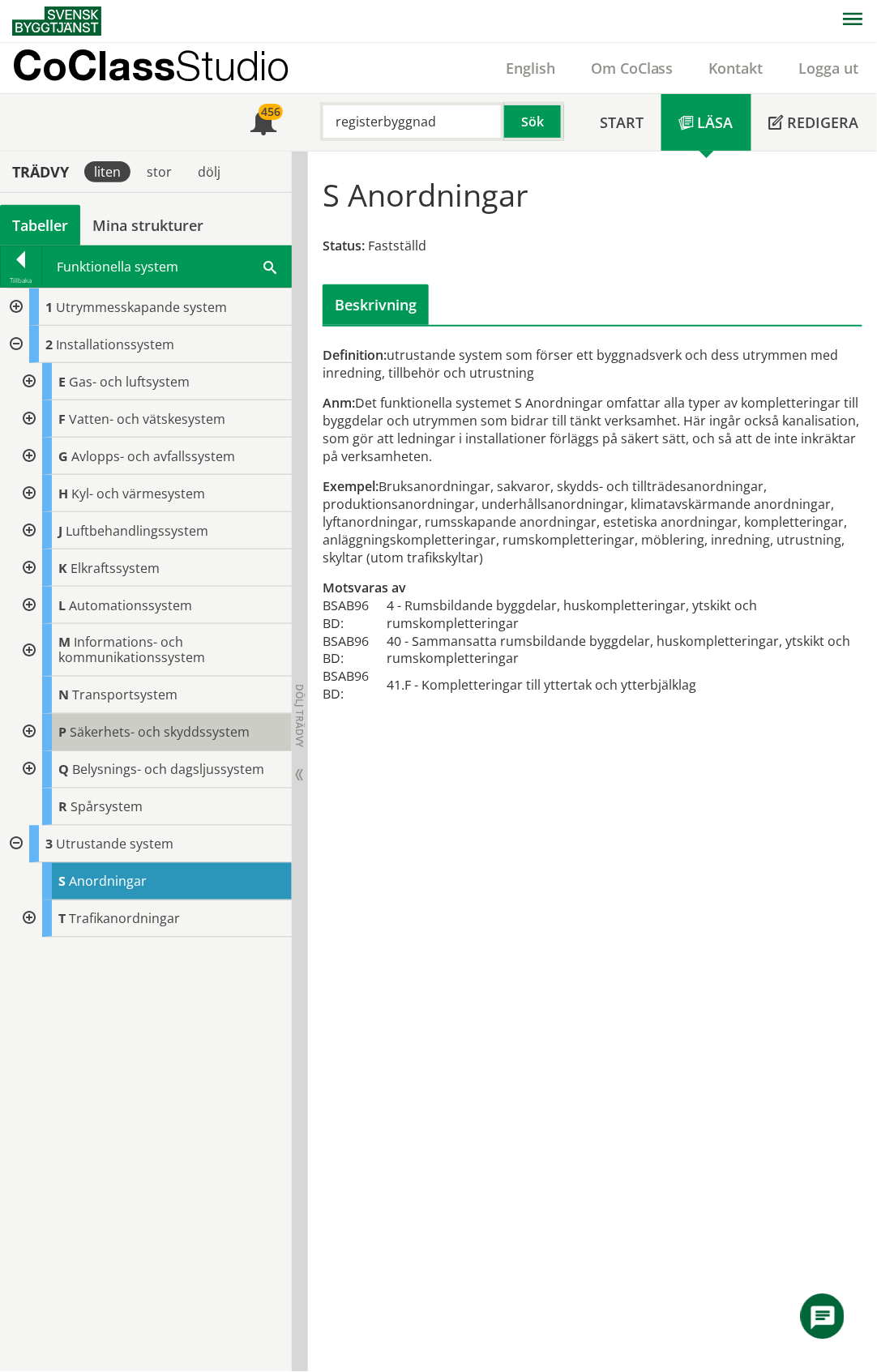
click at [149, 722] on div "P Säkerhets- och skyddssystem" at bounding box center [166, 733] width 250 height 38
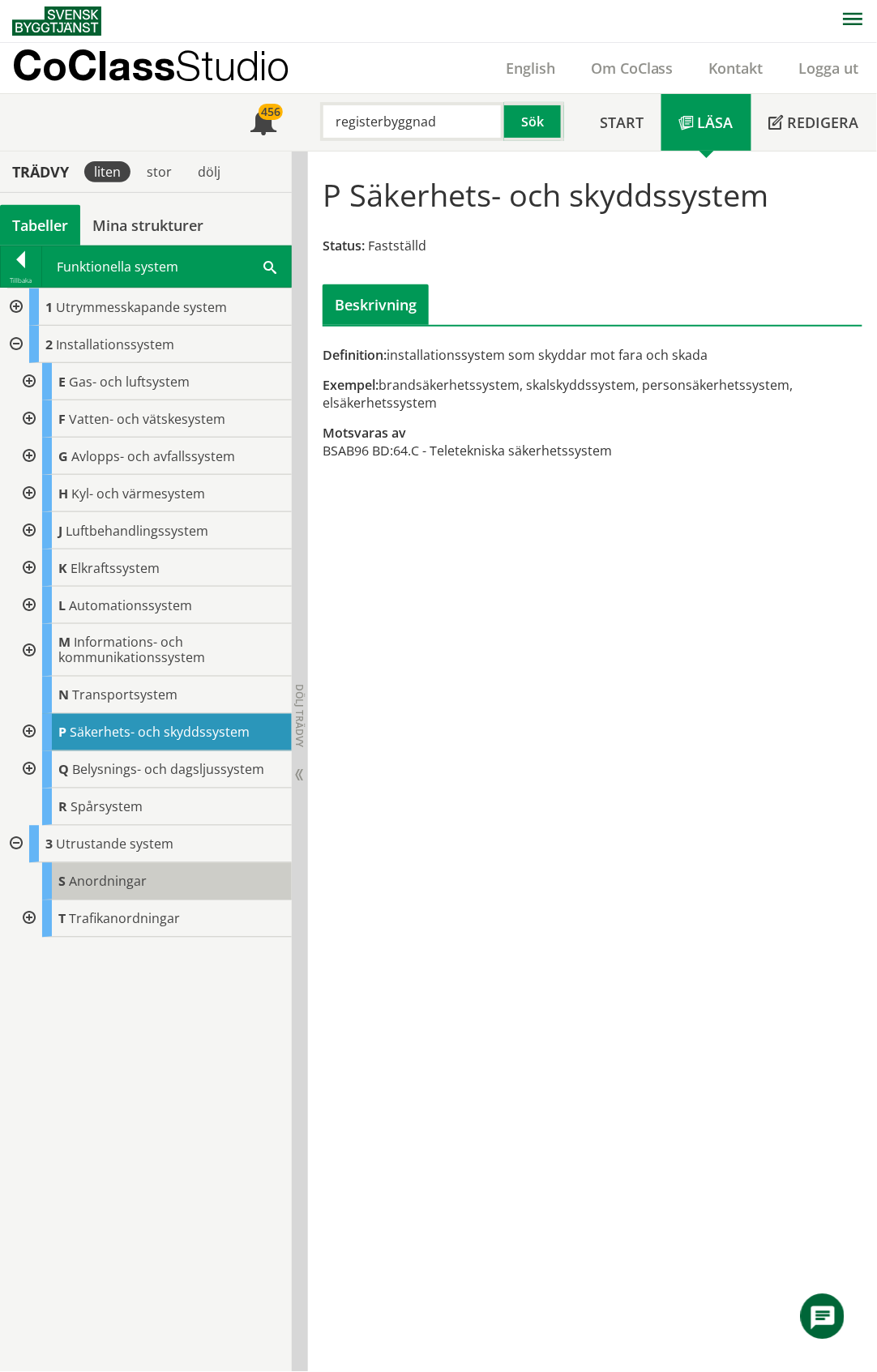
click at [131, 888] on span "Anordningar" at bounding box center [107, 882] width 78 height 17
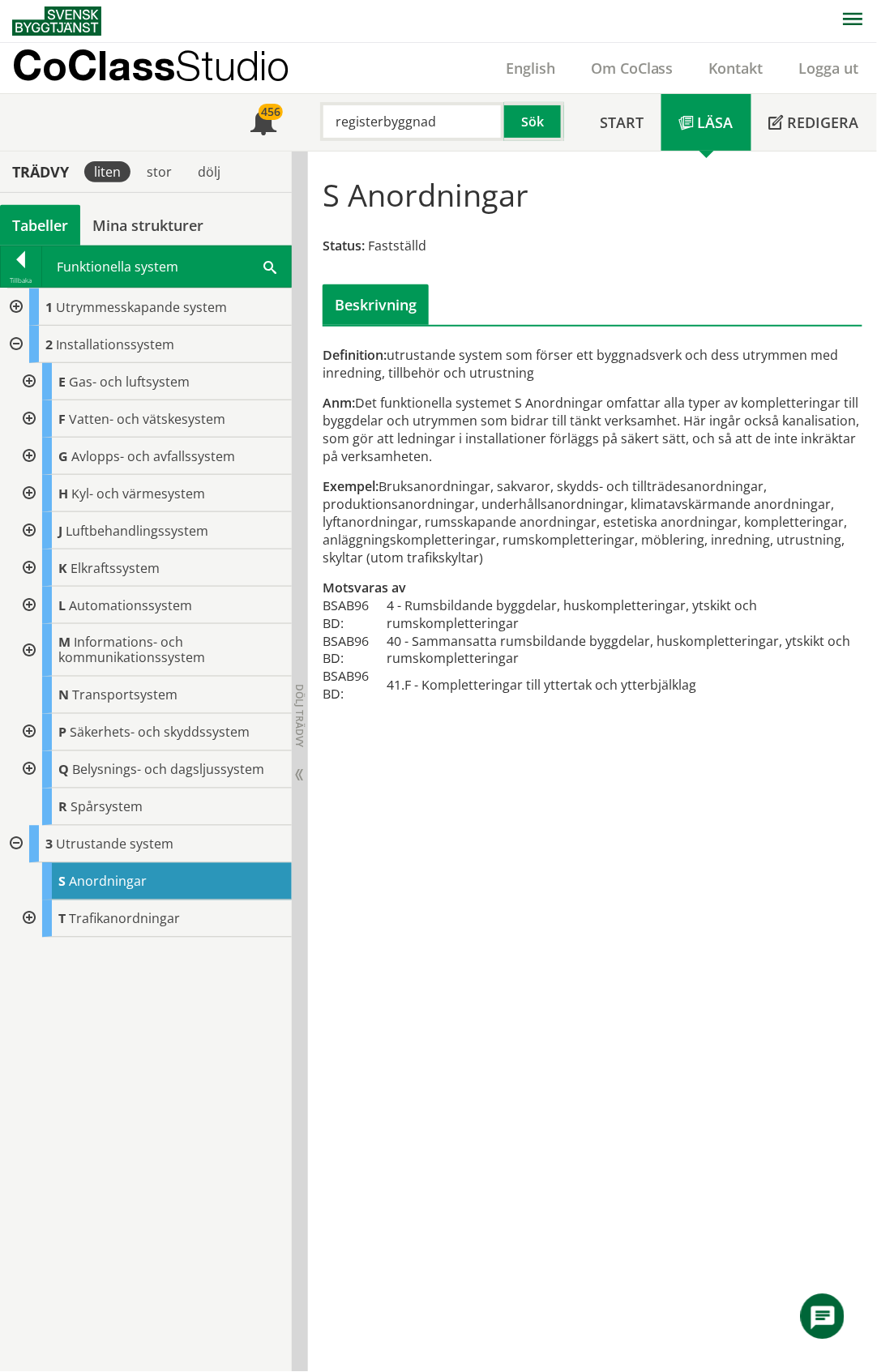
click at [46, 224] on div "Tabeller" at bounding box center [40, 225] width 80 height 40
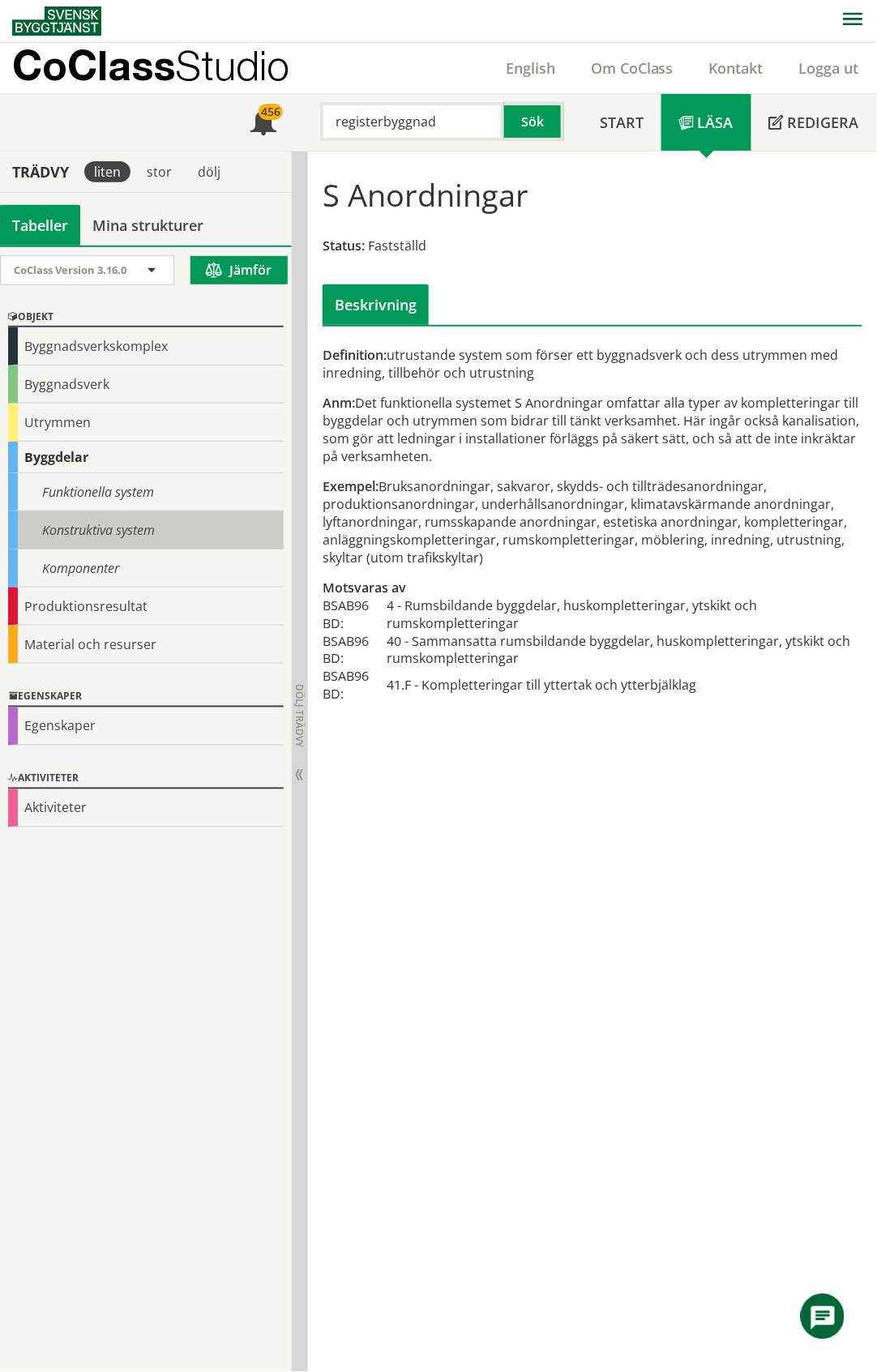
click at [98, 524] on div "Konstruktiva system" at bounding box center [145, 531] width 275 height 38
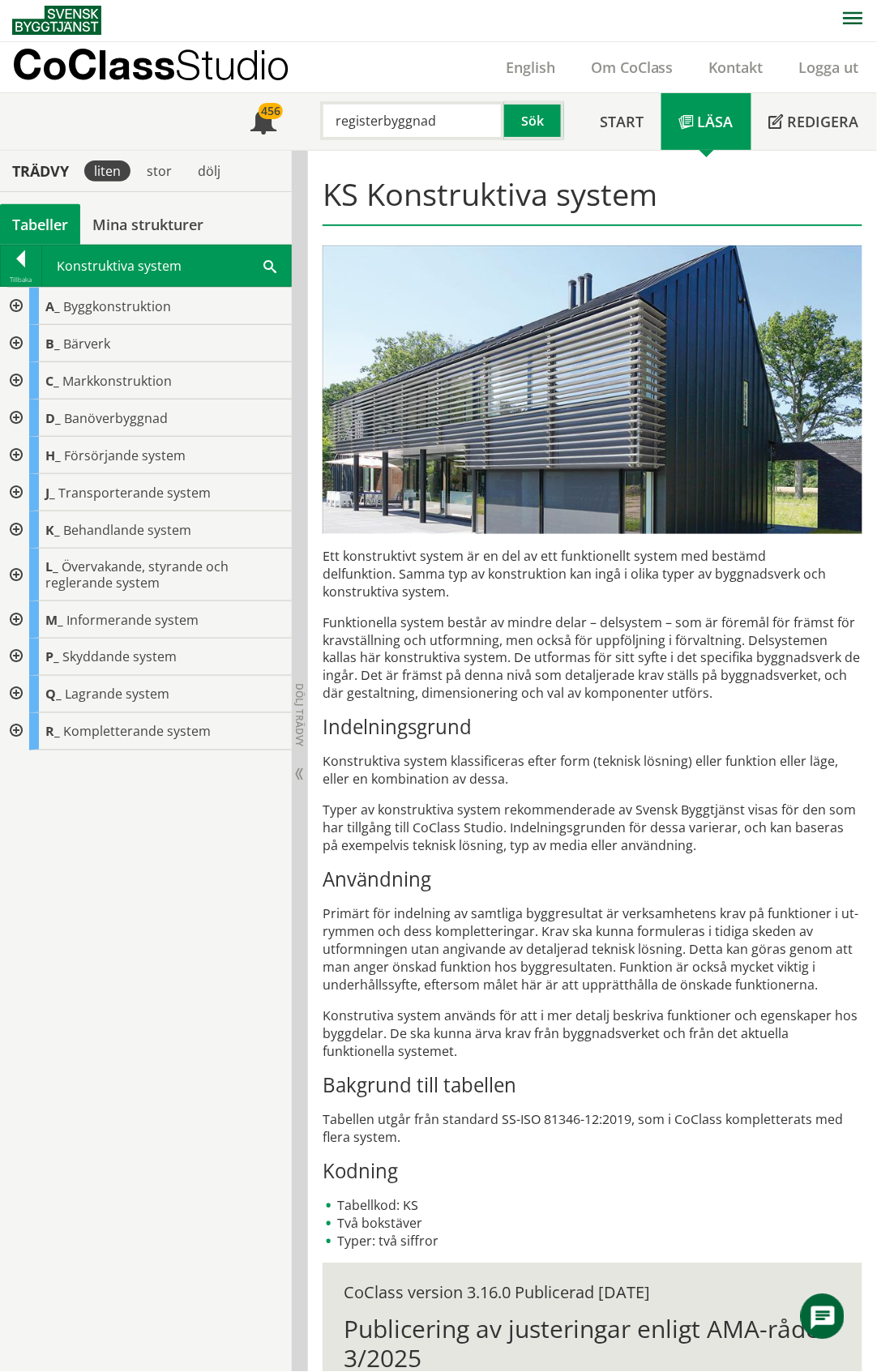
click at [16, 734] on div at bounding box center [15, 732] width 29 height 38
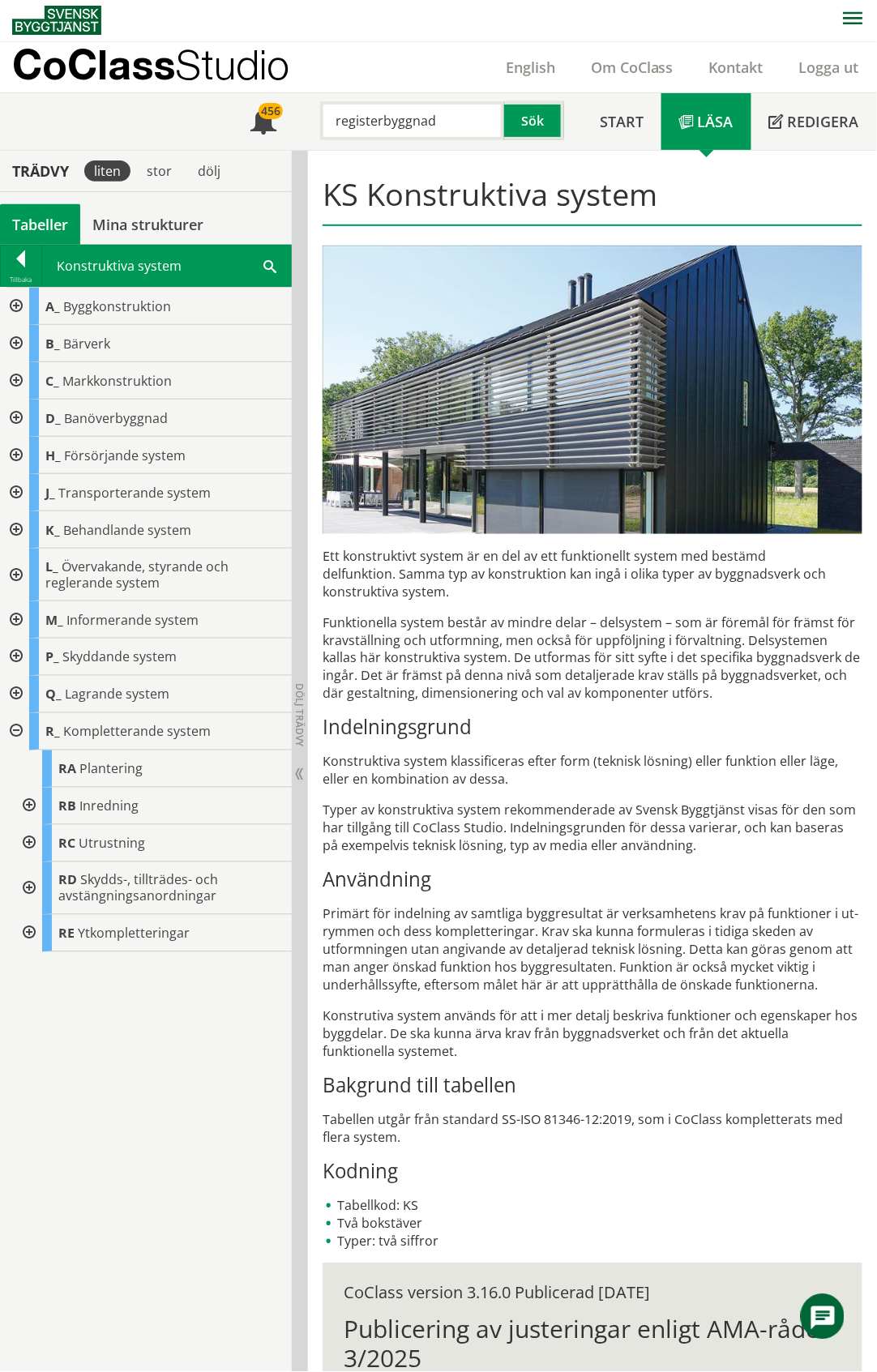
click at [36, 227] on div "Tabeller" at bounding box center [40, 224] width 80 height 40
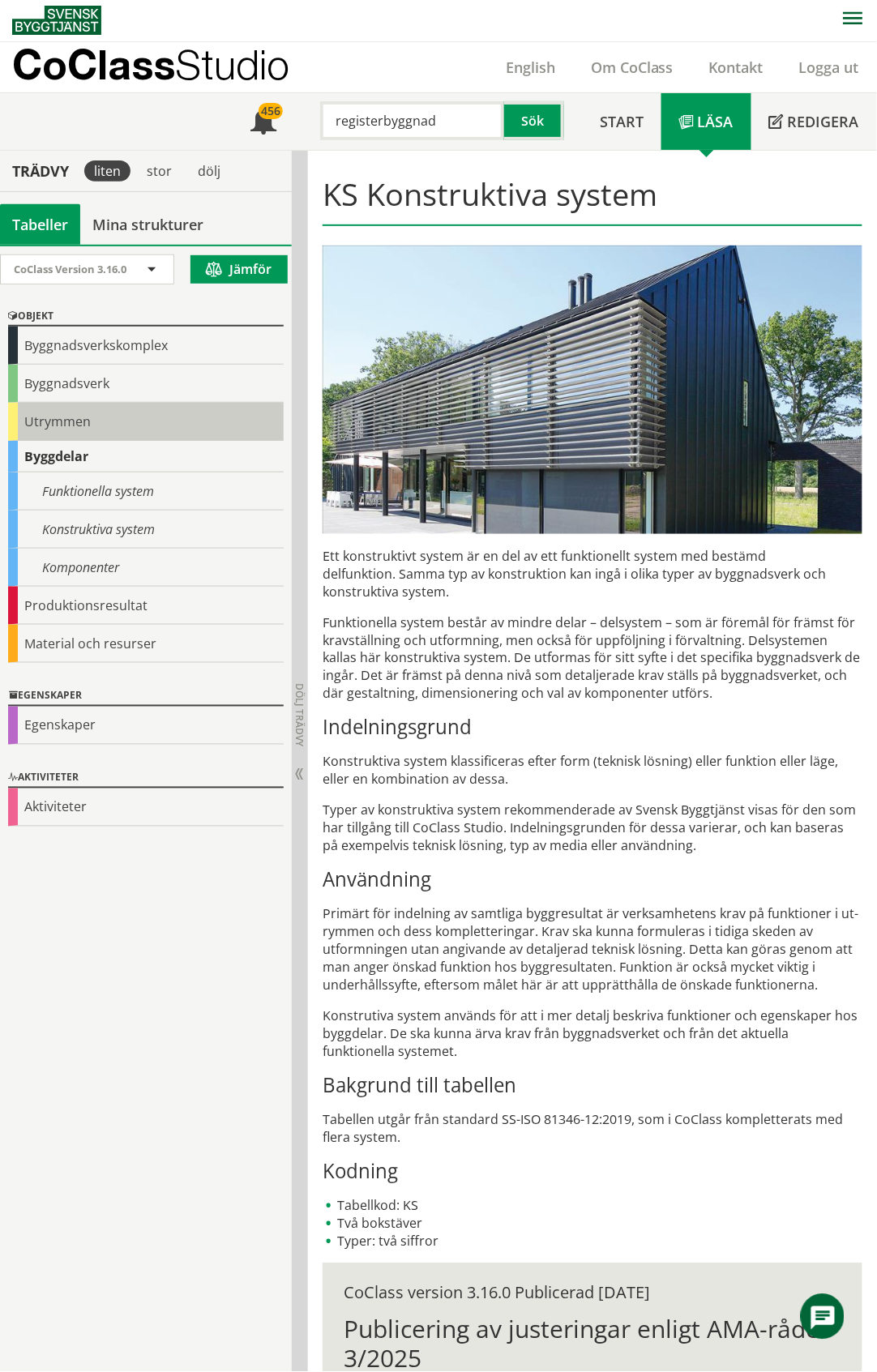
click at [68, 410] on div "Utrymmen" at bounding box center [145, 422] width 275 height 38
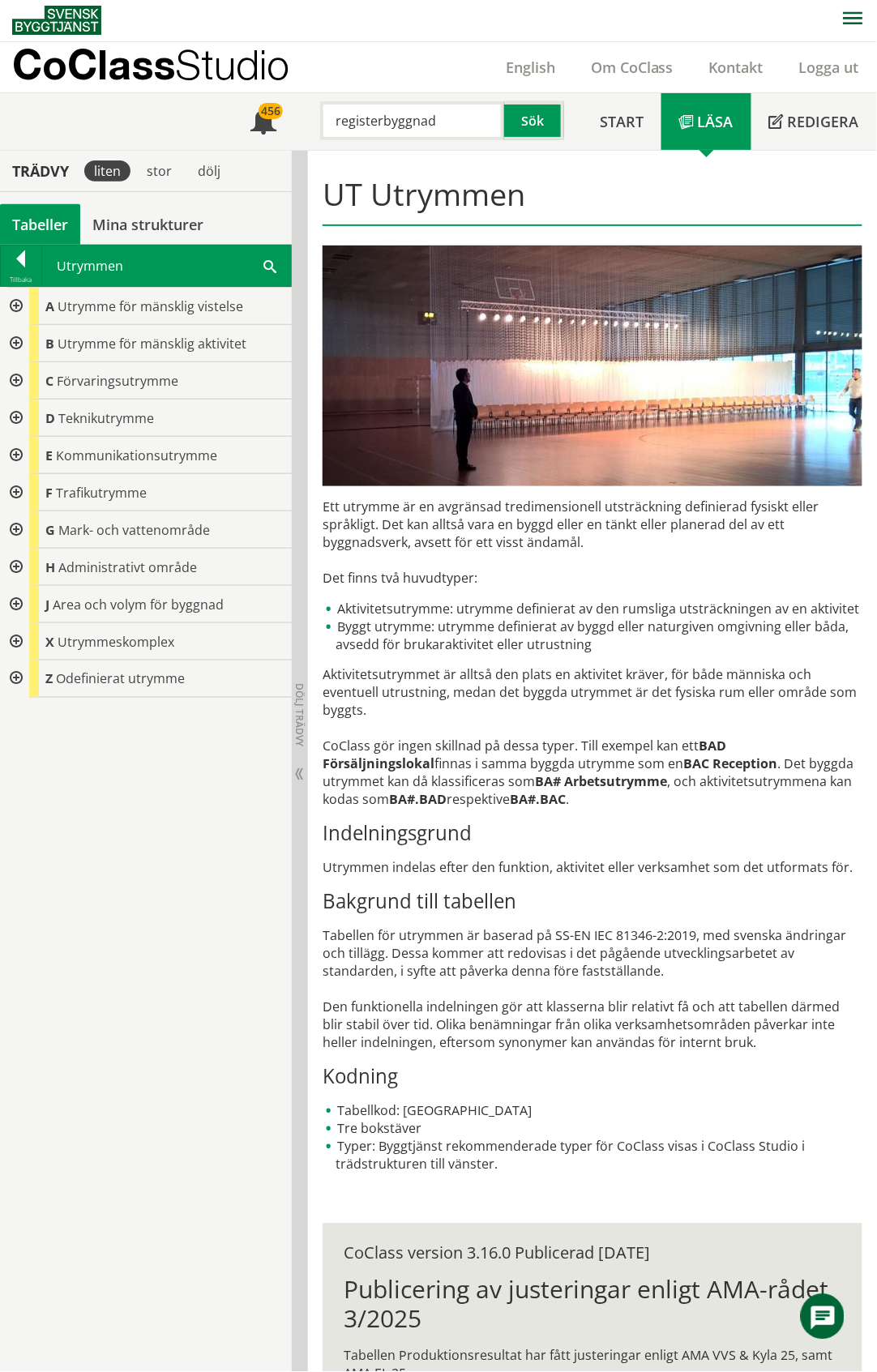
click at [13, 340] on div at bounding box center [15, 343] width 29 height 38
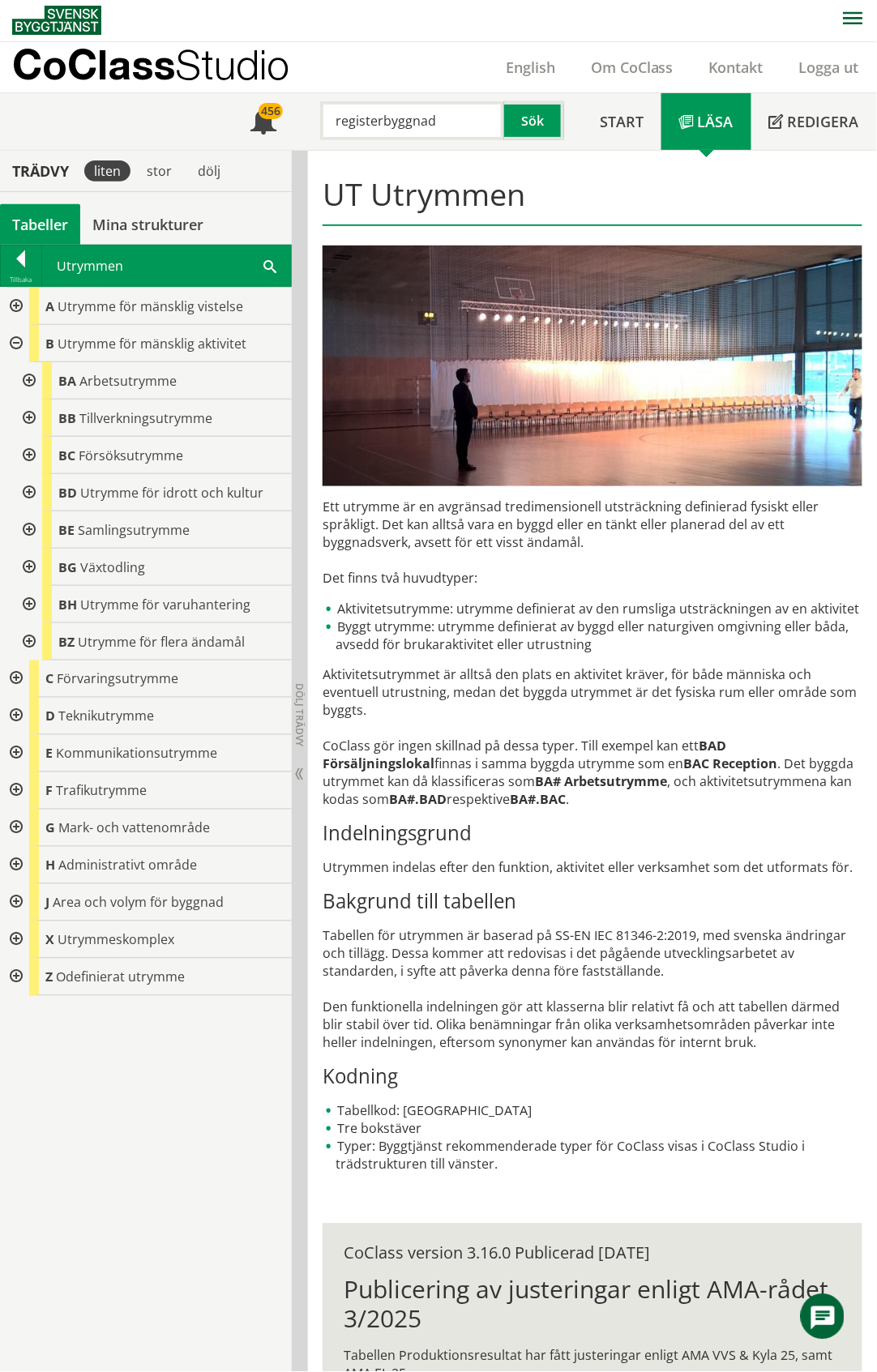
click at [30, 384] on div at bounding box center [27, 381] width 29 height 38
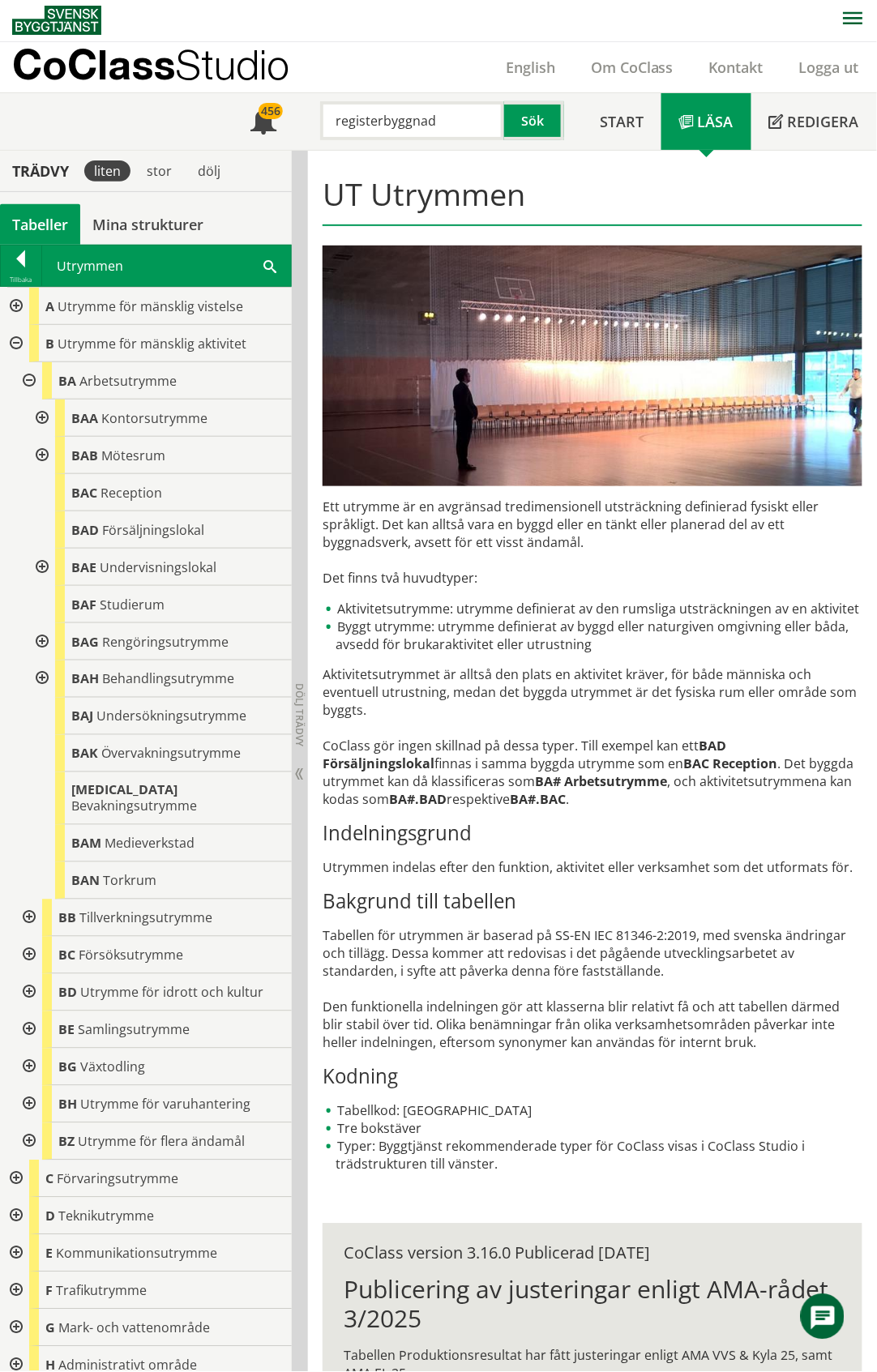
click at [30, 384] on div at bounding box center [27, 381] width 29 height 38
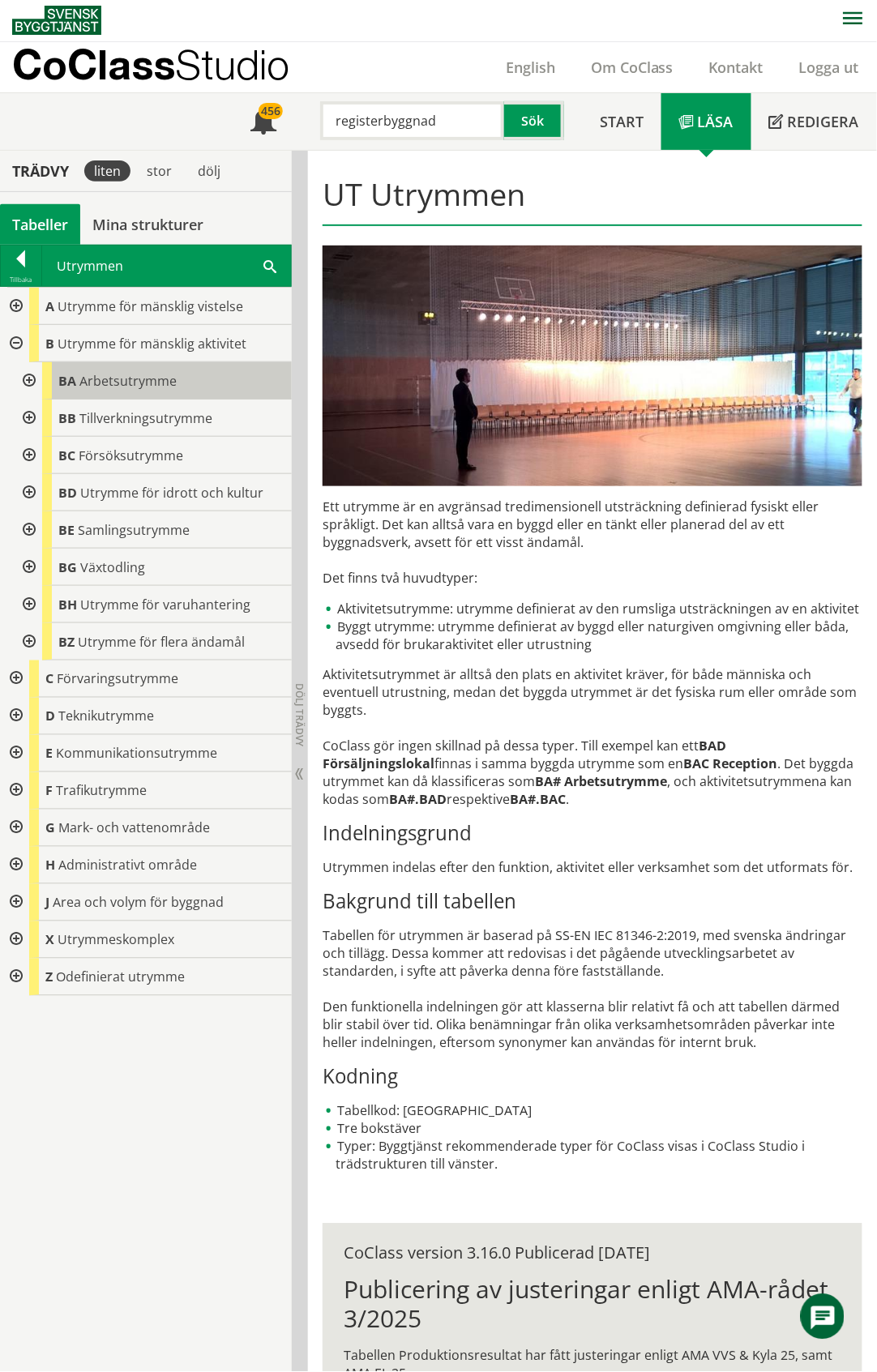
click at [109, 380] on span "Arbetsutrymme" at bounding box center [128, 381] width 97 height 17
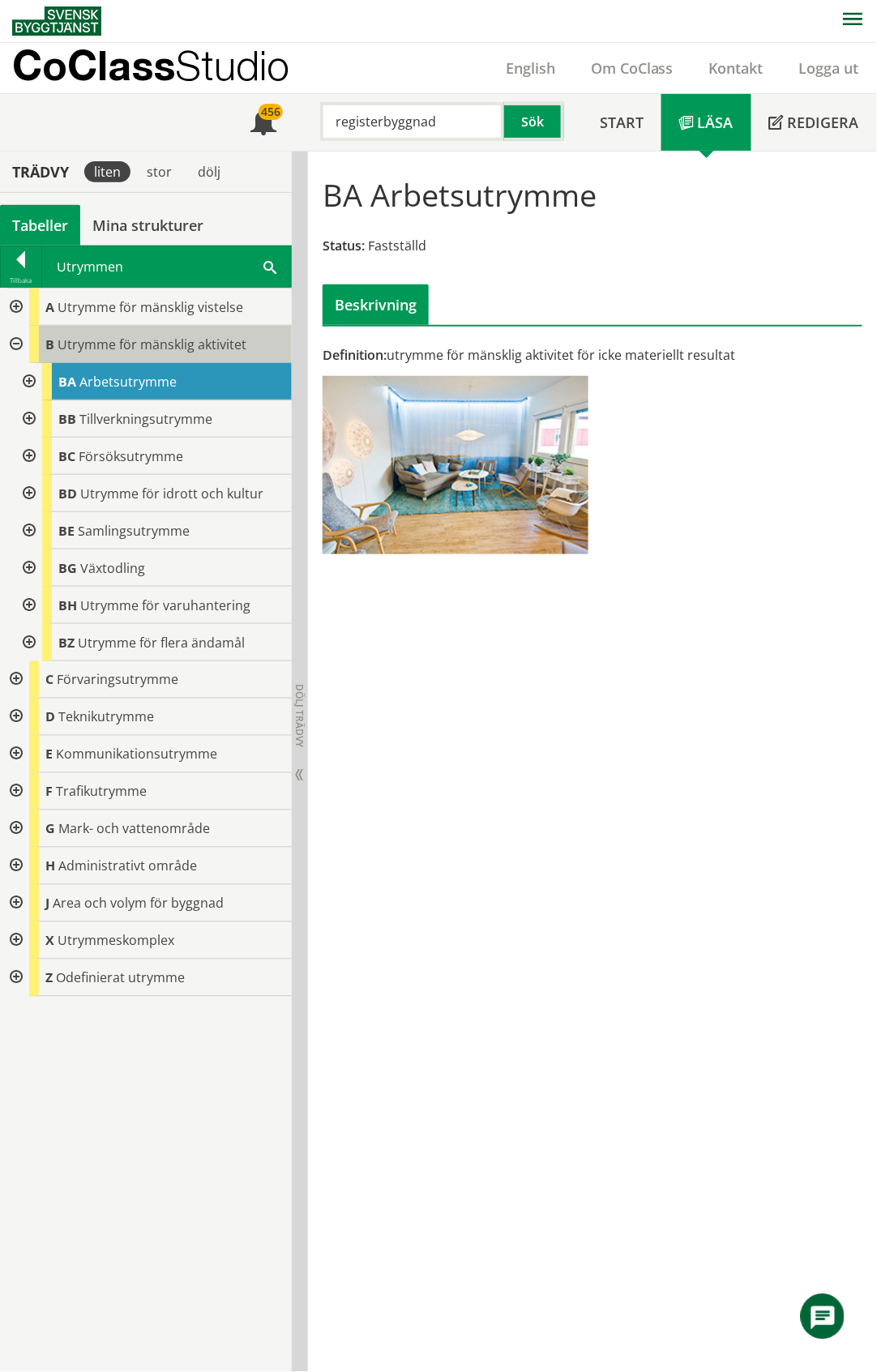
click at [123, 338] on span "Utrymme för mänsklig aktivitet" at bounding box center [152, 344] width 188 height 17
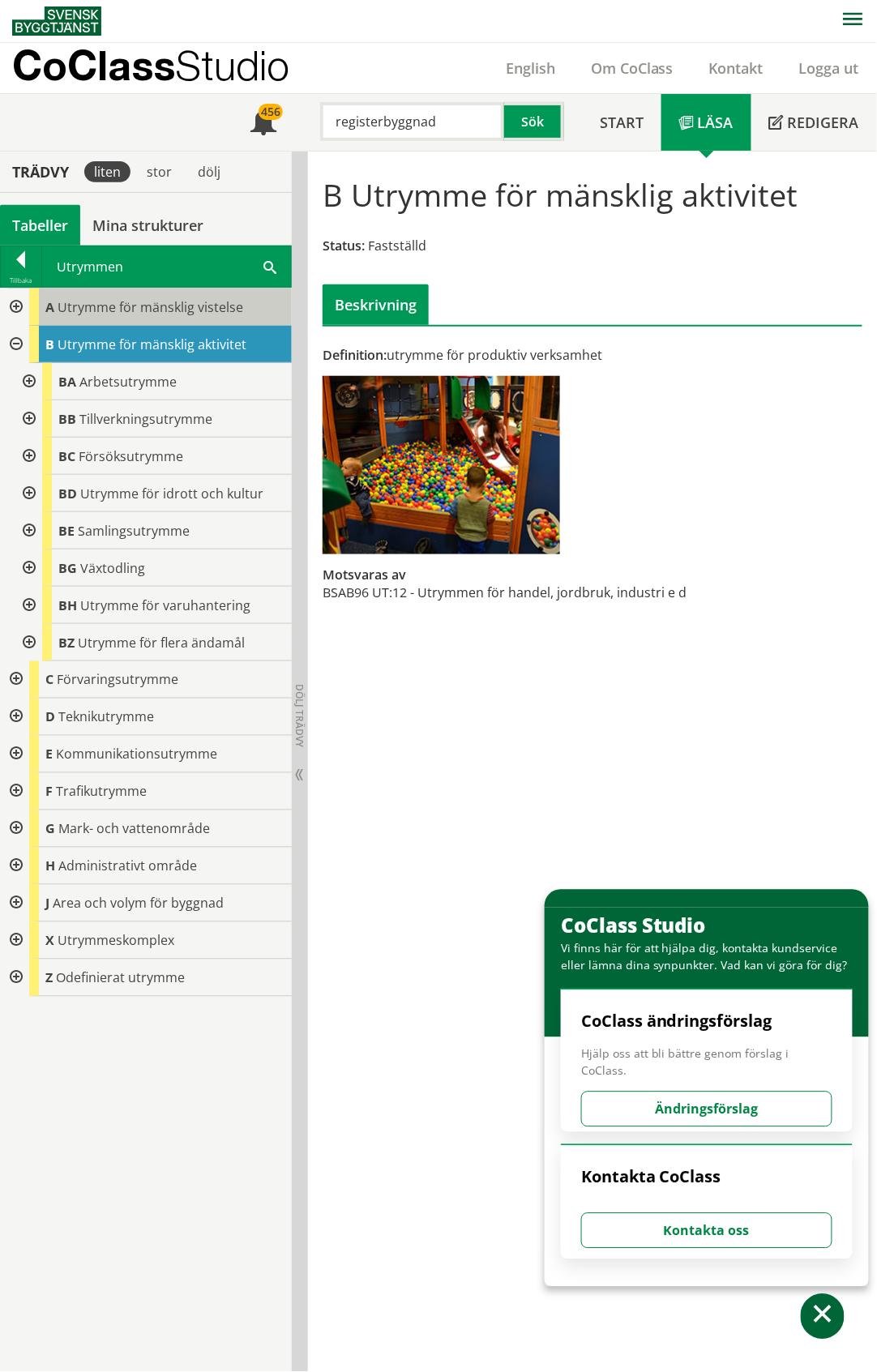
click at [164, 303] on span "Utrymme för mänsklig vistelse" at bounding box center [150, 306] width 186 height 17
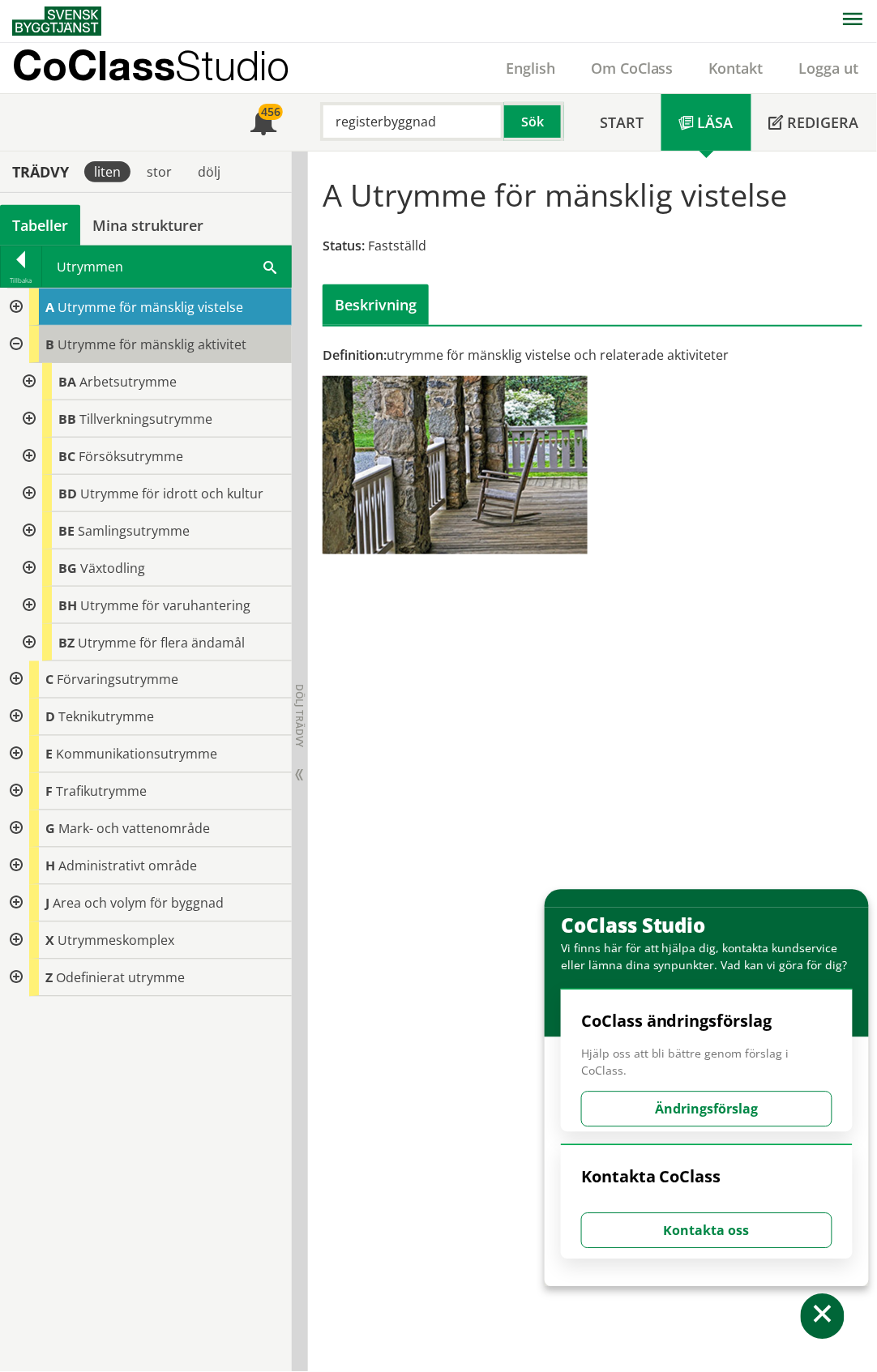
click at [140, 341] on span "Utrymme för mänsklig aktivitet" at bounding box center [152, 344] width 188 height 17
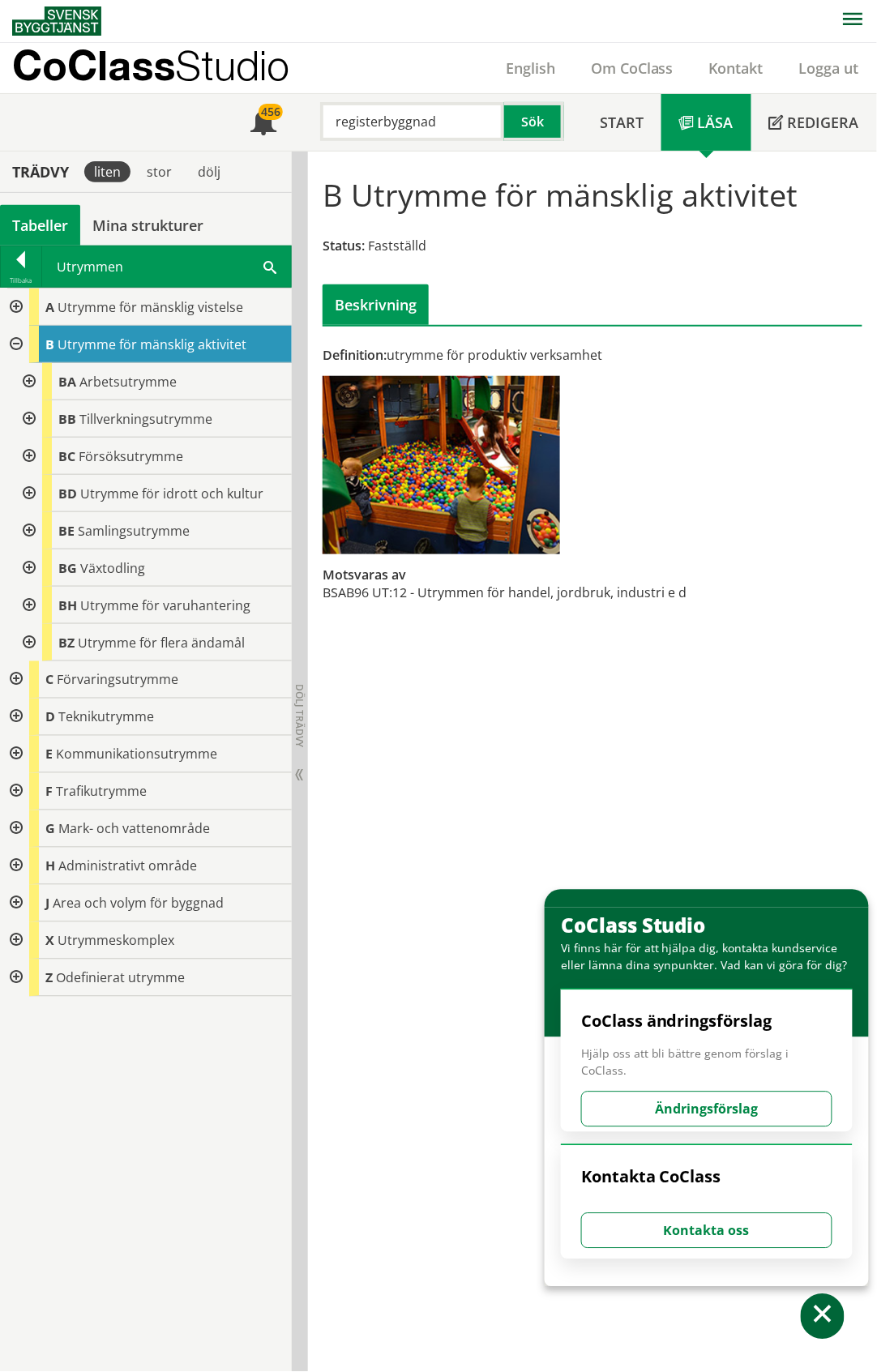
click at [16, 303] on div at bounding box center [15, 307] width 29 height 38
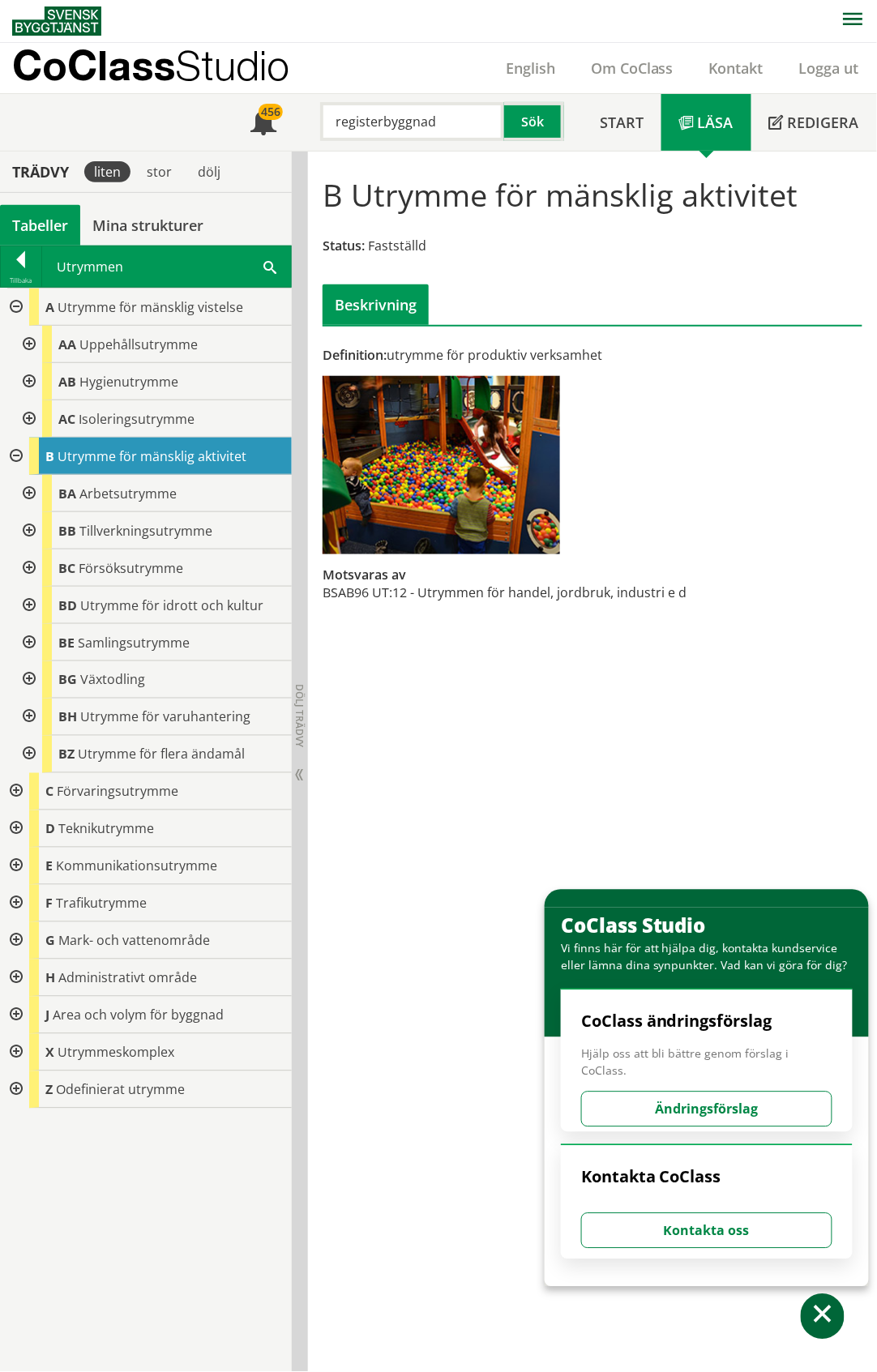
click at [29, 346] on div at bounding box center [27, 344] width 29 height 38
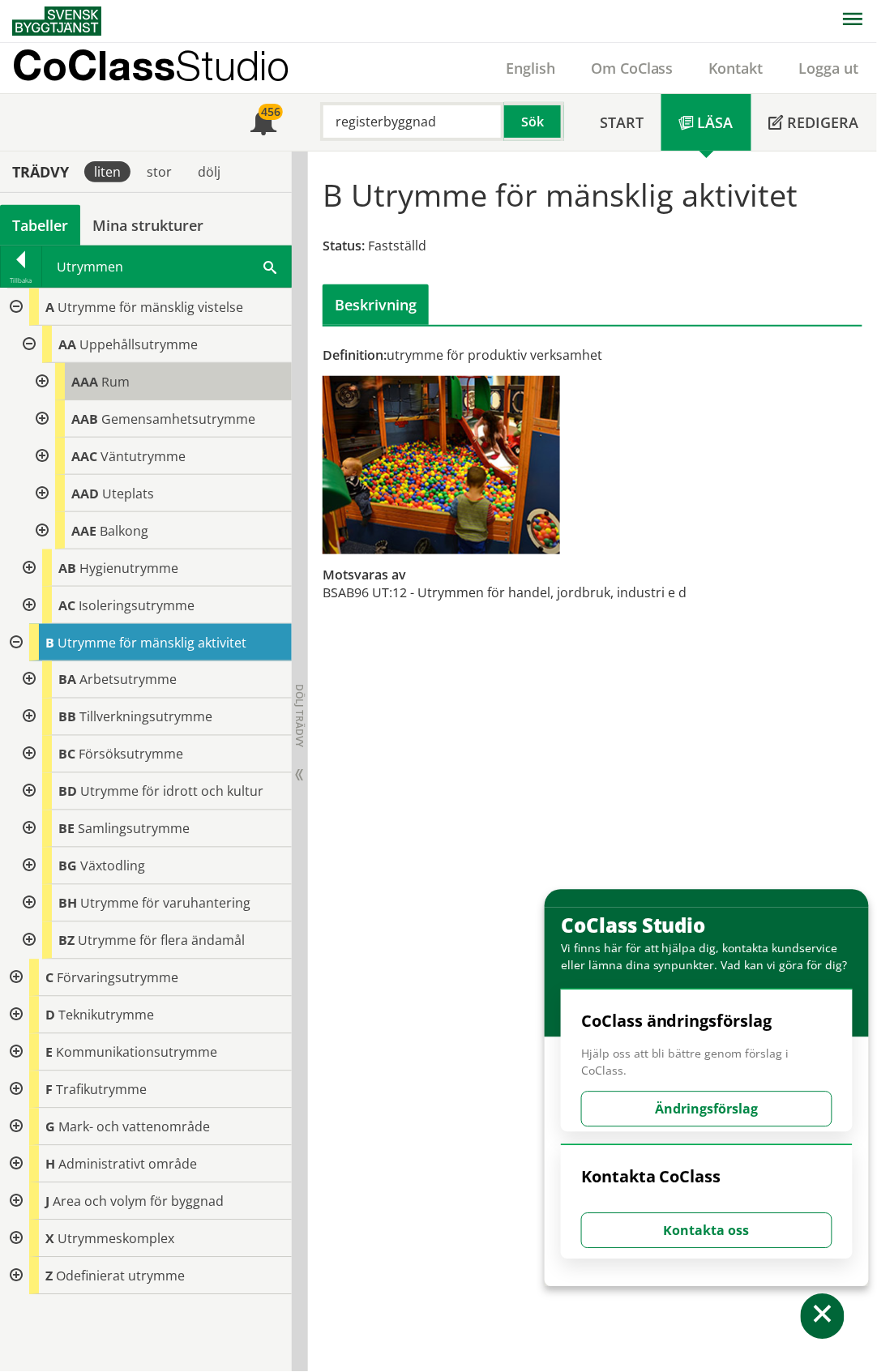
click at [185, 374] on div "AAA Rum" at bounding box center [173, 381] width 237 height 38
click at [164, 374] on div "AAA Rum" at bounding box center [173, 381] width 237 height 38
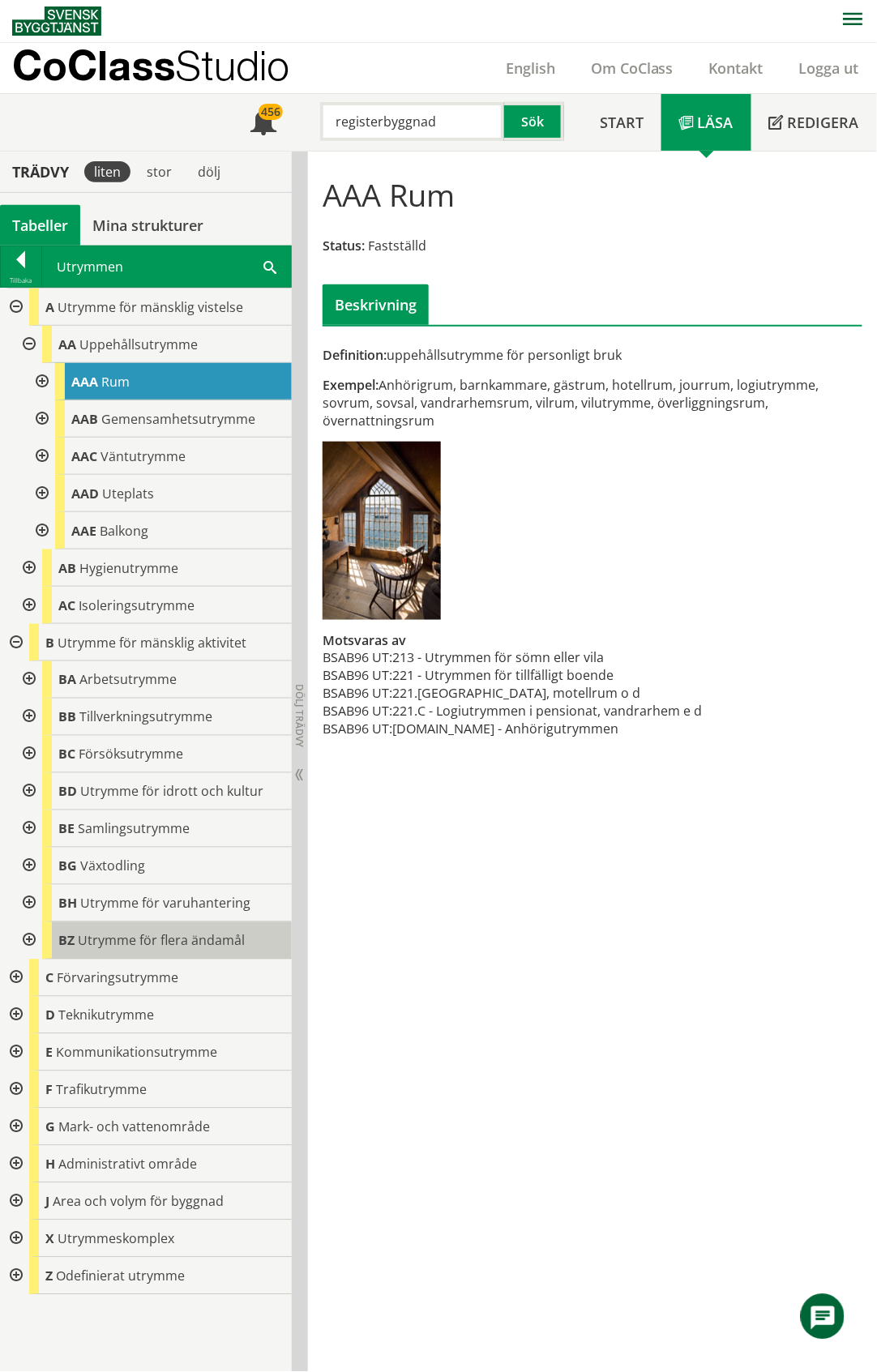
click at [186, 938] on span "Utrymme för flera ändamål" at bounding box center [161, 940] width 167 height 17
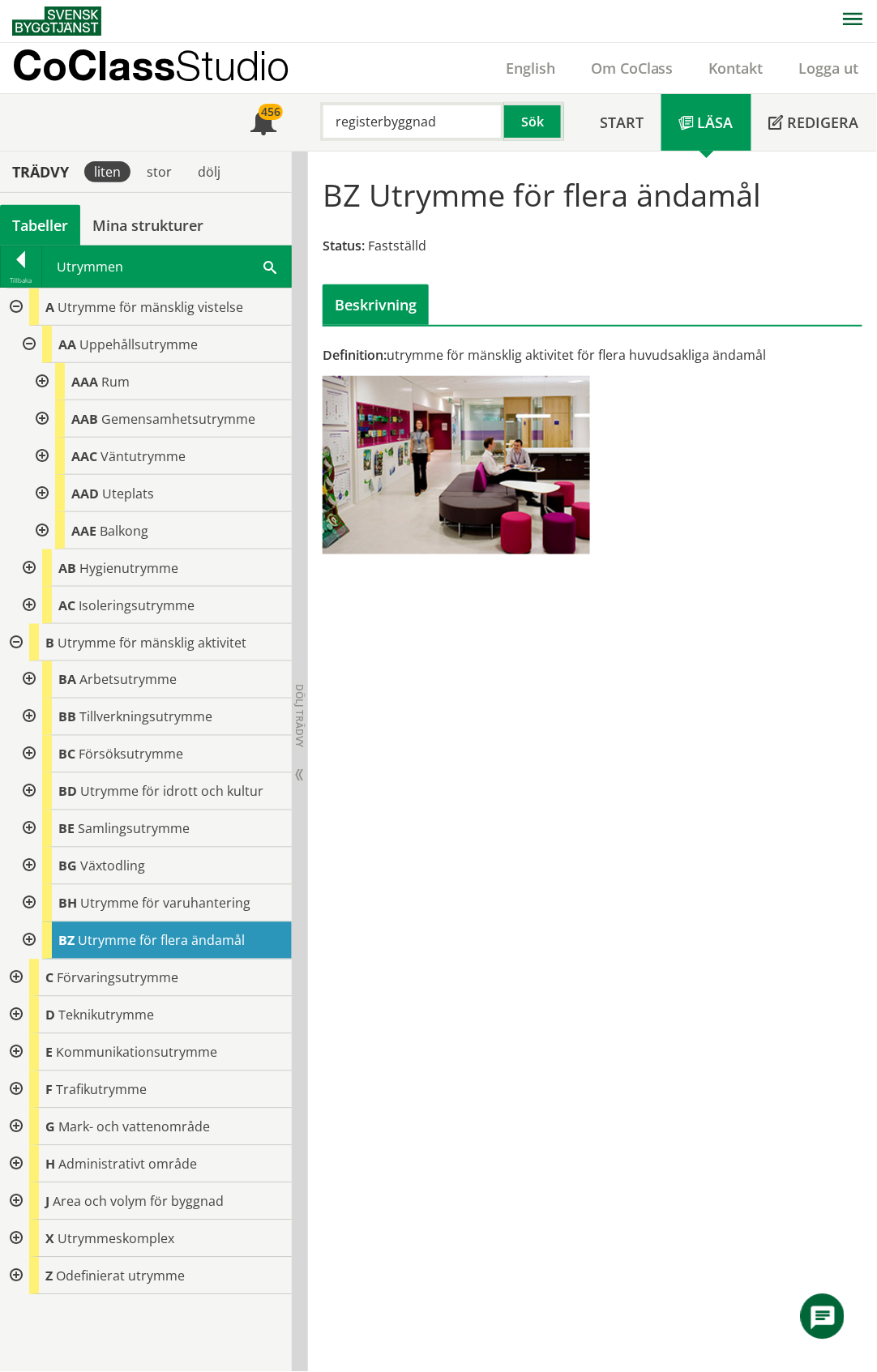
click at [50, 219] on div "Tabeller" at bounding box center [40, 225] width 80 height 40
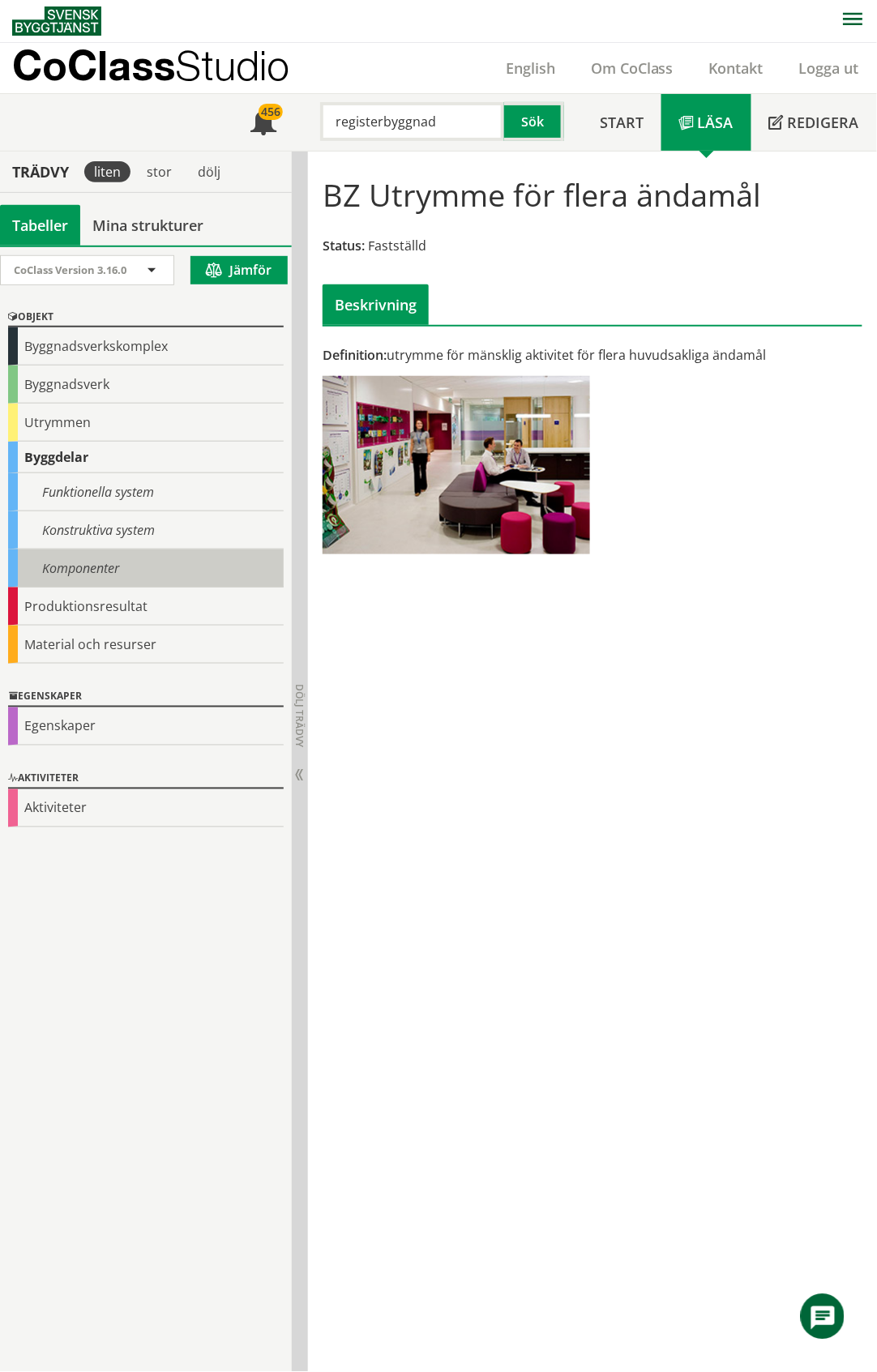
click at [60, 573] on div "Komponenter" at bounding box center [145, 569] width 275 height 38
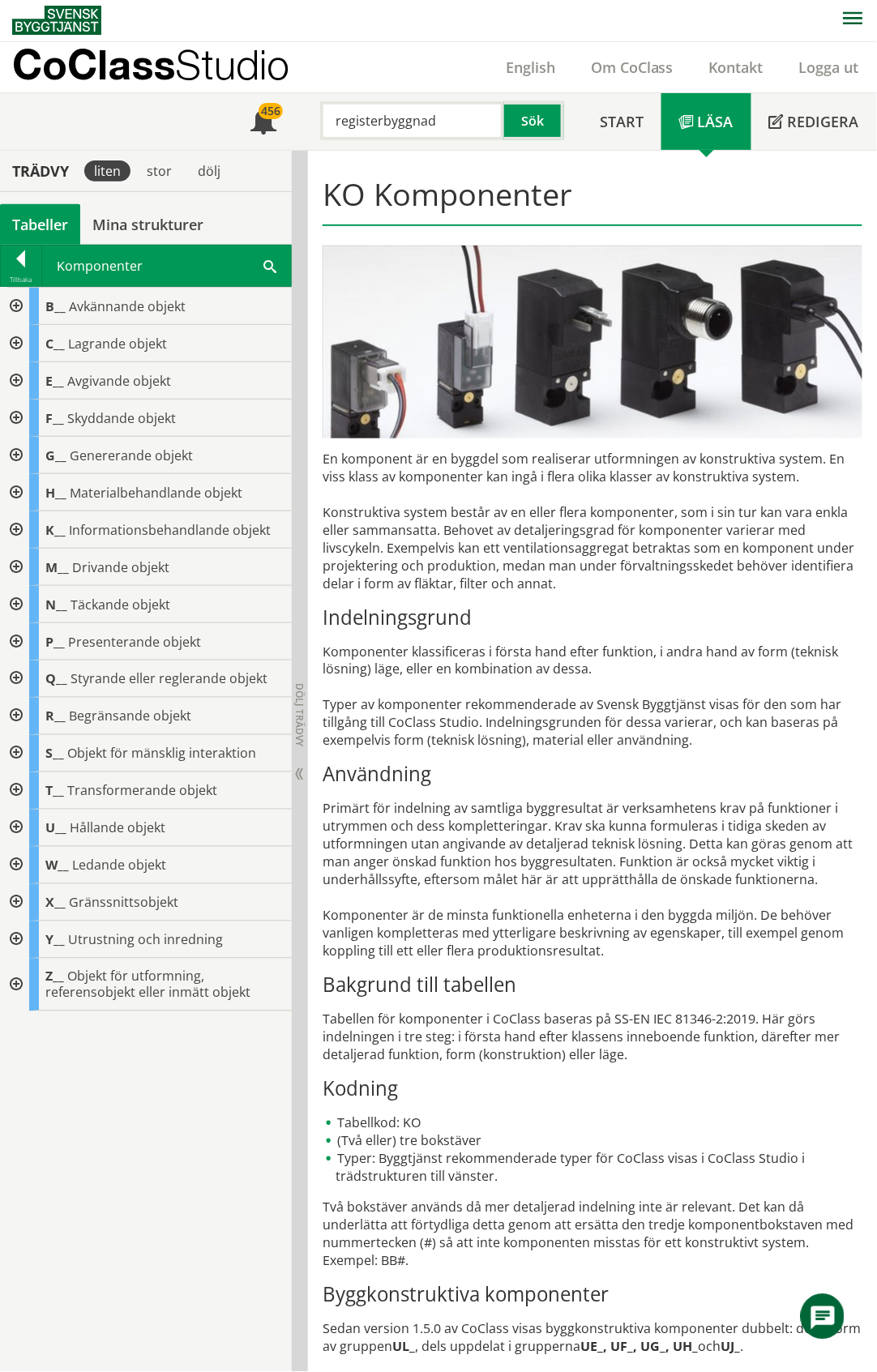
click at [73, 571] on span "Drivande objekt" at bounding box center [121, 567] width 97 height 17
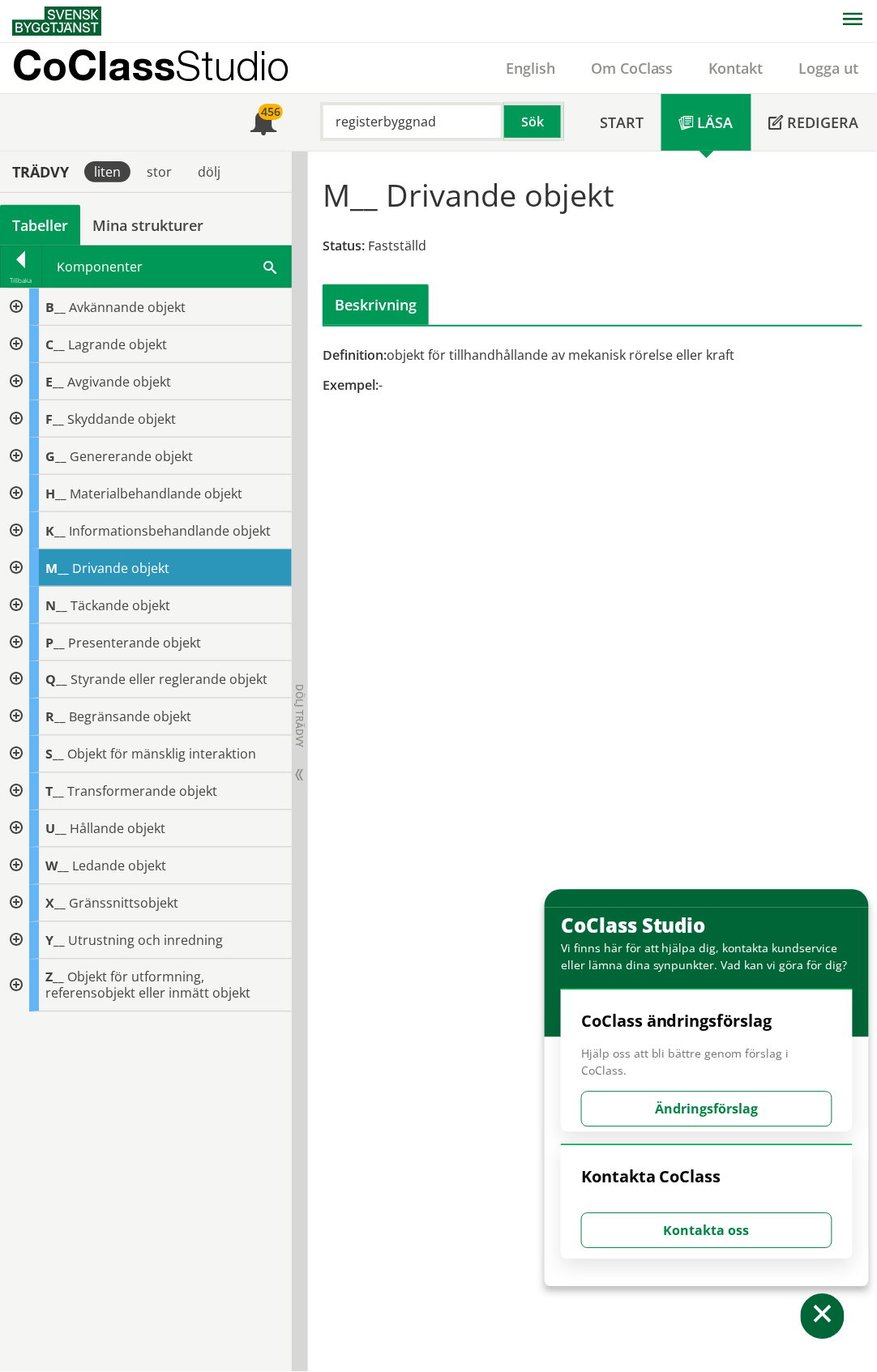
click at [17, 940] on div at bounding box center [15, 941] width 29 height 38
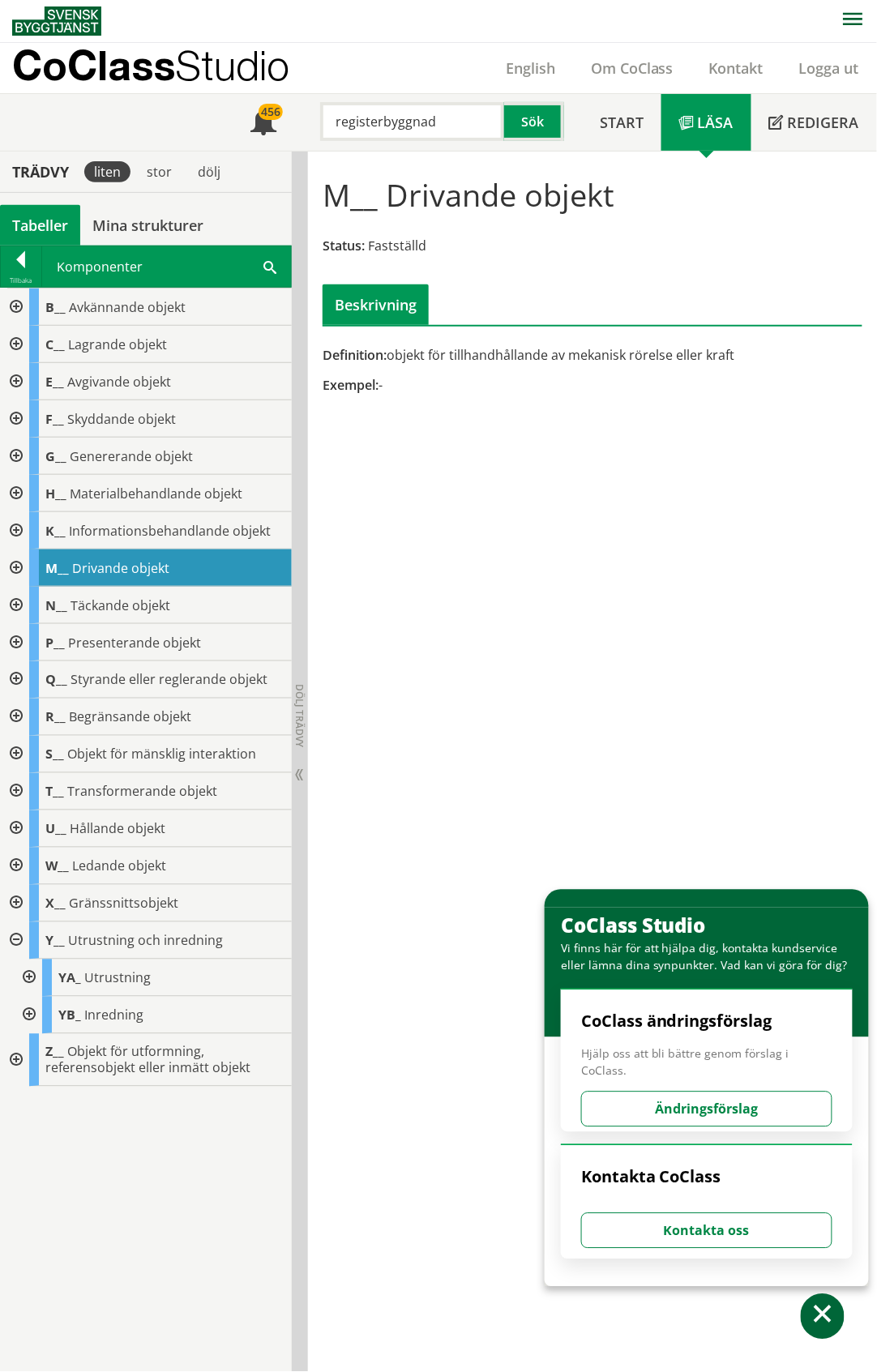
click at [31, 976] on div at bounding box center [27, 978] width 29 height 38
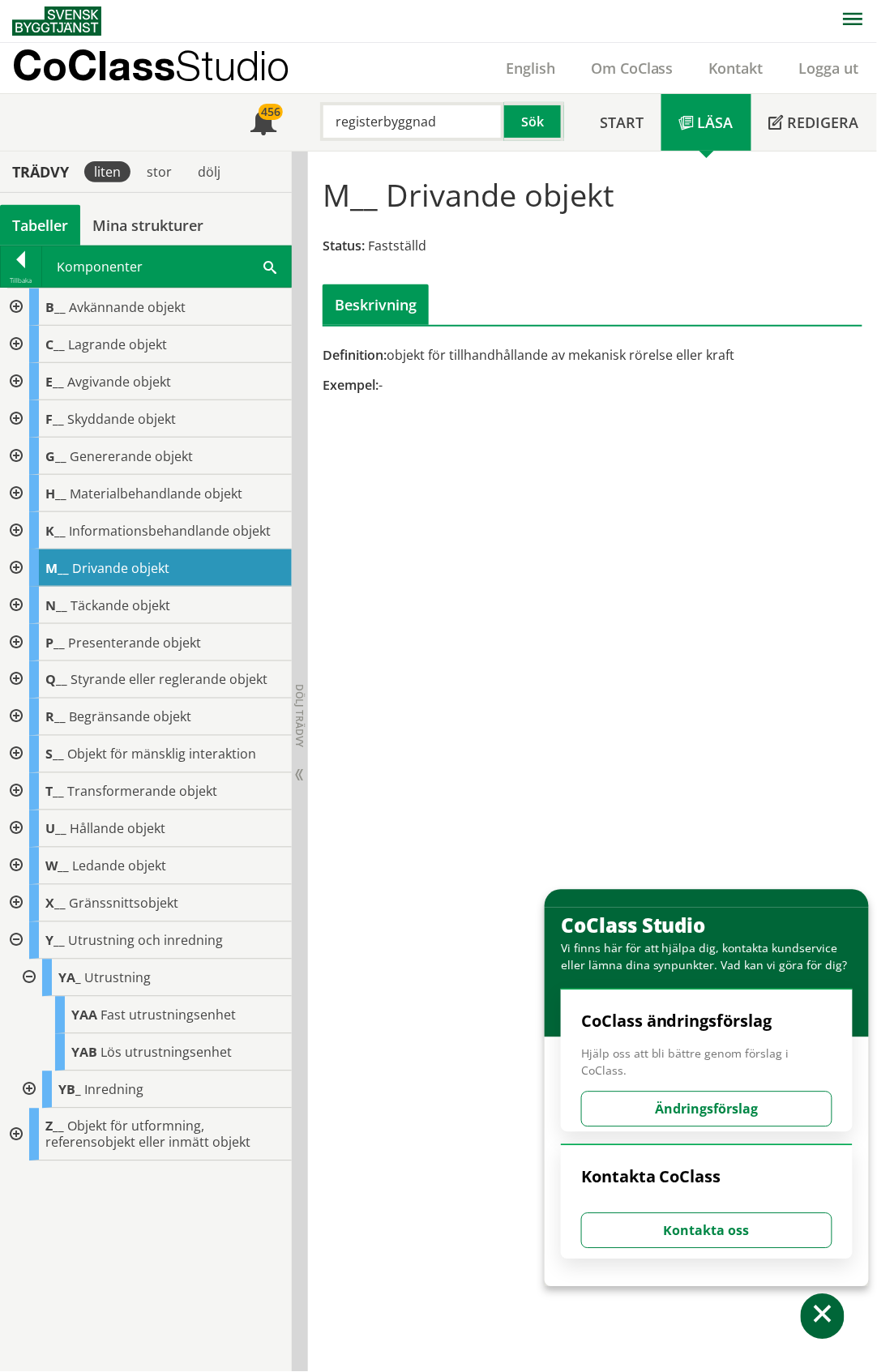
click at [31, 1090] on div at bounding box center [27, 1090] width 29 height 38
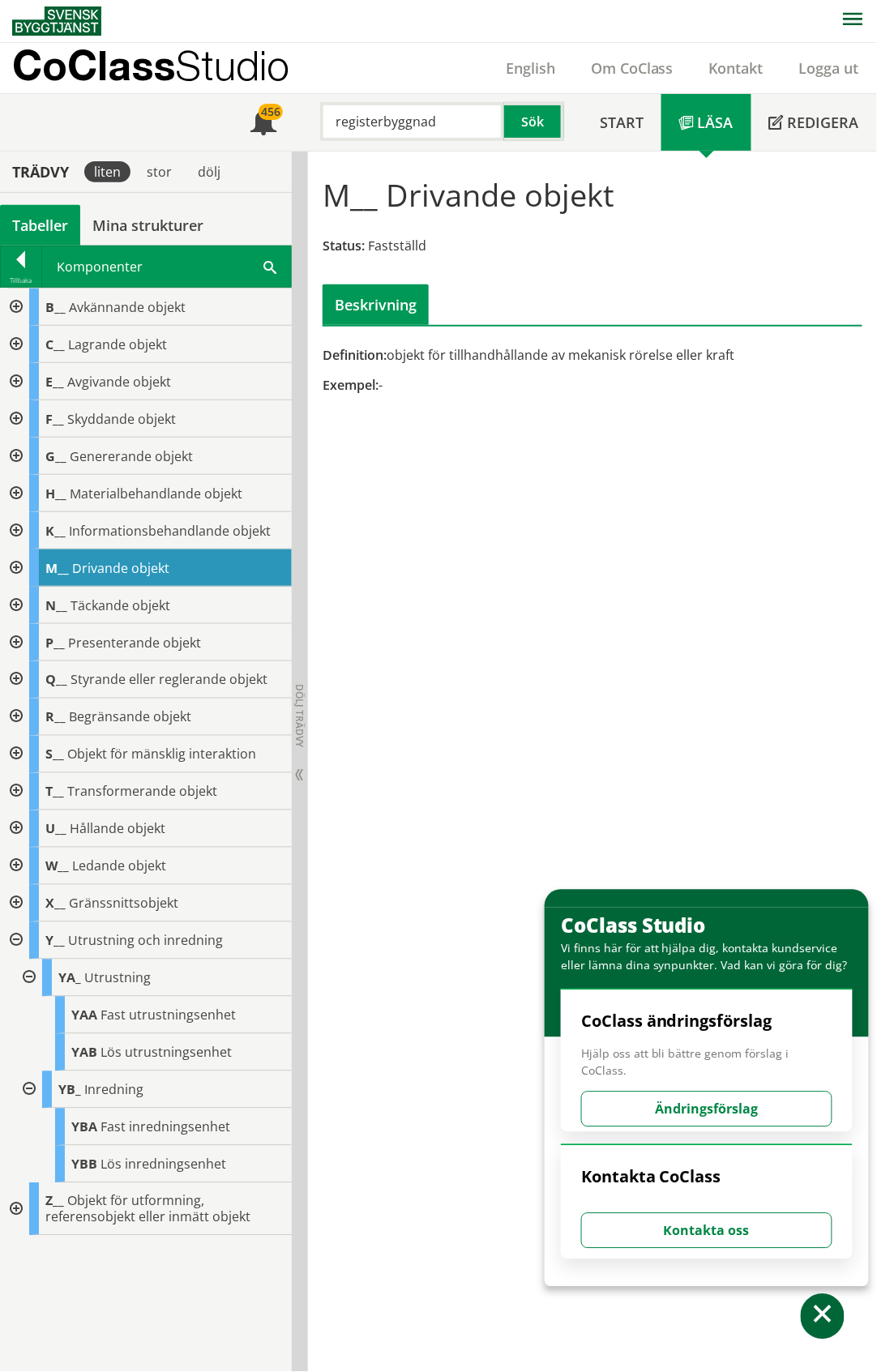
click at [17, 604] on div at bounding box center [15, 606] width 29 height 38
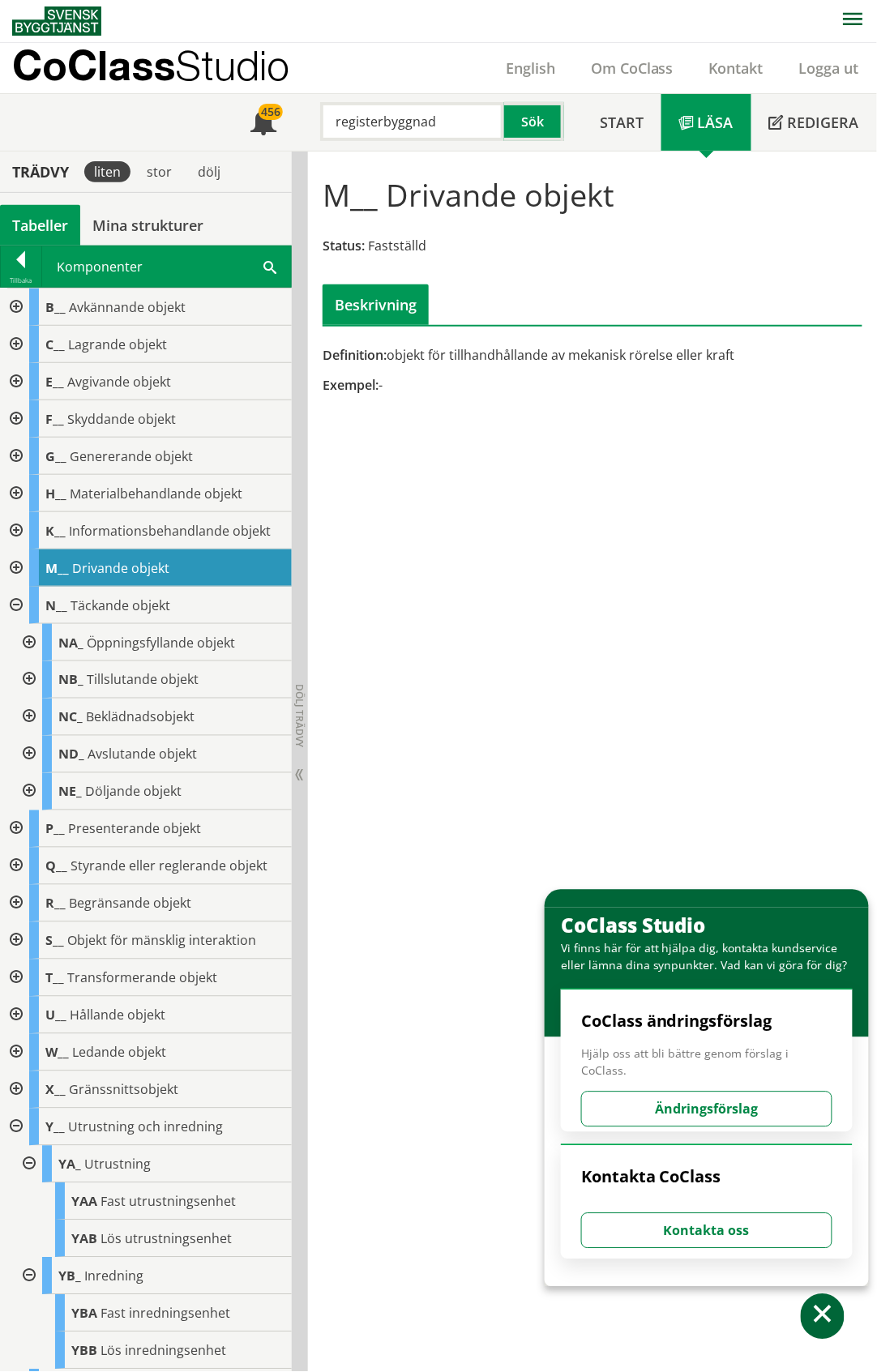
click at [31, 713] on div at bounding box center [27, 717] width 29 height 38
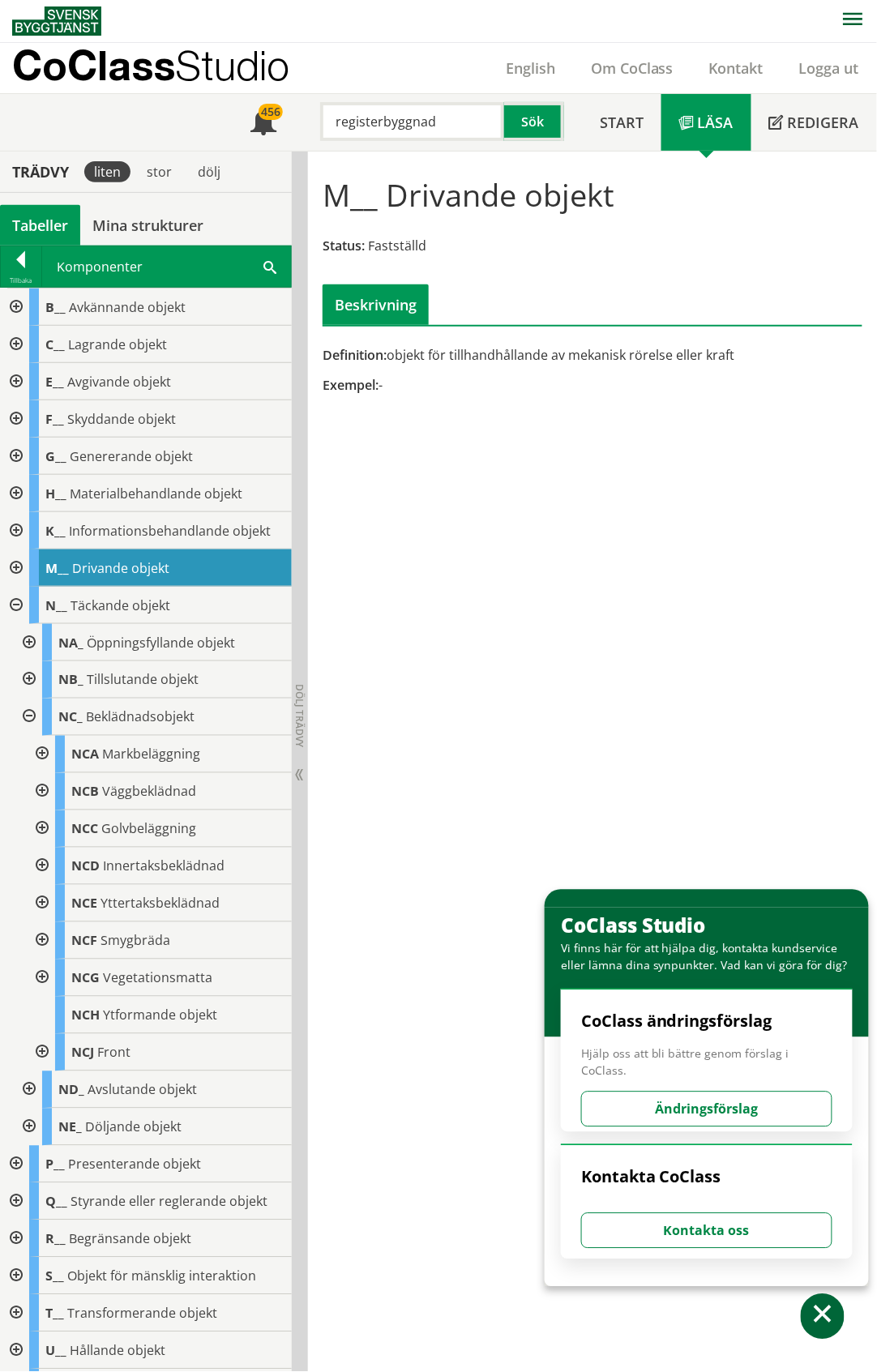
click at [42, 789] on div at bounding box center [40, 791] width 29 height 38
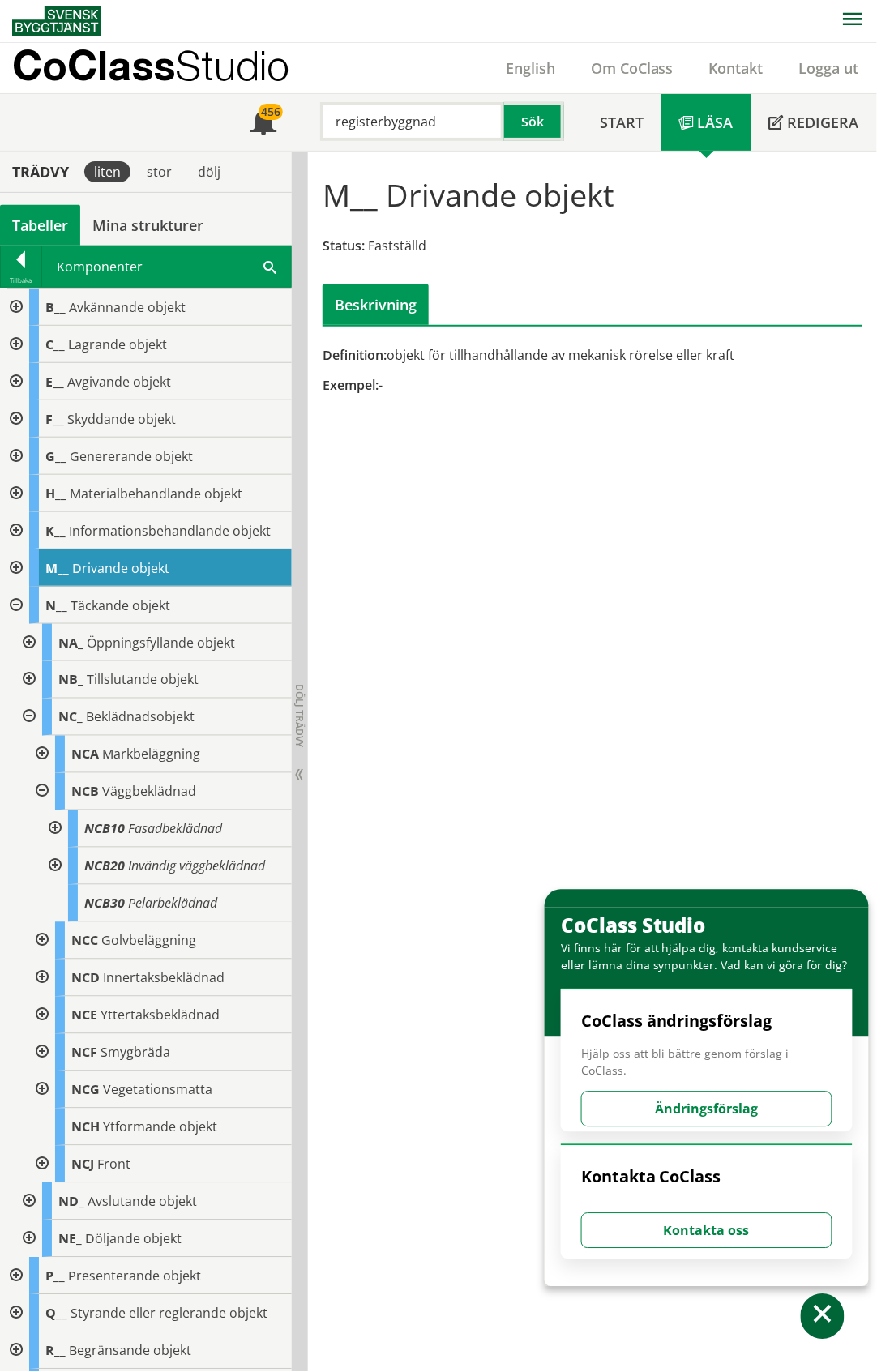
click at [56, 864] on div at bounding box center [54, 866] width 29 height 38
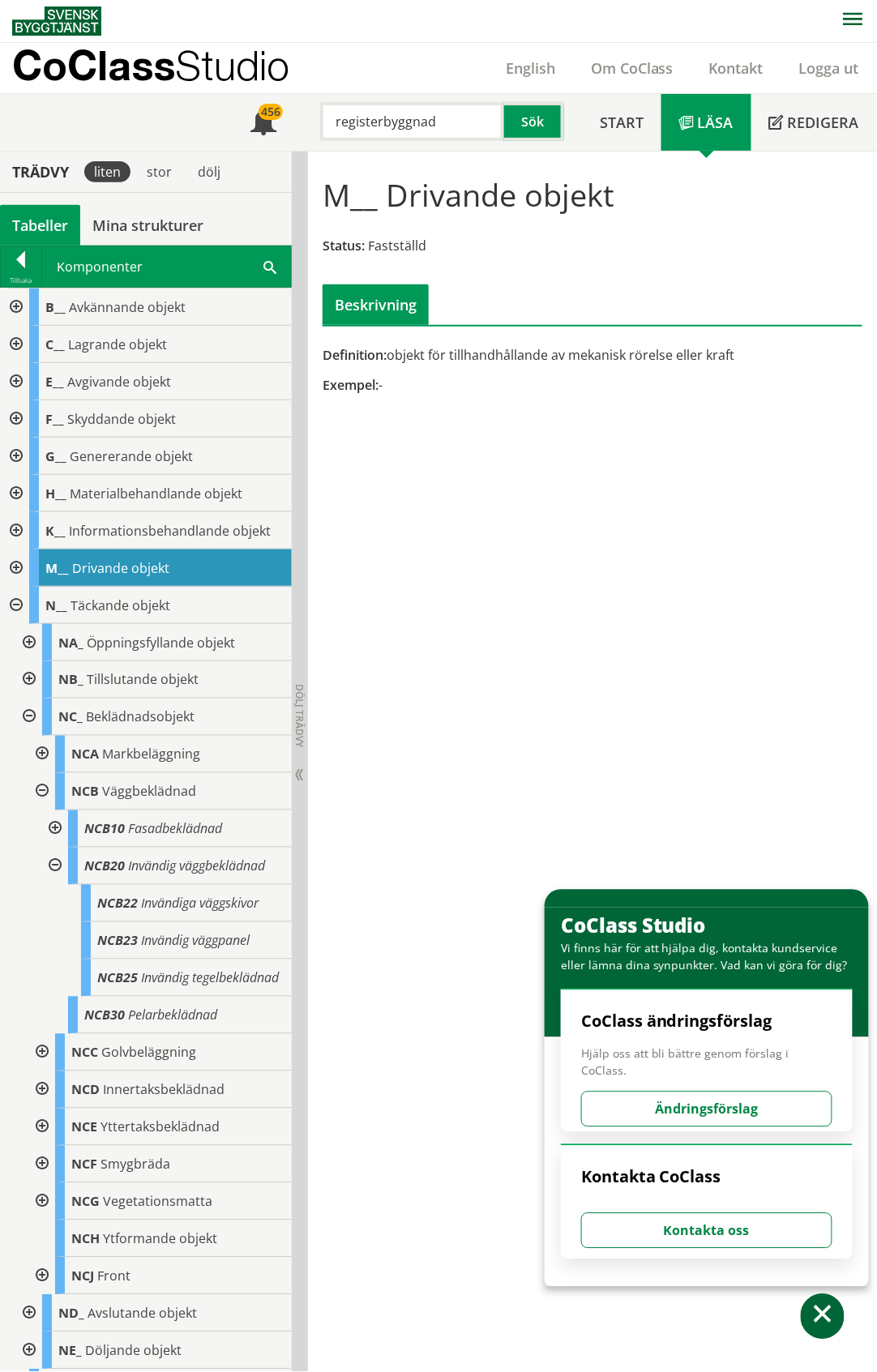
click at [56, 864] on div at bounding box center [54, 866] width 29 height 38
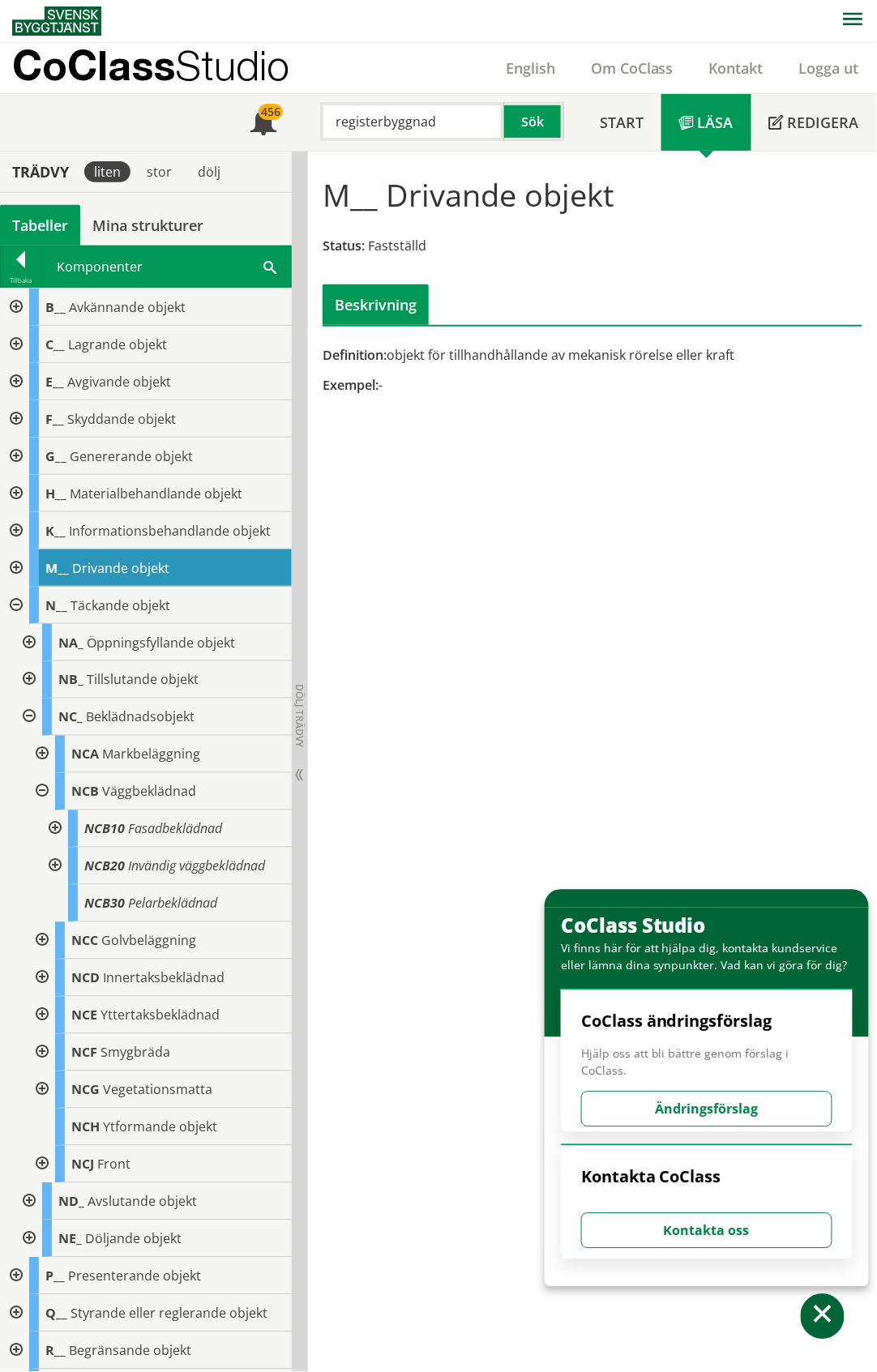
click at [31, 718] on div at bounding box center [27, 717] width 29 height 38
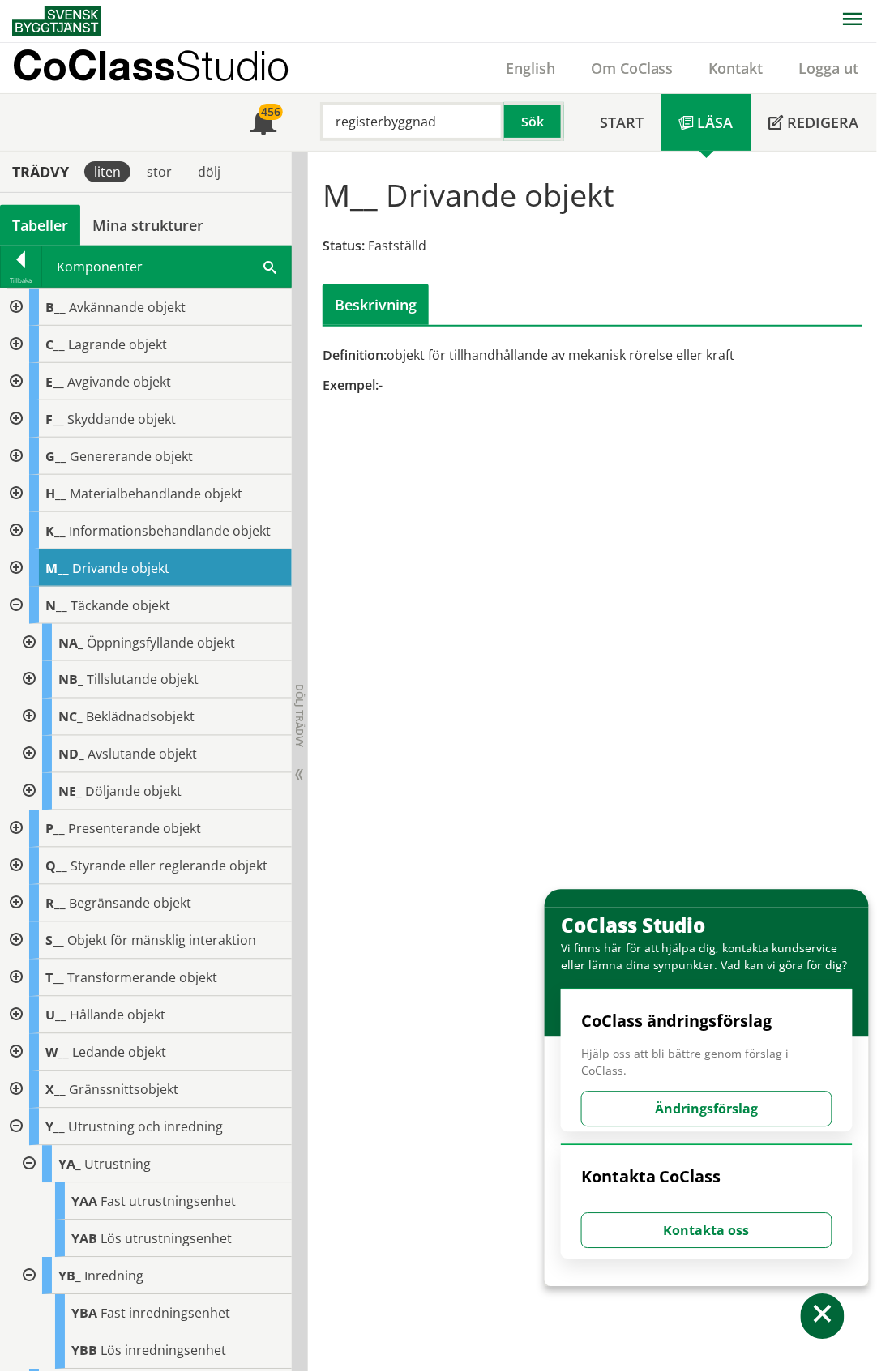
click at [14, 1088] on div at bounding box center [15, 1090] width 29 height 38
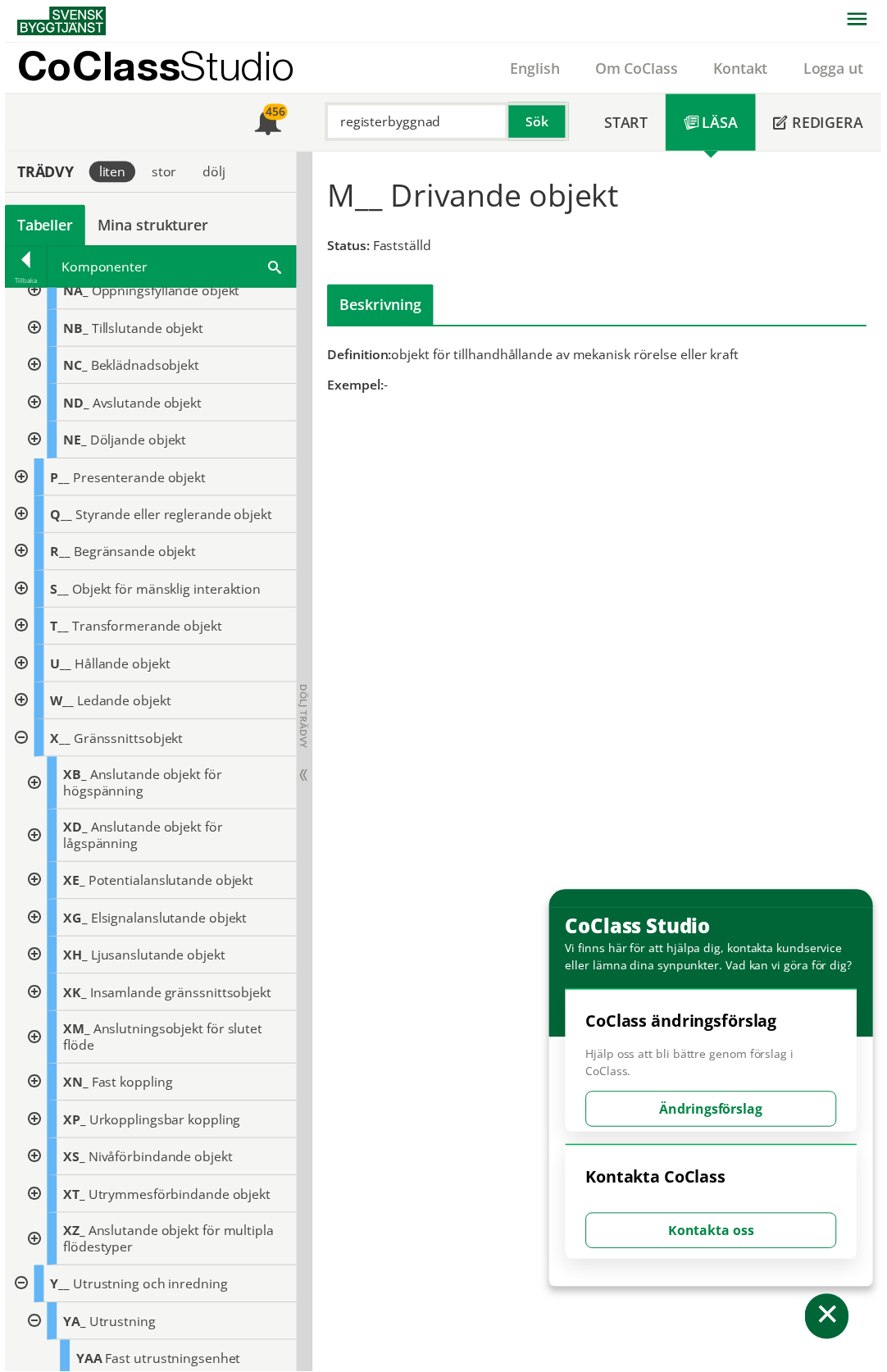
scroll to position [328, 0]
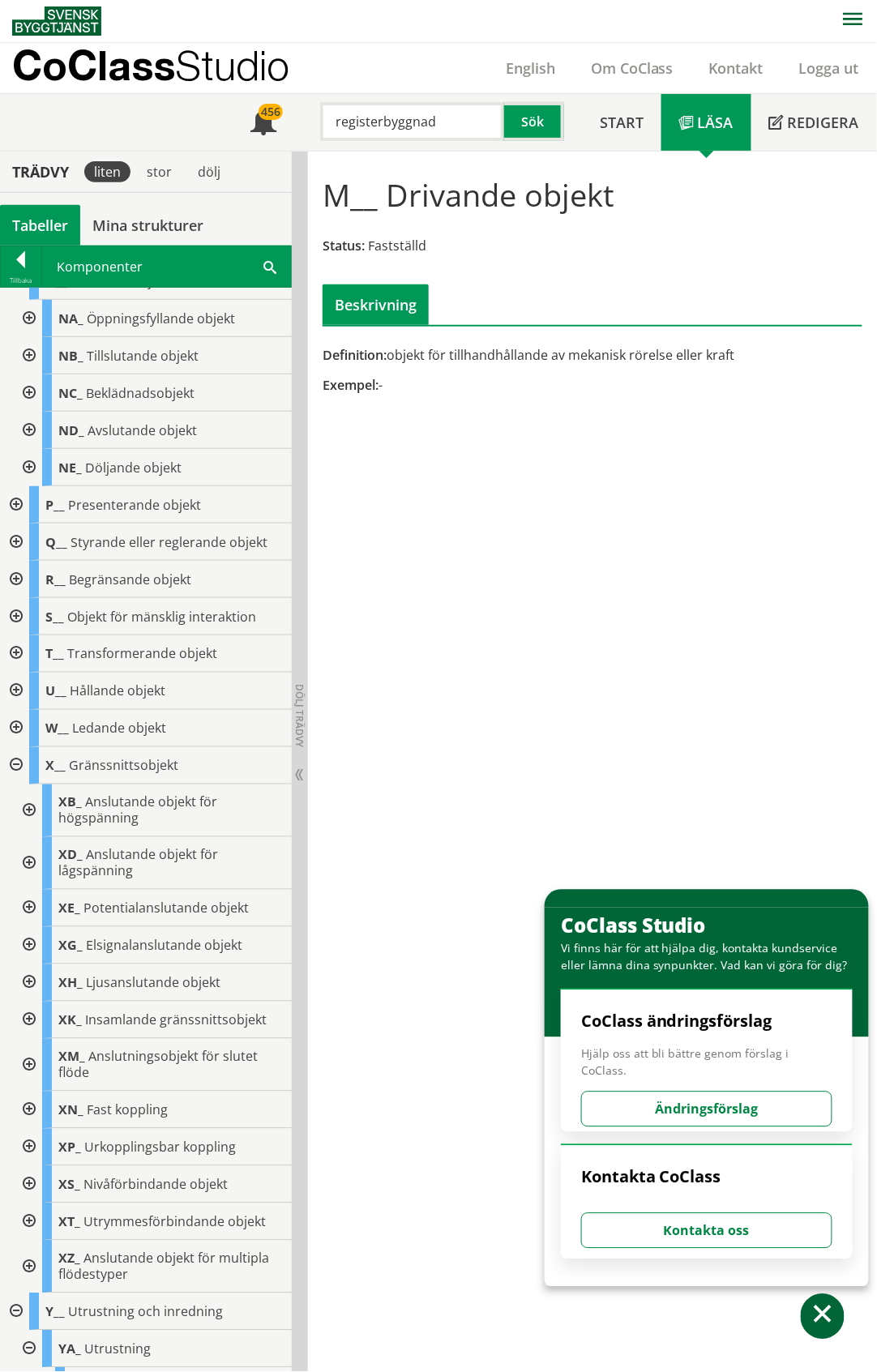
drag, startPoint x: 443, startPoint y: 118, endPoint x: 325, endPoint y: 137, distance: 119.5
click at [325, 137] on input "registerbyggnad" at bounding box center [412, 122] width 184 height 39
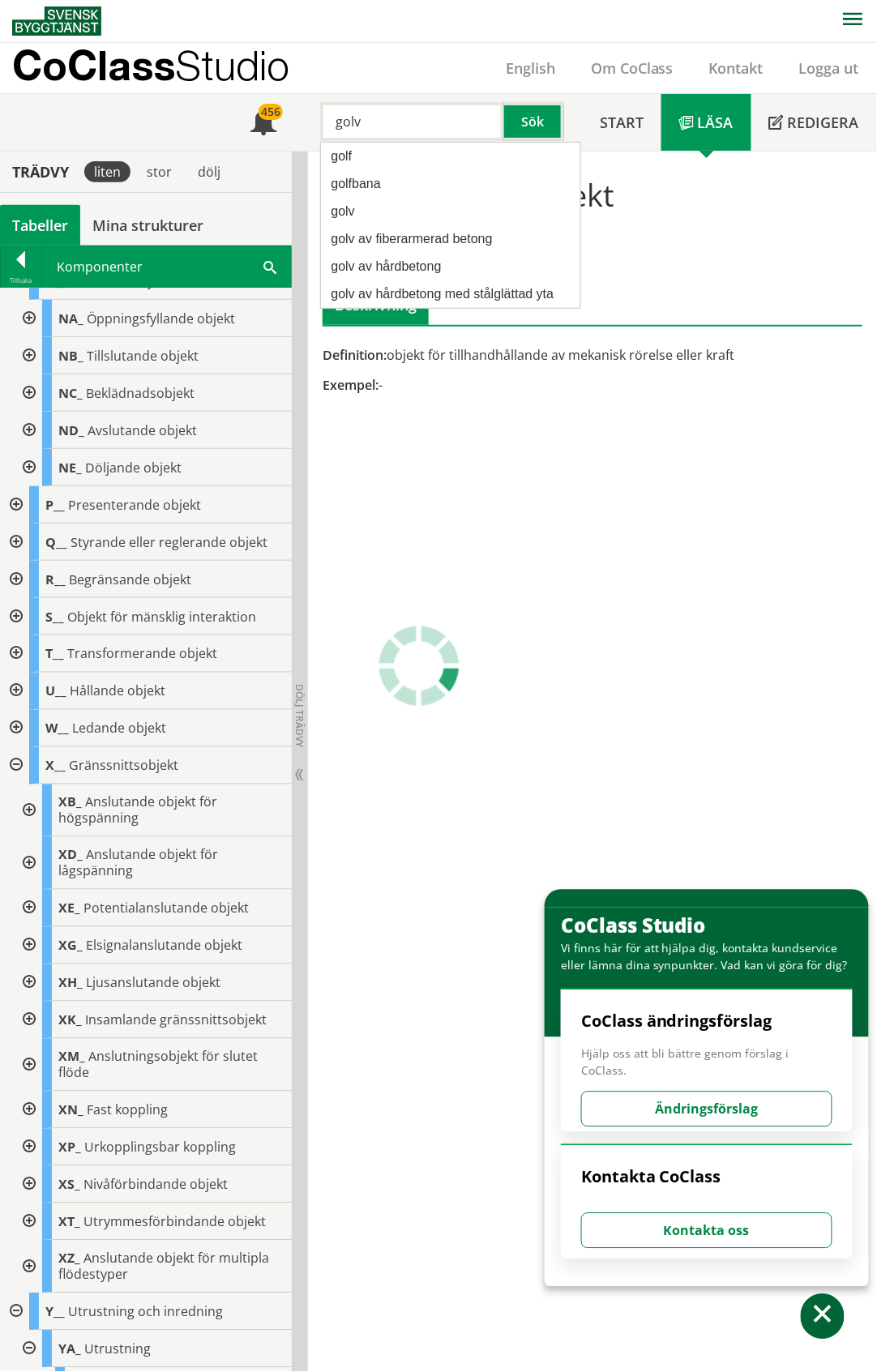
type input "golv"
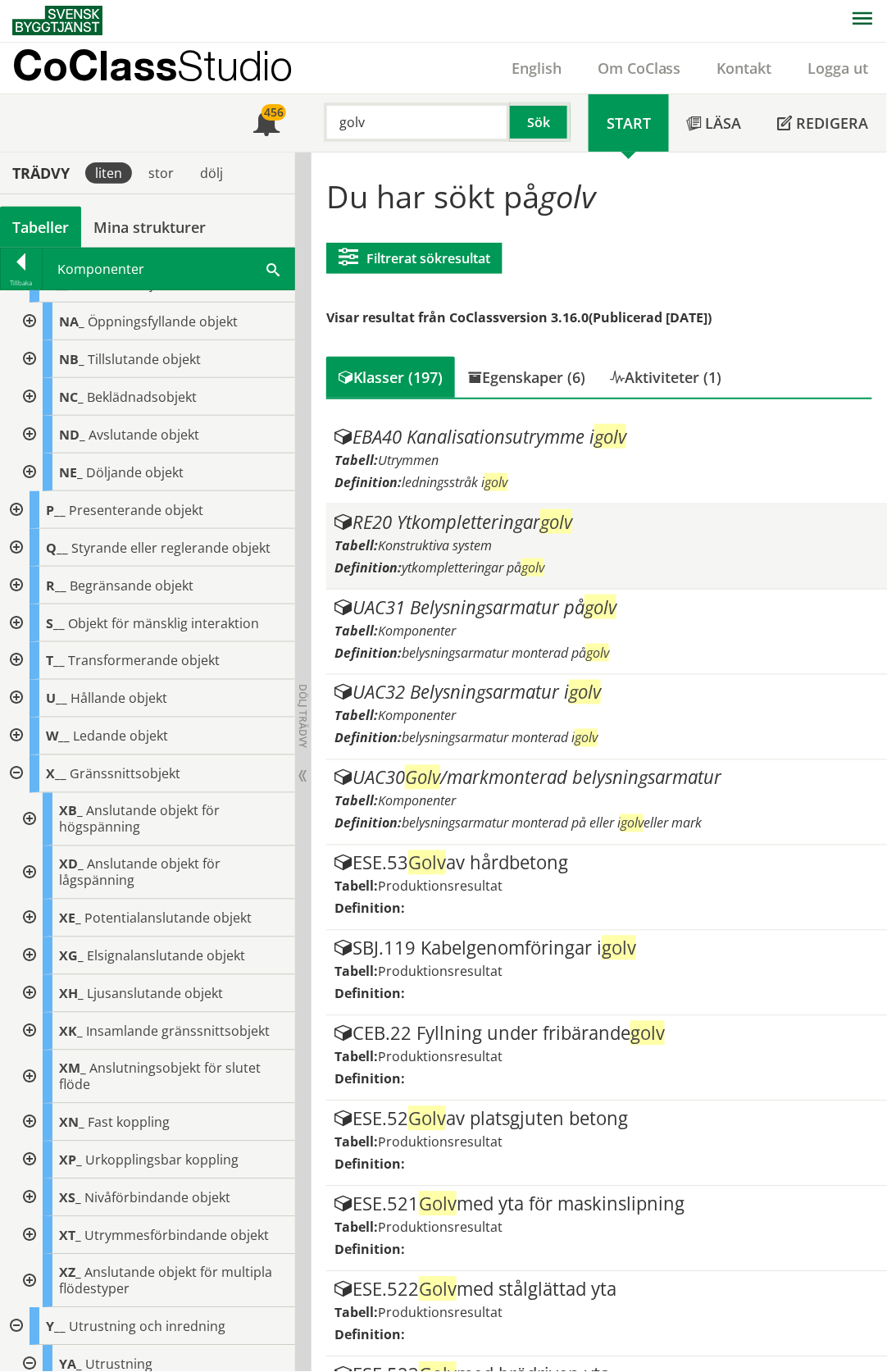
click at [523, 537] on div "Tabell: Konstruktiva system" at bounding box center [607, 545] width 545 height 18
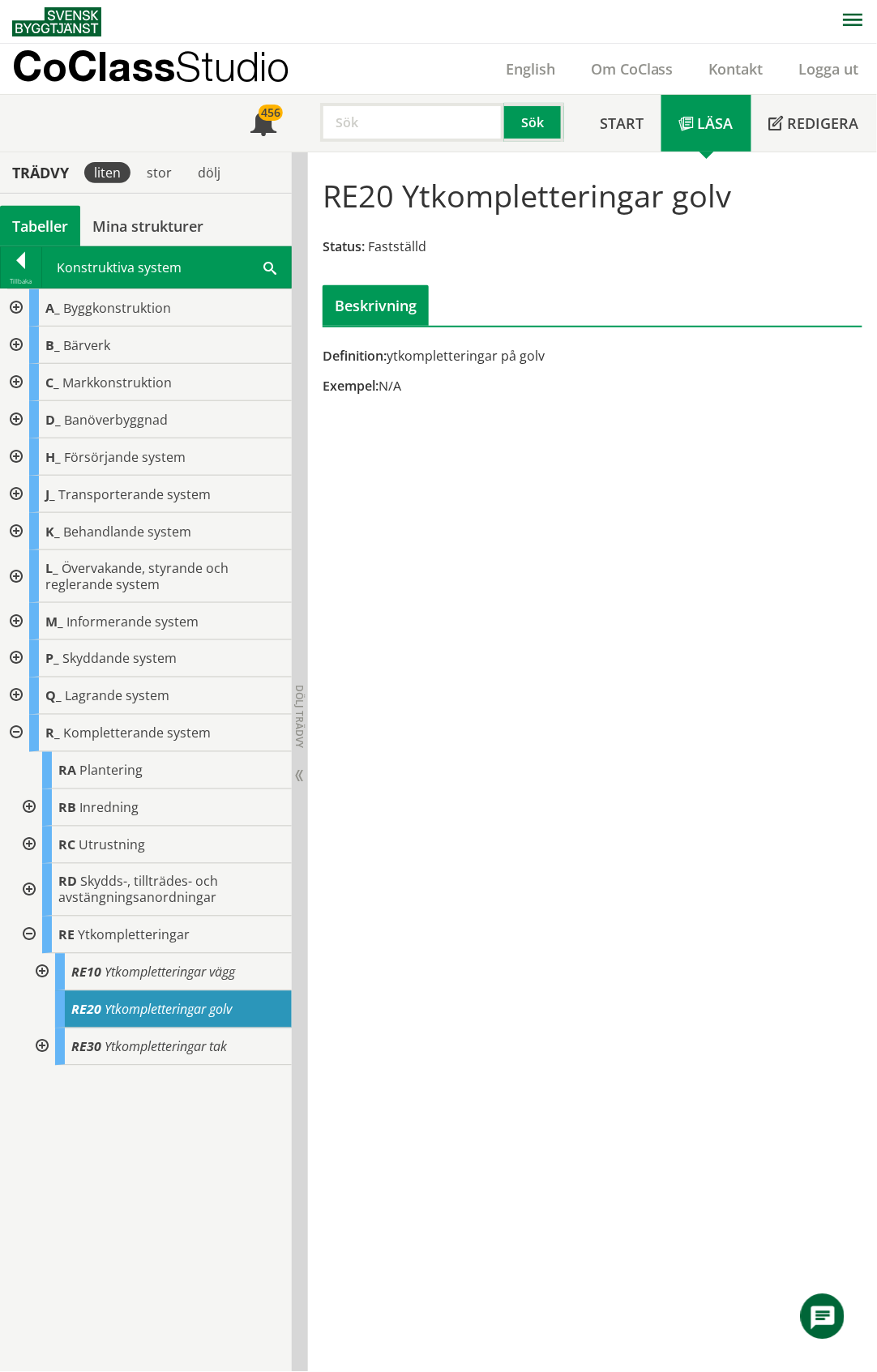
click at [143, 1120] on div "A_ Byggkonstruktion B_ Bärverk C_ Markkonstruktion D_ Banöverbyggnad H_ Försörj…" at bounding box center [145, 831] width 292 height 1083
click at [146, 882] on span "Skydds-, tillträdes- och avstängningsanordningar" at bounding box center [138, 890] width 160 height 34
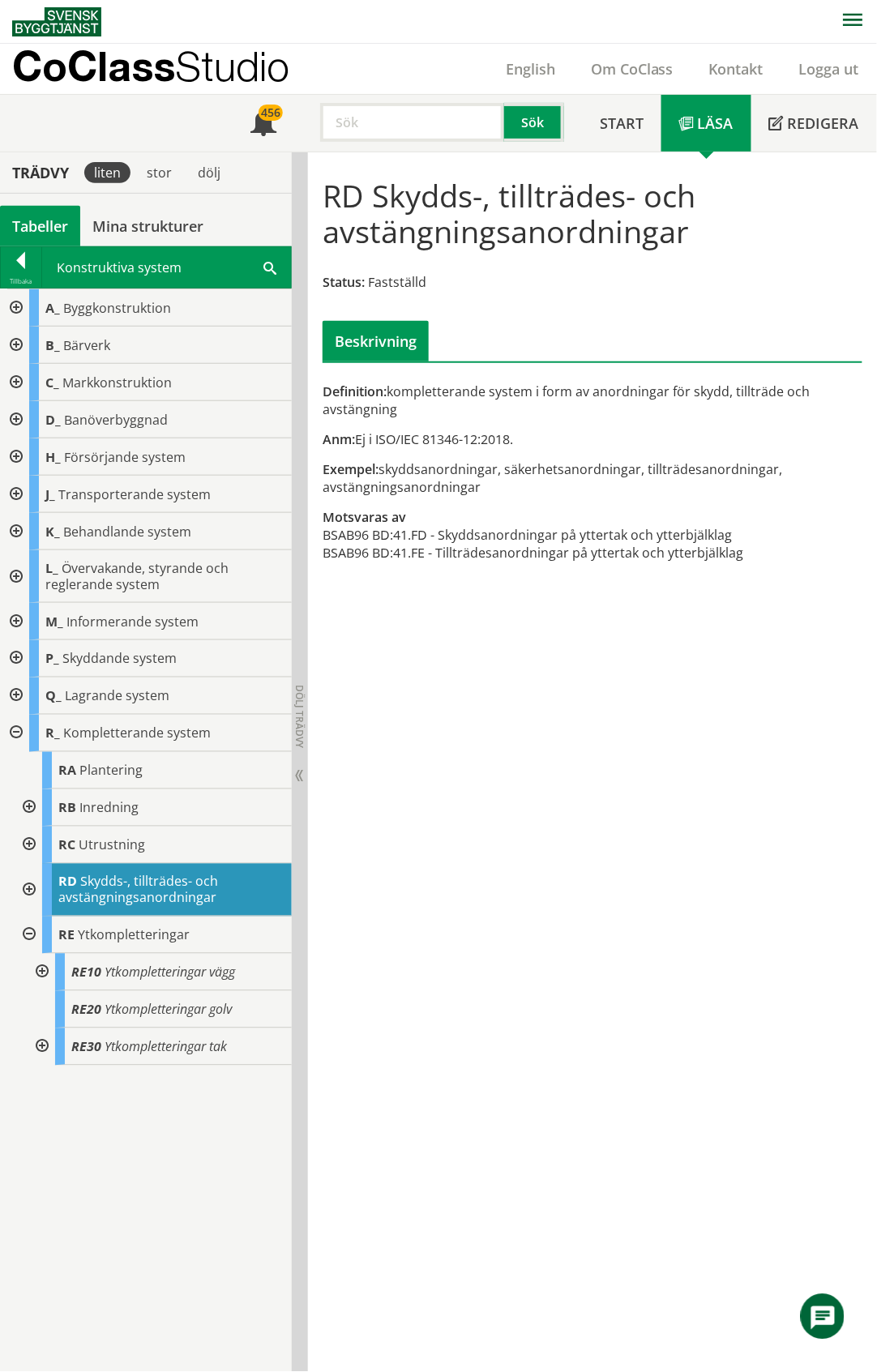
click at [43, 971] on div at bounding box center [40, 972] width 29 height 38
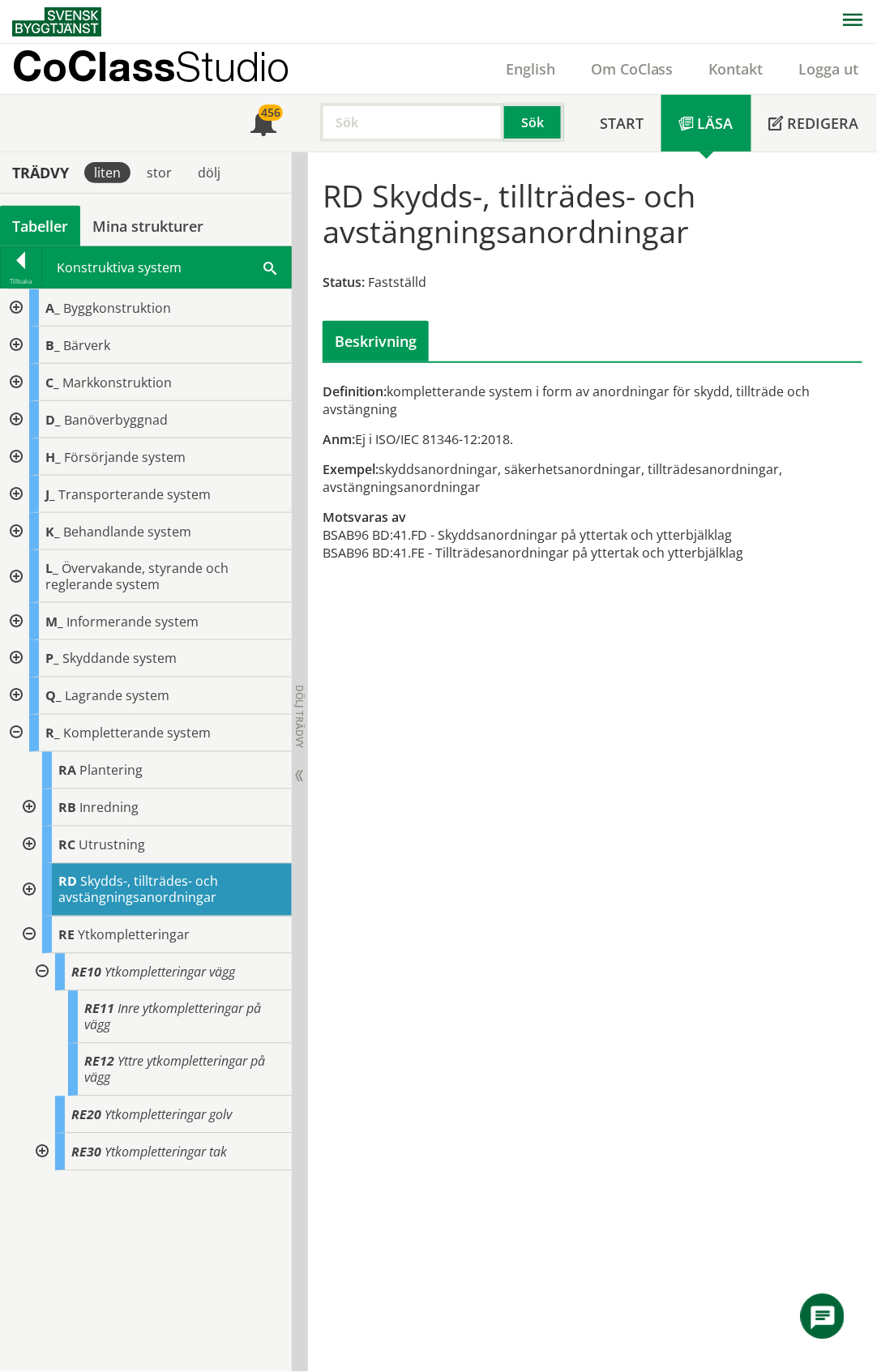
click at [43, 971] on div at bounding box center [40, 972] width 29 height 38
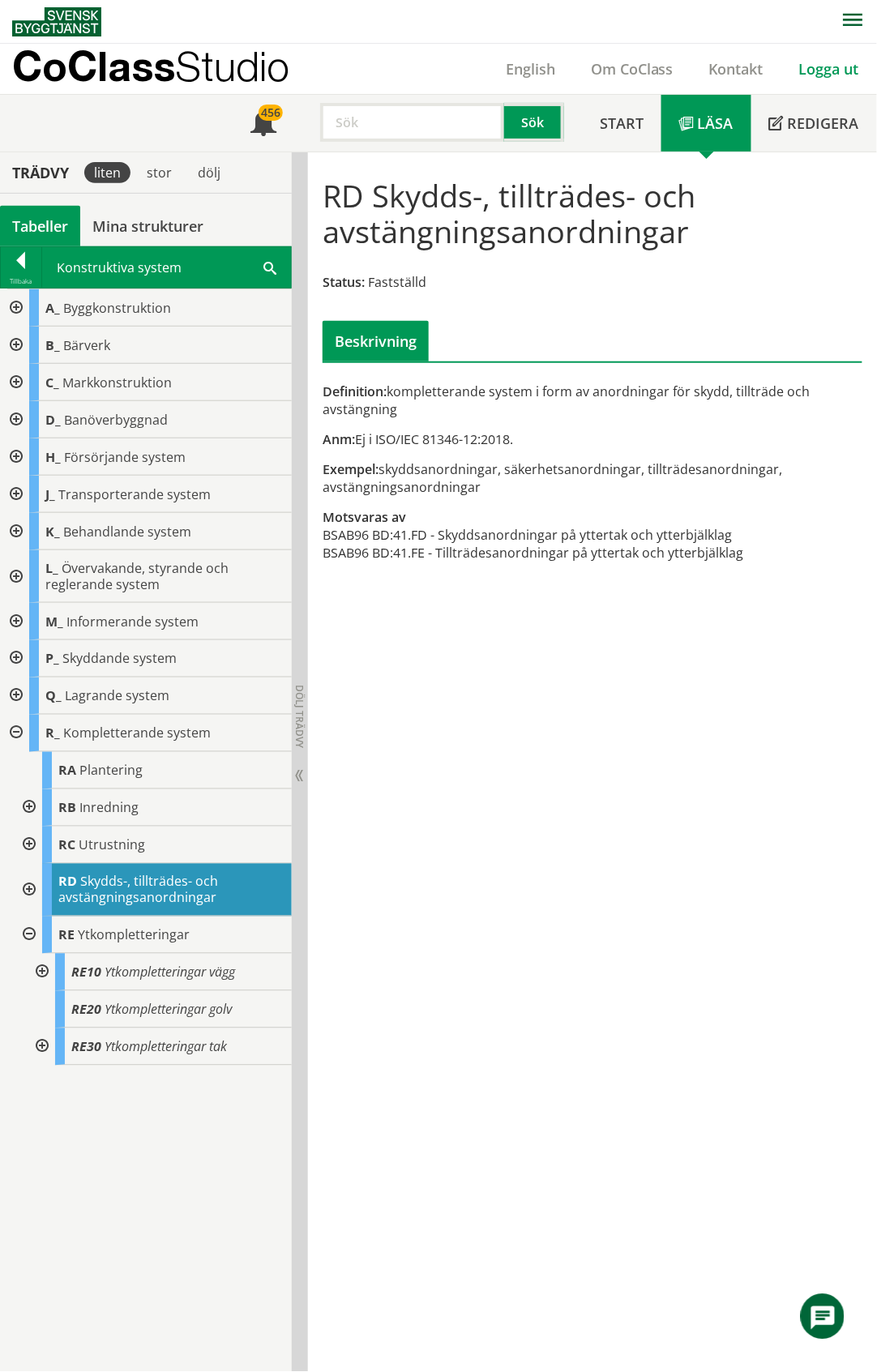
click at [823, 69] on link "Logga ut" at bounding box center [829, 69] width 96 height 19
